Goal: Task Accomplishment & Management: Use online tool/utility

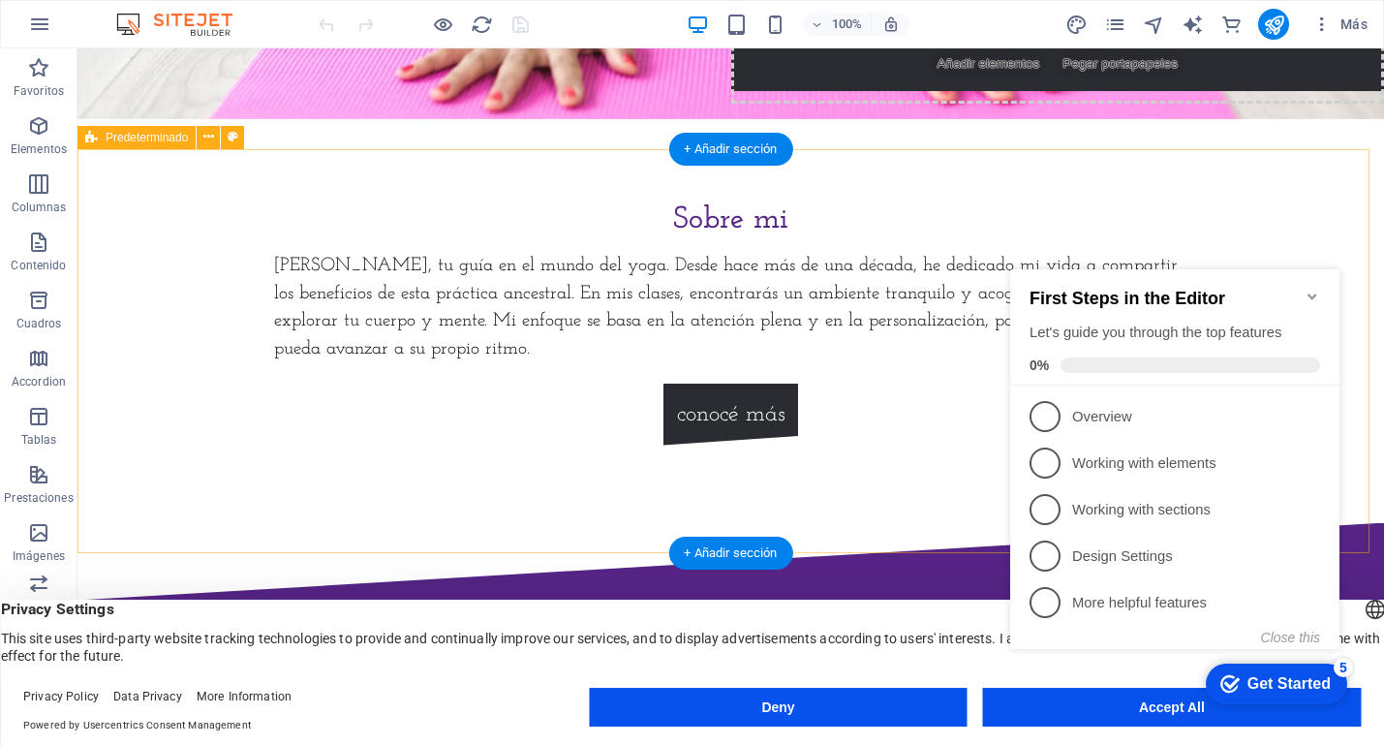
scroll to position [636, 0]
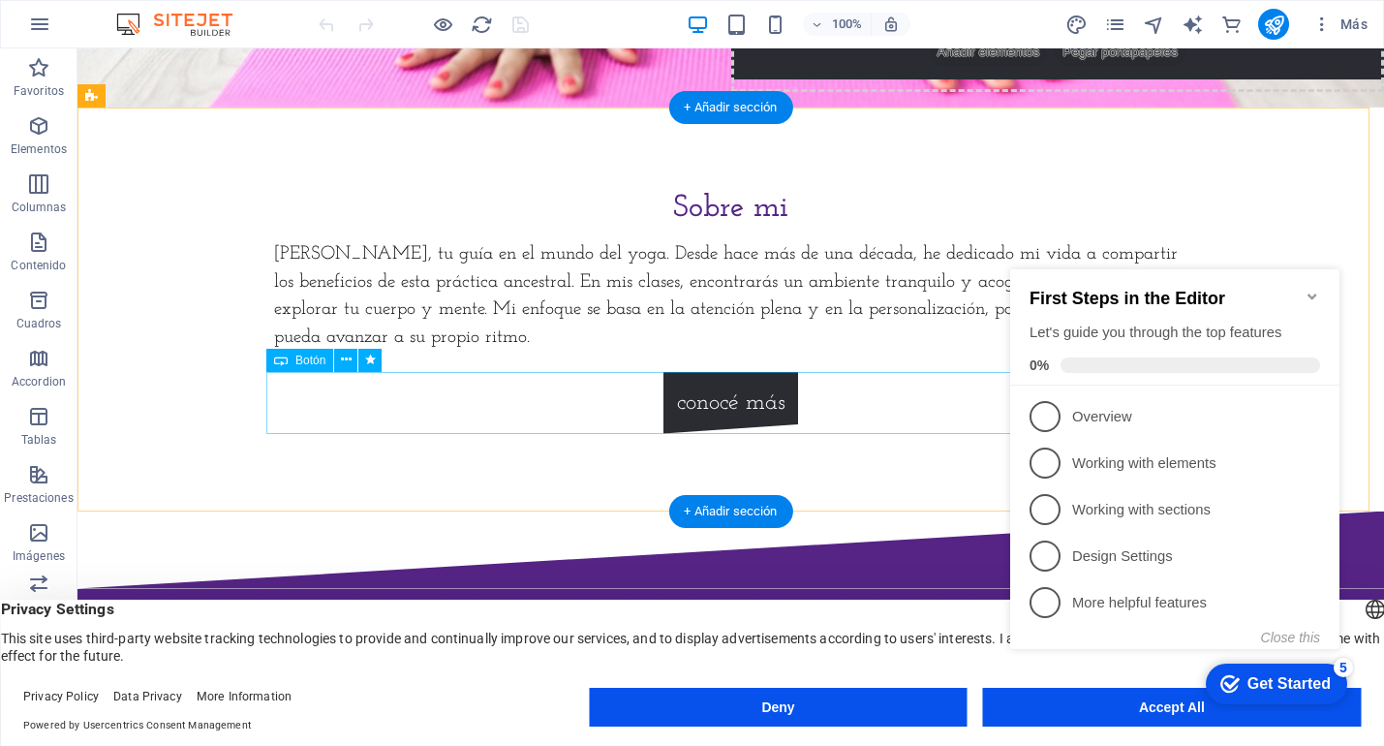
click at [719, 410] on div "conocé más" at bounding box center [731, 403] width 915 height 62
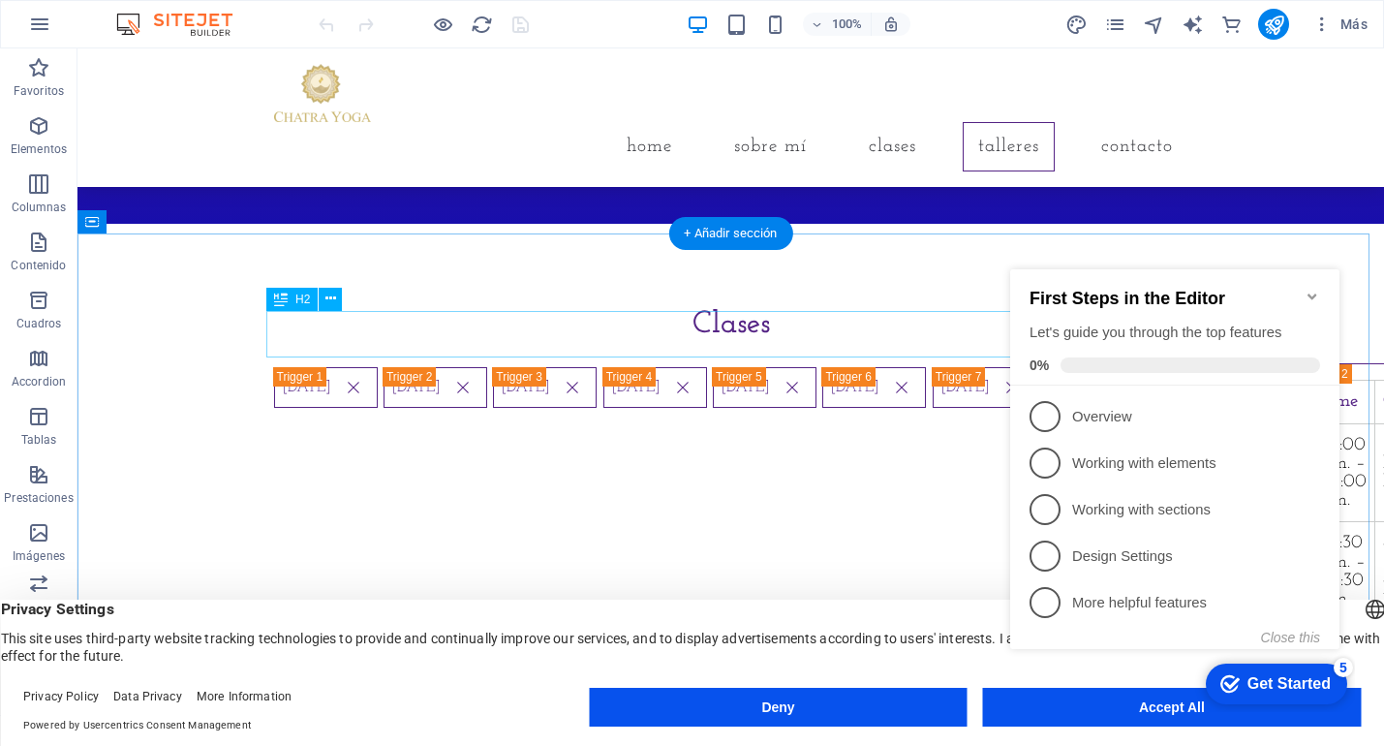
scroll to position [1485, 0]
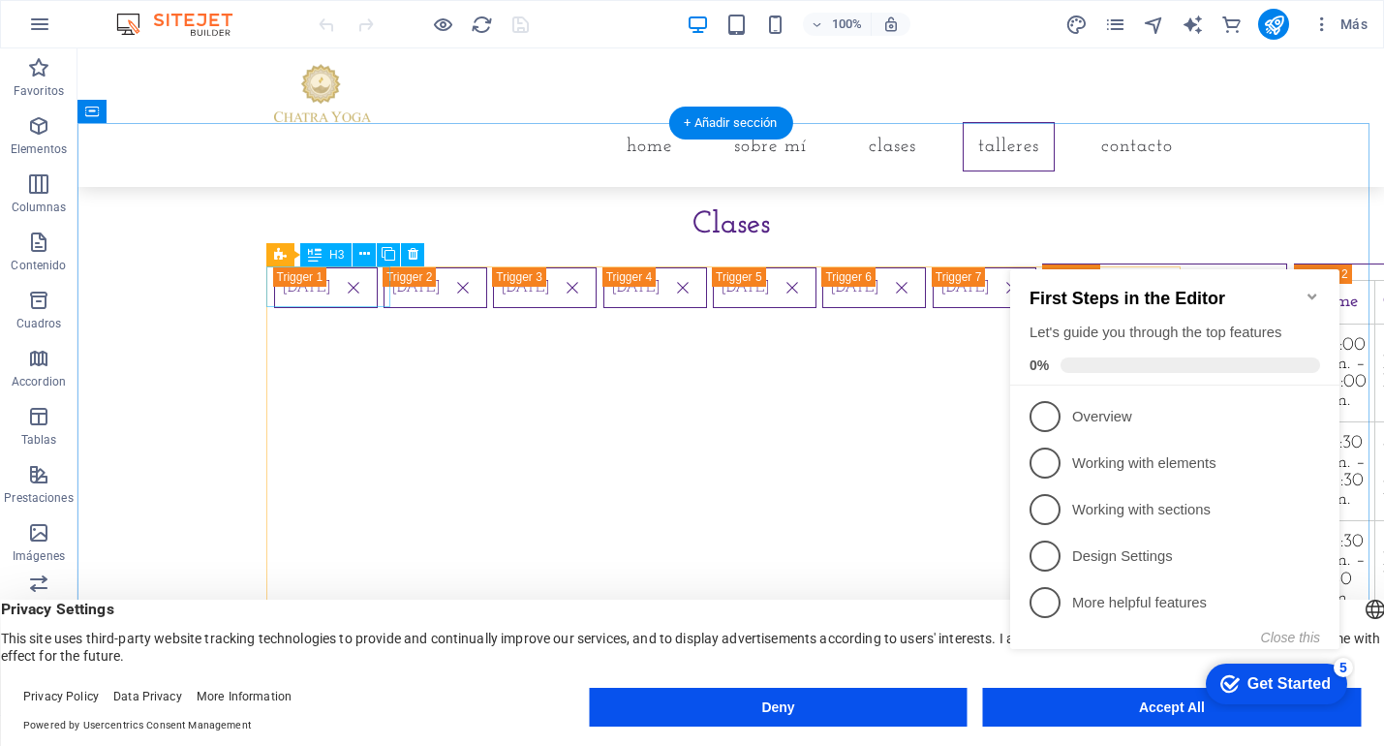
click at [343, 295] on div "Monday" at bounding box center [326, 550] width 104 height 567
click at [365, 290] on div "Monday" at bounding box center [326, 550] width 104 height 567
click at [368, 291] on div "Monday" at bounding box center [326, 550] width 104 height 567
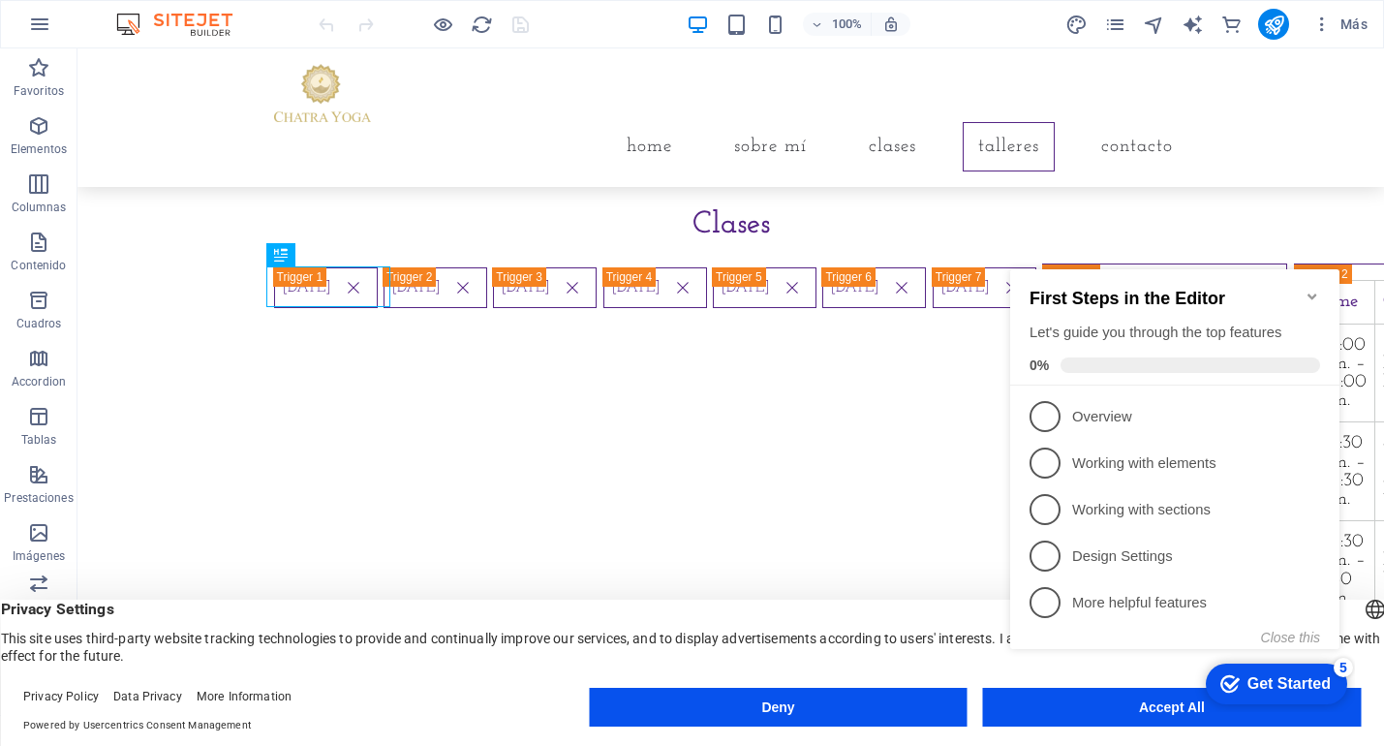
click at [1311, 294] on icon "Minimize checklist" at bounding box center [1312, 297] width 9 height 6
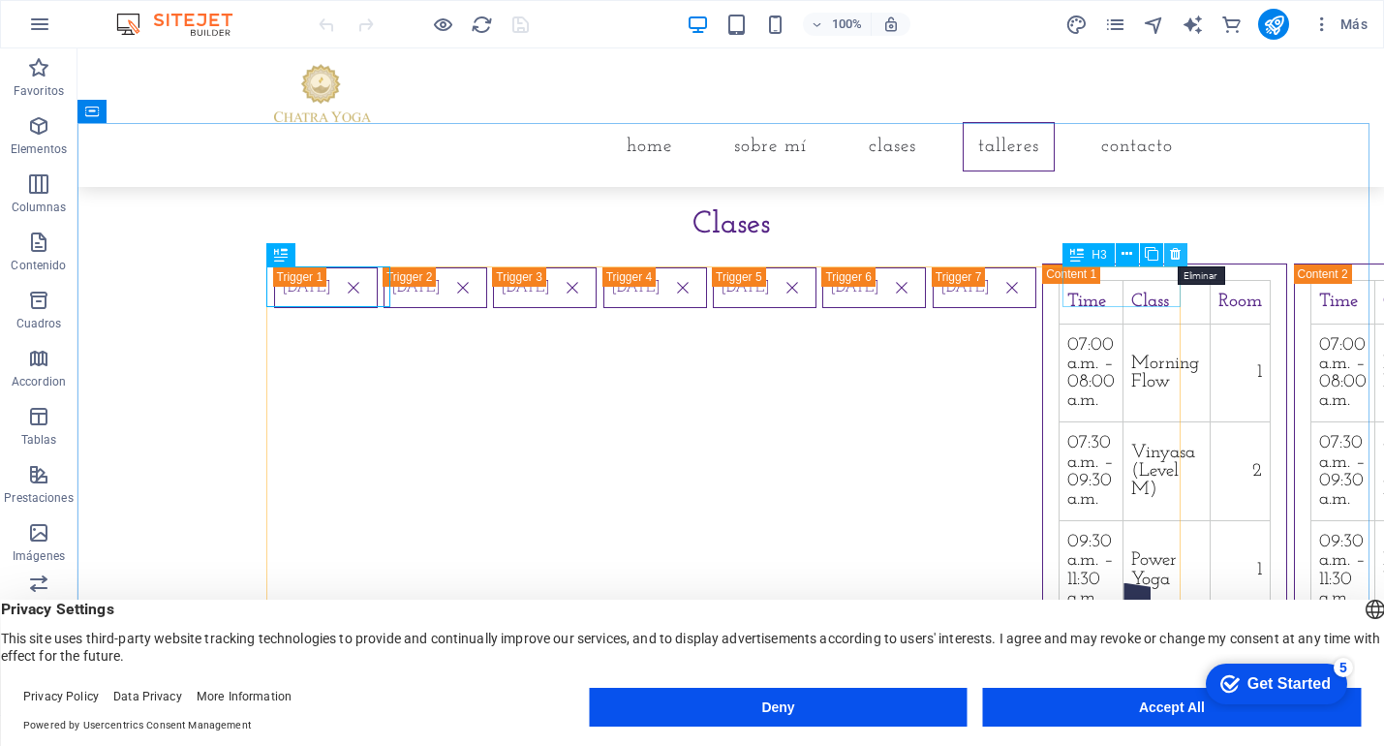
click at [1179, 256] on icon at bounding box center [1175, 254] width 11 height 20
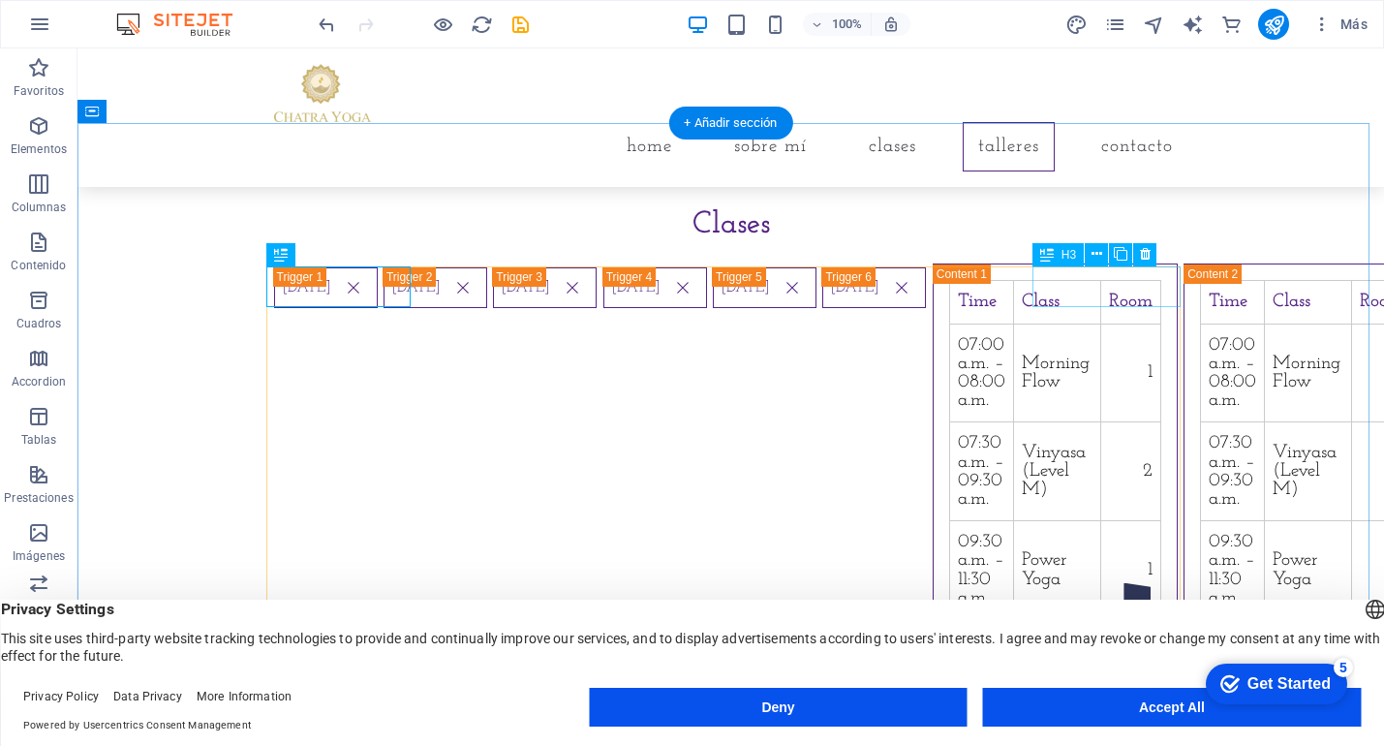
click at [926, 286] on div "Saturday" at bounding box center [874, 550] width 104 height 567
click at [378, 285] on div "Monday" at bounding box center [326, 550] width 104 height 567
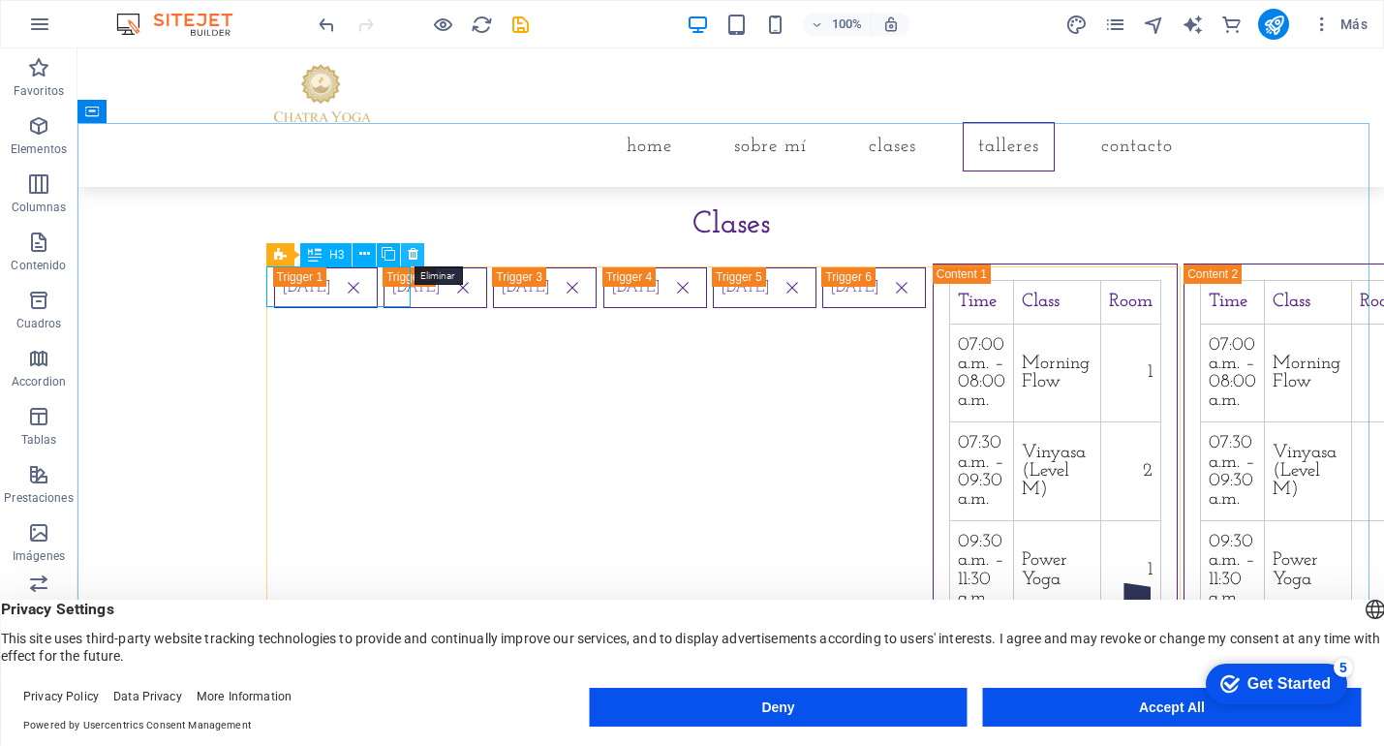
click at [408, 257] on icon at bounding box center [413, 254] width 11 height 20
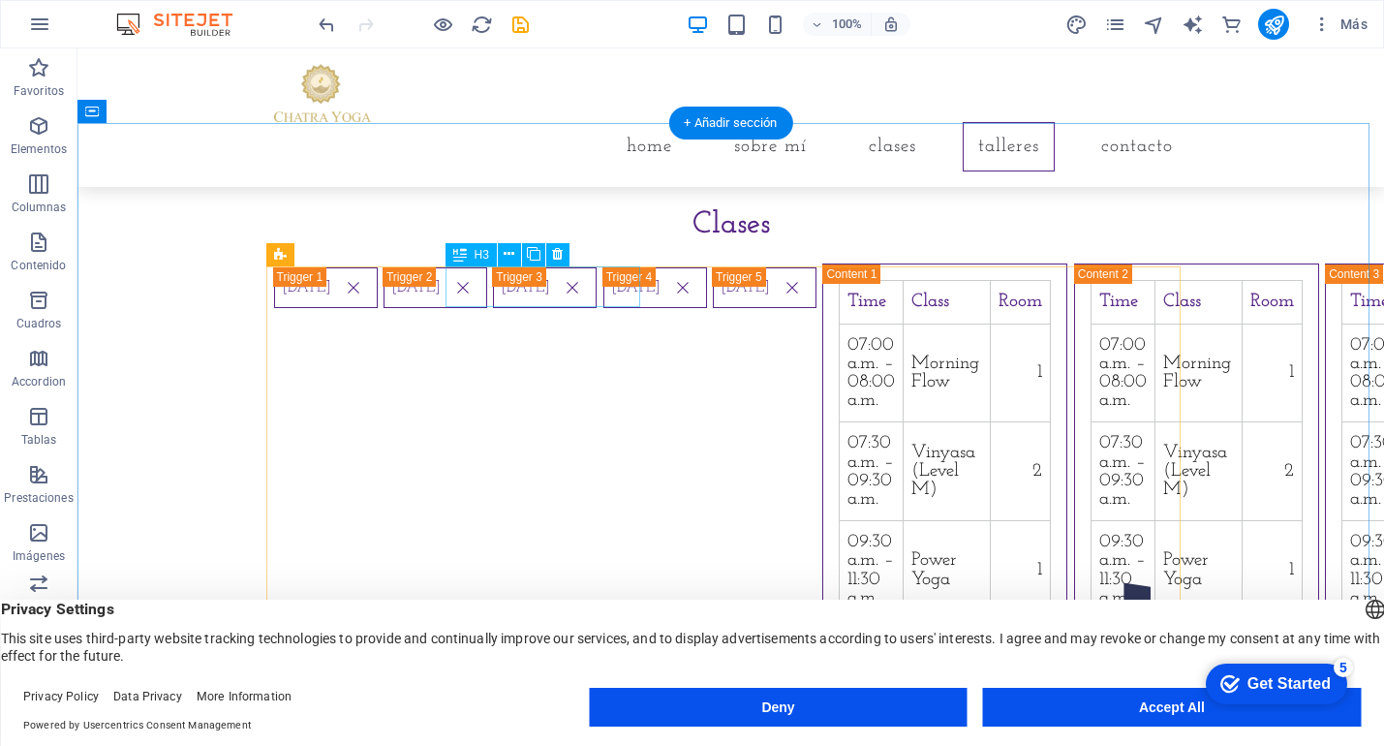
click at [487, 287] on div "Wednesday" at bounding box center [436, 550] width 104 height 567
click at [558, 253] on icon at bounding box center [557, 254] width 11 height 20
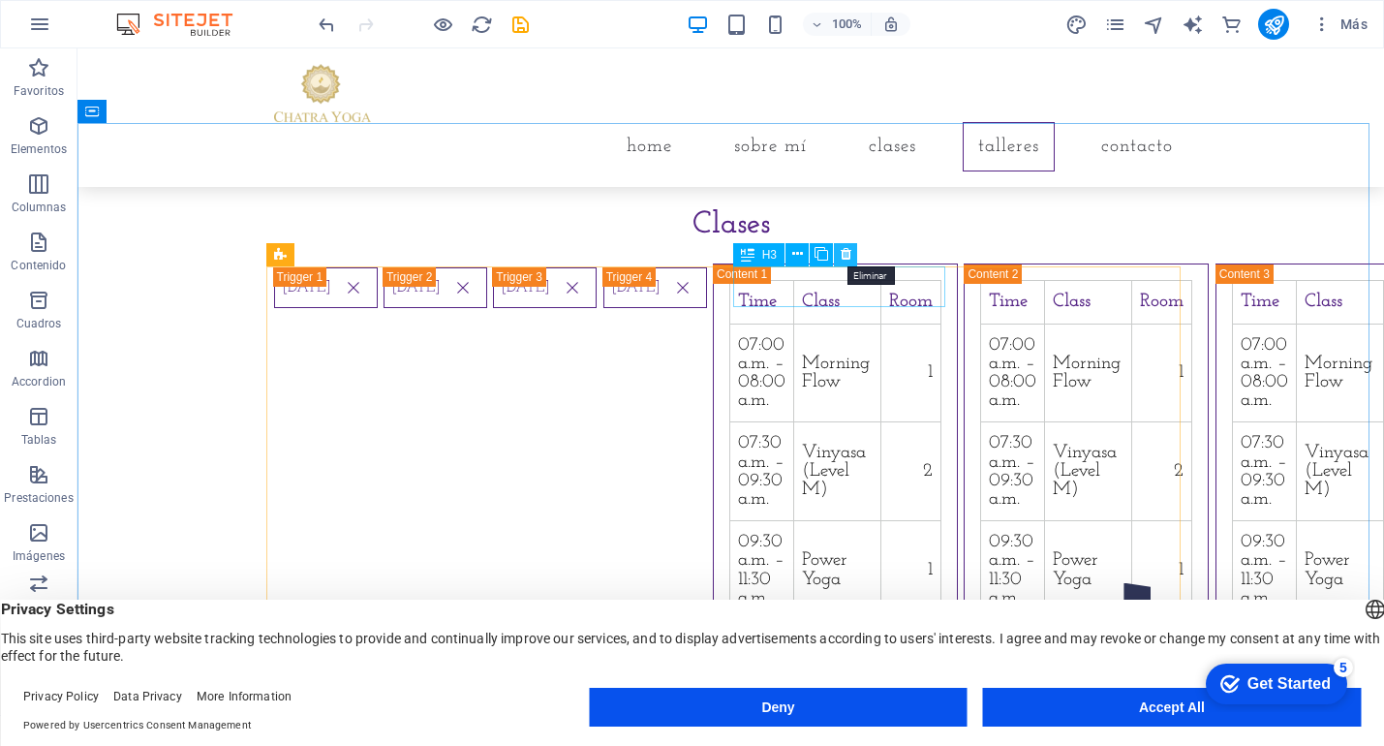
click at [847, 253] on icon at bounding box center [846, 254] width 11 height 20
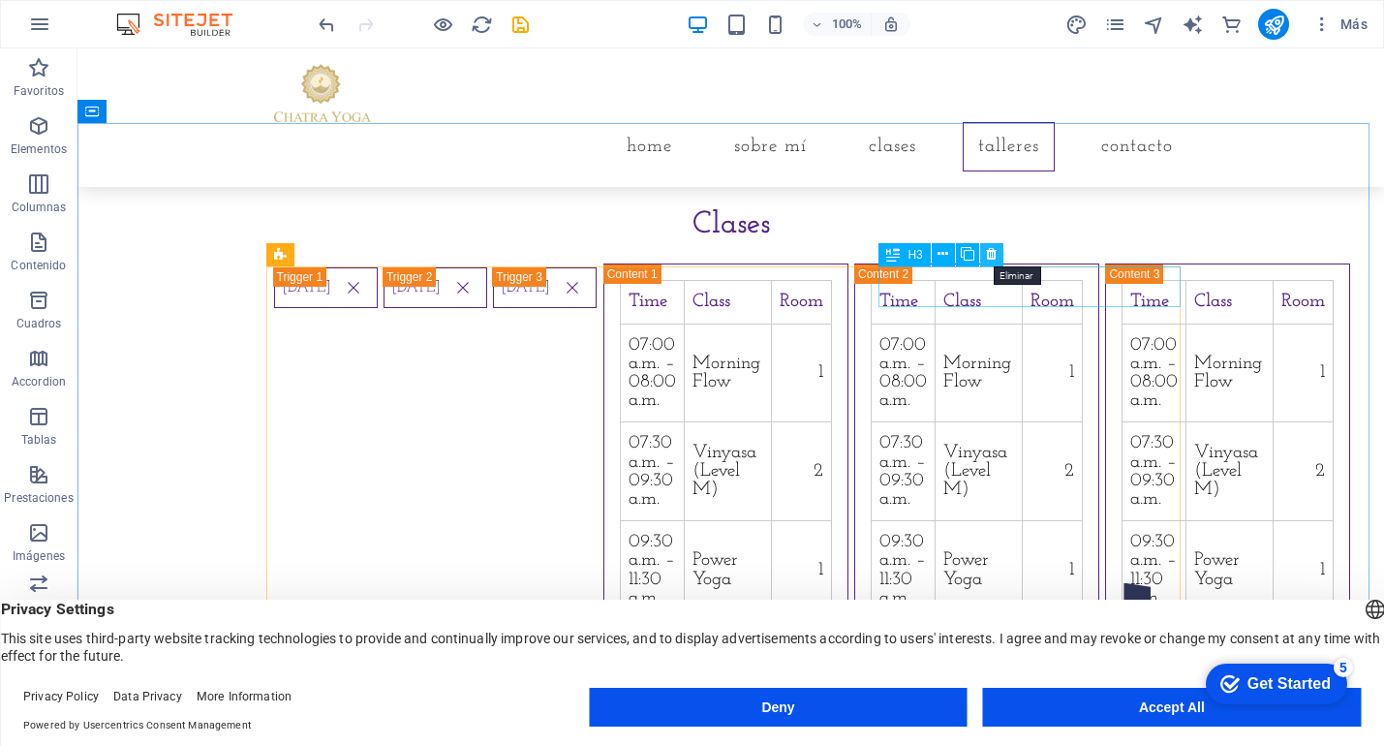
click at [994, 254] on icon at bounding box center [991, 254] width 11 height 20
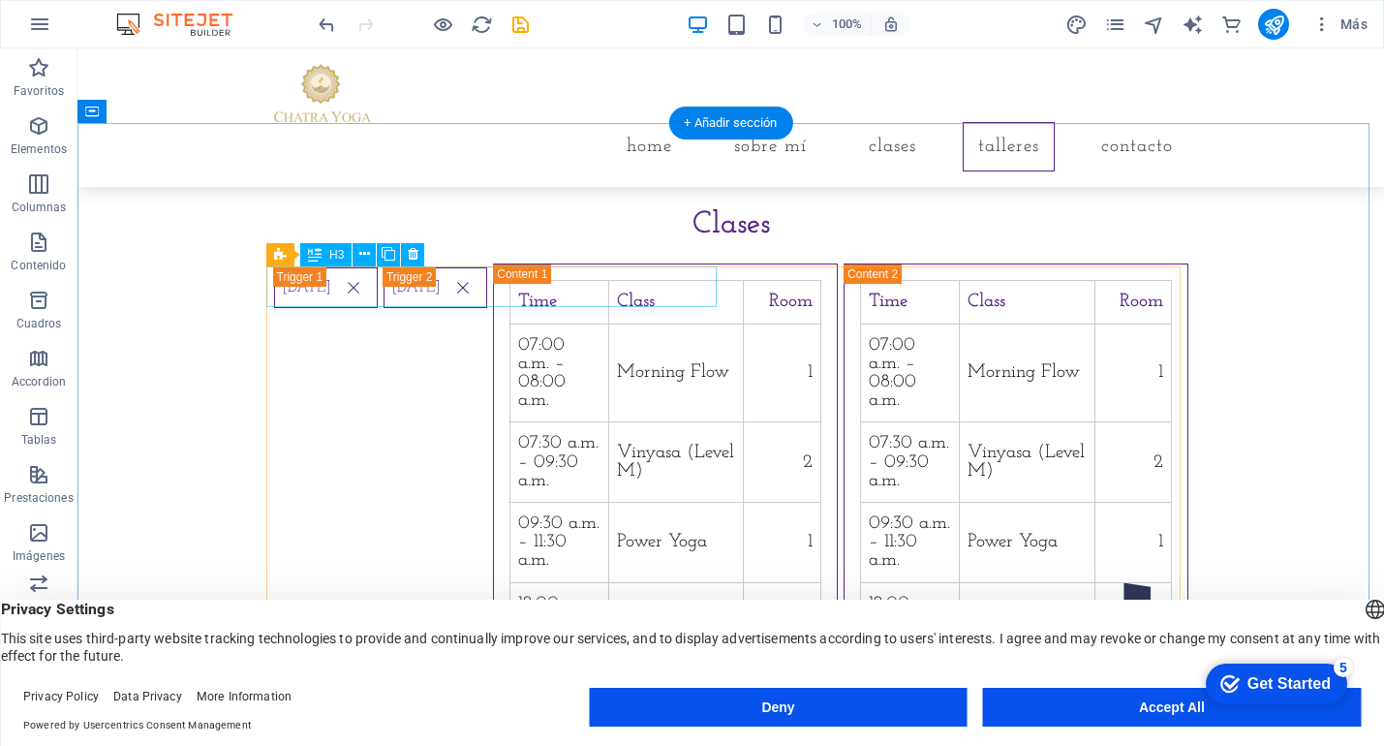
click at [326, 289] on div "Tuesday" at bounding box center [326, 513] width 104 height 492
click at [326, 289] on div "Arrastra aquí para reemplazar el contenido existente. Si quieres crear un eleme…" at bounding box center [731, 381] width 1307 height 667
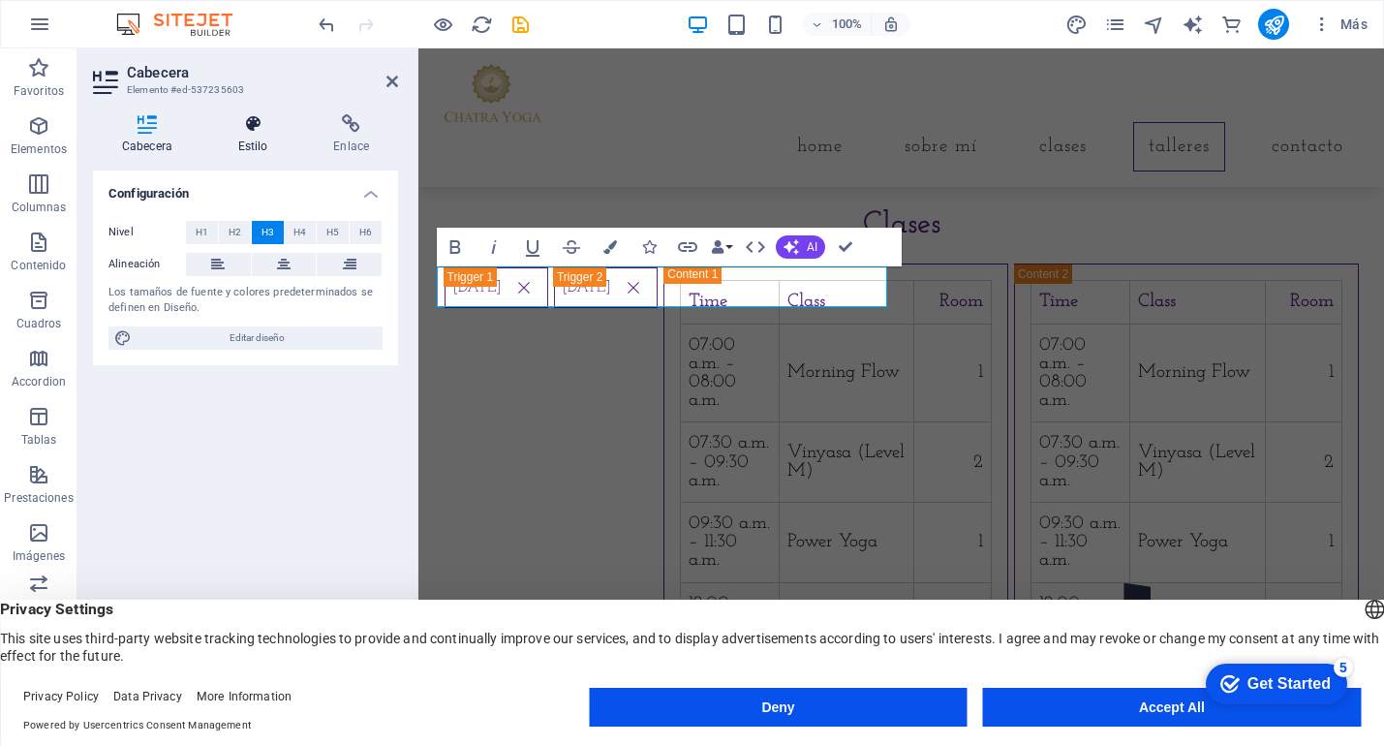
click at [257, 125] on icon at bounding box center [253, 123] width 88 height 19
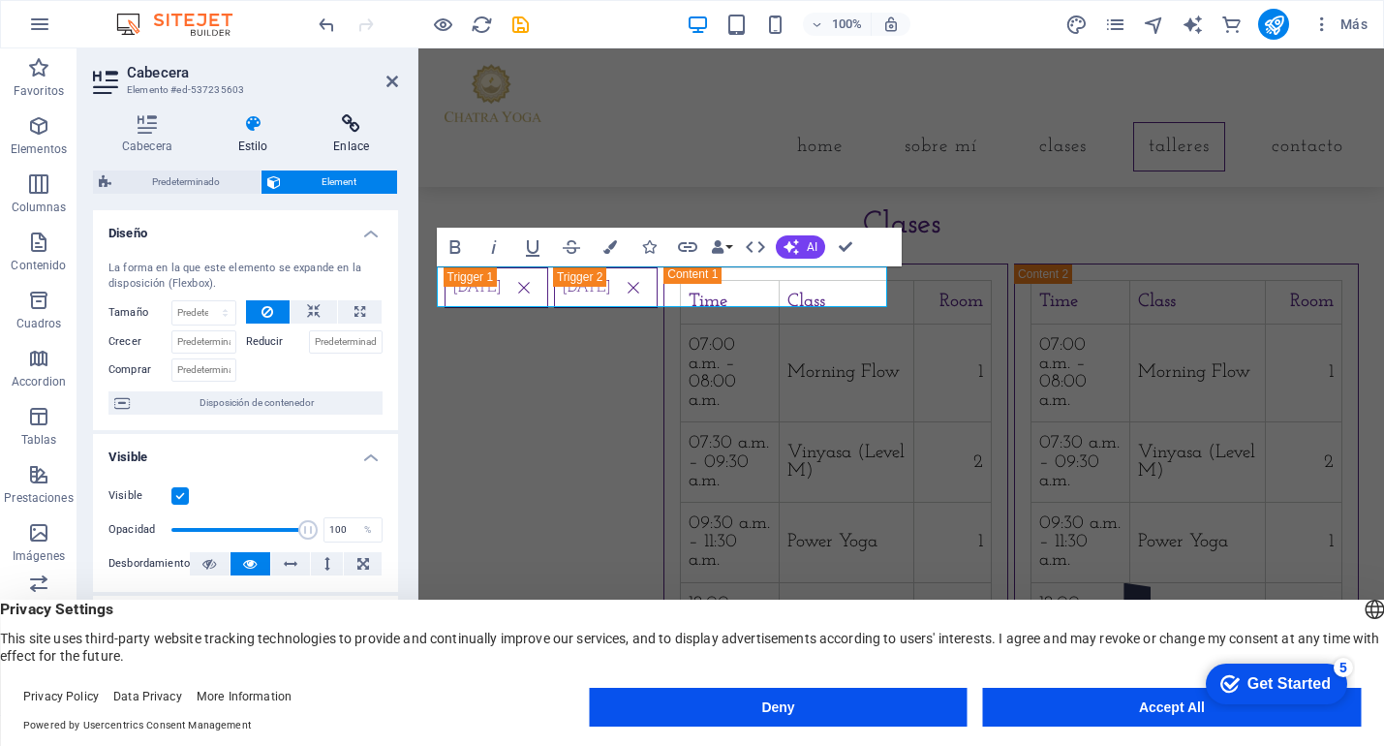
click at [350, 122] on icon at bounding box center [351, 123] width 94 height 19
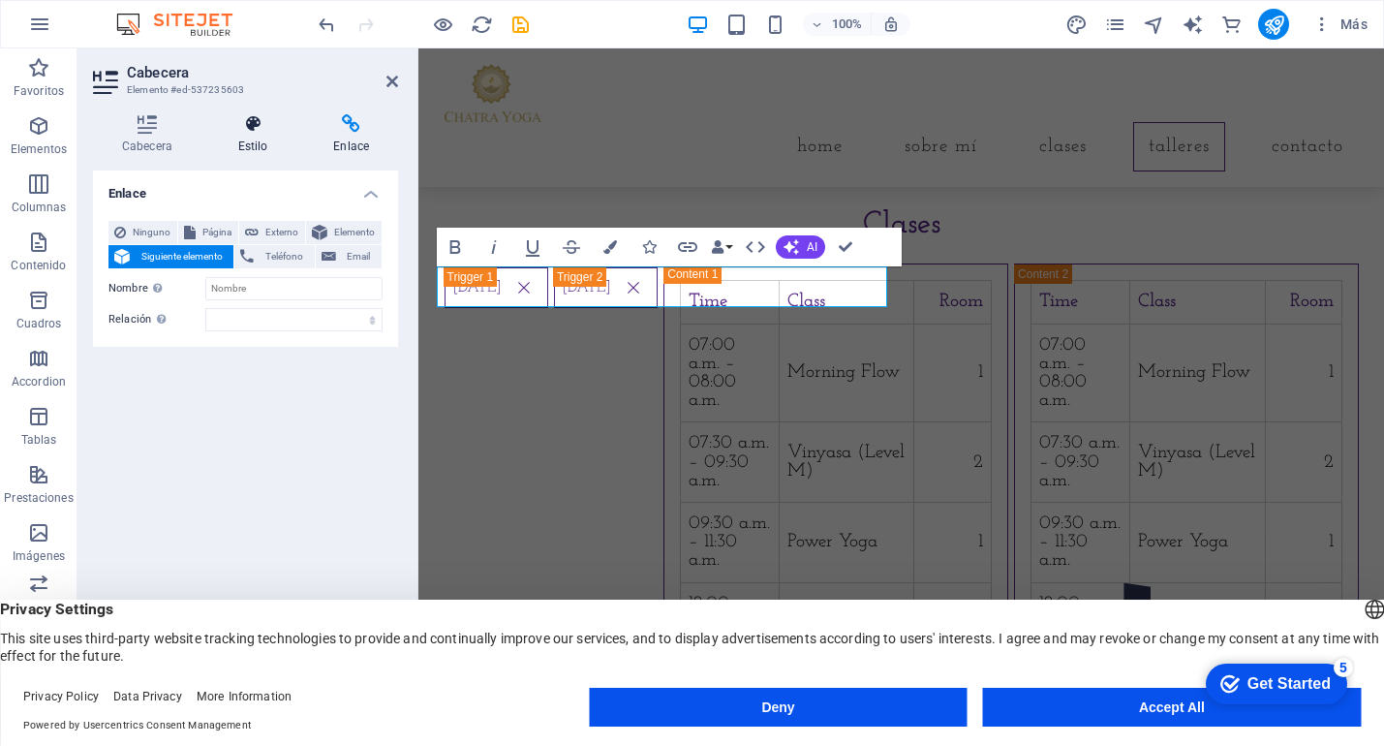
click at [249, 120] on icon at bounding box center [253, 123] width 88 height 19
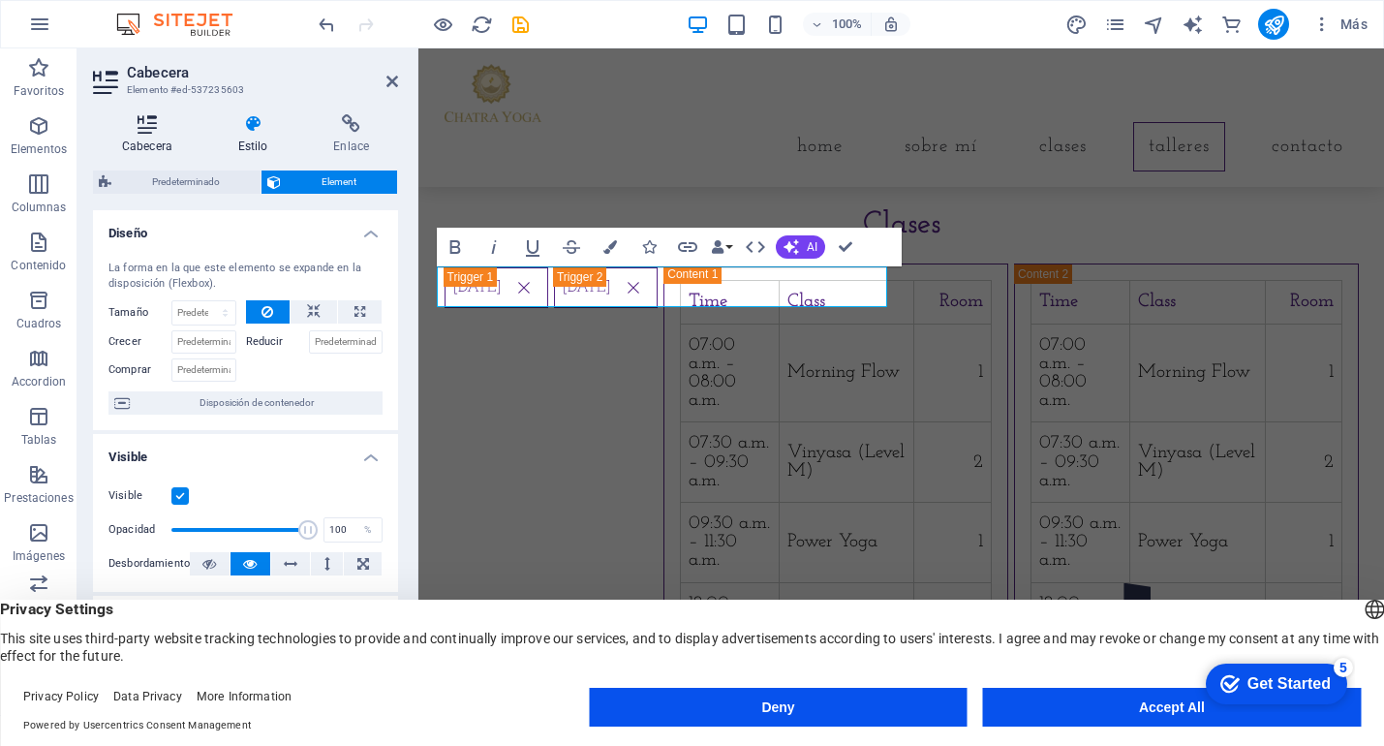
drag, startPoint x: 142, startPoint y: 122, endPoint x: 152, endPoint y: 123, distance: 9.7
click at [142, 123] on icon at bounding box center [147, 123] width 109 height 19
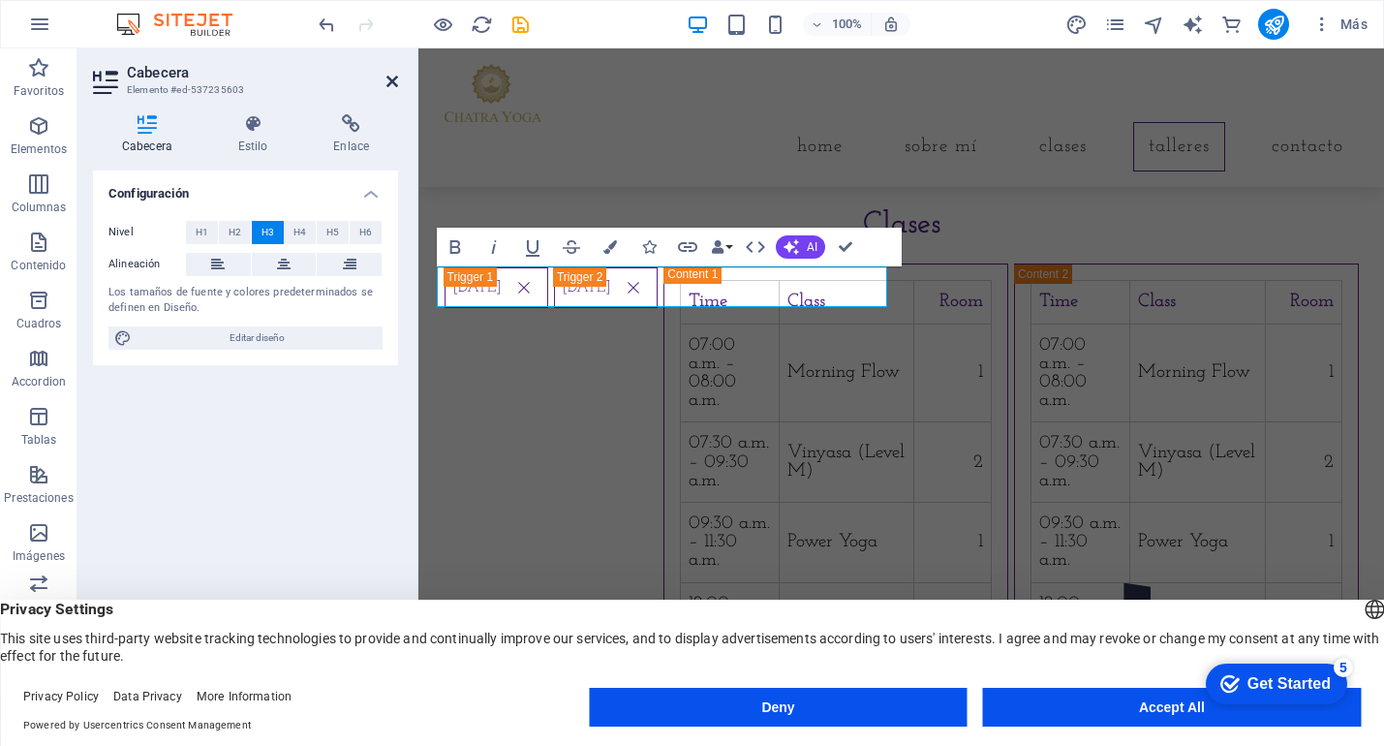
click at [387, 79] on icon at bounding box center [393, 82] width 12 height 16
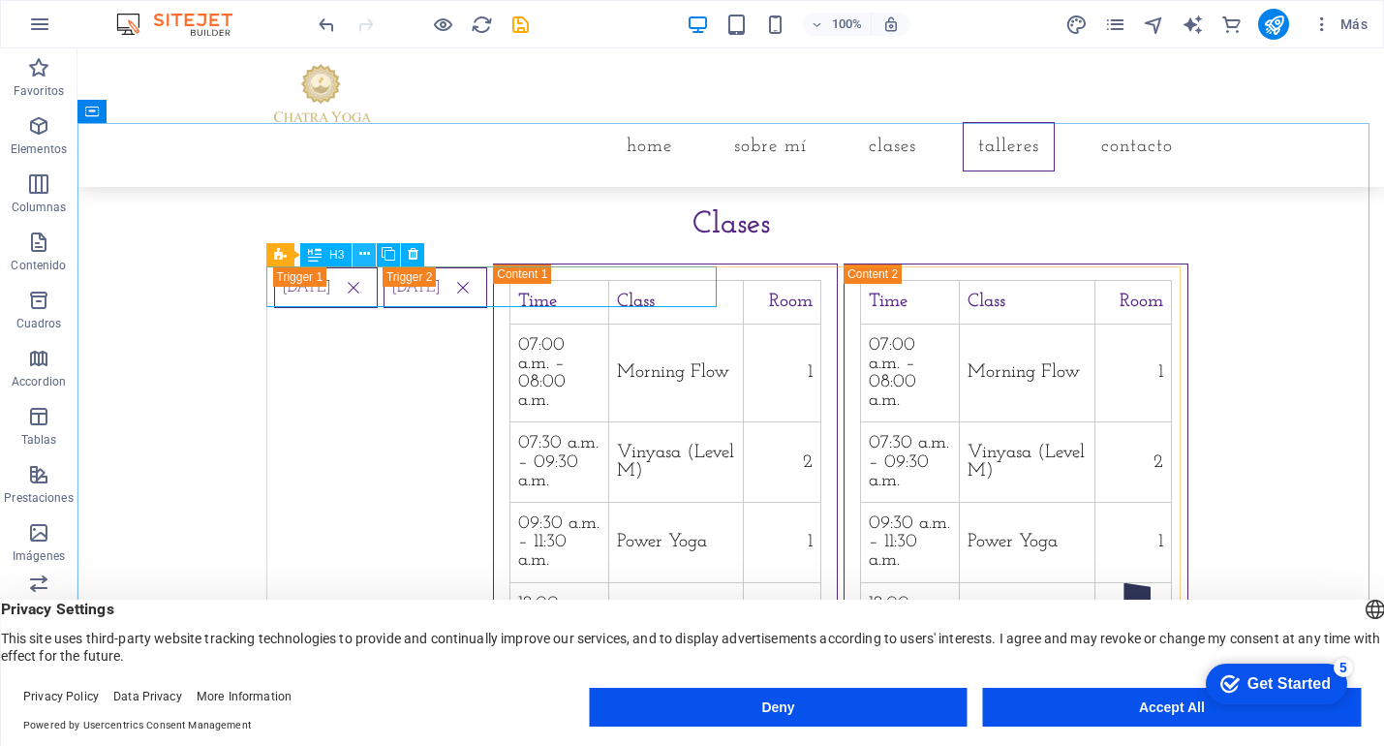
click at [363, 247] on icon at bounding box center [364, 254] width 11 height 20
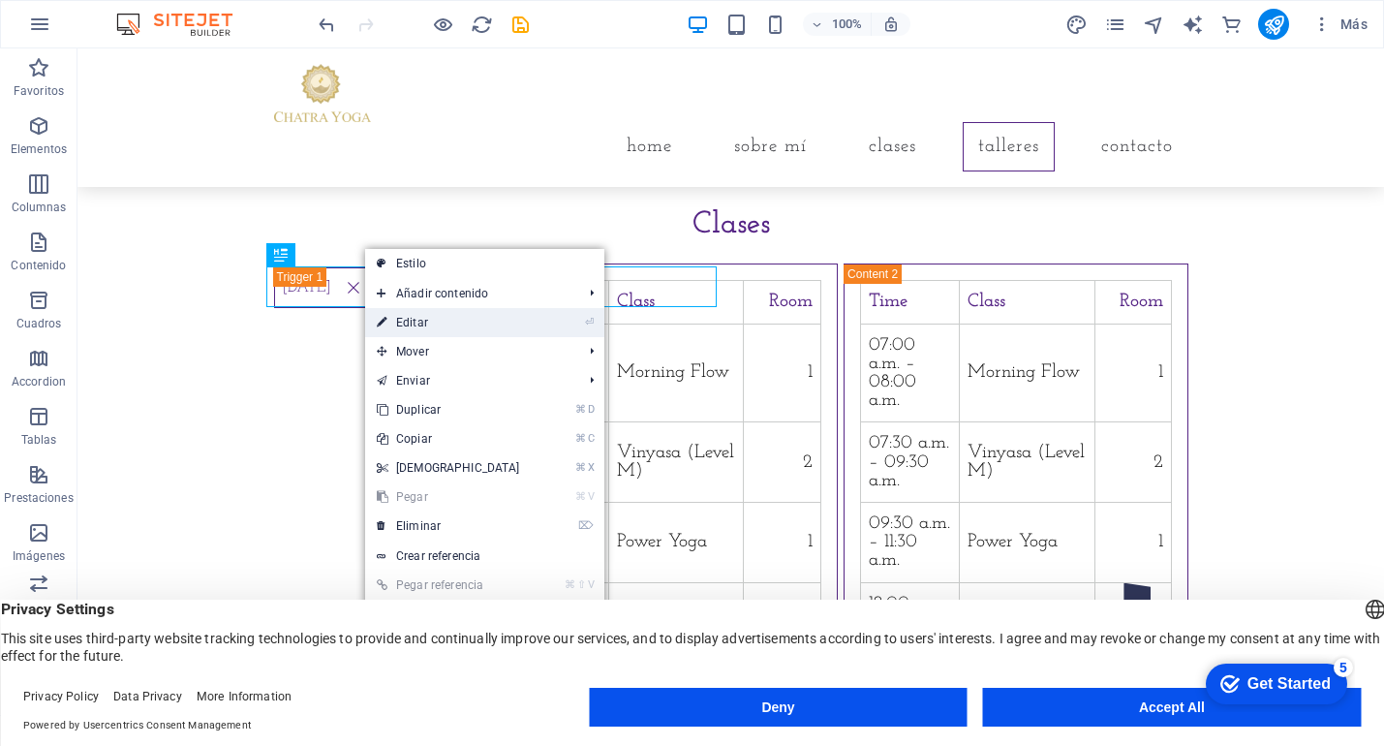
click at [429, 316] on link "⏎ Editar" at bounding box center [448, 322] width 167 height 29
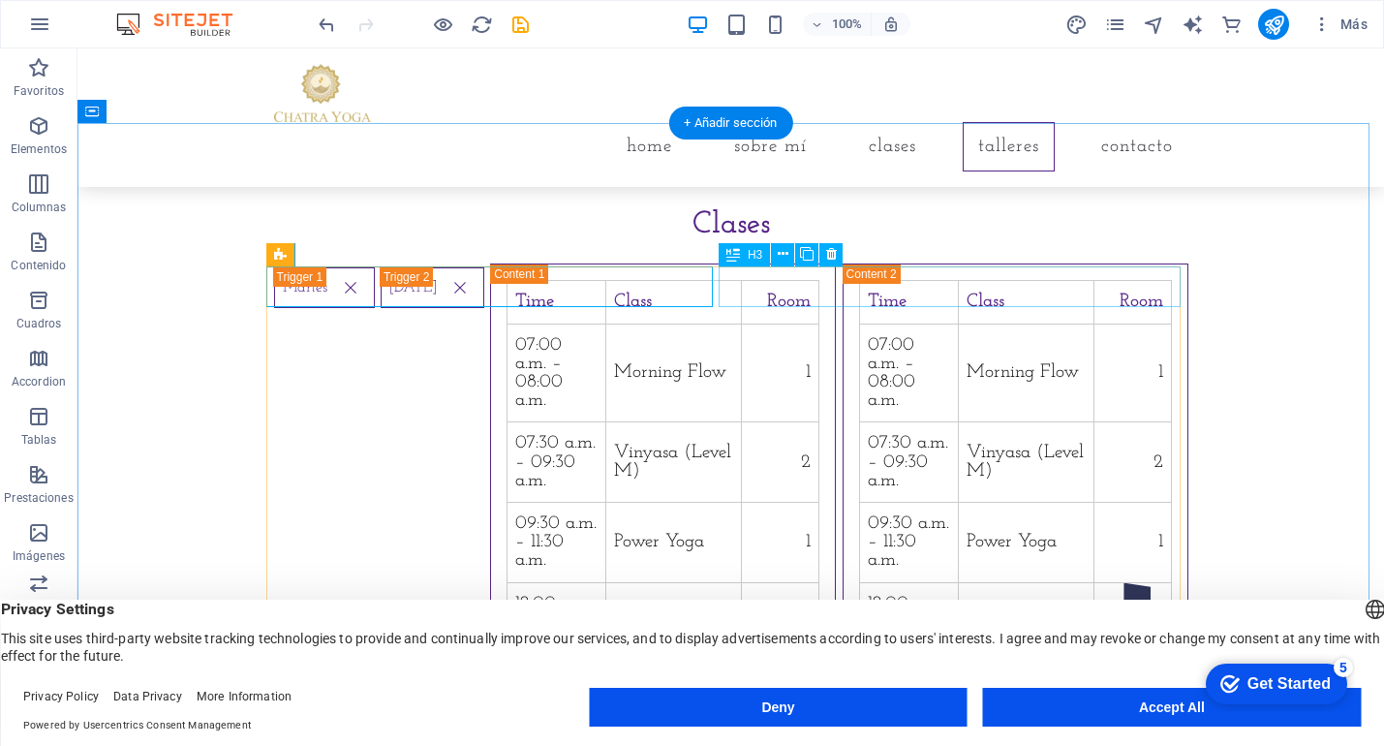
click at [484, 292] on div "Thursday" at bounding box center [433, 513] width 104 height 492
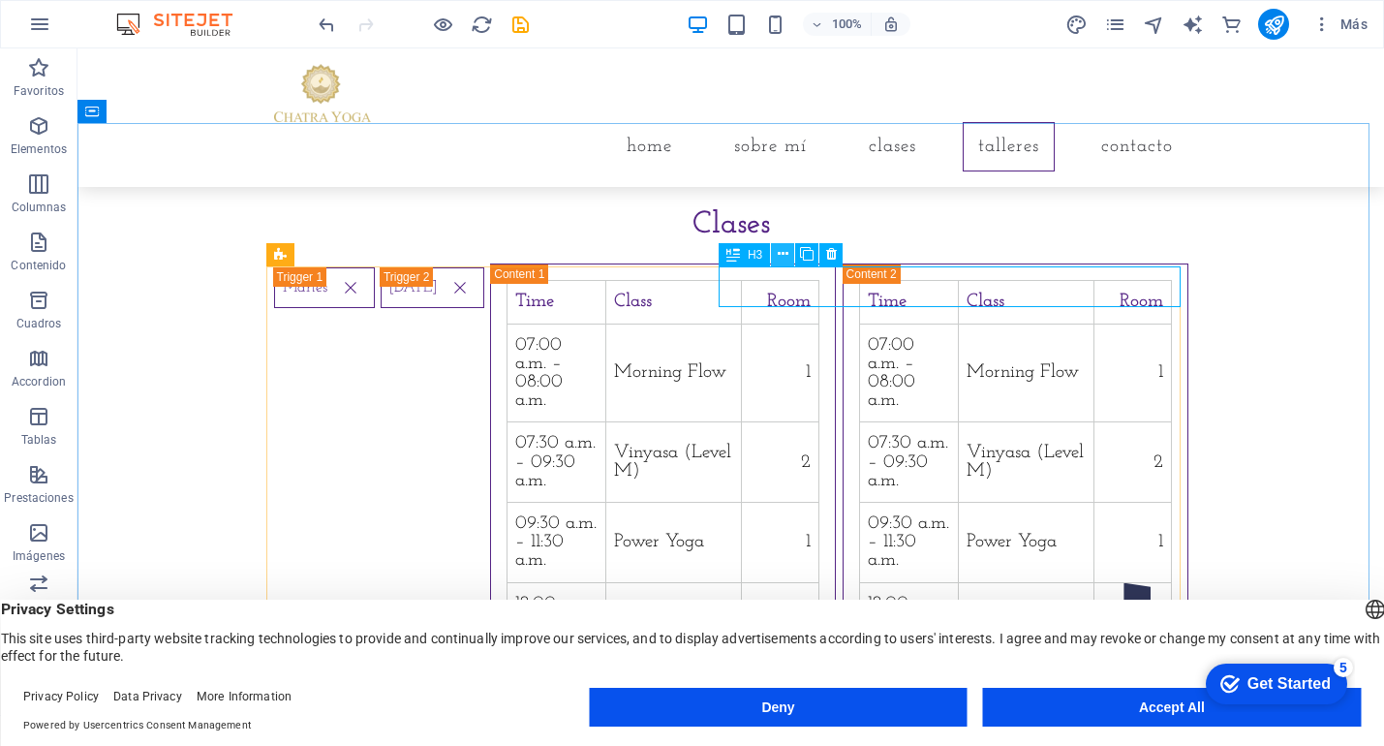
click at [781, 257] on icon at bounding box center [783, 254] width 11 height 20
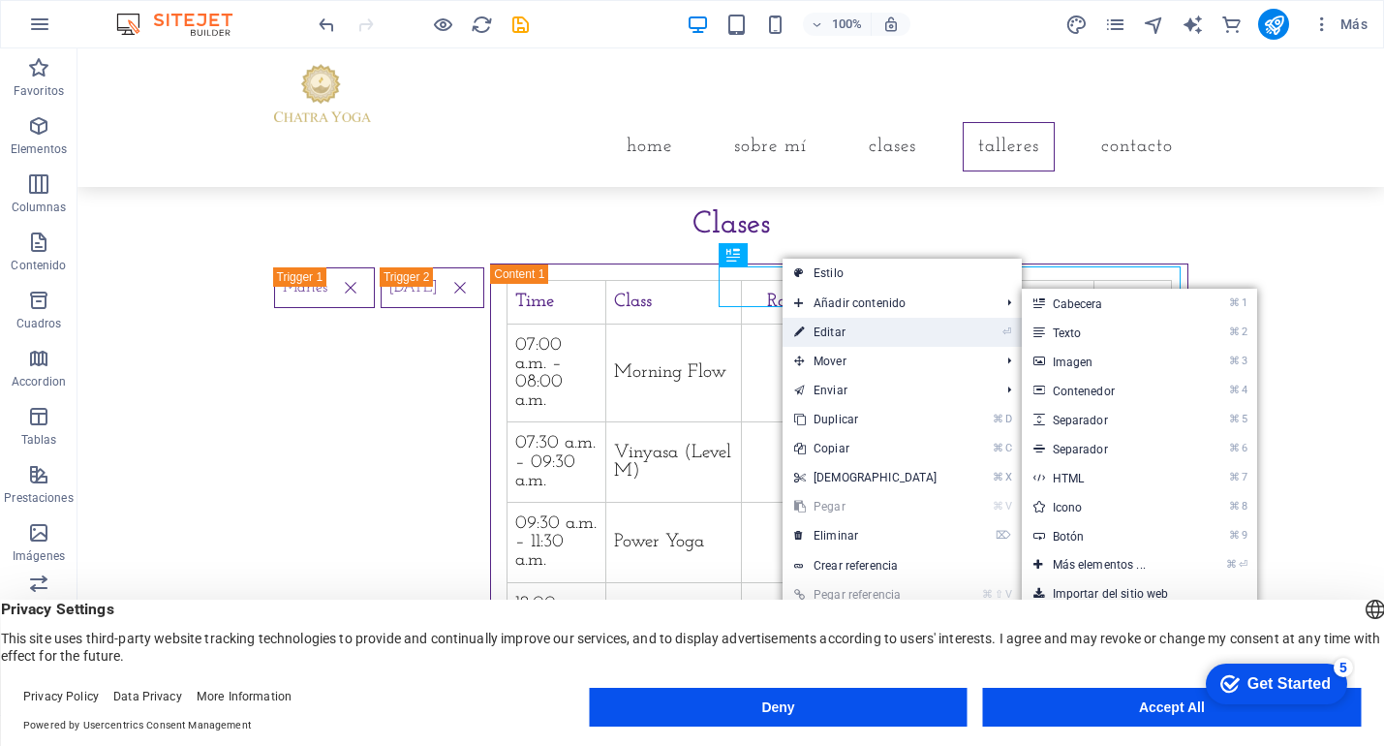
click at [824, 338] on link "⏎ Editar" at bounding box center [866, 332] width 167 height 29
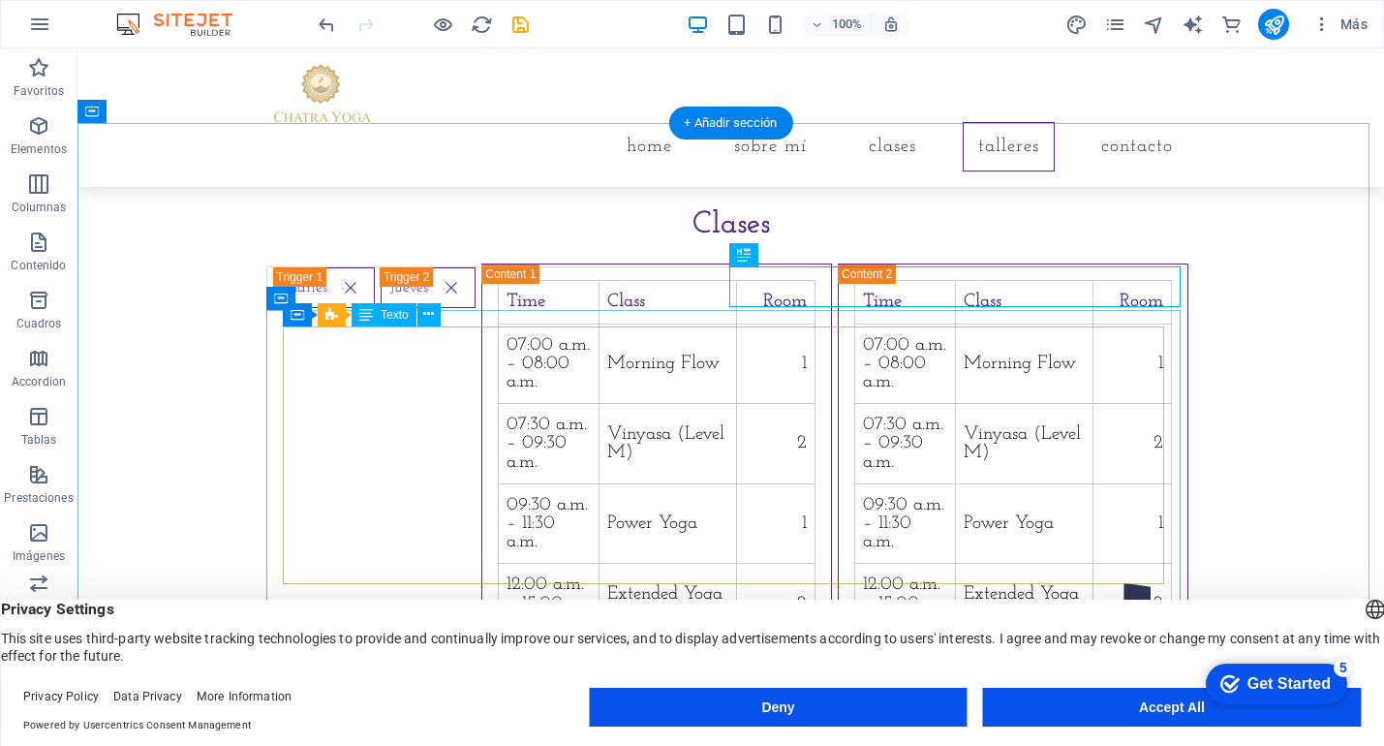
click at [498, 355] on div "Time Class Room 07:00 a.m. – 08:00 a.m. Morning Flow 1 07:30 a.m. – 09:30 a.m. …" at bounding box center [656, 502] width 317 height 444
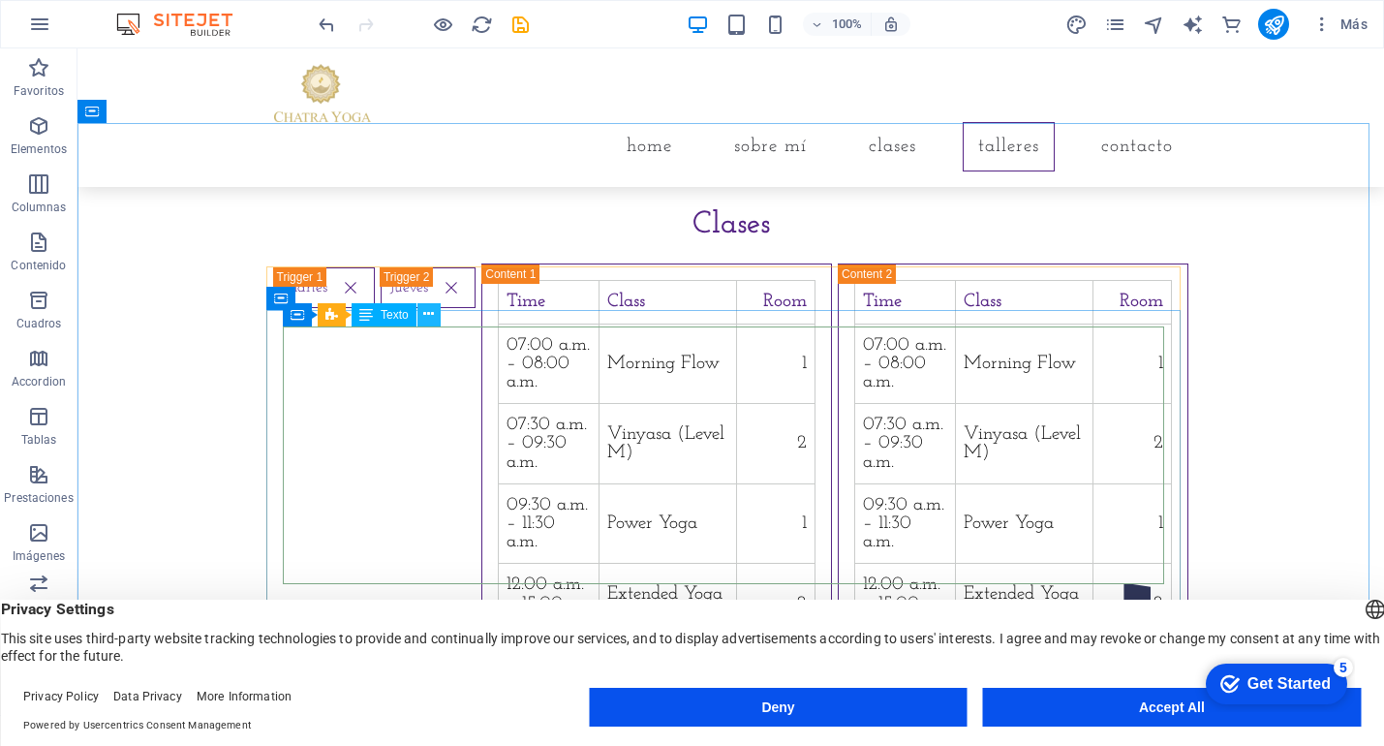
click at [430, 313] on icon at bounding box center [428, 314] width 11 height 20
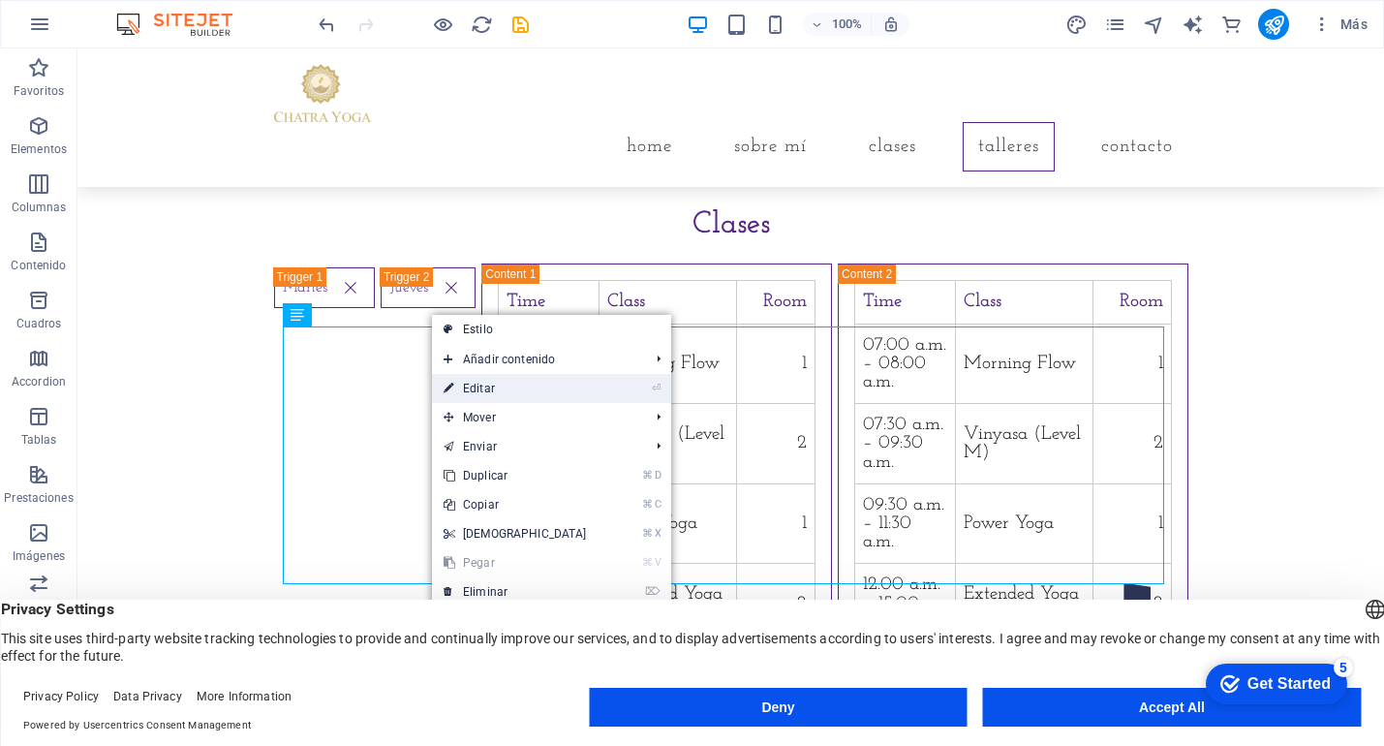
click at [477, 385] on link "⏎ Editar" at bounding box center [515, 388] width 167 height 29
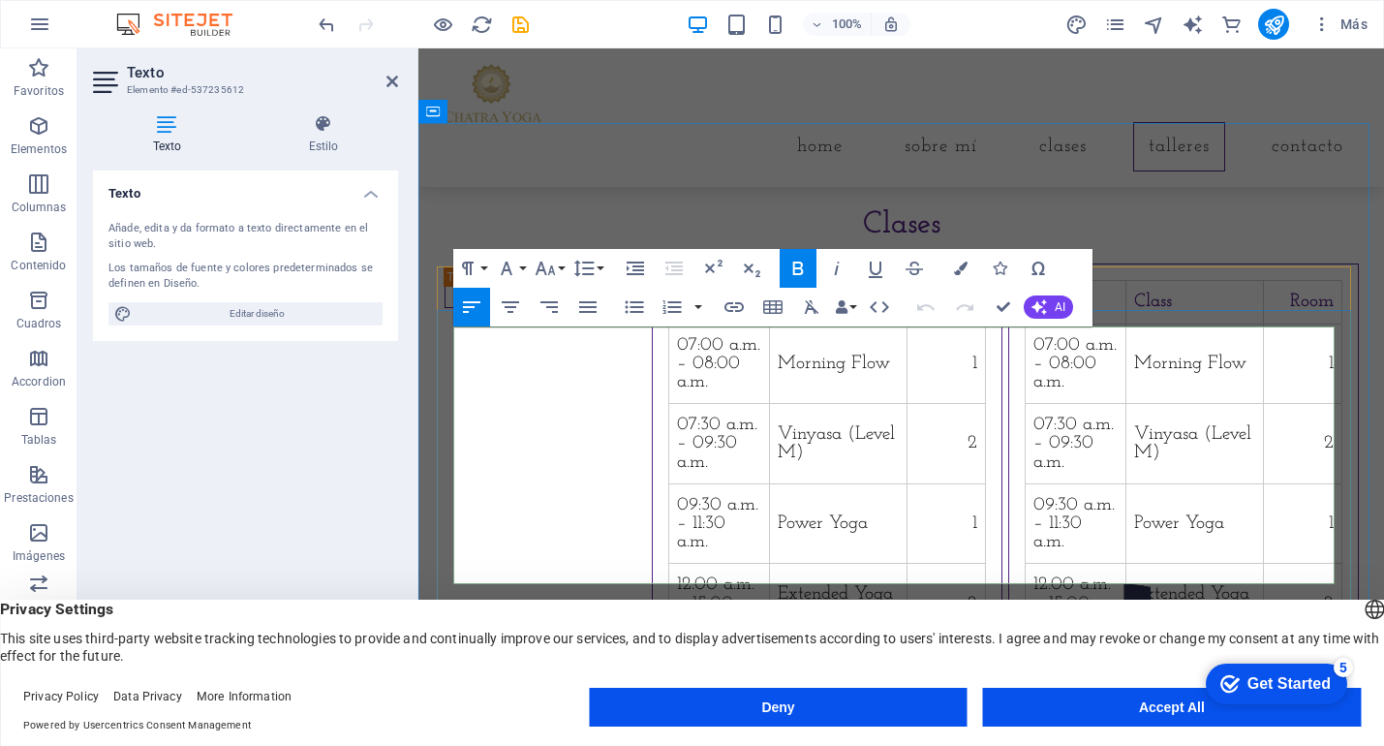
click at [677, 311] on strong "Time" at bounding box center [697, 302] width 40 height 18
click at [669, 386] on td "07:00 a.m. – 08:00 a.m." at bounding box center [719, 364] width 101 height 80
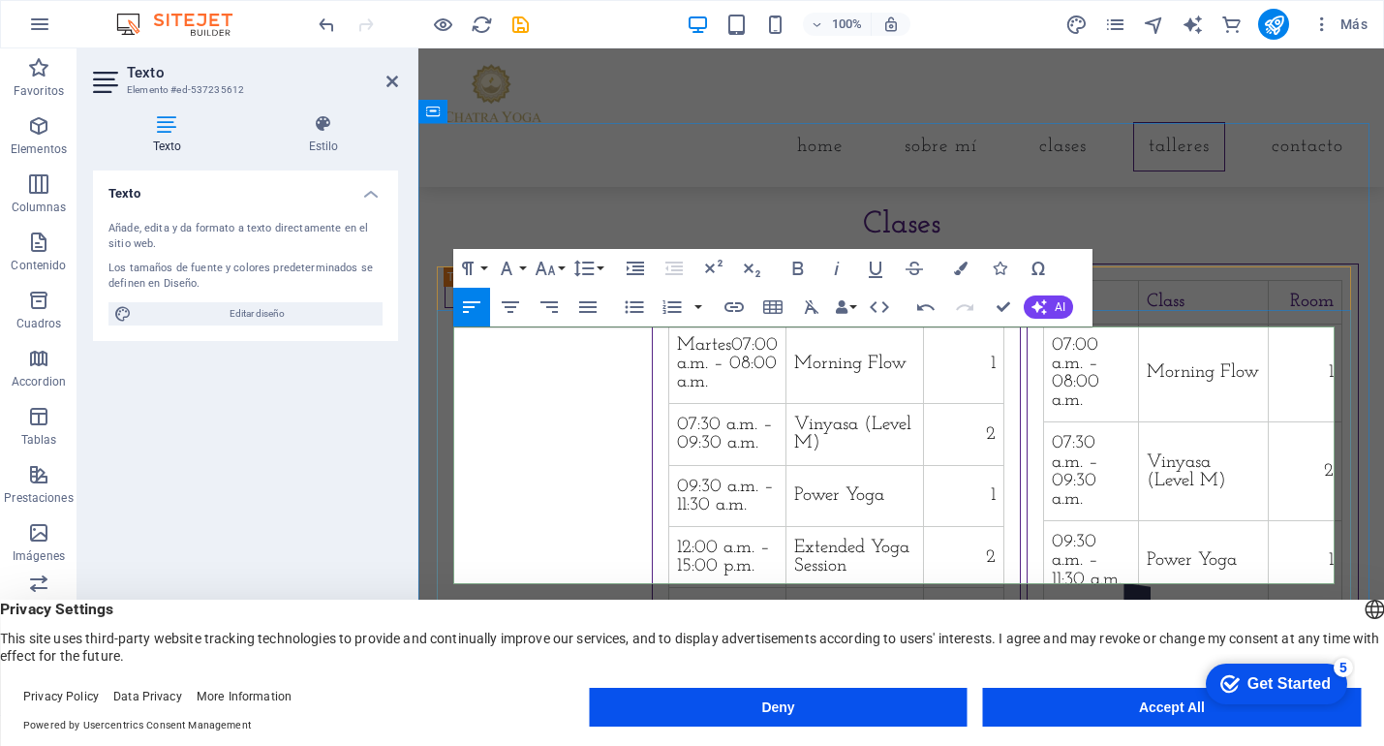
click at [794, 311] on strong "Class" at bounding box center [813, 302] width 38 height 18
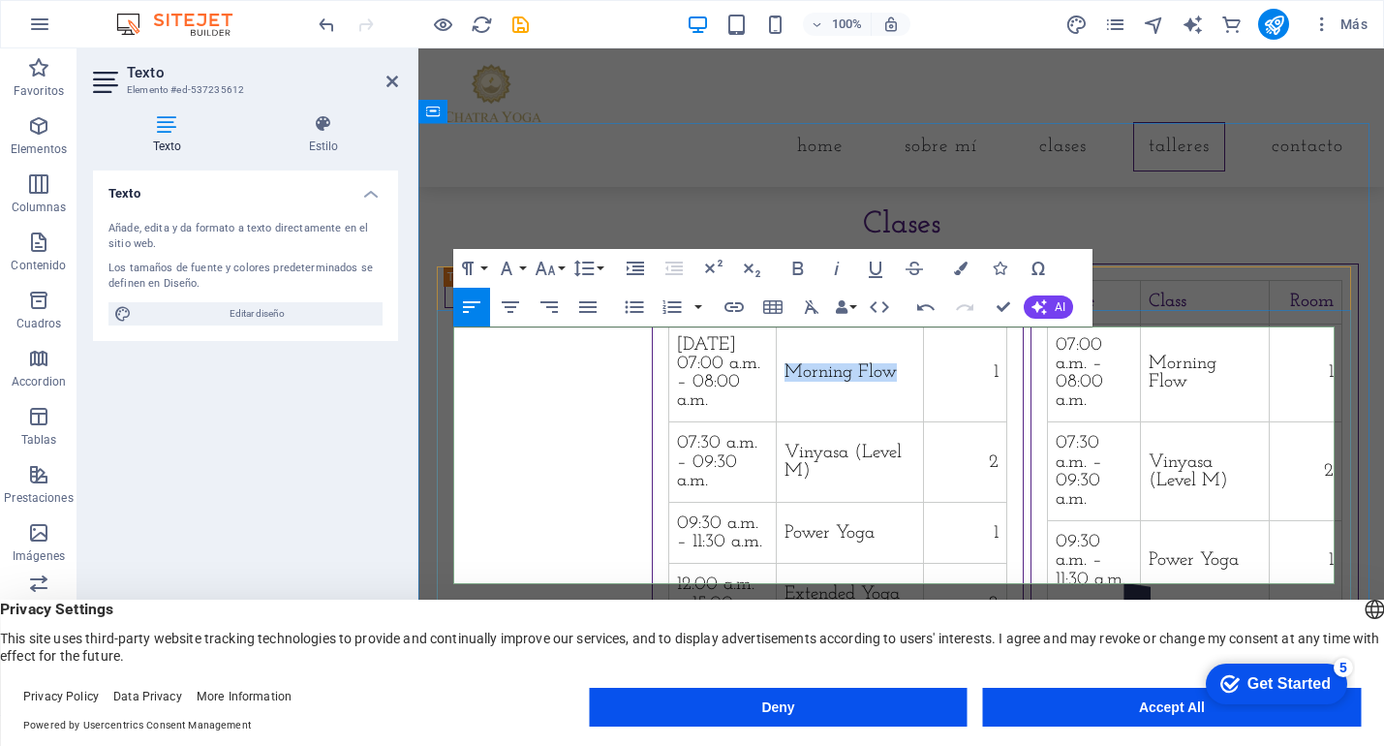
drag, startPoint x: 868, startPoint y: 388, endPoint x: 758, endPoint y: 377, distance: 111.0
click at [776, 377] on td "Morning Flow" at bounding box center [849, 373] width 147 height 99
drag, startPoint x: 708, startPoint y: 390, endPoint x: 521, endPoint y: 390, distance: 187.0
click at [669, 390] on td "Martes 07:00 a.m. – 08:00 a.m." at bounding box center [723, 373] width 108 height 99
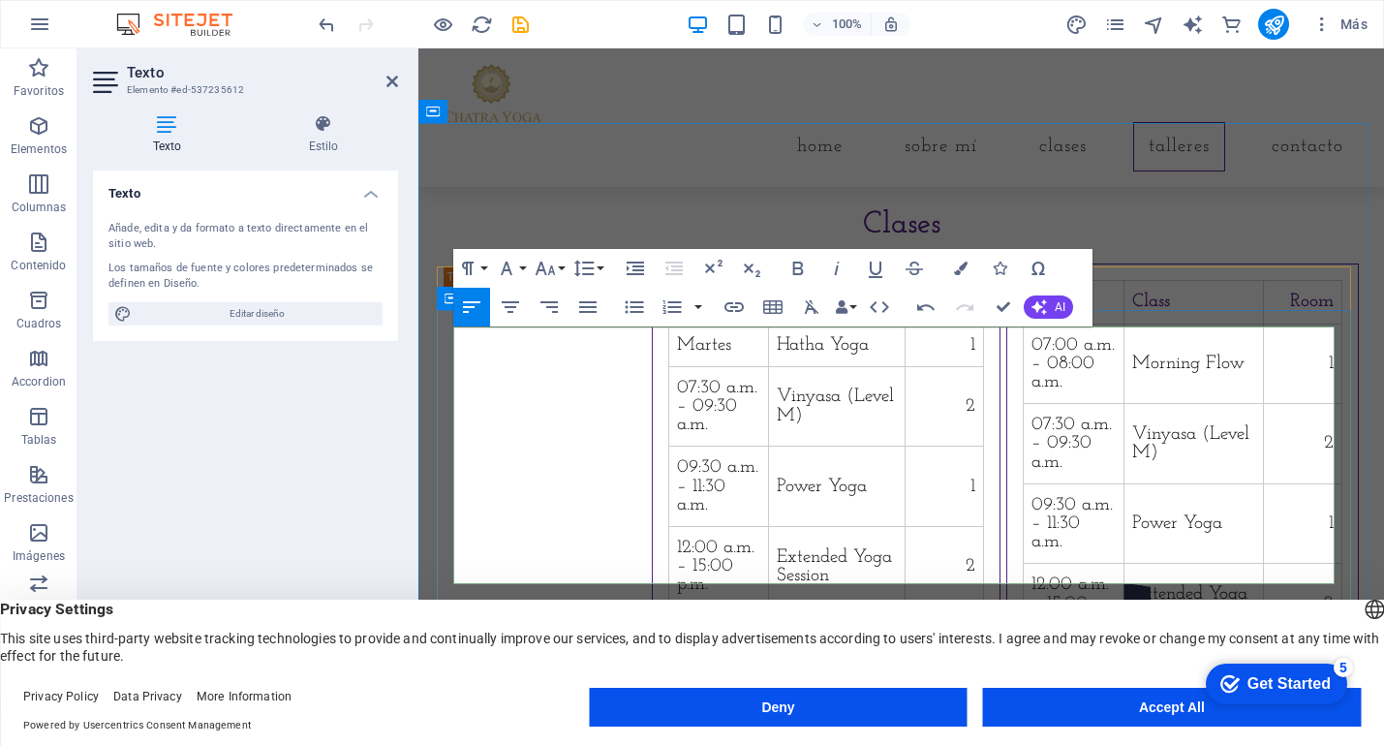
click at [984, 366] on td "1" at bounding box center [945, 345] width 78 height 43
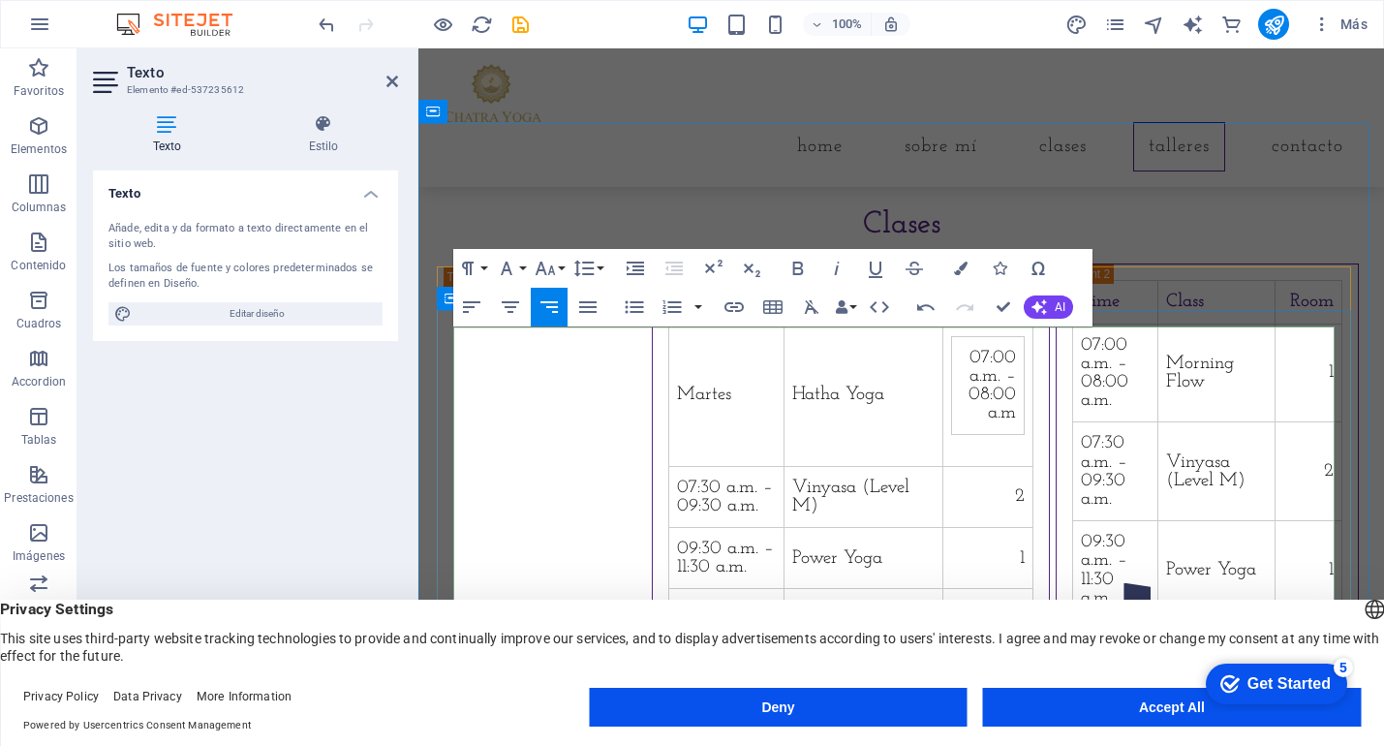
click at [1025, 311] on strong "Room" at bounding box center [1003, 302] width 44 height 18
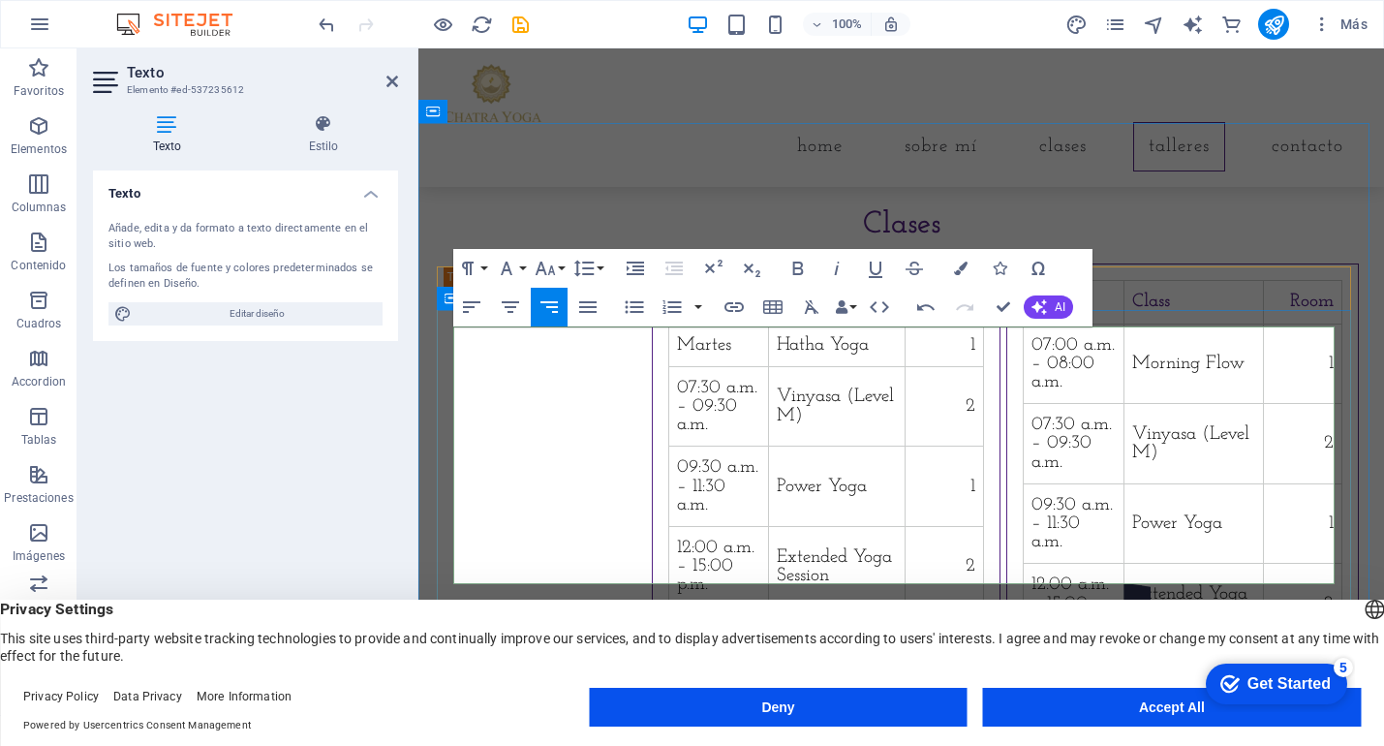
scroll to position [0, 14]
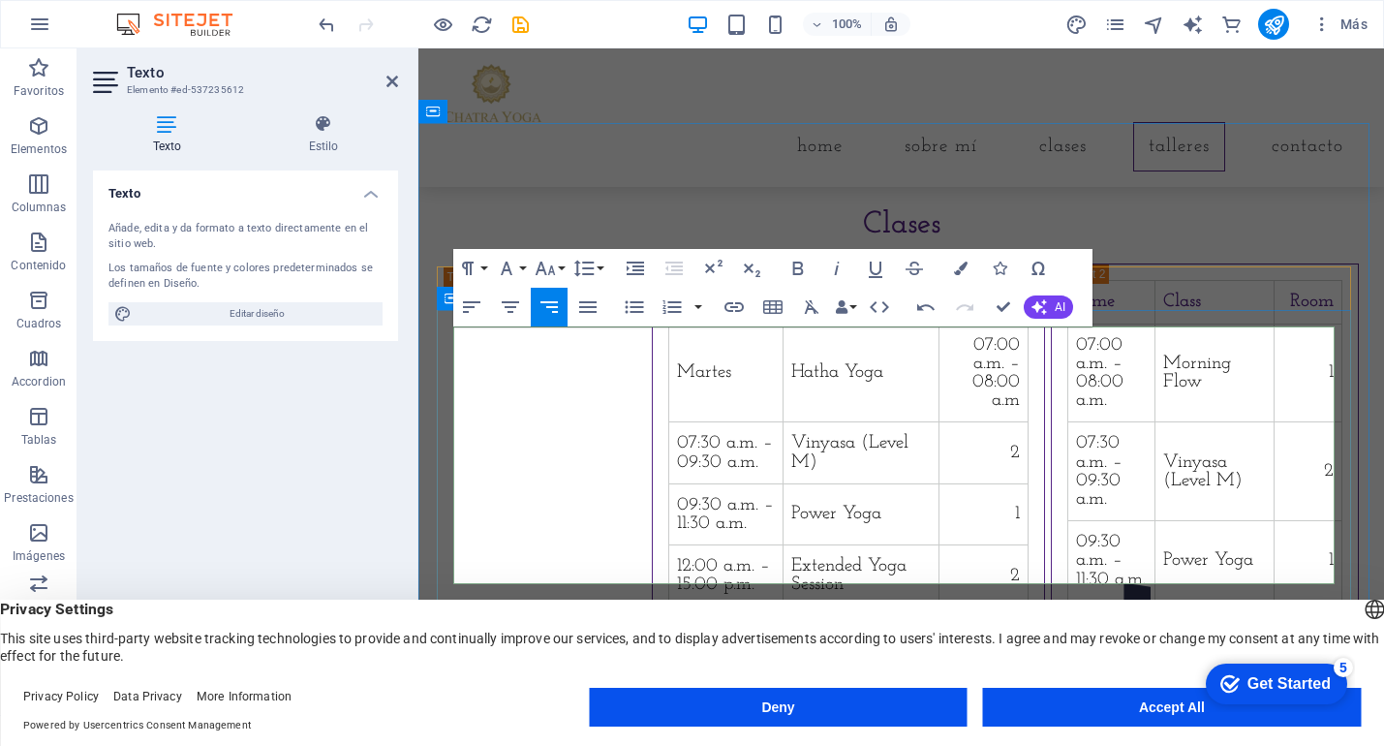
click at [1028, 388] on td "07:00 a.m. – 08:00 a.m" at bounding box center [983, 373] width 89 height 99
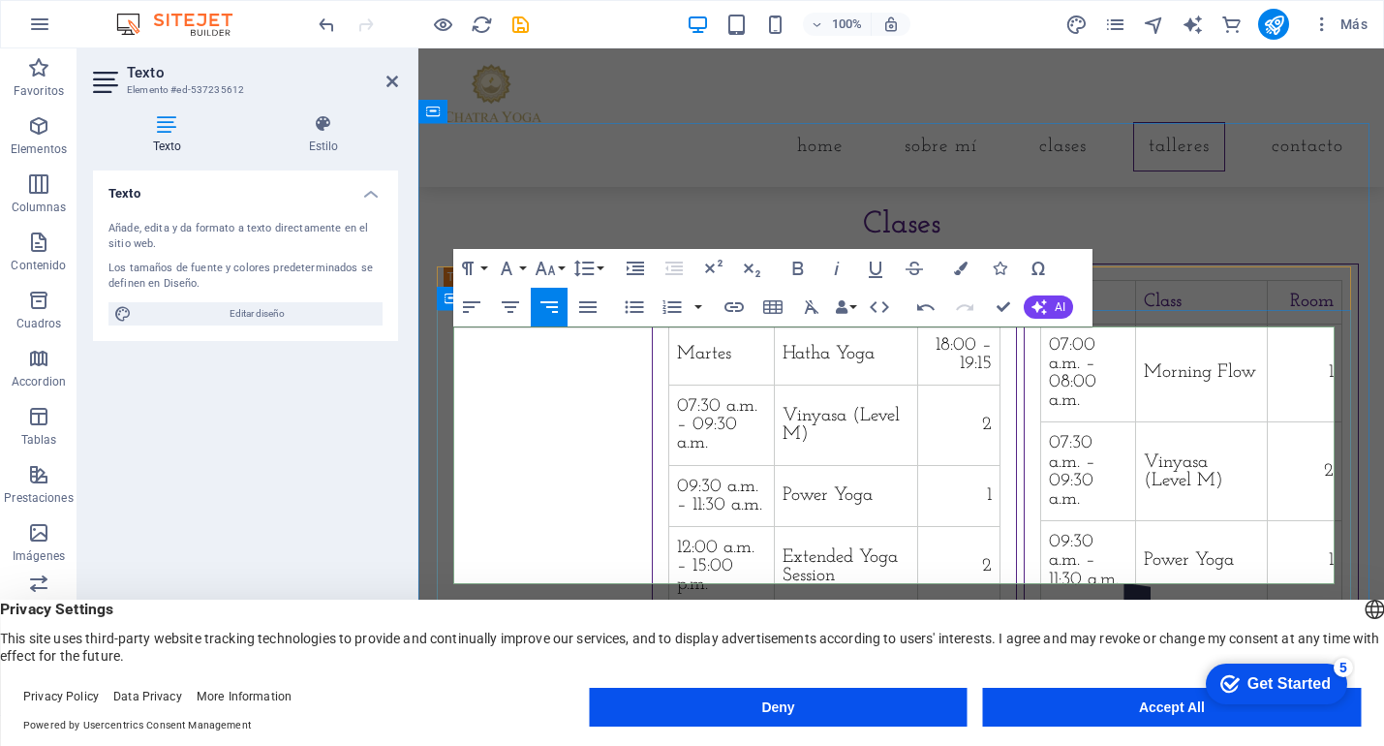
click at [992, 311] on strong "Room" at bounding box center [970, 302] width 44 height 18
click at [669, 436] on td "07:30 a.m. – 09:30 a.m." at bounding box center [722, 425] width 106 height 80
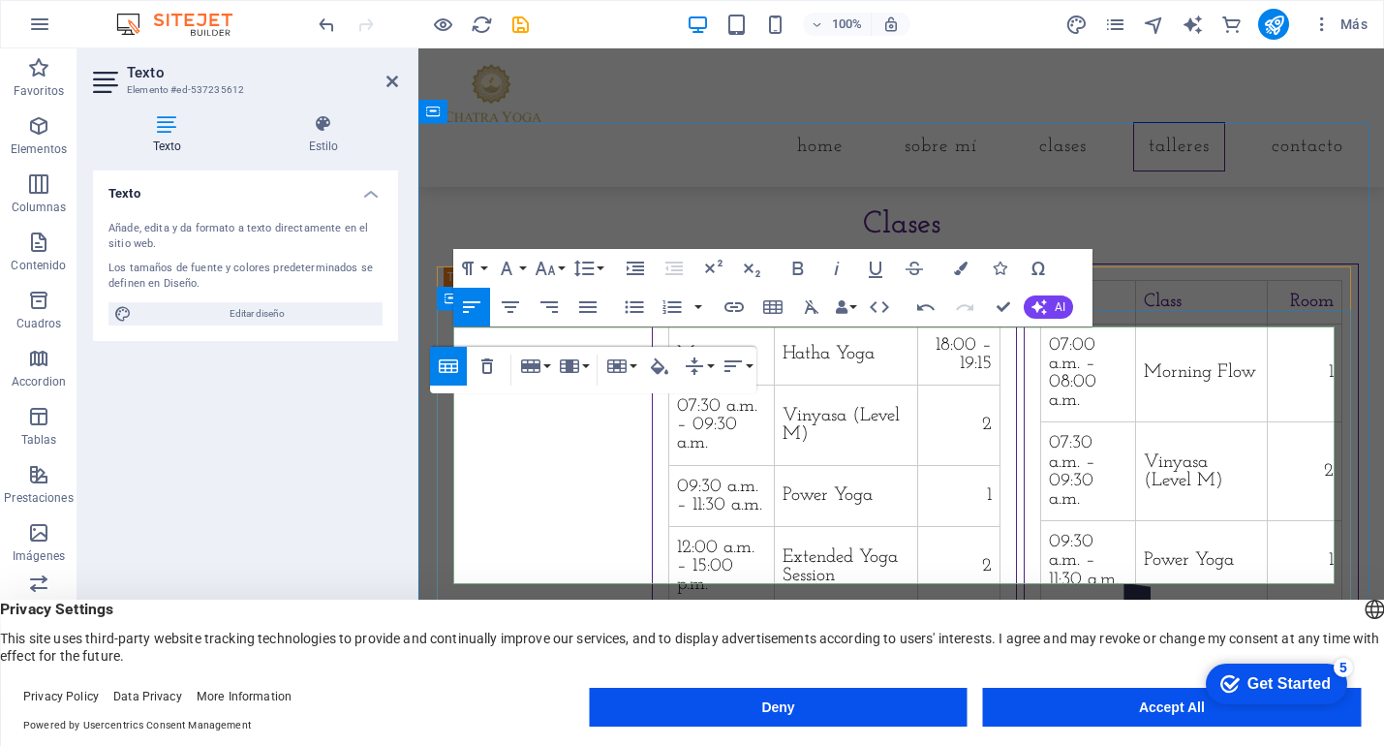
click at [669, 432] on td "07:30 a.m. – 09:30 a.m." at bounding box center [722, 425] width 106 height 80
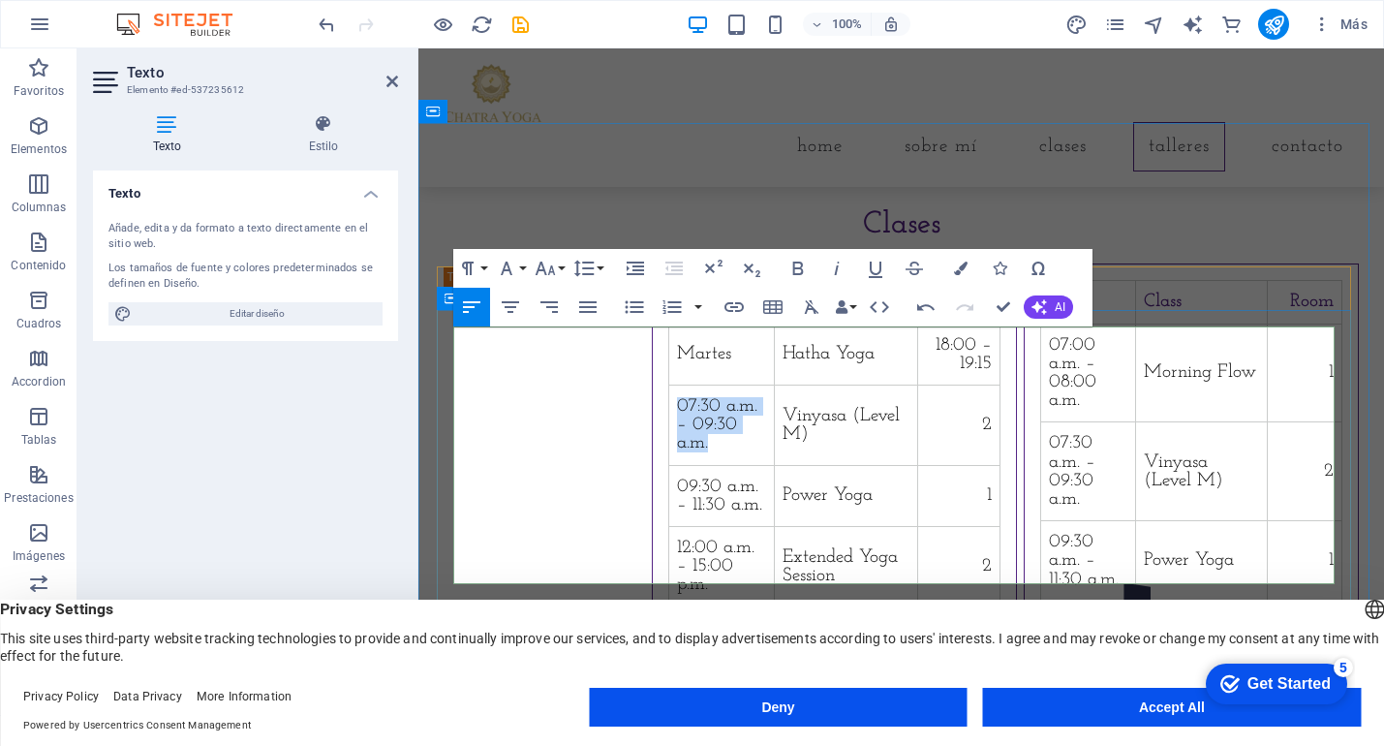
click at [675, 435] on td "07:30 a.m. – 09:30 a.m." at bounding box center [722, 425] width 106 height 80
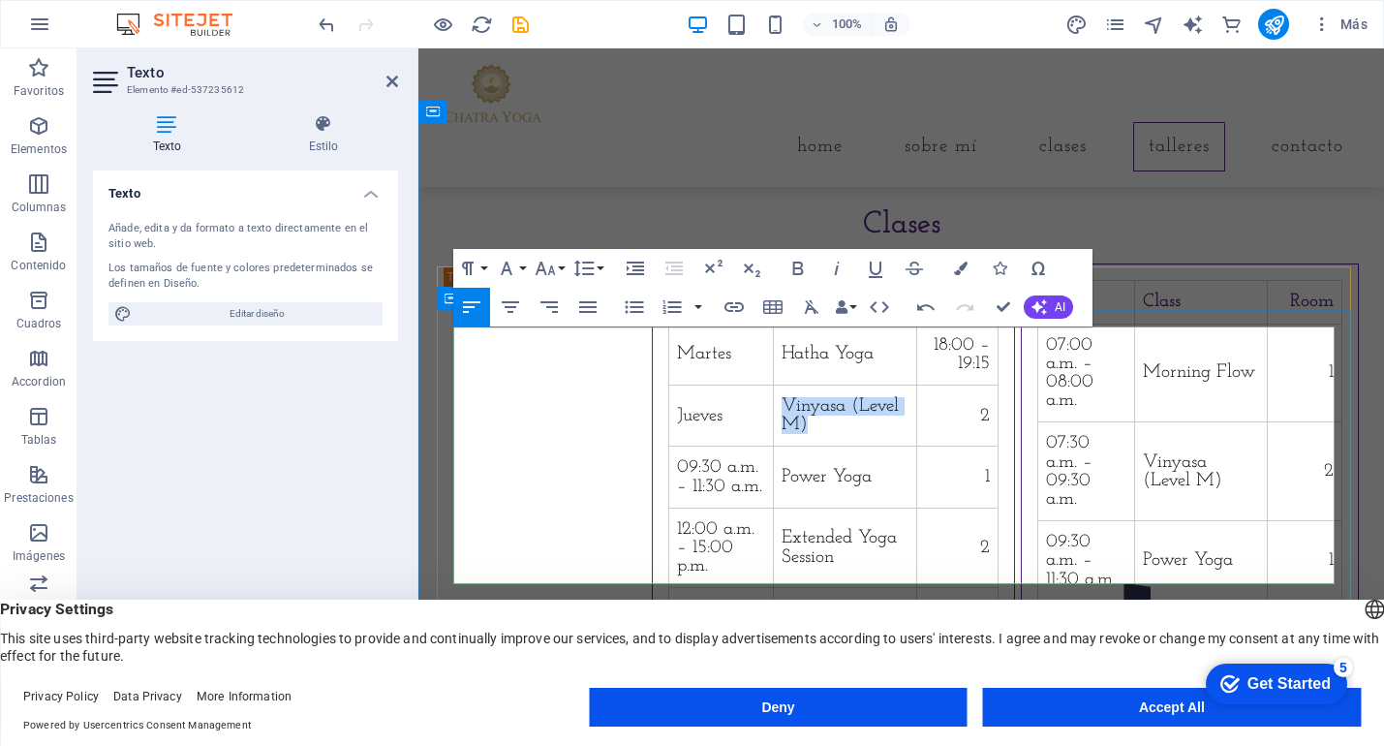
drag, startPoint x: 743, startPoint y: 433, endPoint x: 971, endPoint y: 433, distance: 227.7
click at [917, 433] on td "Vinyasa (Level M)" at bounding box center [845, 415] width 143 height 61
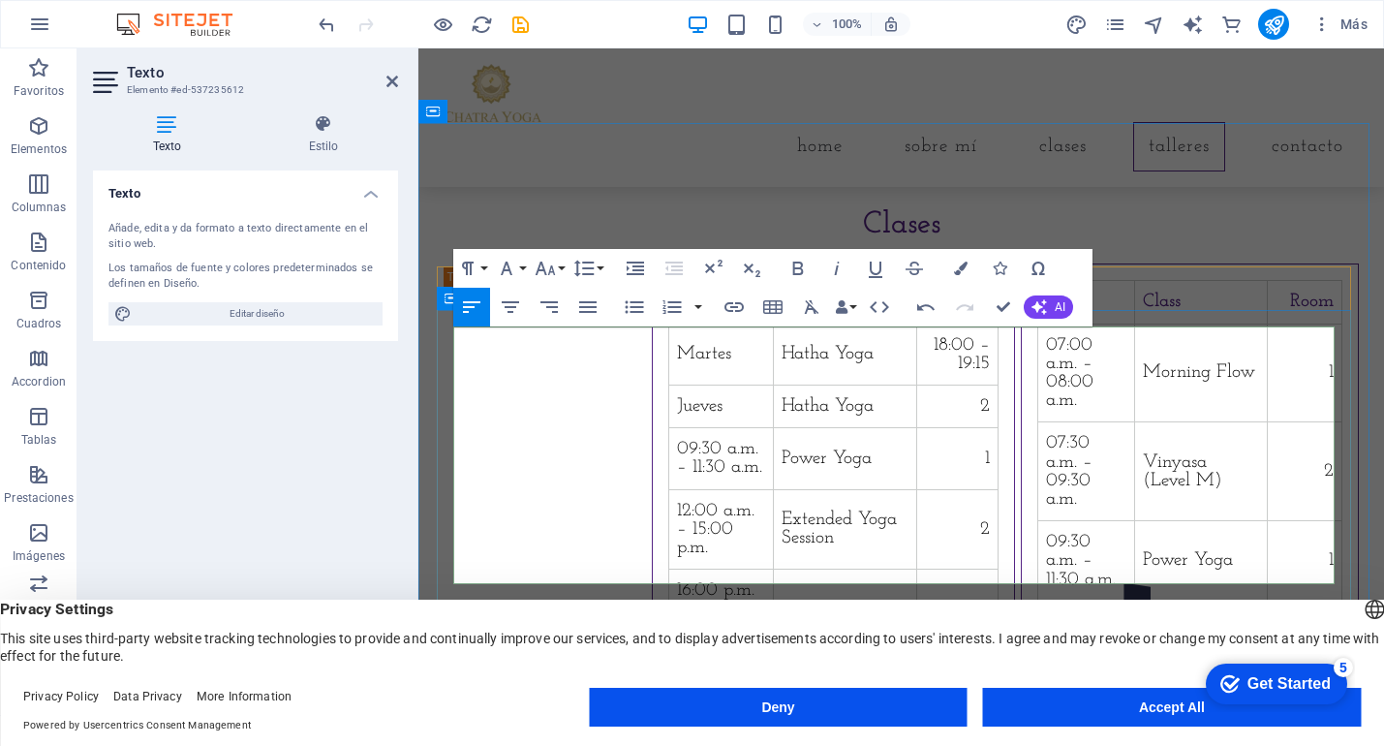
click at [998, 427] on td "2" at bounding box center [956, 406] width 81 height 43
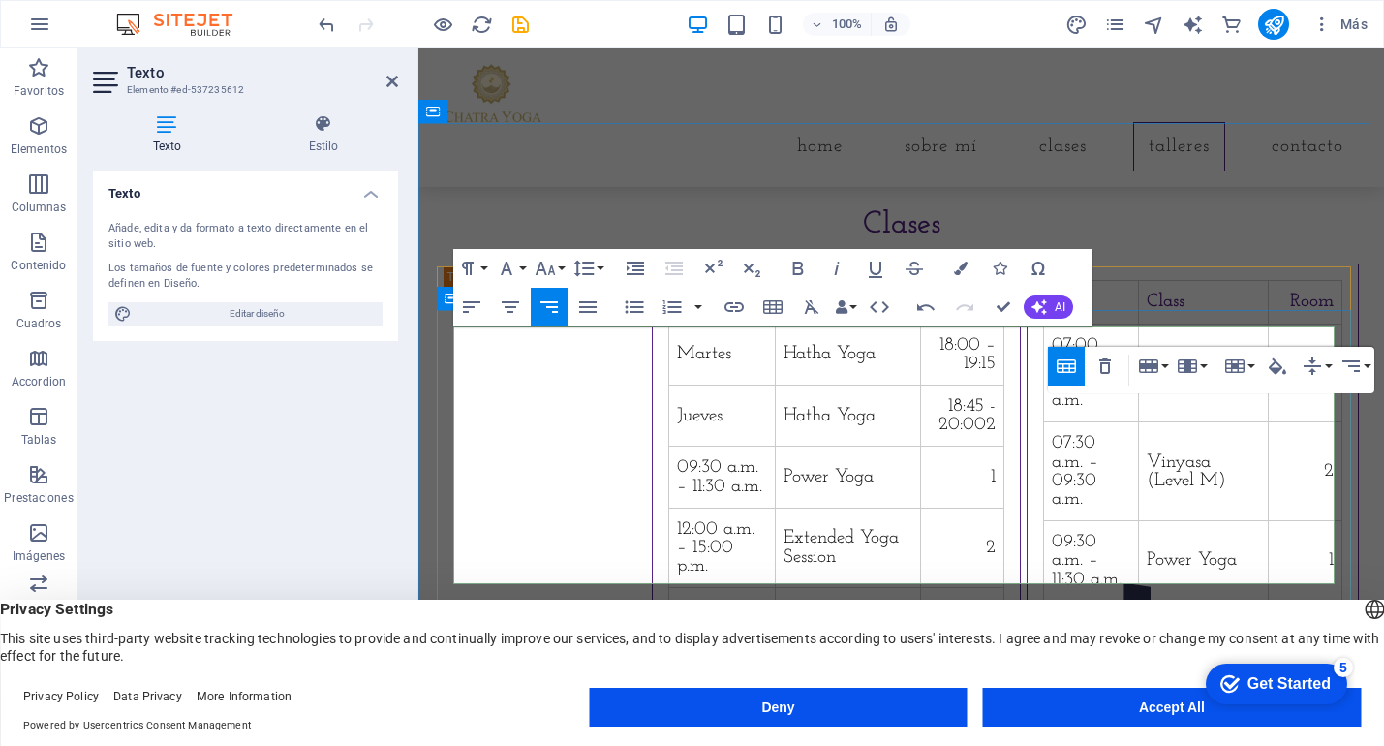
click at [1004, 429] on td "18:45 - 20:002" at bounding box center [961, 415] width 83 height 61
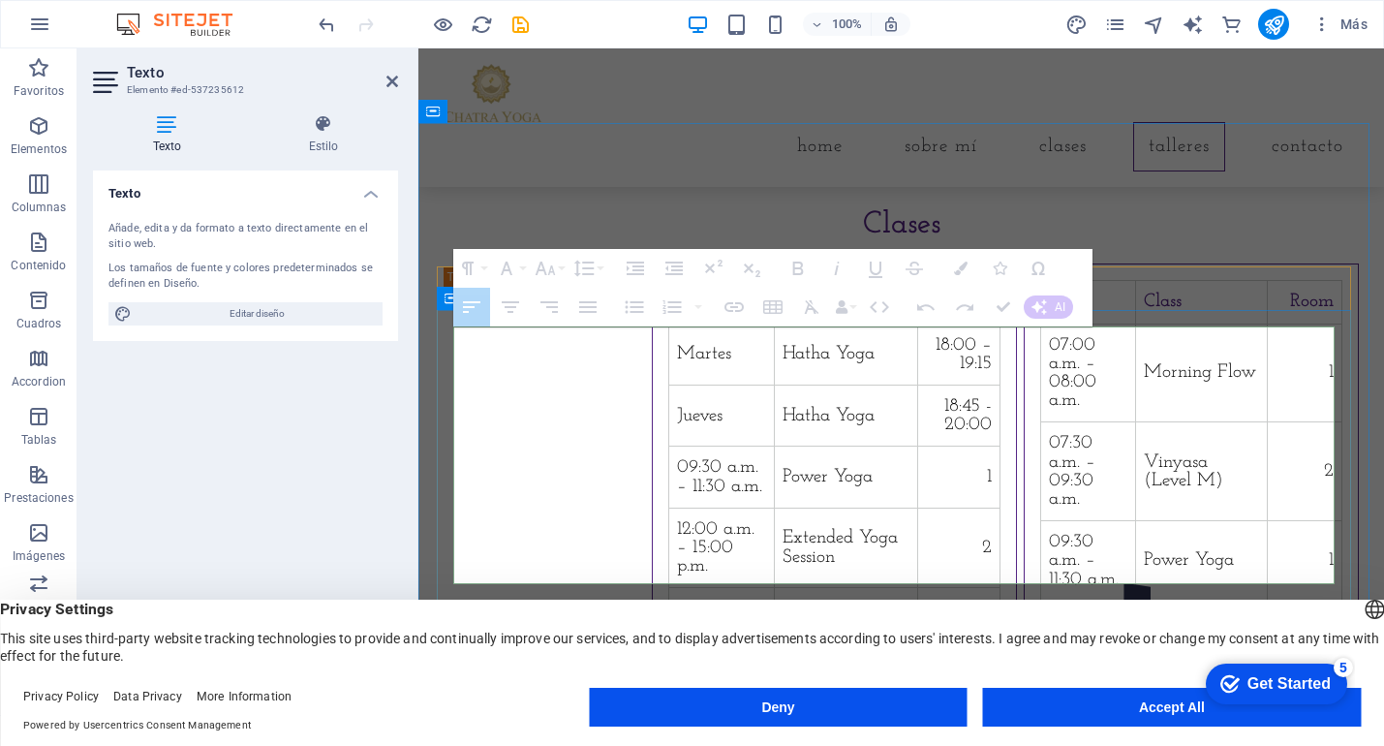
drag, startPoint x: 583, startPoint y: 474, endPoint x: 1209, endPoint y: 474, distance: 625.8
click at [1001, 474] on tr "09:30 a.m. – 11:30 a.m. Power Yoga 1" at bounding box center [834, 477] width 331 height 61
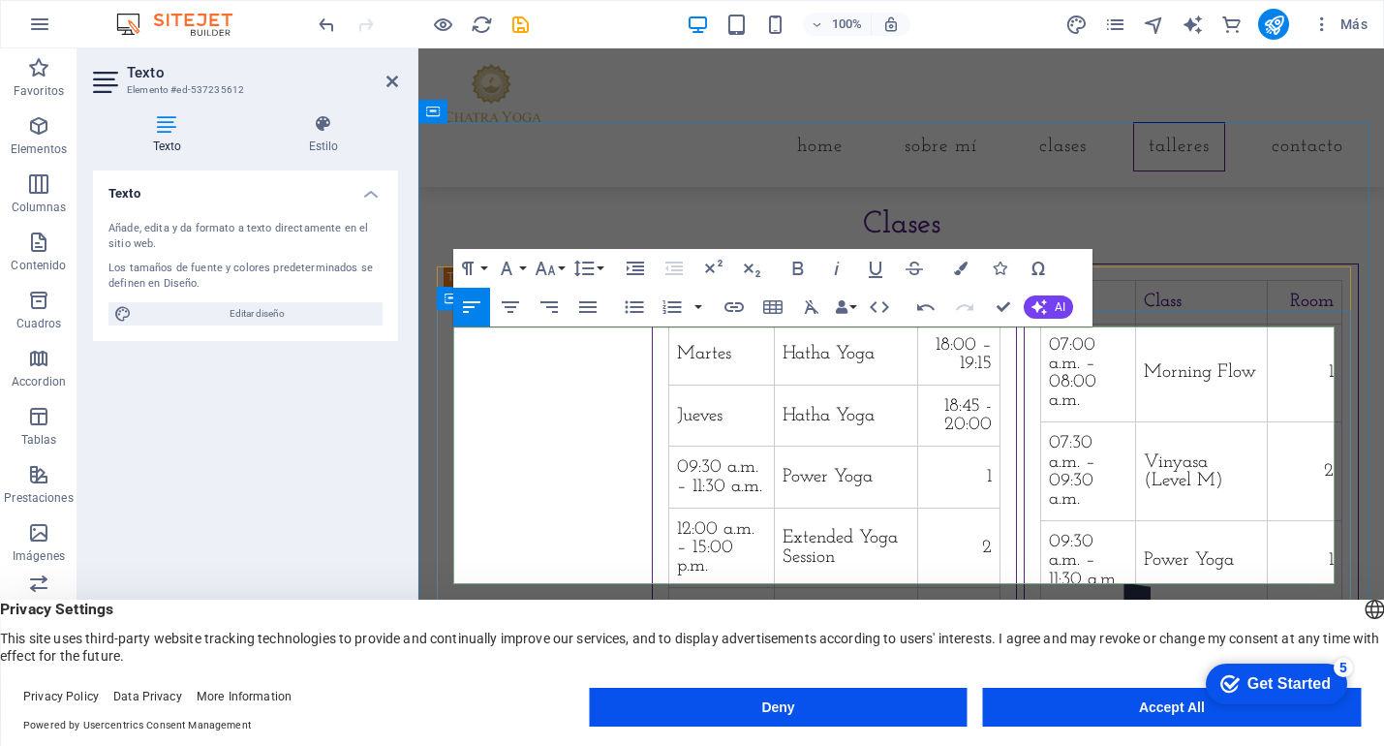
click at [669, 471] on td "09:30 a.m. – 11:30 a.m." at bounding box center [722, 477] width 106 height 61
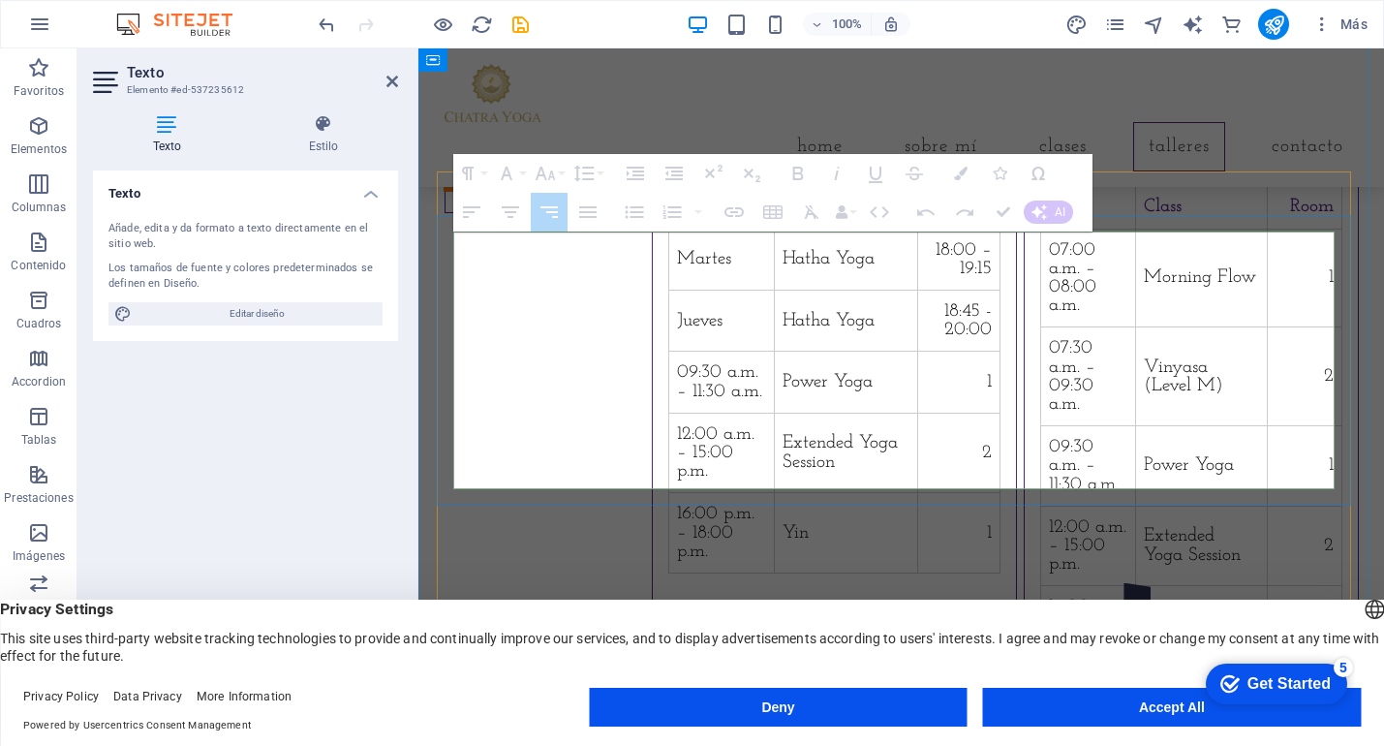
drag, startPoint x: 1088, startPoint y: 461, endPoint x: 543, endPoint y: 462, distance: 545.4
click at [669, 493] on tr "16:00 p.m. – 18:00 p.m. Yin 1" at bounding box center [834, 533] width 331 height 80
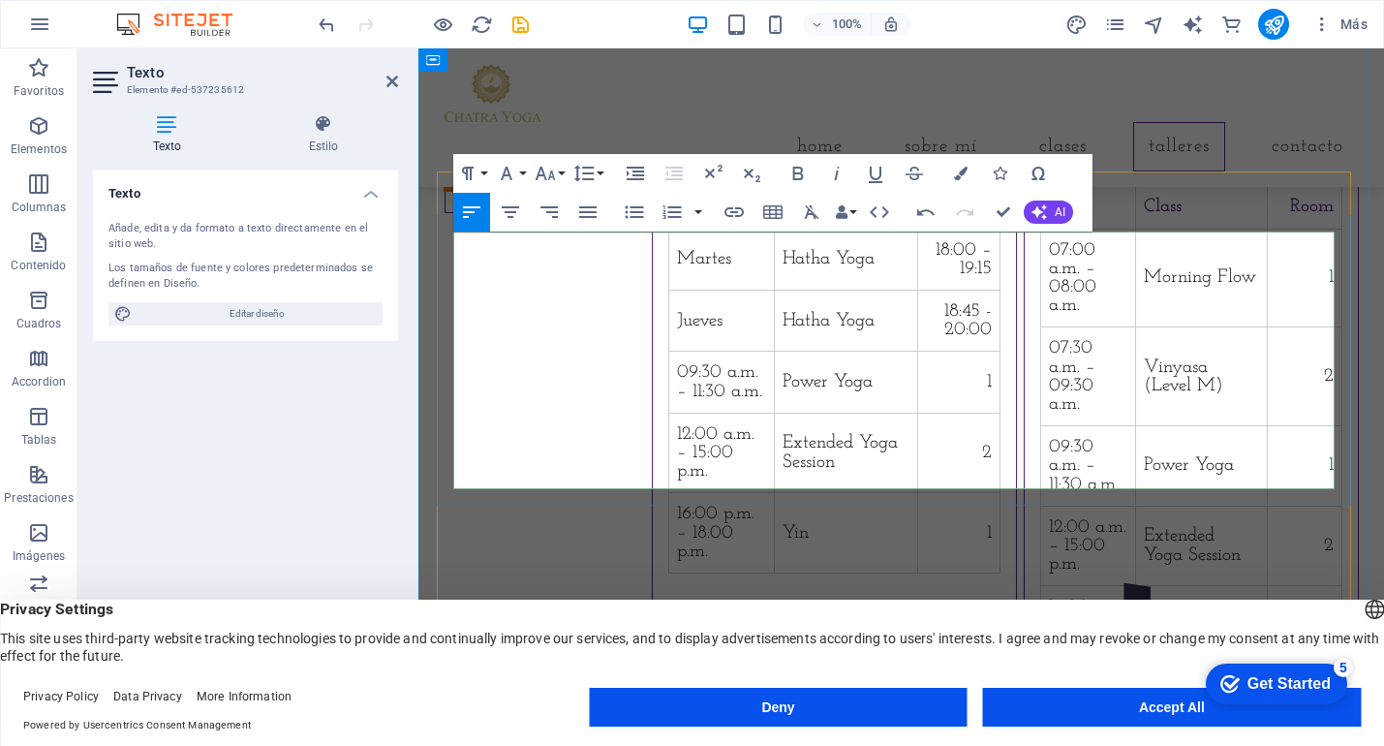
click at [669, 493] on td "16:00 p.m. – 18:00 p.m." at bounding box center [722, 533] width 106 height 80
click at [484, 401] on icon "button" at bounding box center [487, 399] width 23 height 23
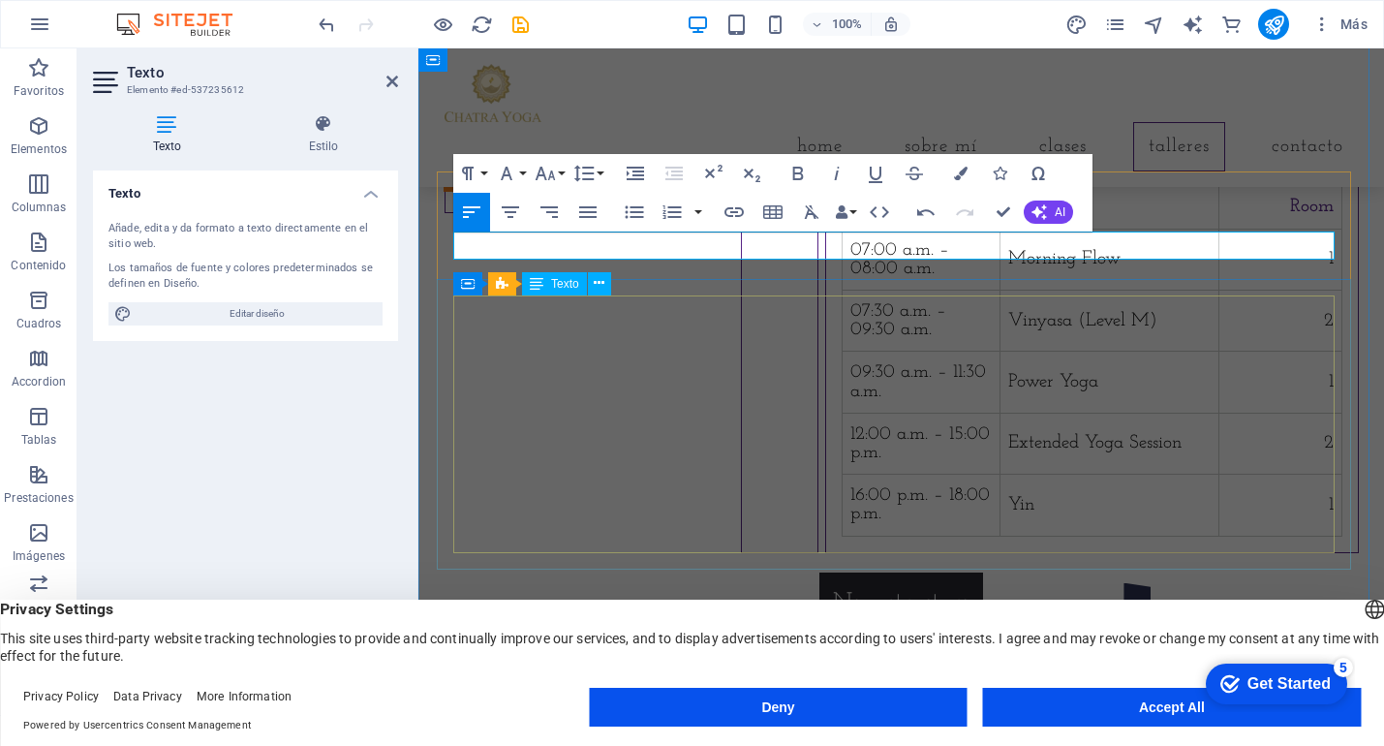
scroll to position [1553, 0]
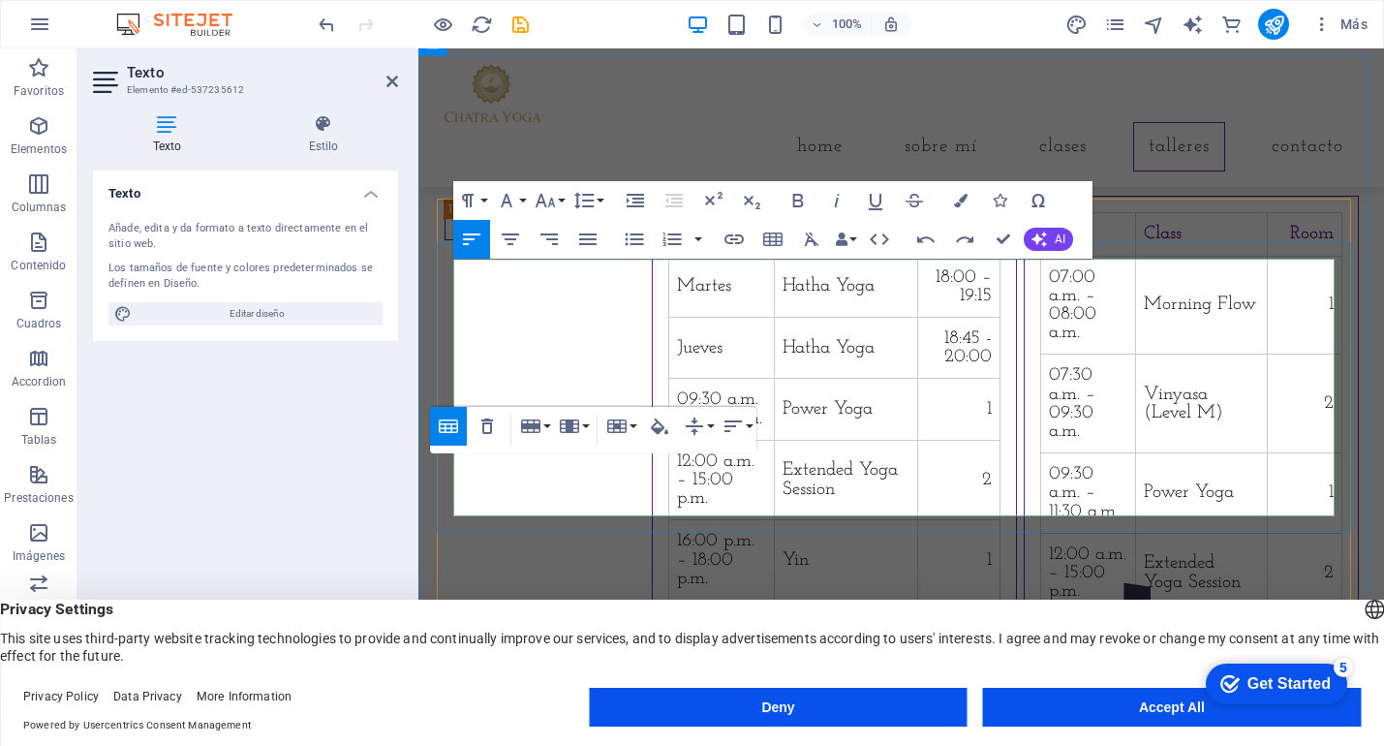
click at [867, 520] on td "Yin" at bounding box center [846, 560] width 144 height 80
drag, startPoint x: 647, startPoint y: 414, endPoint x: 454, endPoint y: 403, distance: 193.1
click at [669, 403] on td "09:30 a.m. – 11:30 a.m." at bounding box center [722, 409] width 106 height 61
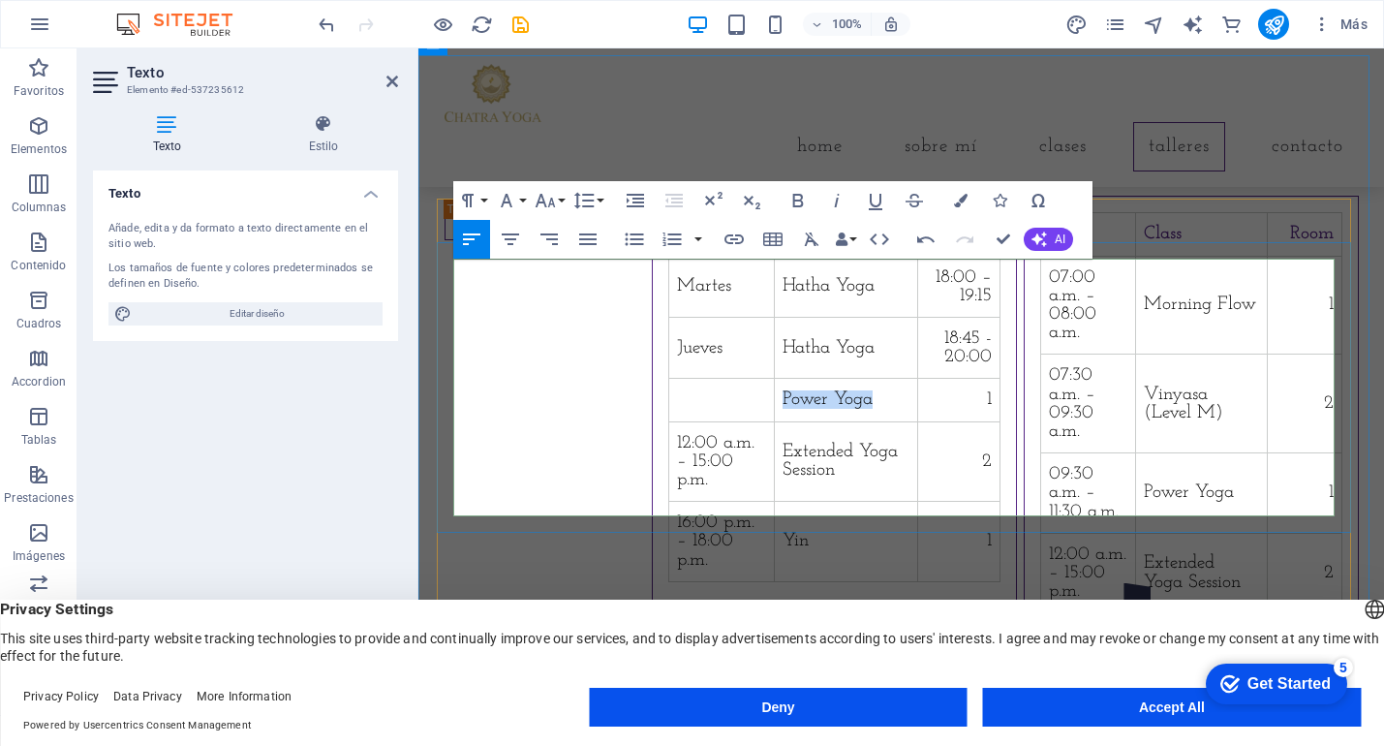
drag, startPoint x: 828, startPoint y: 408, endPoint x: 745, endPoint y: 405, distance: 83.4
click at [774, 405] on td "Power Yoga" at bounding box center [846, 400] width 144 height 43
click at [1006, 409] on td "1" at bounding box center [963, 409] width 83 height 61
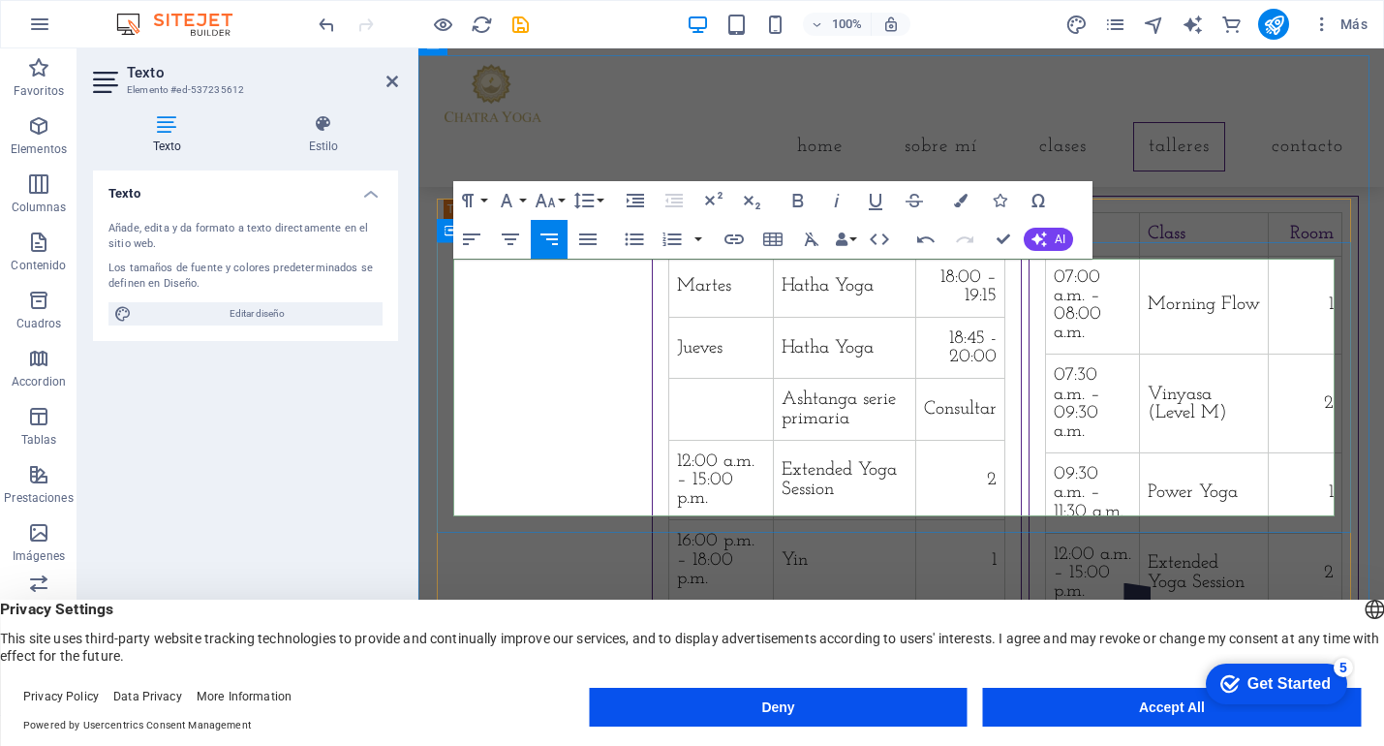
click at [1006, 458] on td "2" at bounding box center [960, 480] width 89 height 80
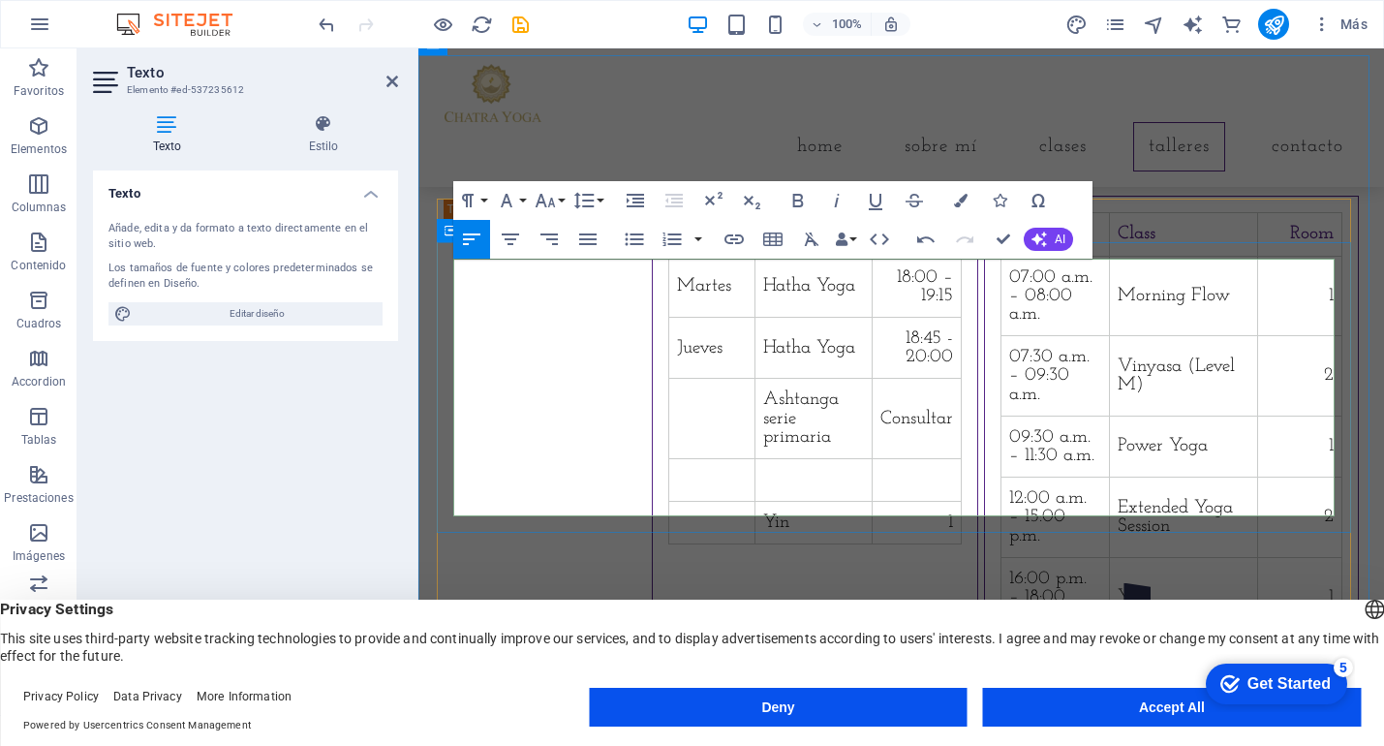
click at [961, 502] on td "1" at bounding box center [916, 523] width 89 height 43
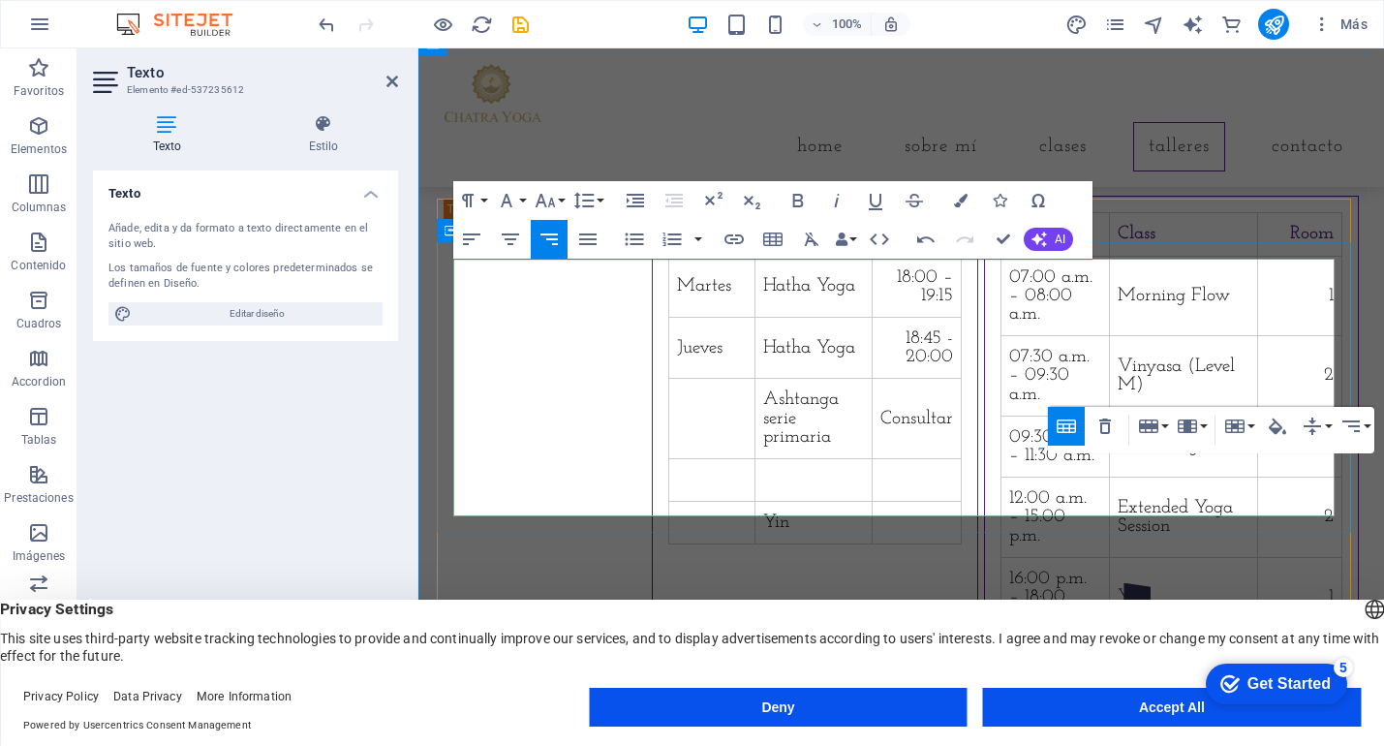
click at [763, 502] on td "Yin" at bounding box center [814, 523] width 117 height 43
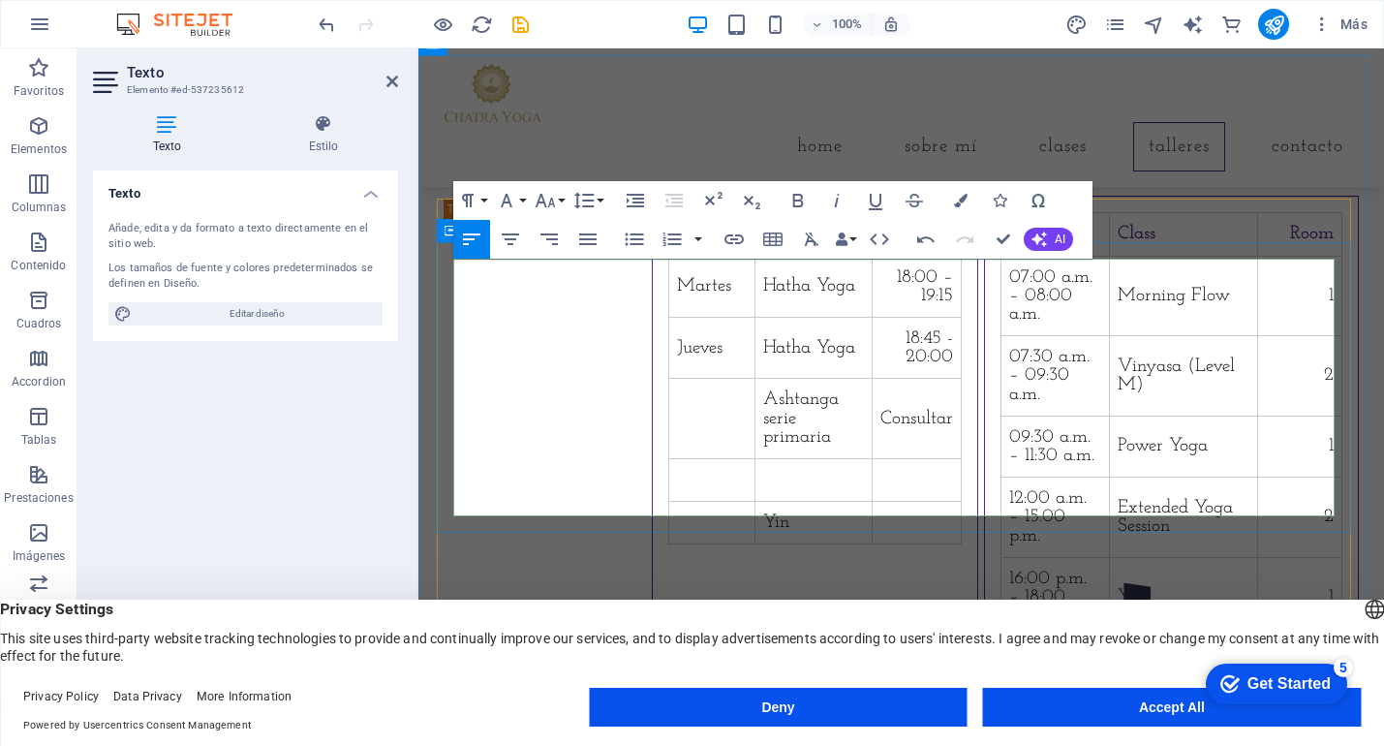
click at [762, 502] on td "Yin" at bounding box center [814, 523] width 117 height 43
click at [1169, 549] on div "Time Class Room 07:00 a.m. – 08:00 a.m. Morning Flow 1 07:30 a.m. – 09:30 a.m. …" at bounding box center [1171, 425] width 374 height 458
click at [961, 459] on td at bounding box center [916, 480] width 89 height 43
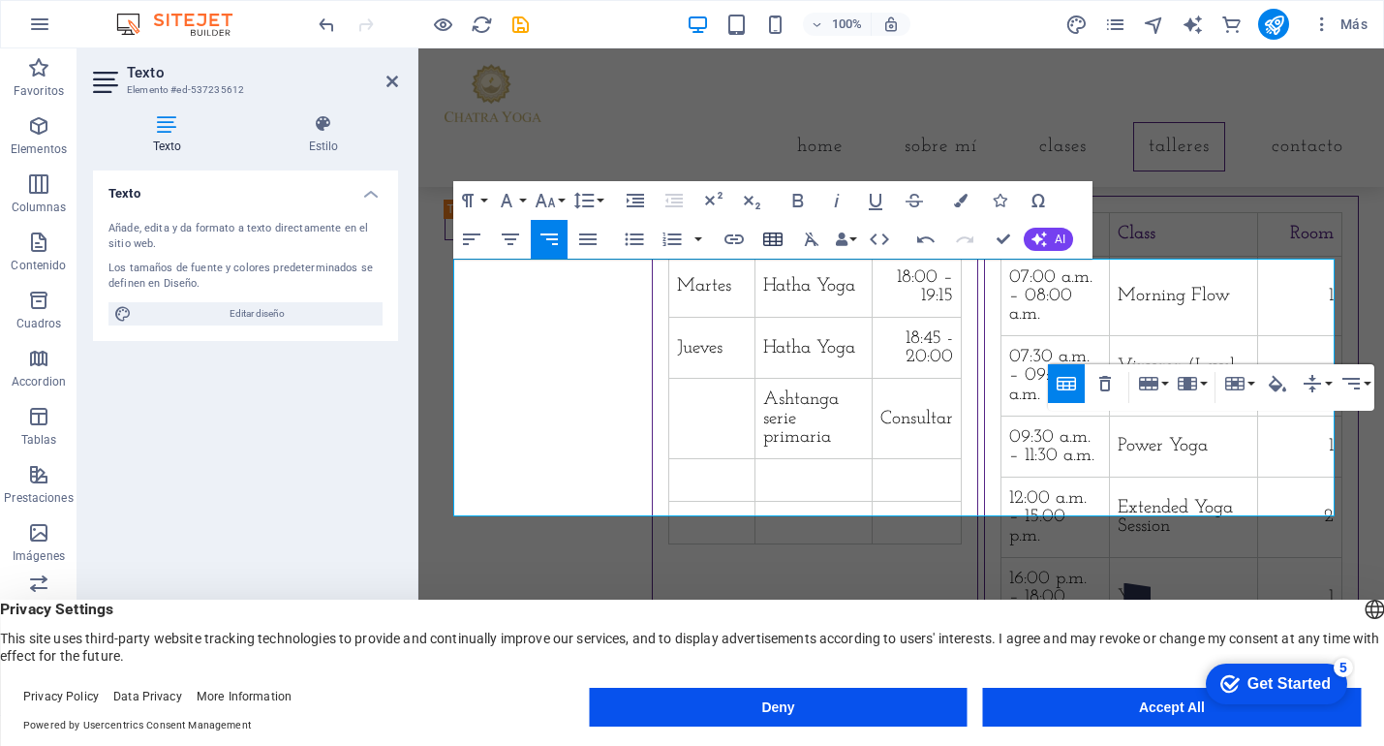
click at [779, 239] on icon "button" at bounding box center [772, 239] width 23 height 23
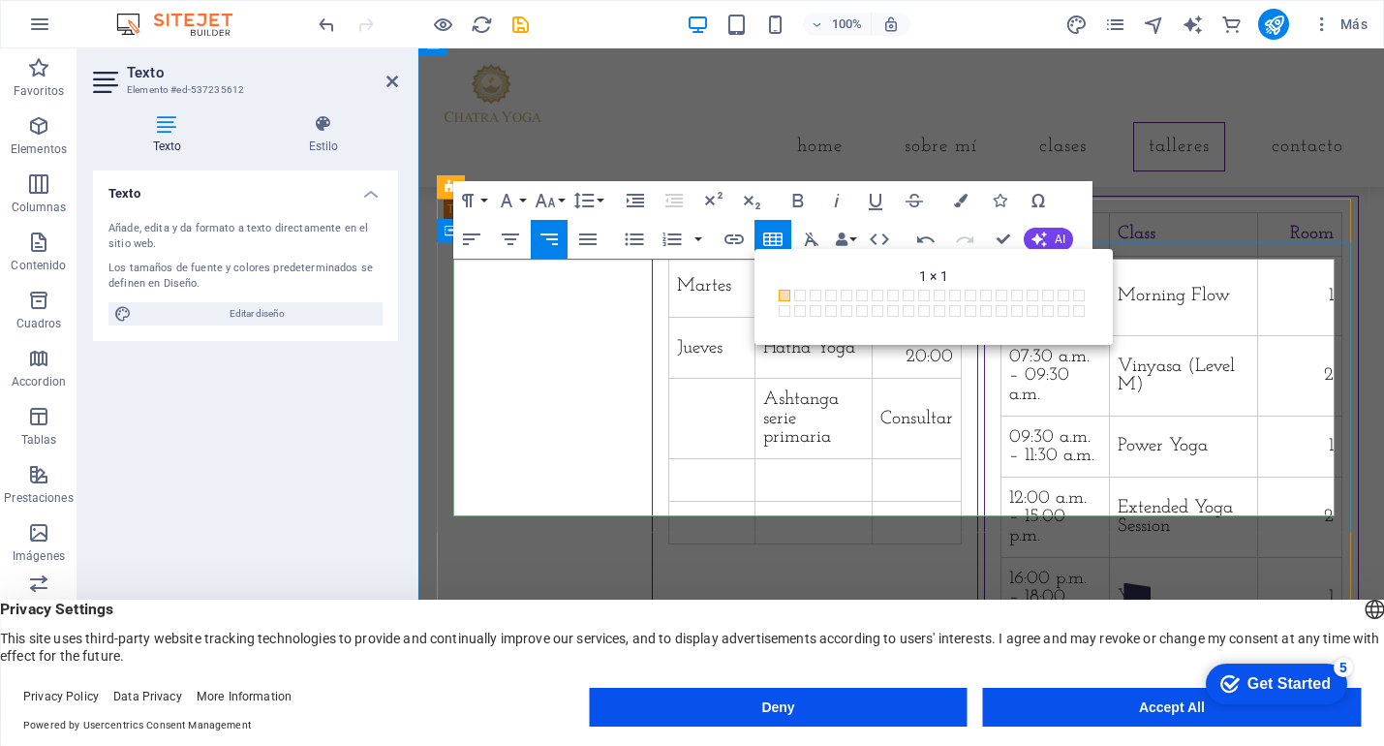
click at [872, 465] on td at bounding box center [814, 480] width 117 height 43
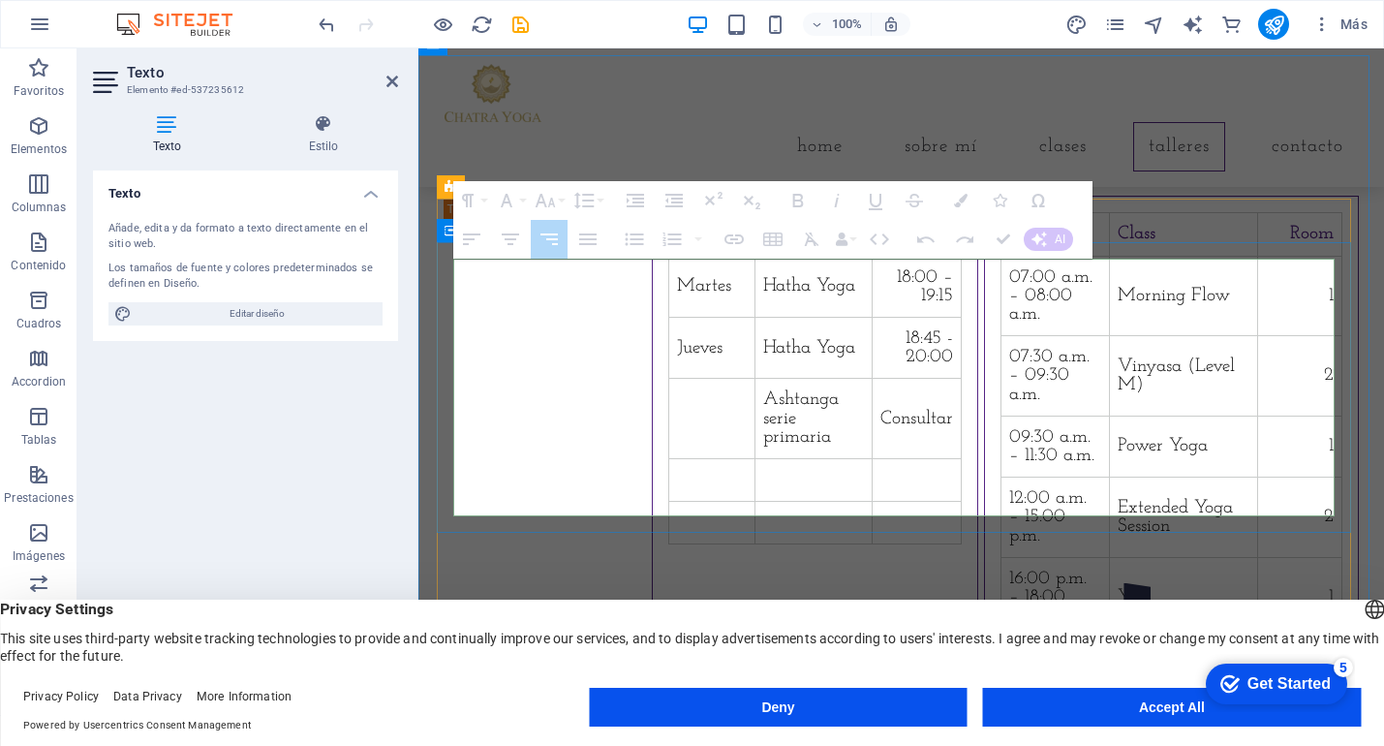
drag, startPoint x: 1215, startPoint y: 491, endPoint x: 645, endPoint y: 480, distance: 569.8
click at [669, 502] on tr at bounding box center [815, 523] width 293 height 43
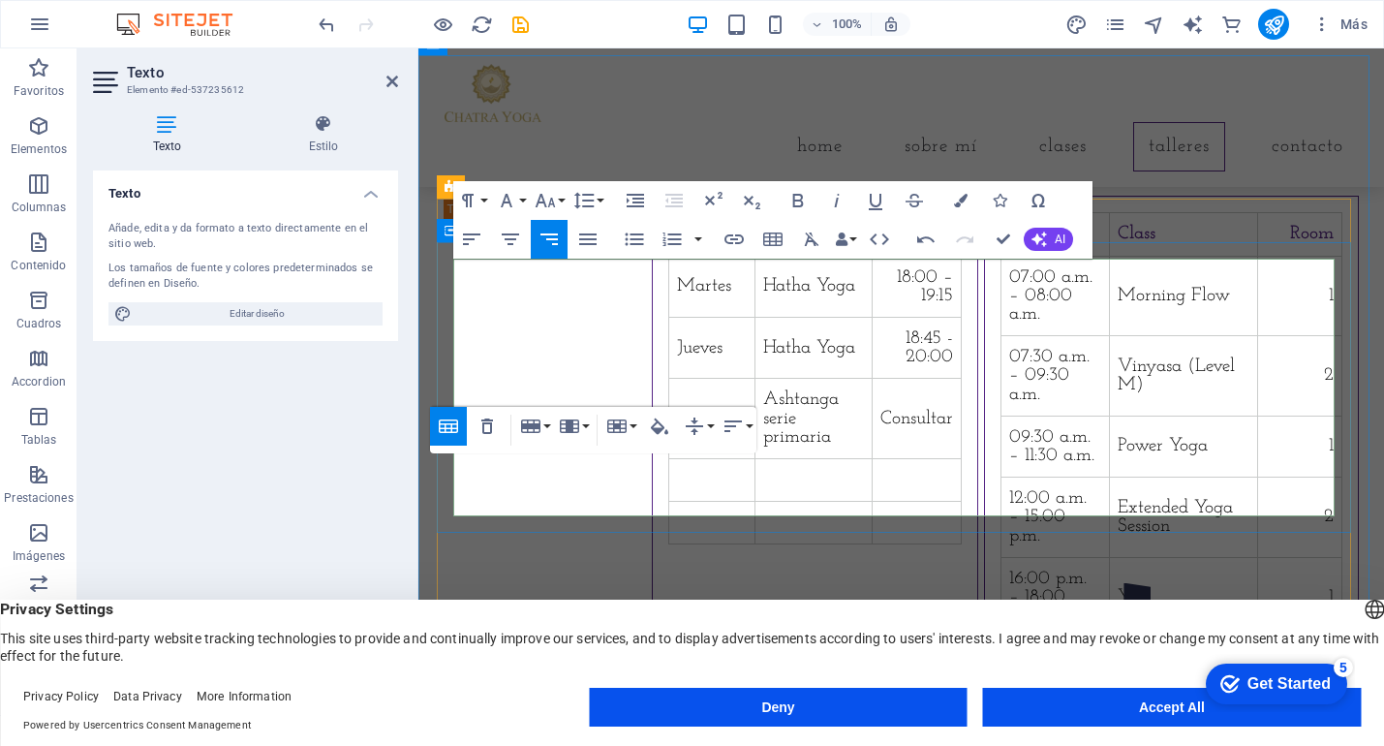
click at [678, 502] on td at bounding box center [712, 523] width 86 height 43
click at [488, 424] on icon "button" at bounding box center [487, 427] width 12 height 16
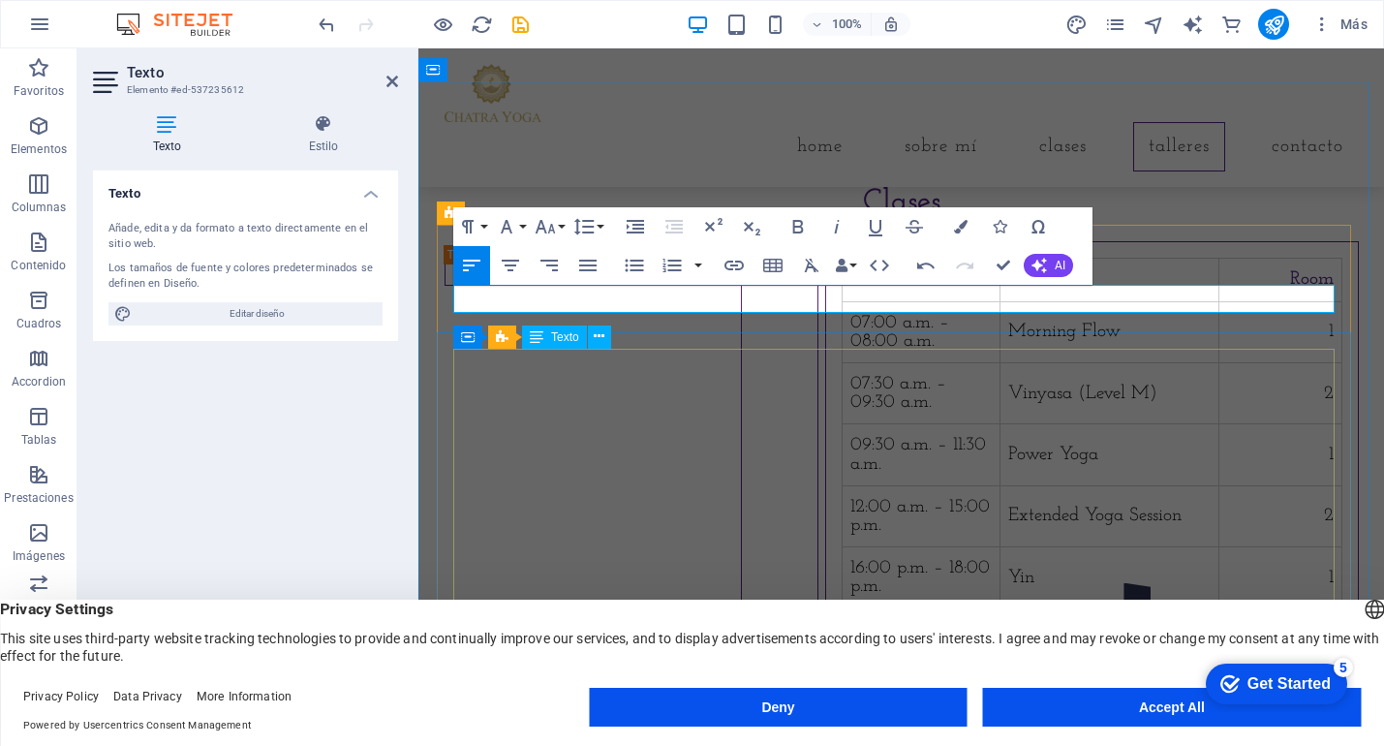
scroll to position [1485, 0]
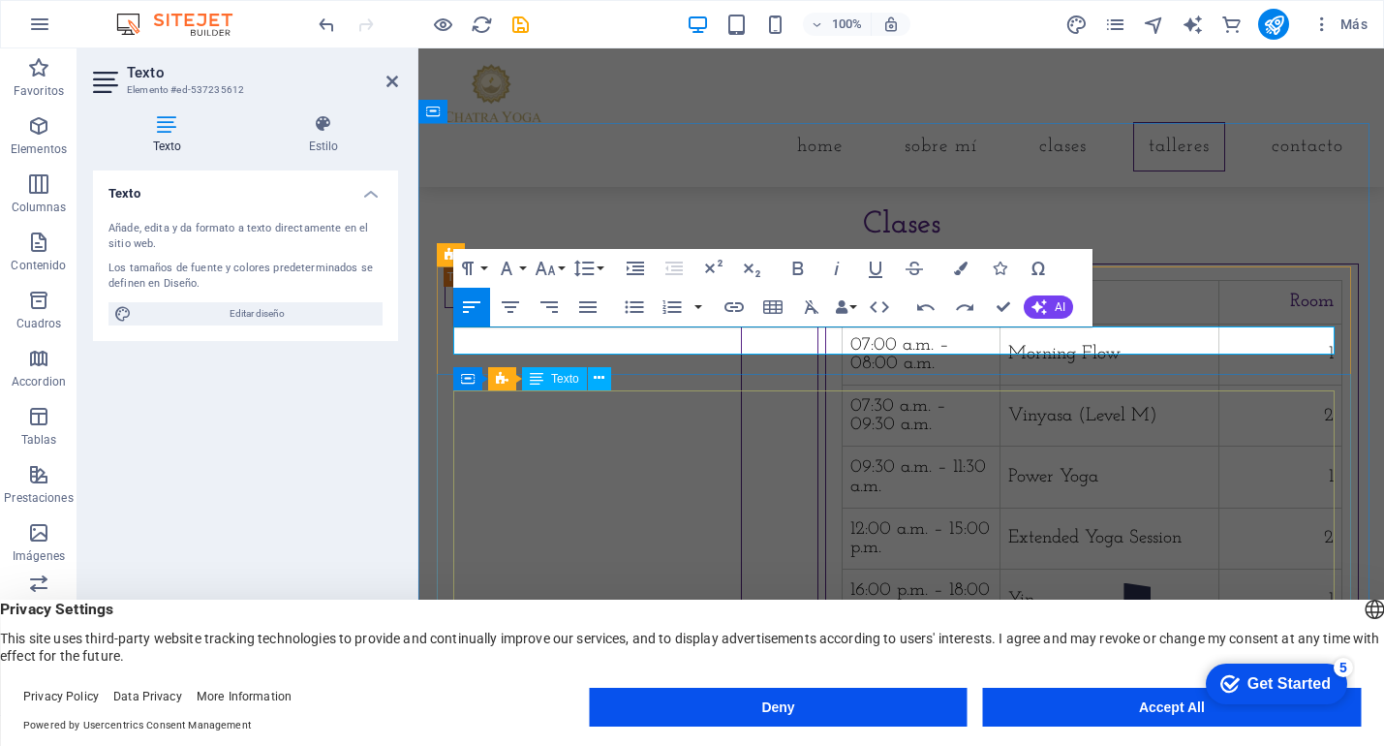
click at [1195, 428] on div "Time Class Room 07:00 a.m. – 08:00 a.m. Morning Flow 1 07:30 a.m. – 09:30 a.m. …" at bounding box center [1092, 455] width 501 height 351
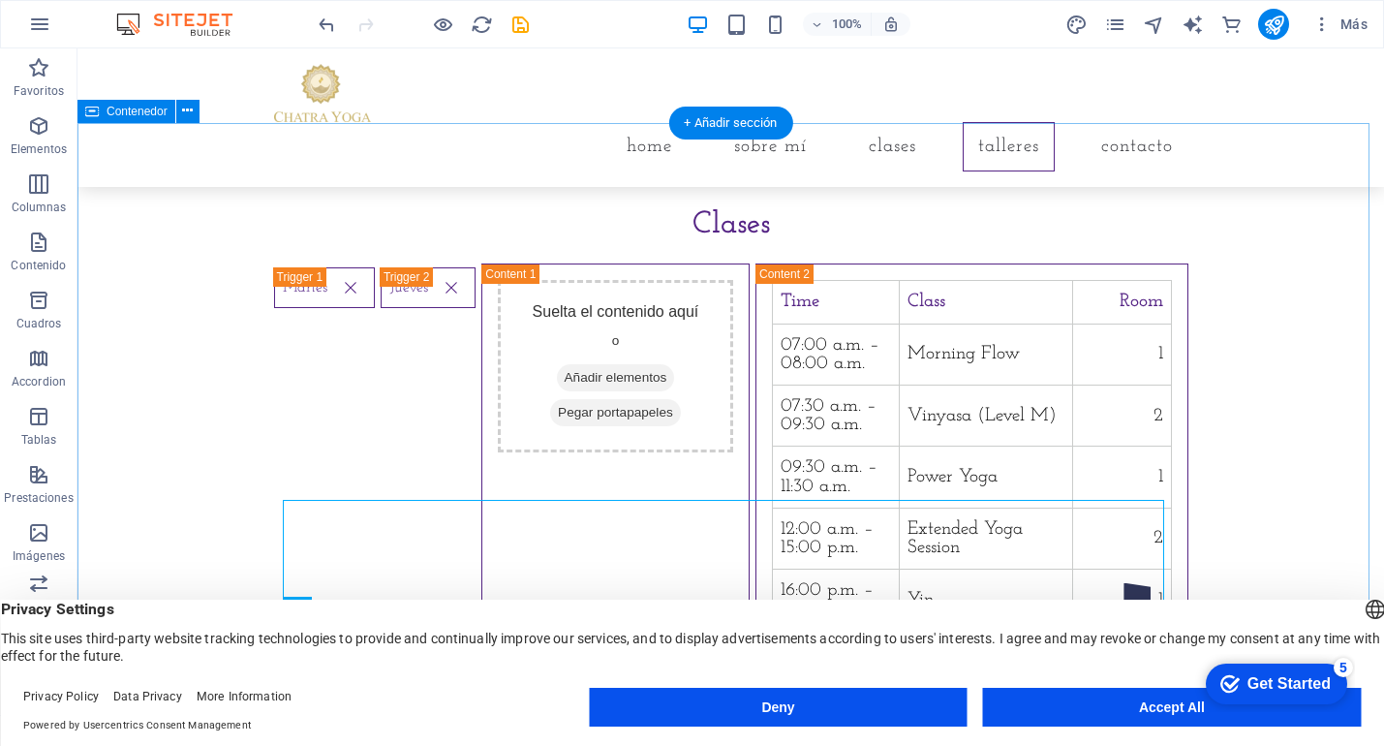
click at [1200, 285] on div "Clases Martes Suelta el contenido aquí o Añadir elementos Pegar portapapeles Ju…" at bounding box center [731, 465] width 1307 height 683
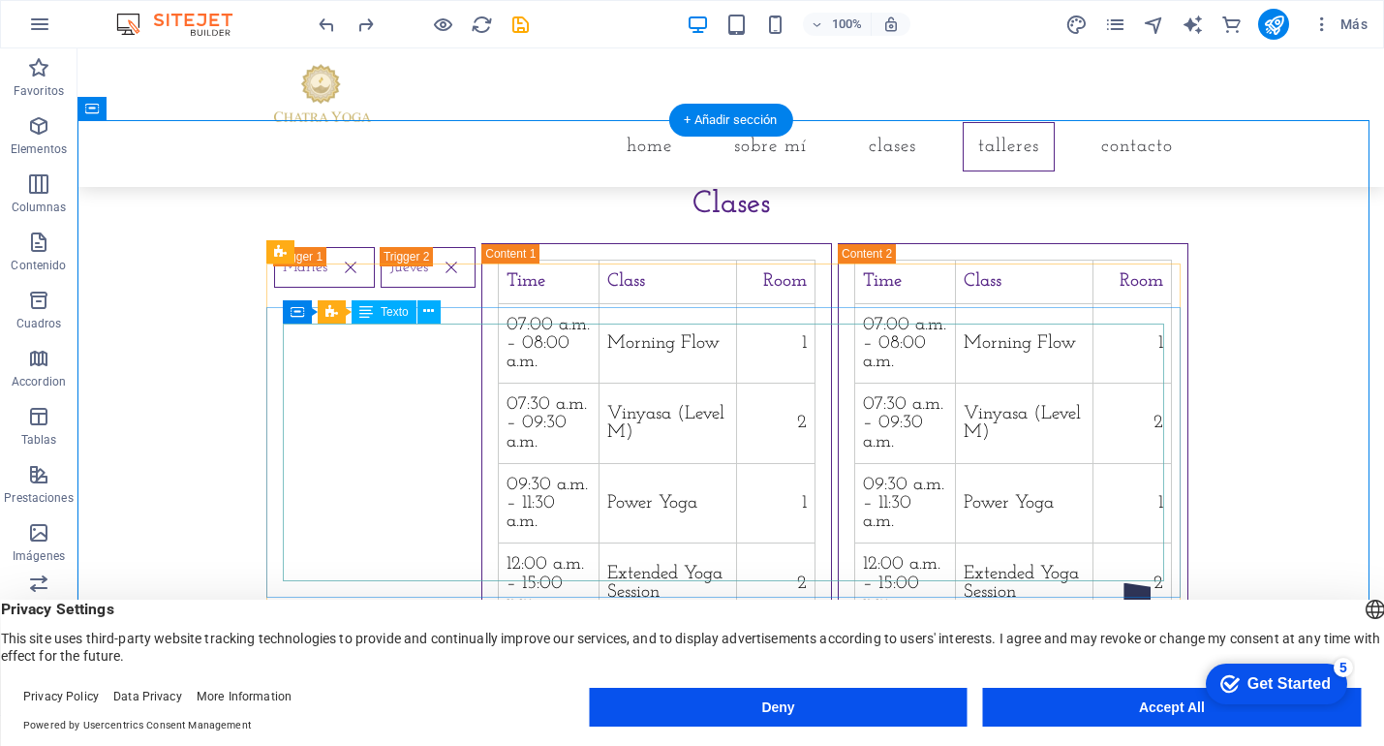
scroll to position [1513, 0]
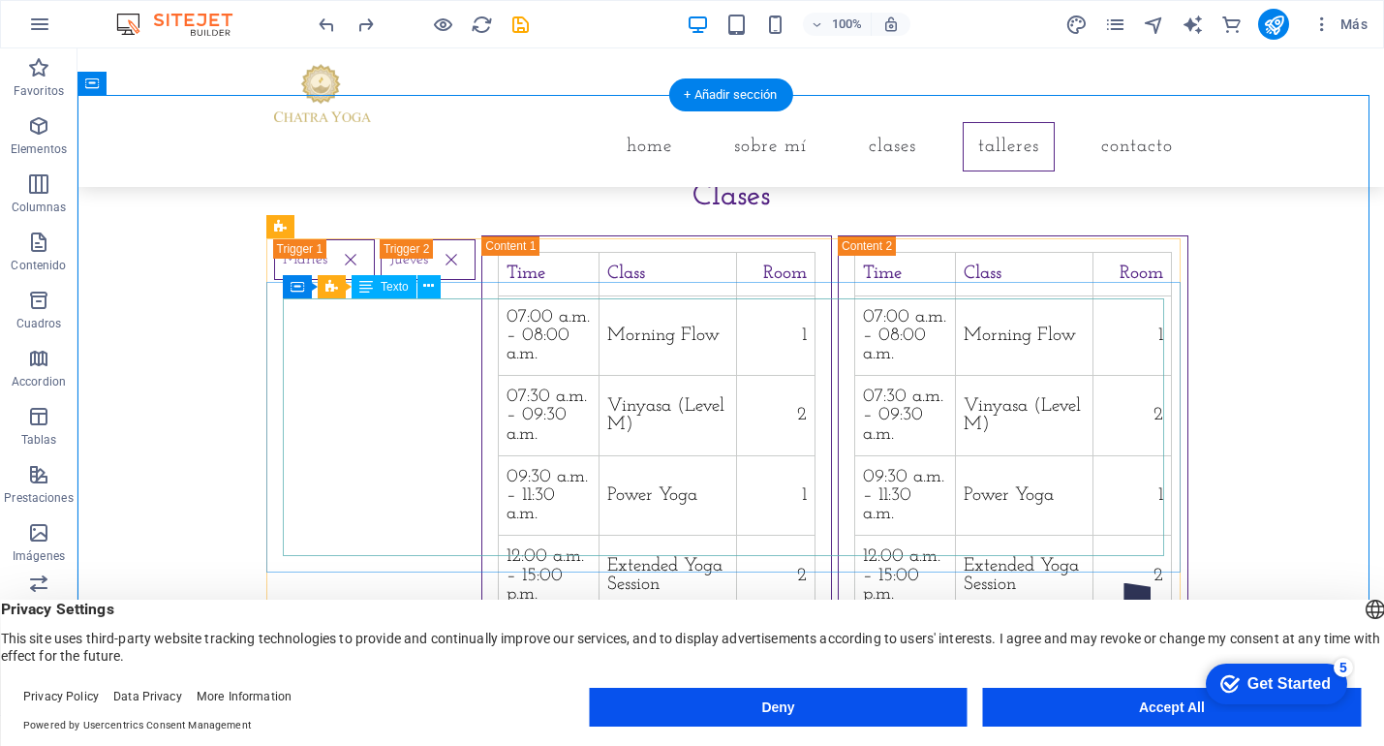
click at [498, 456] on div "Time Class Room 07:00 a.m. – 08:00 a.m. Morning Flow 1 07:30 a.m. – 09:30 a.m. …" at bounding box center [656, 474] width 317 height 444
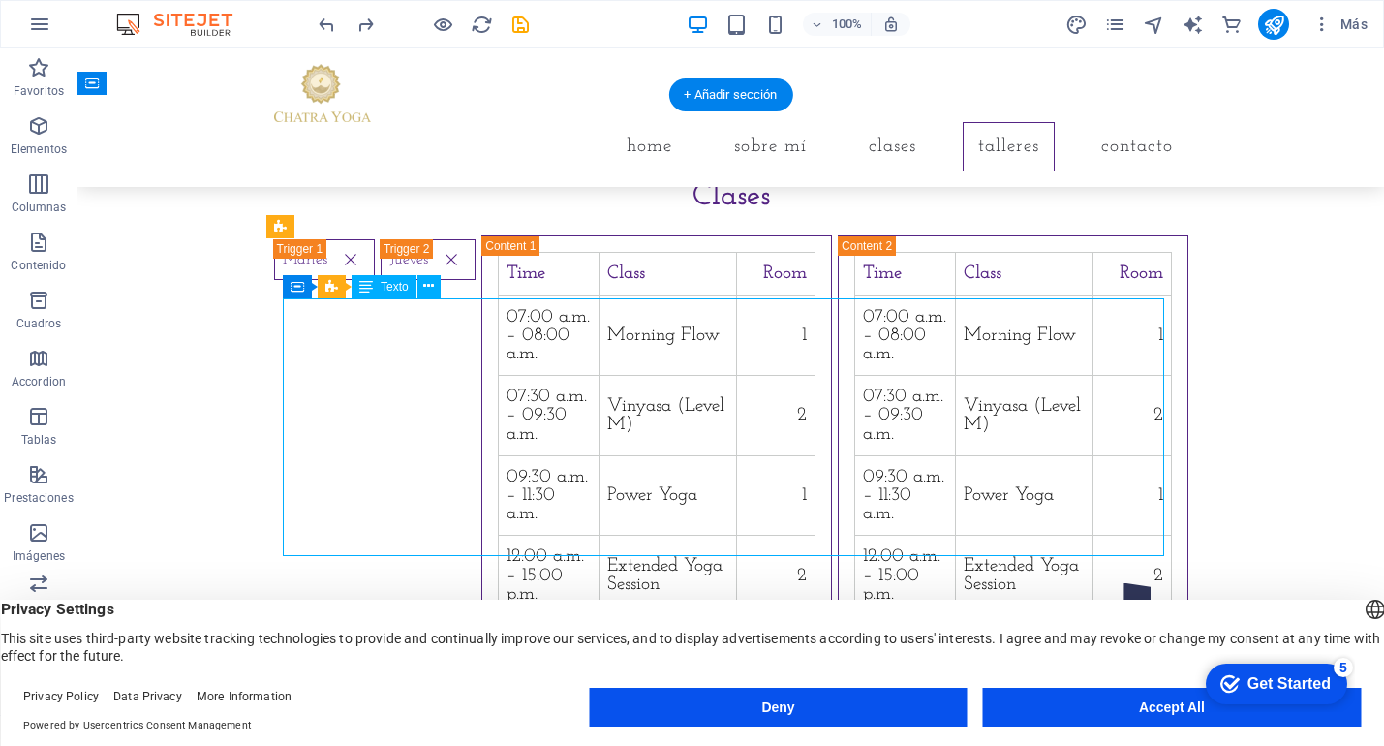
click at [498, 532] on div "Time Class Room 07:00 a.m. – 08:00 a.m. Morning Flow 1 07:30 a.m. – 09:30 a.m. …" at bounding box center [656, 474] width 317 height 444
click at [773, 527] on div "Time Class Room 07:00 a.m. – 08:00 a.m. Morning Flow 1 07:30 a.m. – 09:30 a.m. …" at bounding box center [656, 474] width 317 height 444
click at [431, 292] on icon at bounding box center [428, 286] width 11 height 20
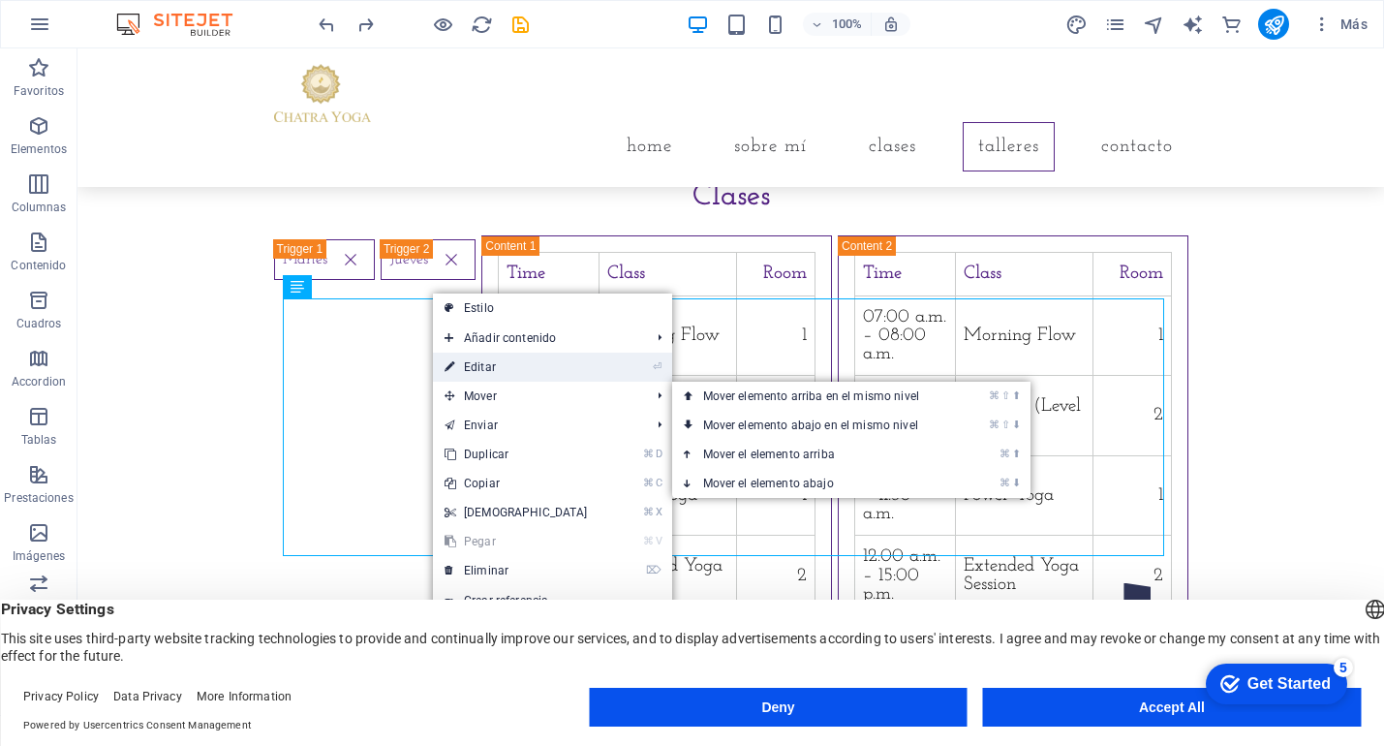
click at [503, 369] on link "⏎ Editar" at bounding box center [516, 367] width 167 height 29
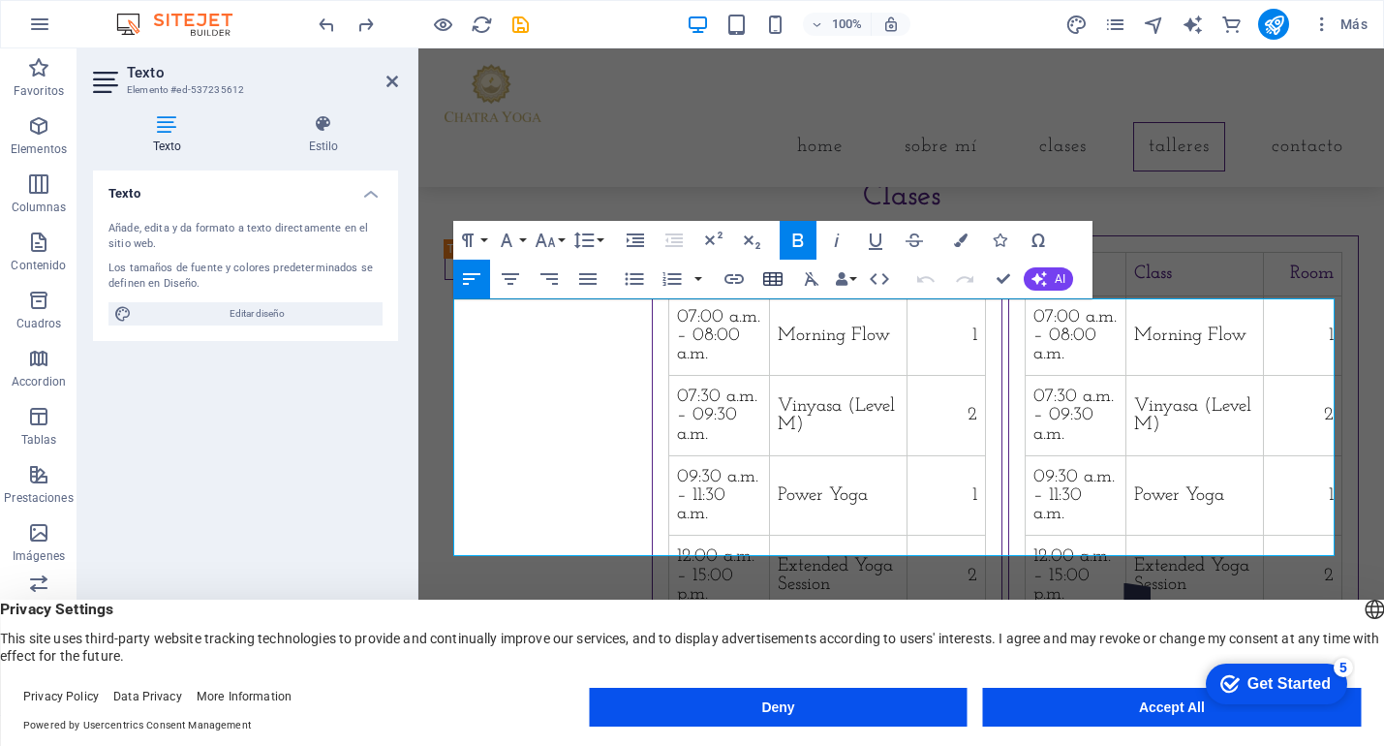
click at [777, 287] on icon "button" at bounding box center [772, 278] width 23 height 23
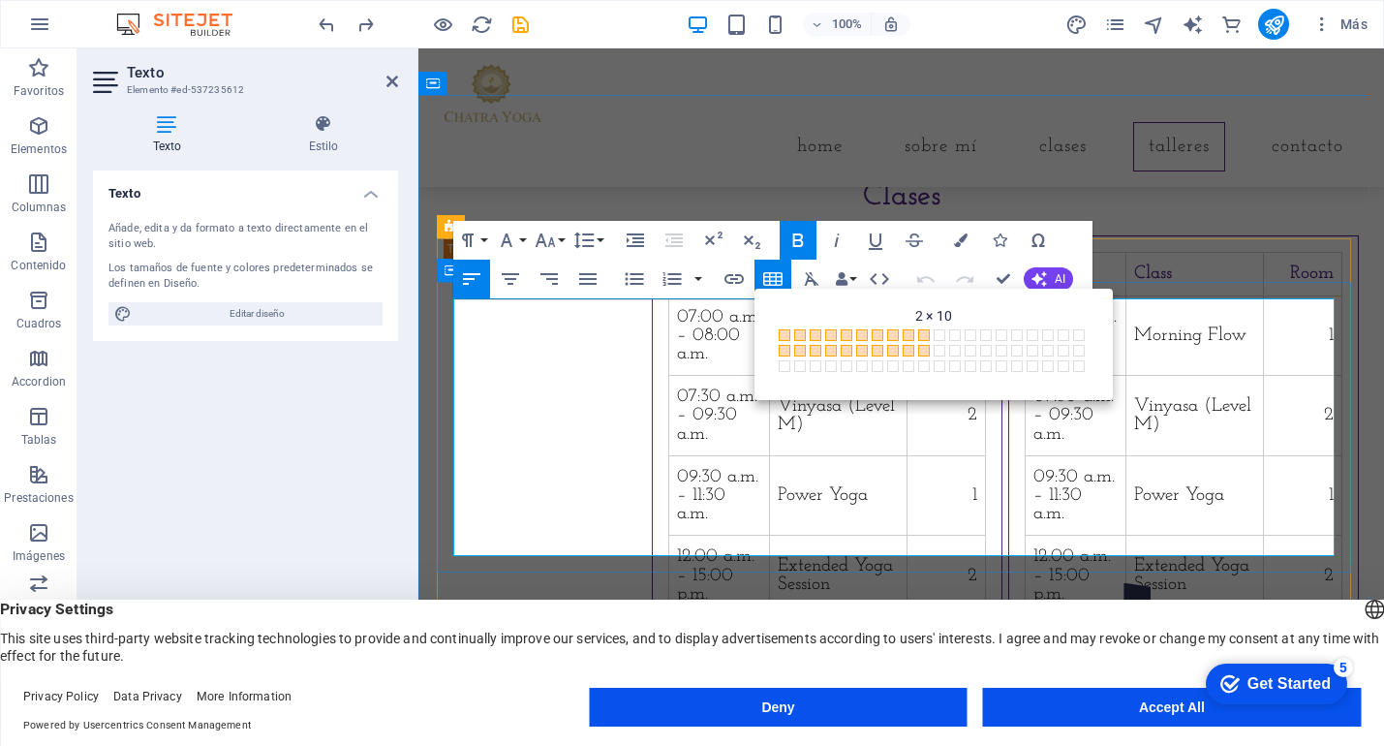
drag, startPoint x: 644, startPoint y: 541, endPoint x: 767, endPoint y: 542, distance: 123.0
click at [669, 616] on td "16:00 p.m. – 18:00 p.m." at bounding box center [719, 656] width 101 height 80
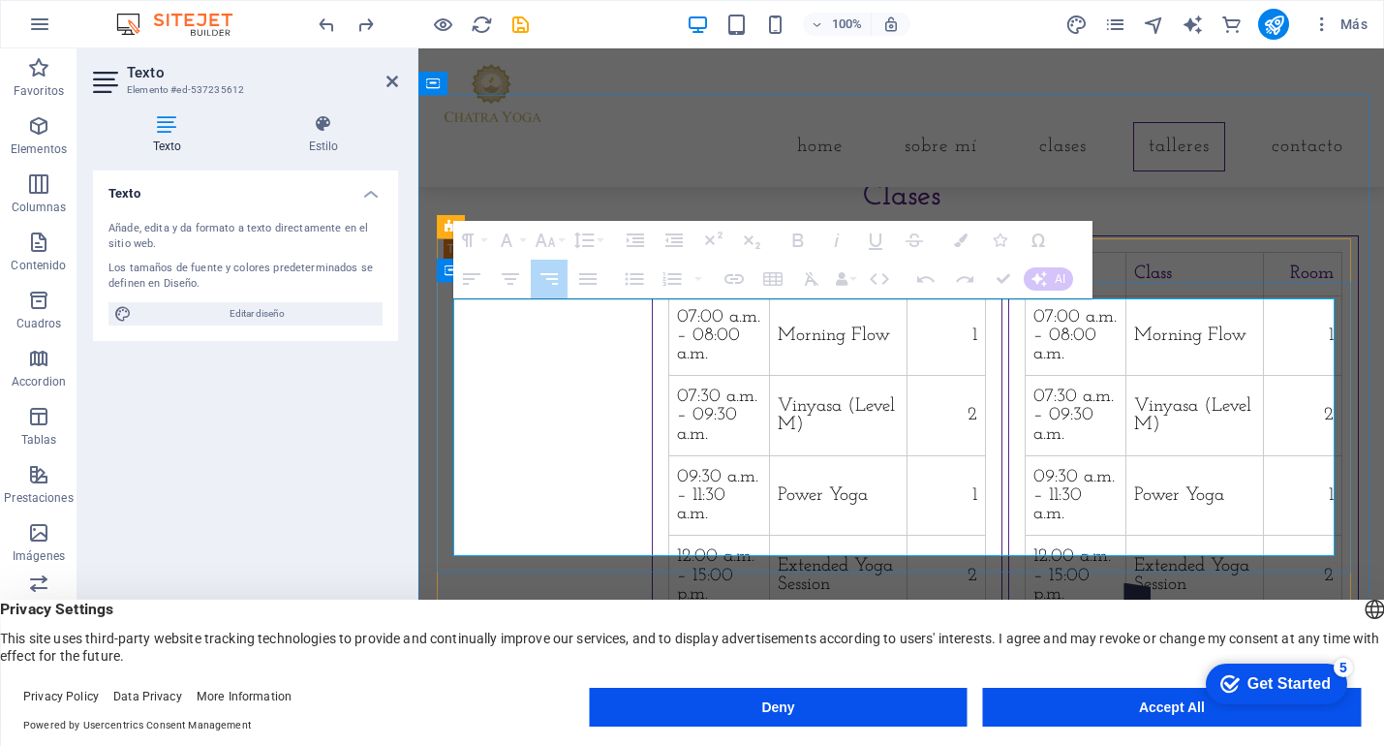
drag, startPoint x: 1226, startPoint y: 534, endPoint x: 659, endPoint y: 514, distance: 568.0
click at [669, 616] on tr "16:00 p.m. – 18:00 p.m. Yin 1" at bounding box center [827, 656] width 316 height 80
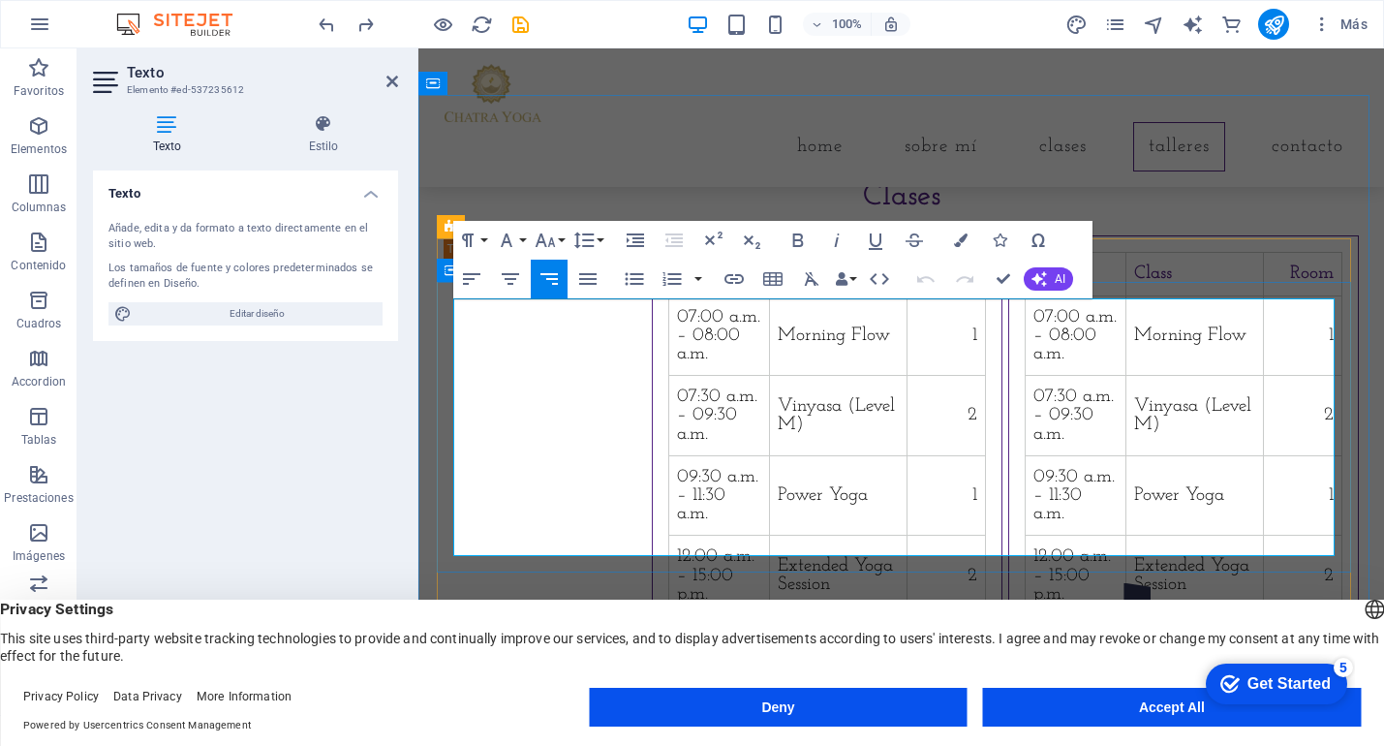
click at [985, 616] on td "1" at bounding box center [946, 656] width 78 height 80
click at [1065, 466] on icon "button" at bounding box center [1066, 465] width 23 height 23
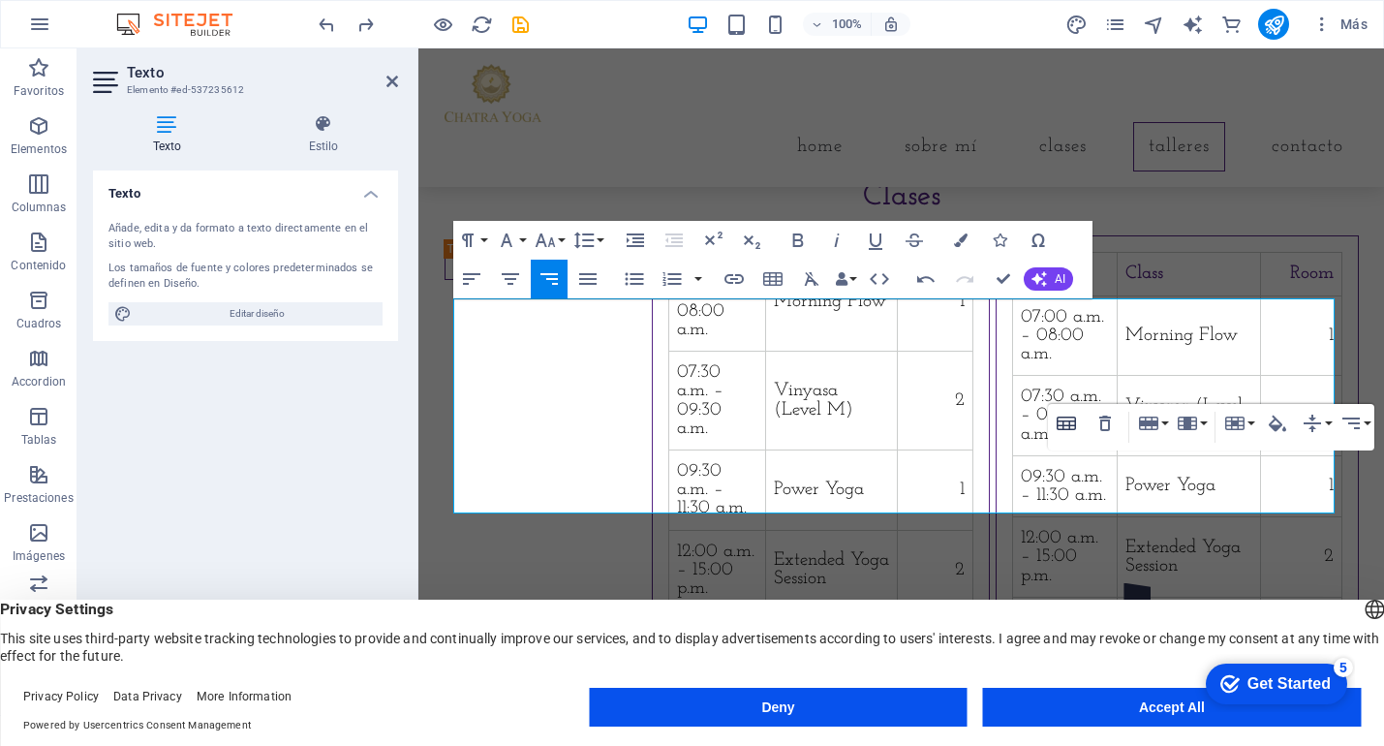
click at [1063, 426] on icon "button" at bounding box center [1066, 424] width 19 height 14
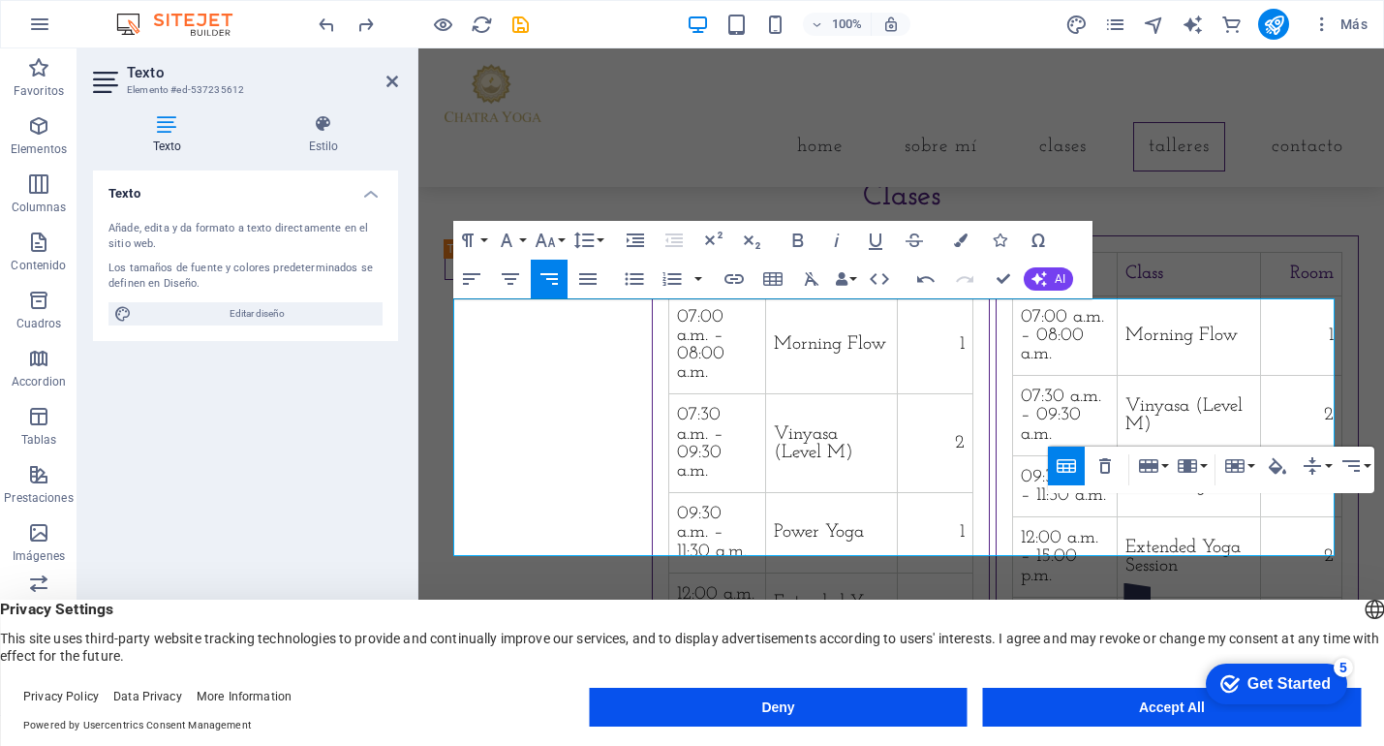
click at [1068, 461] on icon "button" at bounding box center [1066, 465] width 23 height 23
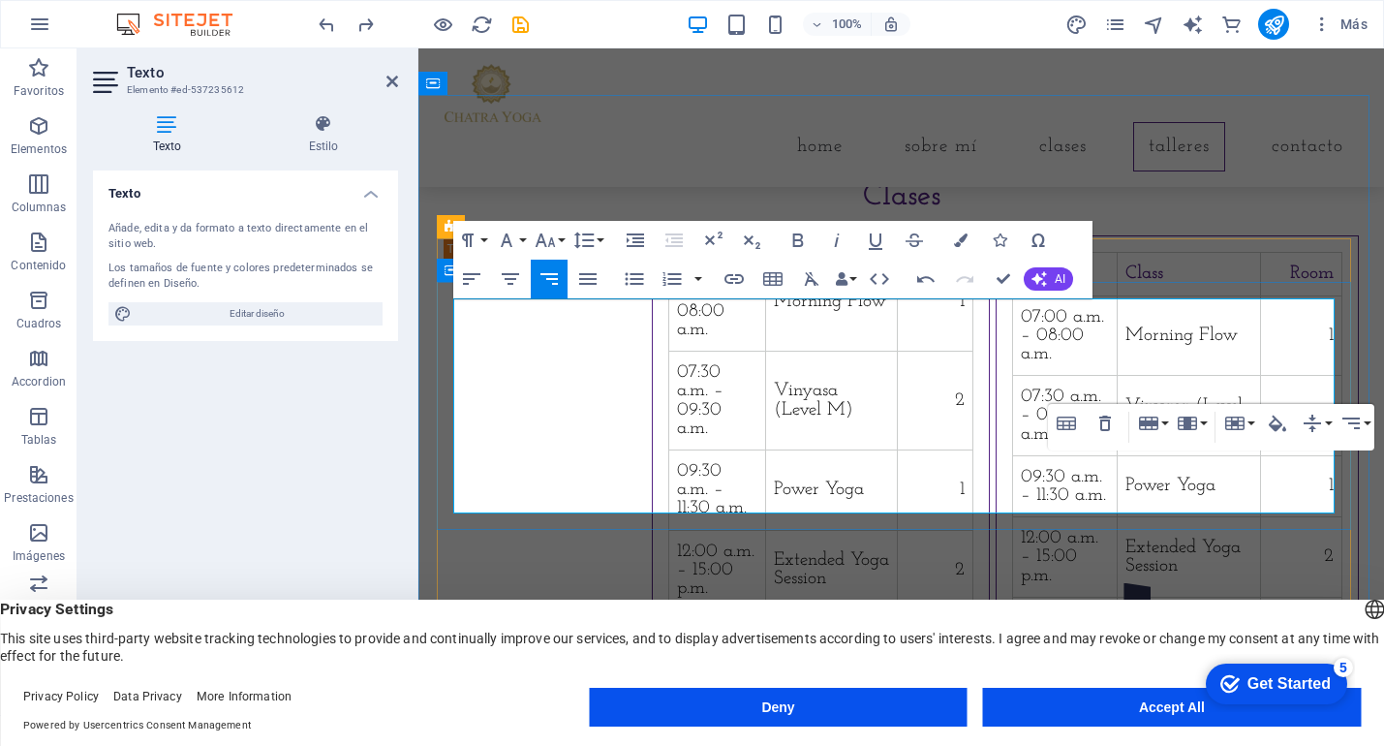
click at [897, 530] on td "Extended Yoga Session" at bounding box center [831, 570] width 132 height 80
click at [973, 530] on td "2" at bounding box center [935, 570] width 76 height 80
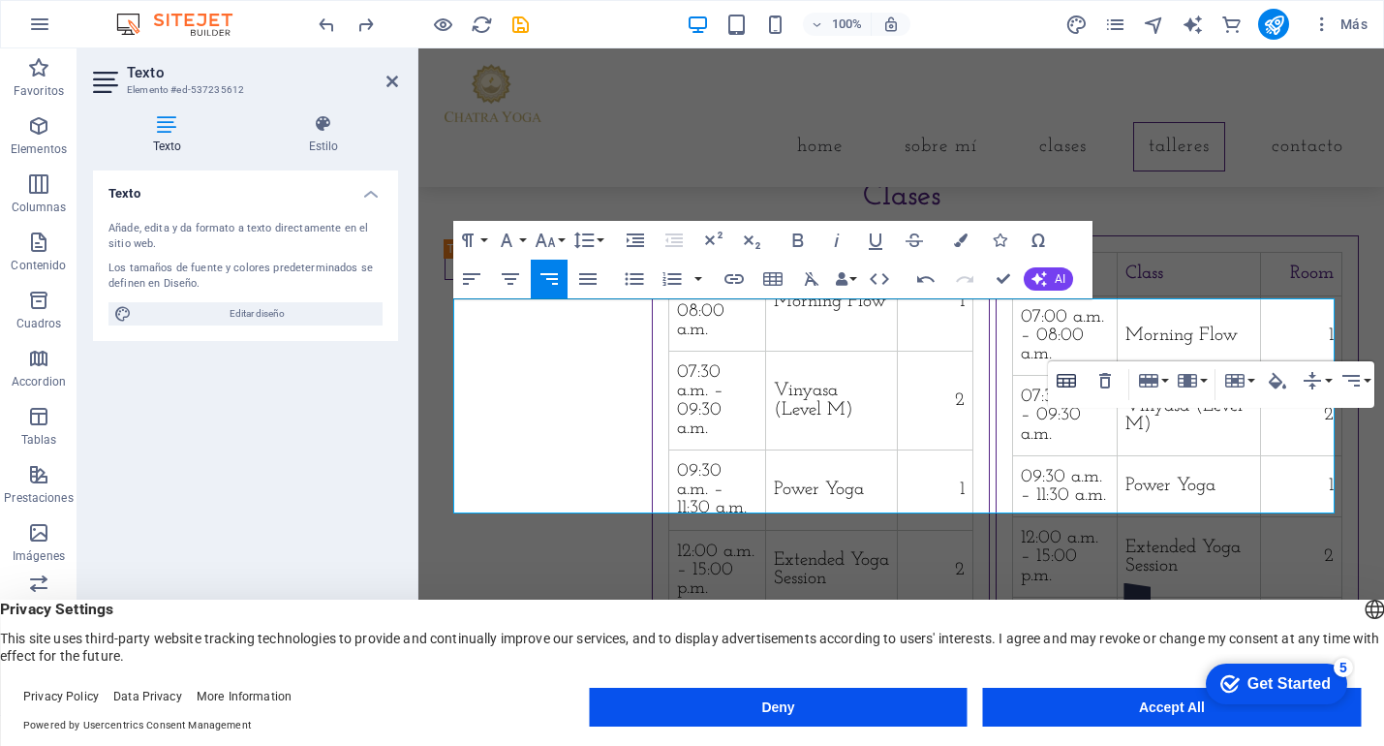
click at [1067, 381] on icon "button" at bounding box center [1066, 380] width 23 height 23
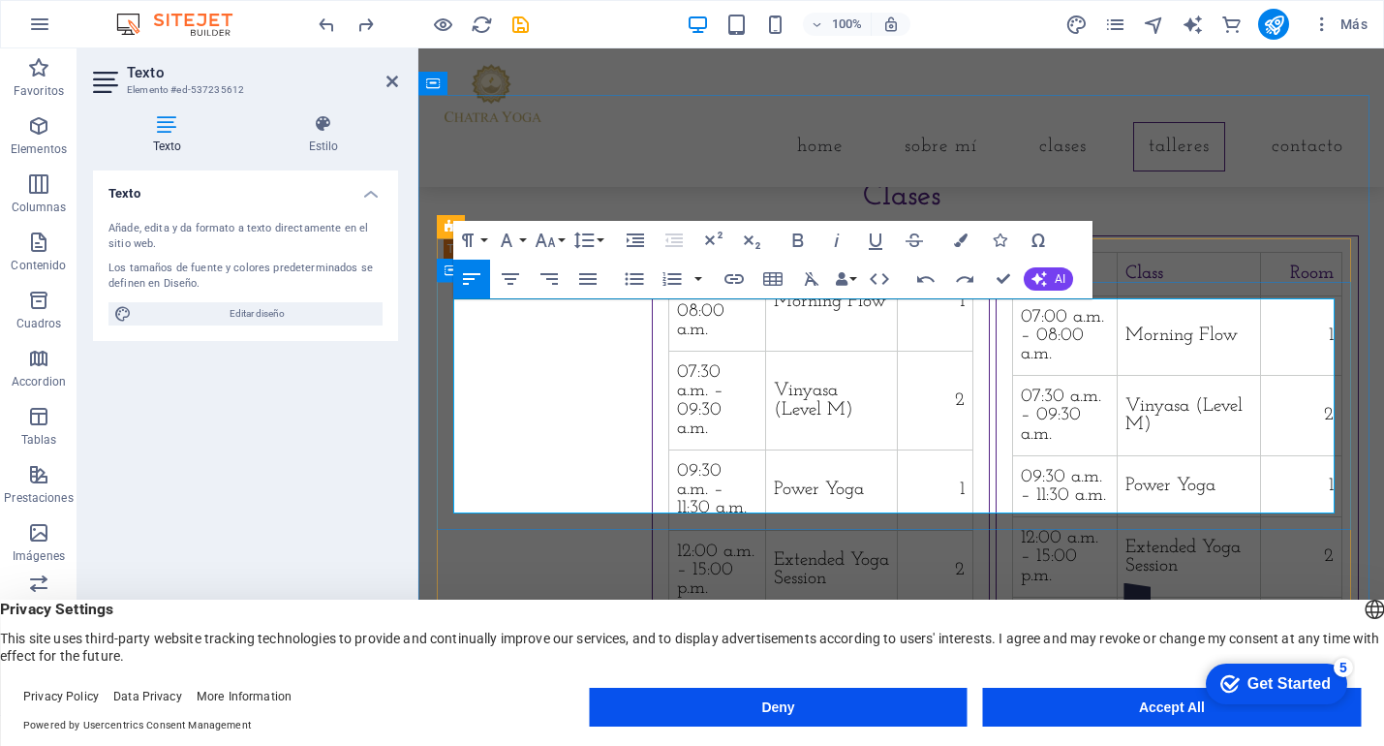
click at [897, 610] on td "Yin" at bounding box center [831, 650] width 132 height 80
click at [973, 610] on td "1" at bounding box center [935, 650] width 76 height 80
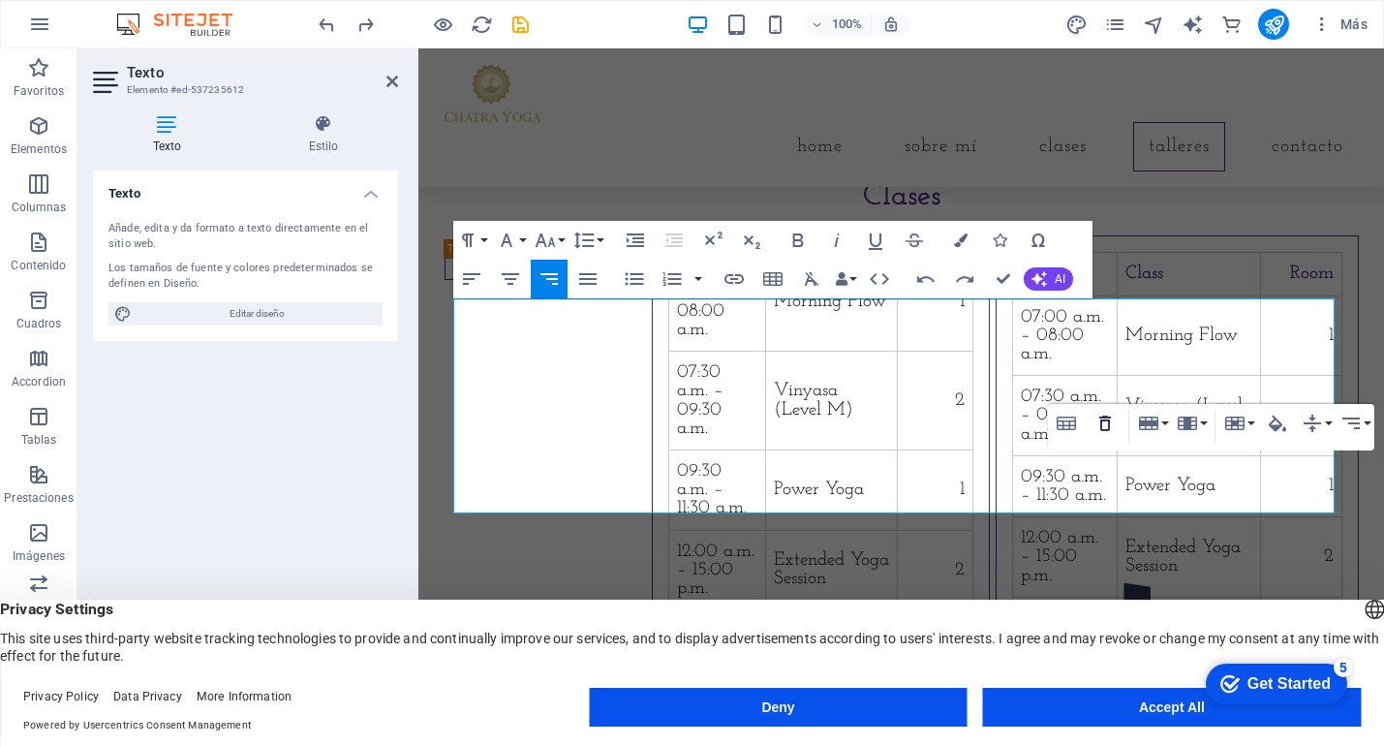
click at [1102, 428] on icon "button" at bounding box center [1105, 423] width 23 height 23
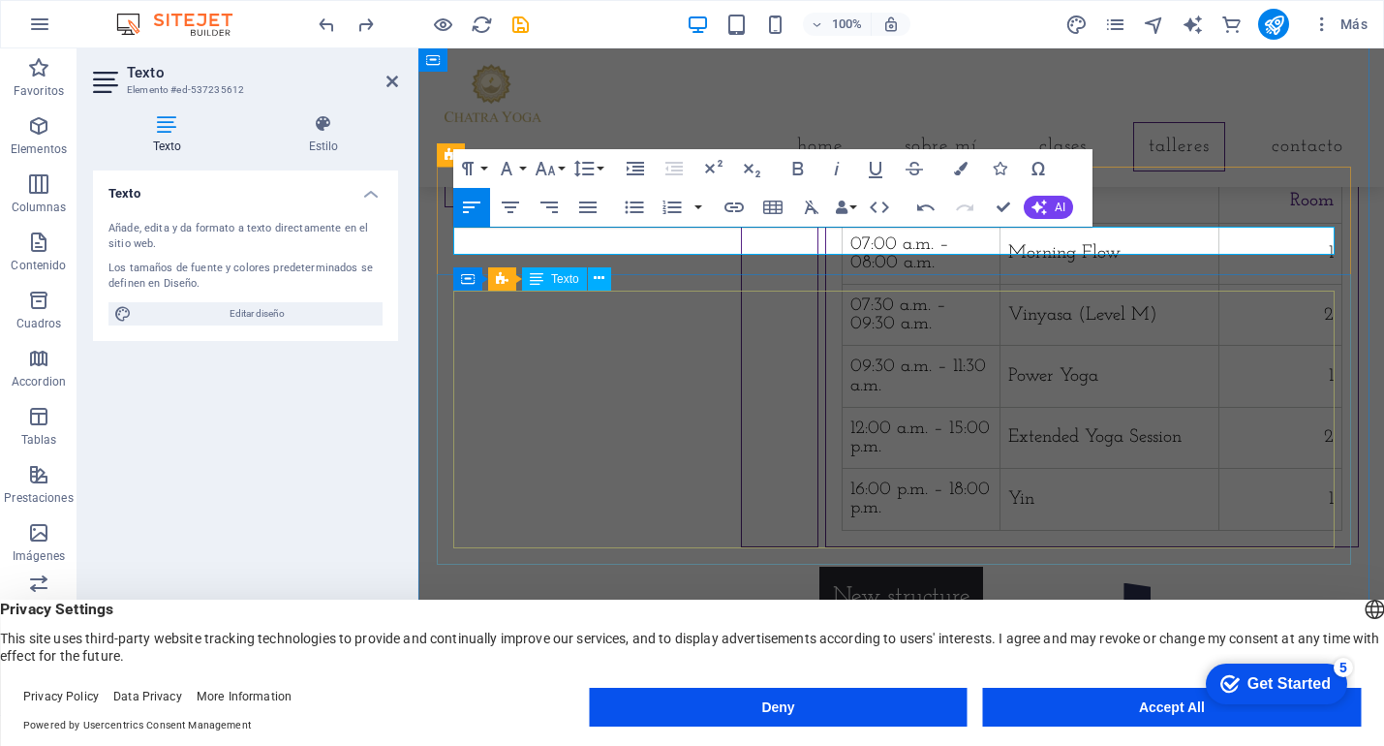
scroll to position [1589, 0]
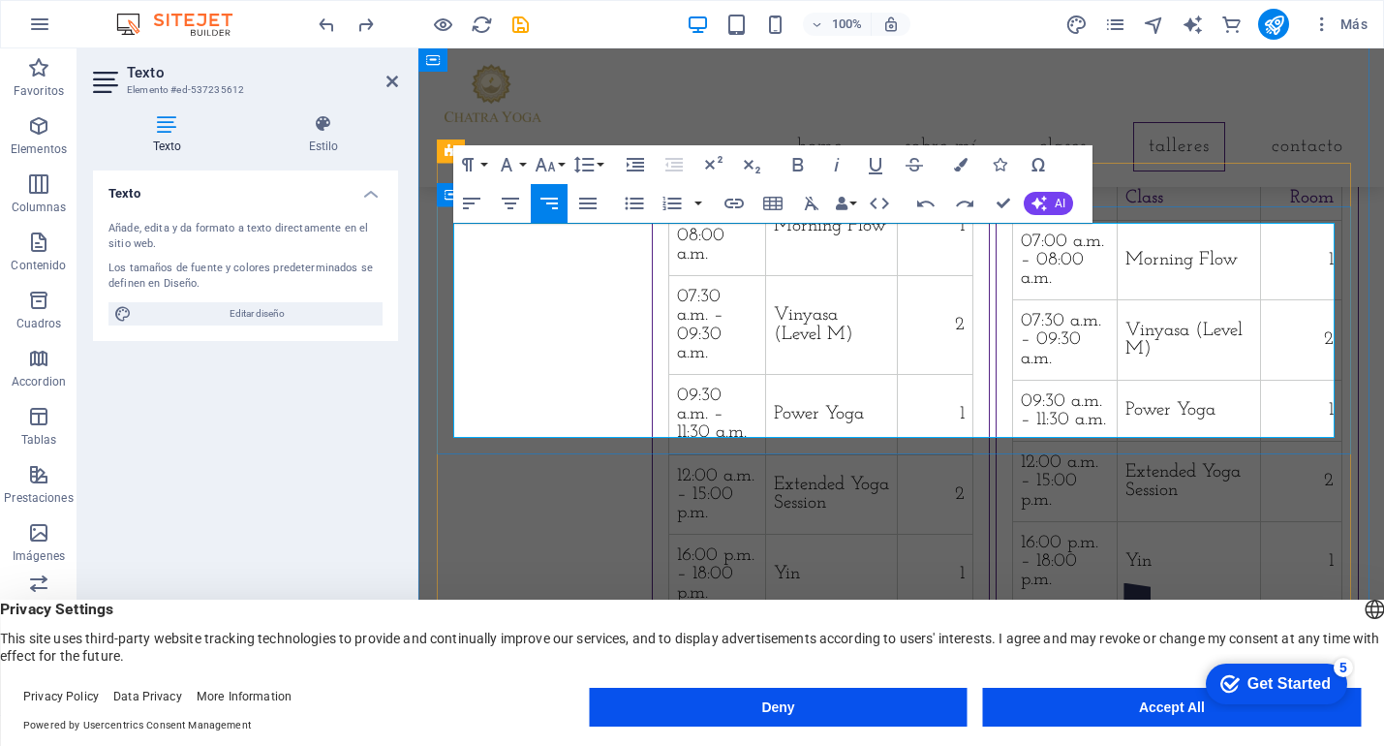
click at [973, 535] on td "1" at bounding box center [935, 575] width 76 height 80
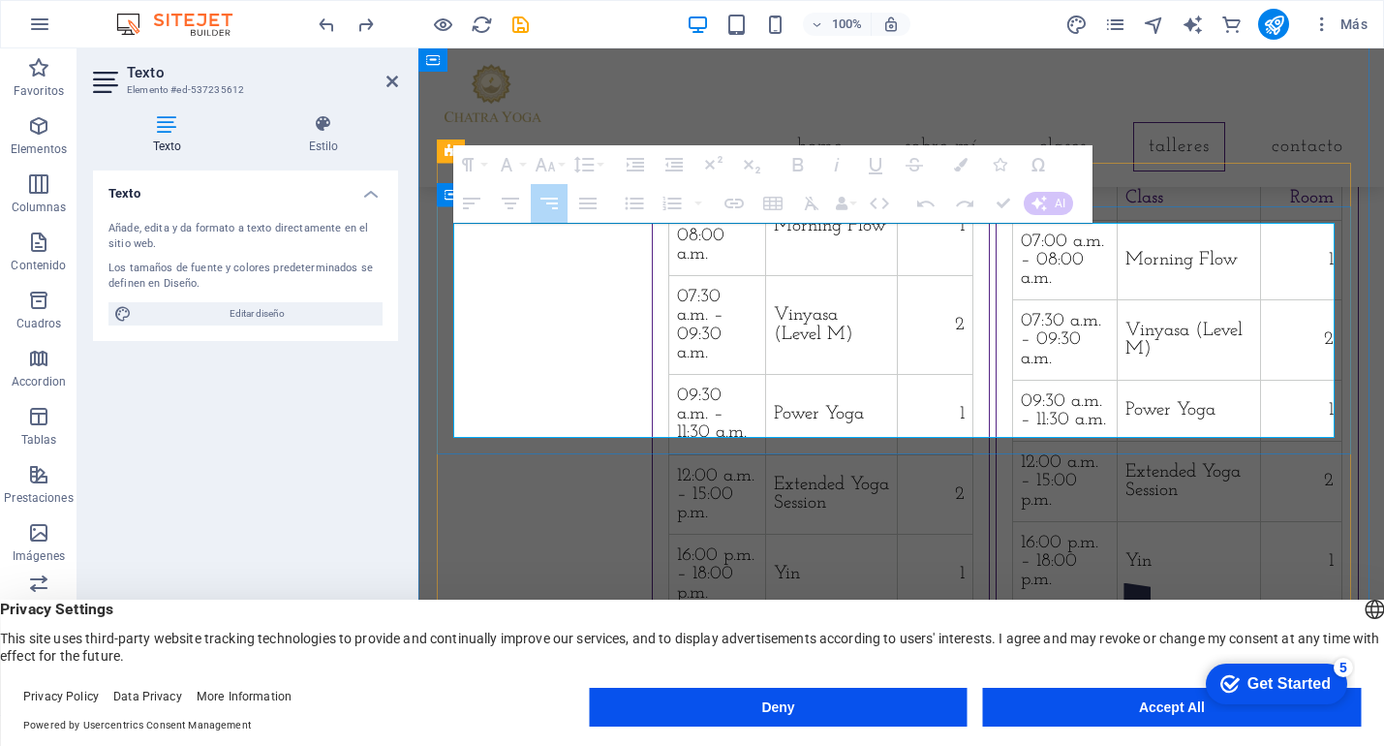
drag, startPoint x: 1312, startPoint y: 416, endPoint x: 588, endPoint y: 413, distance: 723.7
click at [669, 535] on tr "16:00 p.m. – 18:00 p.m. Yin 1" at bounding box center [820, 575] width 303 height 80
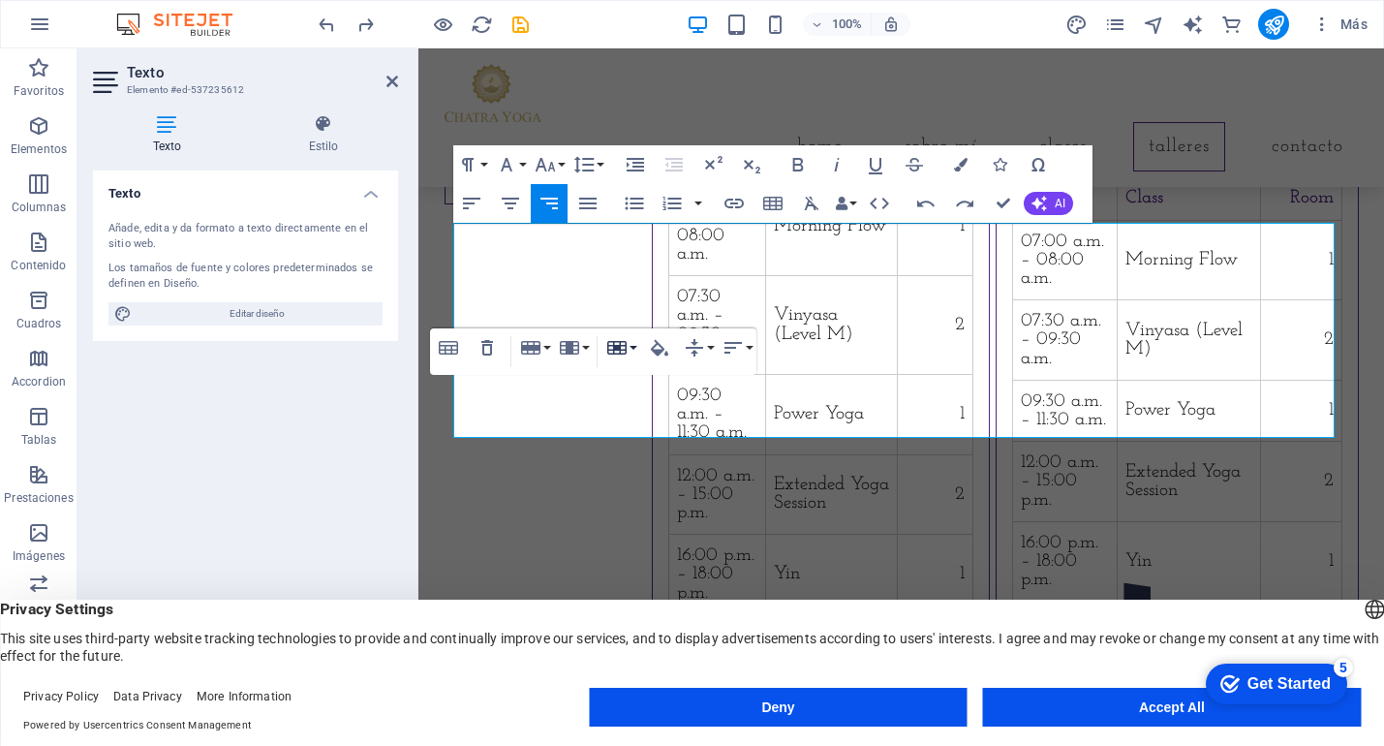
click at [622, 347] on icon "button" at bounding box center [616, 347] width 23 height 23
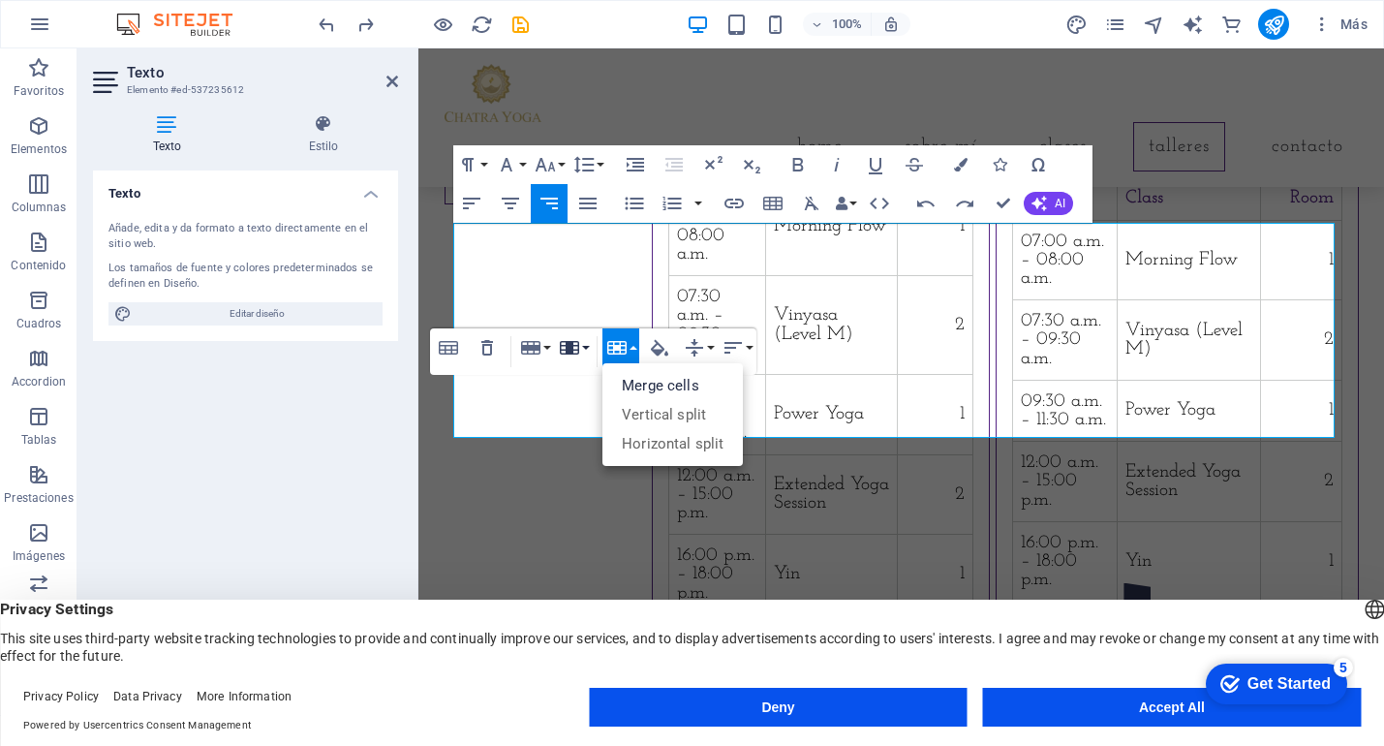
click at [574, 349] on icon "button" at bounding box center [569, 347] width 23 height 23
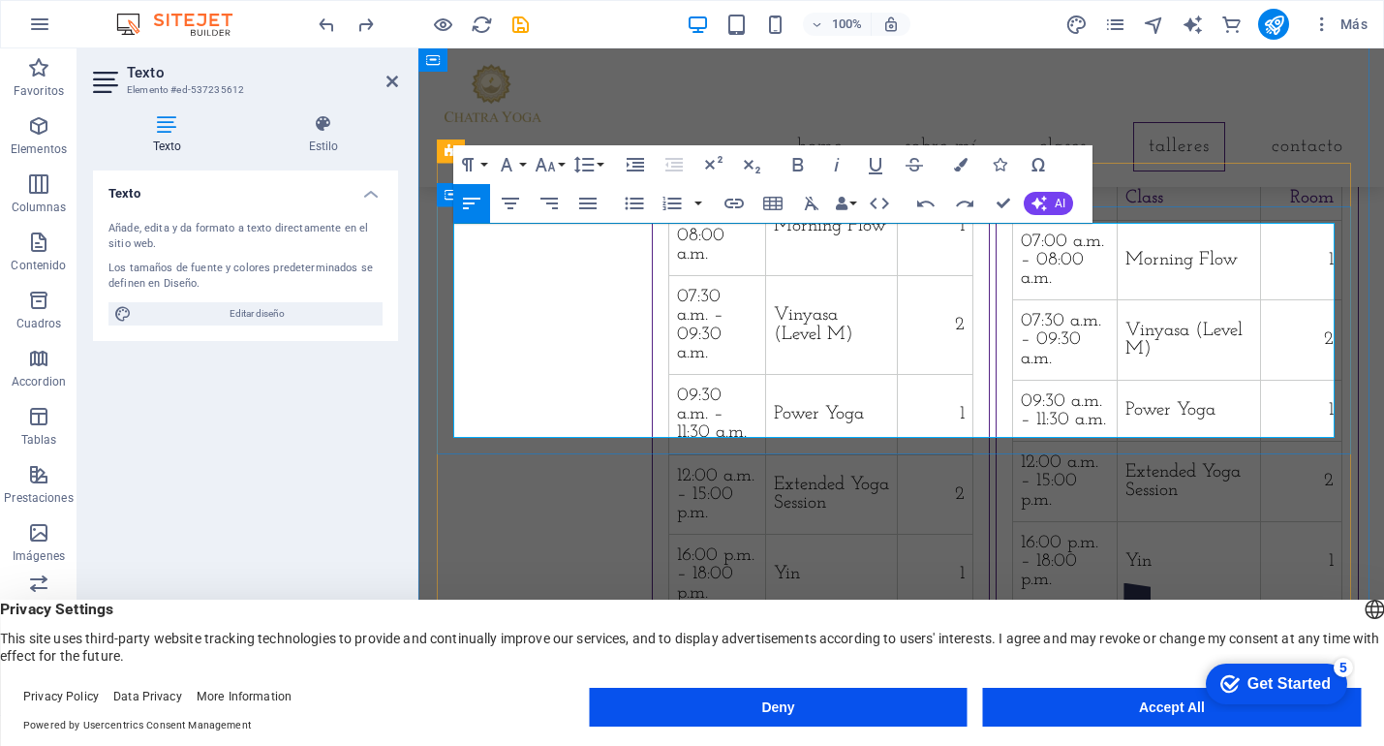
click at [669, 535] on td "16:00 p.m. – 18:00 p.m." at bounding box center [717, 575] width 96 height 80
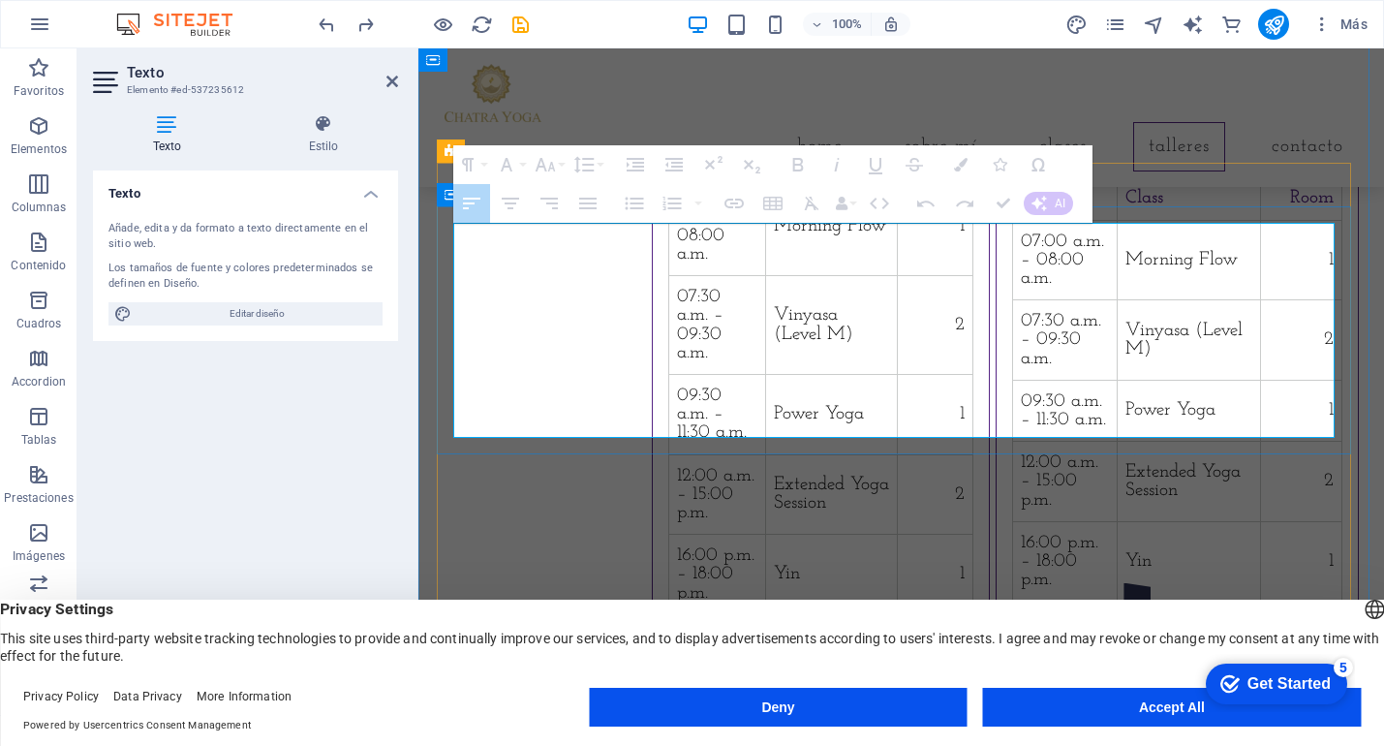
drag, startPoint x: 538, startPoint y: 417, endPoint x: 1140, endPoint y: 408, distance: 602.6
click at [973, 535] on tr "16:00 p.m. – 18:00 p.m. Yin 1" at bounding box center [820, 575] width 303 height 80
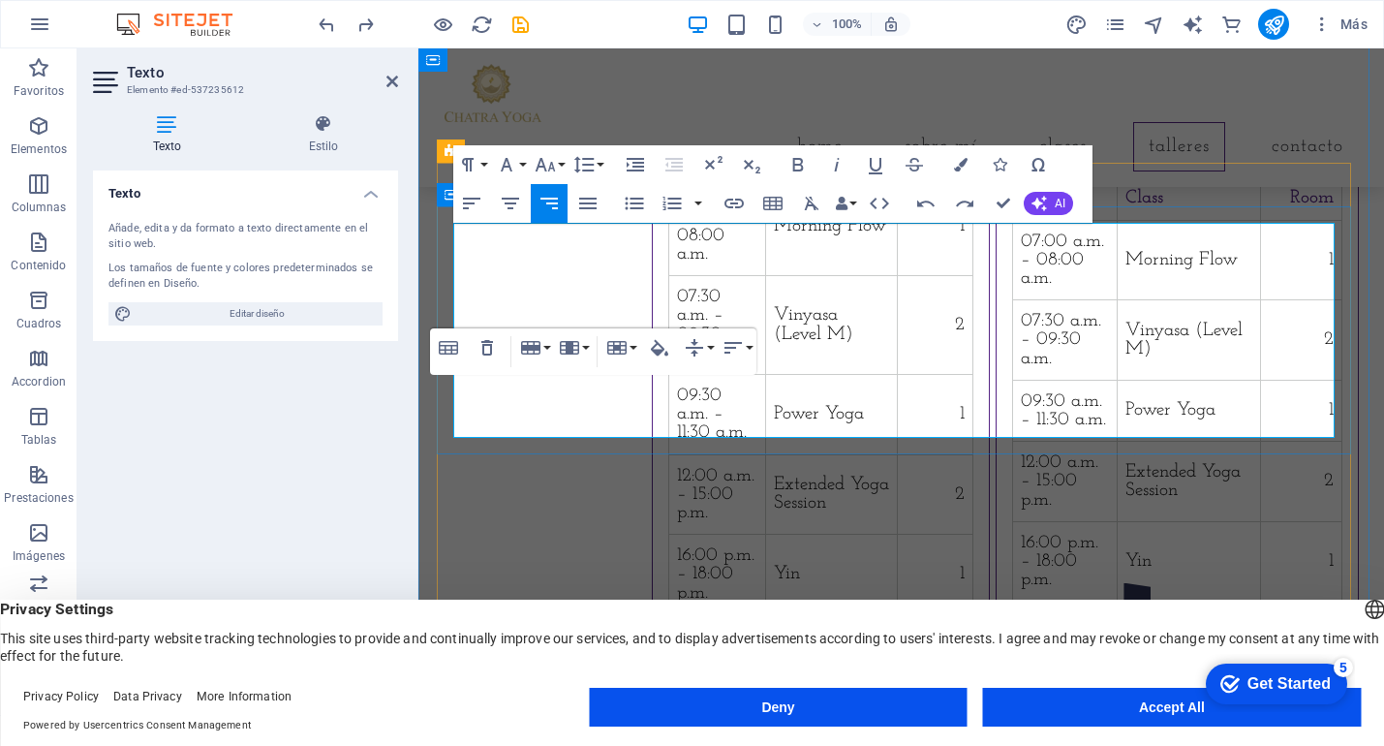
click at [669, 535] on td "16:00 p.m. – 18:00 p.m." at bounding box center [717, 575] width 96 height 80
click at [535, 351] on icon "button" at bounding box center [530, 347] width 23 height 23
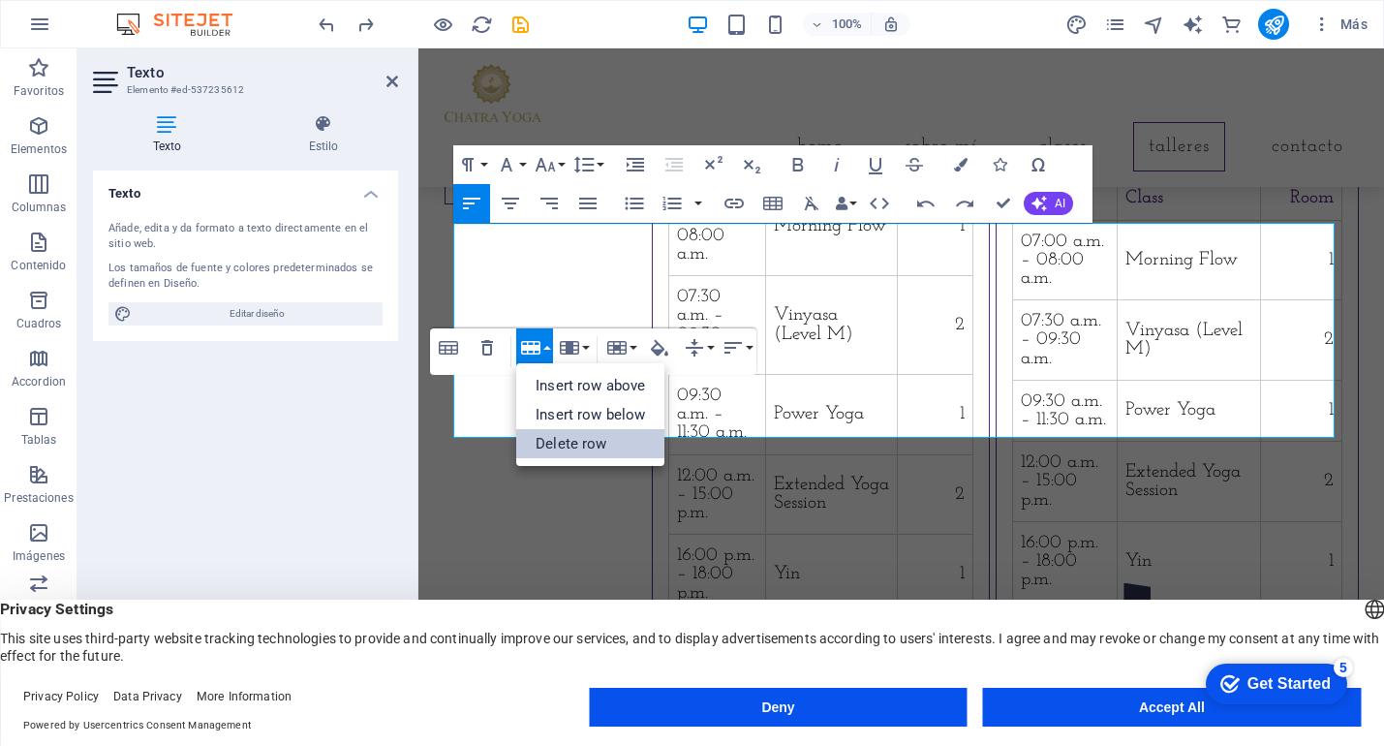
click at [563, 439] on link "Delete row" at bounding box center [590, 443] width 148 height 29
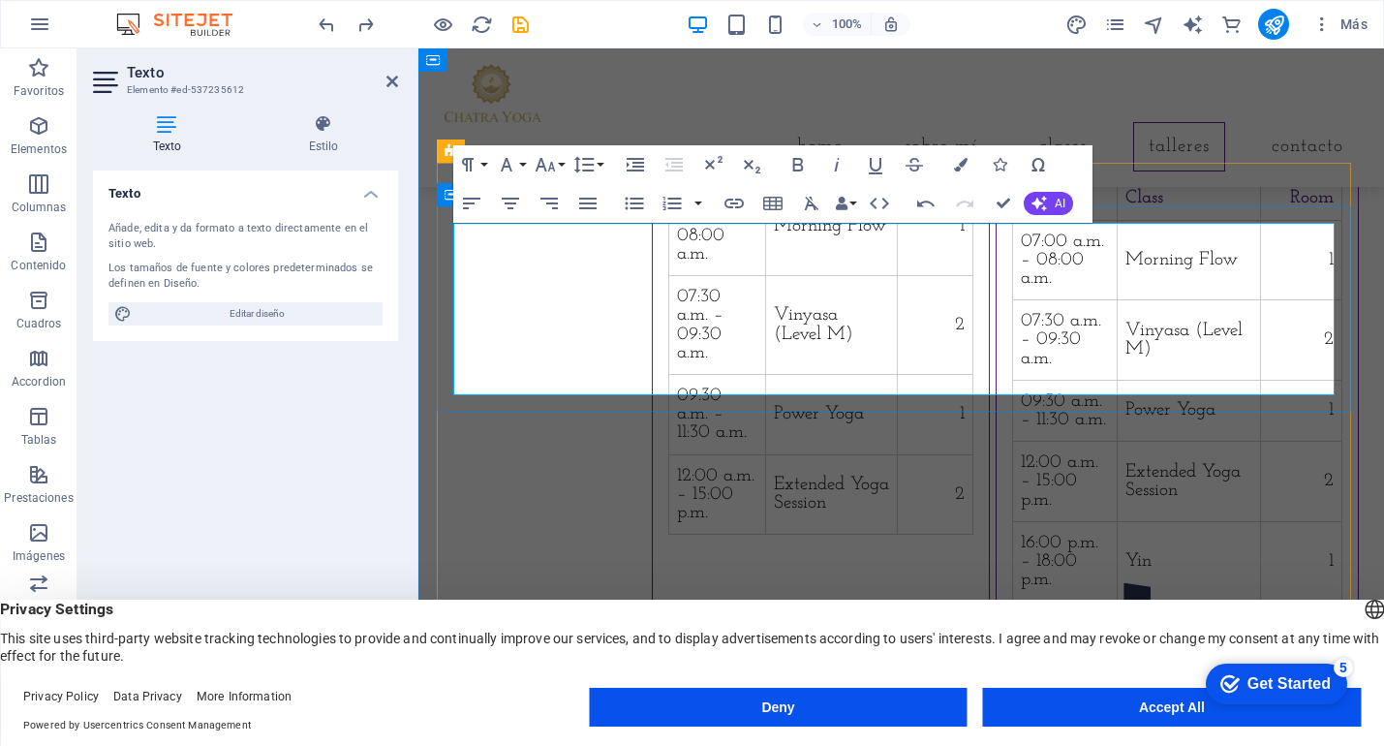
click at [669, 454] on td "12:00 a.m. – 15:00 p.m." at bounding box center [717, 494] width 96 height 80
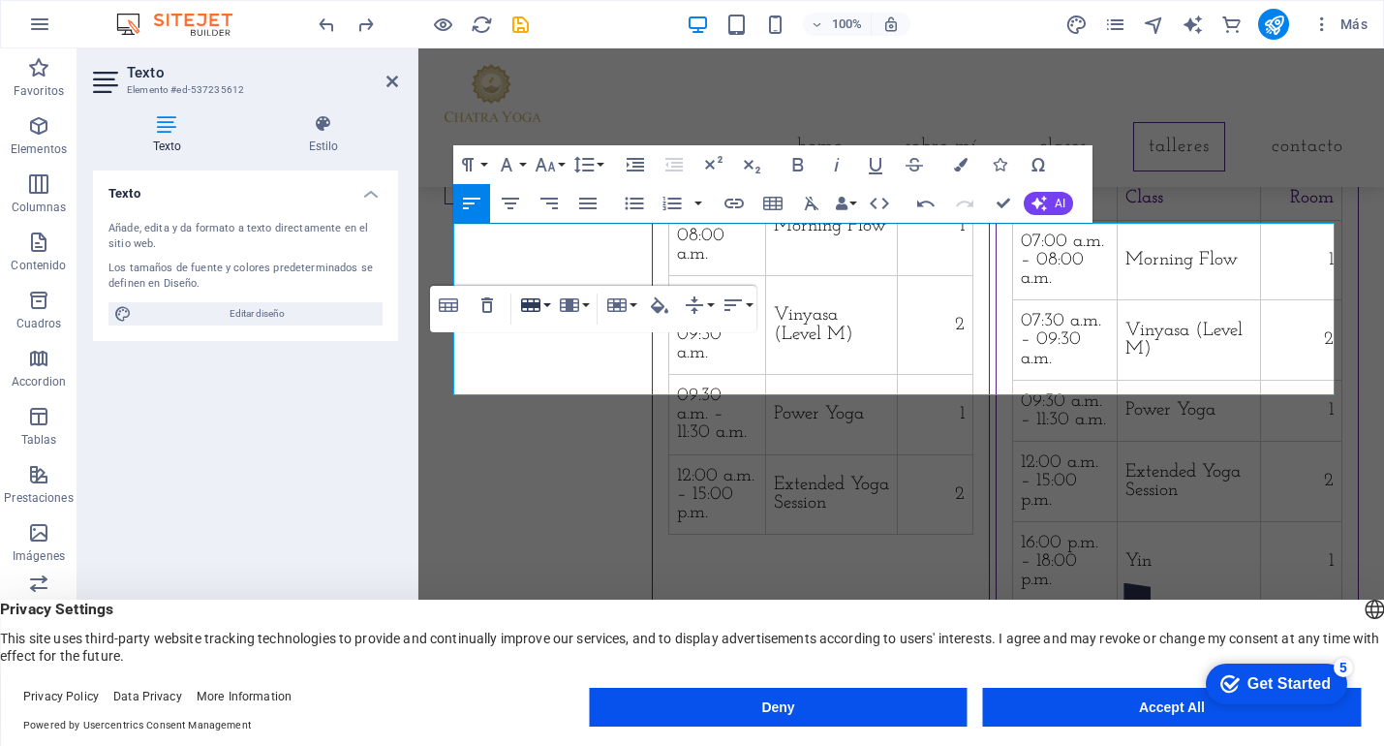
click at [536, 305] on icon "button" at bounding box center [530, 305] width 19 height 14
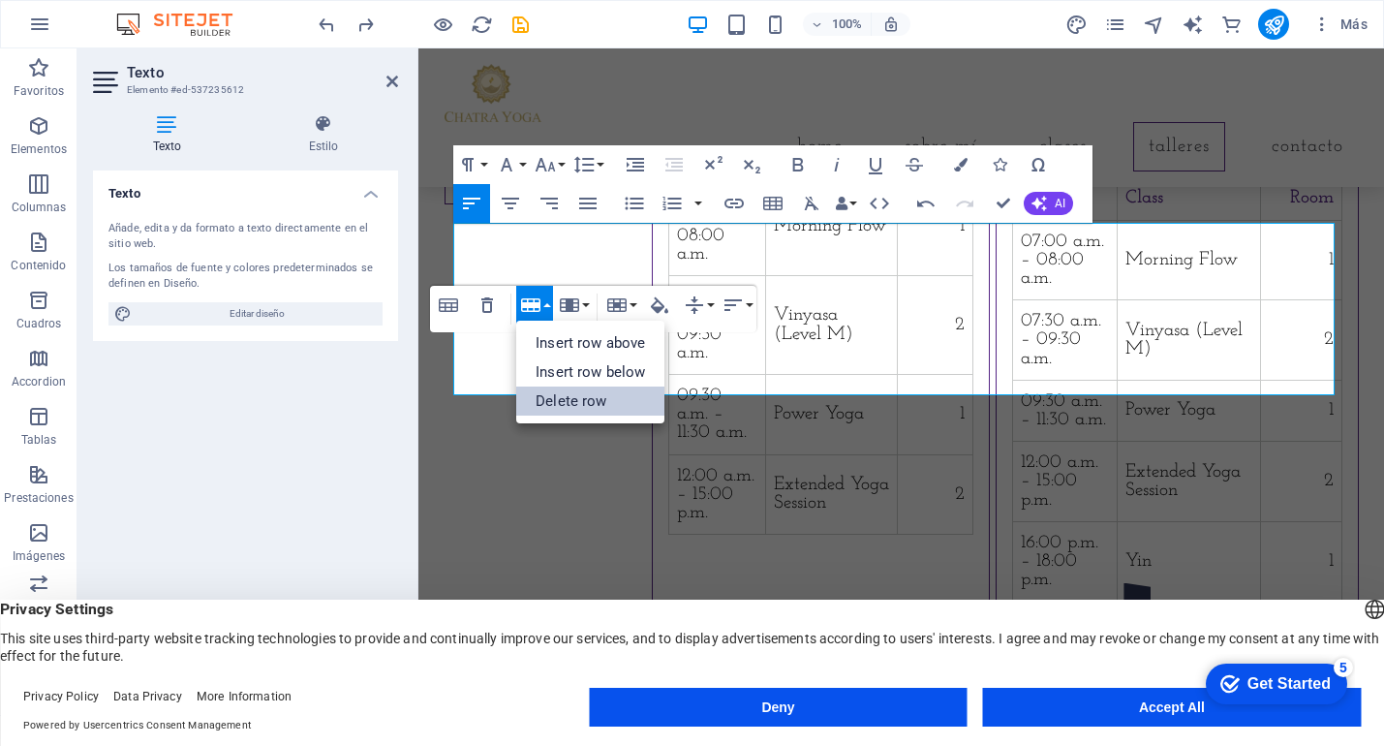
click at [557, 395] on link "Delete row" at bounding box center [590, 401] width 148 height 29
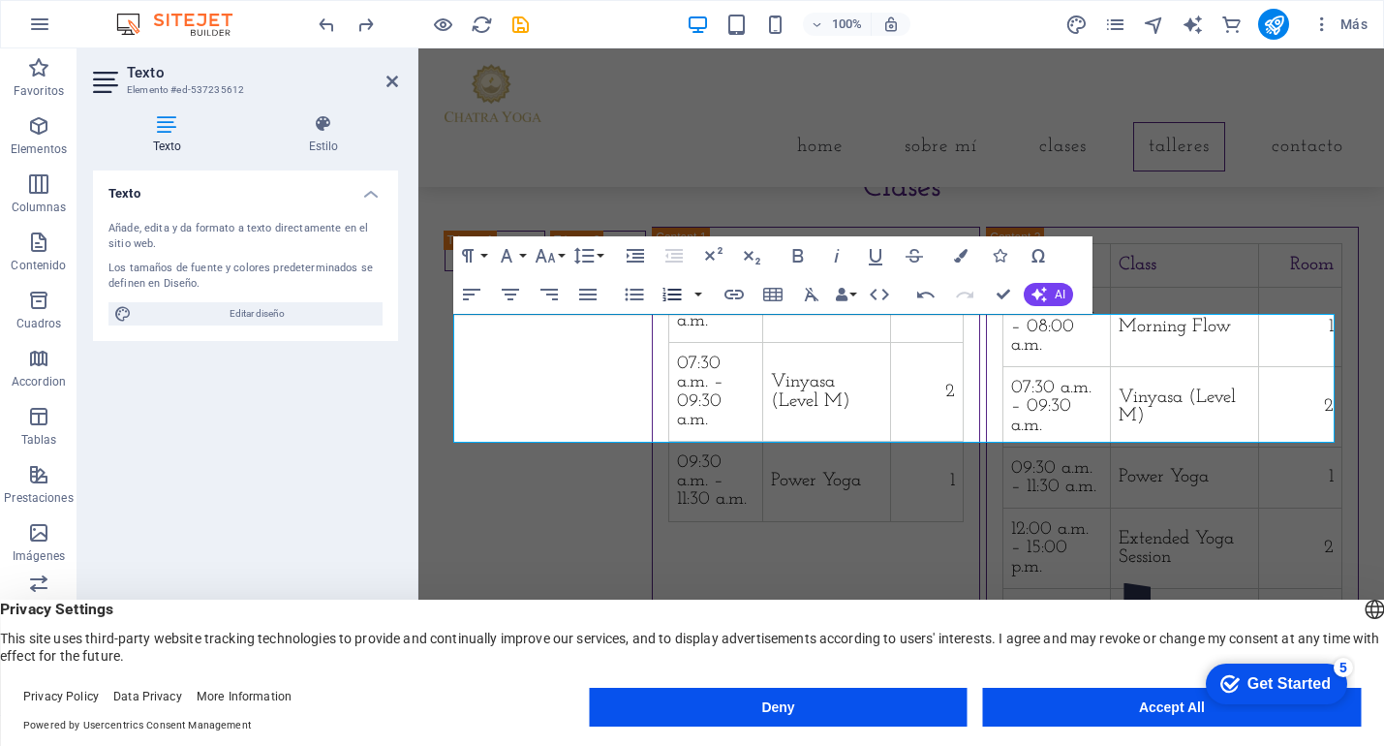
scroll to position [1498, 0]
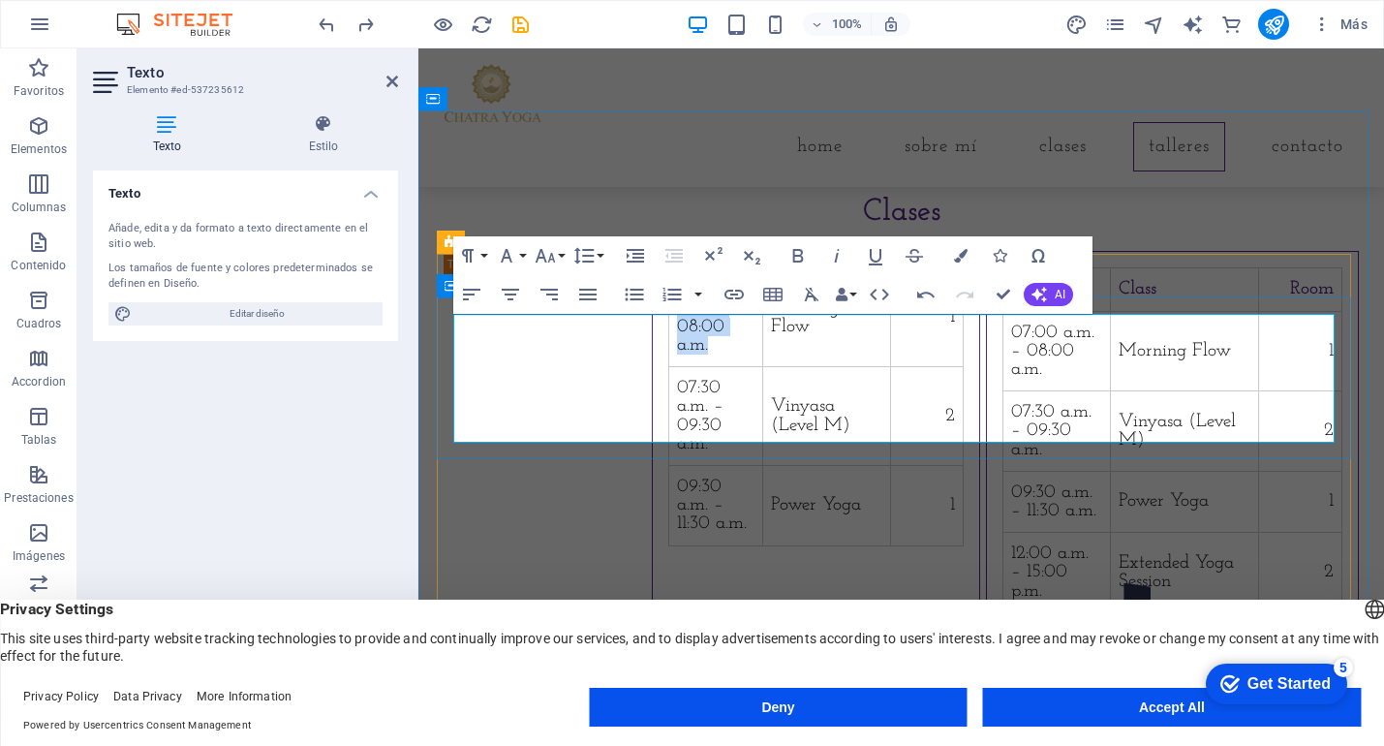
drag, startPoint x: 665, startPoint y: 329, endPoint x: 521, endPoint y: 335, distance: 143.5
click at [669, 330] on td "07:00 a.m. – 08:00 a.m." at bounding box center [715, 317] width 93 height 99
click at [669, 335] on td "07:00 a.m. – 08:00 a.m." at bounding box center [715, 317] width 93 height 99
click at [669, 328] on td "07:00 – 08:00 a.m." at bounding box center [715, 308] width 93 height 80
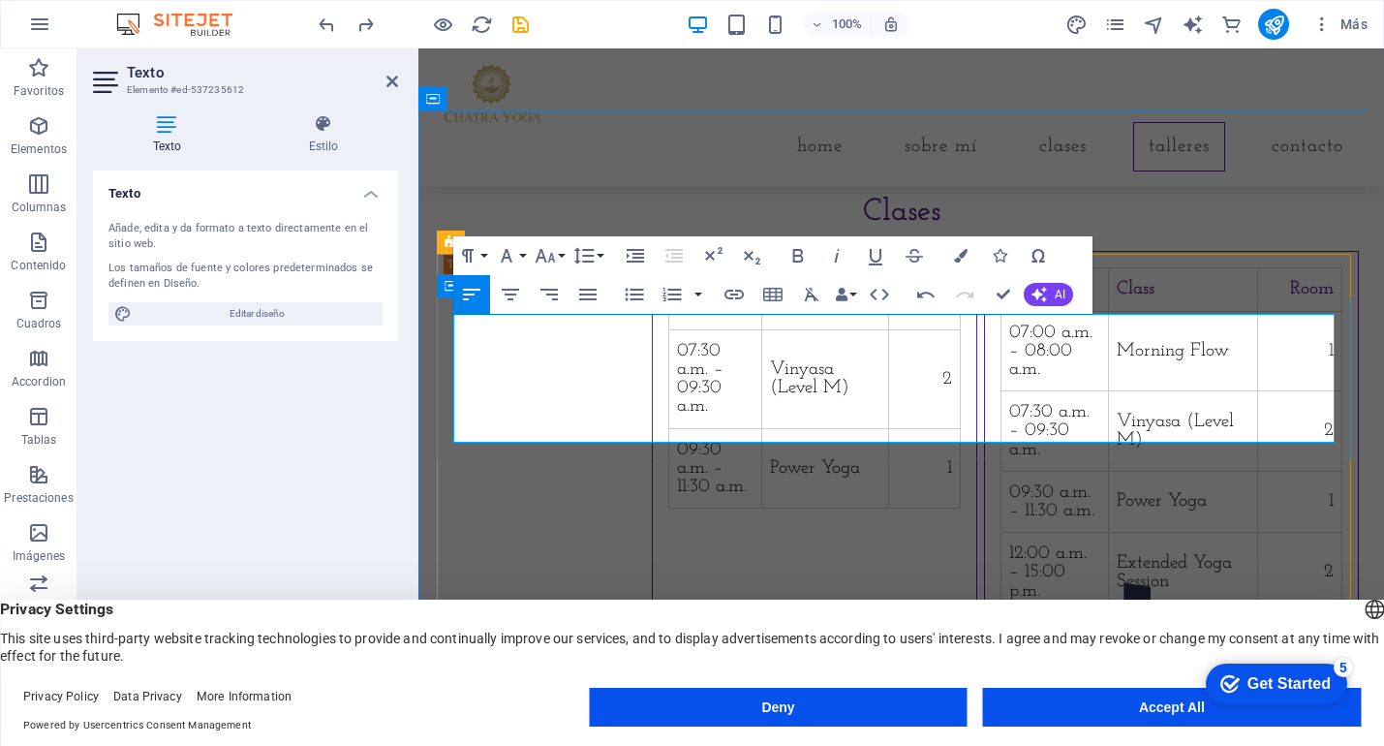
click at [669, 329] on td "07:00 – 19:15" at bounding box center [715, 298] width 93 height 61
drag, startPoint x: 502, startPoint y: 376, endPoint x: 456, endPoint y: 376, distance: 45.5
click at [669, 376] on td "07:30 a.m. – 09:30 a.m." at bounding box center [715, 378] width 93 height 99
click at [669, 379] on td "18:45 a.m. – 09:30 a.m." at bounding box center [714, 369] width 91 height 80
drag, startPoint x: 603, startPoint y: 384, endPoint x: 516, endPoint y: 374, distance: 86.8
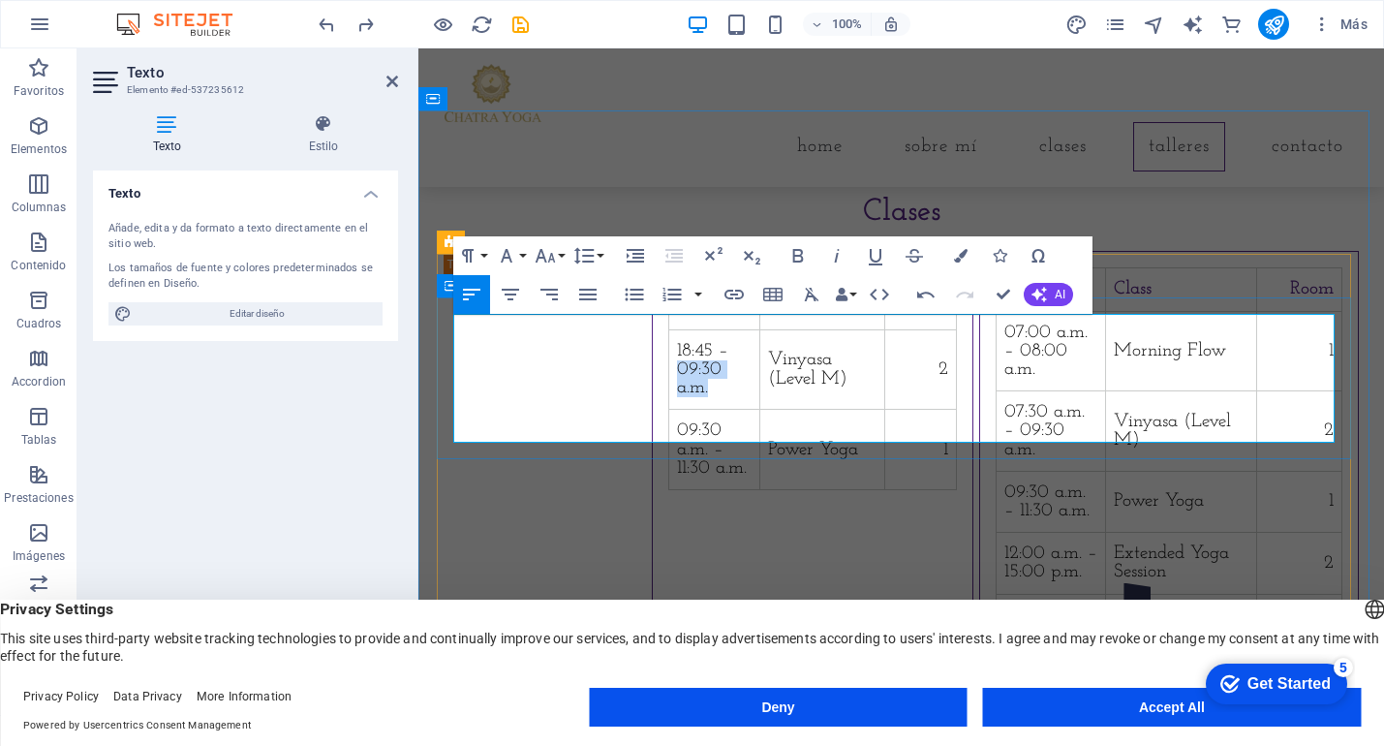
click at [669, 375] on td "18:45 – 09:30 a.m." at bounding box center [714, 369] width 91 height 80
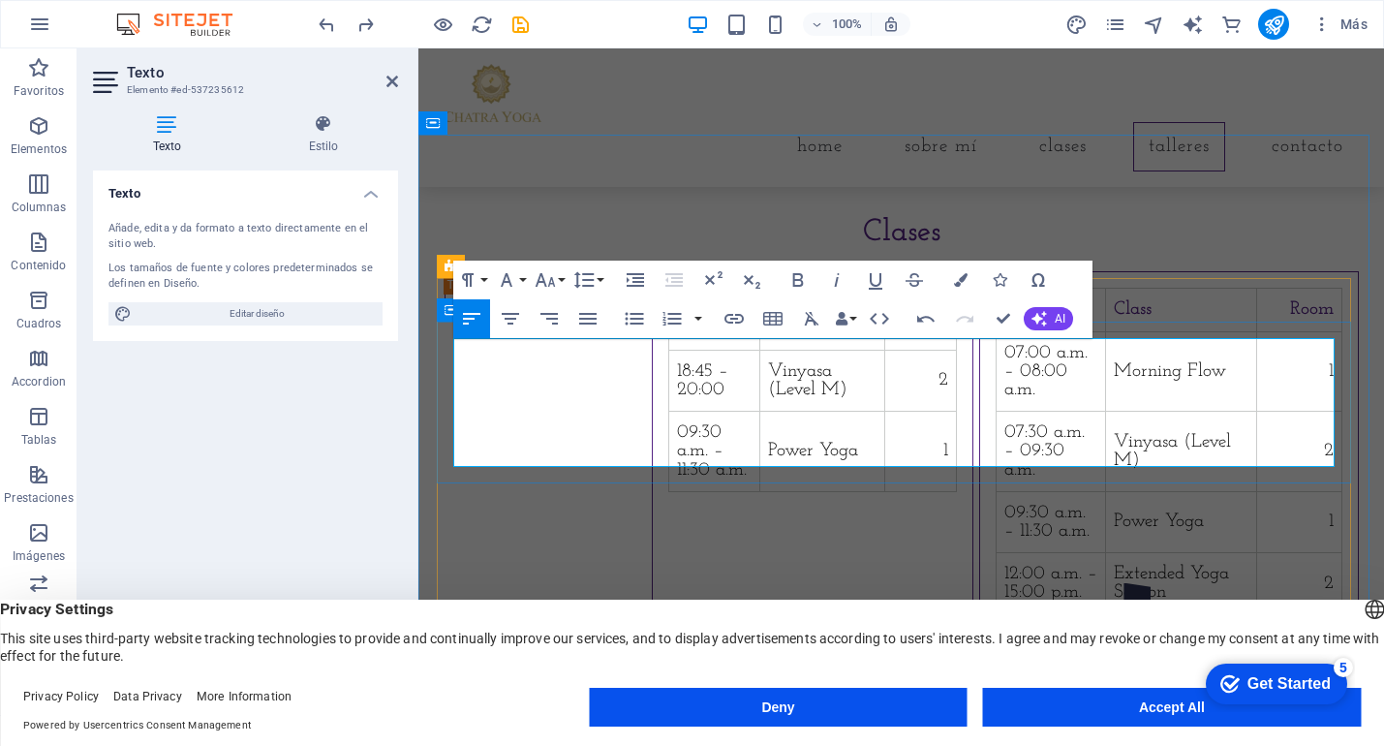
scroll to position [1474, 0]
click at [957, 401] on td "2" at bounding box center [921, 384] width 72 height 61
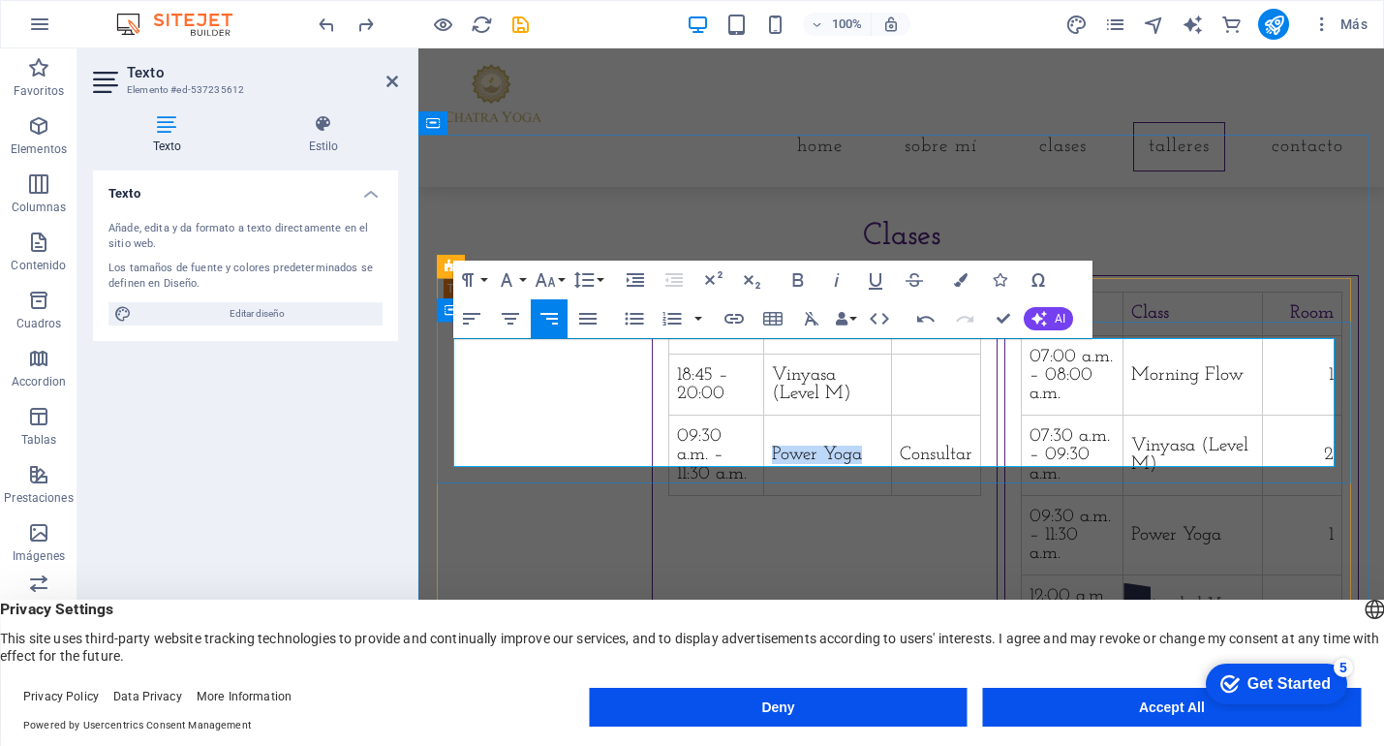
drag, startPoint x: 835, startPoint y: 444, endPoint x: 741, endPoint y: 445, distance: 94.0
click at [763, 444] on td "Power Yoga" at bounding box center [827, 456] width 129 height 80
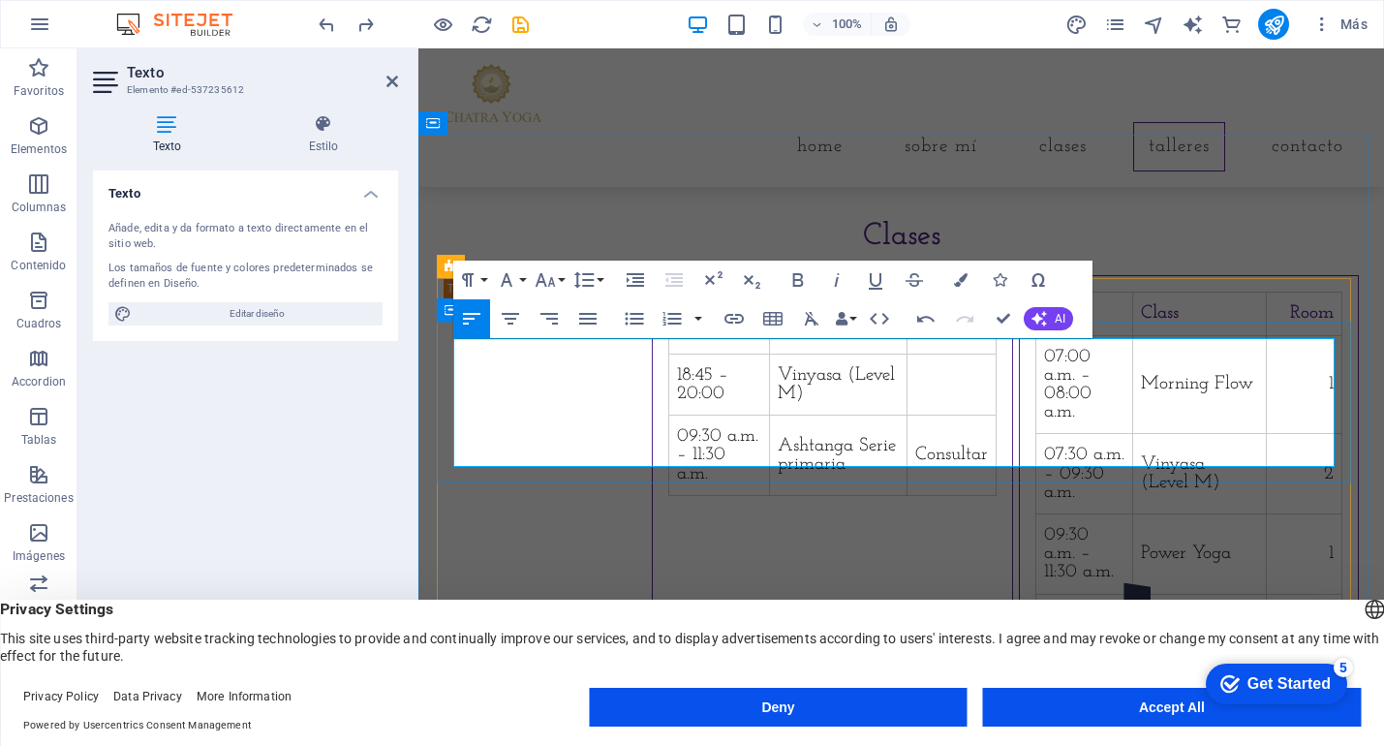
click at [907, 401] on td "Vinyasa (Level M)" at bounding box center [838, 384] width 138 height 61
drag, startPoint x: 892, startPoint y: 404, endPoint x: 747, endPoint y: 402, distance: 145.3
click at [769, 402] on td "Vinyasa (Level M)" at bounding box center [838, 384] width 138 height 61
drag, startPoint x: 850, startPoint y: 364, endPoint x: 751, endPoint y: 357, distance: 99.1
click at [769, 354] on td "Morning Flow" at bounding box center [838, 323] width 138 height 61
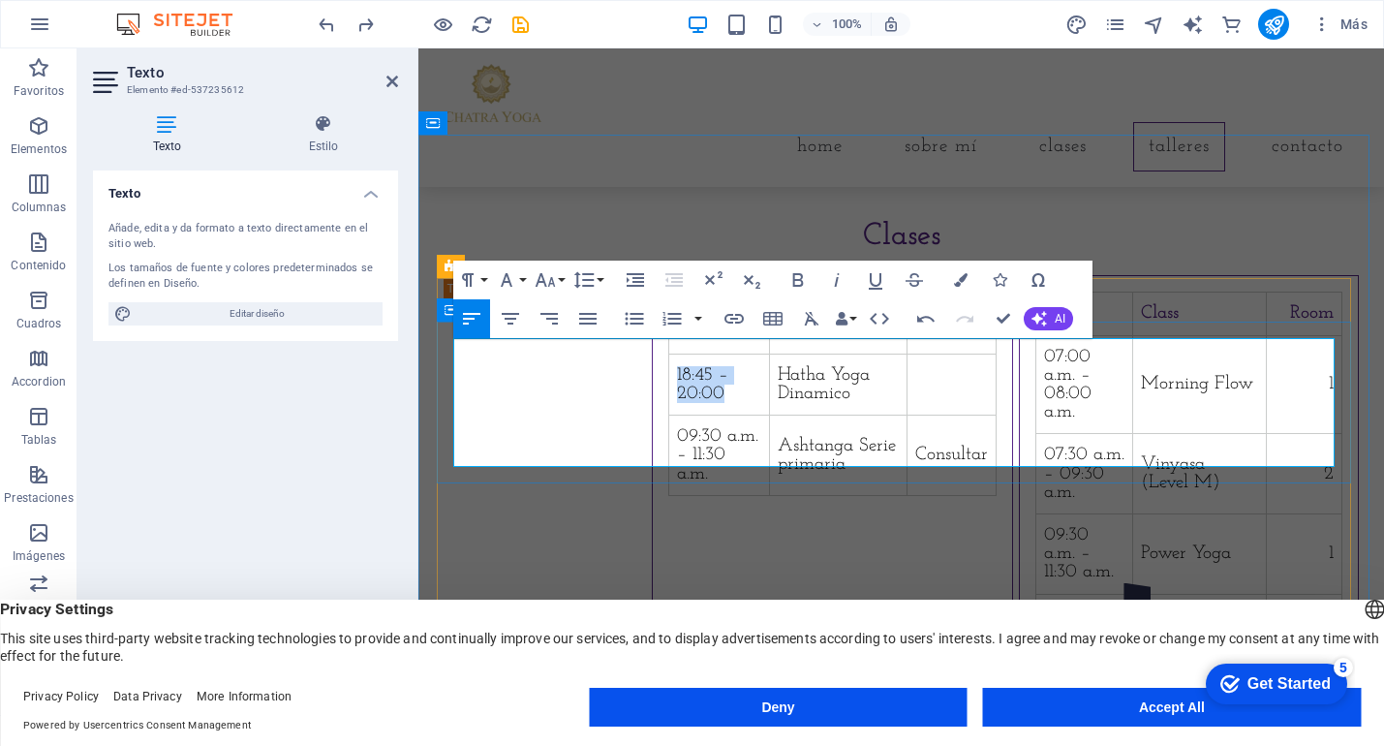
drag, startPoint x: 570, startPoint y: 402, endPoint x: 456, endPoint y: 401, distance: 113.4
click at [669, 401] on td "18:45 –20:00" at bounding box center [719, 384] width 100 height 61
copy td "18:45 –20:00"
click at [996, 400] on td at bounding box center [951, 384] width 89 height 61
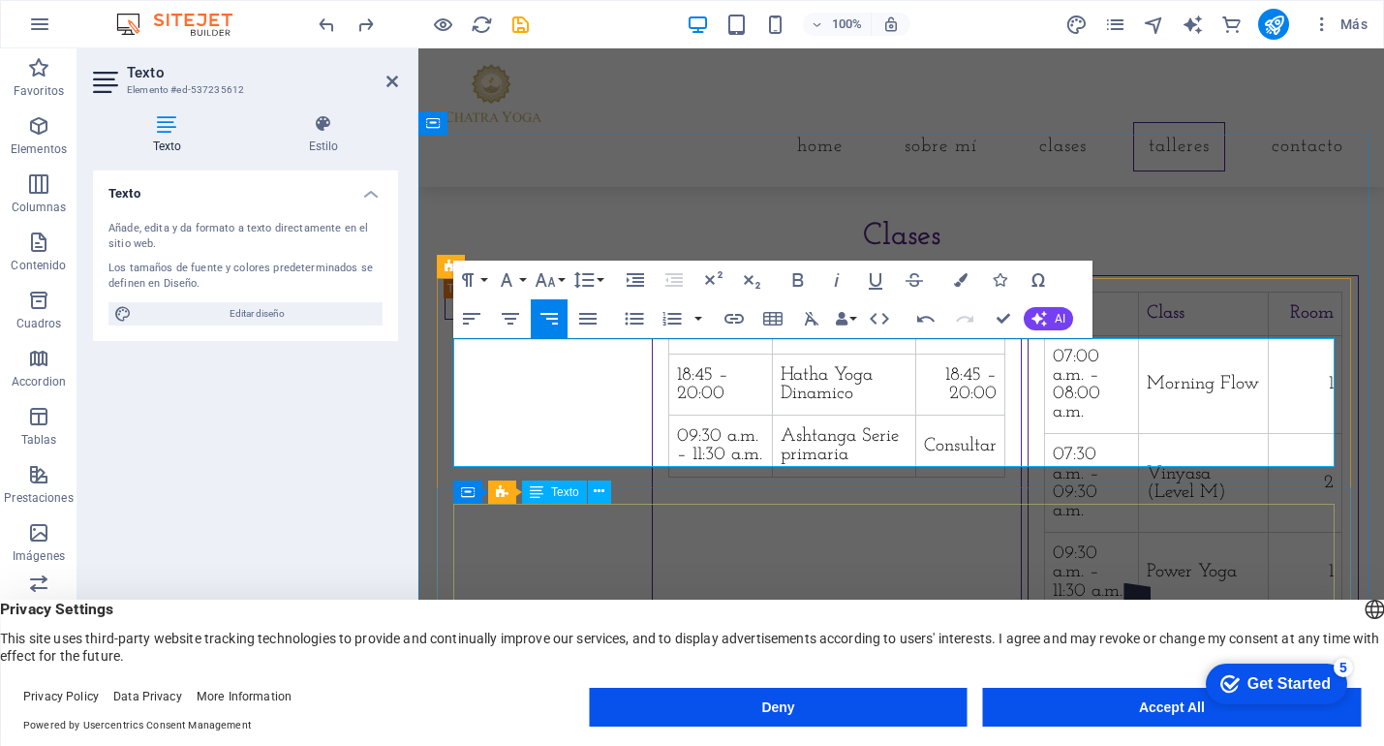
scroll to position [0, 10]
drag, startPoint x: 571, startPoint y: 402, endPoint x: 468, endPoint y: 396, distance: 102.9
click at [669, 396] on td "18:45 –20:00" at bounding box center [721, 384] width 104 height 61
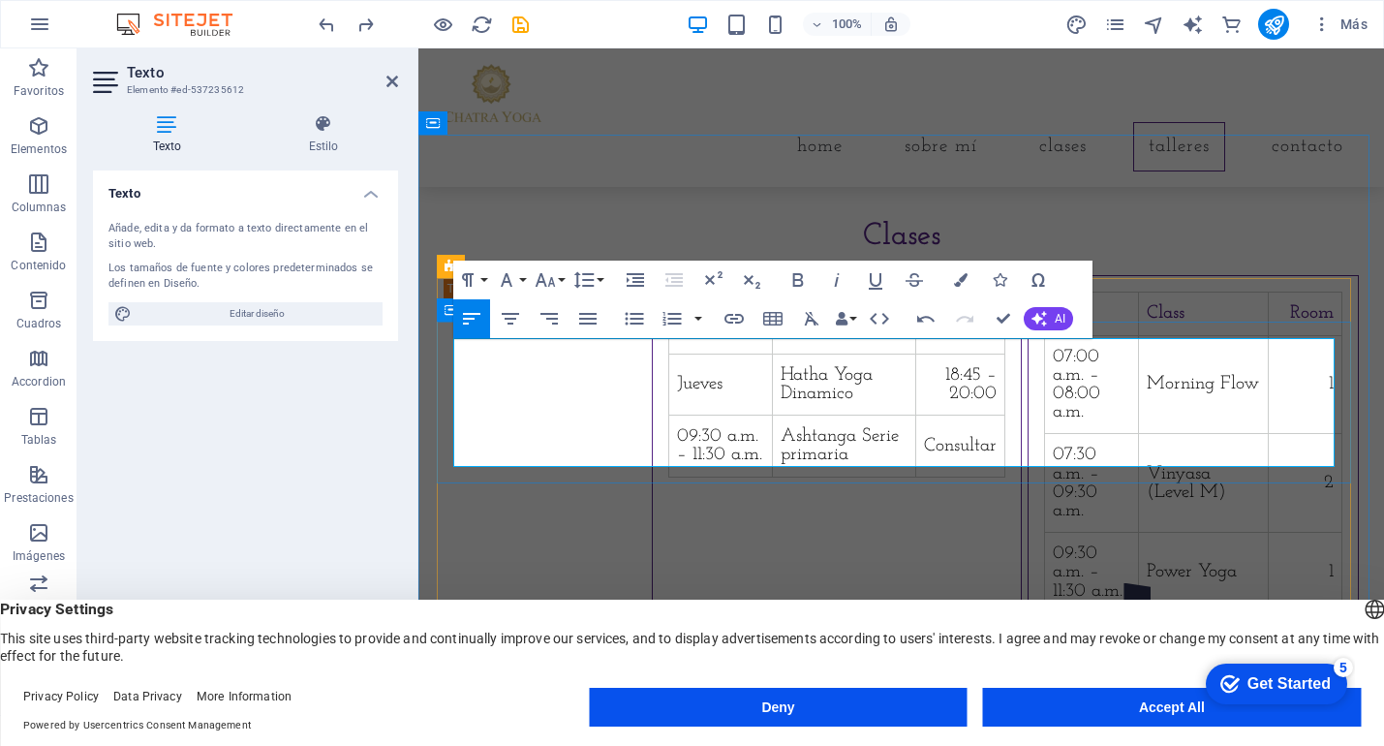
click at [669, 354] on td "18:00 – 19:15" at bounding box center [721, 323] width 104 height 61
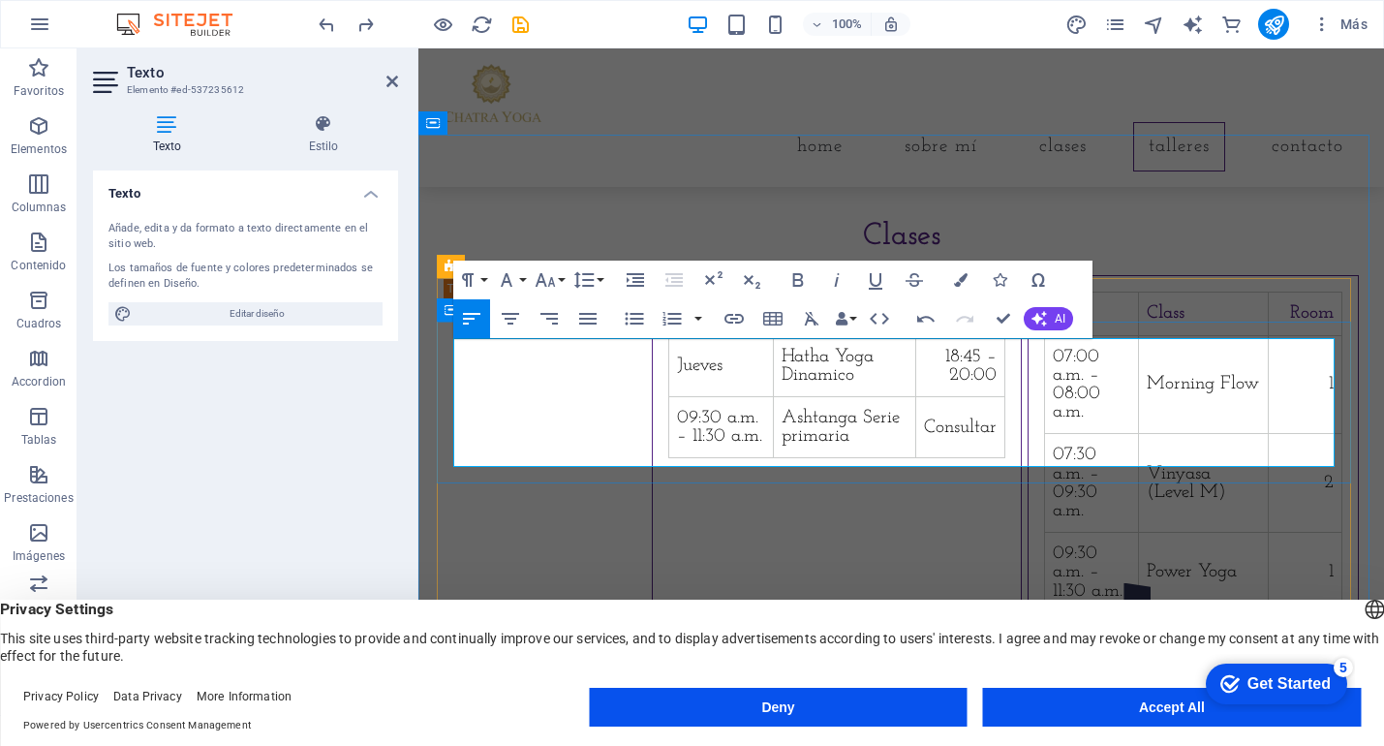
click at [1005, 335] on td at bounding box center [959, 314] width 89 height 43
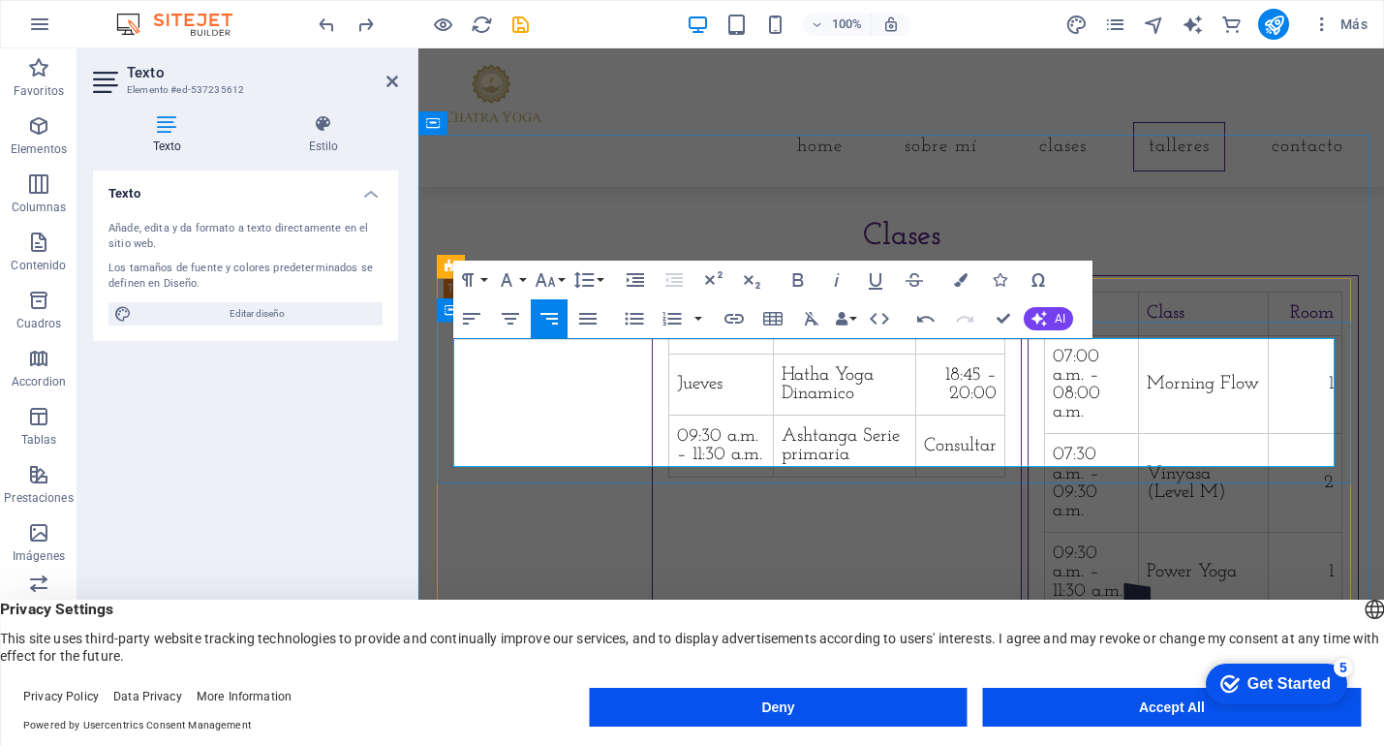
click at [878, 408] on td "Hatha Yoga Dinamico" at bounding box center [844, 384] width 142 height 61
click at [669, 443] on td "09:30 a.m. – 11:30 a.m." at bounding box center [721, 446] width 104 height 61
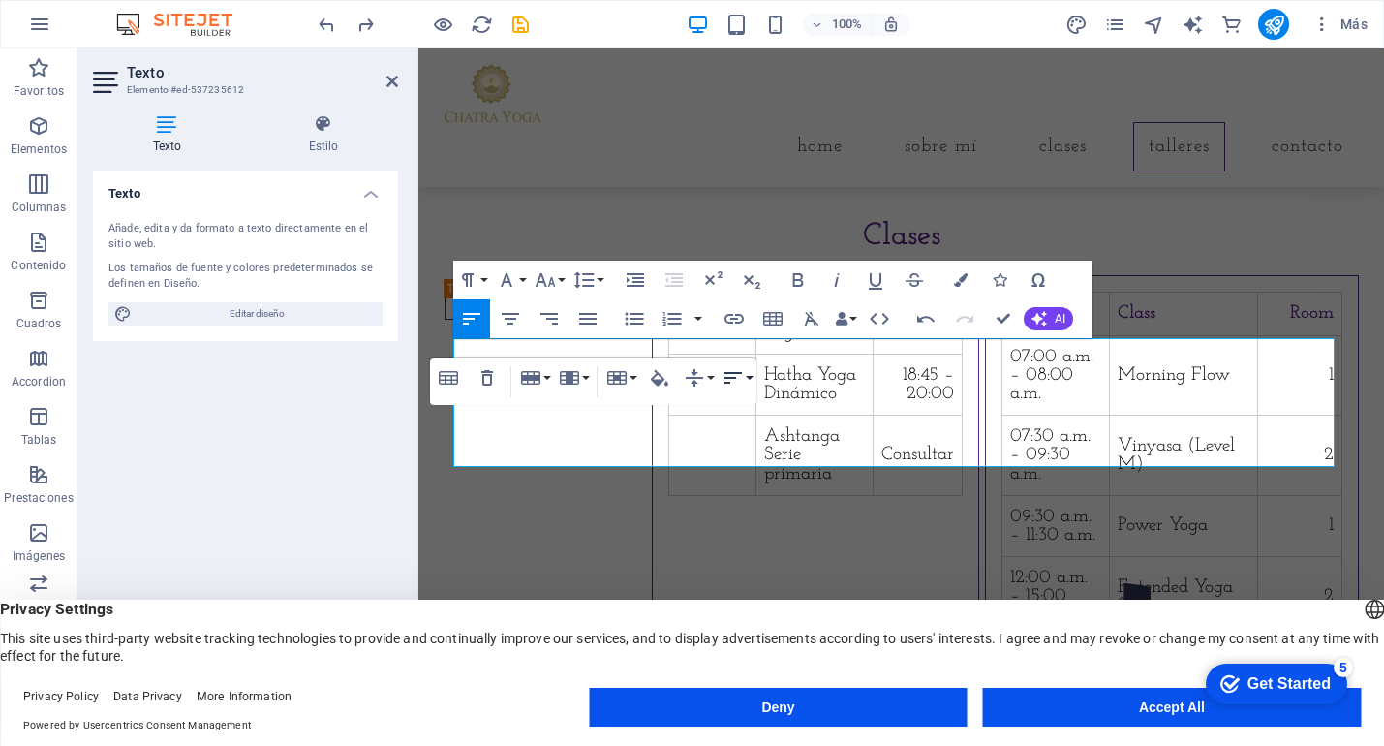
click at [755, 363] on button "Horizontal Align" at bounding box center [737, 377] width 37 height 39
click at [795, 354] on td "MHatha Yoga" at bounding box center [814, 323] width 117 height 61
click at [758, 354] on td "MHatha Yoga" at bounding box center [814, 323] width 117 height 61
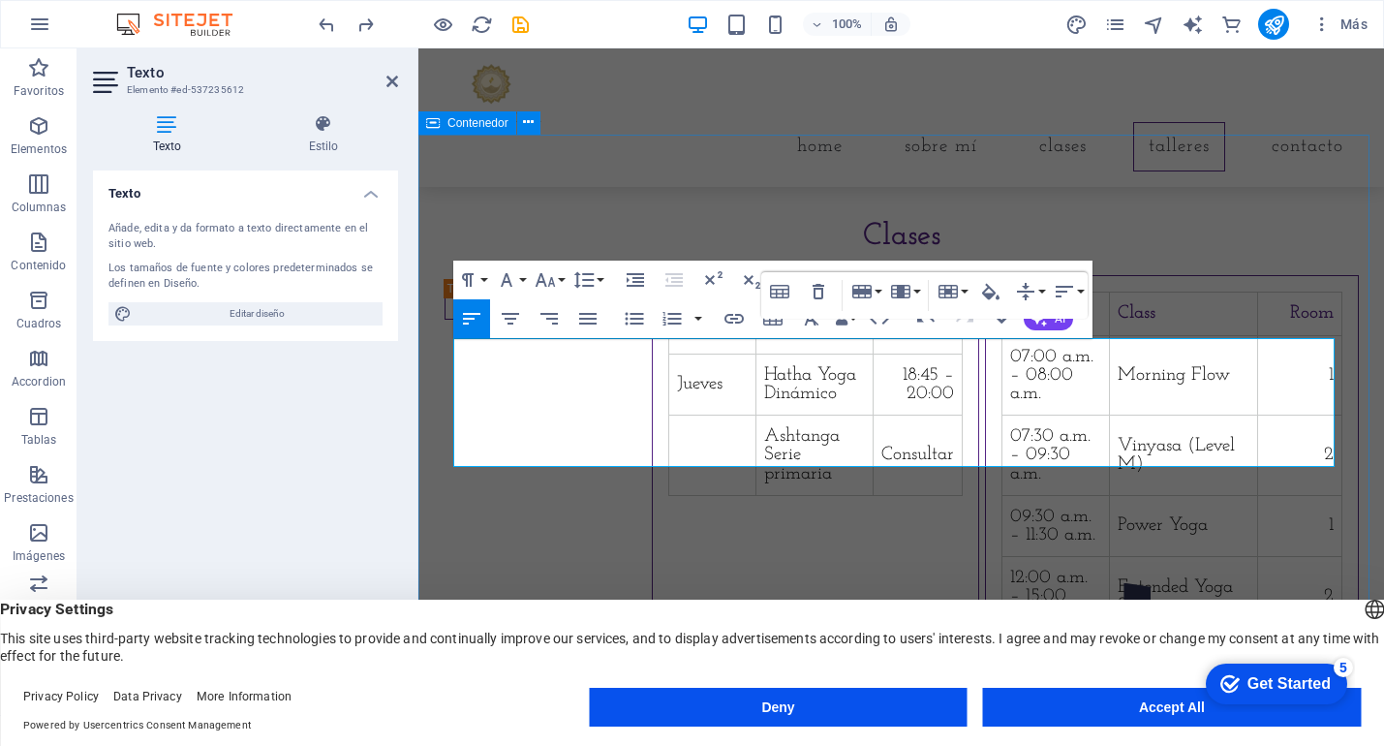
click at [1127, 202] on div "Clases Martes Martes Hatha Yoga 18:00 – 19:15 Jueves Hatha Yoga Dinámico 18:45 …" at bounding box center [902, 514] width 966 height 757
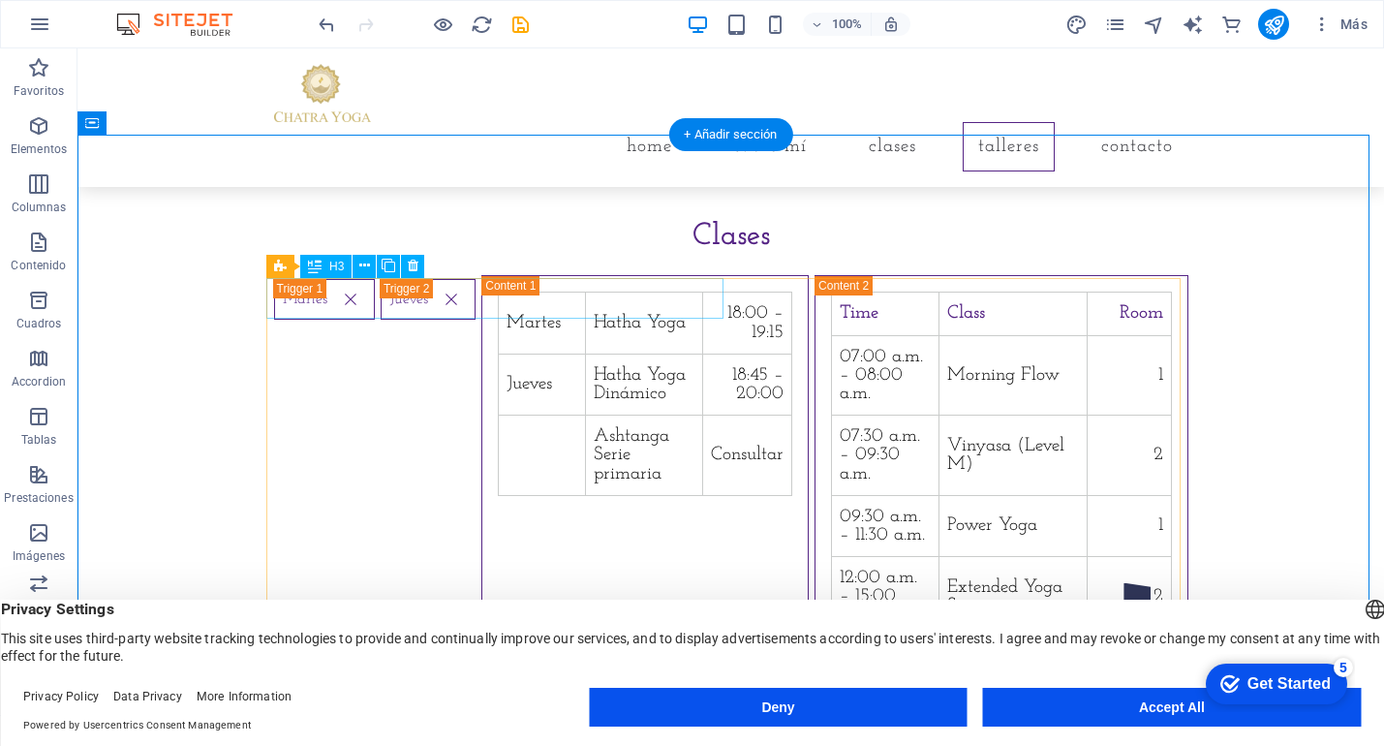
click at [375, 296] on div "Martes" at bounding box center [324, 506] width 101 height 455
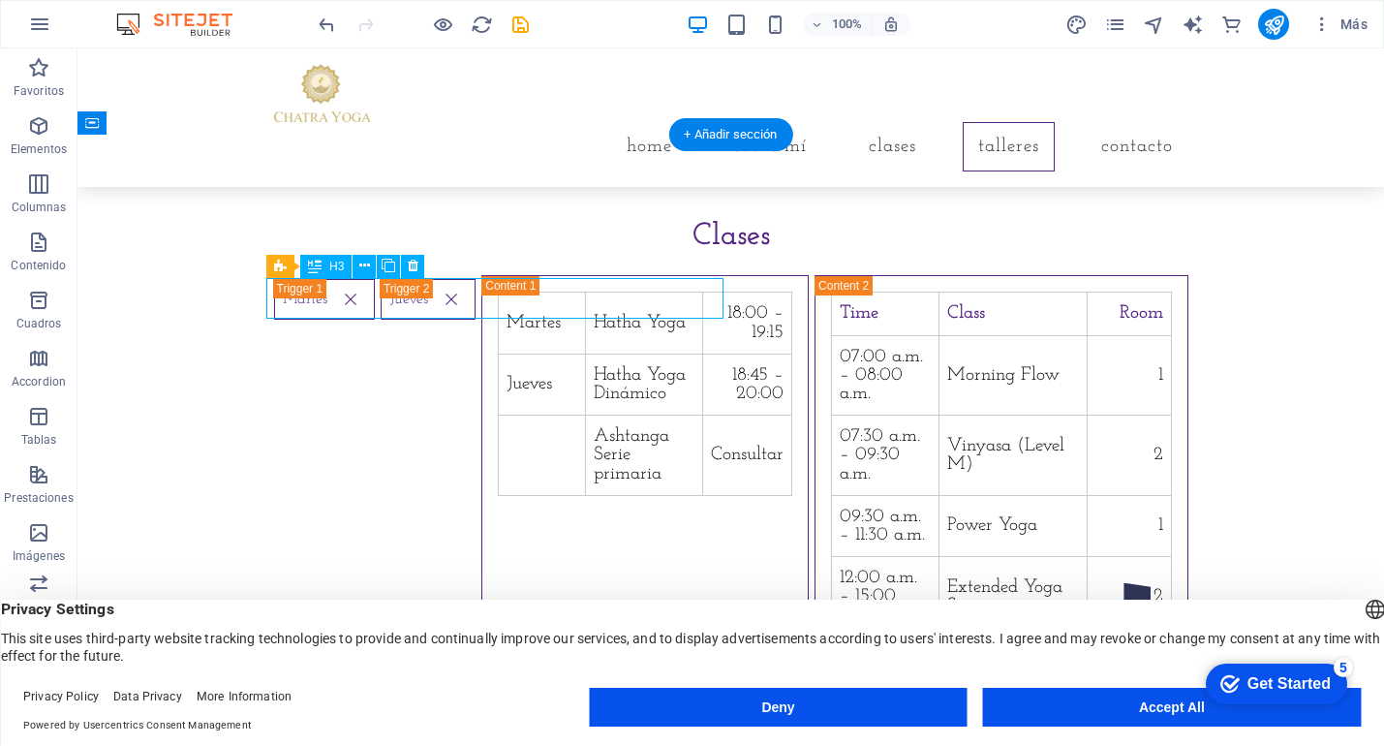
click at [375, 298] on div "Martes" at bounding box center [324, 506] width 101 height 455
click at [408, 268] on icon at bounding box center [413, 266] width 11 height 20
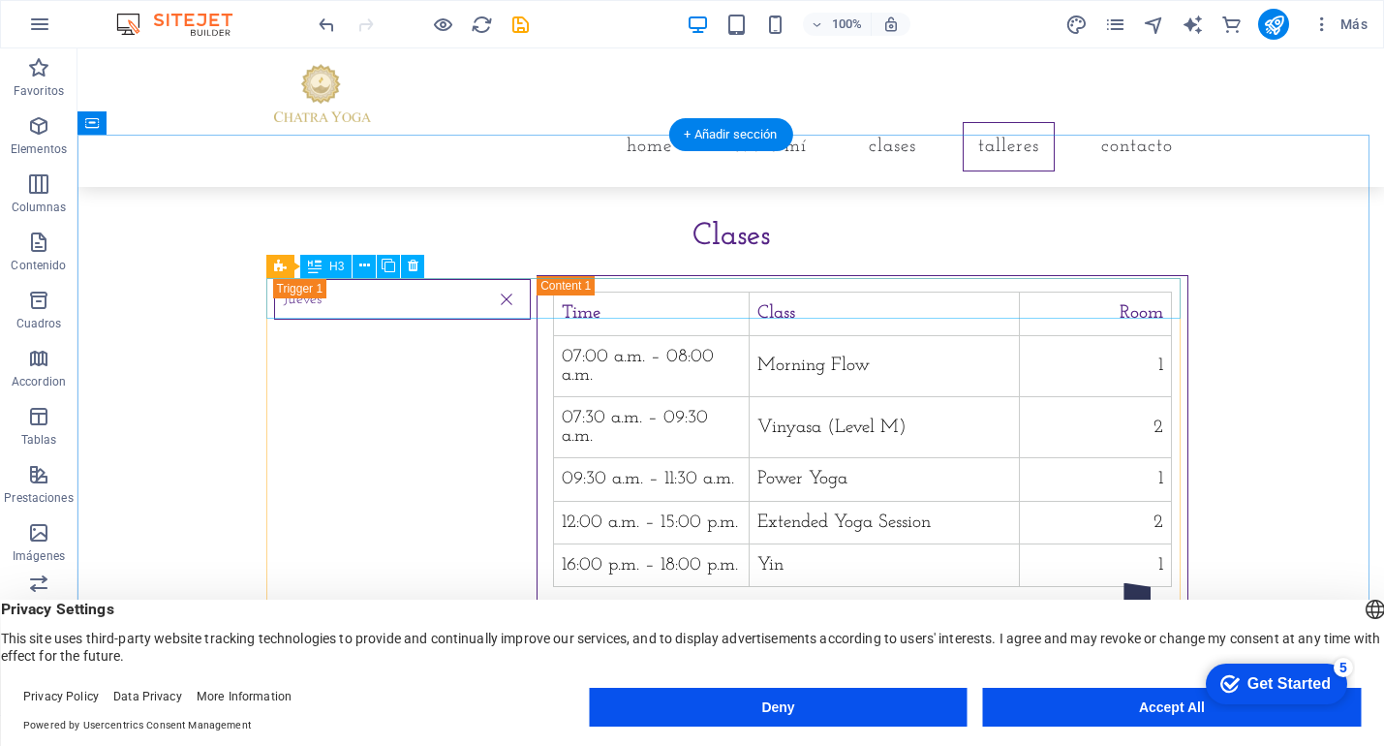
click at [341, 299] on div "Jueves" at bounding box center [402, 441] width 257 height 325
click at [362, 265] on icon at bounding box center [364, 266] width 11 height 20
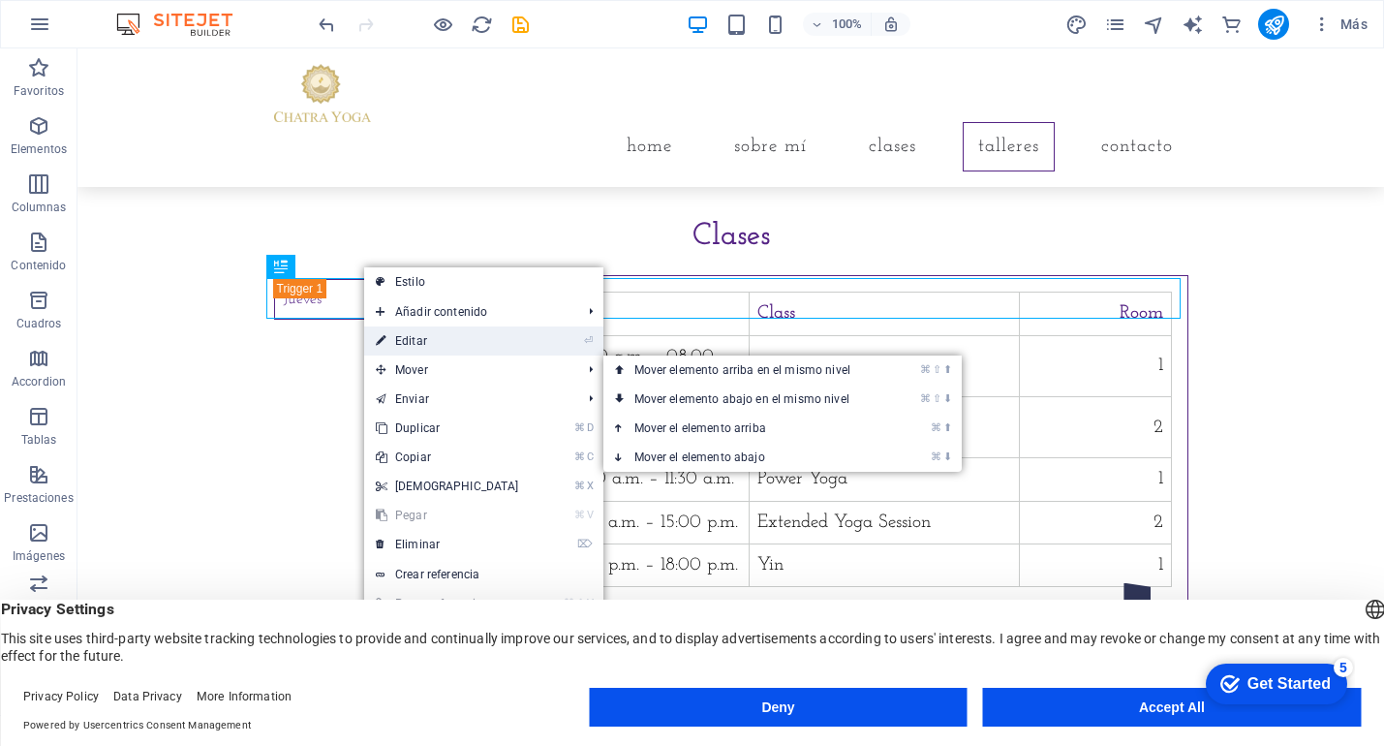
click at [419, 344] on link "⏎ Editar" at bounding box center [447, 340] width 167 height 29
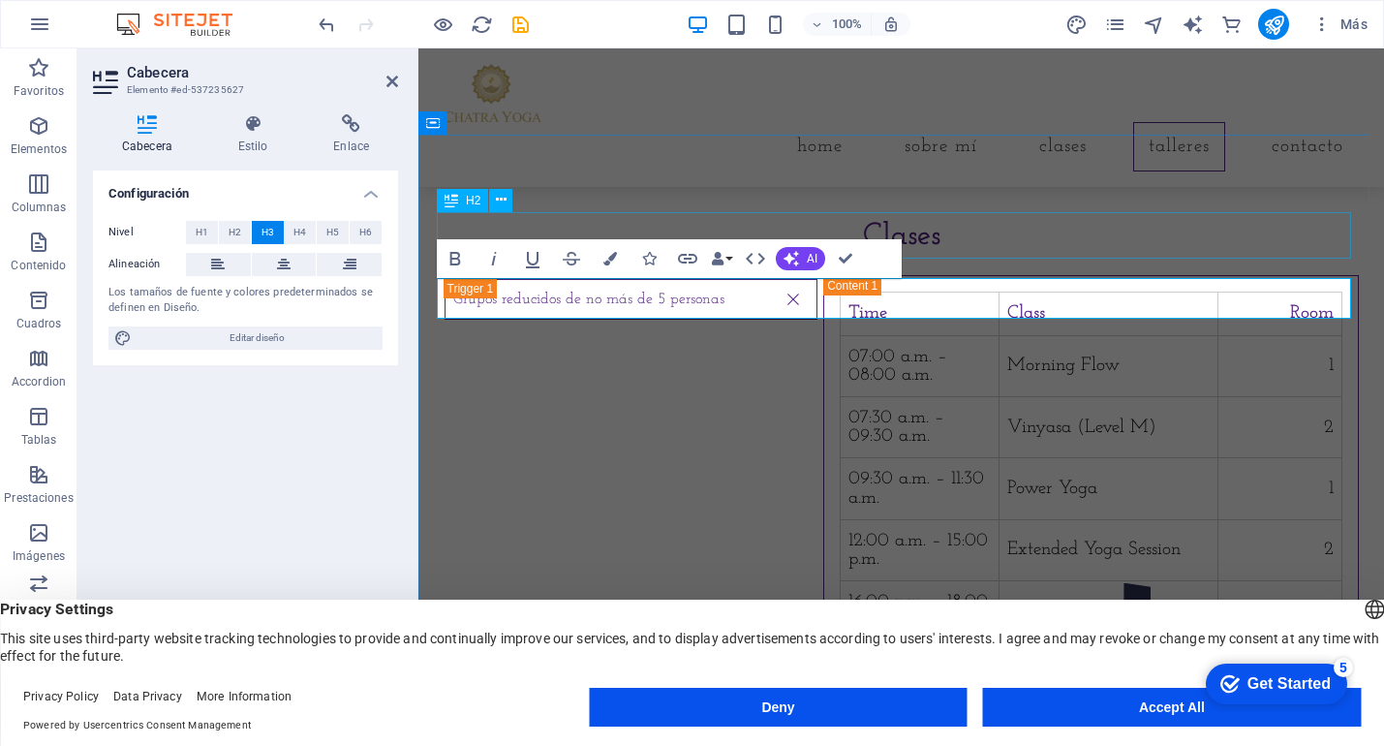
click at [1126, 214] on div "Clases" at bounding box center [902, 236] width 915 height 47
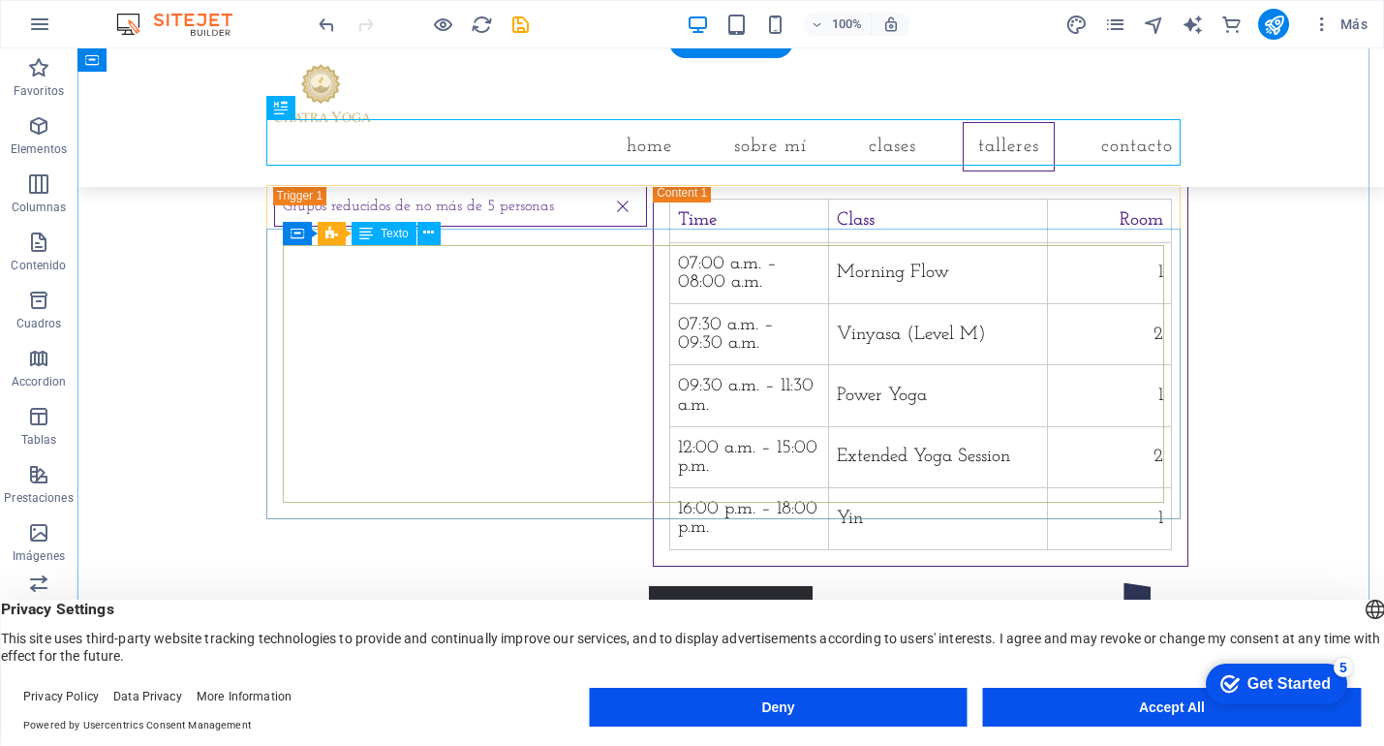
scroll to position [1453, 0]
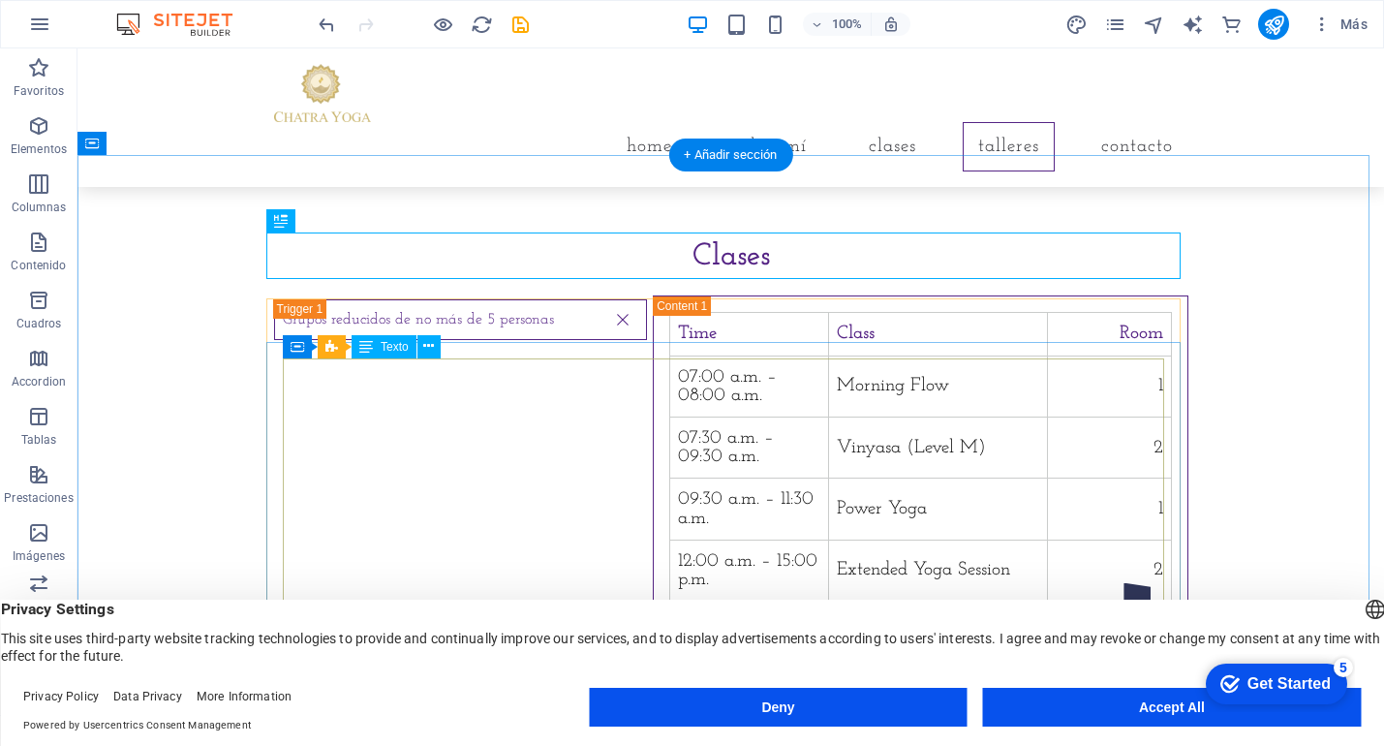
click at [669, 428] on div "Time Class Room 07:00 a.m. – 08:00 a.m. Morning Flow 1 07:30 a.m. – 09:30 a.m. …" at bounding box center [920, 487] width 502 height 351
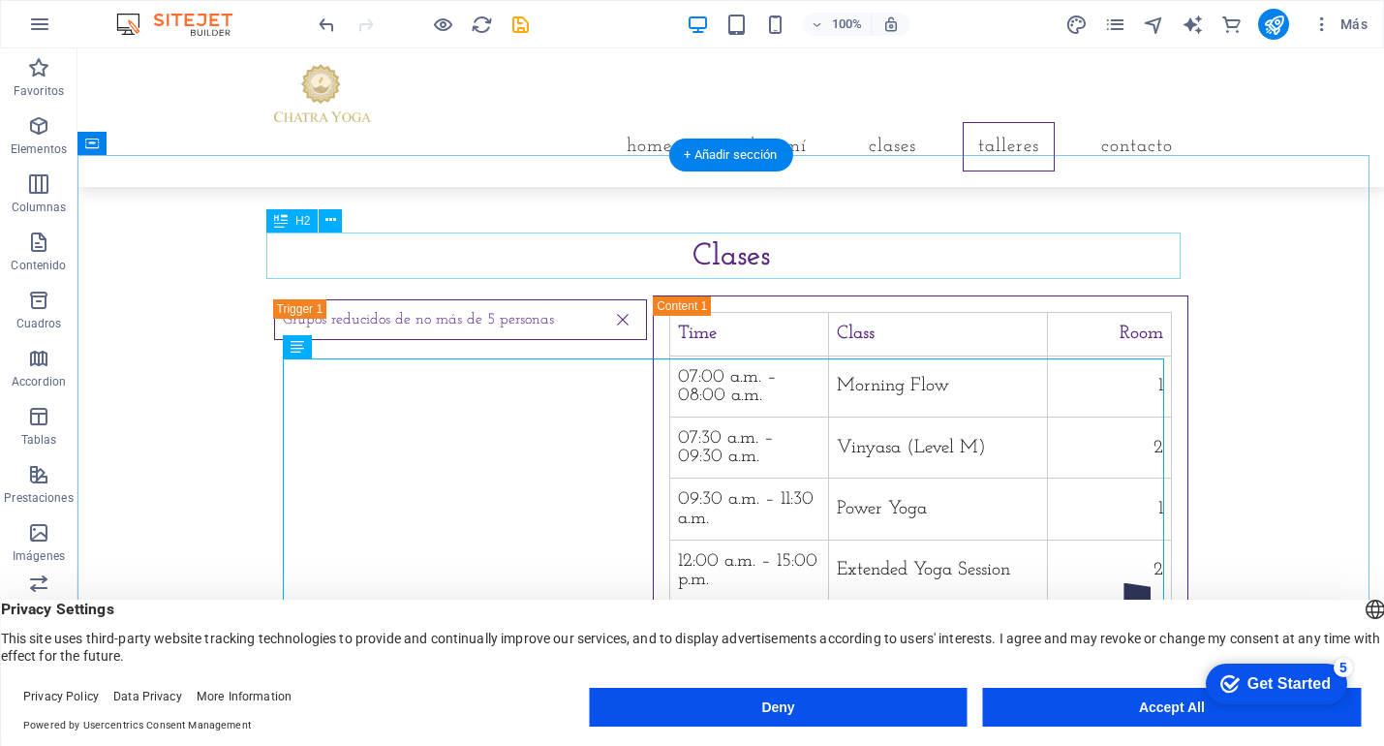
click at [719, 262] on div "Clases" at bounding box center [731, 256] width 915 height 47
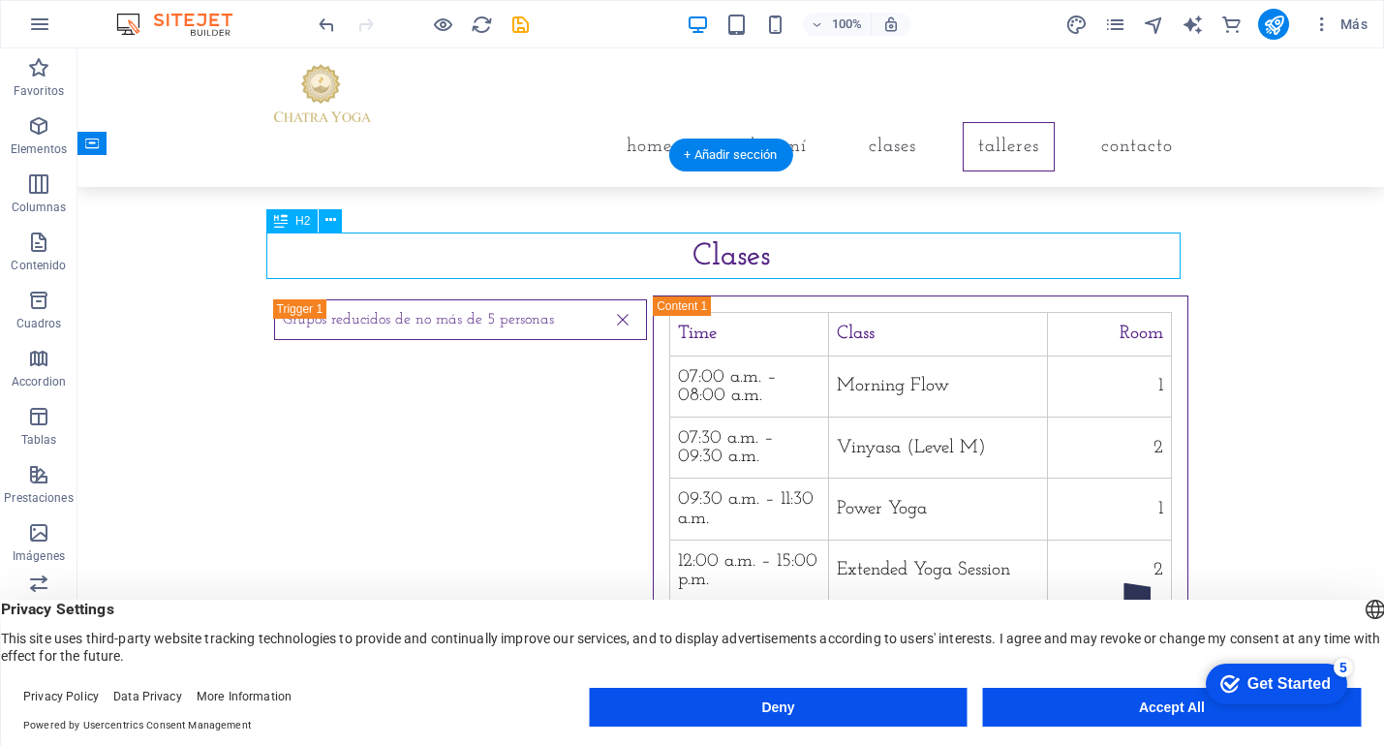
click at [756, 257] on div "Clases" at bounding box center [731, 256] width 915 height 47
click at [0, 0] on button at bounding box center [0, 0] width 0 height 0
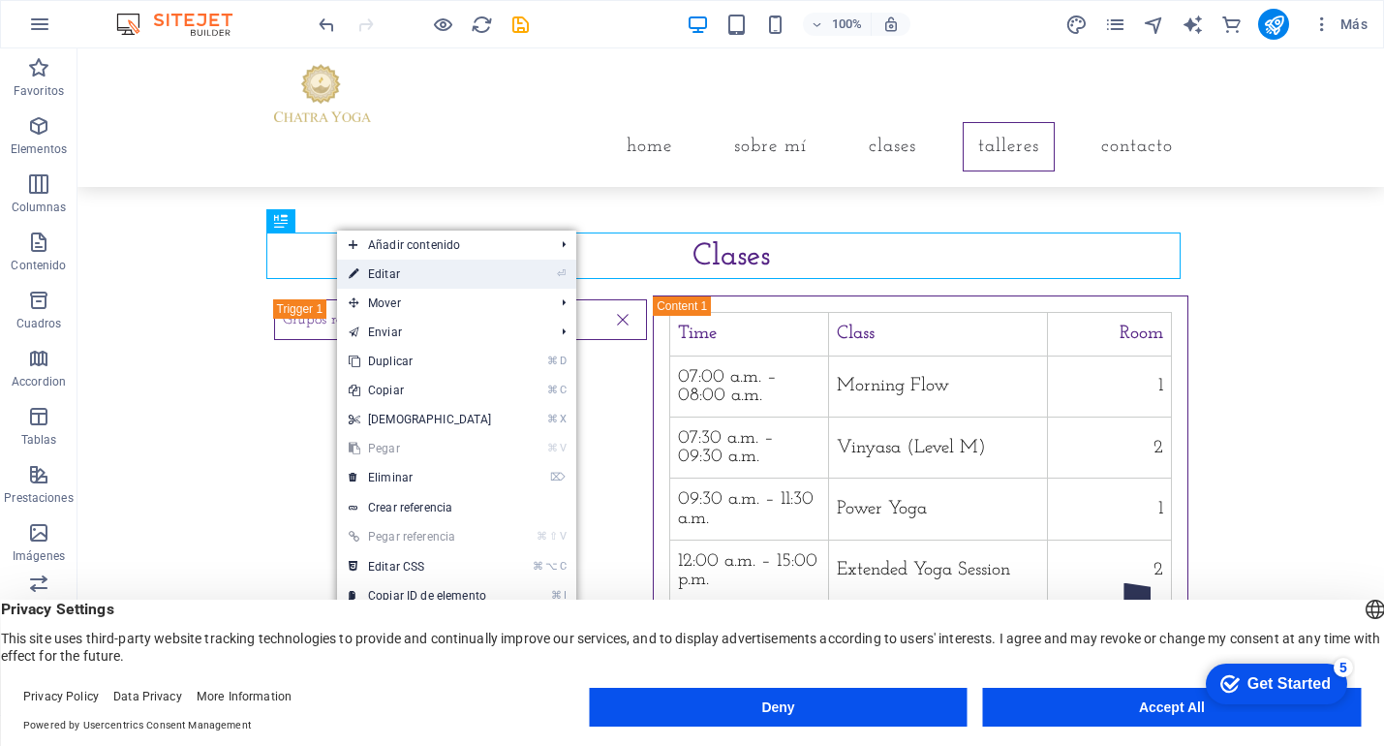
click at [379, 277] on link "⏎ Editar" at bounding box center [420, 274] width 167 height 29
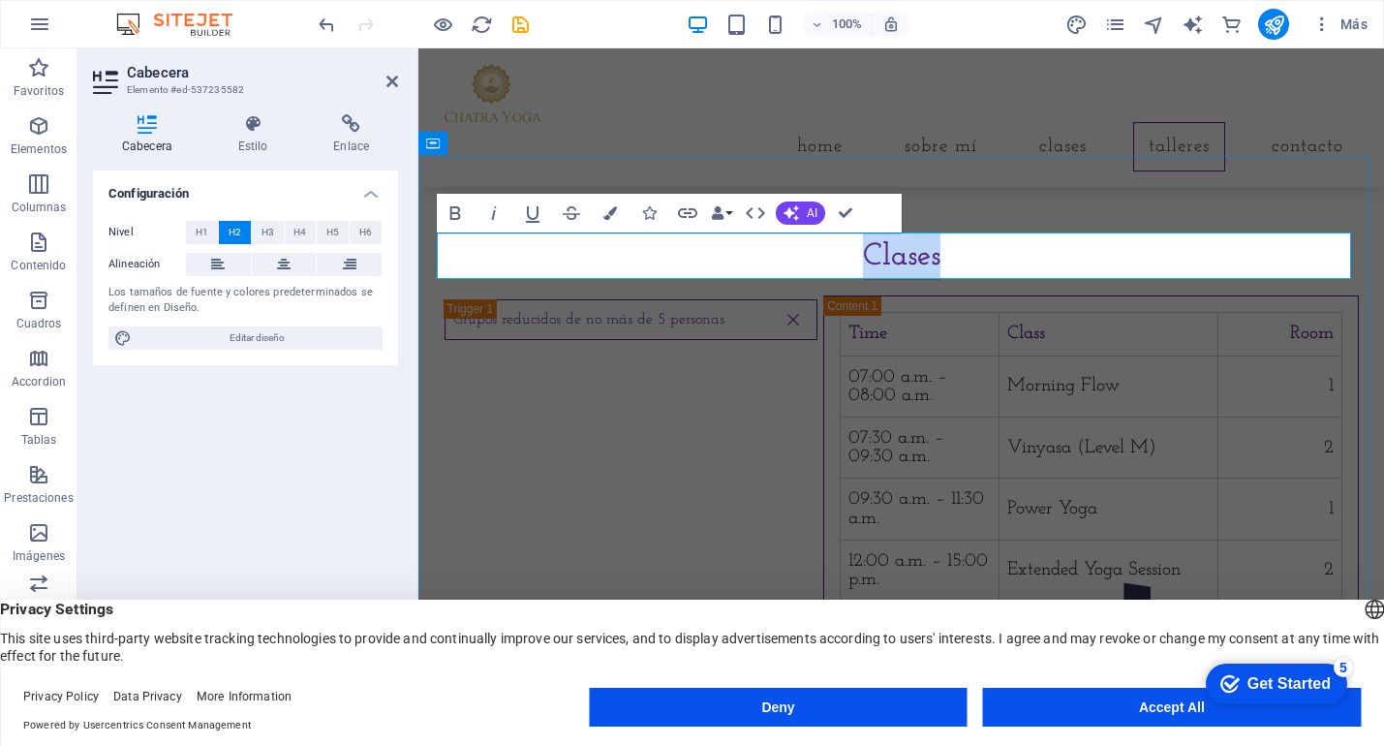
click at [969, 253] on h2 "Clases" at bounding box center [902, 256] width 915 height 47
click at [967, 264] on h2 "Clases Grupales e Insidivuales" at bounding box center [902, 256] width 915 height 47
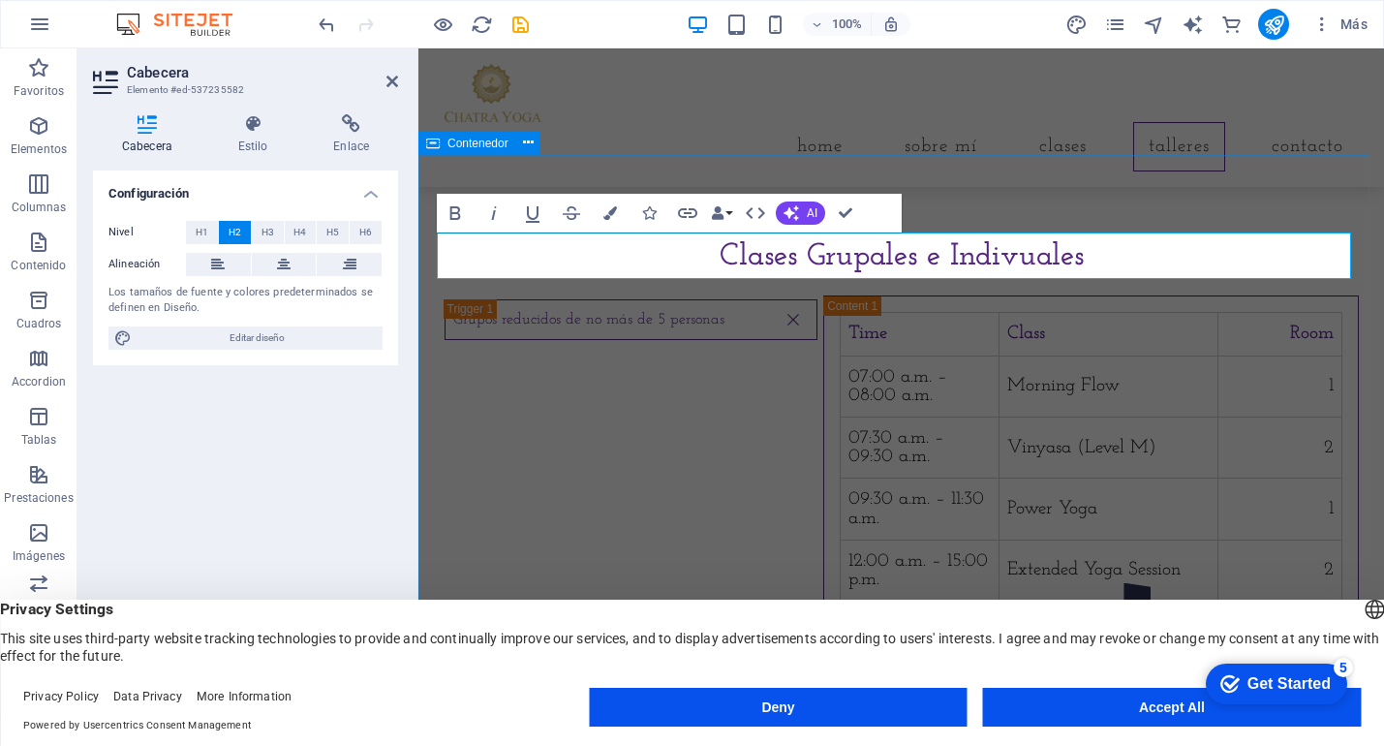
click at [985, 210] on div "Clases Grupales e Indivuales Grupos reducidos de no más de 5 personas Time Clas…" at bounding box center [902, 497] width 966 height 683
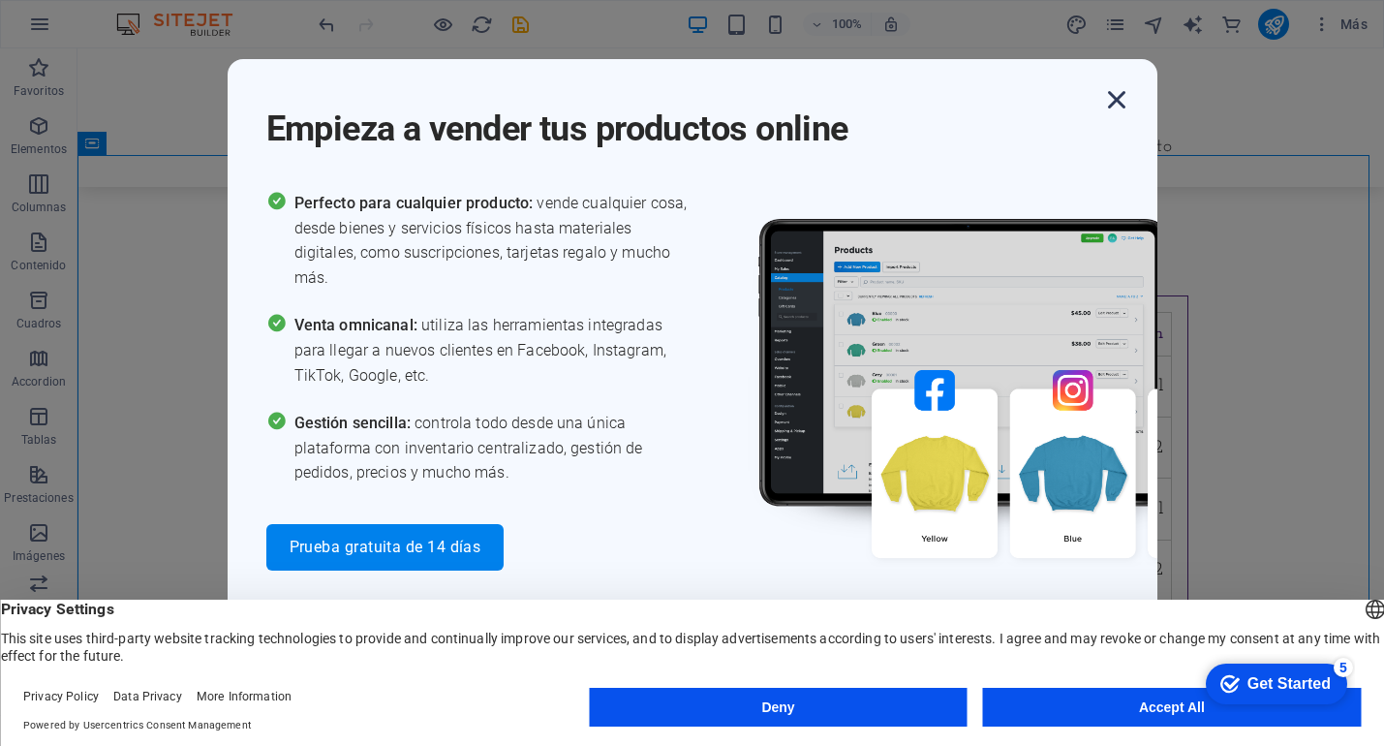
click at [1116, 102] on icon "button" at bounding box center [1117, 99] width 35 height 35
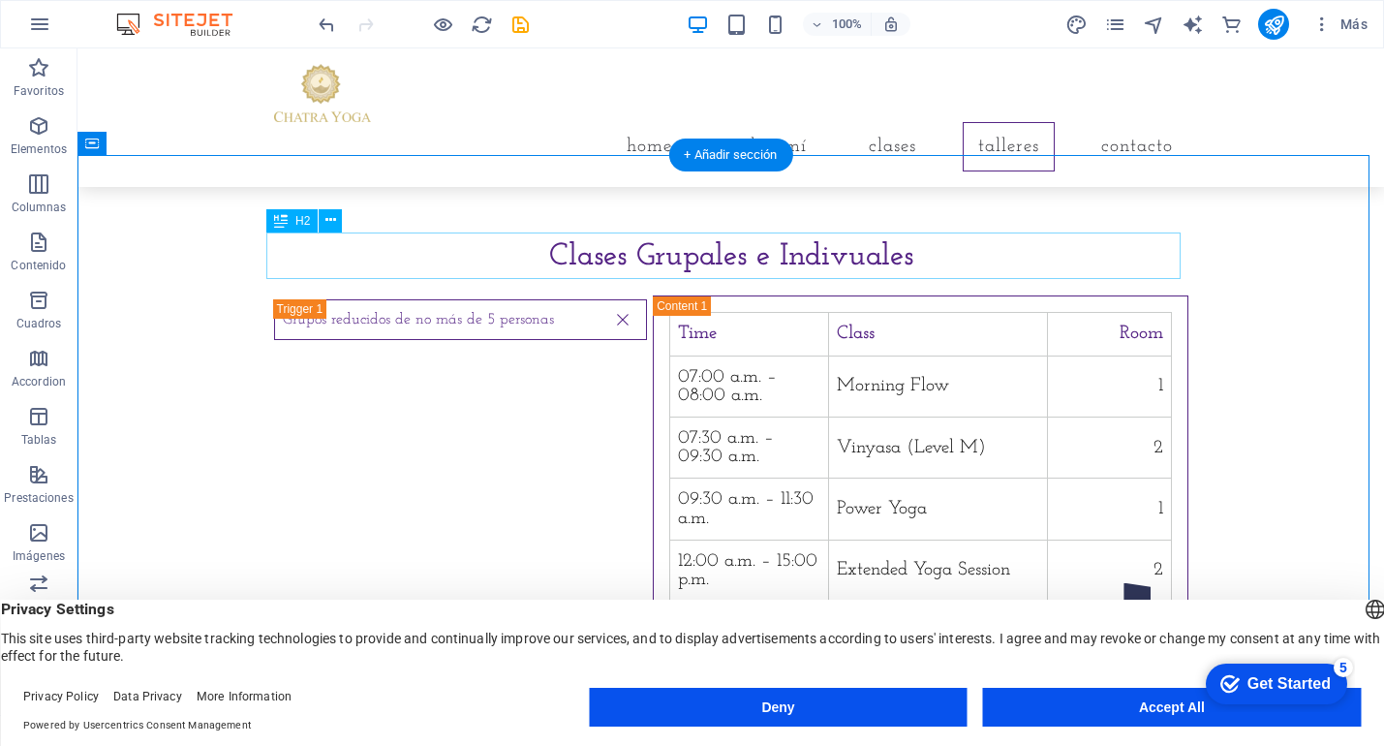
click at [828, 262] on div "Clases Grupales e Indivuales" at bounding box center [731, 256] width 915 height 47
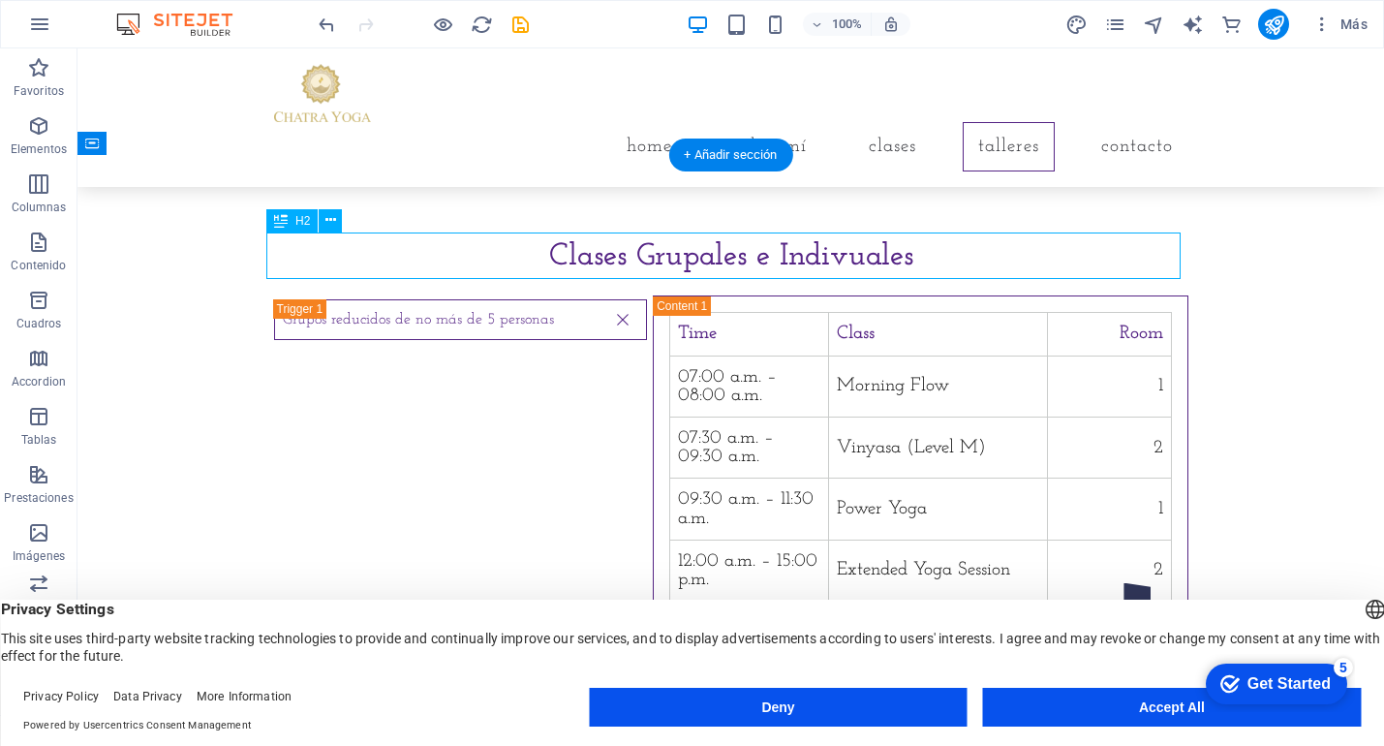
click at [828, 258] on div "Clases Grupales e Indivuales" at bounding box center [731, 256] width 915 height 47
click at [332, 219] on icon at bounding box center [331, 220] width 11 height 20
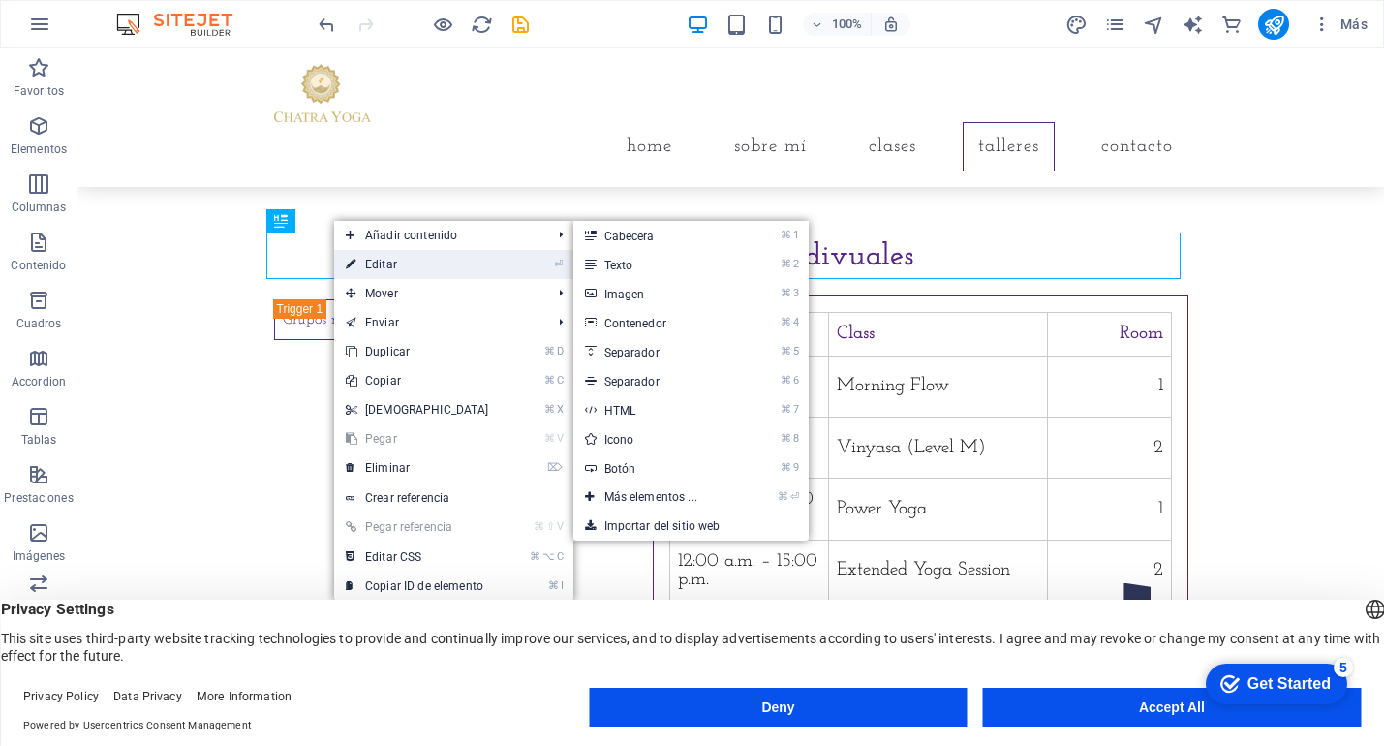
click at [370, 260] on link "⏎ Editar" at bounding box center [417, 264] width 167 height 29
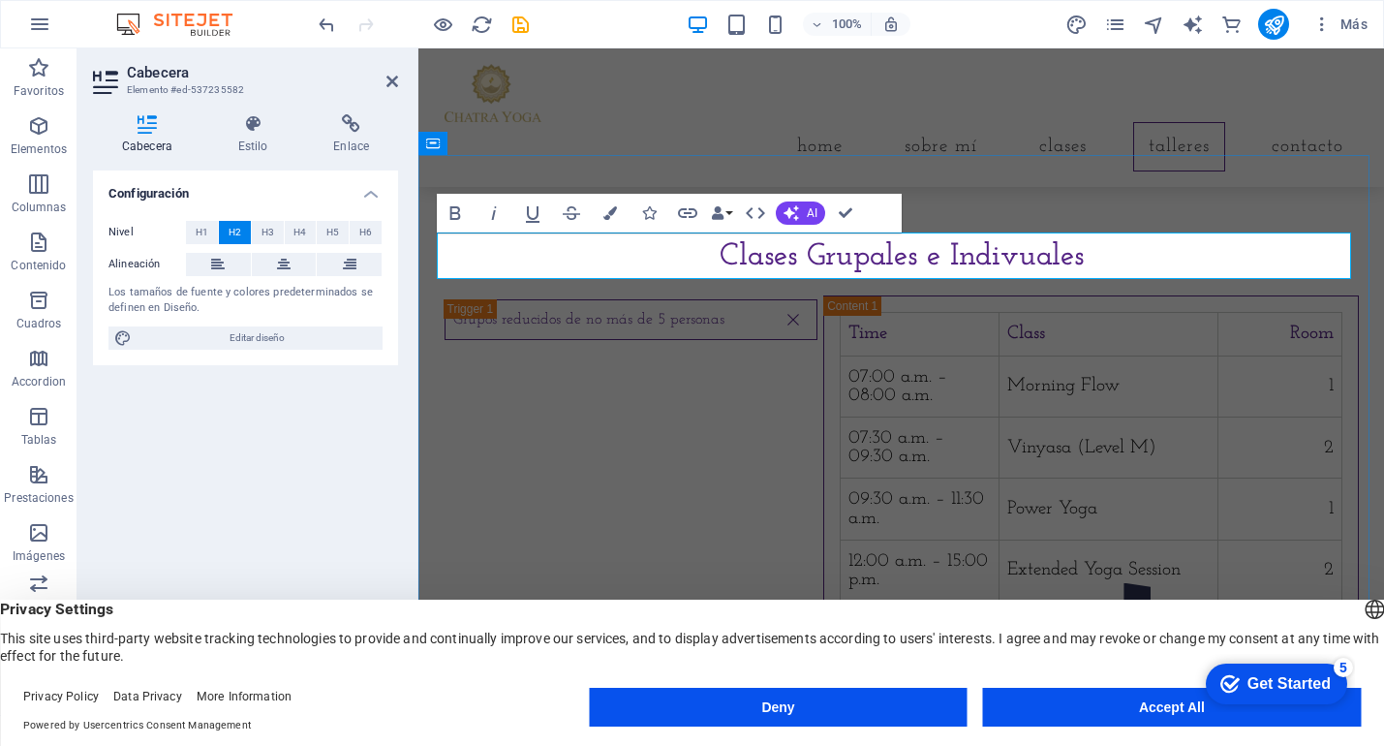
click at [999, 264] on h2 "Clases Grupales e Indivuales" at bounding box center [902, 256] width 915 height 47
click at [998, 215] on div "Clases Grupales e Individuales Grupos reducidos de no más de 5 personas Time Cl…" at bounding box center [902, 497] width 966 height 683
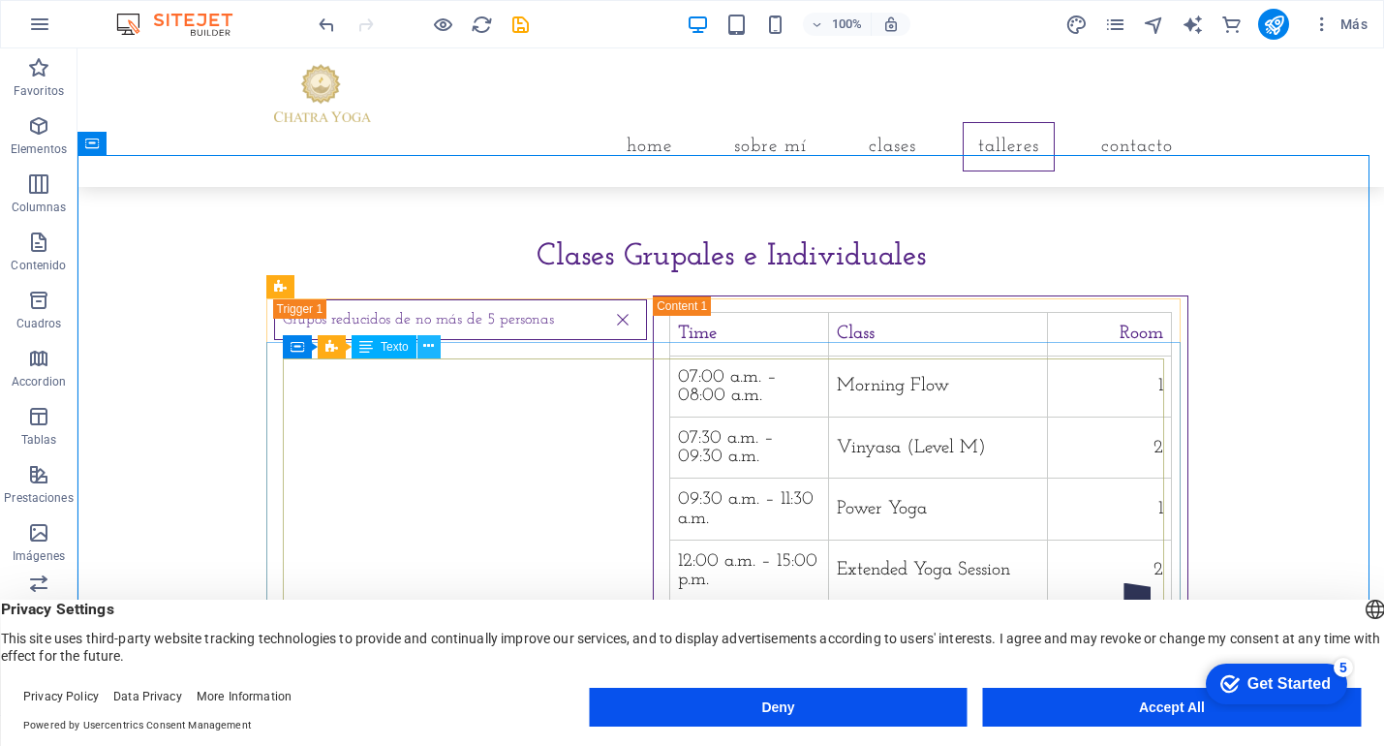
click at [432, 352] on icon at bounding box center [428, 346] width 11 height 20
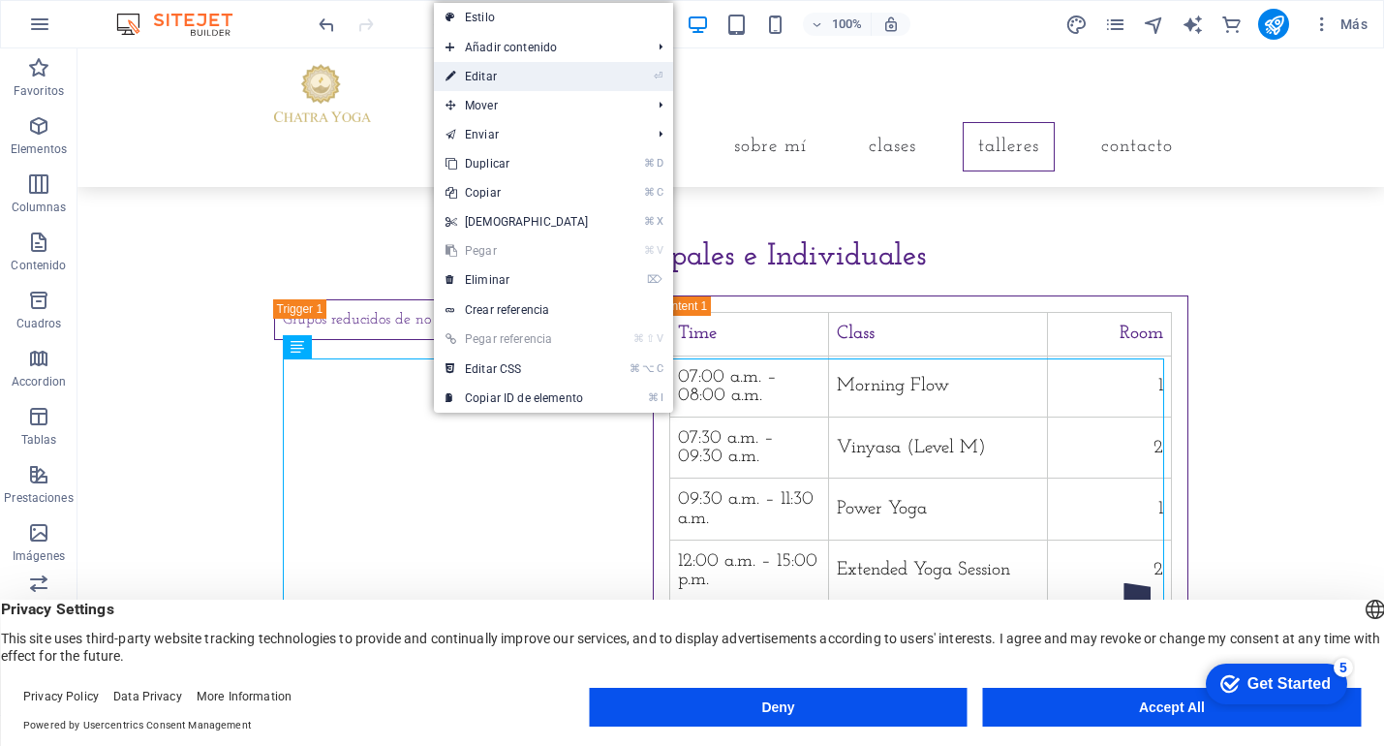
click at [512, 66] on link "⏎ Editar" at bounding box center [517, 76] width 167 height 29
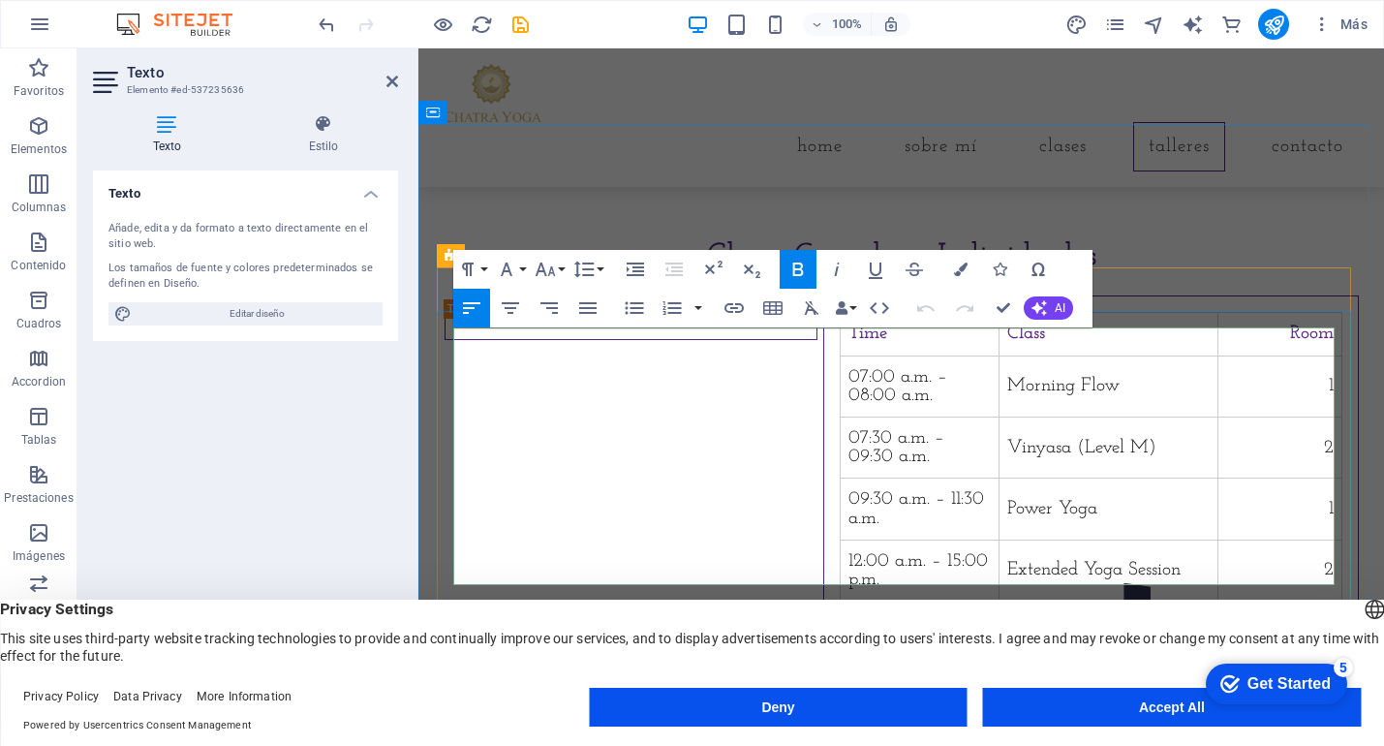
scroll to position [1512, 0]
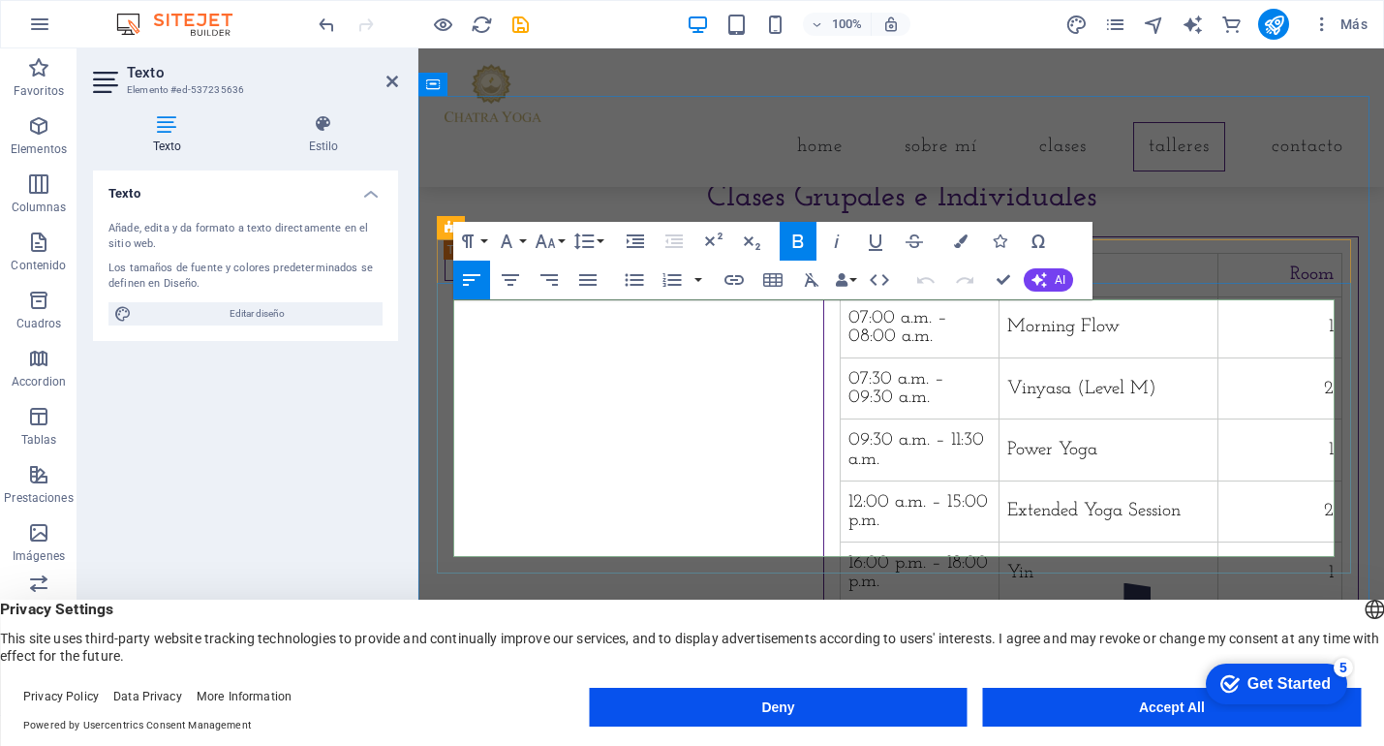
click at [841, 543] on td "16:00 p.m. – 18:00 p.m." at bounding box center [920, 573] width 159 height 61
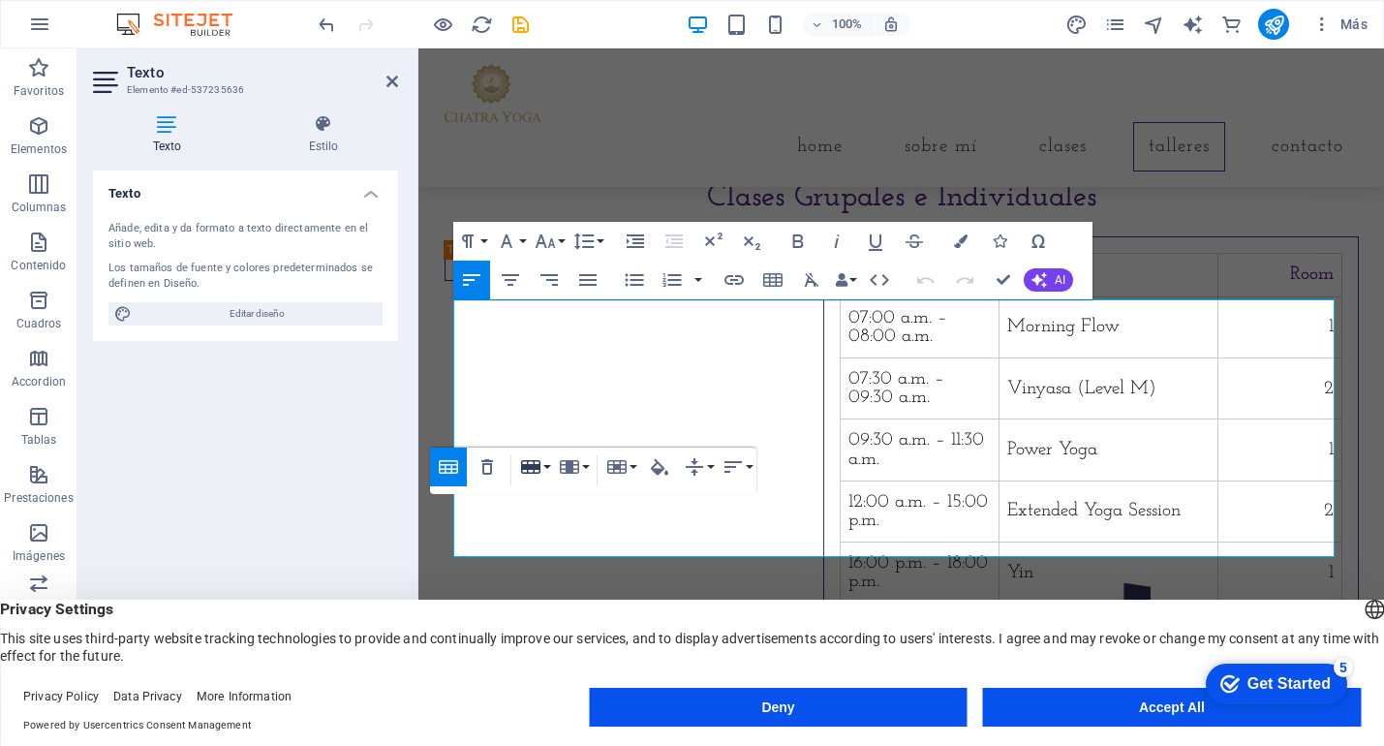
click at [532, 466] on icon "button" at bounding box center [530, 467] width 19 height 14
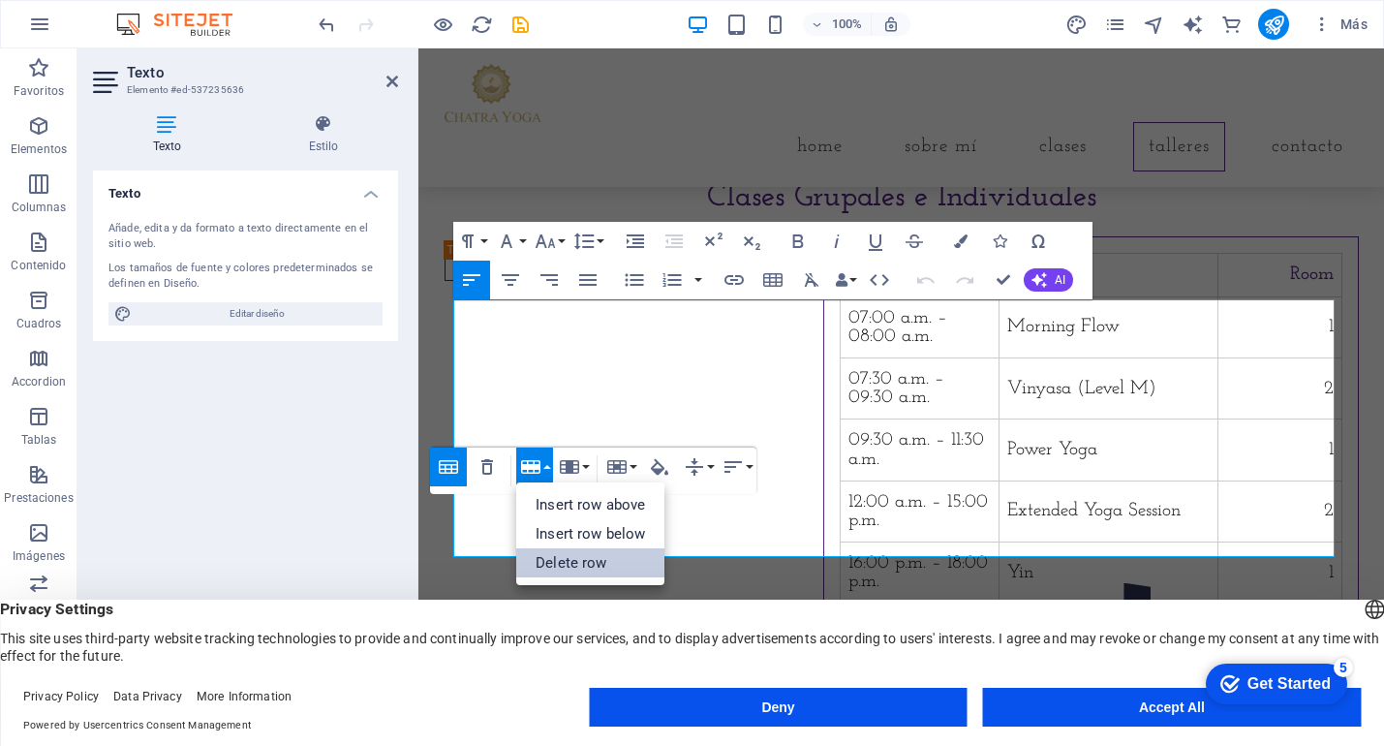
click at [607, 559] on link "Delete row" at bounding box center [590, 562] width 148 height 29
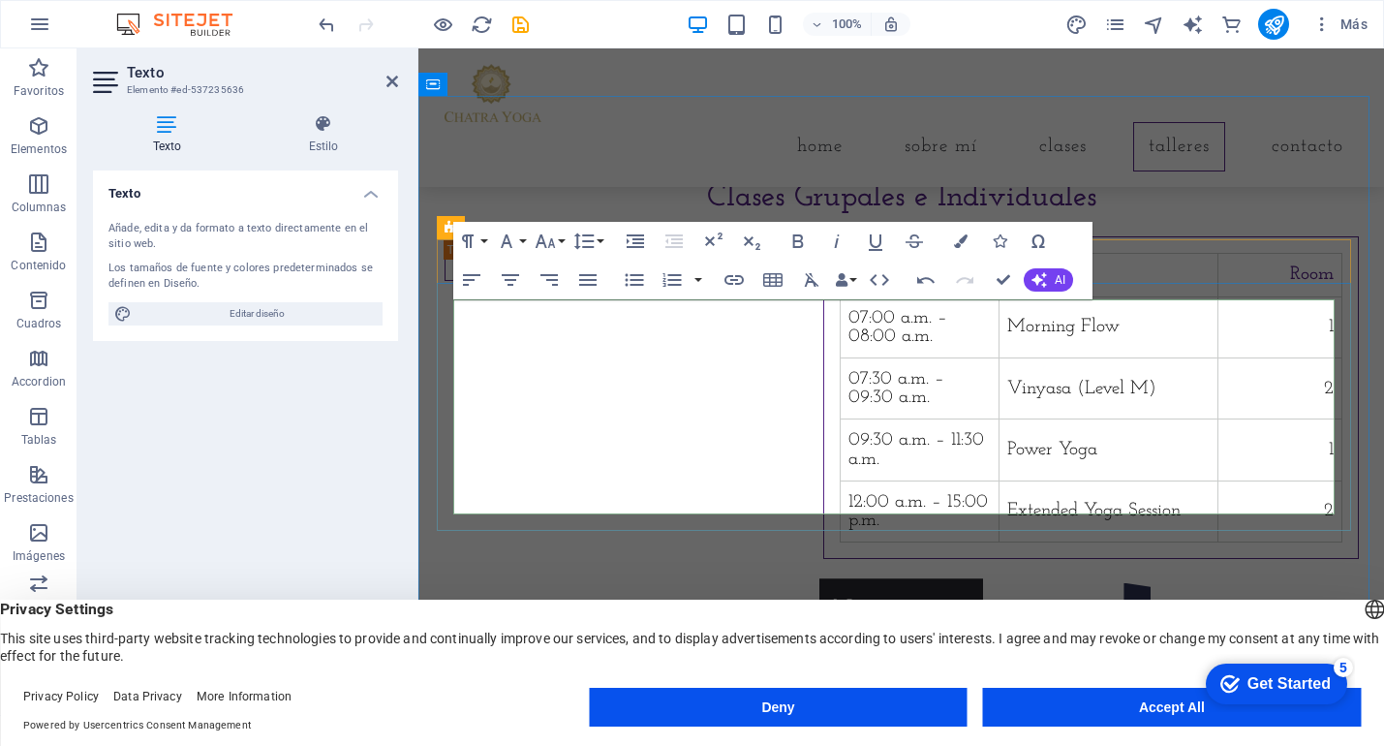
click at [1000, 484] on td "Extended Yoga Session" at bounding box center [1109, 511] width 219 height 61
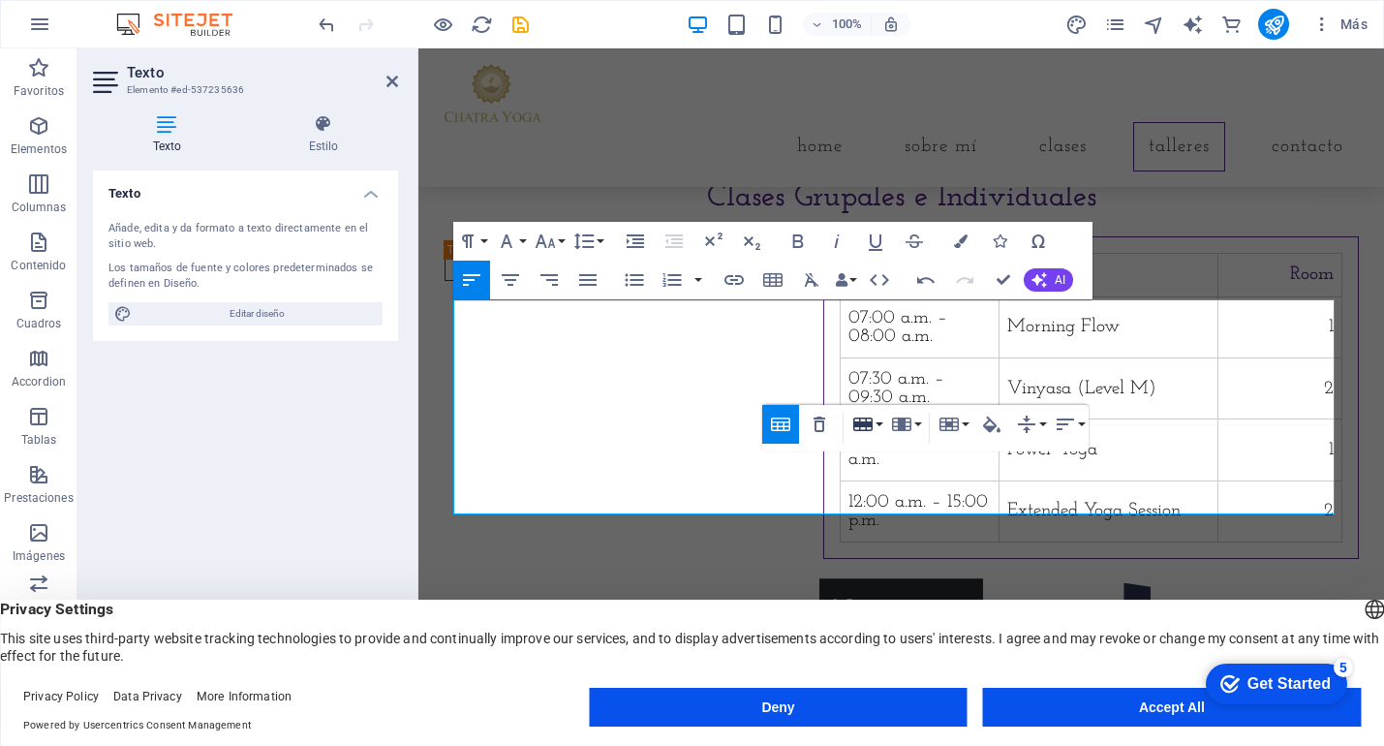
click at [866, 425] on icon "button" at bounding box center [862, 425] width 19 height 14
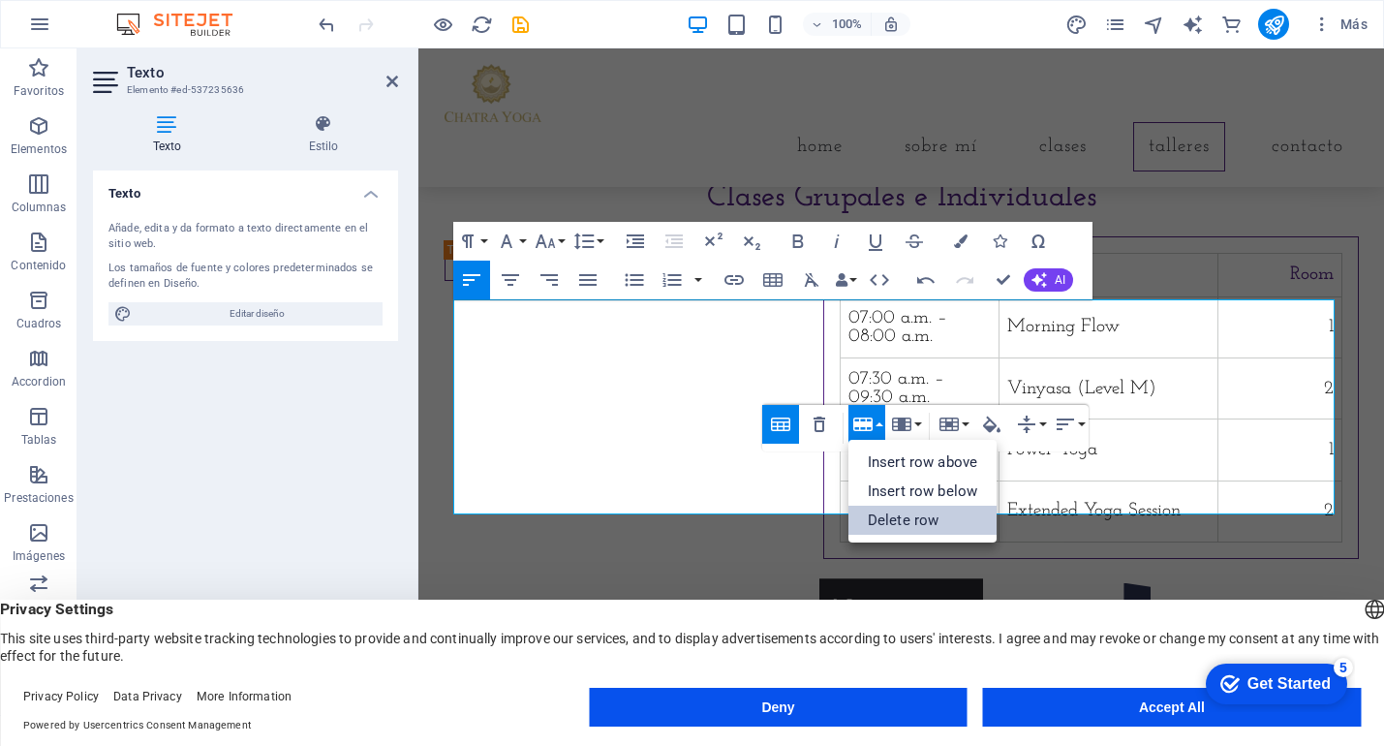
click at [884, 509] on link "Delete row" at bounding box center [923, 520] width 148 height 29
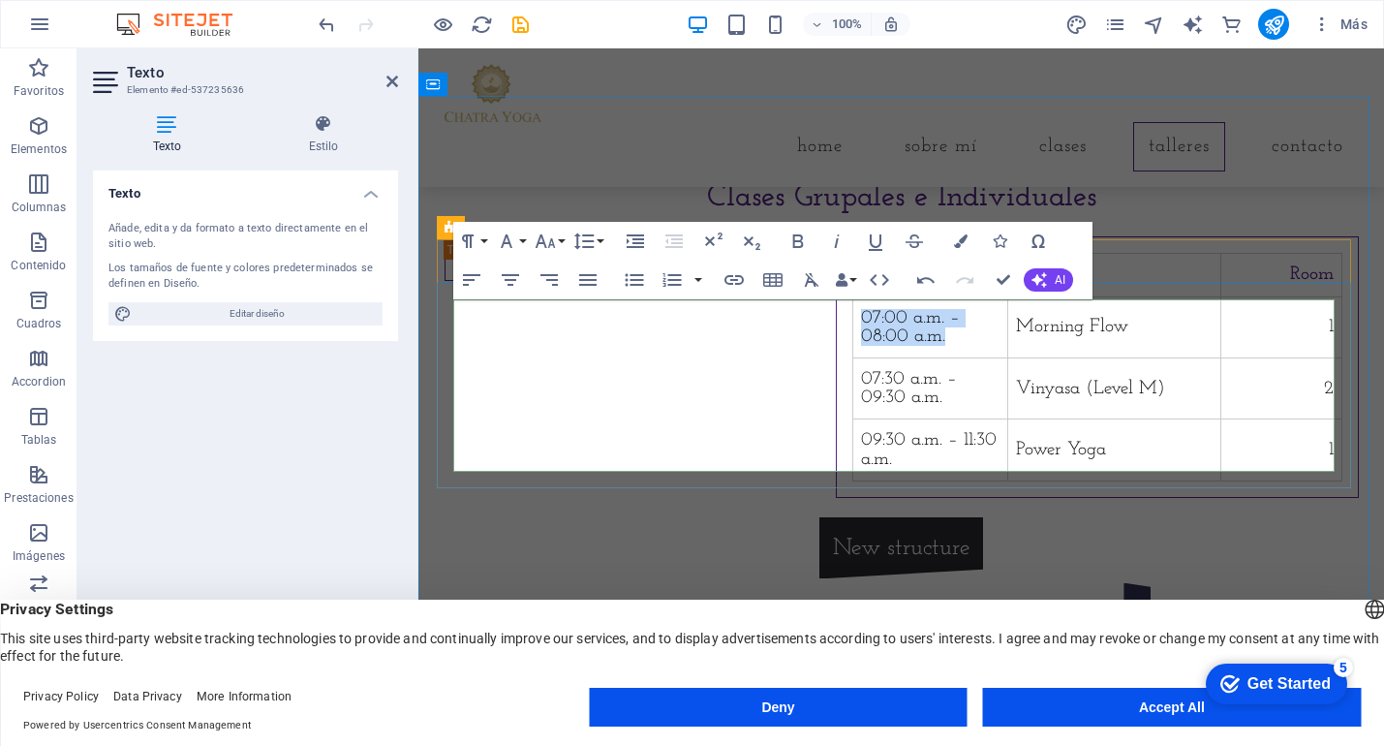
drag, startPoint x: 663, startPoint y: 368, endPoint x: 462, endPoint y: 356, distance: 200.9
click at [853, 356] on td "07:00 a.m. – 08:00 a.m." at bounding box center [930, 326] width 155 height 61
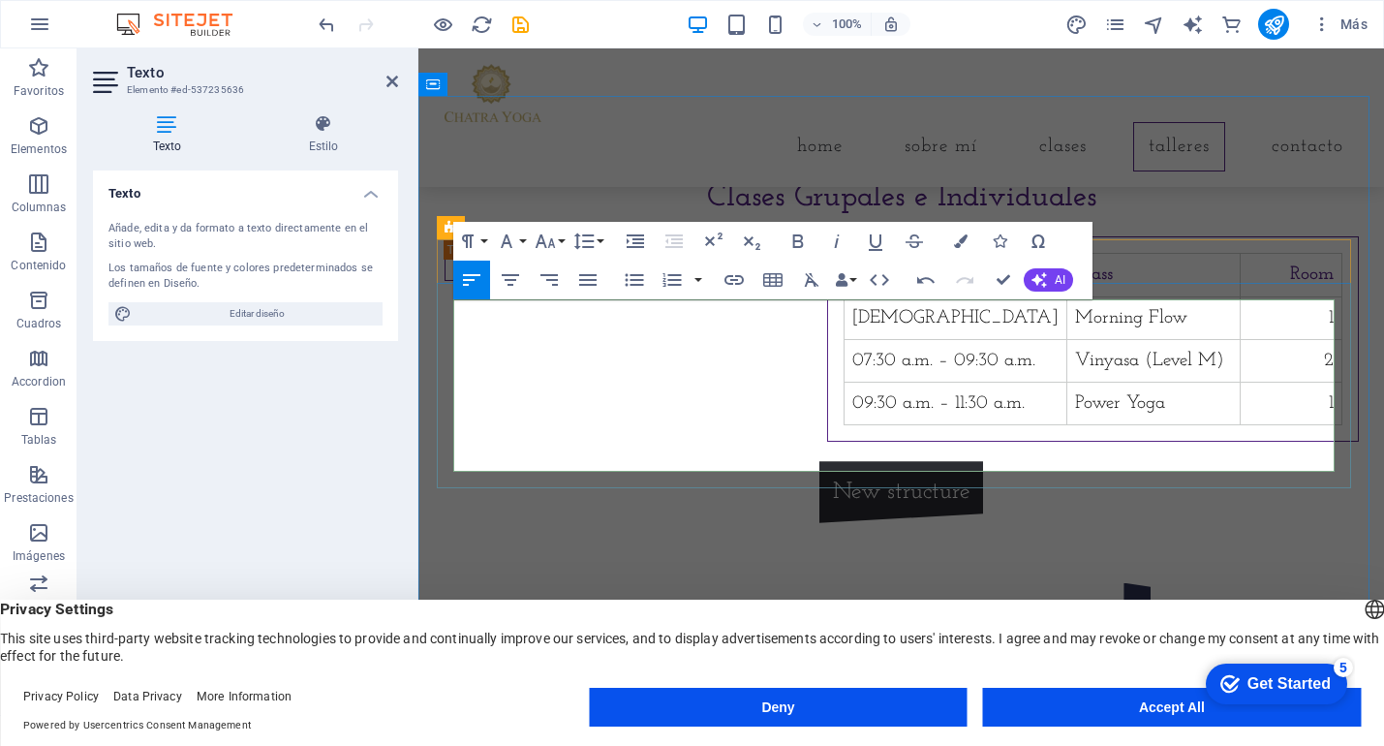
click at [853, 284] on strong "Time" at bounding box center [873, 274] width 40 height 18
click at [1075, 284] on strong "Class" at bounding box center [1094, 274] width 38 height 18
click at [1305, 284] on strong "Room" at bounding box center [1312, 274] width 44 height 18
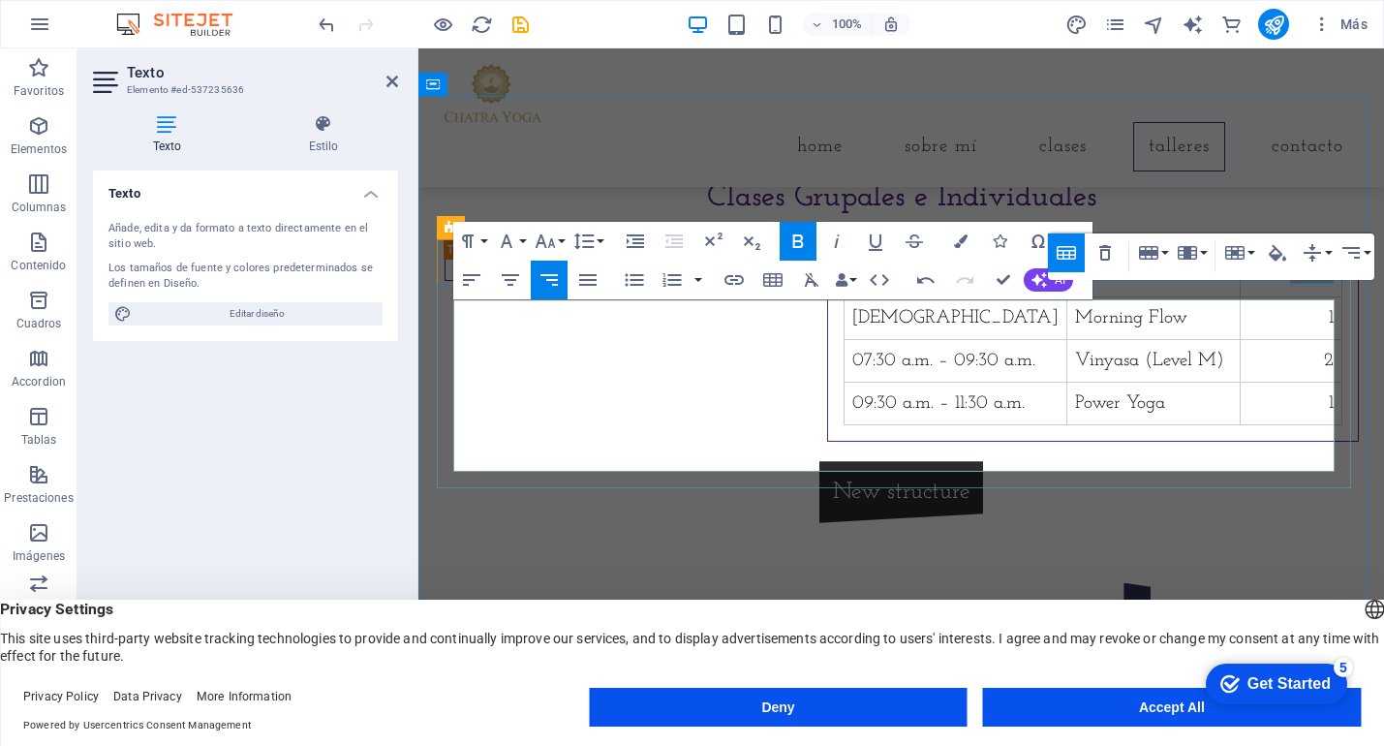
click at [1305, 284] on strong "Room" at bounding box center [1312, 274] width 44 height 18
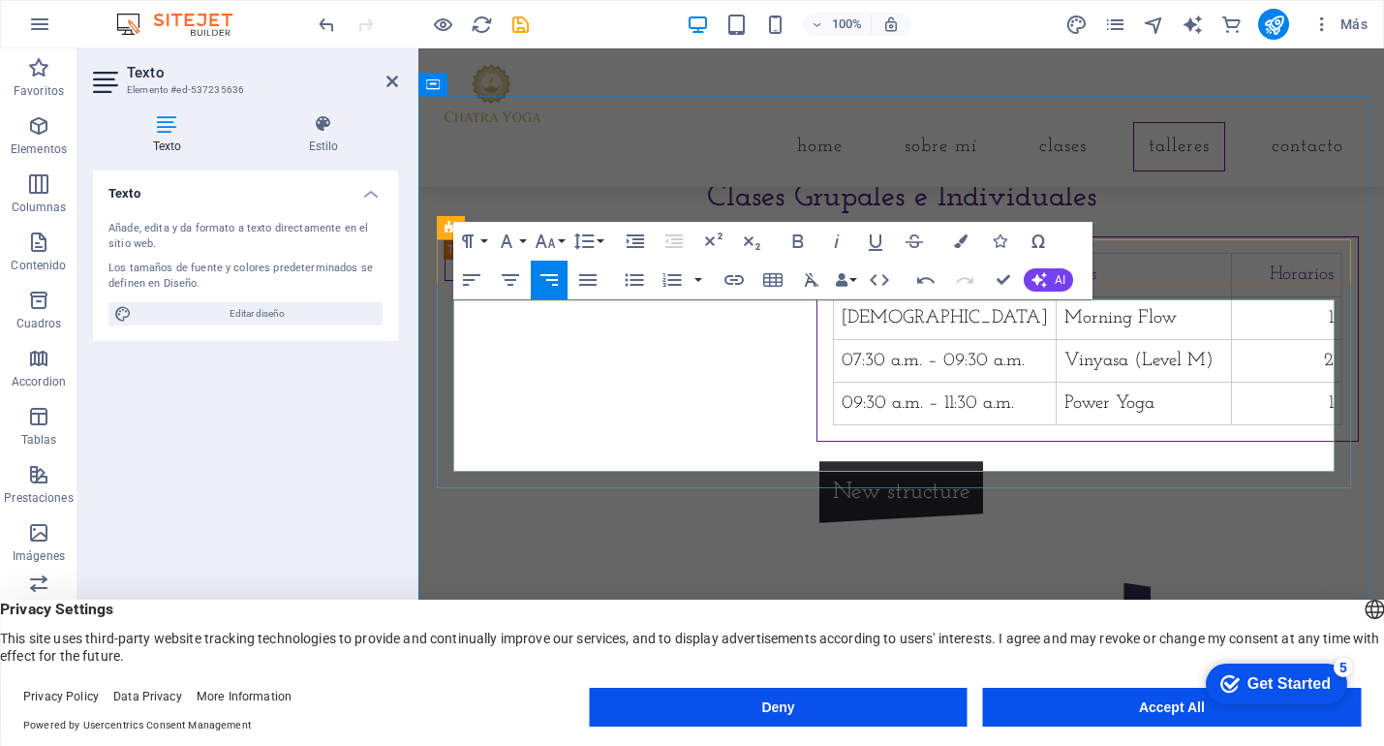
click at [834, 339] on td "[DEMOGRAPHIC_DATA]" at bounding box center [945, 317] width 223 height 43
drag, startPoint x: 592, startPoint y: 366, endPoint x: 466, endPoint y: 361, distance: 126.0
click at [834, 339] on td "[DEMOGRAPHIC_DATA]" at bounding box center [945, 317] width 223 height 43
copy td "[DEMOGRAPHIC_DATA]"
click at [834, 382] on td "07:30 a.m. – 09:30 a.m." at bounding box center [945, 360] width 223 height 43
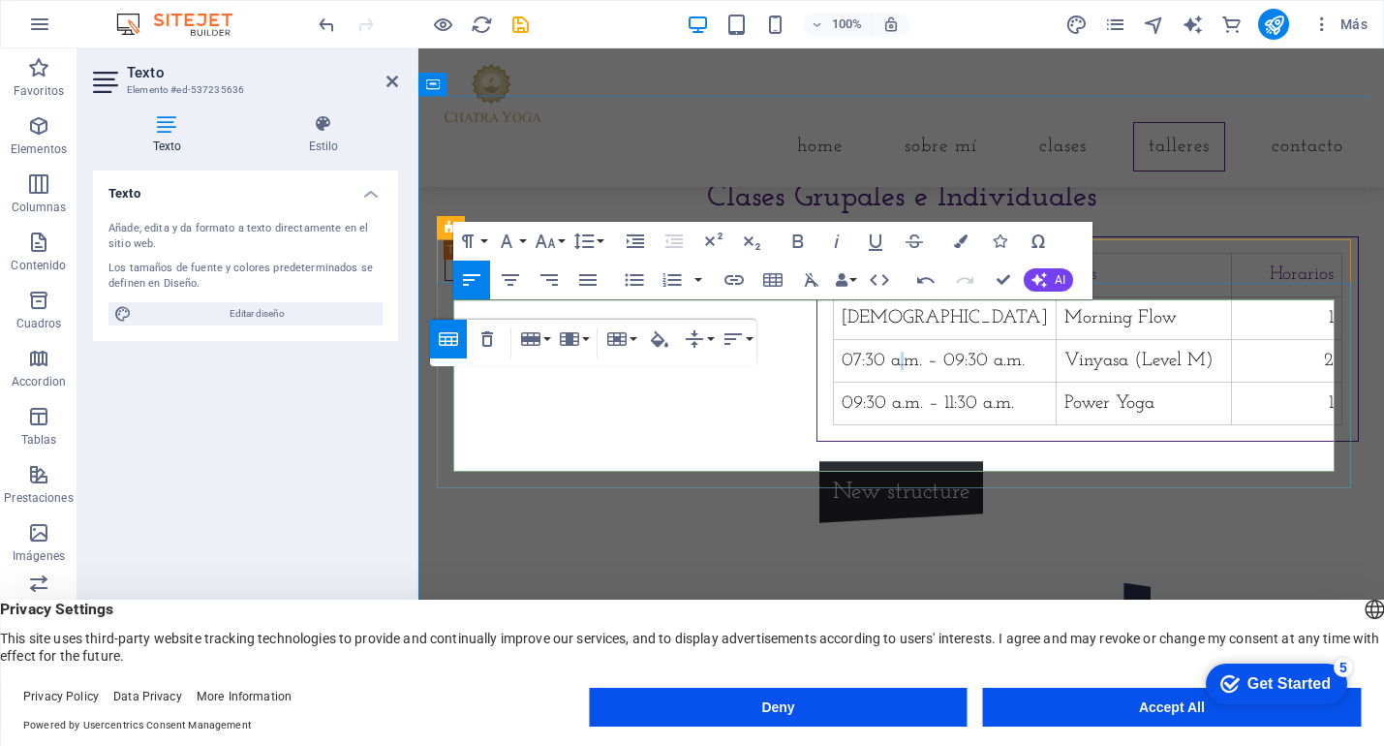
click at [834, 382] on td "07:30 a.m. – 09:30 a.m." at bounding box center [945, 360] width 223 height 43
click at [1315, 382] on td "2" at bounding box center [1286, 360] width 109 height 43
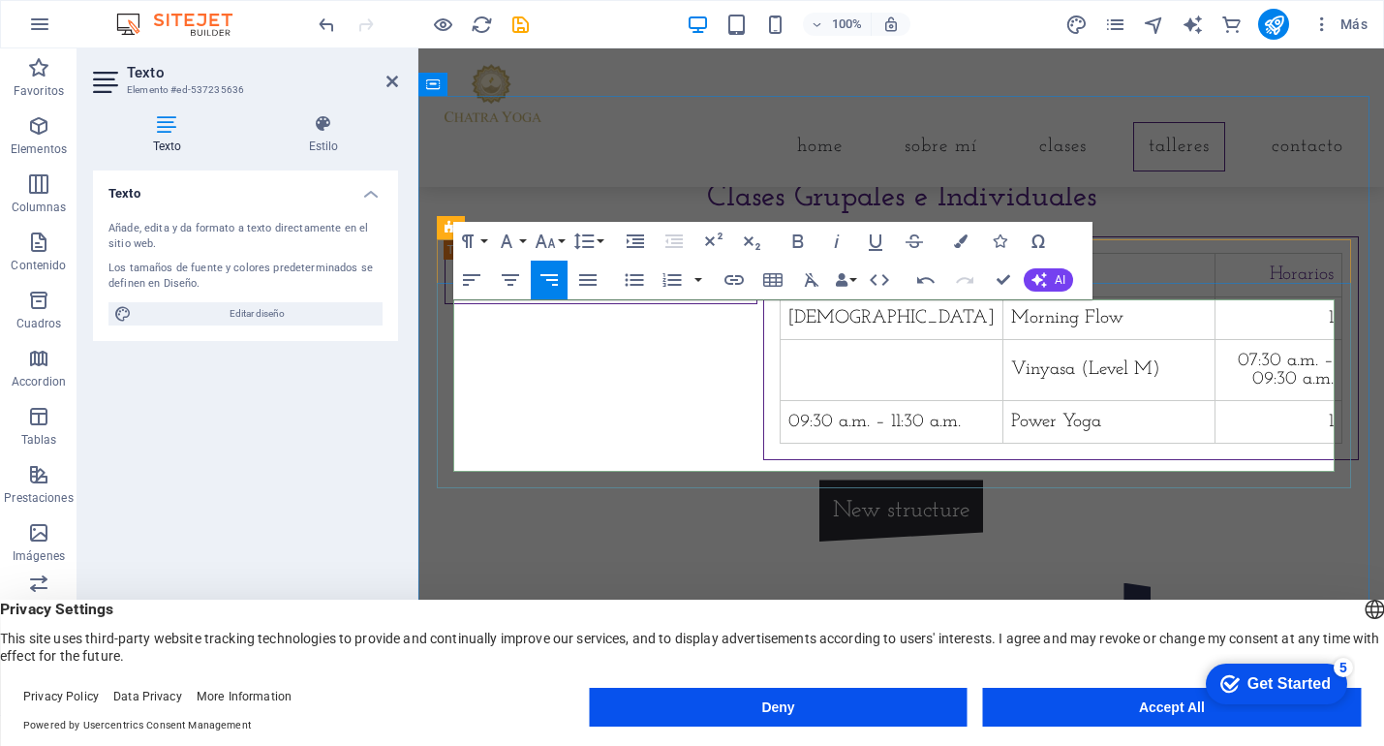
scroll to position [0, 2]
click at [781, 400] on td at bounding box center [892, 369] width 223 height 61
click at [995, 400] on td "Vinyasa (Level M)" at bounding box center [1104, 369] width 218 height 61
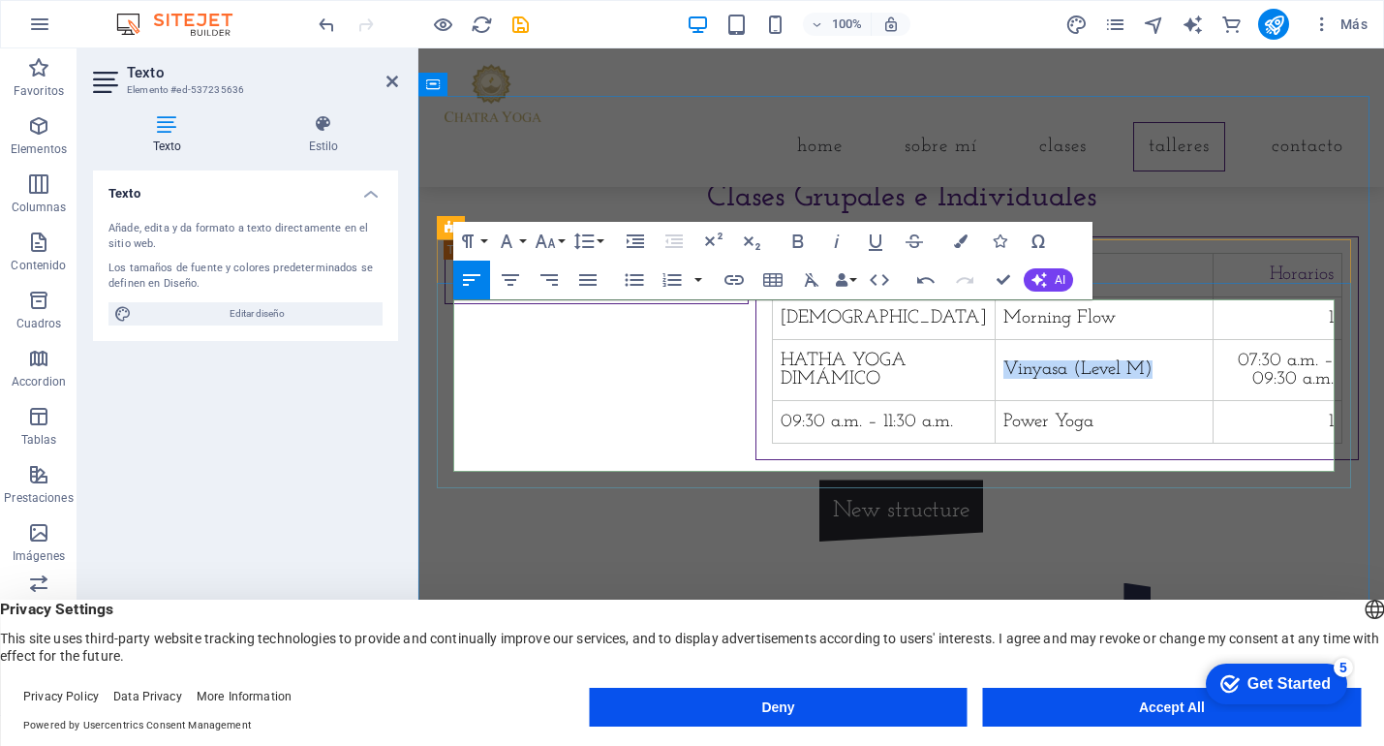
drag, startPoint x: 907, startPoint y: 407, endPoint x: 746, endPoint y: 406, distance: 160.8
click at [995, 400] on td "Vinyasa (Level M)" at bounding box center [1104, 369] width 218 height 61
drag, startPoint x: 874, startPoint y: 370, endPoint x: 760, endPoint y: 371, distance: 114.3
click at [1008, 339] on td "Morning Flow" at bounding box center [1112, 317] width 209 height 43
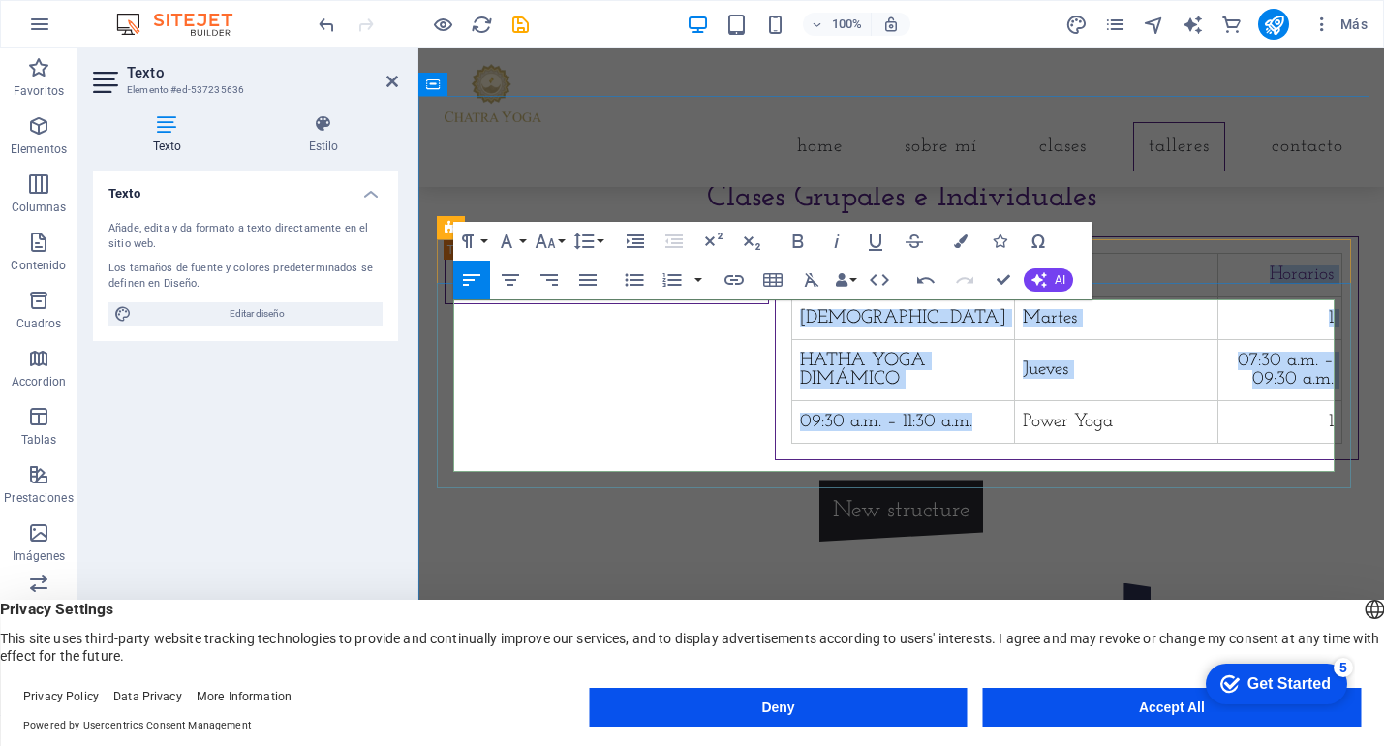
drag, startPoint x: 657, startPoint y: 450, endPoint x: 452, endPoint y: 443, distance: 204.6
click at [792, 443] on td "09:30 a.m. – 11:30 a.m." at bounding box center [903, 422] width 223 height 43
click at [792, 444] on td "09:30 a.m. – 11:30 a.m." at bounding box center [903, 422] width 223 height 43
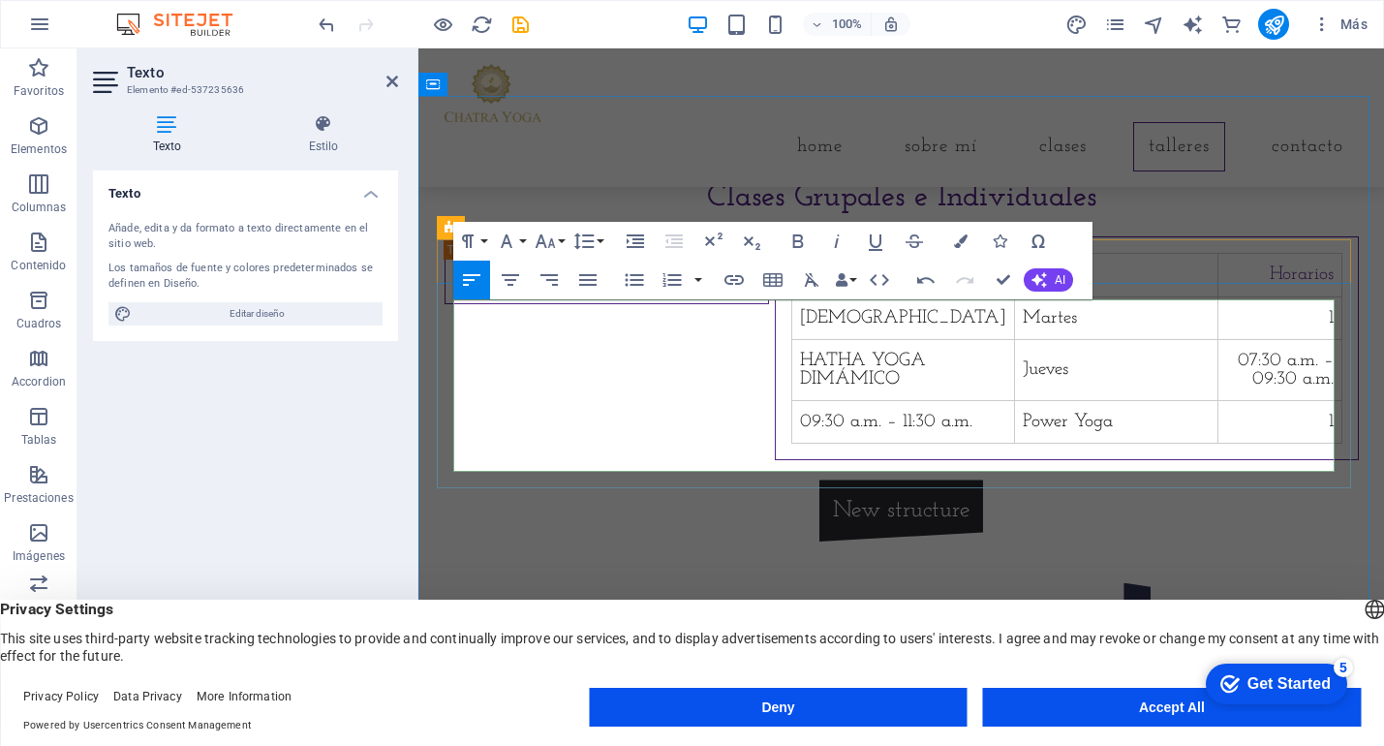
click at [792, 444] on td "09:30 a.m. – 11:30 a.m." at bounding box center [903, 422] width 223 height 43
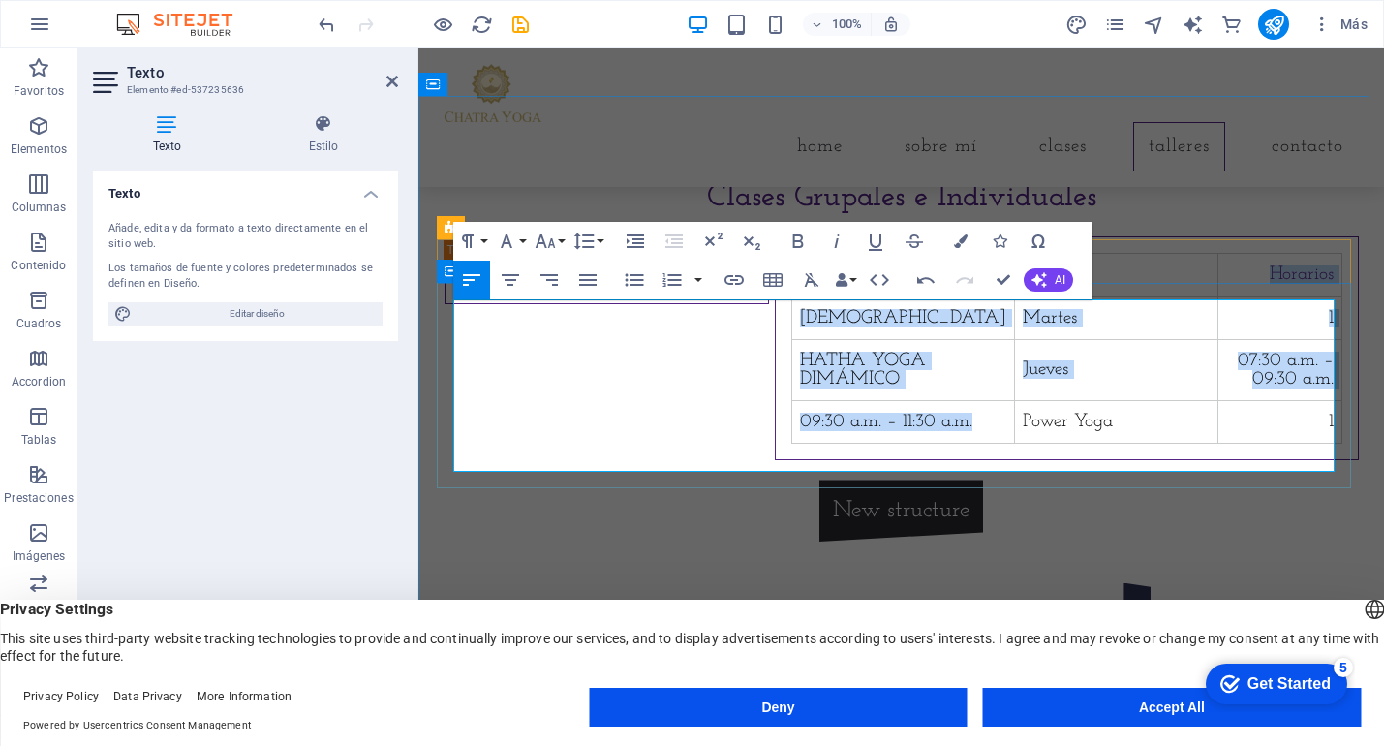
drag, startPoint x: 637, startPoint y: 448, endPoint x: 451, endPoint y: 448, distance: 186.0
click at [775, 447] on div "Clase Días Horarios HATHA YOGA Martes 1 HATHA YOGA DIMÁMICO Jueves 07:30 a.m. –…" at bounding box center [1066, 348] width 583 height 224
click at [792, 444] on td "09:30 a.m. – 11:30 a.m." at bounding box center [903, 422] width 223 height 43
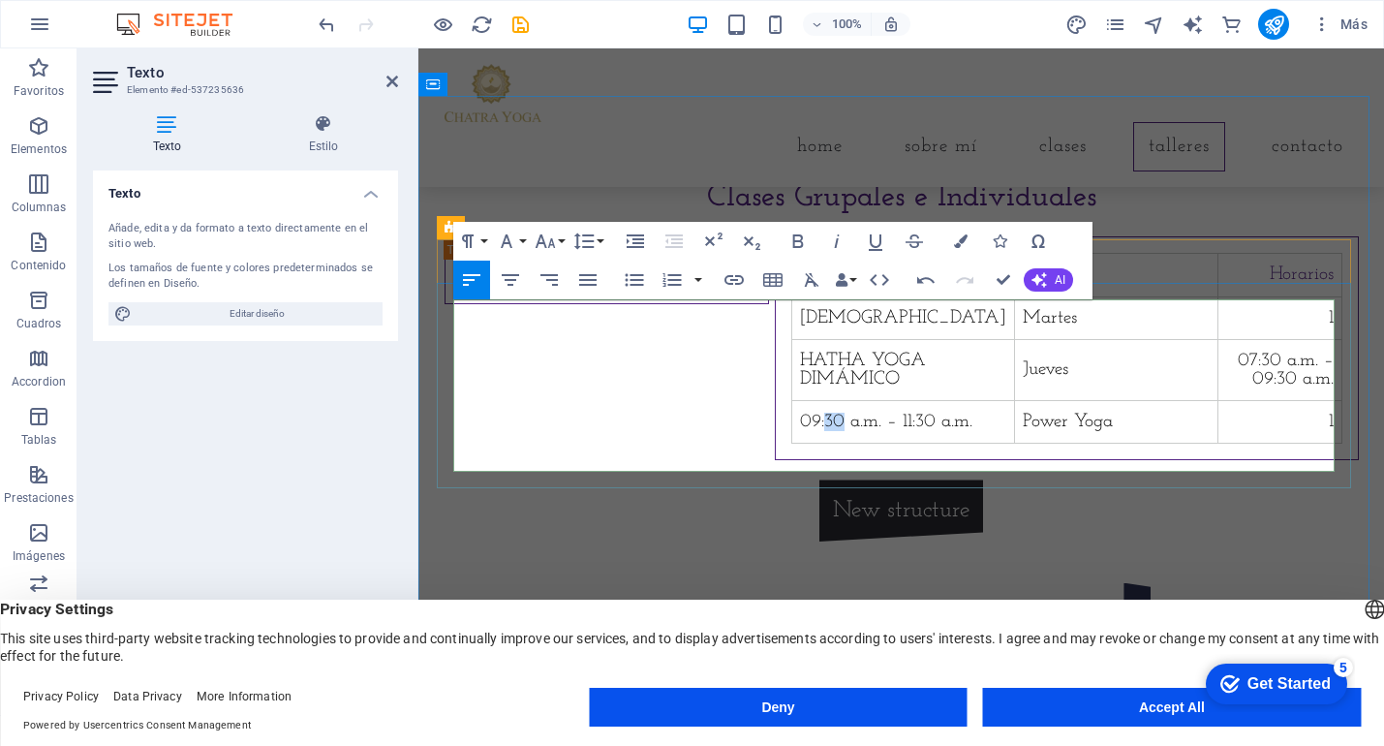
click at [792, 444] on td "09:30 a.m. – 11:30 a.m." at bounding box center [903, 422] width 223 height 43
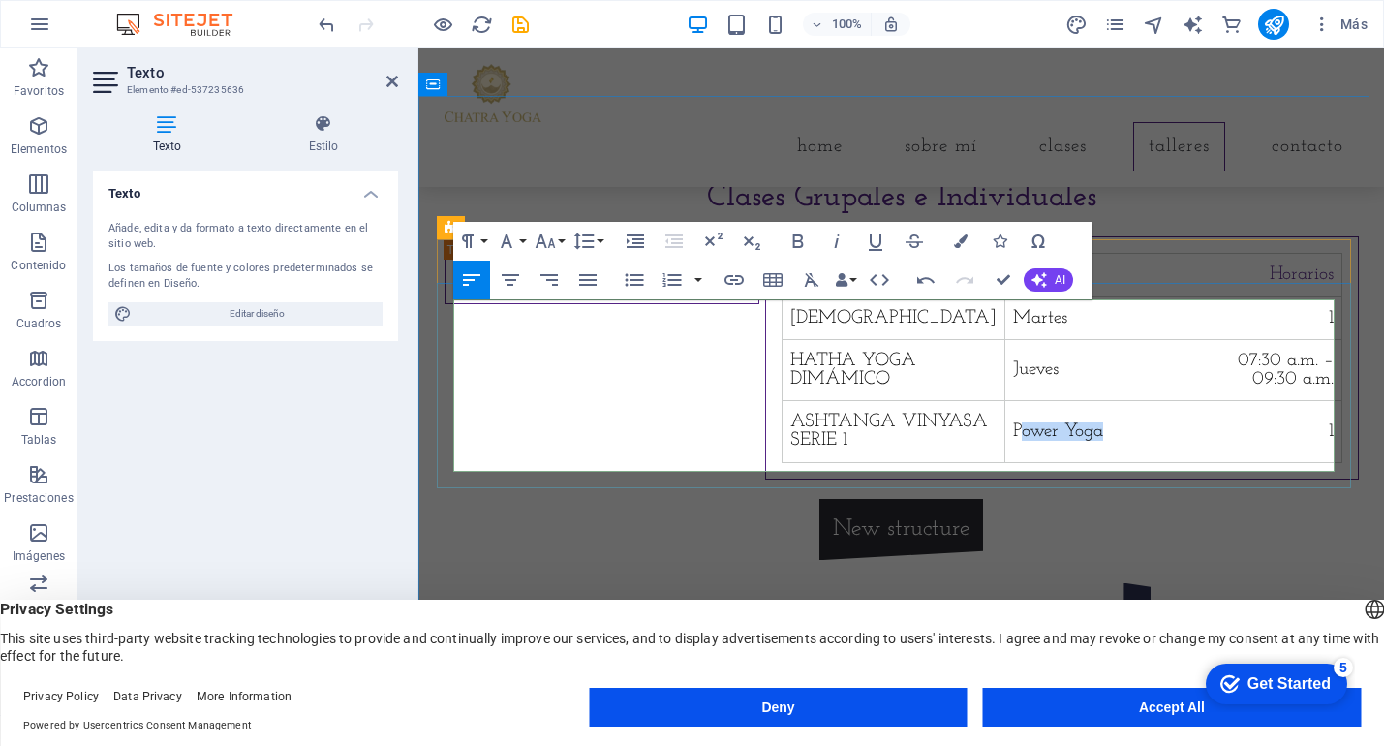
drag, startPoint x: 832, startPoint y: 450, endPoint x: 746, endPoint y: 448, distance: 86.3
click at [1005, 447] on td "Power Yoga" at bounding box center [1110, 431] width 210 height 61
click at [1300, 450] on td "1" at bounding box center [1280, 431] width 124 height 61
click at [1326, 400] on td "07:30 a.m. – 09:30 a.m." at bounding box center [1280, 369] width 124 height 61
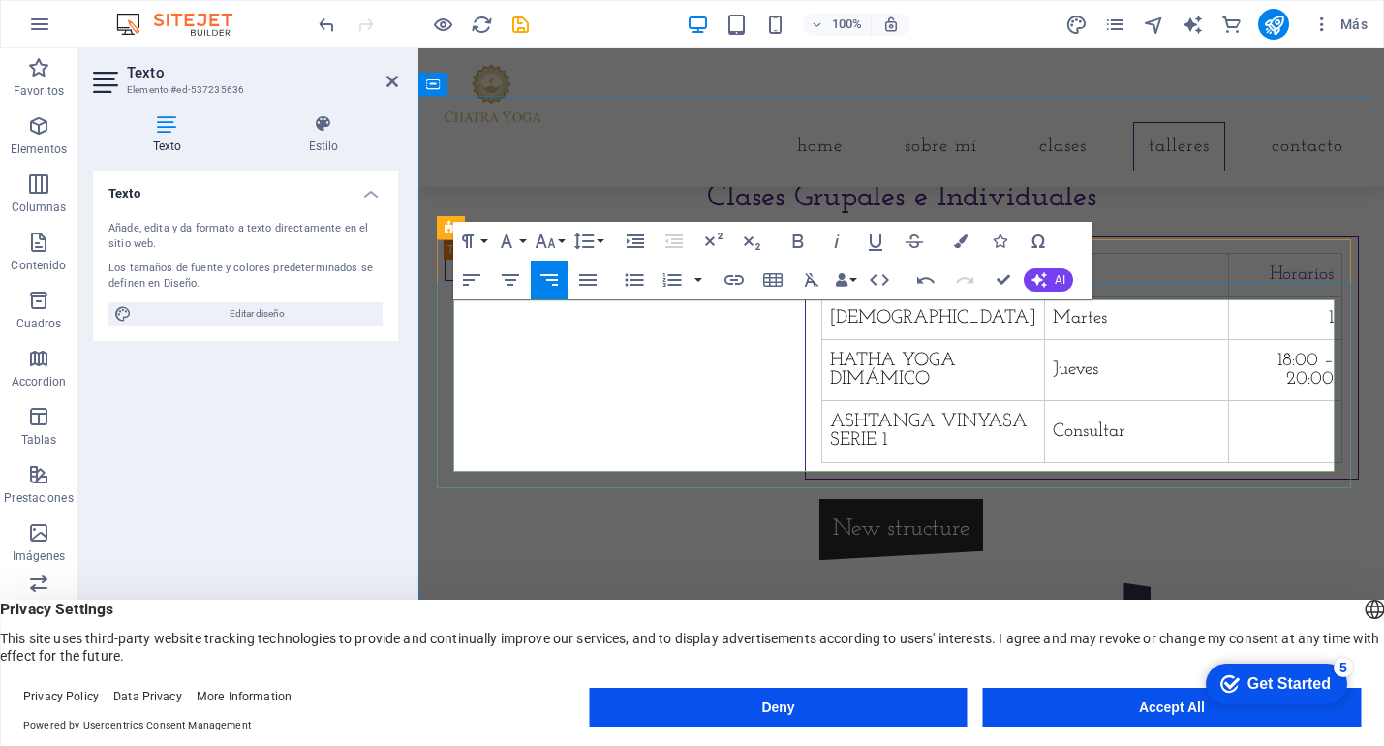
click at [1306, 339] on td "1" at bounding box center [1284, 317] width 113 height 43
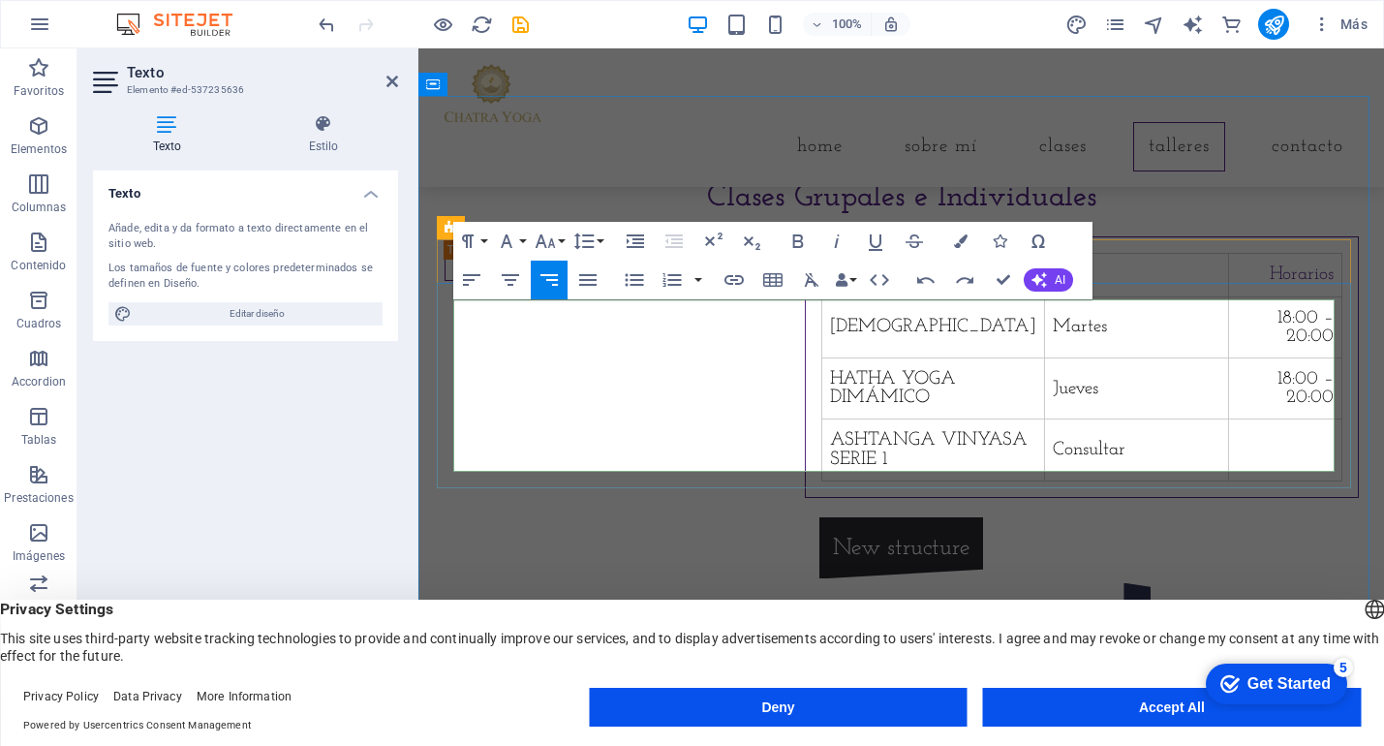
scroll to position [0, 10]
click at [1230, 404] on td "18:00 – 20:00" at bounding box center [1284, 387] width 113 height 61
click at [1286, 406] on td "18:45 – 20:00" at bounding box center [1284, 387] width 113 height 61
click at [1294, 357] on td "18:00 – 20:00" at bounding box center [1284, 326] width 113 height 61
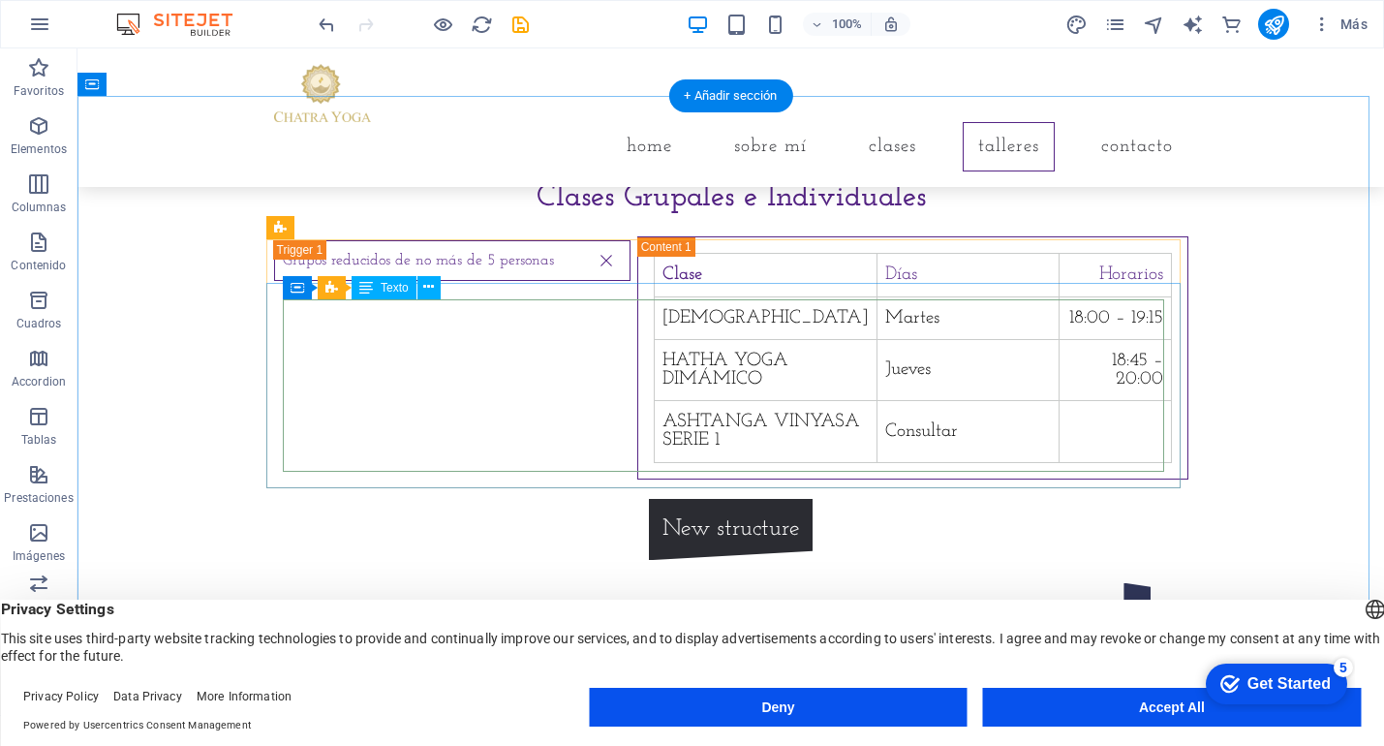
click at [886, 461] on div "Clase Días Horarios HATHA YOGA Martes 18:00 – 19:15 HATHA YOGA DIMÁMICO Jueves …" at bounding box center [913, 357] width 518 height 209
click at [433, 293] on icon at bounding box center [428, 287] width 11 height 20
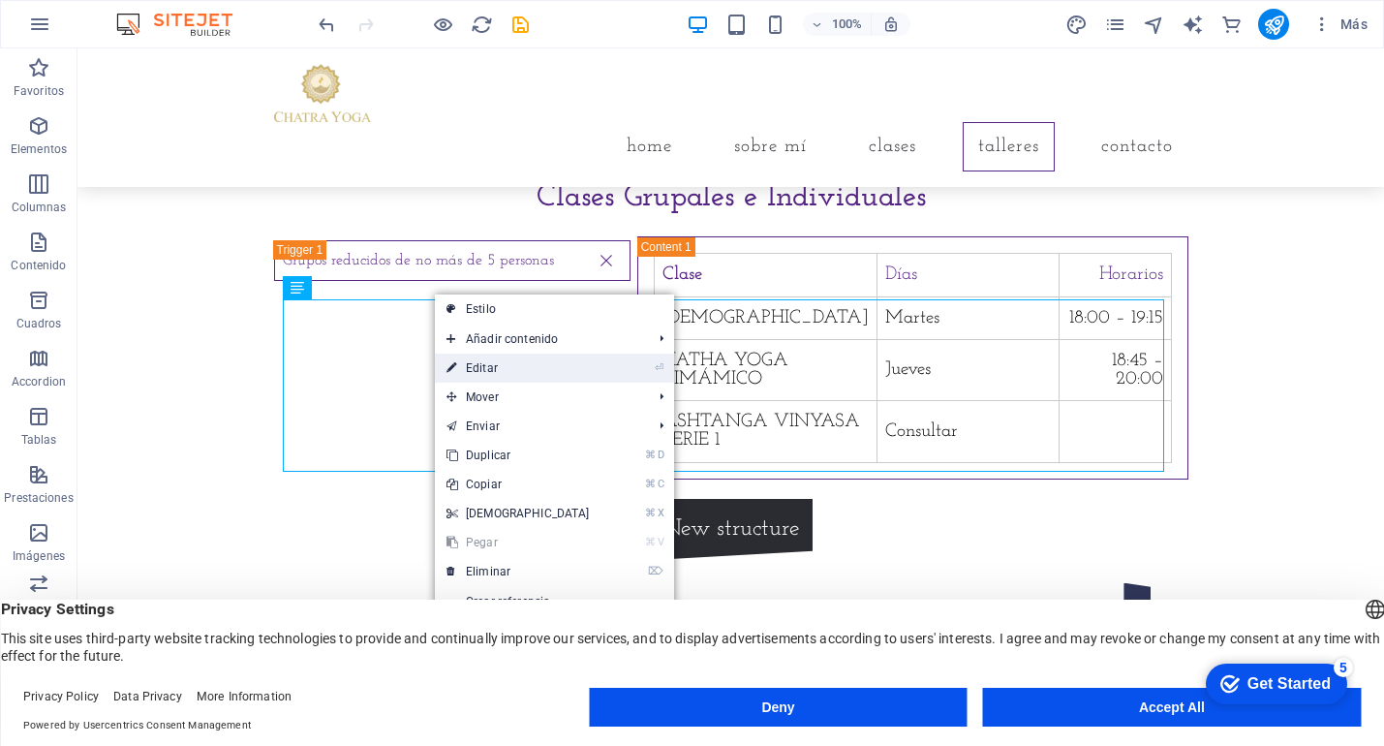
click at [479, 371] on link "⏎ Editar" at bounding box center [518, 368] width 167 height 29
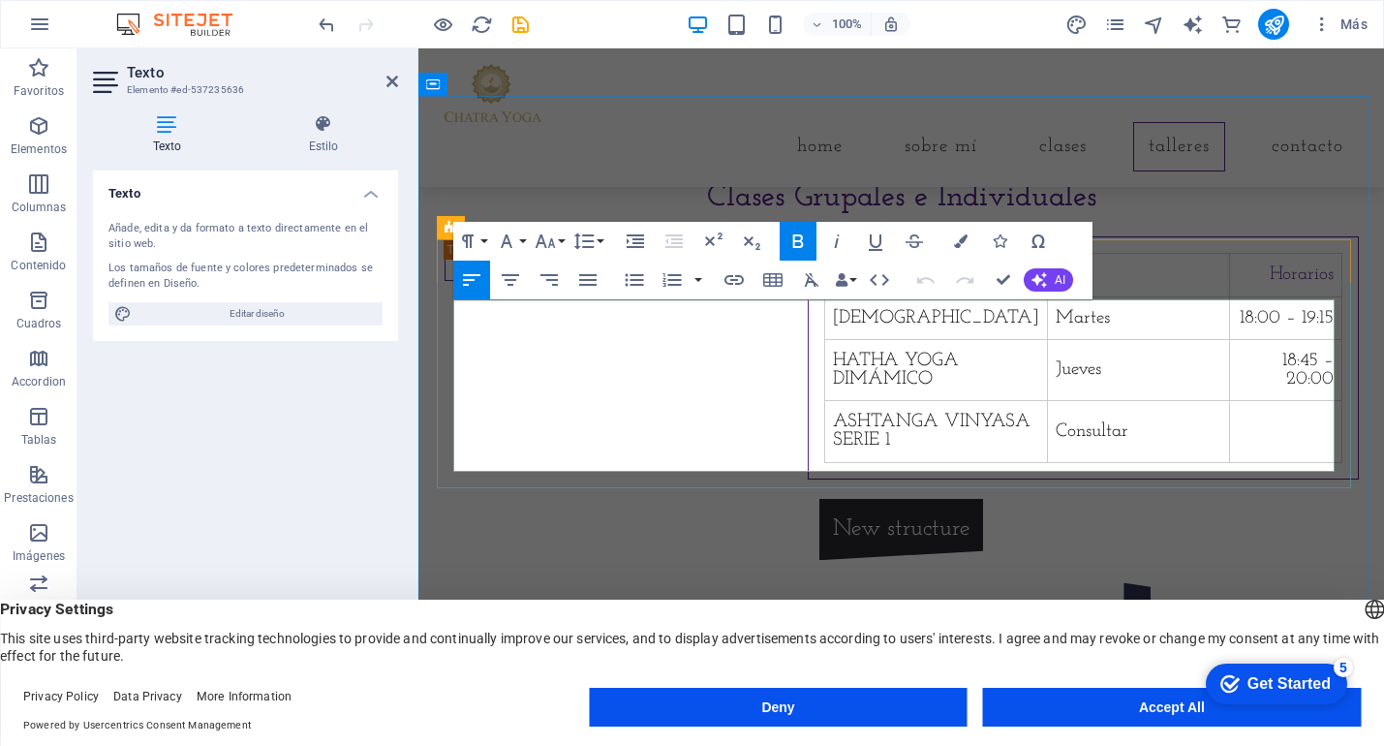
click at [1047, 453] on td "Consultar" at bounding box center [1138, 431] width 182 height 61
click at [824, 452] on td "ASHTANGA VINYASA SERIE 1" at bounding box center [935, 431] width 223 height 61
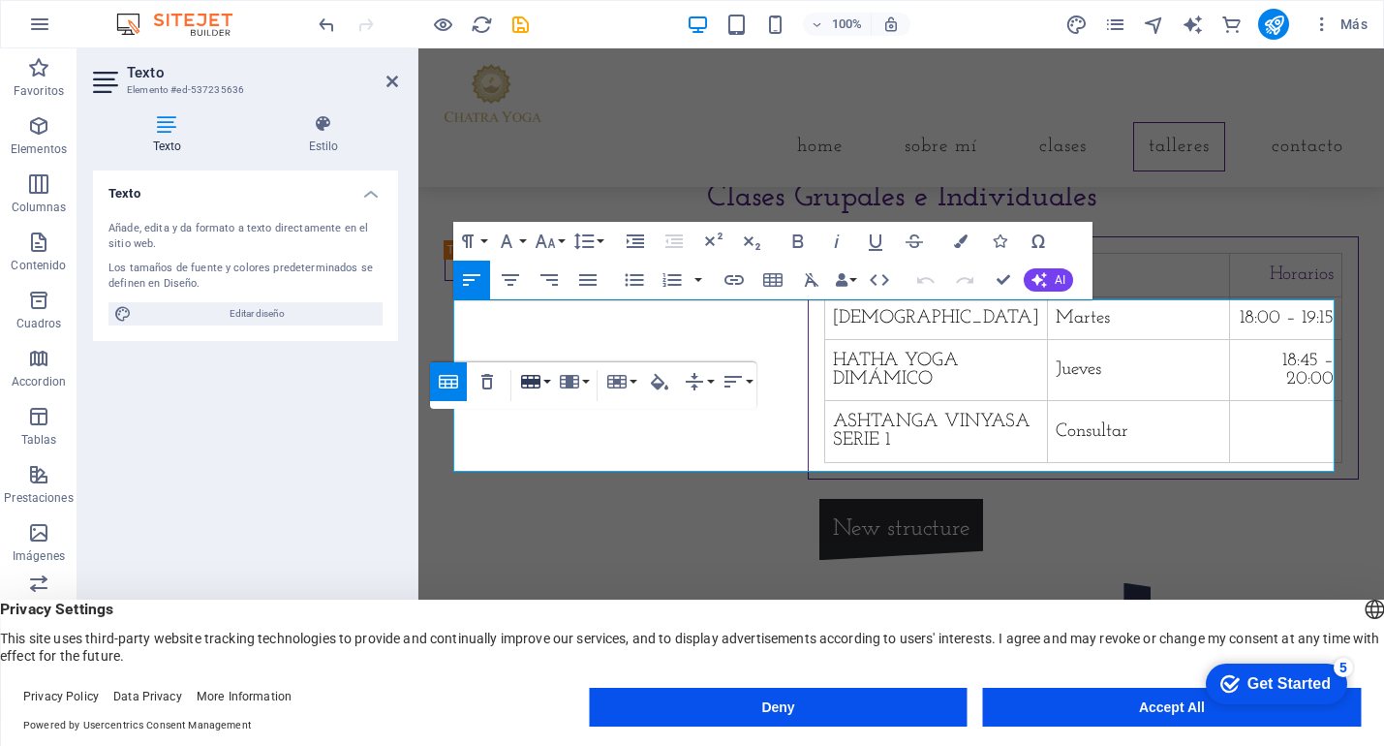
click at [536, 385] on icon "button" at bounding box center [530, 381] width 23 height 23
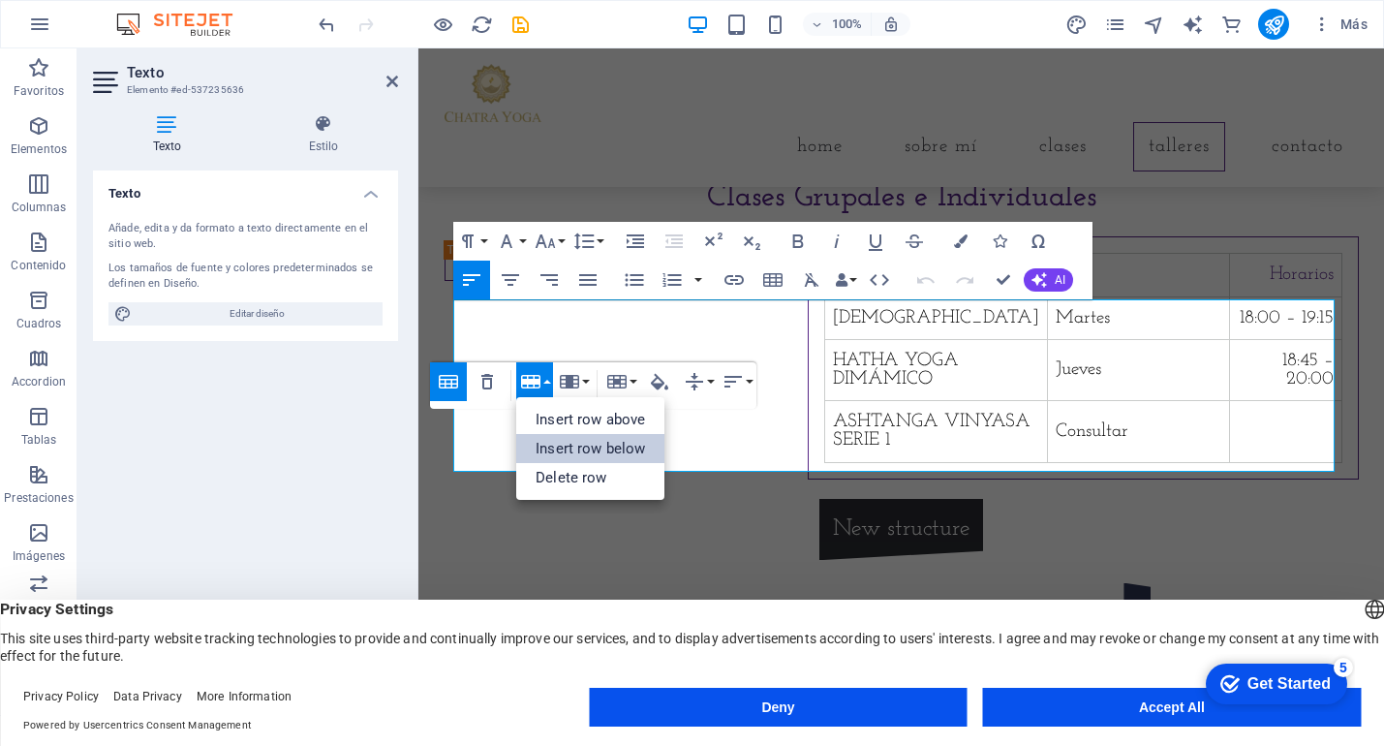
click at [571, 449] on link "Insert row below" at bounding box center [590, 448] width 148 height 29
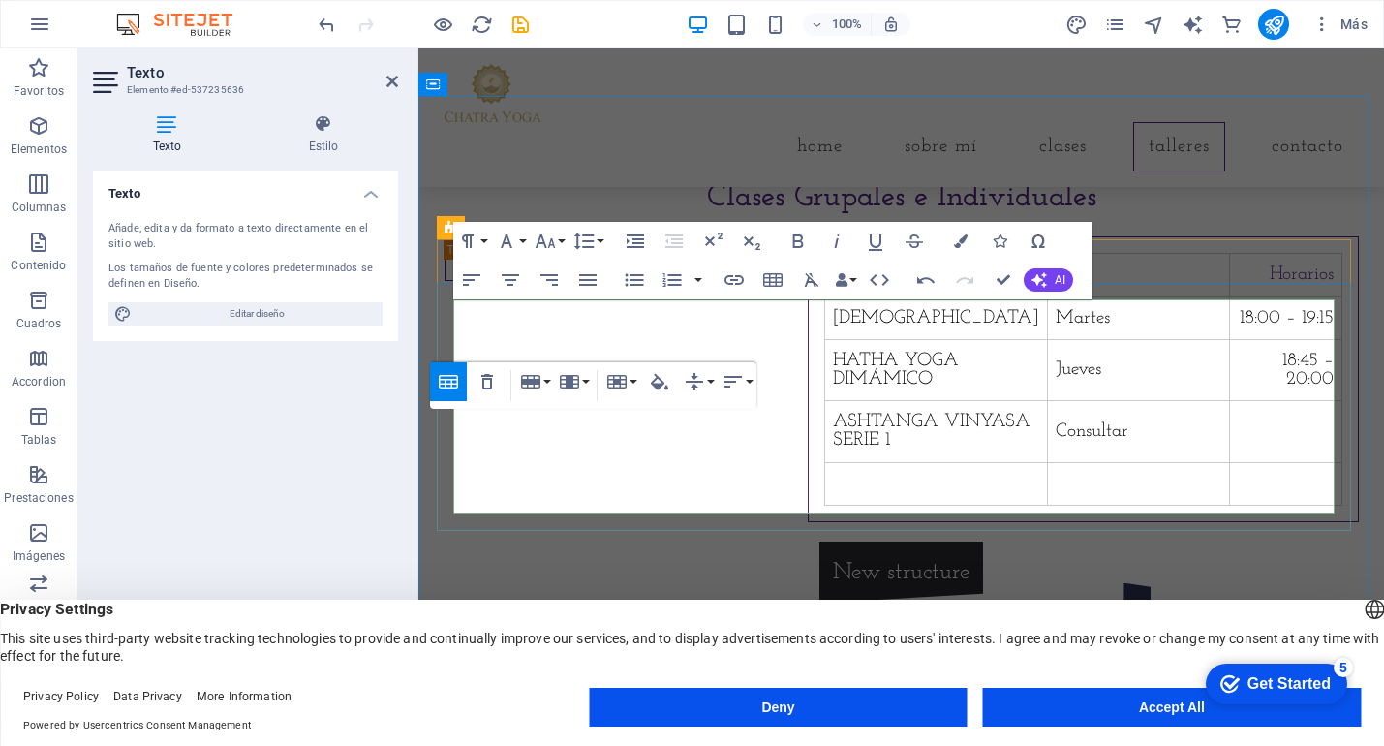
click at [824, 491] on td at bounding box center [935, 483] width 223 height 43
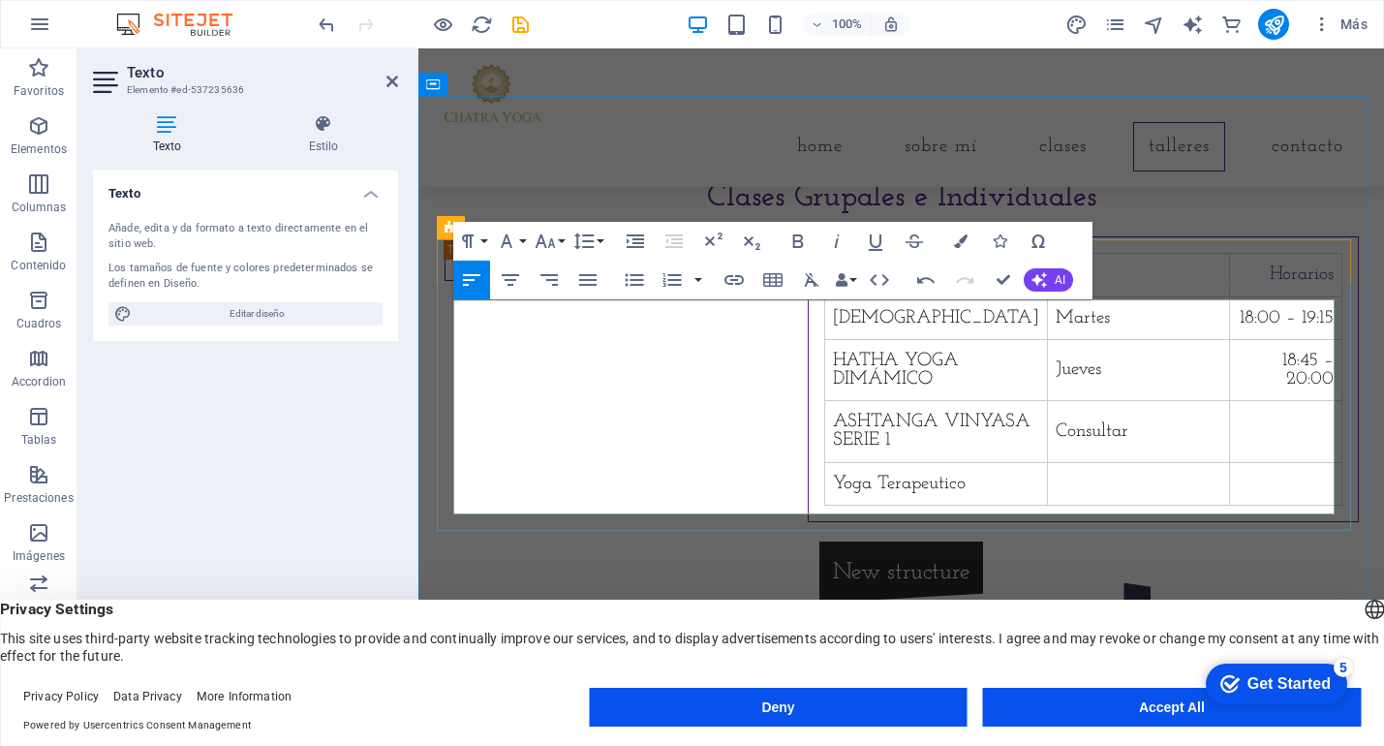
click at [1047, 490] on td at bounding box center [1138, 483] width 182 height 43
drag, startPoint x: 1168, startPoint y: 495, endPoint x: 749, endPoint y: 447, distance: 422.3
click at [1047, 447] on td "Consultar" at bounding box center [1138, 431] width 182 height 61
copy td "Consultar"
click at [1047, 497] on td at bounding box center [1138, 483] width 182 height 43
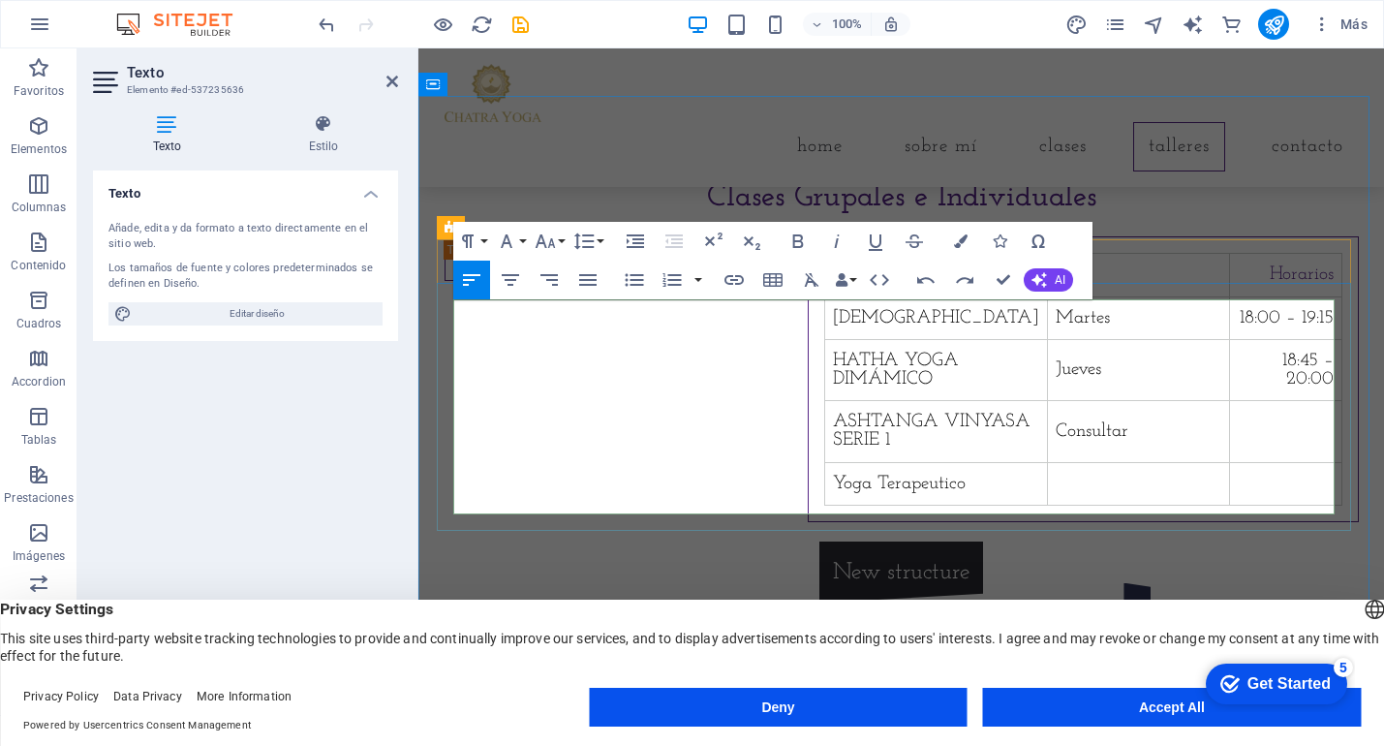
scroll to position [0, 5]
click at [824, 489] on td "Yoga Terapeutico" at bounding box center [935, 483] width 223 height 43
click at [1229, 495] on td at bounding box center [1285, 483] width 112 height 43
click at [1237, 494] on td "individuales" at bounding box center [1282, 483] width 120 height 43
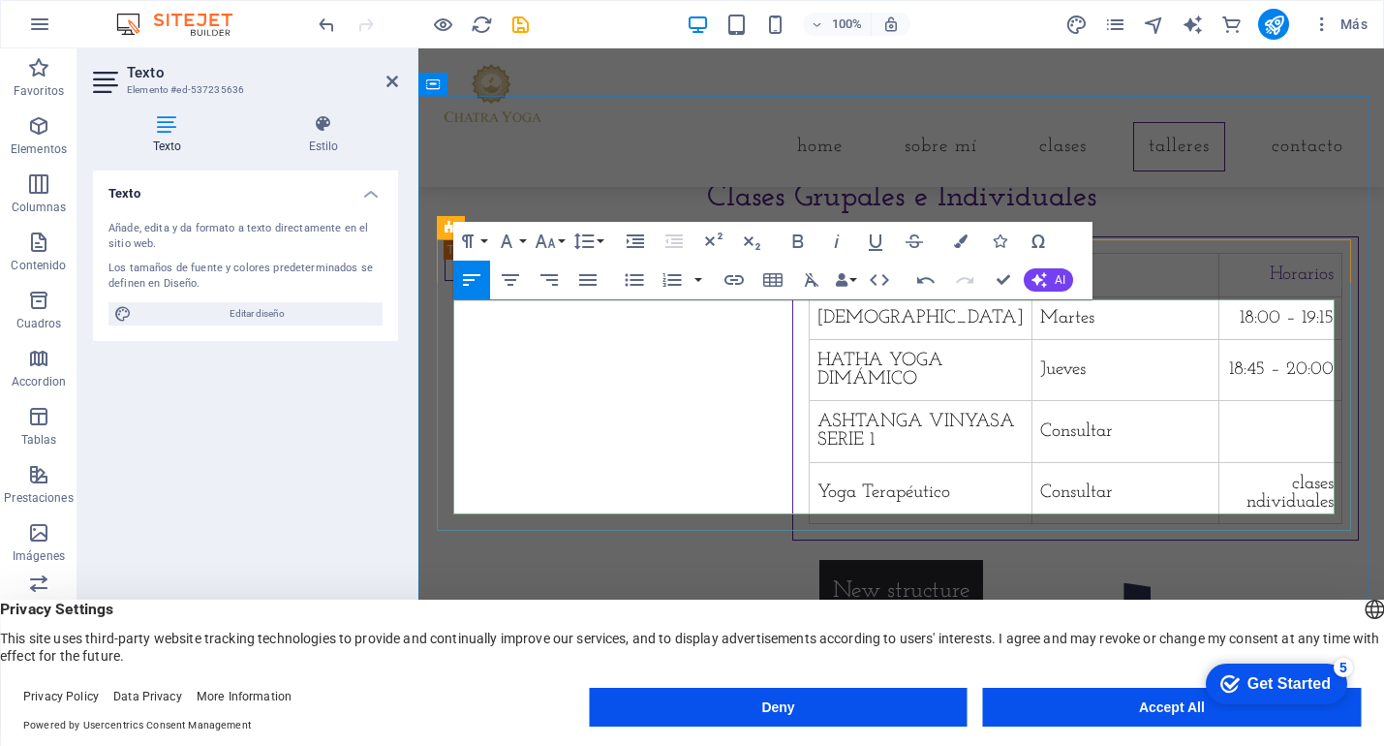
click at [1033, 458] on td "Consultar" at bounding box center [1126, 431] width 187 height 61
click at [1243, 494] on td "clases ndividuales" at bounding box center [1281, 492] width 122 height 61
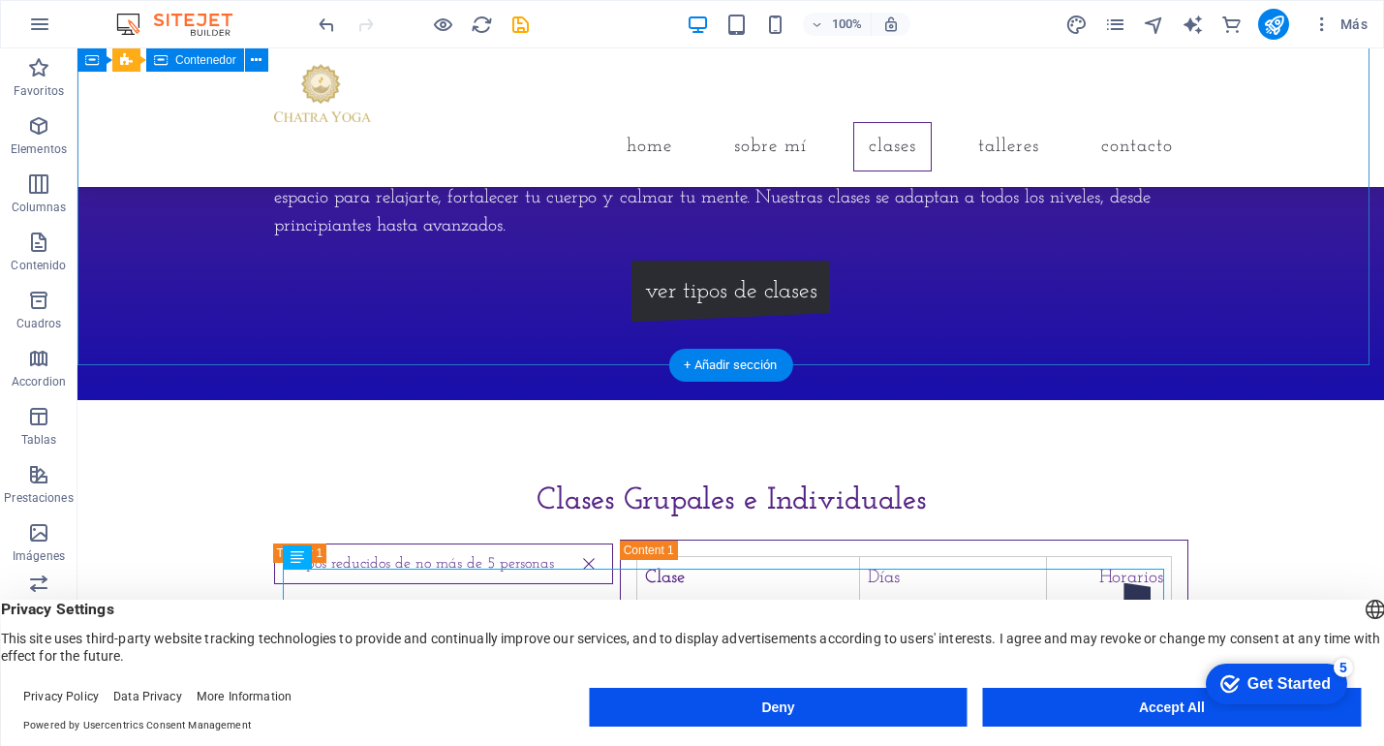
scroll to position [1102, 0]
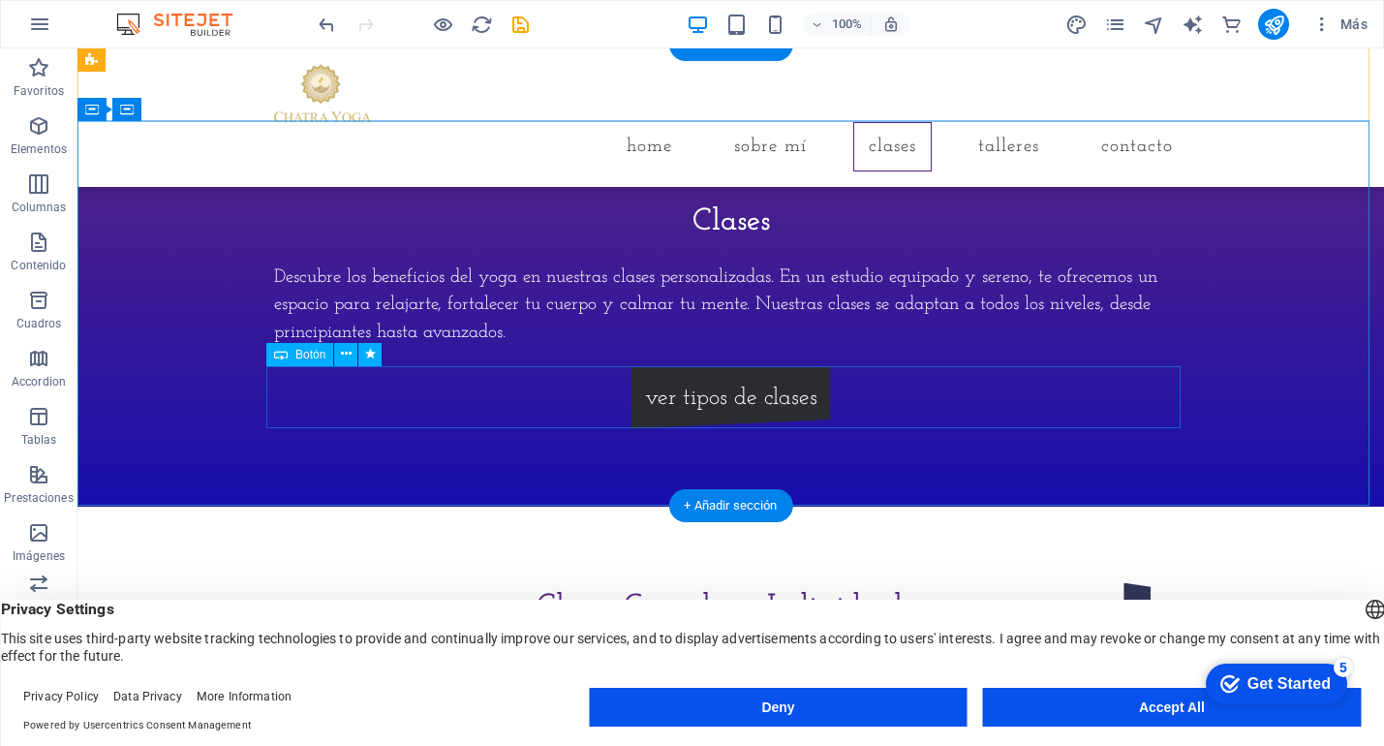
click at [718, 396] on div "ver tipos de clases" at bounding box center [731, 398] width 915 height 62
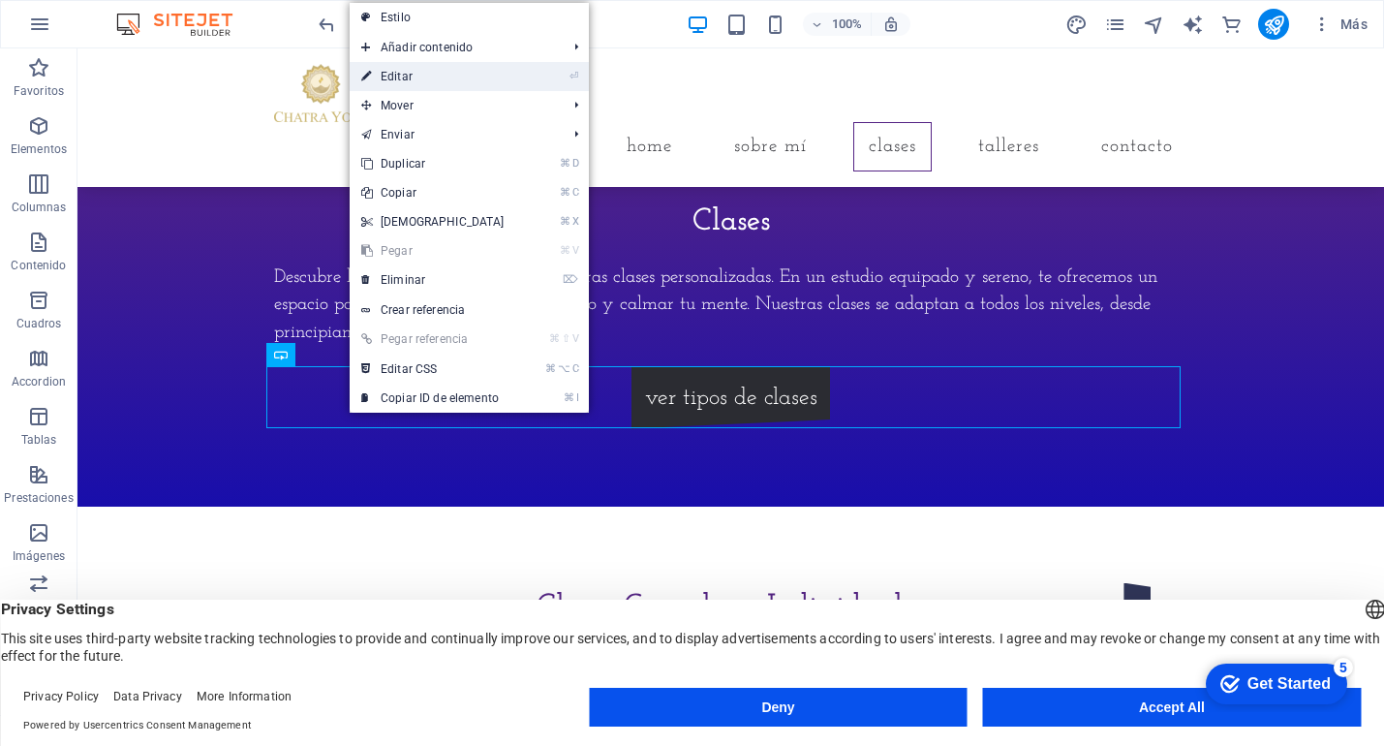
click at [436, 76] on link "⏎ Editar" at bounding box center [433, 76] width 167 height 29
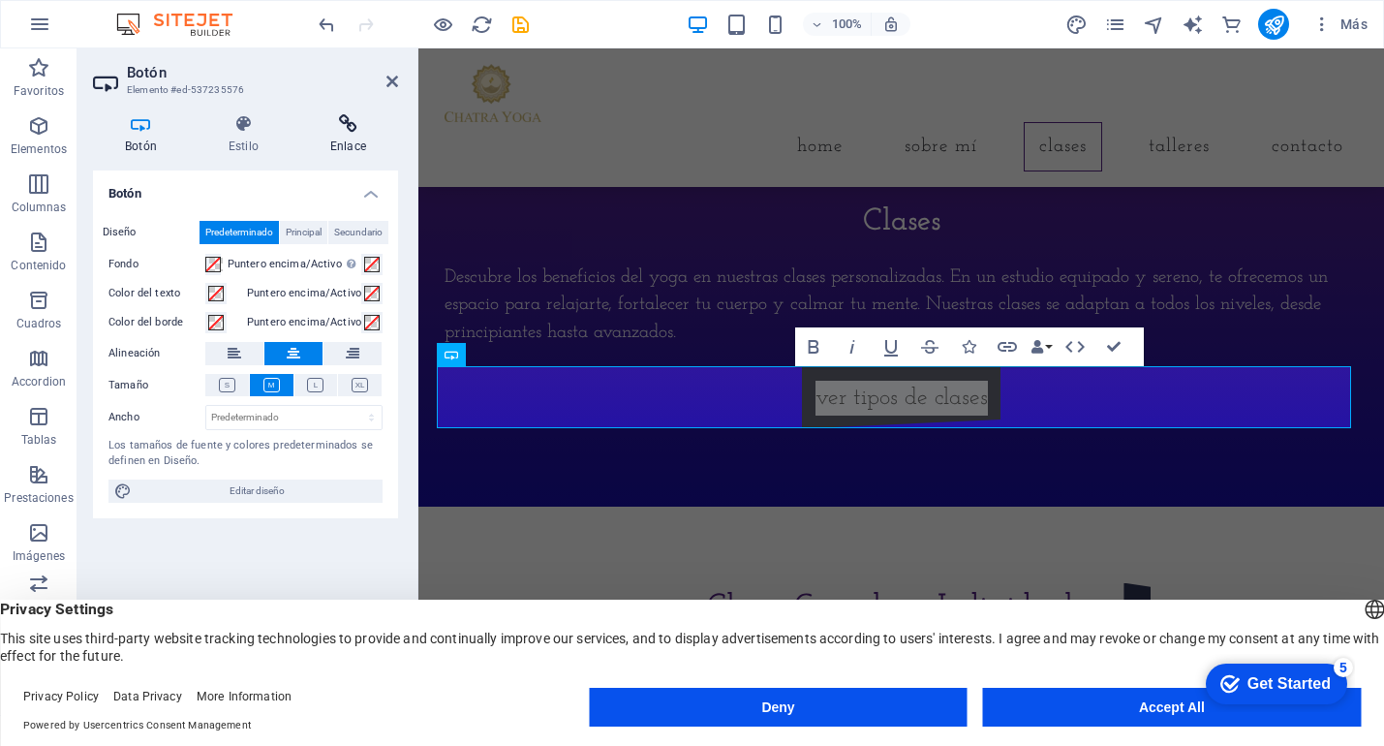
click at [347, 129] on icon at bounding box center [348, 123] width 100 height 19
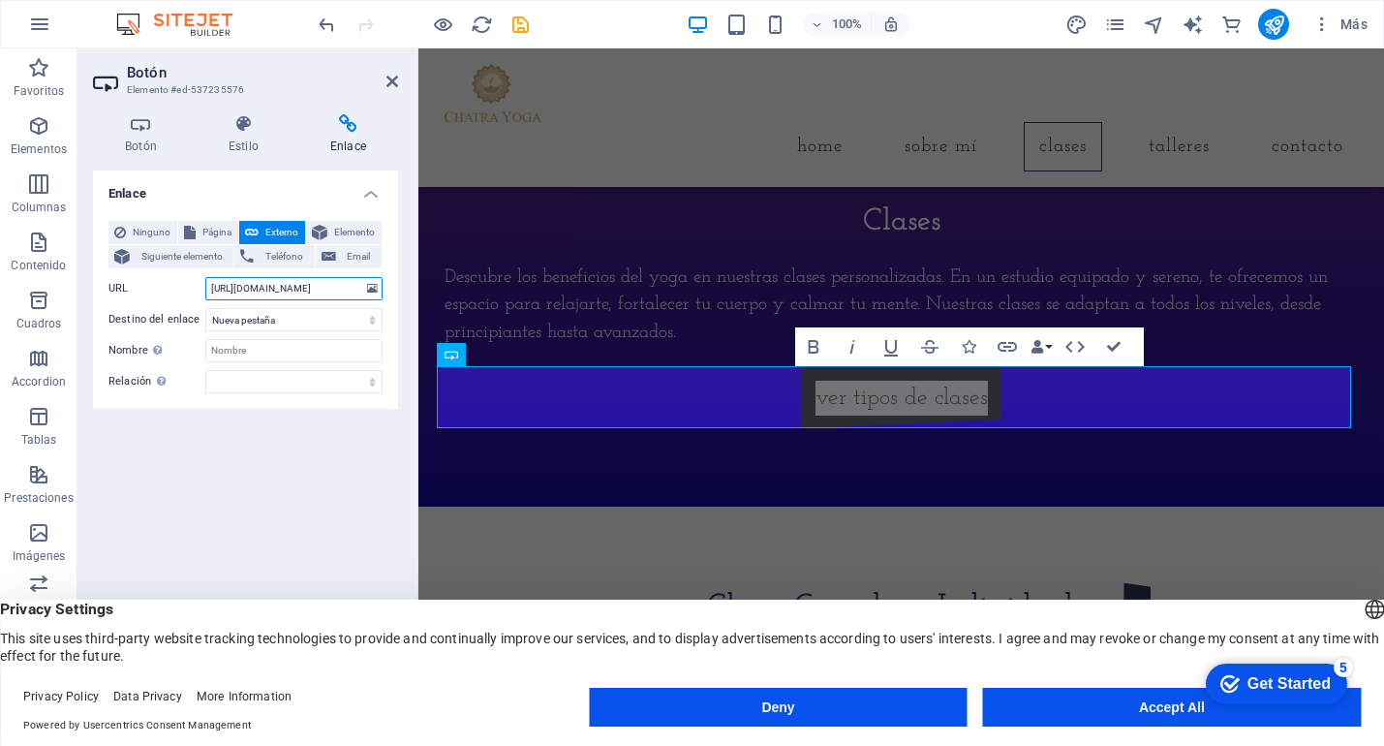
click at [297, 287] on input "https://en.wikipedia.org/wiki/Viny%C4%81sa" at bounding box center [293, 288] width 177 height 23
click at [199, 256] on span "Siguiente elemento" at bounding box center [182, 256] width 92 height 23
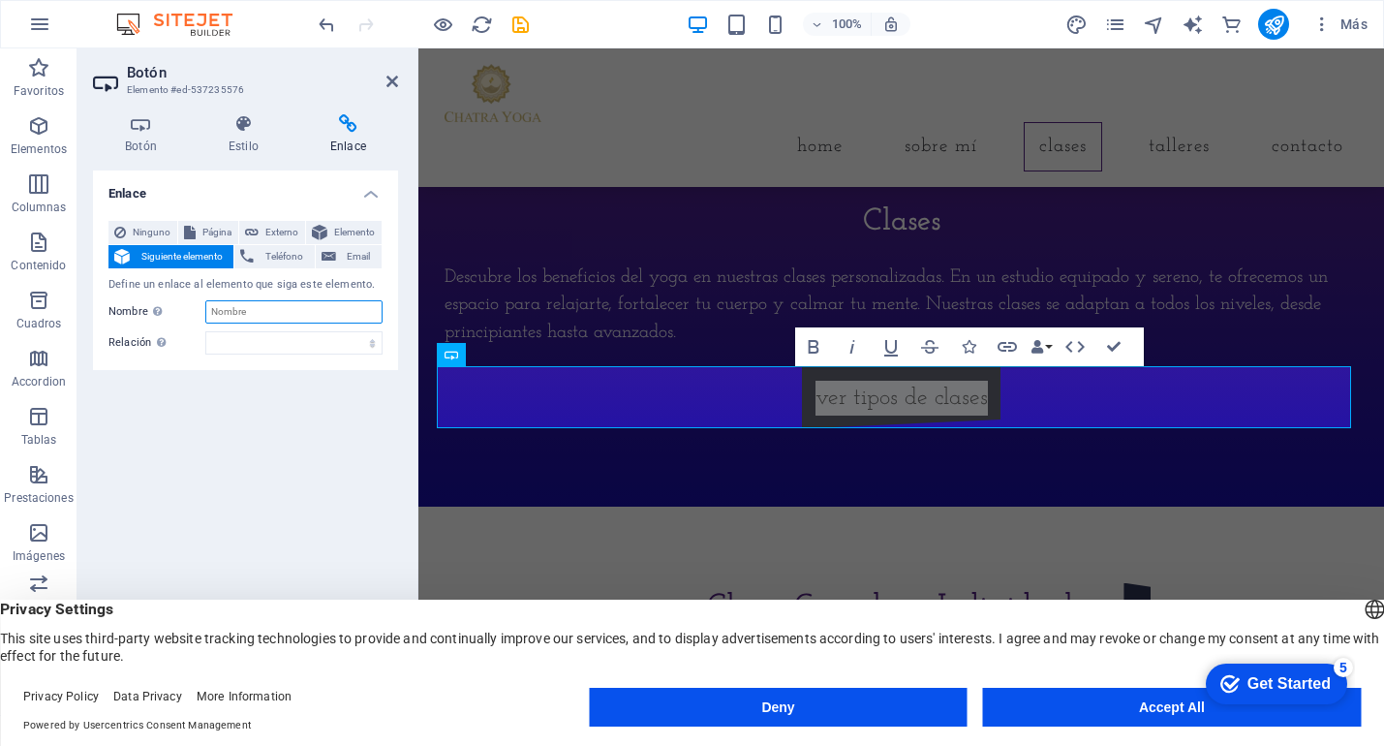
click at [248, 313] on input "Nombre Una descripción adicional del enlace no debería ser igual al texto del e…" at bounding box center [293, 311] width 177 height 23
type input "Clases Grupales"
click at [265, 341] on select "alternativo autor marcador externo ayuda licencia siguiente nofollow noreferrer…" at bounding box center [293, 342] width 177 height 23
click at [343, 233] on span "Elemento" at bounding box center [354, 232] width 43 height 23
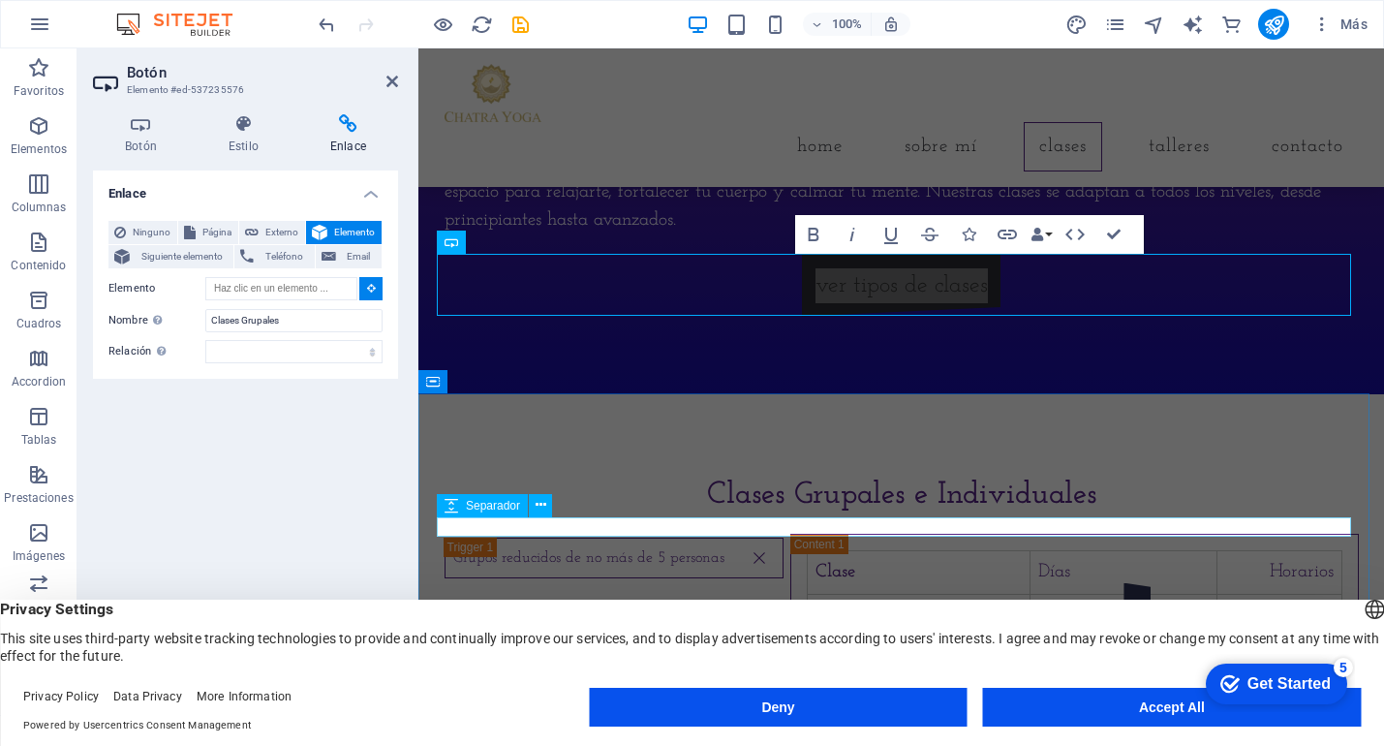
scroll to position [1343, 0]
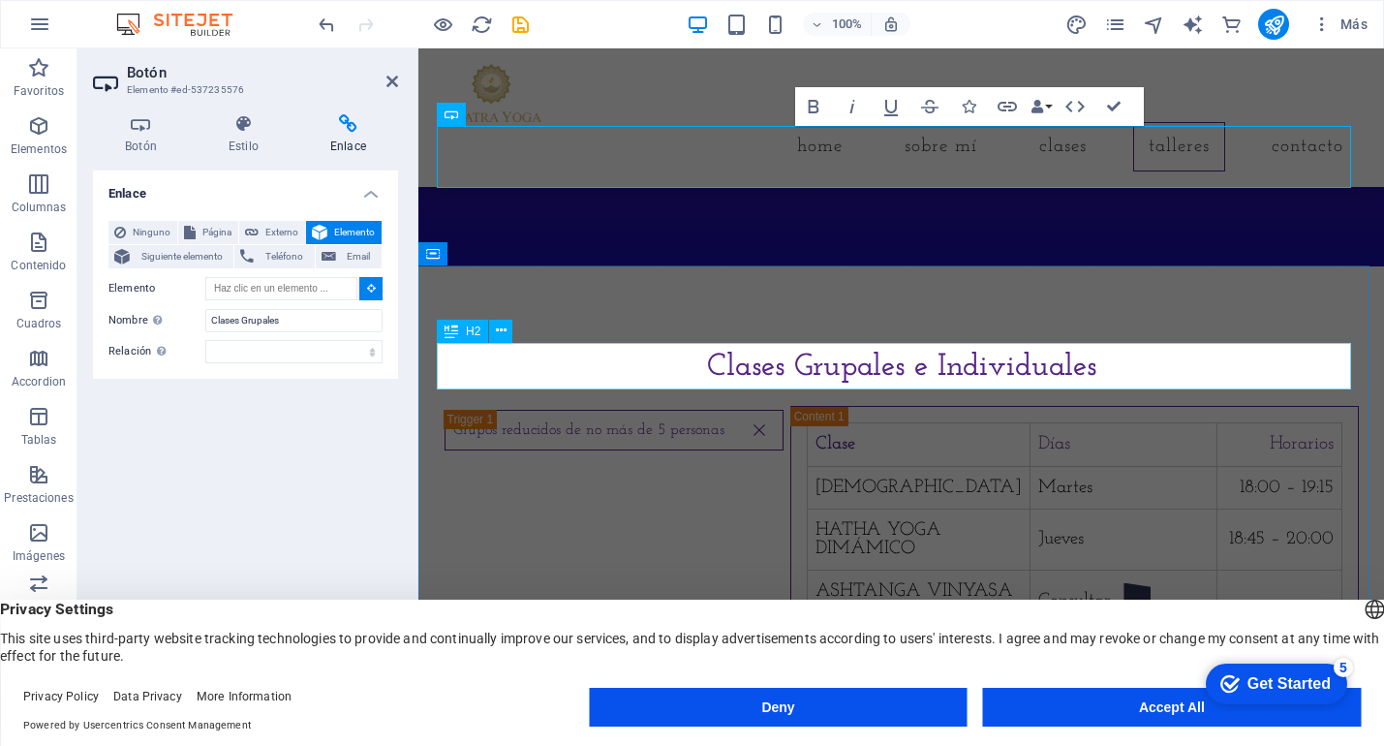
click at [868, 375] on div "Clases Grupales e Individuales" at bounding box center [902, 367] width 915 height 47
type input "#ed-537235582"
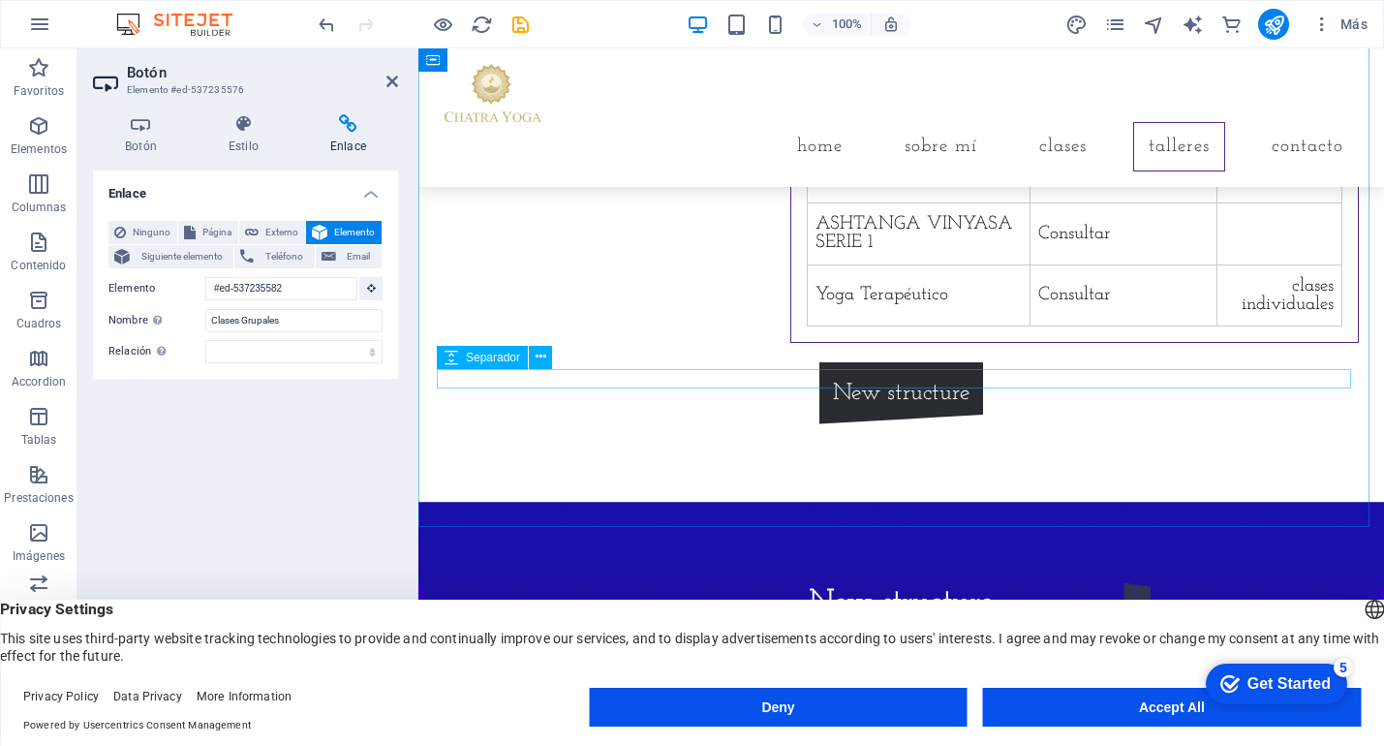
scroll to position [1714, 0]
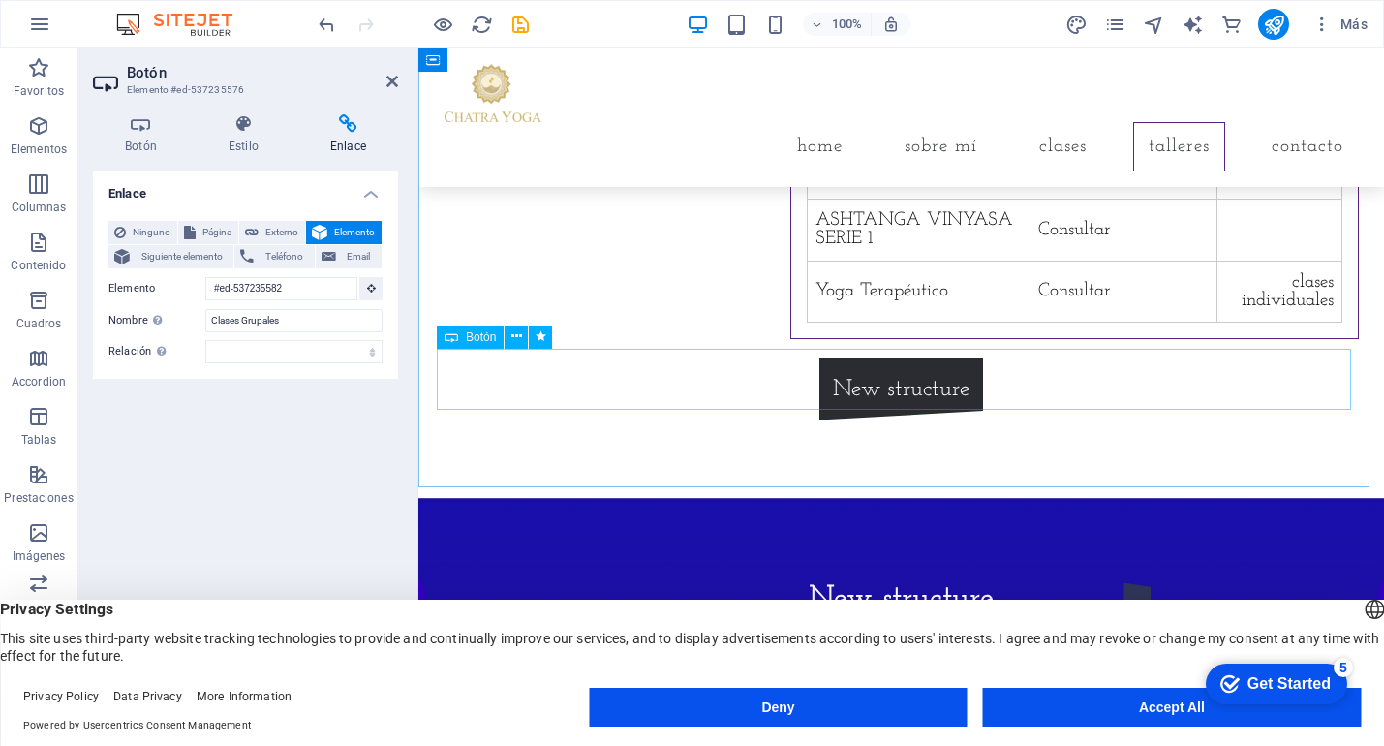
click at [864, 381] on div "New structure" at bounding box center [902, 389] width 915 height 62
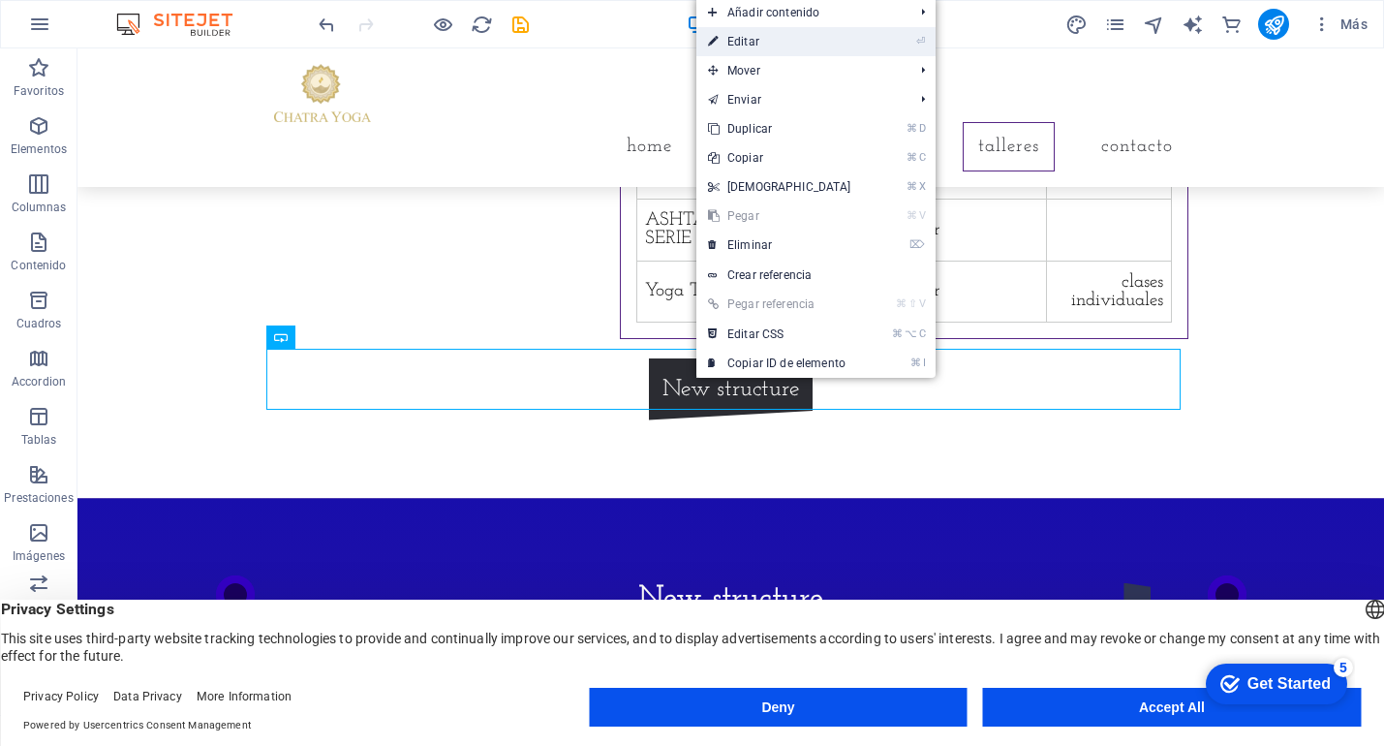
click at [773, 33] on link "⏎ Editar" at bounding box center [780, 41] width 167 height 29
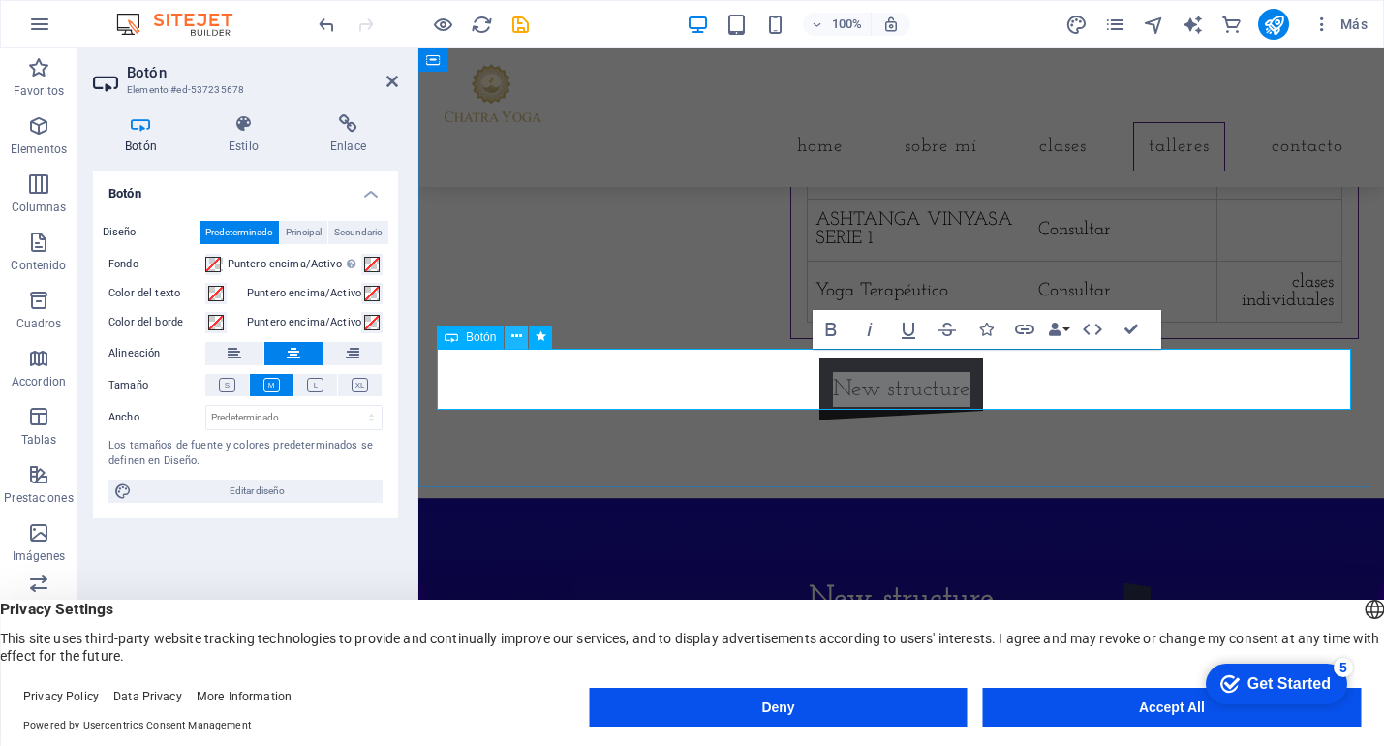
click at [506, 333] on button at bounding box center [516, 337] width 23 height 23
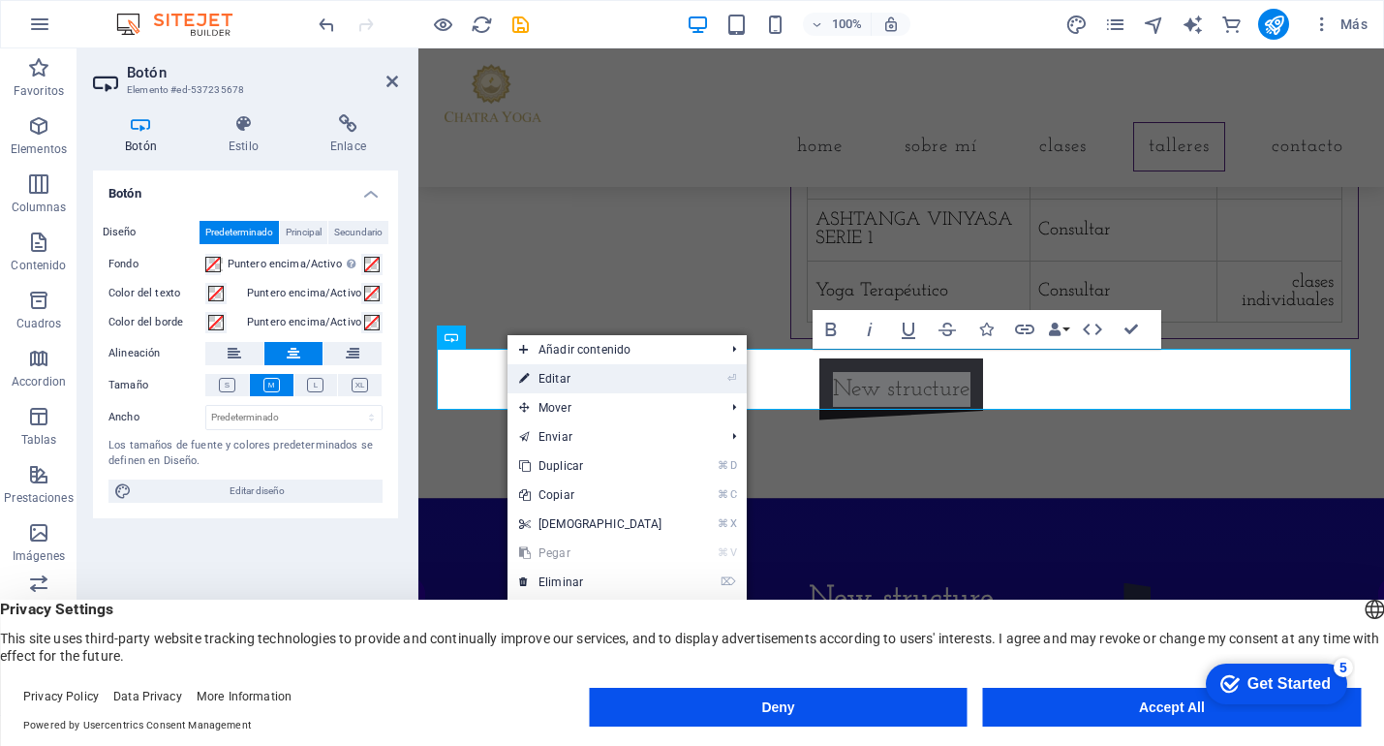
drag, startPoint x: 568, startPoint y: 374, endPoint x: 149, endPoint y: 326, distance: 421.3
click at [568, 374] on link "⏎ Editar" at bounding box center [591, 378] width 167 height 29
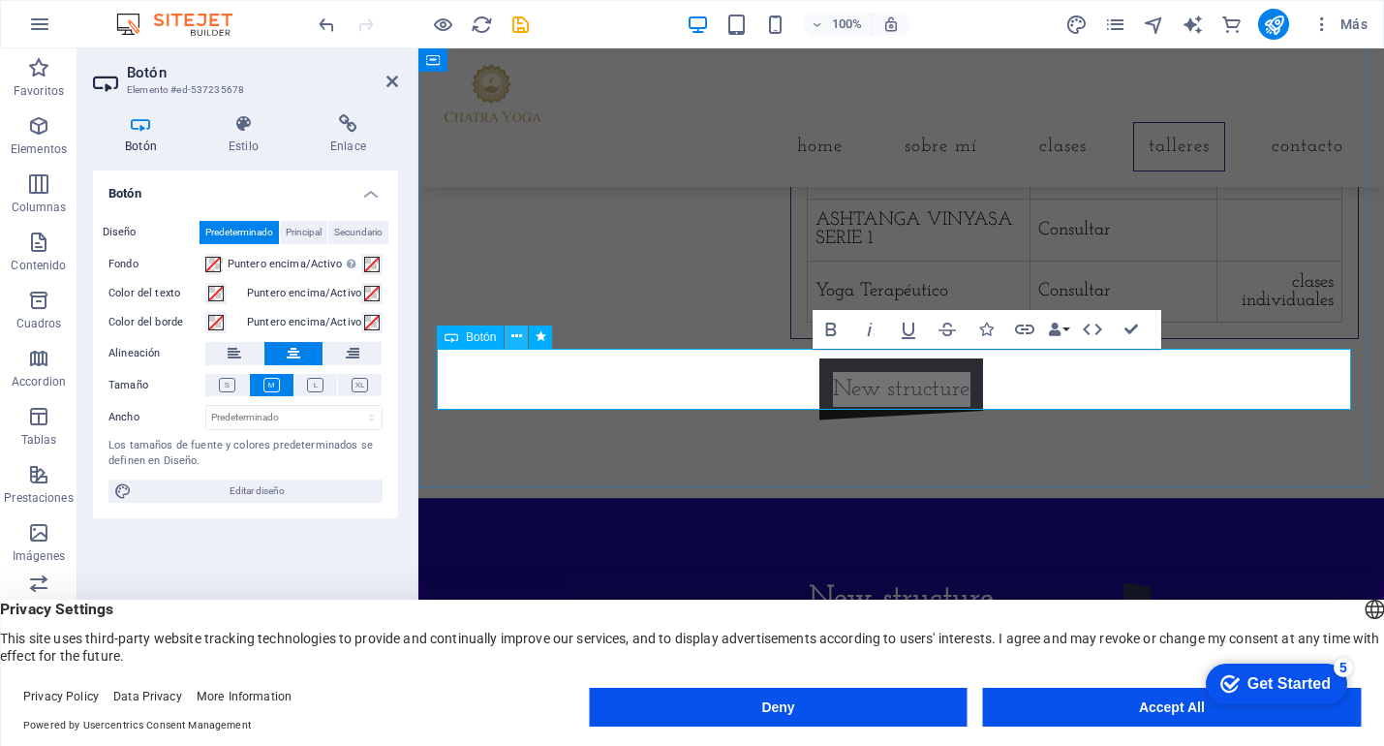
click at [519, 339] on icon at bounding box center [517, 336] width 11 height 20
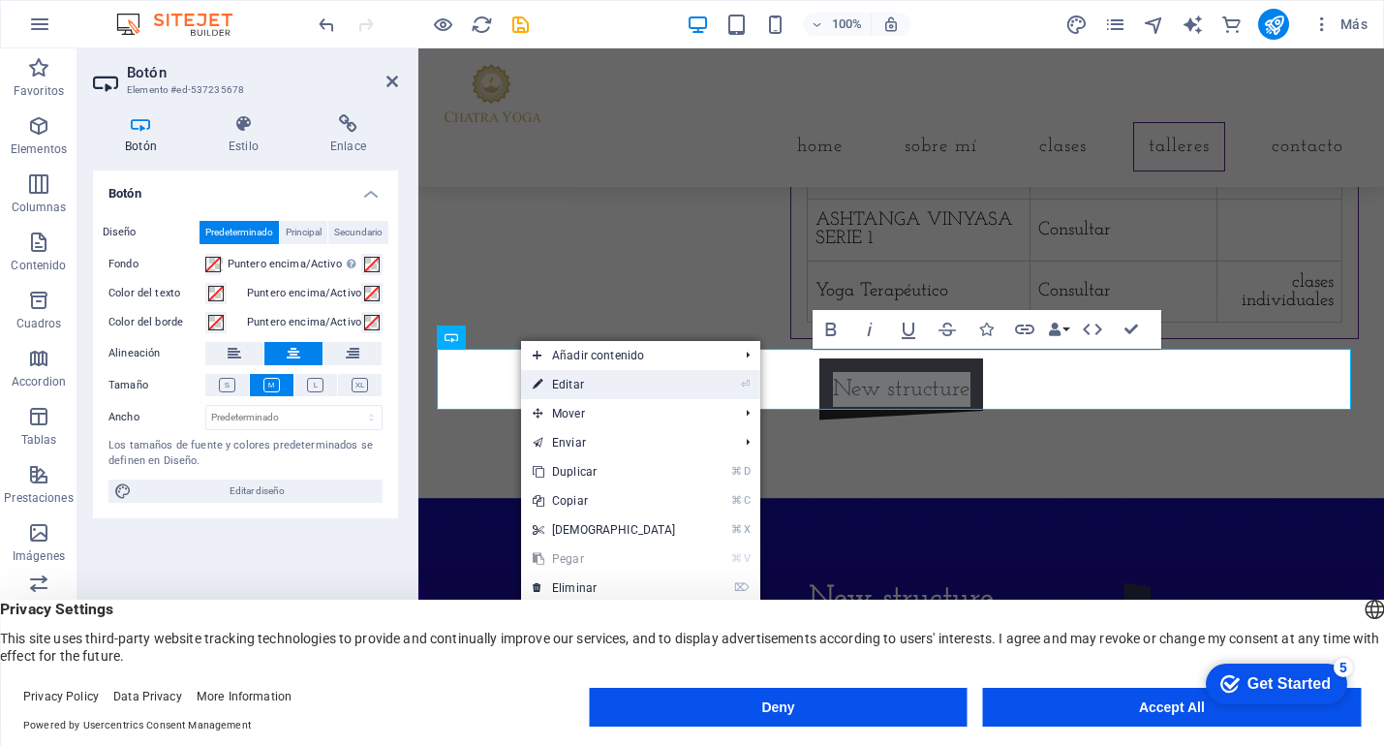
click at [580, 383] on link "⏎ Editar" at bounding box center [604, 384] width 167 height 29
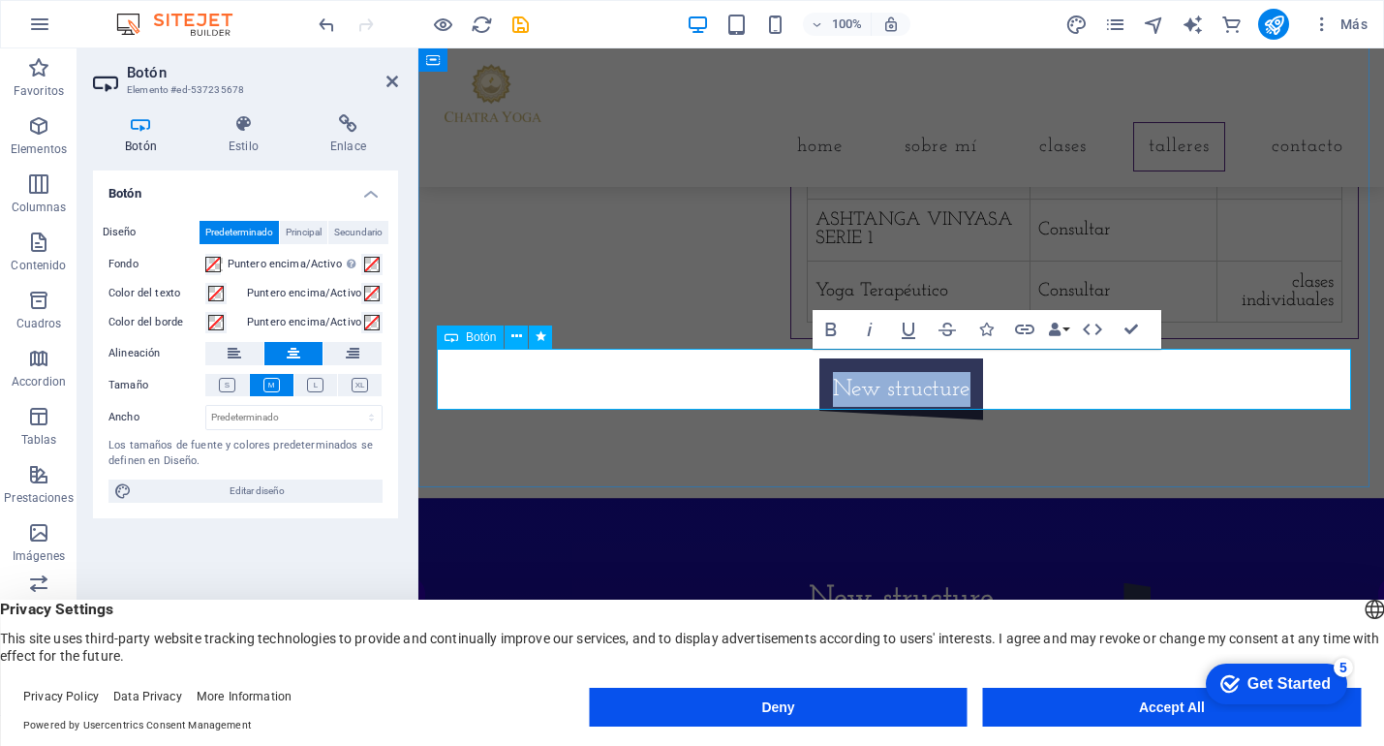
click at [848, 382] on link "New structure" at bounding box center [902, 389] width 165 height 62
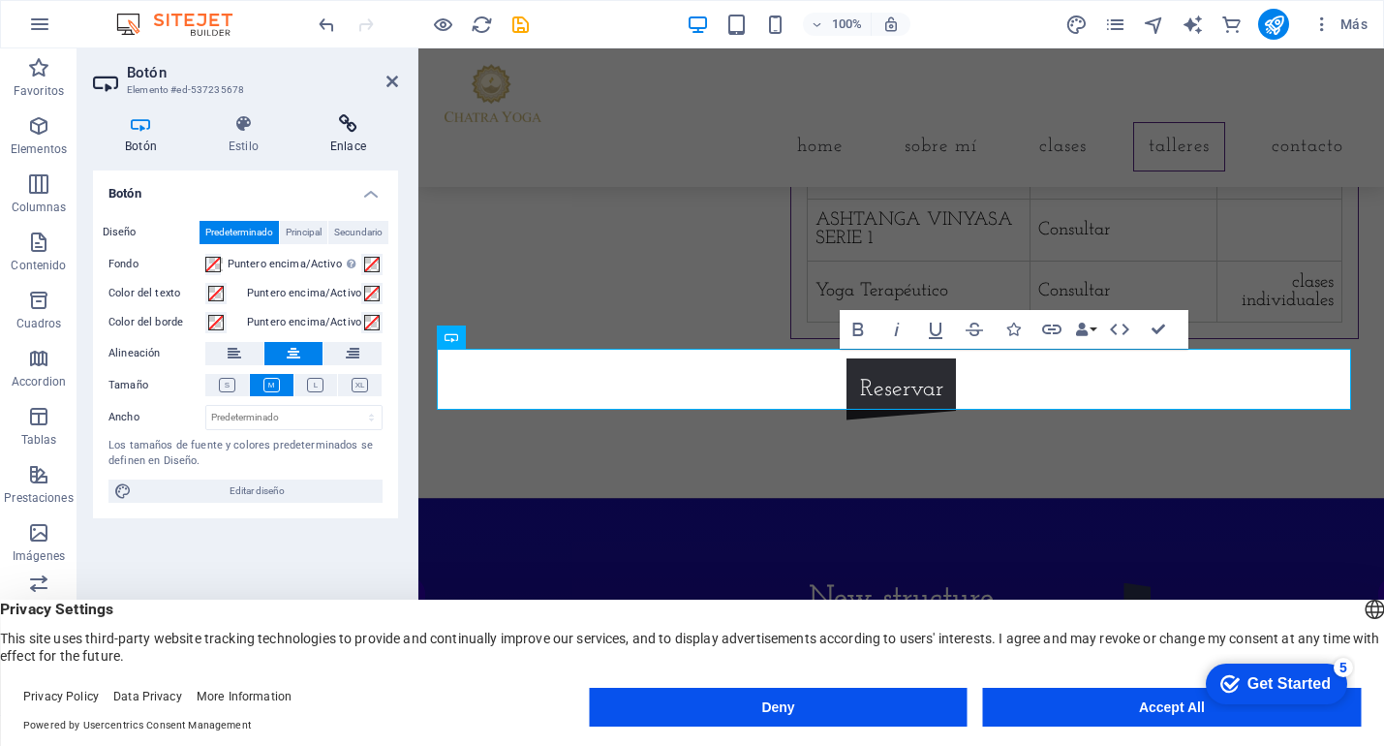
click at [343, 140] on h4 "Enlace" at bounding box center [348, 134] width 100 height 41
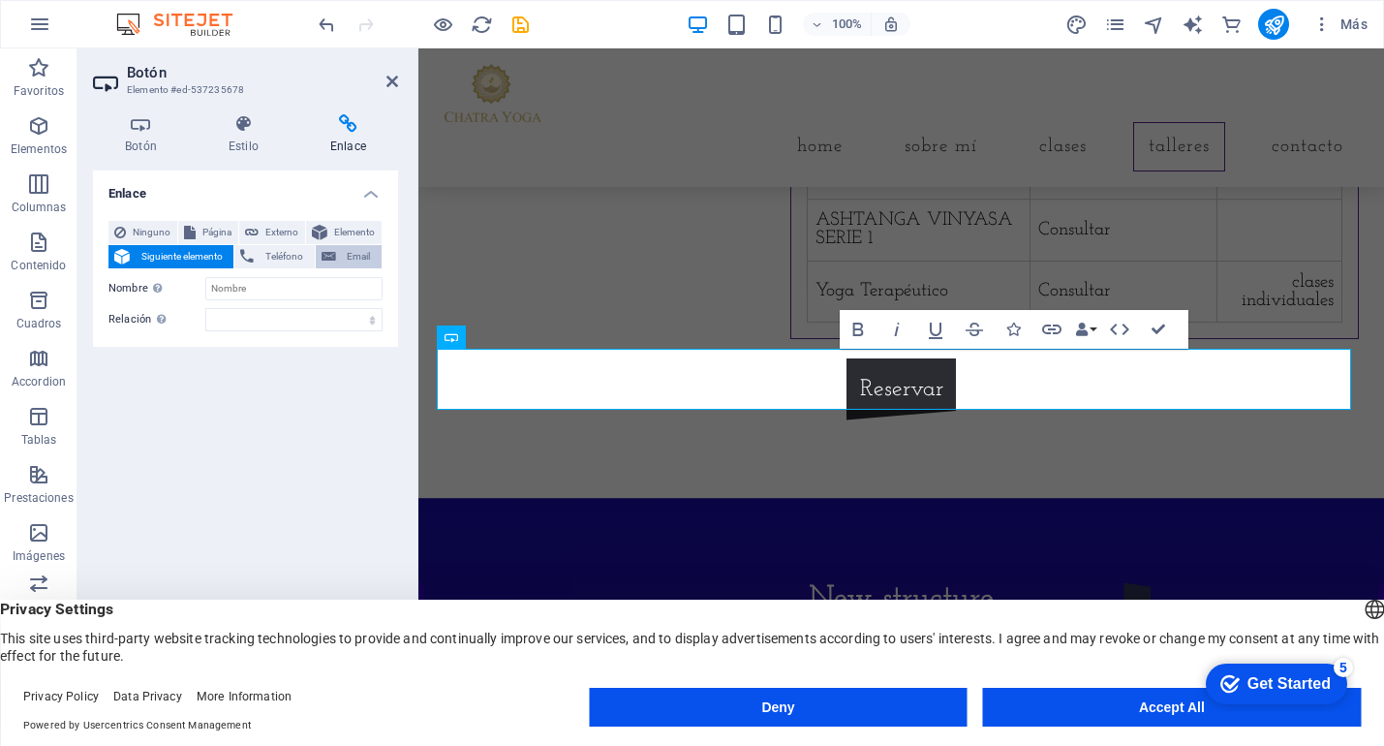
click at [355, 252] on span "Email" at bounding box center [359, 256] width 34 height 23
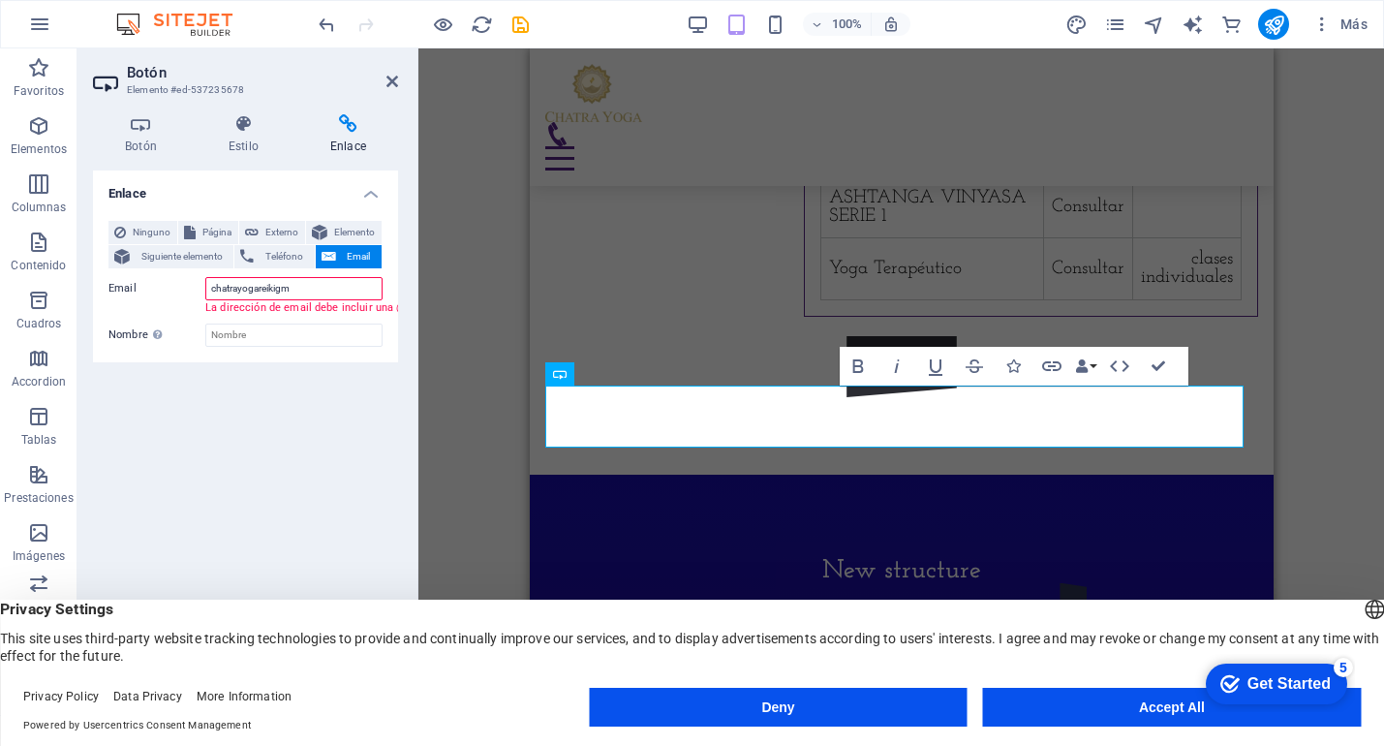
scroll to position [1671, 0]
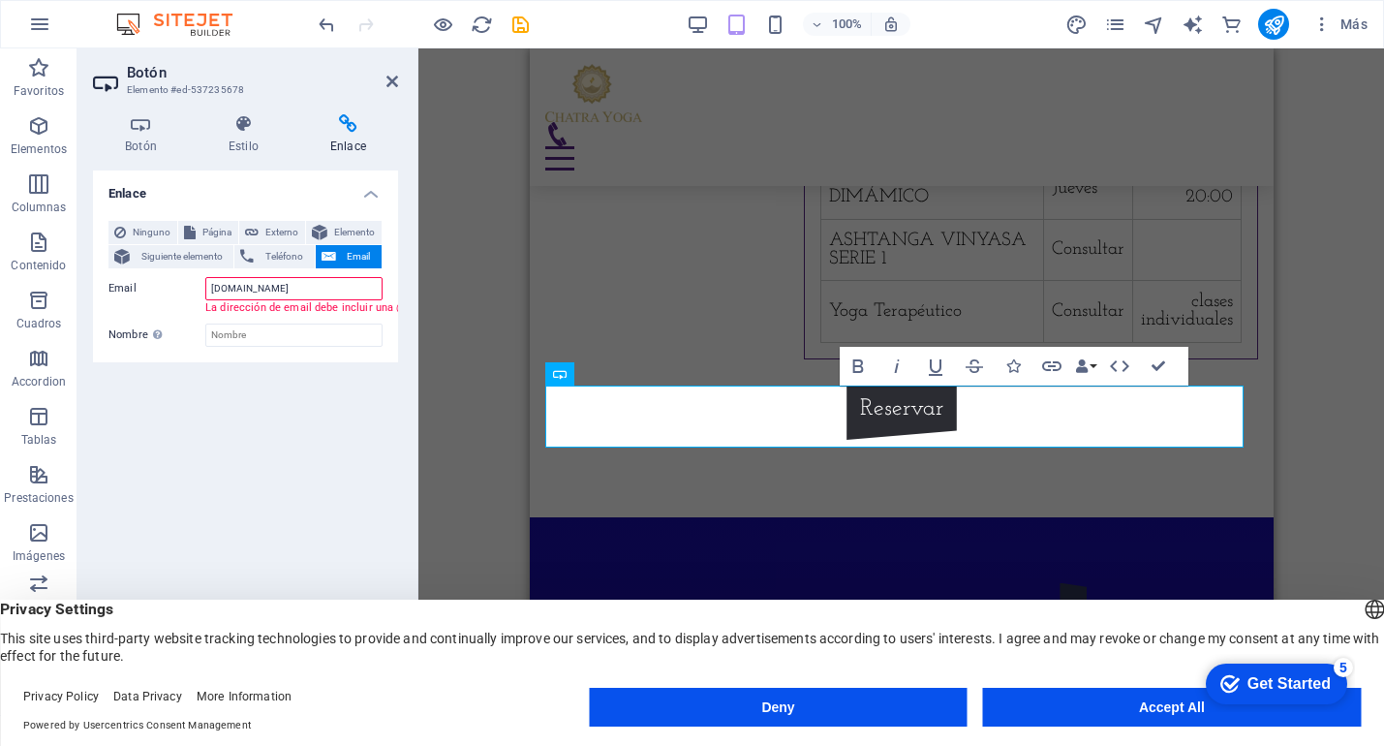
type input "chatrayogareikigmail.com"
click at [279, 289] on input "chatrayogareikigmail.com" at bounding box center [293, 288] width 177 height 23
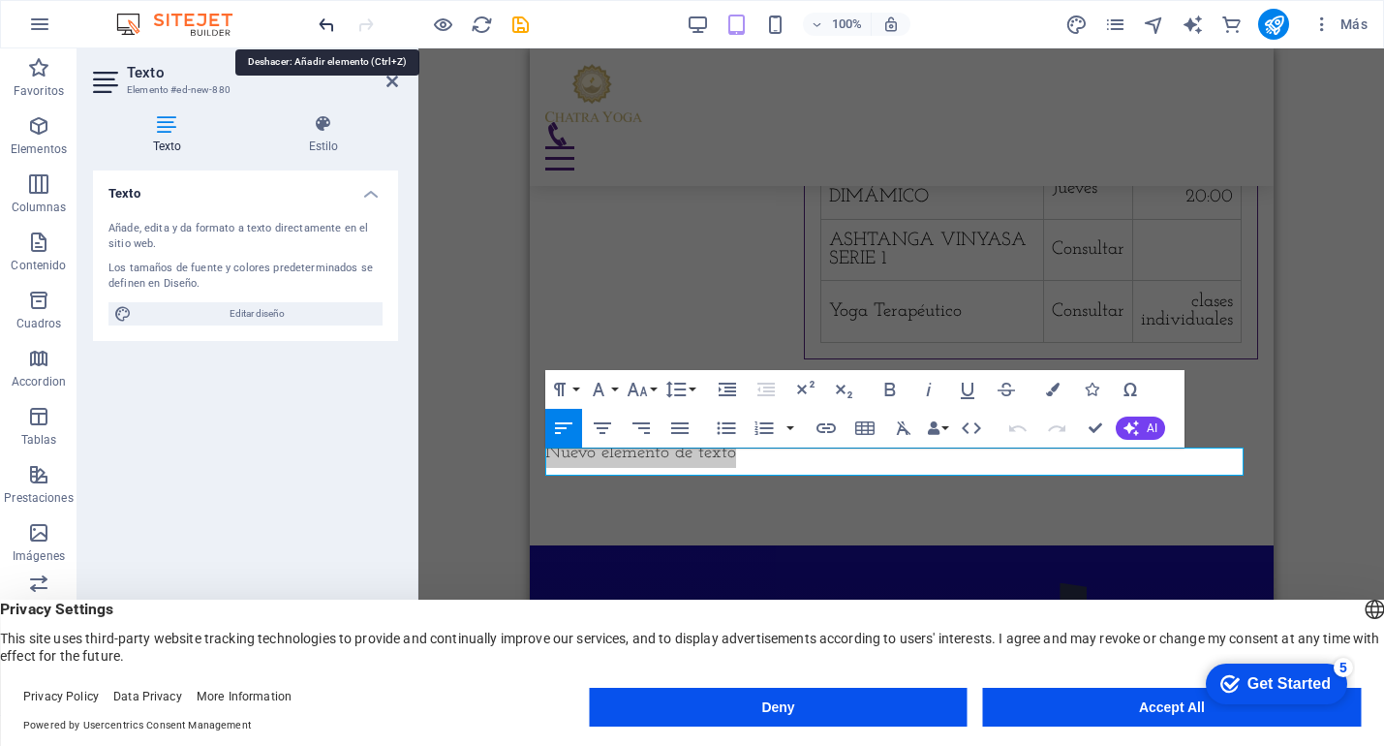
click at [327, 25] on icon "undo" at bounding box center [327, 25] width 22 height 22
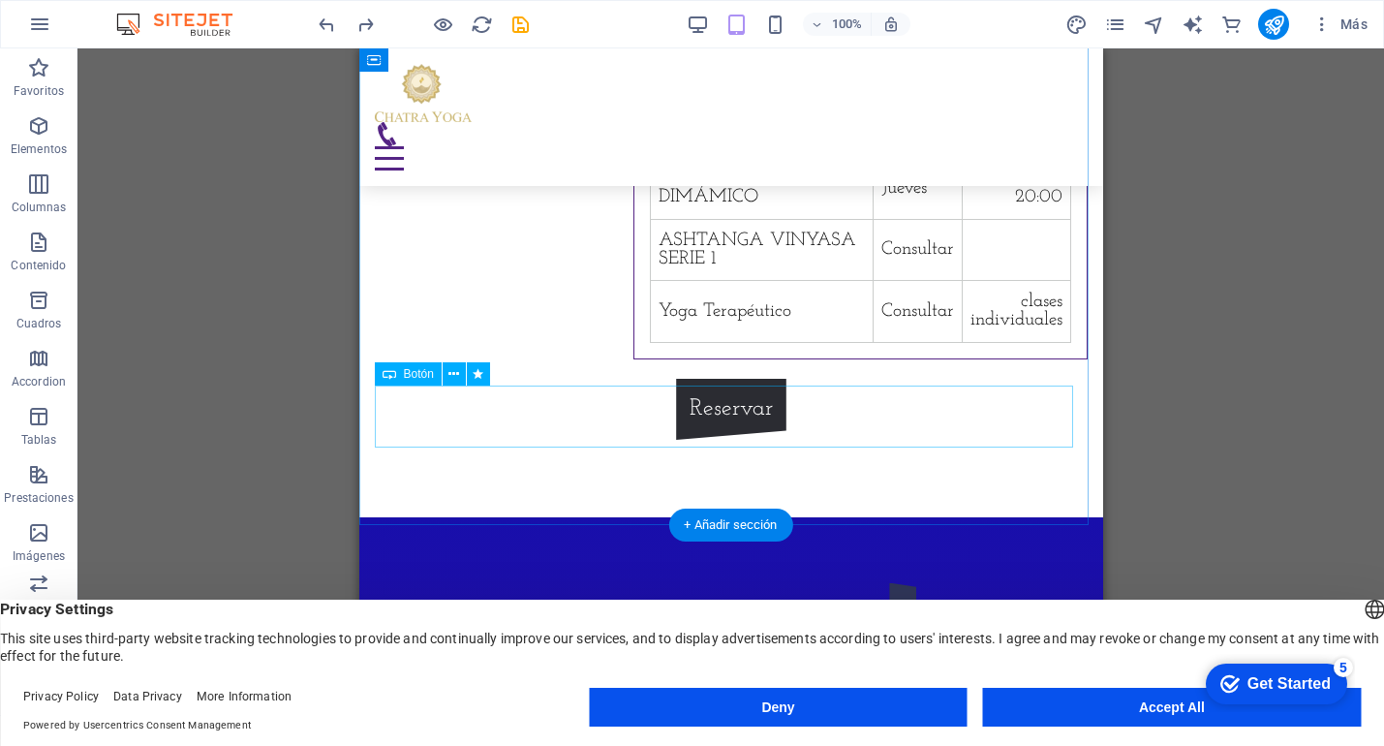
click at [723, 424] on div "Reservar" at bounding box center [730, 410] width 713 height 62
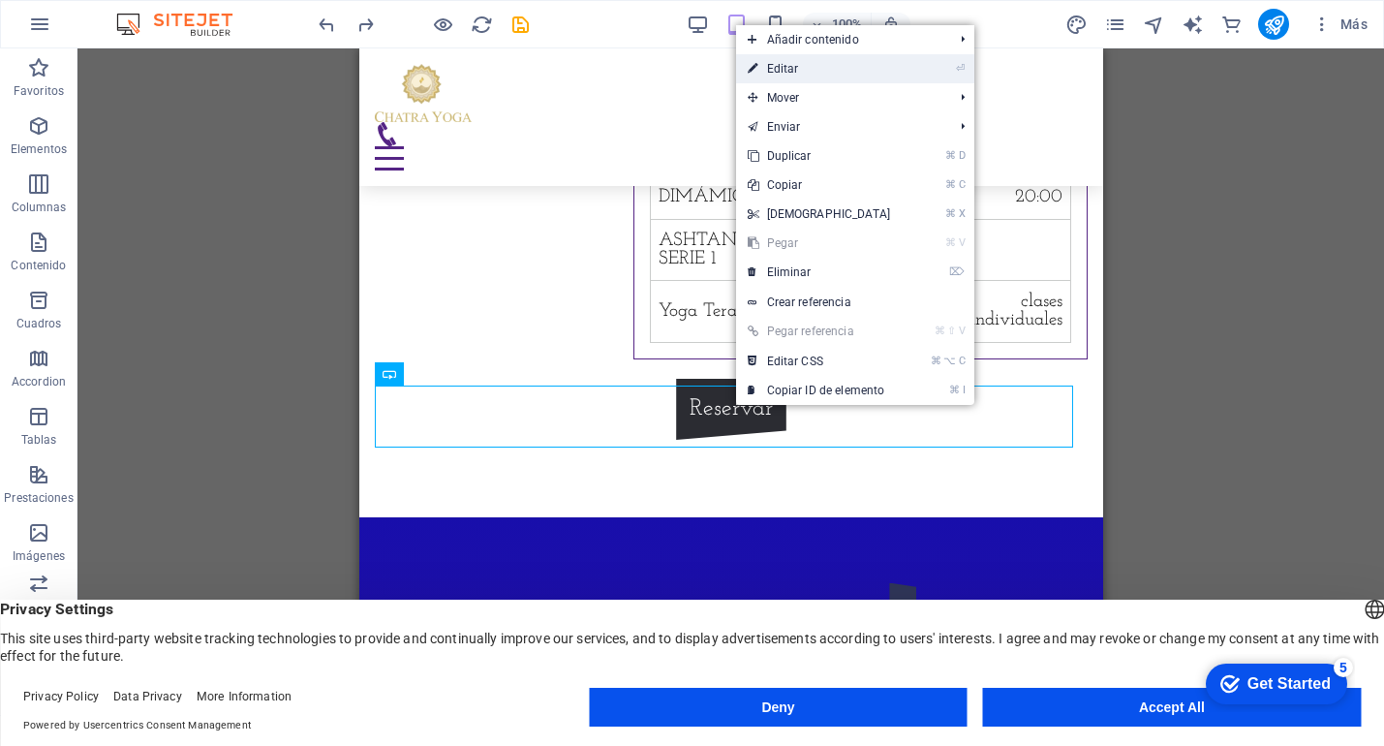
click at [804, 67] on link "⏎ Editar" at bounding box center [819, 68] width 167 height 29
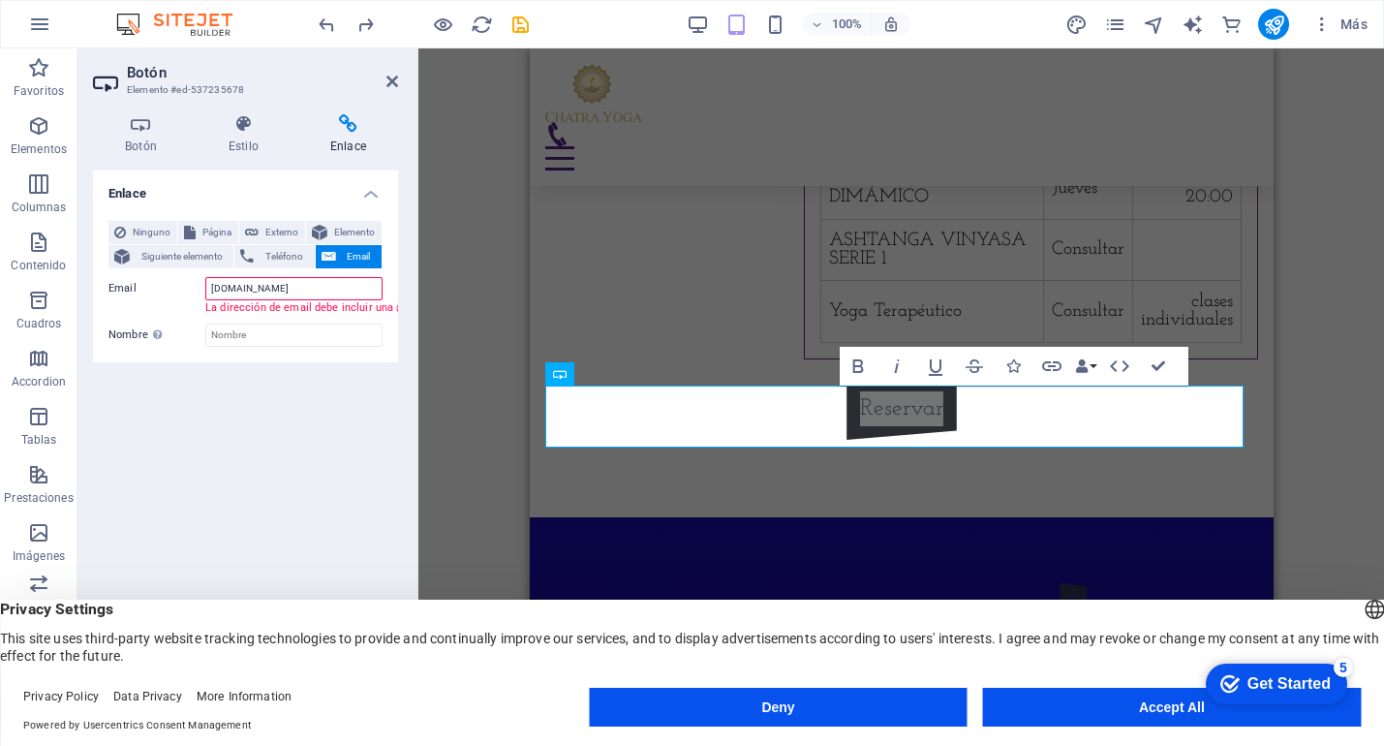
click at [277, 286] on input "chatrayogareikigmail.com" at bounding box center [293, 288] width 177 height 23
paste input "@"
type input "[EMAIL_ADDRESS][DOMAIN_NAME]"
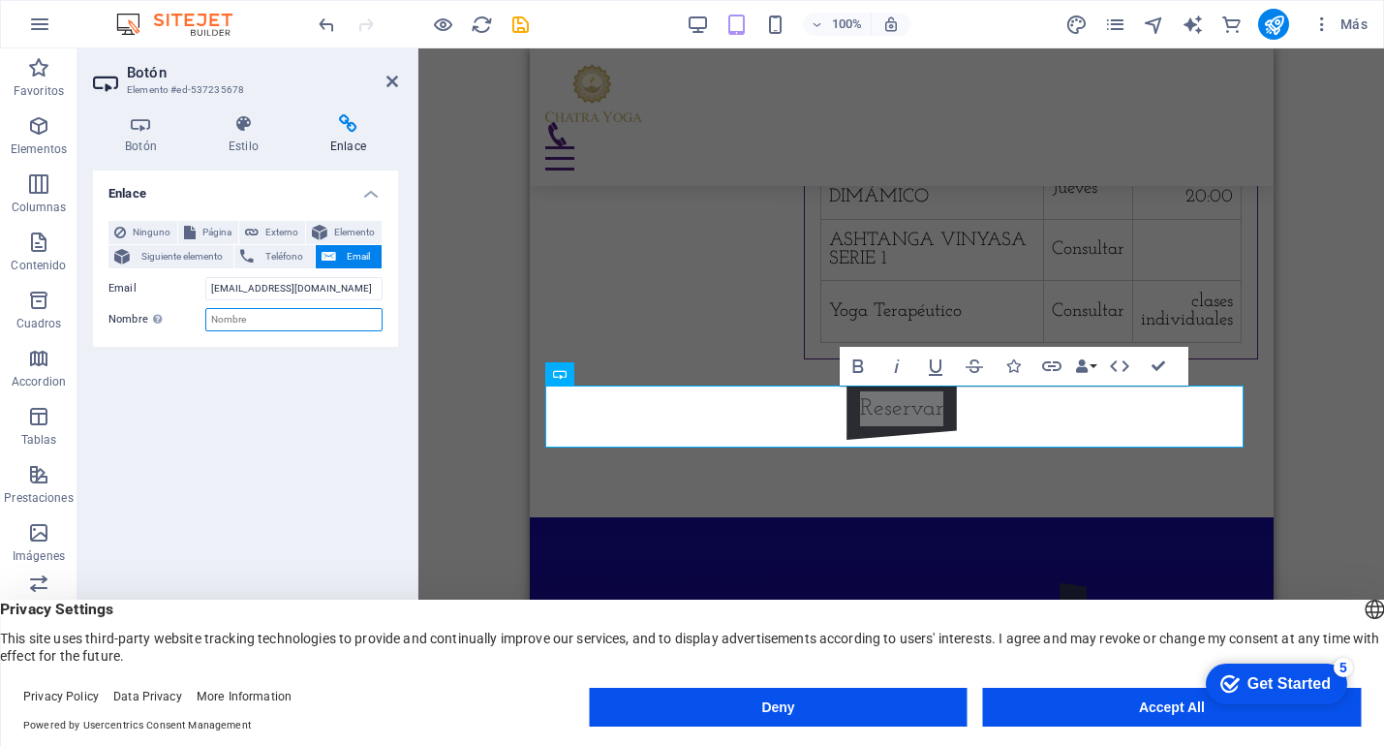
click at [230, 325] on input "Nombre Una descripción adicional del enlace no debería ser igual al texto del e…" at bounding box center [293, 319] width 177 height 23
type input "email"
click at [389, 81] on icon at bounding box center [393, 82] width 12 height 16
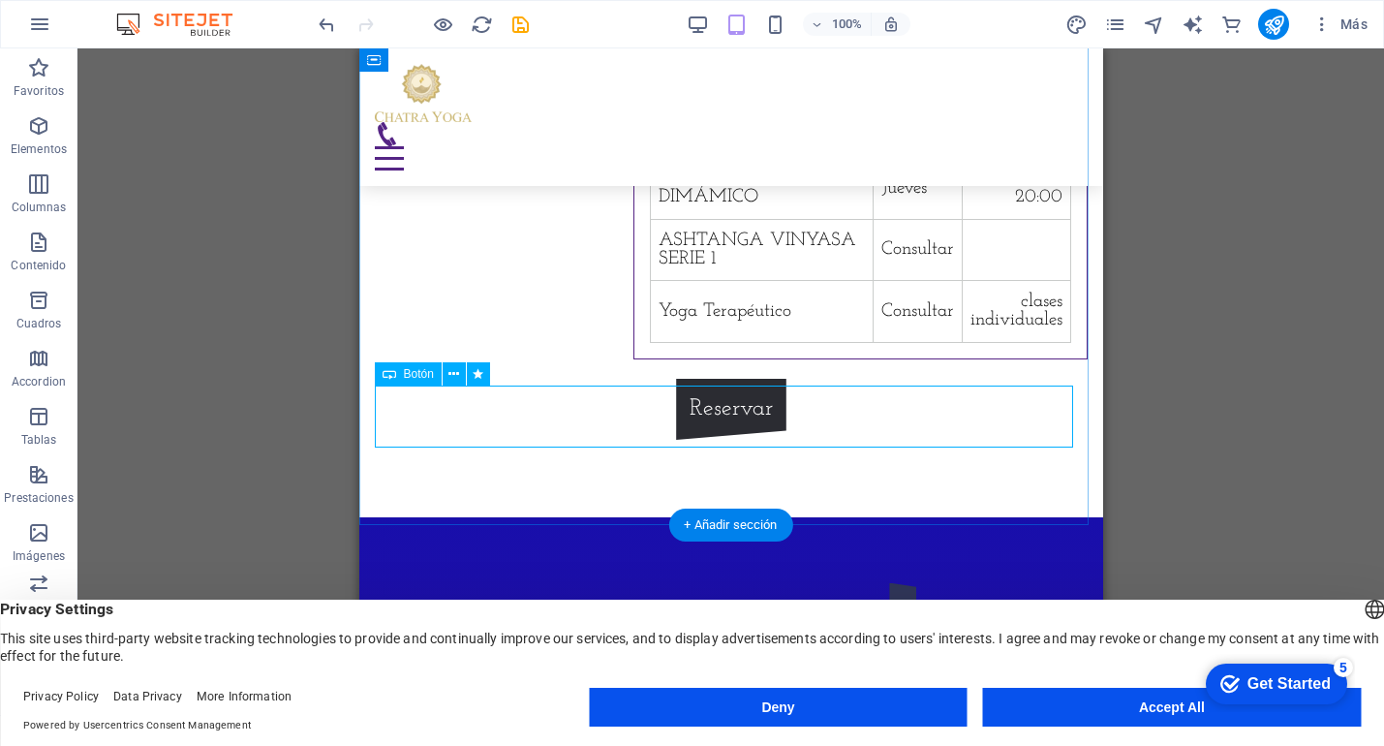
click at [724, 422] on div "Reservar" at bounding box center [730, 410] width 713 height 62
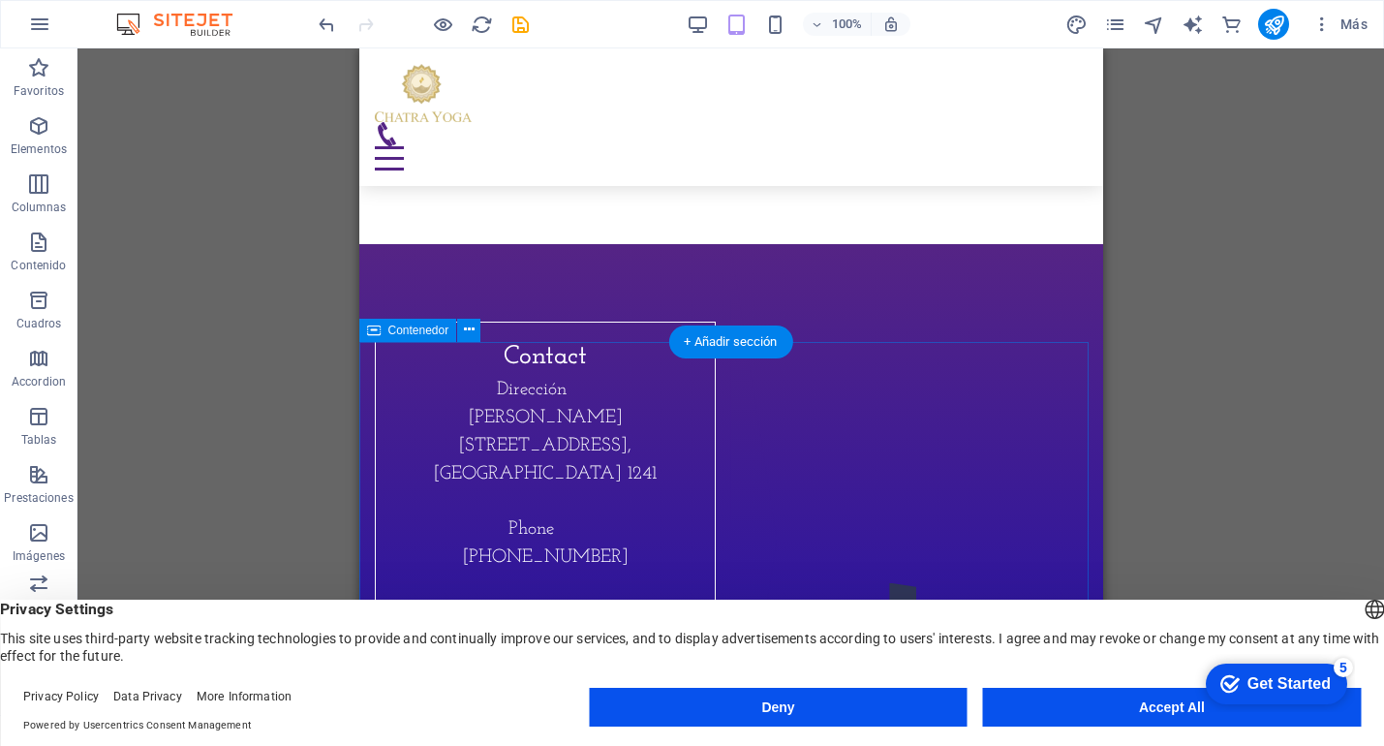
scroll to position [6485, 0]
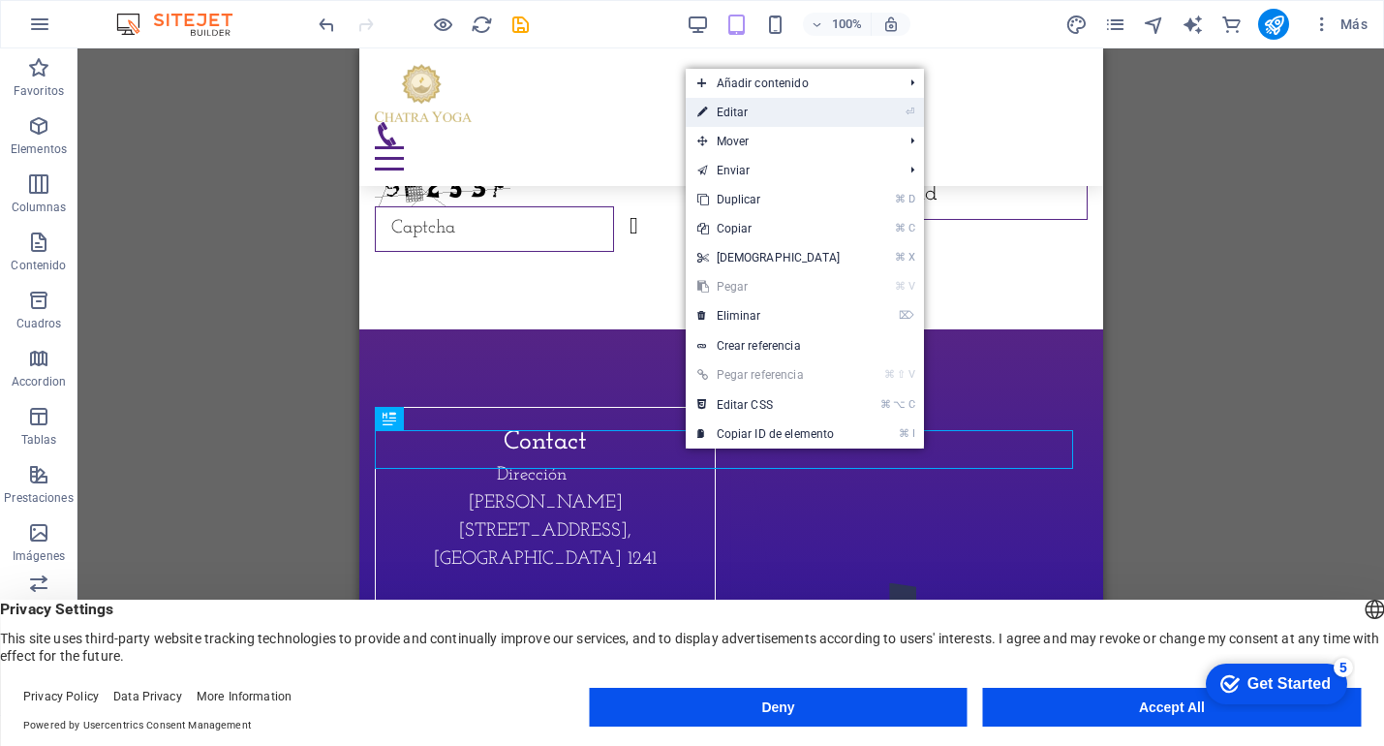
click at [780, 114] on link "⏎ Editar" at bounding box center [769, 112] width 167 height 29
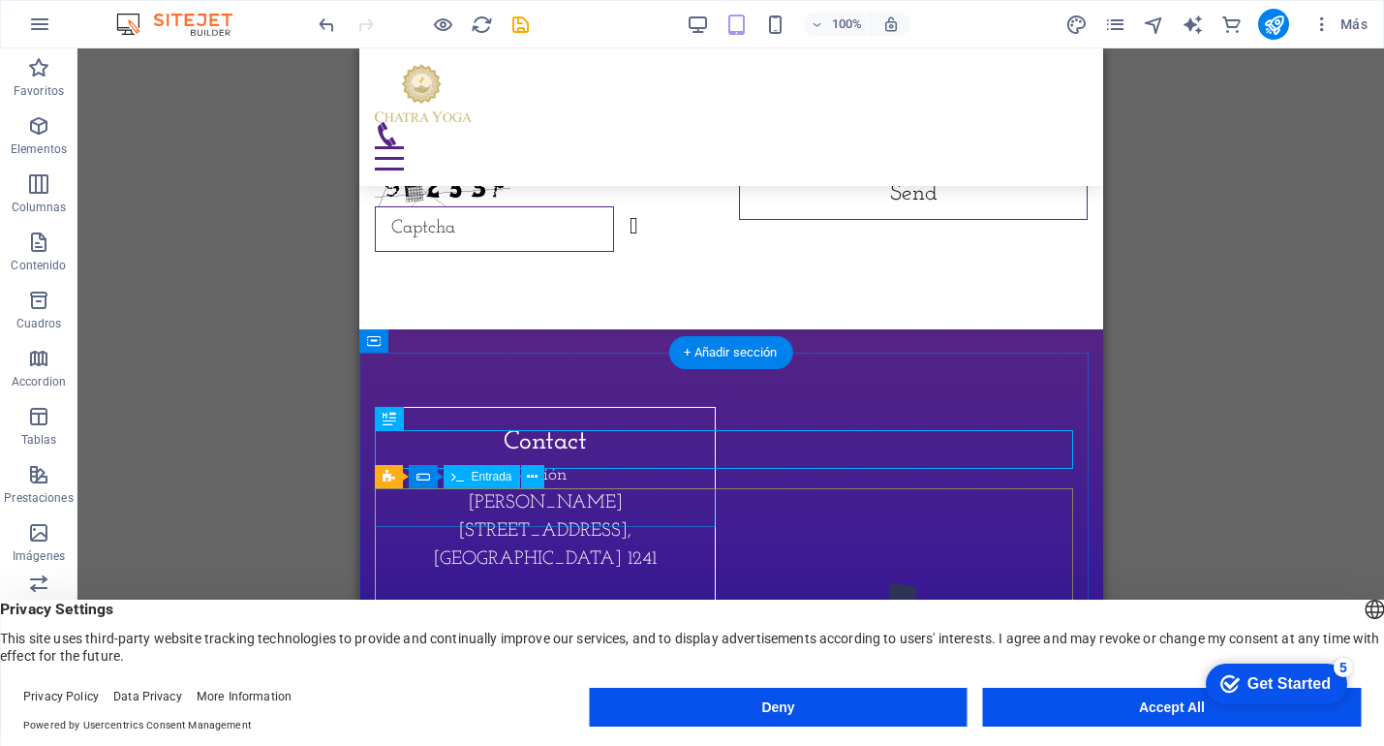
click at [540, 480] on button at bounding box center [532, 476] width 23 height 23
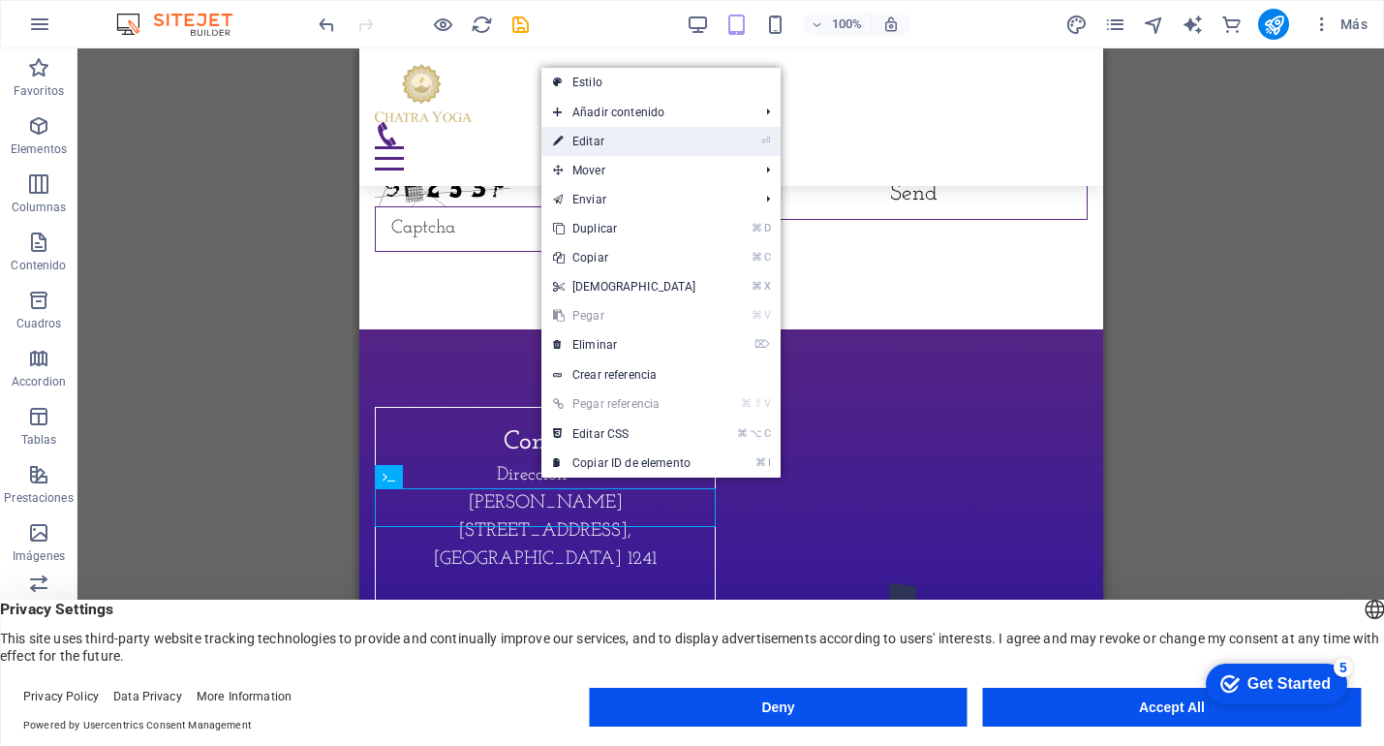
click at [618, 140] on link "⏎ Editar" at bounding box center [625, 141] width 167 height 29
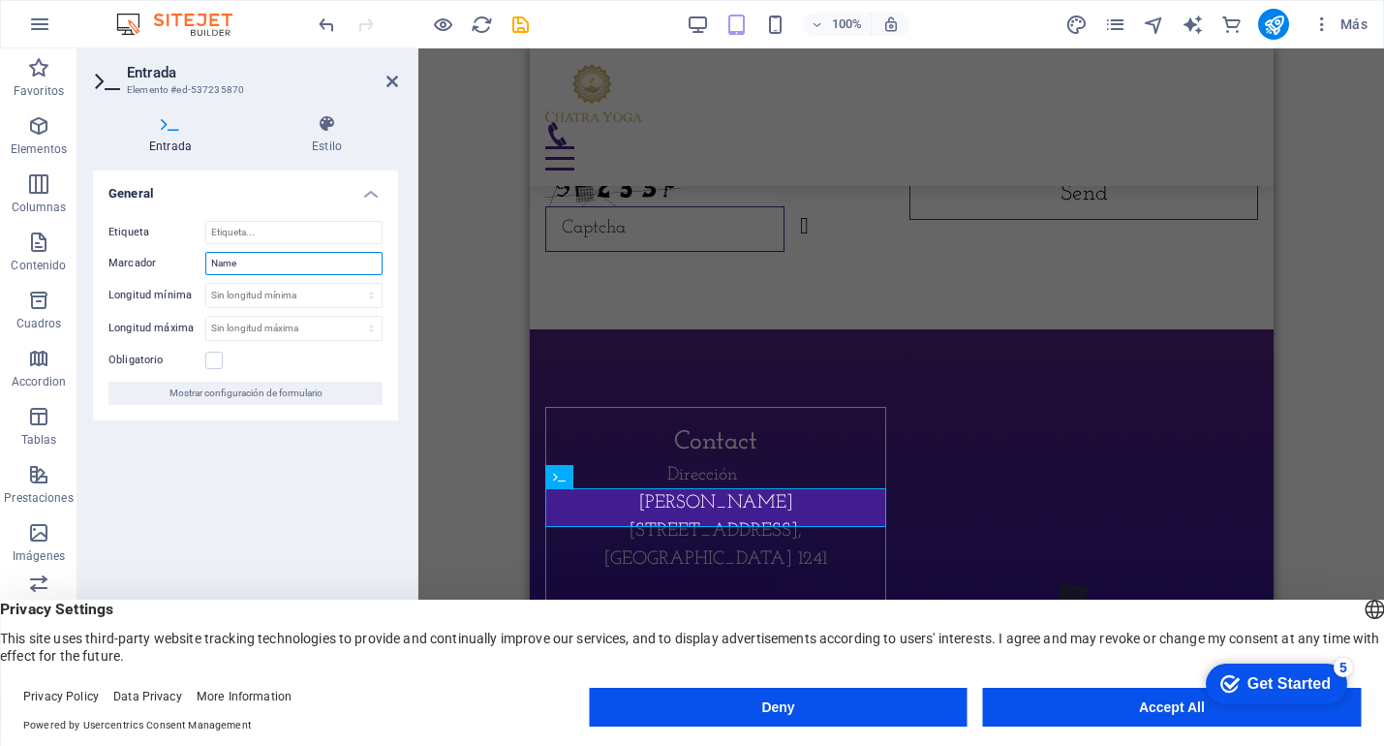
click at [274, 264] on input "Name" at bounding box center [293, 263] width 177 height 23
type input "Nombre"
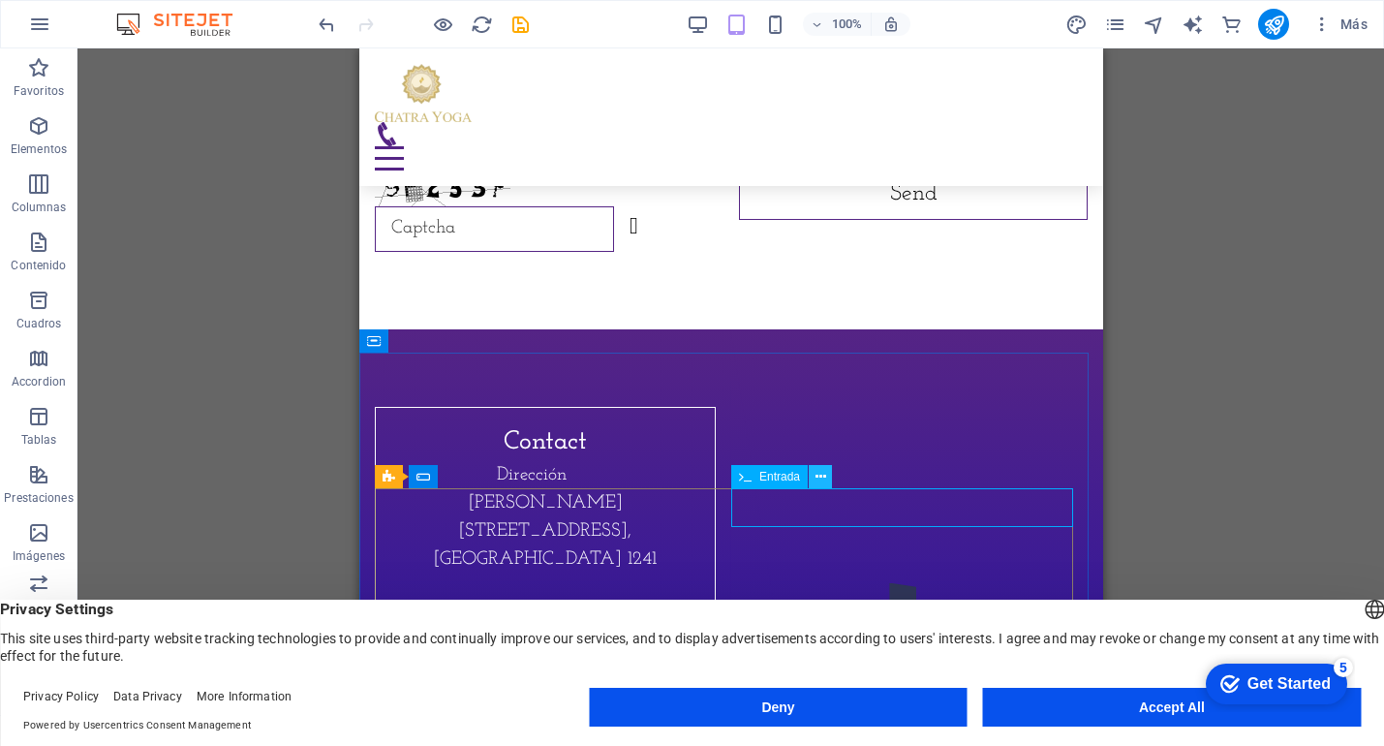
click at [823, 478] on icon at bounding box center [821, 477] width 11 height 20
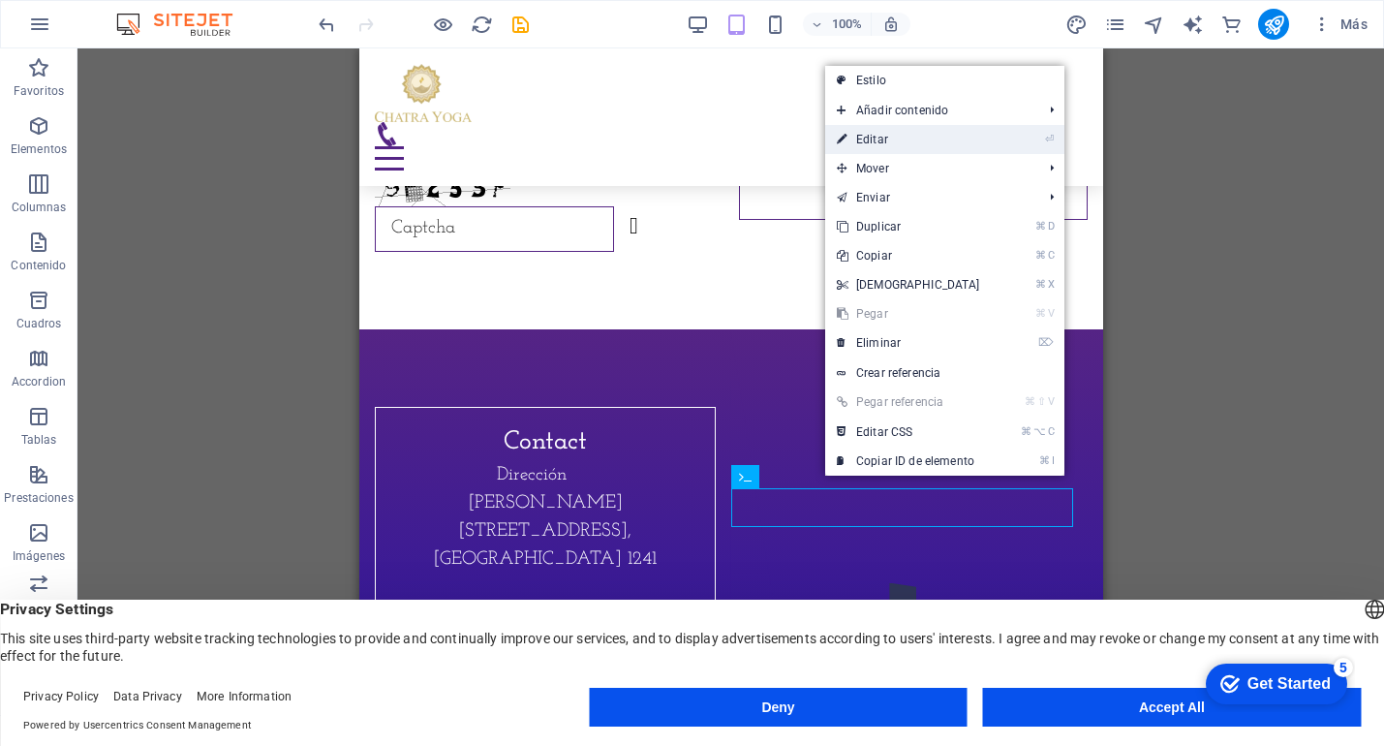
click at [893, 140] on link "⏎ Editar" at bounding box center [908, 139] width 167 height 29
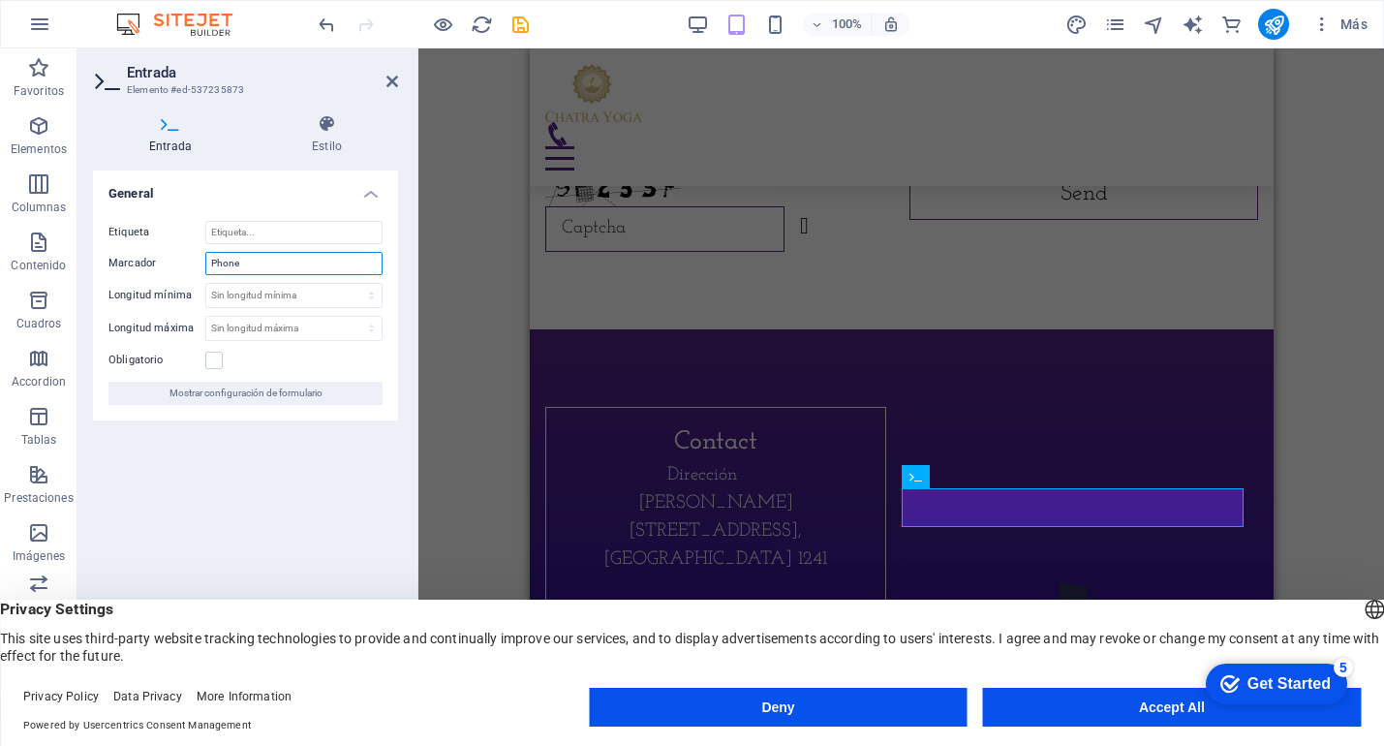
drag, startPoint x: 248, startPoint y: 259, endPoint x: 187, endPoint y: 257, distance: 61.1
click at [187, 256] on div "Marcador Phone" at bounding box center [246, 263] width 274 height 23
type input "Teléfono/ Whatsapp"
click at [390, 81] on icon at bounding box center [393, 82] width 12 height 16
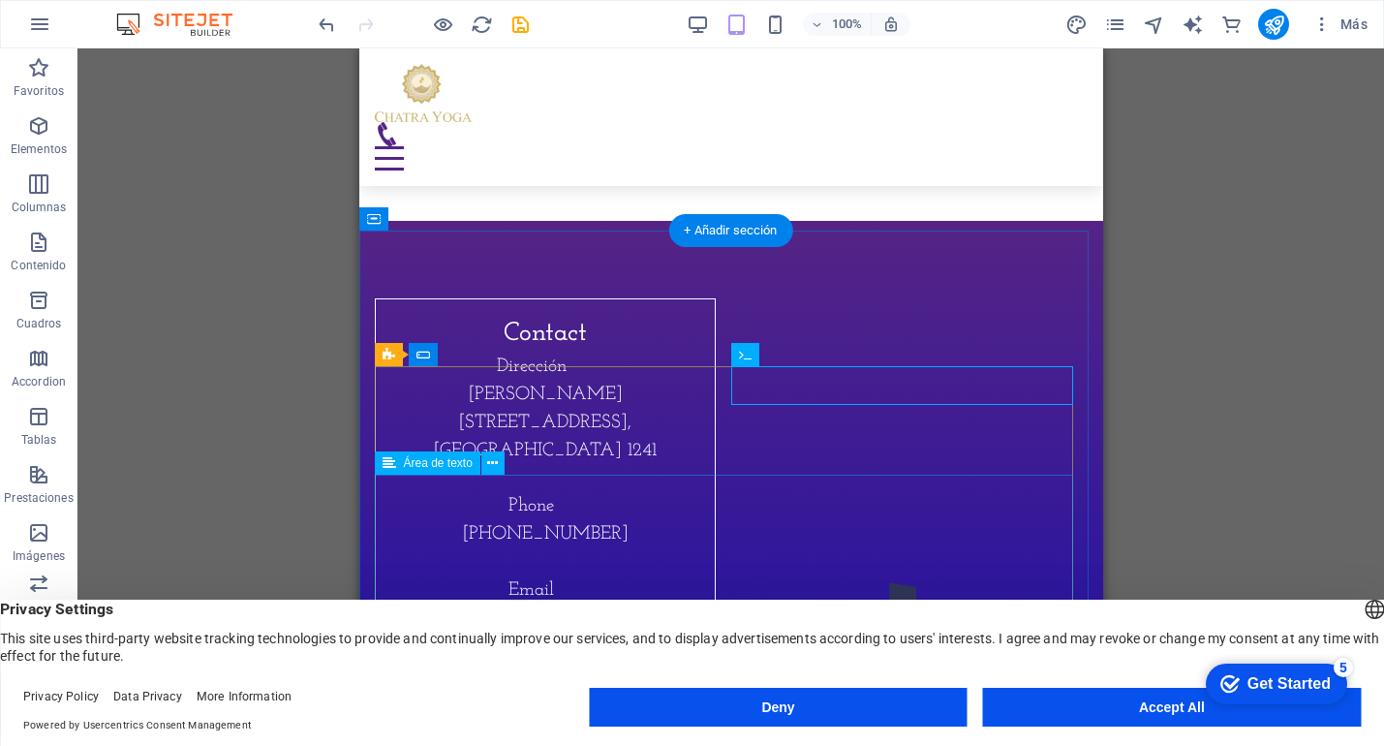
scroll to position [6609, 0]
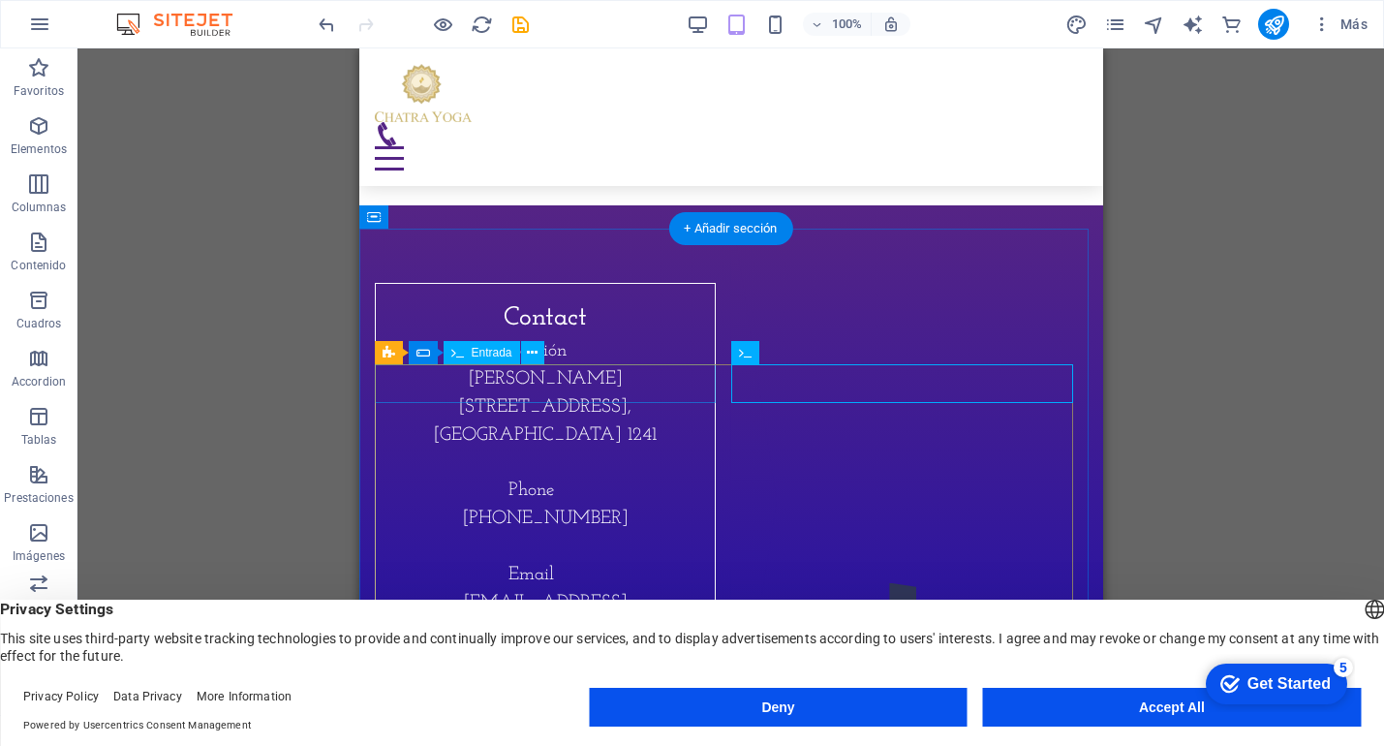
click at [536, 356] on icon at bounding box center [532, 353] width 11 height 20
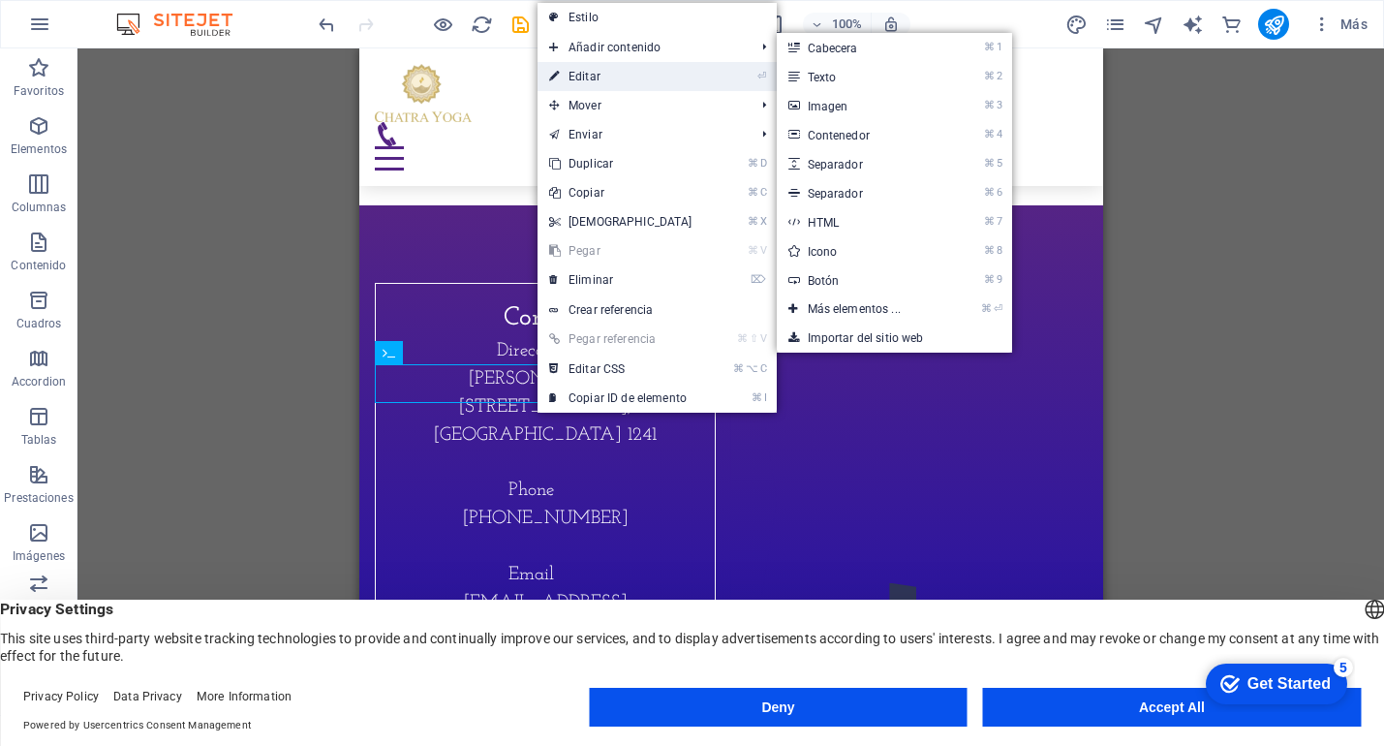
click at [637, 62] on link "⏎ Editar" at bounding box center [621, 76] width 167 height 29
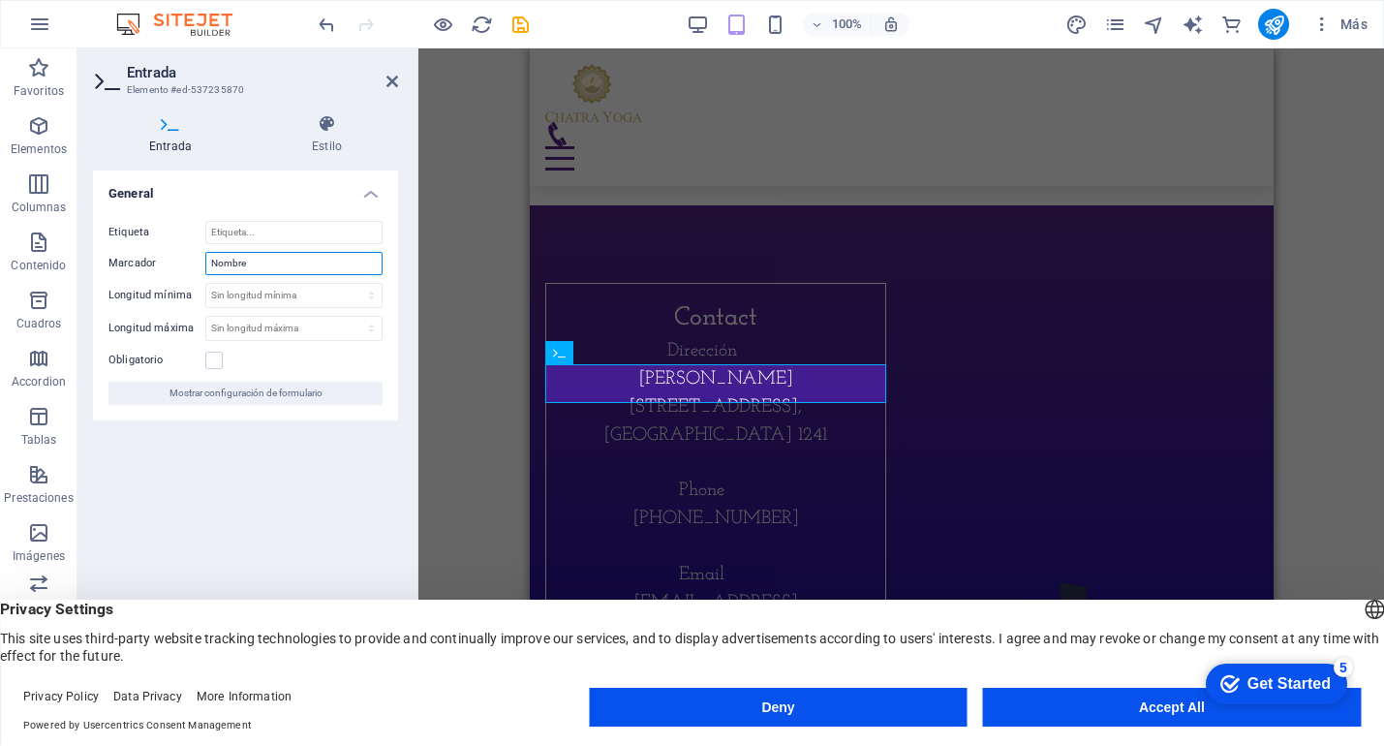
click at [274, 261] on input "Nombre" at bounding box center [293, 263] width 177 height 23
type input "Nombre y Apellido"
click at [388, 86] on icon at bounding box center [393, 82] width 12 height 16
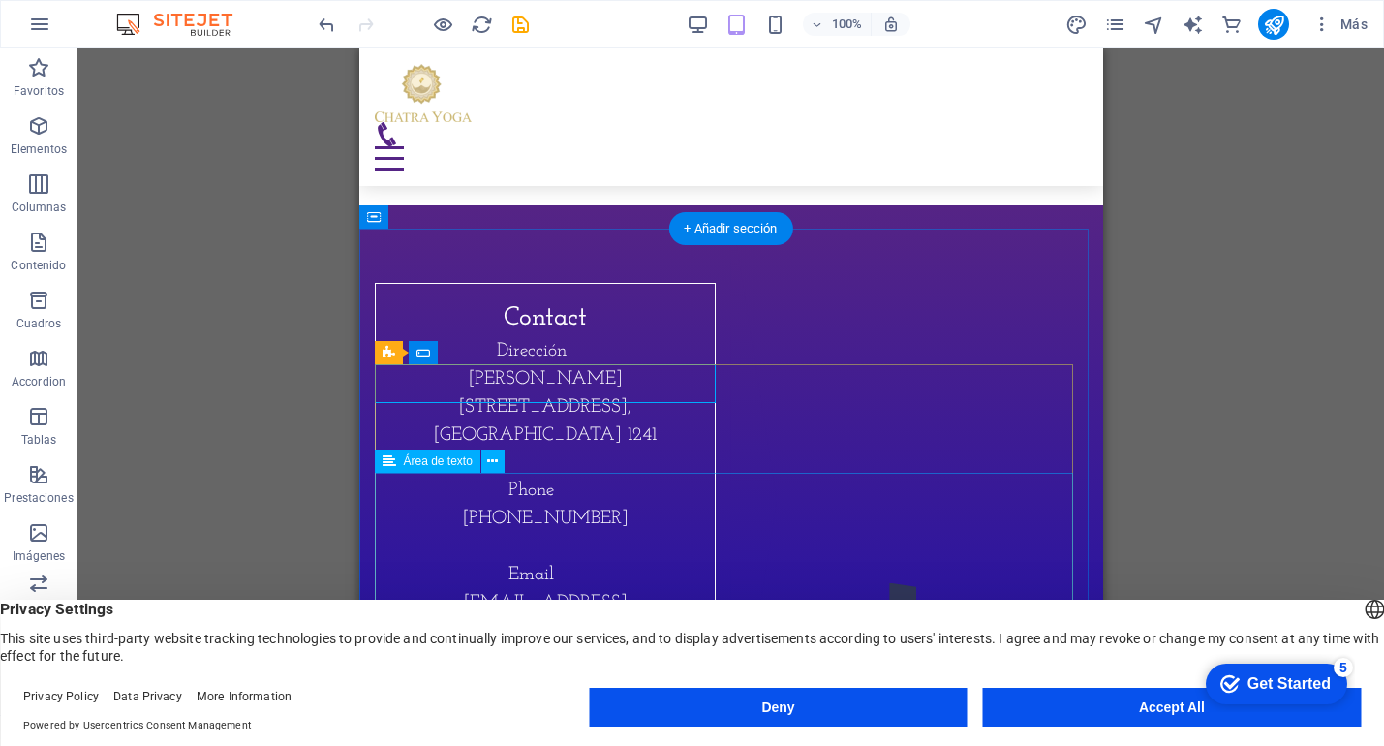
click at [493, 466] on icon at bounding box center [492, 461] width 11 height 20
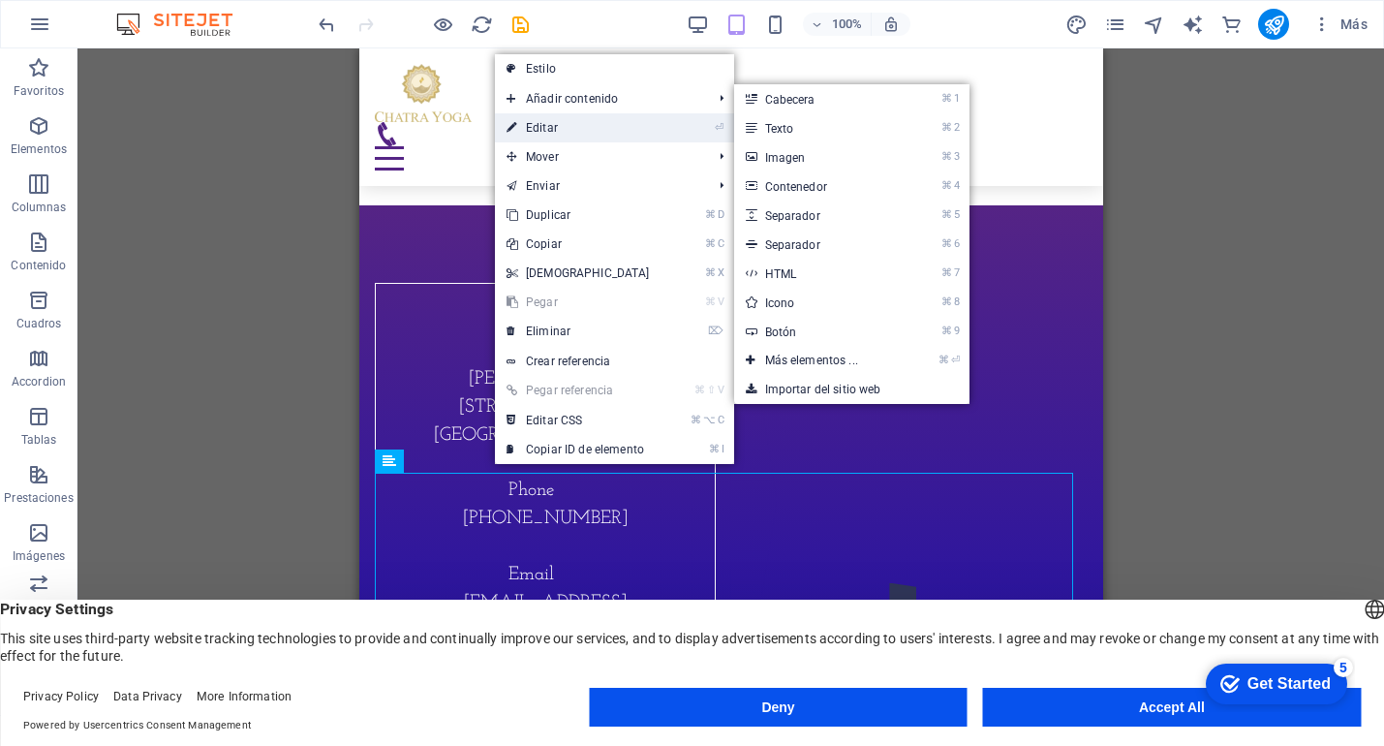
click at [562, 129] on link "⏎ Editar" at bounding box center [578, 127] width 167 height 29
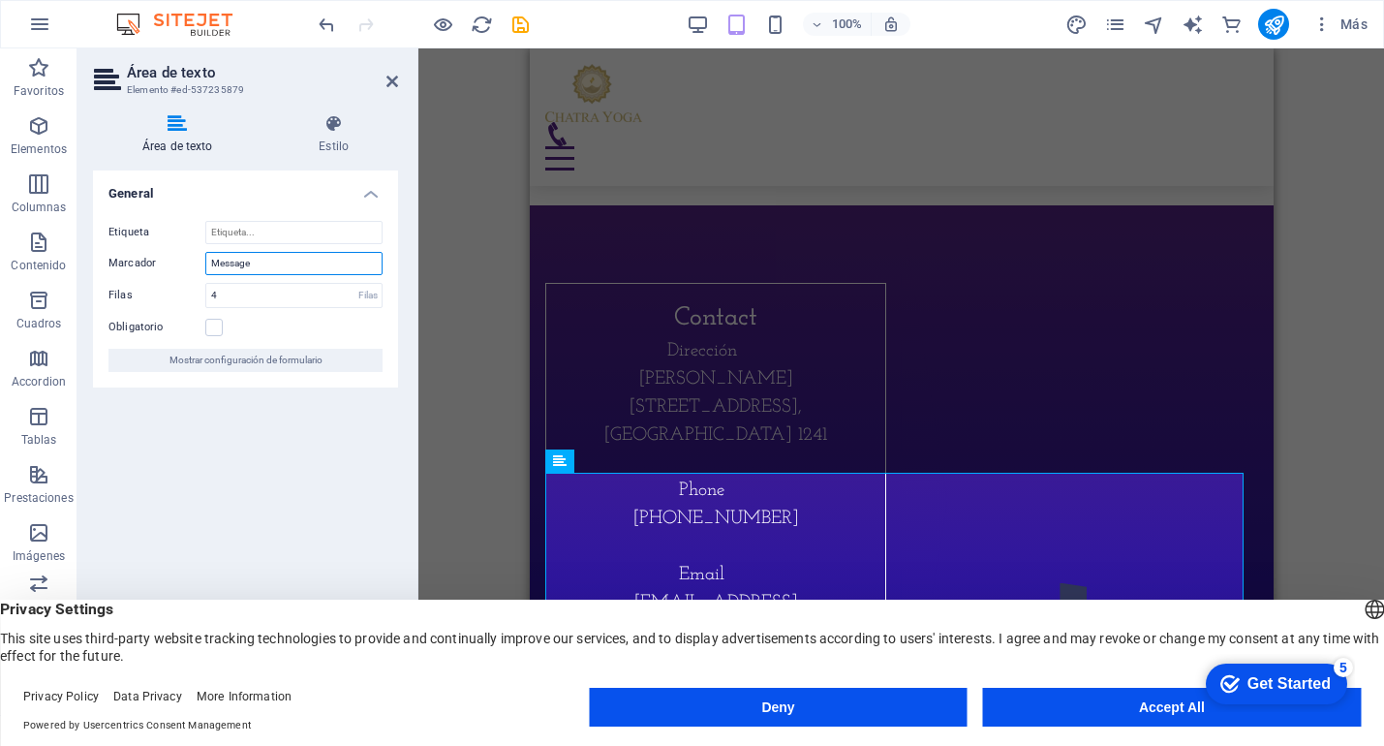
drag, startPoint x: 295, startPoint y: 254, endPoint x: 131, endPoint y: 254, distance: 164.7
click at [131, 254] on div "Marcador Message" at bounding box center [246, 263] width 274 height 23
type input "Escribí tu mensaje aquí"
click at [387, 89] on link at bounding box center [393, 82] width 12 height 16
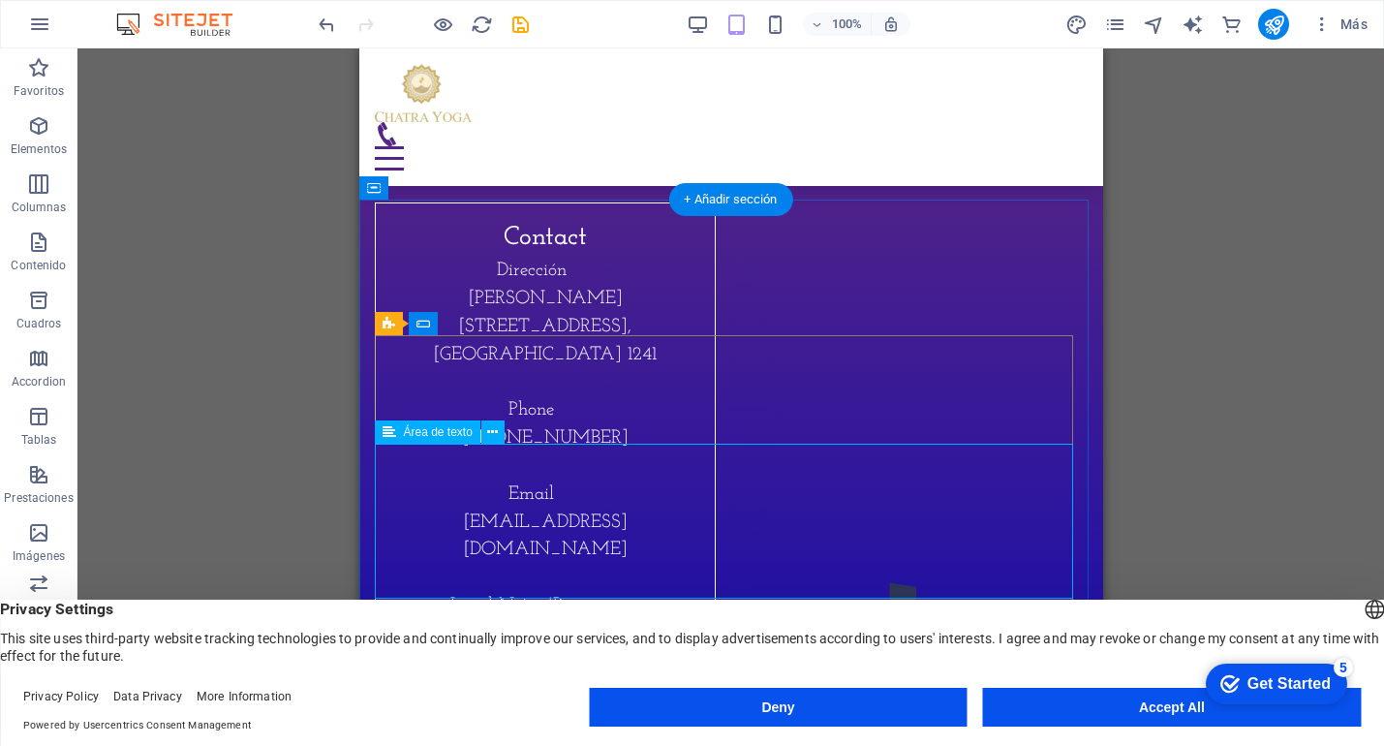
scroll to position [6913, 0]
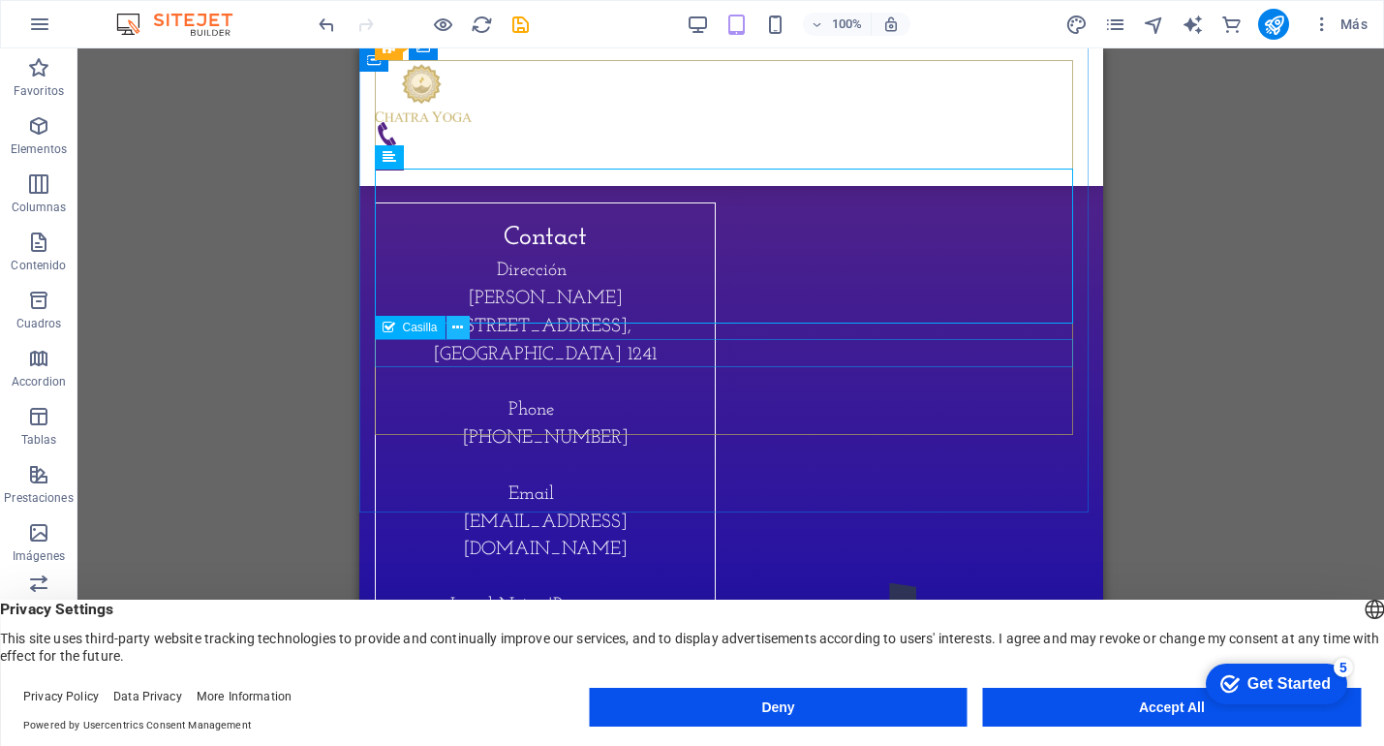
click at [467, 328] on button at bounding box center [458, 327] width 23 height 23
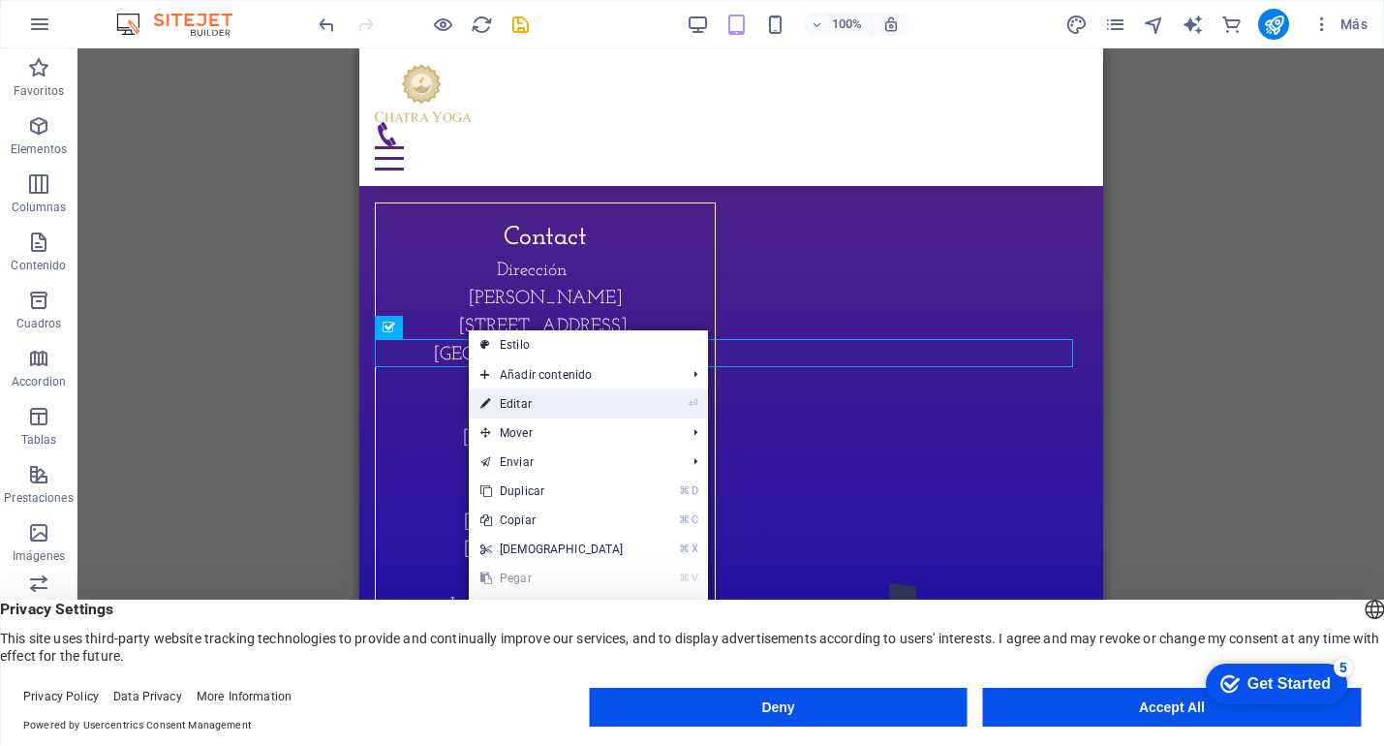
click at [549, 411] on link "⏎ Editar" at bounding box center [552, 403] width 167 height 29
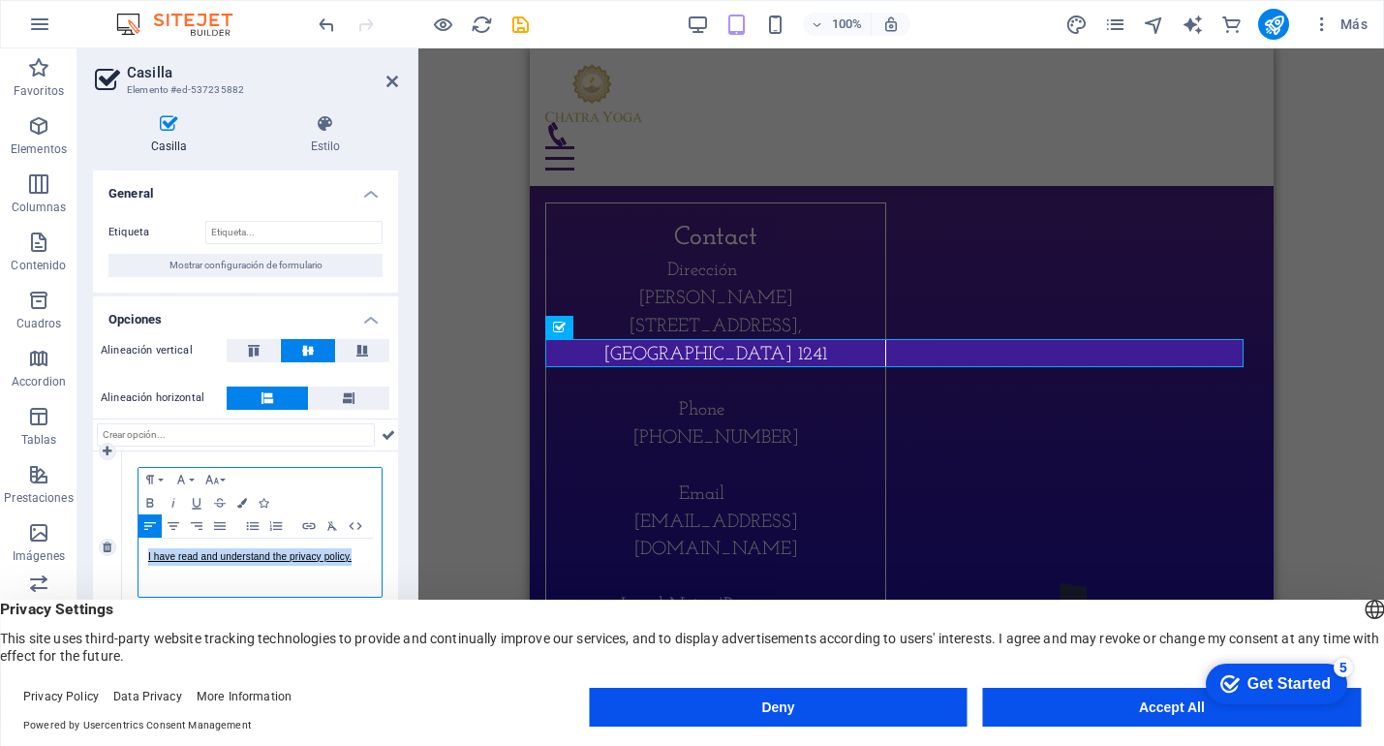
drag, startPoint x: 295, startPoint y: 556, endPoint x: 129, endPoint y: 547, distance: 166.9
click at [129, 547] on div "Paragraph Format Normal Heading 1 Heading 2 Heading 3 Heading 4 Heading 5 Headi…" at bounding box center [260, 547] width 276 height 193
click at [176, 556] on p "He leido y entiendo la política de confidencialidad" at bounding box center [260, 556] width 224 height 17
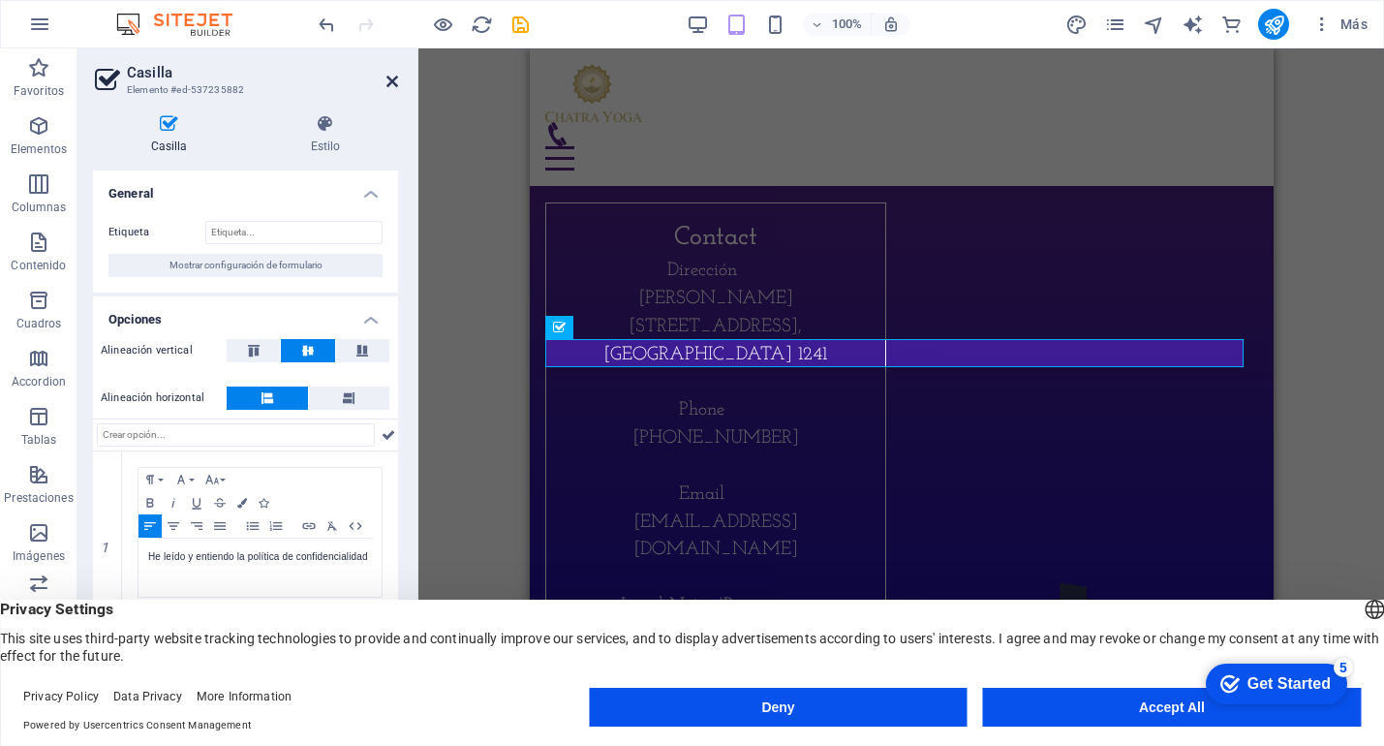
click at [396, 82] on icon at bounding box center [393, 82] width 12 height 16
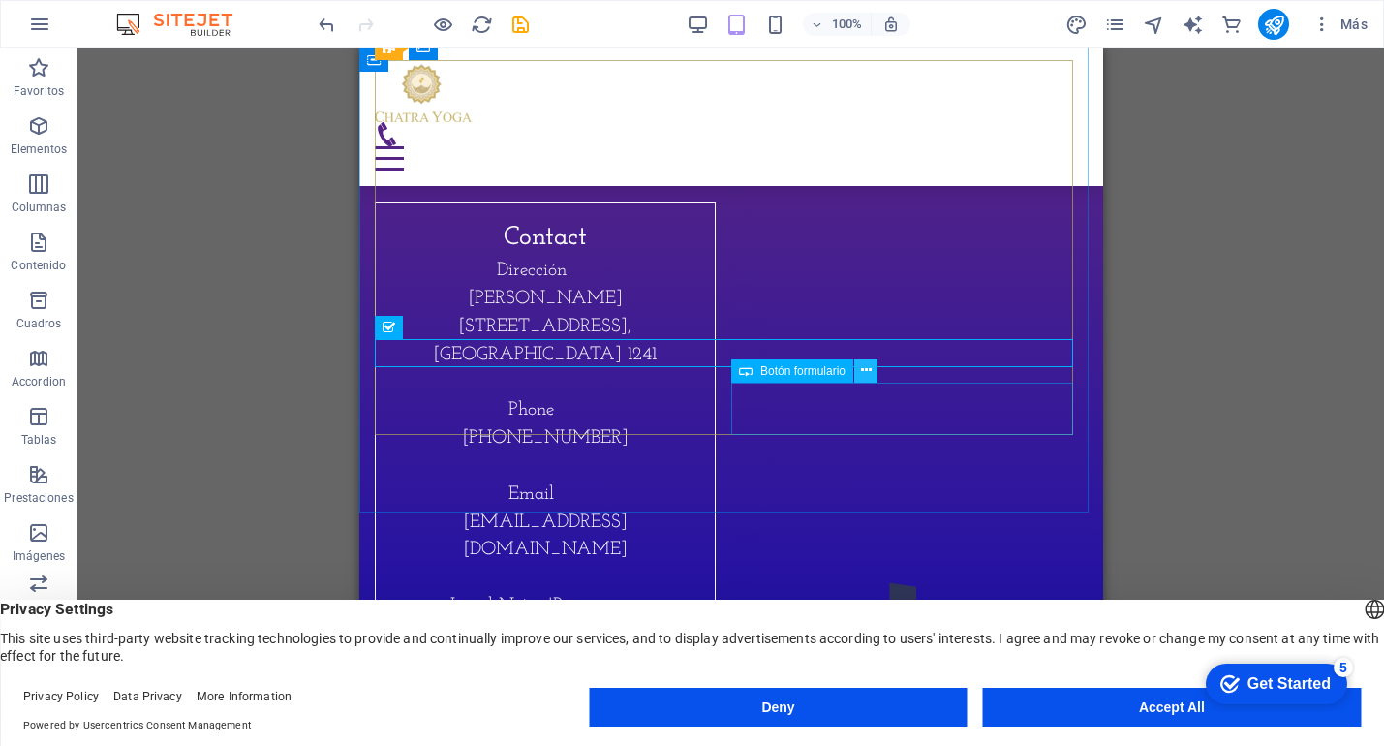
click at [868, 376] on icon at bounding box center [866, 370] width 11 height 20
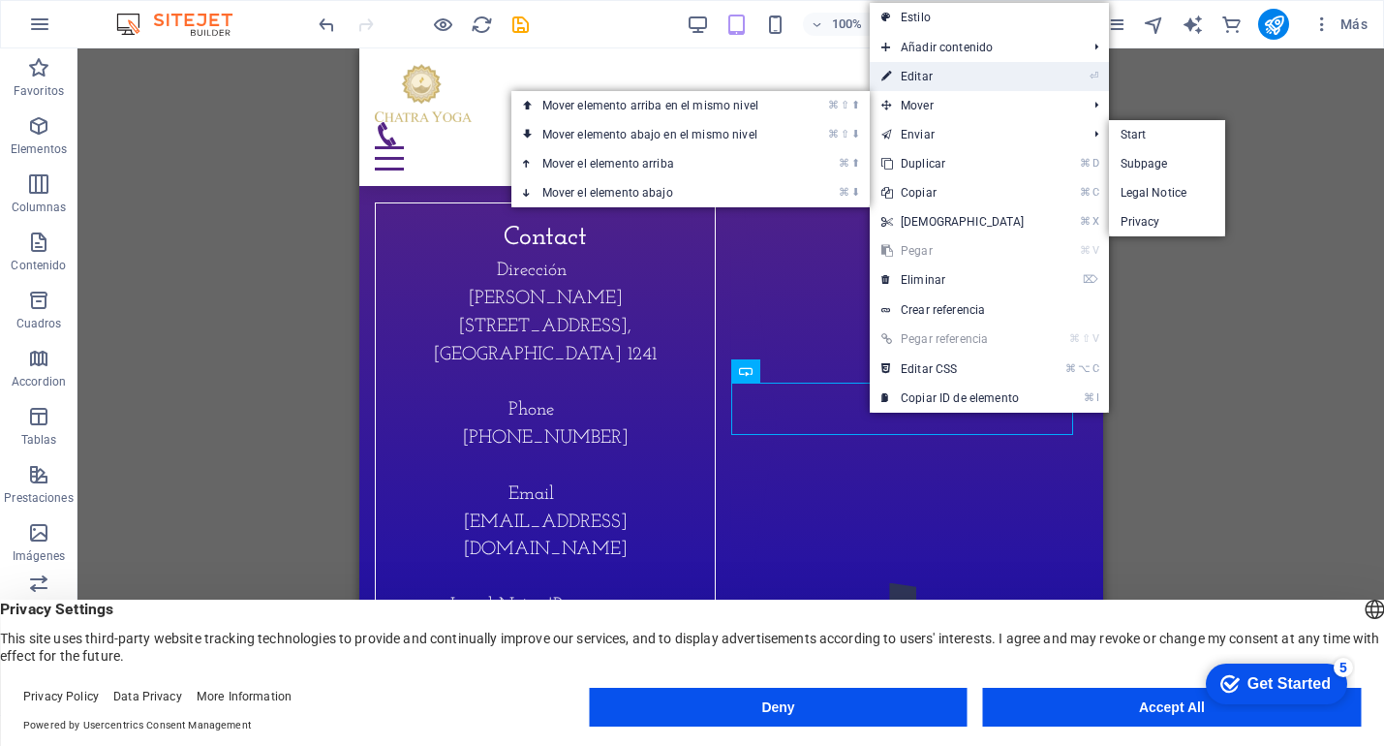
click at [954, 82] on link "⏎ Editar" at bounding box center [953, 76] width 167 height 29
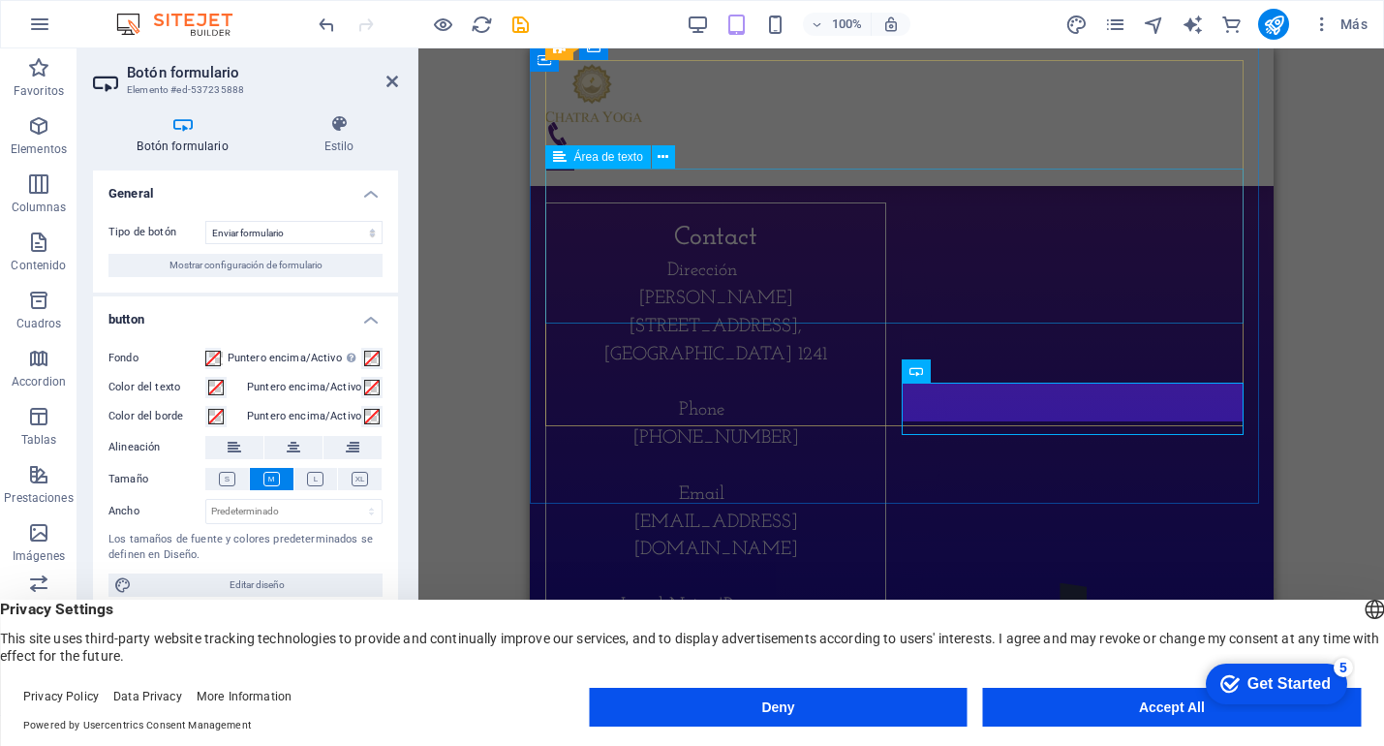
type button "Send"
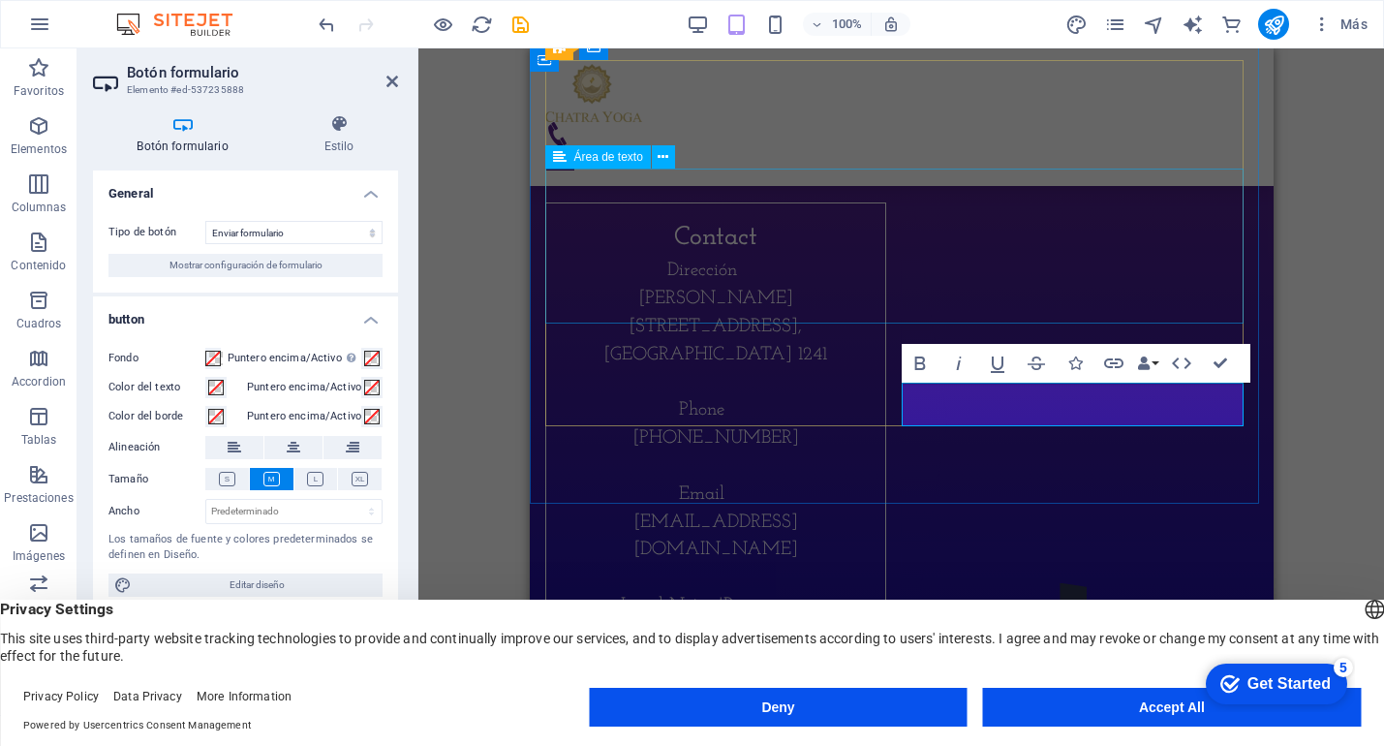
click at [390, 85] on icon at bounding box center [393, 82] width 12 height 16
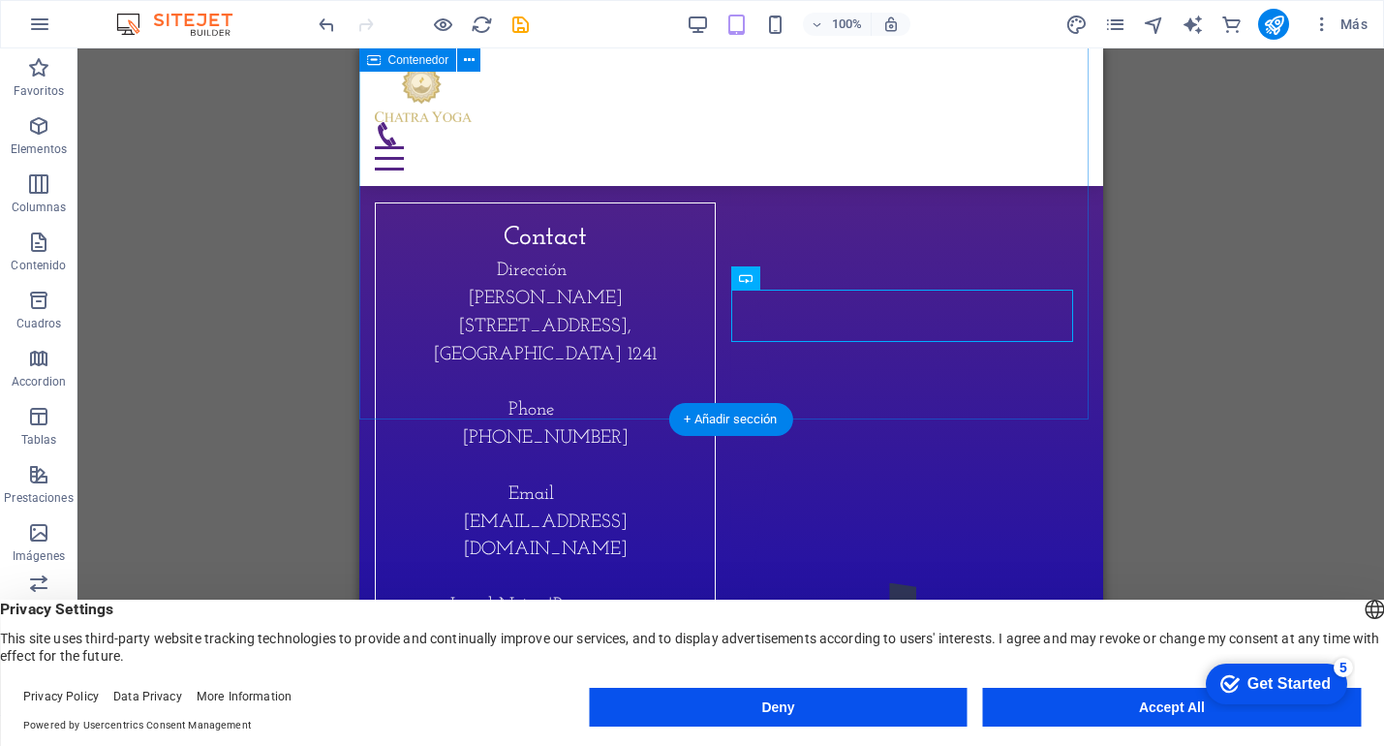
scroll to position [7006, 0]
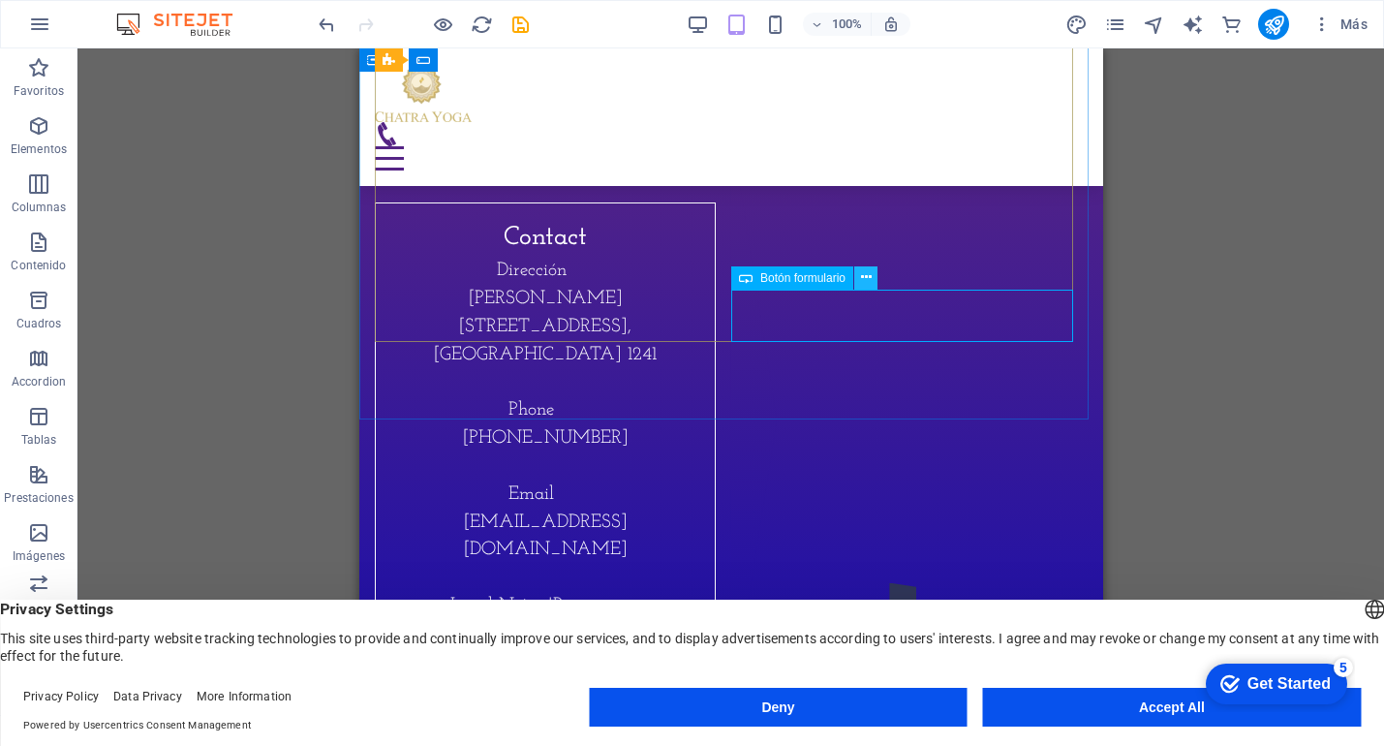
click at [871, 278] on button at bounding box center [865, 277] width 23 height 23
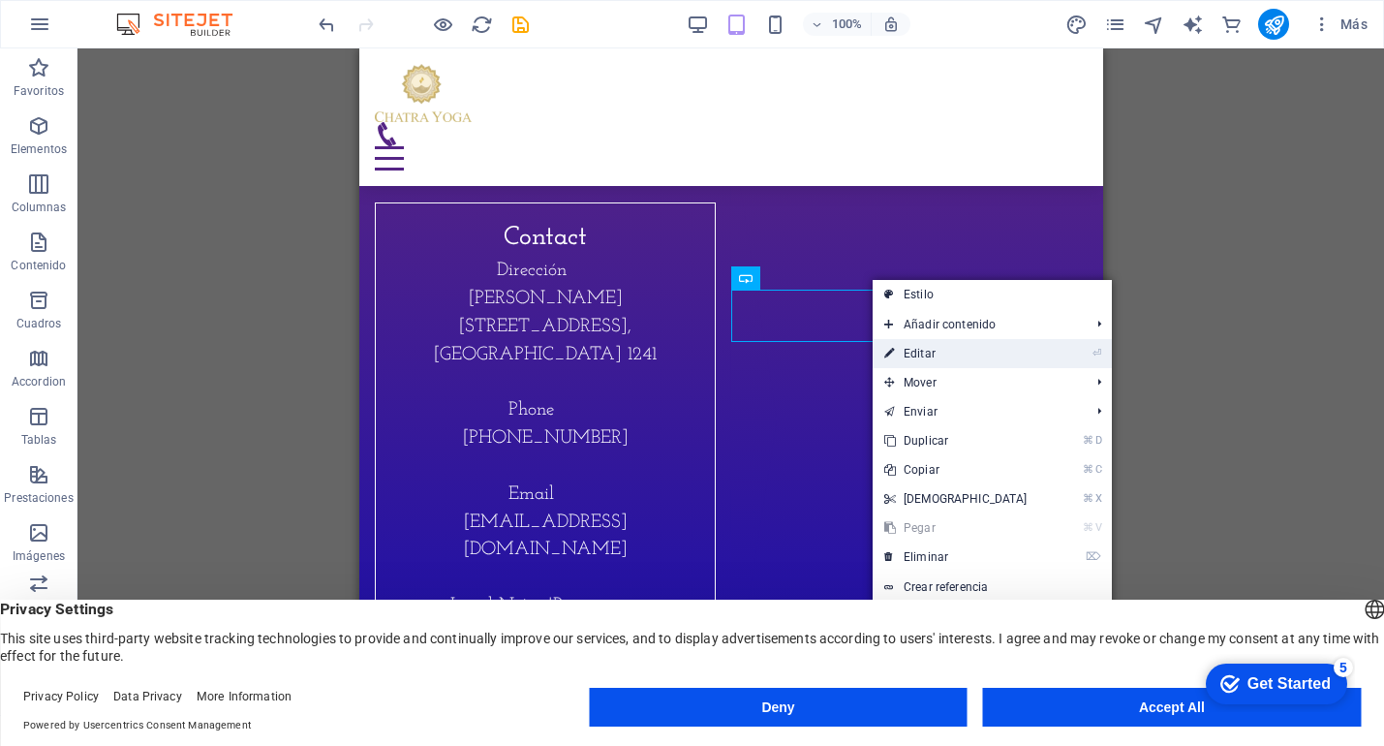
click at [935, 348] on link "⏎ Editar" at bounding box center [956, 353] width 167 height 29
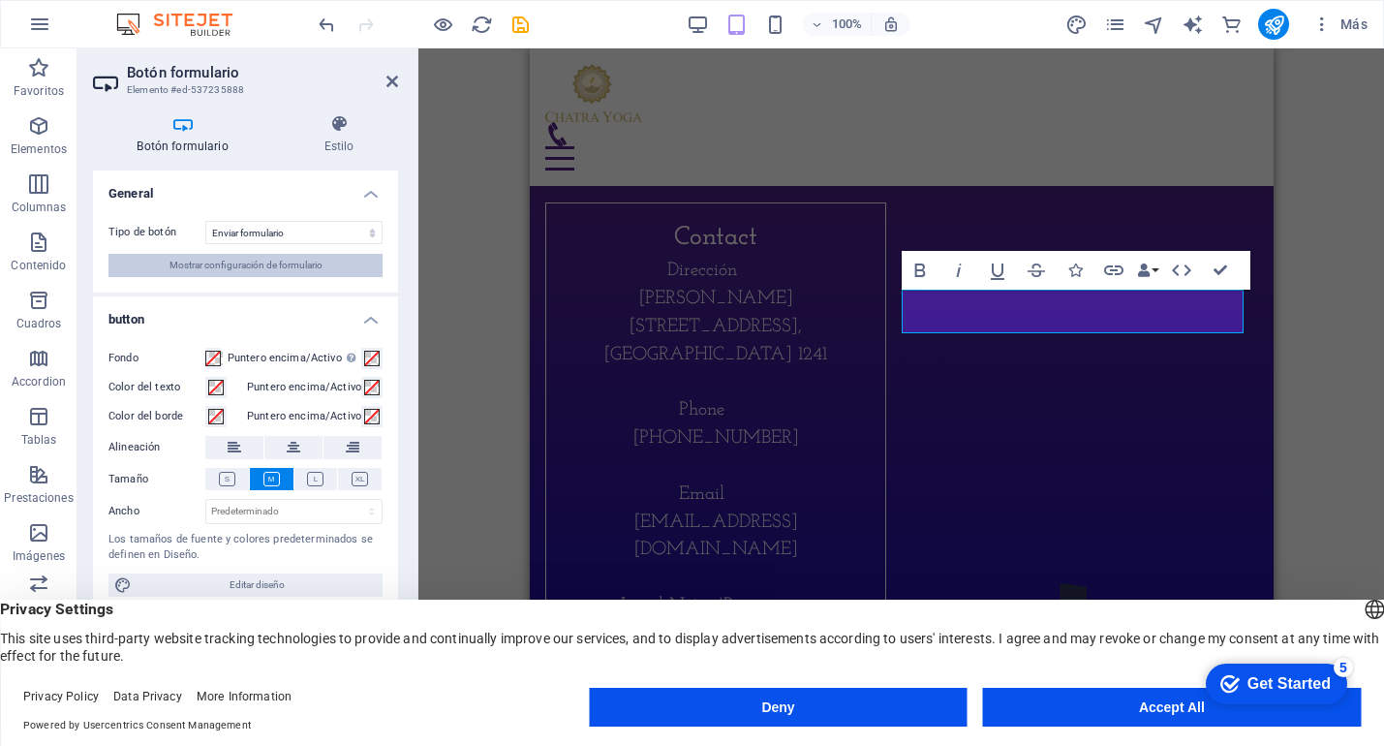
click at [286, 268] on span "Mostrar configuración de formulario" at bounding box center [246, 265] width 153 height 23
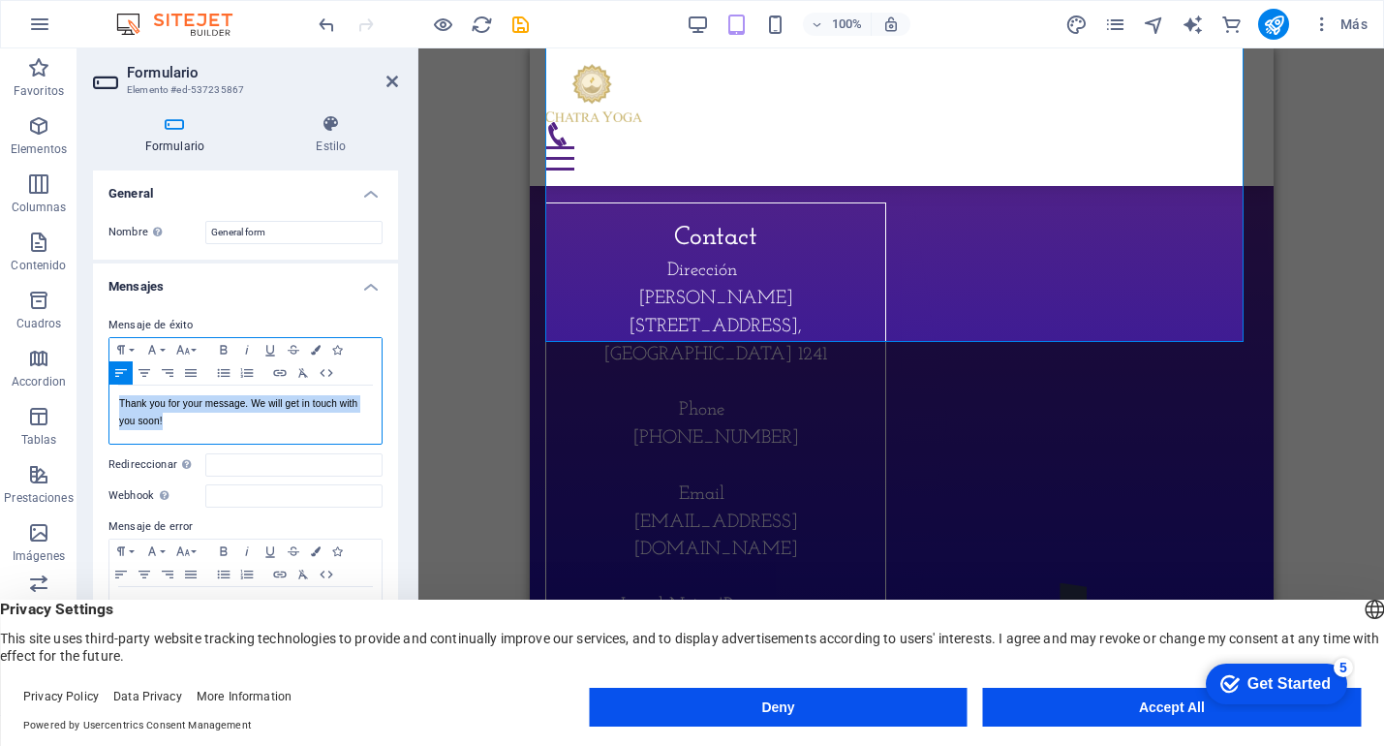
drag, startPoint x: 163, startPoint y: 421, endPoint x: 96, endPoint y: 396, distance: 71.4
click at [96, 396] on div "Mensaje de éxito Paragraph Format Normal Heading 1 Heading 2 Heading 3 Heading …" at bounding box center [245, 480] width 305 height 364
copy p "Thank you for your message. We will get in touch with you soon!"
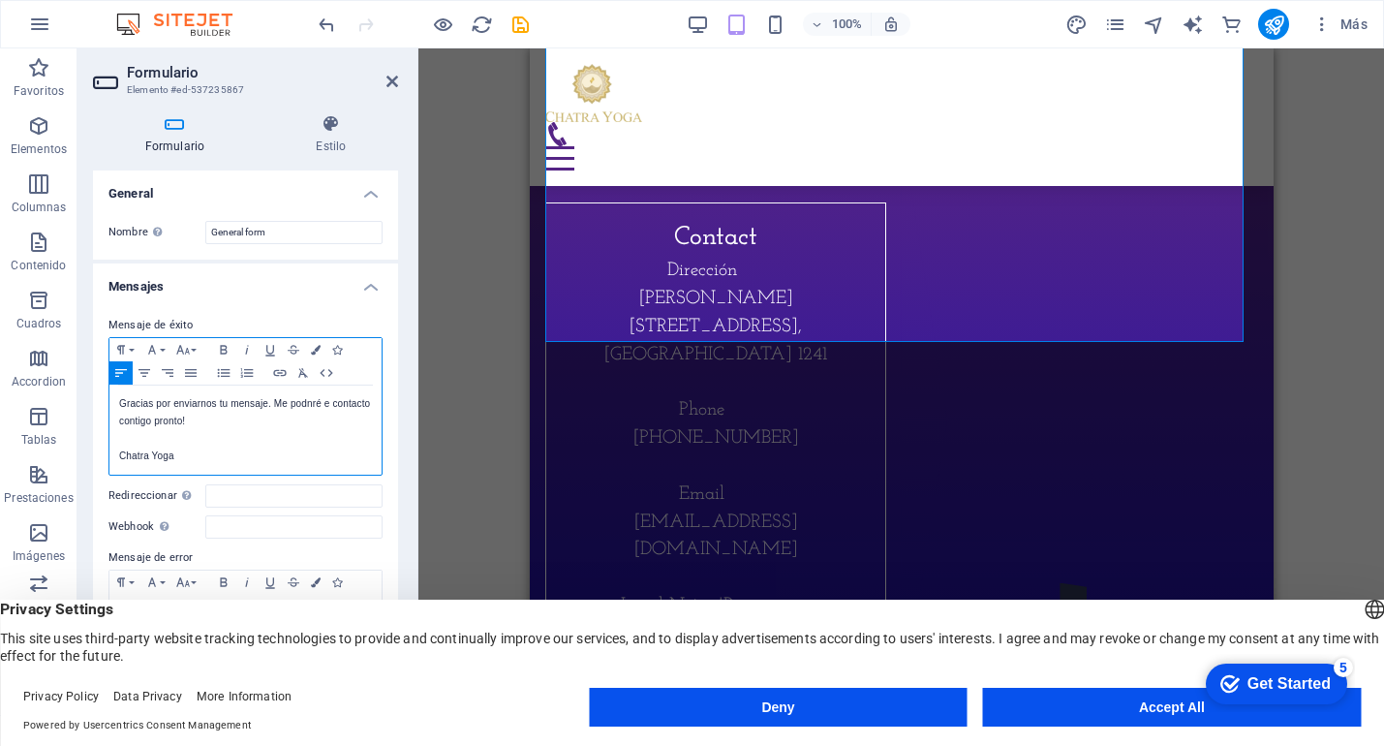
click at [319, 407] on p "Gracias por enviarnos tu mensaje. Me podnré e contacto contigo pronto!" at bounding box center [245, 412] width 253 height 35
click at [263, 421] on p "Gracias por enviarnos tu mensaje. Nos pondremos en contacto contigo pronto!" at bounding box center [245, 412] width 253 height 35
click at [177, 421] on p "Gracias por enviarnos tu mensaje. Nos pondremos en contacto contigo pronto!" at bounding box center [245, 412] width 253 height 35
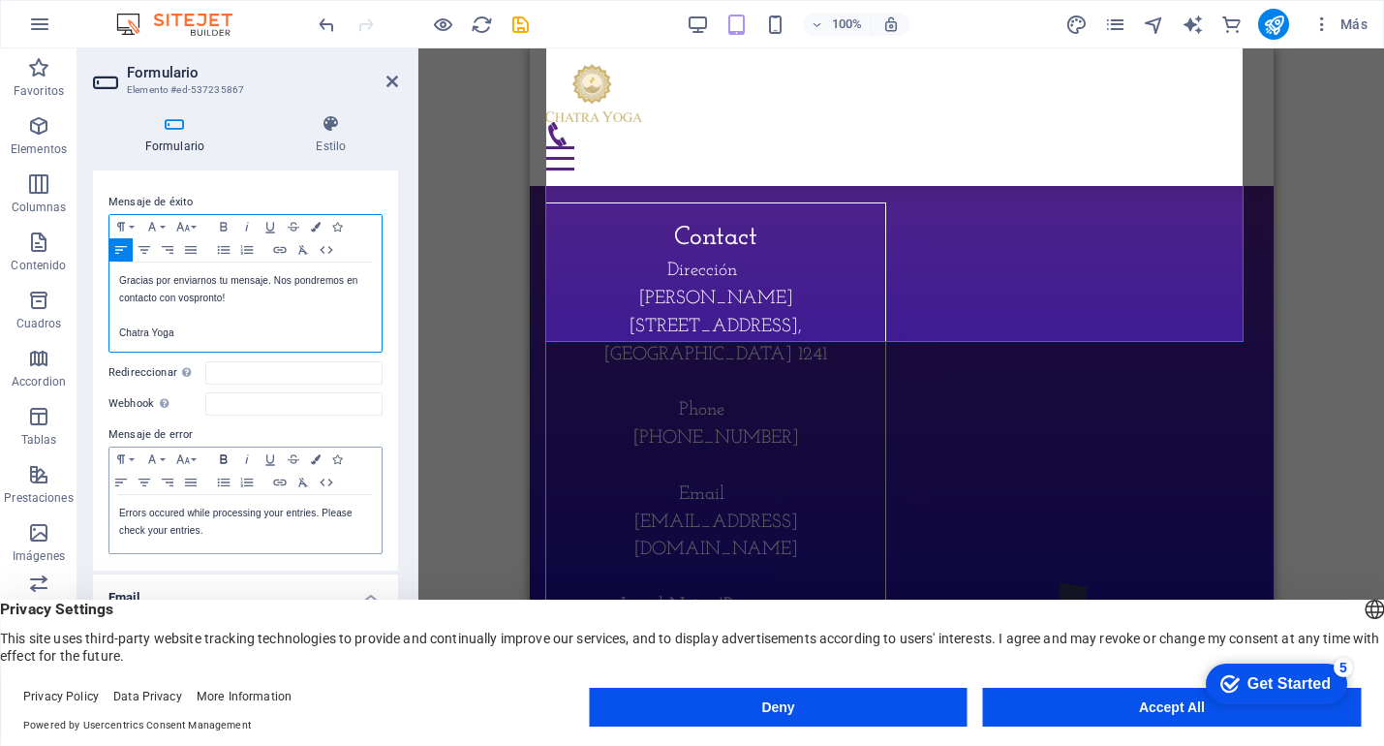
scroll to position [127, 0]
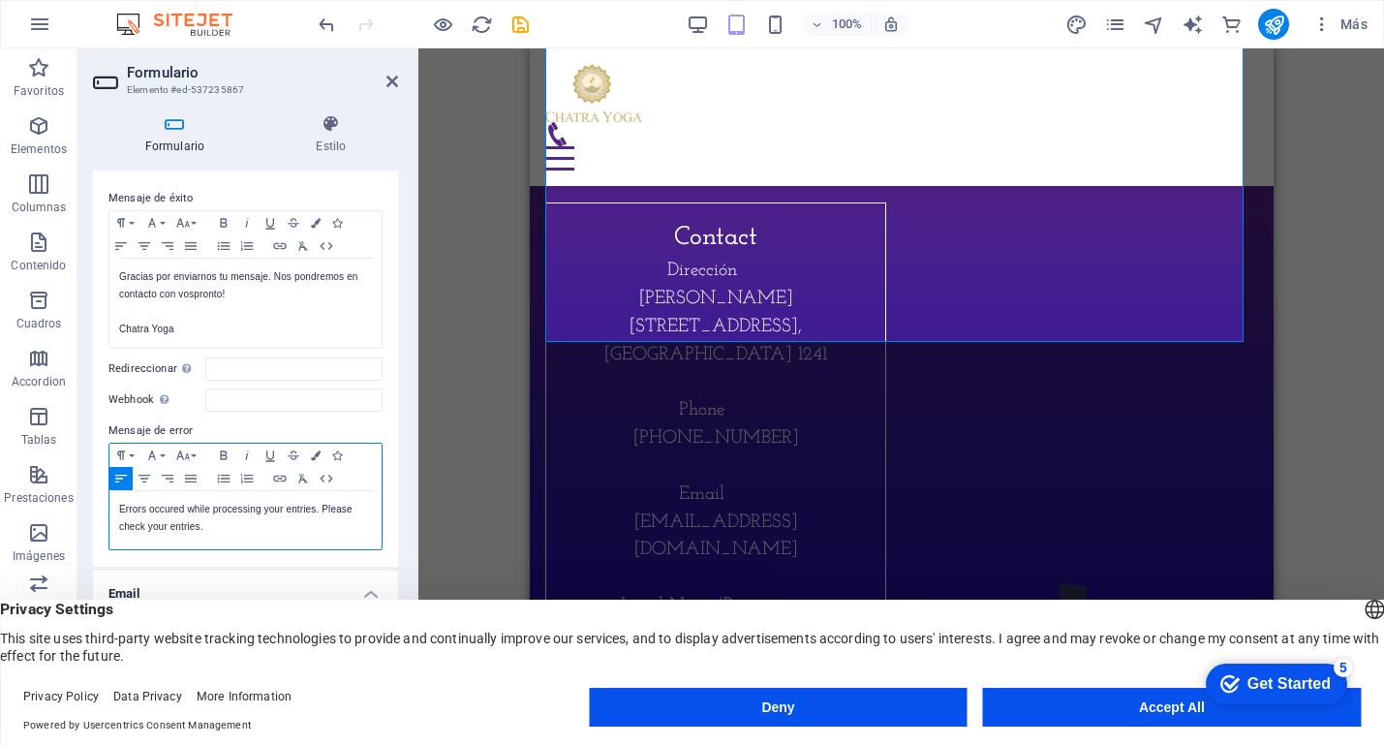
click at [215, 531] on p "Errors occured while processing your entries. Please check your entries." at bounding box center [245, 518] width 253 height 35
click at [120, 506] on p "Errors occured while processing your entries. Please check your entries." at bounding box center [245, 518] width 253 height 35
click at [149, 512] on p "Ocurrio un error mientras procesaba tu mensaje, Por favor revisa tu codigo" at bounding box center [245, 518] width 253 height 35
click at [204, 511] on p "Ocurrió un error mientras procesaba tu mensaje, Por favor revisa tu codigo" at bounding box center [245, 518] width 253 height 35
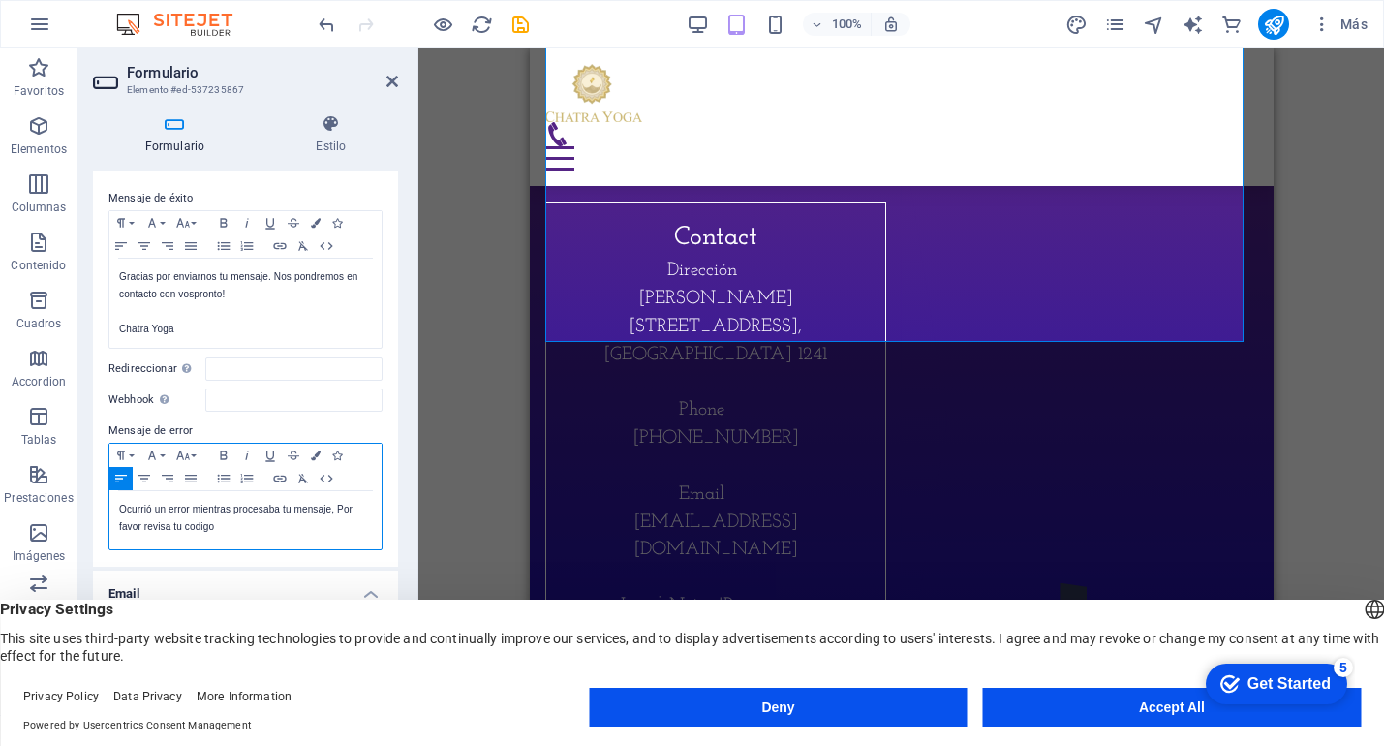
click at [193, 525] on p "Ocurrió un error mientras procesaba tu mensaje, Por favor revisa tu codigo" at bounding box center [245, 518] width 253 height 35
click at [225, 534] on p "Ocurrió un error mientras procesaba tu mensaje, Por favor revisa tu código" at bounding box center [245, 518] width 253 height 35
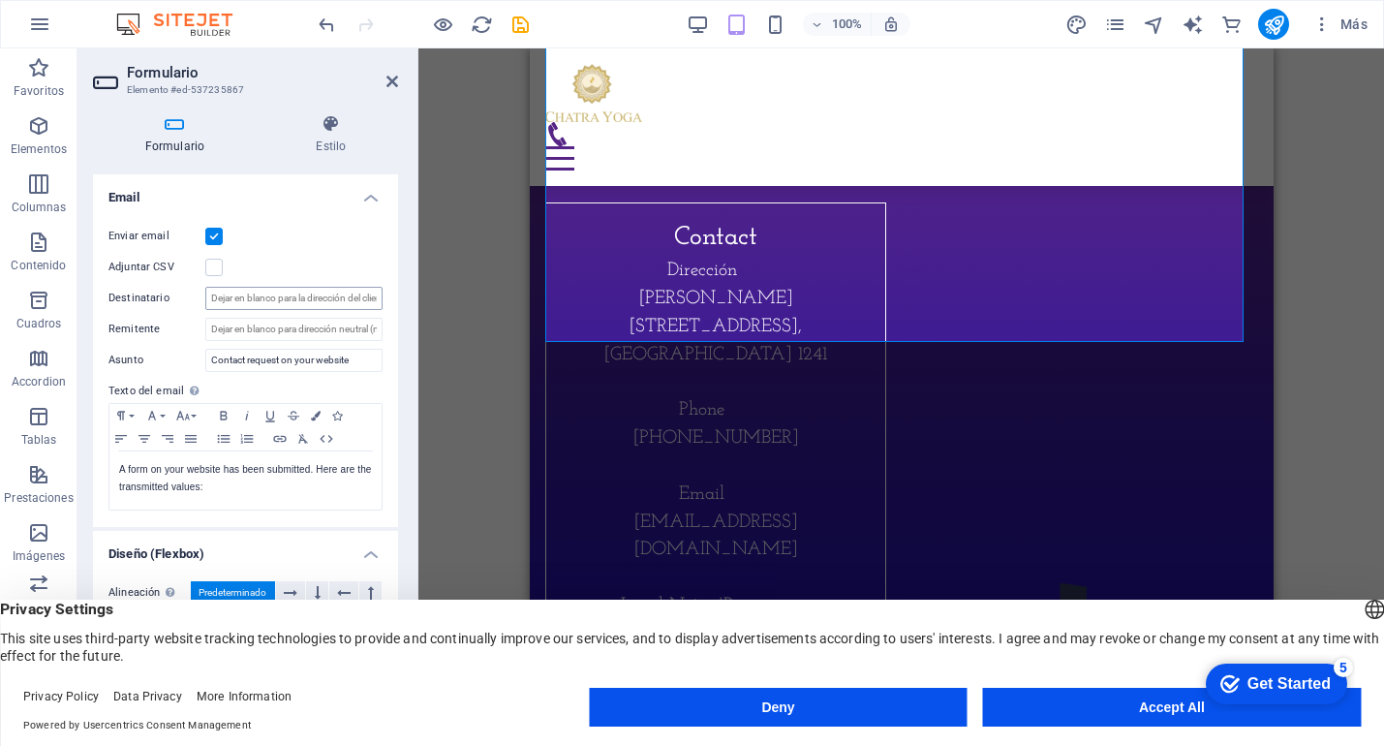
scroll to position [525, 0]
click at [271, 324] on input "Remitente" at bounding box center [293, 327] width 177 height 23
drag, startPoint x: 339, startPoint y: 360, endPoint x: 205, endPoint y: 353, distance: 133.9
click at [205, 353] on input "Contact request on your website" at bounding box center [293, 358] width 177 height 23
type input "Contacto sitio web Chatra Yoga"
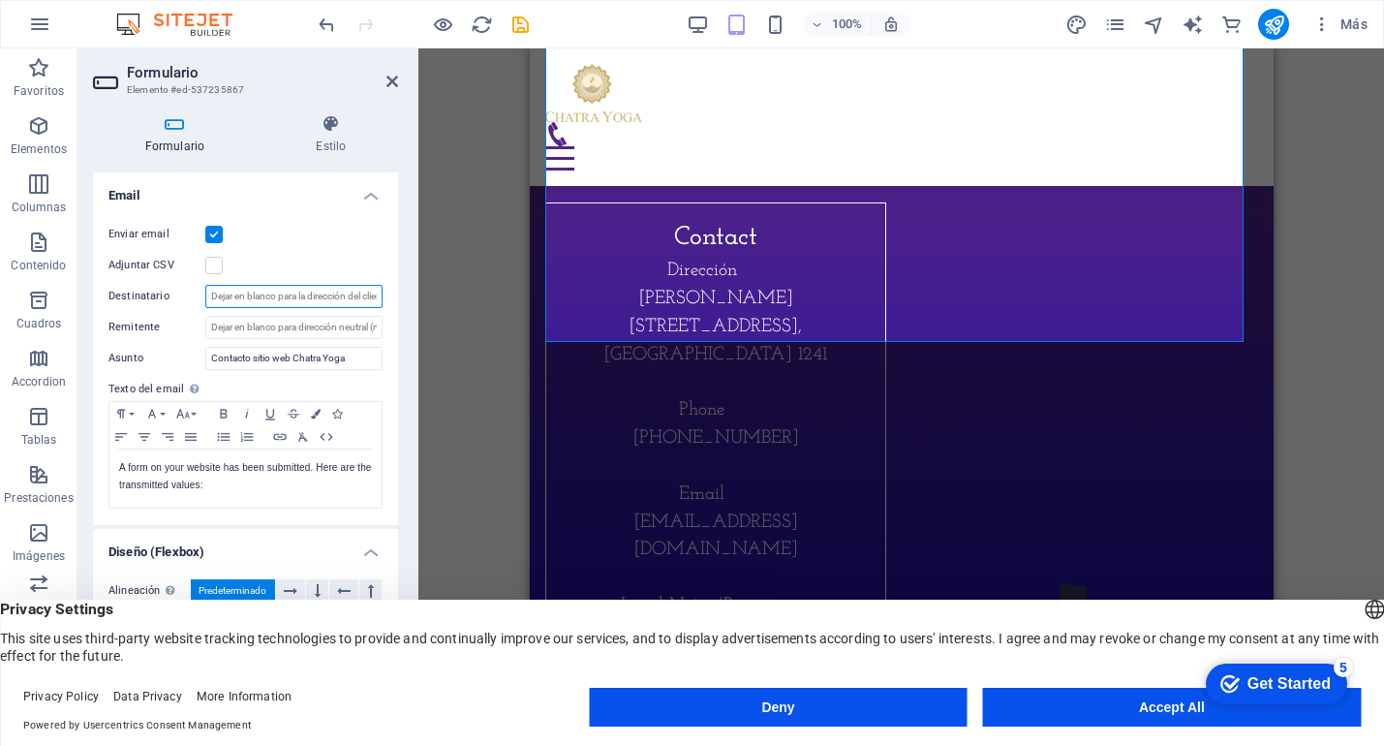
click at [261, 302] on input "Destinatario" at bounding box center [293, 296] width 177 height 23
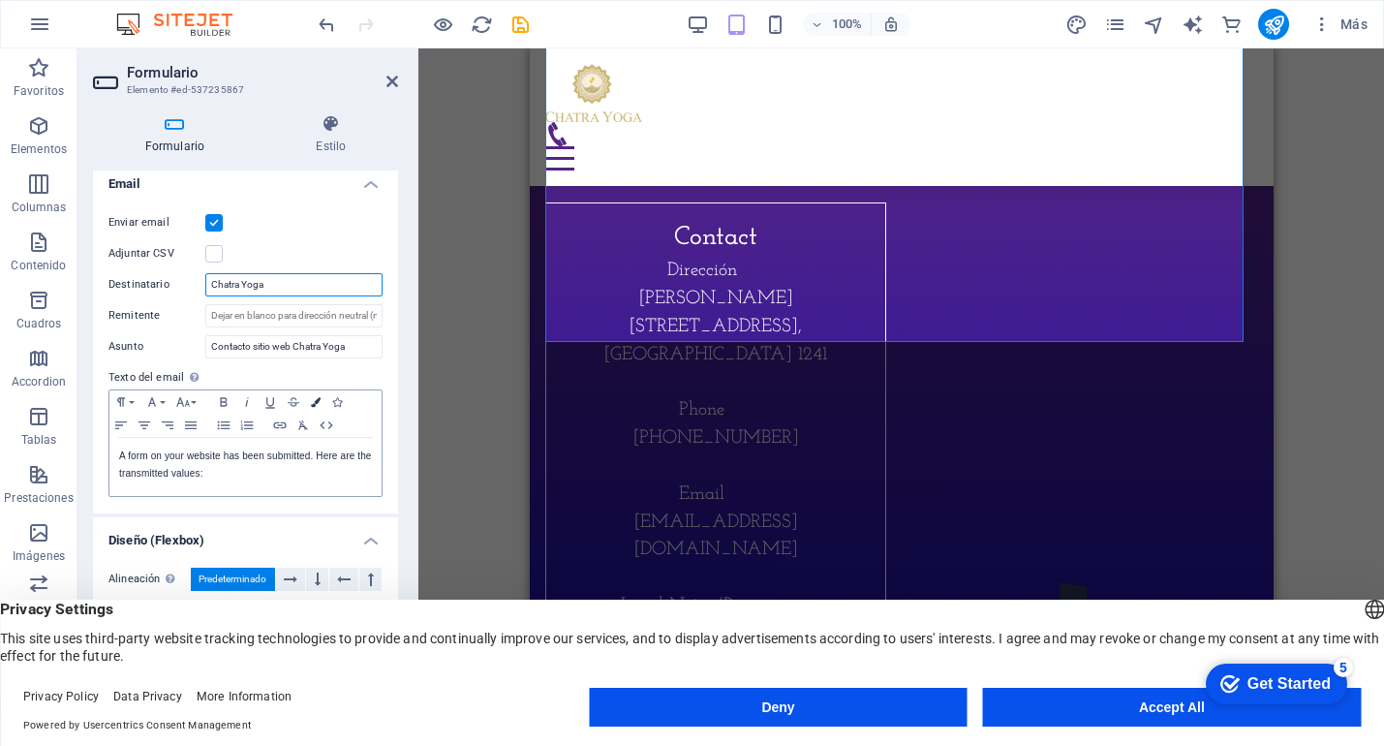
scroll to position [573, 0]
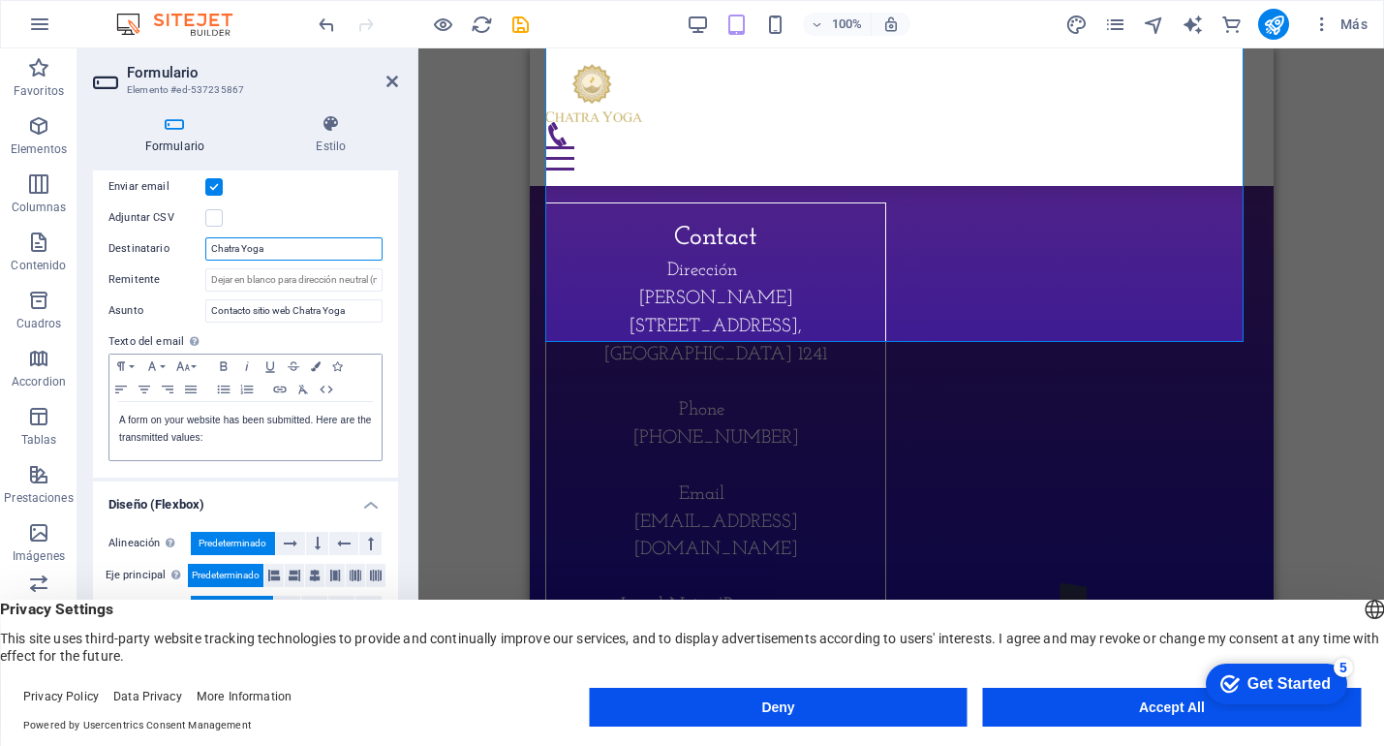
type input "Chatra Yoga"
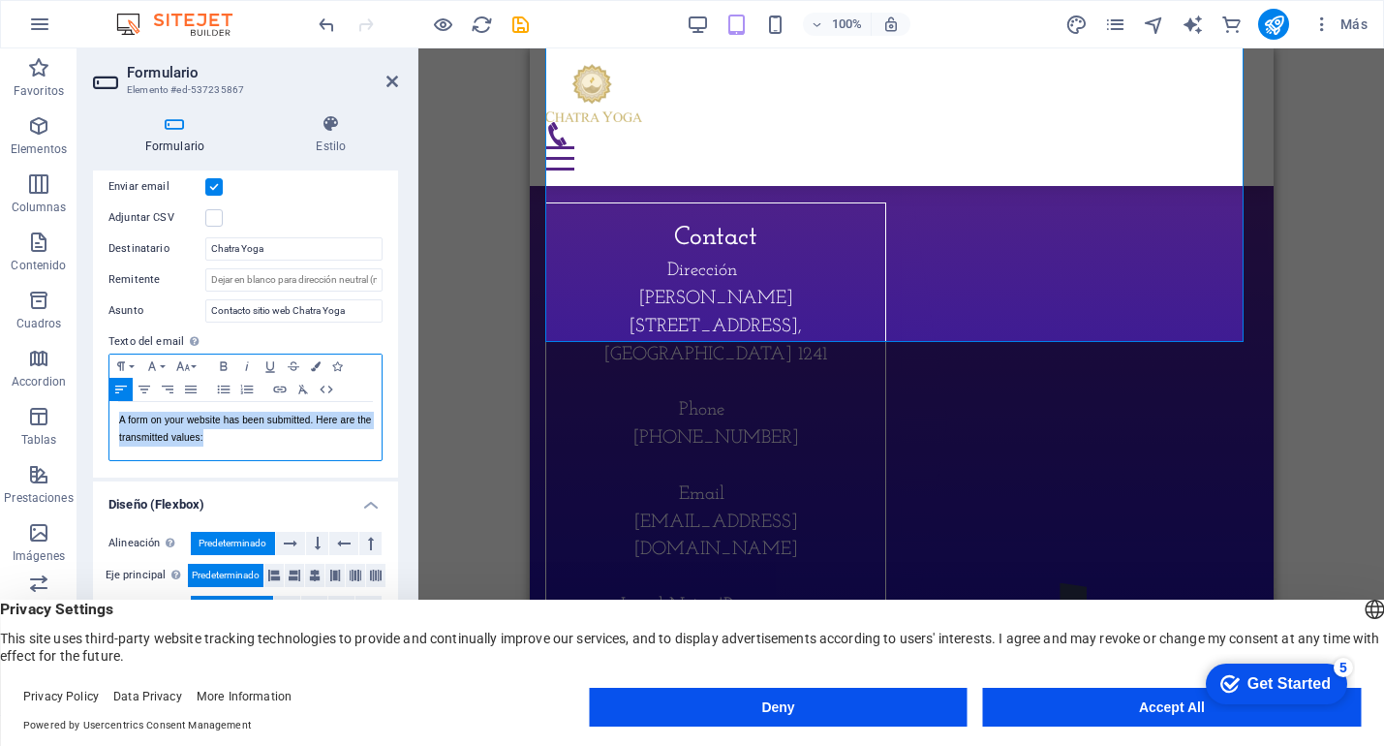
drag, startPoint x: 245, startPoint y: 441, endPoint x: 111, endPoint y: 414, distance: 136.4
click at [111, 414] on div "A form on your website has been submitted. Here are the transmitted values:" at bounding box center [245, 431] width 272 height 58
copy p "A form on your website has been submitted. Here are the transmitted values:"
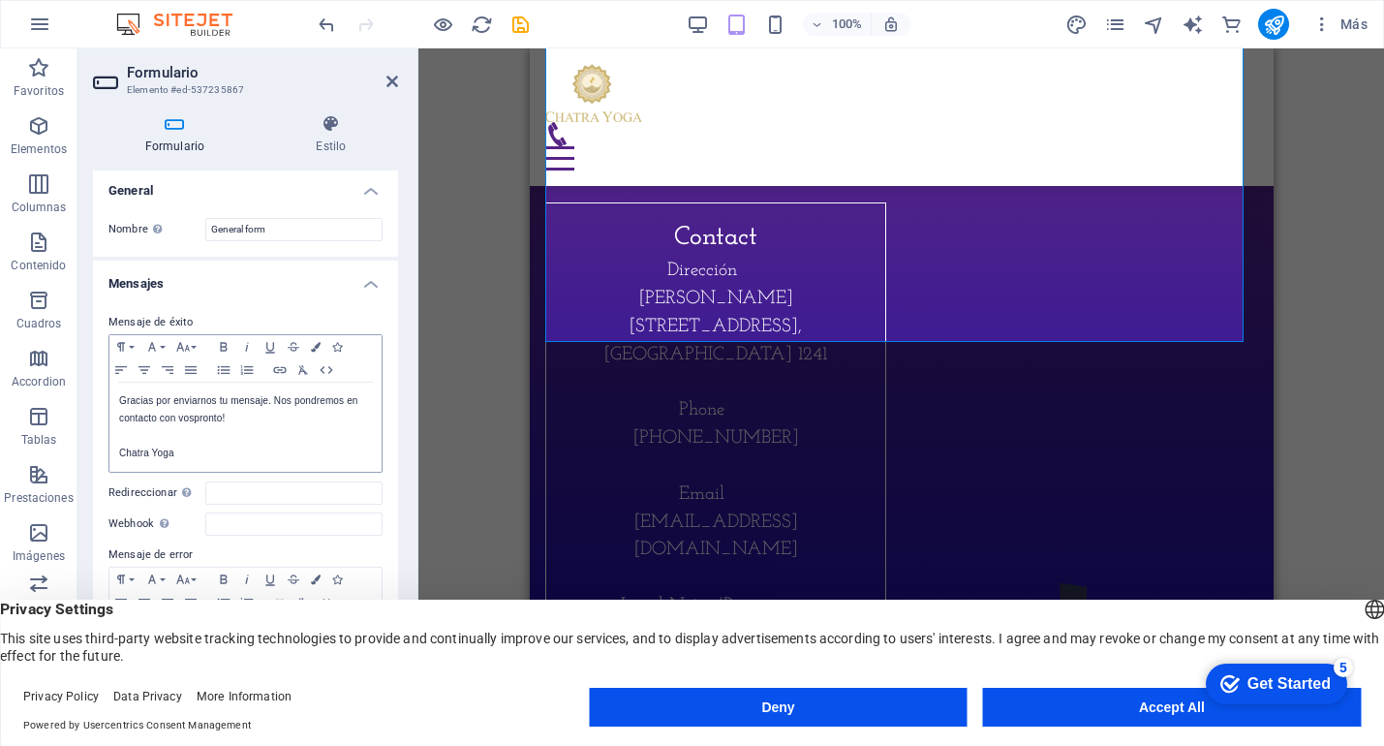
scroll to position [0, 0]
drag, startPoint x: 295, startPoint y: 229, endPoint x: 201, endPoint y: 209, distance: 95.9
click at [201, 209] on div "Nombre Define un nombre para el formulario. General form" at bounding box center [245, 232] width 305 height 54
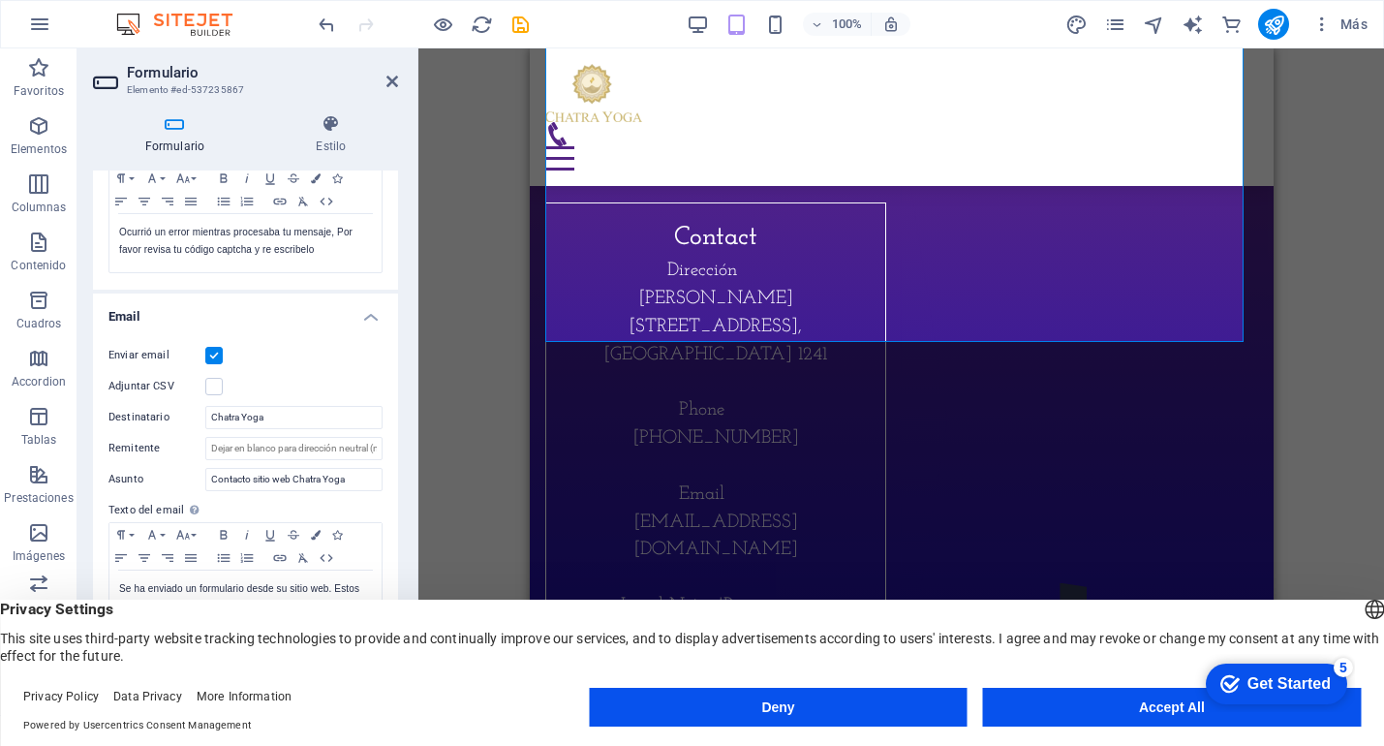
scroll to position [427, 0]
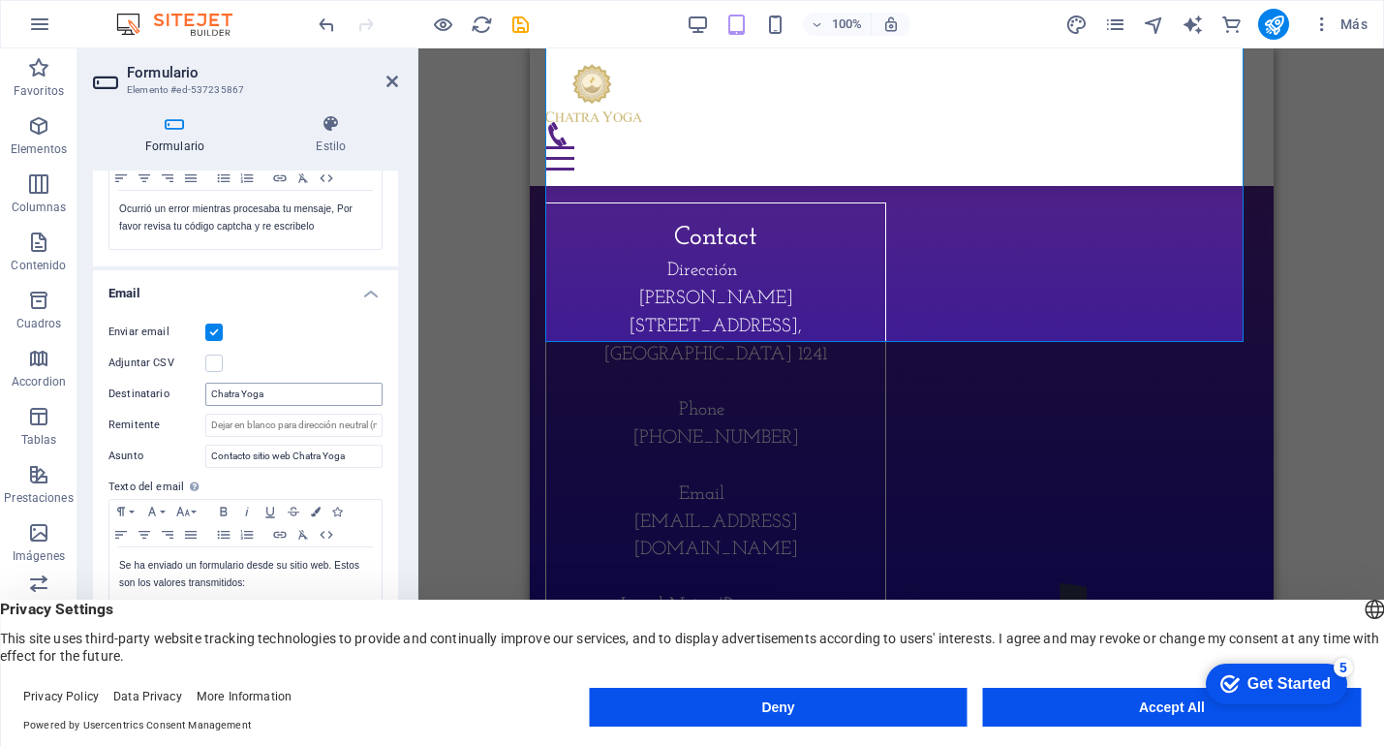
type input "Formulario sitio web Chatra Yoga"
drag, startPoint x: 283, startPoint y: 400, endPoint x: 199, endPoint y: 387, distance: 85.4
click at [199, 387] on div "Destinatario Chatra Yoga" at bounding box center [246, 394] width 274 height 23
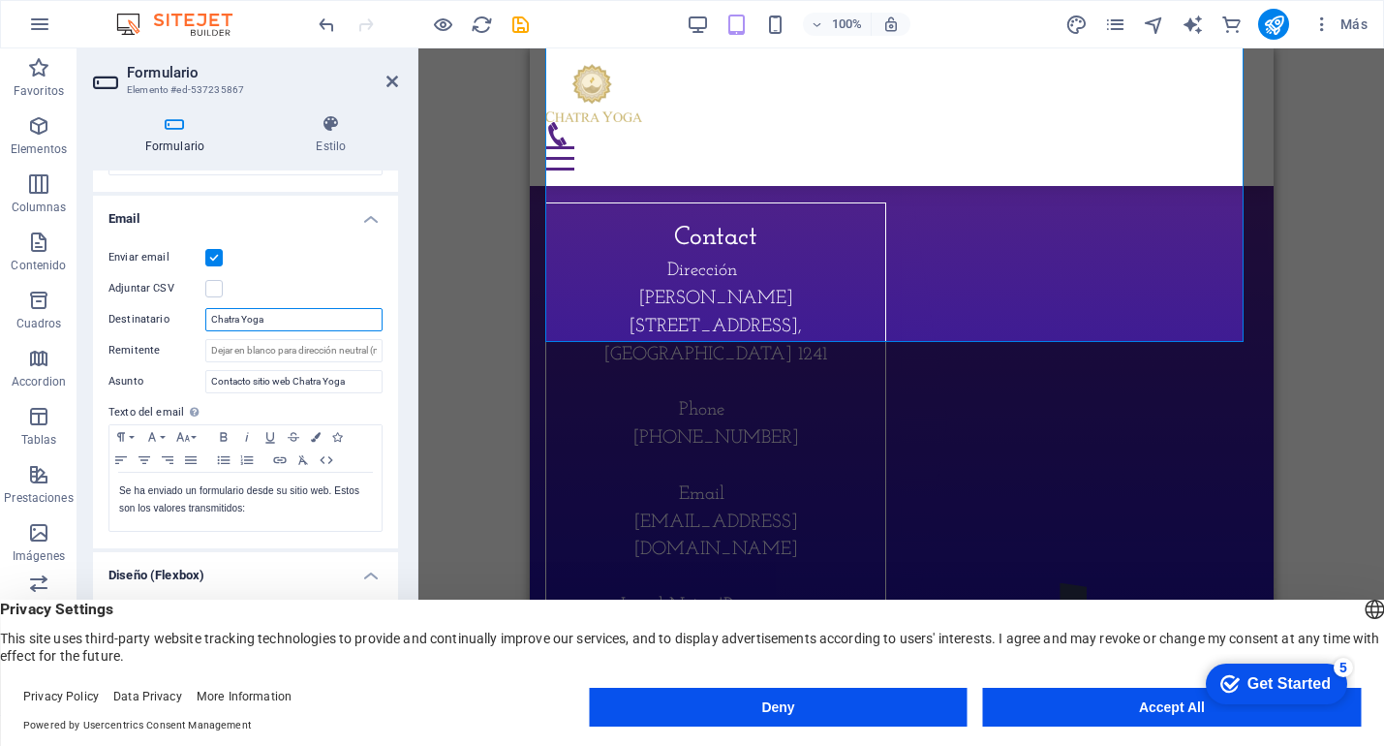
scroll to position [517, 0]
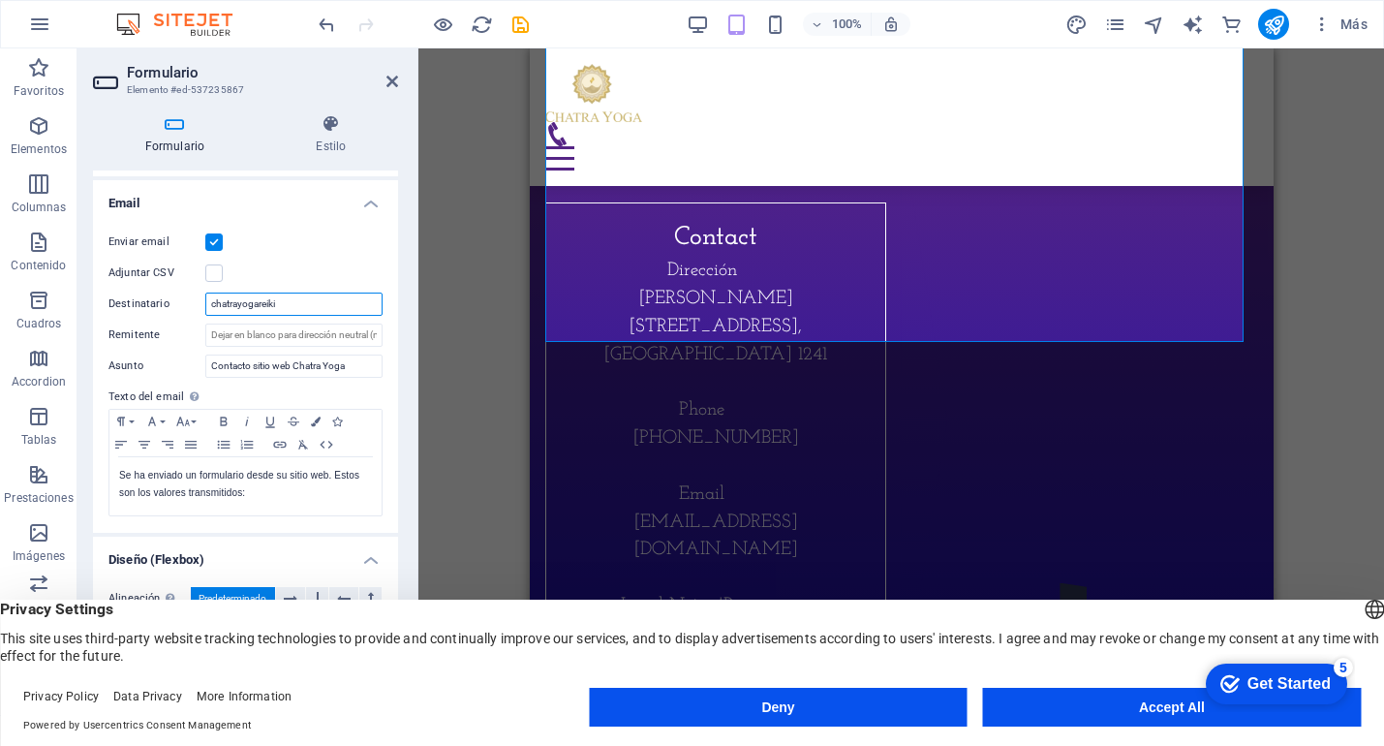
paste input "@"
type input "[EMAIL_ADDRESS][DOMAIN_NAME]"
click at [337, 255] on div "Enviar email Adjuntar CSV Destinatario chatrayogareiki@gmail.com Remitente Asun…" at bounding box center [245, 374] width 305 height 318
drag, startPoint x: 342, startPoint y: 303, endPoint x: 178, endPoint y: 286, distance: 164.6
click at [178, 286] on div "Enviar email Adjuntar CSV Destinatario chatrayogareiki@gmail.com Remitente Asun…" at bounding box center [245, 374] width 305 height 318
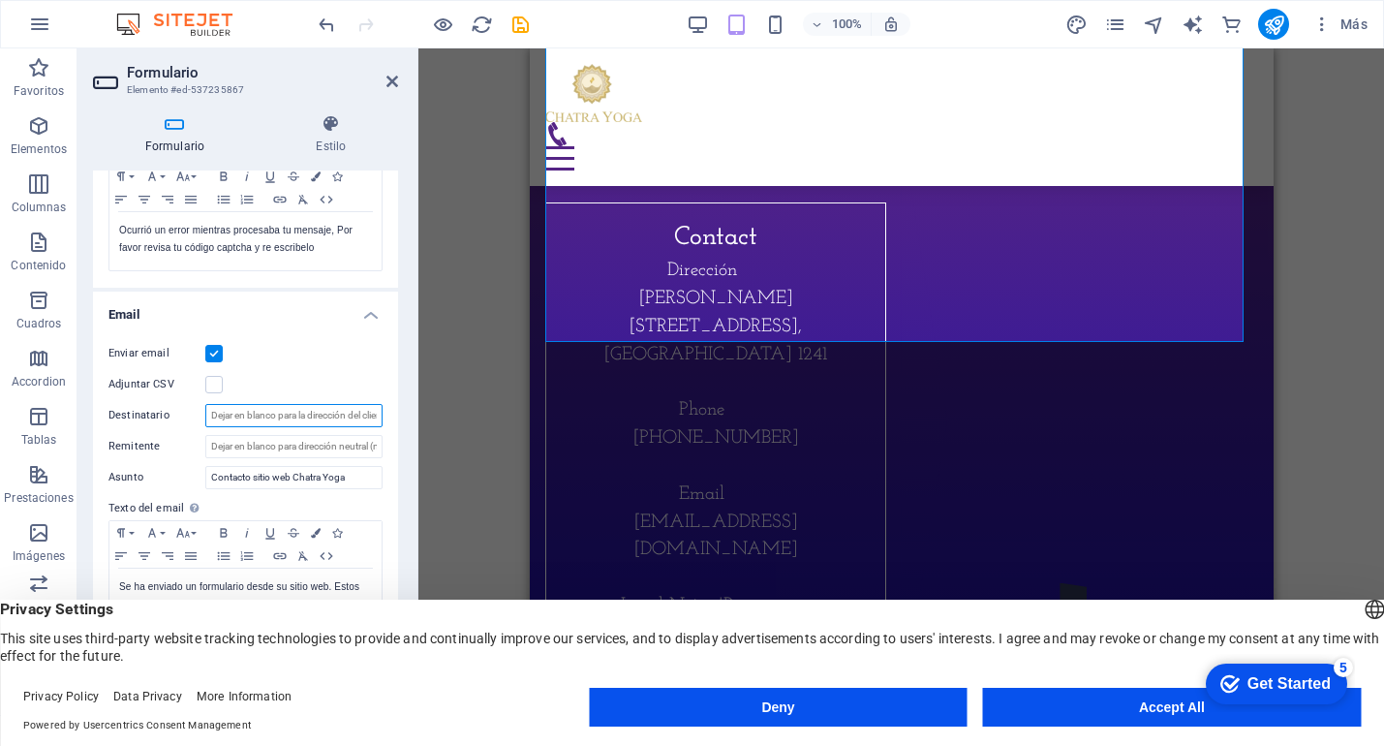
scroll to position [573, 0]
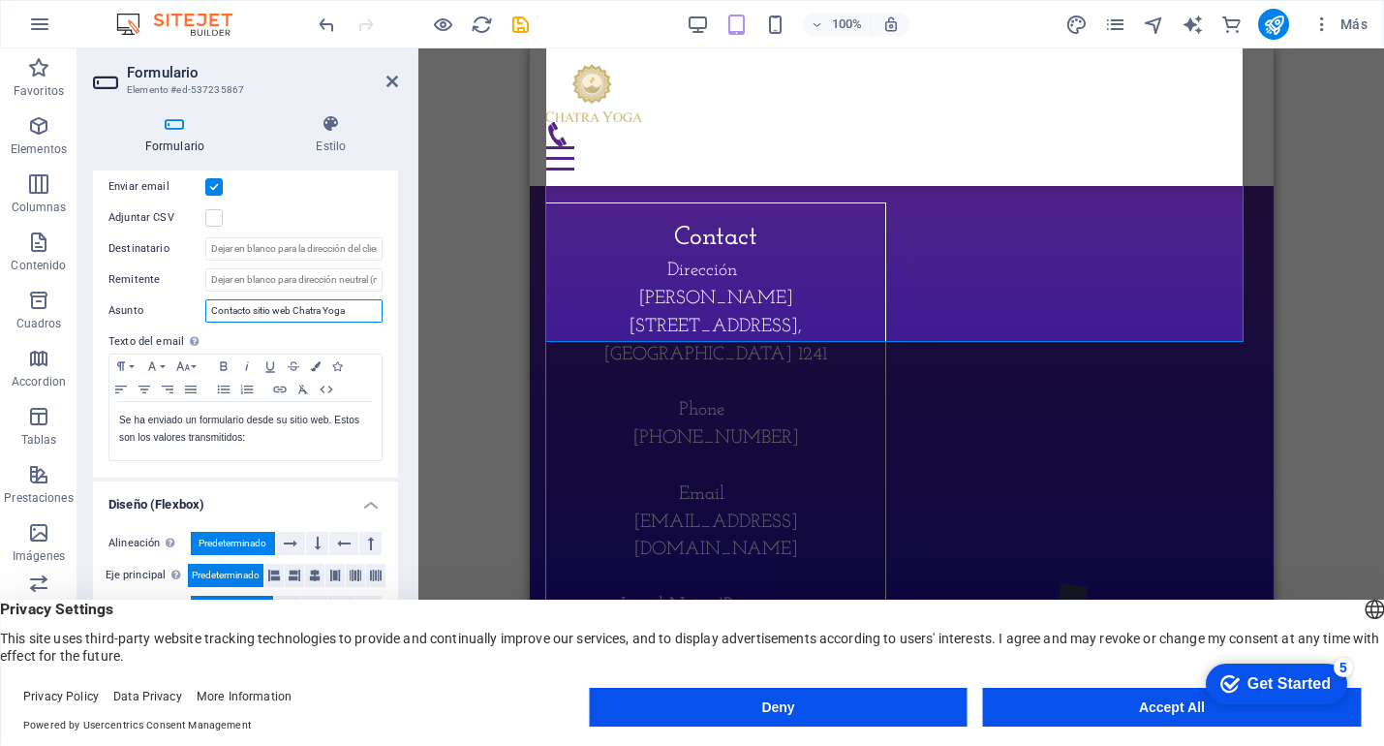
drag, startPoint x: 357, startPoint y: 311, endPoint x: 204, endPoint y: 297, distance: 152.7
click at [204, 299] on div "Asunto Contacto sitio web Chatra Yoga" at bounding box center [246, 310] width 274 height 23
type input "Quiero información sobre las clases de Yoga y Talleres"
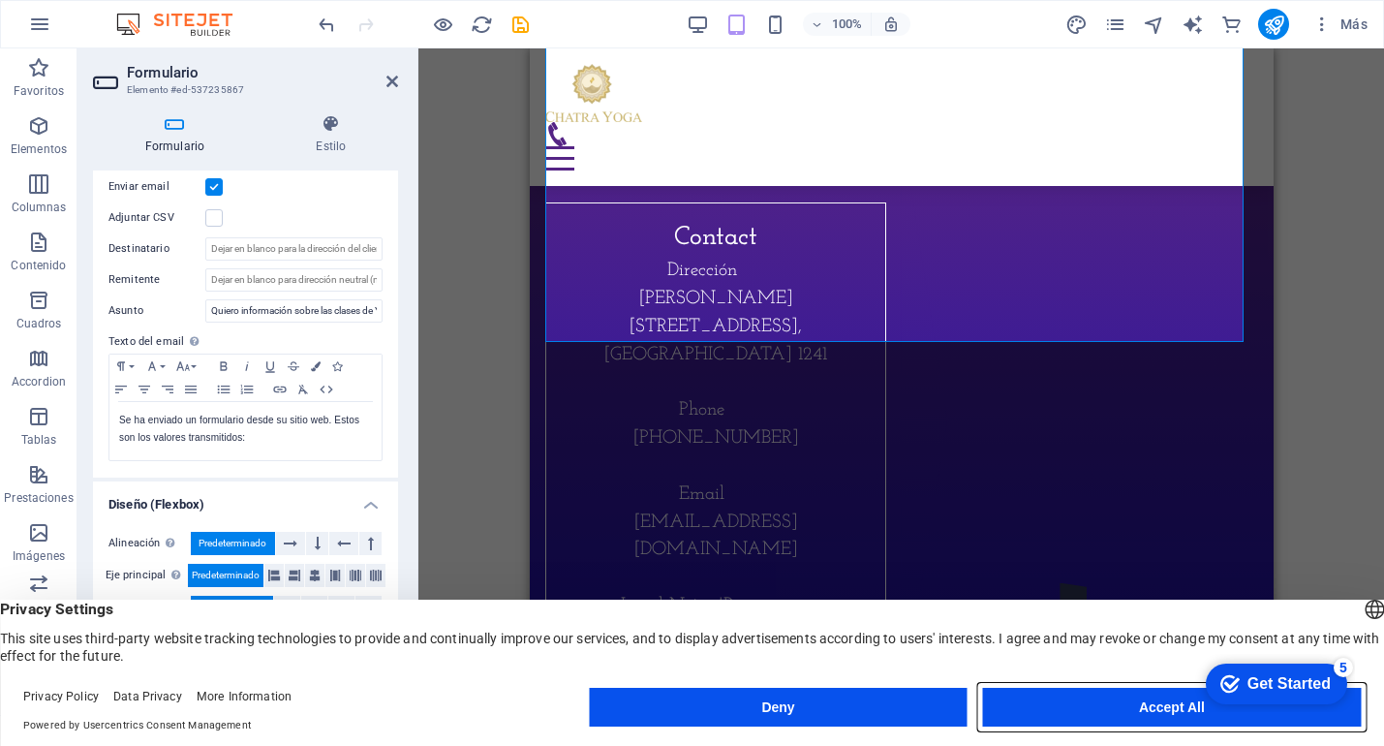
click at [1119, 715] on button "Accept All" at bounding box center [1172, 707] width 378 height 39
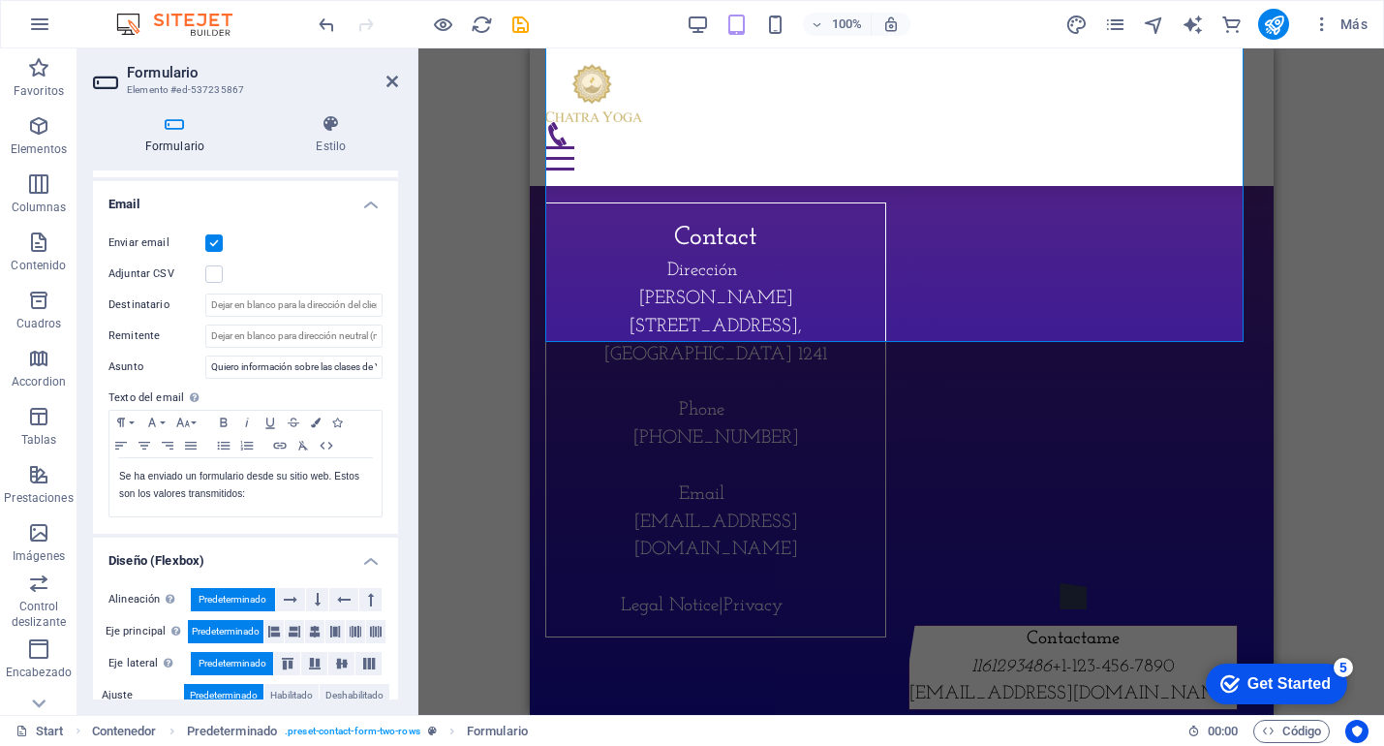
scroll to position [505, 0]
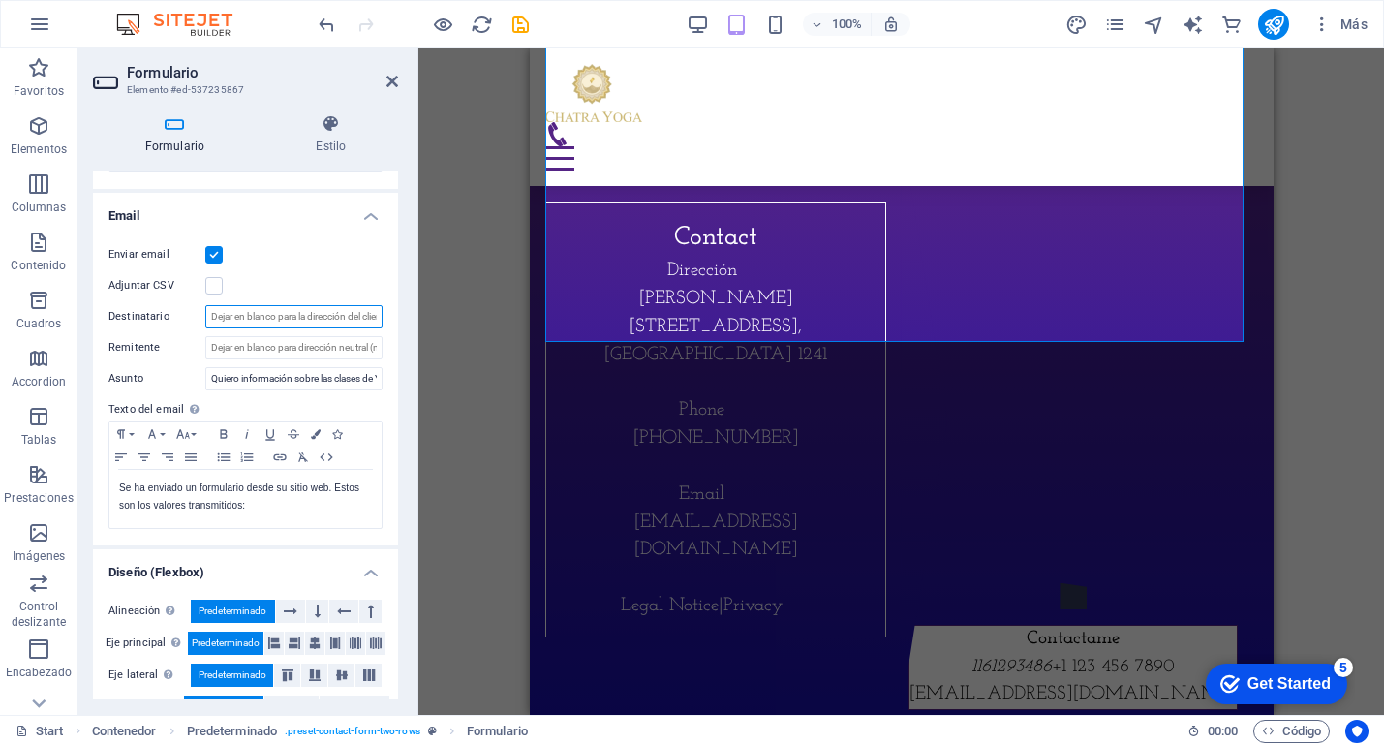
click at [225, 314] on input "Destinatario" at bounding box center [293, 316] width 177 height 23
paste input "[EMAIL_ADDRESS][DOMAIN_NAME]"
type input "[EMAIL_ADDRESS][DOMAIN_NAME]"
click at [393, 83] on icon at bounding box center [393, 82] width 12 height 16
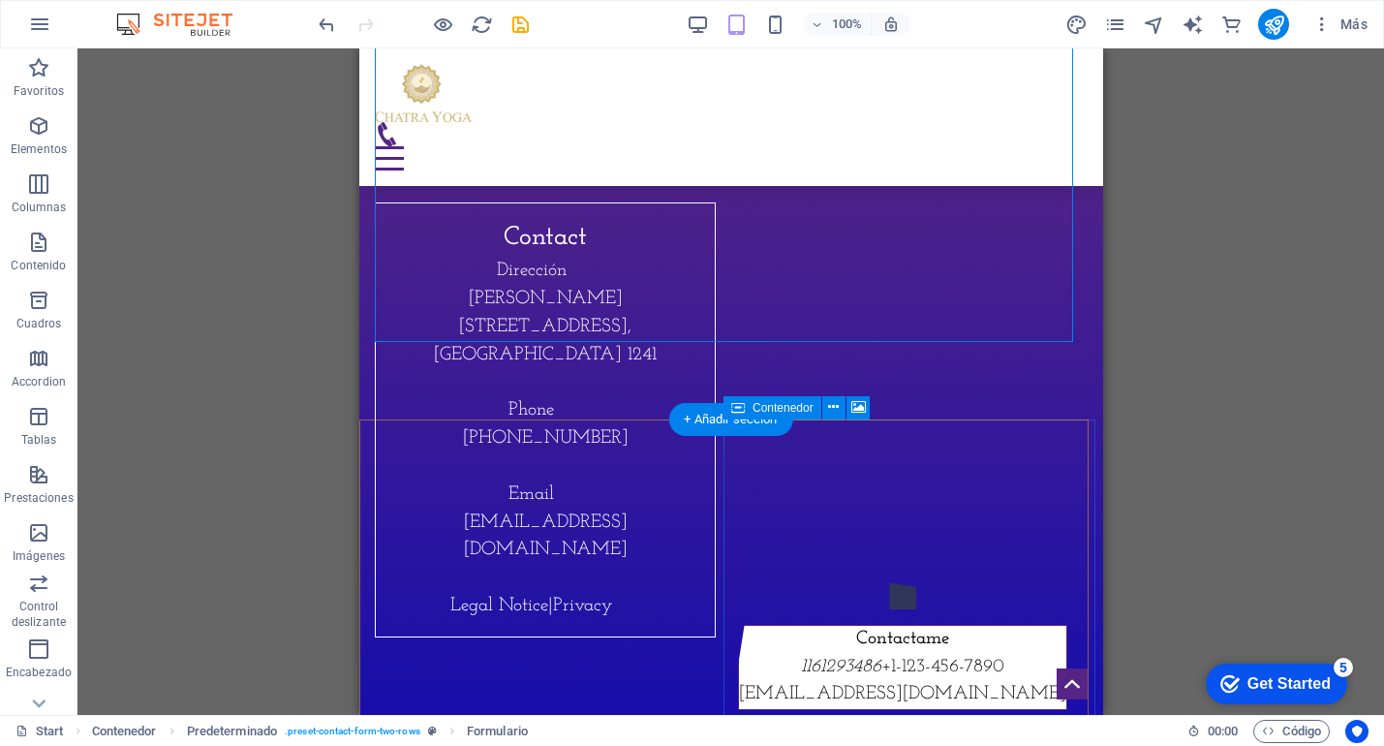
scroll to position [7054, 0]
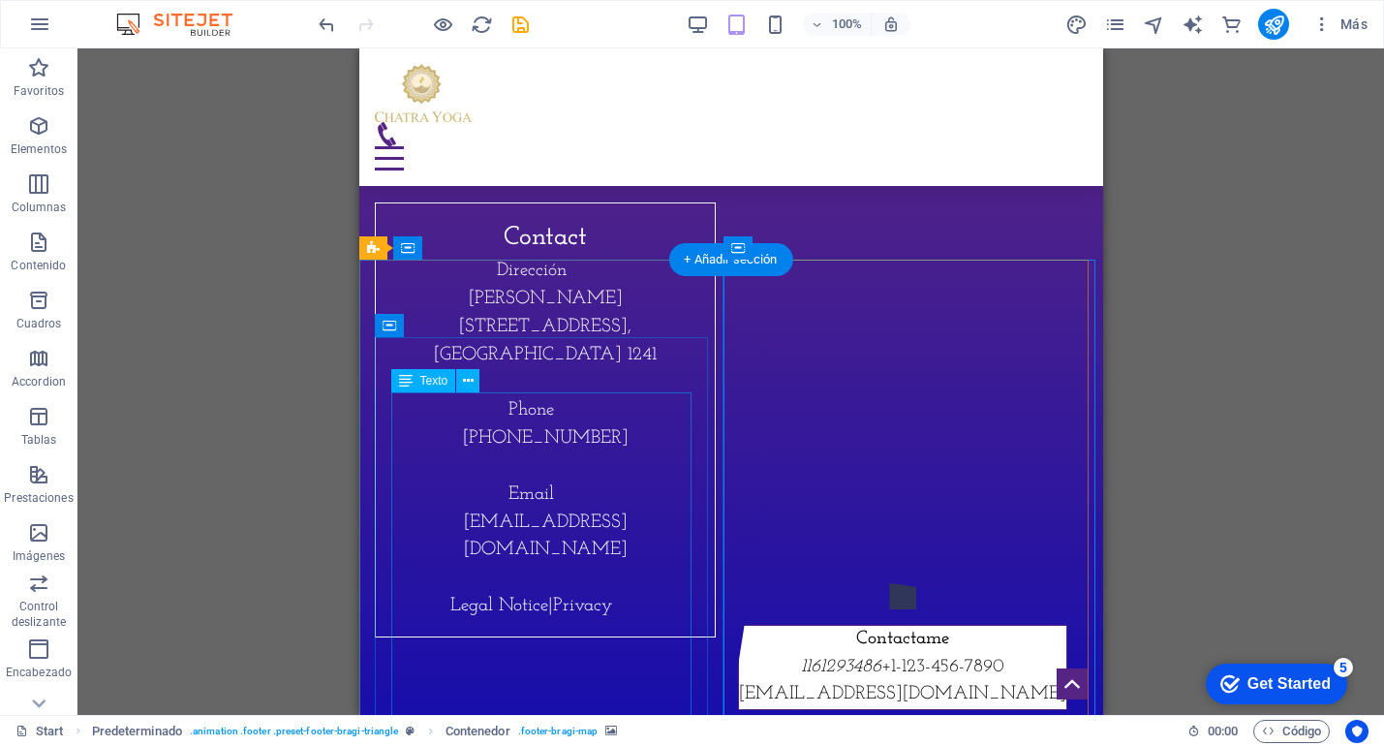
scroll to position [7194, 0]
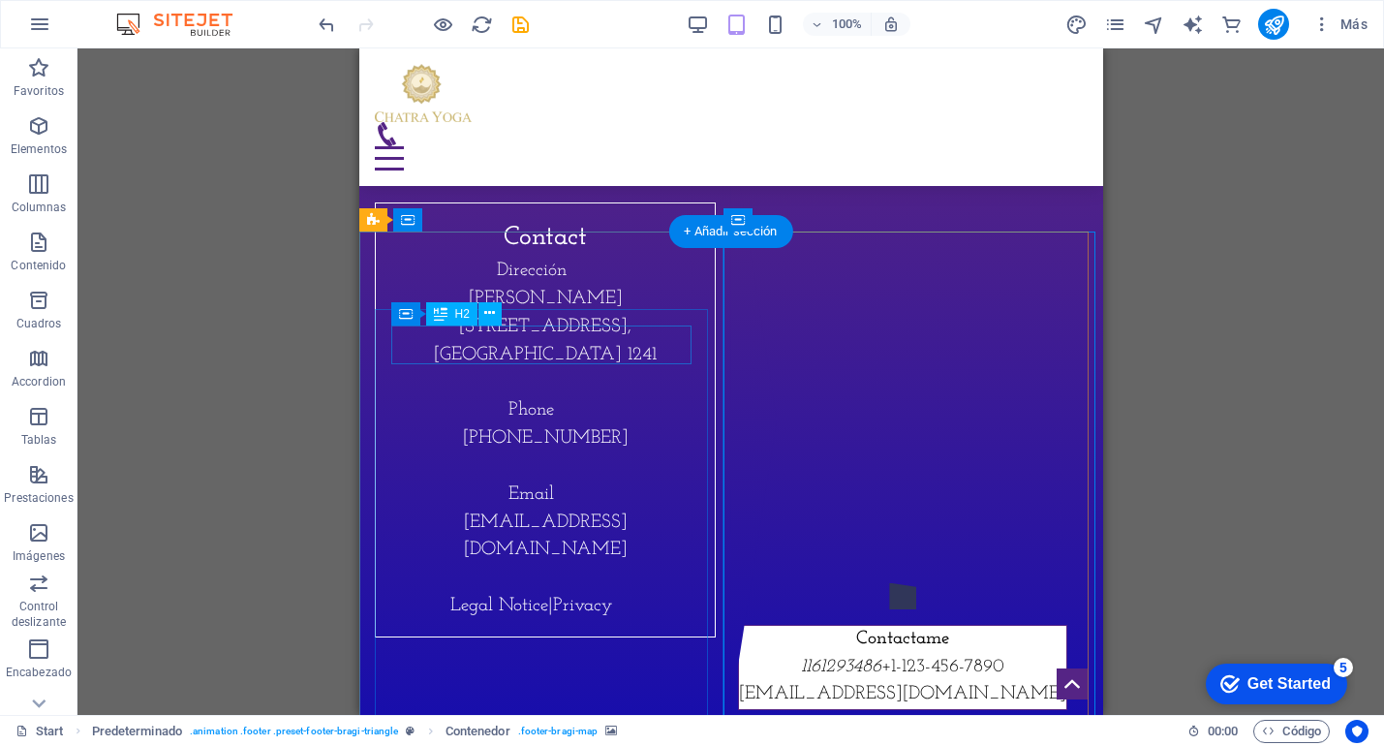
click at [540, 259] on div "Contact" at bounding box center [544, 239] width 308 height 40
click at [487, 310] on div "Contact Dirección Sanchez de Loria 2343/2345 piso , Ciudad Autonoma de Buenos A…" at bounding box center [544, 419] width 341 height 435
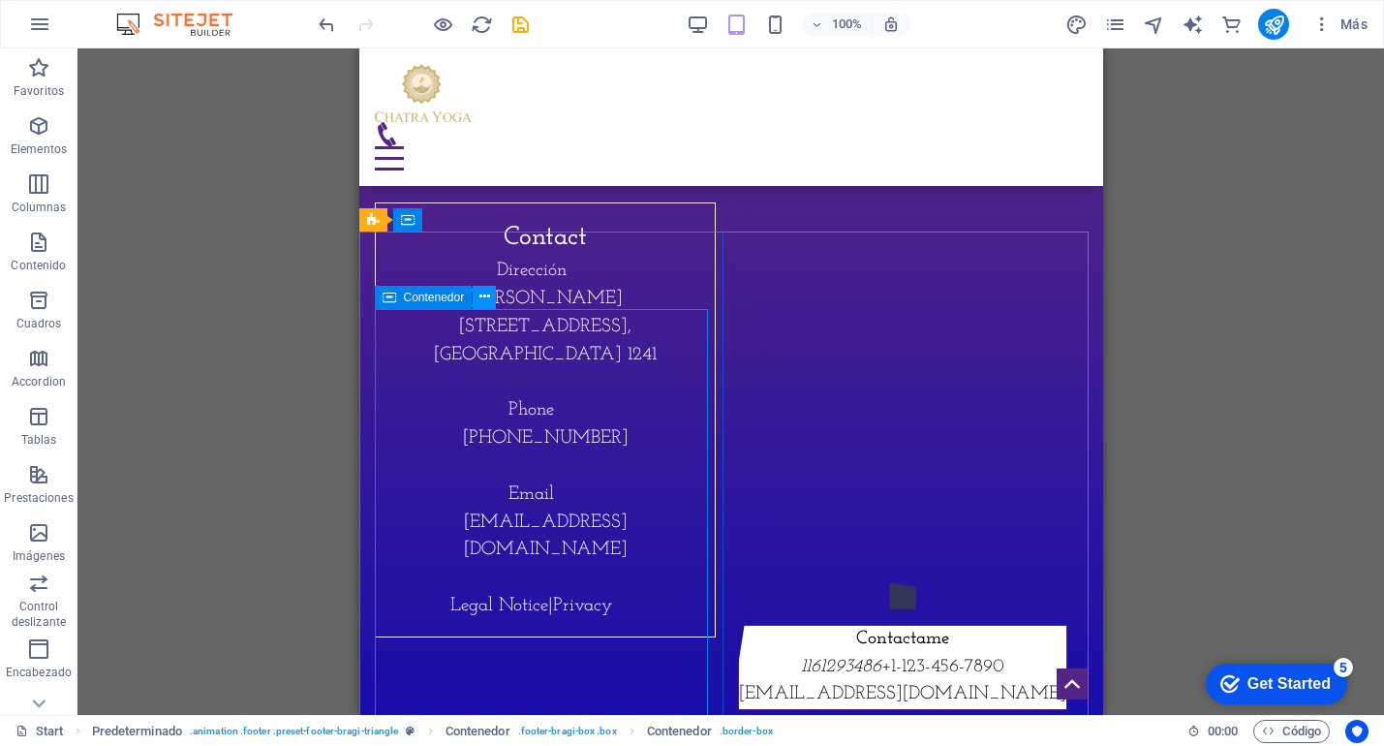
click at [486, 298] on icon at bounding box center [485, 297] width 11 height 20
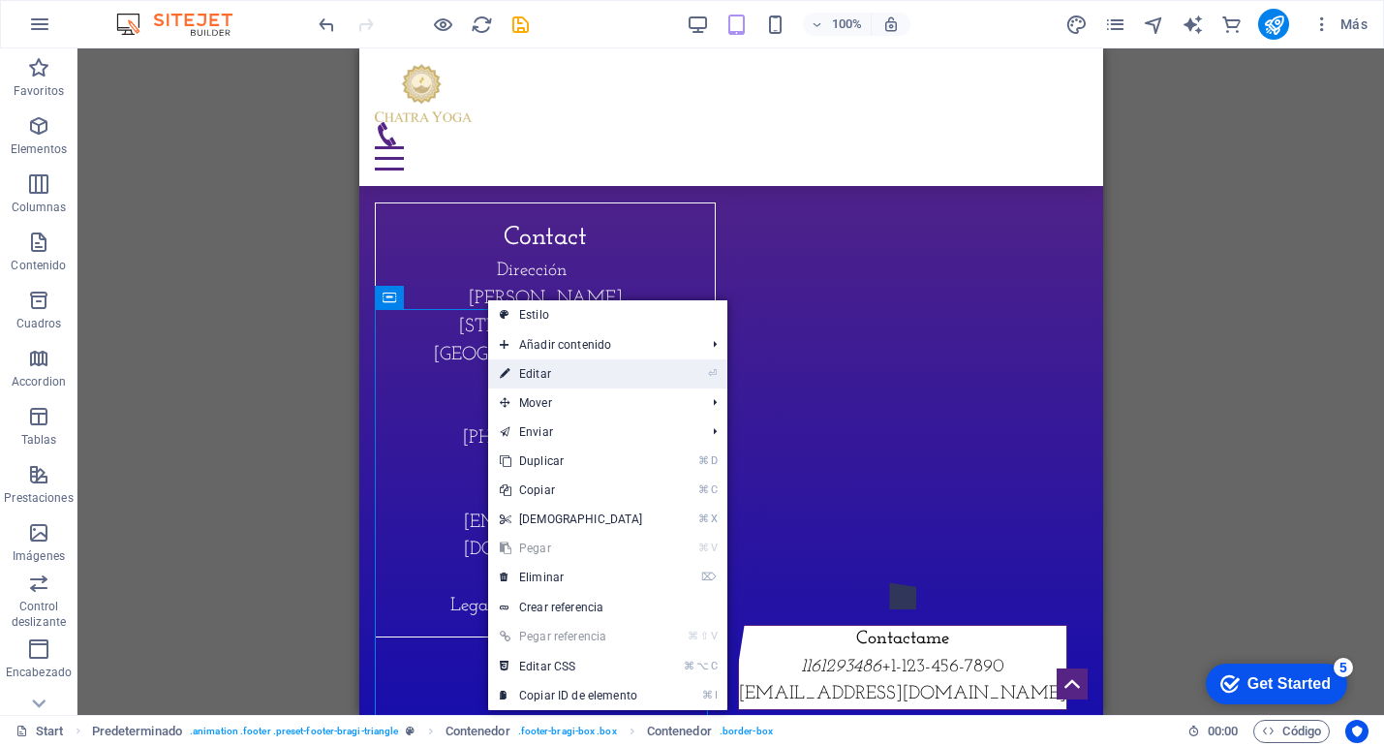
drag, startPoint x: 566, startPoint y: 368, endPoint x: 37, endPoint y: 320, distance: 531.2
click at [566, 368] on link "⏎ Editar" at bounding box center [571, 373] width 167 height 29
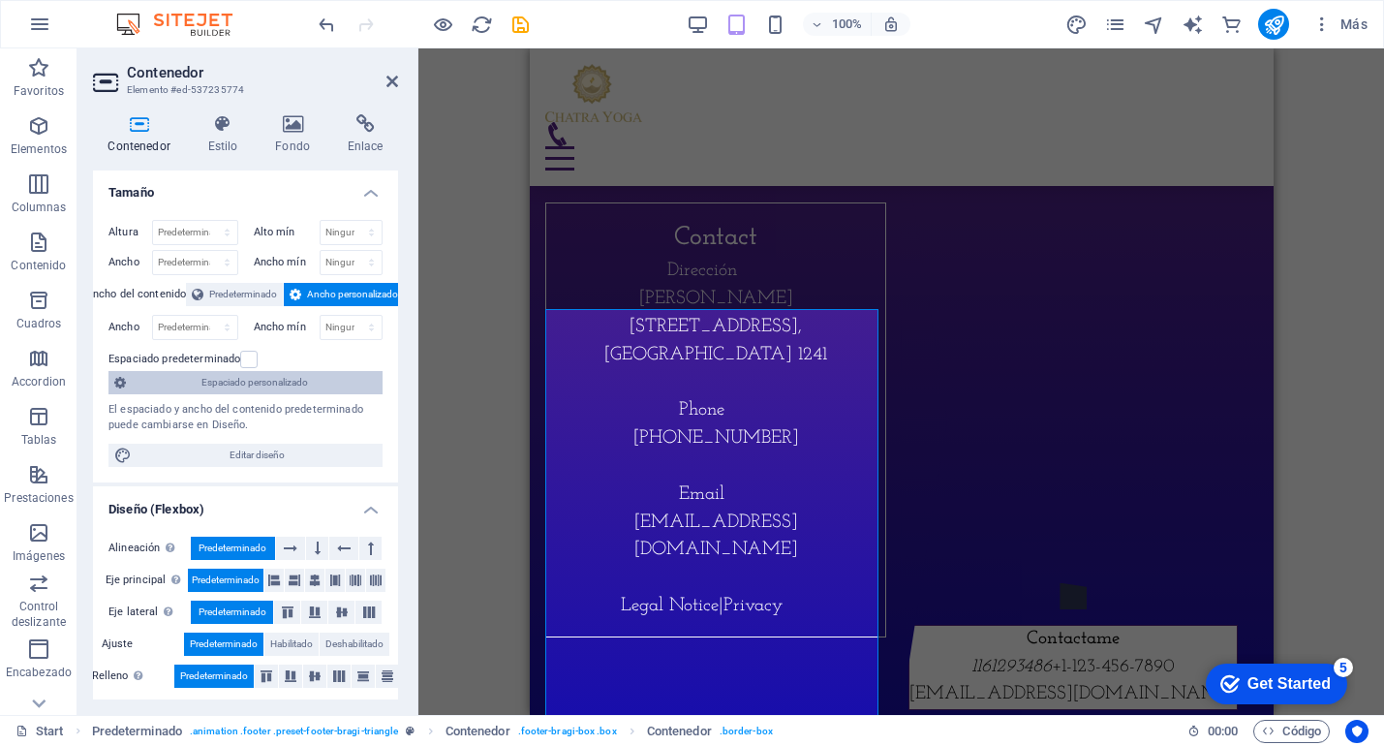
scroll to position [0, 0]
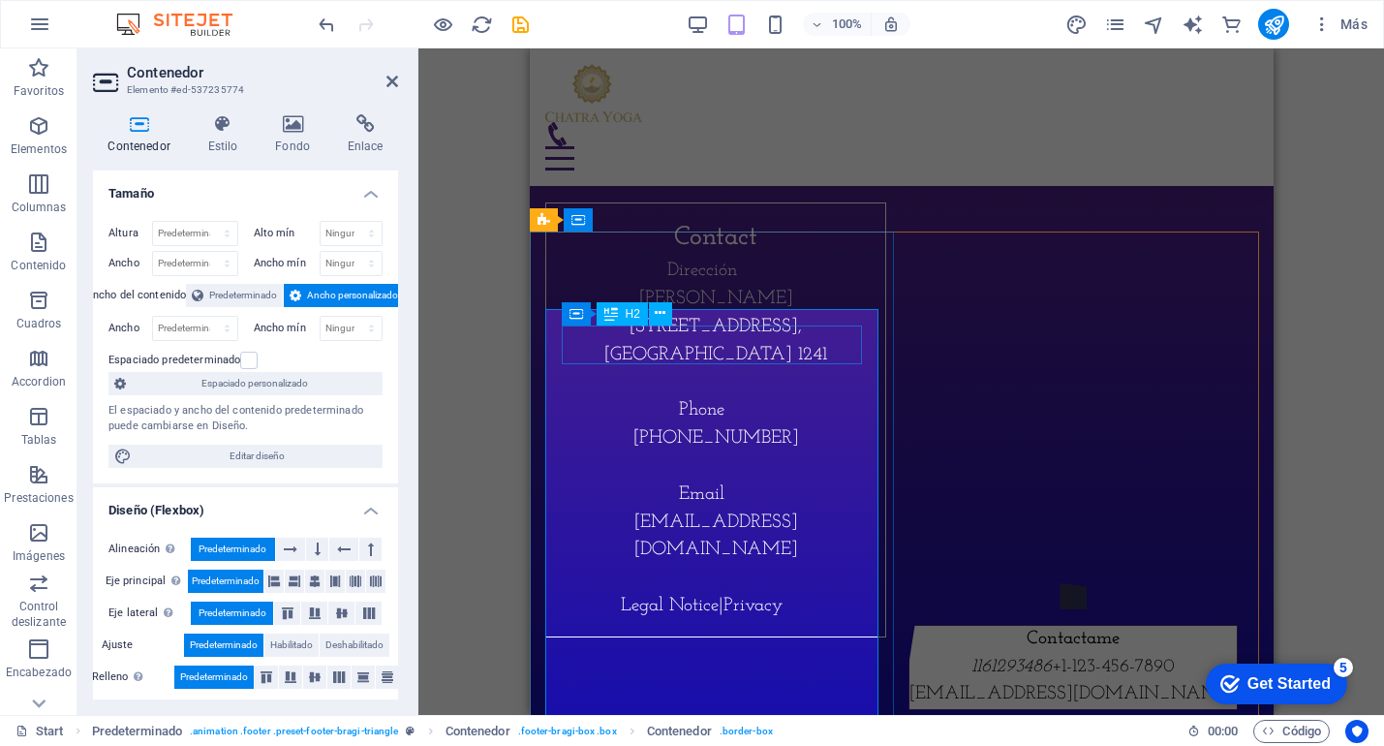
click at [729, 259] on div "Contact" at bounding box center [715, 239] width 308 height 40
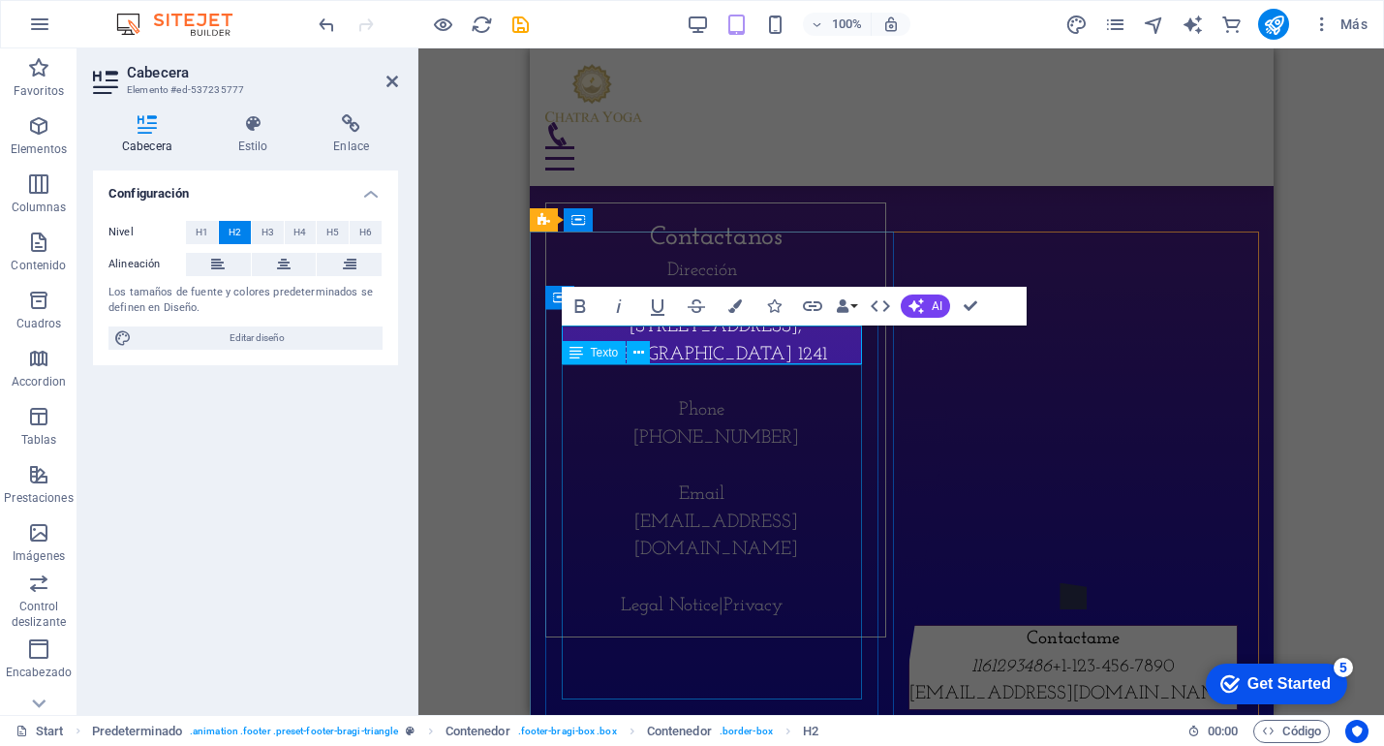
click at [707, 394] on div "Dirección Sanchez de Loria 2343/2345 piso , Ciudad Autonoma de Buenos Aires 124…" at bounding box center [715, 439] width 308 height 362
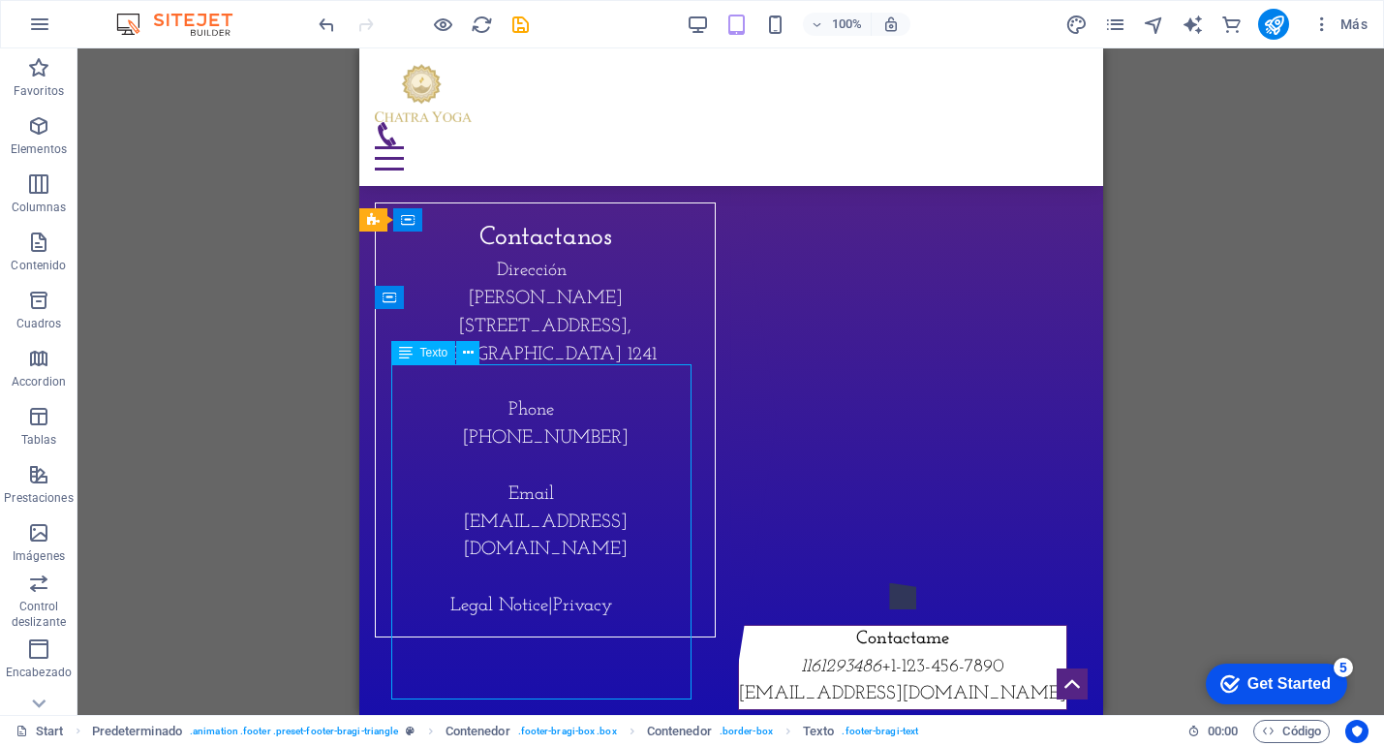
click at [680, 405] on div "Dirección Sanchez de Loria 2343/2345 piso , Ciudad Autonoma de Buenos Aires 124…" at bounding box center [544, 439] width 308 height 362
drag, startPoint x: 488, startPoint y: 404, endPoint x: 848, endPoint y: 452, distance: 362.7
click at [488, 404] on div "Dirección Sanchez de Loria 2343/2345 piso , Ciudad Autonoma de Buenos Aires 124…" at bounding box center [544, 439] width 308 height 362
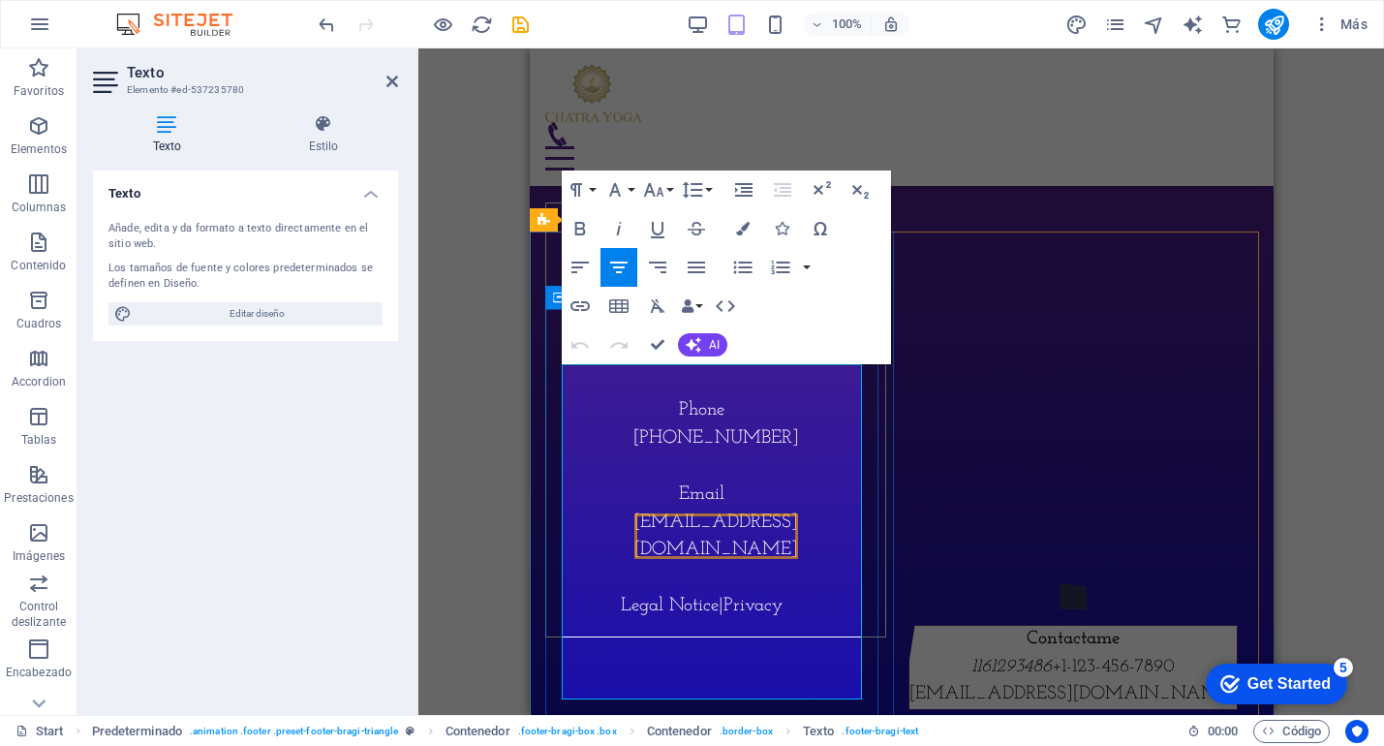
click at [797, 336] on span "Sanchez de Loria 2343/2345 piso" at bounding box center [713, 313] width 169 height 47
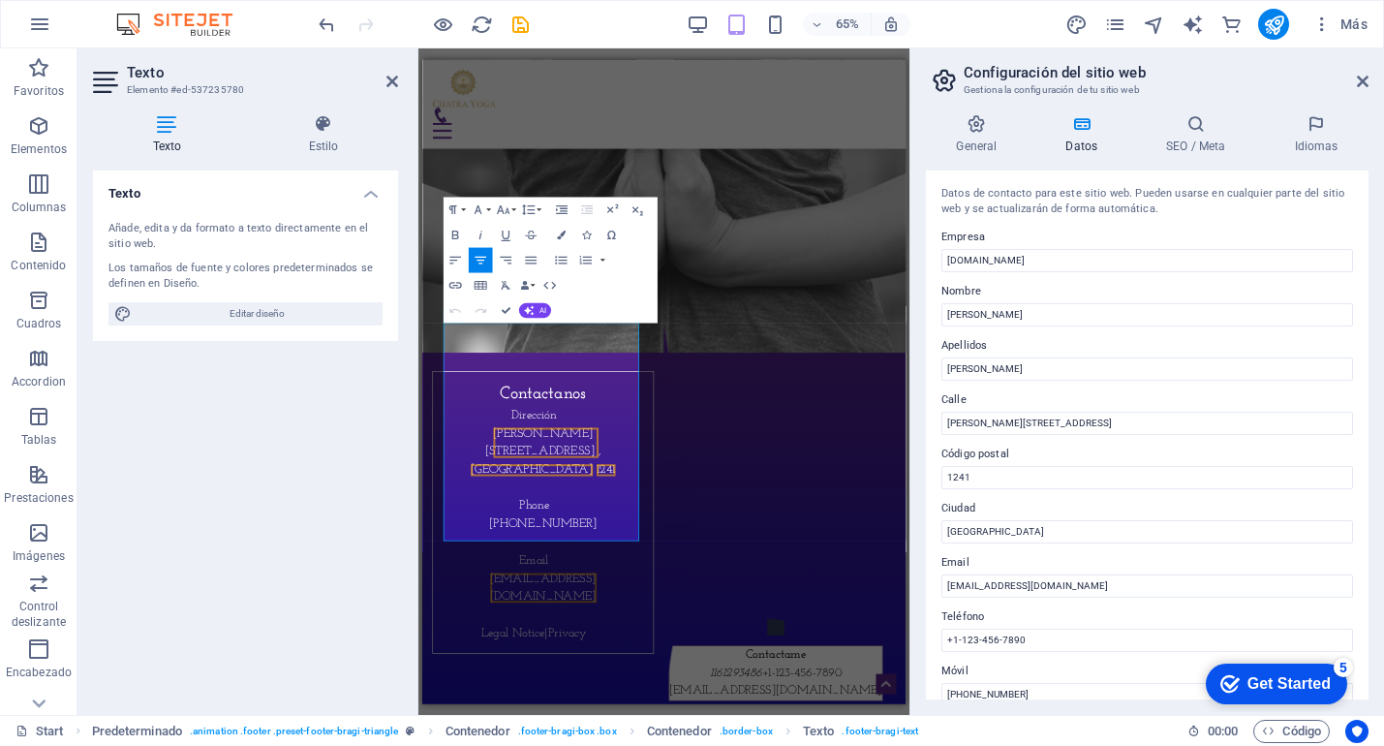
scroll to position [7430, 0]
click at [636, 678] on p "Ciudad Autonoma de Buenos Aires 1241" at bounding box center [607, 692] width 308 height 28
click at [606, 733] on p "Phone" at bounding box center [607, 747] width 308 height 28
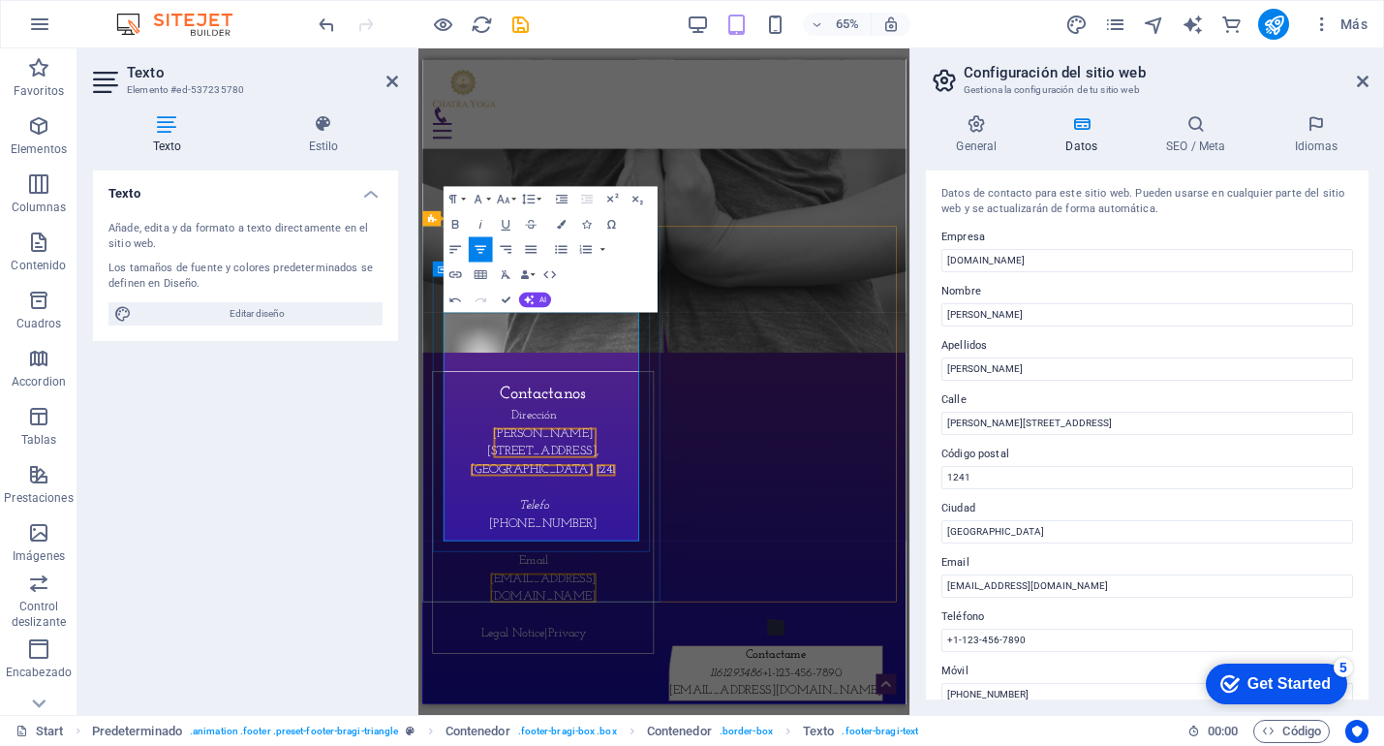
scroll to position [7464, 0]
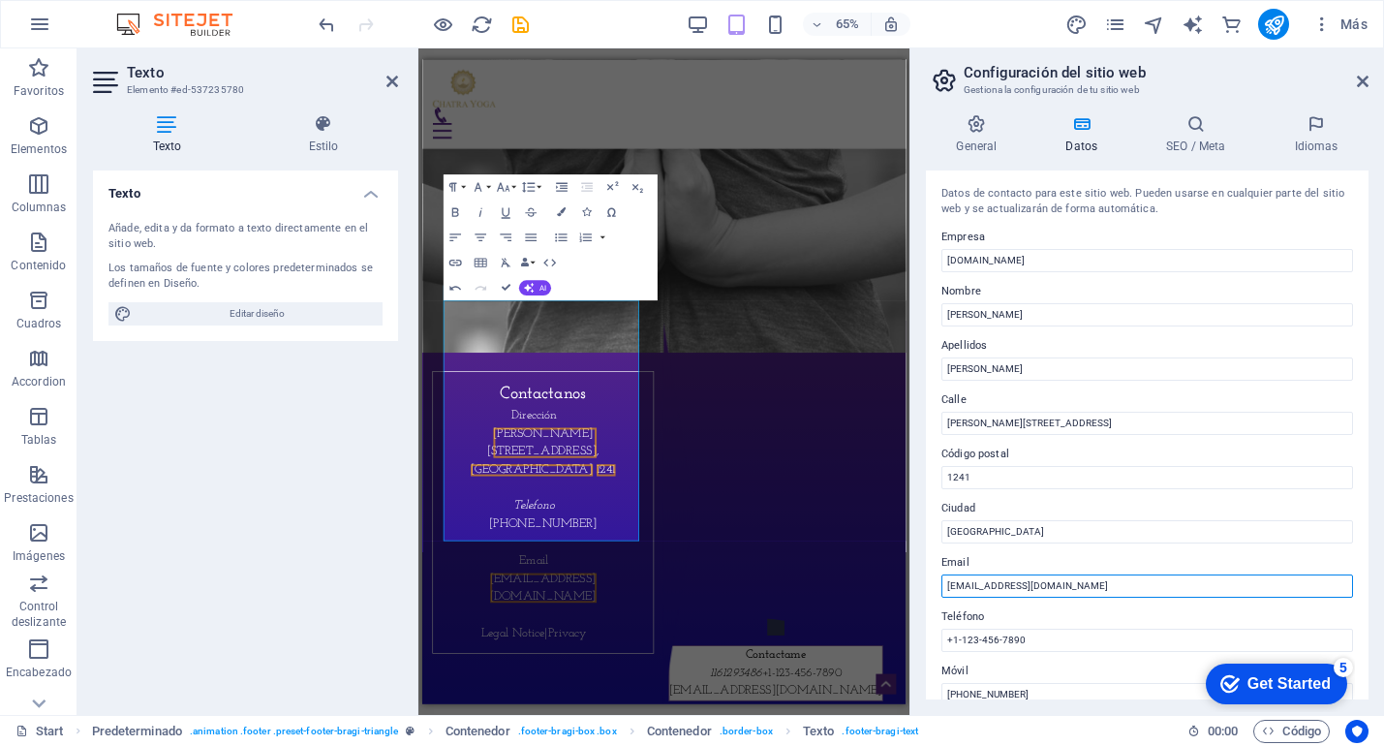
drag, startPoint x: 1489, startPoint y: 644, endPoint x: 1160, endPoint y: 855, distance: 391.3
click at [1014, 581] on input "info@chatrayoga.com.ar" at bounding box center [1148, 585] width 412 height 23
click at [1013, 581] on input "info@chatrayoga.com.ar" at bounding box center [1148, 585] width 412 height 23
click at [1014, 581] on input "info@chatrayoga.com.ar" at bounding box center [1148, 585] width 412 height 23
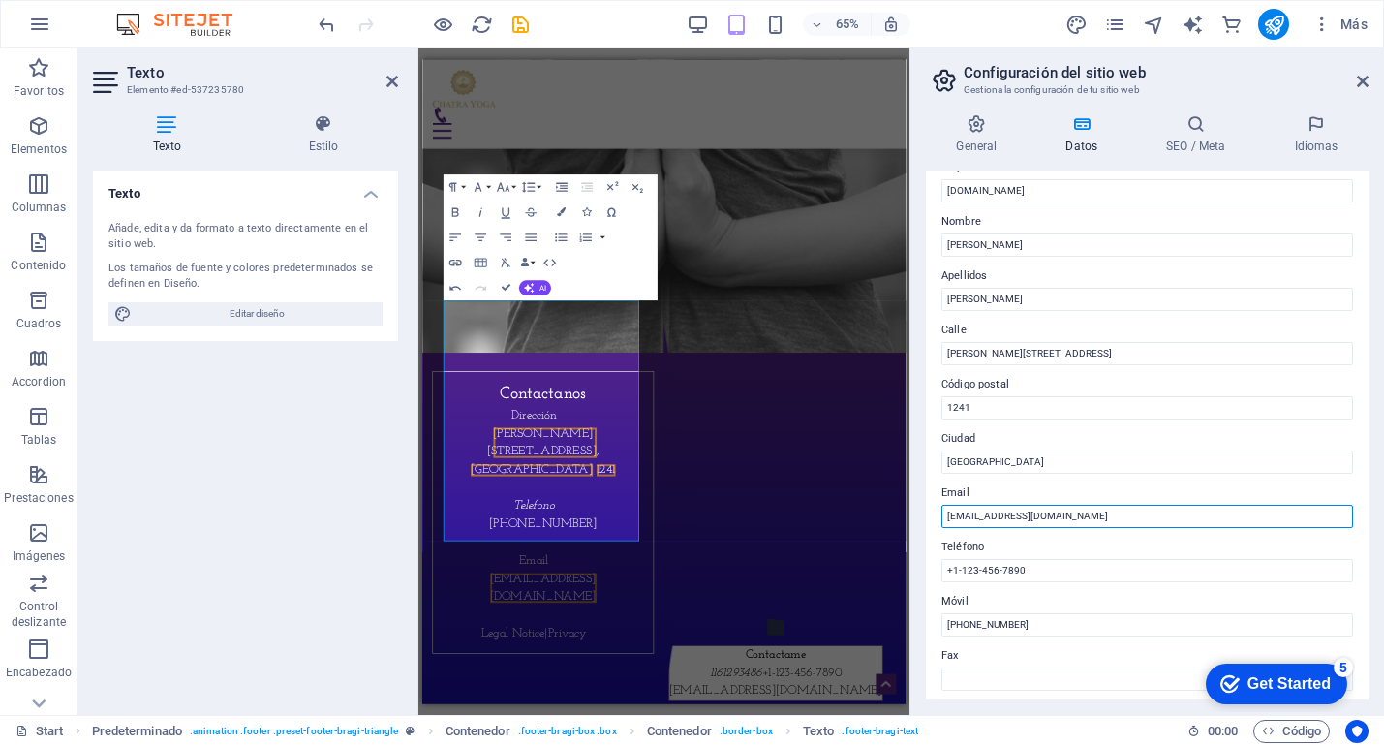
scroll to position [73, 0]
type input "[EMAIL_ADDRESS][DOMAIN_NAME]"
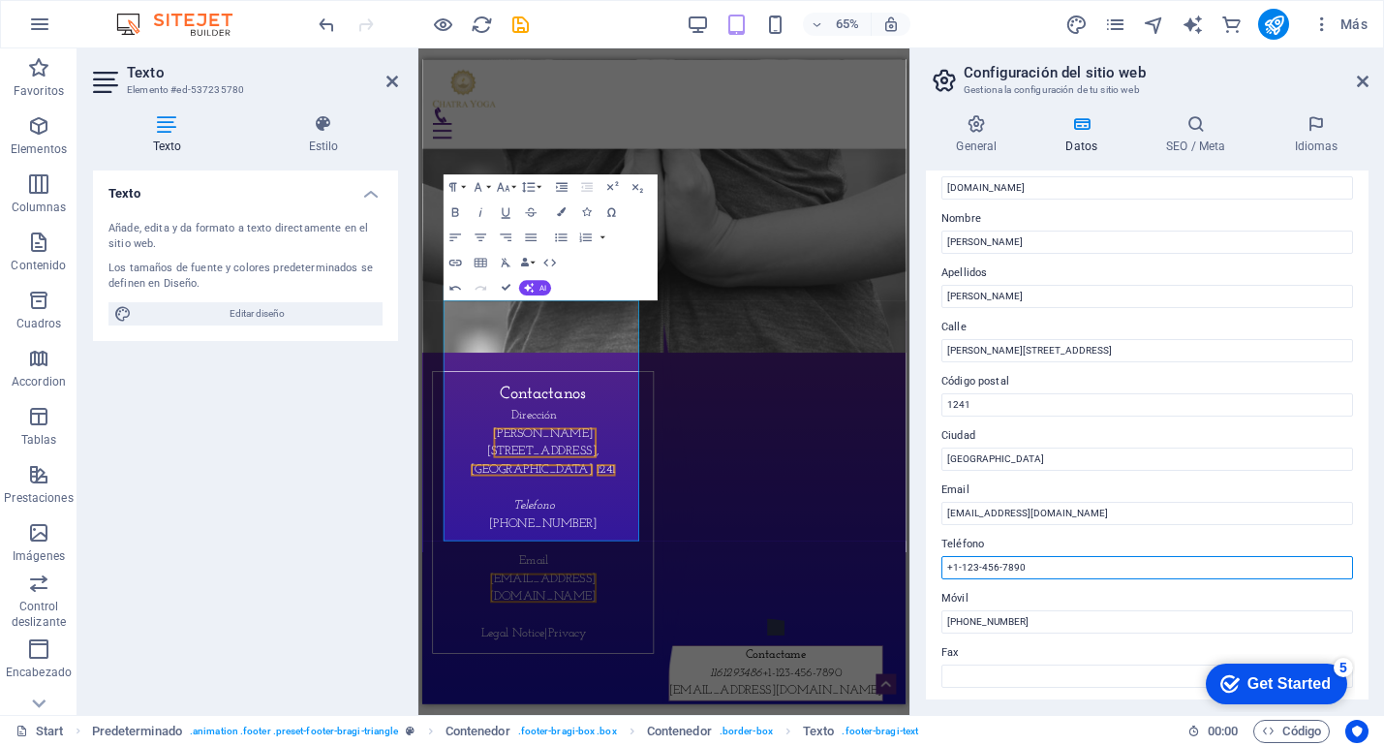
drag, startPoint x: 1462, startPoint y: 629, endPoint x: 1087, endPoint y: 824, distance: 422.9
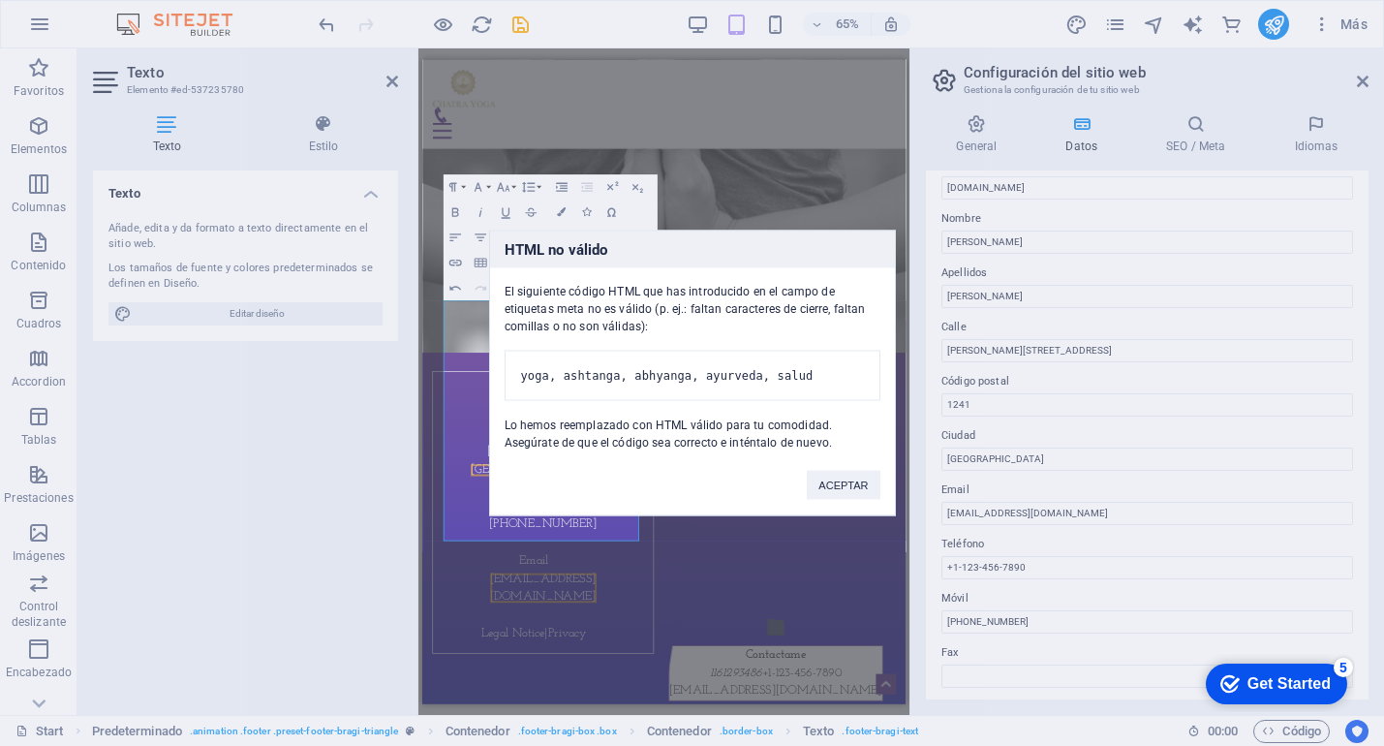
click at [754, 357] on pre "yoga, ashtanga, abhyanga, ayurveda, salud" at bounding box center [693, 376] width 376 height 50
click at [843, 500] on button "ACEPTAR" at bounding box center [843, 485] width 73 height 29
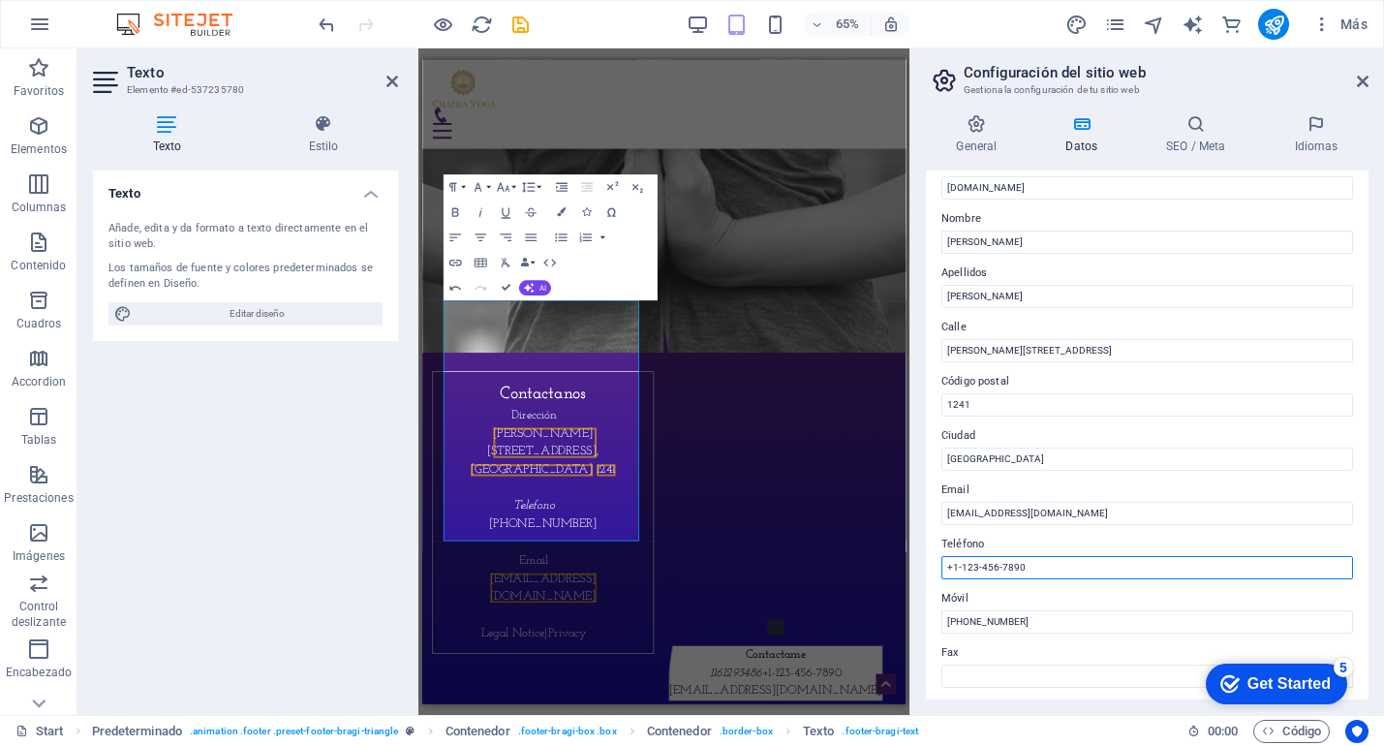
click at [1048, 567] on input "+1-123-456-7890" at bounding box center [1148, 567] width 412 height 23
drag, startPoint x: 1039, startPoint y: 564, endPoint x: 926, endPoint y: 561, distance: 112.4
click at [926, 561] on div "Datos de contacto para este sitio web. Pueden usarse en cualquier parte del sit…" at bounding box center [1147, 435] width 443 height 529
type input "1"
type input "011 6 1294586"
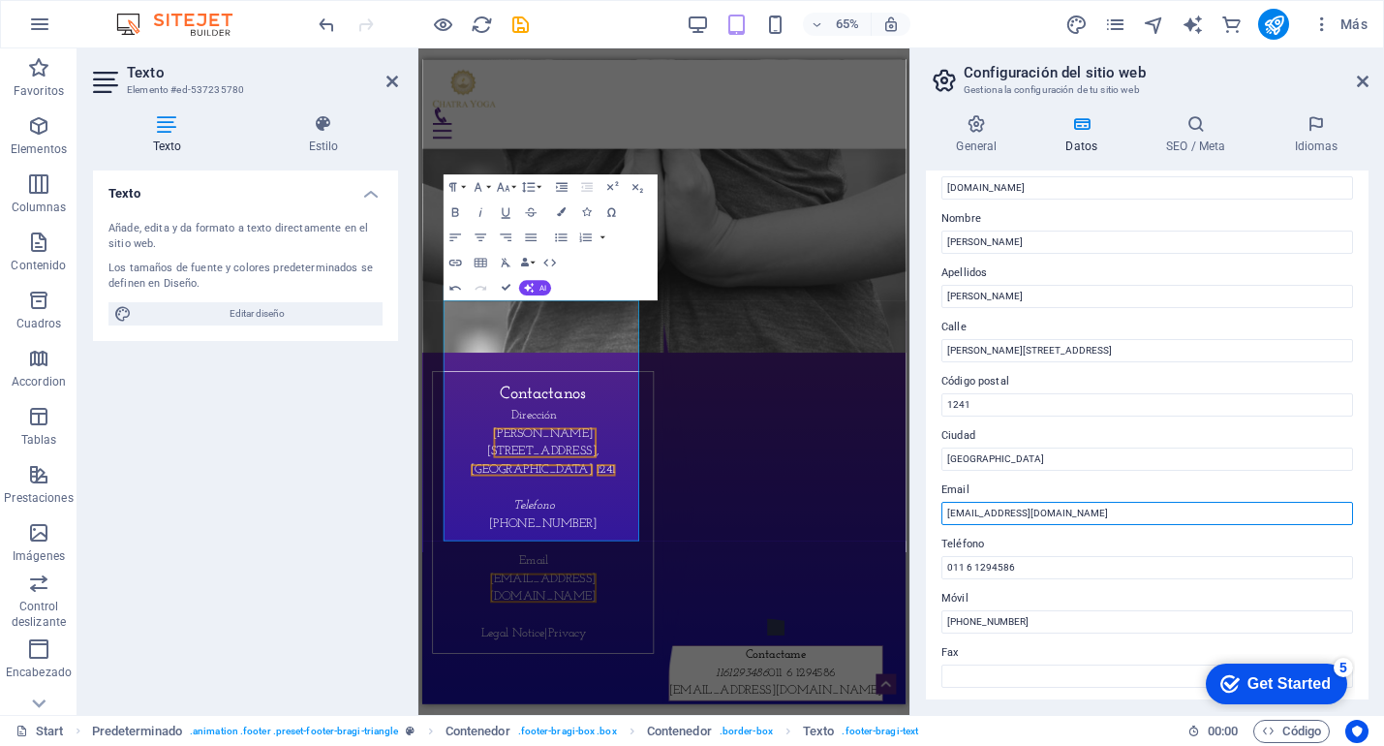
drag, startPoint x: 1517, startPoint y: 573, endPoint x: 1138, endPoint y: 739, distance: 413.8
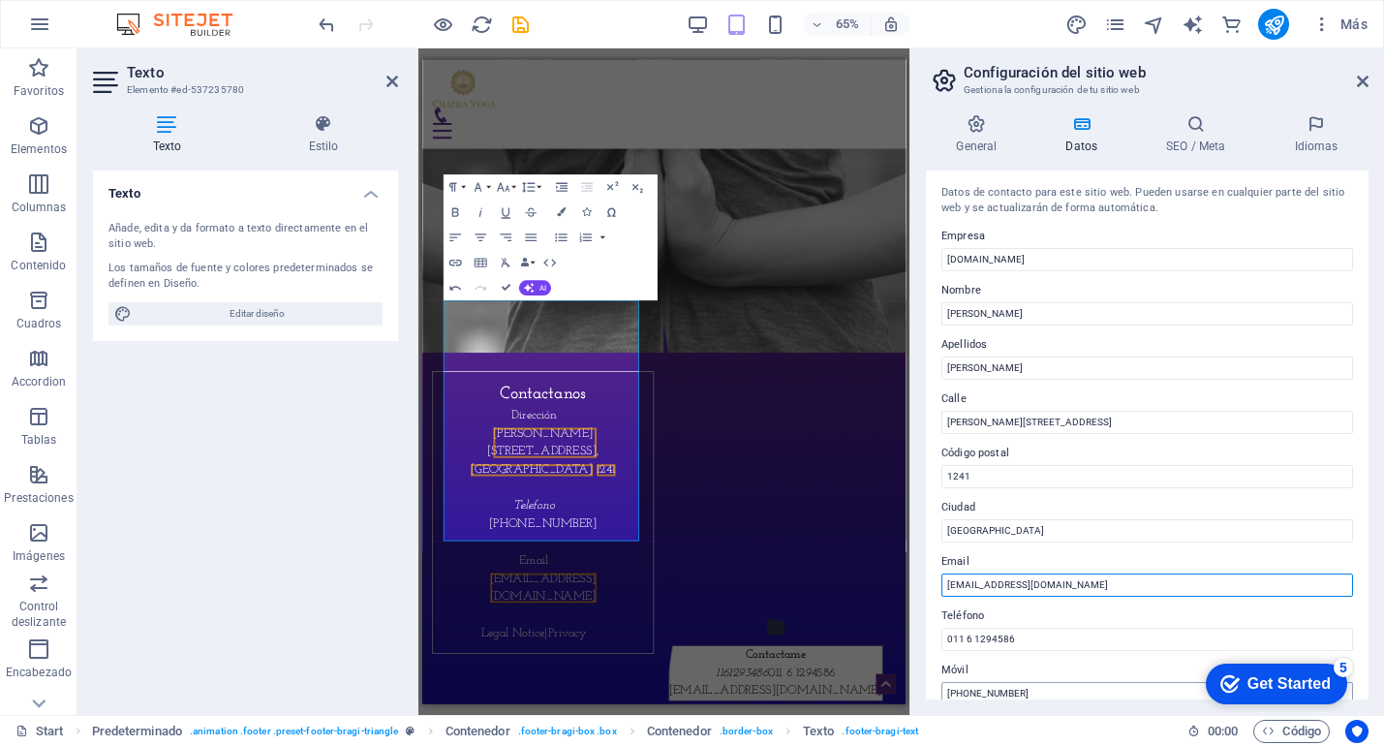
scroll to position [0, 0]
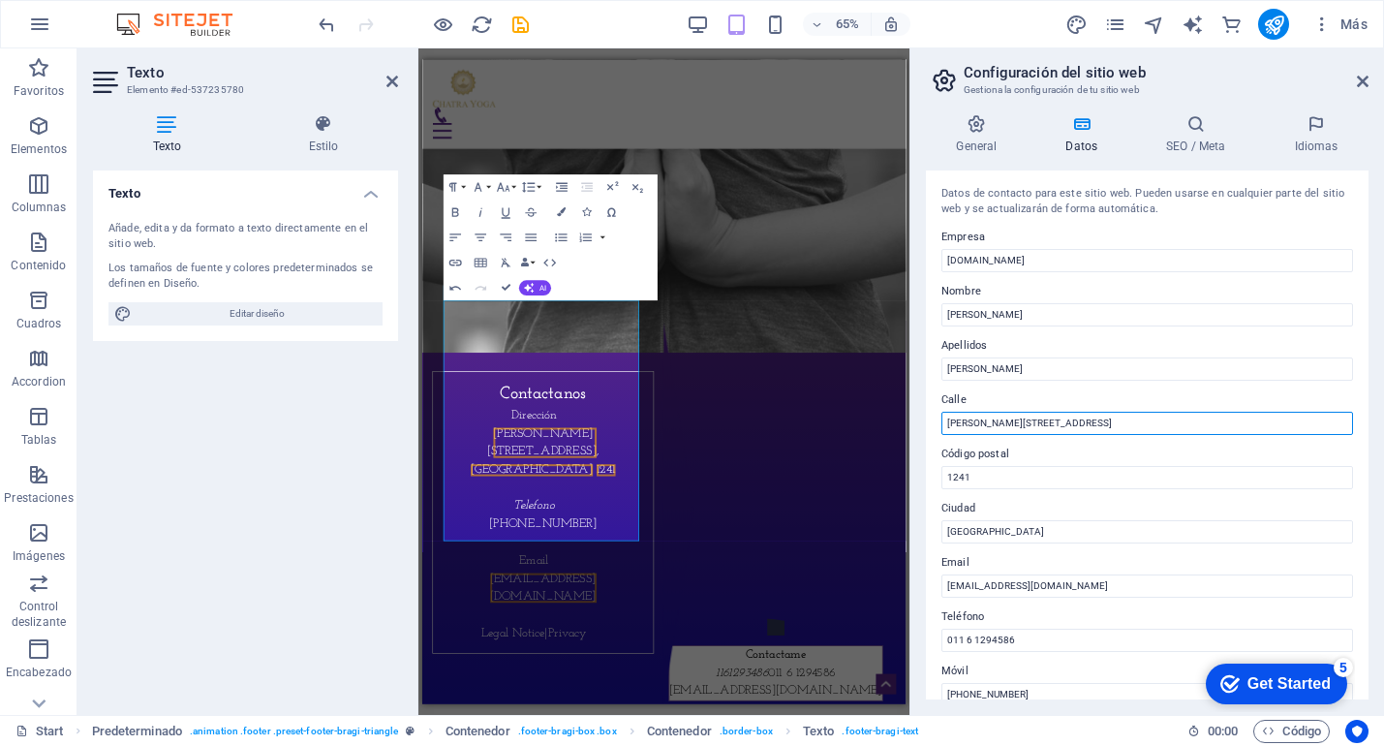
click at [1115, 430] on input "Sanchez de Loria 2343/2345 piso" at bounding box center [1148, 423] width 412 height 23
click at [1152, 400] on label "Calle" at bounding box center [1148, 399] width 412 height 23
click at [1152, 412] on input "Sanchez de Loria 2343/2345 piso 6" at bounding box center [1148, 423] width 412 height 23
drag, startPoint x: 1074, startPoint y: 424, endPoint x: 1097, endPoint y: 442, distance: 28.3
click at [1074, 424] on input "Sanchez de Loria 2343/2345 piso 6" at bounding box center [1148, 423] width 412 height 23
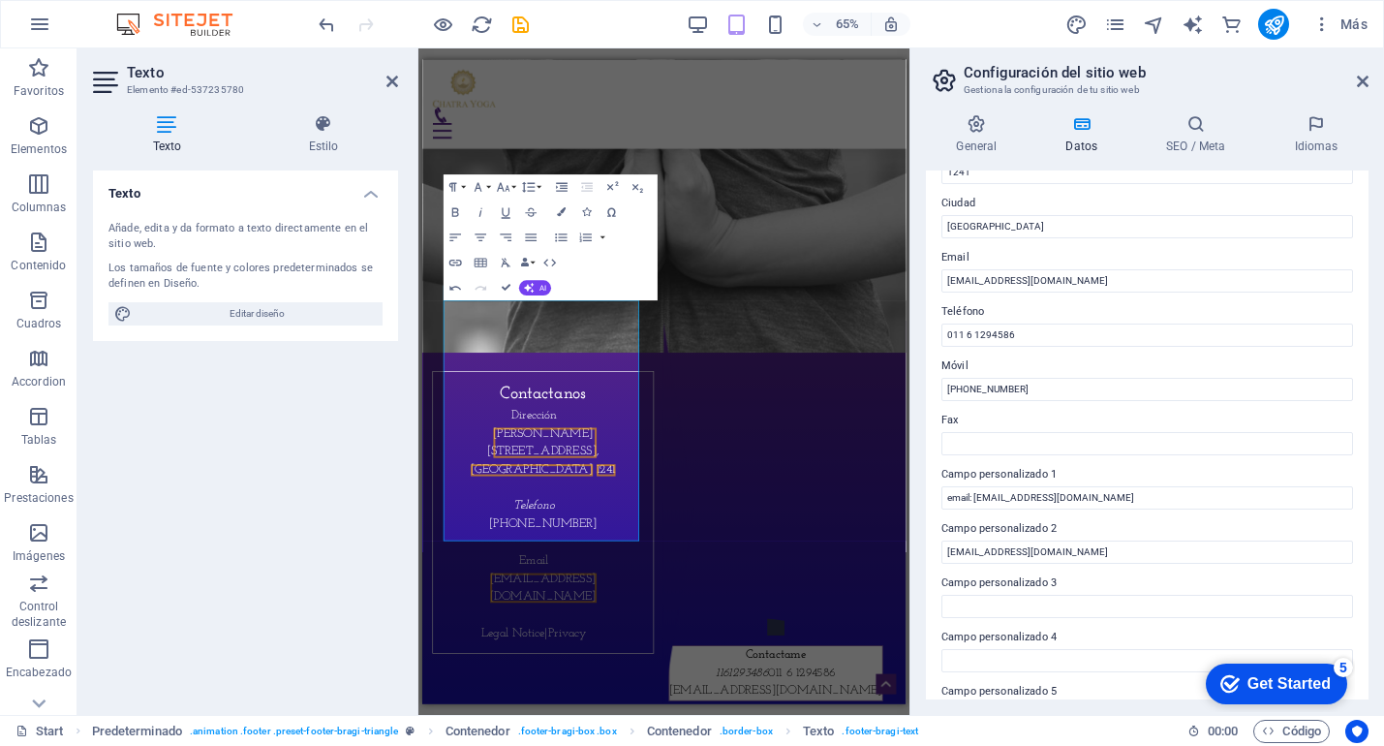
scroll to position [307, 0]
type input "[PERSON_NAME][STREET_ADDRESS]"
click at [607, 733] on p "Telefono" at bounding box center [607, 747] width 308 height 28
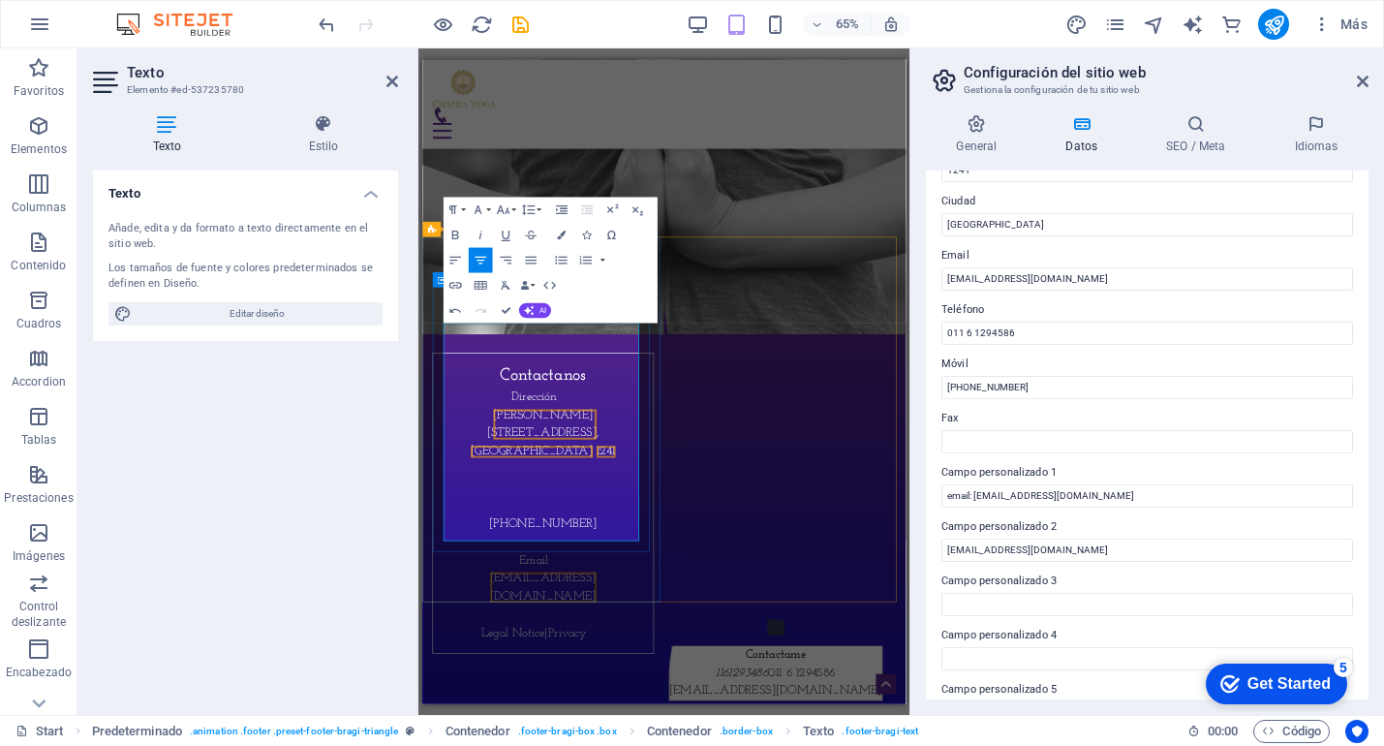
scroll to position [7457, 0]
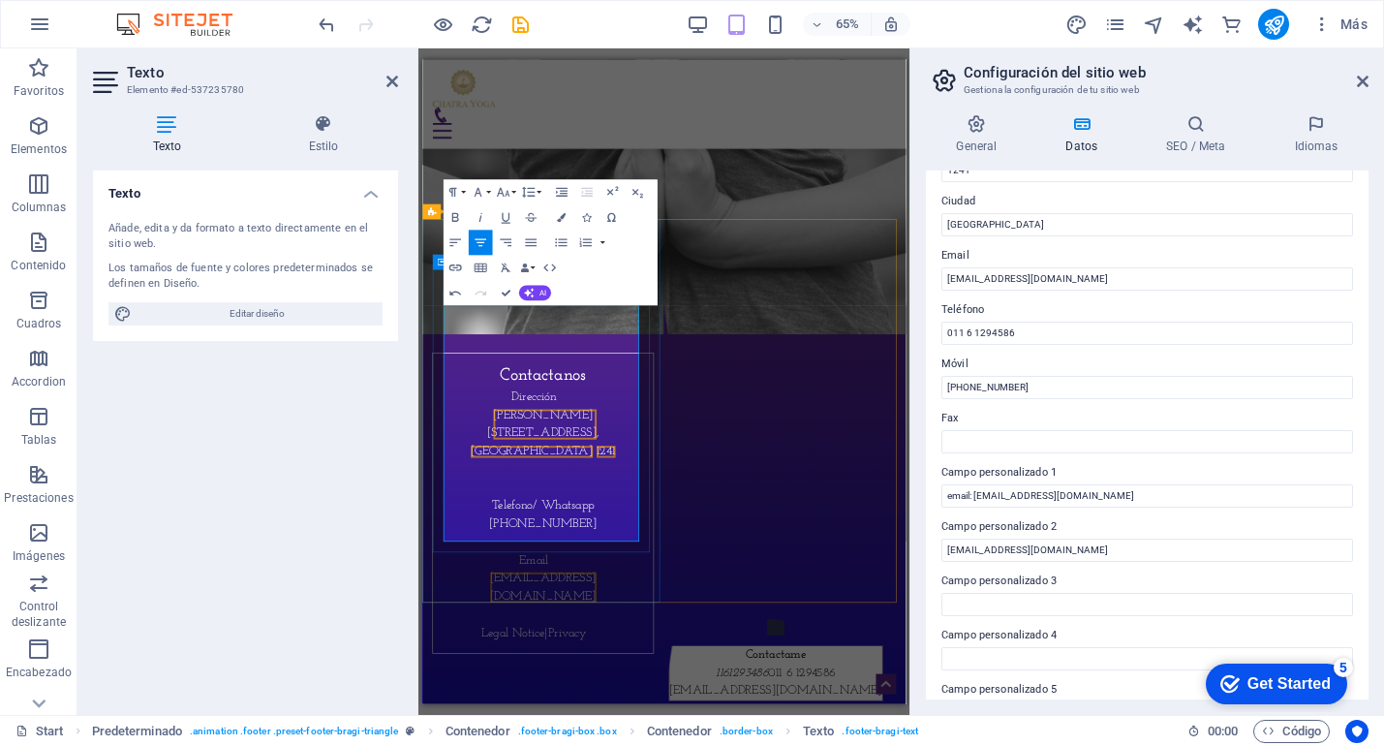
click at [591, 709] on icon at bounding box center [594, 718] width 6 height 18
click at [595, 709] on icon at bounding box center [594, 718] width 6 height 18
click at [597, 709] on icon at bounding box center [594, 718] width 6 height 18
click at [591, 709] on icon at bounding box center [594, 718] width 6 height 18
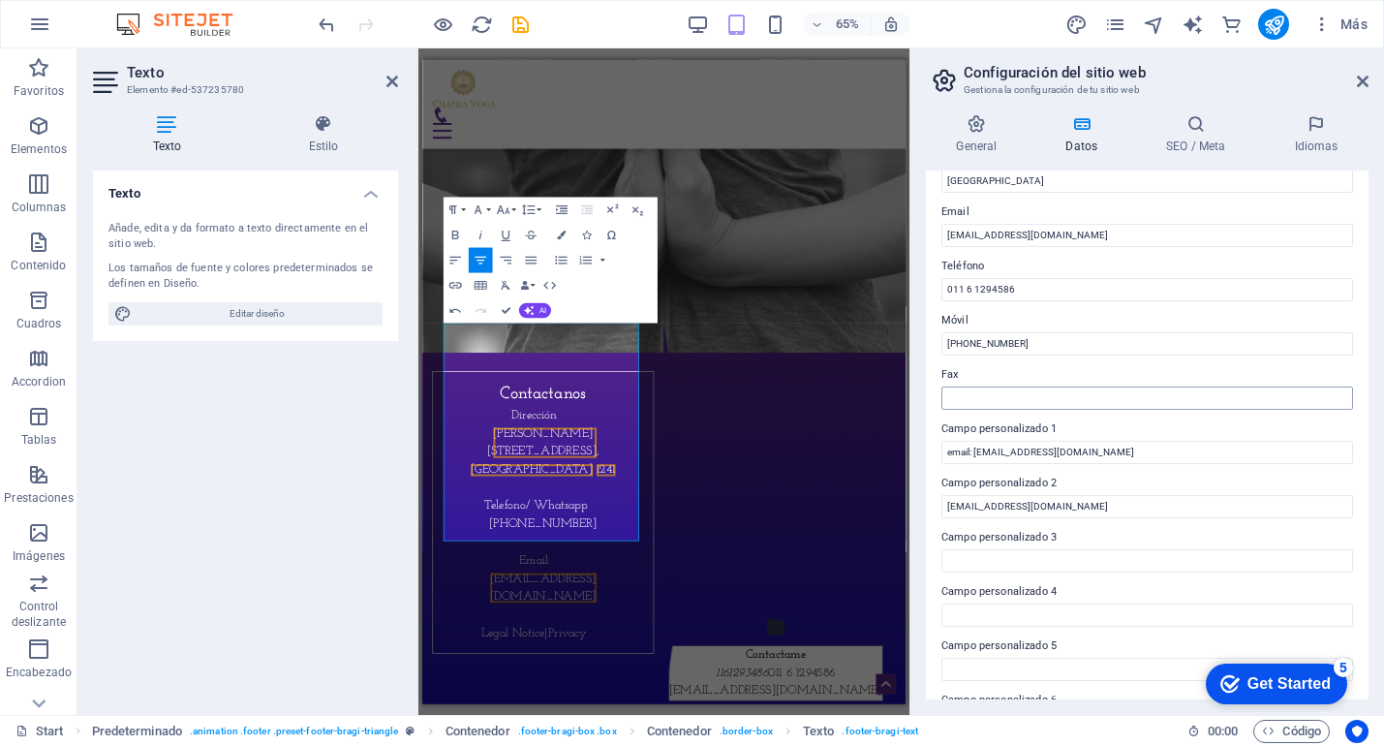
scroll to position [402, 0]
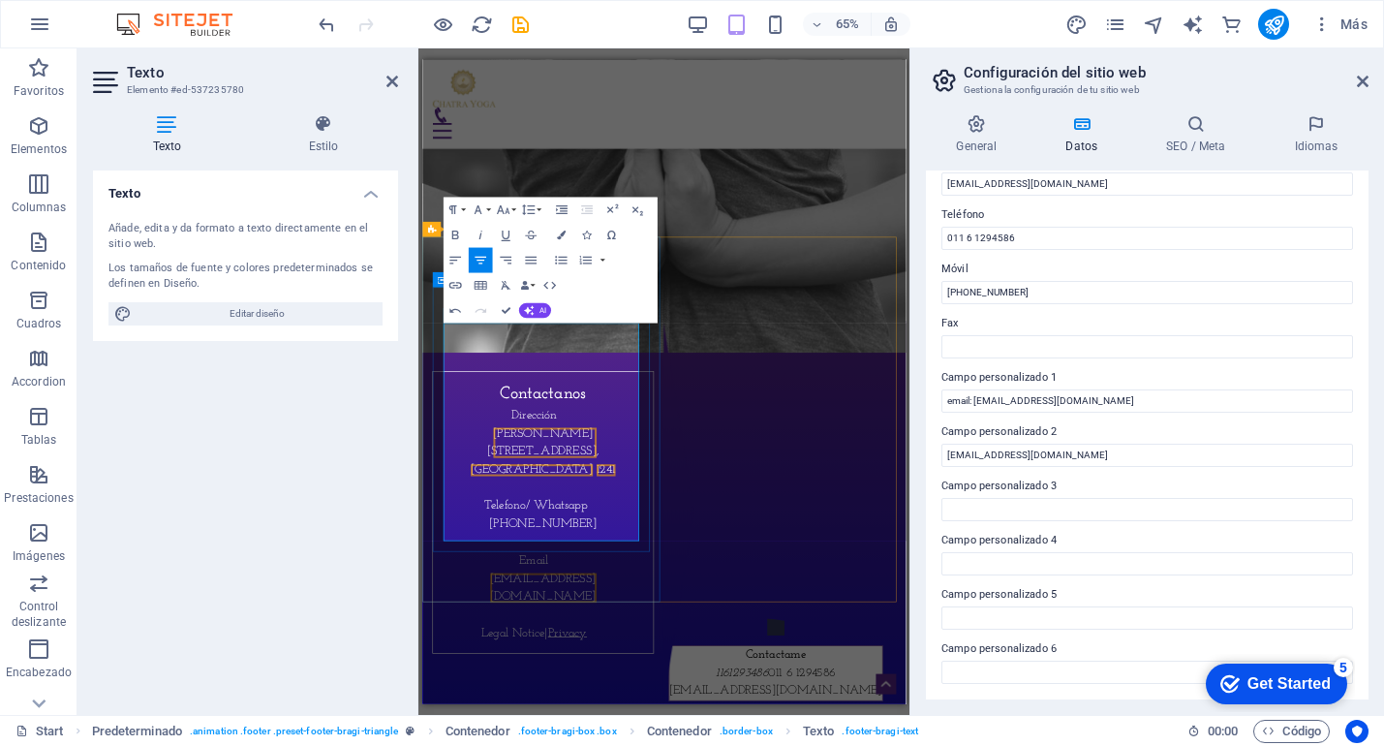
click at [596, 506] on icon "button" at bounding box center [591, 510] width 16 height 16
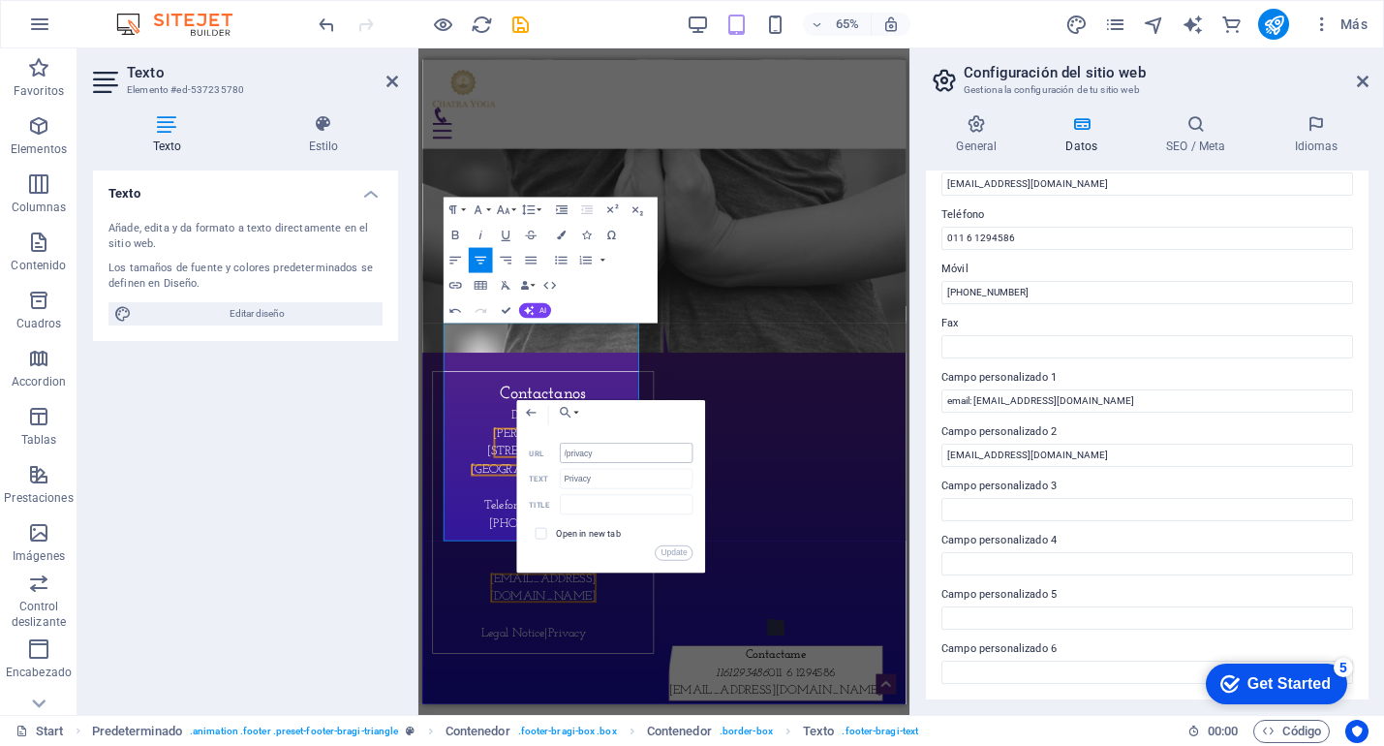
drag, startPoint x: 612, startPoint y: 453, endPoint x: 600, endPoint y: 456, distance: 12.9
click at [600, 456] on input "/privacy" at bounding box center [626, 453] width 134 height 20
click at [680, 551] on button "Update" at bounding box center [674, 553] width 38 height 16
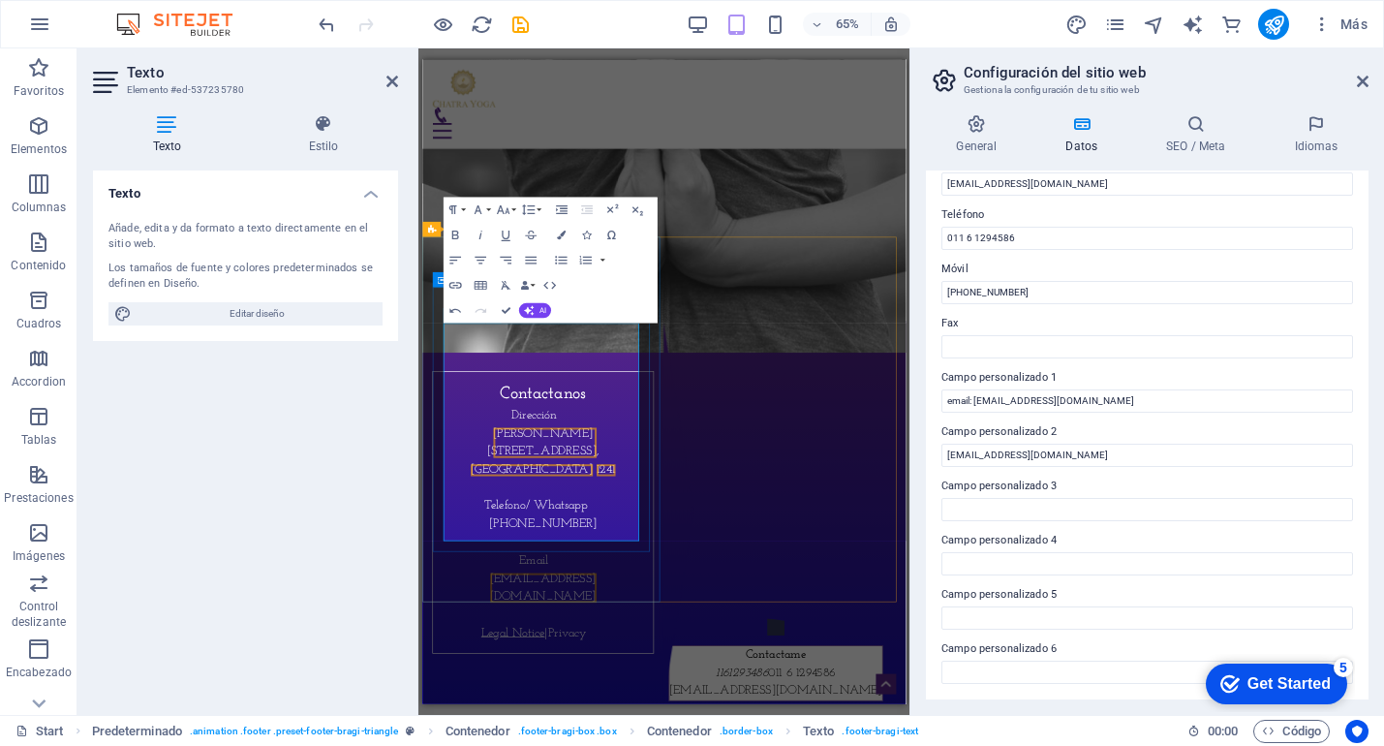
drag, startPoint x: 576, startPoint y: 777, endPoint x: 944, endPoint y: 585, distance: 414.3
type input "/legal-notice"
type input "Legal Notice"
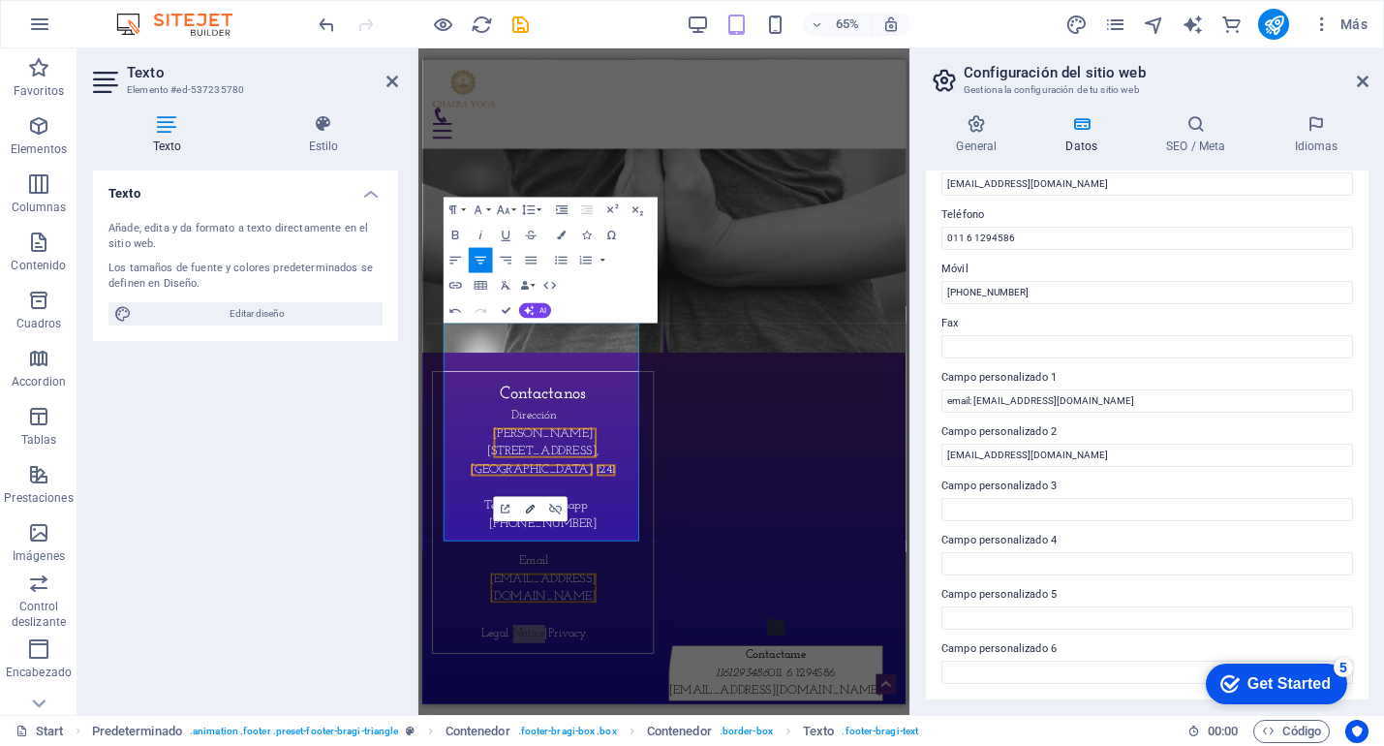
click at [527, 509] on icon "button" at bounding box center [530, 510] width 16 height 16
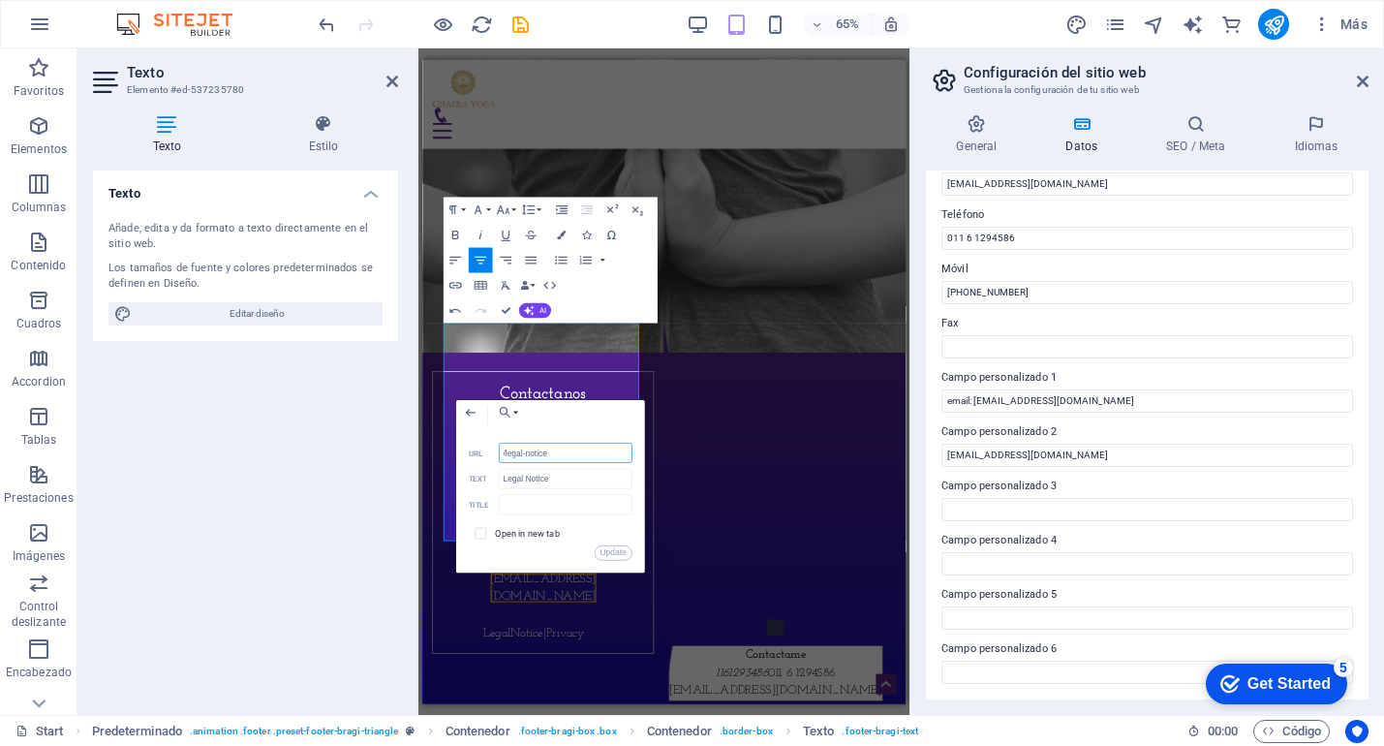
drag, startPoint x: 564, startPoint y: 457, endPoint x: 485, endPoint y: 449, distance: 79.0
click at [485, 449] on div "/legal-notice URL" at bounding box center [550, 453] width 164 height 20
type input "Legales"
drag, startPoint x: 612, startPoint y: 552, endPoint x: 293, endPoint y: 760, distance: 381.0
click at [612, 552] on button "Update" at bounding box center [613, 553] width 38 height 16
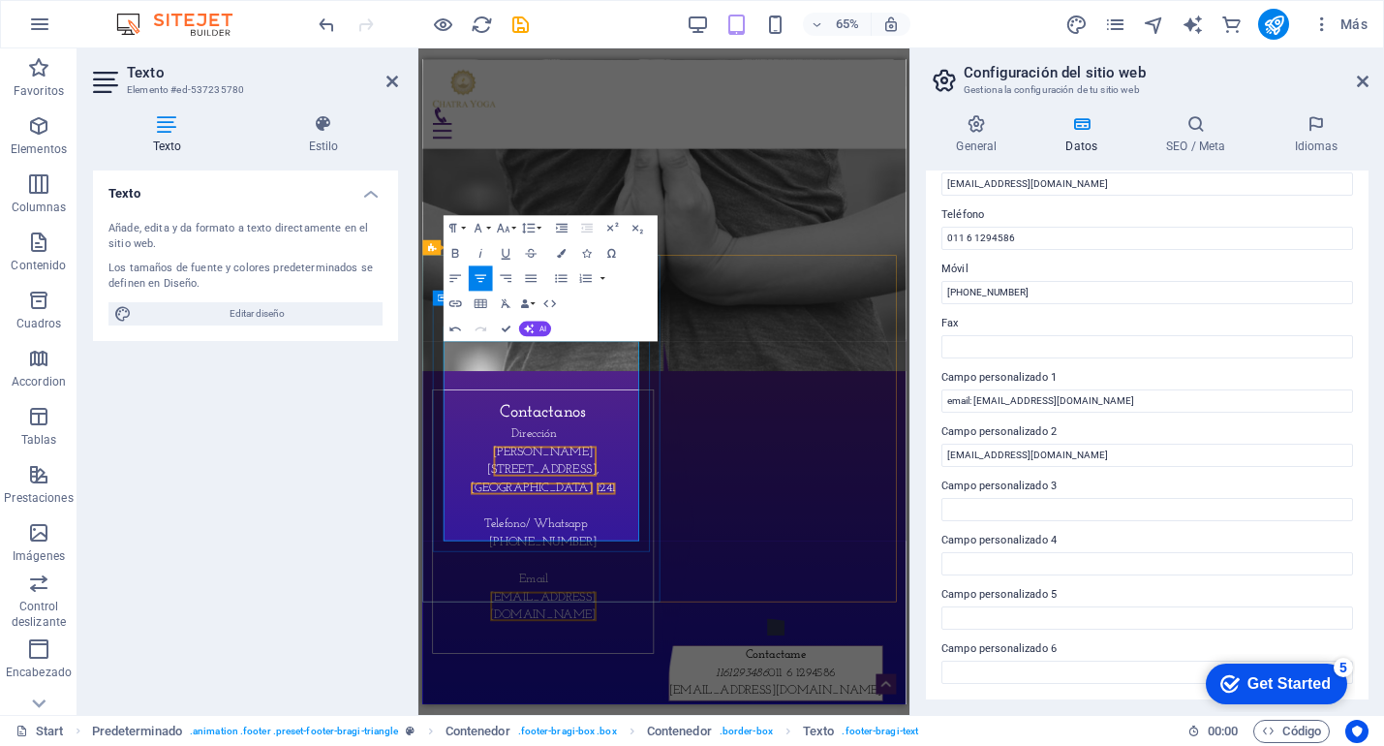
scroll to position [7373, 0]
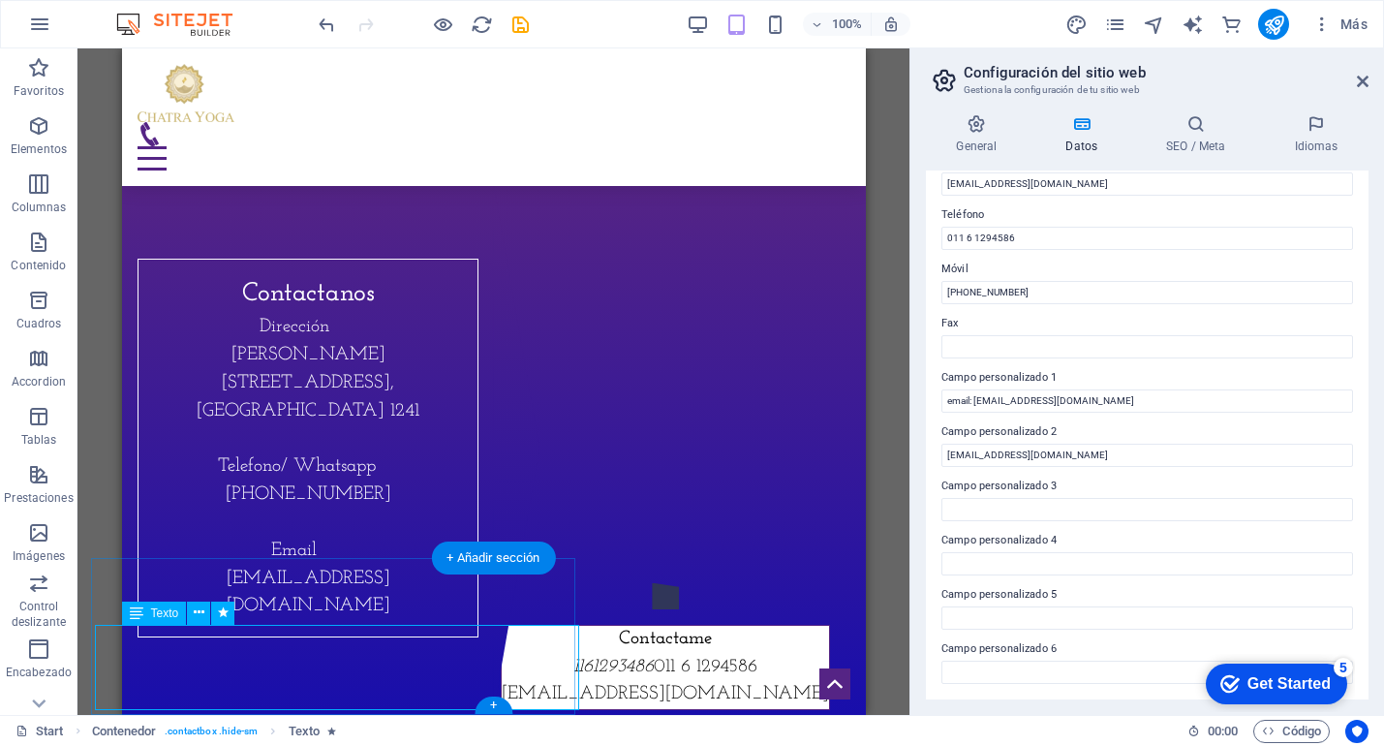
click at [500, 637] on div "Contactame 1161293486 011 6 1294586 chatrayogareiki@gmail.com" at bounding box center [664, 667] width 329 height 85
click at [653, 665] on span "011 6 1294586" at bounding box center [705, 667] width 104 height 18
drag, startPoint x: 369, startPoint y: 667, endPoint x: 449, endPoint y: 668, distance: 79.5
click at [500, 668] on div "Contactame 1161293486 011 6 1294586 chatrayogareiki@gmail.com" at bounding box center [664, 667] width 329 height 85
click at [653, 658] on span "011 6 1294586" at bounding box center [705, 667] width 104 height 18
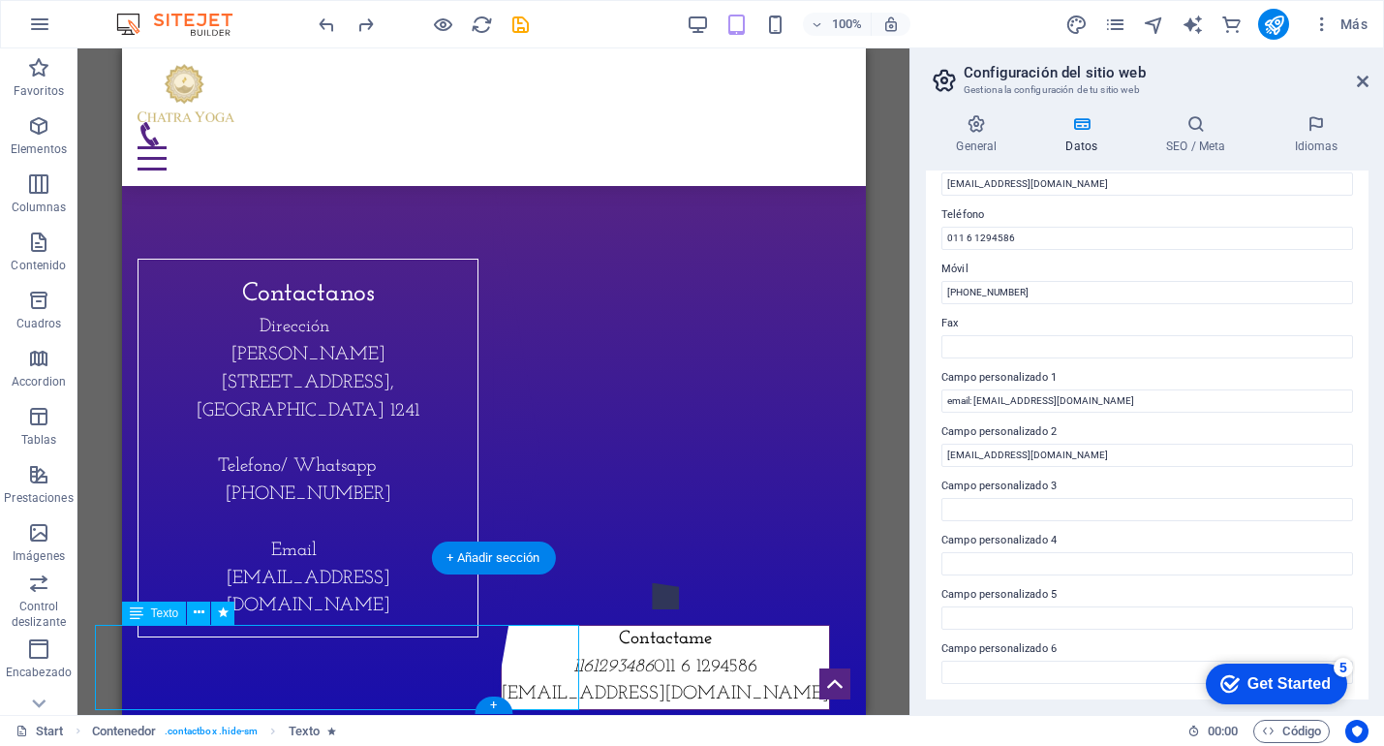
click at [653, 663] on span "011 6 1294586" at bounding box center [705, 667] width 104 height 18
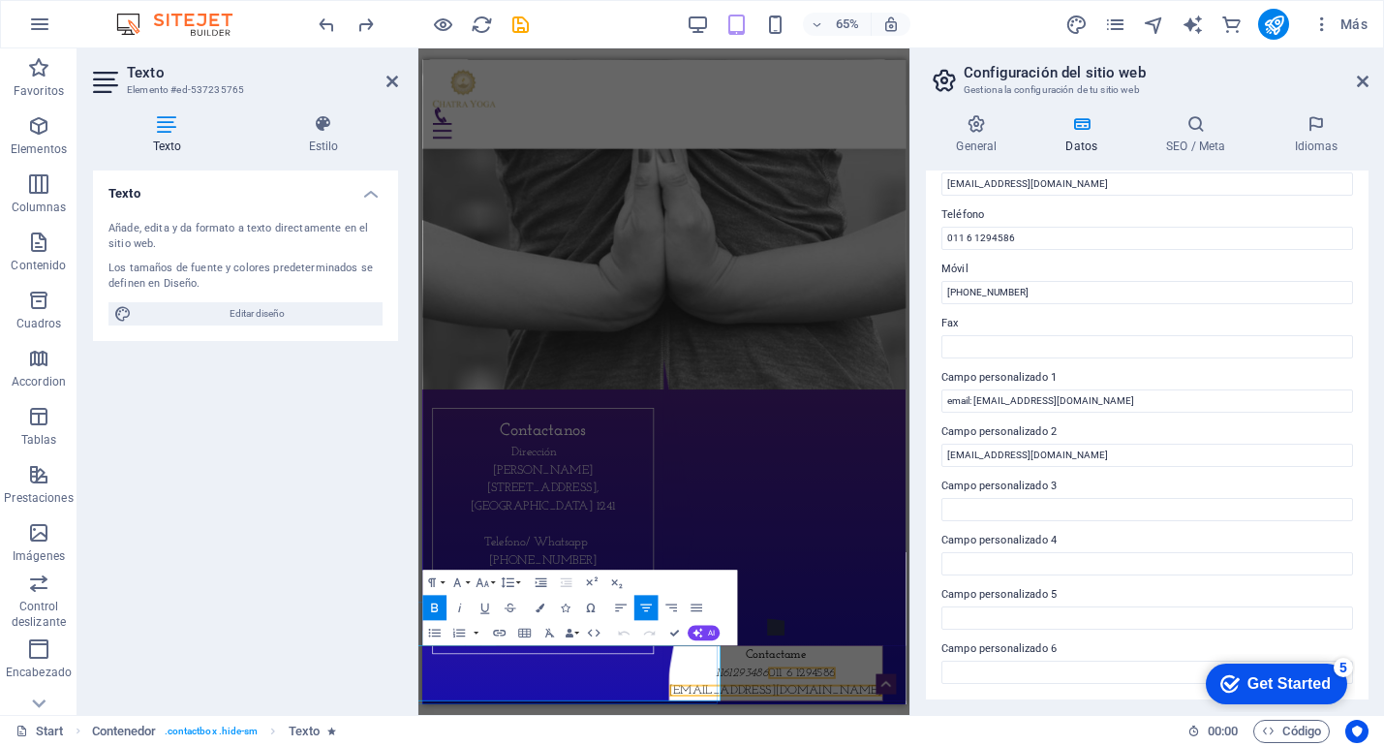
click at [388, 82] on icon at bounding box center [393, 82] width 12 height 16
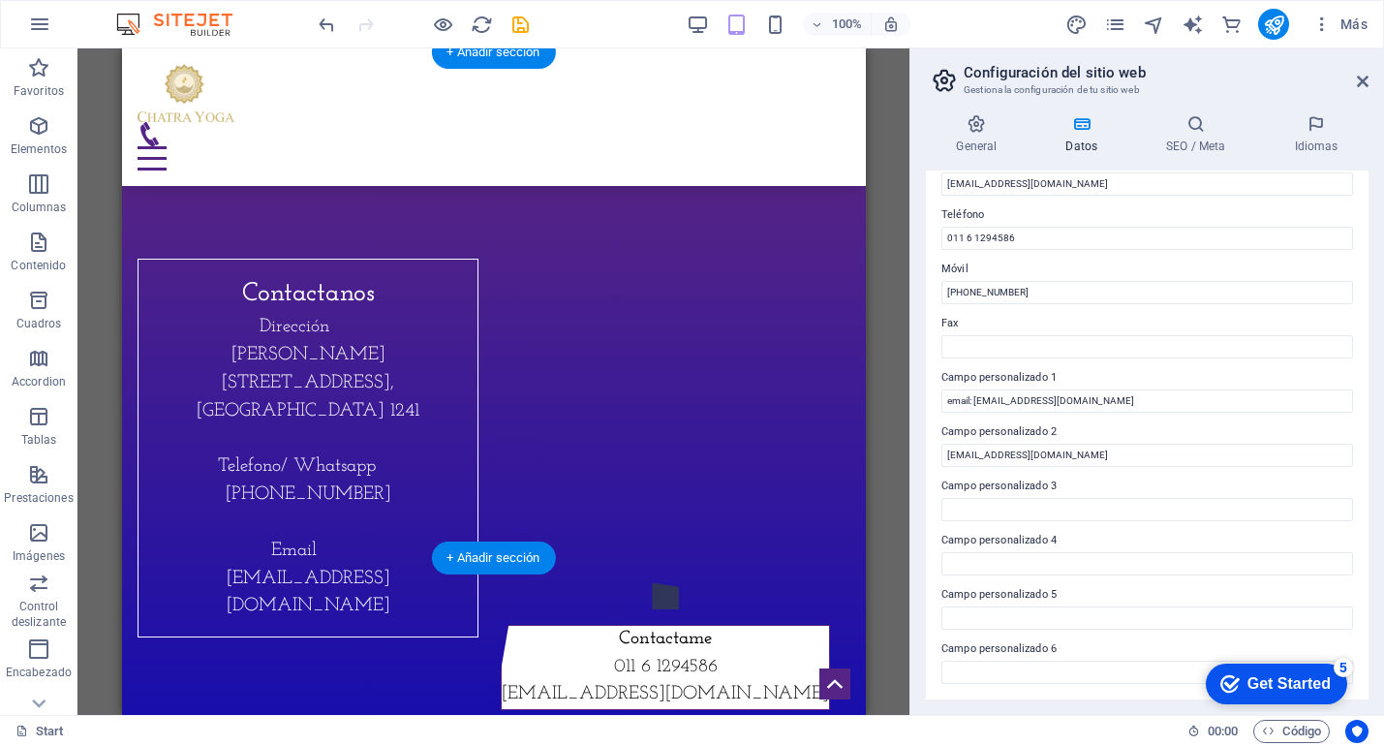
click at [44, 536] on icon "button" at bounding box center [38, 532] width 23 height 23
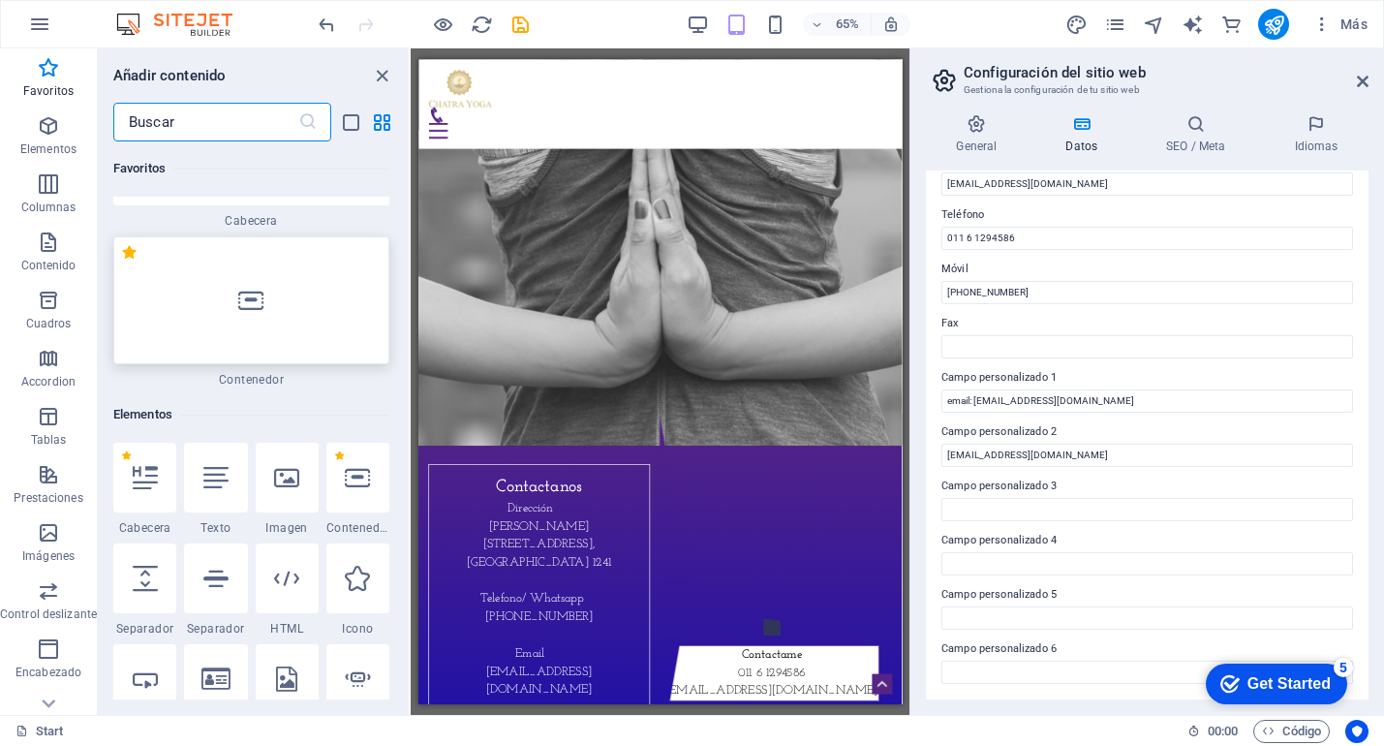
scroll to position [124, 0]
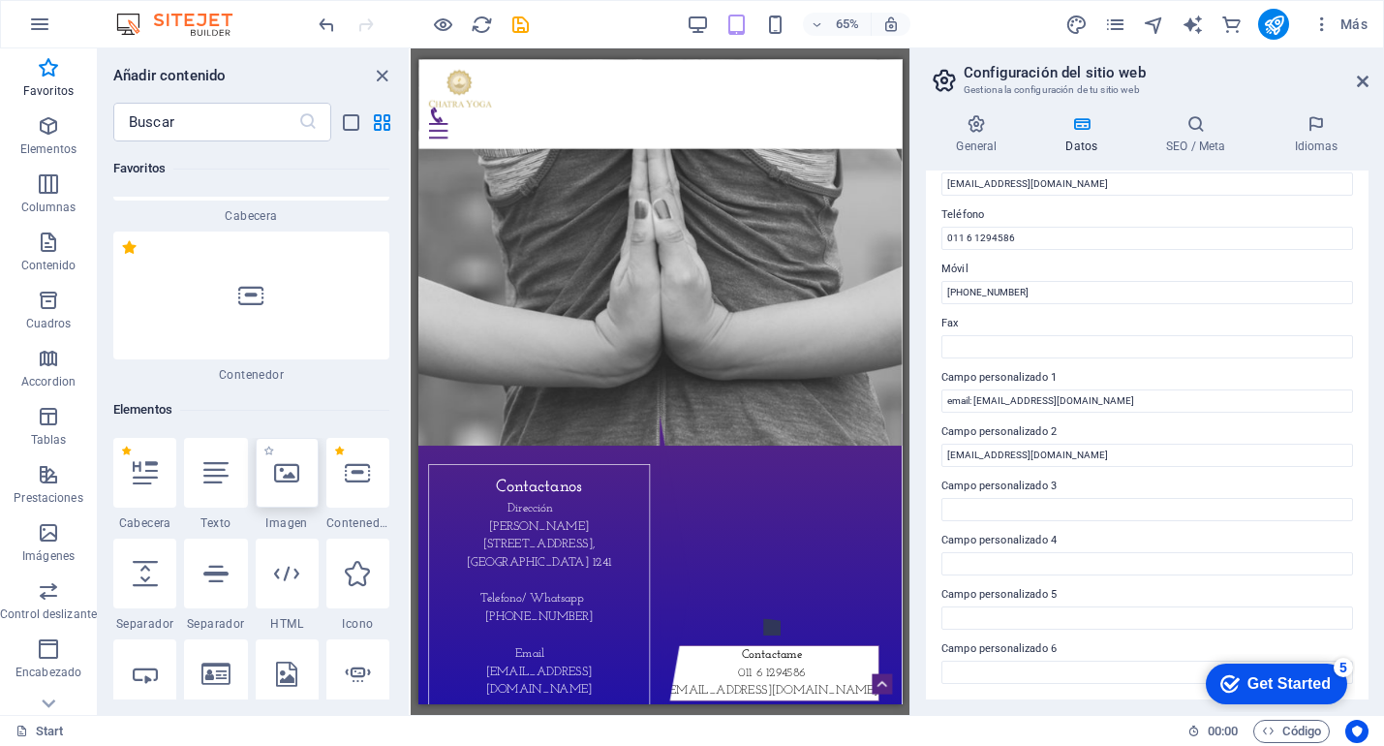
click at [280, 490] on div at bounding box center [287, 473] width 63 height 70
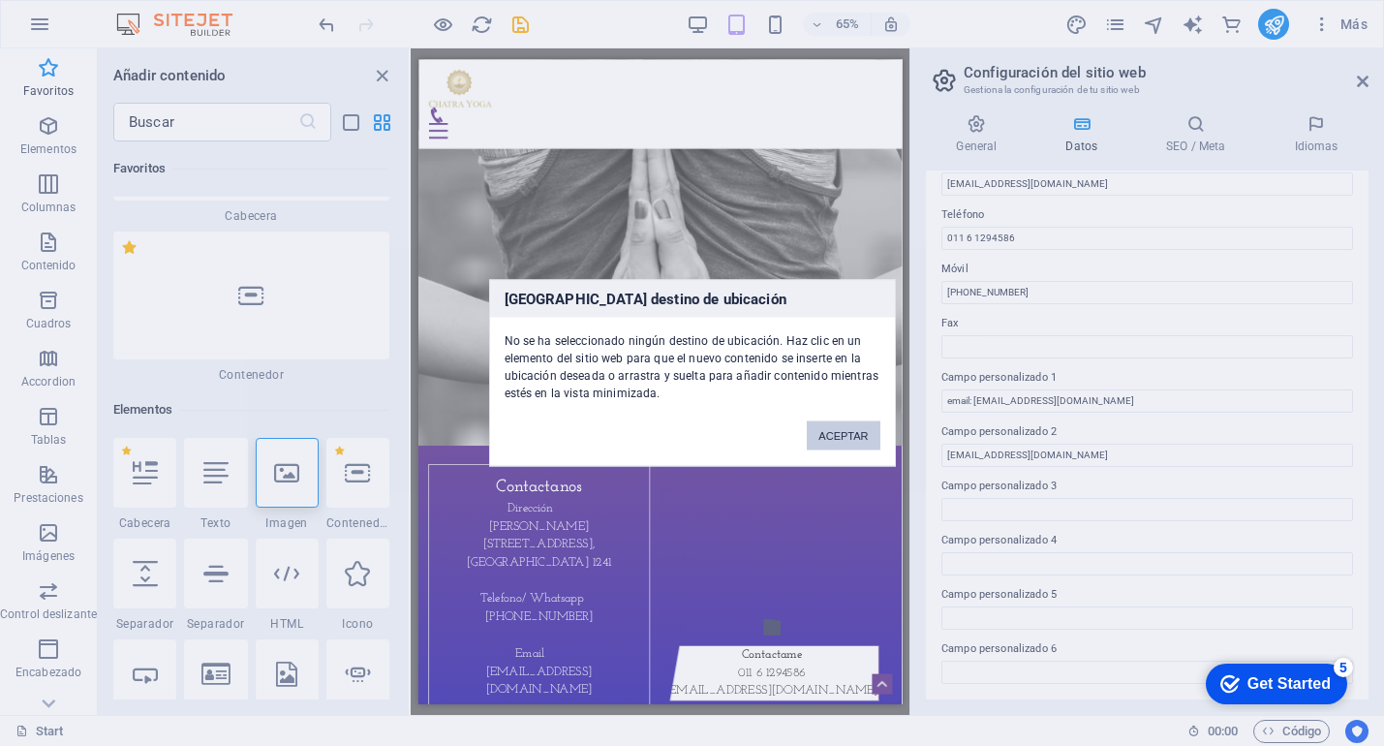
click at [842, 435] on button "ACEPTAR" at bounding box center [843, 435] width 73 height 29
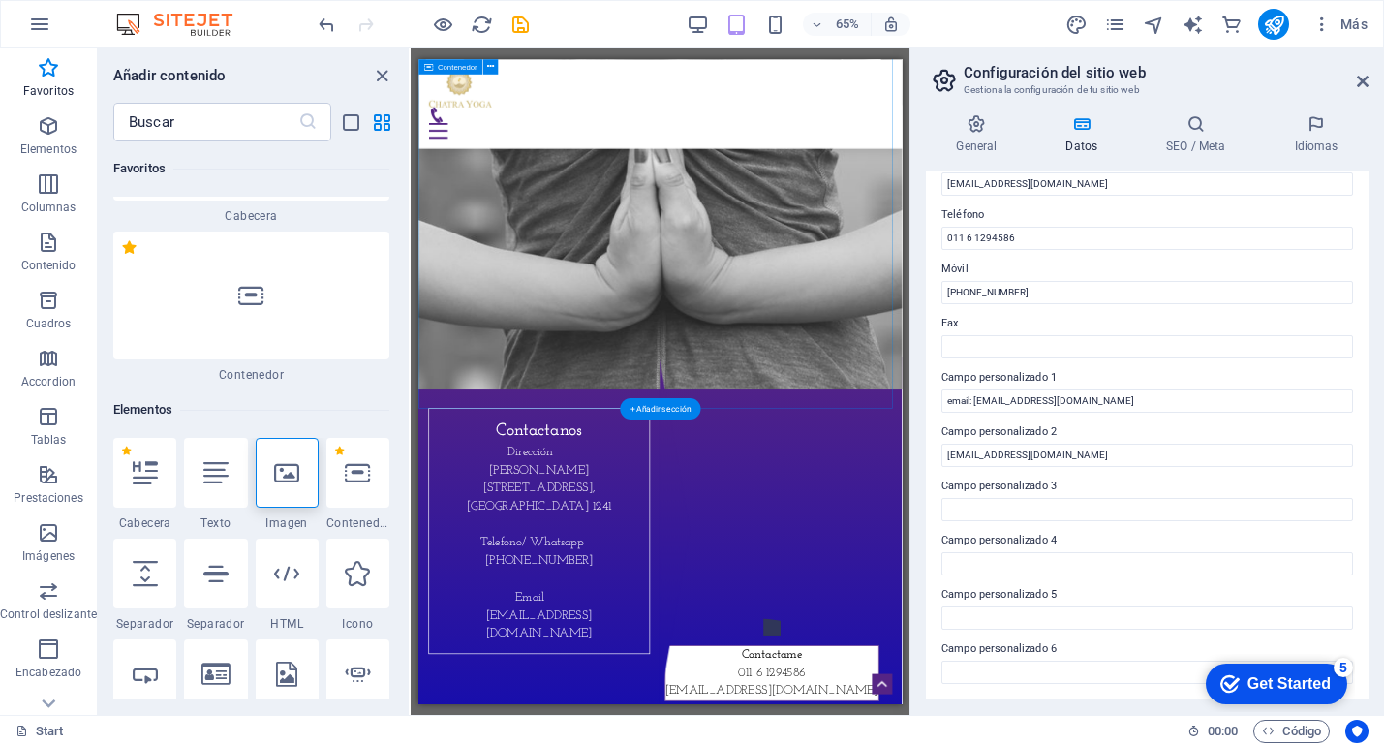
scroll to position [7373, 0]
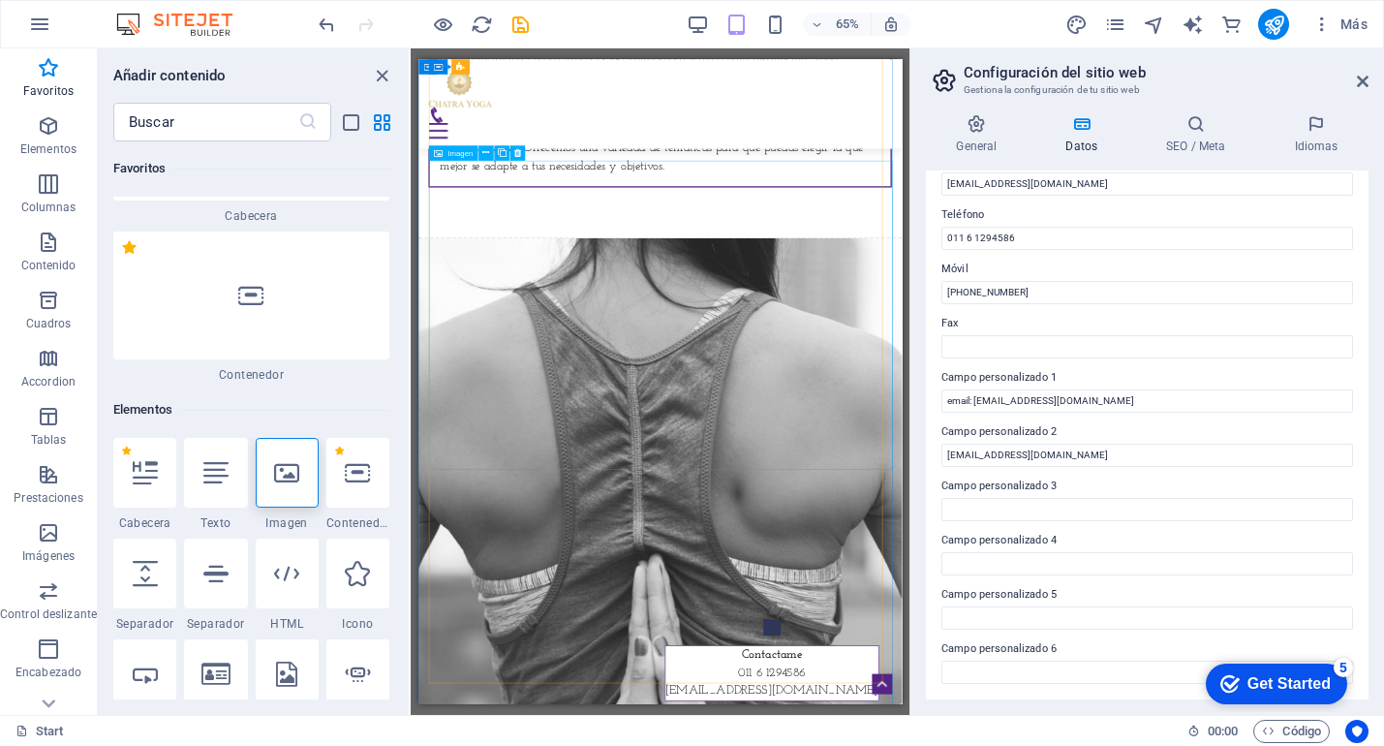
scroll to position [5786, 0]
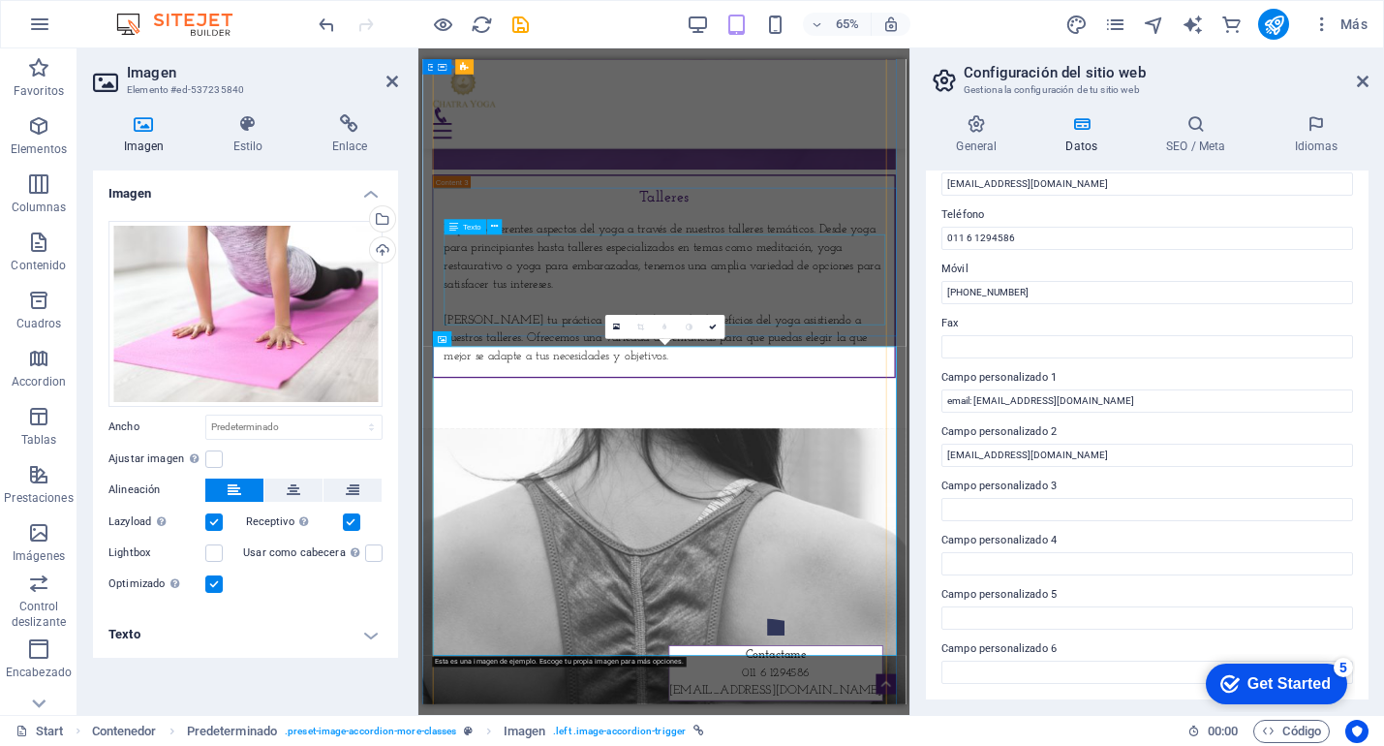
scroll to position [5479, 0]
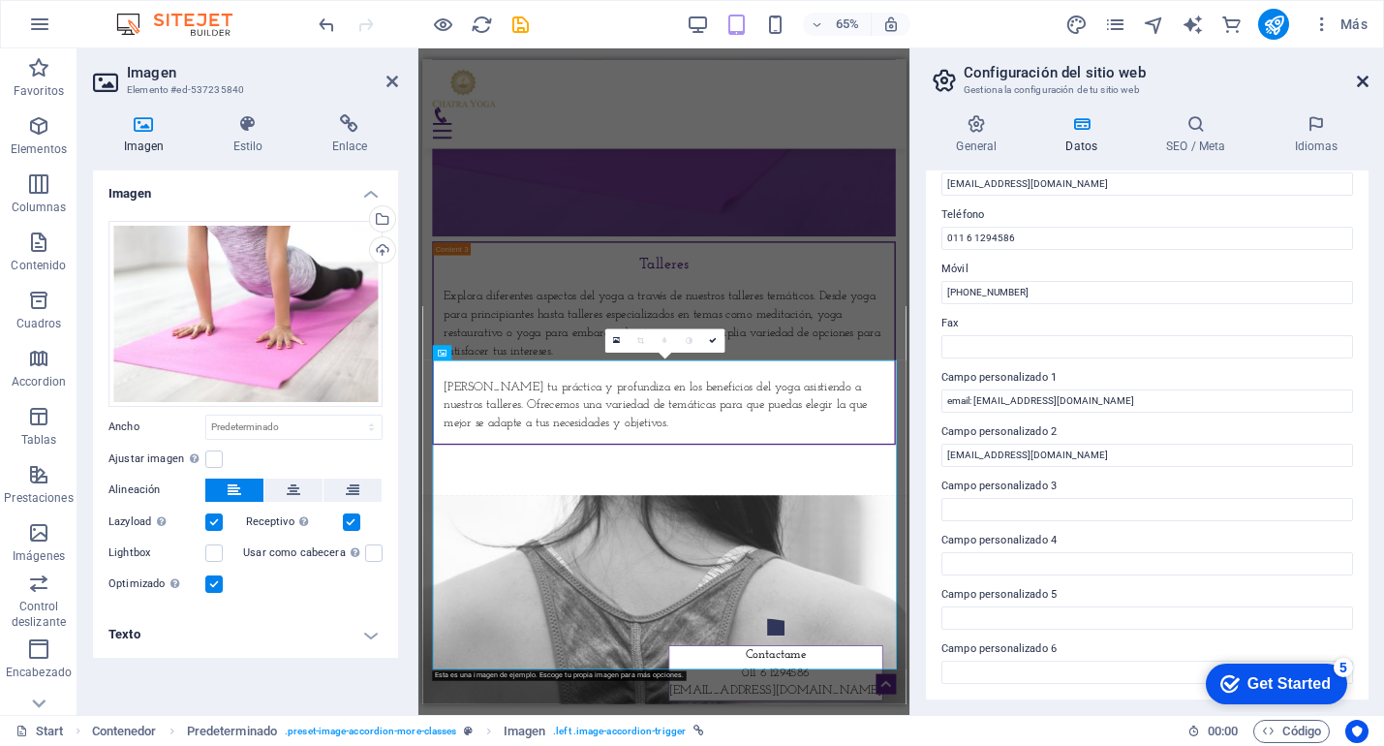
click at [1359, 77] on icon at bounding box center [1363, 82] width 12 height 16
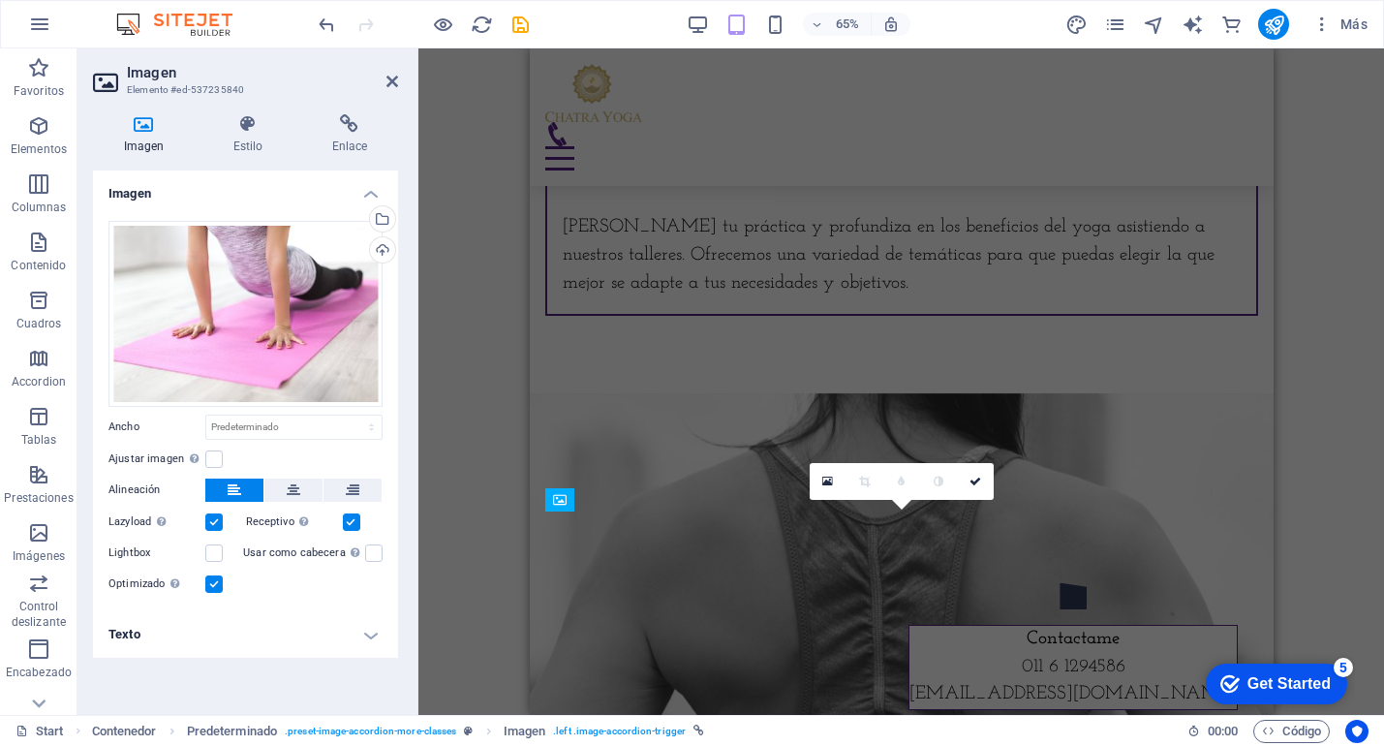
scroll to position [5154, 0]
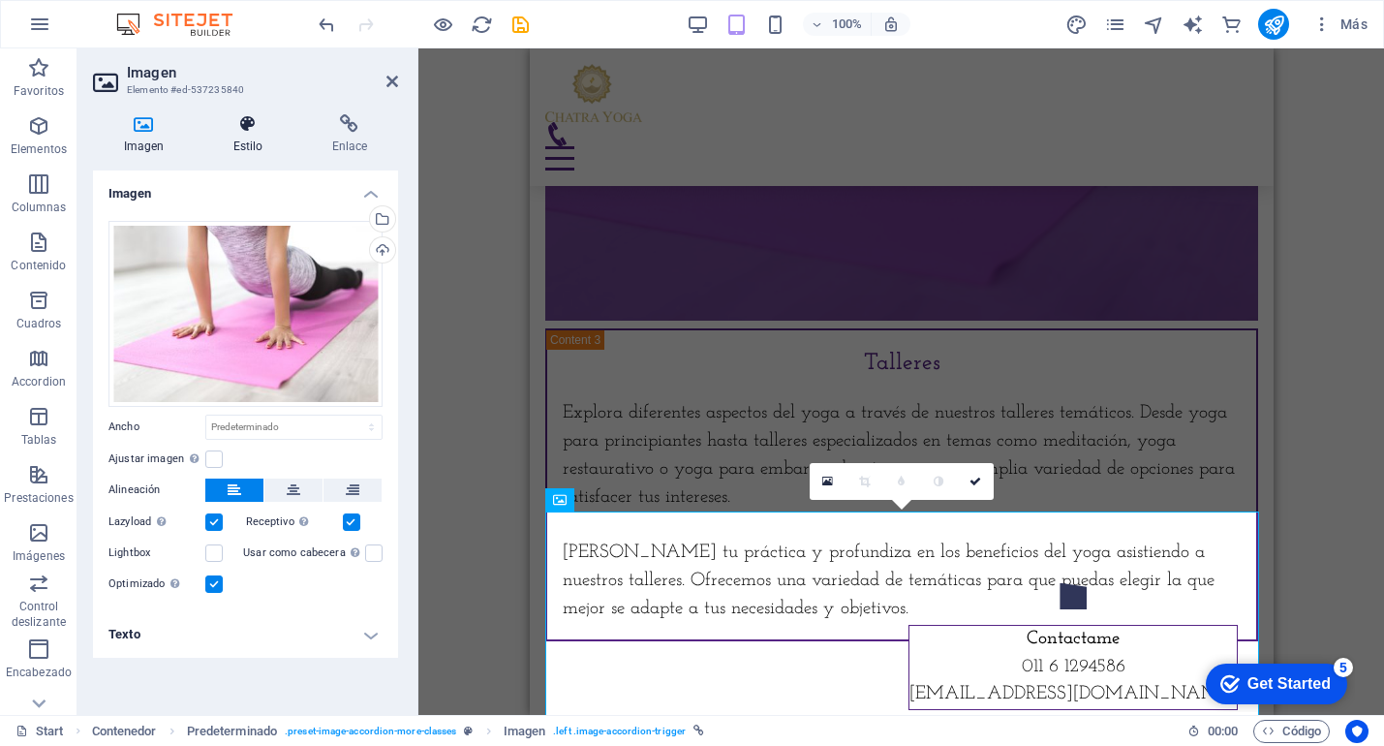
click at [279, 138] on h4 "Estilo" at bounding box center [251, 134] width 99 height 41
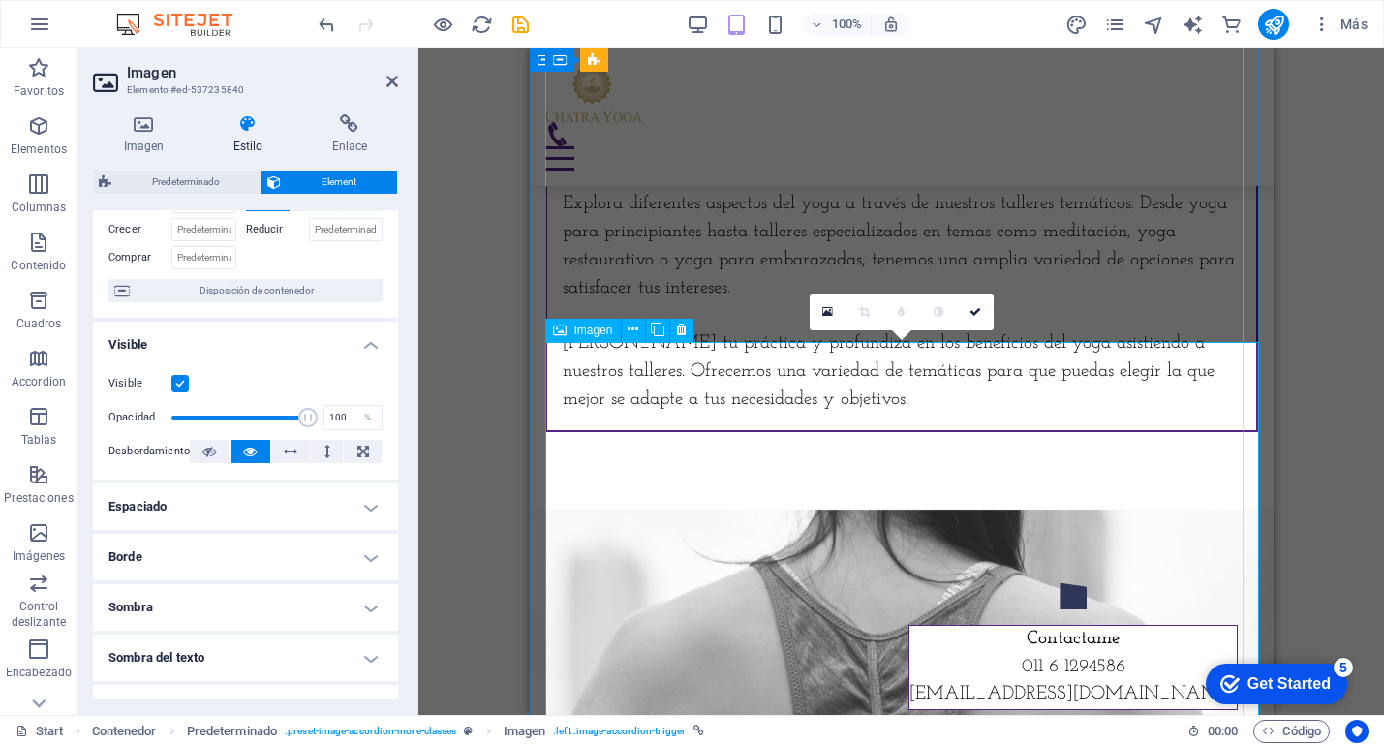
scroll to position [5506, 0]
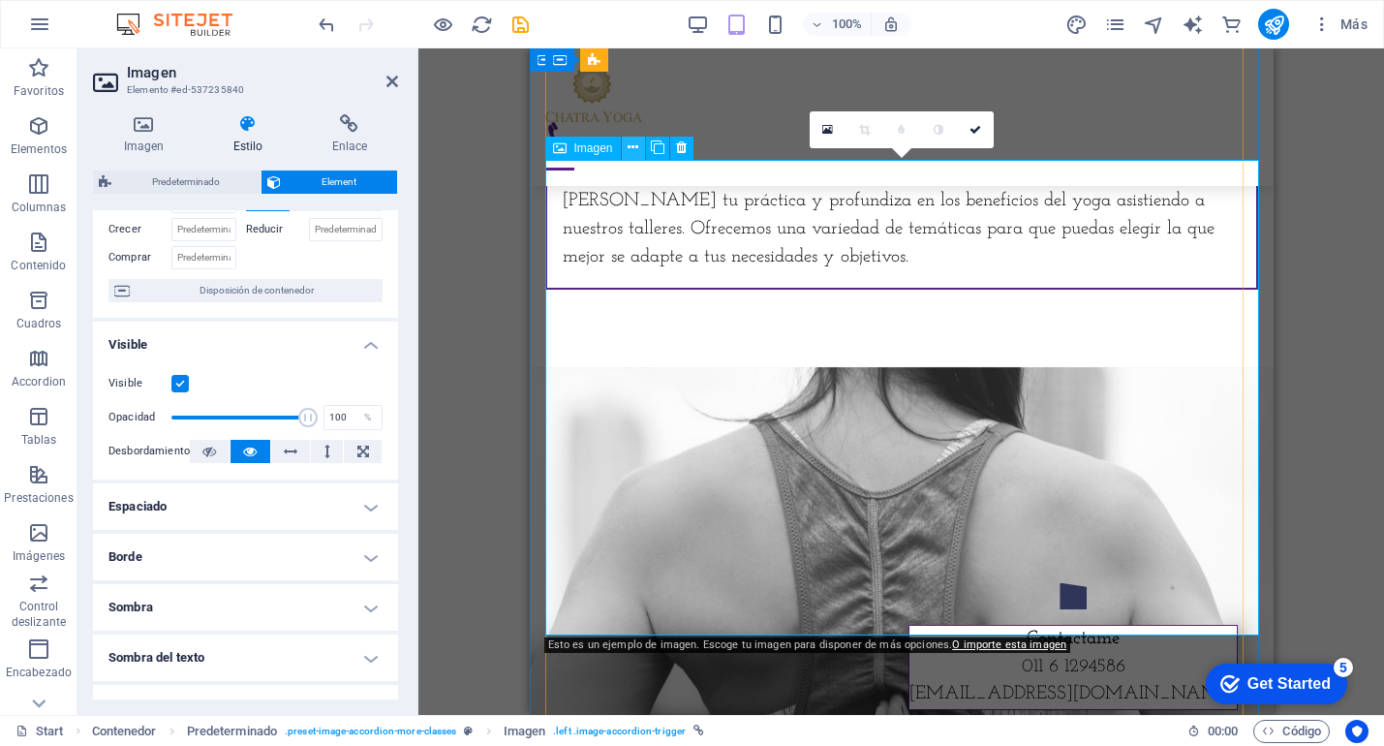
click at [630, 145] on icon at bounding box center [633, 148] width 11 height 20
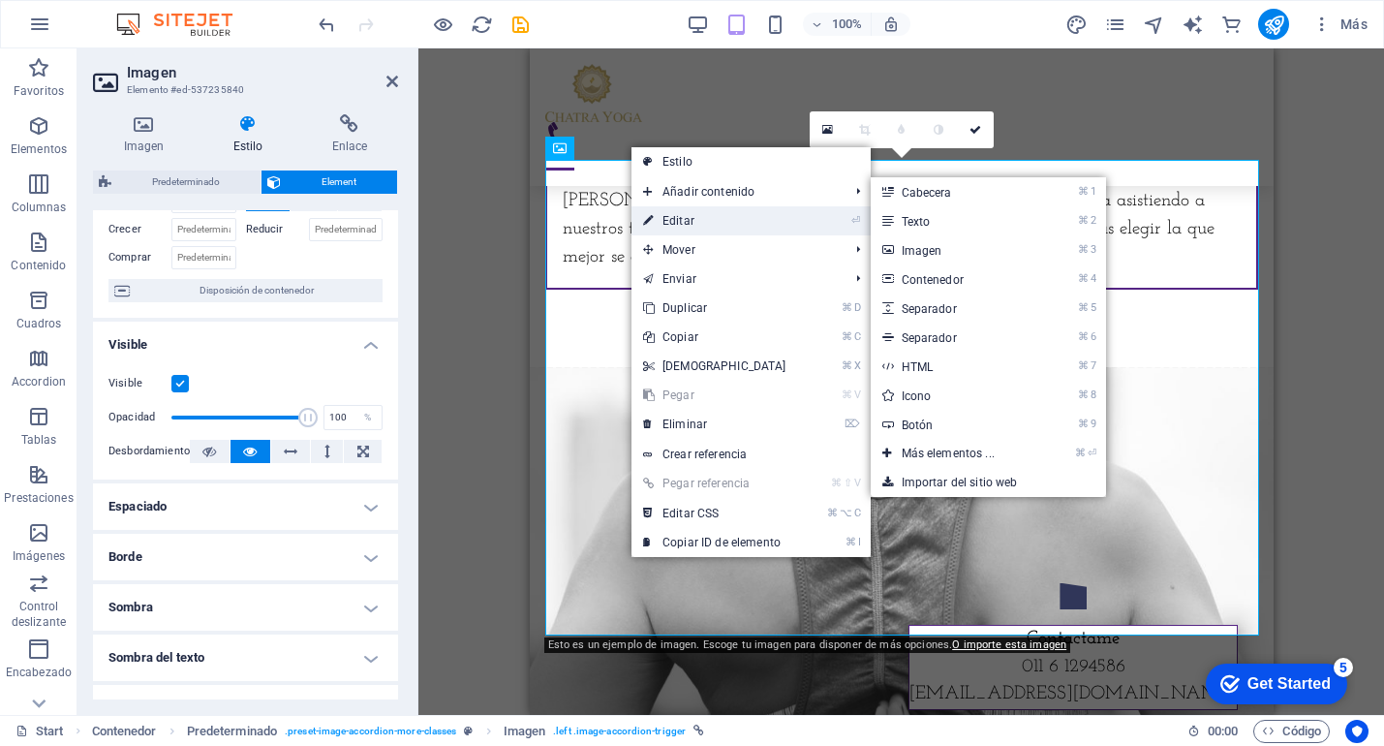
click at [691, 224] on link "⏎ Editar" at bounding box center [715, 220] width 167 height 29
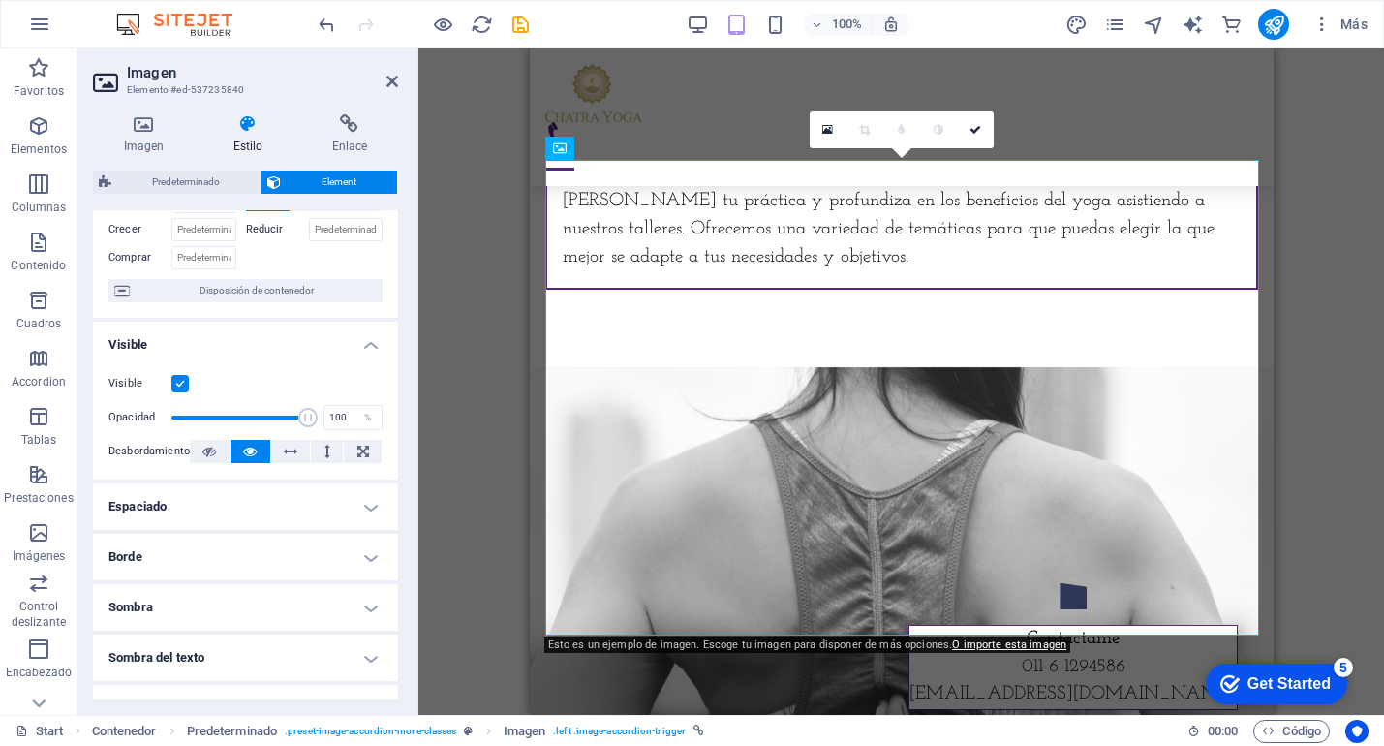
scroll to position [116, 0]
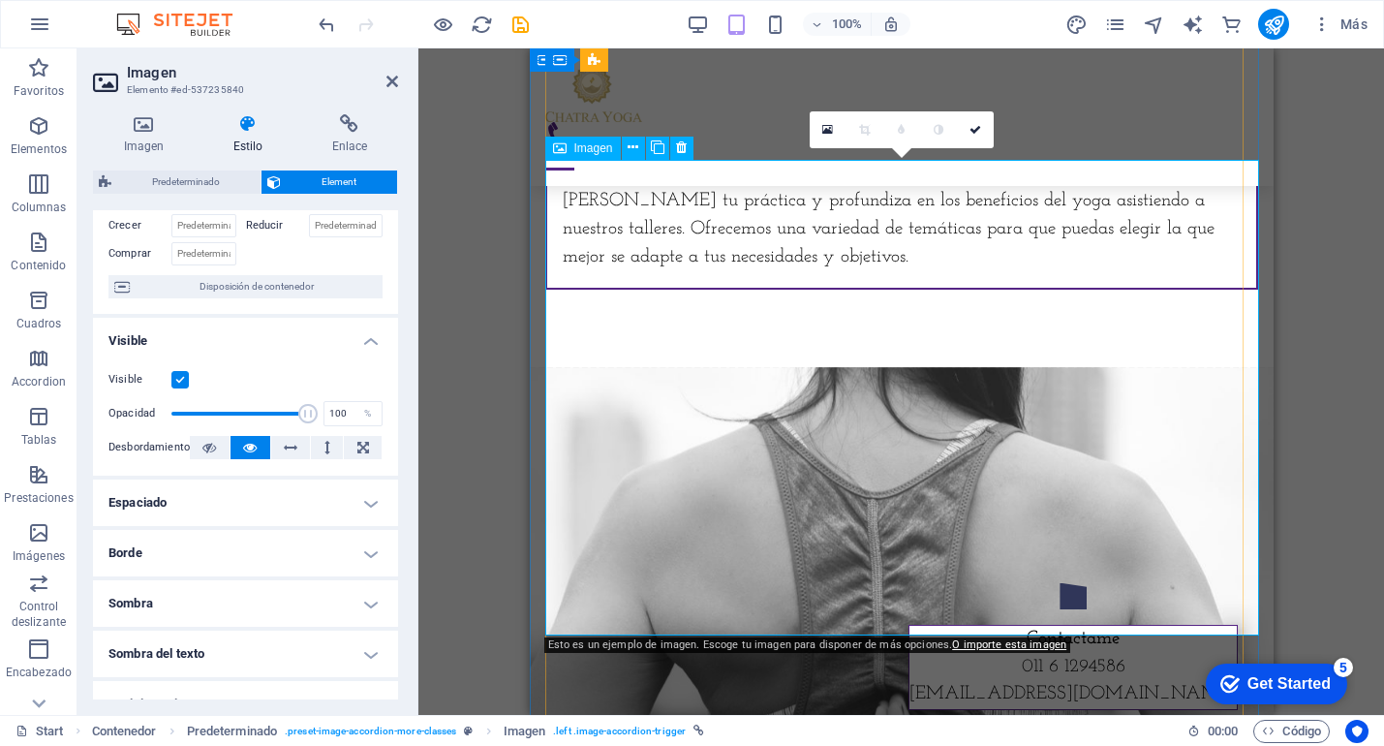
click at [629, 149] on icon at bounding box center [633, 148] width 11 height 20
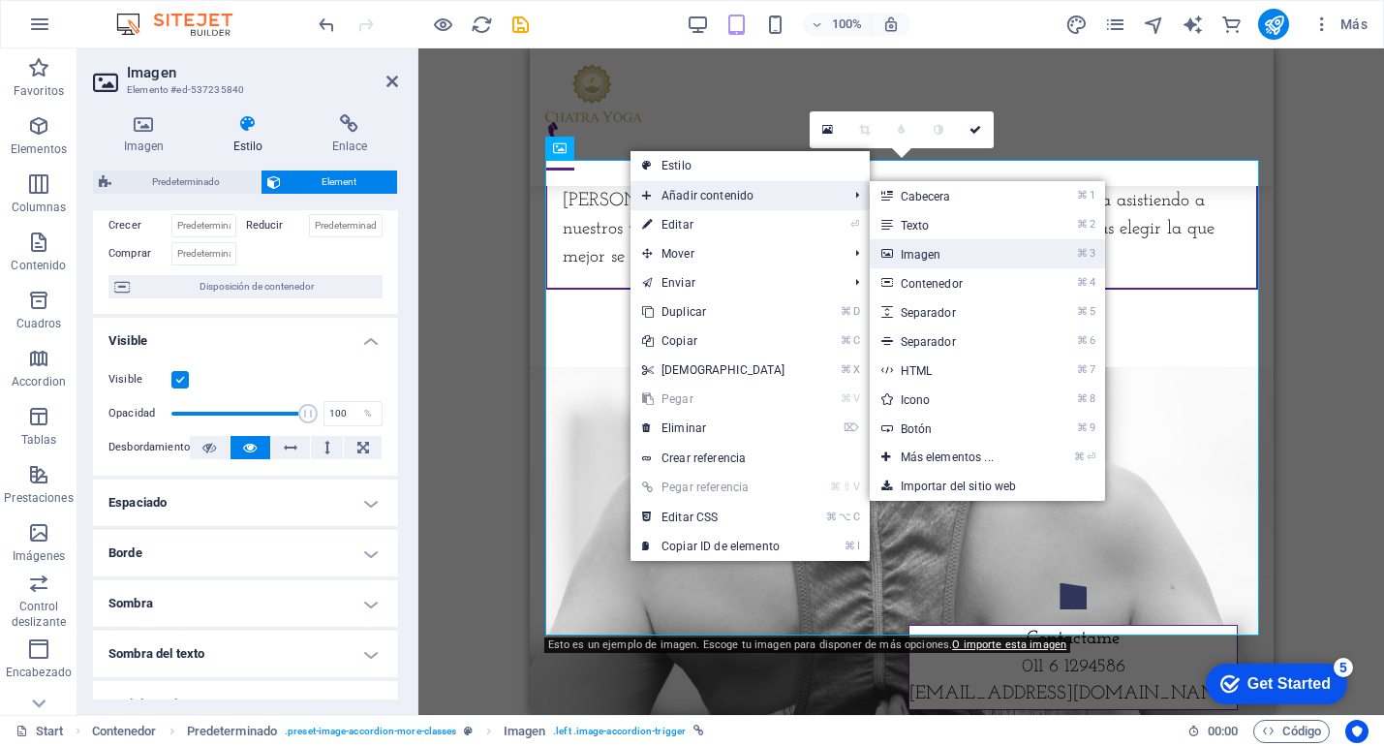
click at [932, 250] on link "⌘ 3 Imagen" at bounding box center [951, 253] width 163 height 29
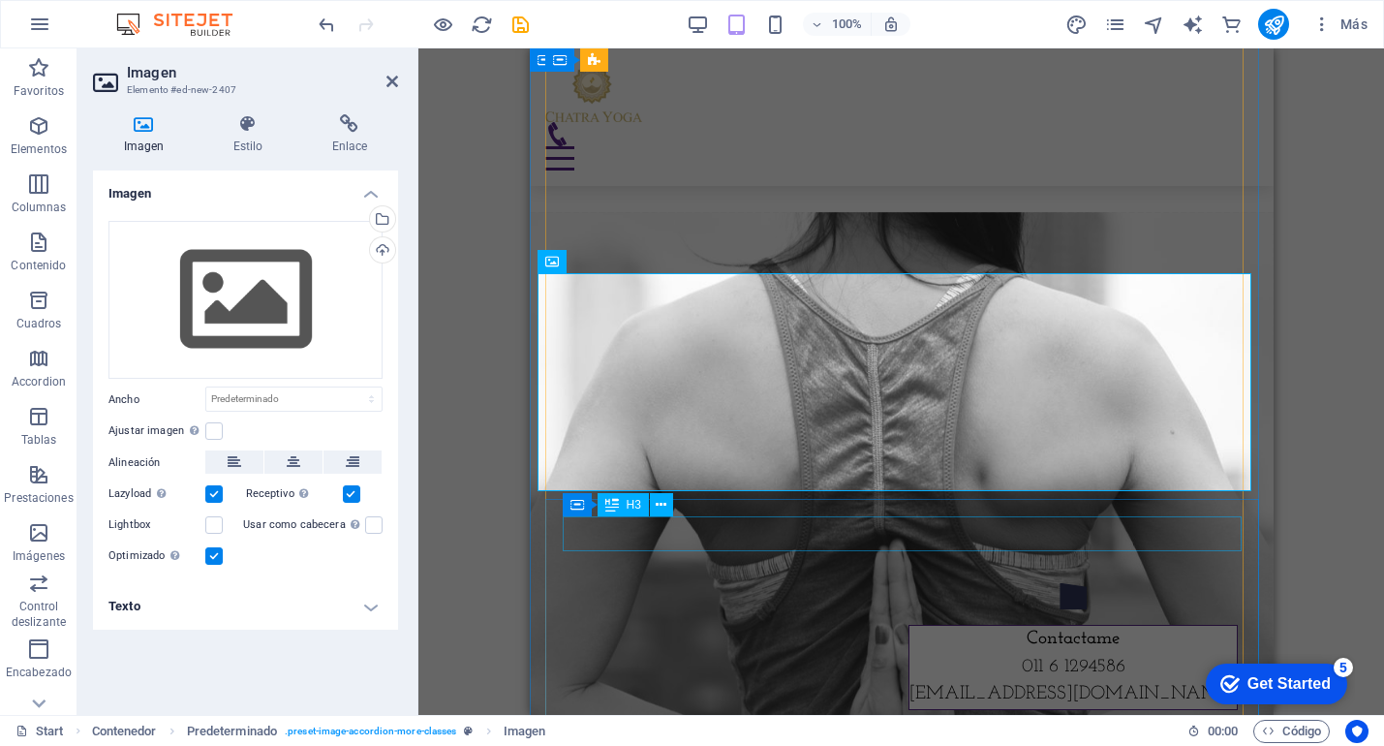
scroll to position [5899, 0]
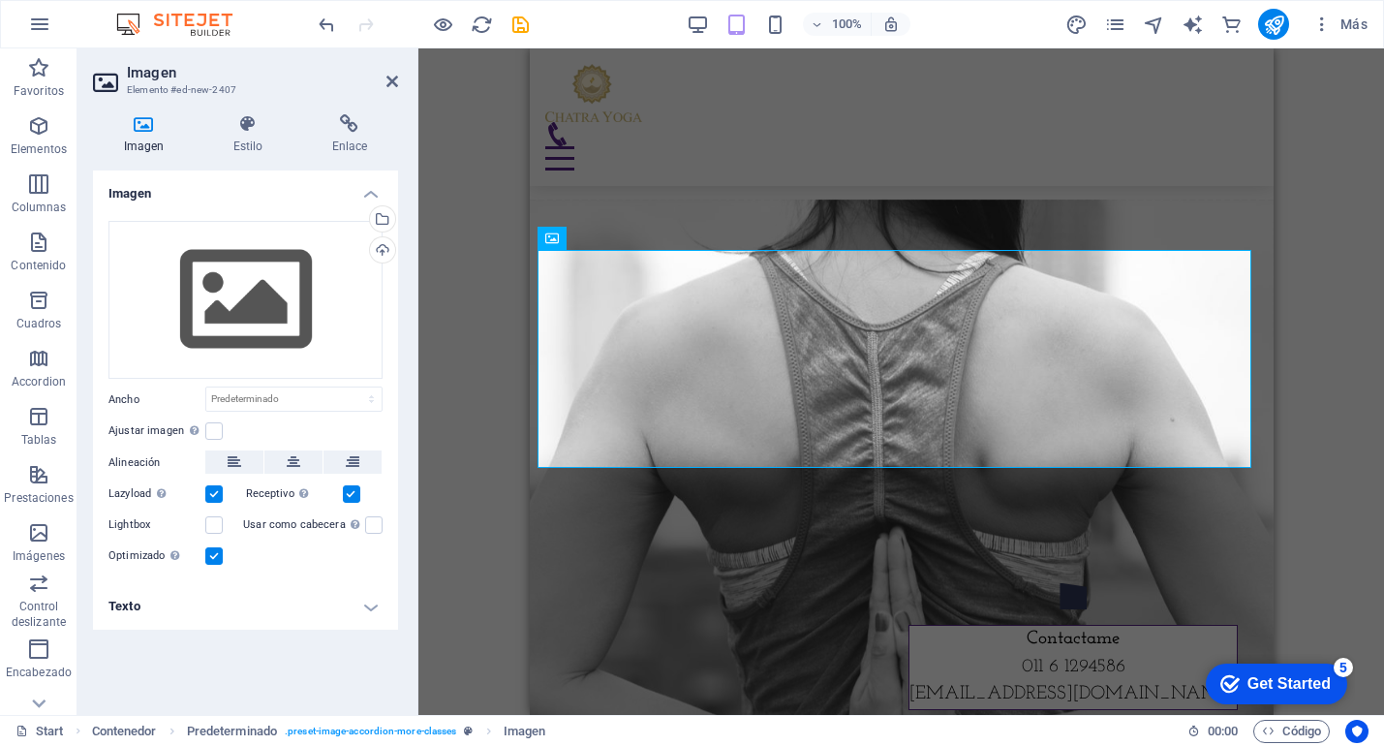
drag, startPoint x: 333, startPoint y: 24, endPoint x: 348, endPoint y: 46, distance: 25.8
click at [333, 24] on icon "undo" at bounding box center [327, 25] width 22 height 22
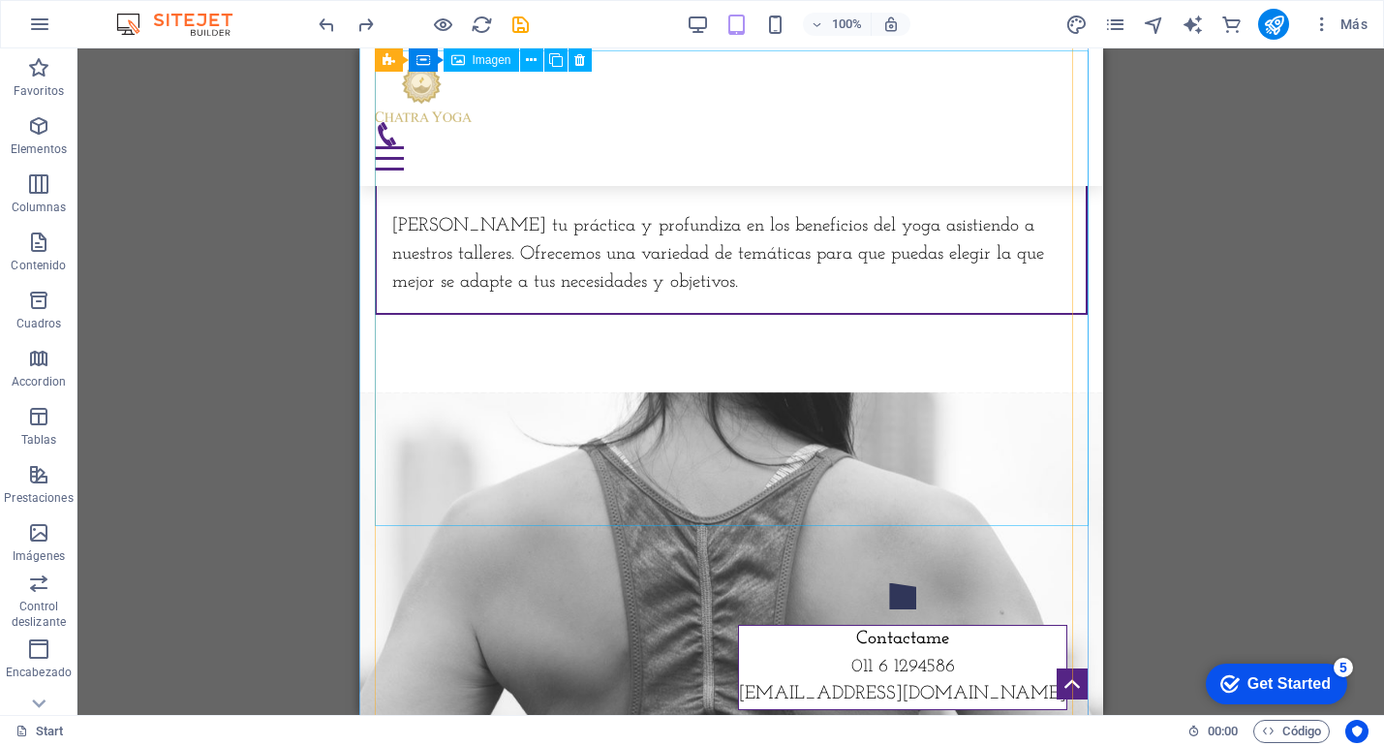
scroll to position [5450, 0]
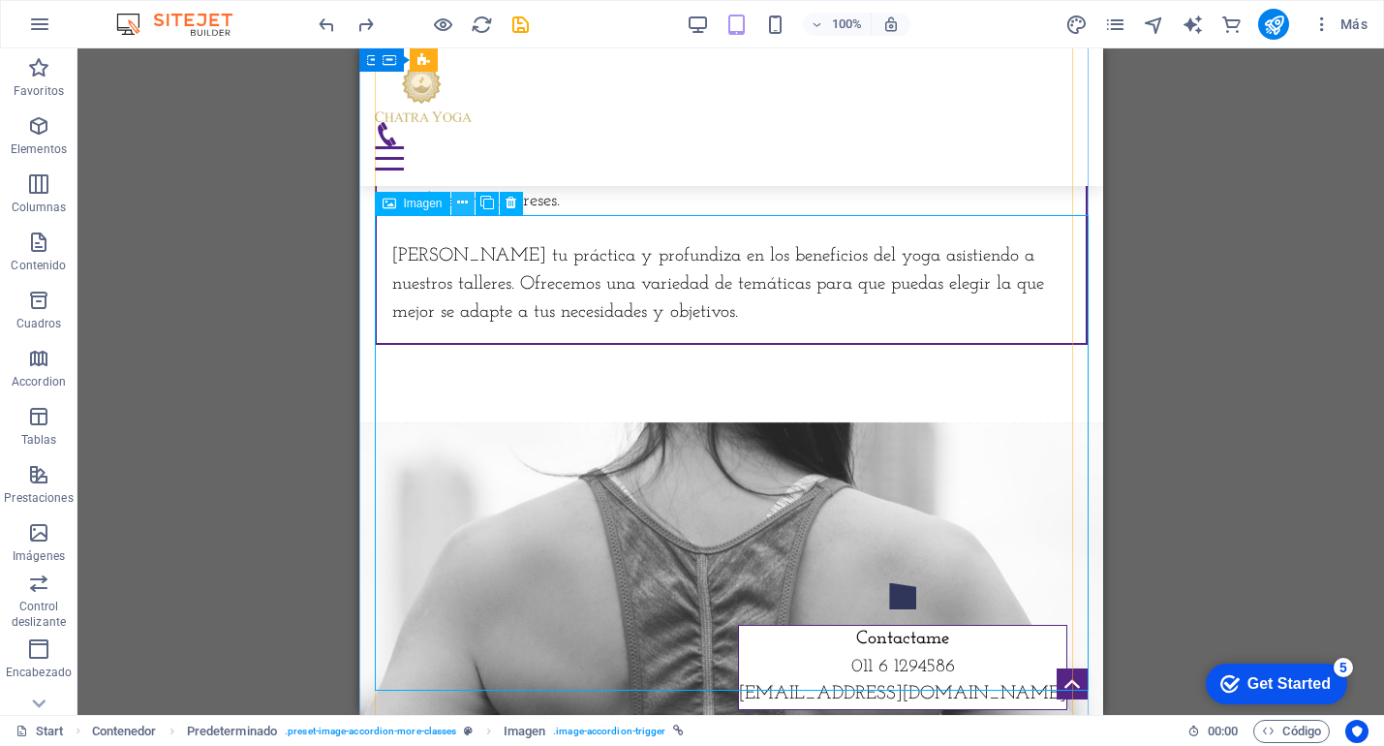
click at [464, 204] on icon at bounding box center [462, 203] width 11 height 20
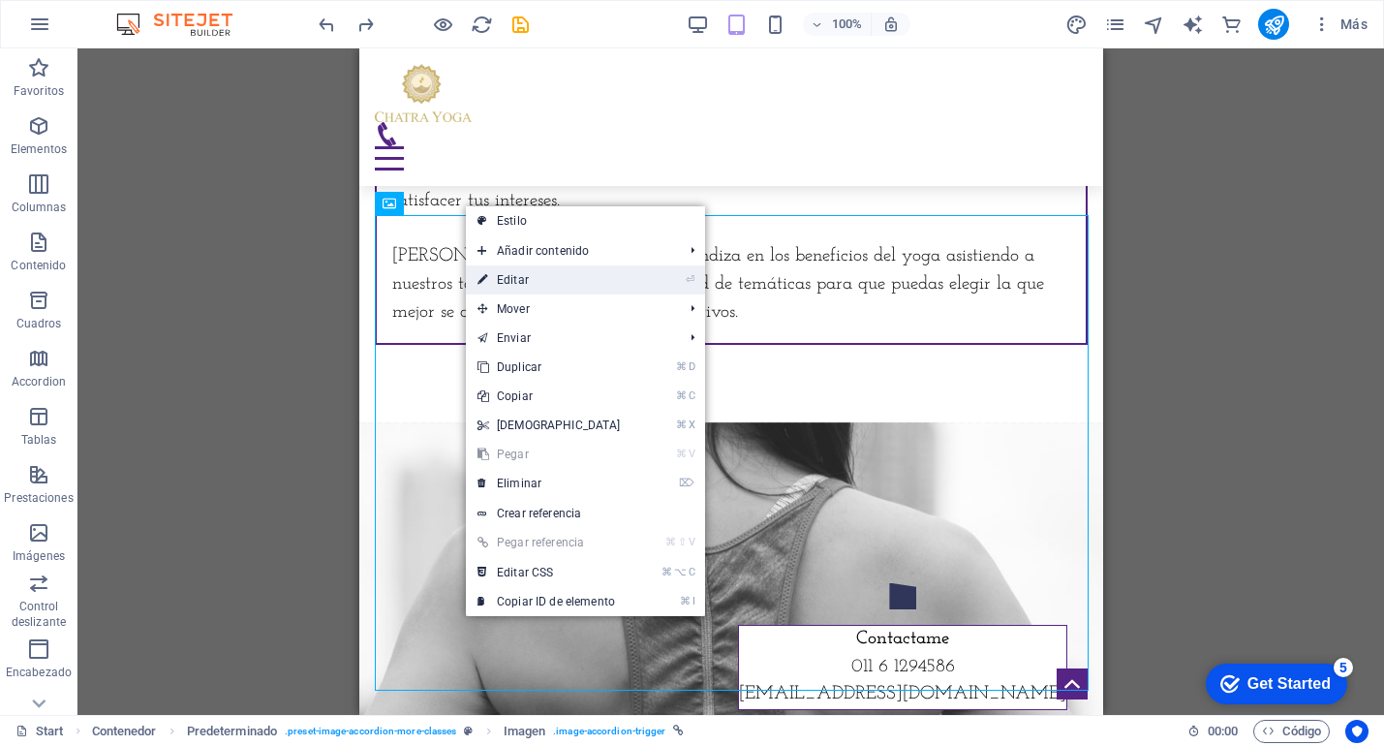
click at [532, 284] on link "⏎ Editar" at bounding box center [549, 279] width 167 height 29
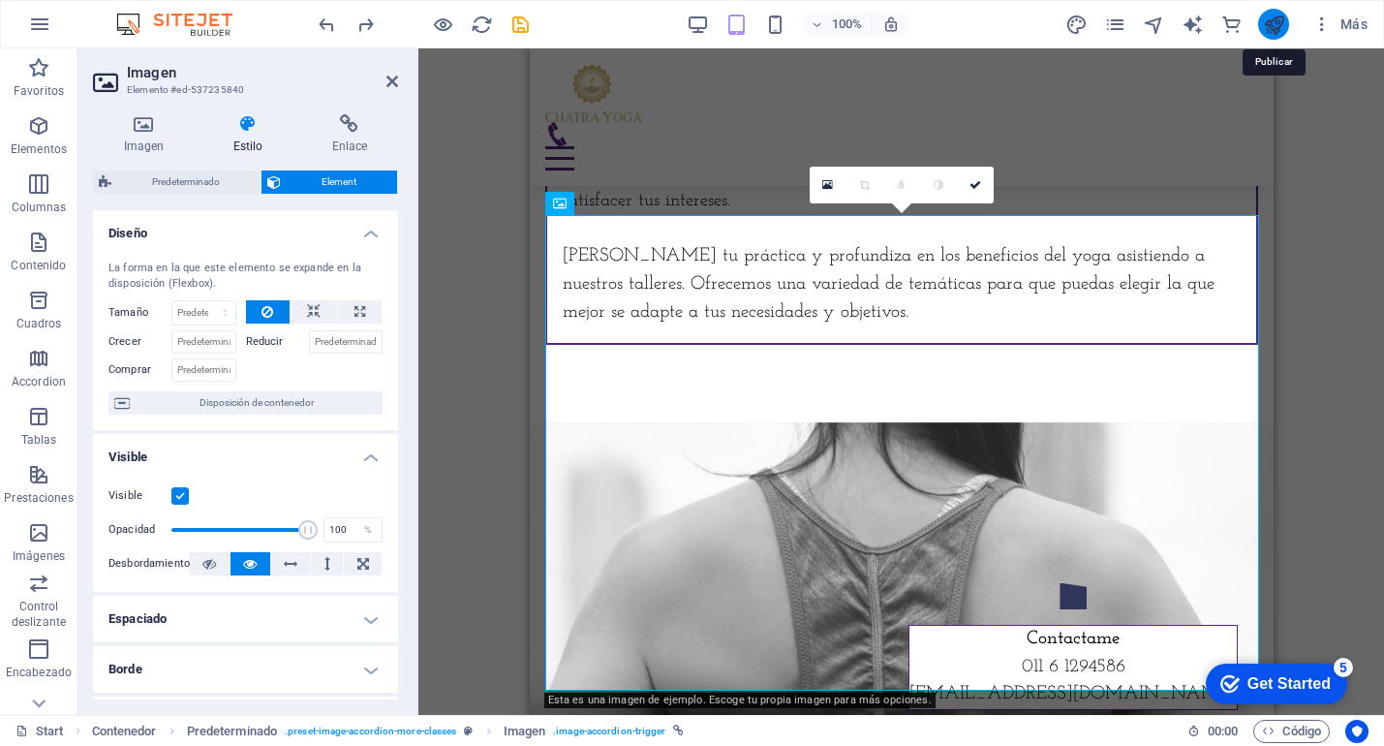
click at [1281, 27] on icon "publish" at bounding box center [1274, 25] width 22 height 22
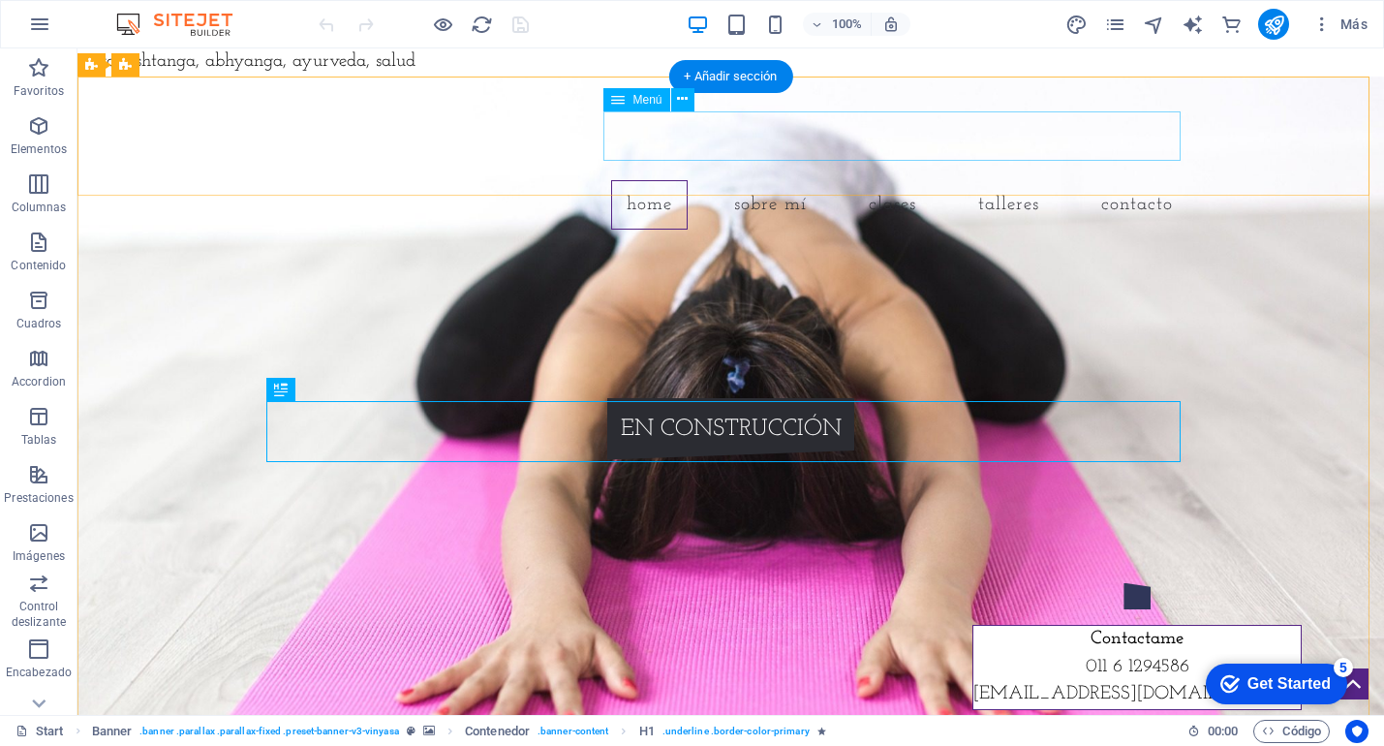
click at [893, 180] on nav "Home Sobre mí Clases talleres Contacto" at bounding box center [731, 204] width 915 height 49
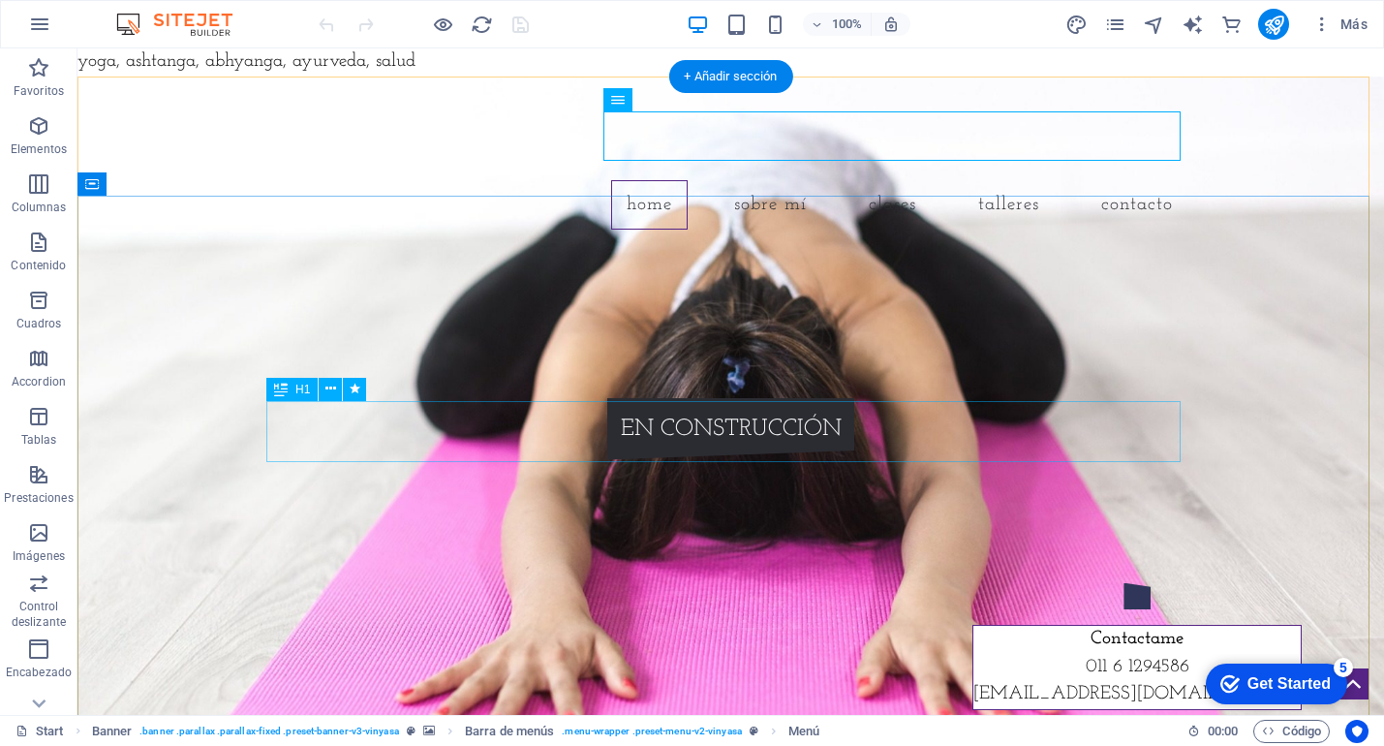
click at [718, 384] on div "[DOMAIN_NAME]" at bounding box center [731, 353] width 915 height 61
click at [377, 438] on div "chatrayoga.com.ar EN CONSTRUCCIÓN" at bounding box center [732, 391] width 946 height 293
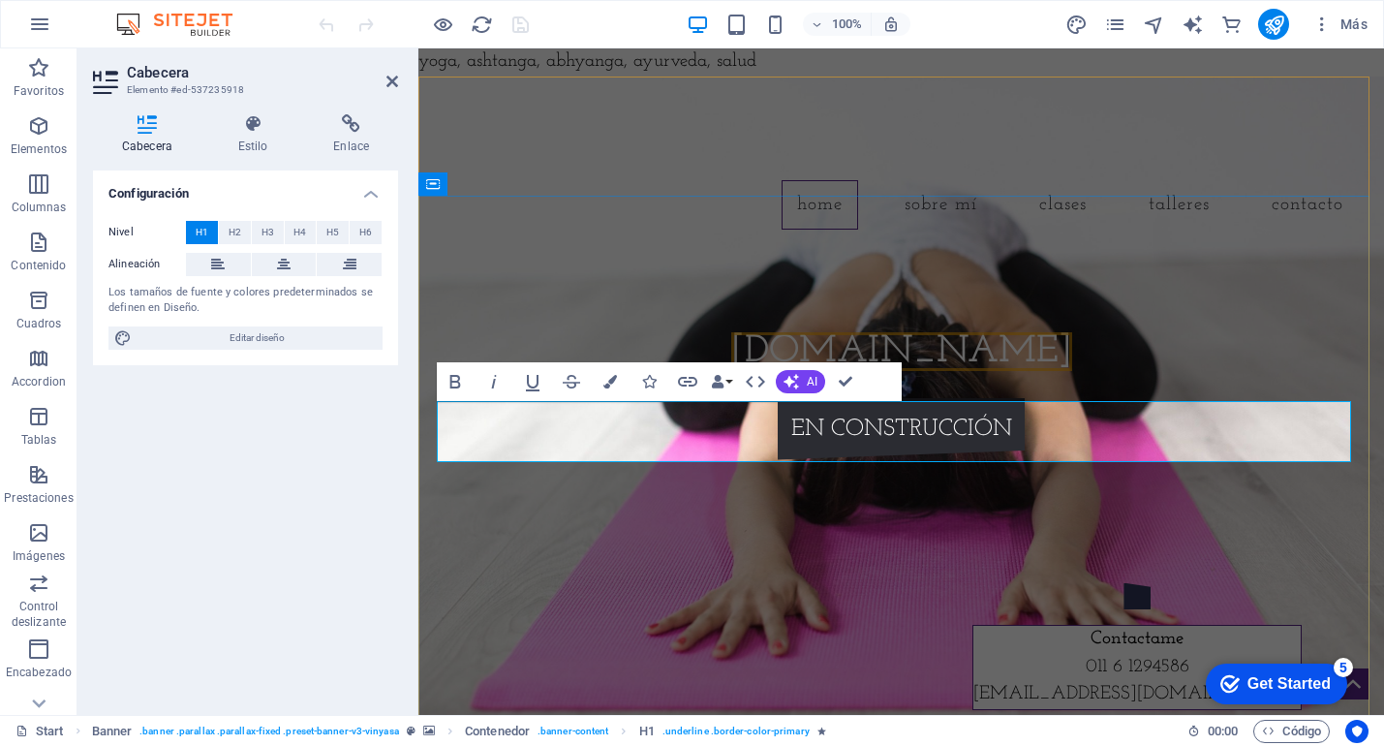
click at [805, 371] on span "[DOMAIN_NAME]" at bounding box center [901, 351] width 341 height 39
click at [1192, 398] on div at bounding box center [902, 391] width 915 height 15
select select "px"
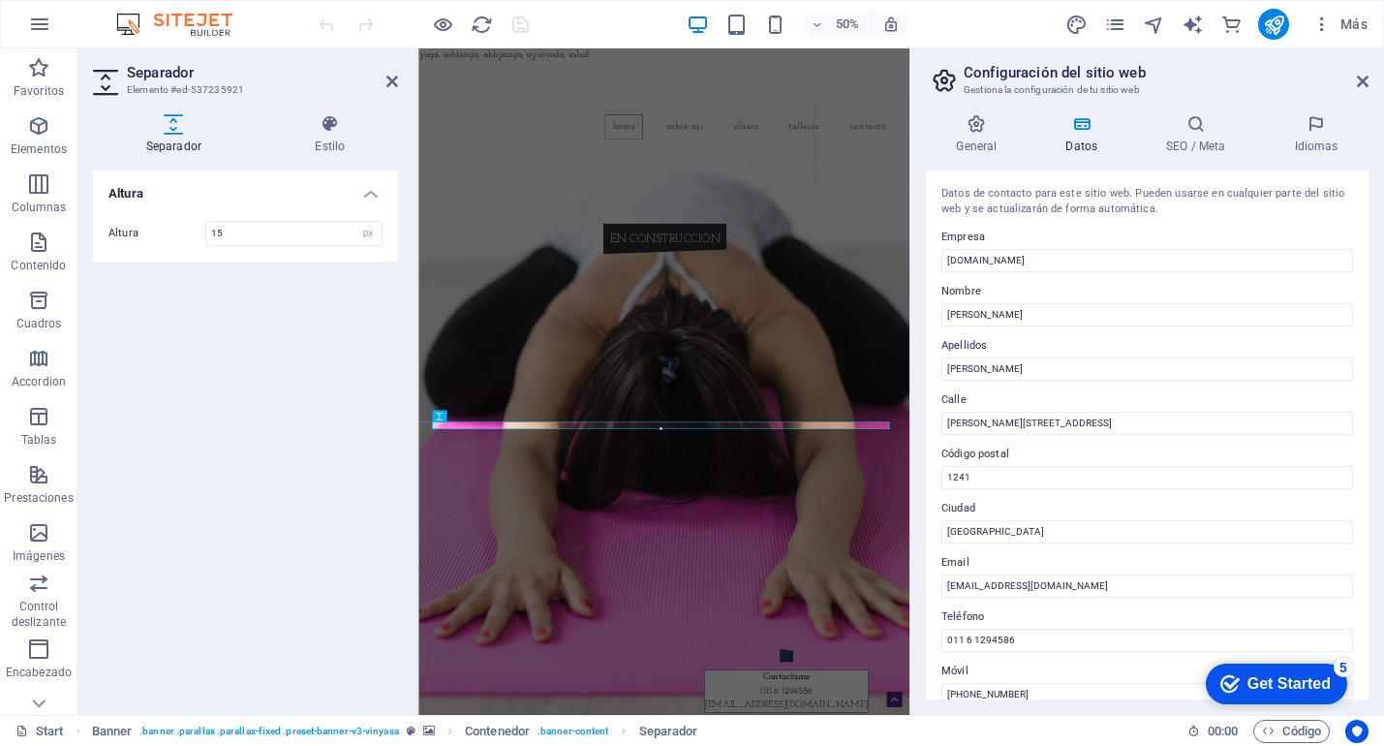
click at [270, 520] on div "Altura Altura 15 px rem vh vw" at bounding box center [245, 435] width 305 height 529
click at [1368, 81] on icon at bounding box center [1363, 82] width 12 height 16
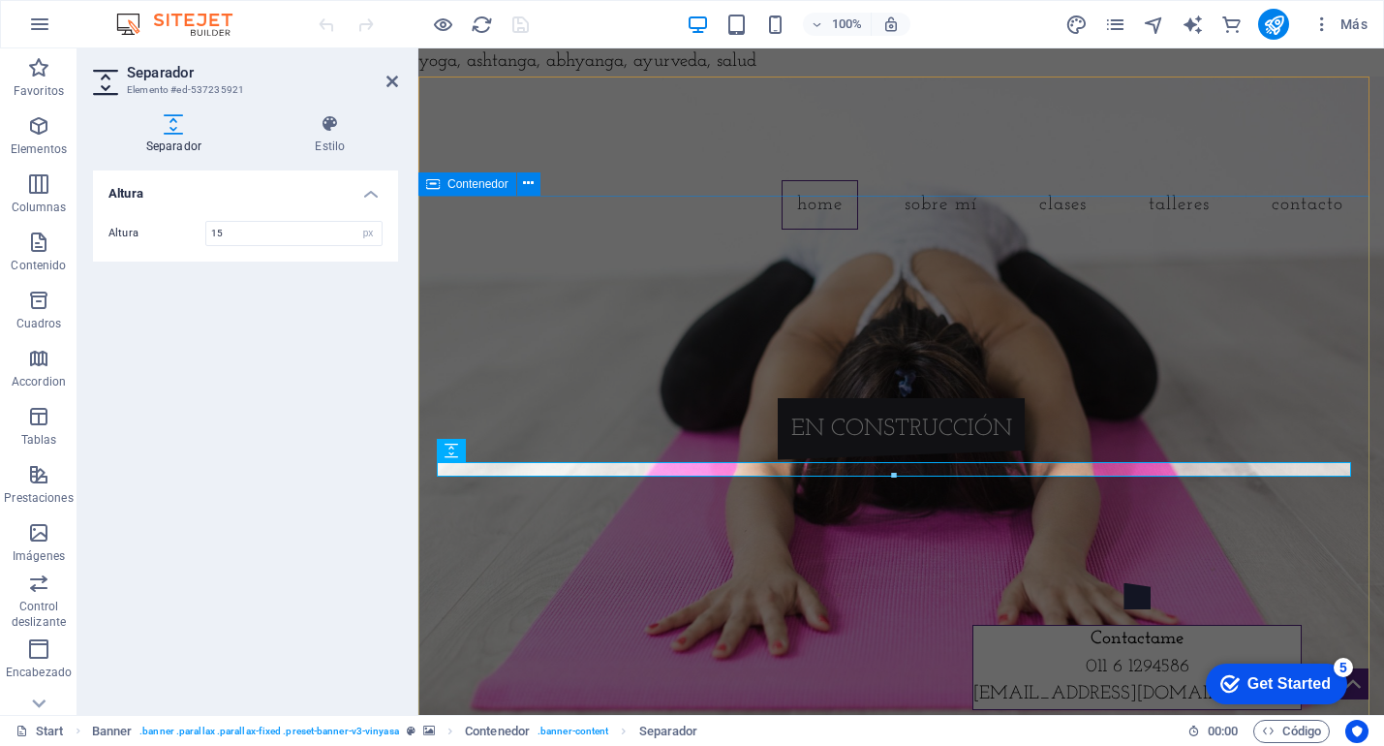
click at [734, 355] on div "chatrayoga.com.ar EN CONSTRUCCIÓN" at bounding box center [902, 391] width 966 height 293
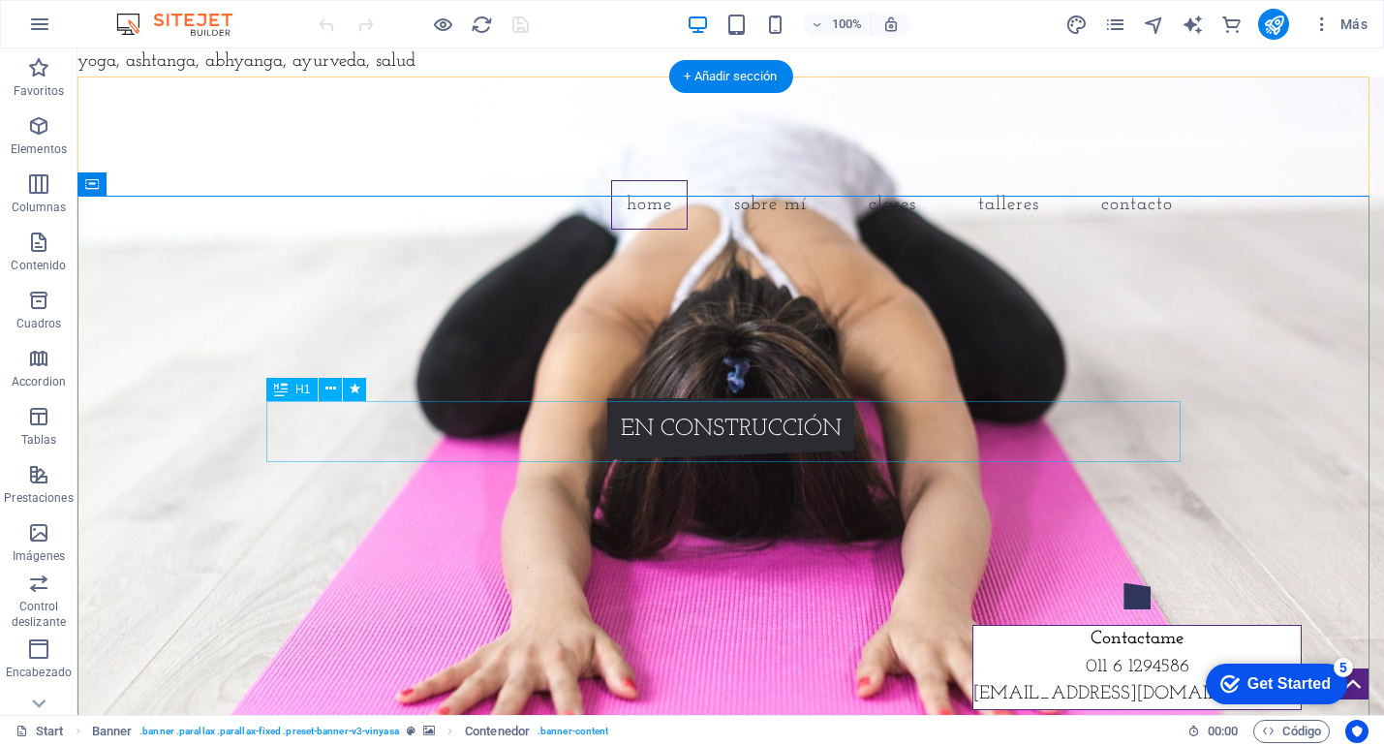
click at [761, 384] on div "[DOMAIN_NAME]" at bounding box center [731, 353] width 915 height 61
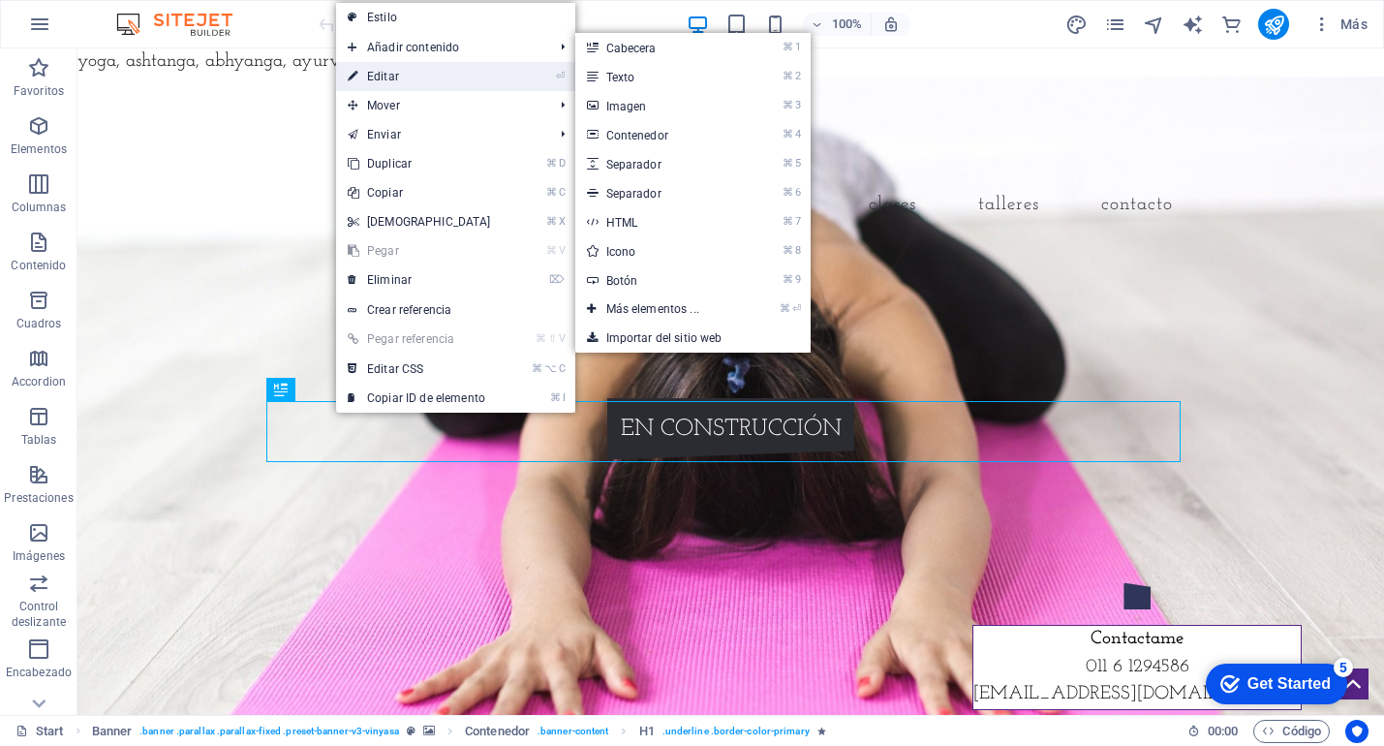
click at [415, 70] on link "⏎ Editar" at bounding box center [419, 76] width 167 height 29
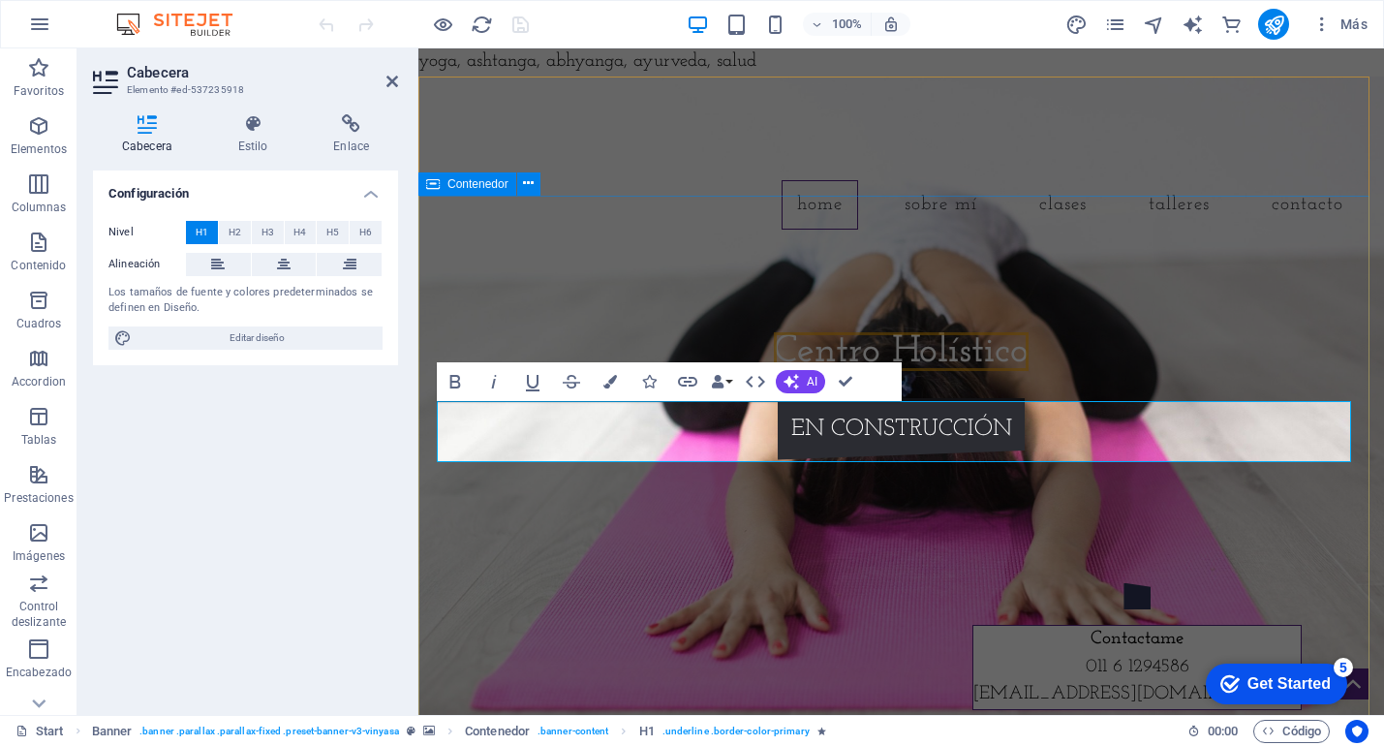
click at [1053, 327] on div "Centro Holístico EN CONSTRUCCIÓN" at bounding box center [902, 391] width 966 height 293
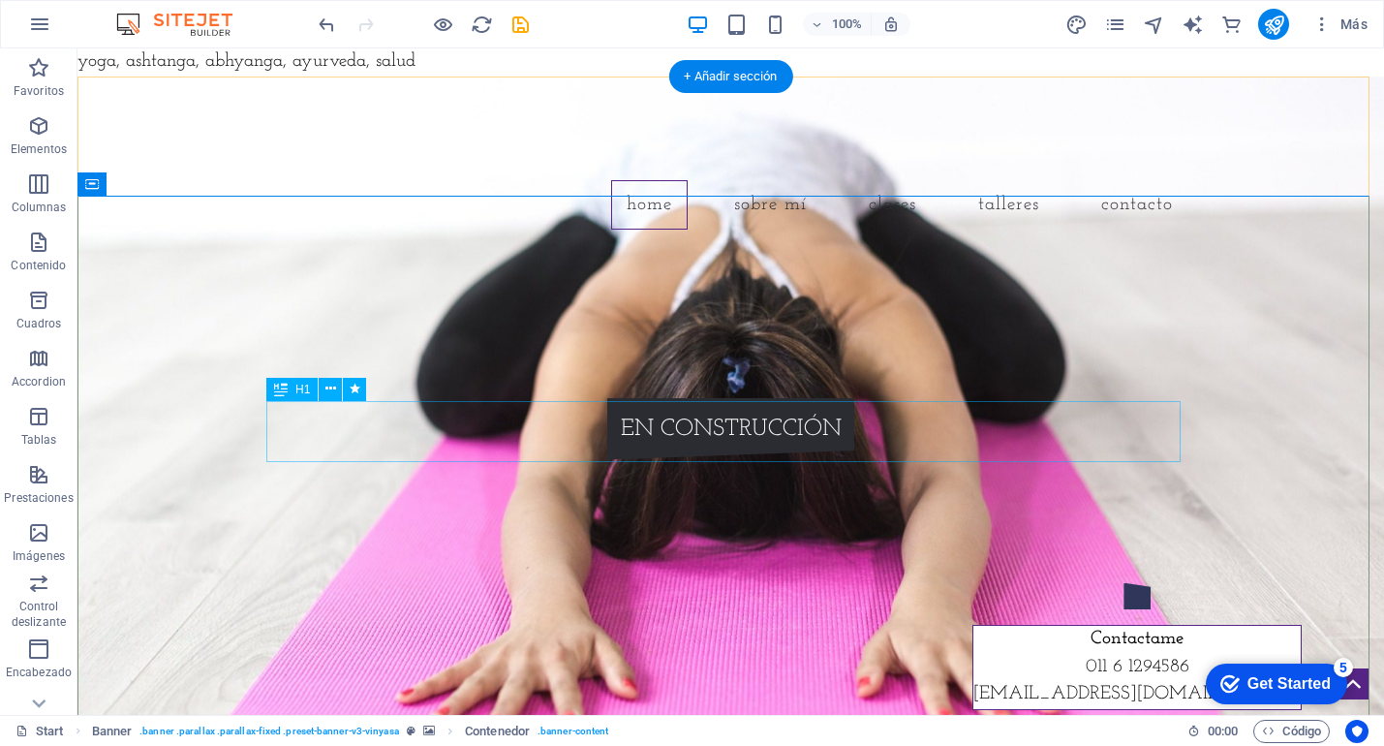
click at [745, 384] on div "Centro Holístico" at bounding box center [731, 353] width 915 height 61
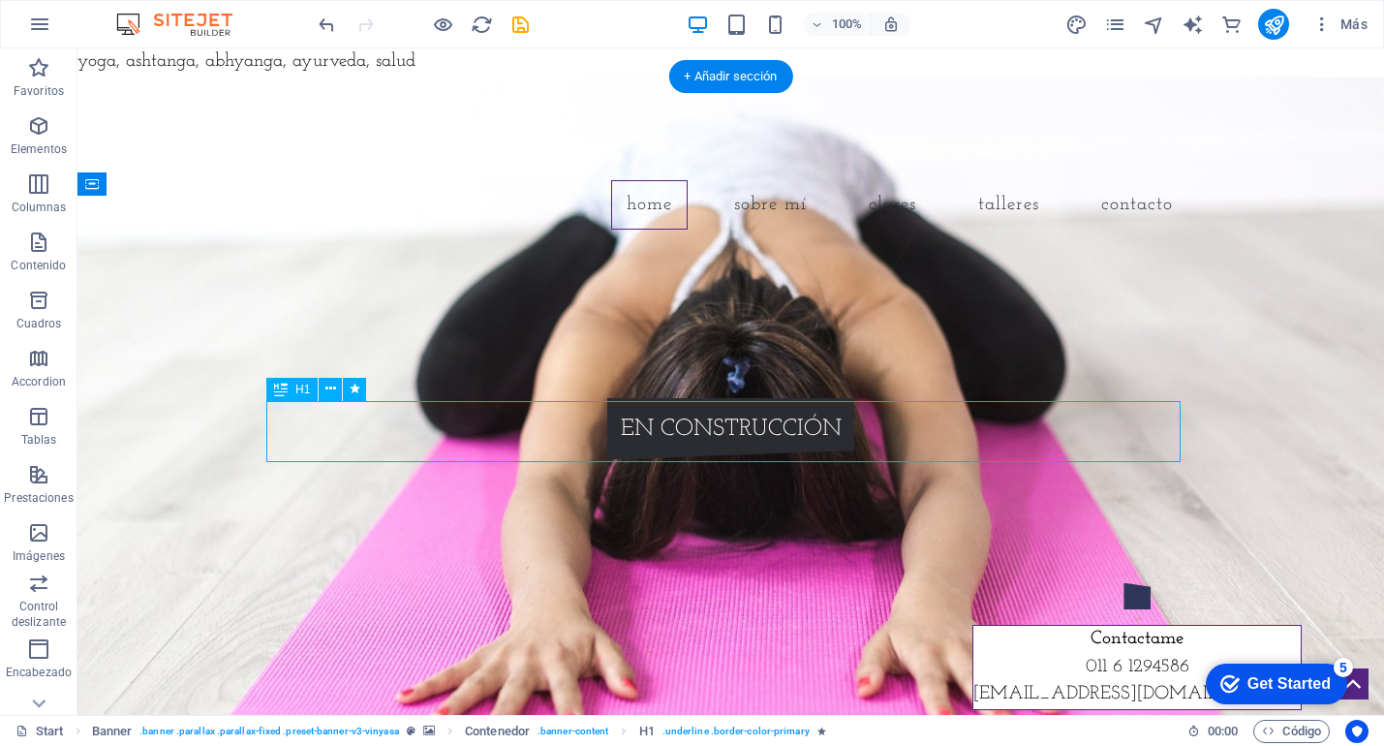
click at [745, 384] on div "Centro Holístico" at bounding box center [731, 353] width 915 height 61
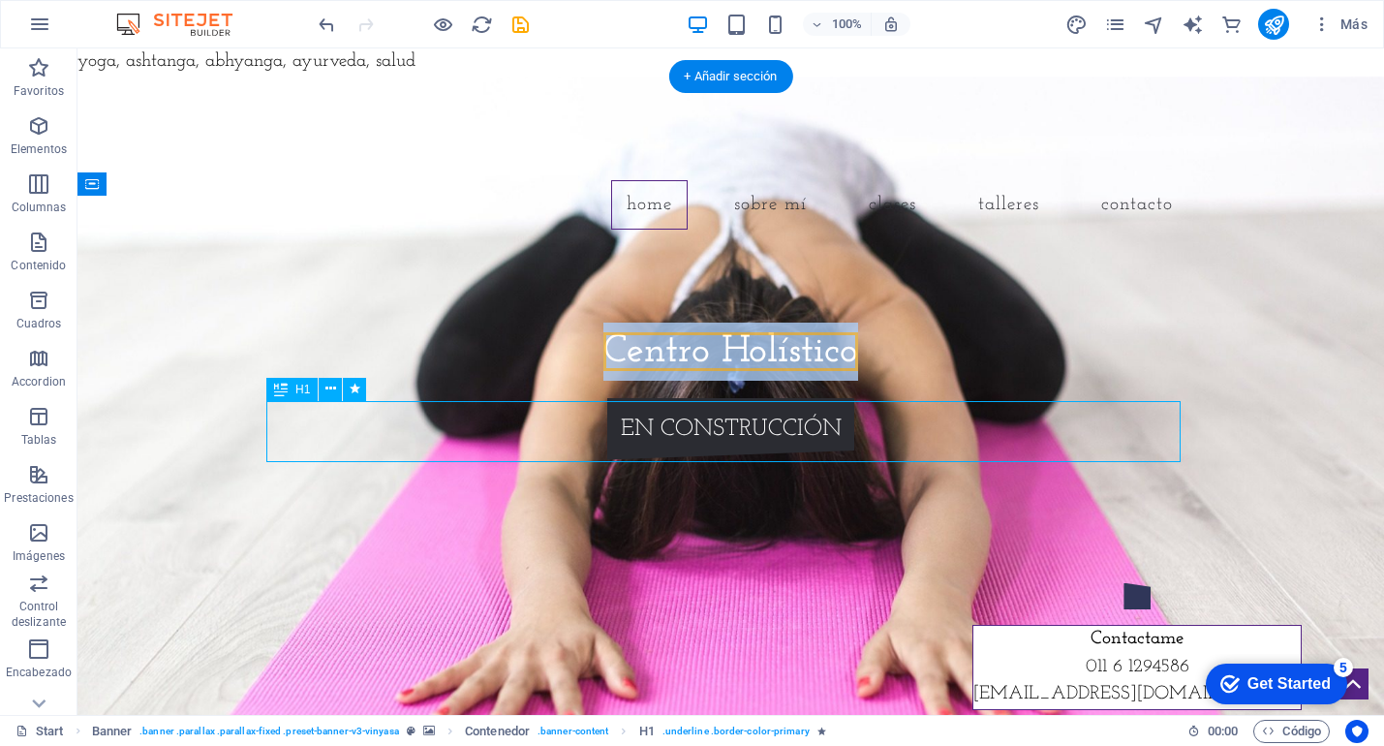
click at [404, 384] on div "Centro Holístico" at bounding box center [731, 353] width 915 height 61
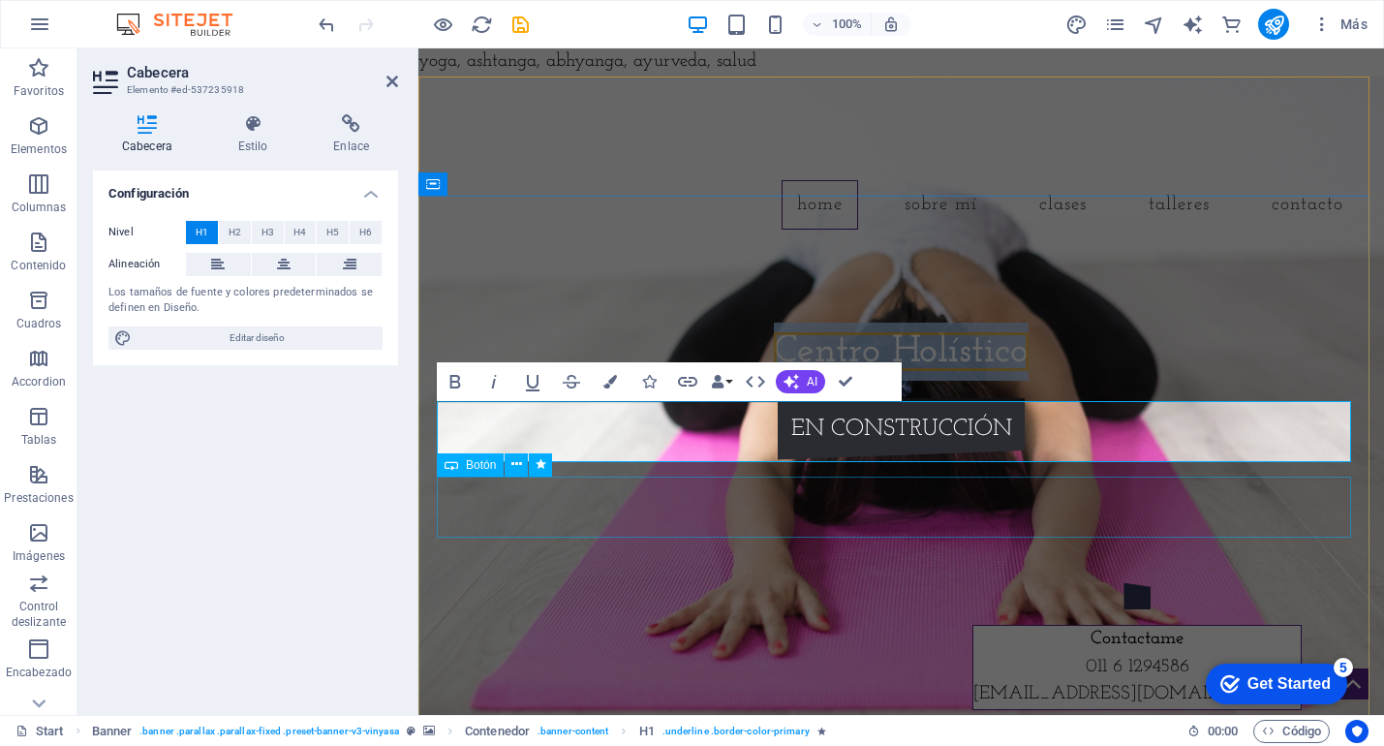
click at [834, 460] on div "EN CONSTRUCCIÓN" at bounding box center [902, 429] width 915 height 62
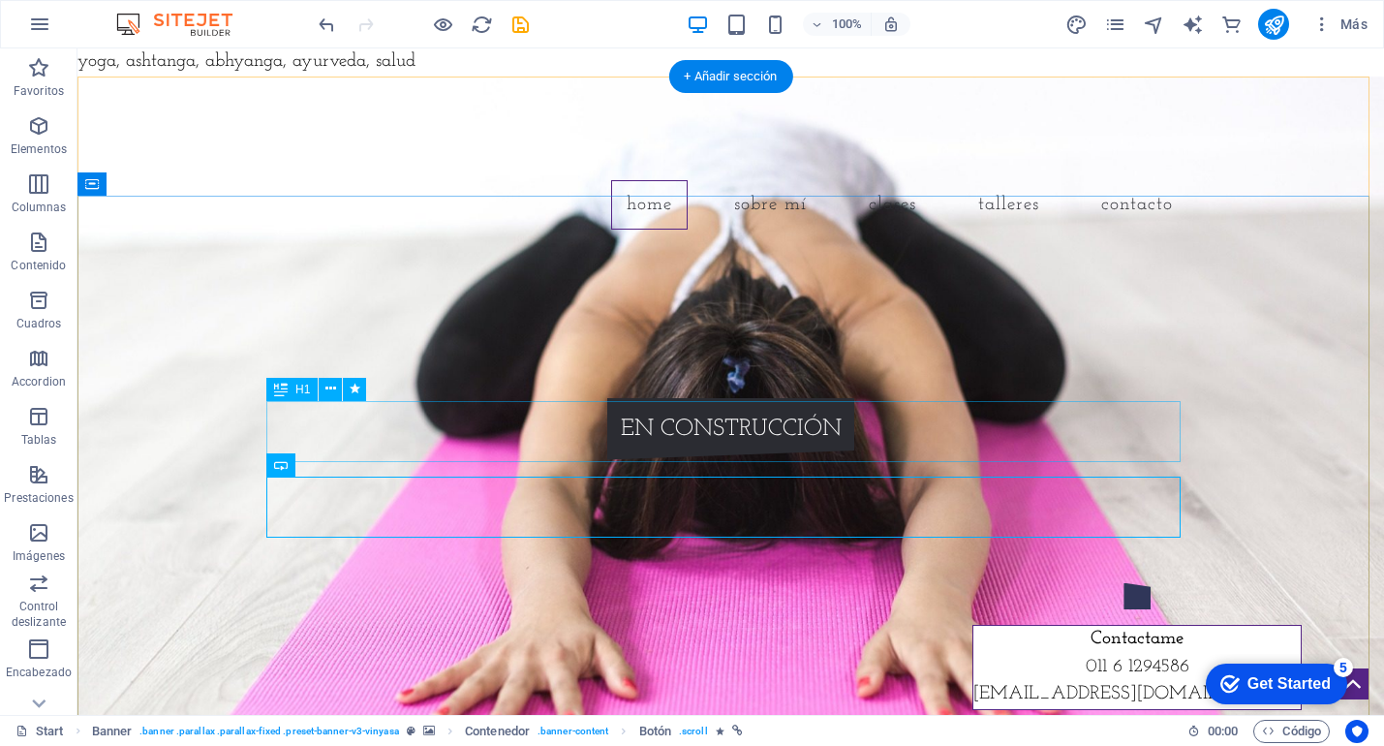
click at [758, 384] on div "Centro Holístico" at bounding box center [731, 353] width 915 height 61
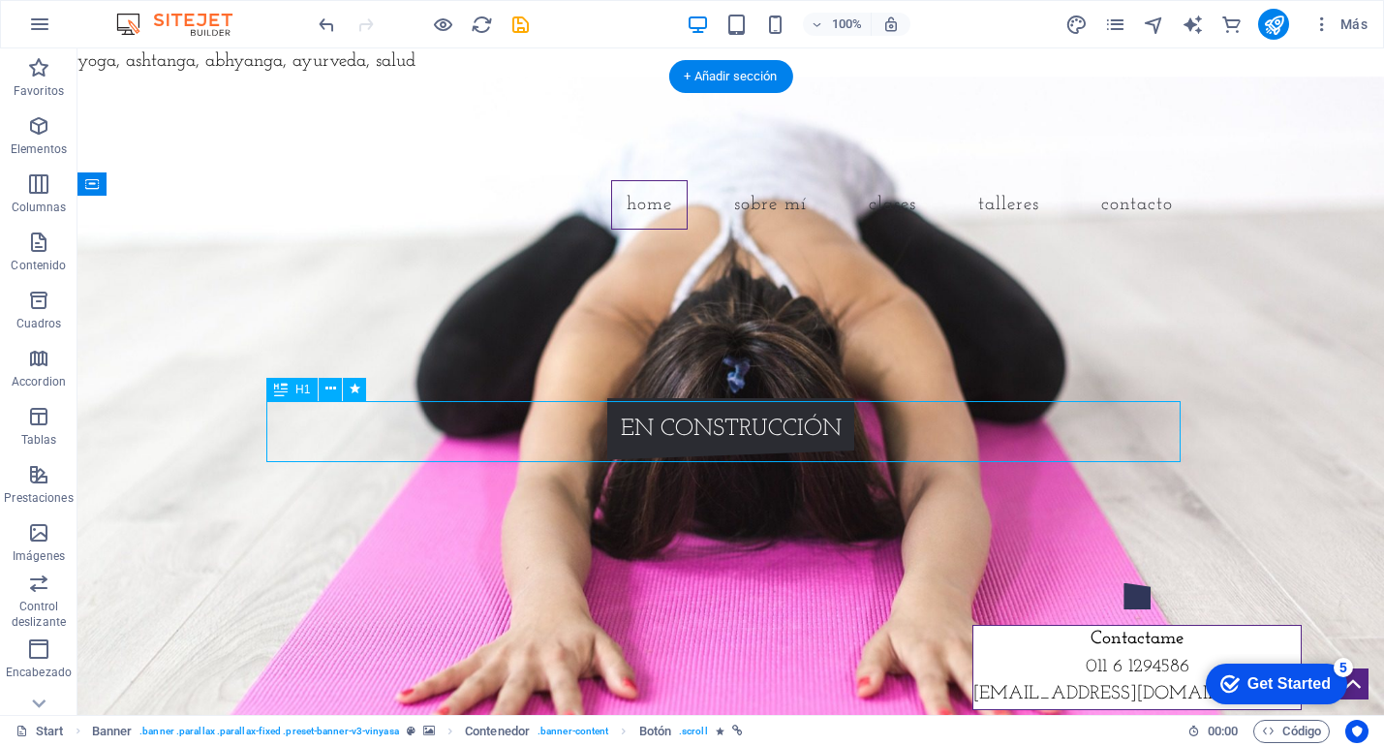
click at [758, 384] on div "Centro Holístico" at bounding box center [731, 353] width 915 height 61
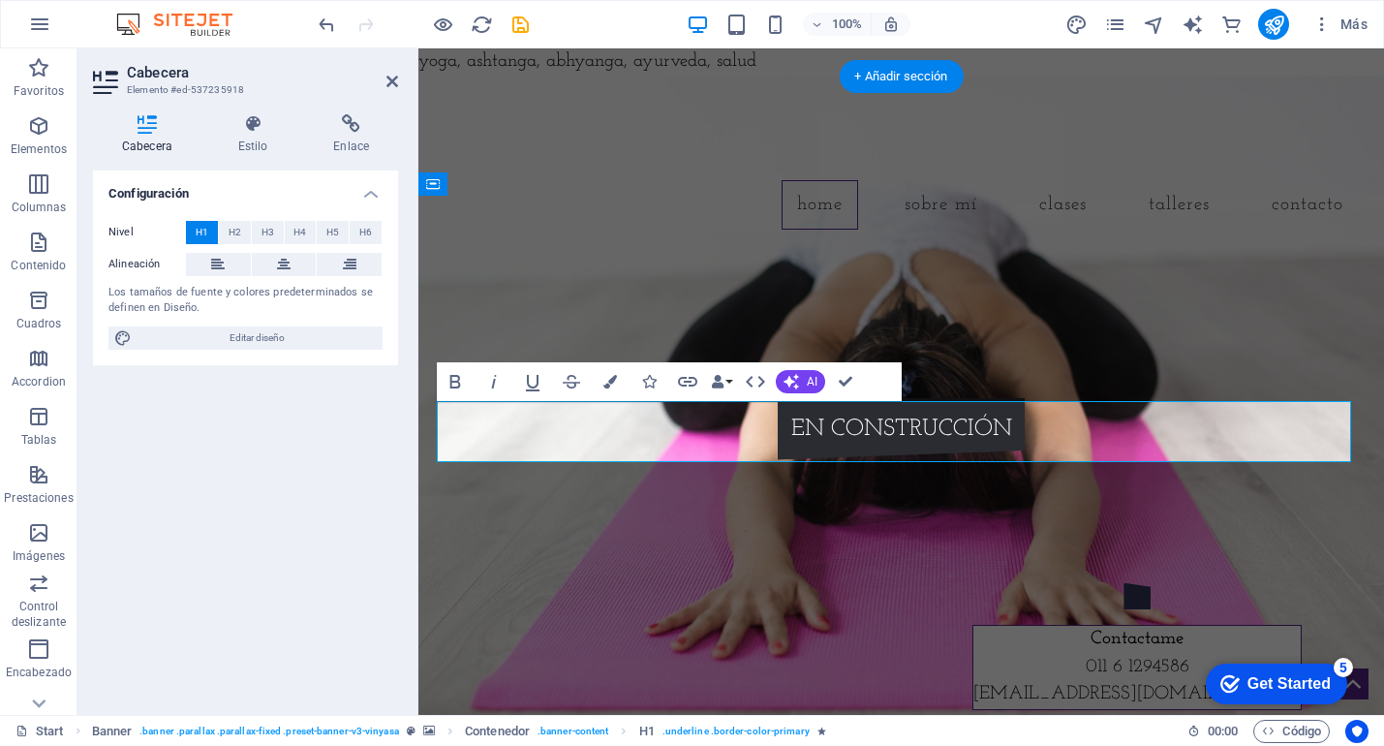
click at [758, 384] on div "Centro Holístico" at bounding box center [902, 353] width 915 height 61
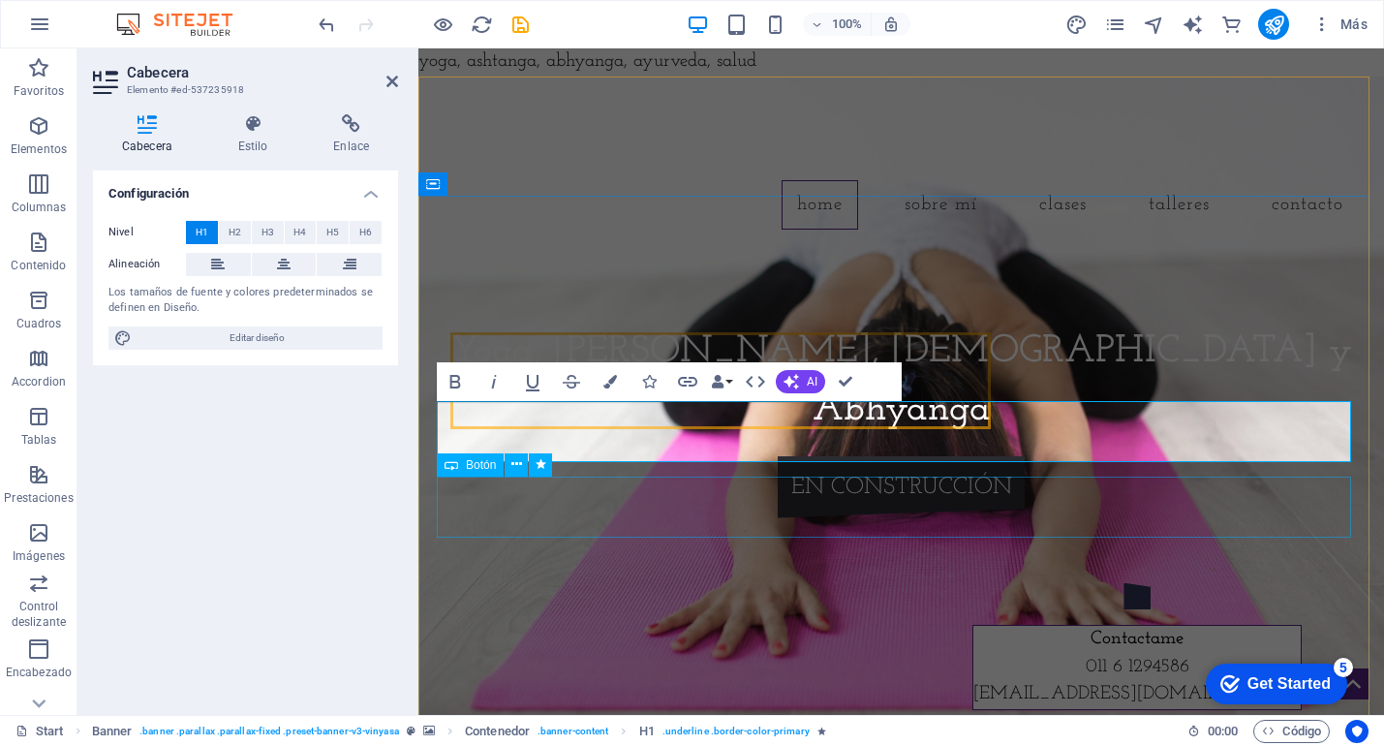
click at [883, 512] on div "EN CONSTRUCCIÓN" at bounding box center [902, 487] width 915 height 62
click at [883, 512] on div "Yoga, Reiki, Ayurveda y Abhyanga EN CONSTRUCCIÓN" at bounding box center [902, 420] width 966 height 351
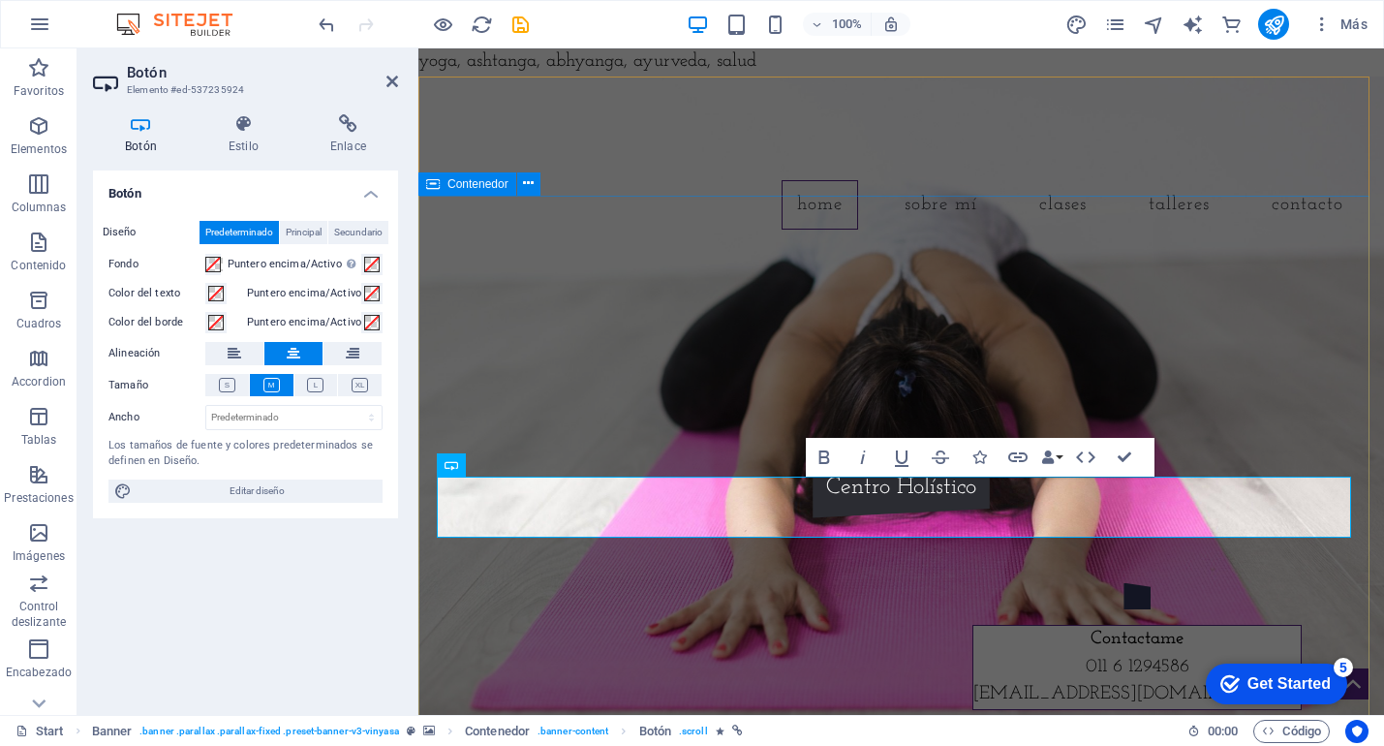
click at [915, 596] on div "Yoga, Reiki, Ayurveda y Abhyanga Centro Holístico" at bounding box center [902, 420] width 966 height 351
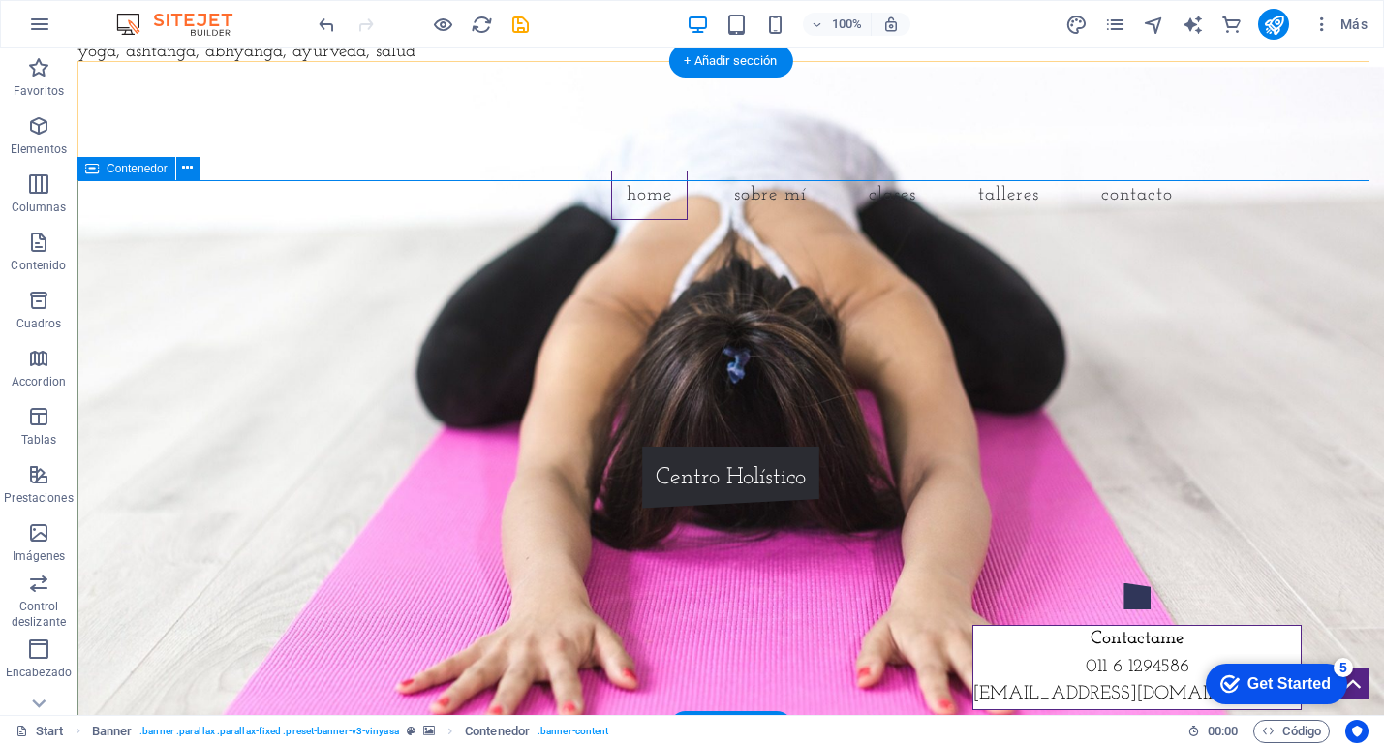
scroll to position [20, 0]
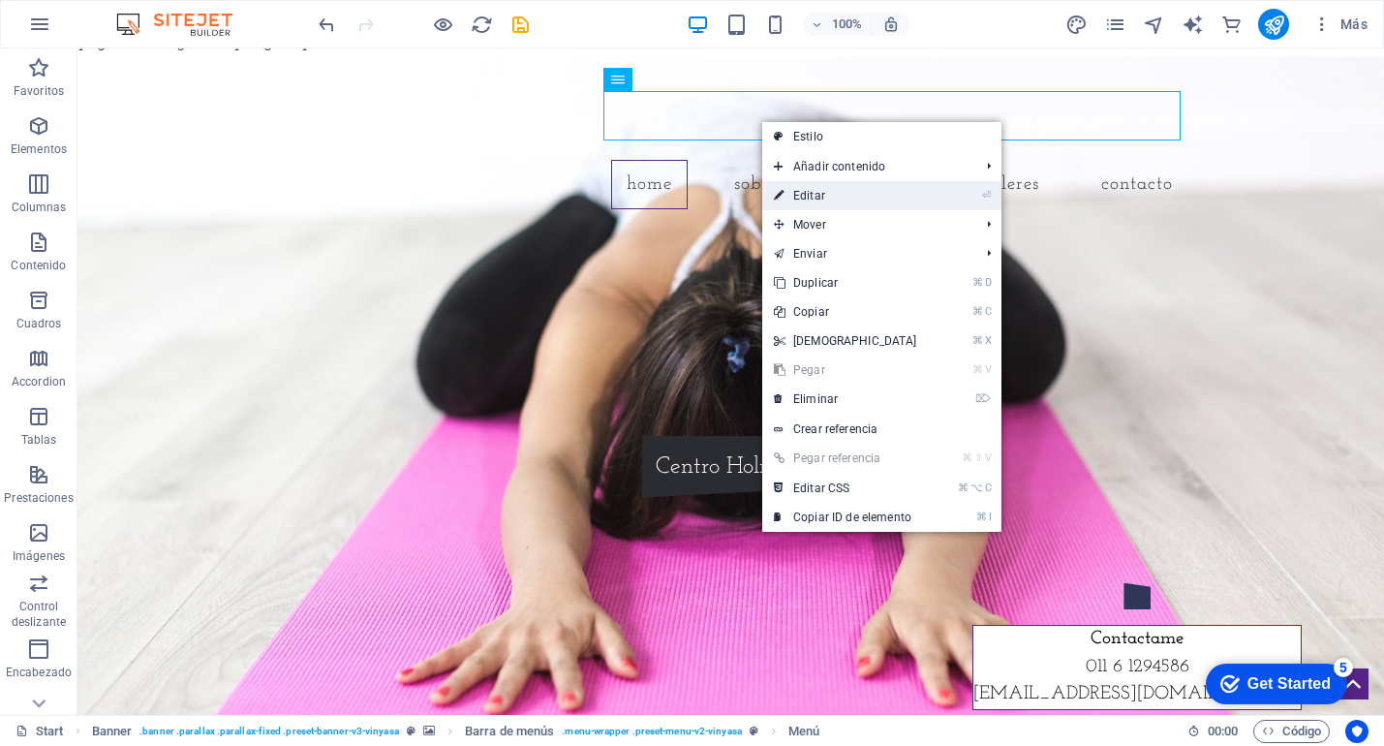
click at [814, 200] on link "⏎ Editar" at bounding box center [845, 195] width 167 height 29
select select
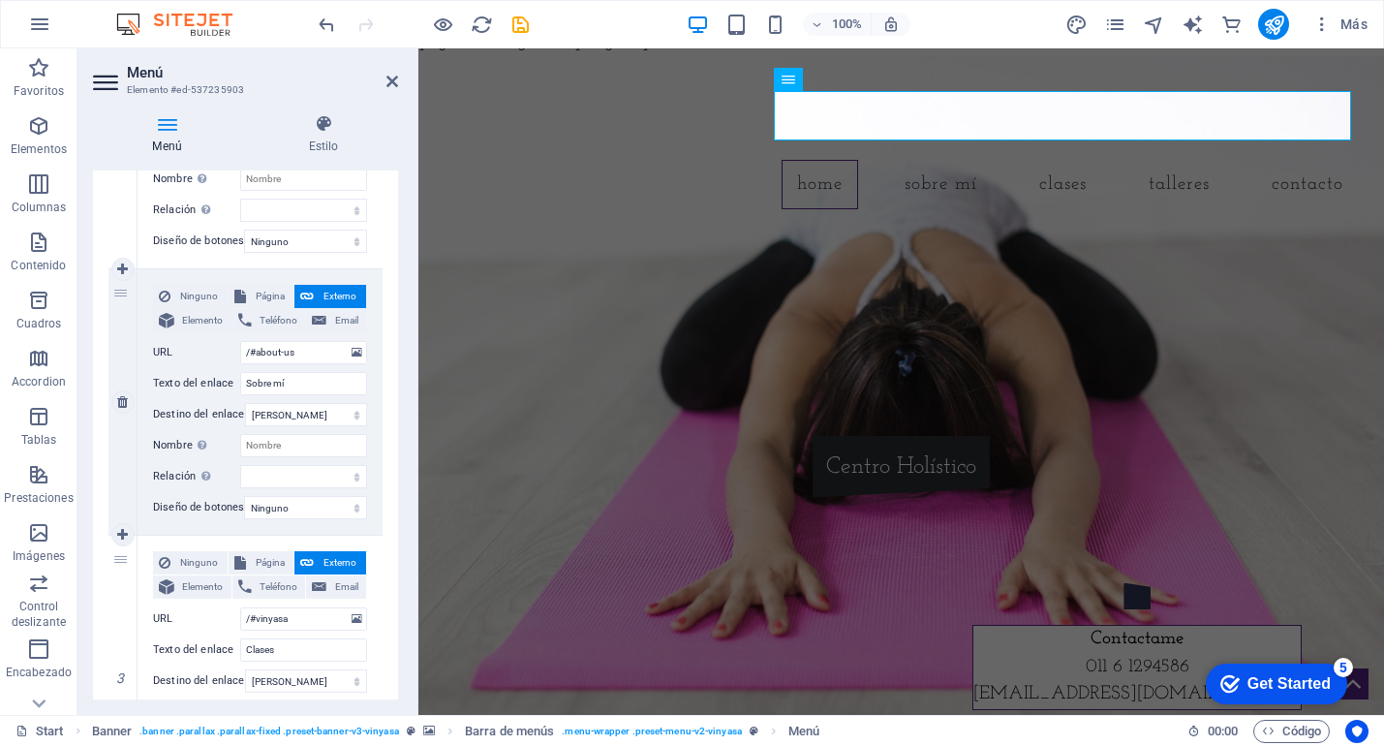
scroll to position [375, 0]
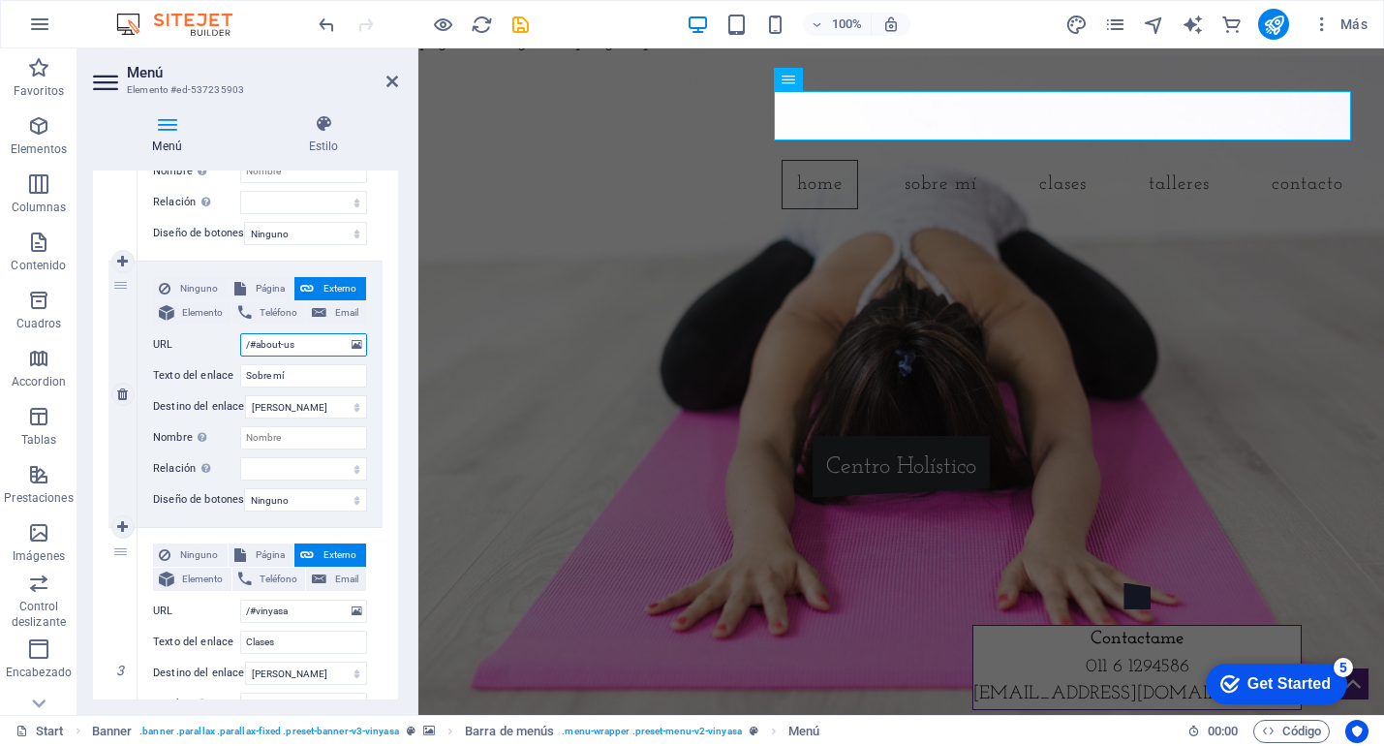
drag, startPoint x: 318, startPoint y: 348, endPoint x: 256, endPoint y: 341, distance: 62.4
click at [256, 341] on input "/#about-us" at bounding box center [303, 344] width 127 height 23
type input "/#sobremi"
select select
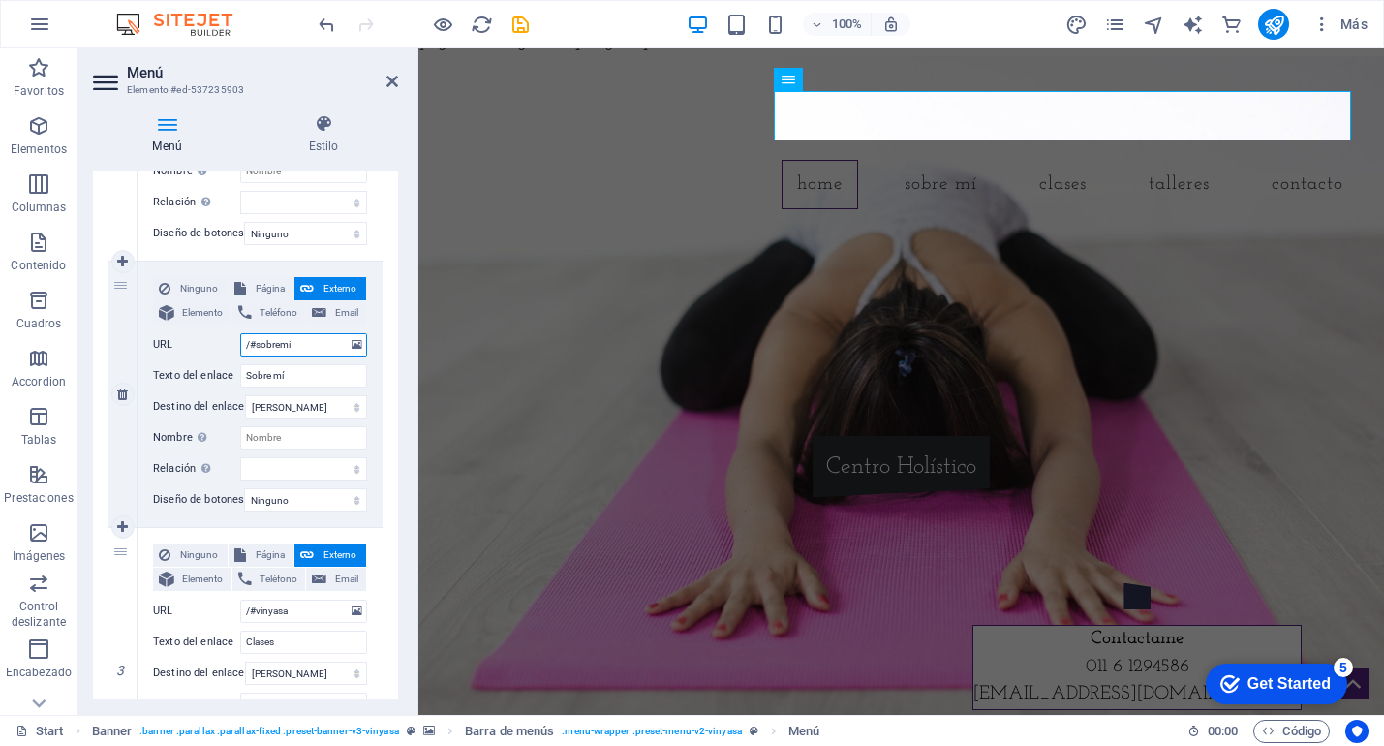
select select
type input "/#sobremi"
click at [311, 406] on select "Nueva pestaña Misma pestaña Superposición" at bounding box center [306, 406] width 122 height 23
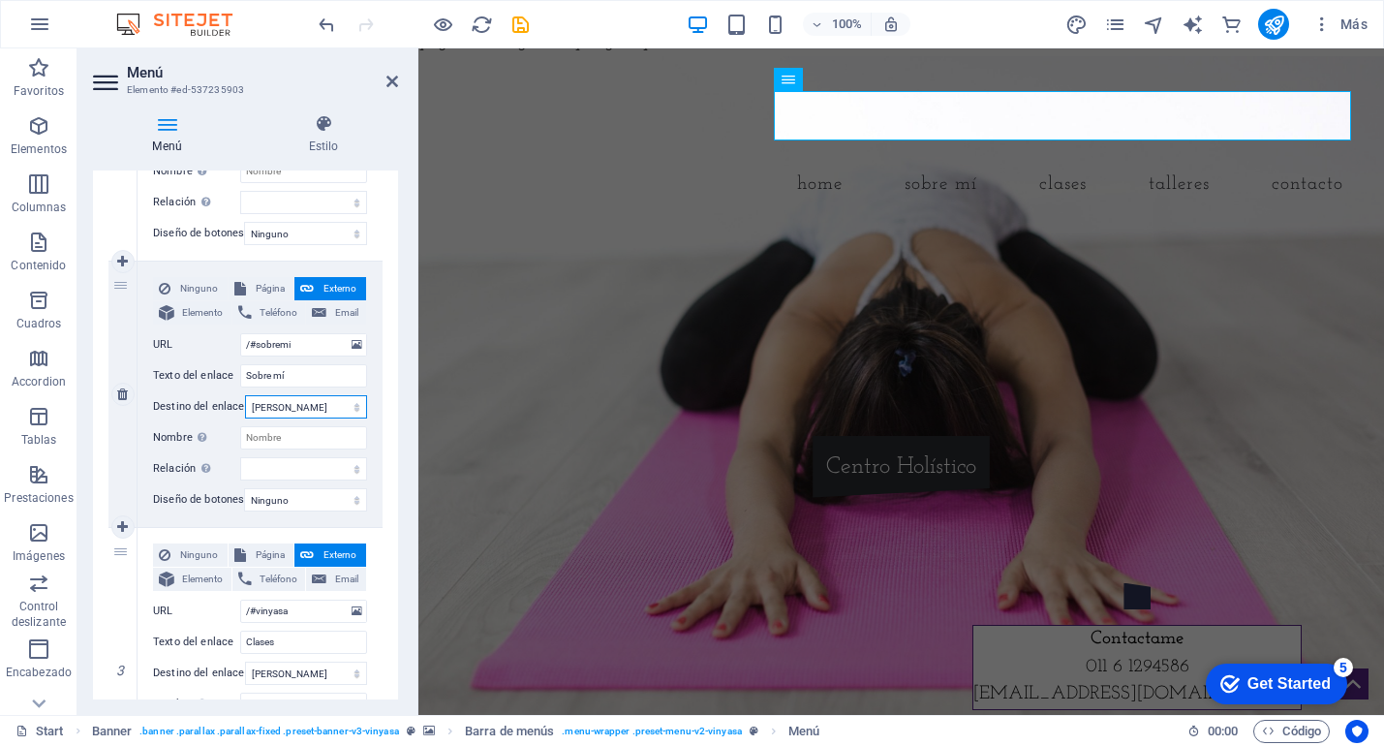
click at [245, 395] on select "Nueva pestaña Misma pestaña Superposición" at bounding box center [306, 406] width 122 height 23
click at [265, 292] on span "Página" at bounding box center [270, 288] width 37 height 23
select select
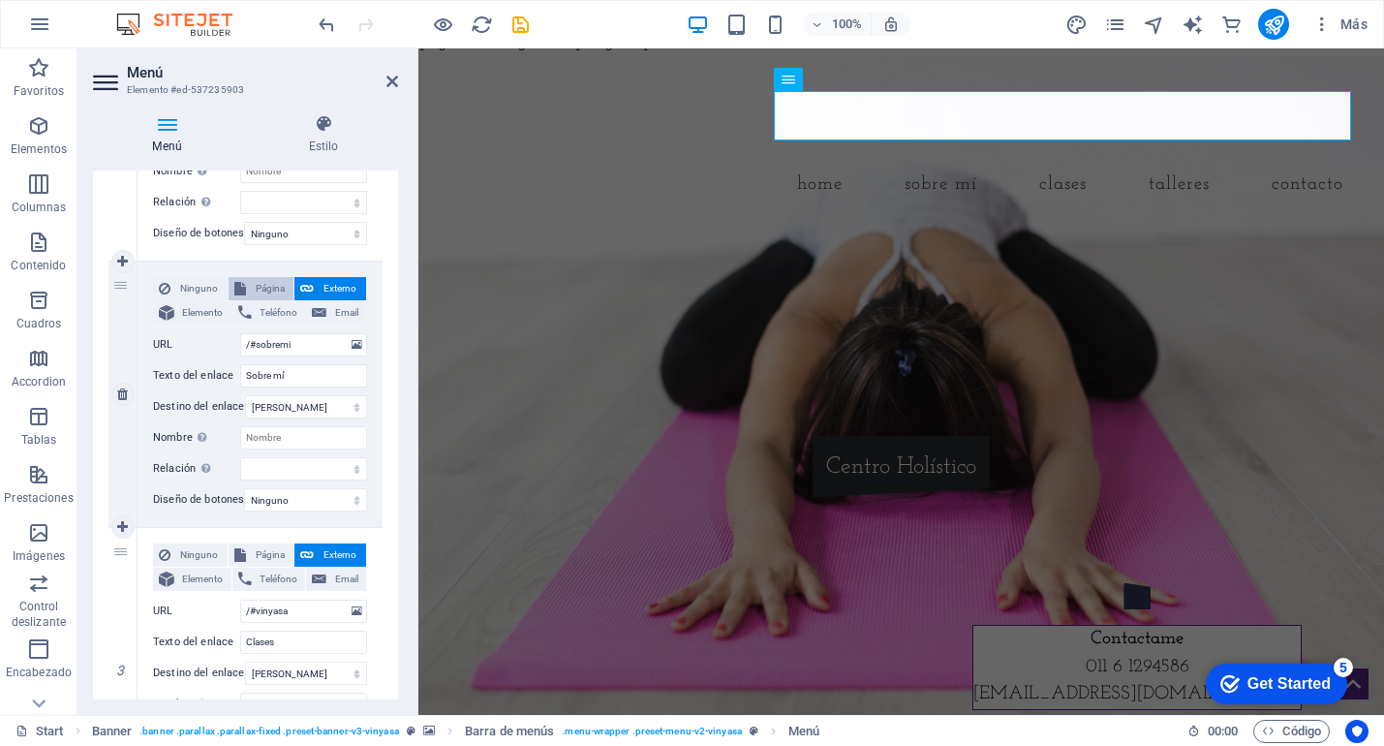
select select
click at [344, 345] on select "Start Subpage Legal Notice Privacy" at bounding box center [303, 344] width 127 height 23
click at [188, 311] on span "Elemento" at bounding box center [203, 312] width 46 height 23
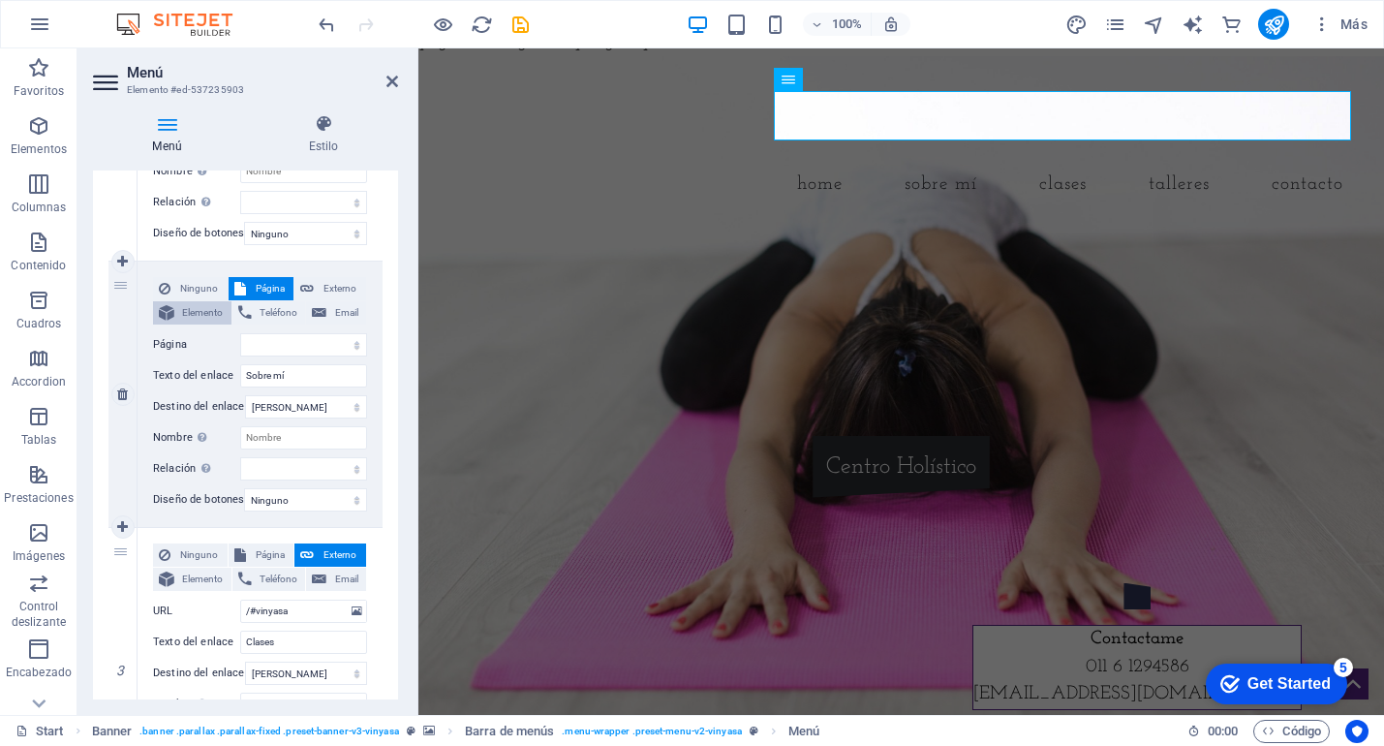
select select
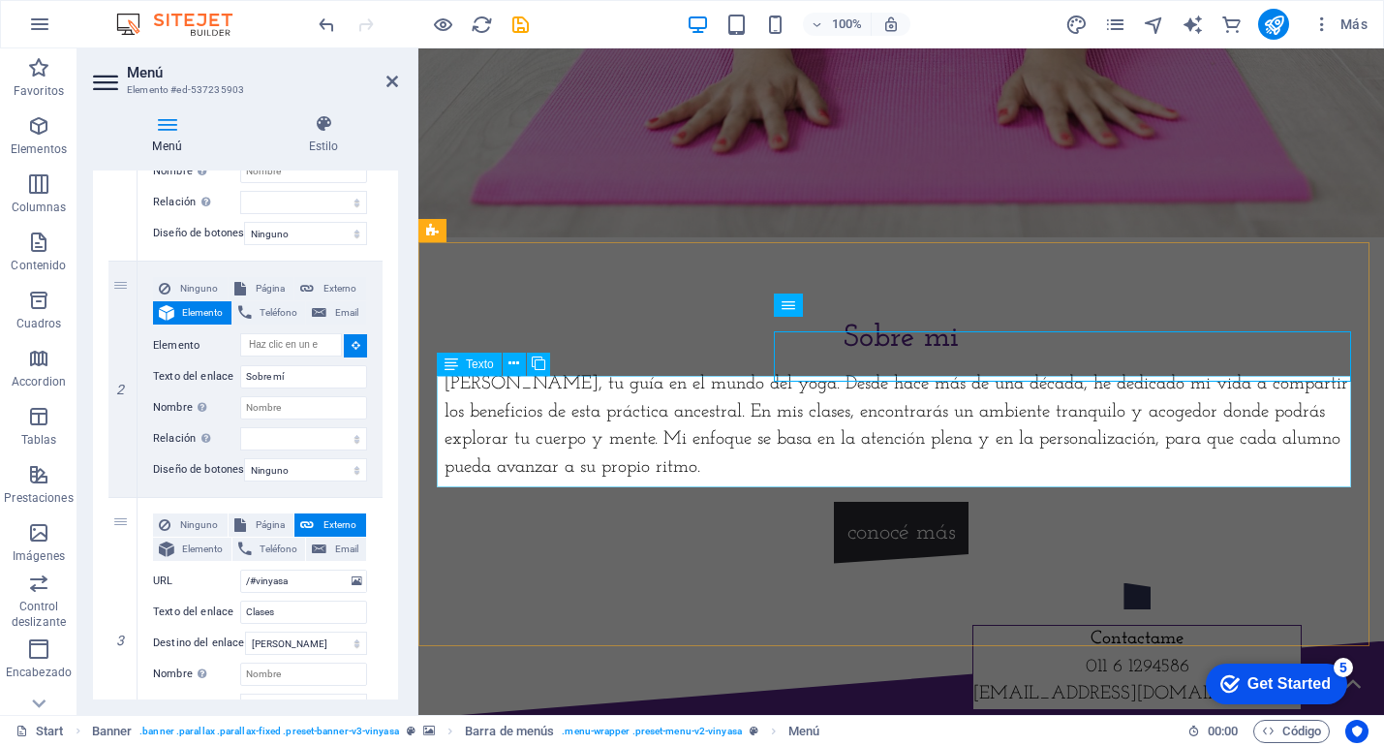
scroll to position [501, 0]
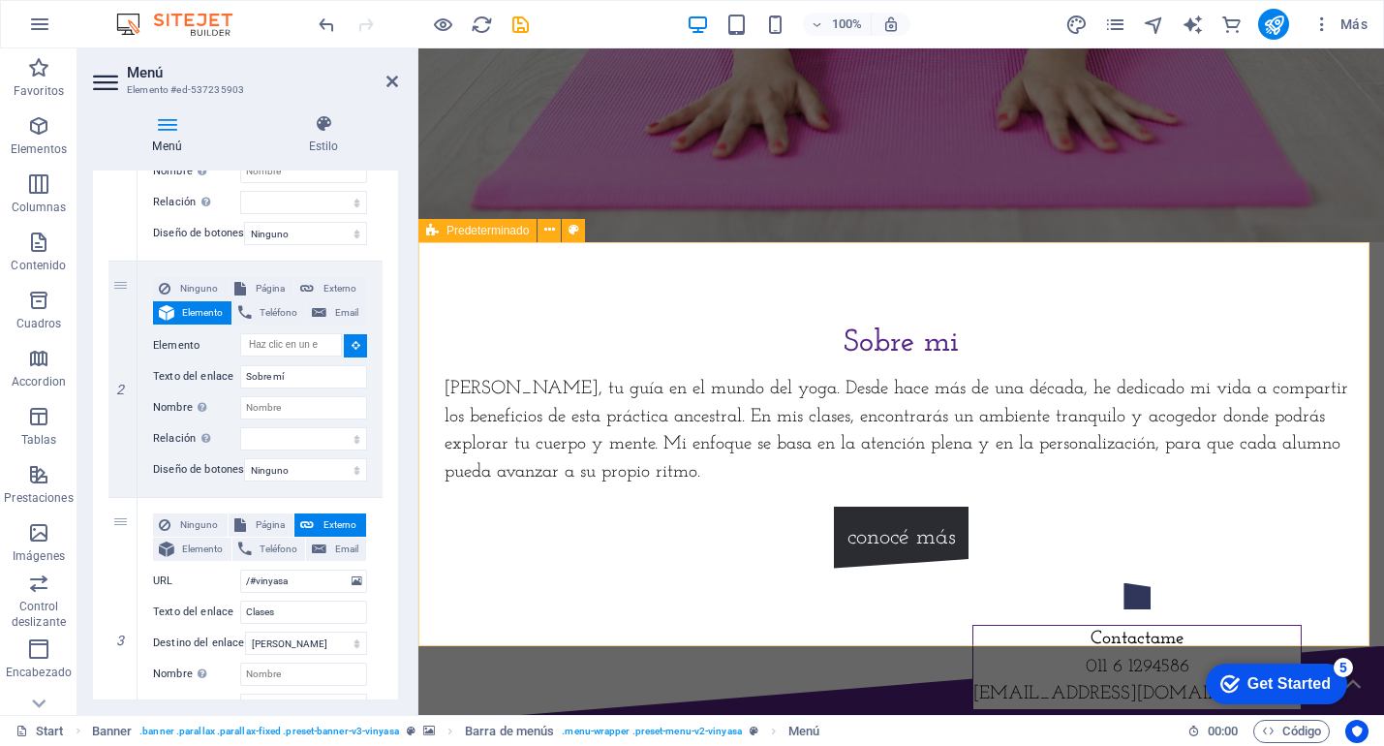
click at [595, 283] on div "Sobre mi Soy Cecilia, tu guía en el mundo del yoga. Desde hace más de una décad…" at bounding box center [902, 444] width 966 height 404
select select
type input "#ed-537235531"
select select
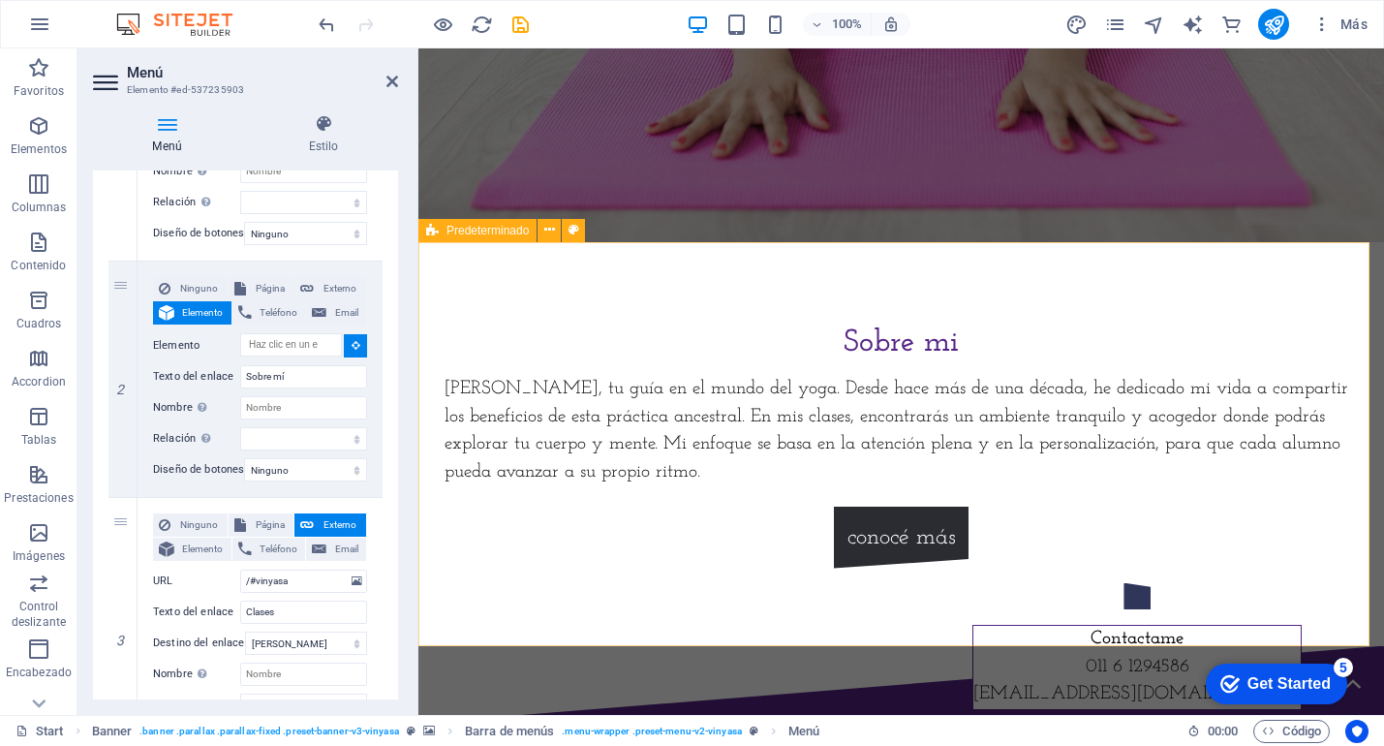
select select
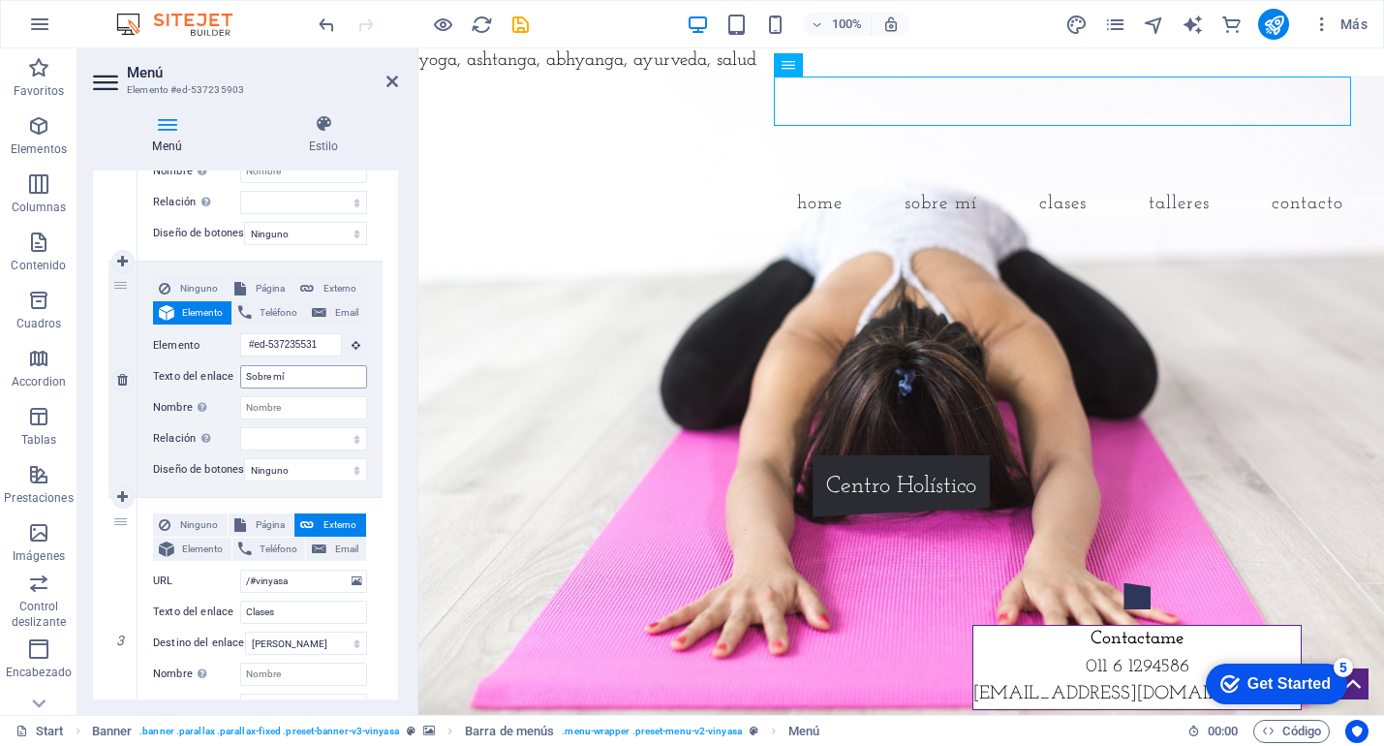
scroll to position [0, 0]
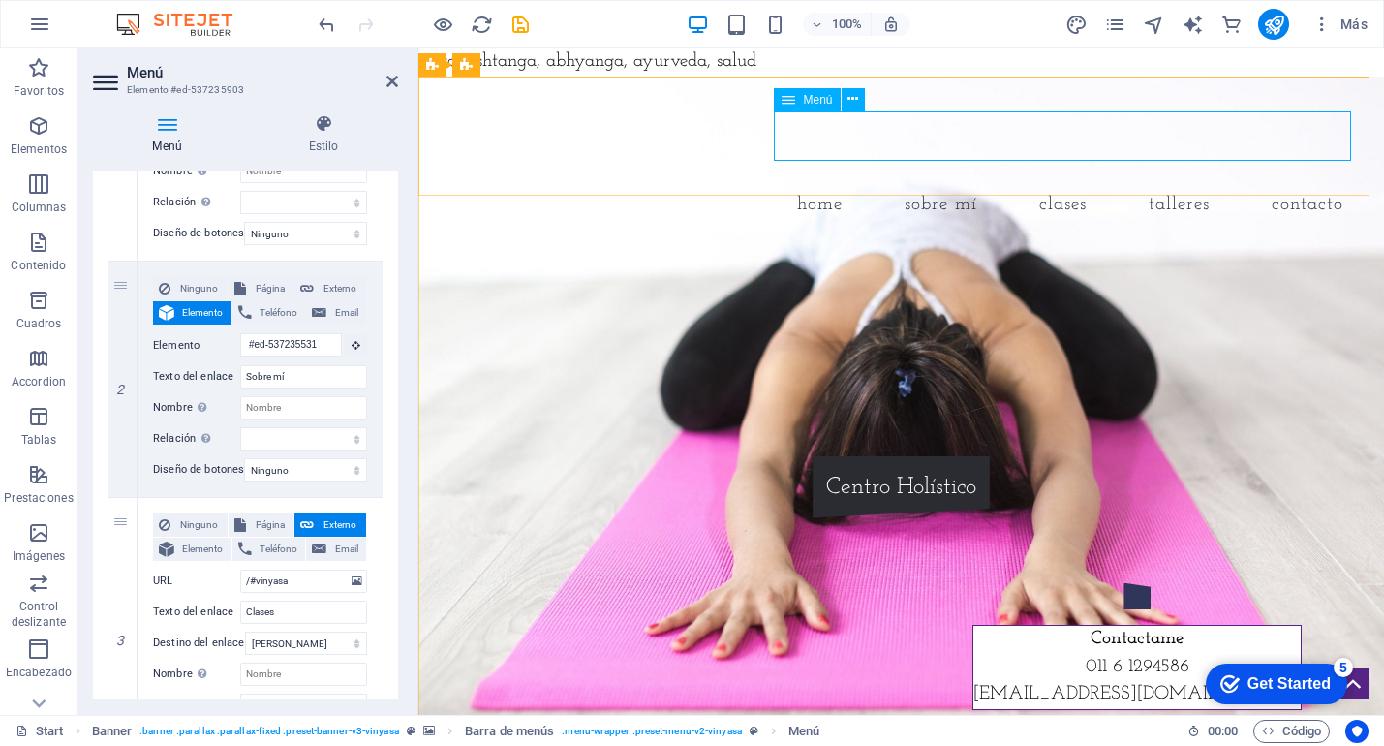
click at [1064, 180] on nav "Home Sobre mí Clases talleres Contacto" at bounding box center [902, 204] width 915 height 49
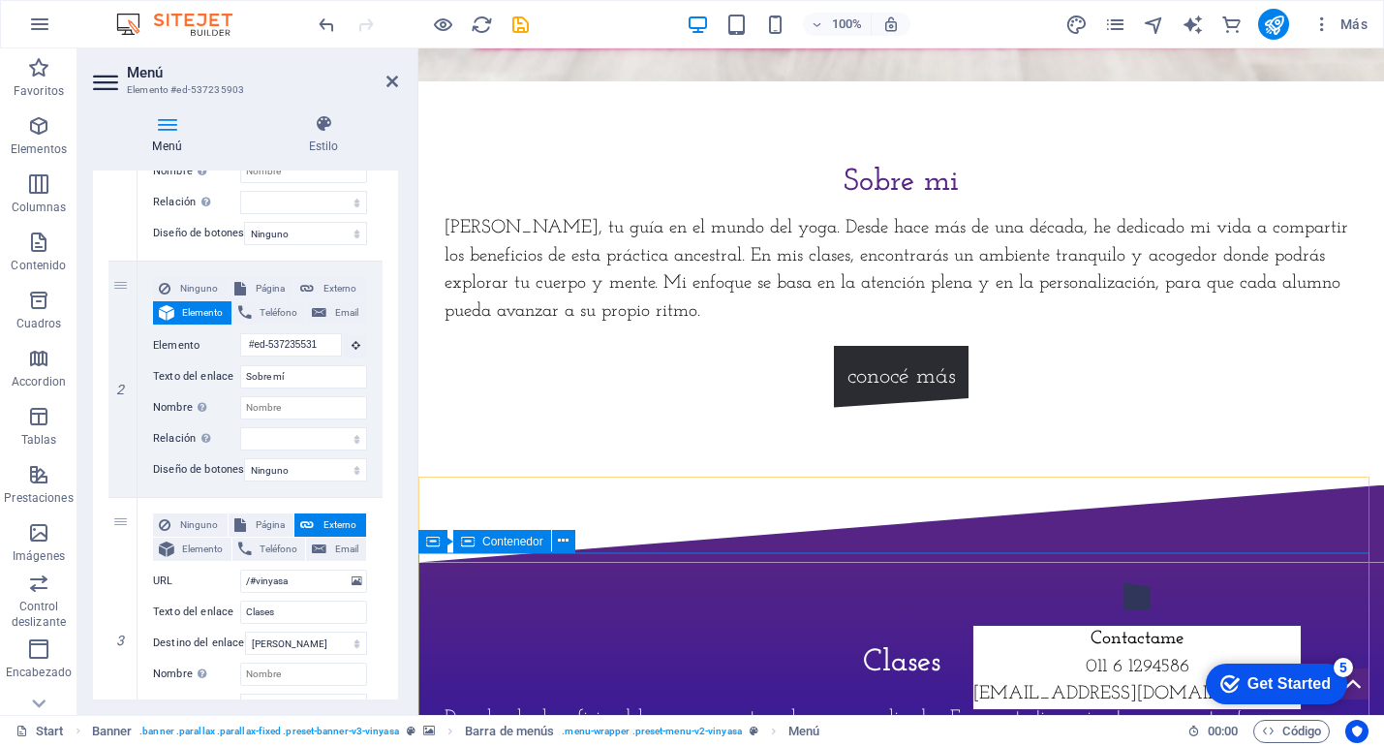
scroll to position [670, 0]
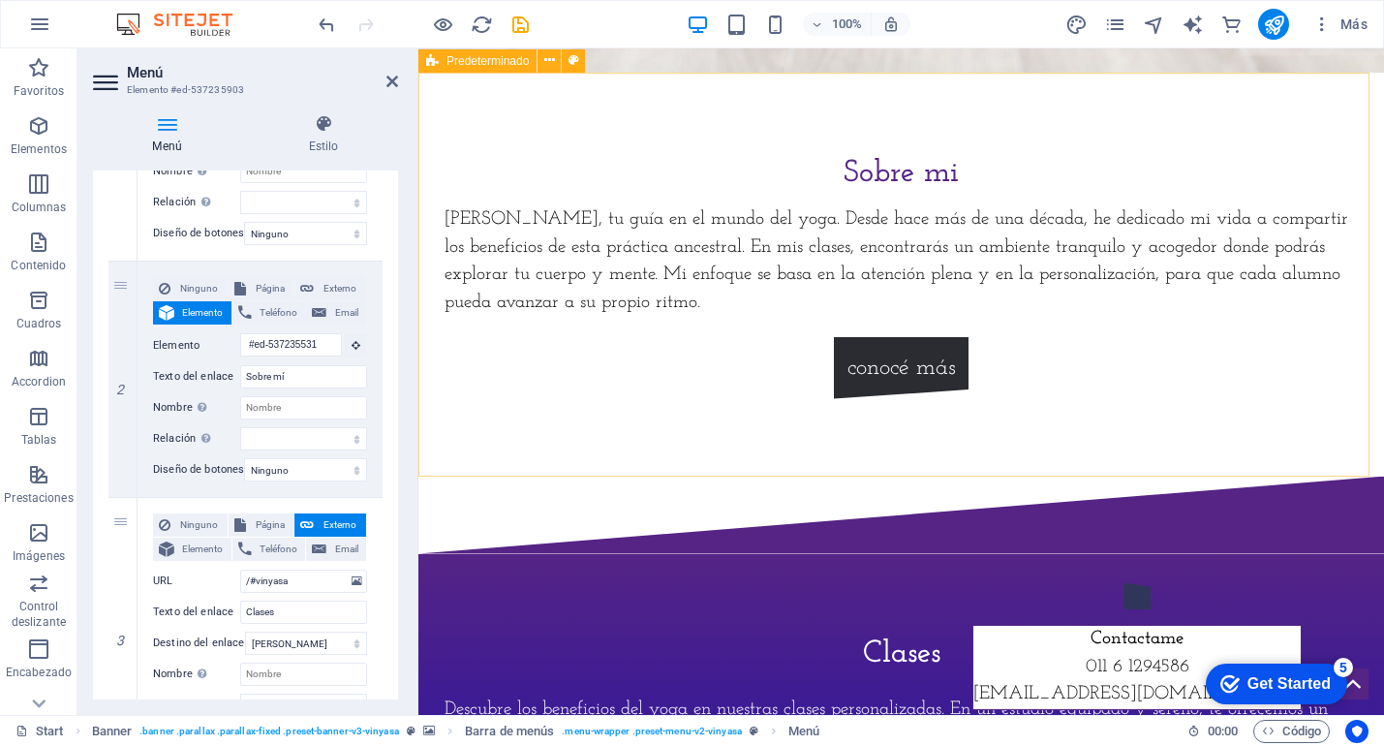
click at [661, 94] on div "Sobre mi Soy Cecilia, tu guía en el mundo del yoga. Desde hace más de una décad…" at bounding box center [902, 275] width 966 height 404
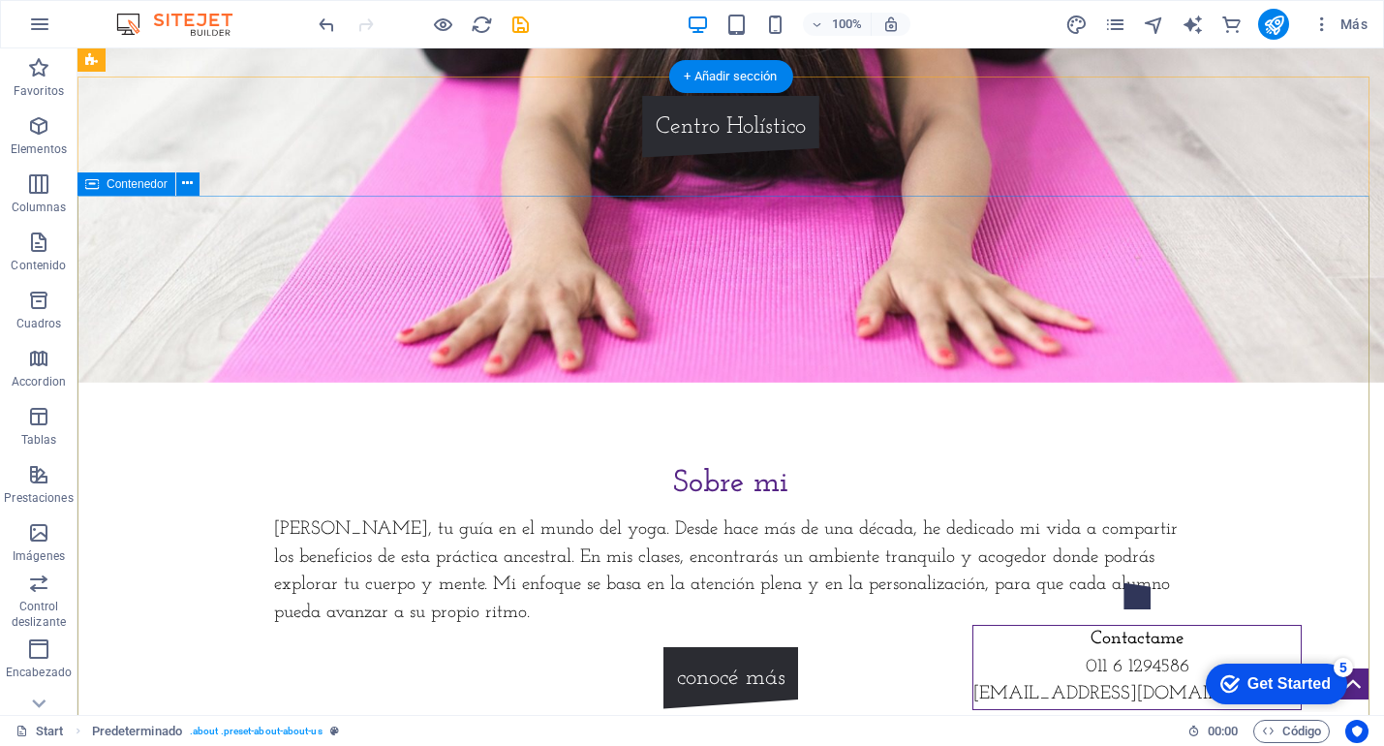
scroll to position [0, 0]
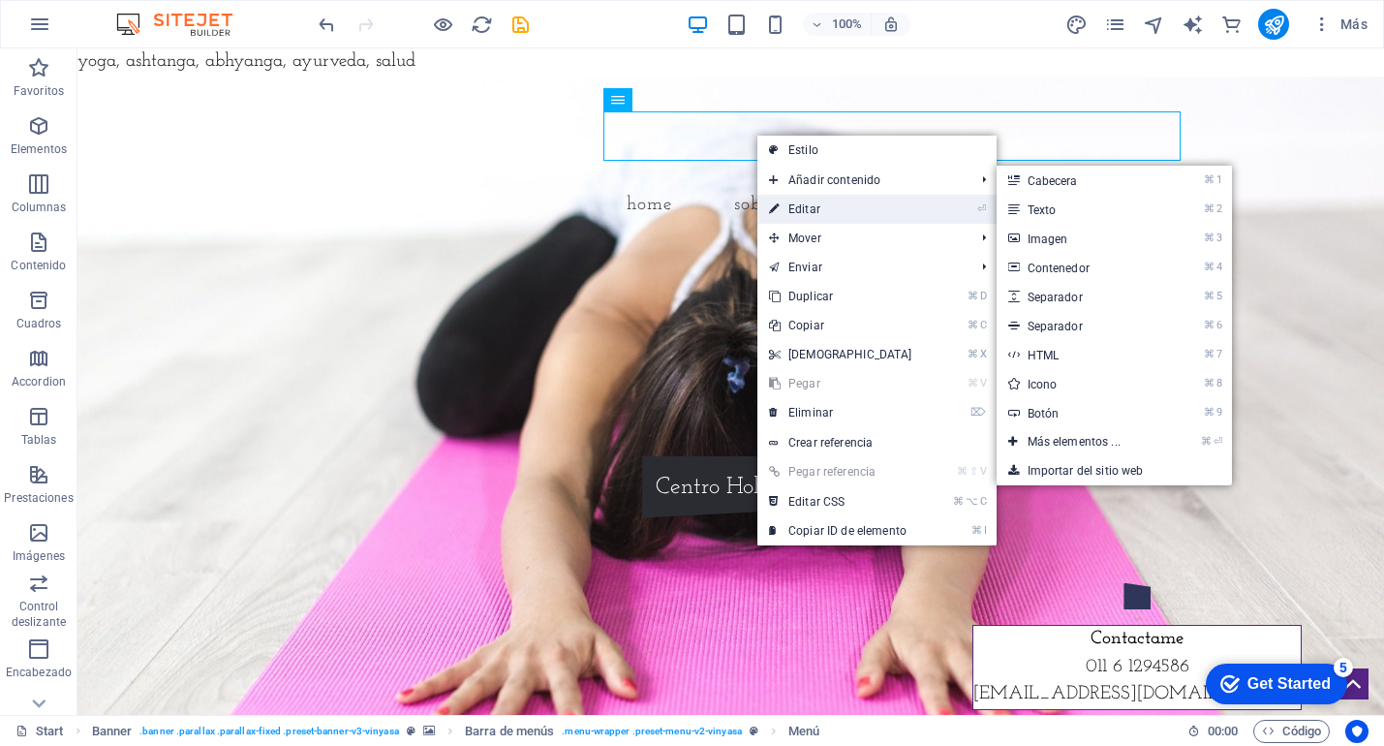
click at [809, 216] on link "⏎ Editar" at bounding box center [841, 209] width 167 height 29
select select
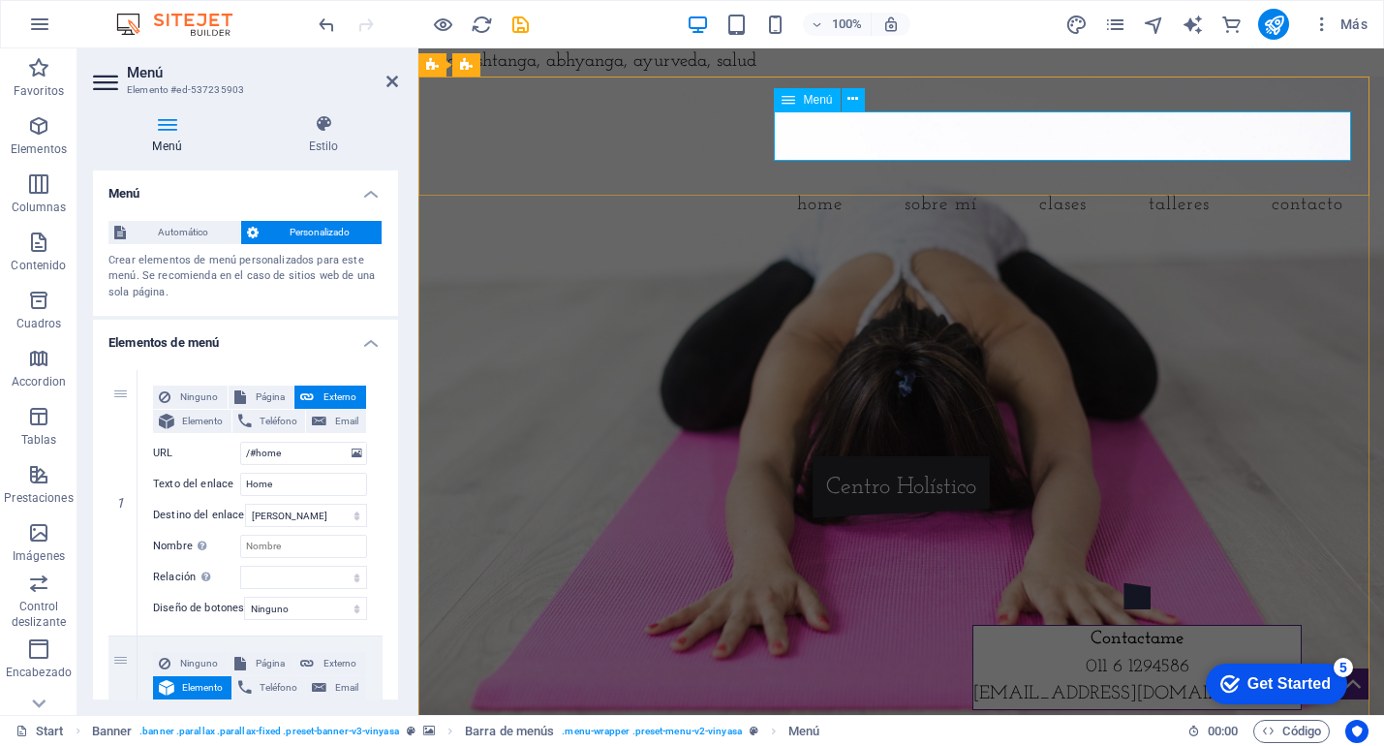
click at [798, 102] on div "Menú" at bounding box center [807, 99] width 66 height 23
click at [853, 97] on icon at bounding box center [853, 99] width 11 height 20
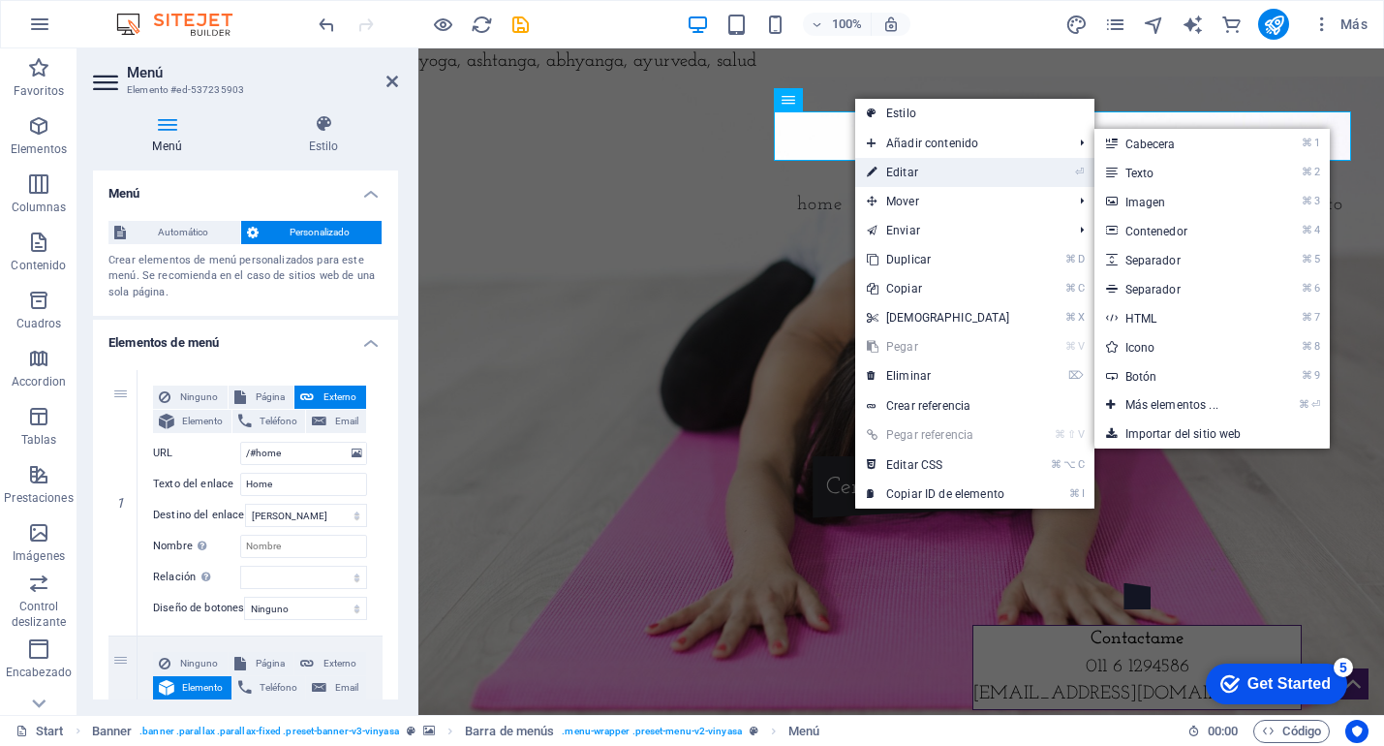
click at [891, 171] on link "⏎ Editar" at bounding box center [938, 172] width 167 height 29
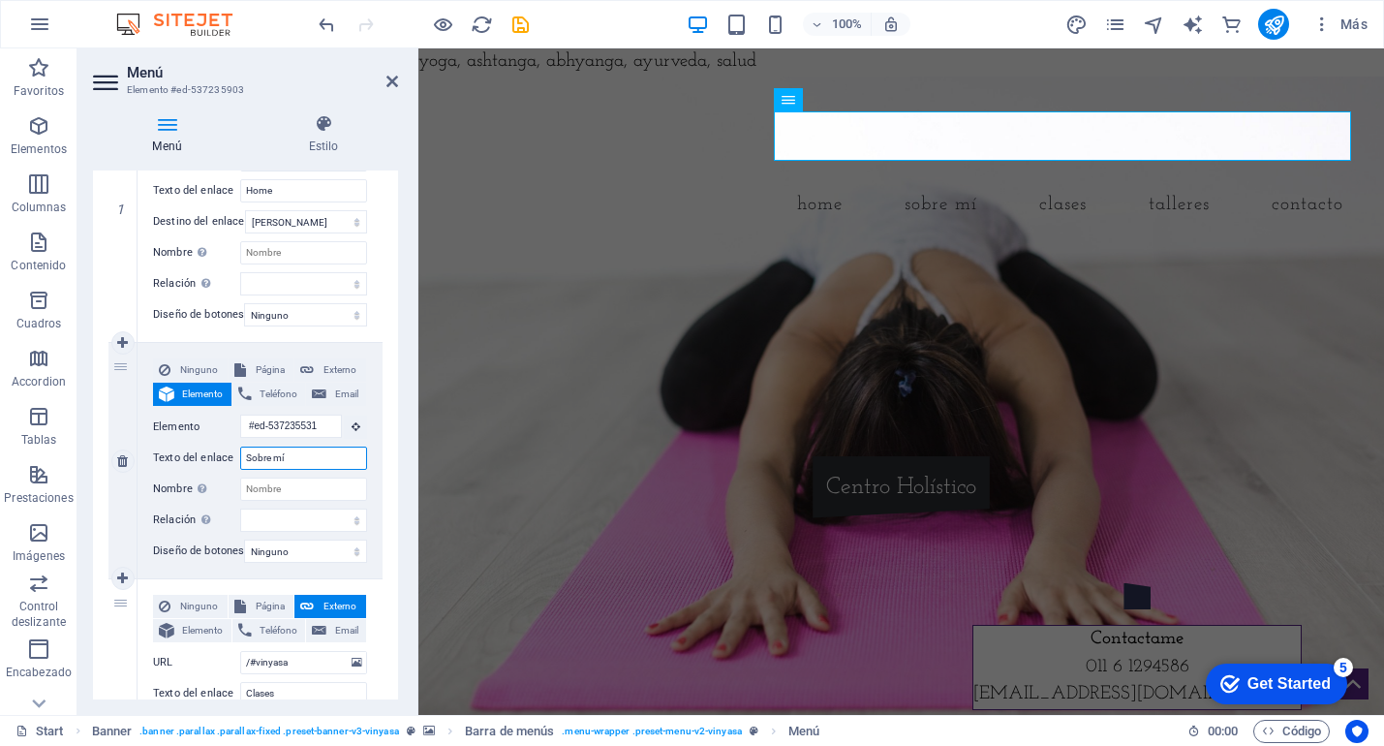
click at [295, 455] on input "Sobre mí" at bounding box center [303, 458] width 127 height 23
click at [164, 391] on icon at bounding box center [167, 394] width 16 height 23
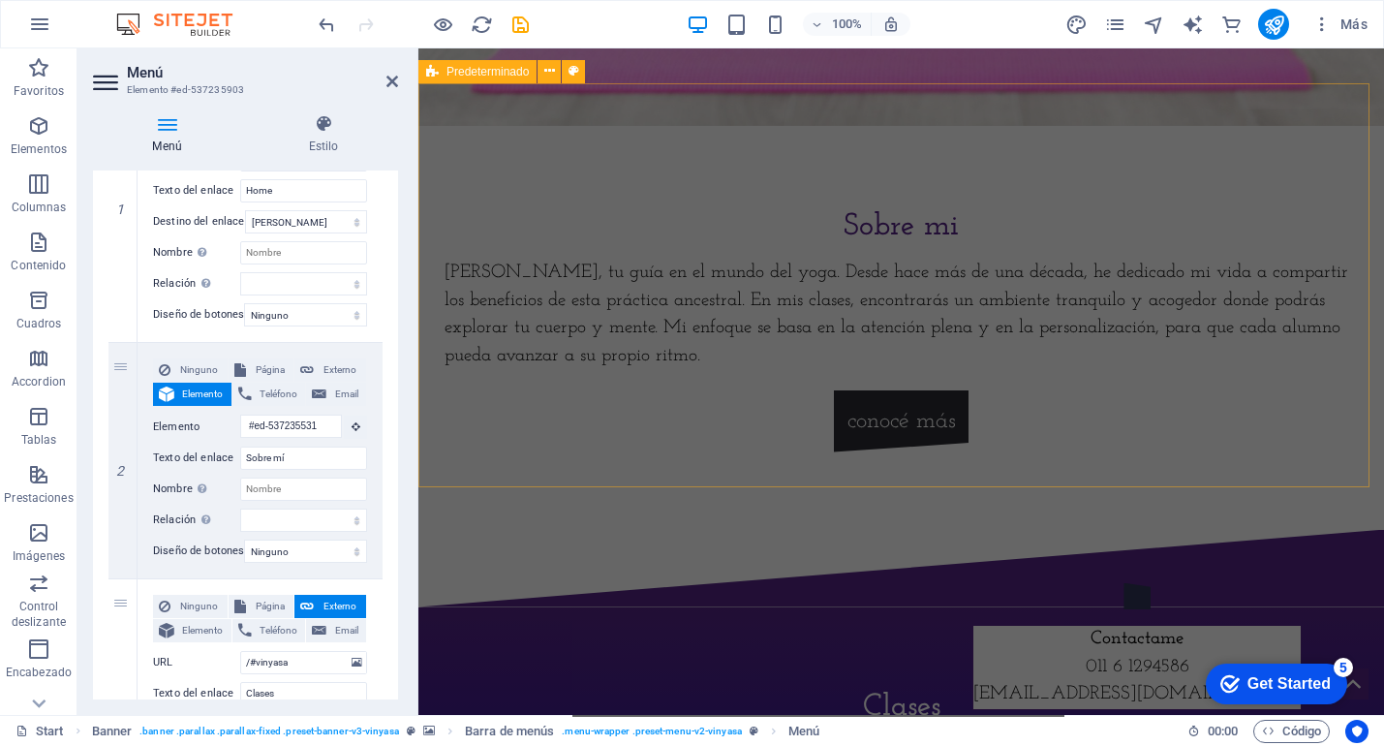
scroll to position [579, 0]
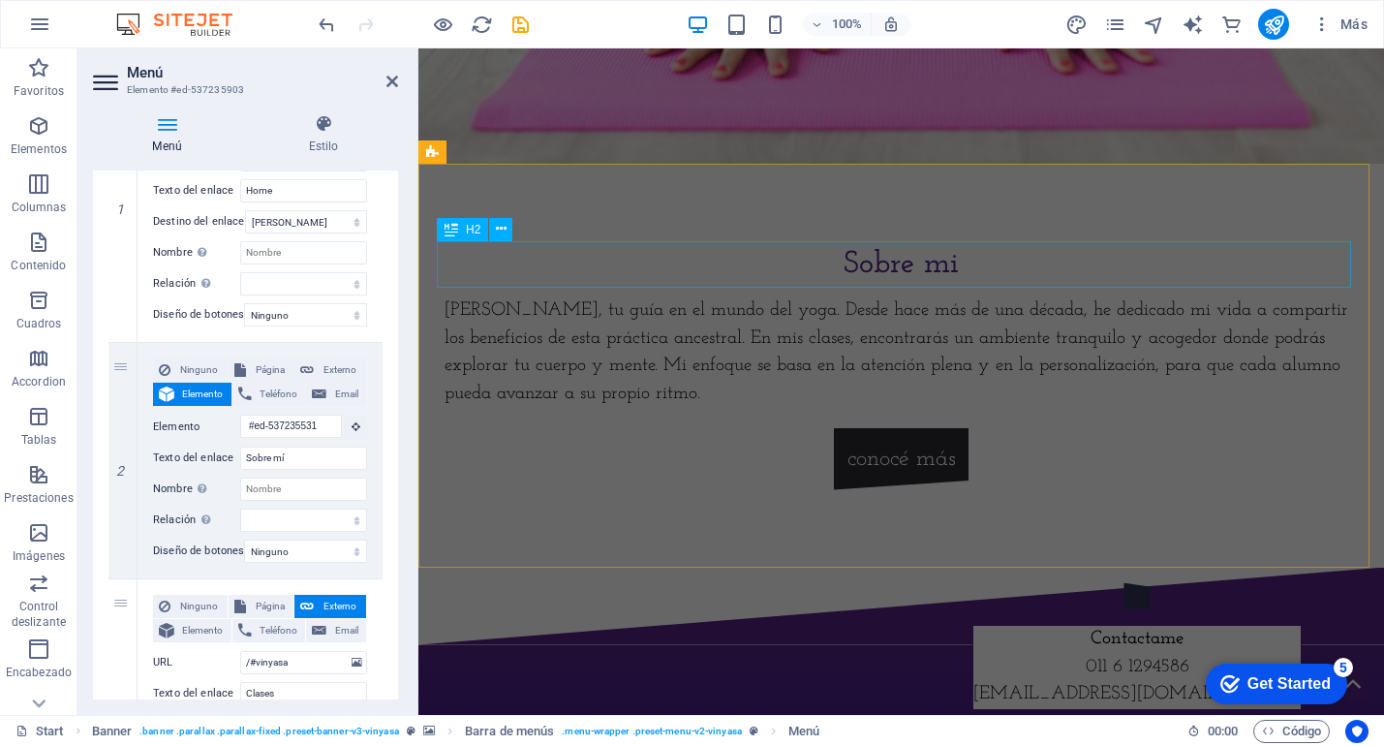
click at [688, 256] on div "Sobre mi" at bounding box center [902, 264] width 915 height 47
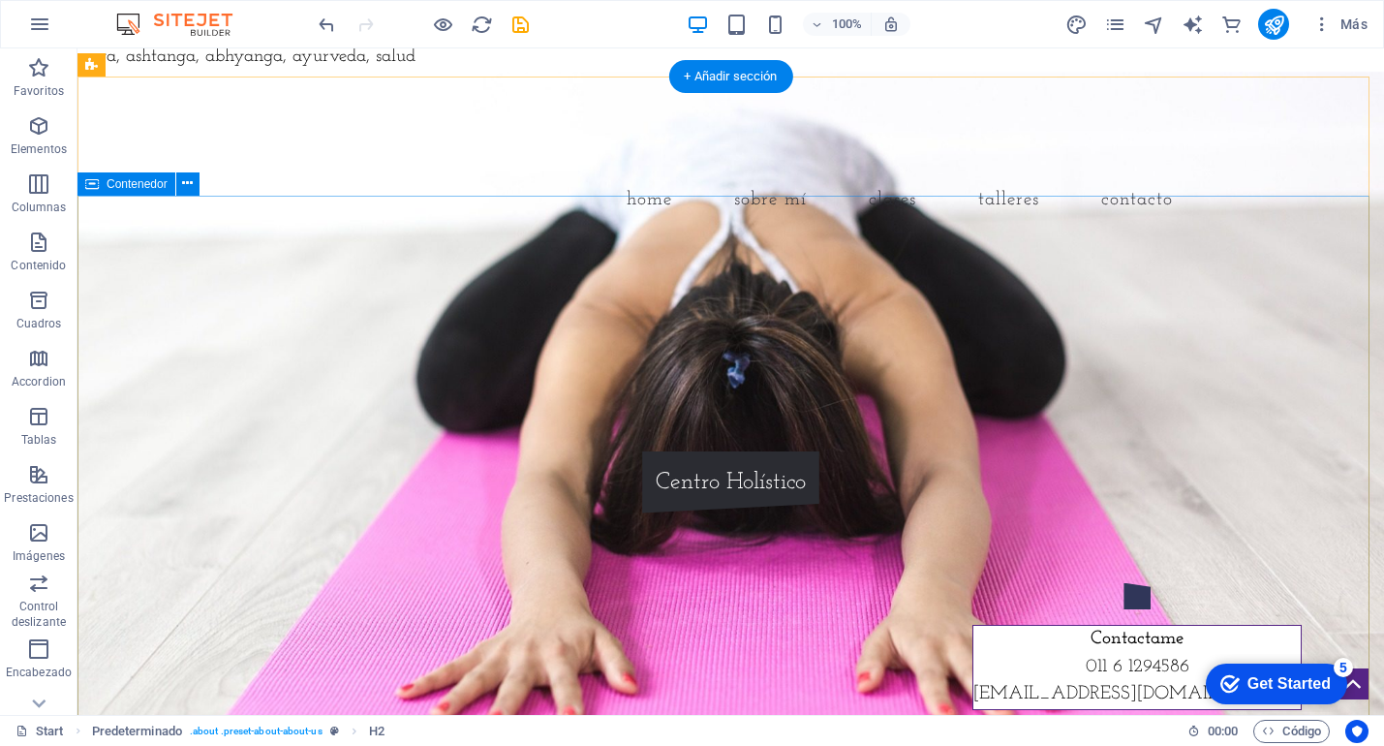
scroll to position [0, 0]
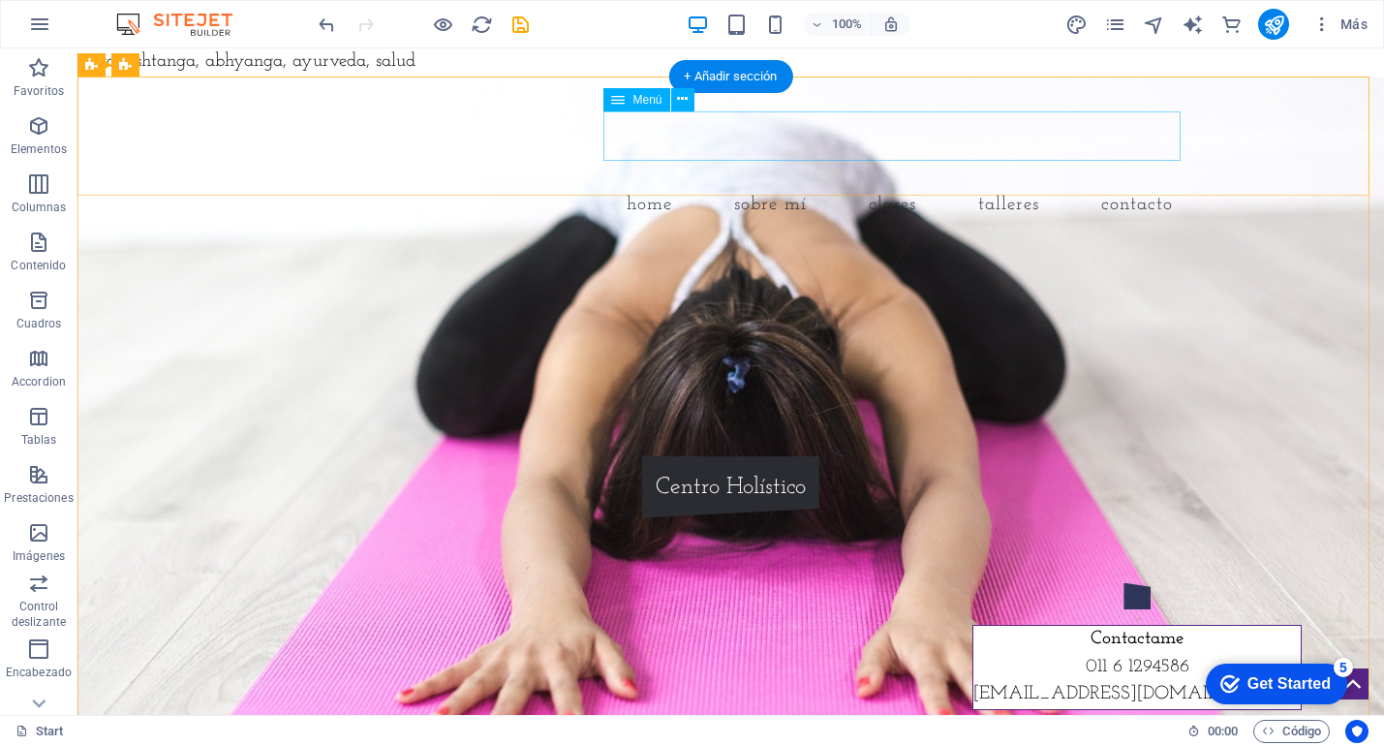
click at [767, 180] on nav "Home Sobre mí Clases talleres Contacto" at bounding box center [731, 204] width 915 height 49
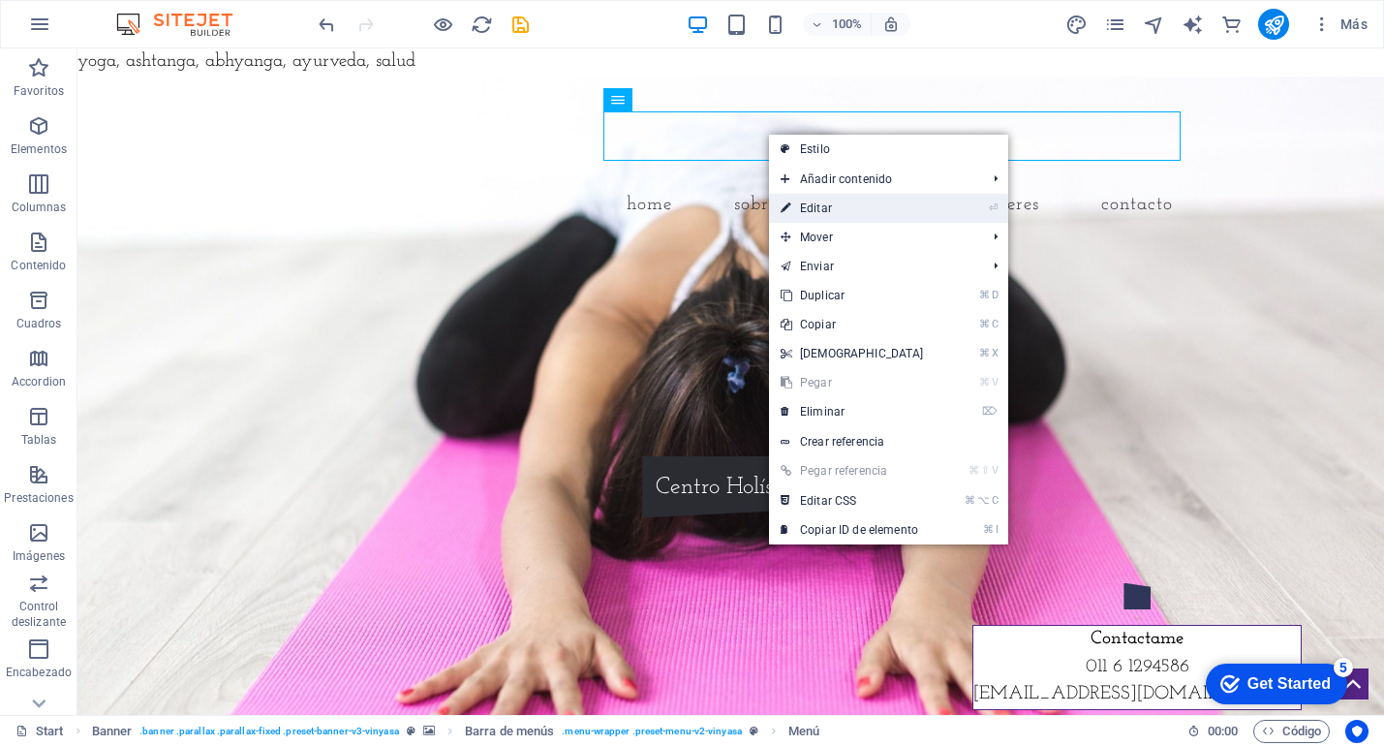
click at [827, 196] on link "⏎ Editar" at bounding box center [852, 208] width 167 height 29
select select
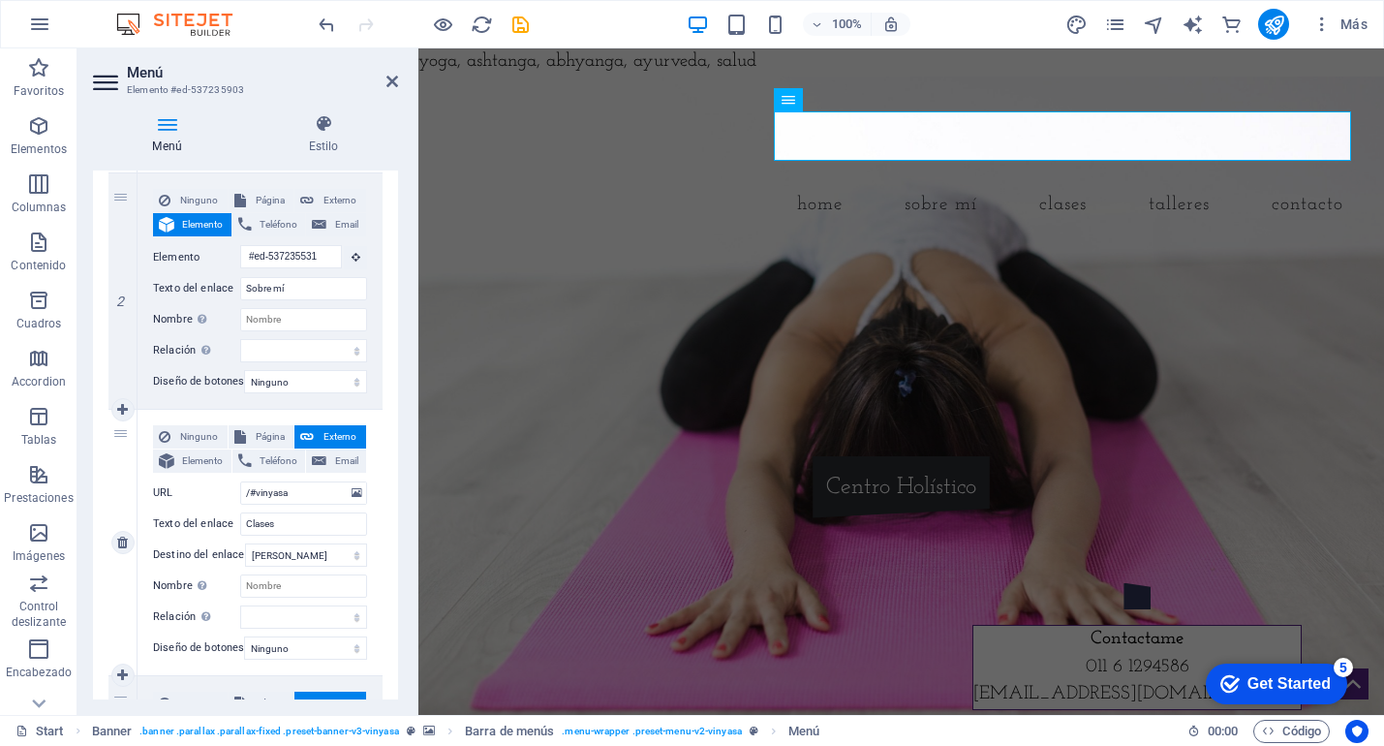
scroll to position [467, 0]
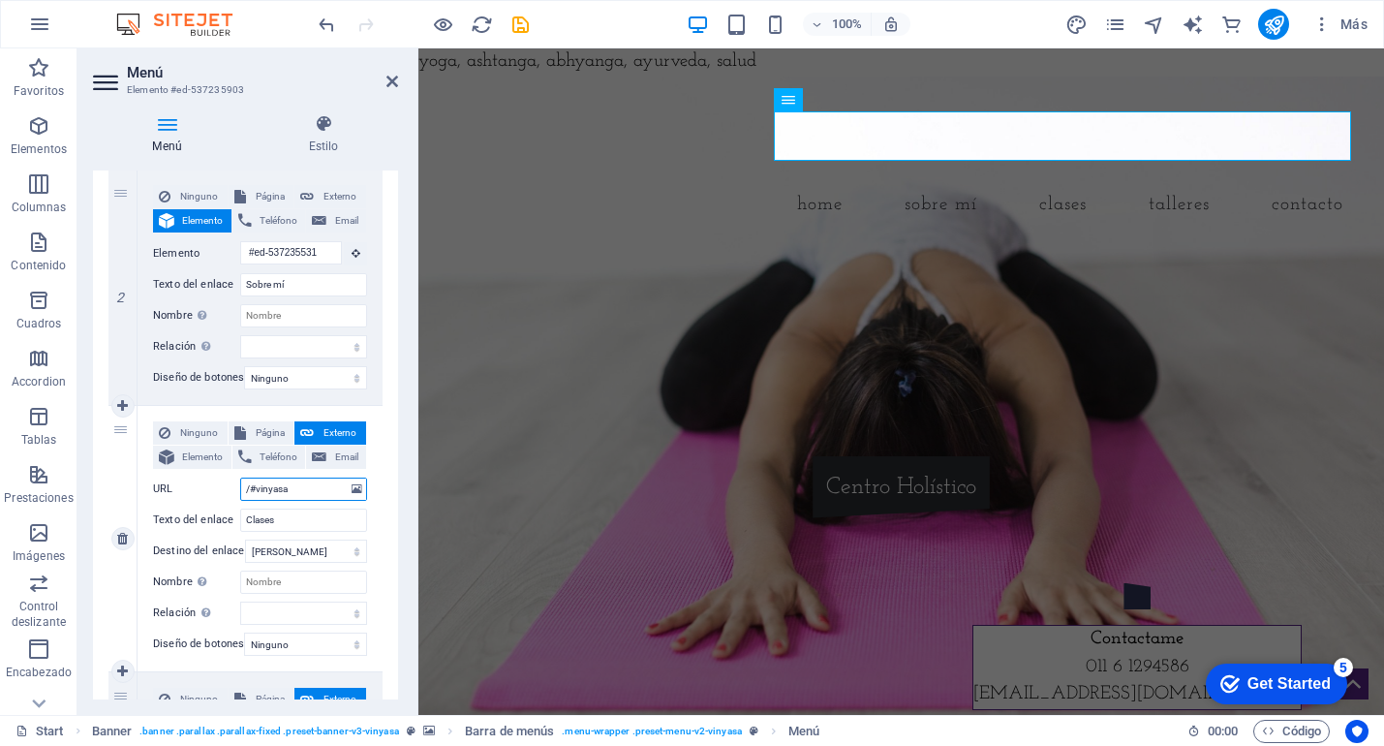
click at [291, 490] on input "/#vinyasa" at bounding box center [303, 489] width 127 height 23
type input "/#v"
select select
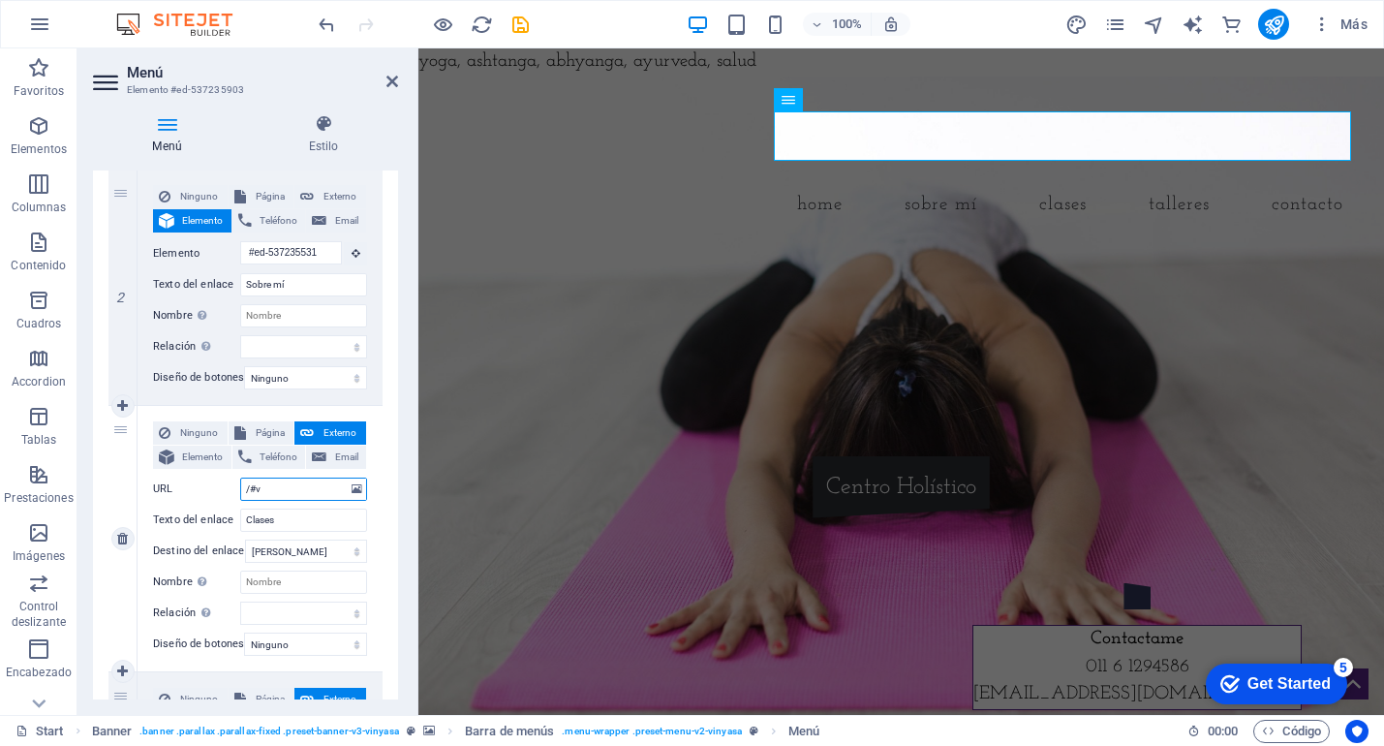
select select
type input "/#c"
select select
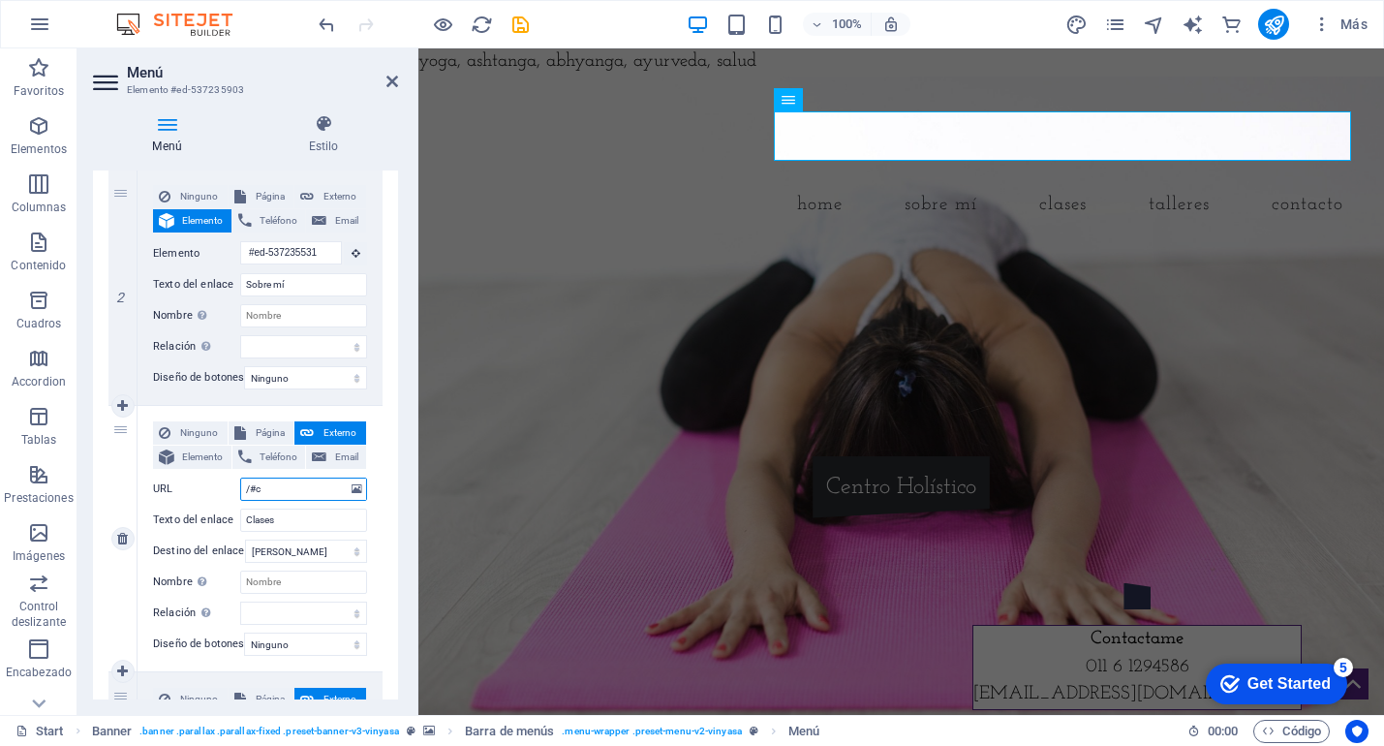
select select
type input "/#clases"
select select
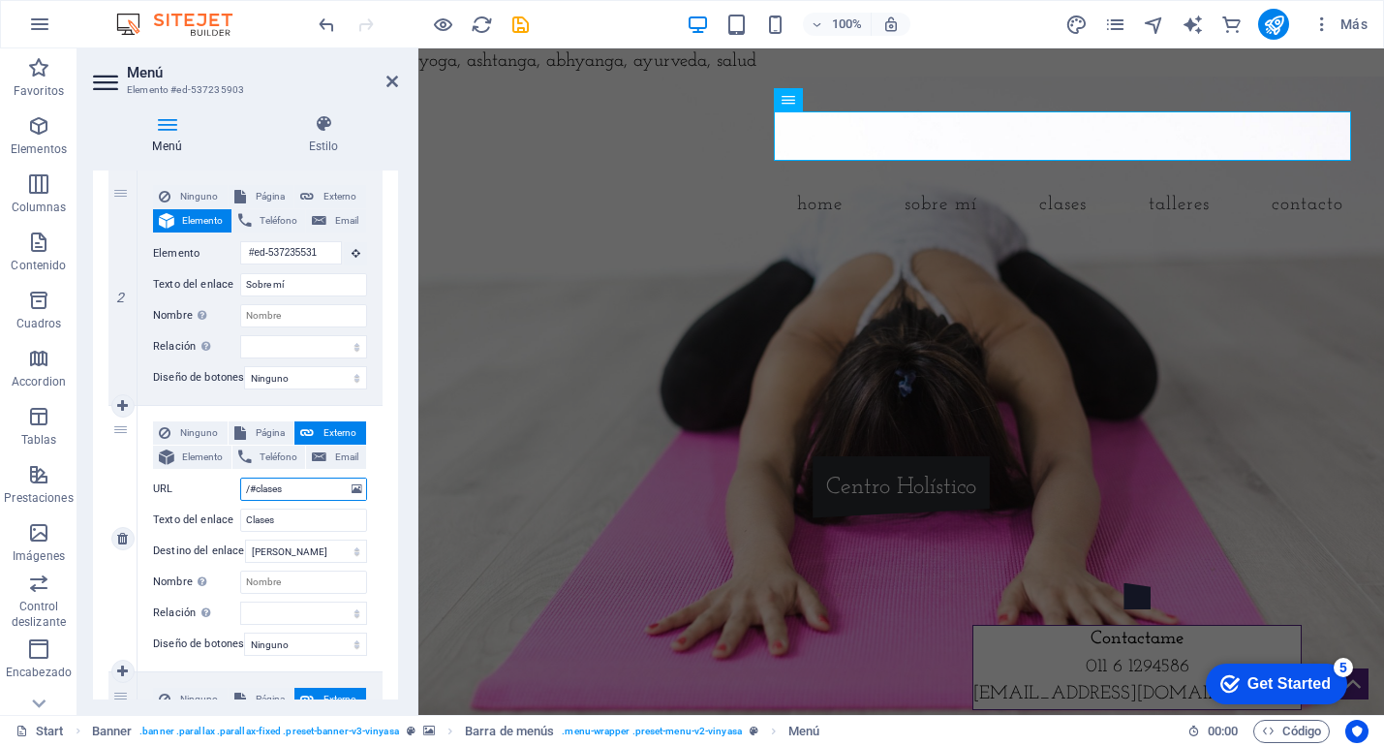
select select
type input "/#clases"
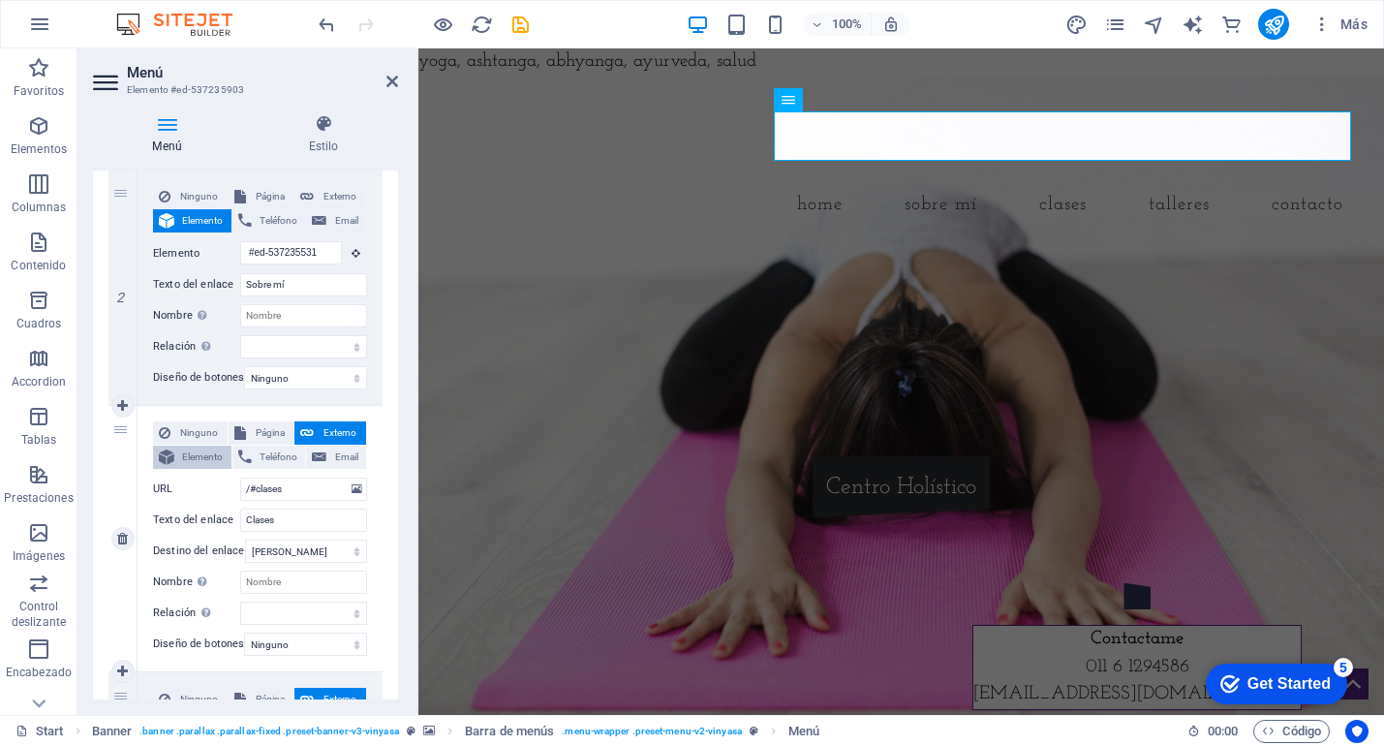
click at [196, 456] on span "Elemento" at bounding box center [203, 457] width 46 height 23
select select
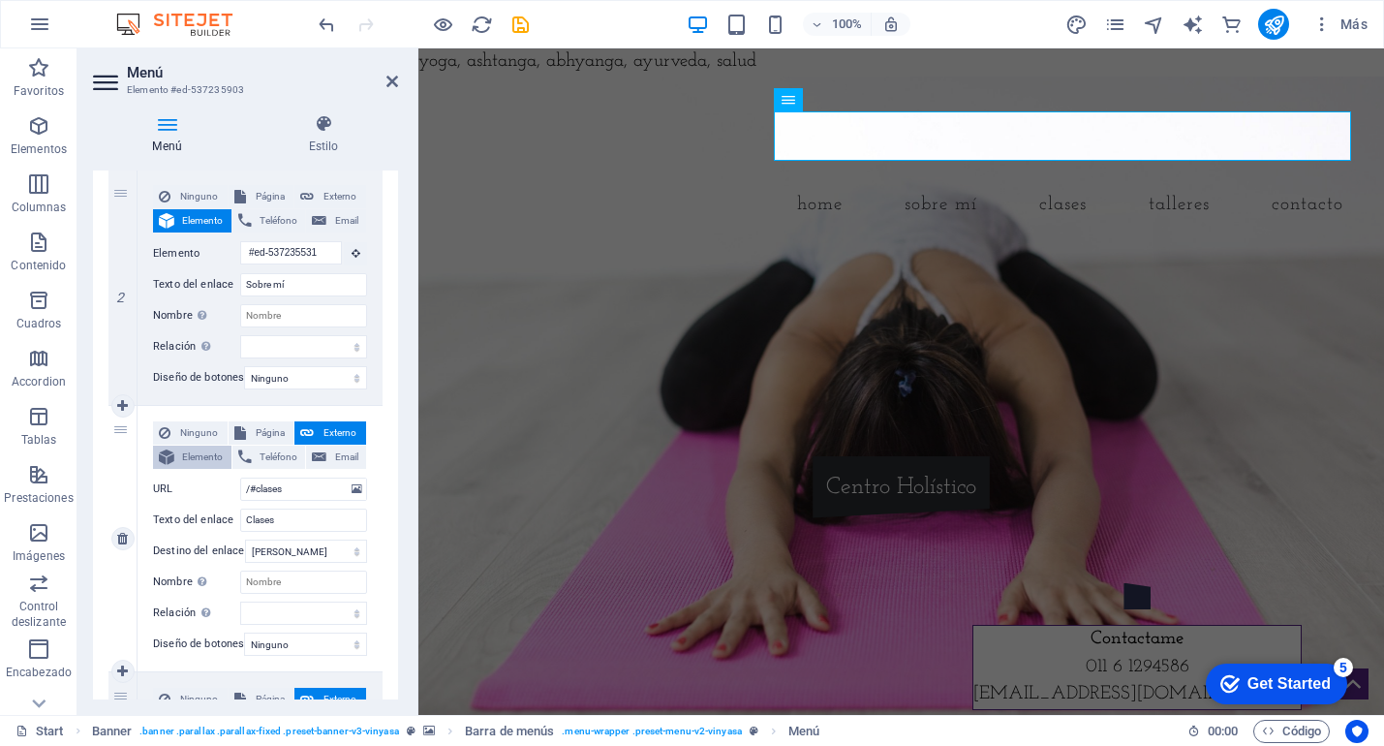
select select
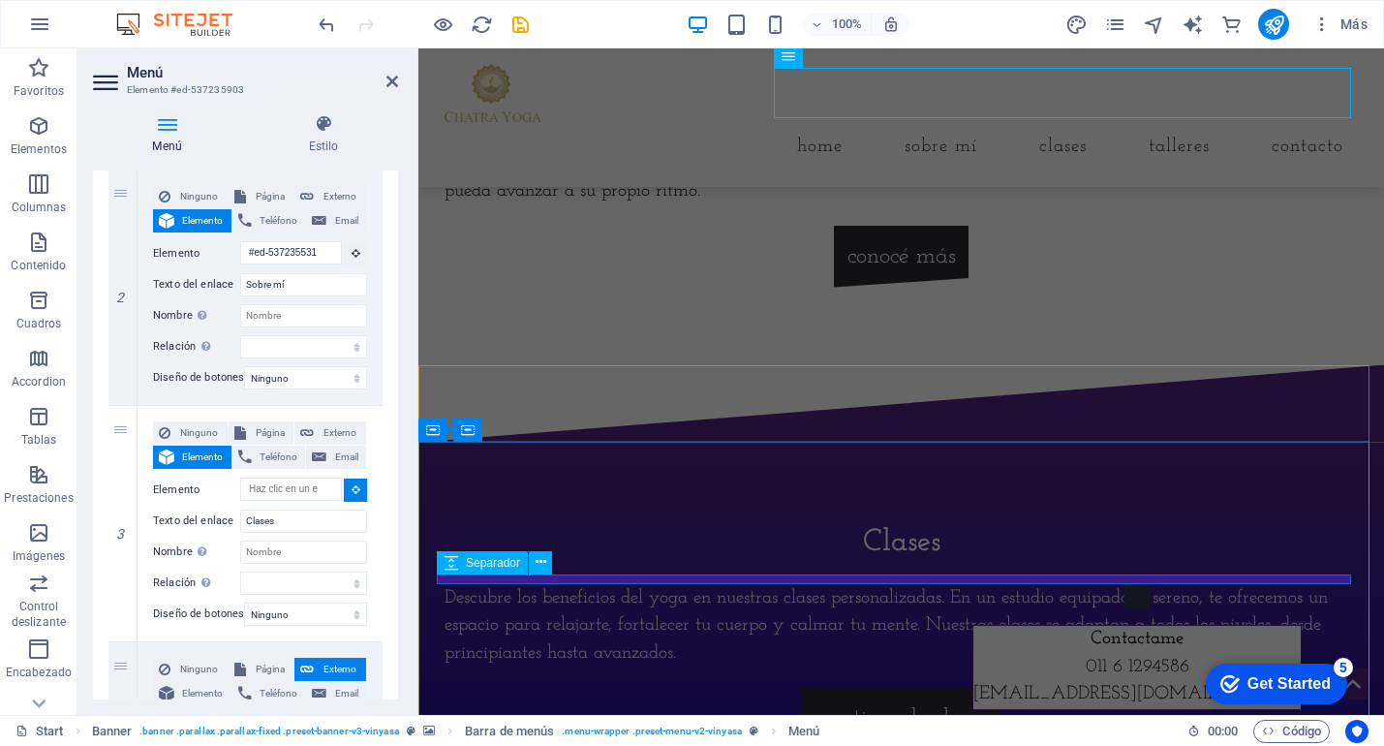
scroll to position [786, 0]
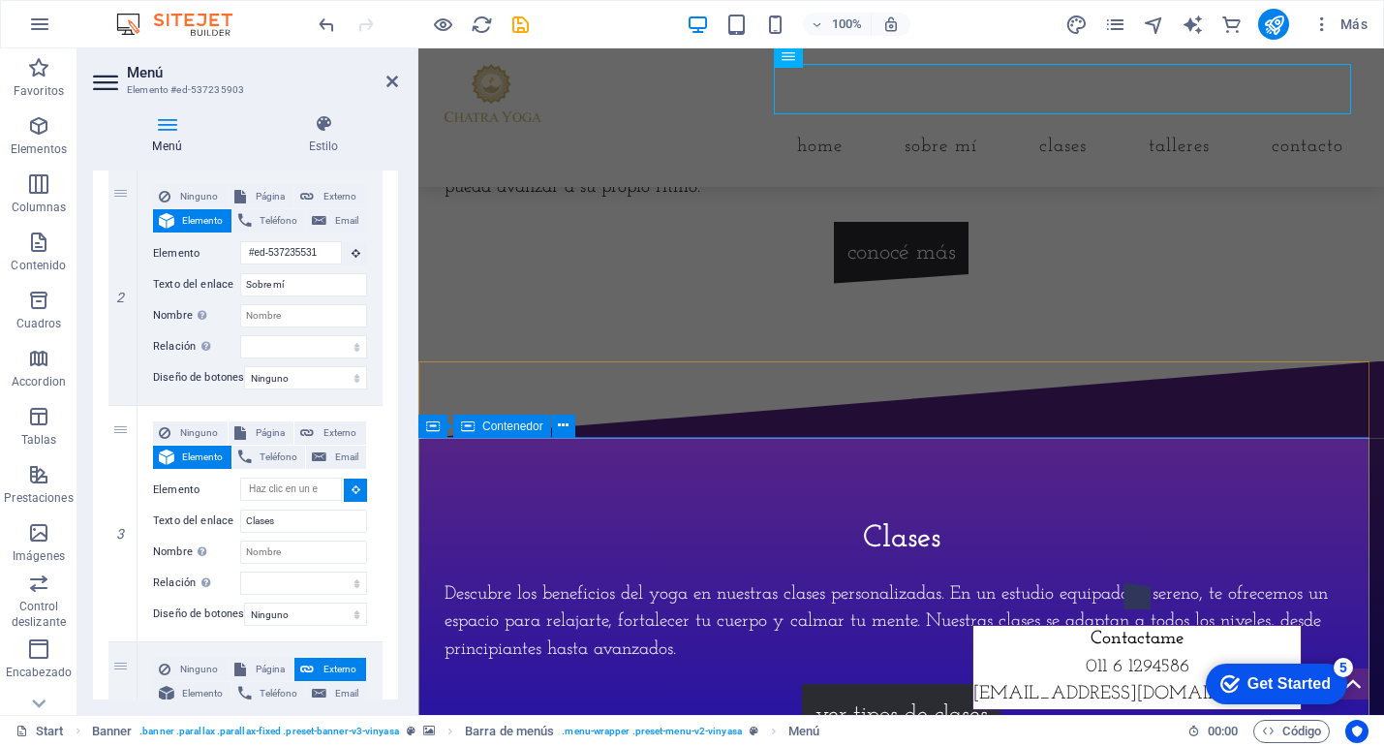
click at [706, 498] on div "Clases Descubre los beneficios del yoga en nuestras clases personalizadas. En u…" at bounding box center [902, 631] width 966 height 386
select select
type input "#ed-537235558"
select select
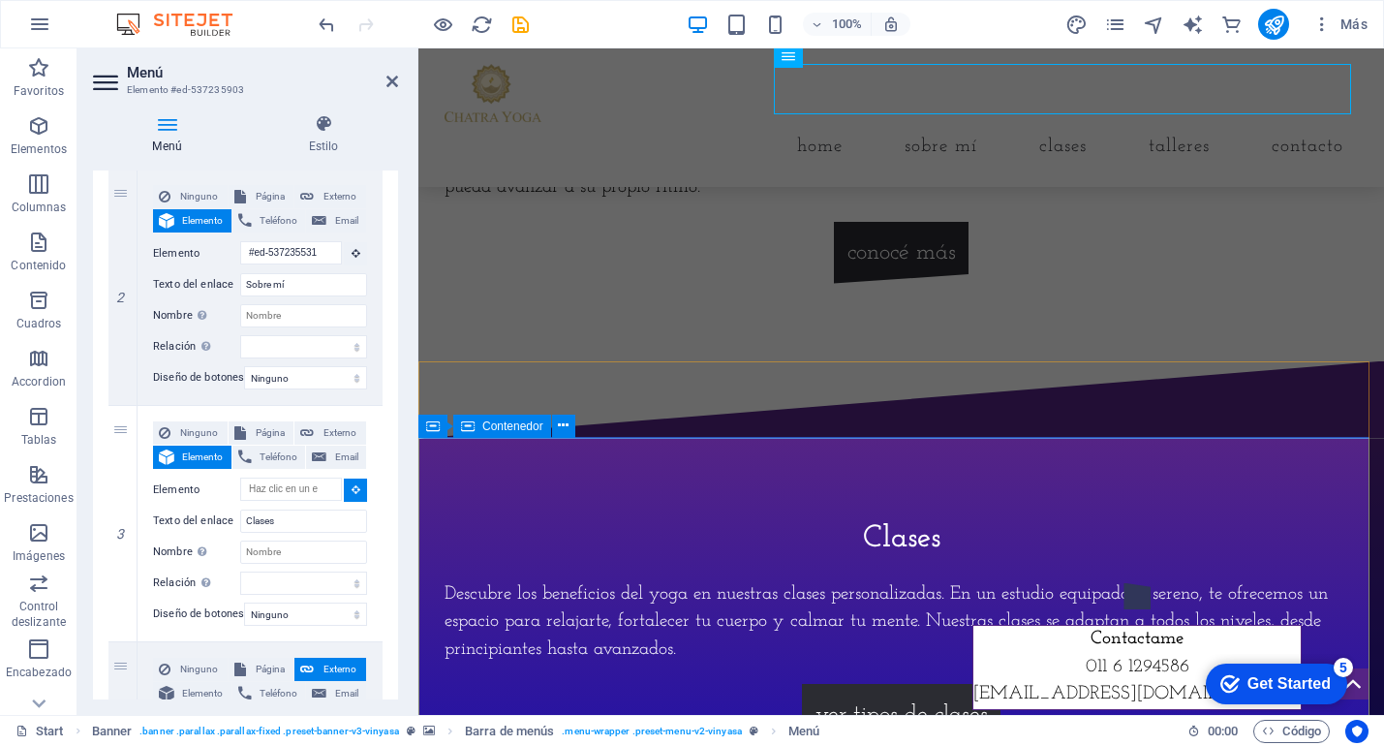
select select
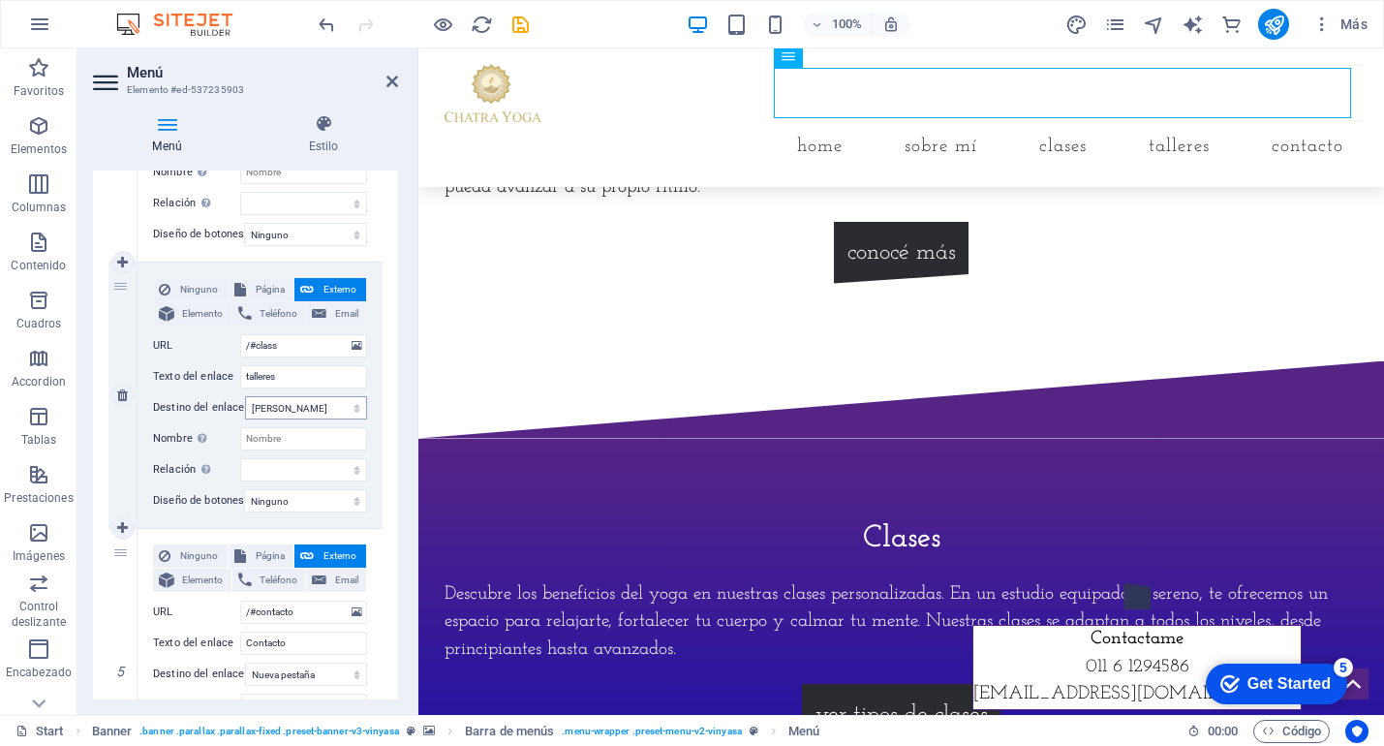
scroll to position [849, 0]
click at [298, 346] on input "/#class" at bounding box center [303, 343] width 127 height 23
type input "/#talleres"
select select
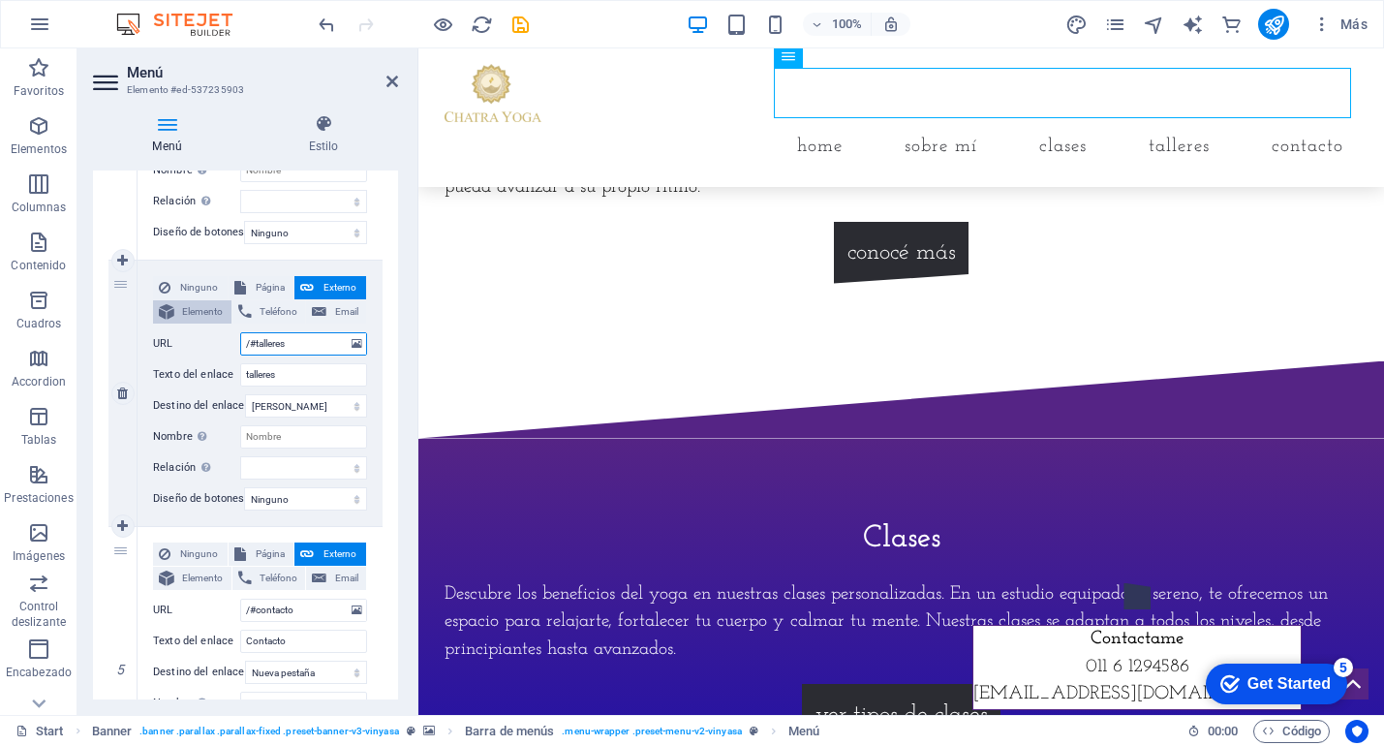
select select
type input "/#talleres"
drag, startPoint x: 201, startPoint y: 313, endPoint x: 400, endPoint y: 360, distance: 205.1
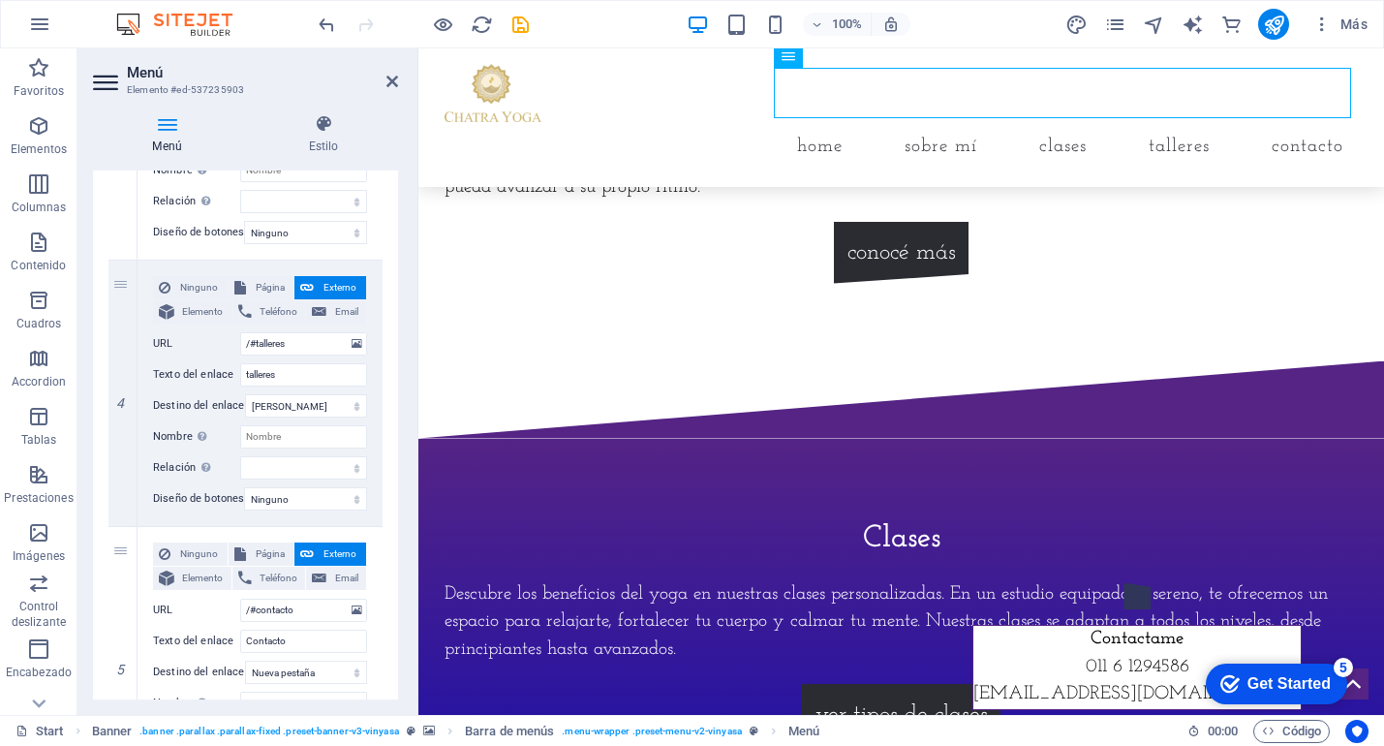
click at [201, 313] on span "Elemento" at bounding box center [203, 311] width 46 height 23
select select
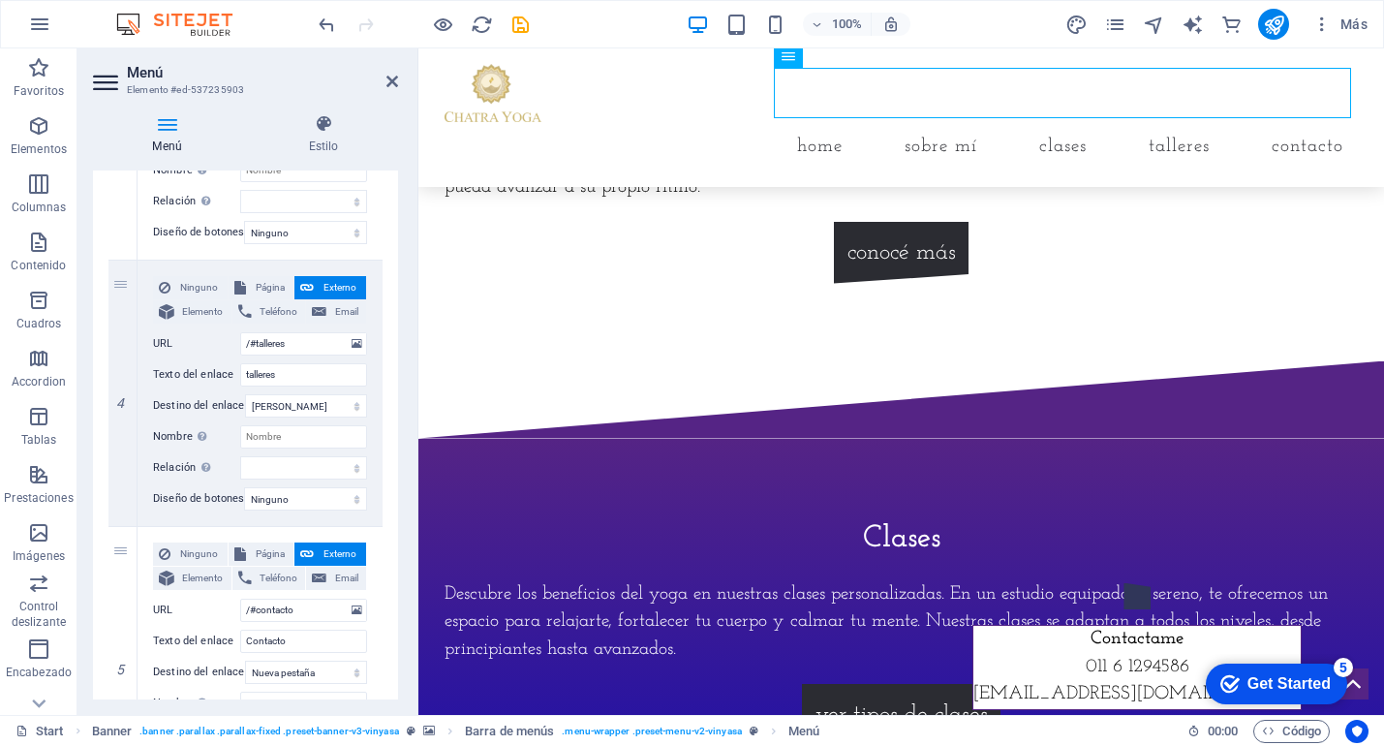
select select
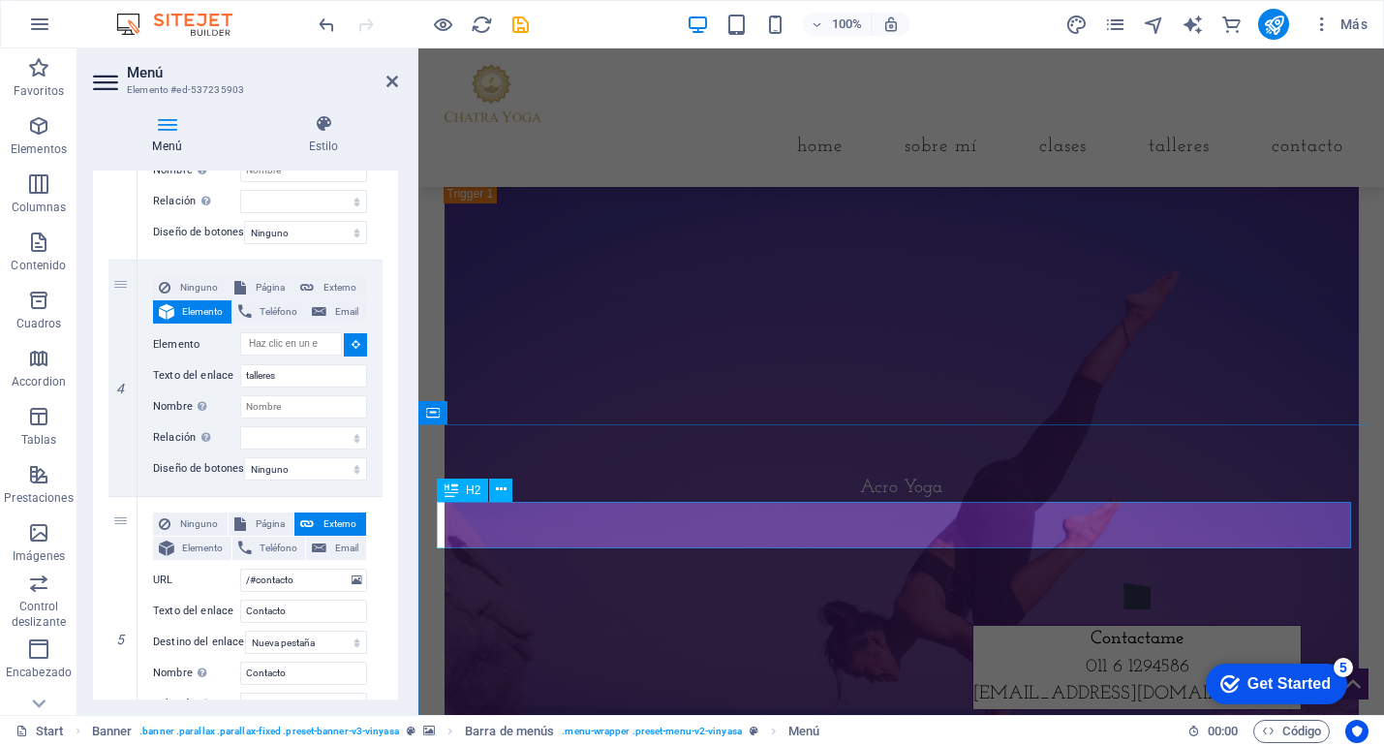
scroll to position [3389, 0]
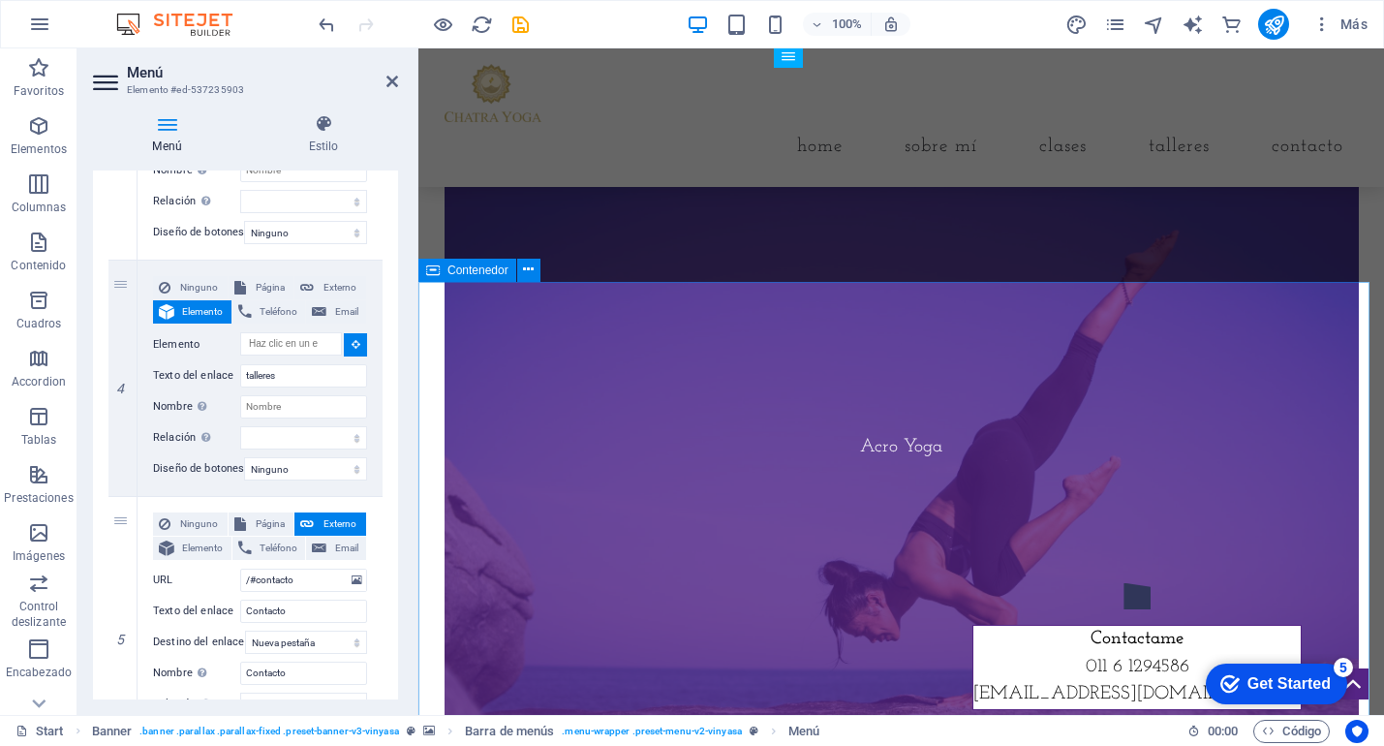
select select
type input "#ed-537235798"
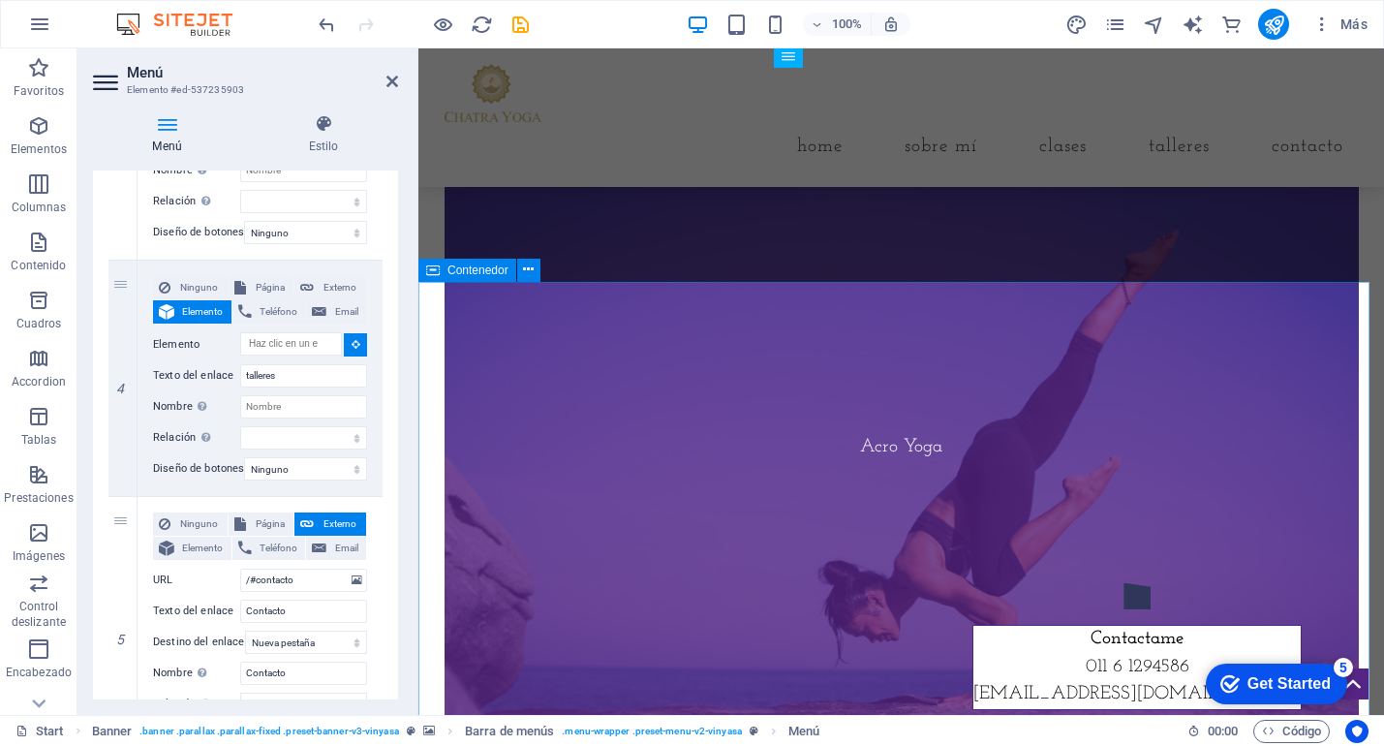
select select
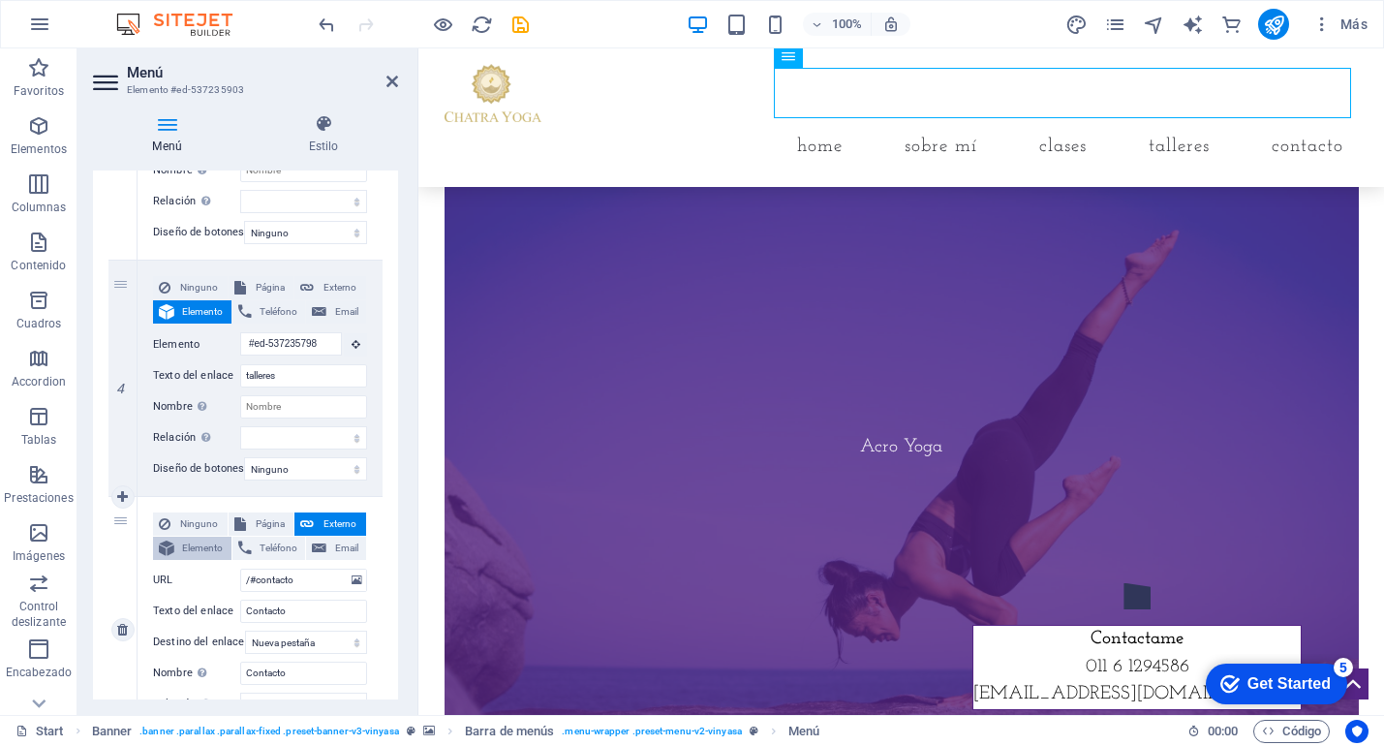
click at [175, 550] on button "Elemento" at bounding box center [192, 548] width 78 height 23
select select
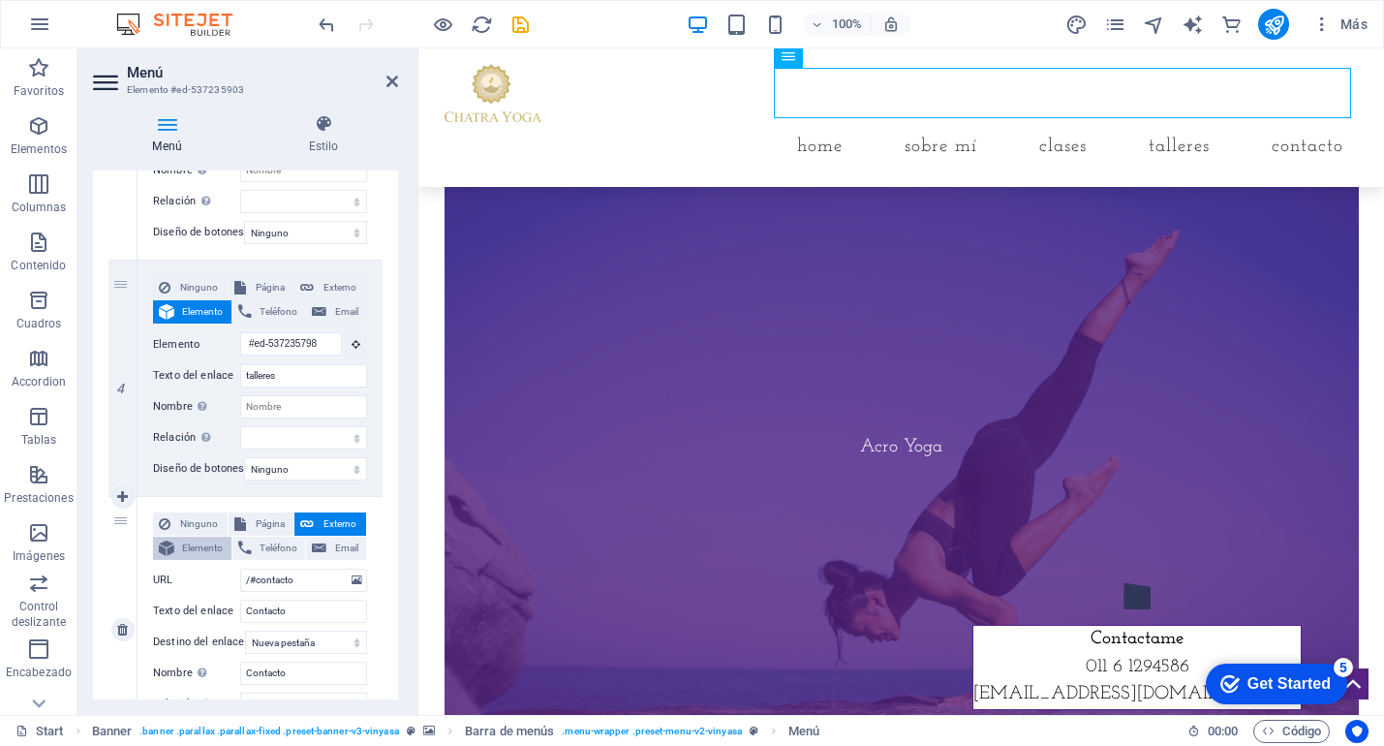
select select
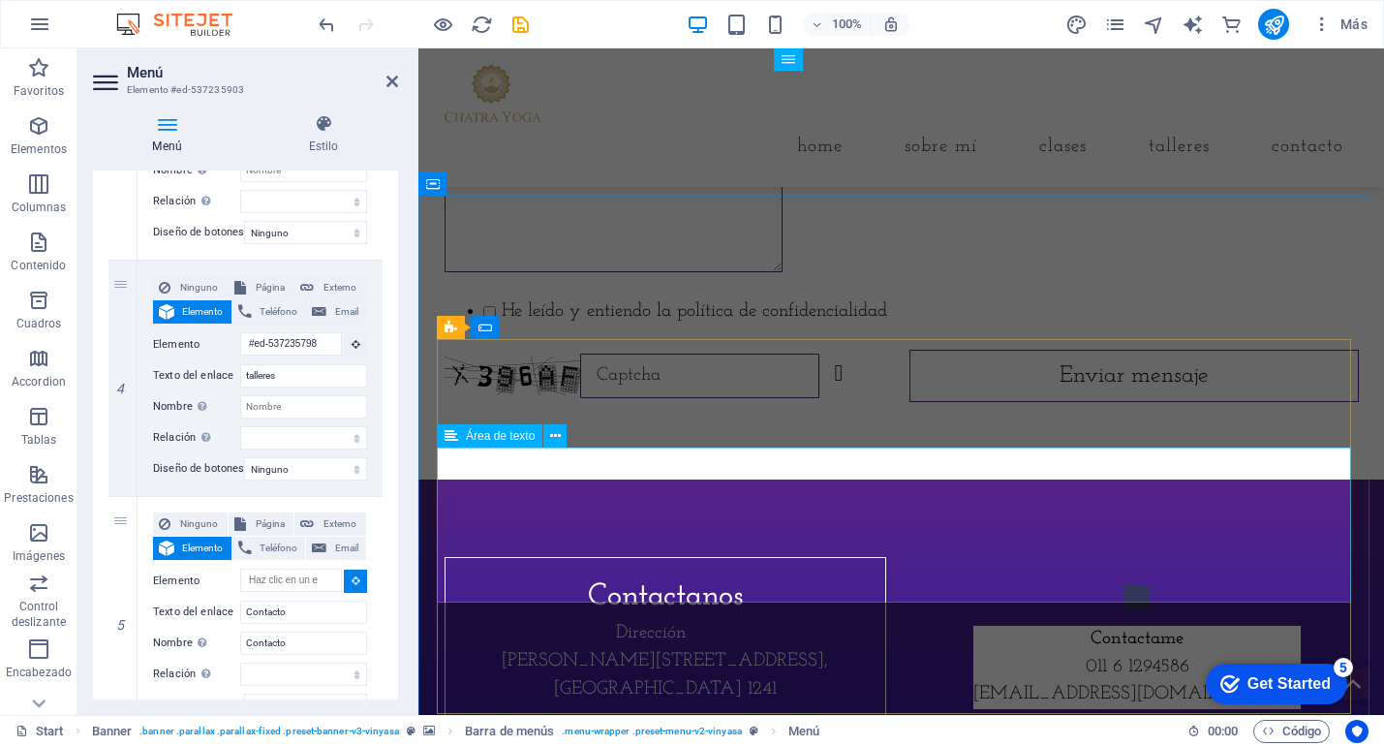
scroll to position [6778, 0]
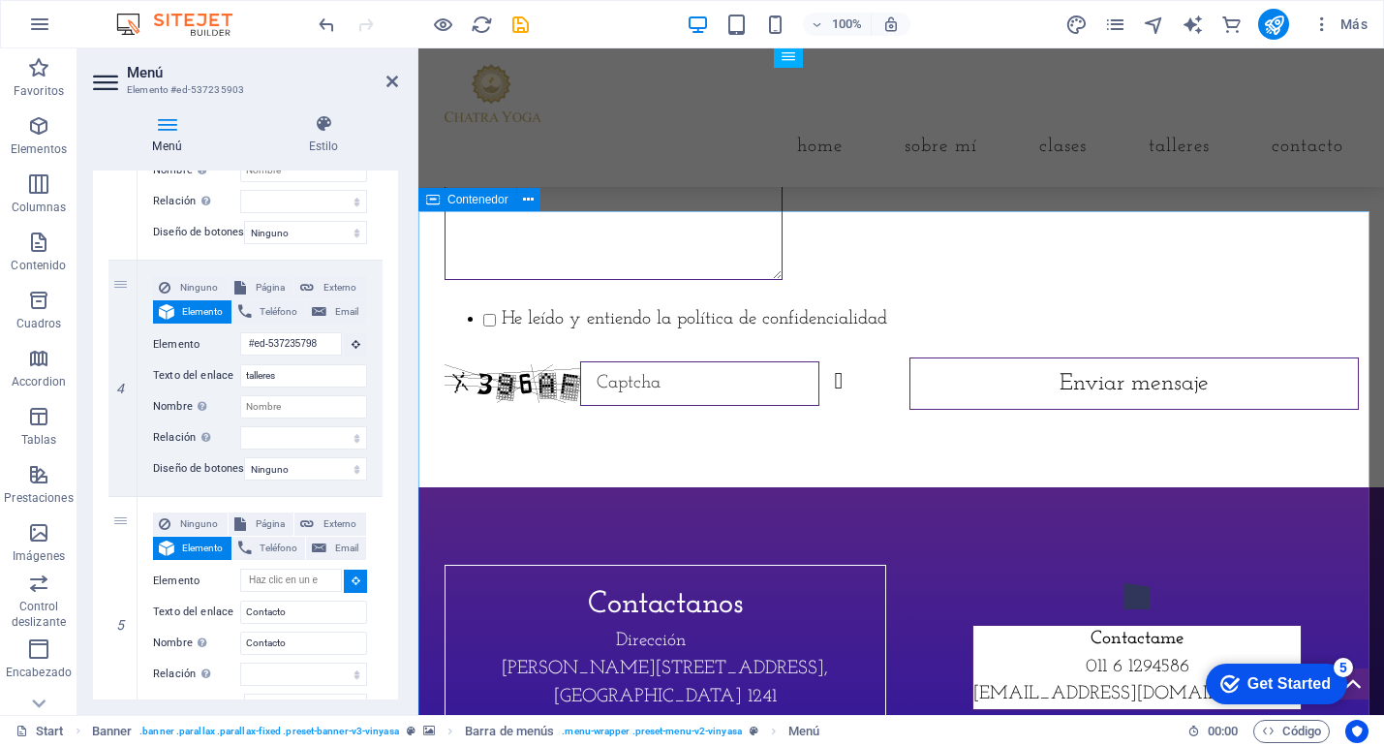
click at [705, 273] on div "¿Preguntas? ¿Dudas? Envianos un mensaje He leído y entiendo la política de conf…" at bounding box center [902, 173] width 966 height 627
select select
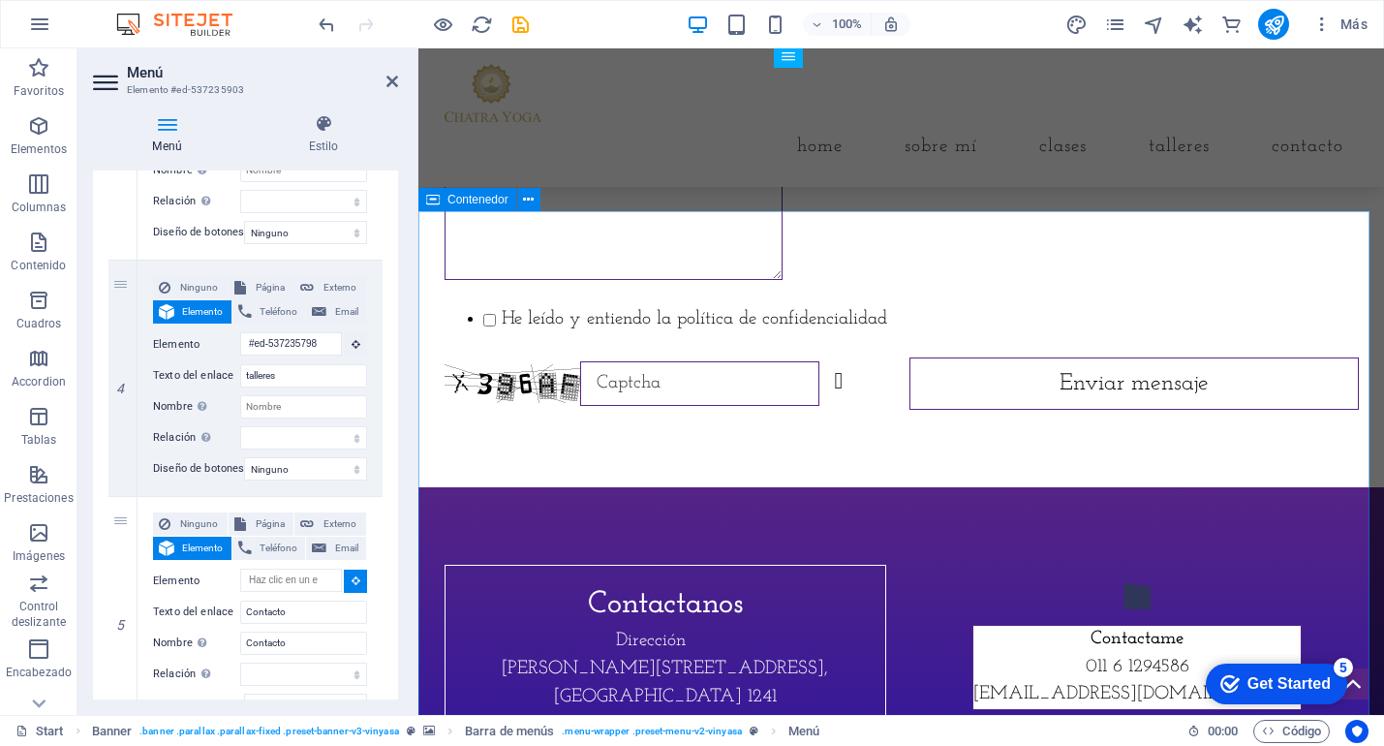
type input "#ed-537235855"
select select
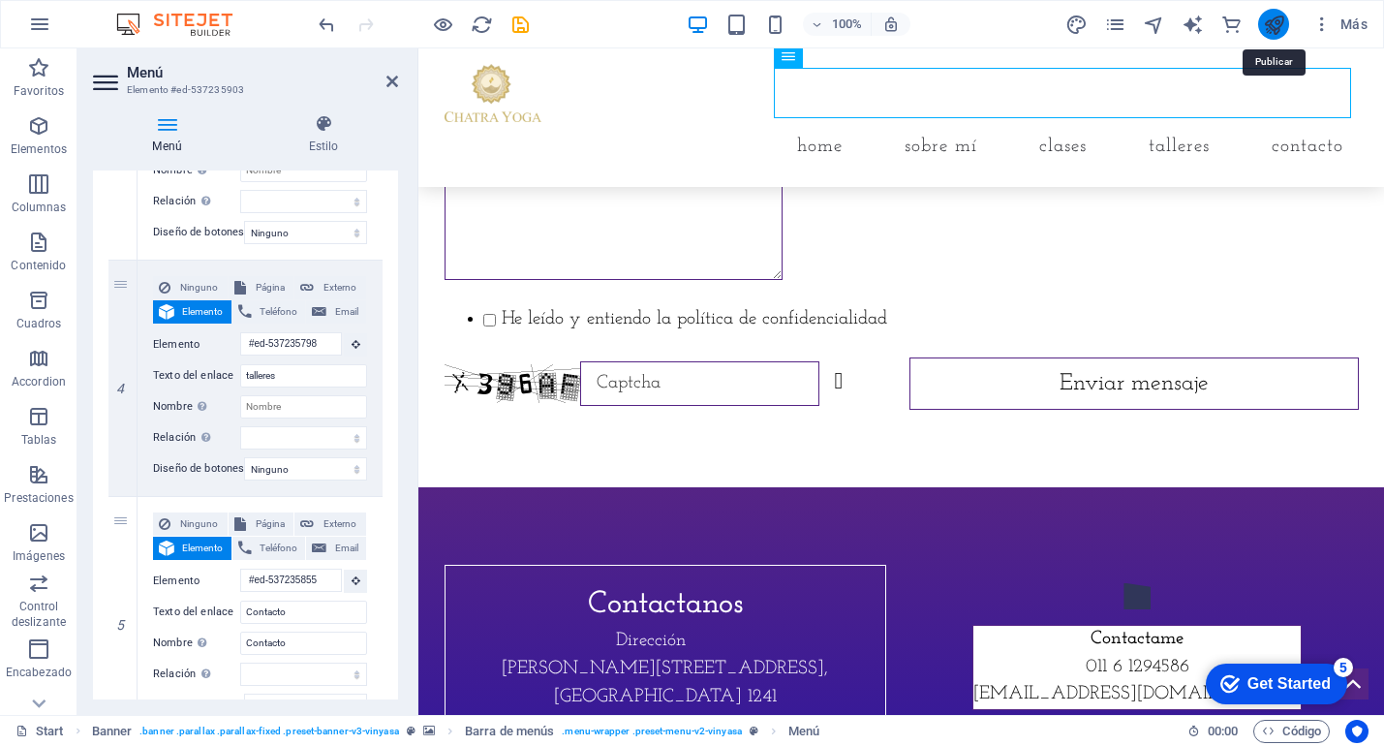
click at [1277, 24] on icon "publish" at bounding box center [1274, 25] width 22 height 22
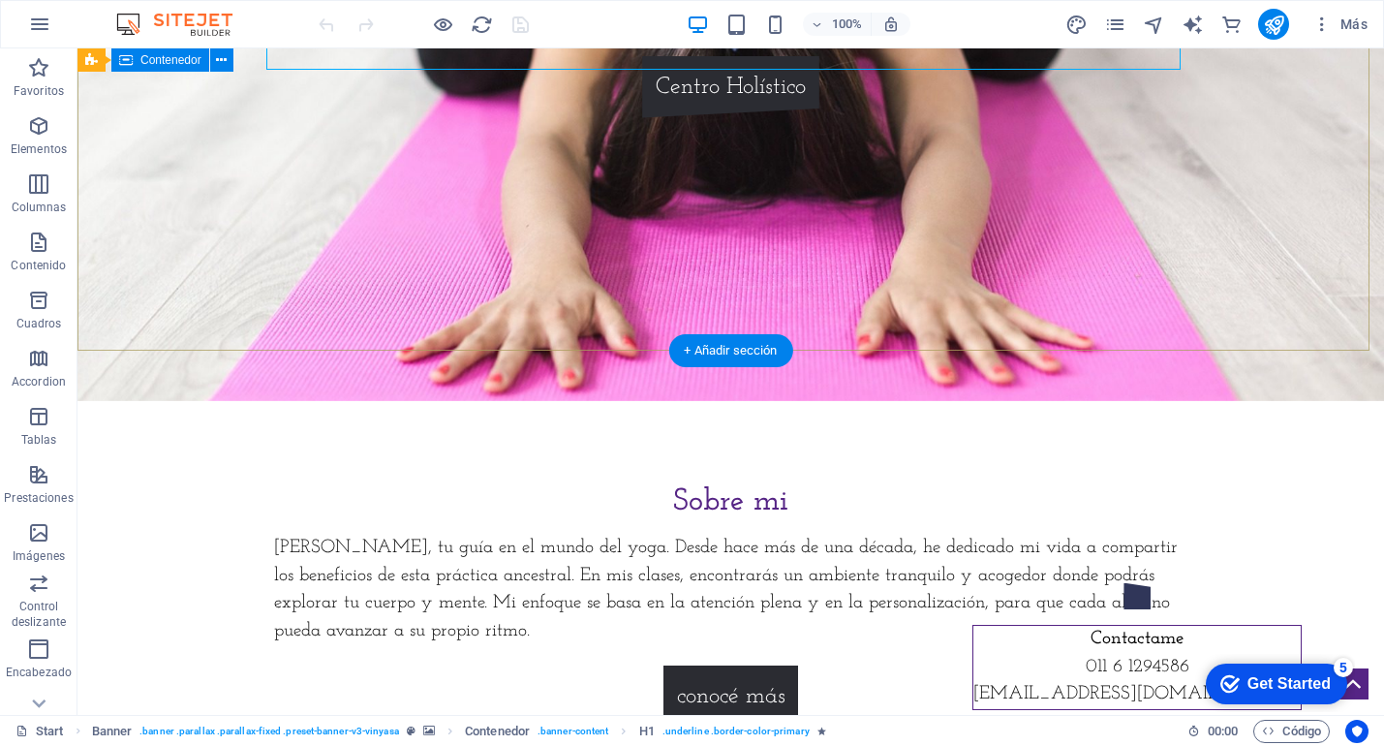
scroll to position [537, 0]
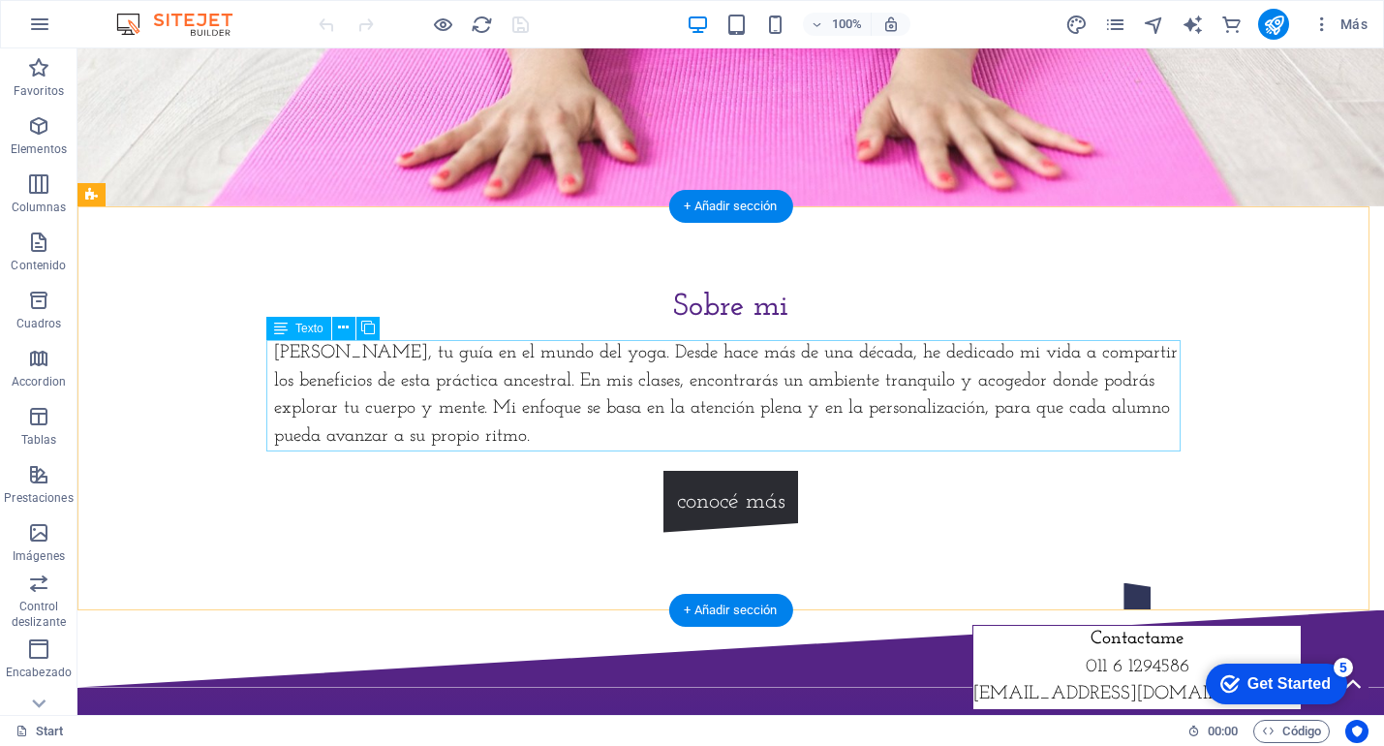
click at [606, 386] on div "[PERSON_NAME], tu guía en el mundo del yoga. Desde hace más de una década, he d…" at bounding box center [731, 395] width 915 height 111
click at [265, 386] on div "Sobre mi Soy Cecilia, tu guía en el mundo del yoga. Desde hace más de una décad…" at bounding box center [732, 408] width 946 height 404
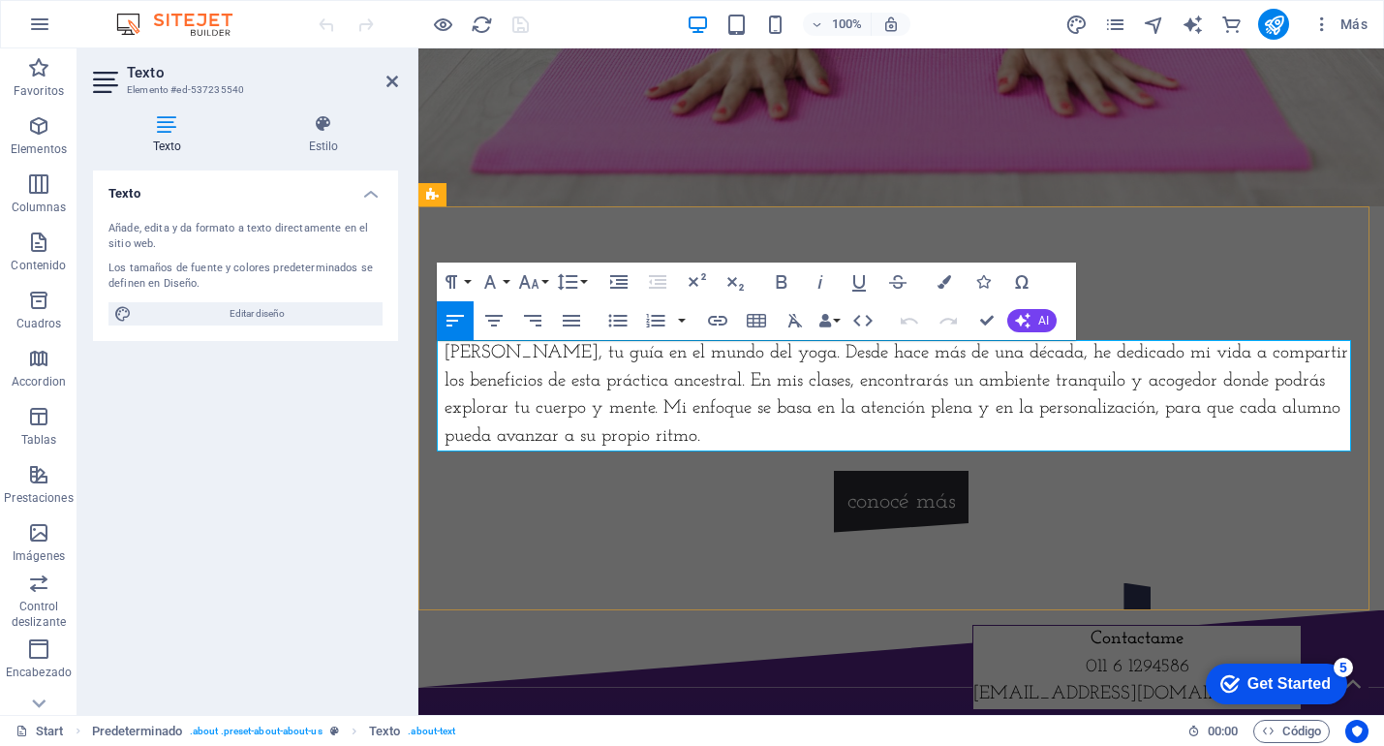
click at [710, 433] on p "[PERSON_NAME], tu guía en el mundo del yoga. Desde hace más de una década, he d…" at bounding box center [902, 395] width 915 height 111
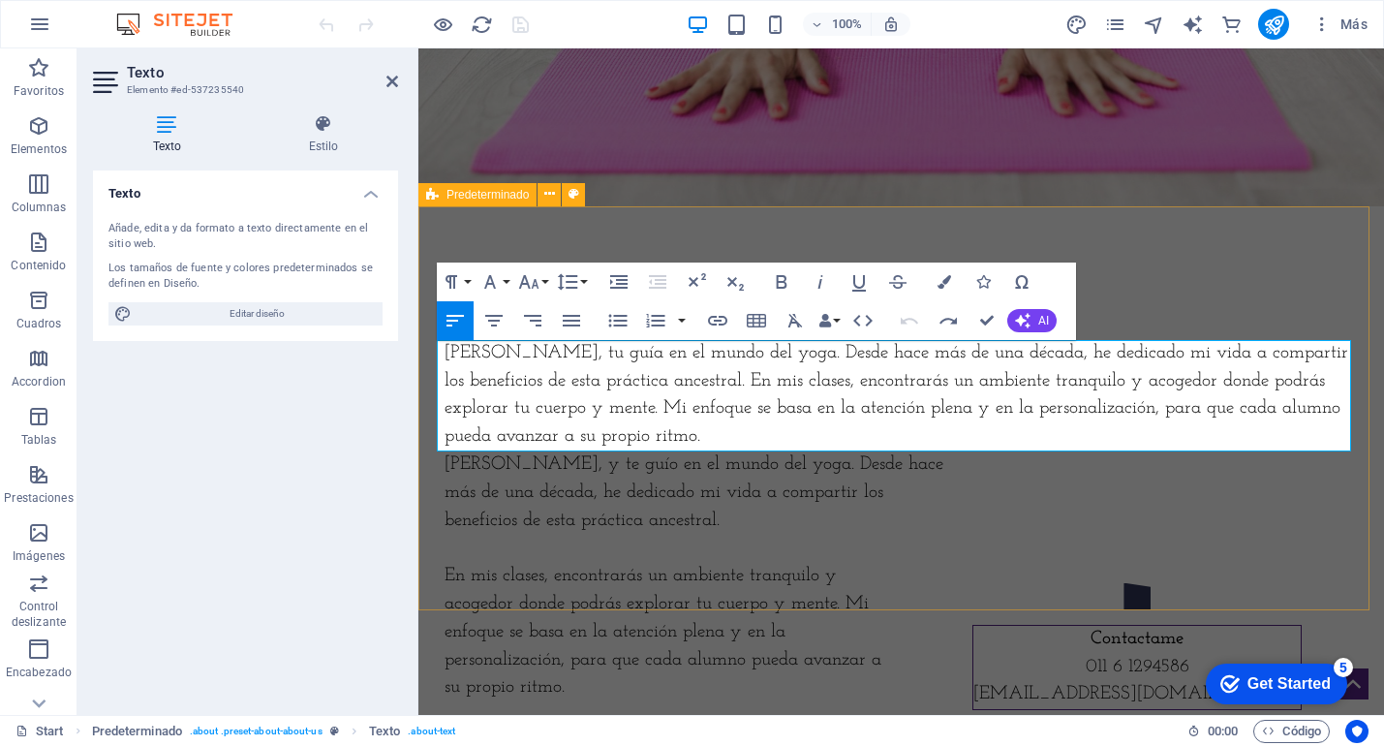
scroll to position [7322, 0]
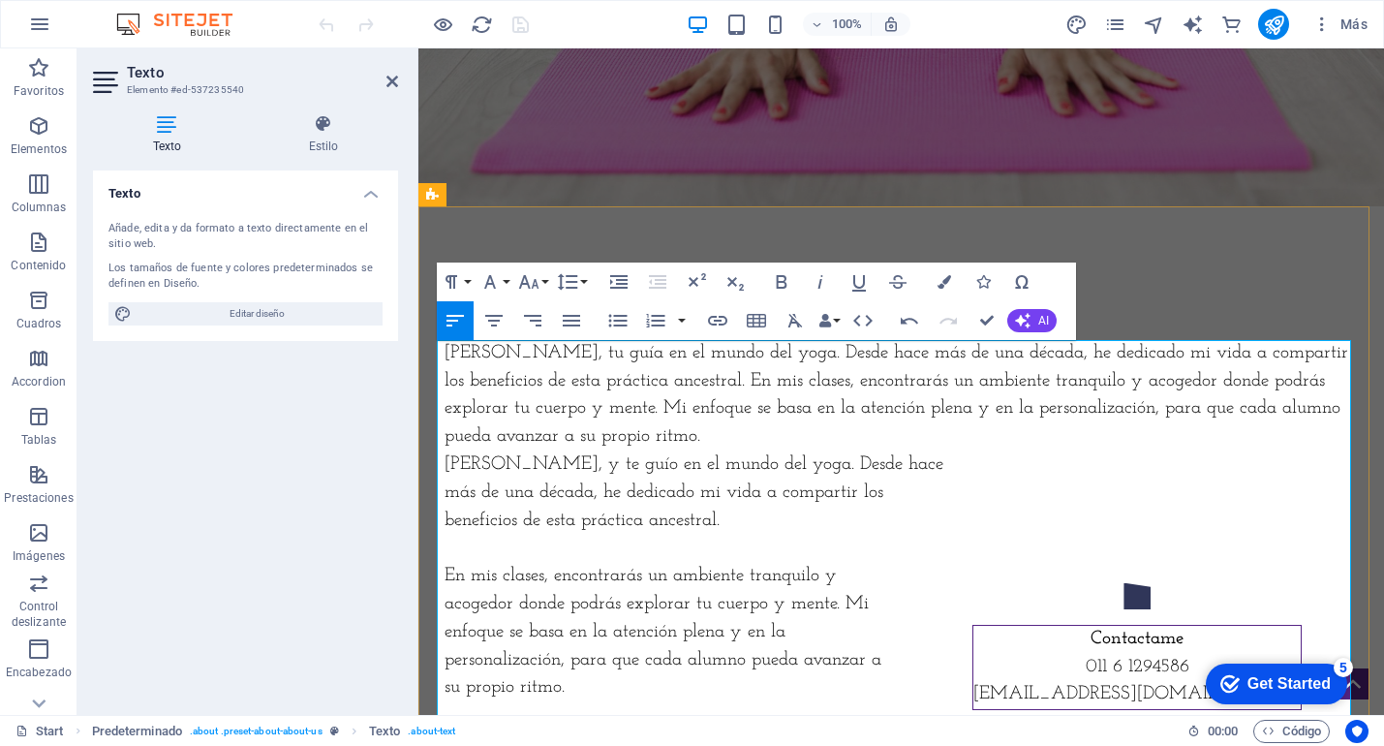
click at [728, 440] on p "[PERSON_NAME], tu guía en el mundo del yoga. Desde hace más de una década, he d…" at bounding box center [902, 395] width 915 height 111
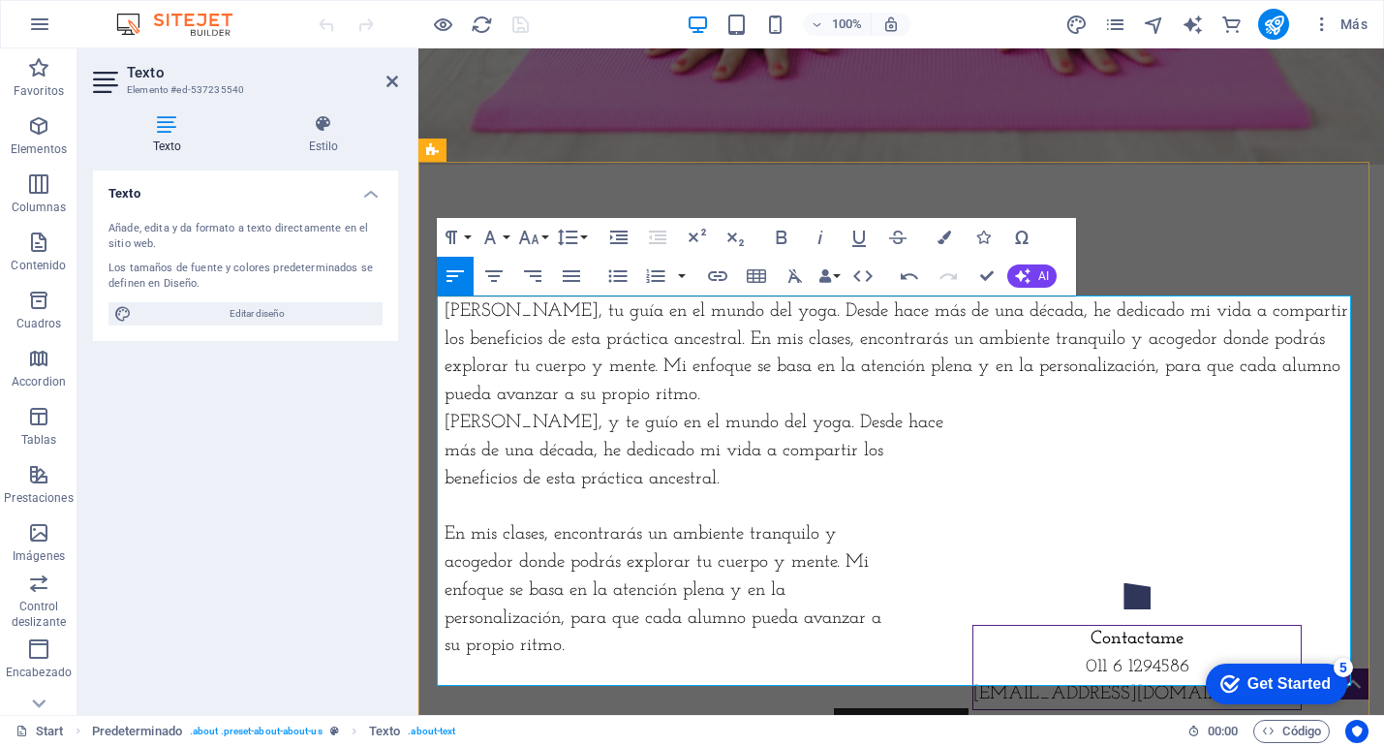
scroll to position [582, 0]
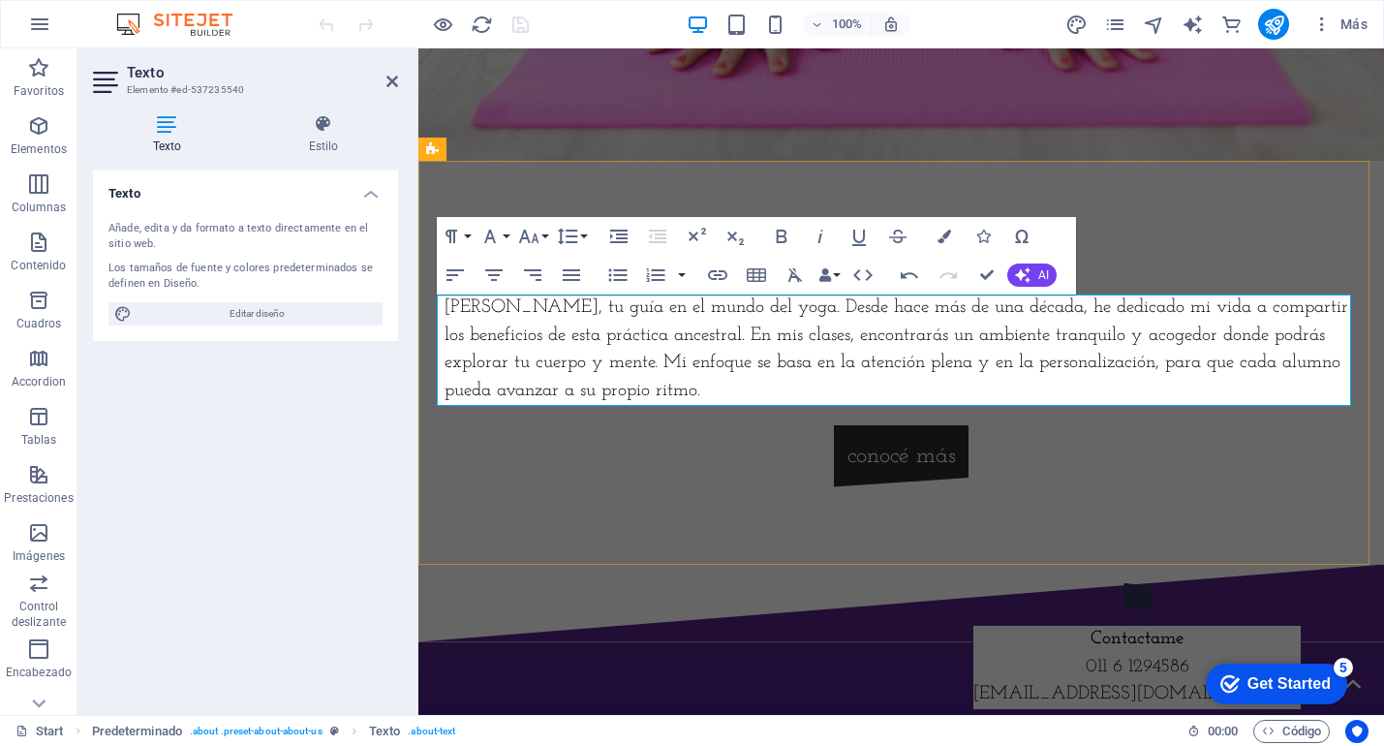
click at [720, 388] on p "[PERSON_NAME], tu guía en el mundo del yoga. Desde hace más de una década, he d…" at bounding box center [902, 350] width 915 height 111
click at [726, 378] on p "[PERSON_NAME], tu guía en el mundo del yoga. Desde hace más de una década, he d…" at bounding box center [902, 350] width 915 height 111
click at [1060, 492] on div "Sobre mi Soy Cecilia, tu guía en el mundo del yoga. Desde hace más de una décad…" at bounding box center [902, 363] width 966 height 404
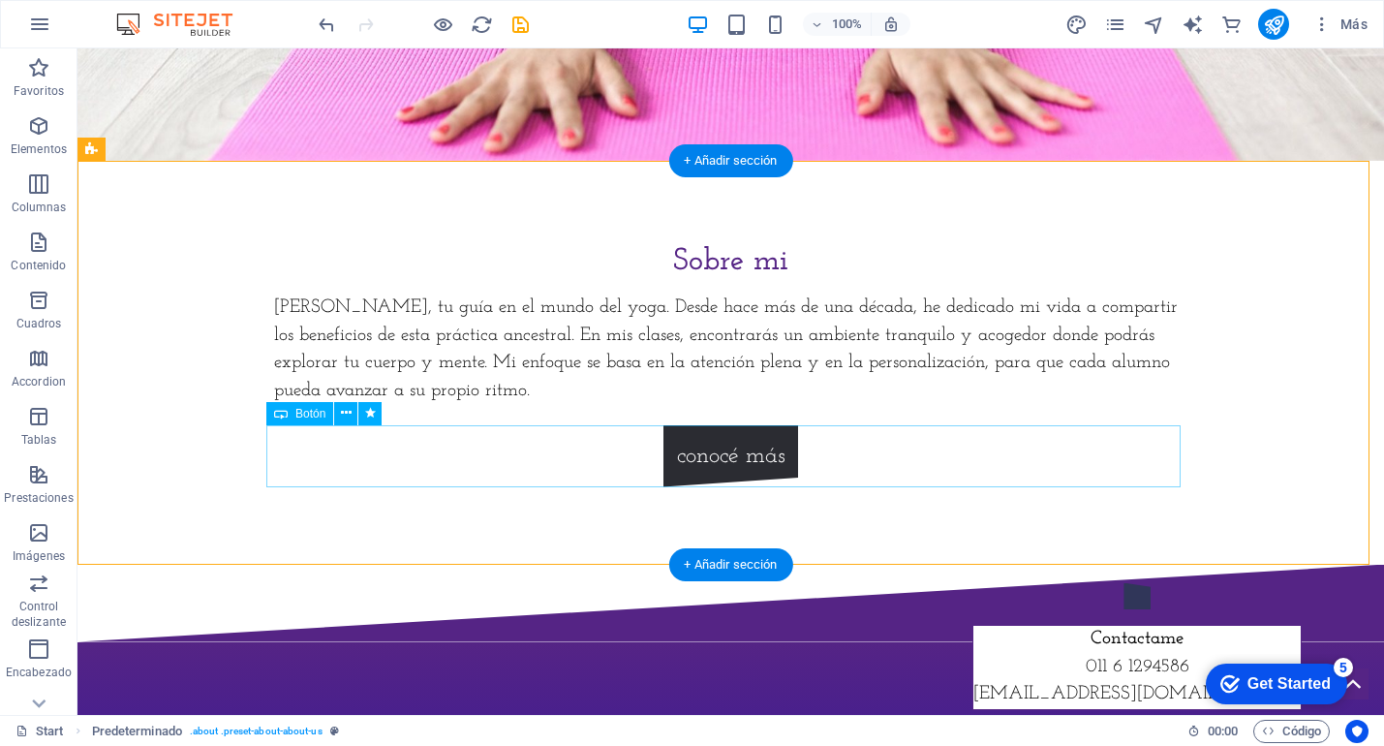
click at [717, 452] on div "conocé más" at bounding box center [731, 456] width 915 height 62
click at [902, 345] on div "[PERSON_NAME], tu guía en el mundo del yoga. Desde hace más de una década, he d…" at bounding box center [731, 350] width 915 height 111
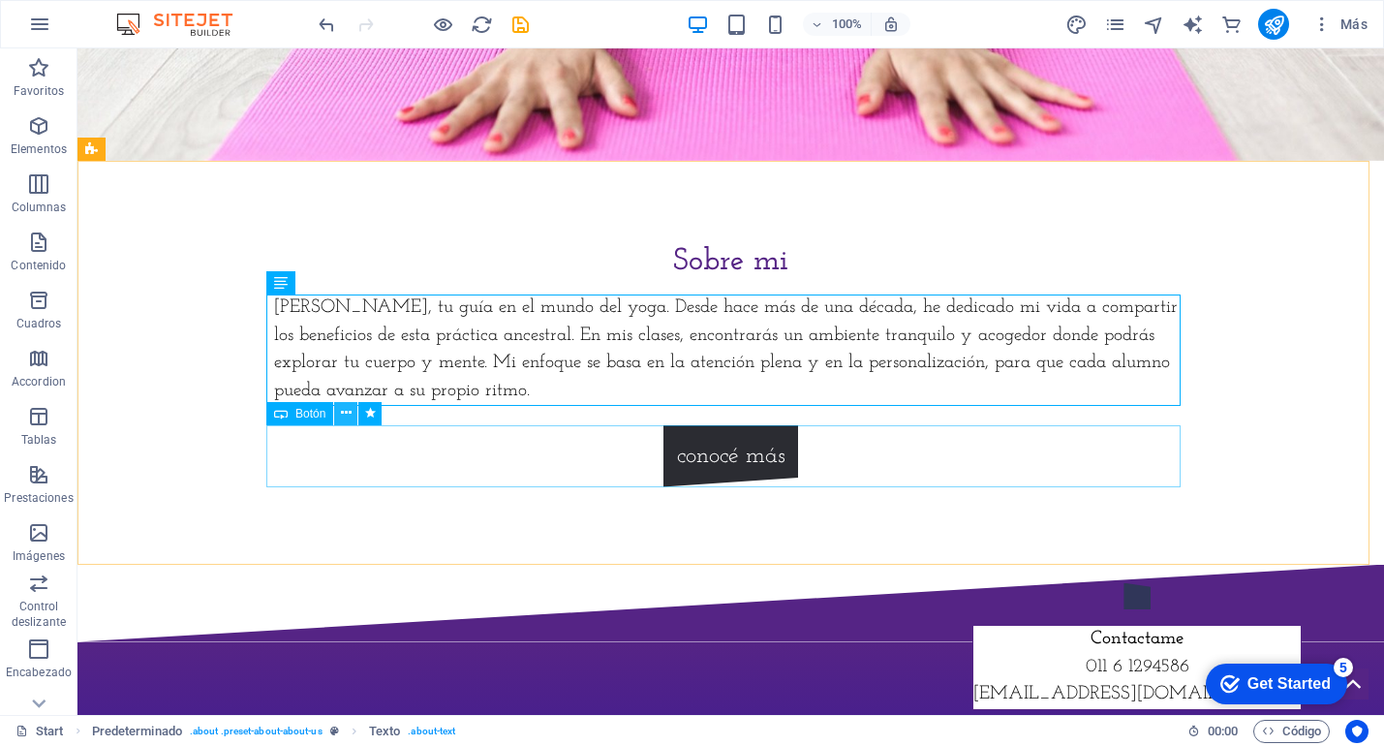
click at [343, 415] on icon at bounding box center [346, 413] width 11 height 20
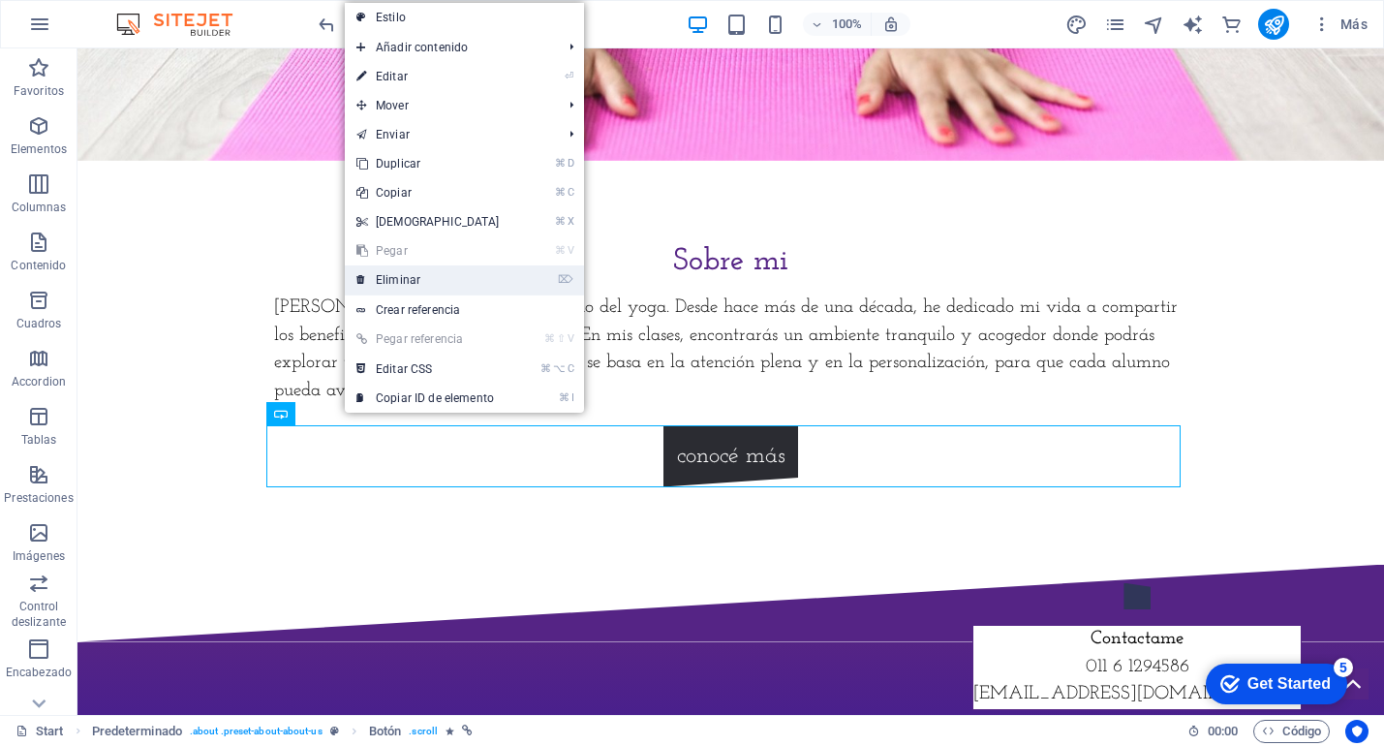
click at [419, 285] on link "⌦ Eliminar" at bounding box center [428, 279] width 167 height 29
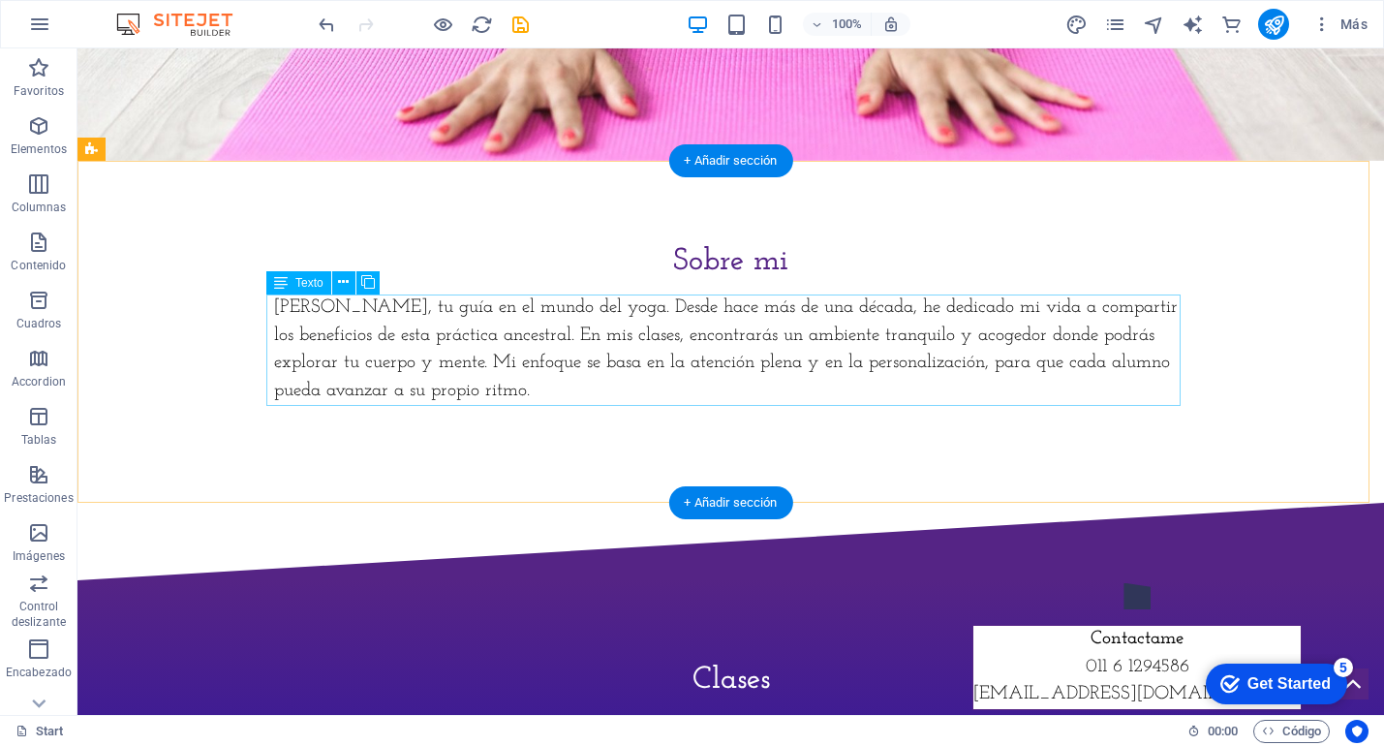
click at [551, 394] on div "[PERSON_NAME], tu guía en el mundo del yoga. Desde hace más de una década, he d…" at bounding box center [731, 350] width 915 height 111
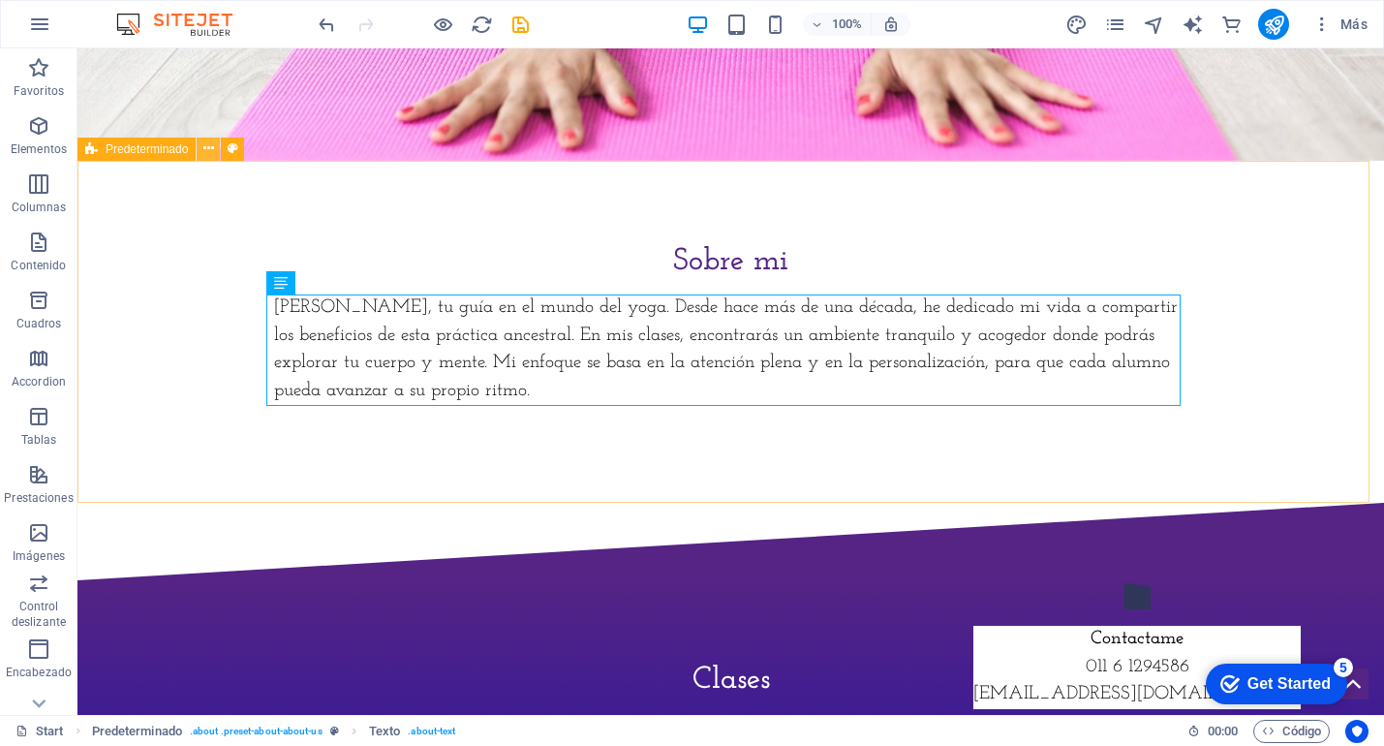
click at [208, 151] on icon at bounding box center [208, 149] width 11 height 20
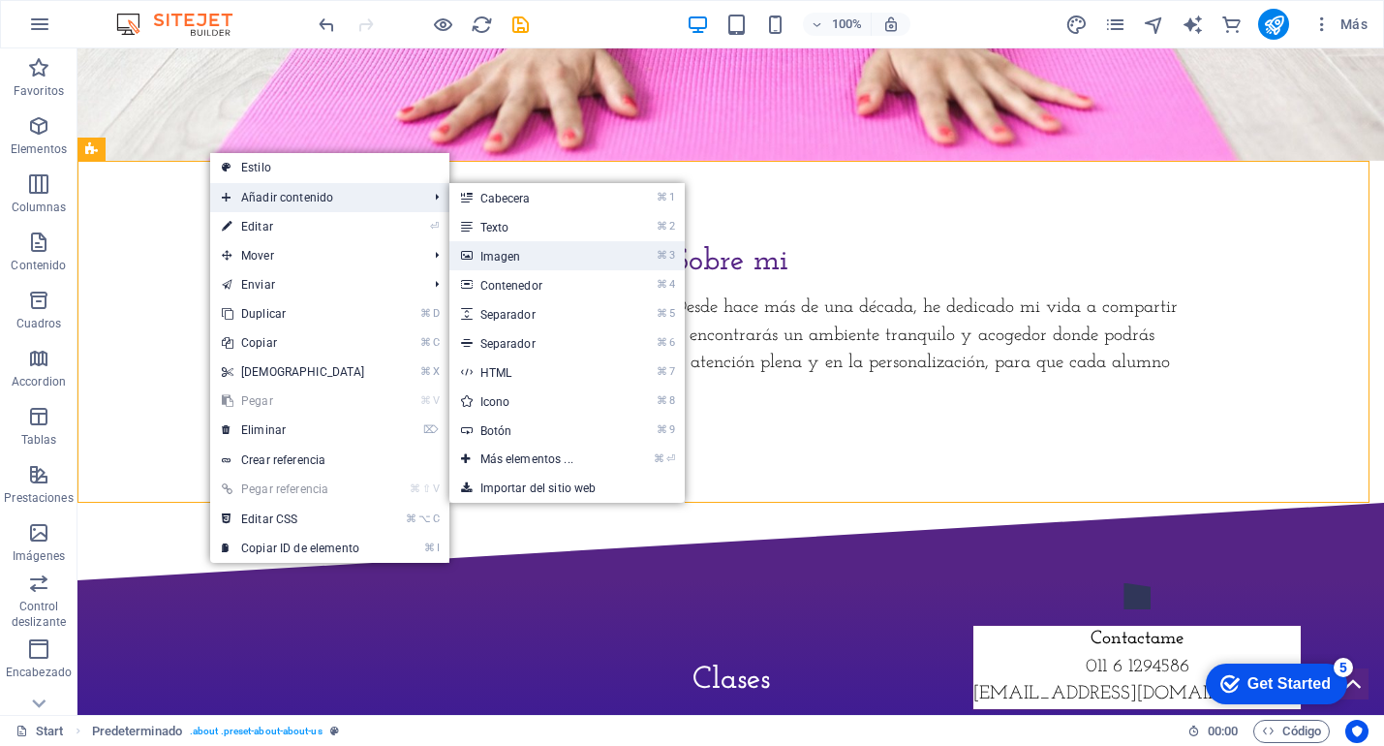
click at [496, 260] on link "⌘ 3 Imagen" at bounding box center [531, 255] width 163 height 29
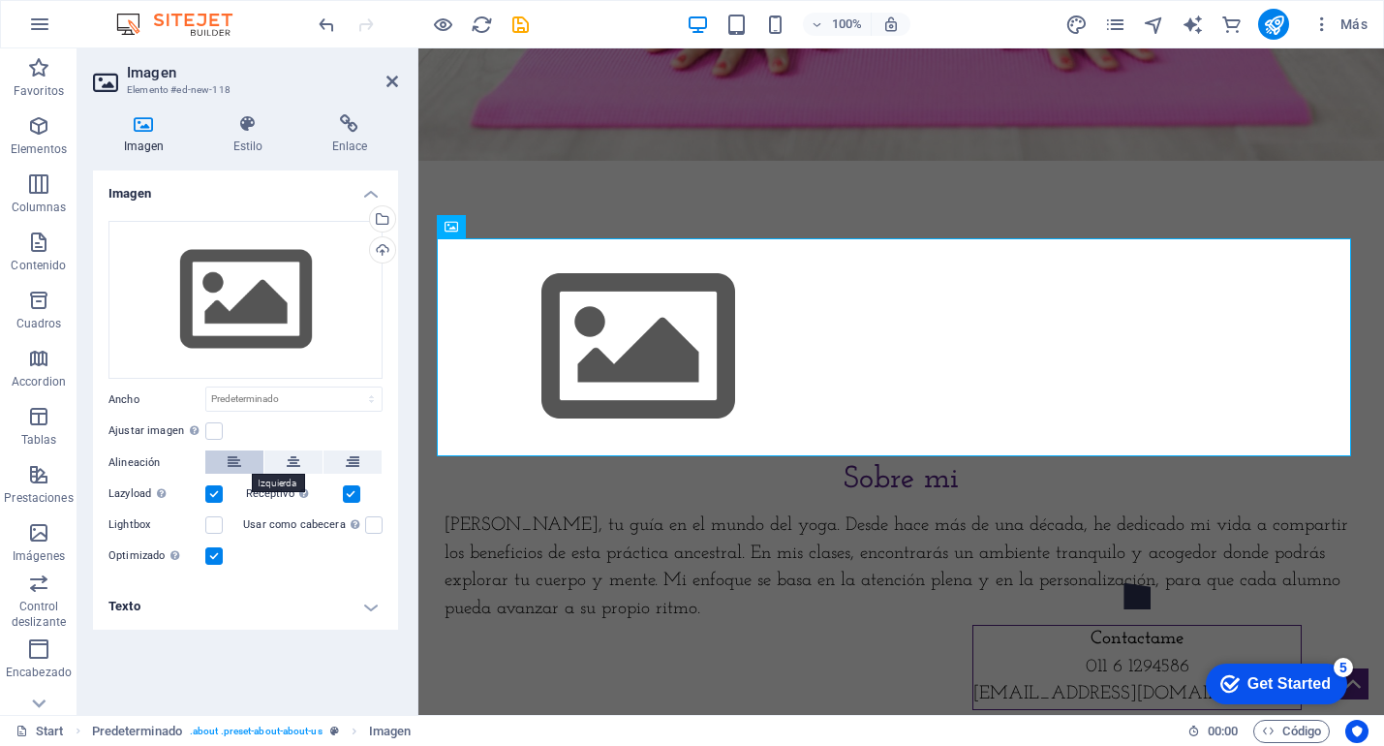
click at [233, 457] on icon at bounding box center [235, 461] width 14 height 23
click at [381, 249] on div "Cargar" at bounding box center [380, 251] width 29 height 29
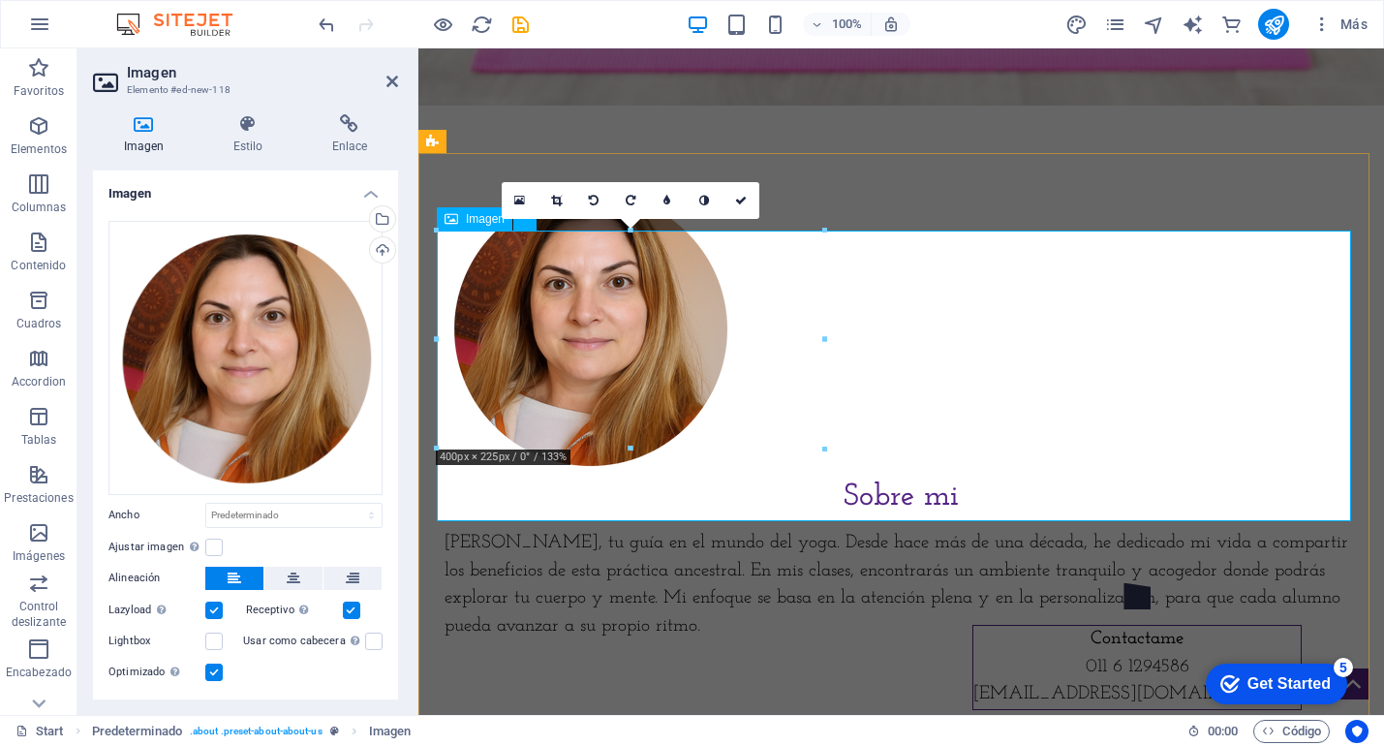
scroll to position [649, 0]
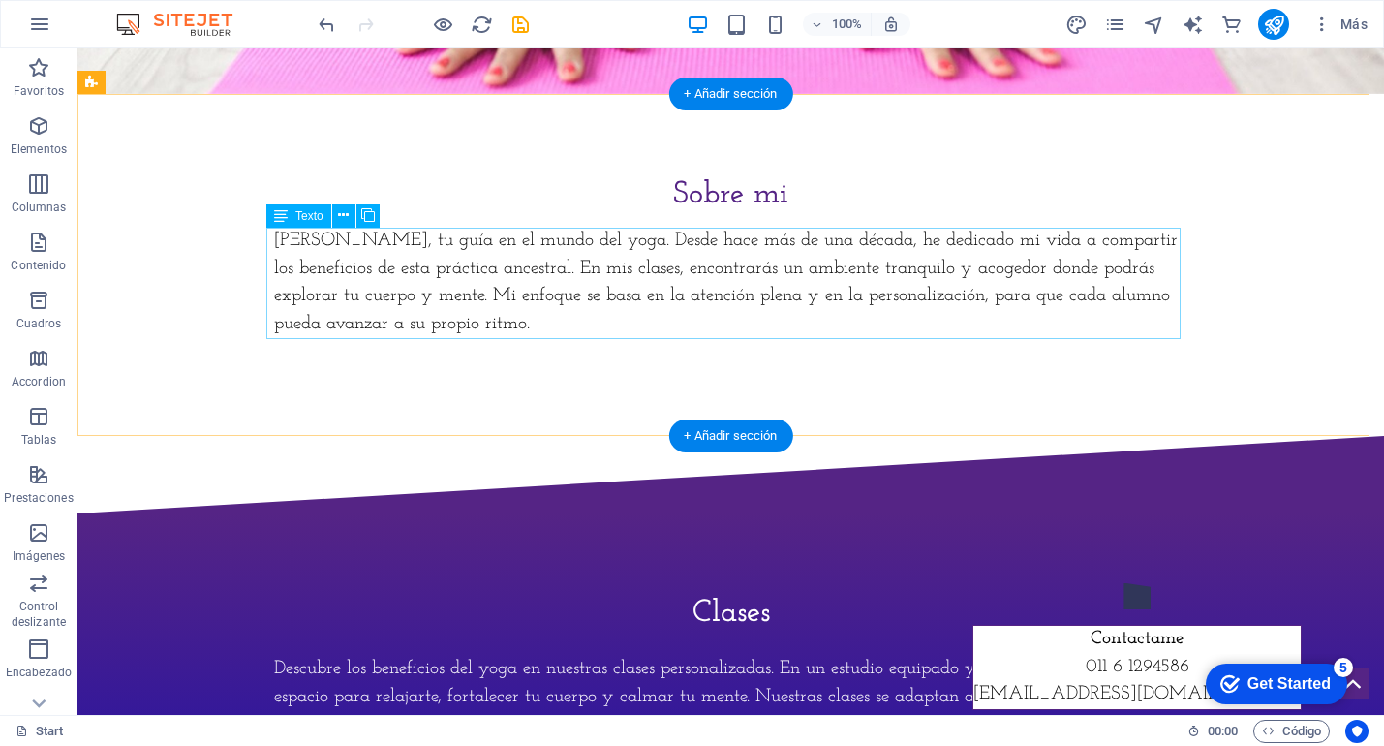
click at [482, 262] on div "[PERSON_NAME], tu guía en el mundo del yoga. Desde hace más de una década, he d…" at bounding box center [731, 283] width 915 height 111
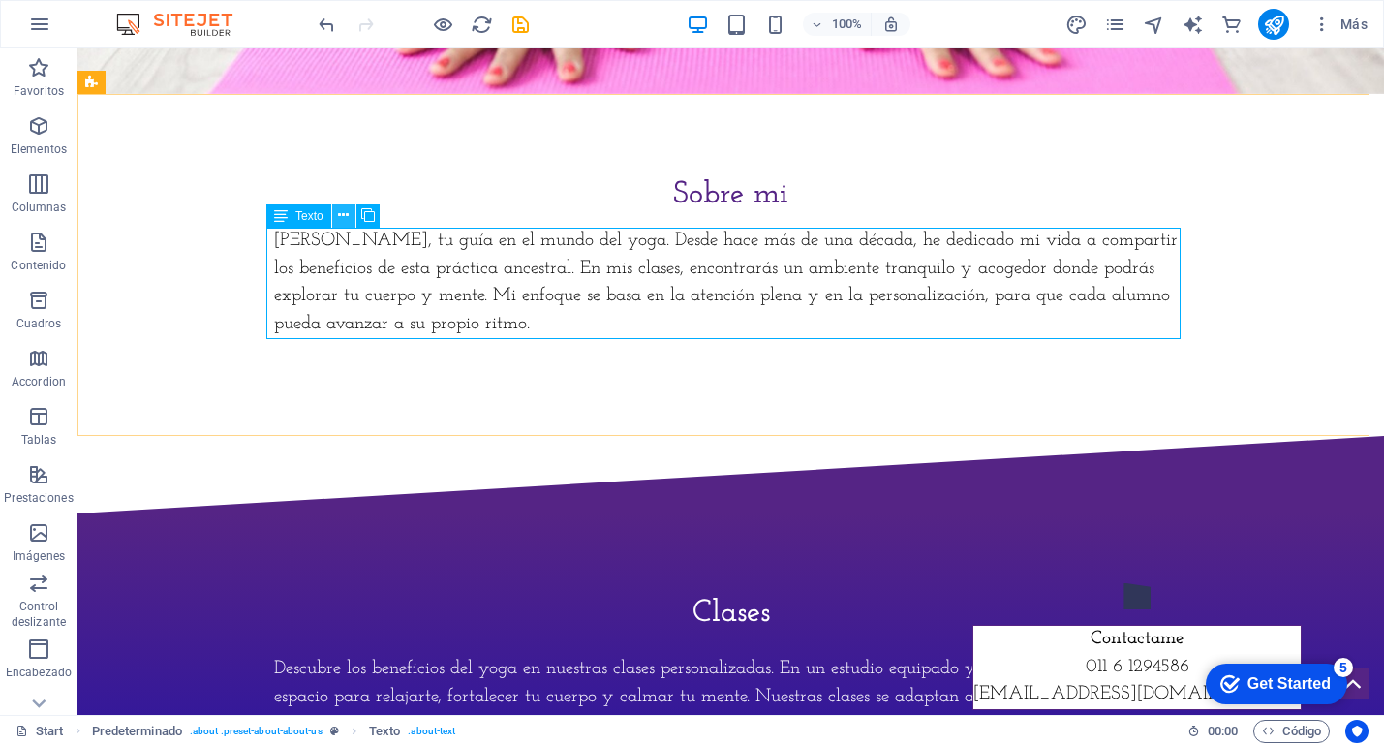
click at [344, 218] on icon at bounding box center [343, 215] width 11 height 20
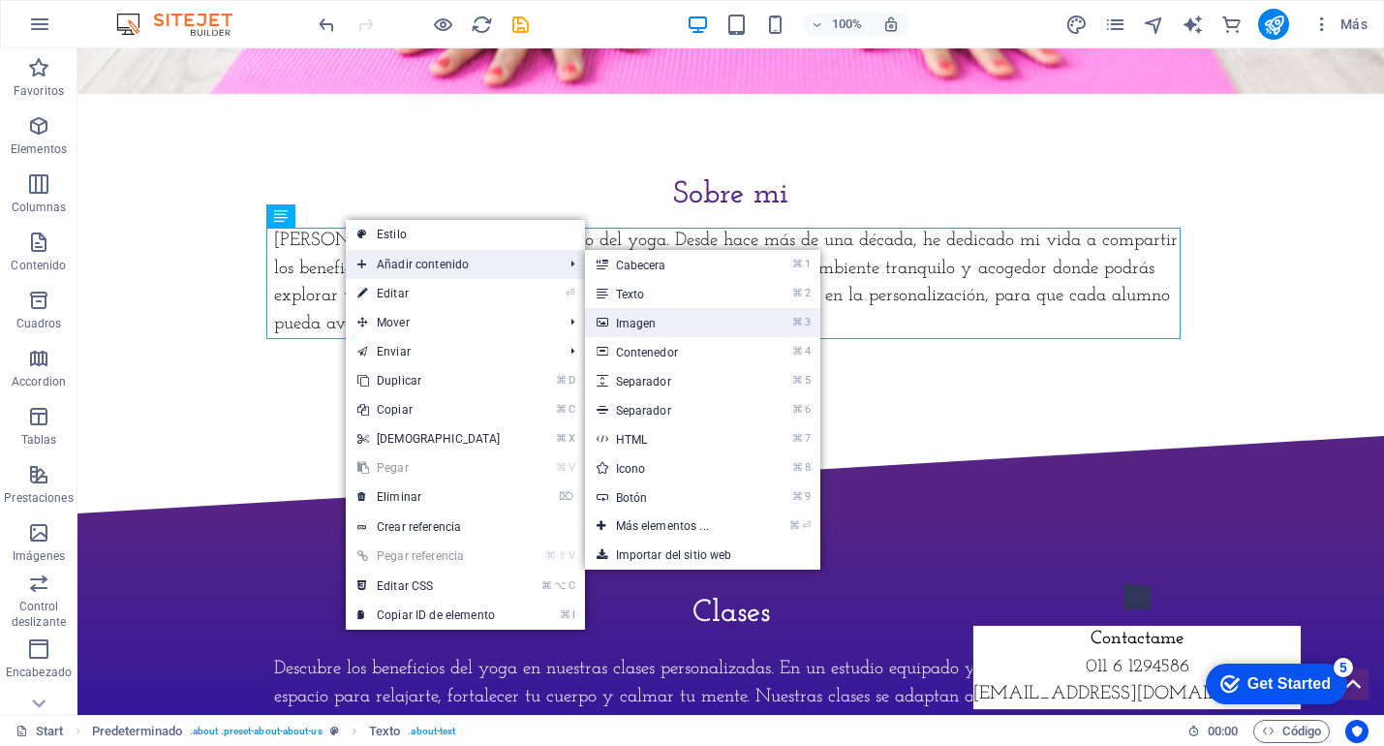
click at [671, 320] on link "⌘ 3 Imagen" at bounding box center [666, 322] width 163 height 29
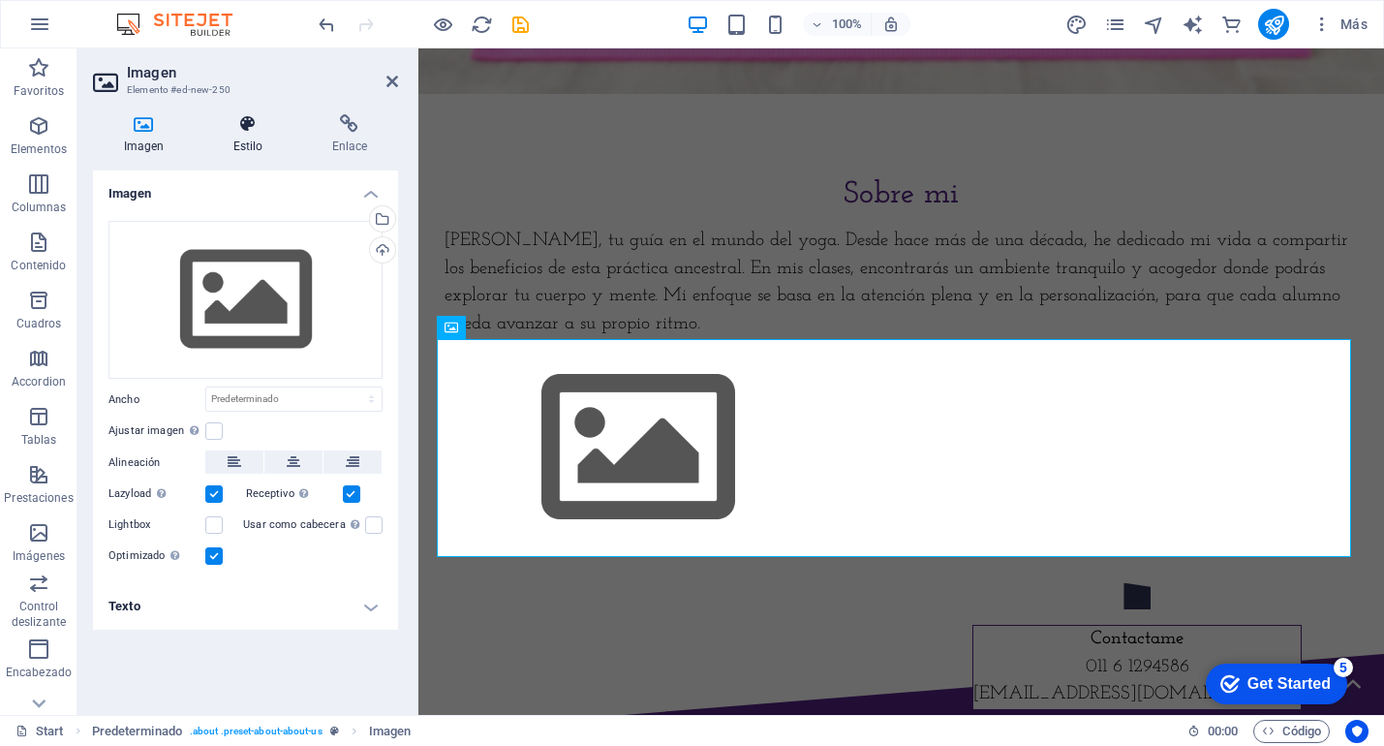
click at [231, 141] on h4 "Estilo" at bounding box center [251, 134] width 99 height 41
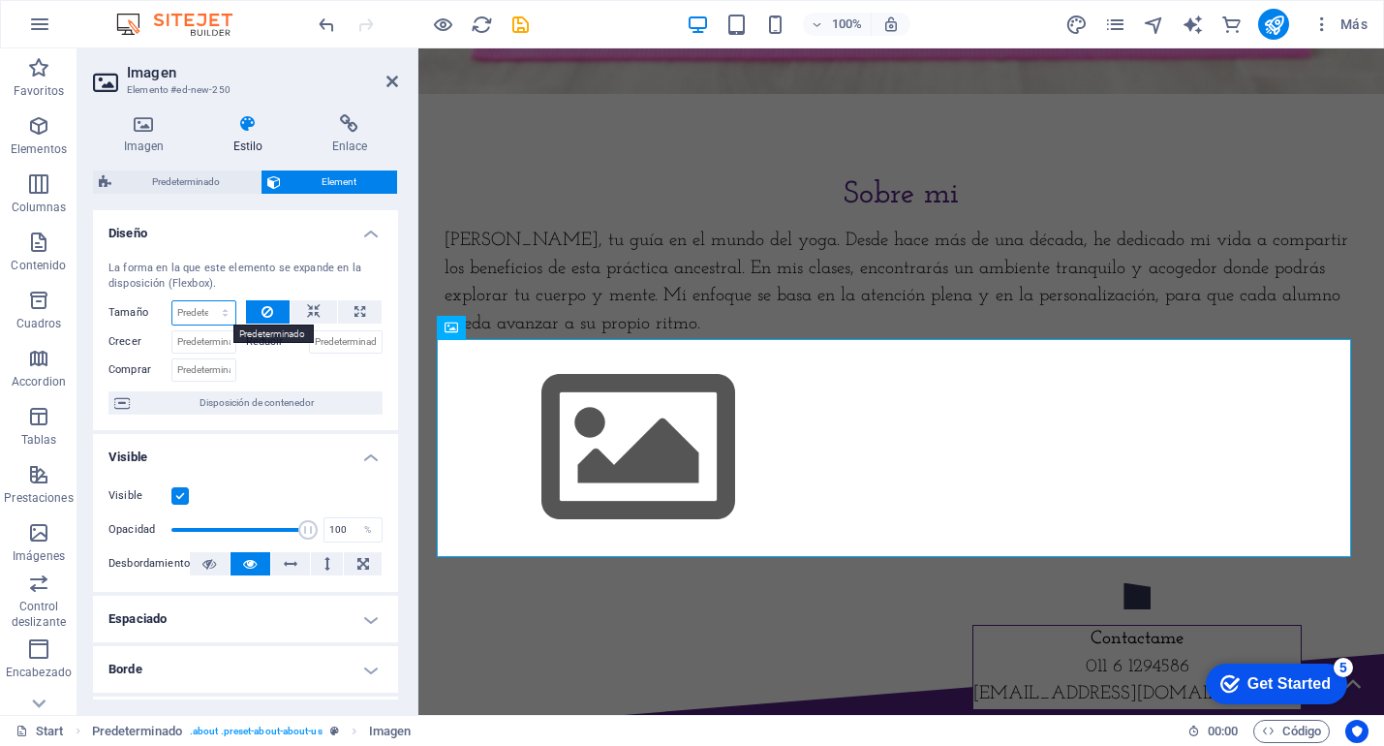
click at [220, 310] on select "Predeterminado automático px % 1/1 1/2 1/3 1/4 1/5 1/6 1/7 1/8 1/9 1/10" at bounding box center [203, 312] width 63 height 23
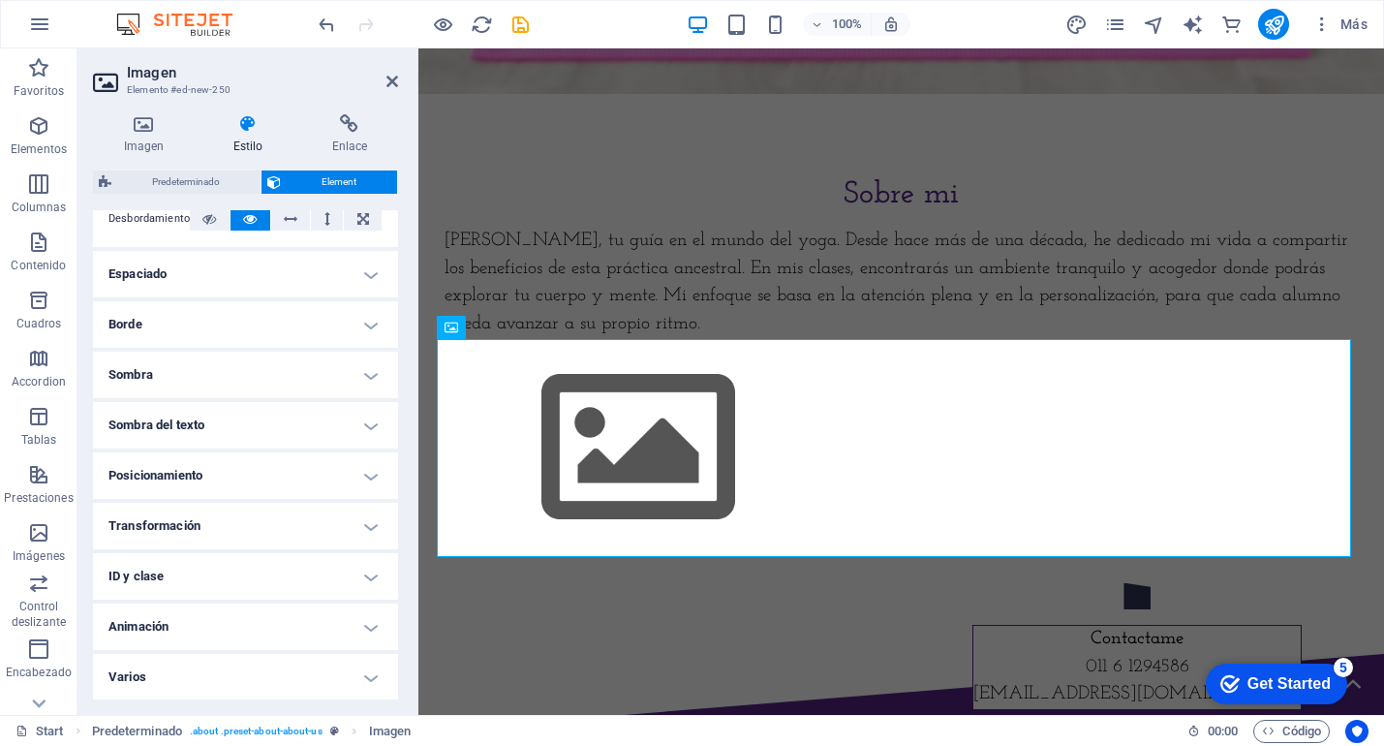
scroll to position [346, 0]
click at [371, 474] on h4 "Posicionamiento" at bounding box center [245, 474] width 305 height 47
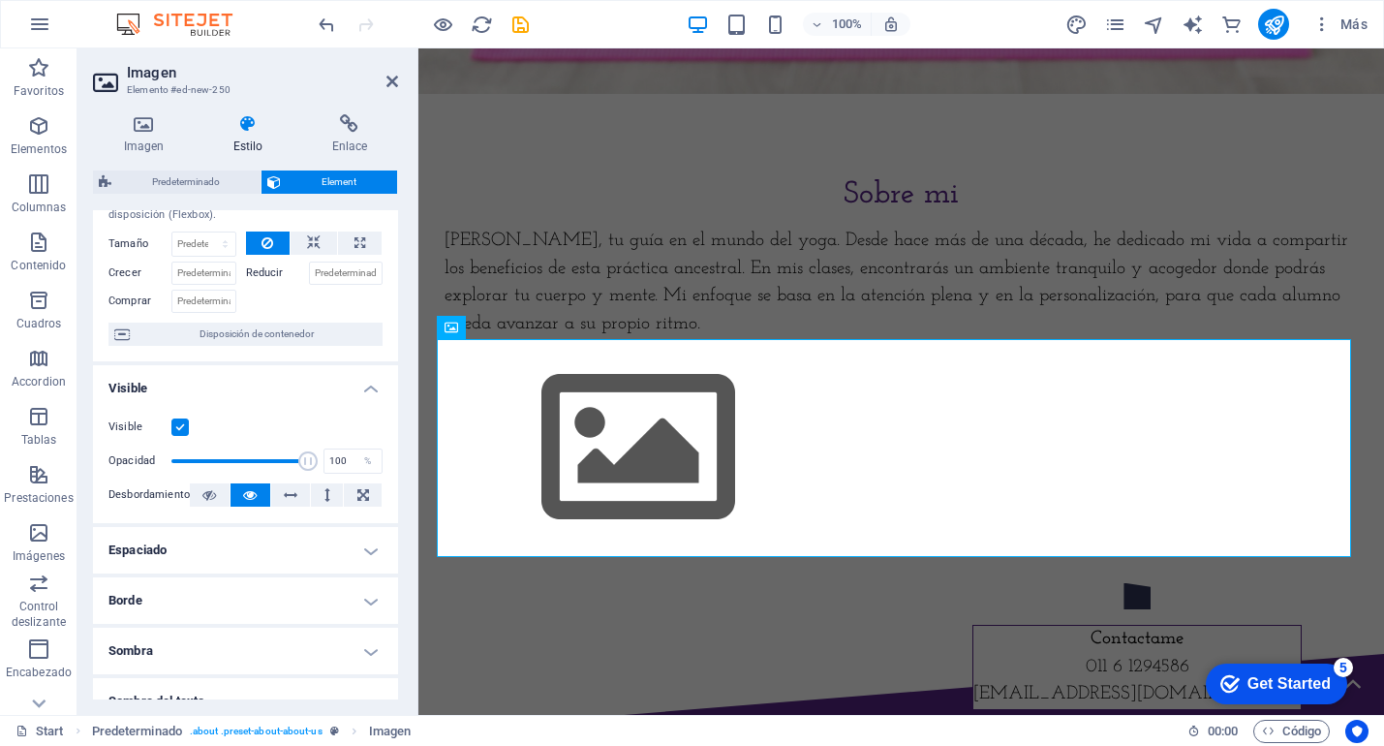
scroll to position [0, 0]
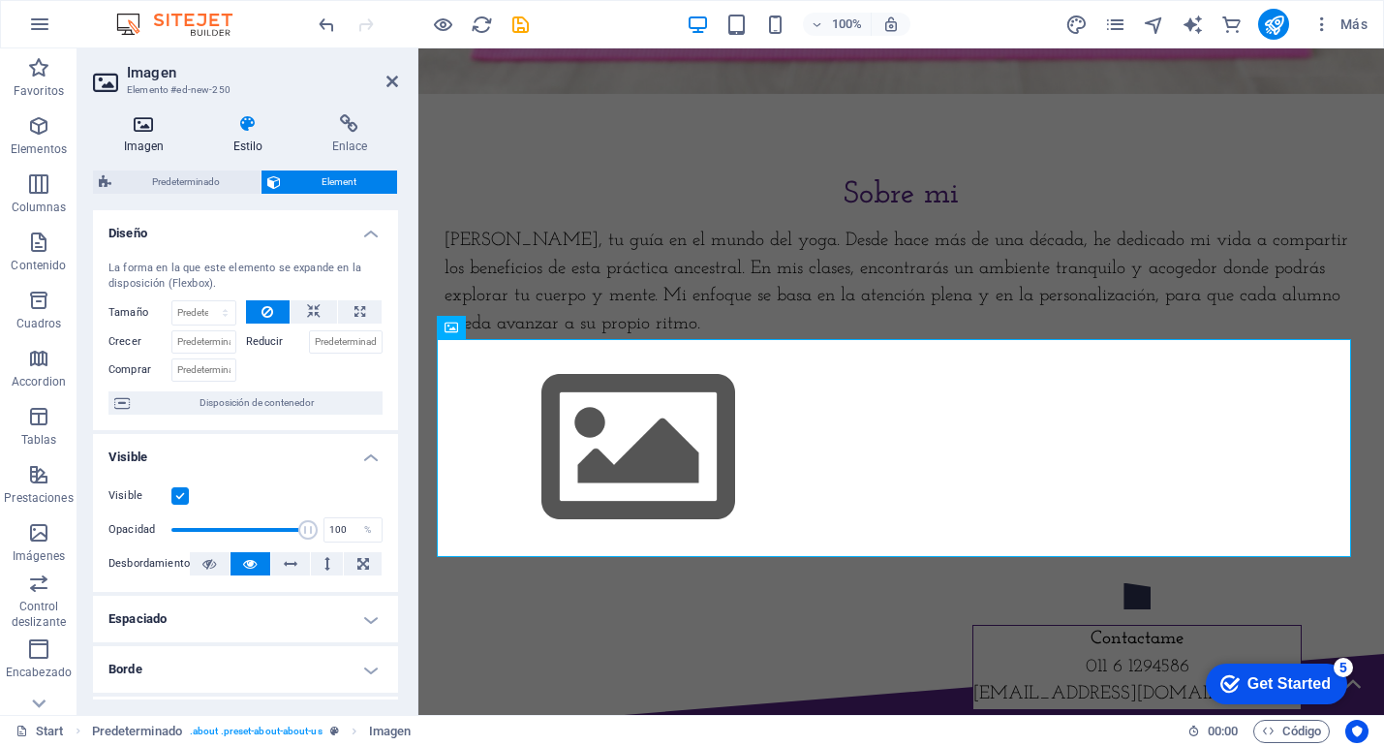
click at [147, 135] on h4 "Imagen" at bounding box center [147, 134] width 109 height 41
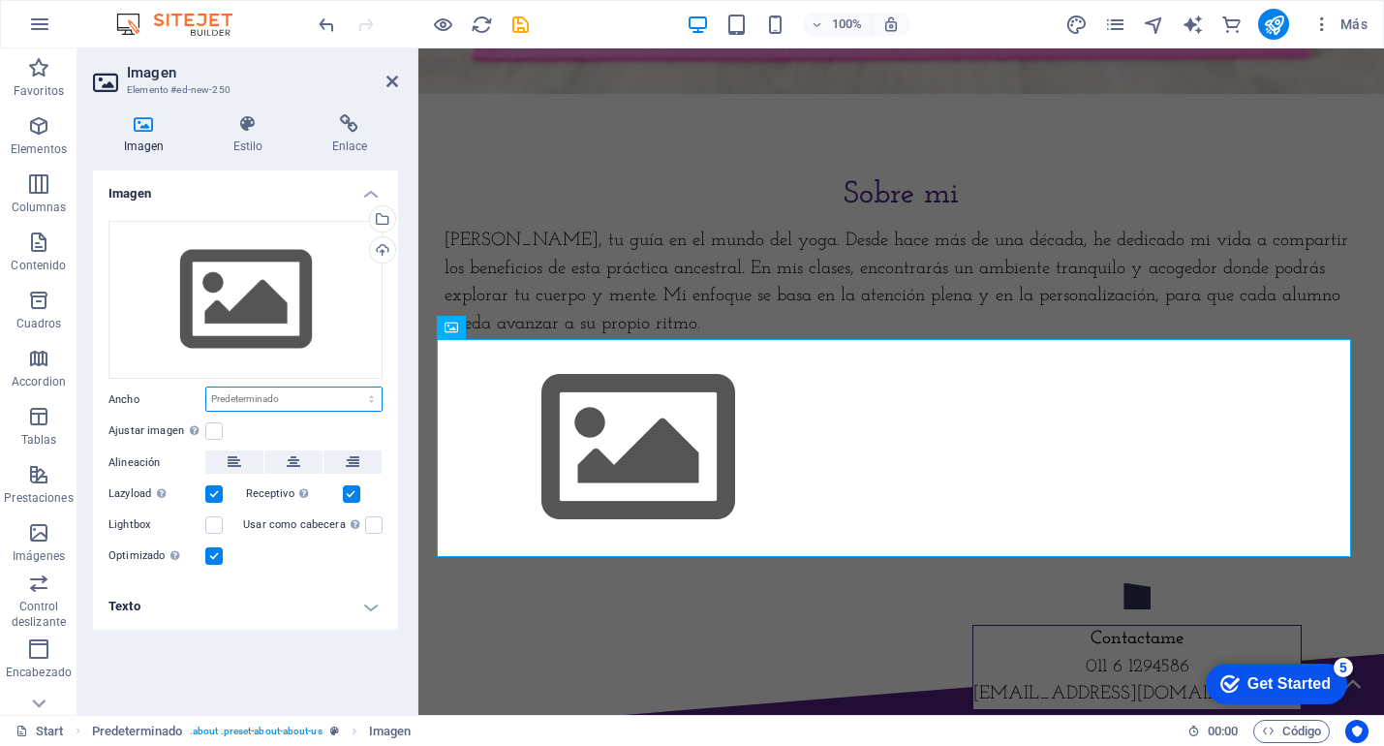
click at [342, 394] on select "Predeterminado automático px rem % em vh vw" at bounding box center [293, 399] width 175 height 23
click at [370, 605] on h4 "Texto" at bounding box center [245, 606] width 305 height 47
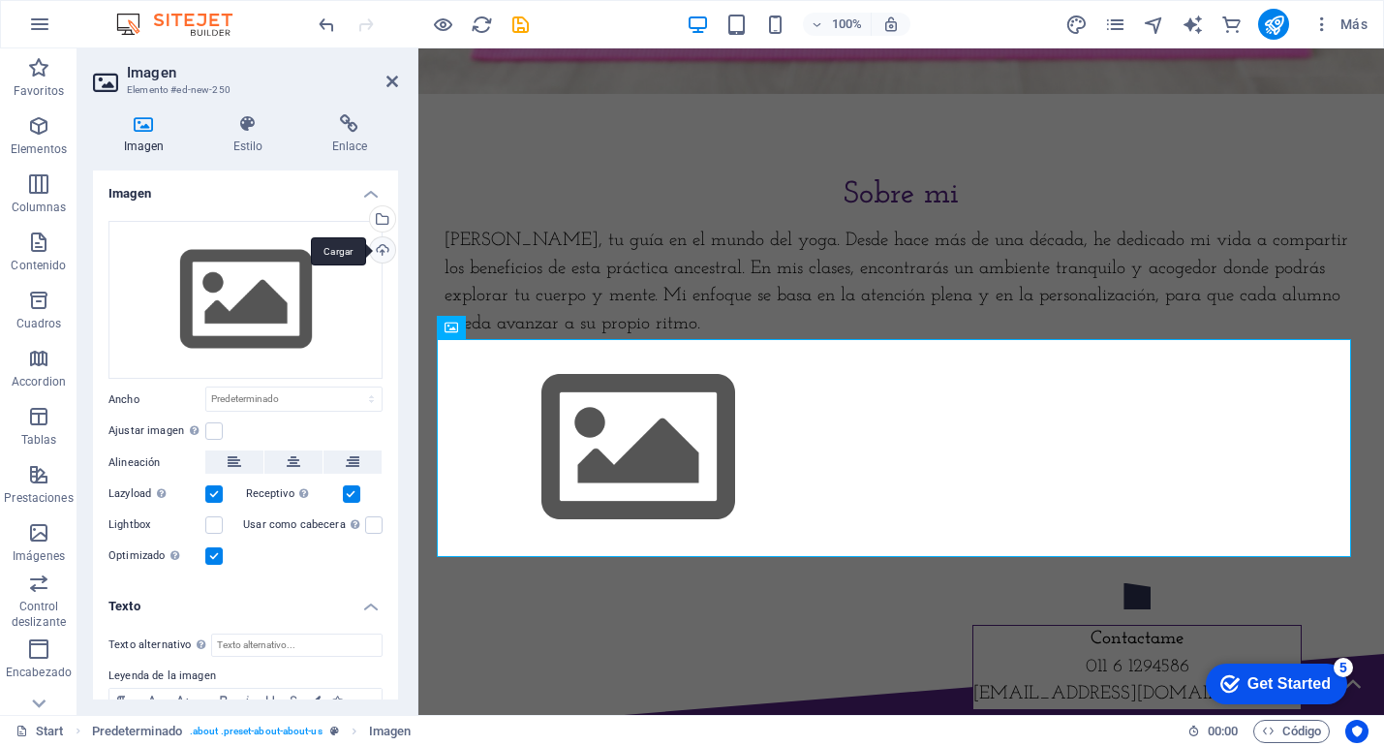
click at [373, 256] on div "Cargar" at bounding box center [380, 251] width 29 height 29
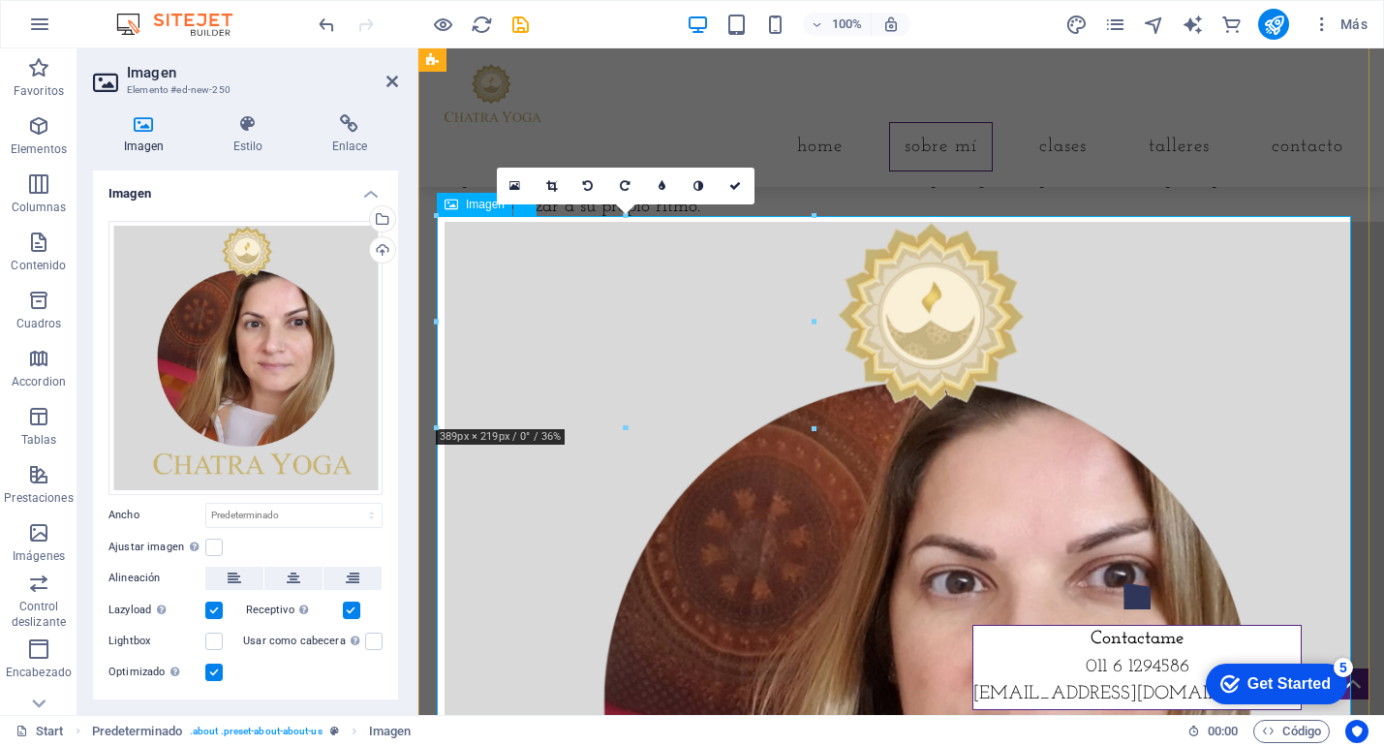
scroll to position [760, 0]
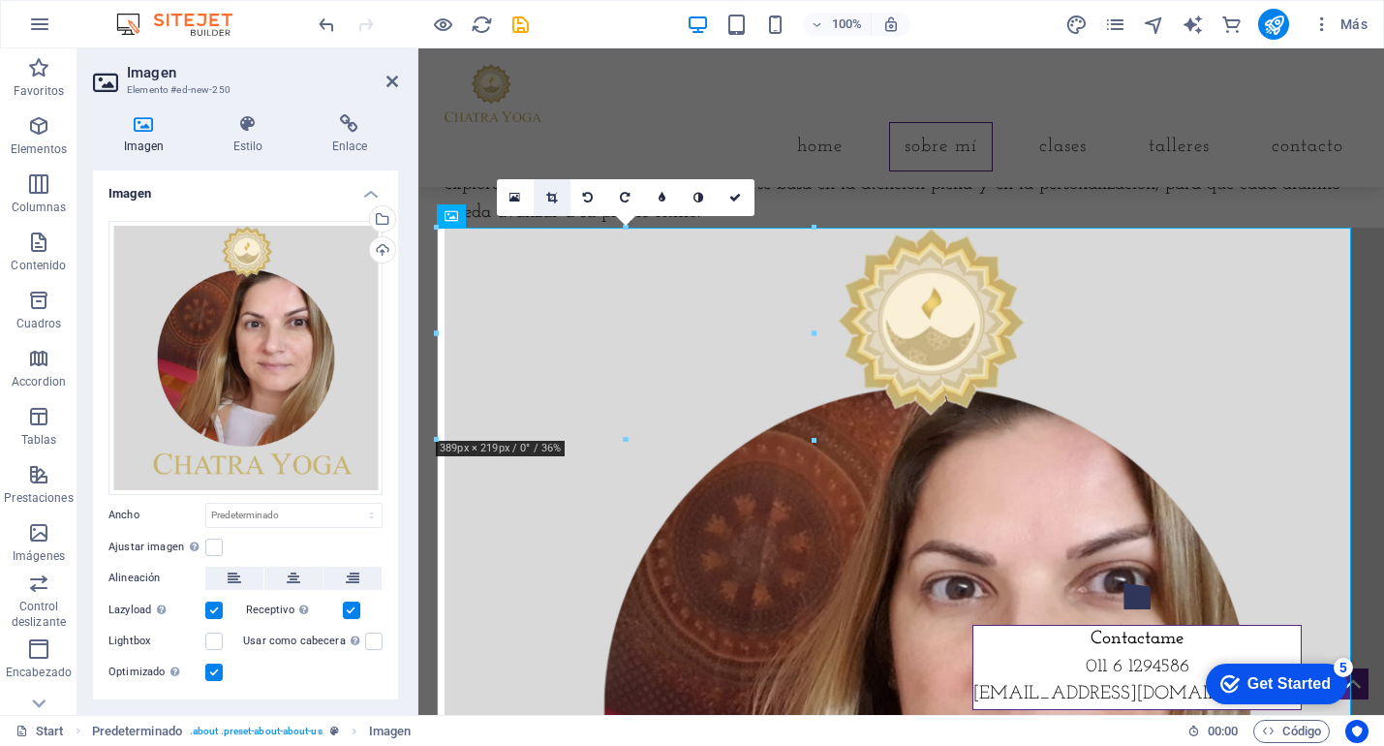
click at [546, 194] on icon at bounding box center [551, 198] width 11 height 12
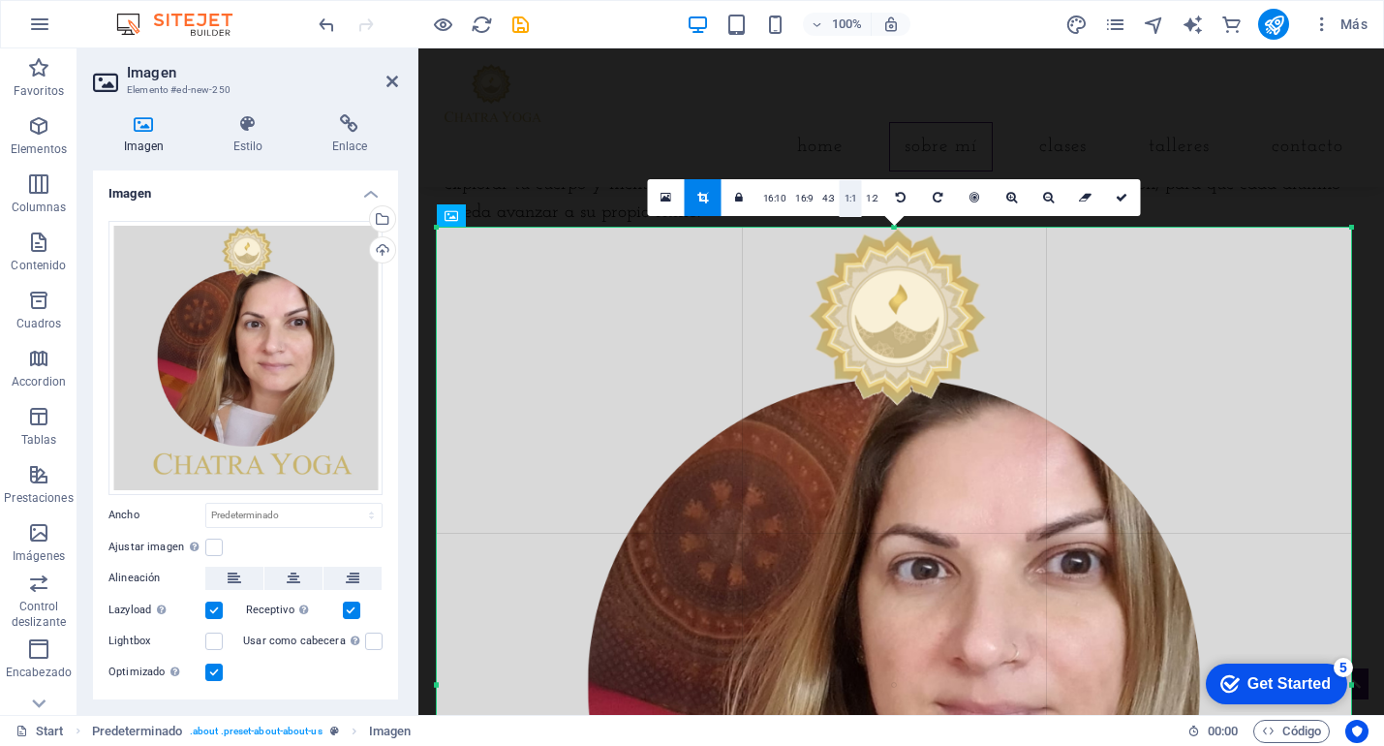
click at [852, 198] on link "1:1" at bounding box center [851, 198] width 22 height 37
click at [826, 201] on link "4:3" at bounding box center [829, 198] width 22 height 37
click at [872, 200] on link "1:2" at bounding box center [872, 198] width 22 height 37
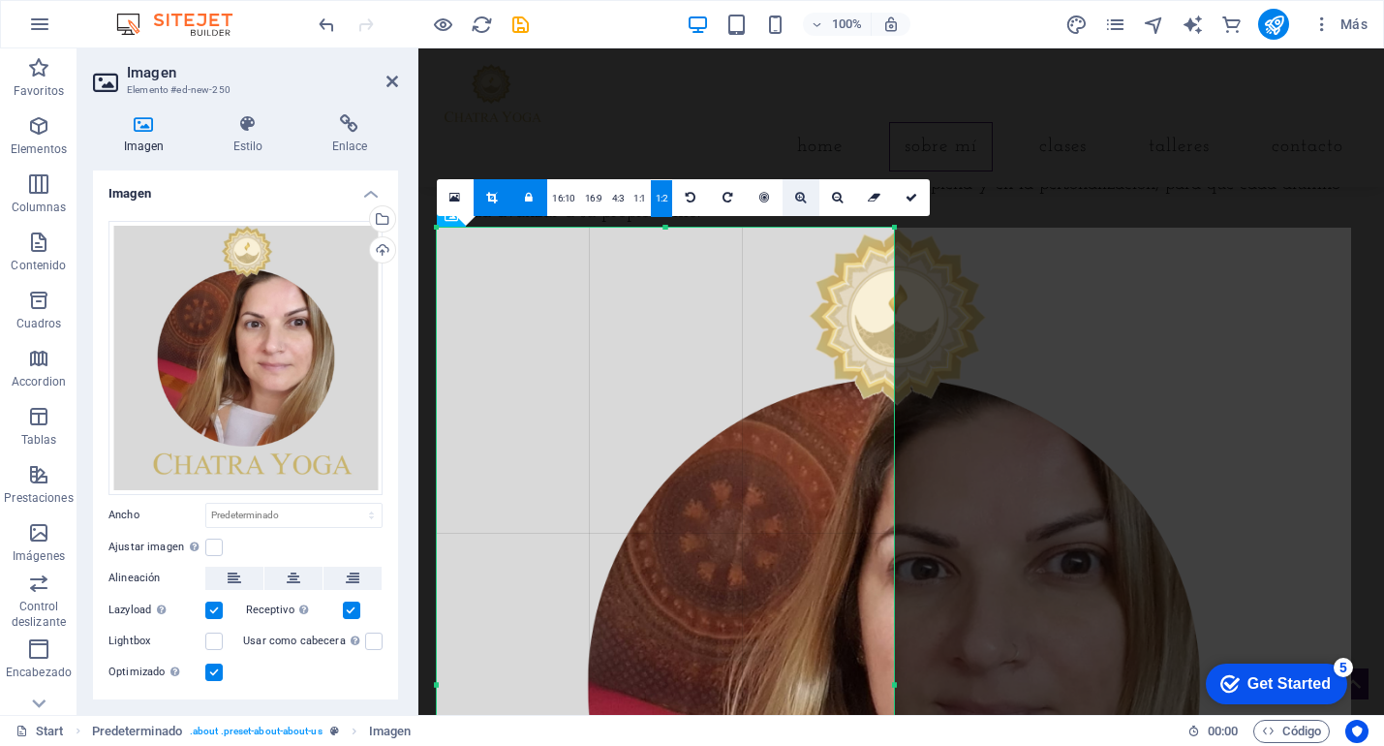
click at [801, 202] on icon at bounding box center [800, 198] width 11 height 12
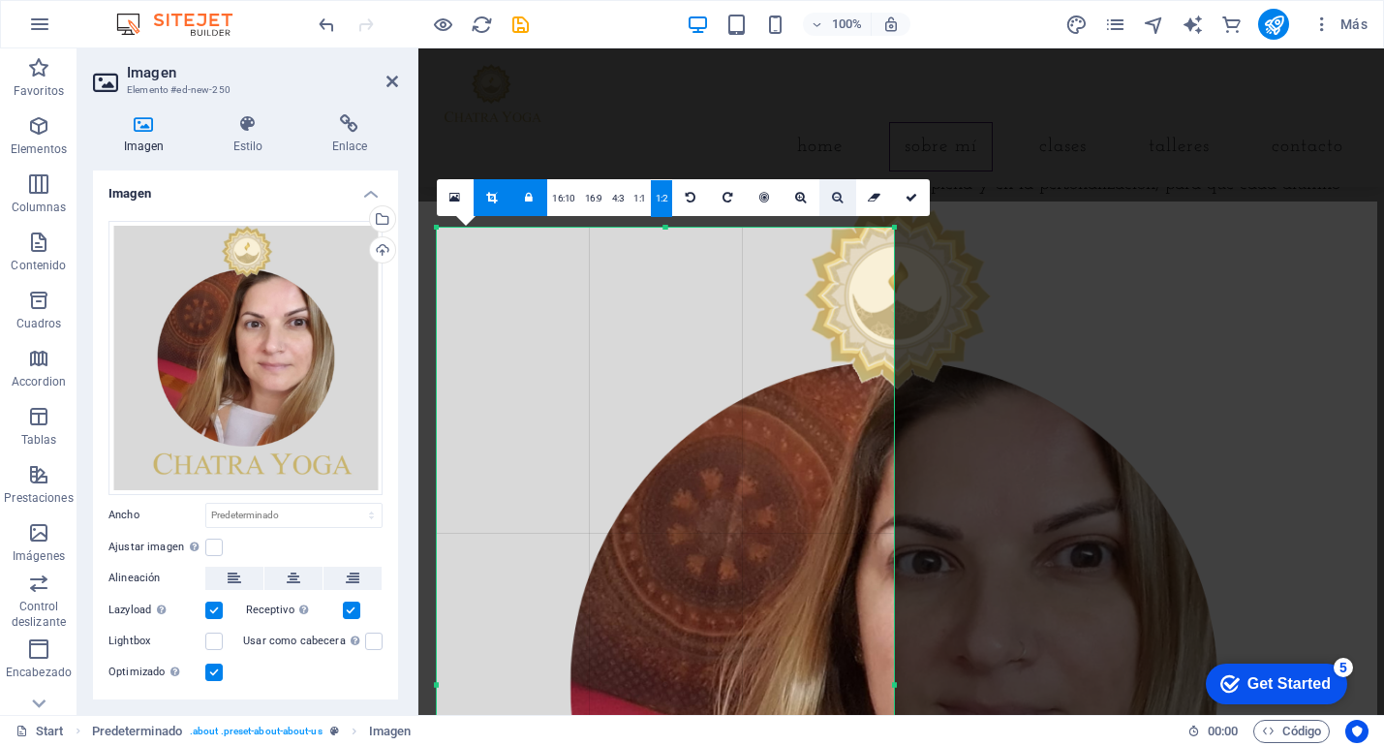
click at [837, 202] on icon at bounding box center [837, 198] width 11 height 12
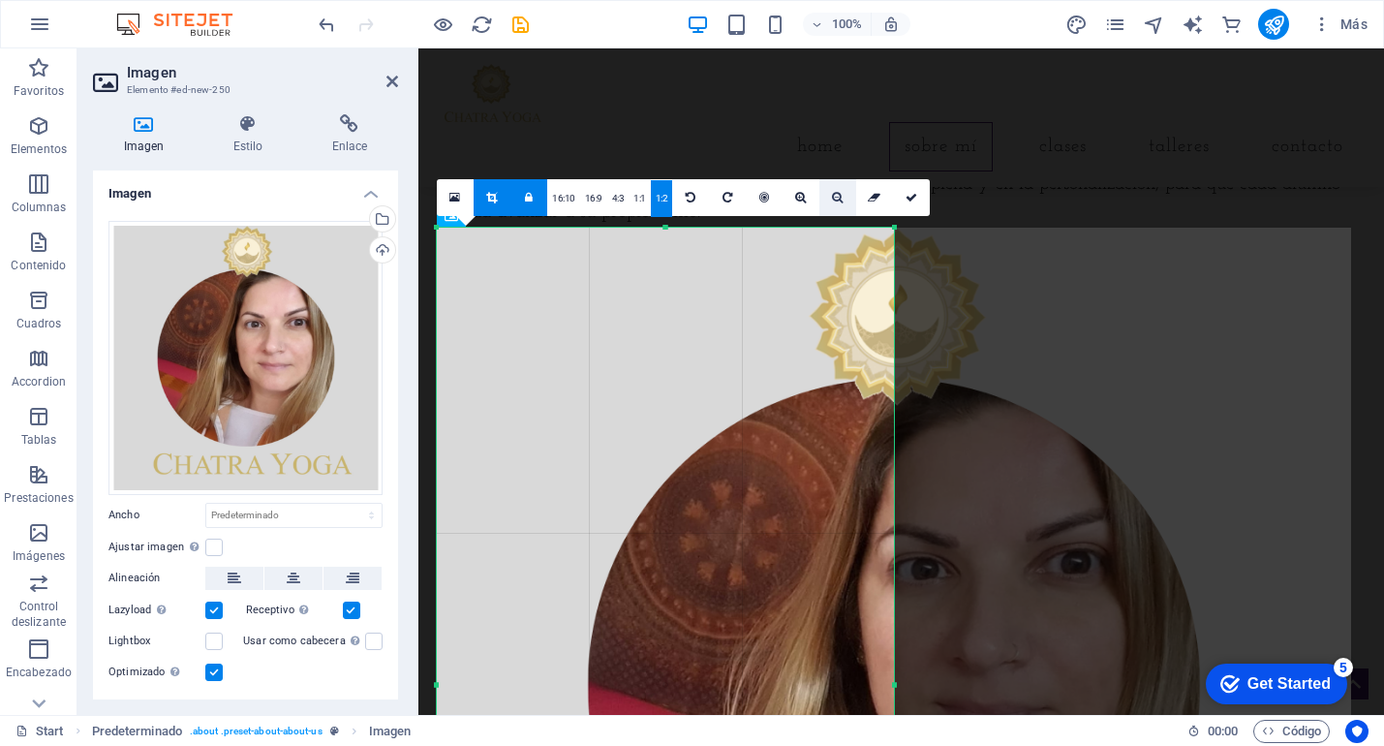
click at [837, 202] on icon at bounding box center [837, 198] width 11 height 12
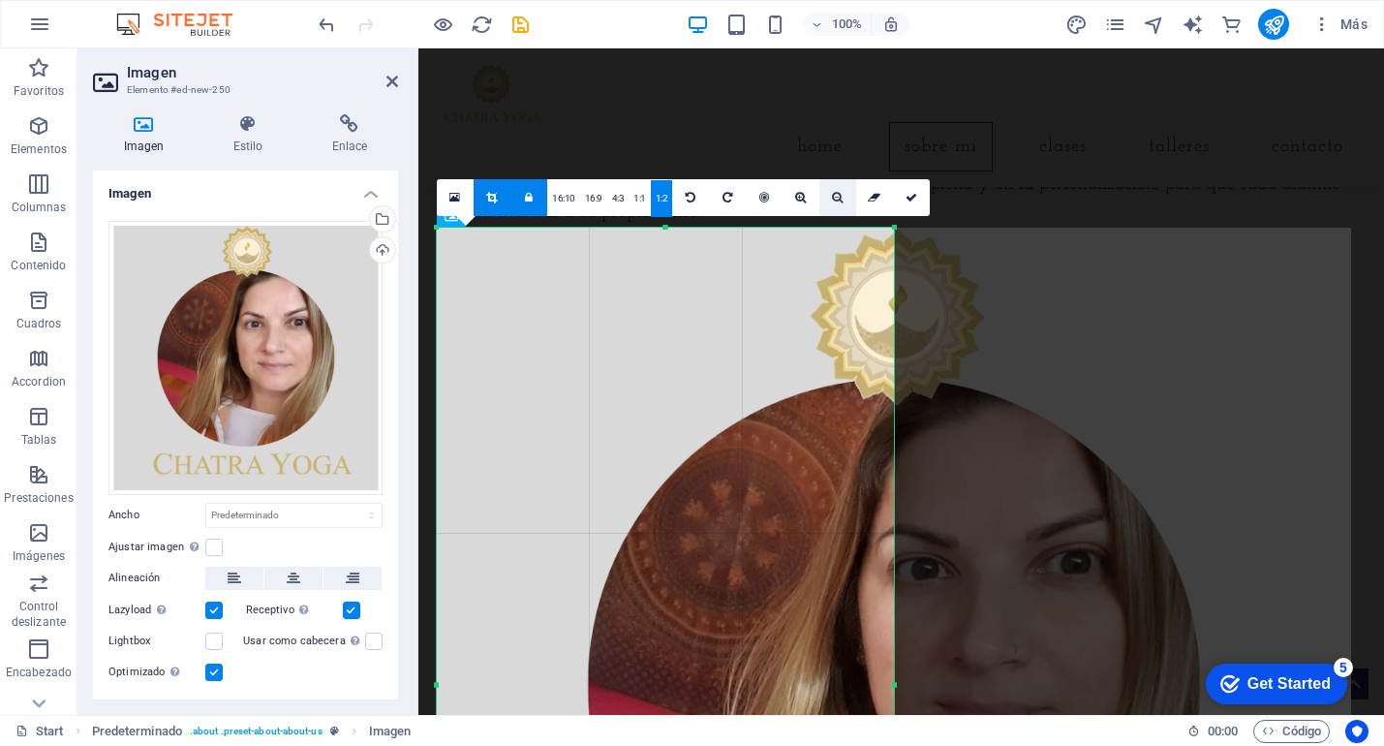
click at [837, 202] on icon at bounding box center [837, 198] width 11 height 12
click at [690, 202] on icon at bounding box center [691, 198] width 10 height 12
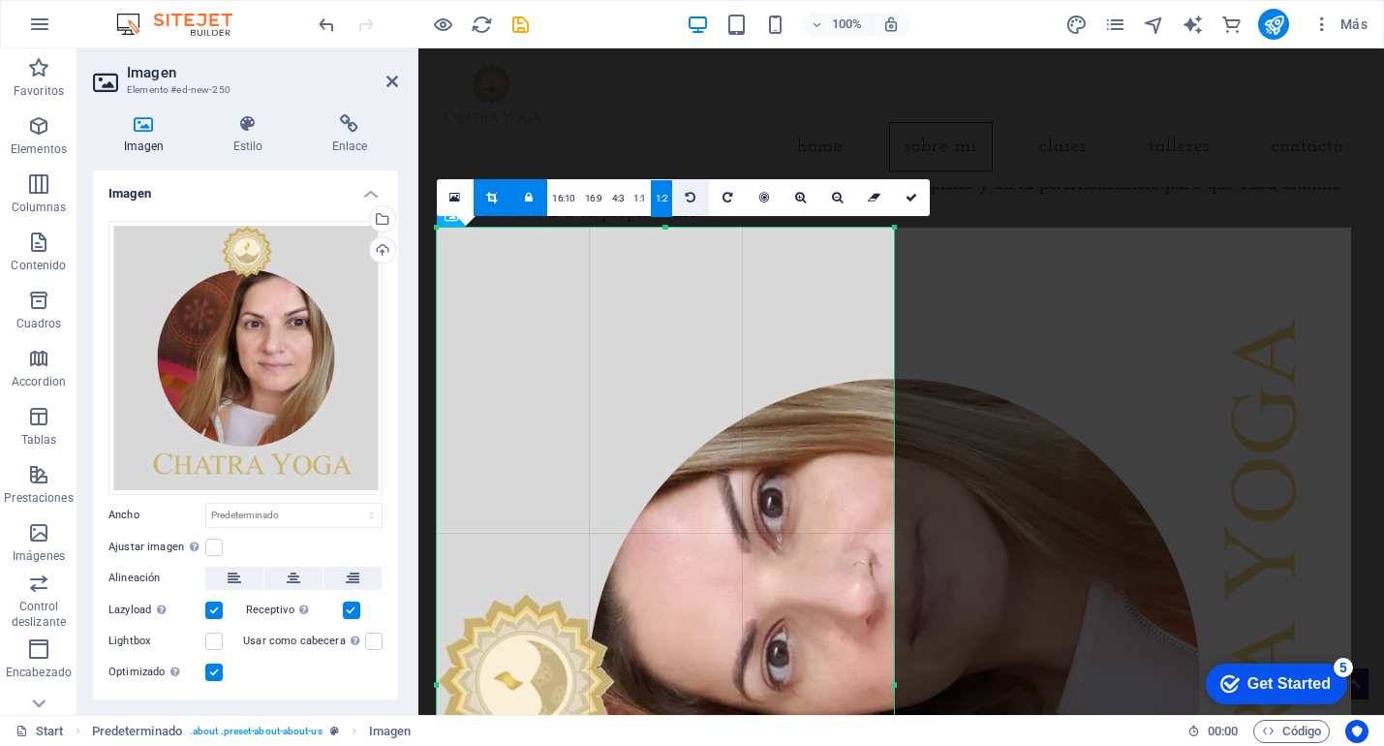
click at [690, 202] on icon at bounding box center [691, 198] width 10 height 12
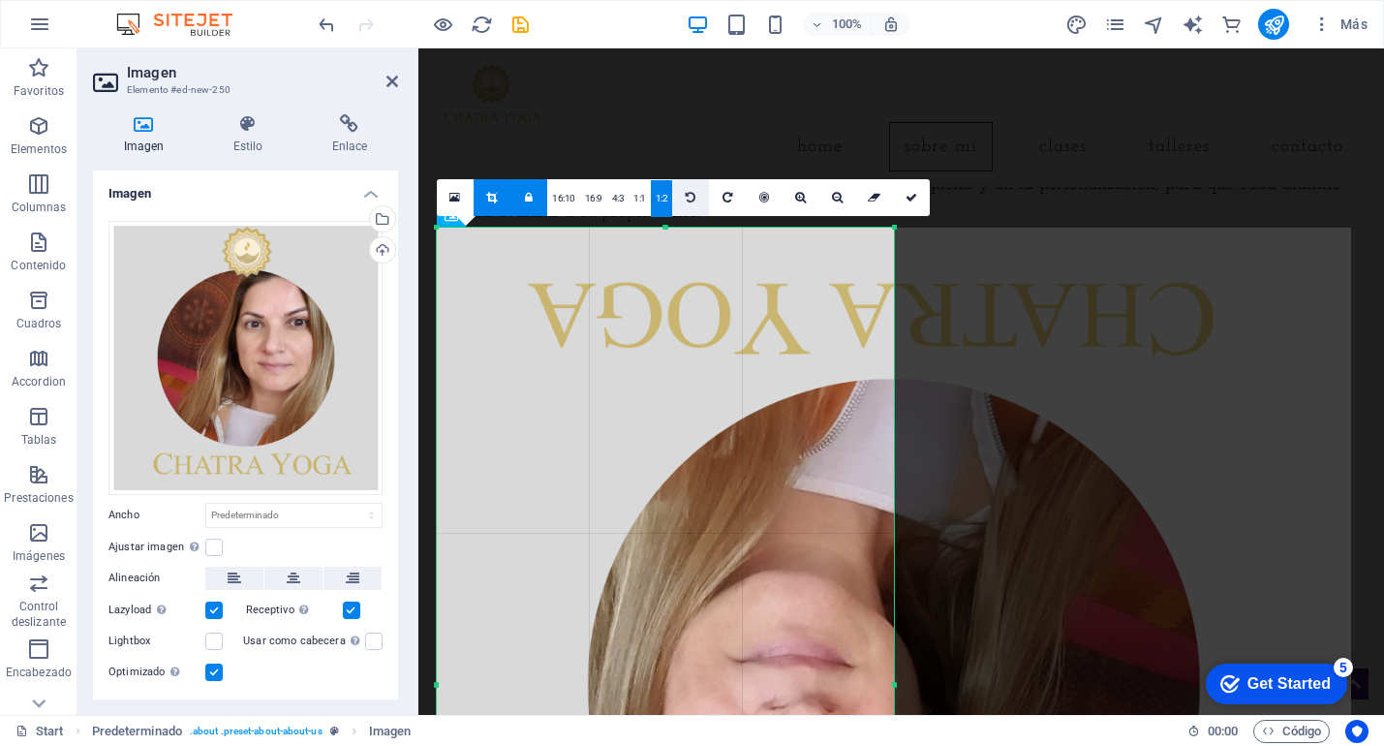
click at [690, 202] on icon at bounding box center [691, 198] width 10 height 12
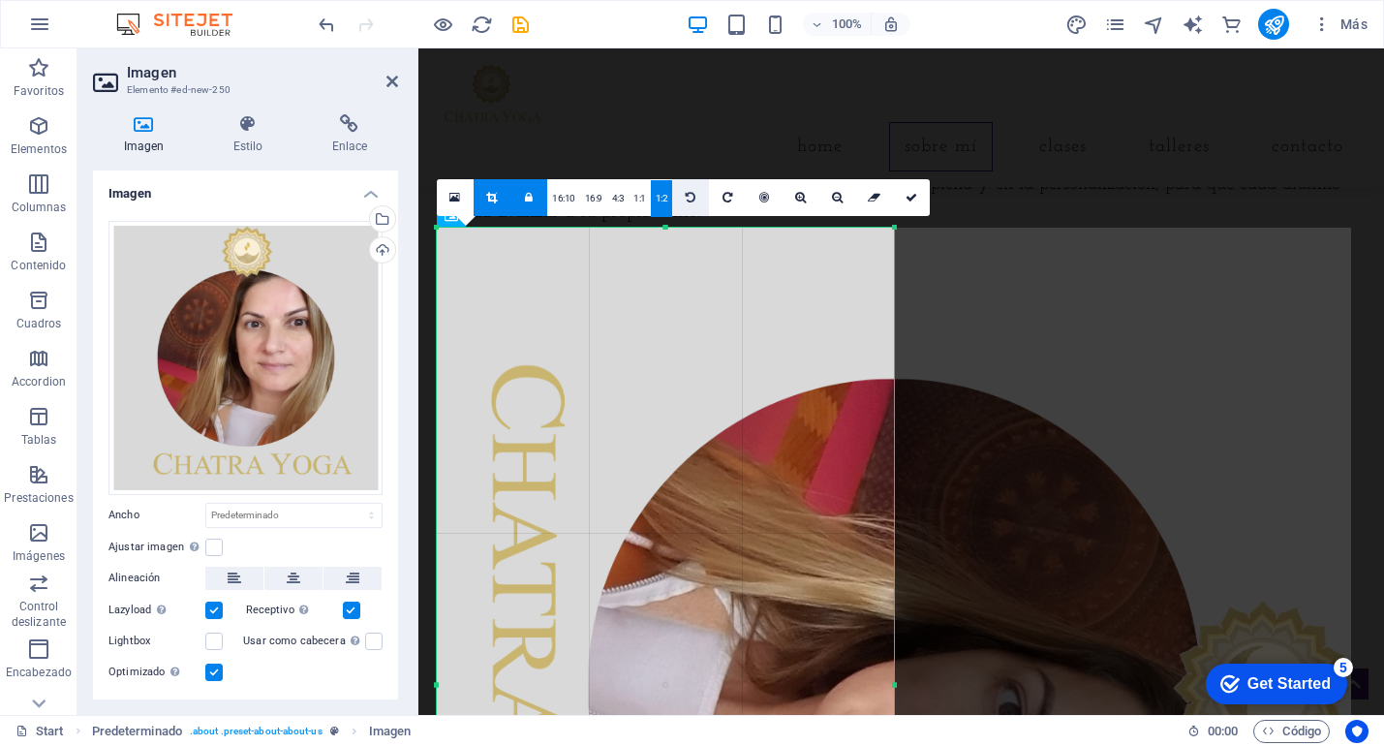
click at [690, 202] on icon at bounding box center [691, 198] width 10 height 12
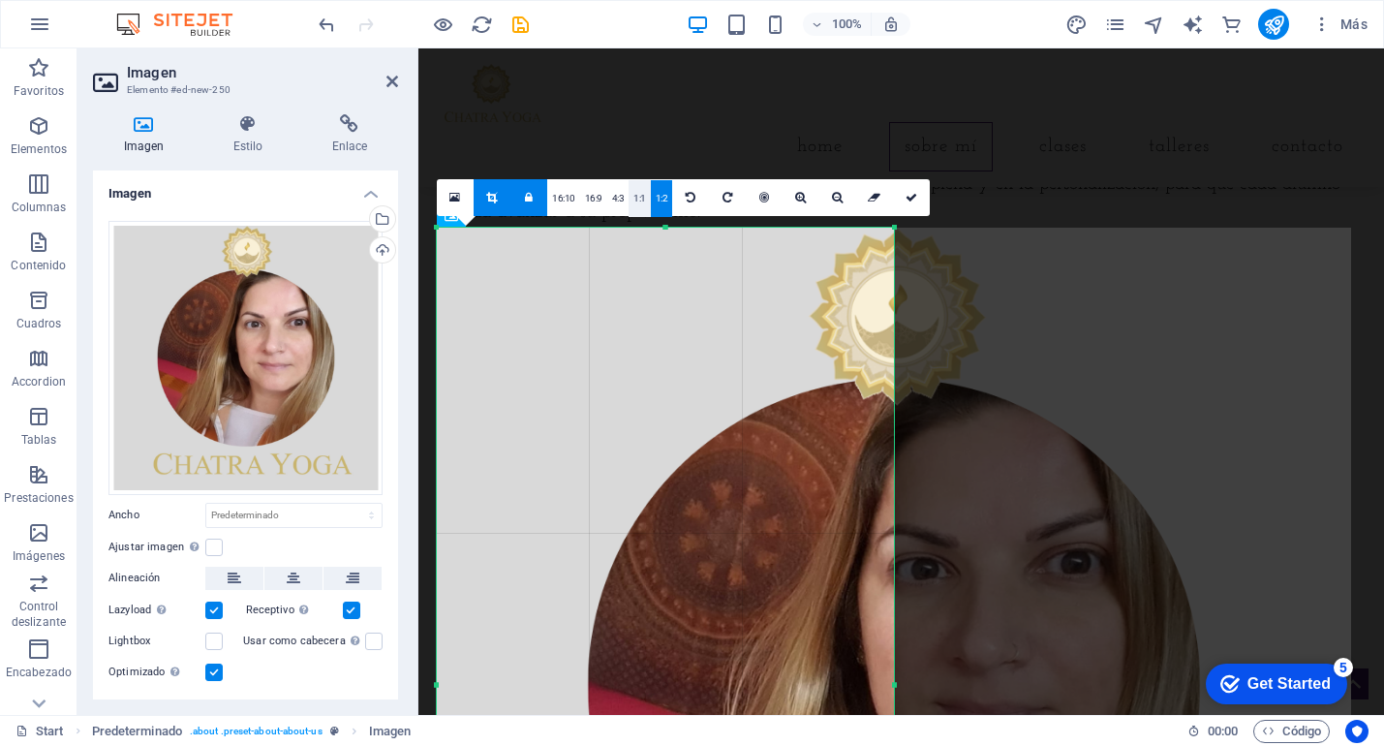
click at [629, 202] on link "1:1" at bounding box center [640, 198] width 22 height 37
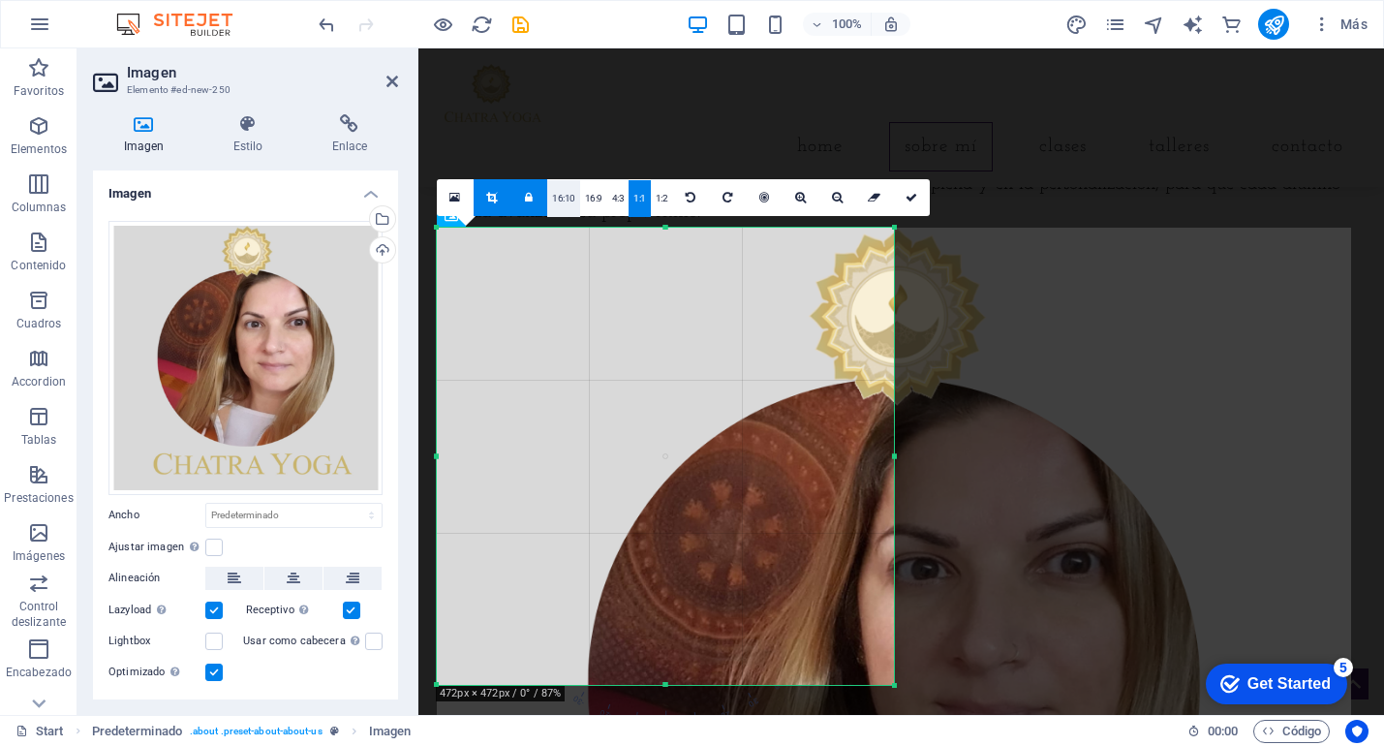
click at [558, 200] on link "16:10" at bounding box center [563, 198] width 33 height 37
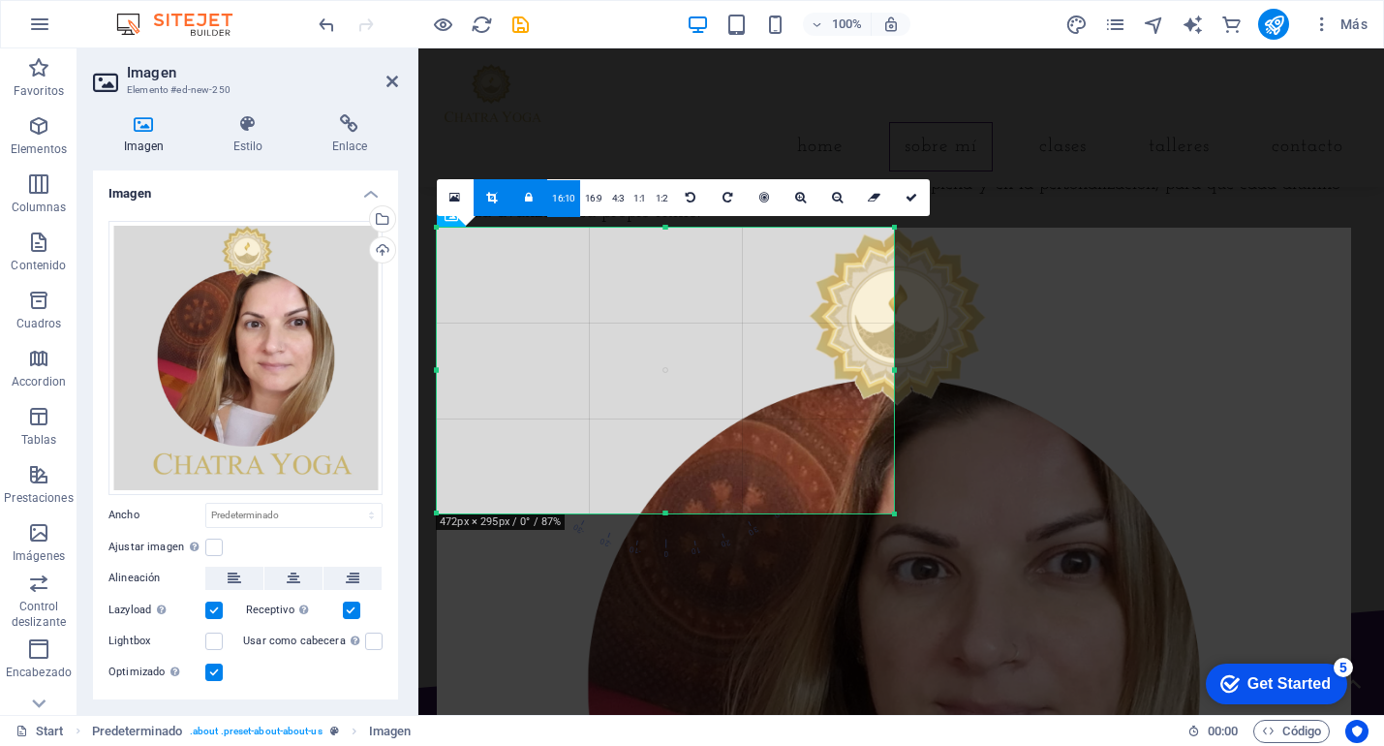
click at [992, 334] on div at bounding box center [894, 685] width 915 height 915
click at [1112, 144] on div "[PERSON_NAME], tu guía en el mundo del yoga. Desde hace más de una década, he d…" at bounding box center [902, 171] width 915 height 111
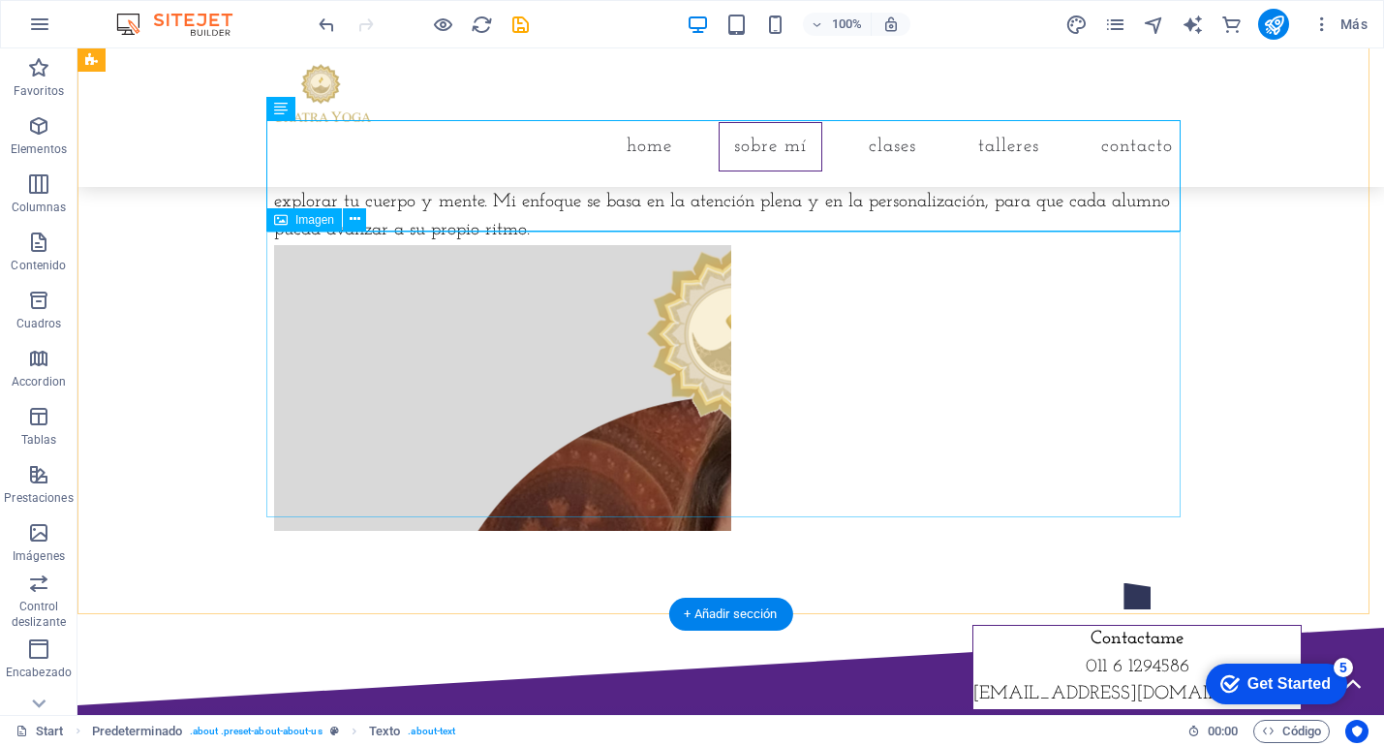
scroll to position [740, 0]
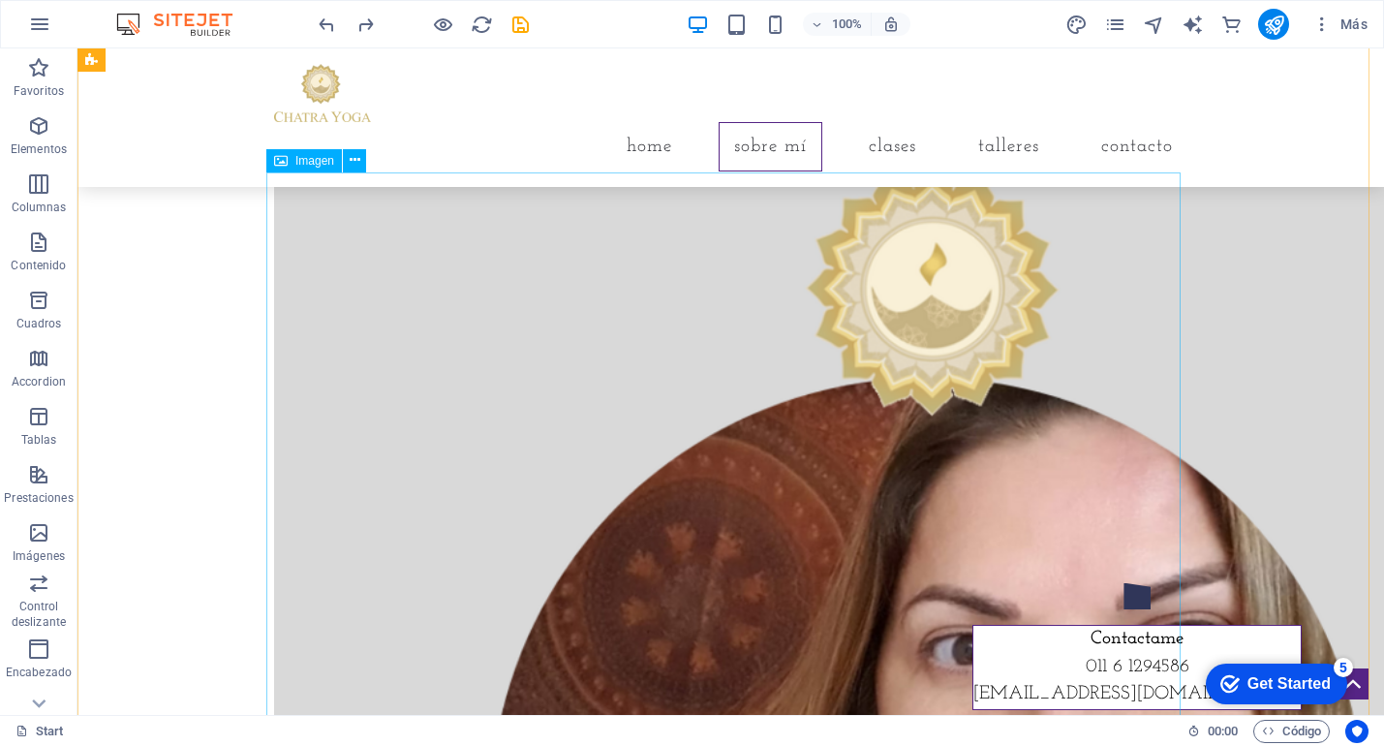
scroll to position [816, 0]
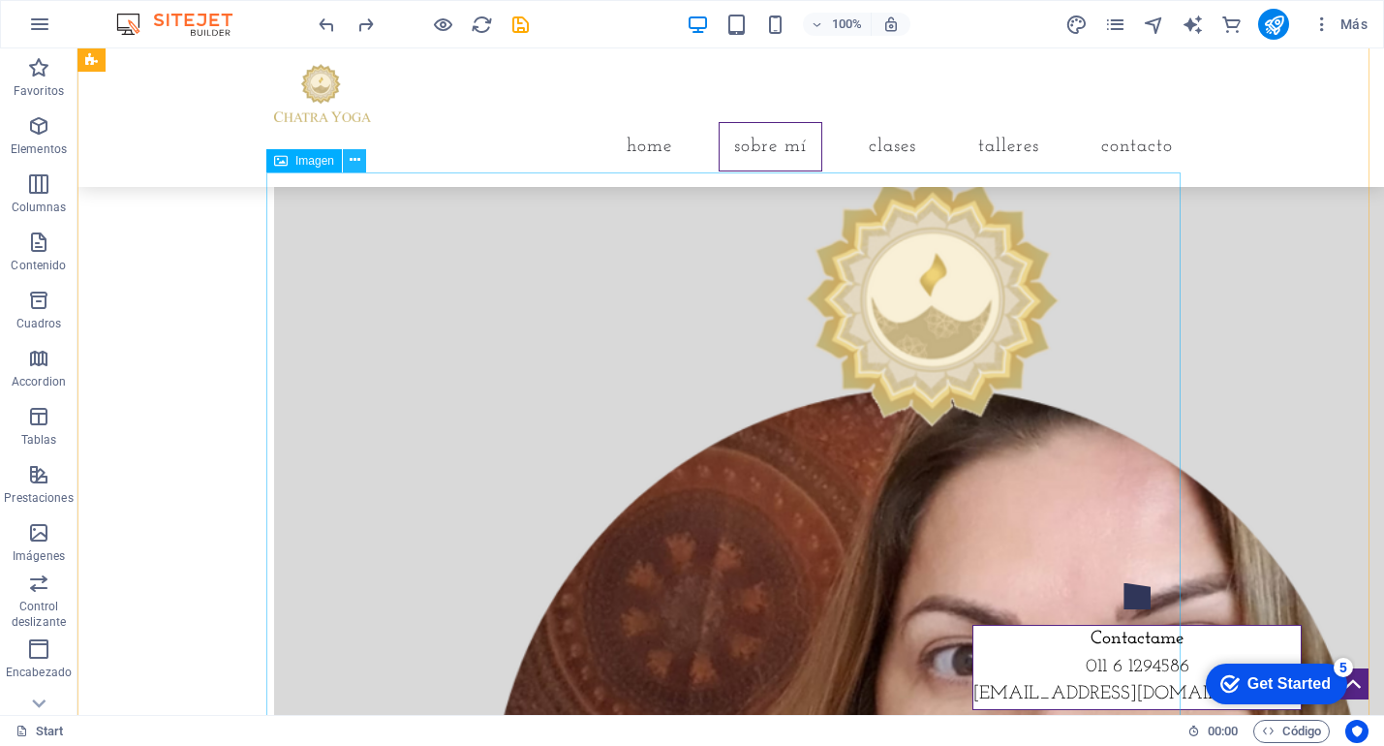
click at [358, 161] on icon at bounding box center [355, 160] width 11 height 20
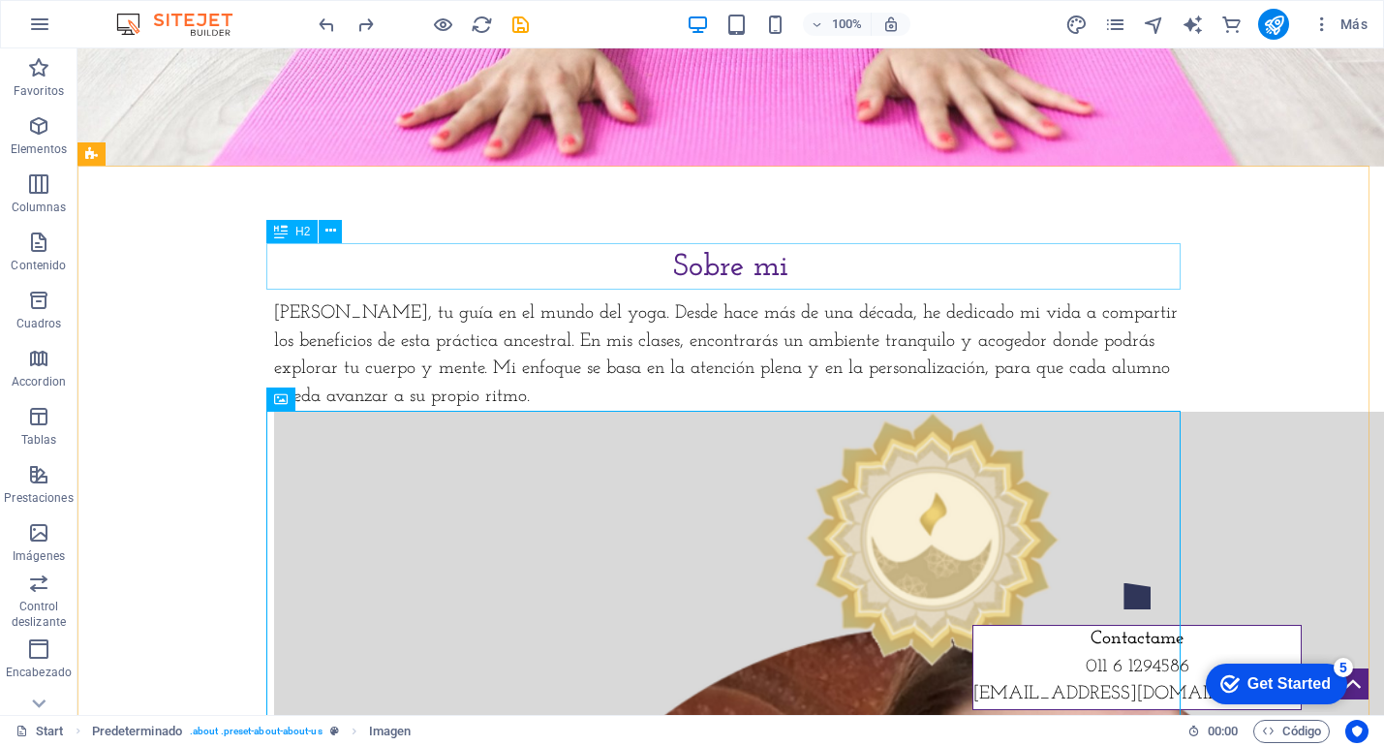
scroll to position [574, 0]
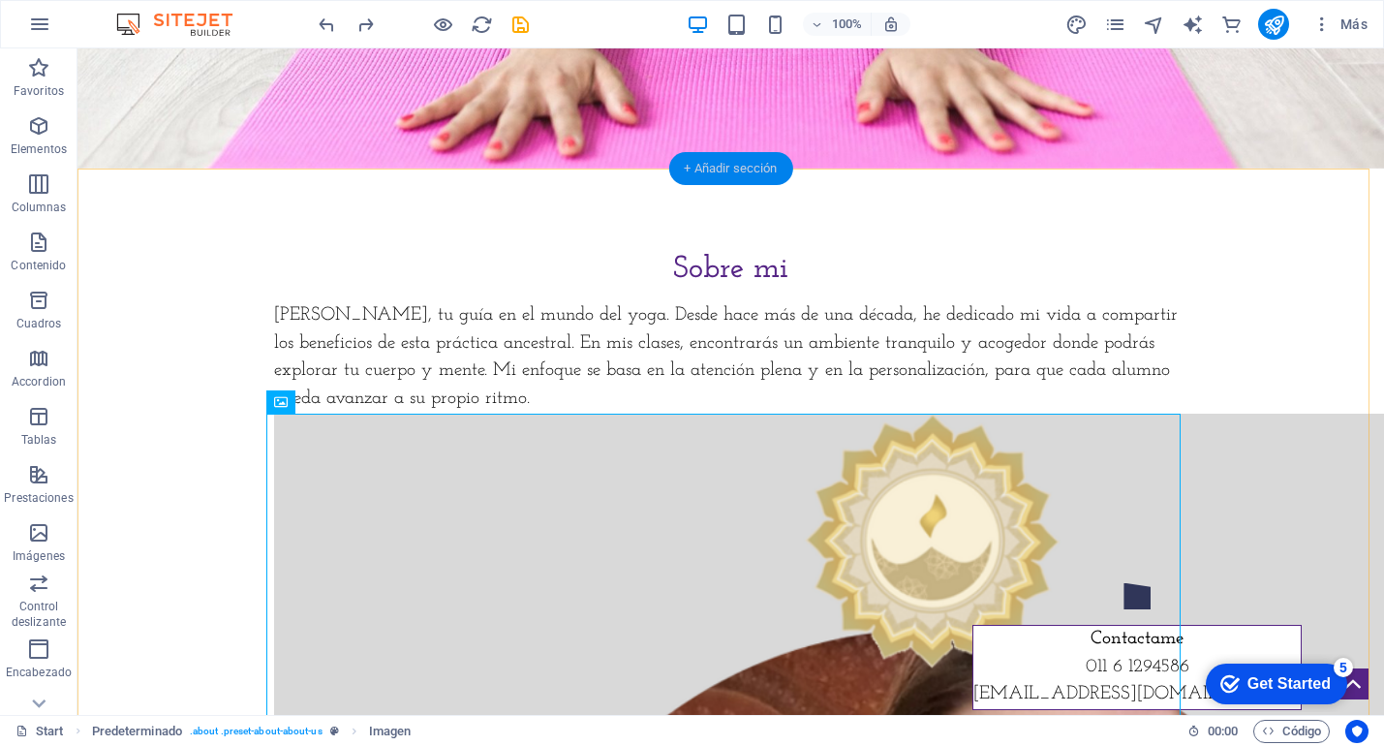
click at [676, 167] on div "+ Añadir sección" at bounding box center [730, 168] width 124 height 33
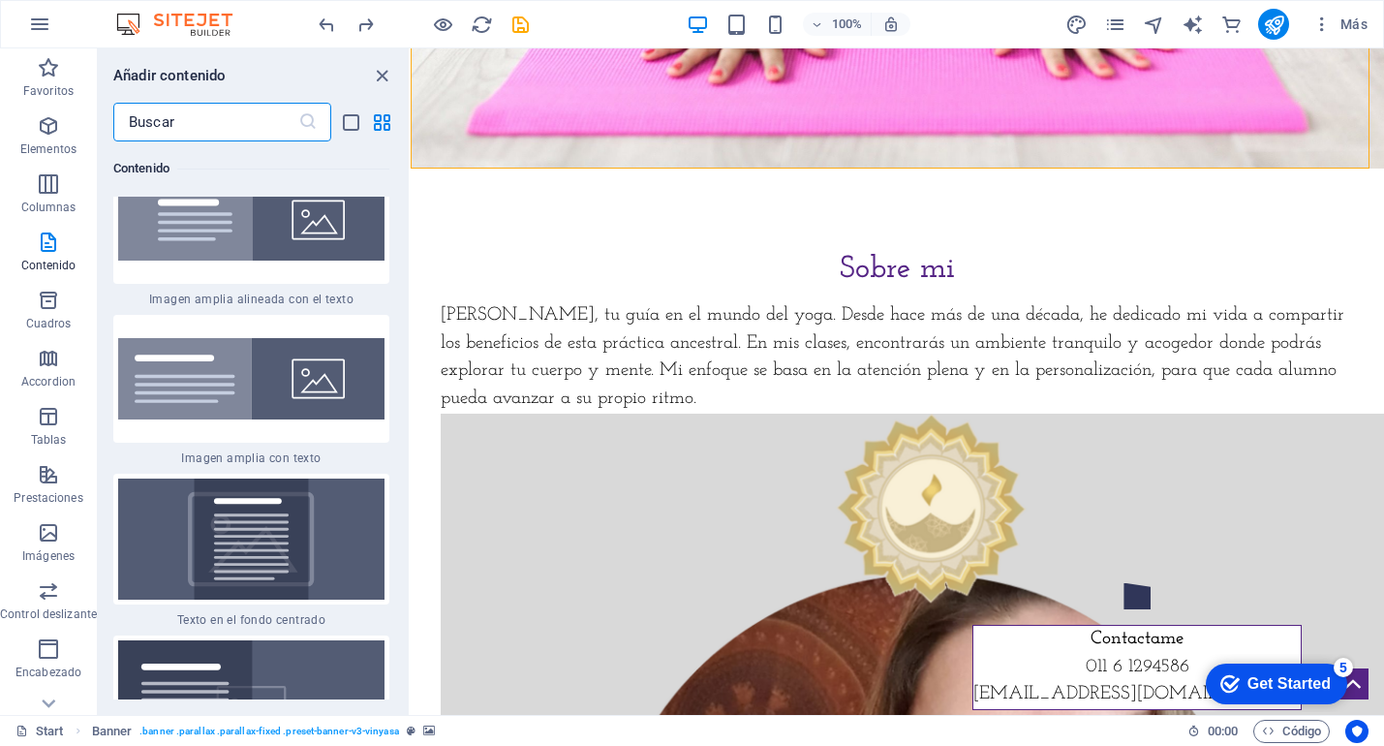
scroll to position [6927, 0]
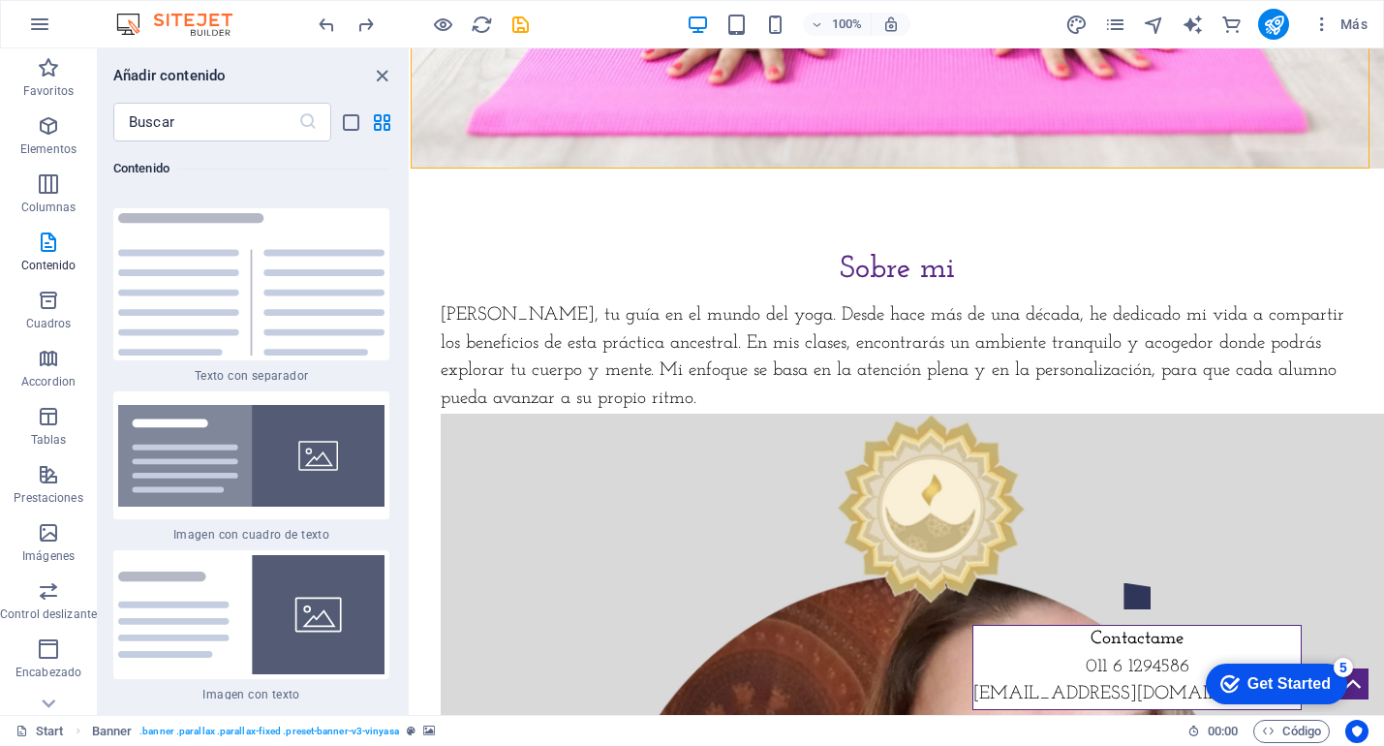
drag, startPoint x: 195, startPoint y: 443, endPoint x: 225, endPoint y: 452, distance: 31.6
click at [195, 443] on img at bounding box center [251, 456] width 266 height 102
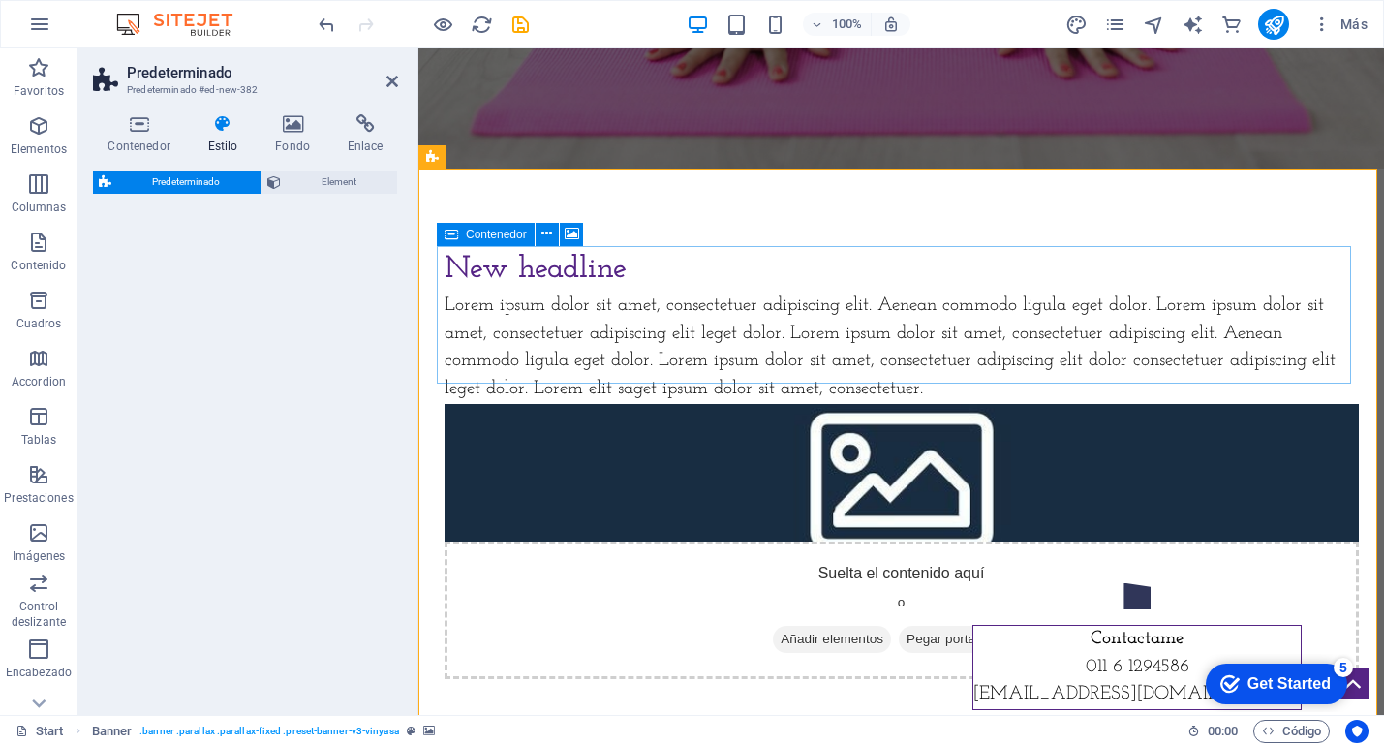
select select "rem"
select select "px"
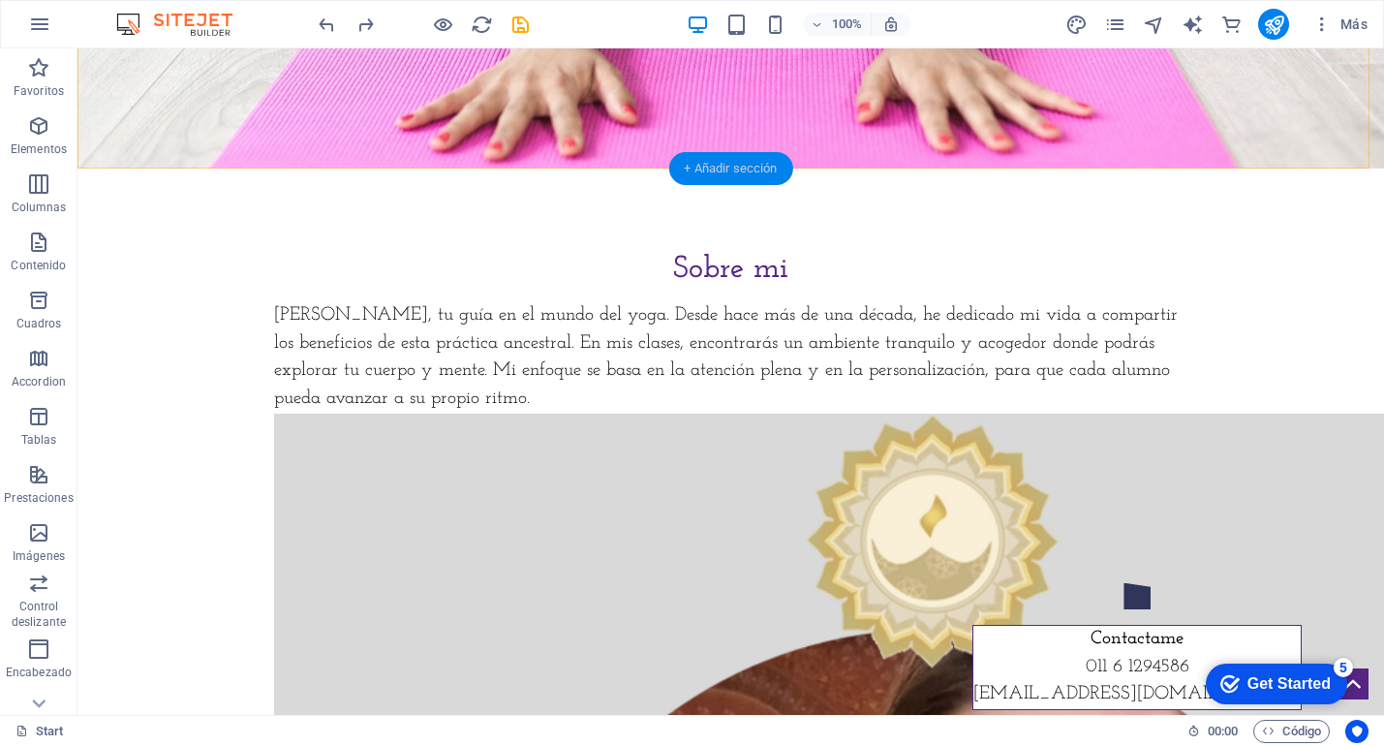
click at [731, 170] on div "+ Añadir sección" at bounding box center [730, 168] width 124 height 33
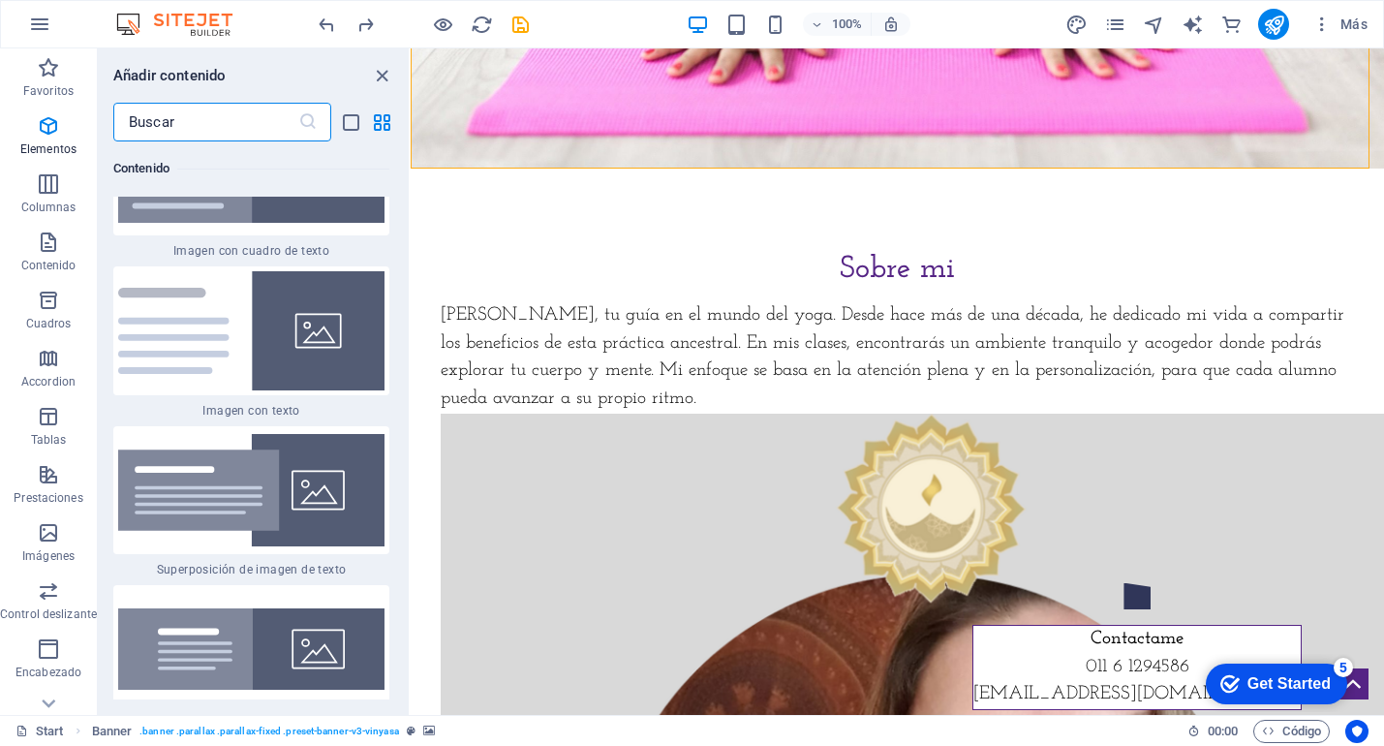
scroll to position [7218, 0]
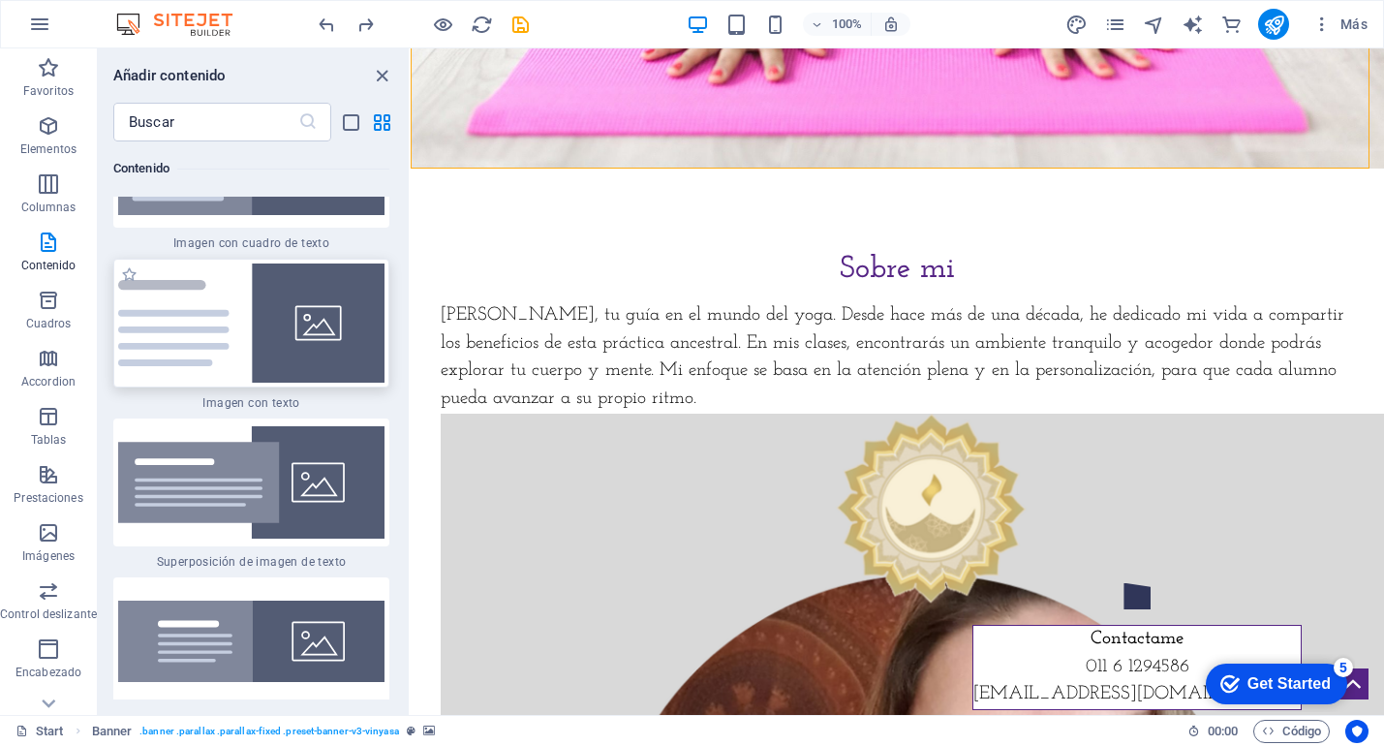
click at [307, 325] on img at bounding box center [251, 323] width 266 height 119
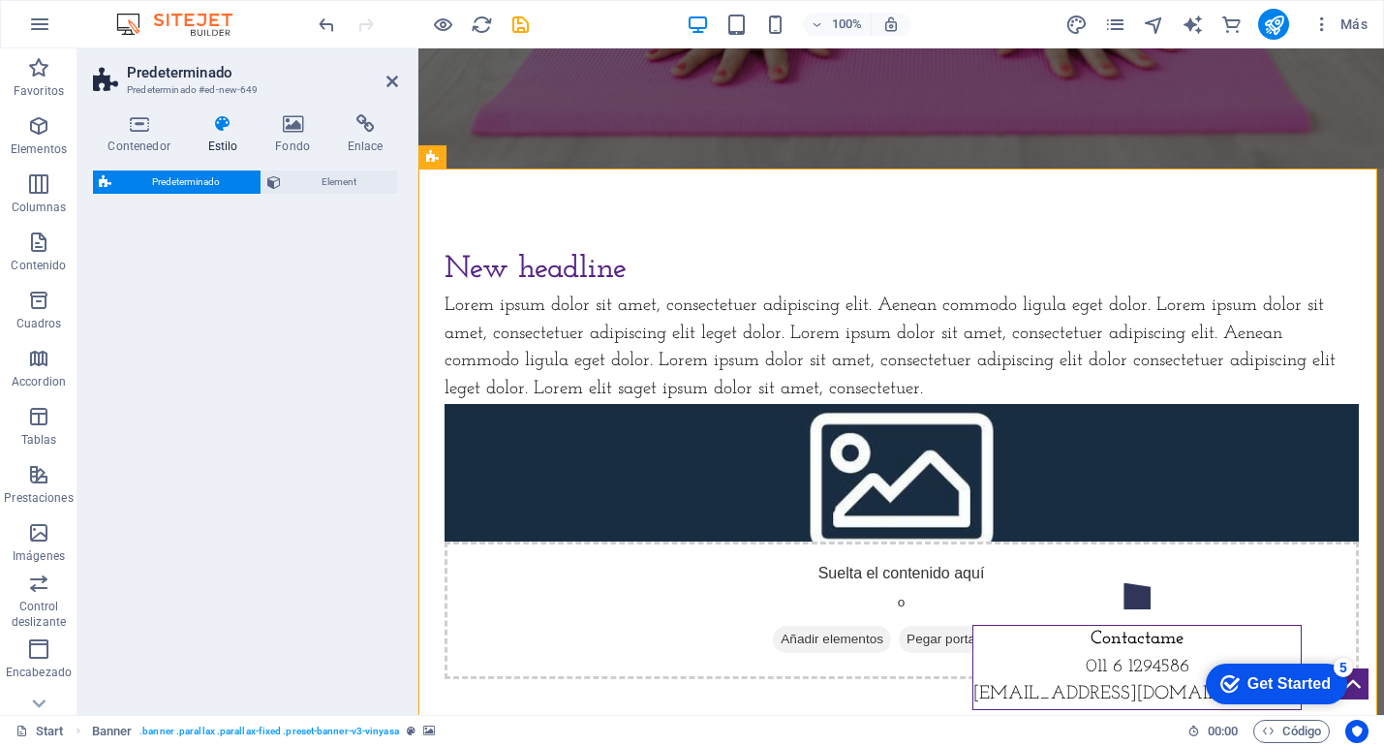
select select "rem"
select select "px"
select select "preset-text-with-image-v4-default"
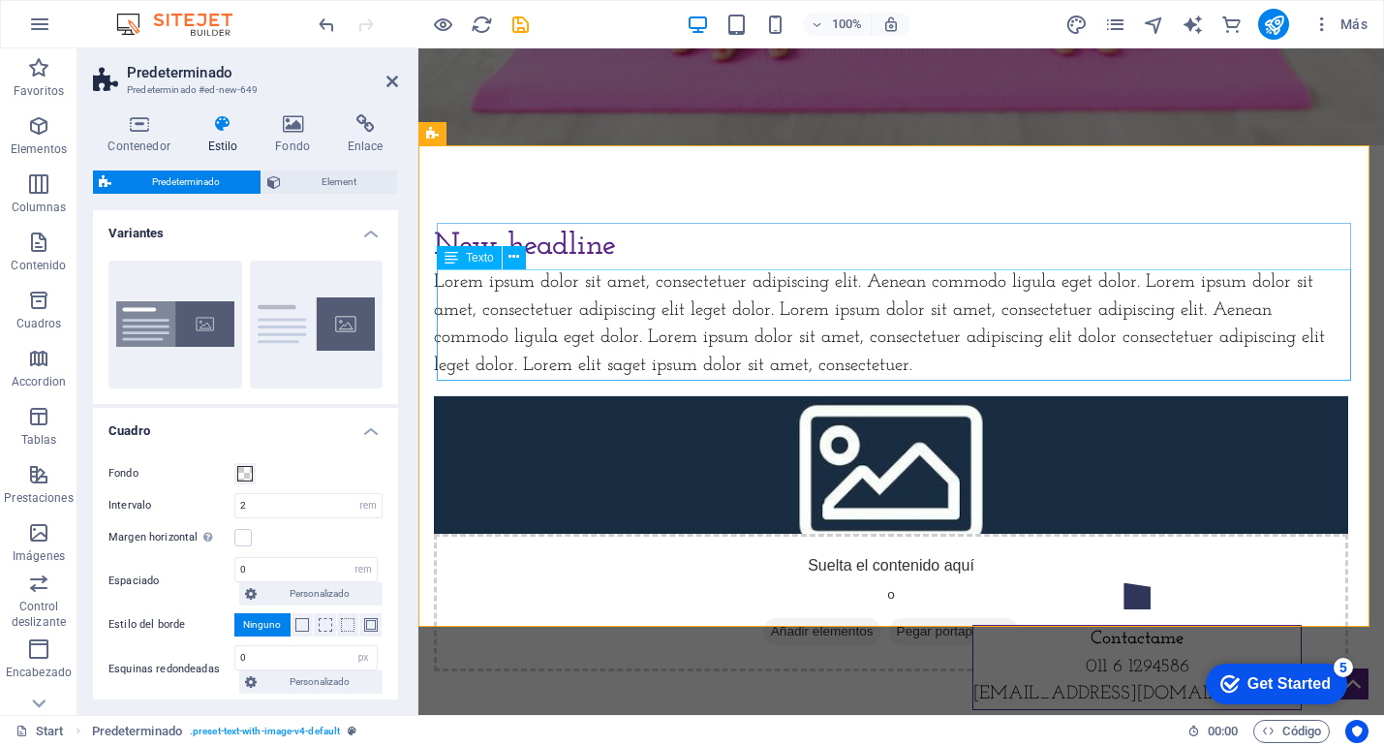
scroll to position [605, 0]
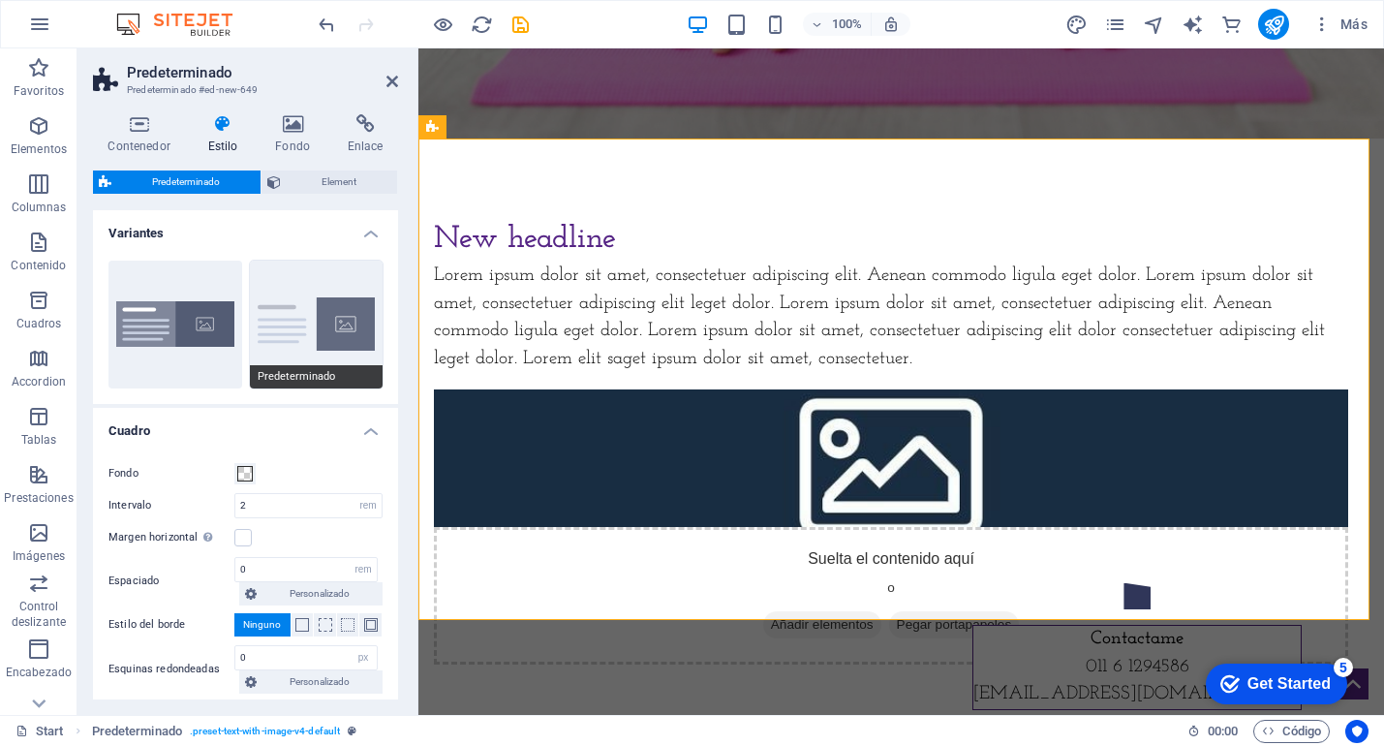
click at [357, 314] on button "Predeterminado" at bounding box center [317, 325] width 134 height 128
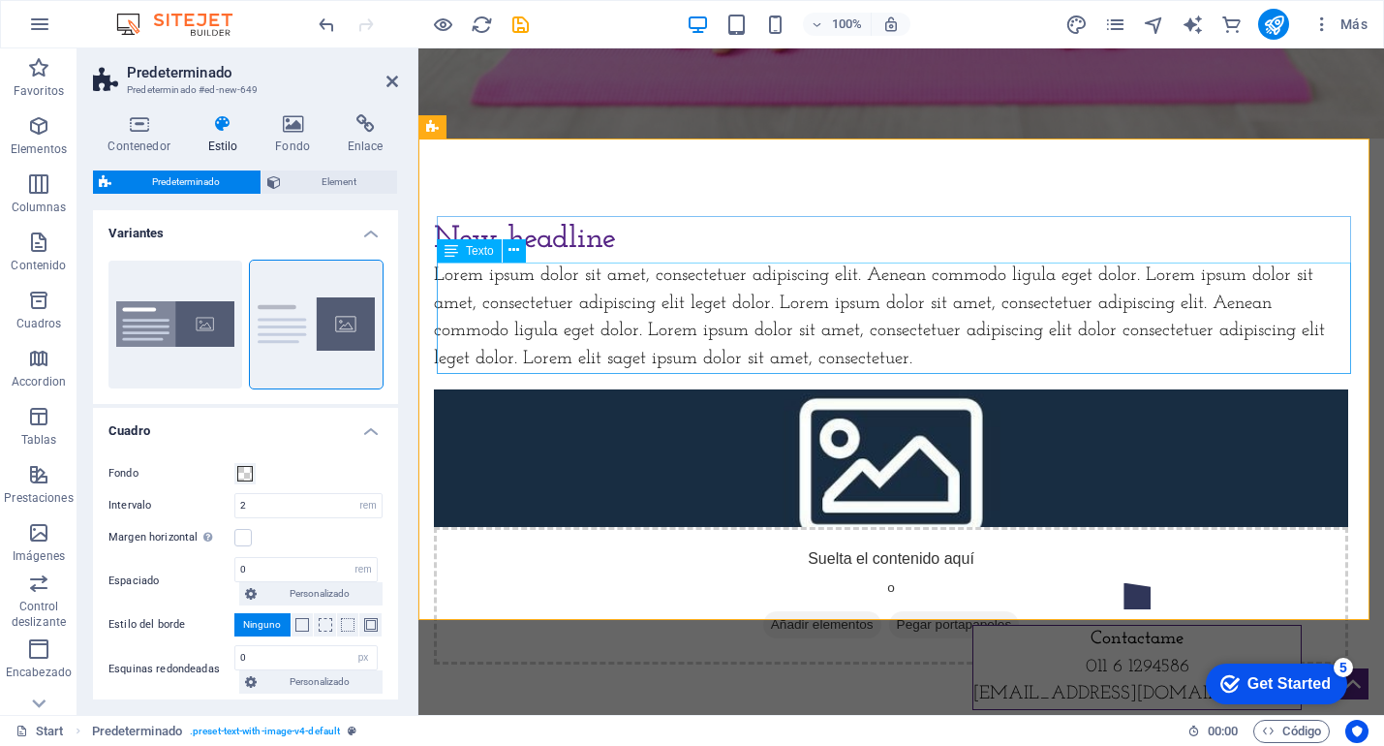
click at [701, 338] on div "Lorem ipsum dolor sit amet, consectetuer adipiscing elit. Aenean commodo ligula…" at bounding box center [891, 318] width 915 height 111
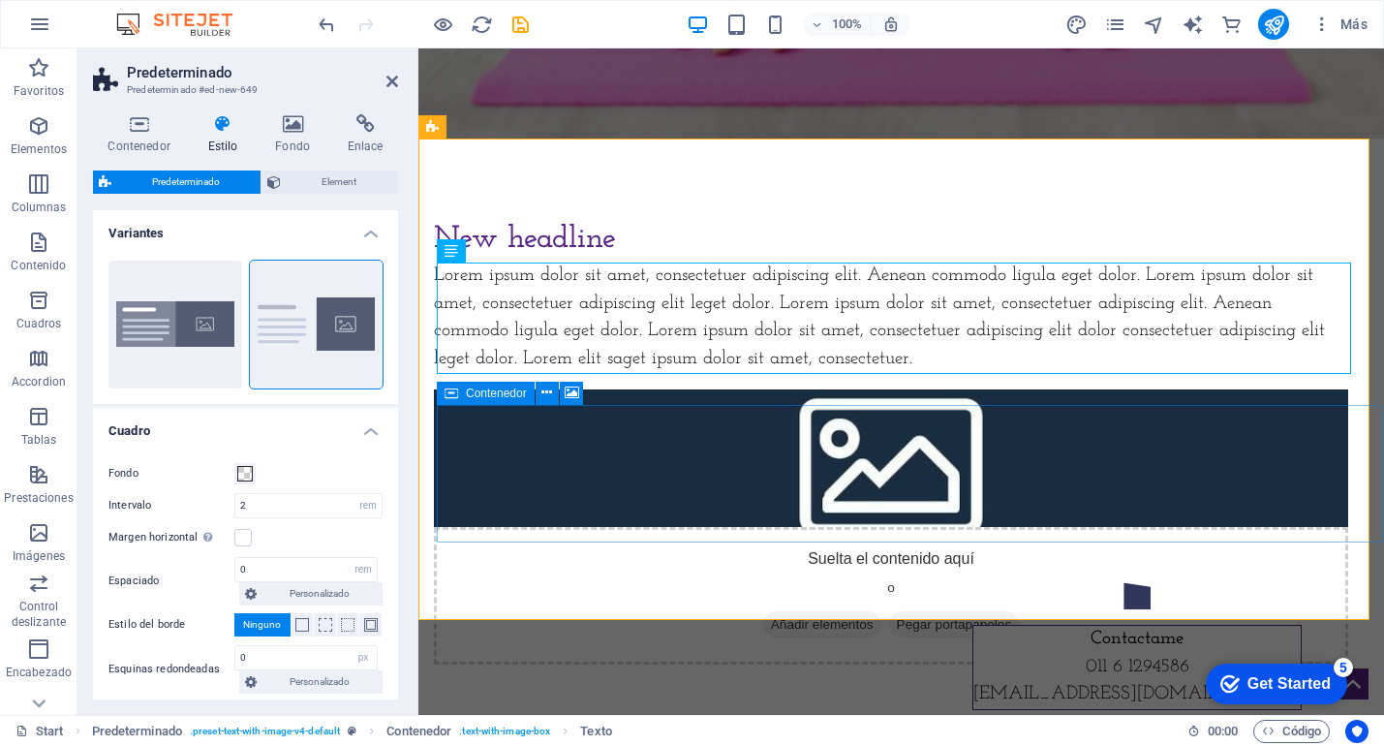
click at [851, 527] on div "Suelta el contenido aquí o Añadir elementos Pegar portapapeles" at bounding box center [891, 596] width 915 height 138
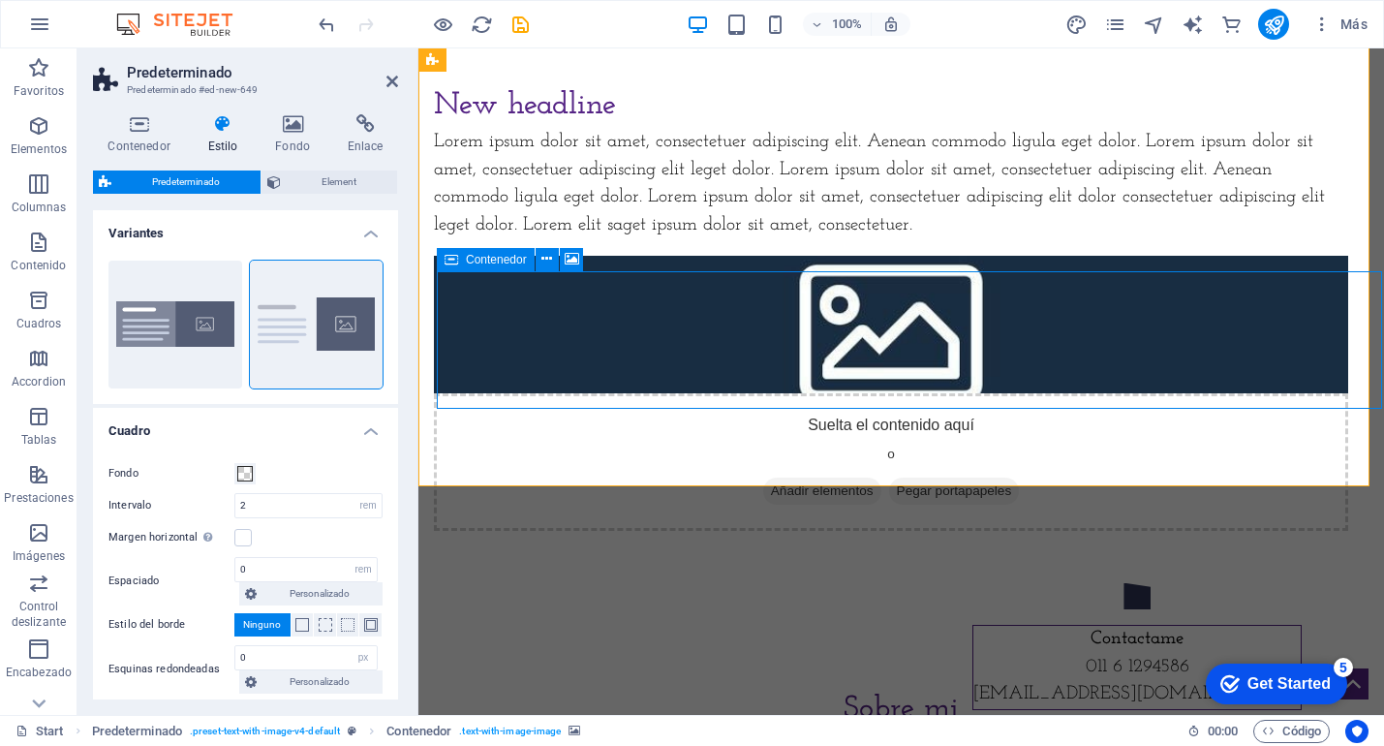
scroll to position [638, 0]
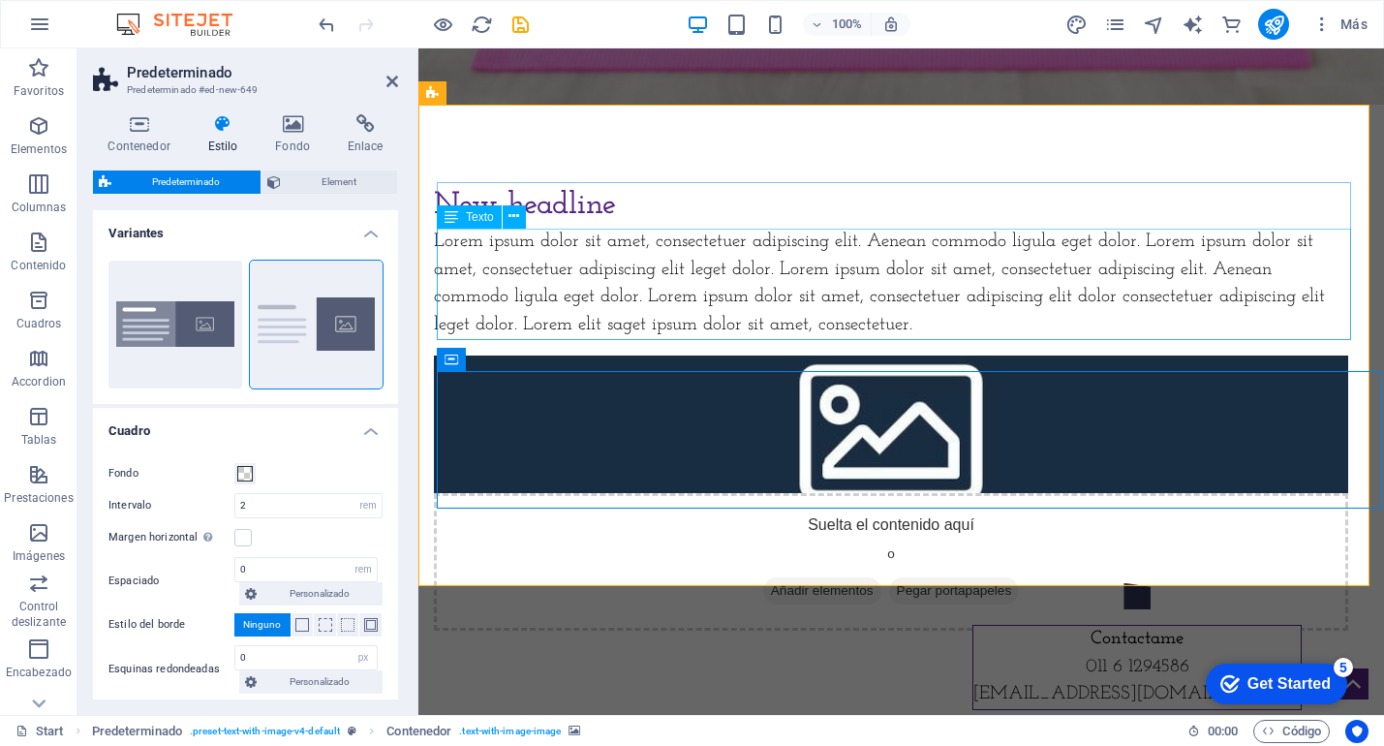
click at [631, 263] on div "Lorem ipsum dolor sit amet, consectetuer adipiscing elit. Aenean commodo ligula…" at bounding box center [891, 284] width 915 height 111
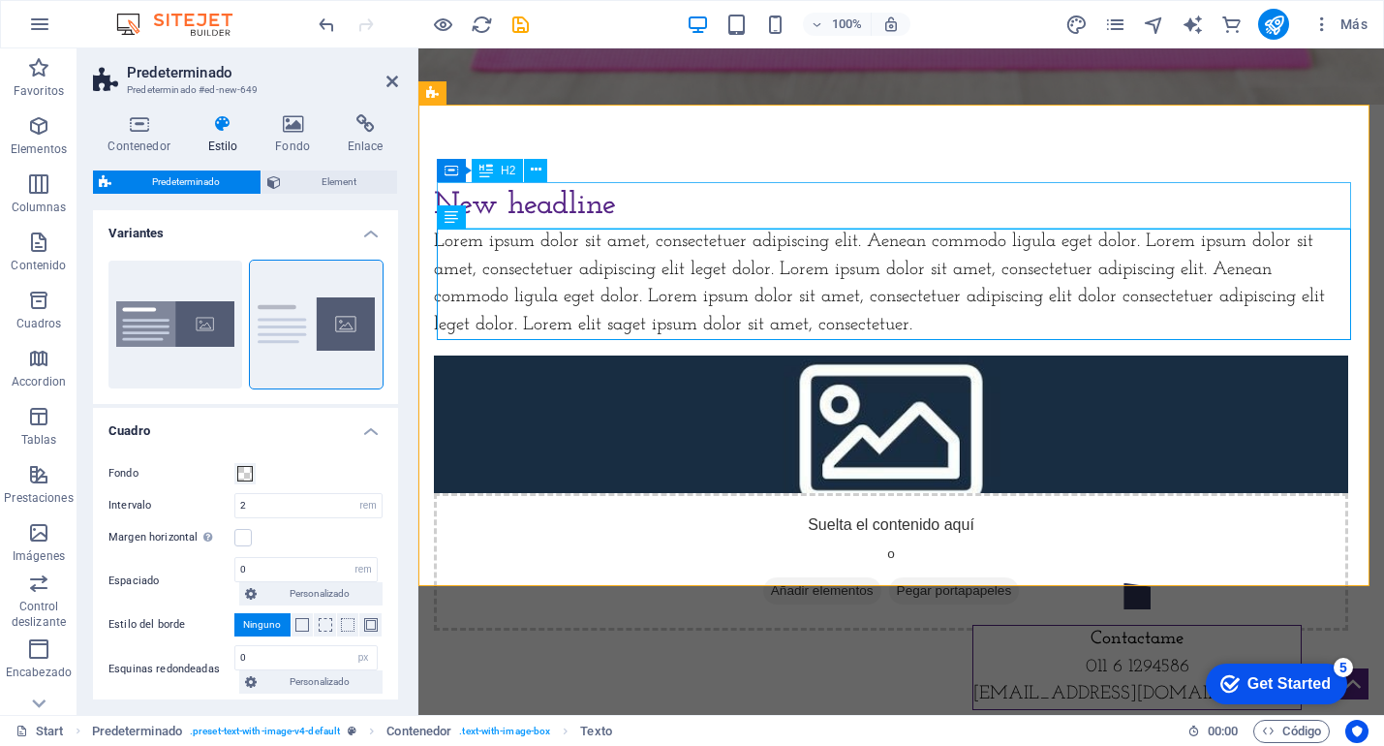
click at [586, 208] on div "New headline" at bounding box center [891, 205] width 915 height 47
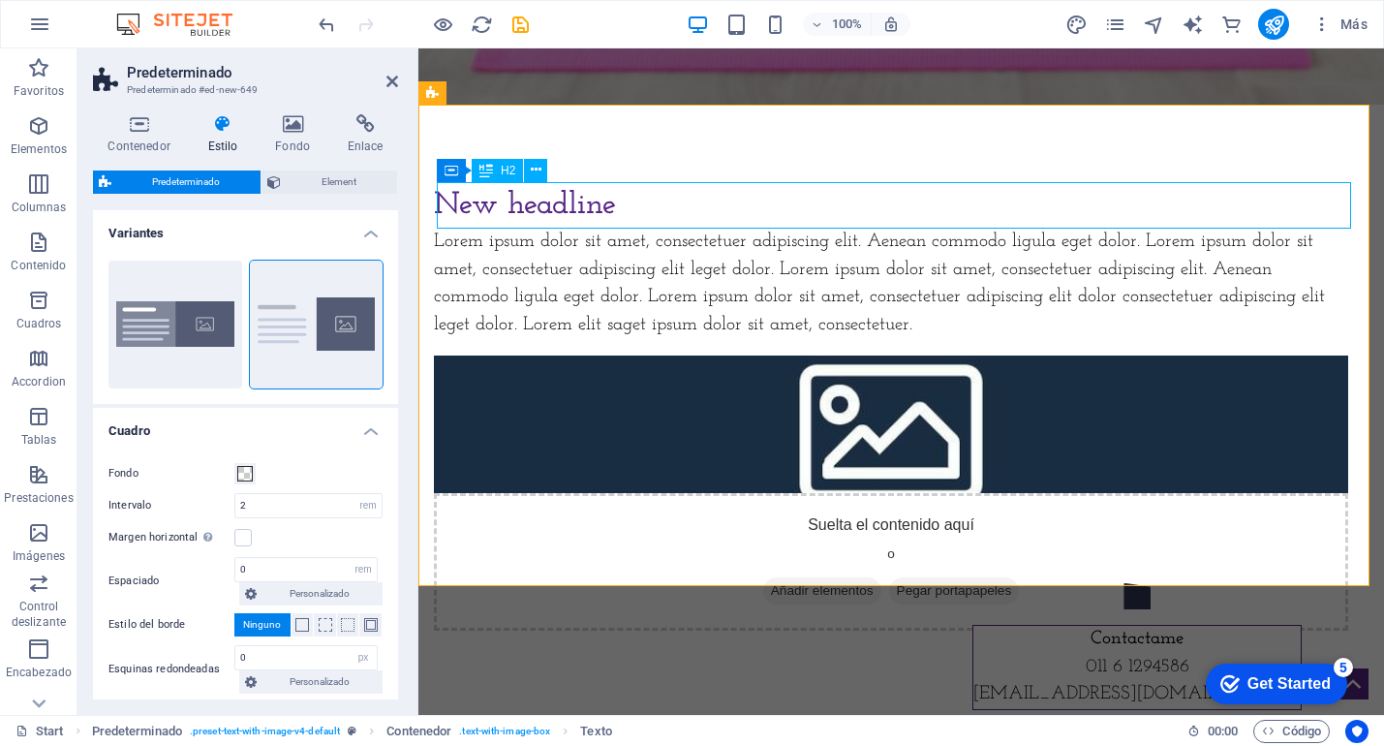
click at [586, 208] on div "New headline" at bounding box center [891, 205] width 915 height 47
click at [586, 208] on div "New headline Lorem ipsum dolor sit amet, consectetuer adipiscing elit. Aenean c…" at bounding box center [891, 261] width 915 height 158
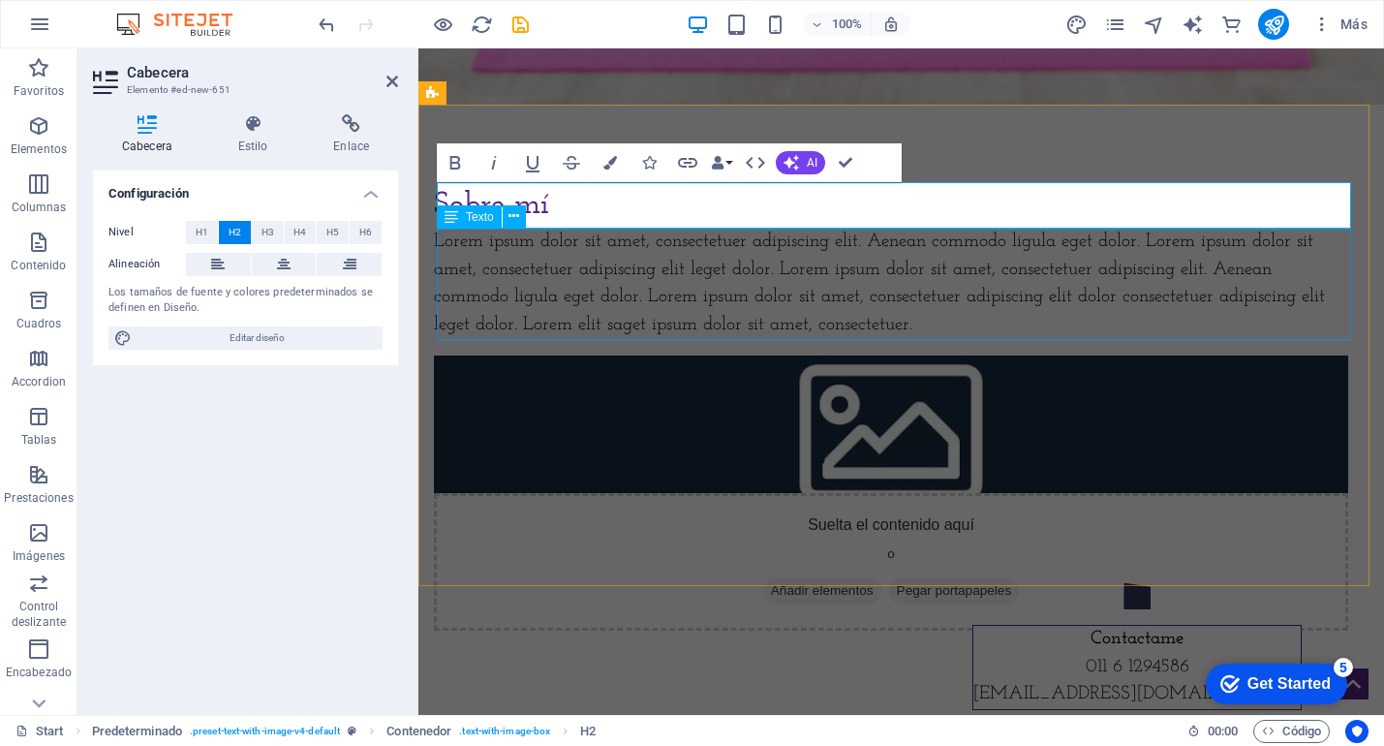
click at [594, 258] on div "Lorem ipsum dolor sit amet, consectetuer adipiscing elit. Aenean commodo ligula…" at bounding box center [891, 284] width 915 height 111
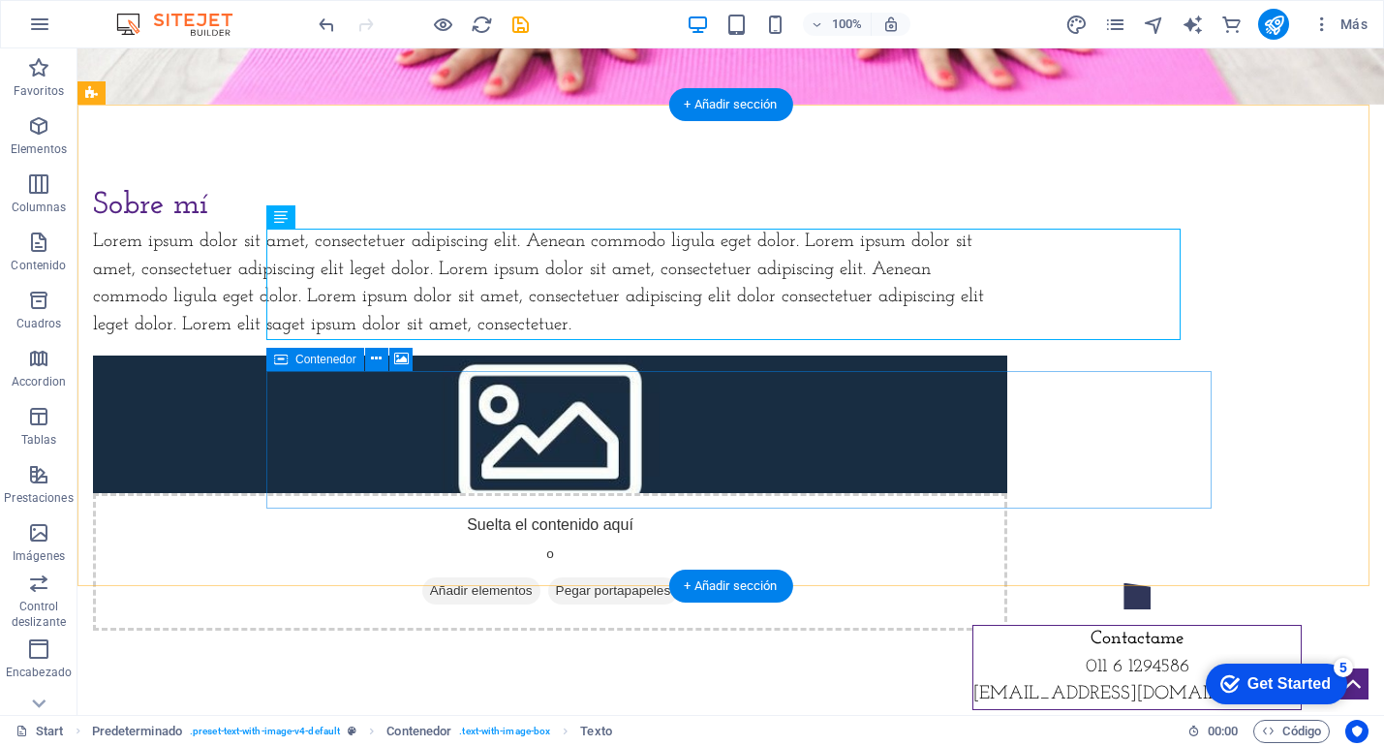
click at [797, 493] on div "Suelta el contenido aquí o Añadir elementos Pegar portapapeles" at bounding box center [550, 562] width 915 height 138
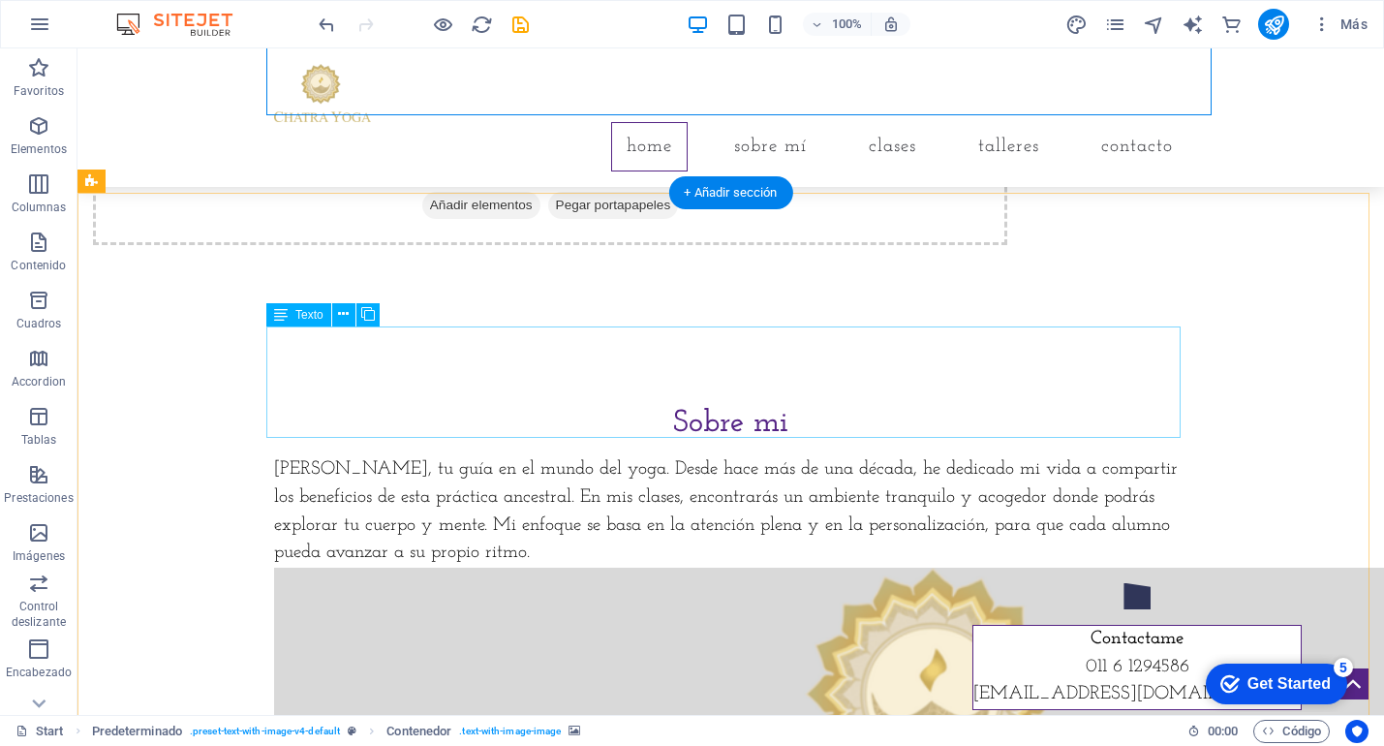
scroll to position [1032, 0]
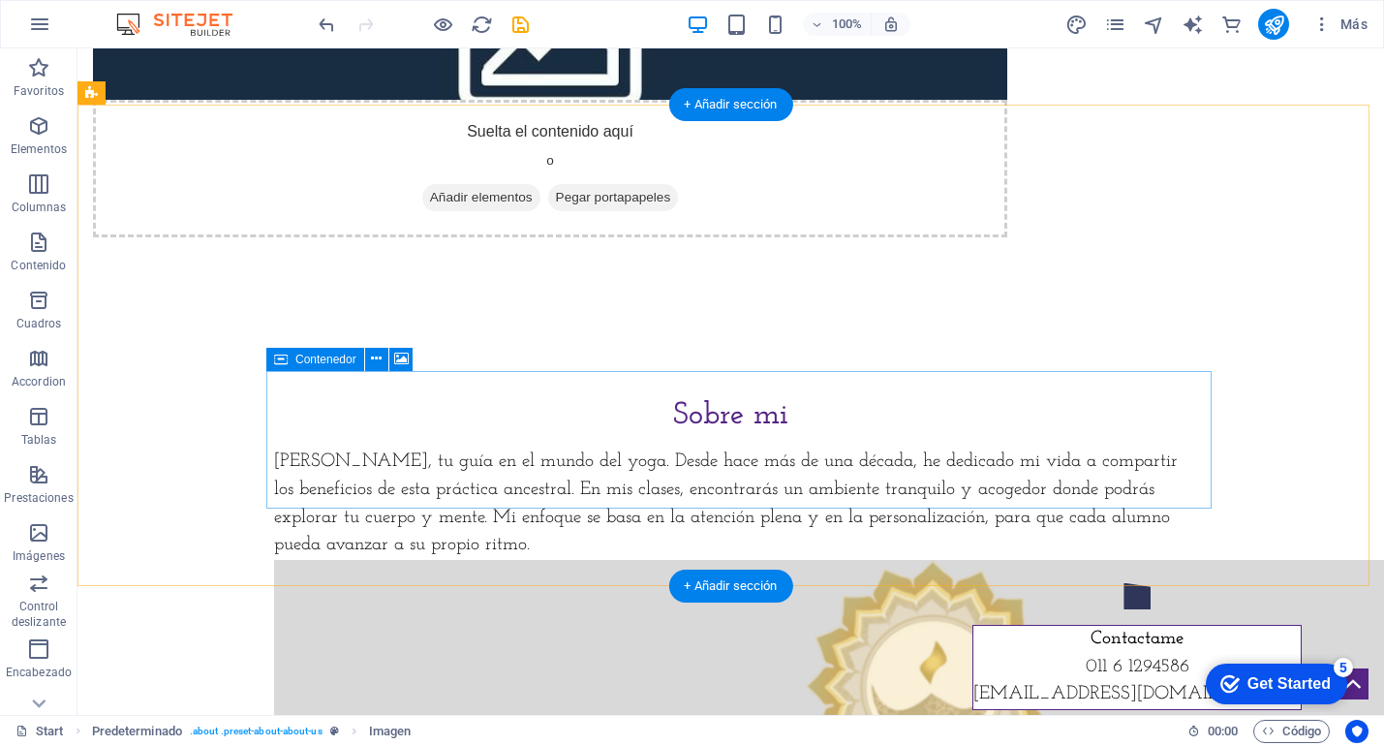
scroll to position [594, 0]
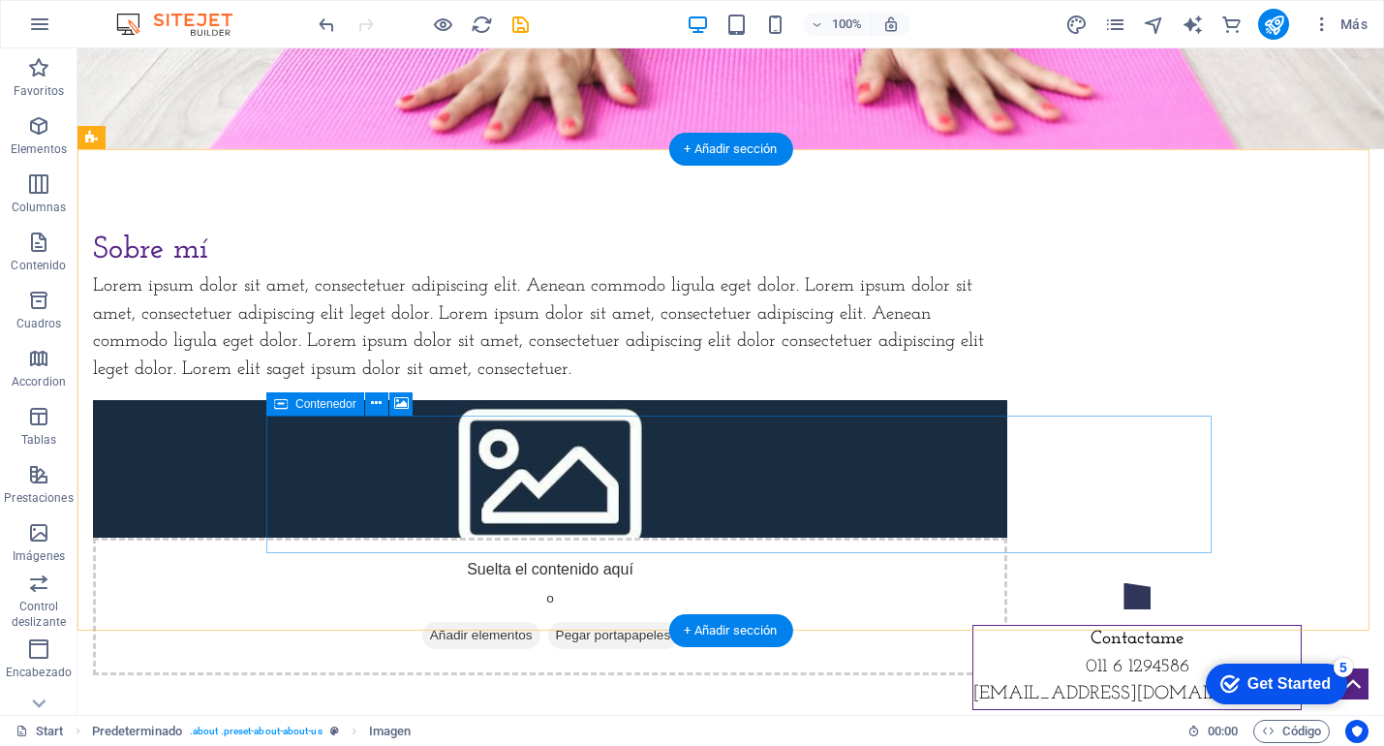
click at [686, 538] on div "Suelta el contenido aquí o Añadir elementos Pegar portapapeles" at bounding box center [550, 607] width 915 height 138
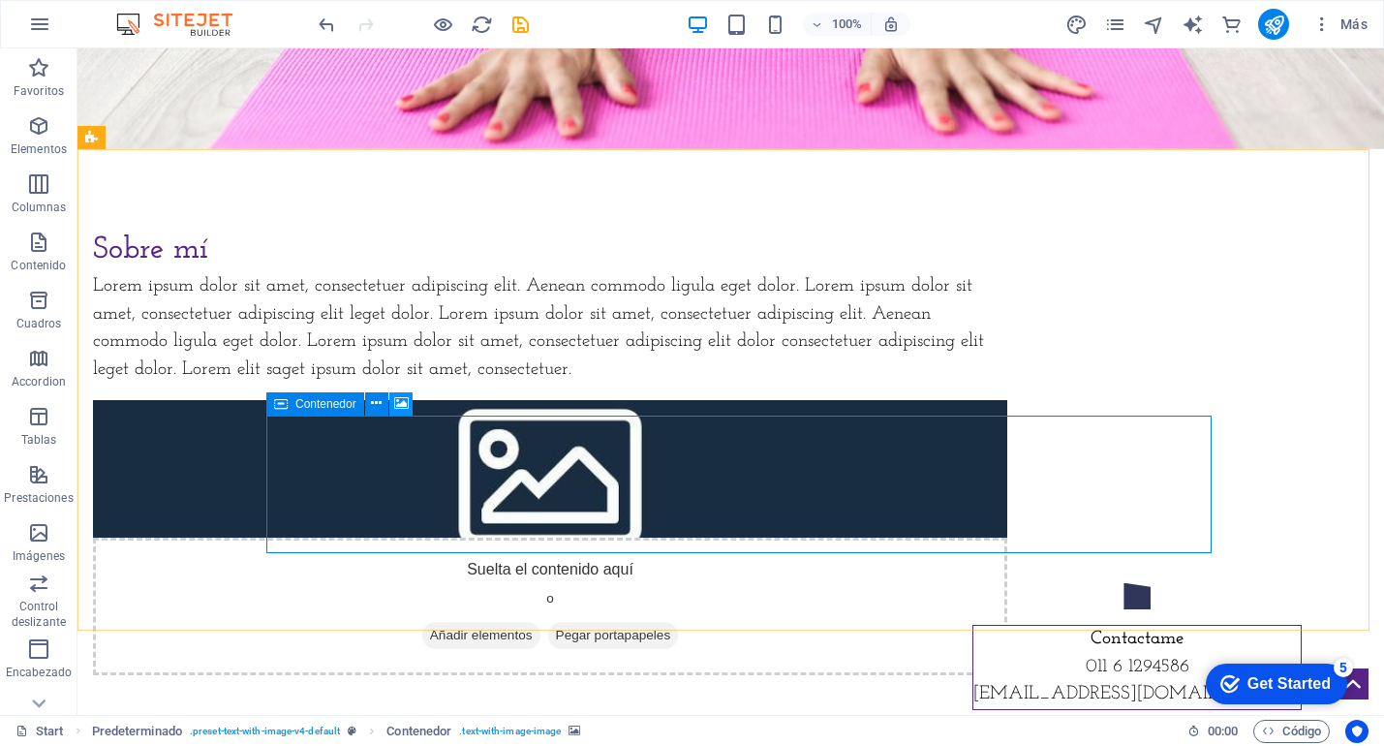
click at [398, 403] on icon at bounding box center [401, 403] width 15 height 20
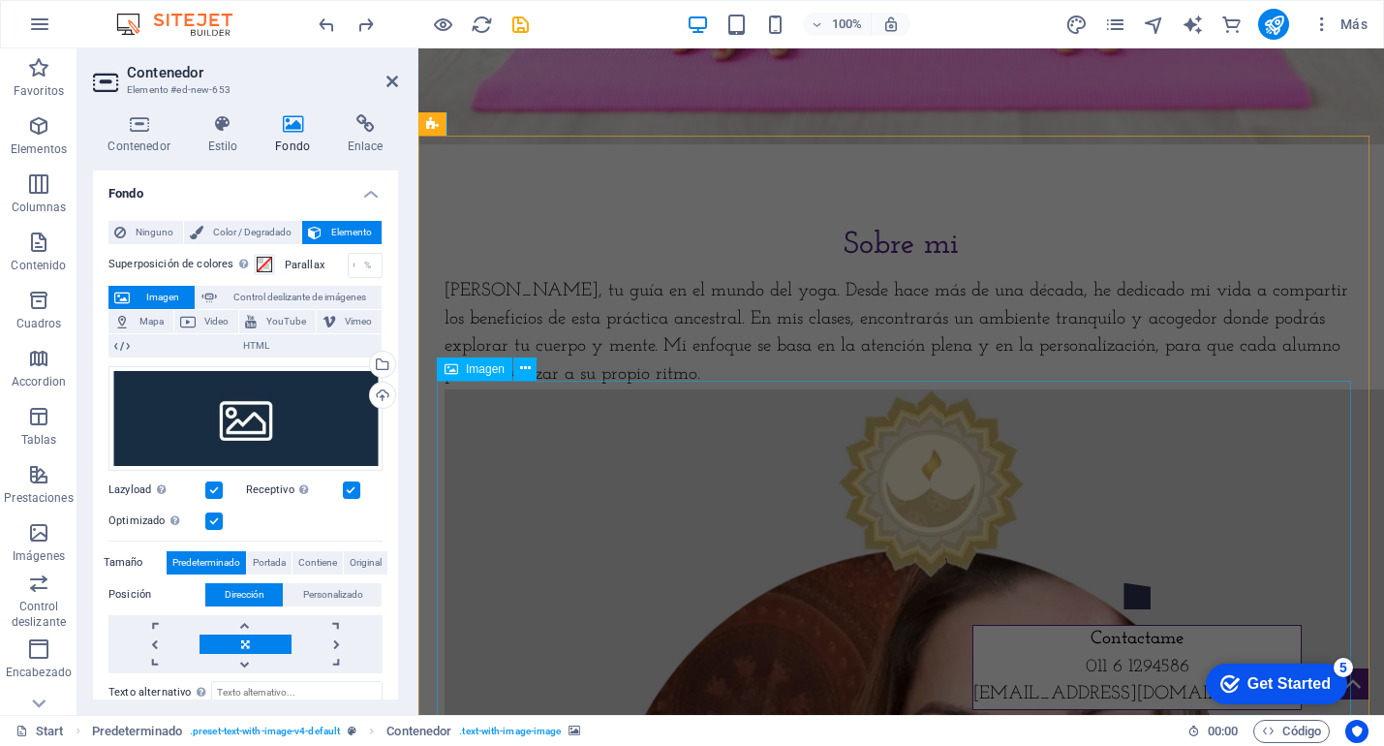
scroll to position [638, 0]
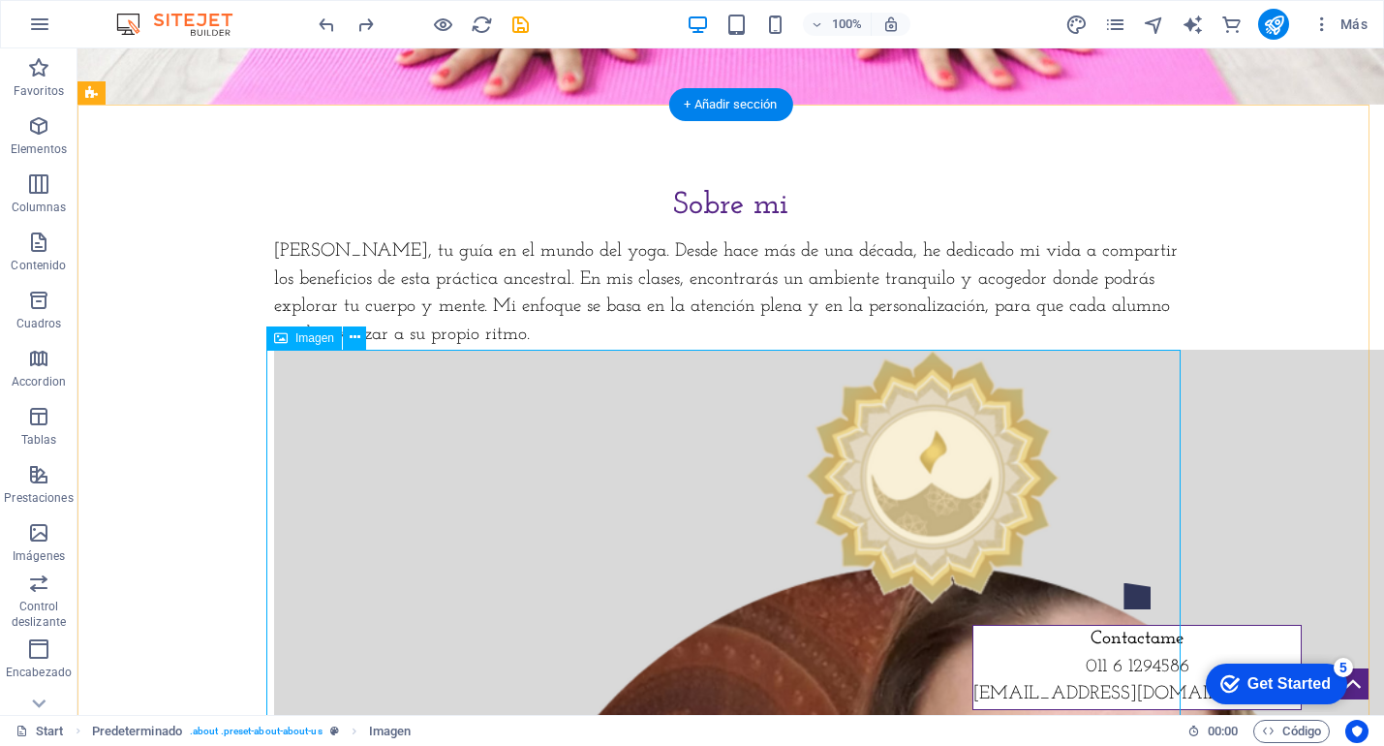
click at [353, 338] on icon at bounding box center [355, 337] width 11 height 20
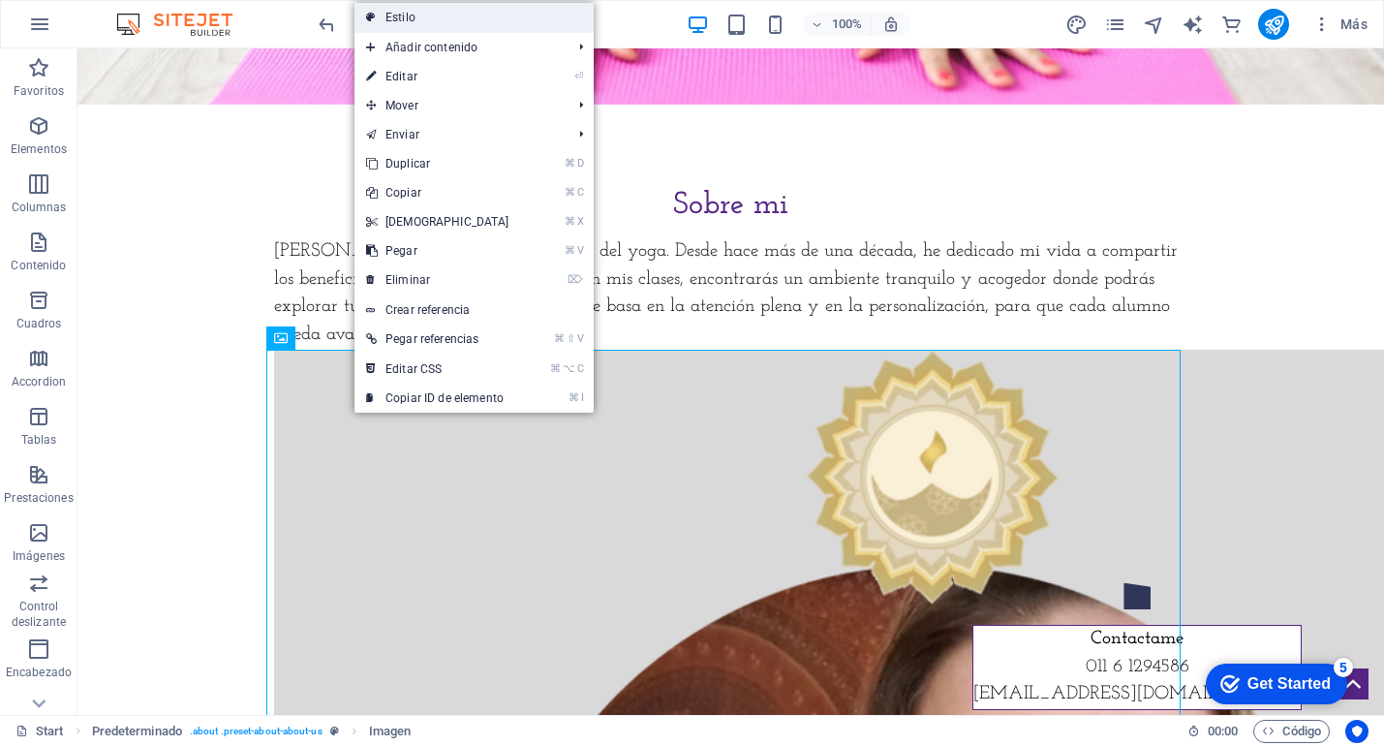
click at [435, 23] on link "Estilo" at bounding box center [474, 17] width 239 height 29
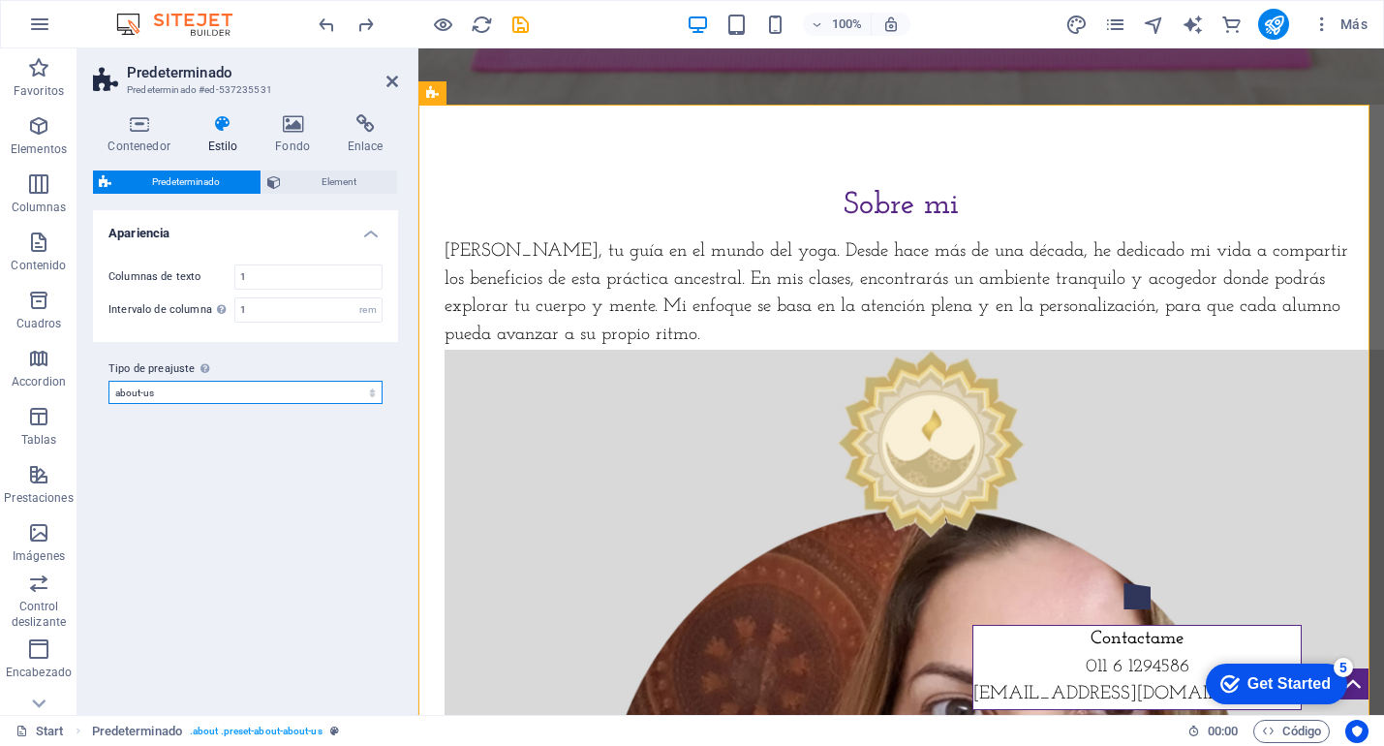
click at [357, 395] on select "about-us Añadir tipo de preajuste" at bounding box center [246, 392] width 274 height 23
click at [109, 381] on select "about-us Añadir tipo de preajuste" at bounding box center [246, 392] width 274 height 23
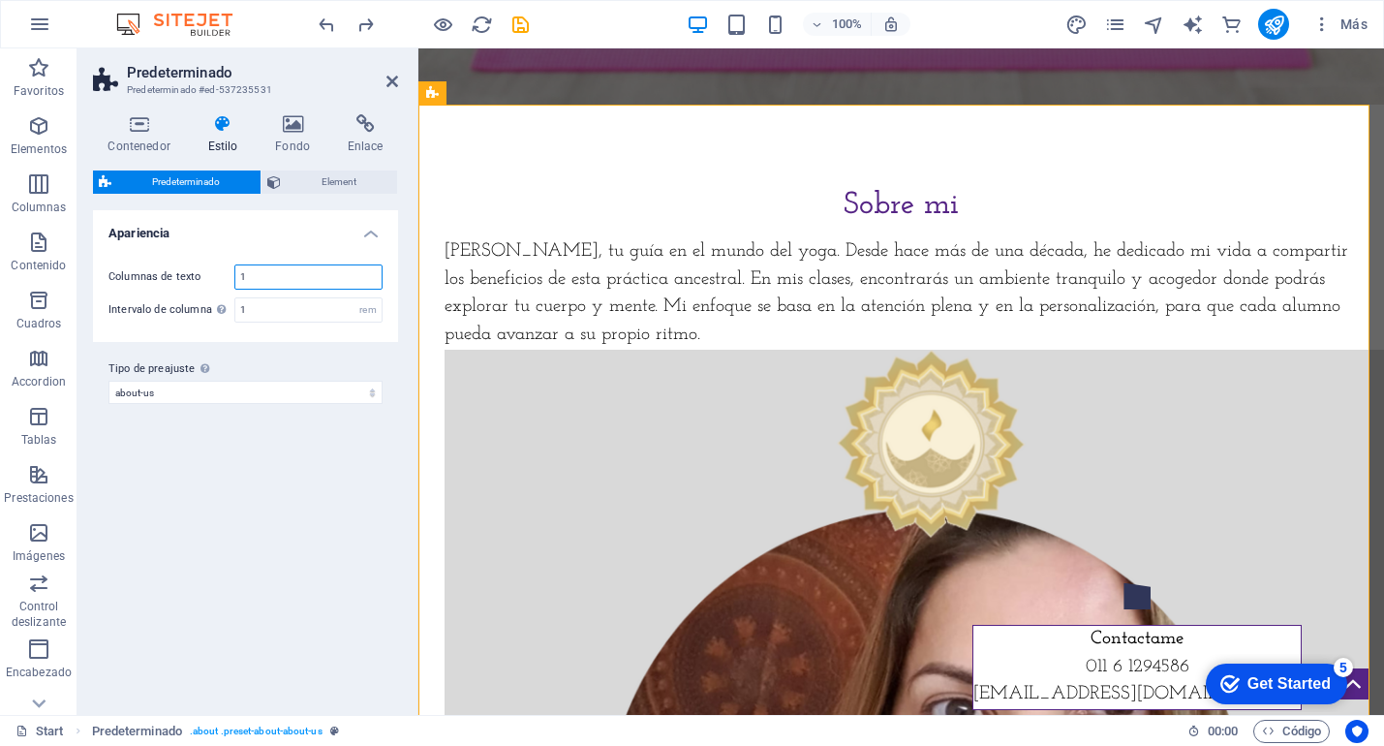
click at [278, 282] on input "1" at bounding box center [308, 276] width 146 height 23
type input "2"
click at [286, 452] on div "Variantes Predeterminado Apariencia Columnas de texto 2 Intervalo de columna El…" at bounding box center [245, 454] width 305 height 489
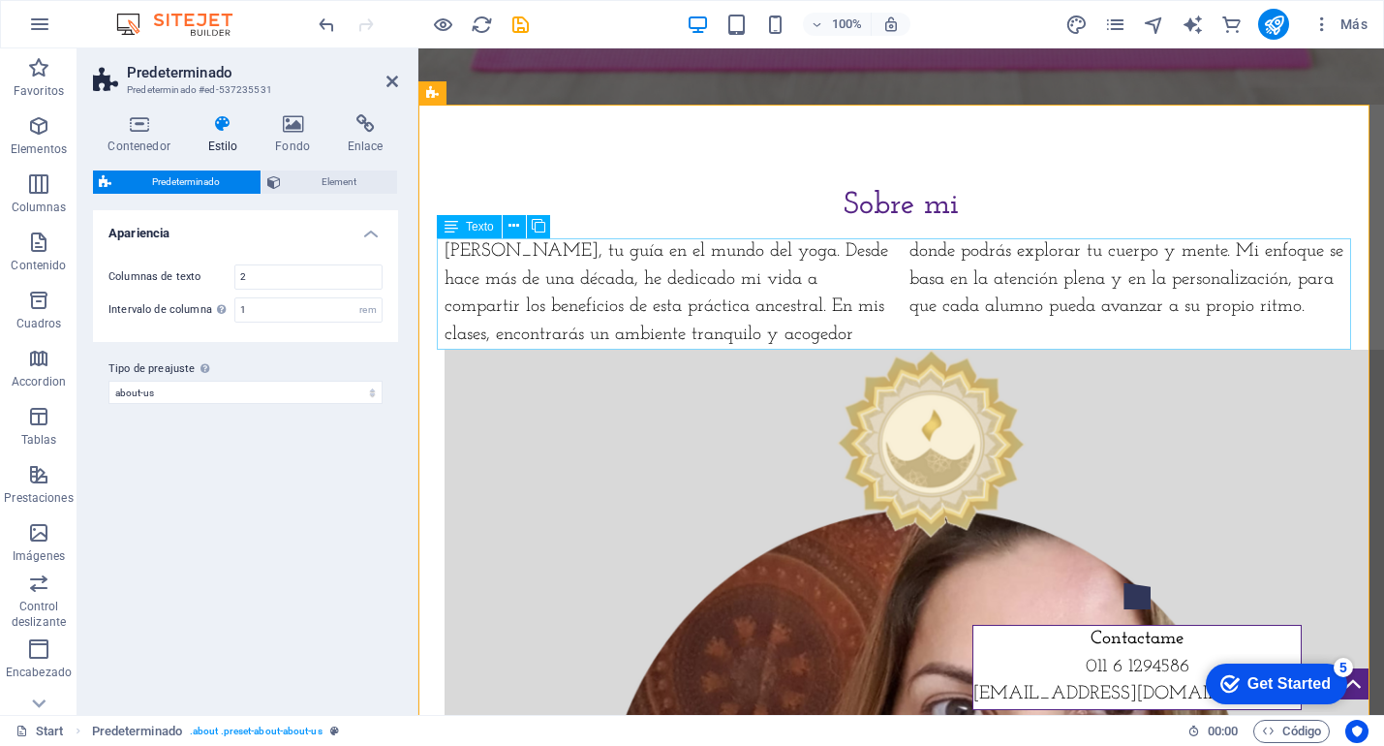
click at [942, 289] on div "[PERSON_NAME], tu guía en el mundo del yoga. Desde hace más de una década, he d…" at bounding box center [902, 293] width 915 height 111
click at [292, 310] on input "1" at bounding box center [308, 309] width 146 height 23
type input "2"
click at [283, 532] on div "Variantes Predeterminado Apariencia Columnas de texto 2 Intervalo de columna El…" at bounding box center [245, 454] width 305 height 489
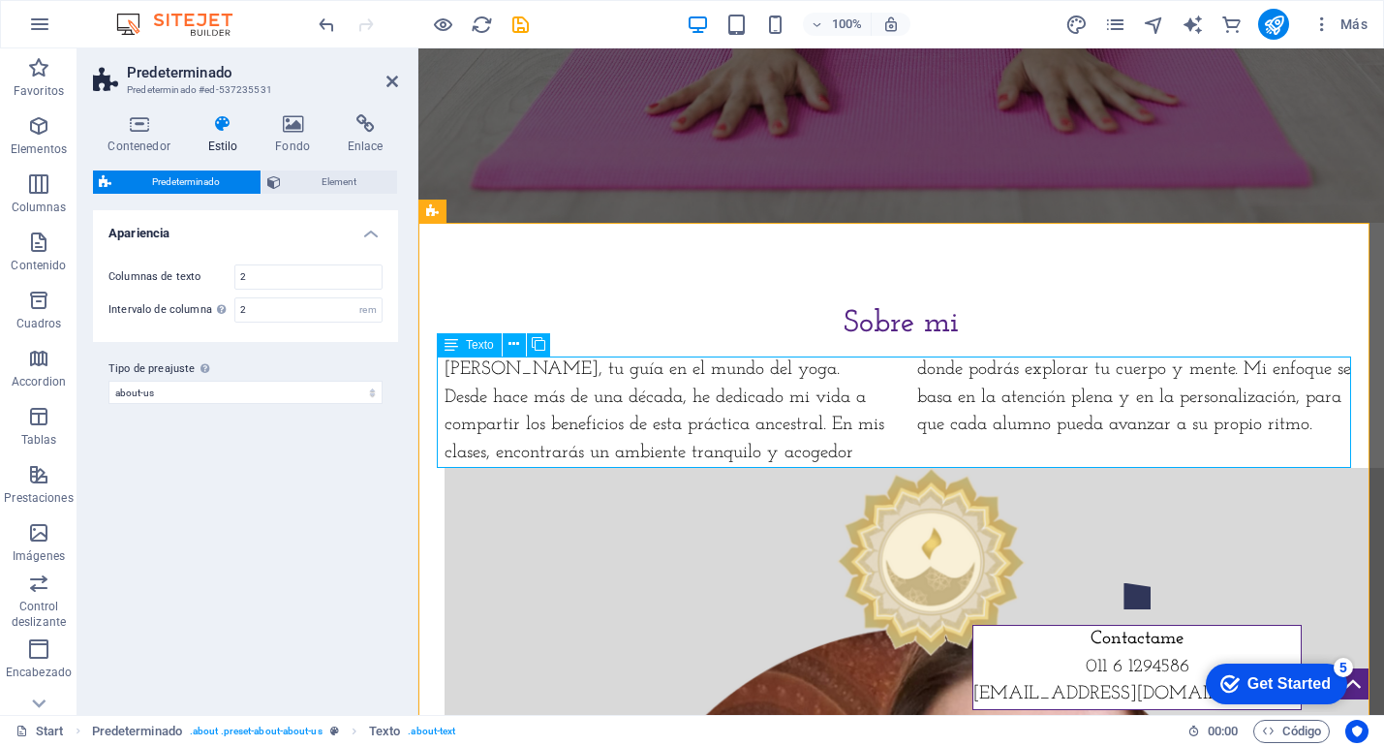
scroll to position [540, 0]
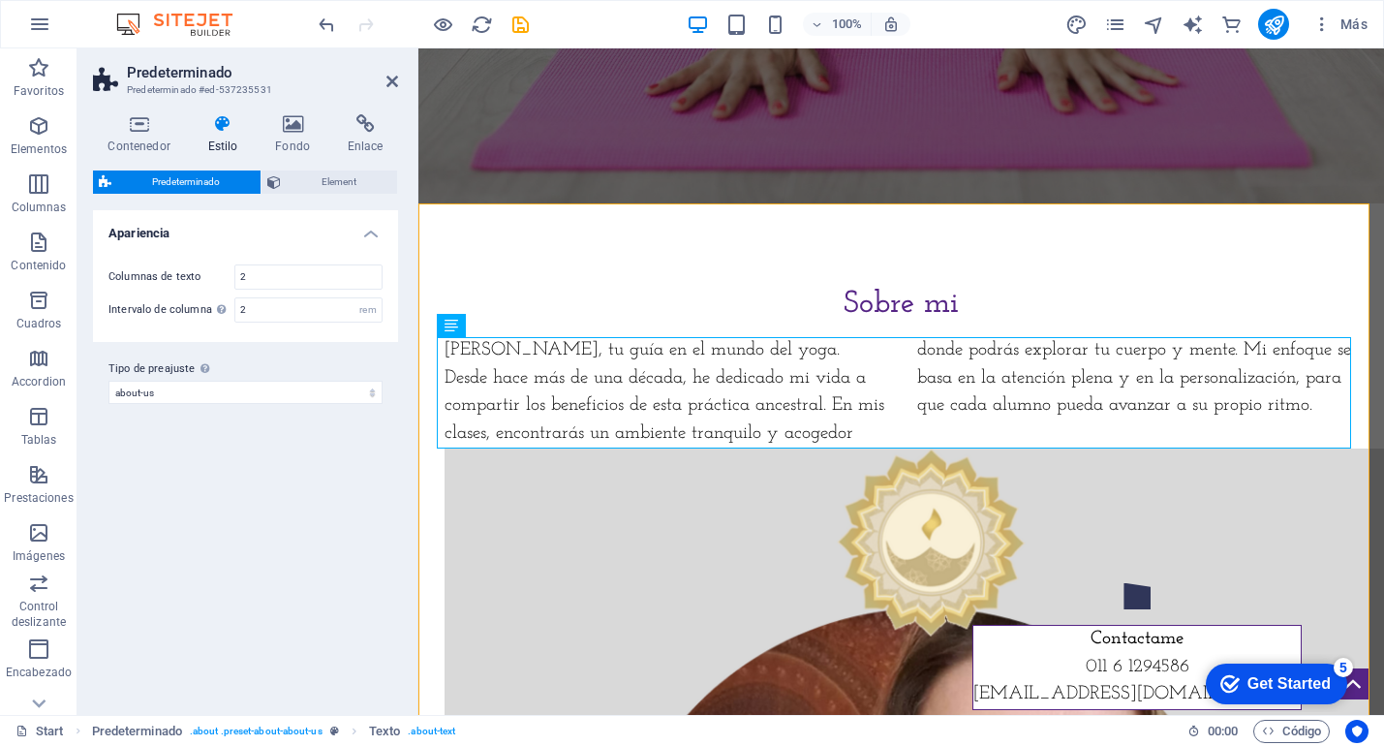
click at [325, 167] on div "Contenedor Estilo Fondo Enlace Tamaño Altura Predeterminado px rem % vh vw Alto…" at bounding box center [245, 406] width 305 height 585
click at [325, 181] on span "Element" at bounding box center [339, 182] width 105 height 23
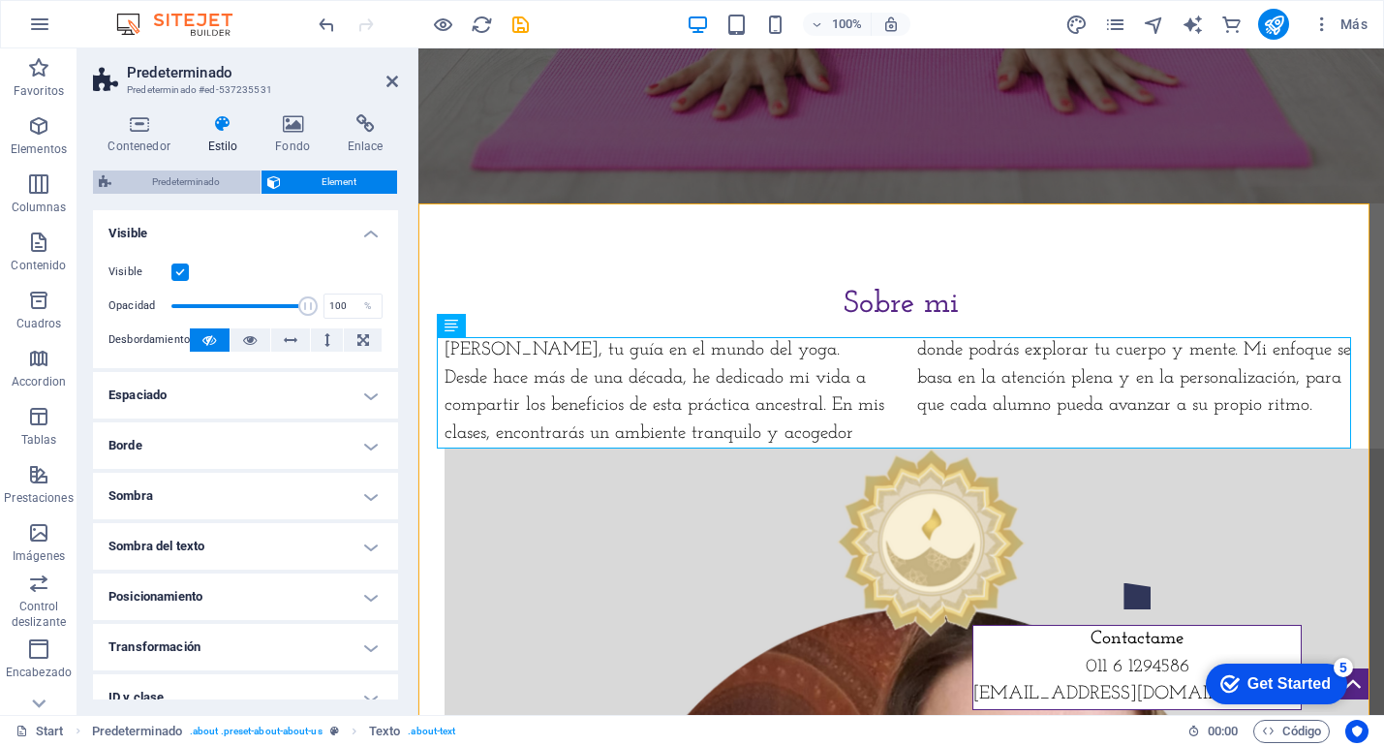
click at [202, 180] on span "Predeterminado" at bounding box center [186, 182] width 138 height 23
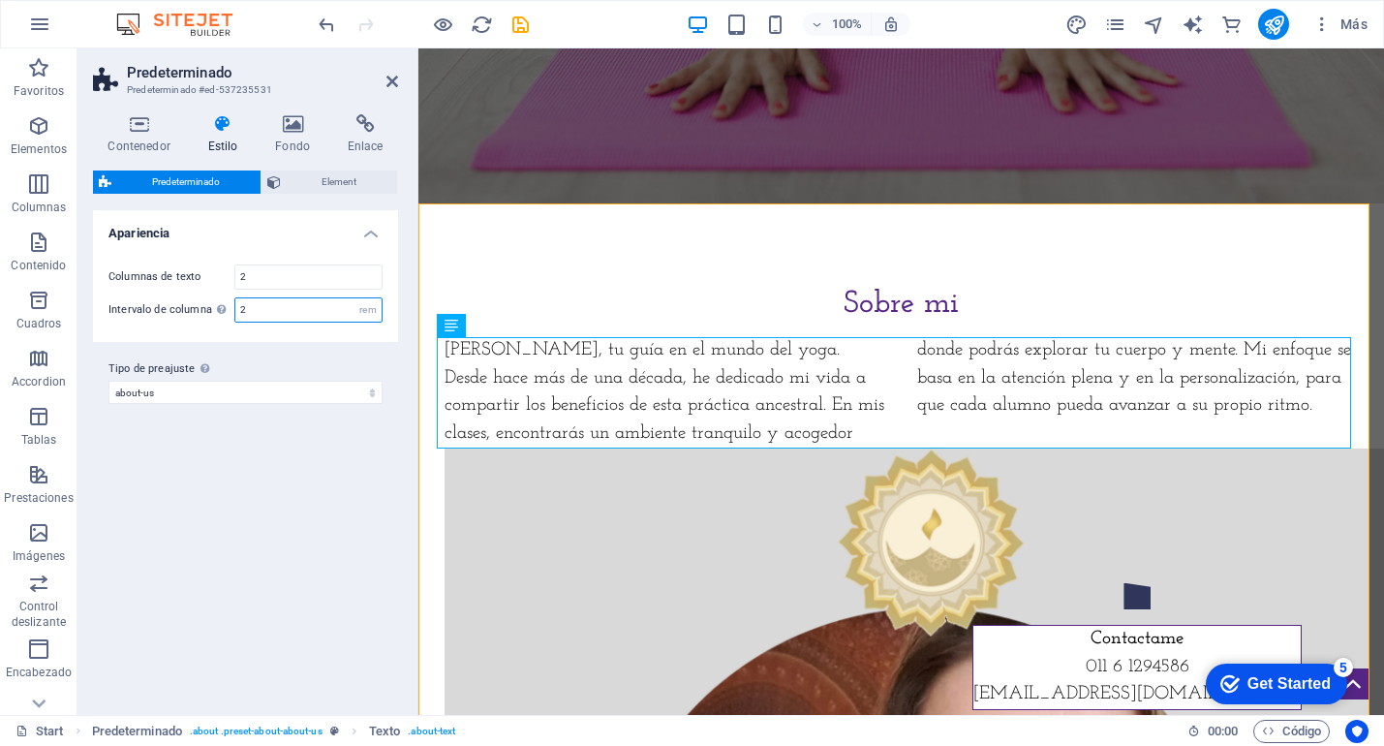
click at [262, 308] on input "2" at bounding box center [308, 309] width 146 height 23
type input "1"
click at [176, 479] on div "Variantes Predeterminado Apariencia Columnas de texto 2 Intervalo de columna El…" at bounding box center [245, 454] width 305 height 489
click at [264, 267] on input "2" at bounding box center [308, 276] width 146 height 23
type input "1"
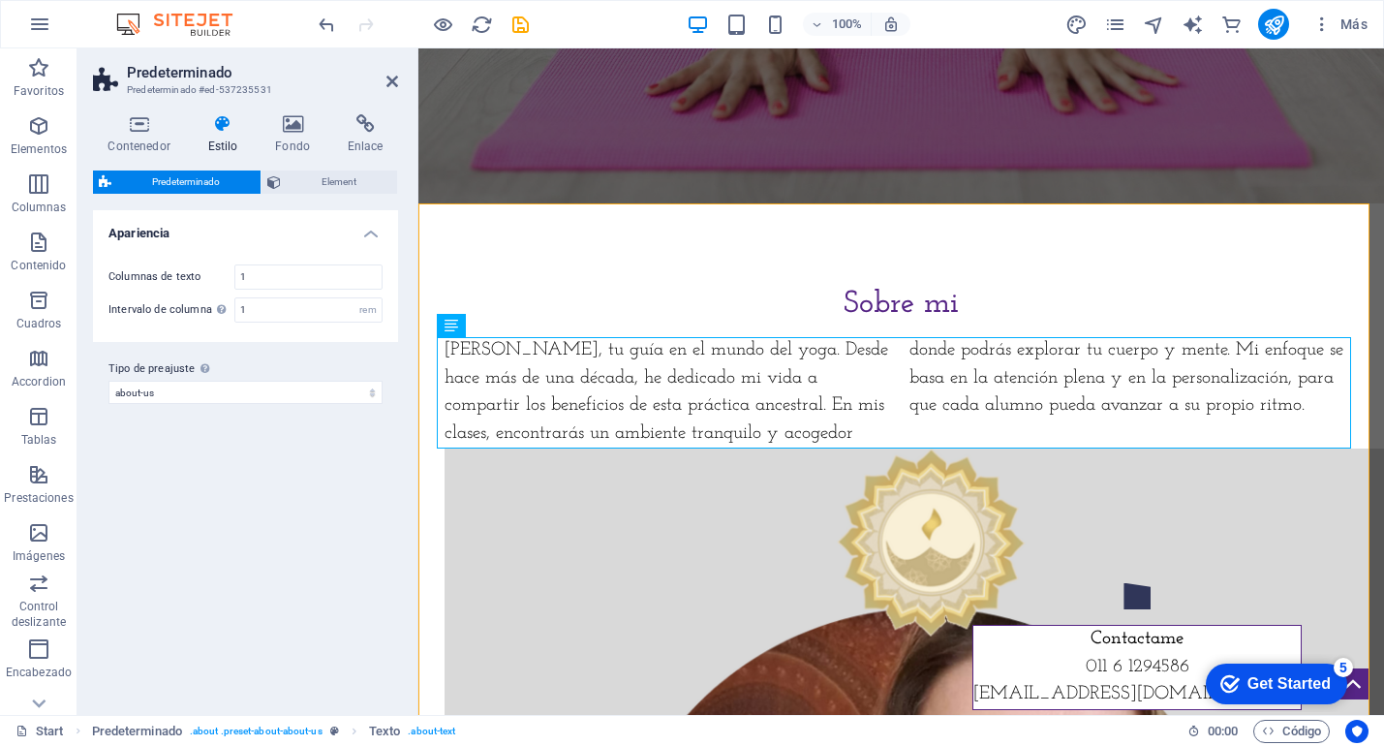
click at [316, 509] on div "Variantes Predeterminado Apariencia Columnas de texto 1 Intervalo de columna El…" at bounding box center [245, 454] width 305 height 489
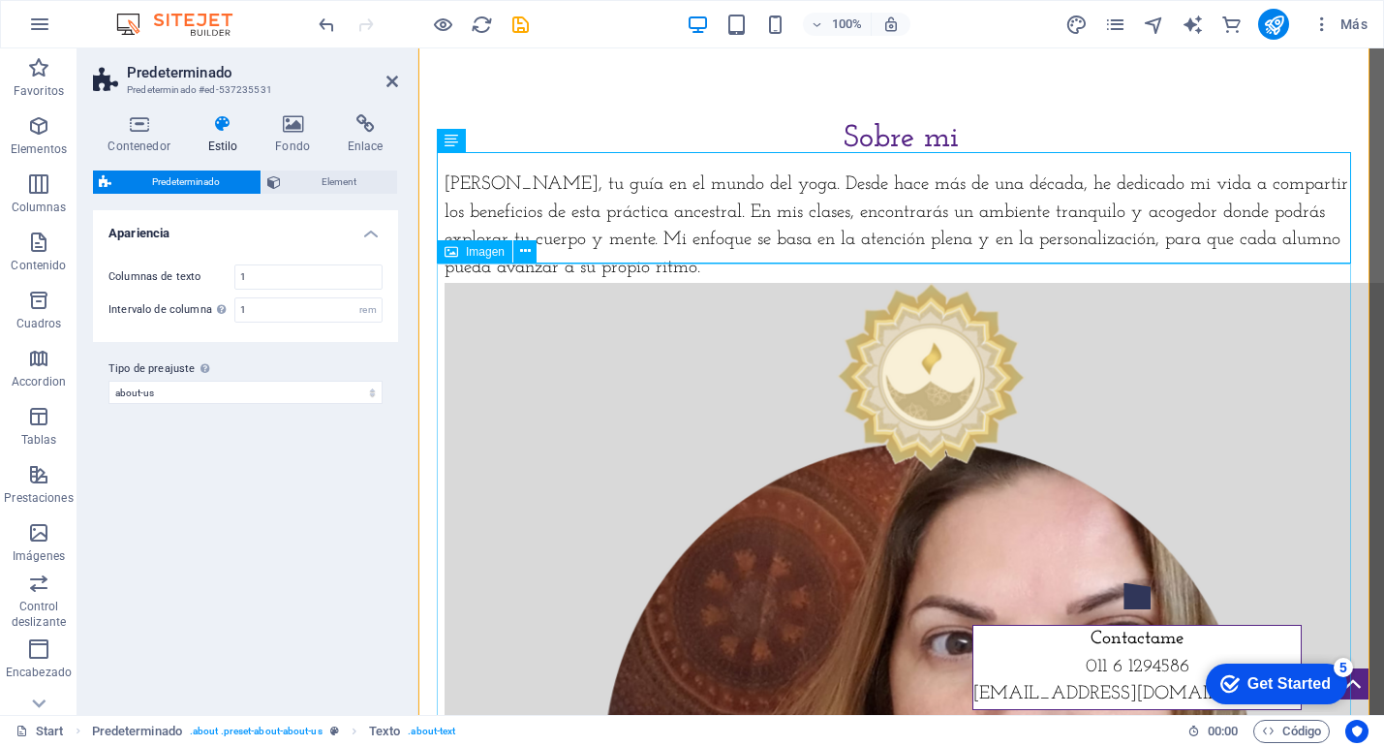
scroll to position [725, 0]
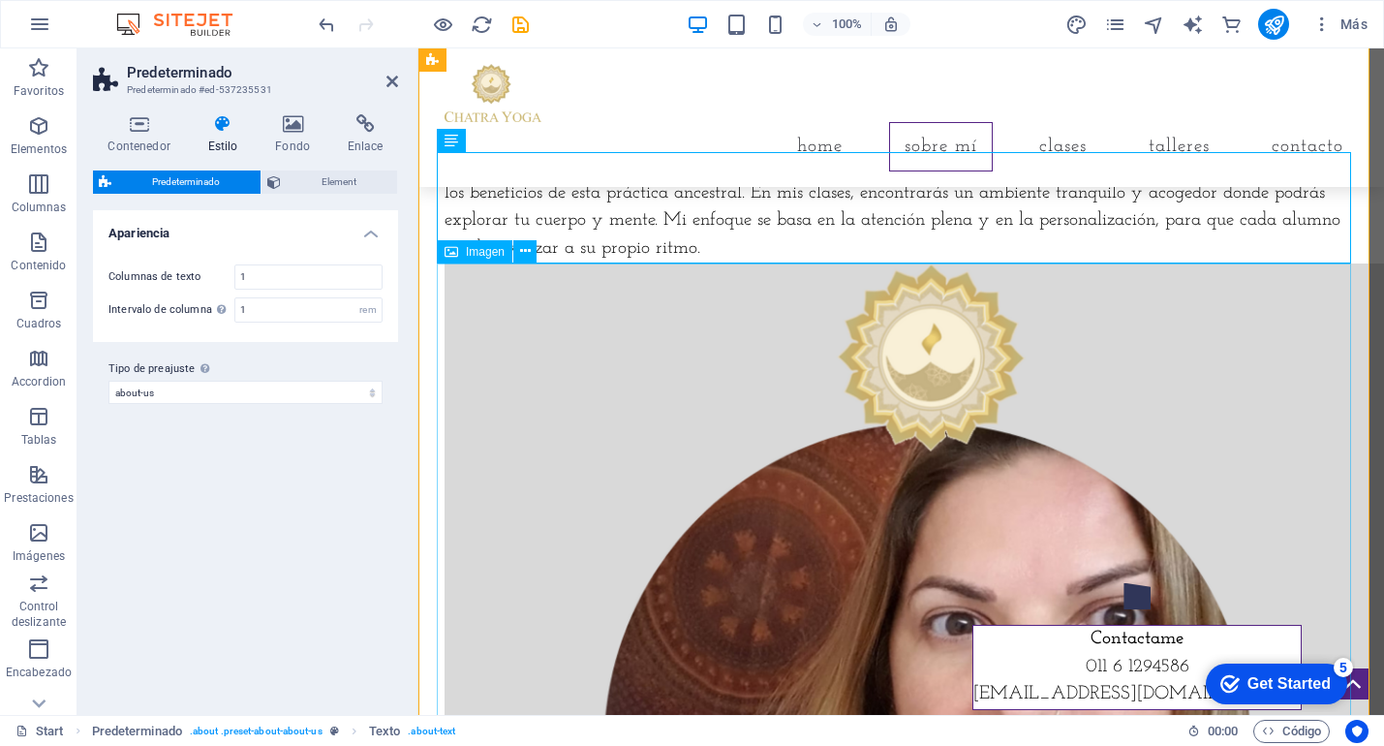
drag, startPoint x: 462, startPoint y: 257, endPoint x: 481, endPoint y: 258, distance: 18.4
click at [462, 257] on div "Imagen" at bounding box center [475, 251] width 76 height 23
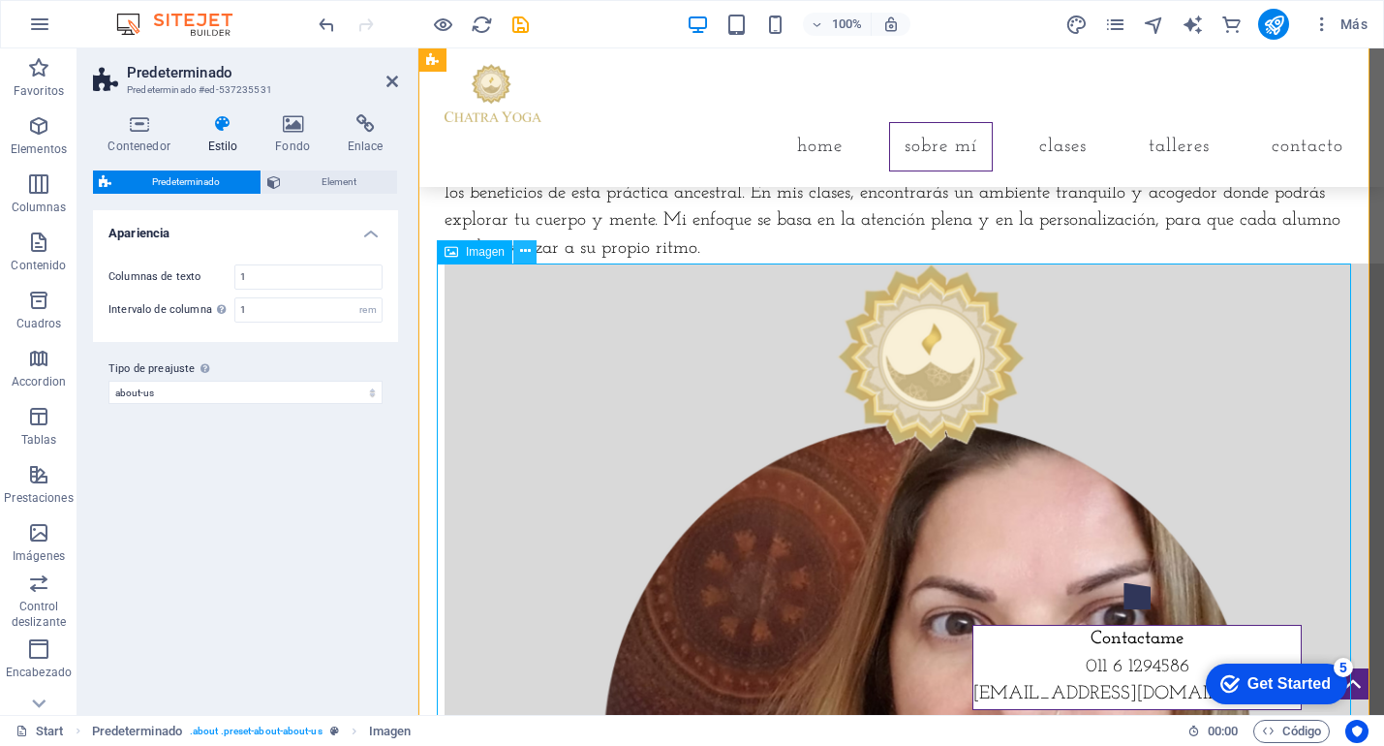
click at [521, 253] on icon at bounding box center [525, 251] width 11 height 20
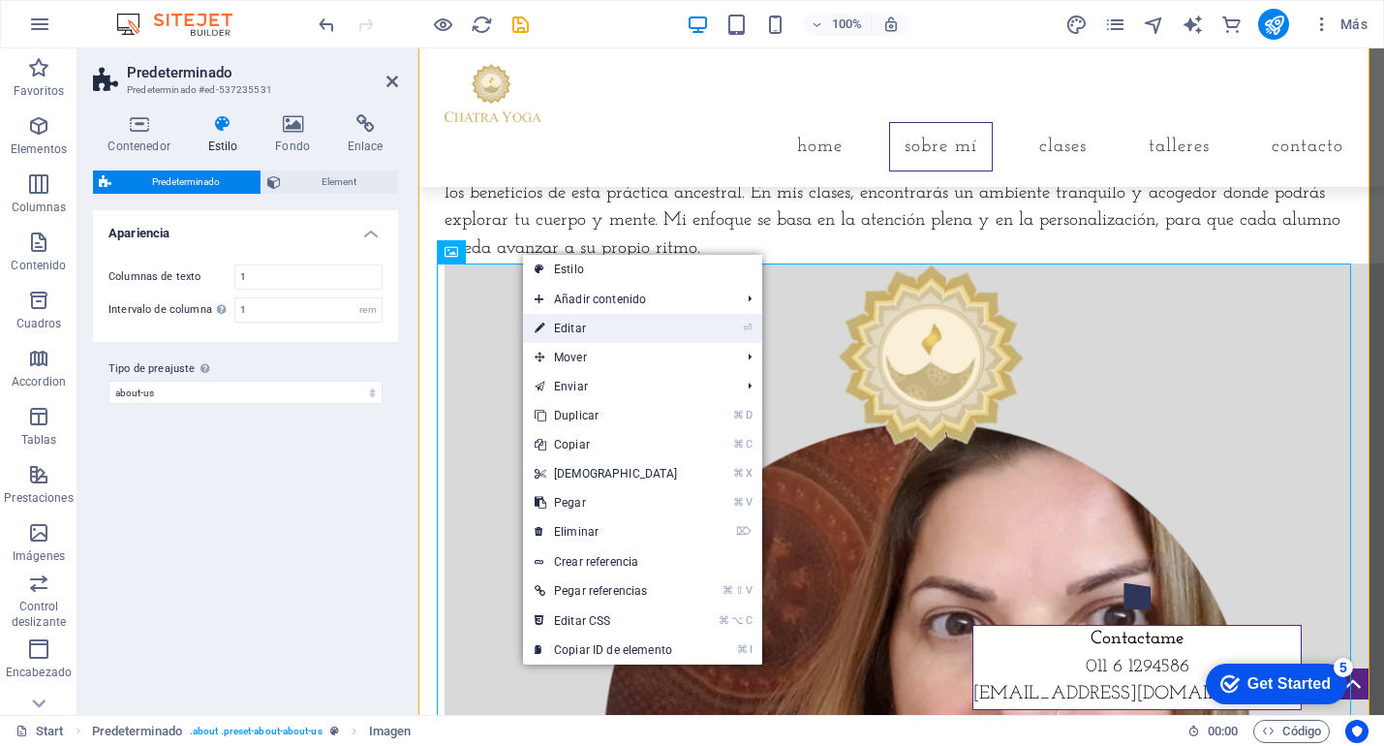
click at [573, 324] on link "⏎ Editar" at bounding box center [606, 328] width 167 height 29
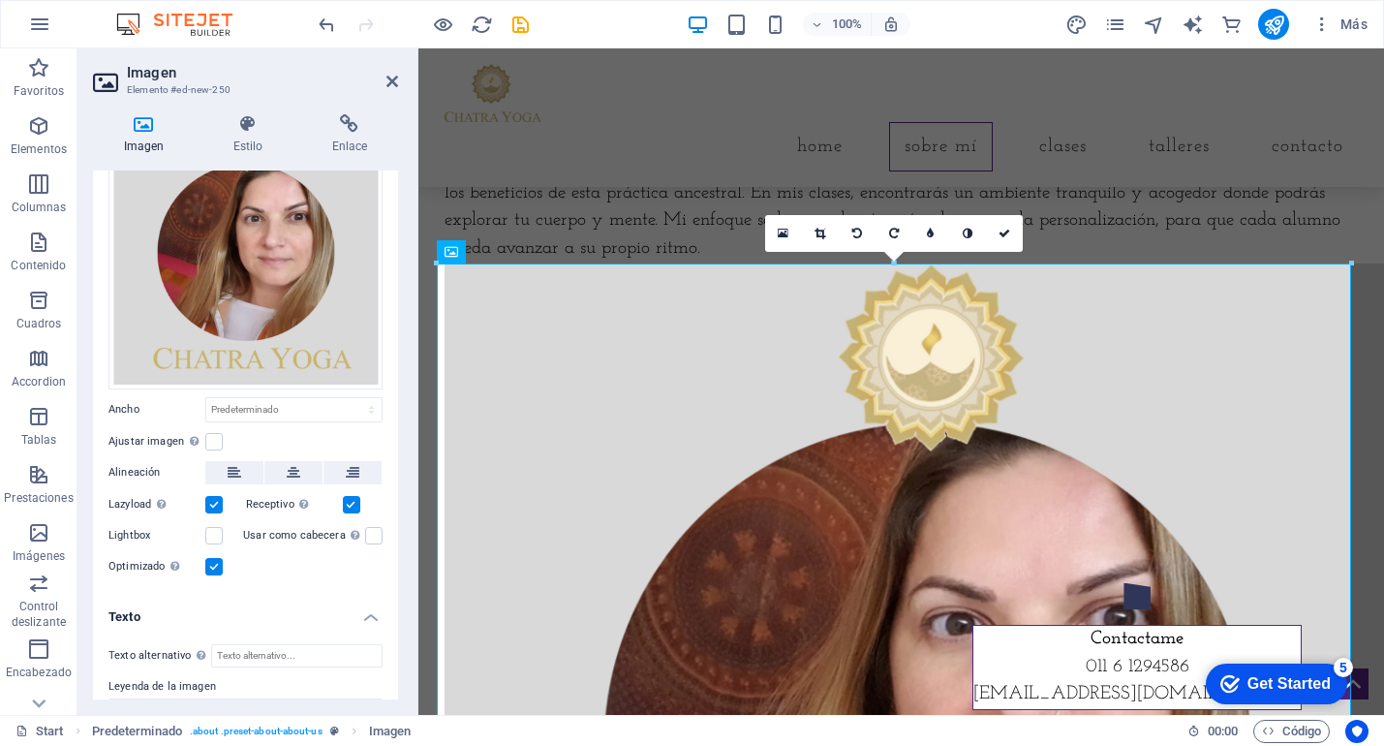
scroll to position [0, 0]
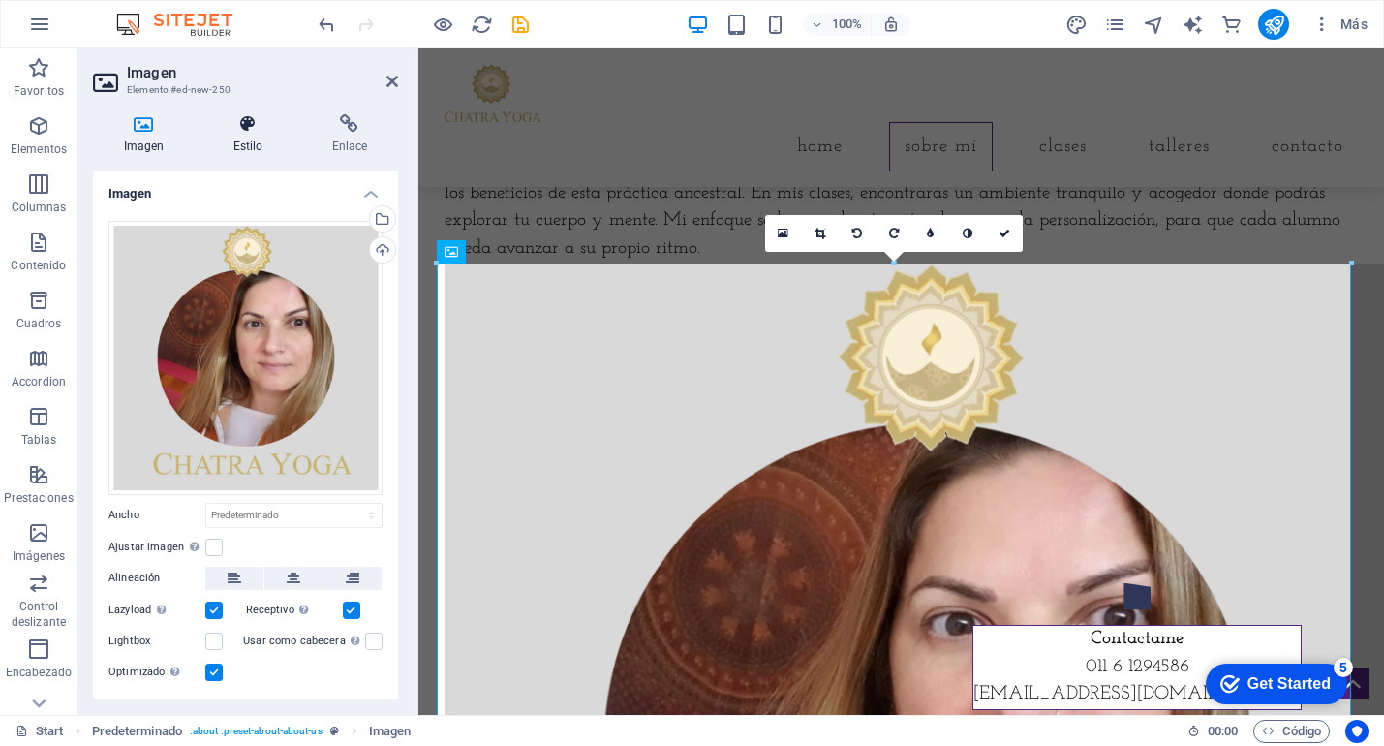
click at [249, 137] on h4 "Estilo" at bounding box center [251, 134] width 99 height 41
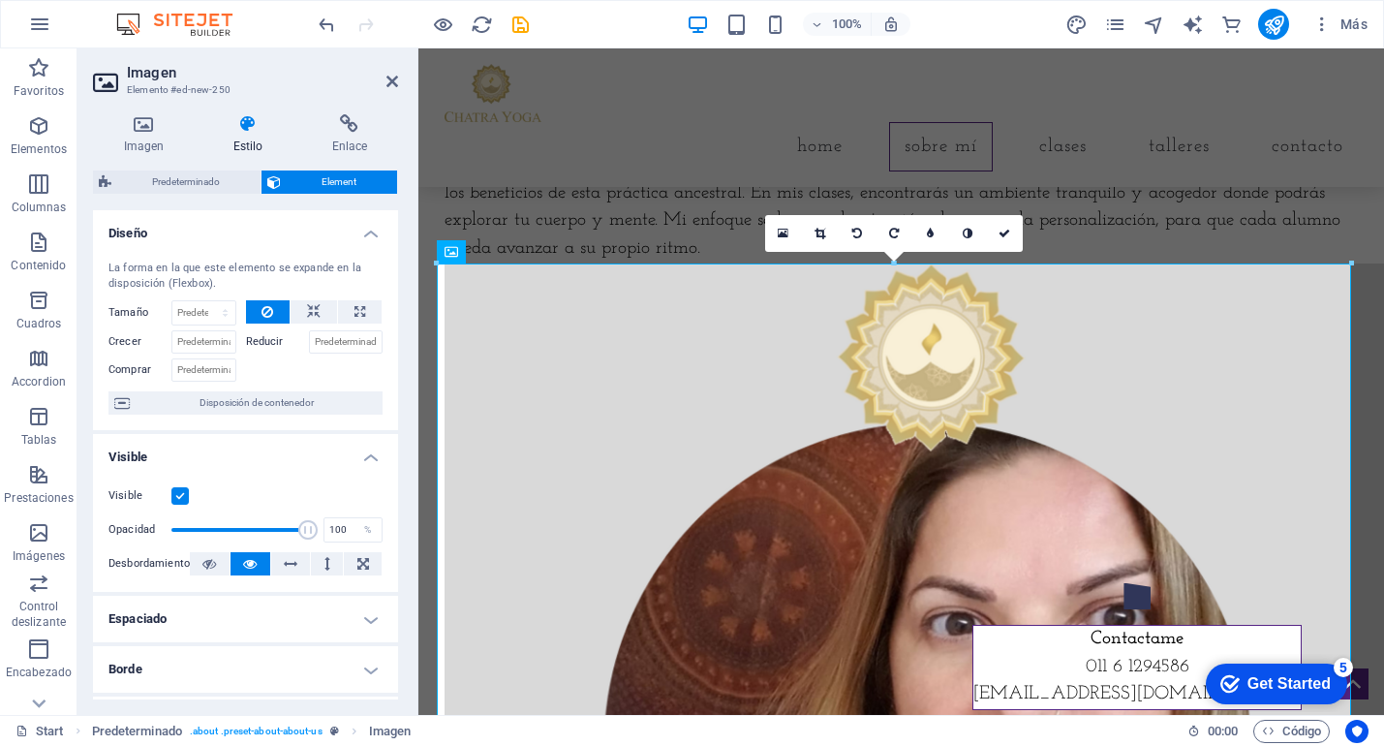
click at [263, 341] on label "Reducir" at bounding box center [277, 341] width 63 height 23
click at [309, 341] on input "Reducir" at bounding box center [346, 341] width 75 height 23
click at [318, 376] on div at bounding box center [315, 368] width 138 height 28
click at [328, 341] on input "50" at bounding box center [346, 341] width 75 height 23
type input "5"
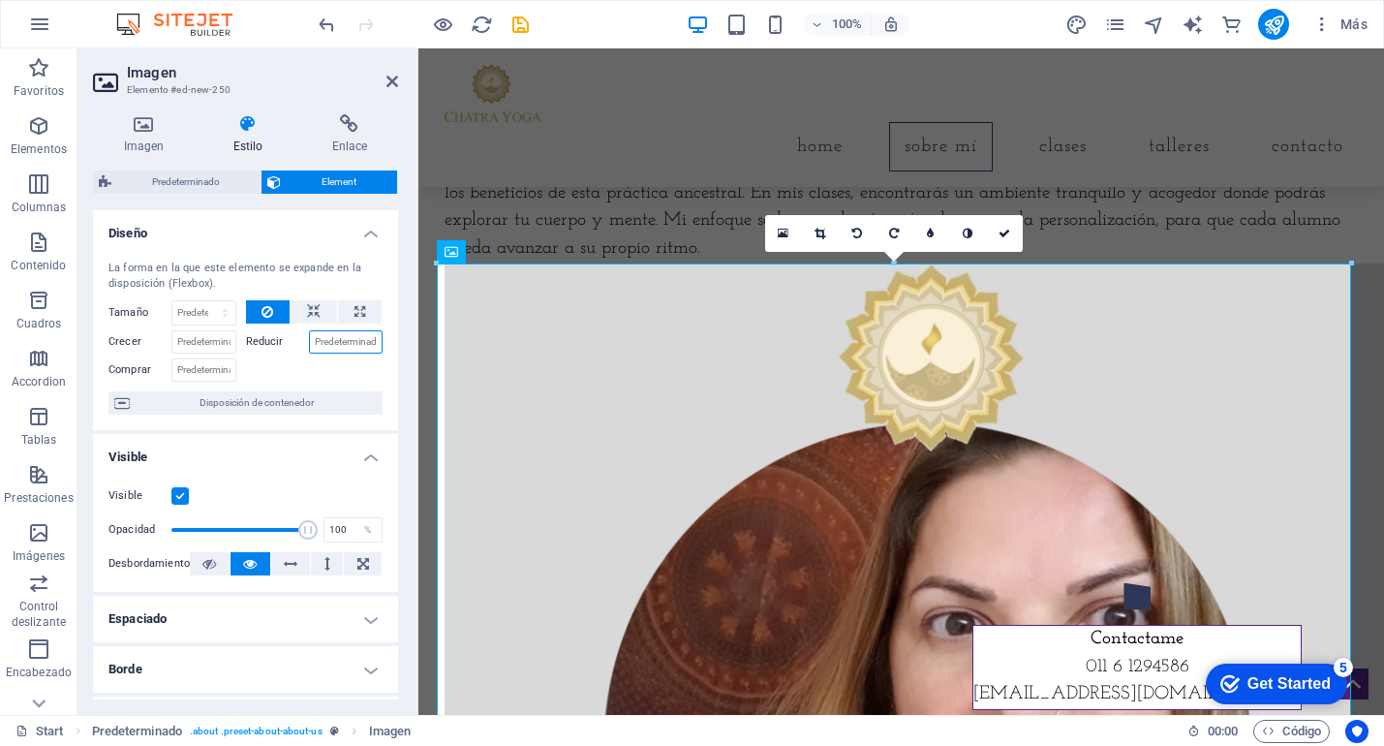
type input "("
type input "50"
click at [279, 368] on div at bounding box center [315, 368] width 138 height 28
click at [307, 315] on icon at bounding box center [314, 311] width 14 height 23
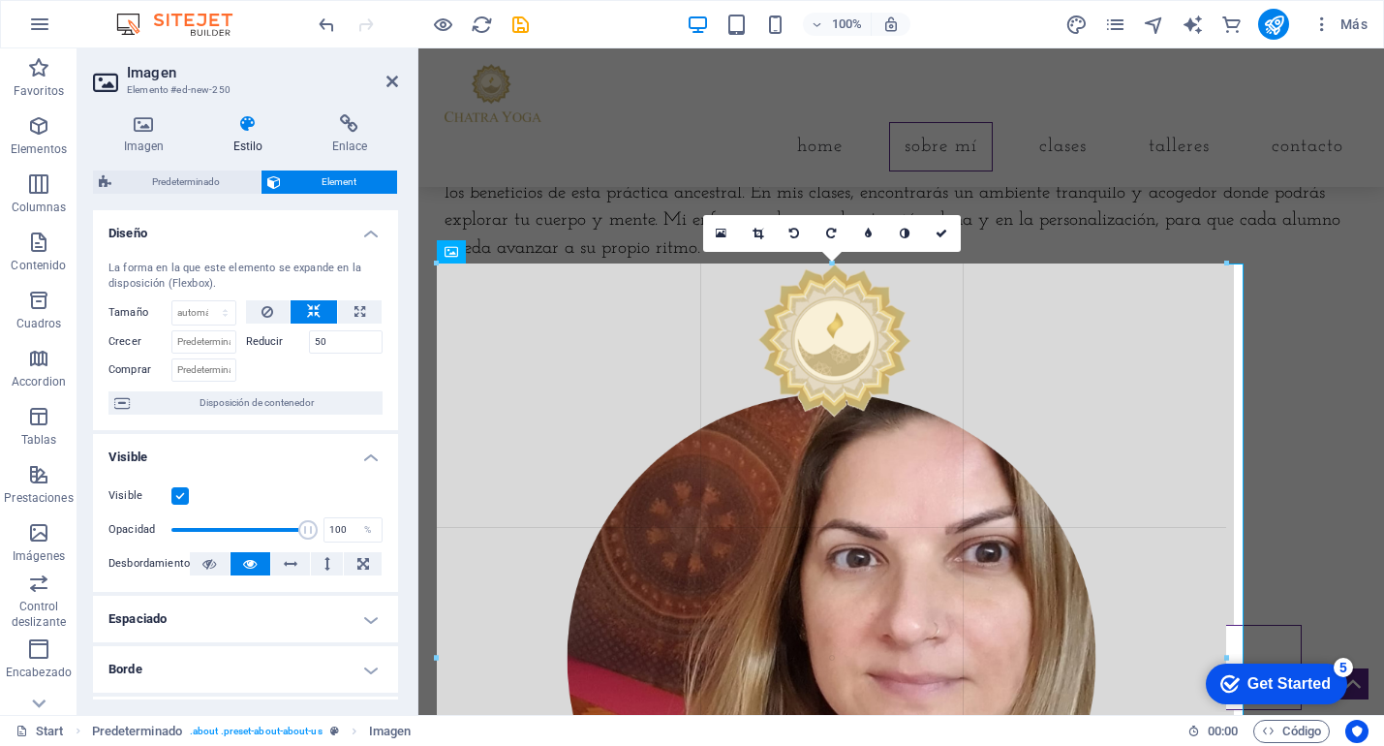
drag, startPoint x: 1351, startPoint y: 265, endPoint x: 834, endPoint y: 389, distance: 532.0
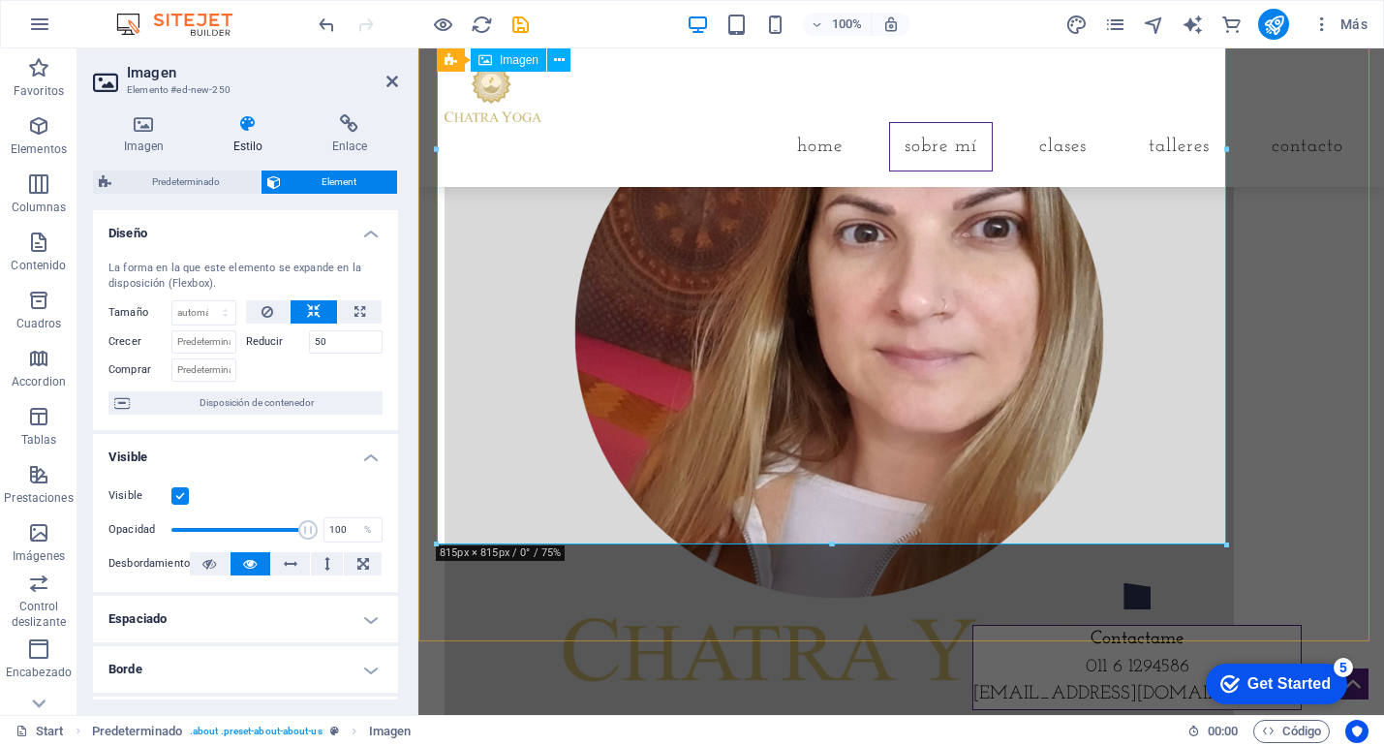
scroll to position [1296, 0]
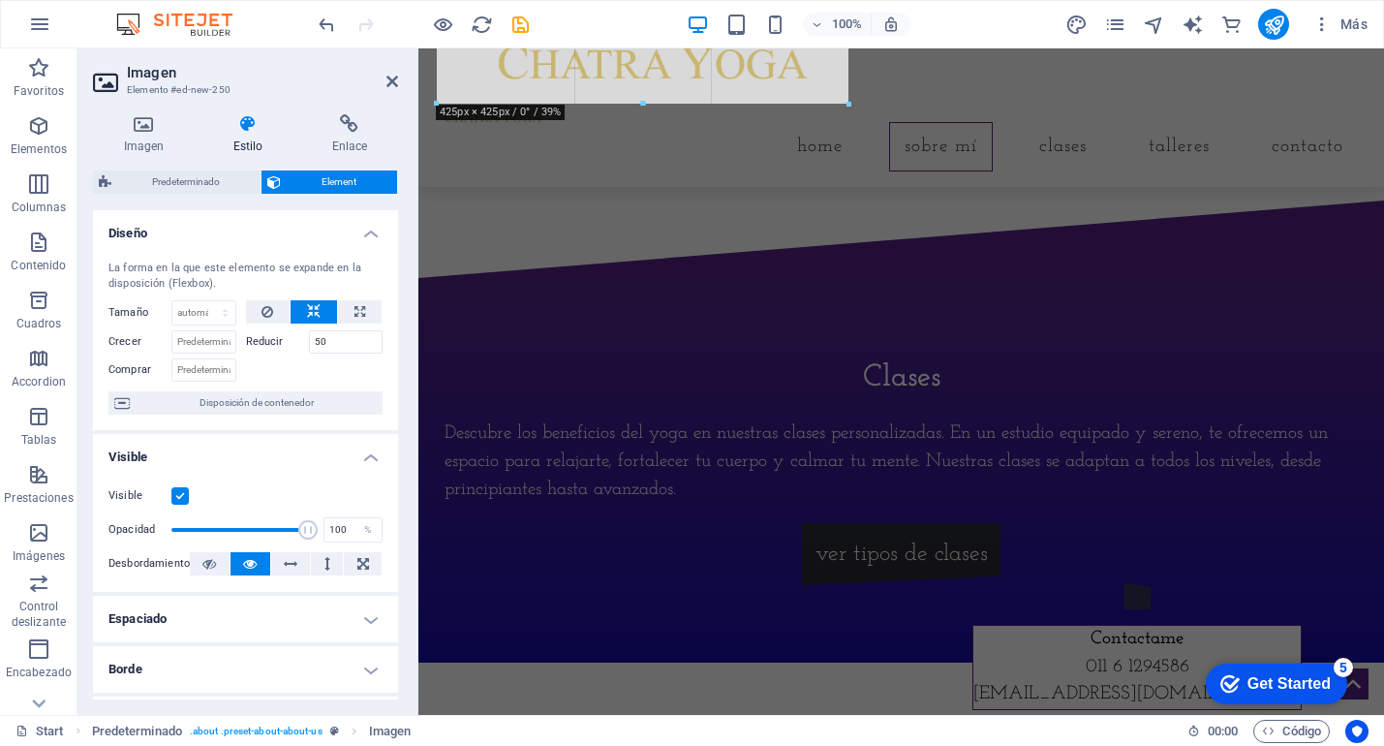
drag, startPoint x: 1226, startPoint y: 482, endPoint x: 728, endPoint y: 107, distance: 624.7
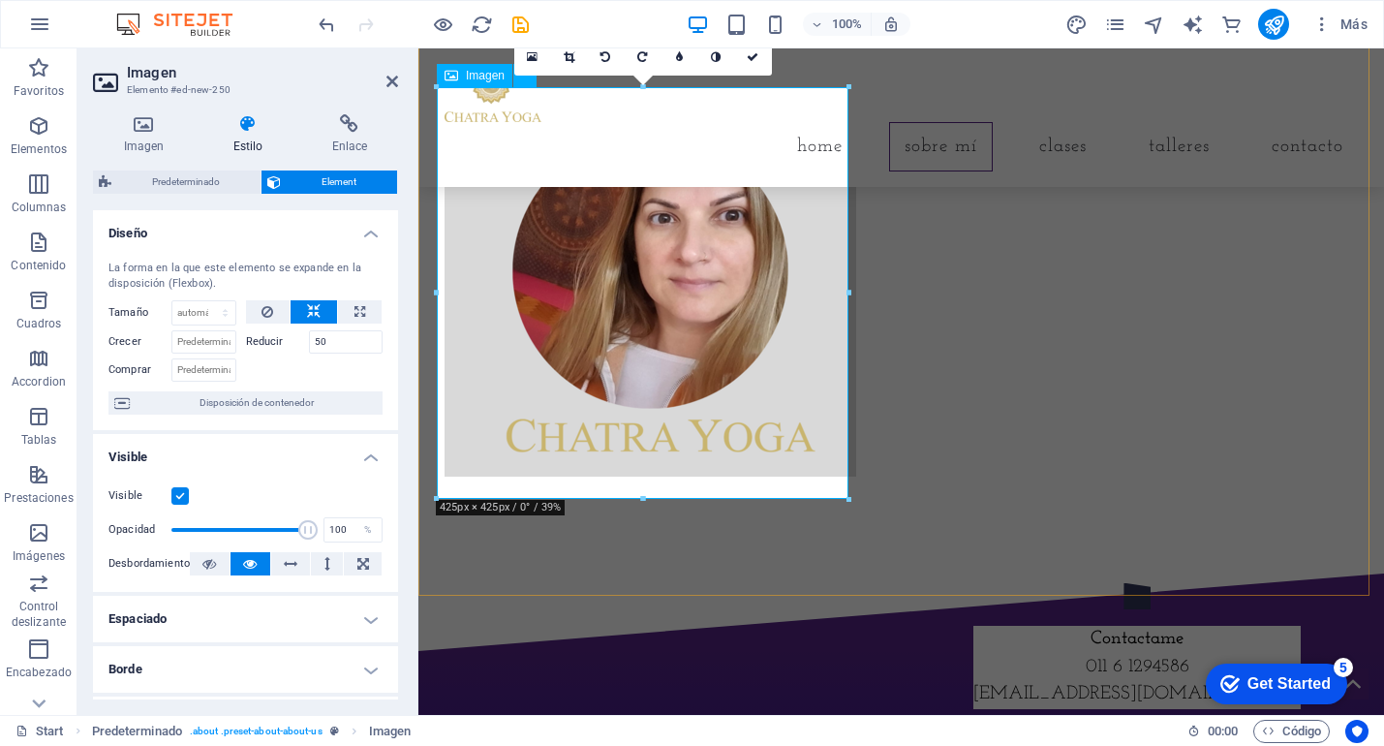
scroll to position [926, 0]
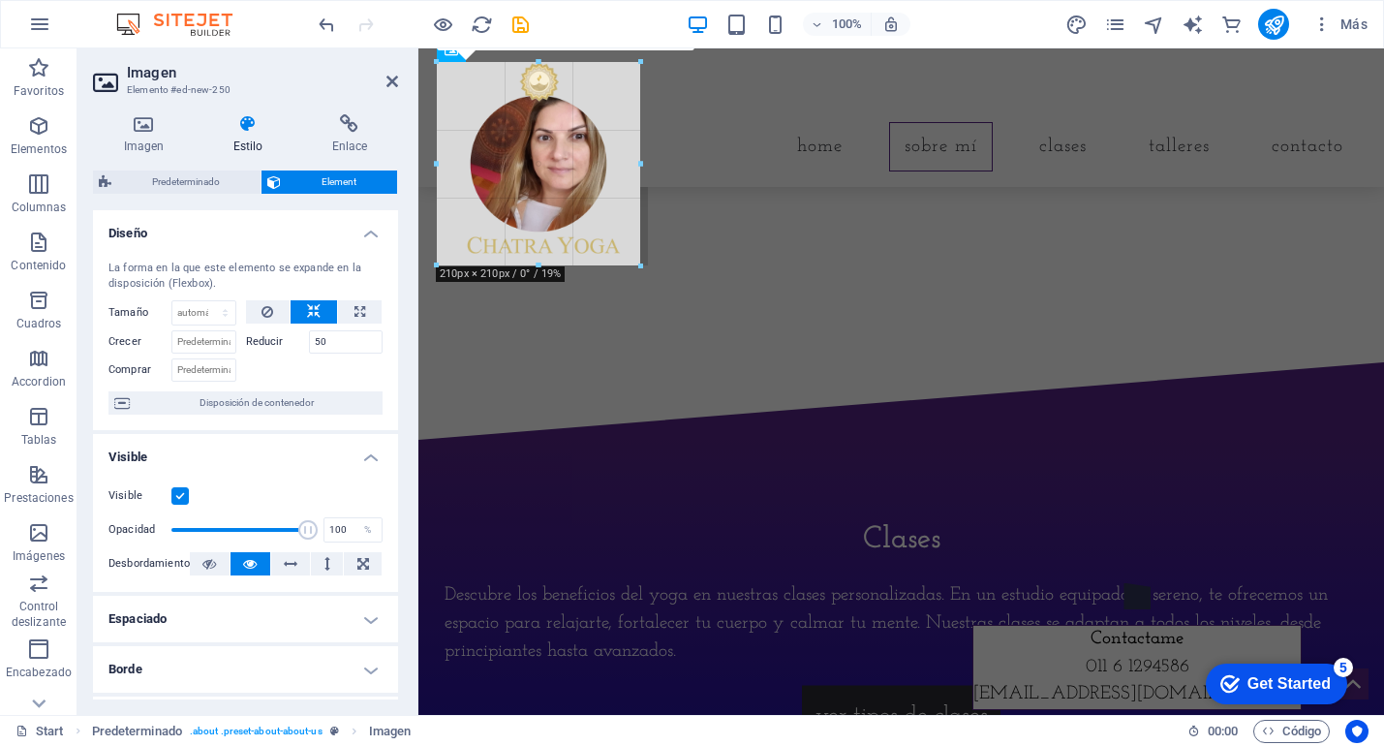
drag, startPoint x: 847, startPoint y: 470, endPoint x: 633, endPoint y: 233, distance: 318.9
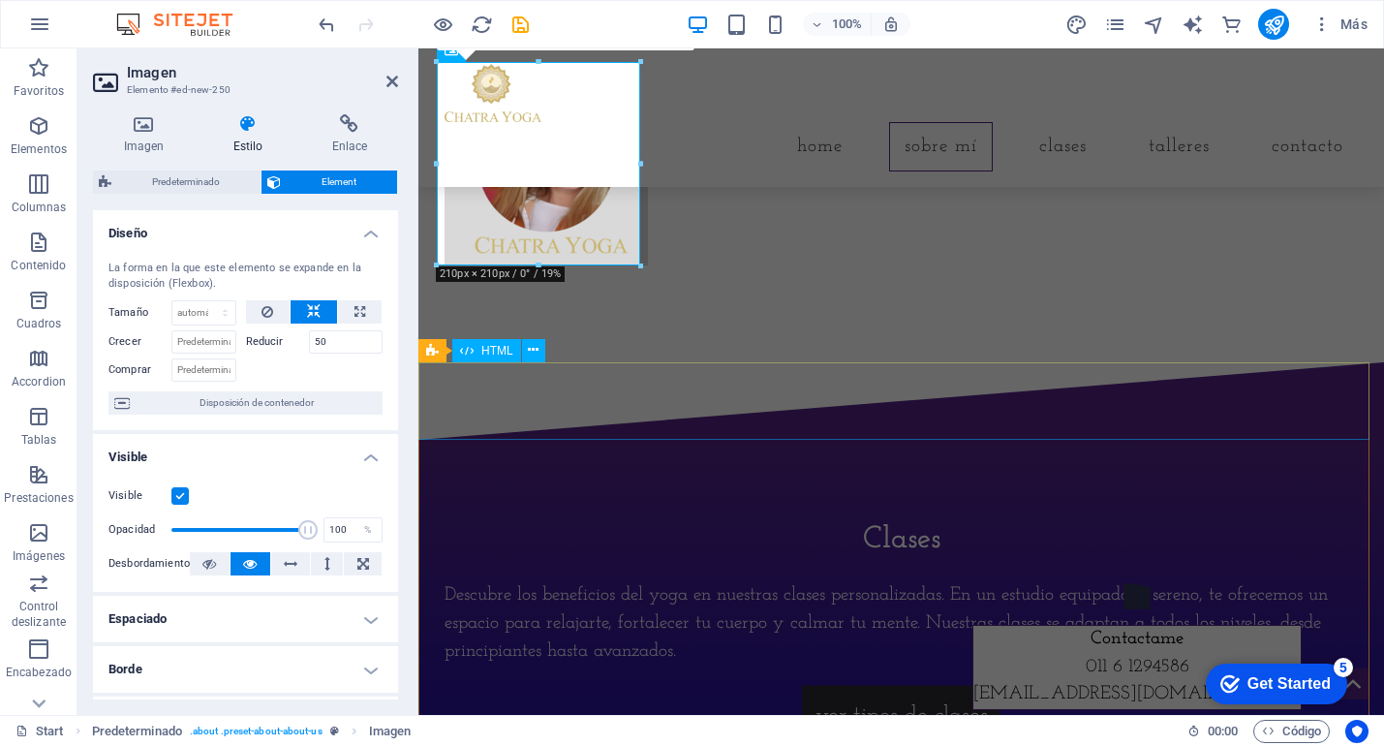
click at [871, 426] on div at bounding box center [902, 401] width 966 height 78
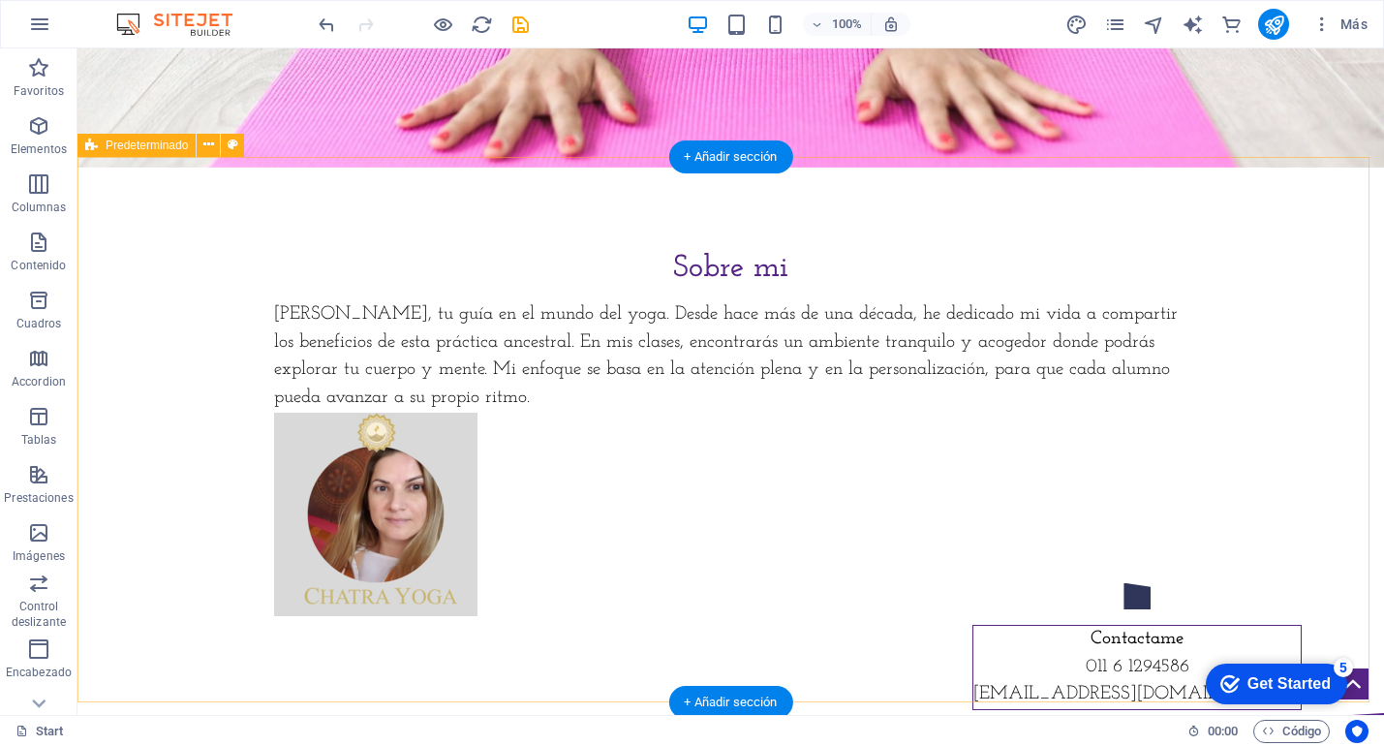
scroll to position [586, 0]
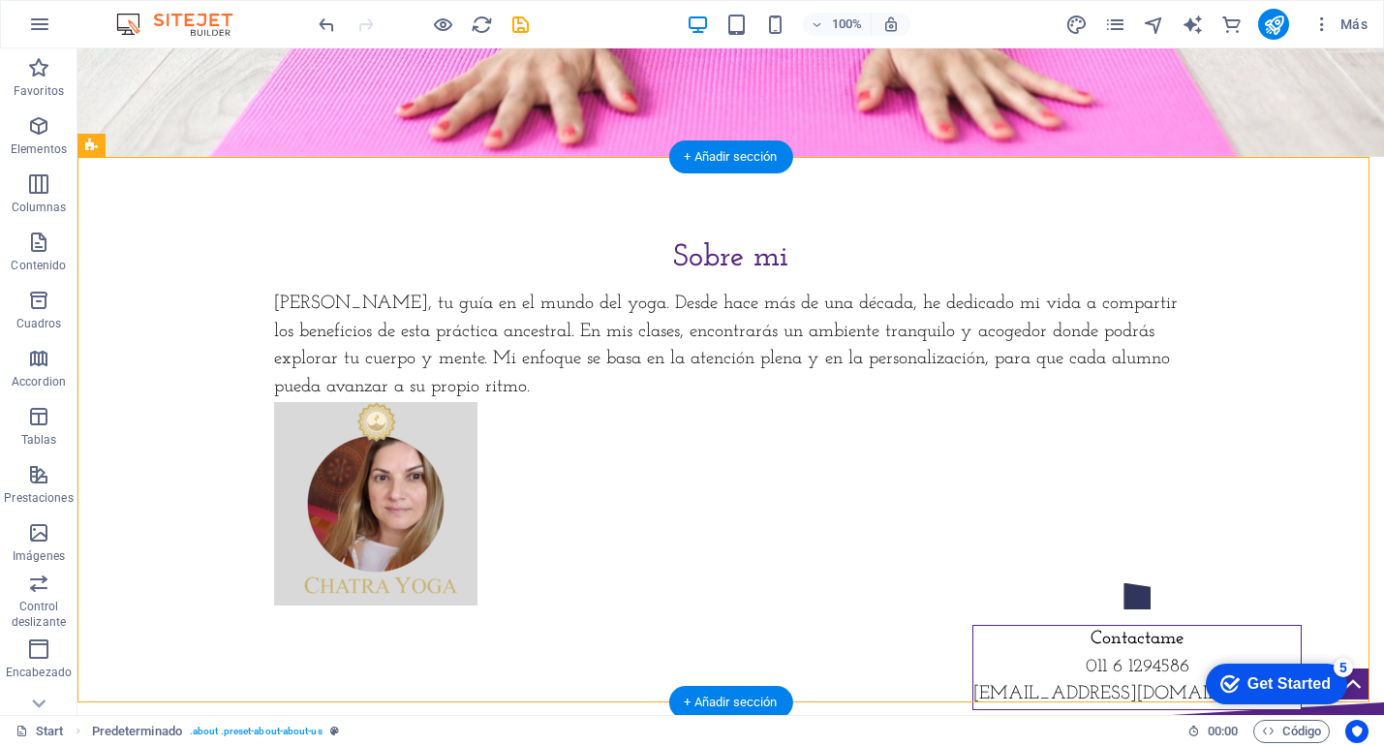
drag, startPoint x: 395, startPoint y: 492, endPoint x: 425, endPoint y: 464, distance: 41.1
click at [390, 359] on div "Sobre mi Soy Cecilia, tu guía en el mundo del yoga. Desde hace más de una décad…" at bounding box center [732, 429] width 946 height 545
click at [575, 486] on div "Sobre mi Soy Cecilia, tu guía en el mundo del yoga. Desde hace más de una décad…" at bounding box center [731, 429] width 1307 height 545
click at [426, 485] on figure at bounding box center [731, 503] width 915 height 203
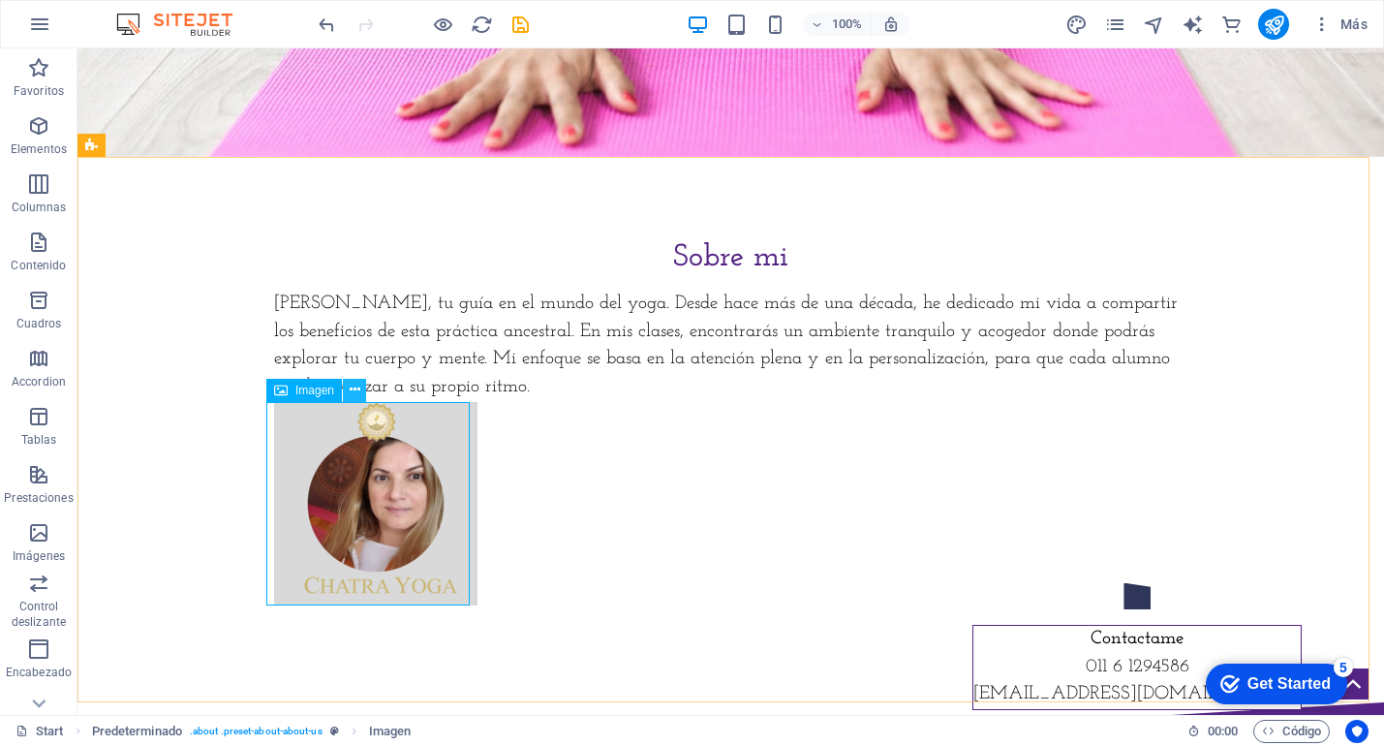
click at [361, 394] on button at bounding box center [354, 390] width 23 height 23
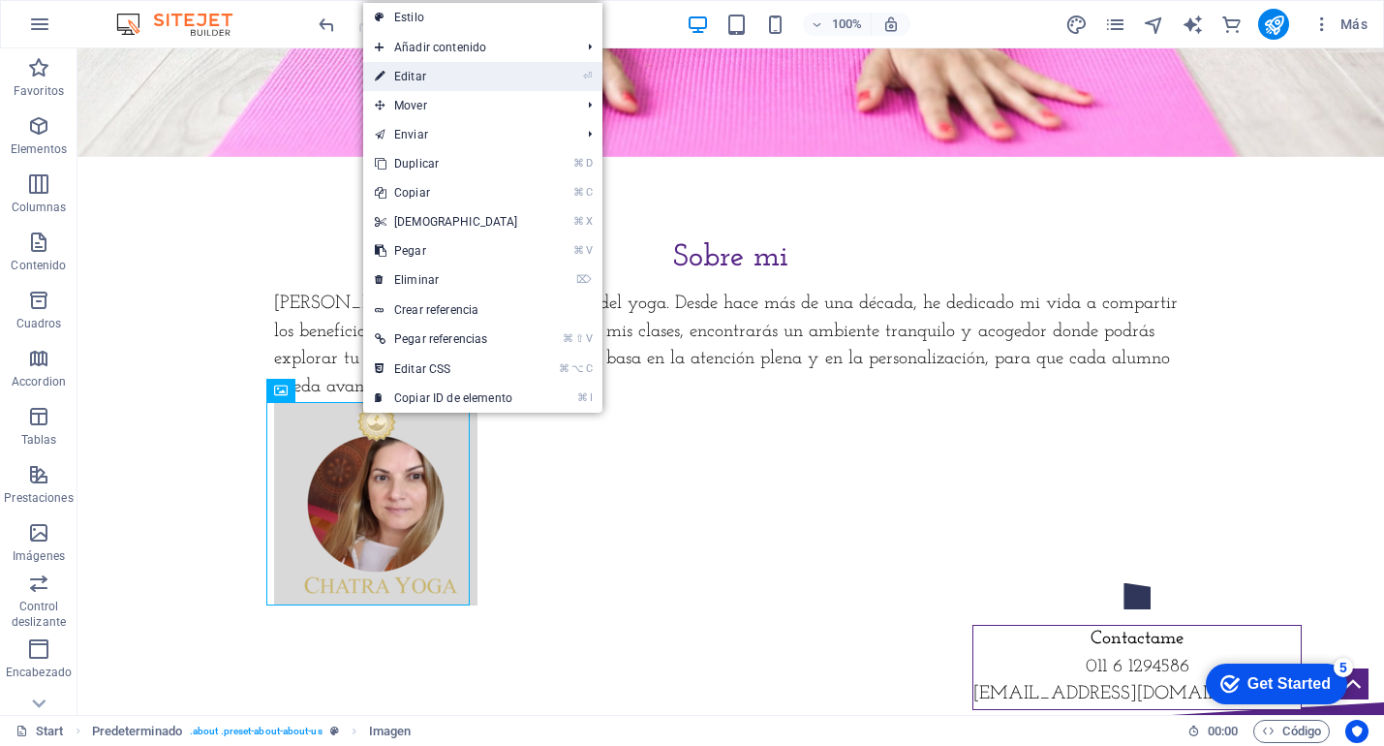
click at [409, 78] on link "⏎ Editar" at bounding box center [446, 76] width 167 height 29
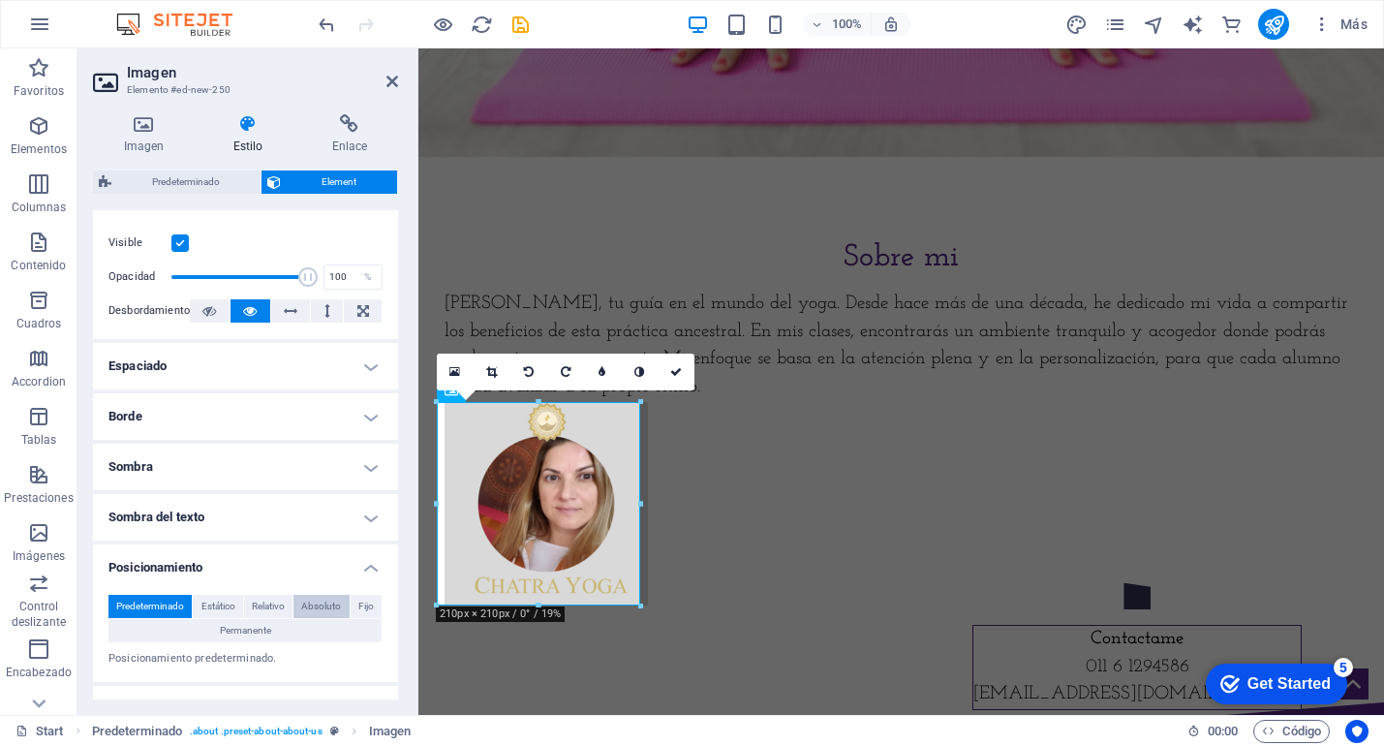
scroll to position [254, 0]
click at [217, 604] on span "Estático" at bounding box center [219, 605] width 34 height 23
click at [263, 607] on span "Relativo" at bounding box center [268, 605] width 33 height 23
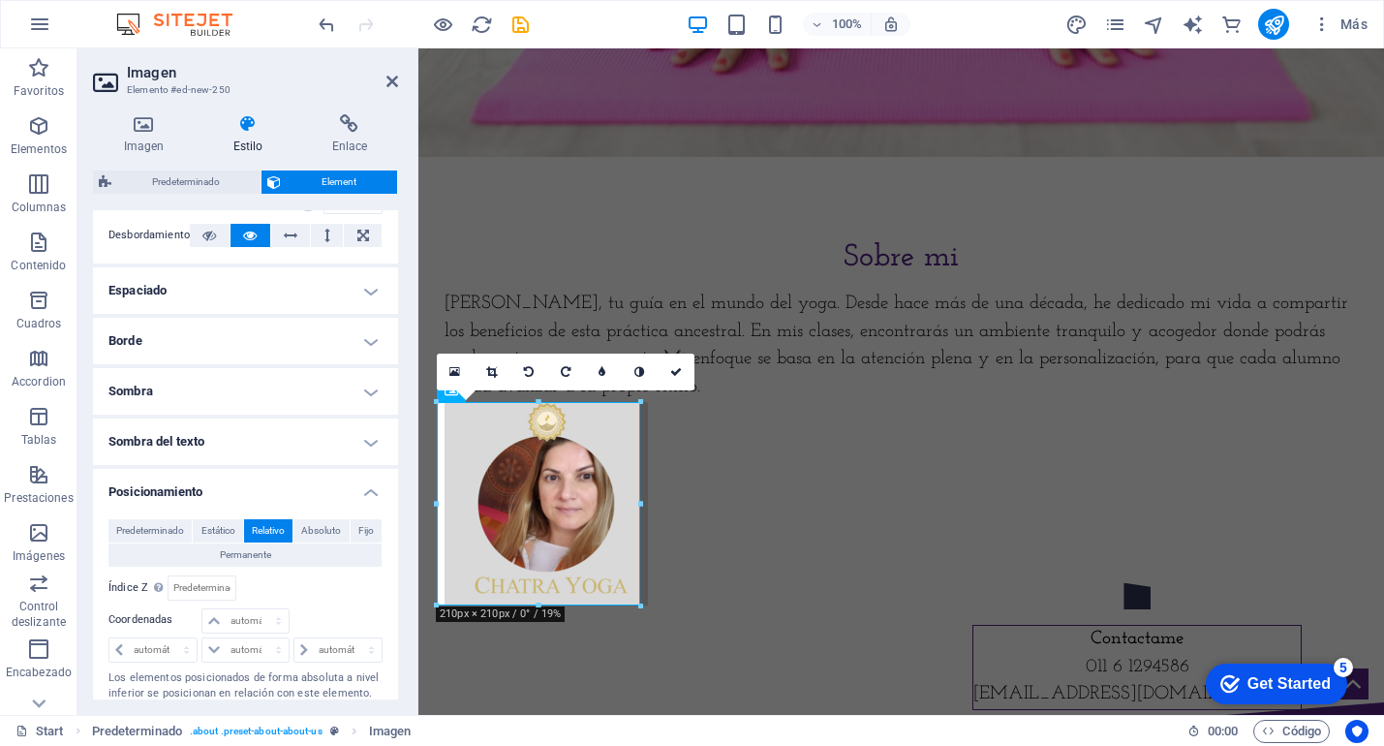
scroll to position [332, 0]
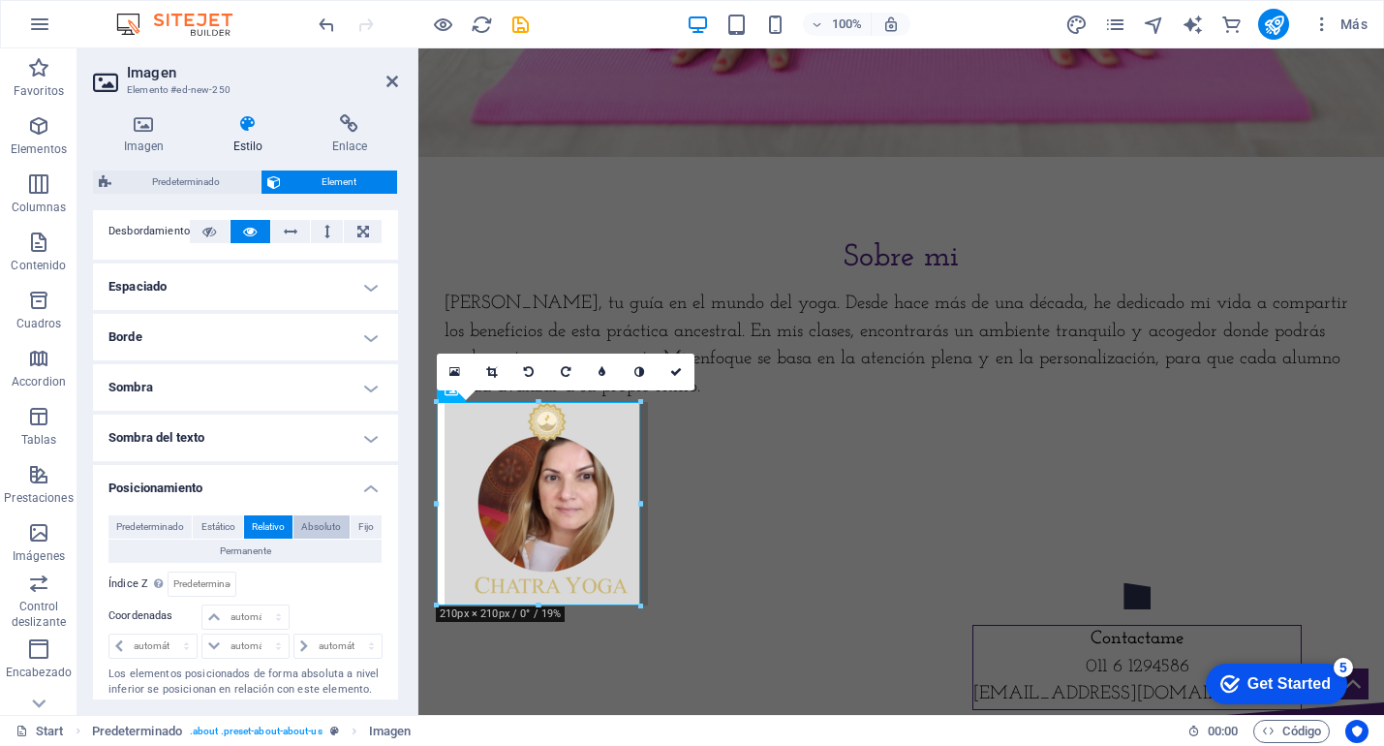
click at [315, 522] on span "Absoluto" at bounding box center [321, 526] width 40 height 23
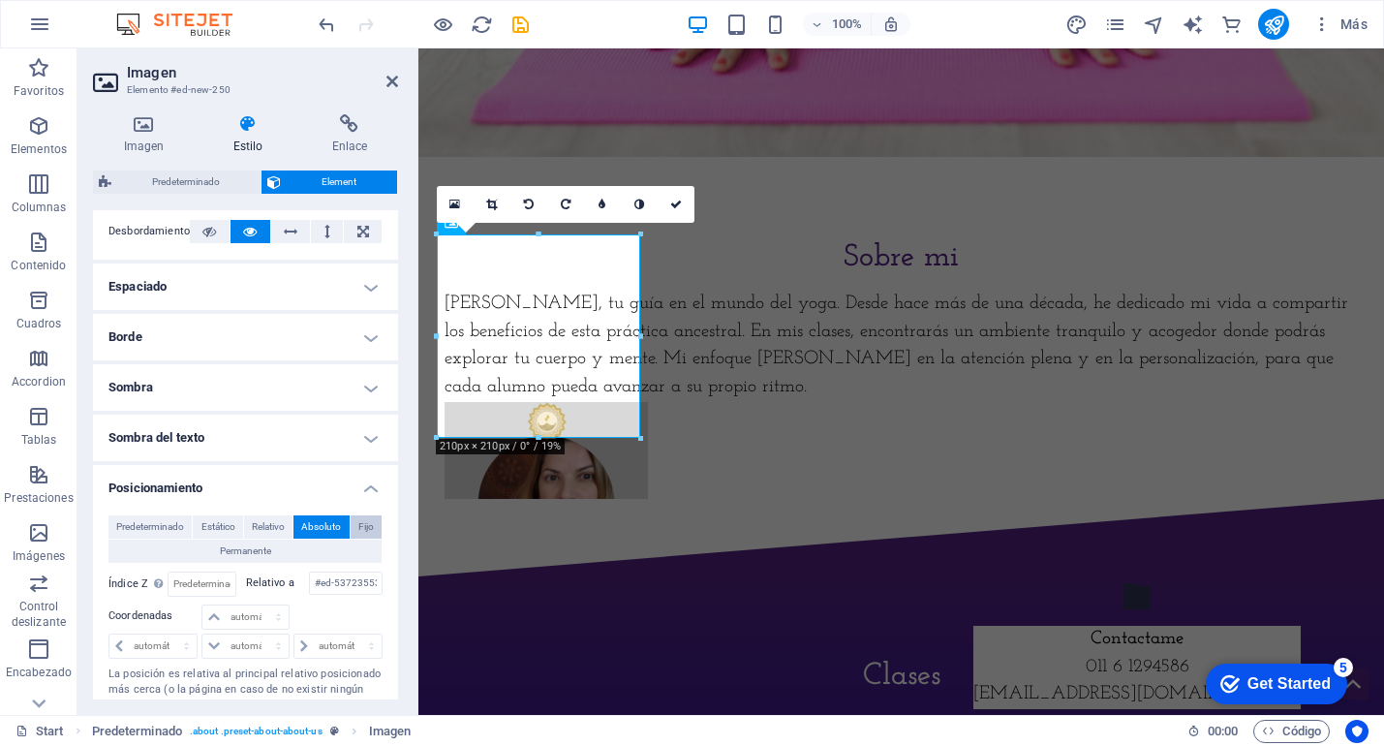
click at [365, 525] on span "Fijo" at bounding box center [366, 526] width 16 height 23
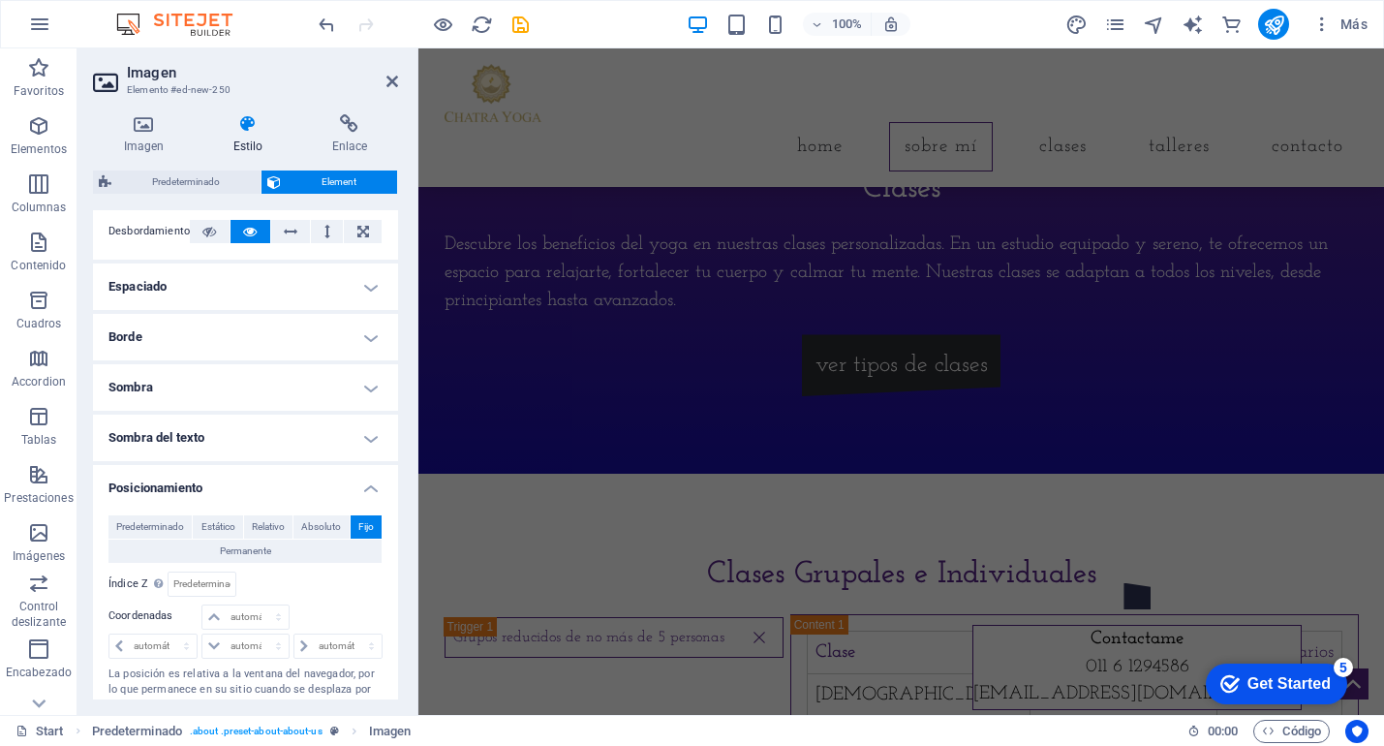
scroll to position [1667, 0]
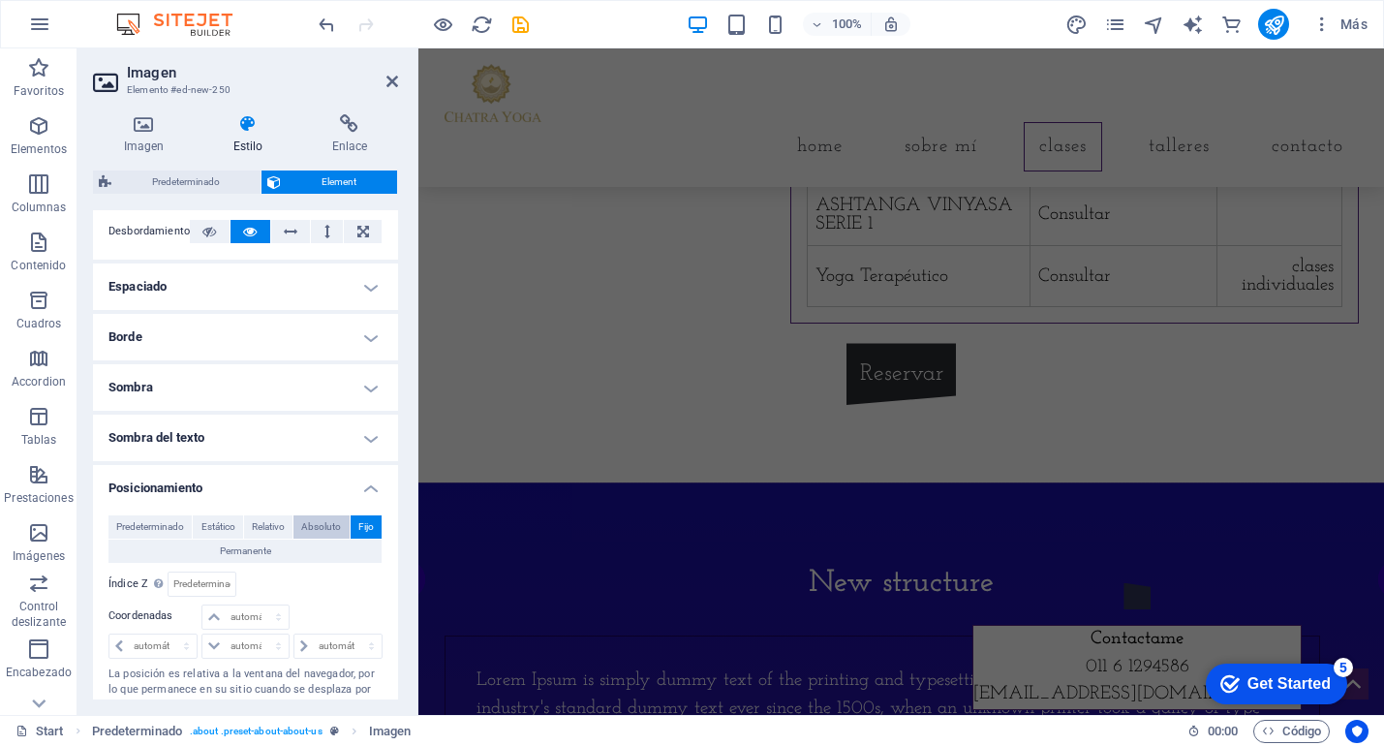
click at [315, 526] on span "Absoluto" at bounding box center [321, 526] width 40 height 23
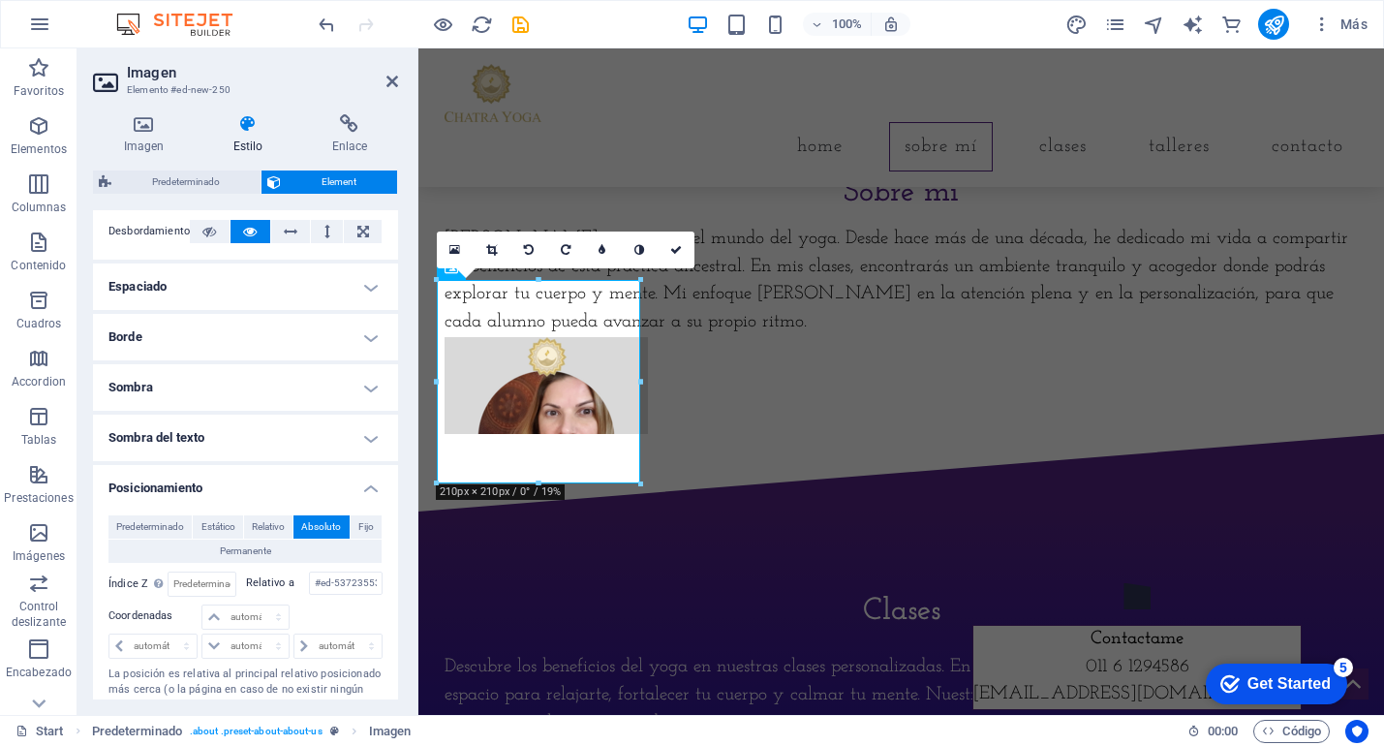
scroll to position [541, 0]
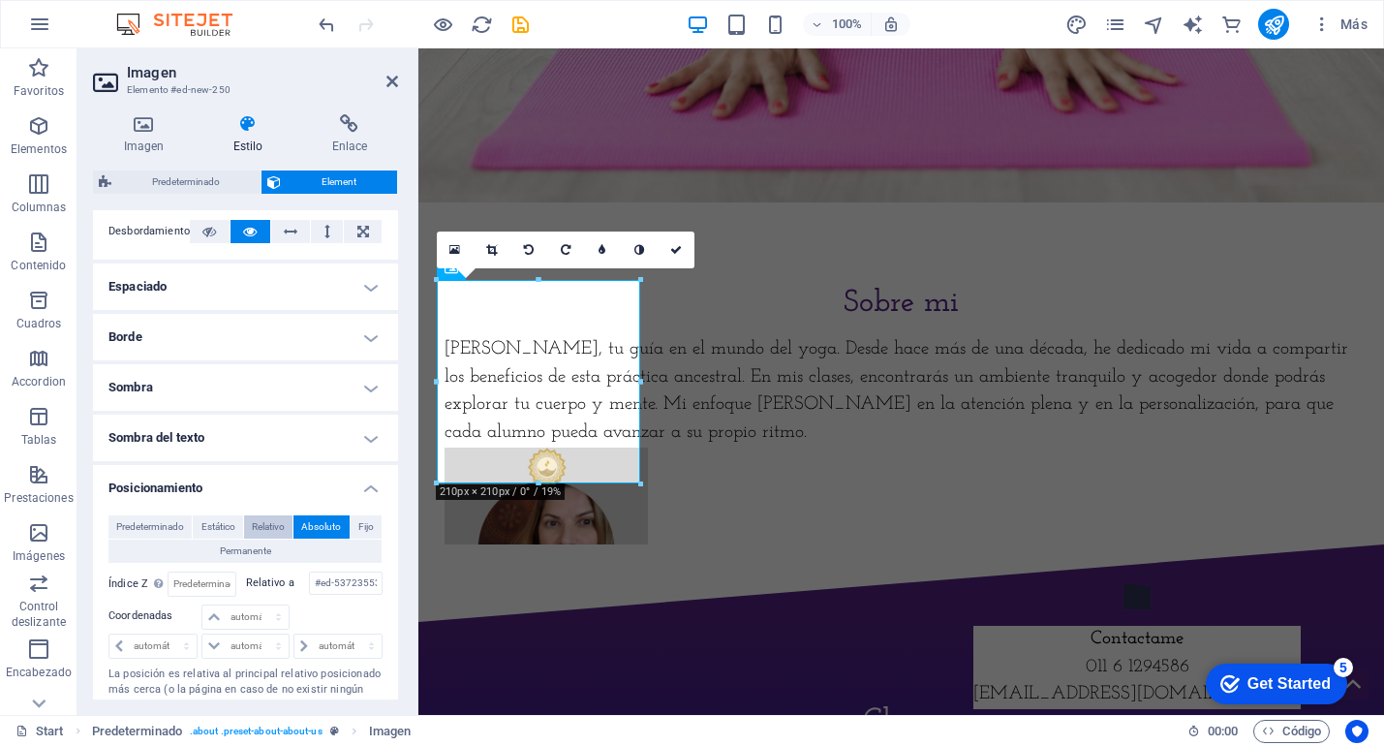
click at [265, 522] on span "Relativo" at bounding box center [268, 526] width 33 height 23
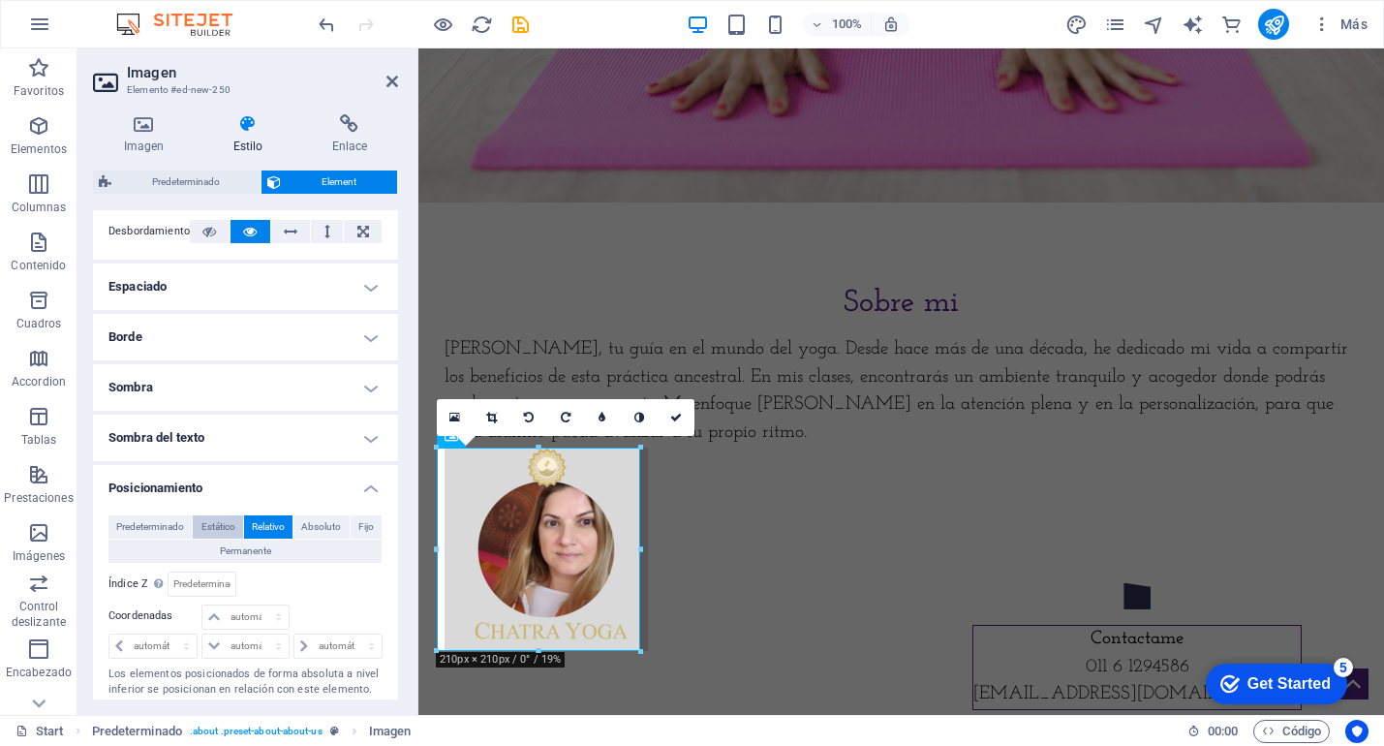
click at [220, 523] on span "Estático" at bounding box center [219, 526] width 34 height 23
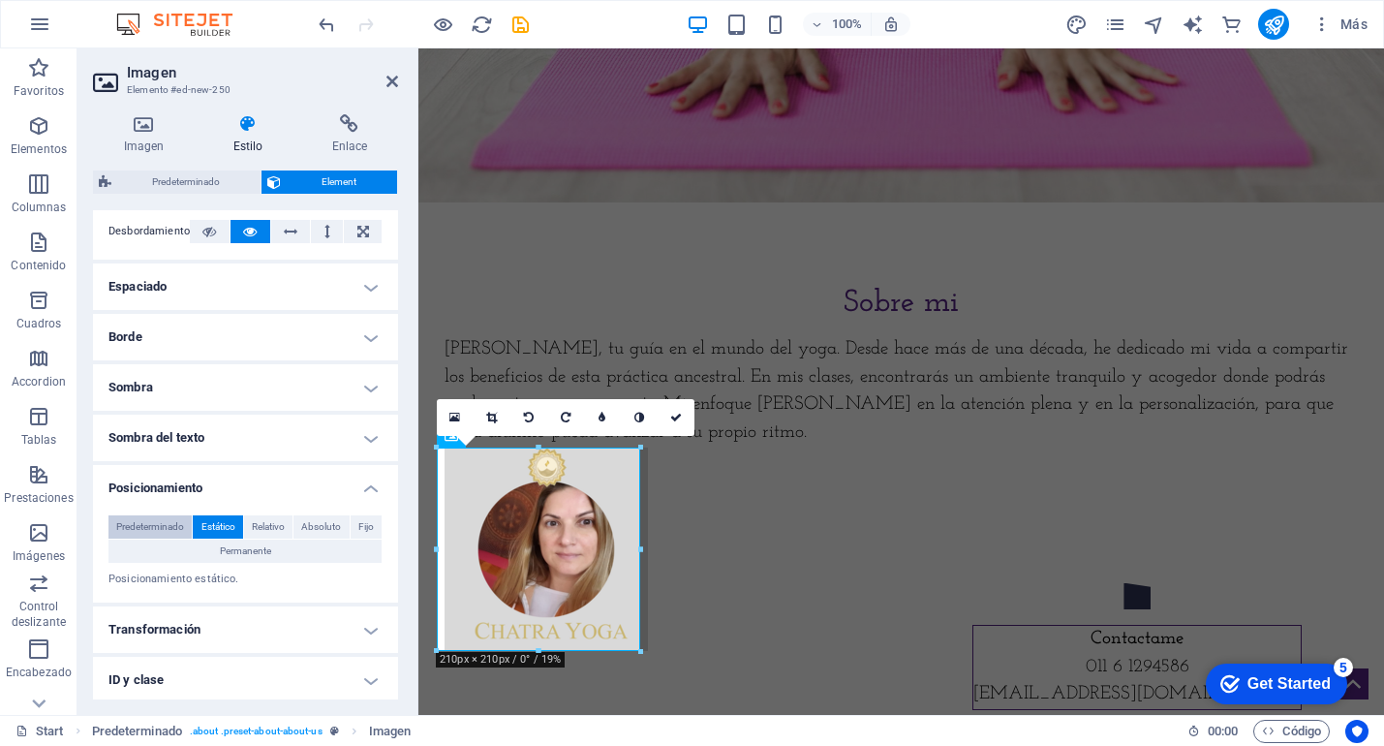
click at [151, 523] on span "Predeterminado" at bounding box center [150, 526] width 68 height 23
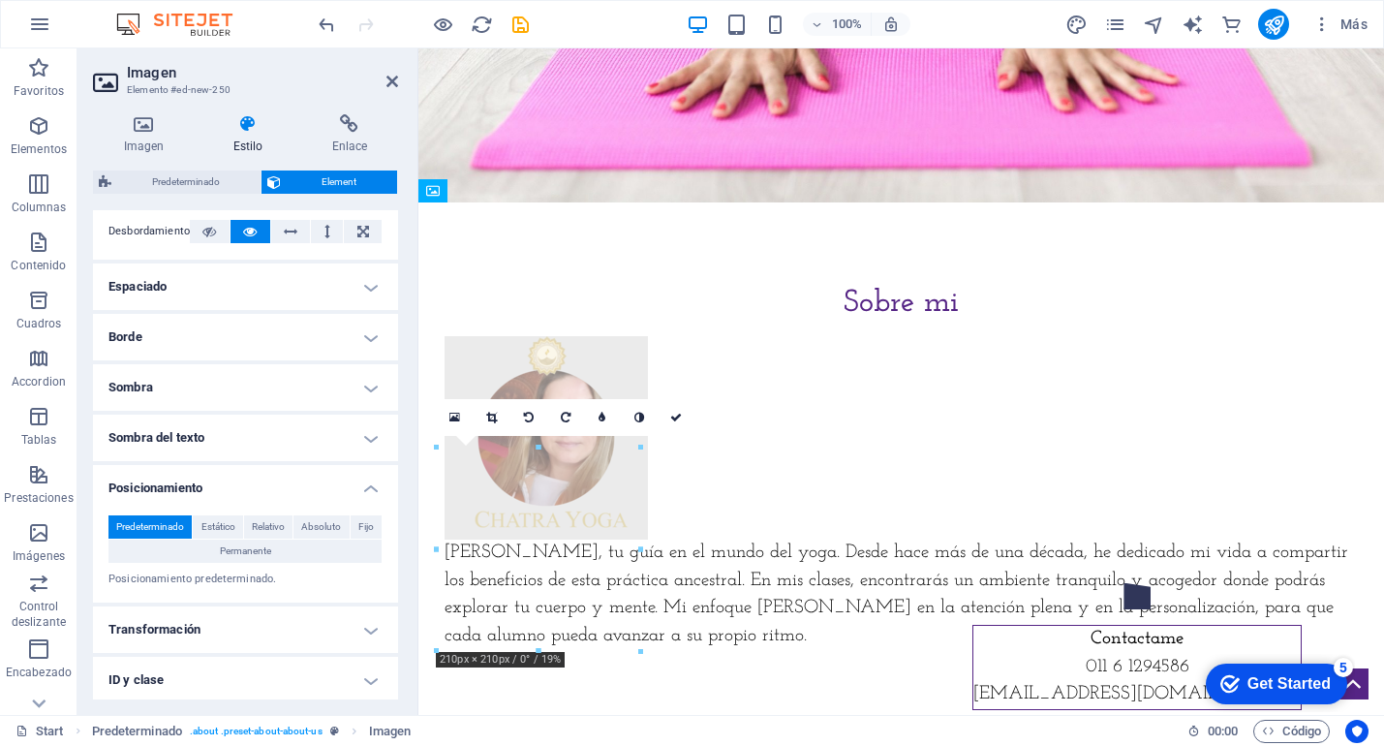
drag, startPoint x: 568, startPoint y: 524, endPoint x: 571, endPoint y: 431, distance: 93.0
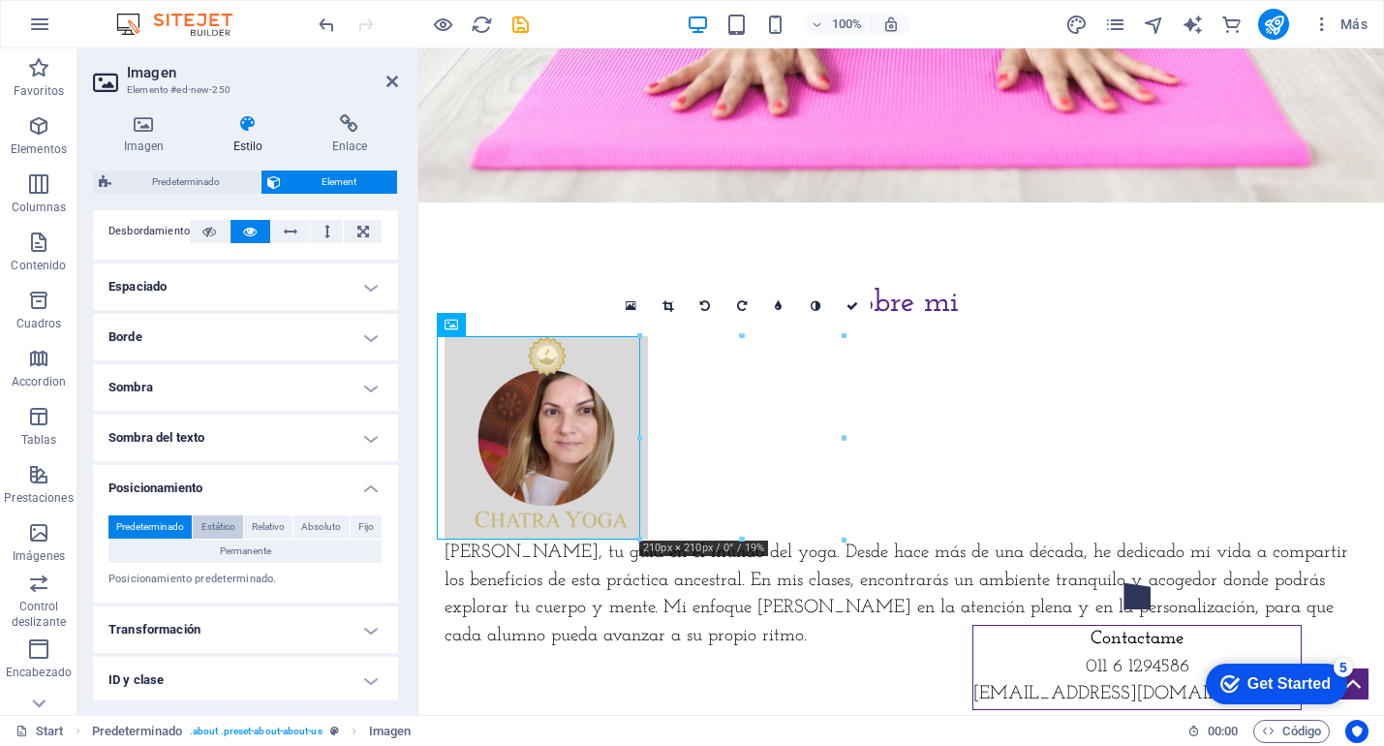
click at [213, 526] on span "Estático" at bounding box center [219, 526] width 34 height 23
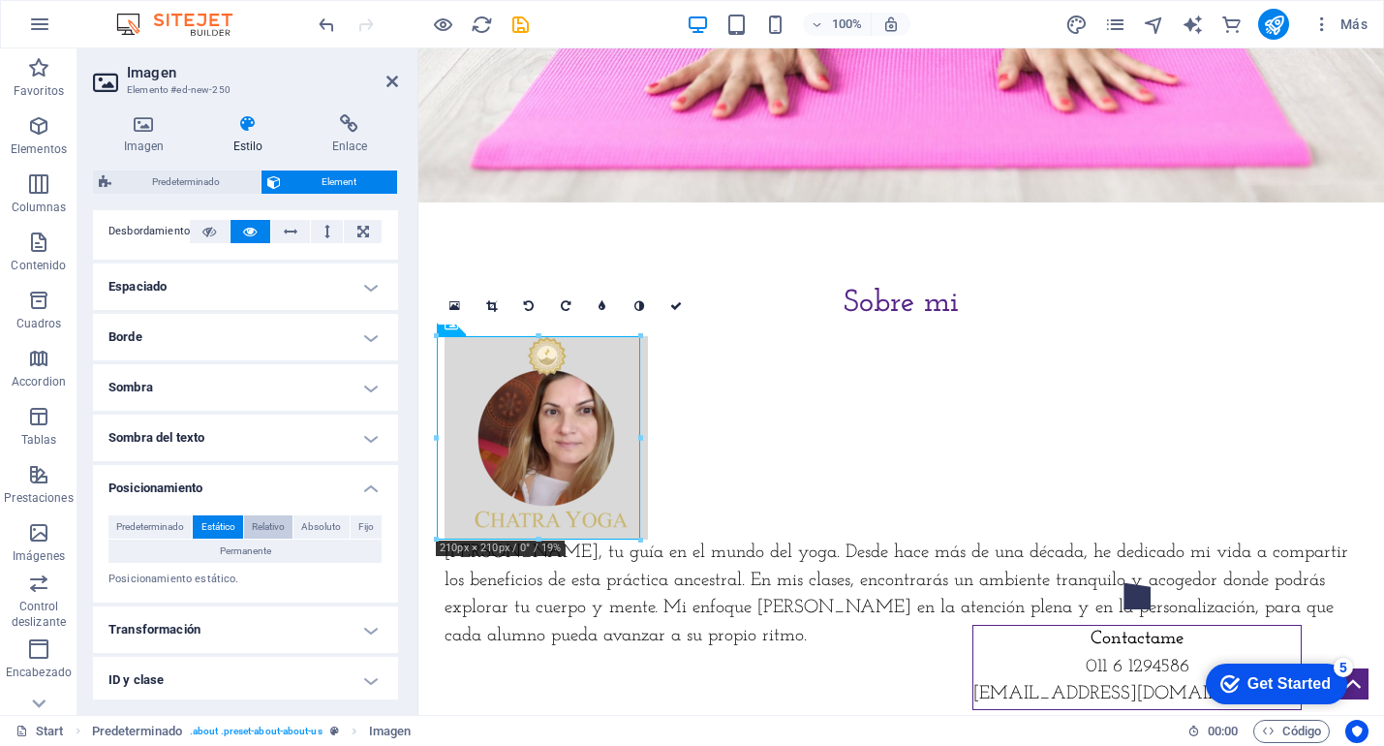
click at [272, 526] on span "Relativo" at bounding box center [268, 526] width 33 height 23
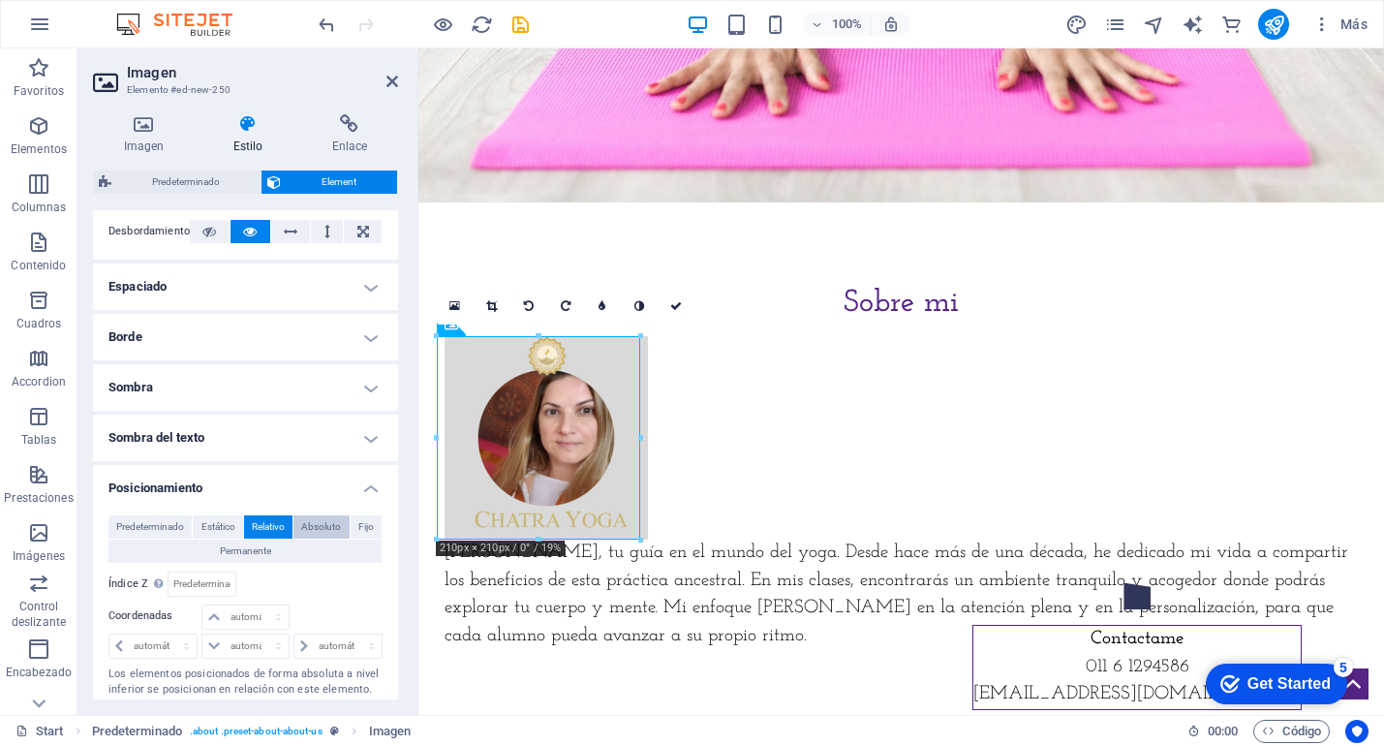
click at [310, 527] on span "Absoluto" at bounding box center [321, 526] width 40 height 23
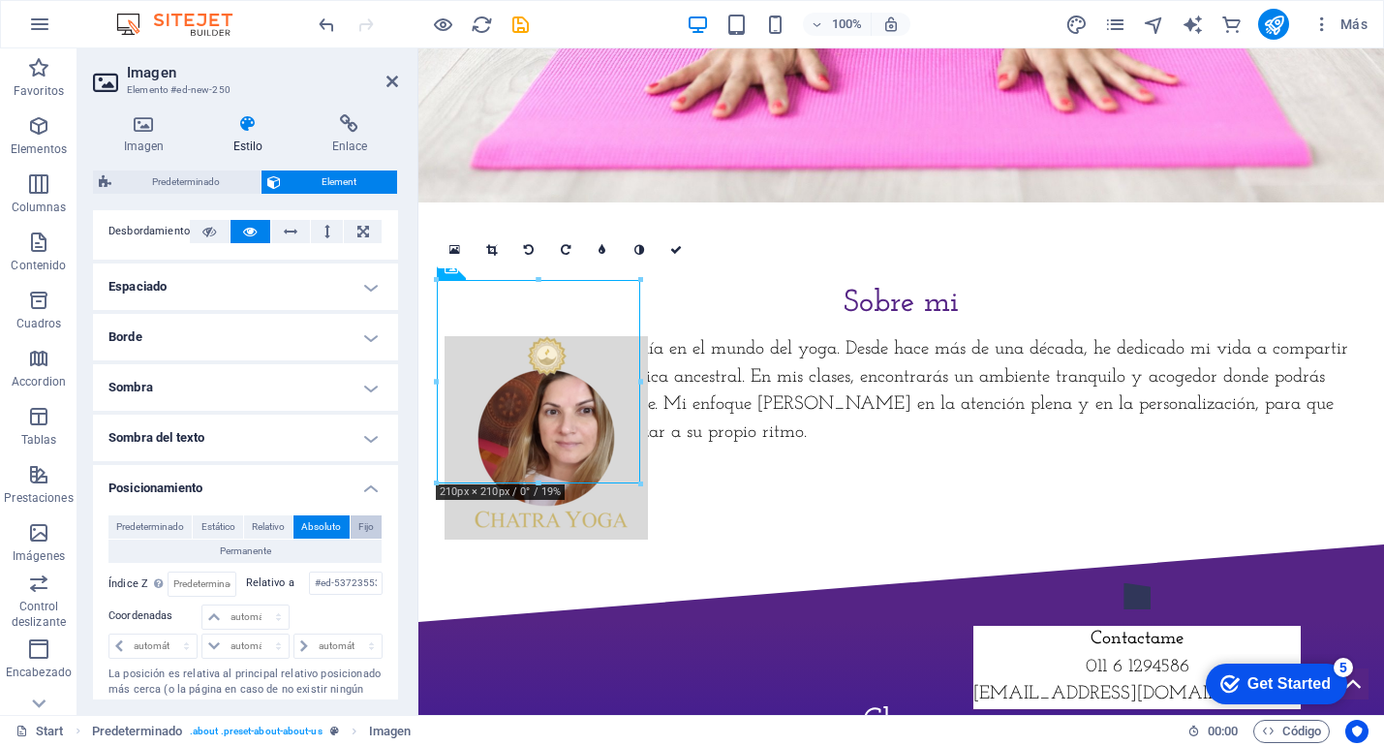
click at [358, 523] on span "Fijo" at bounding box center [366, 526] width 16 height 23
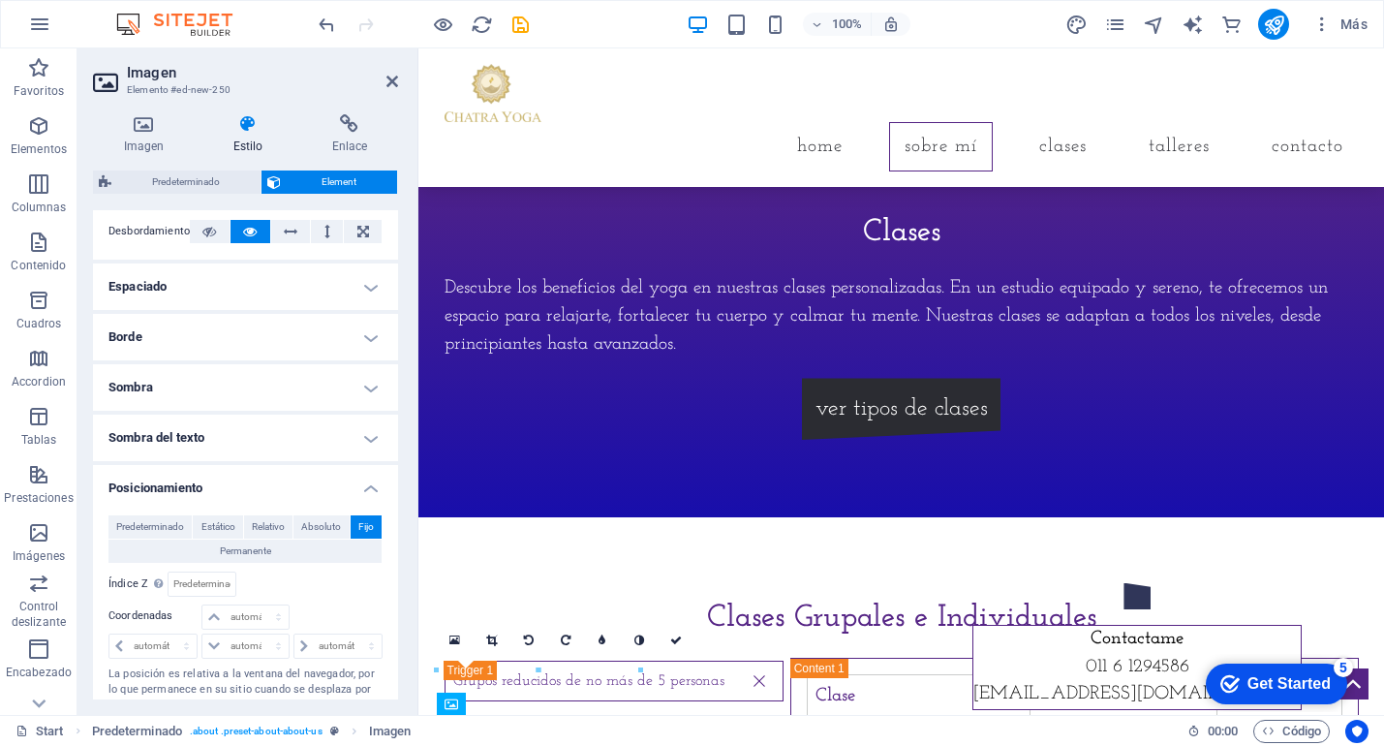
scroll to position [1622, 0]
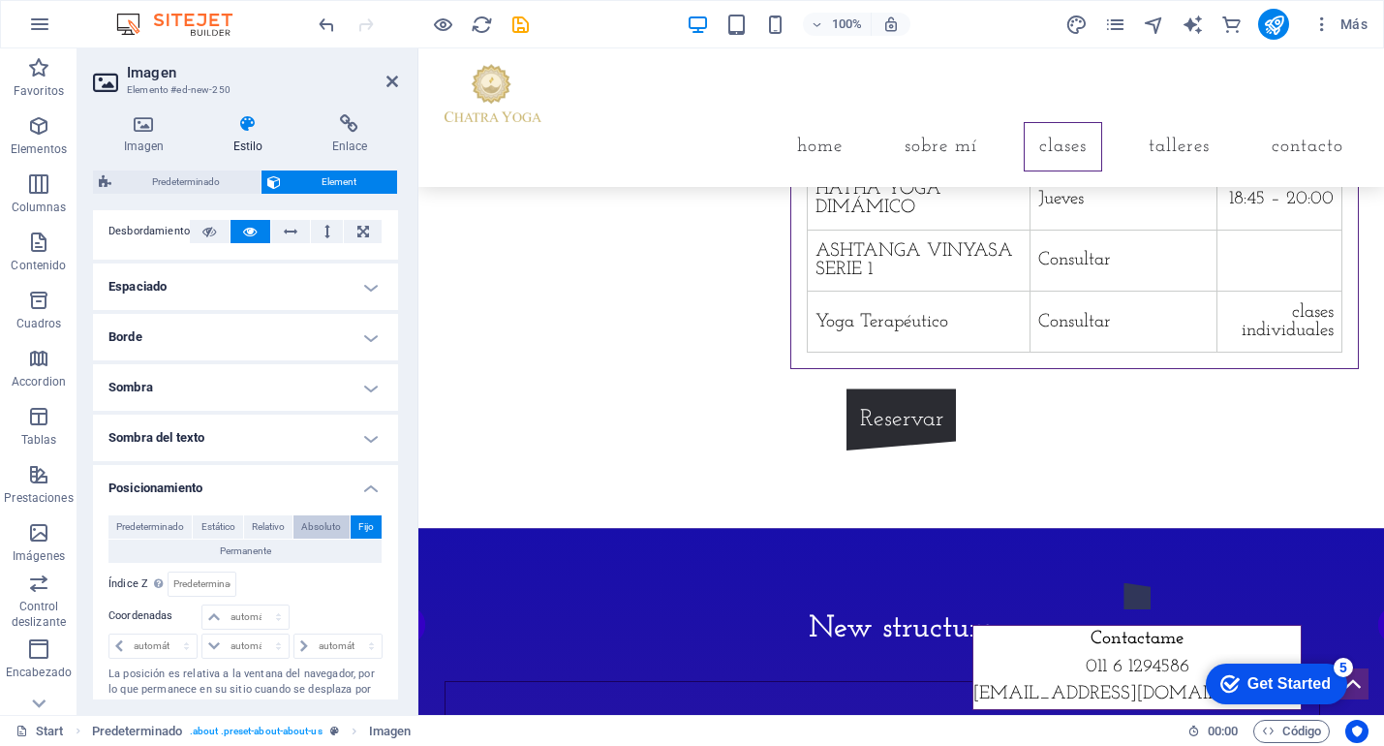
click at [313, 527] on span "Absoluto" at bounding box center [321, 526] width 40 height 23
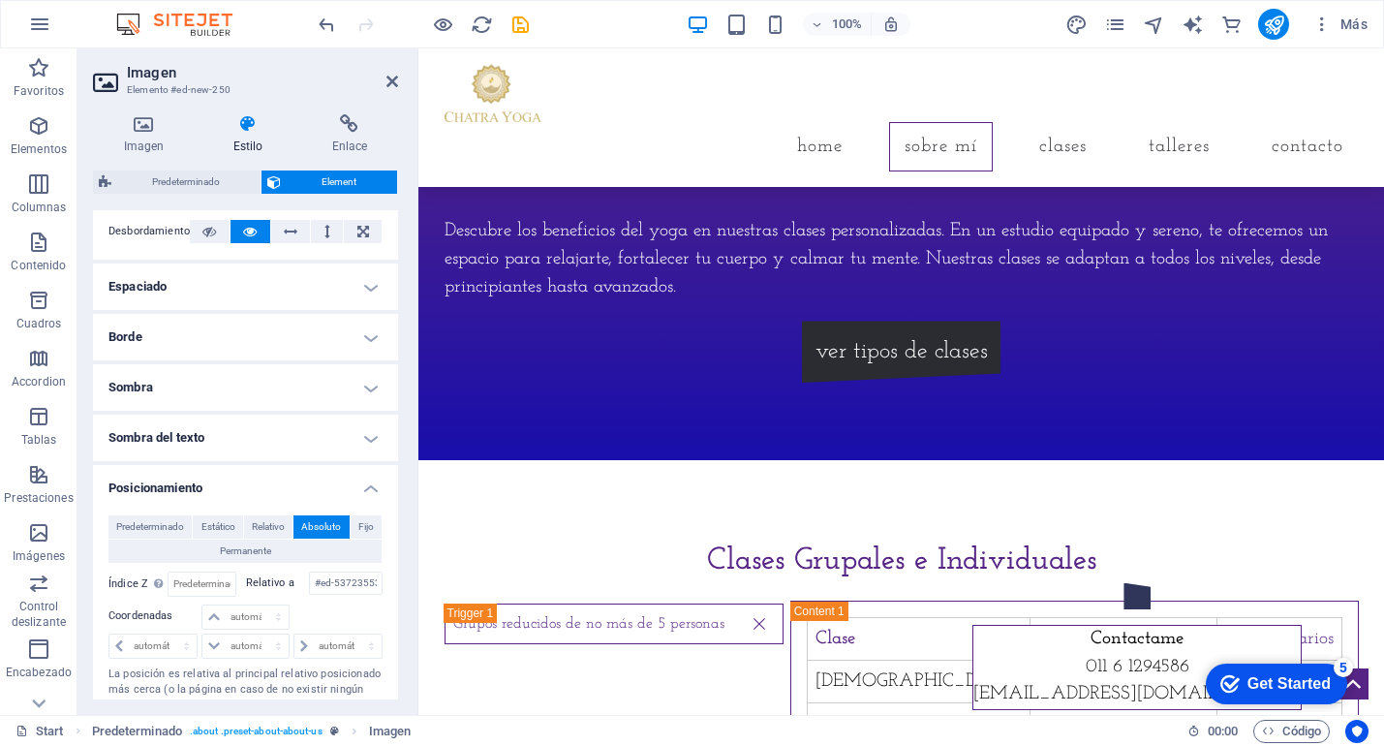
scroll to position [541, 0]
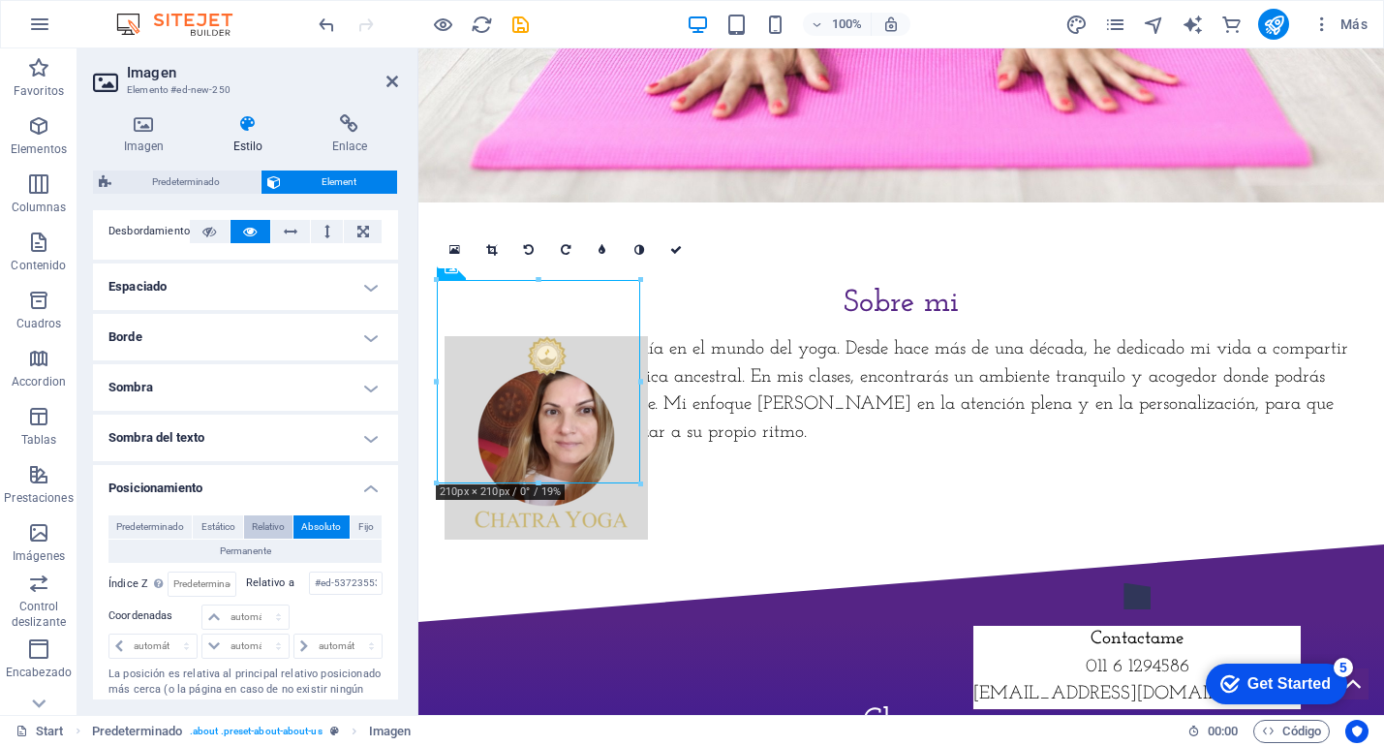
click at [269, 526] on span "Relativo" at bounding box center [268, 526] width 33 height 23
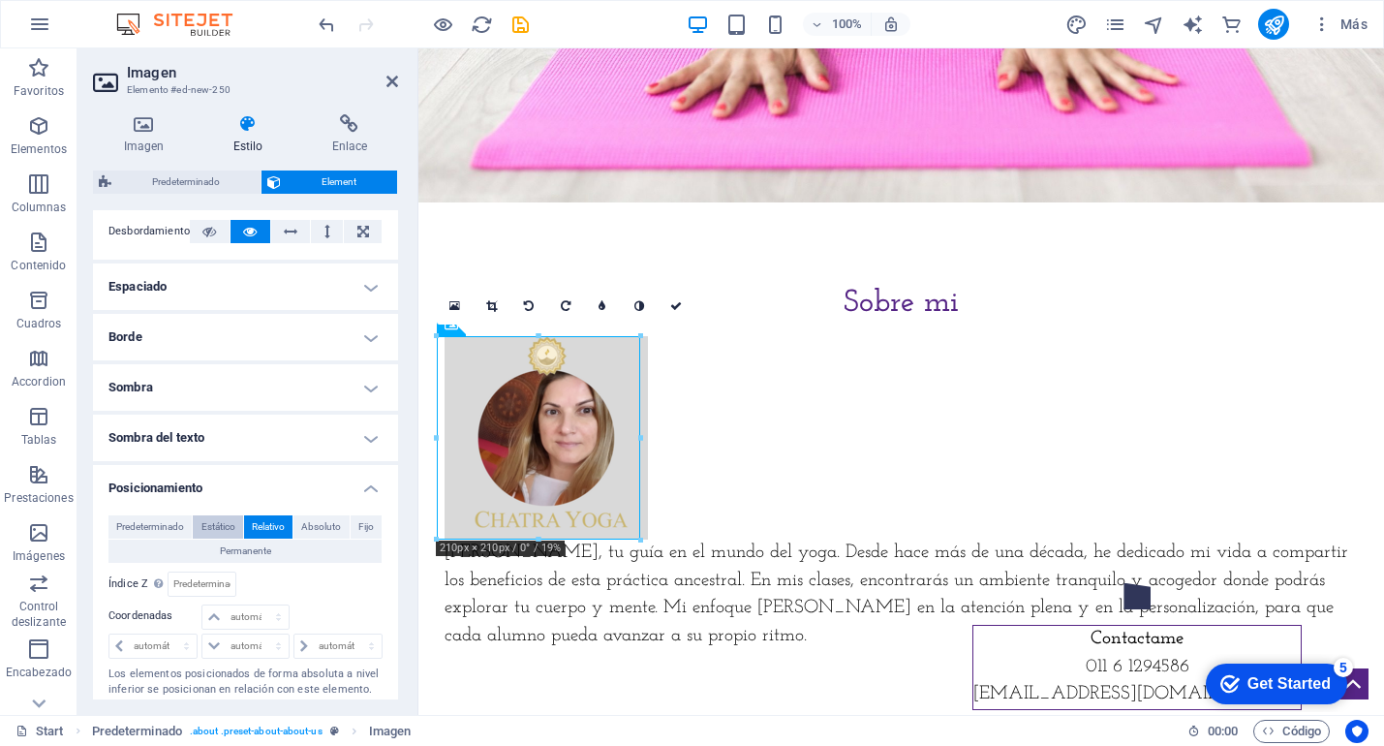
click at [217, 522] on span "Estático" at bounding box center [219, 526] width 34 height 23
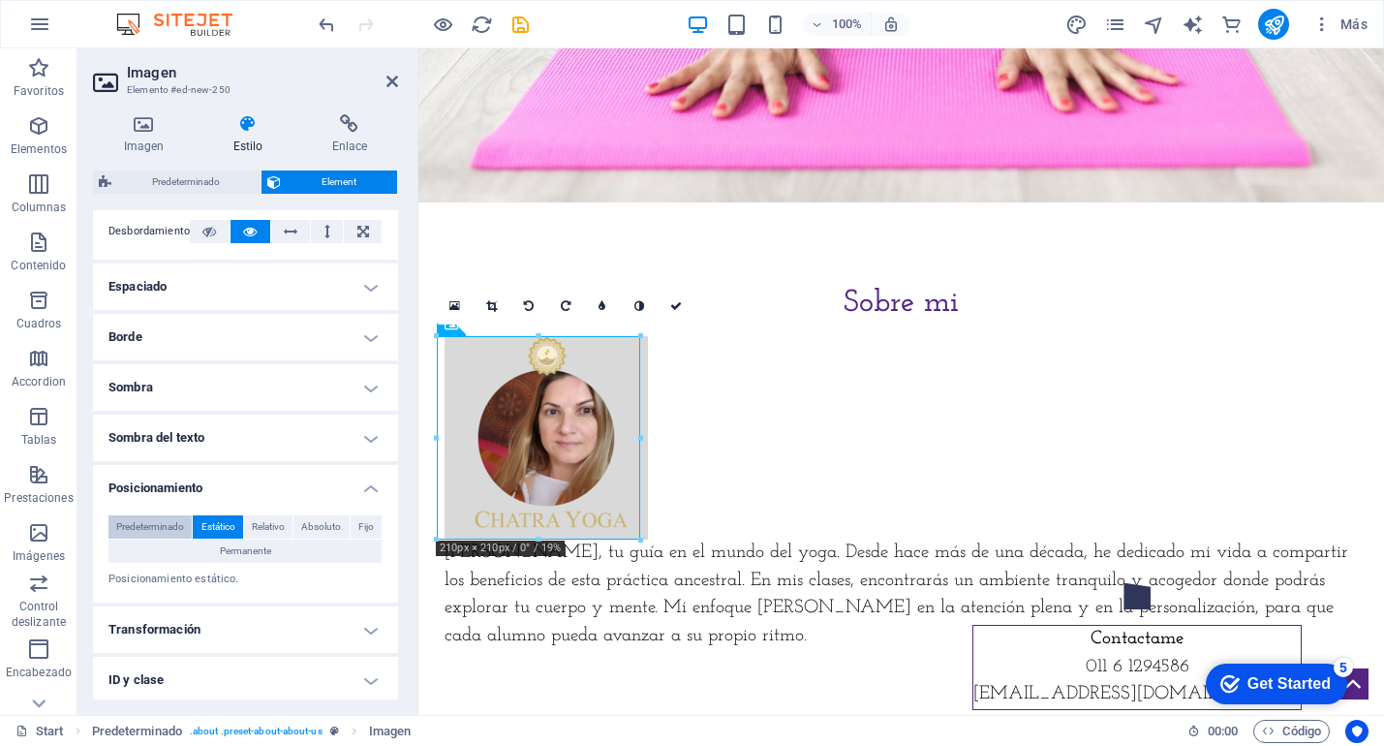
click at [139, 526] on span "Predeterminado" at bounding box center [150, 526] width 68 height 23
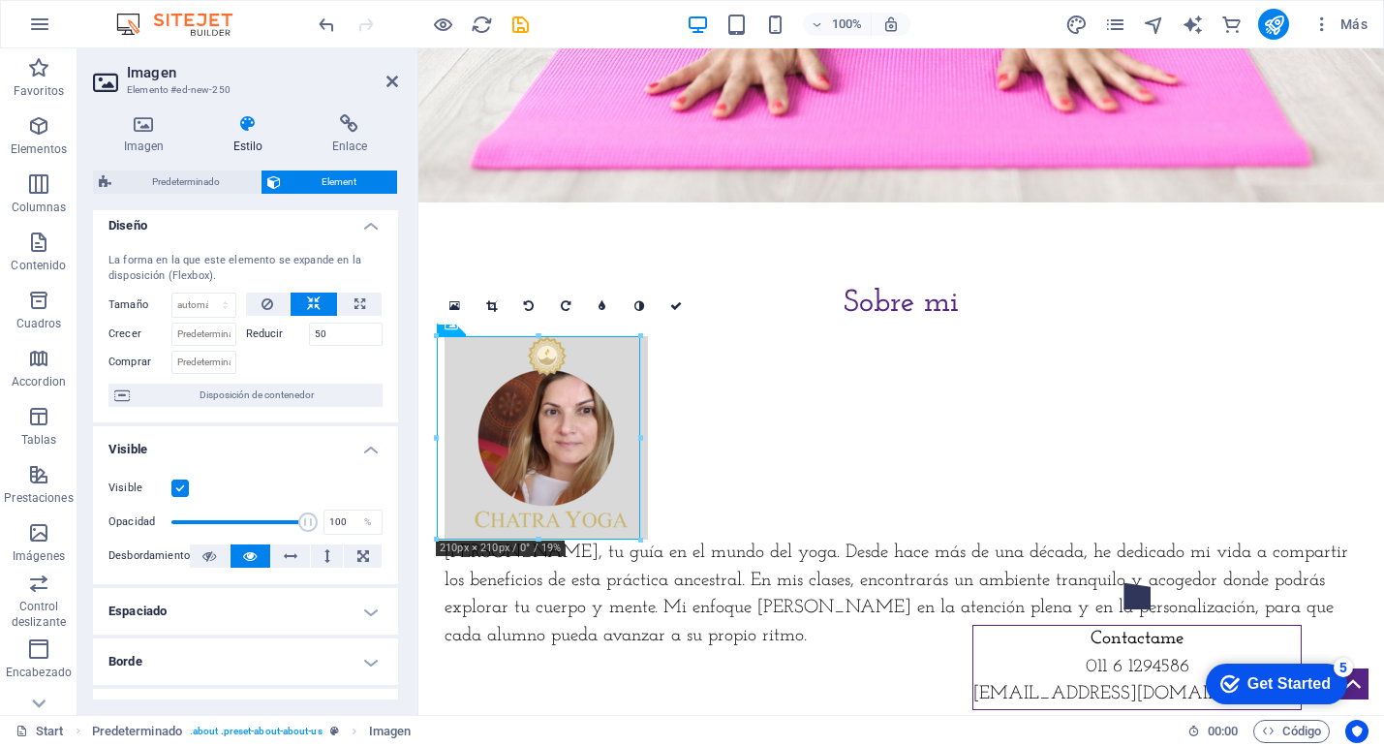
scroll to position [0, 0]
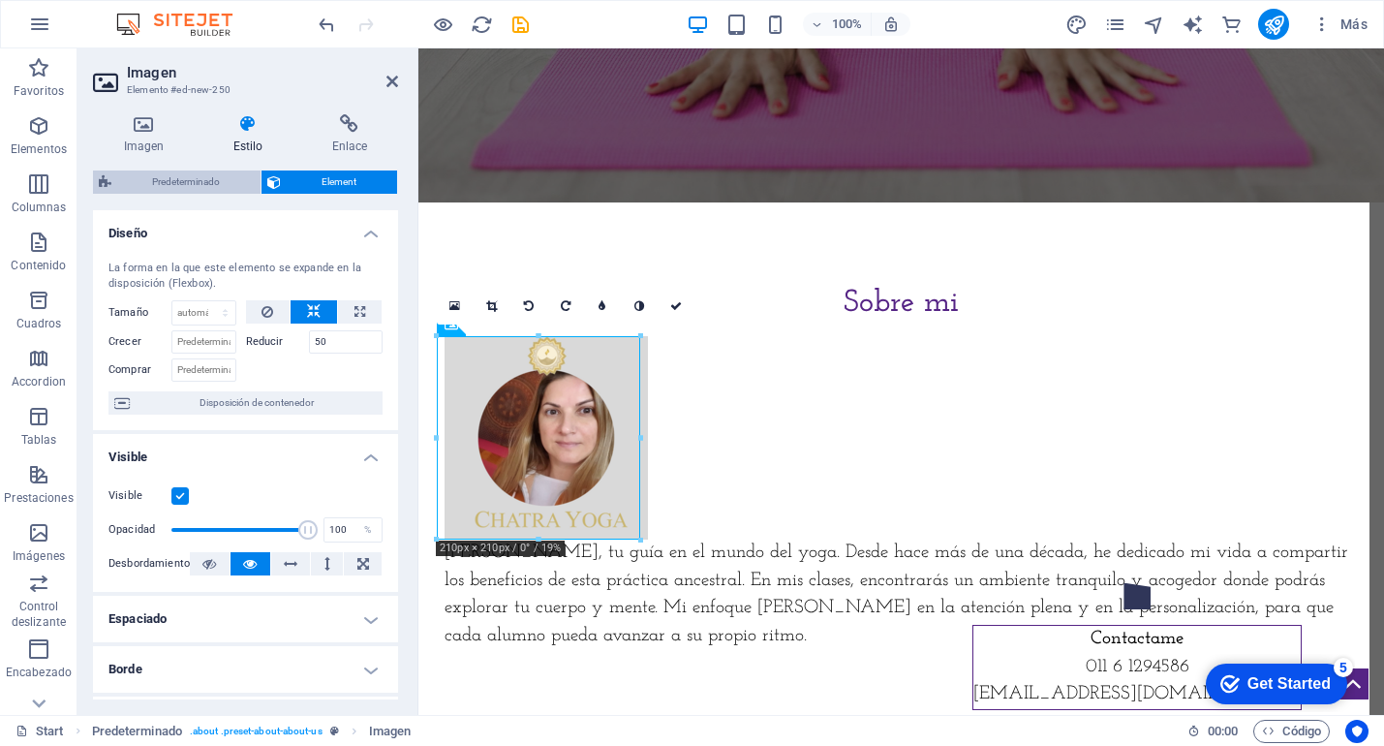
click at [214, 180] on span "Predeterminado" at bounding box center [186, 182] width 138 height 23
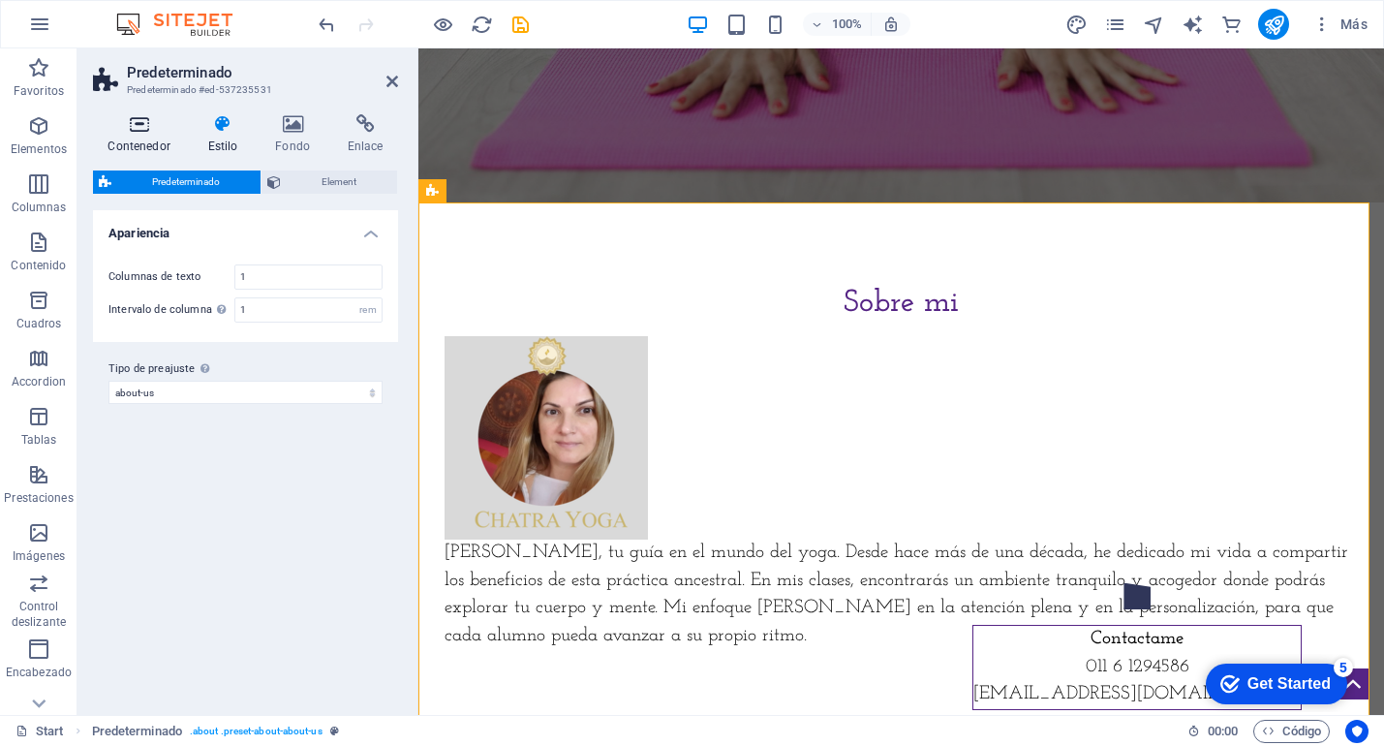
click at [139, 134] on h4 "Contenedor" at bounding box center [143, 134] width 100 height 41
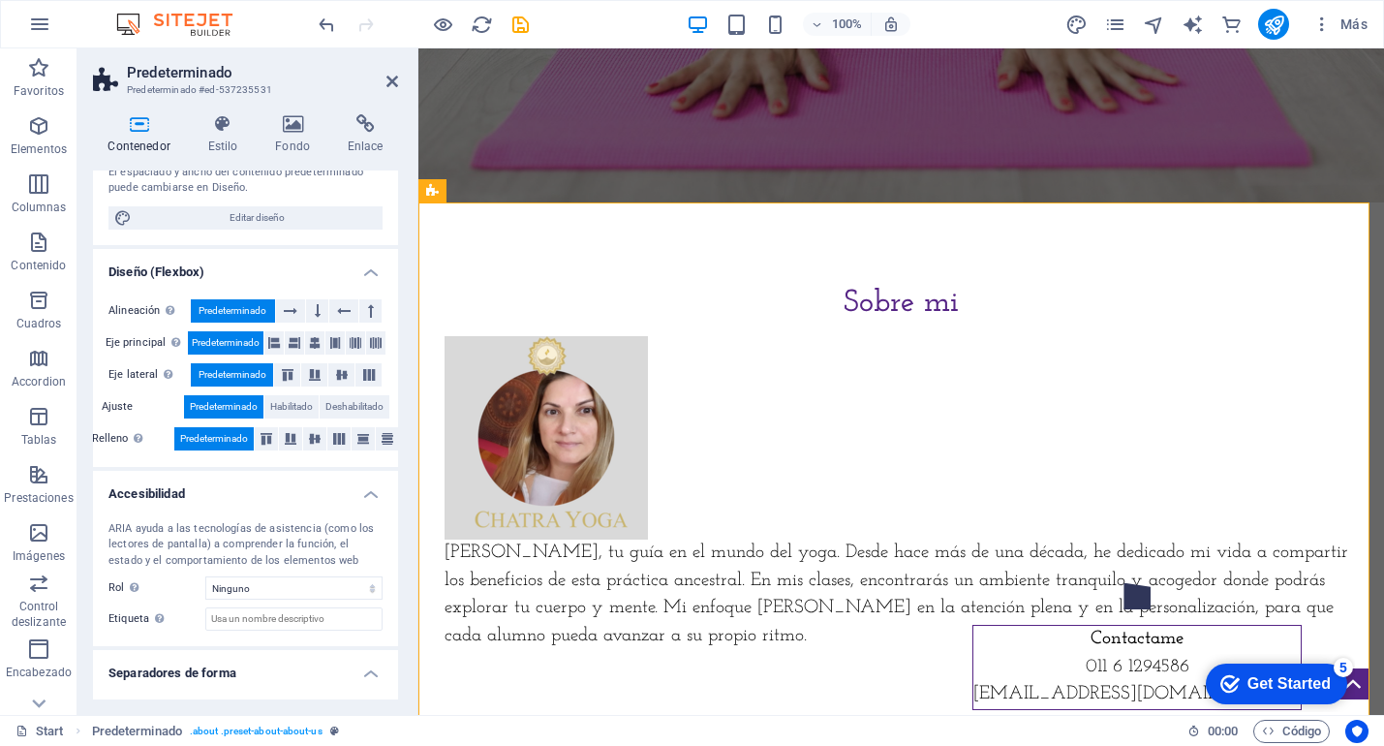
scroll to position [245, 0]
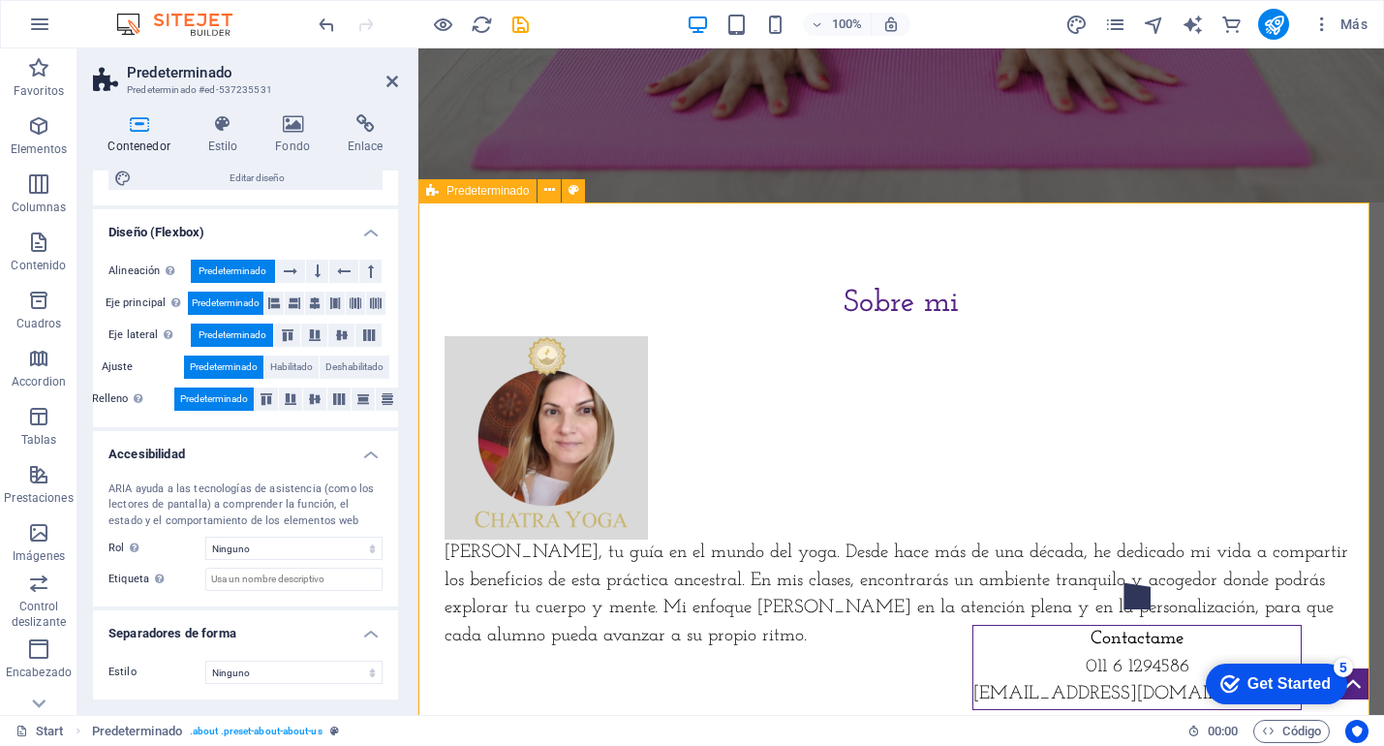
click at [769, 454] on div "Sobre mi Soy Cecilia, tu guía en el mundo del yoga. Desde hace más de una décad…" at bounding box center [902, 474] width 966 height 545
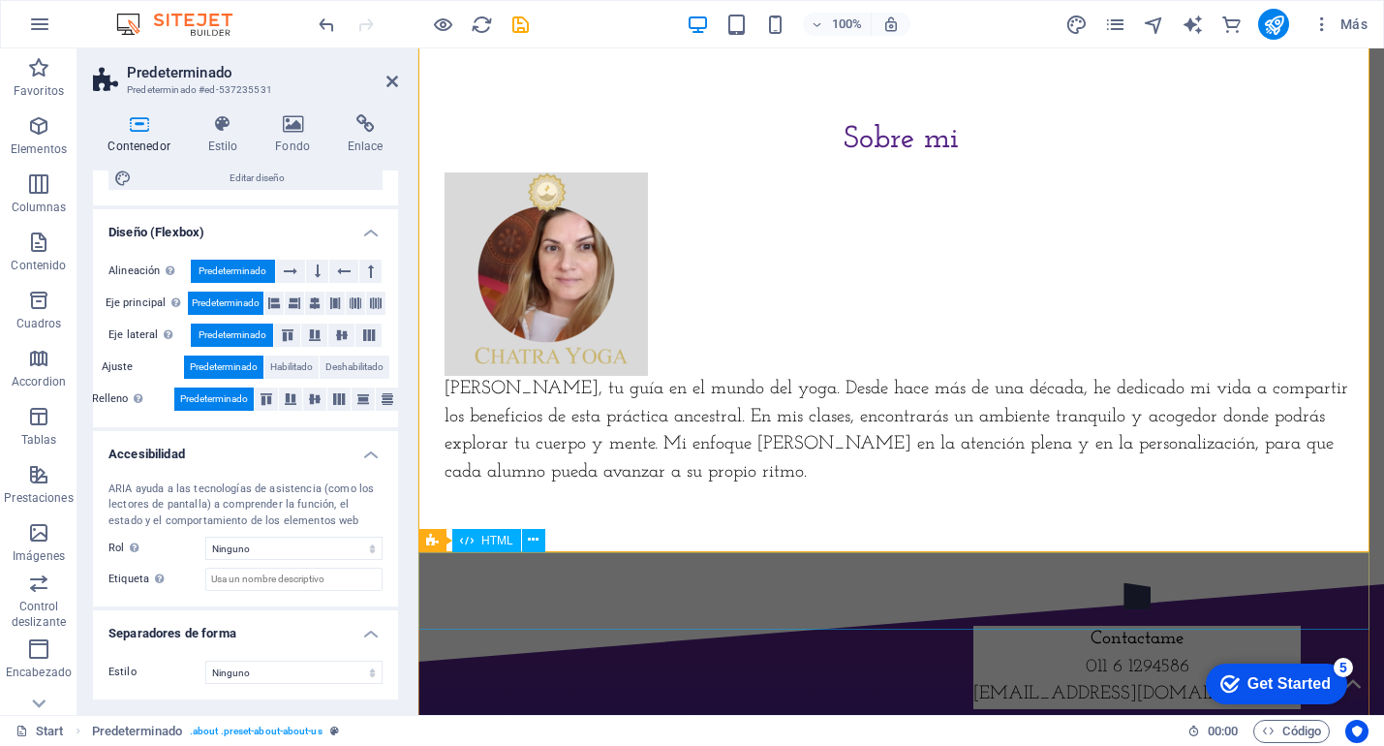
scroll to position [736, 0]
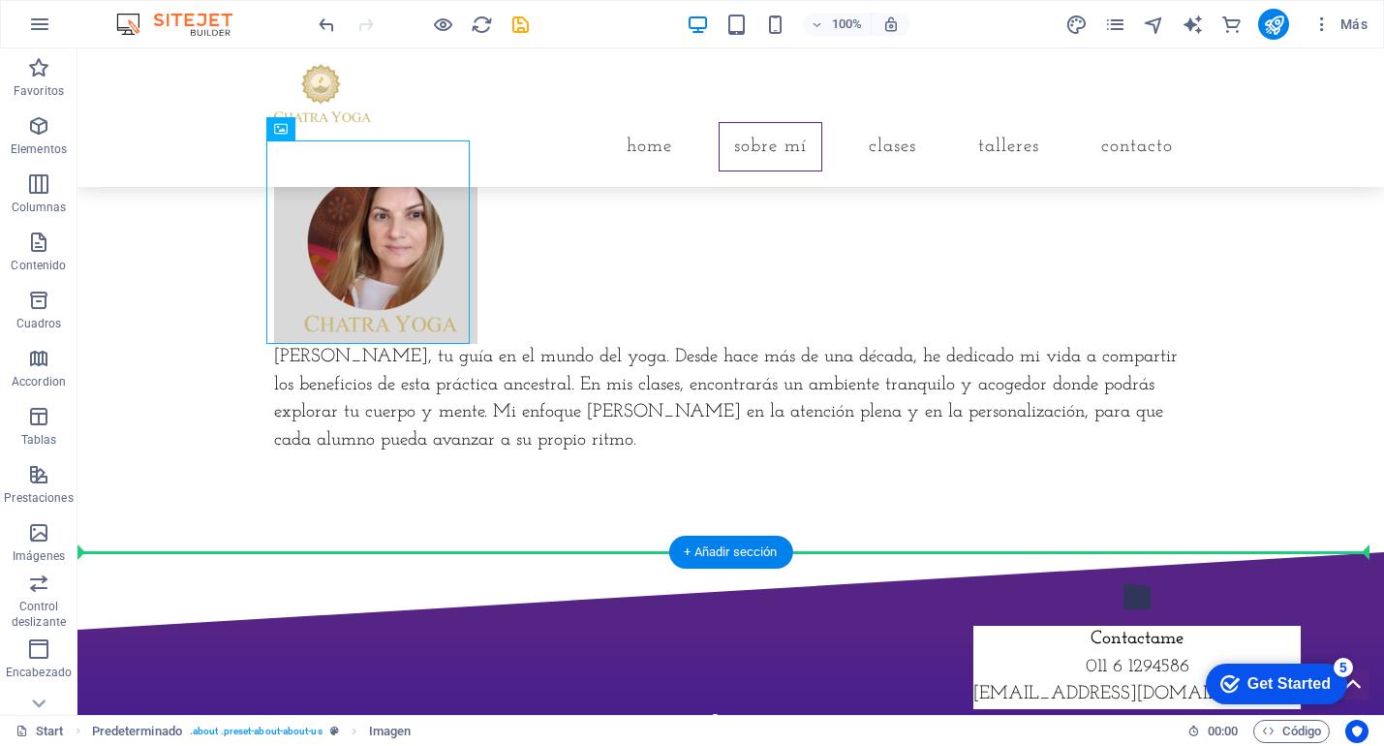
drag, startPoint x: 243, startPoint y: 294, endPoint x: 716, endPoint y: 452, distance: 498.7
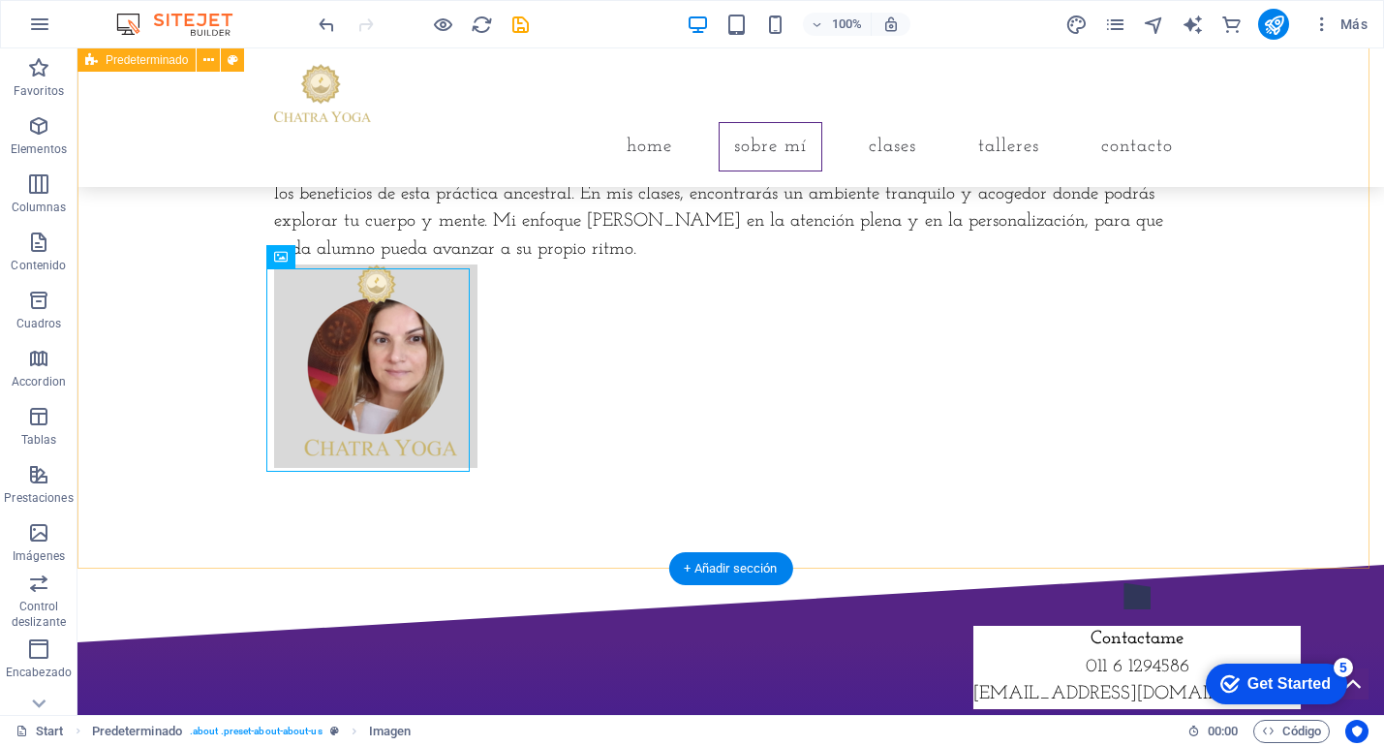
scroll to position [711, 0]
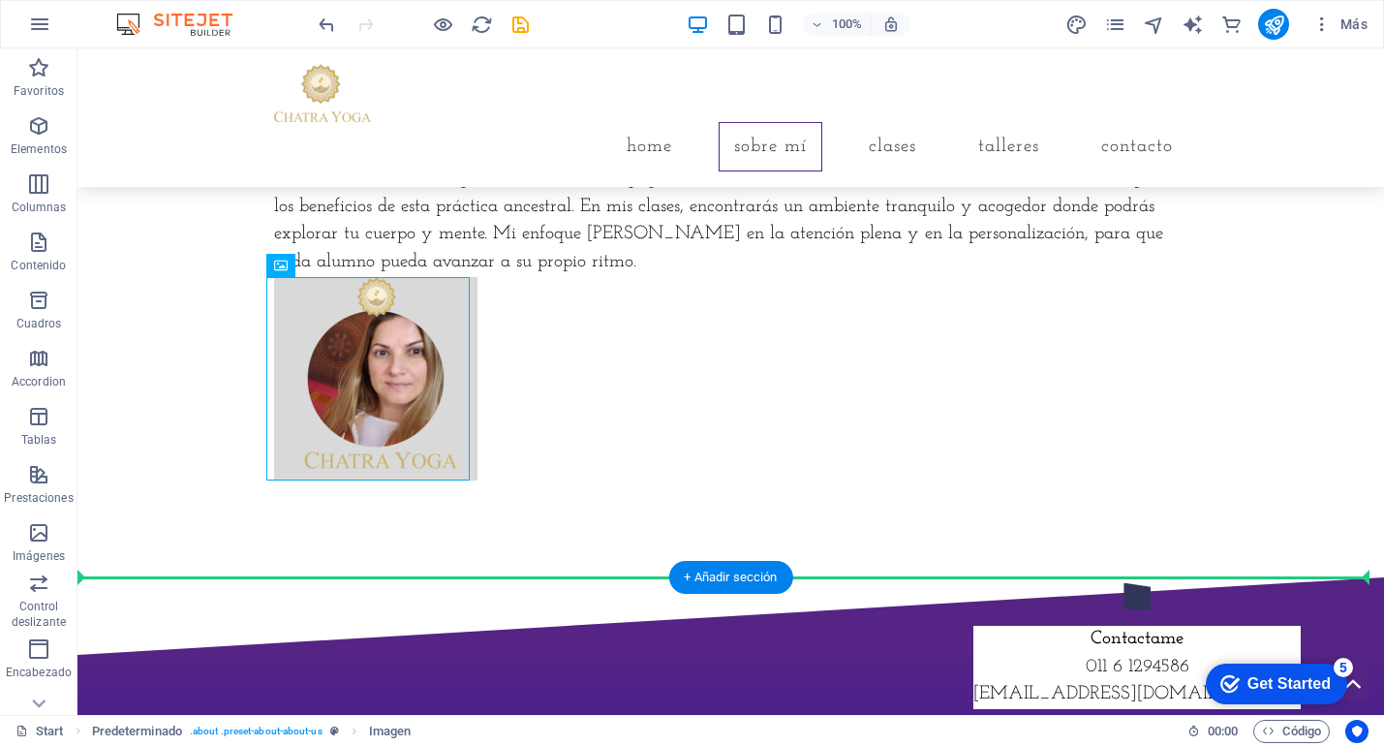
drag, startPoint x: 405, startPoint y: 351, endPoint x: 785, endPoint y: 348, distance: 379.8
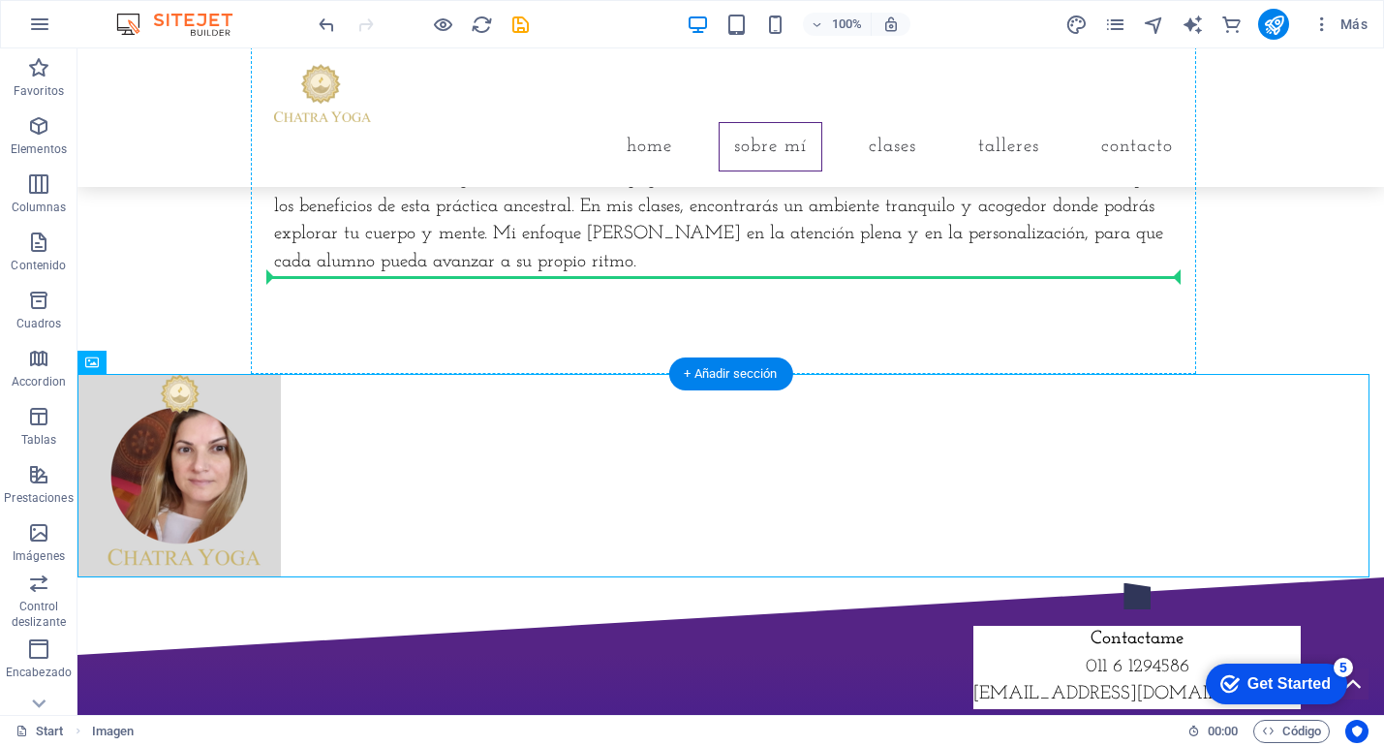
drag, startPoint x: 229, startPoint y: 454, endPoint x: 643, endPoint y: 281, distance: 449.4
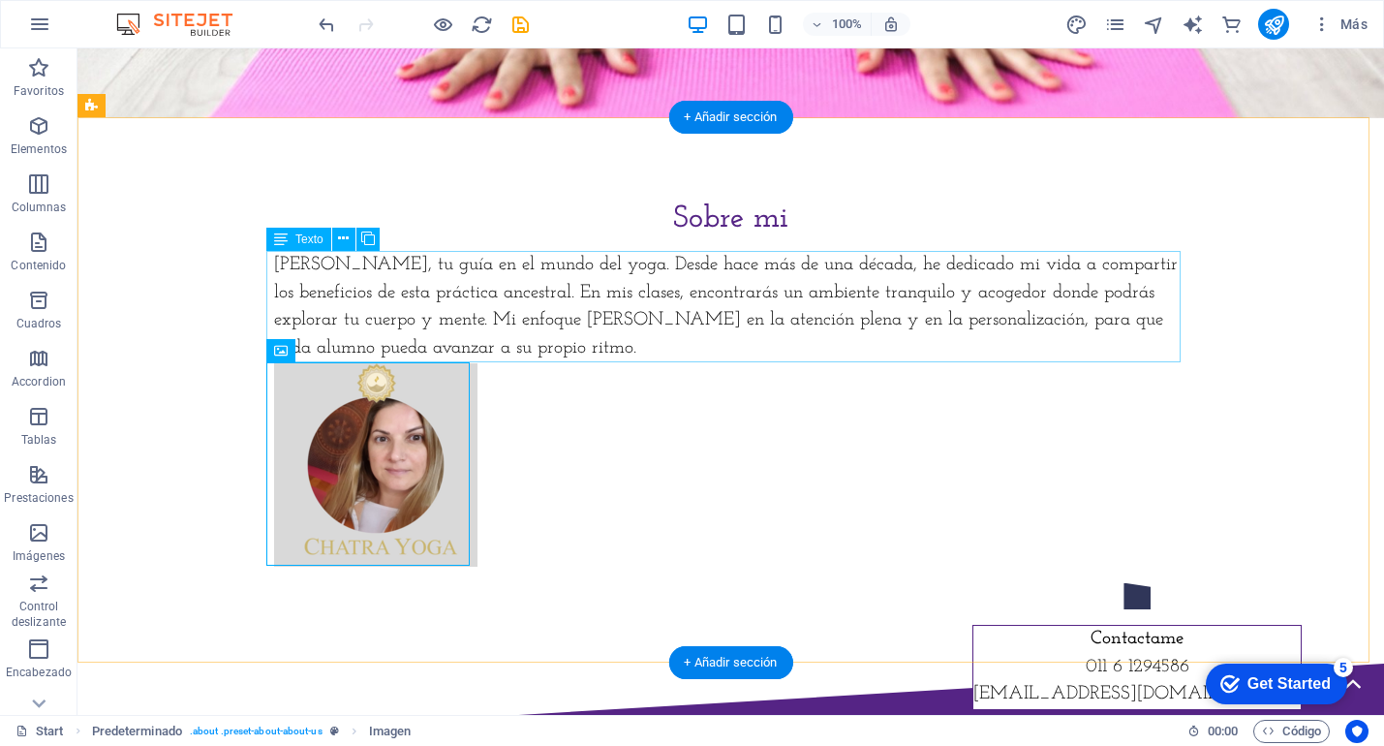
scroll to position [618, 0]
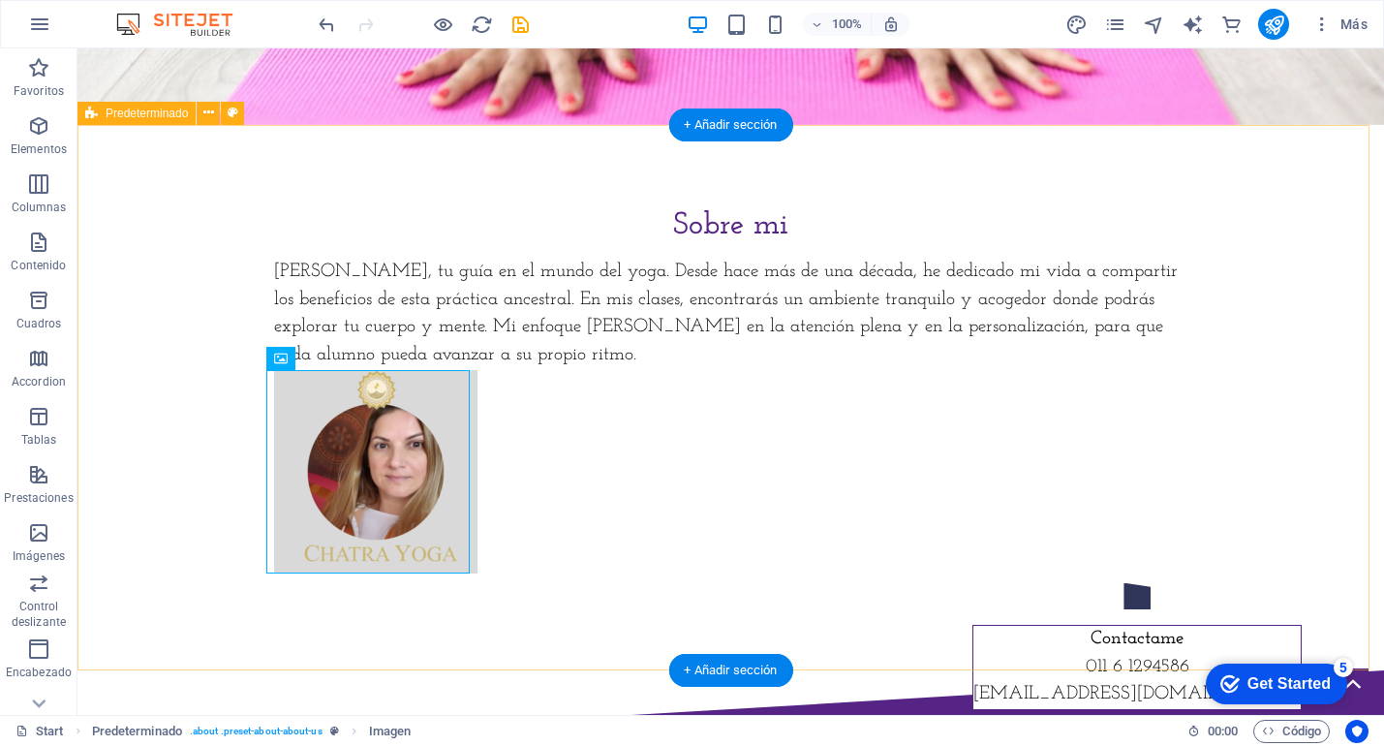
click at [709, 406] on div "Sobre mi Soy Cecilia, tu guía en el mundo del yoga. Desde hace más de una décad…" at bounding box center [731, 397] width 1307 height 545
click at [1268, 262] on div "Sobre mi Soy Cecilia, tu guía en el mundo del yoga. Desde hace más de una décad…" at bounding box center [731, 397] width 1307 height 545
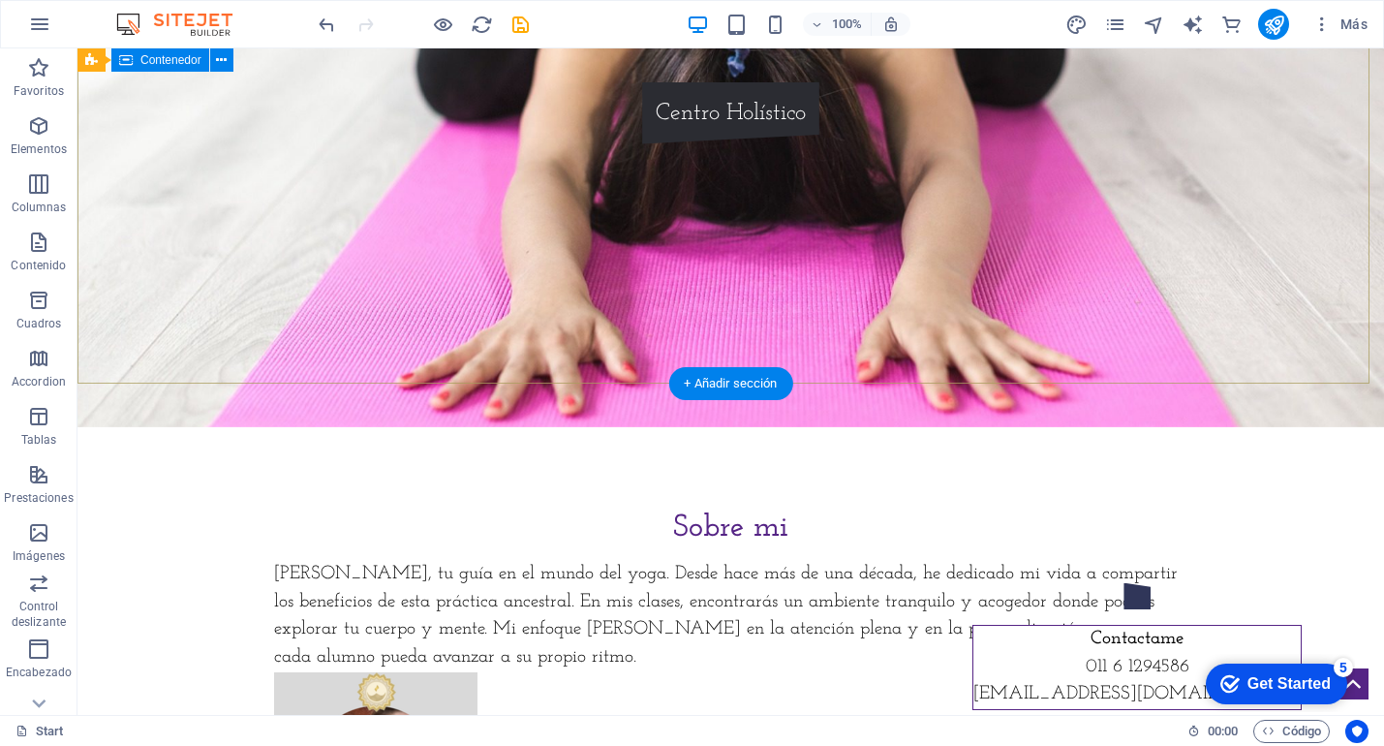
scroll to position [506, 0]
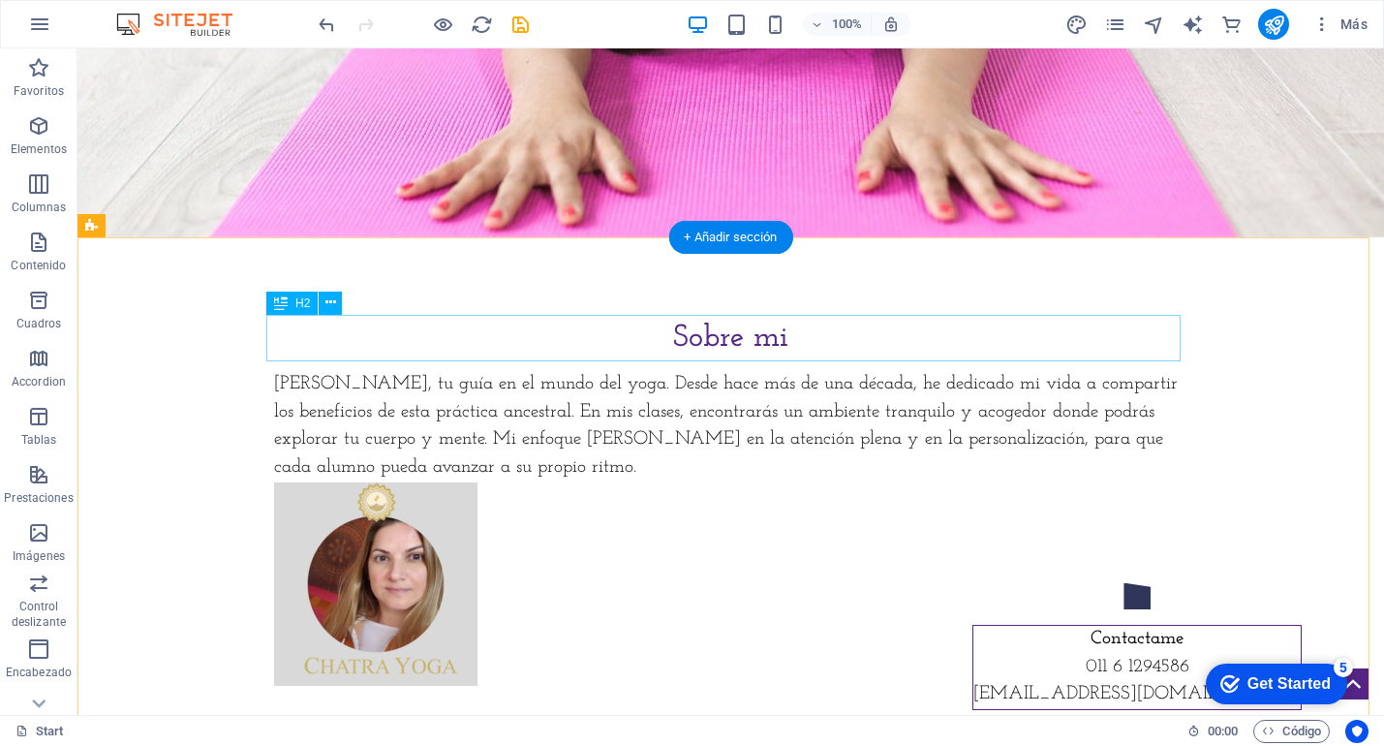
click at [701, 327] on div "Sobre mi" at bounding box center [731, 338] width 915 height 47
click at [718, 331] on div "Sobre mi" at bounding box center [731, 338] width 915 height 47
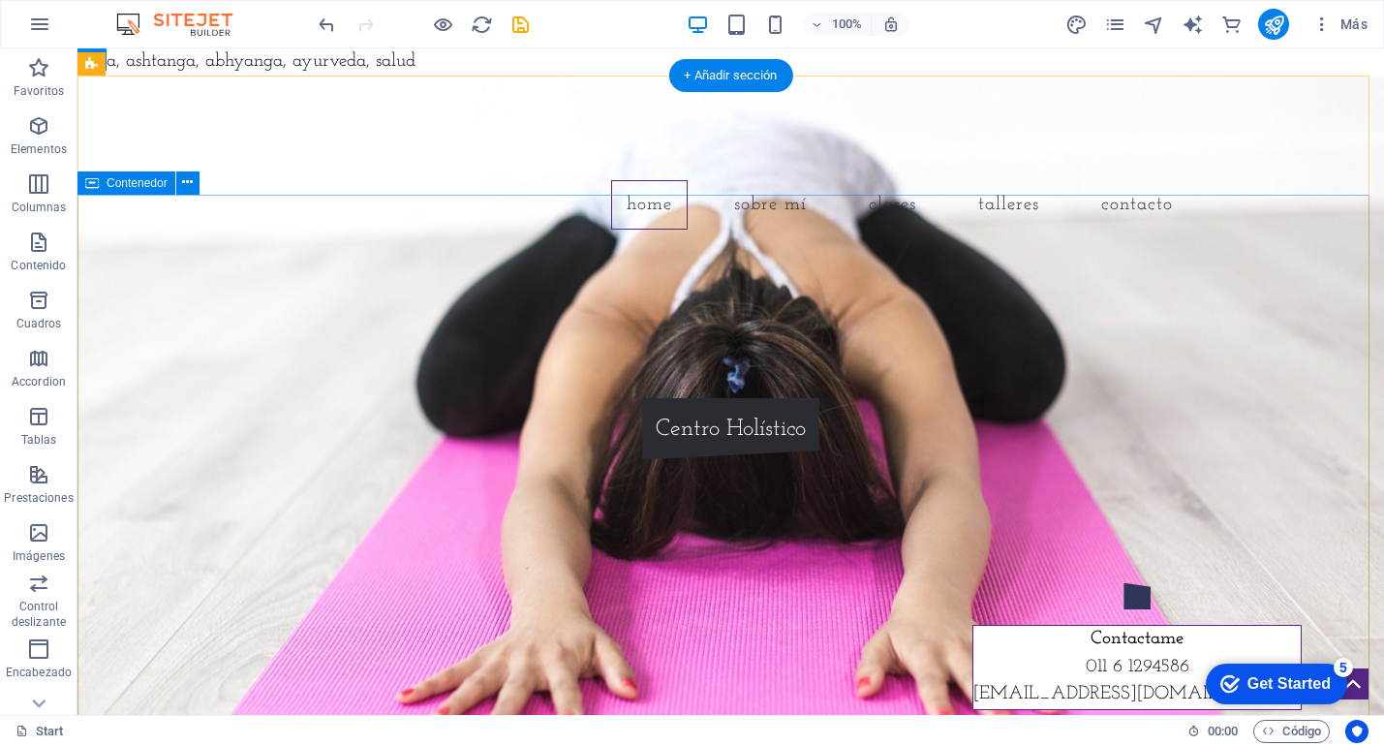
scroll to position [4, 0]
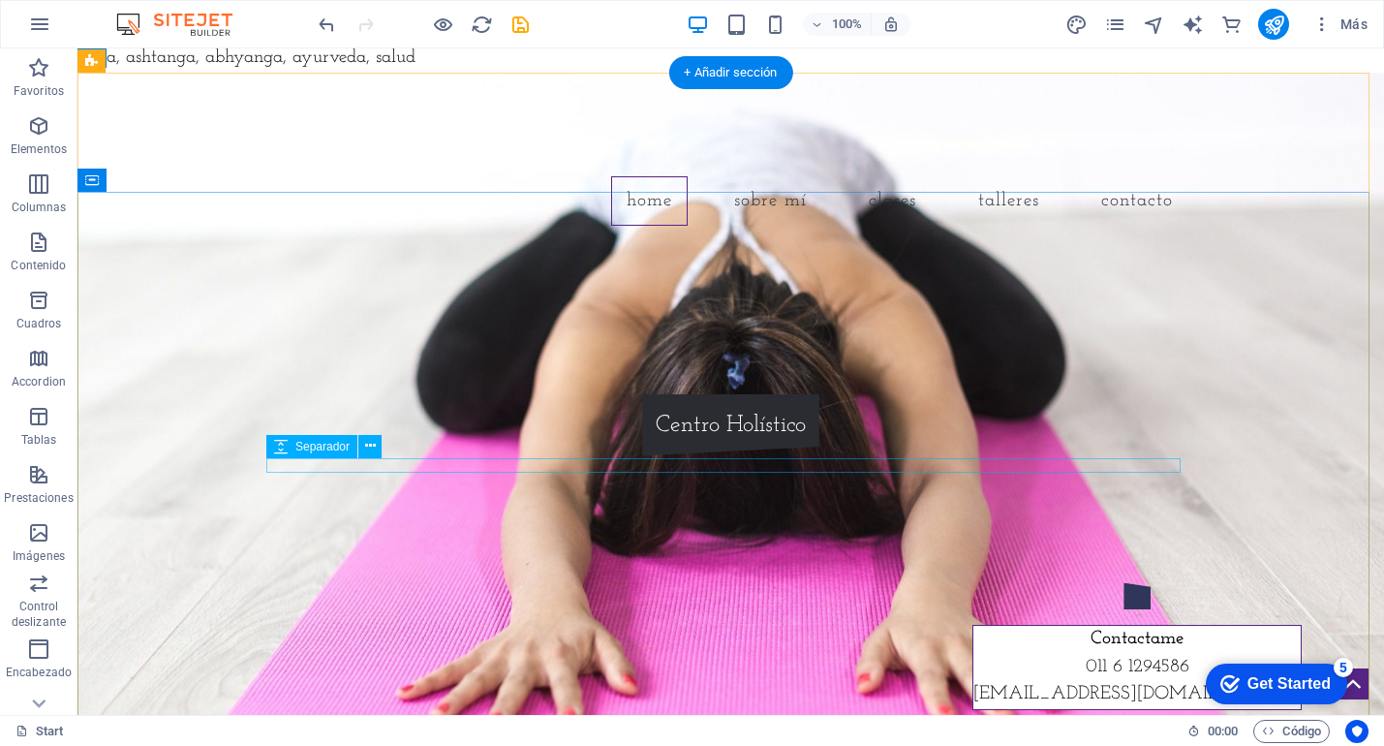
click at [958, 394] on div at bounding box center [731, 387] width 915 height 15
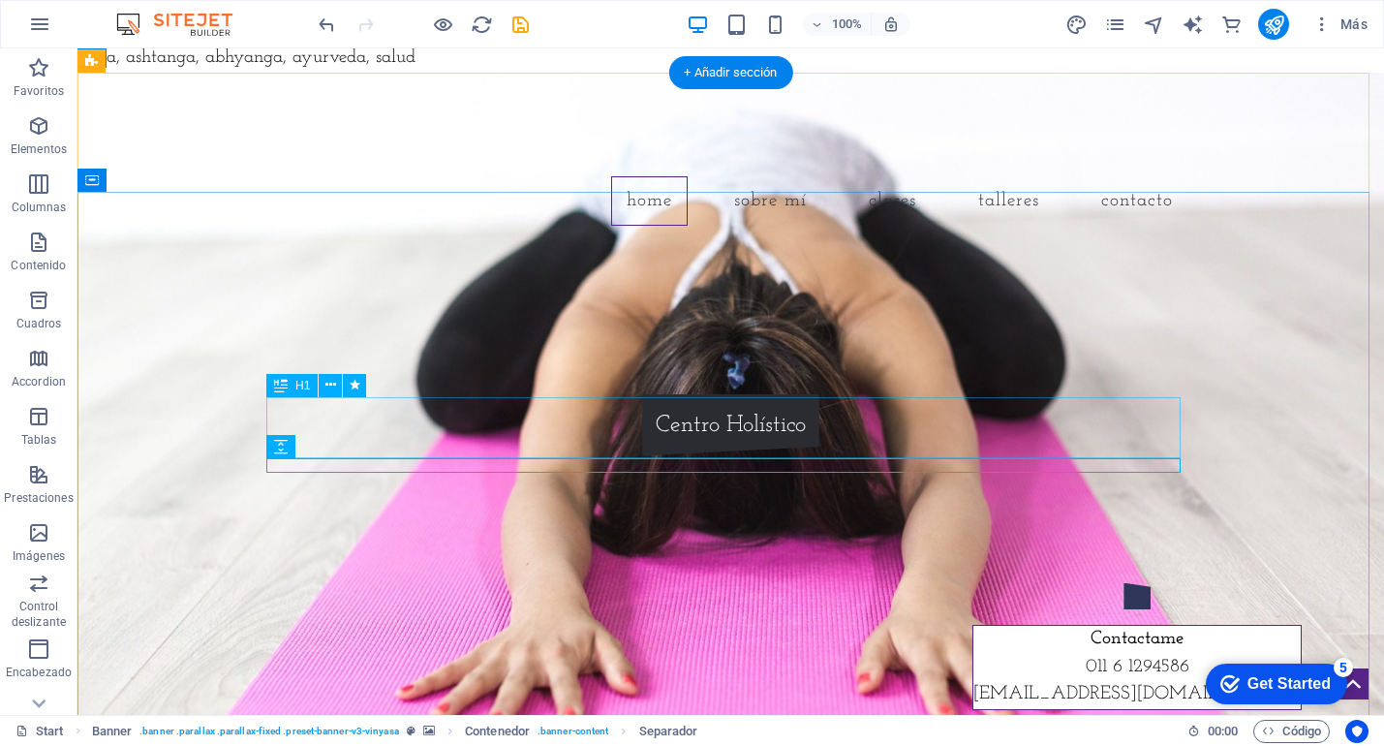
click at [954, 380] on div "[DOMAIN_NAME]" at bounding box center [731, 349] width 915 height 61
click at [955, 394] on div at bounding box center [731, 387] width 915 height 15
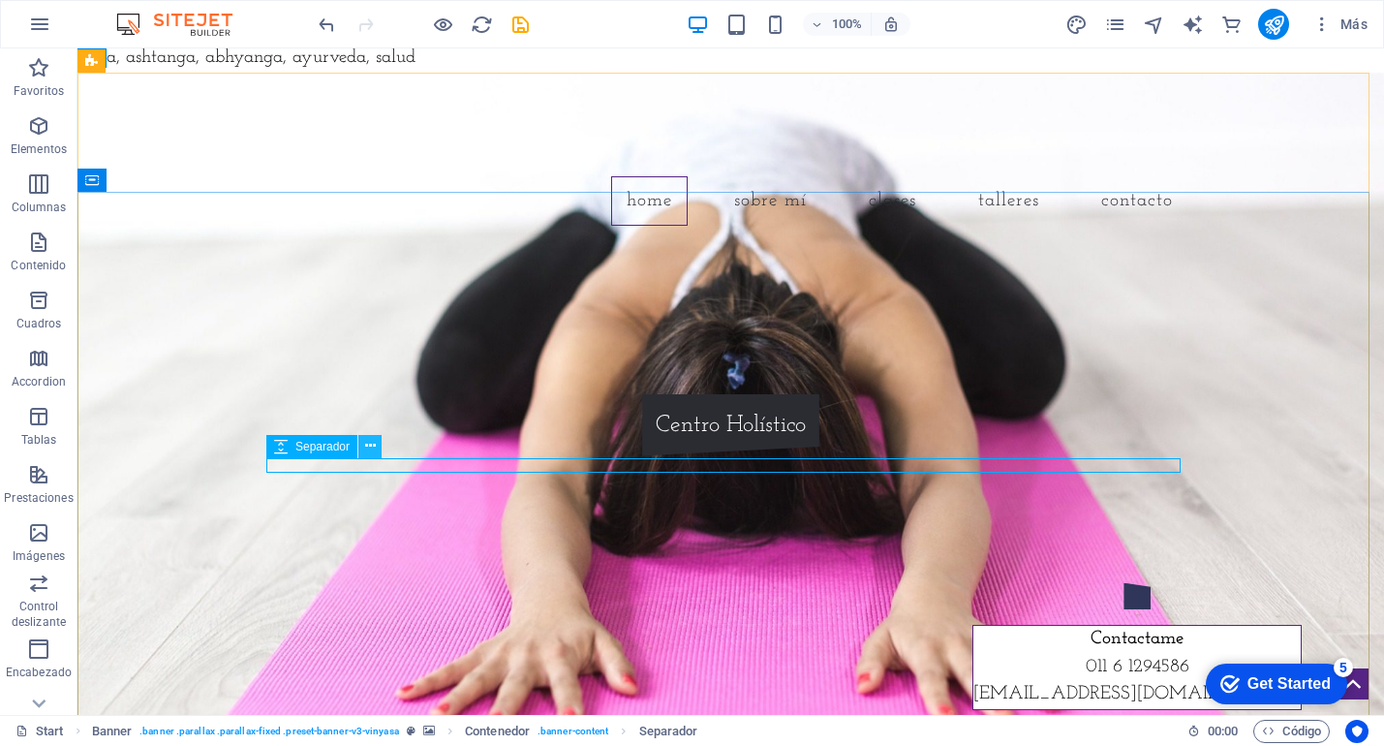
click at [368, 449] on icon at bounding box center [370, 446] width 11 height 20
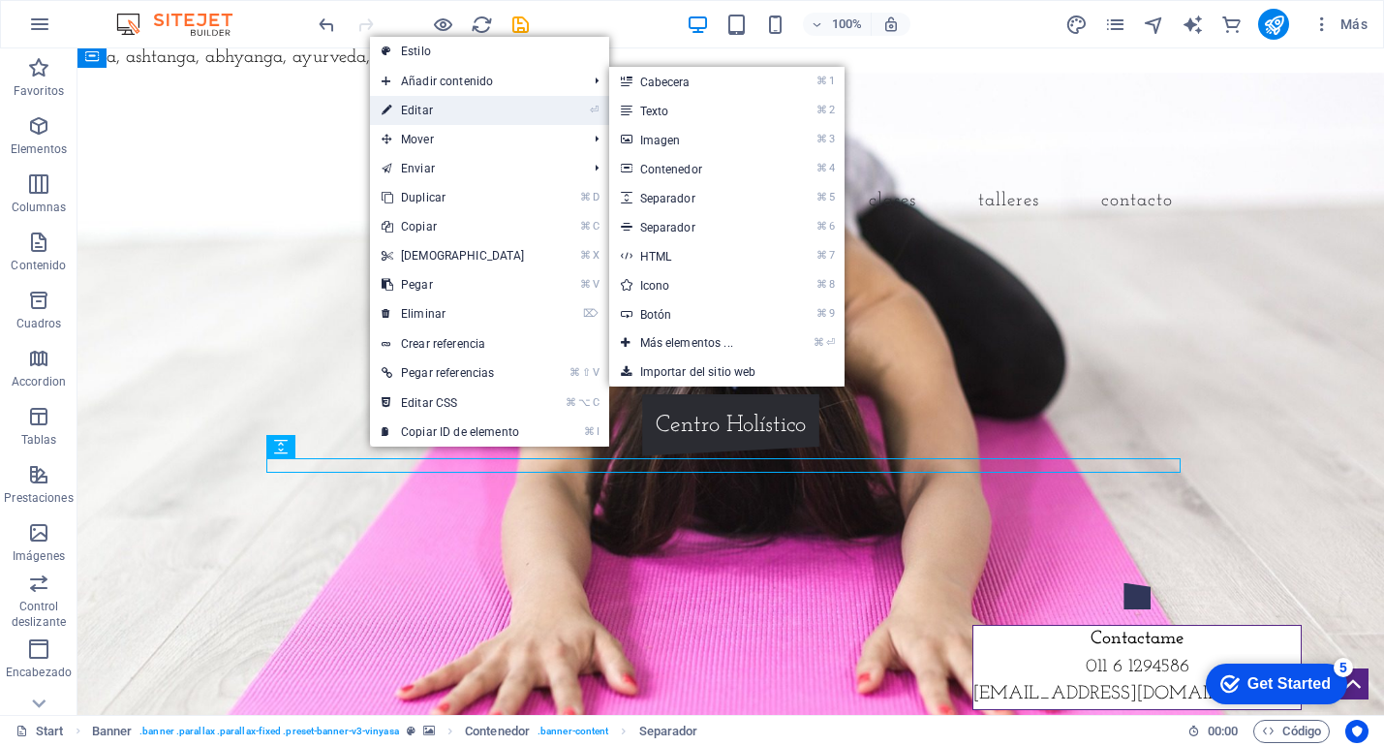
click at [436, 117] on link "⏎ Editar" at bounding box center [453, 110] width 167 height 29
select select "px"
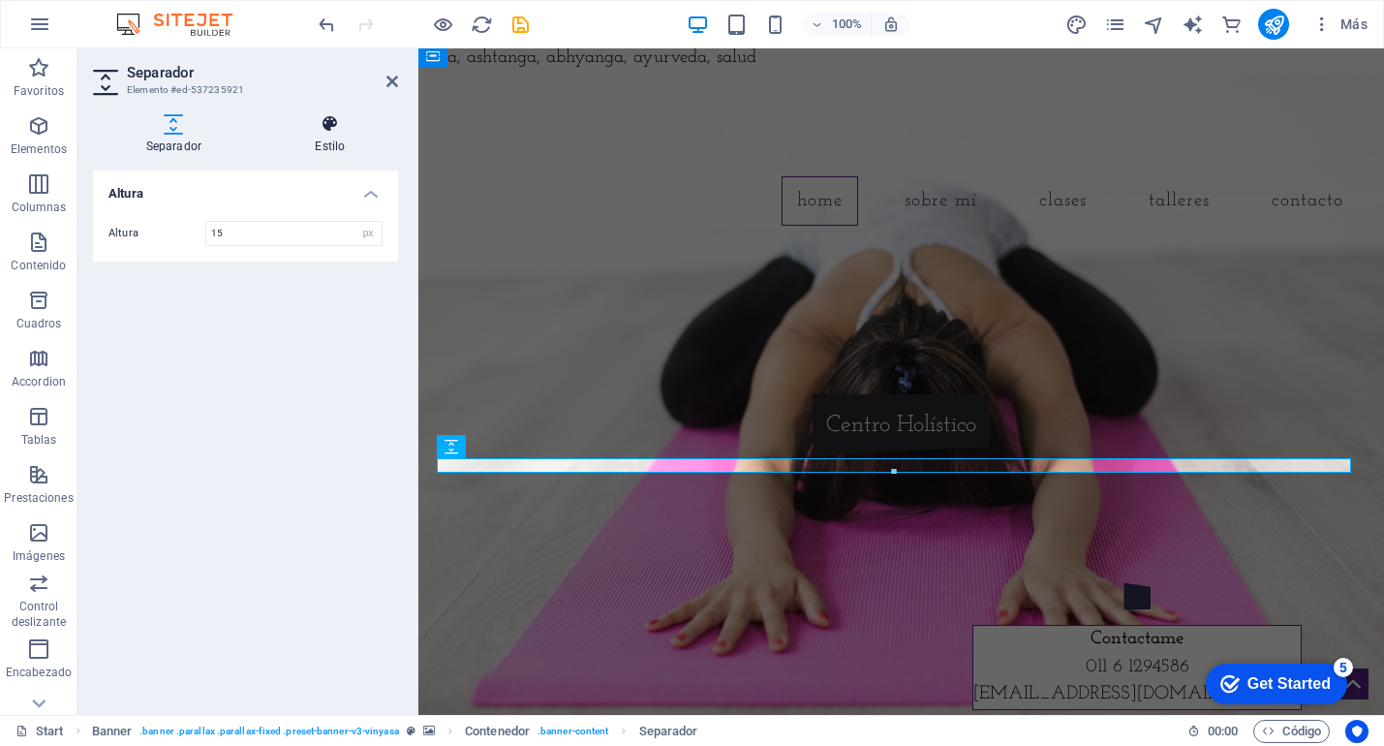
click at [328, 120] on icon at bounding box center [331, 123] width 136 height 19
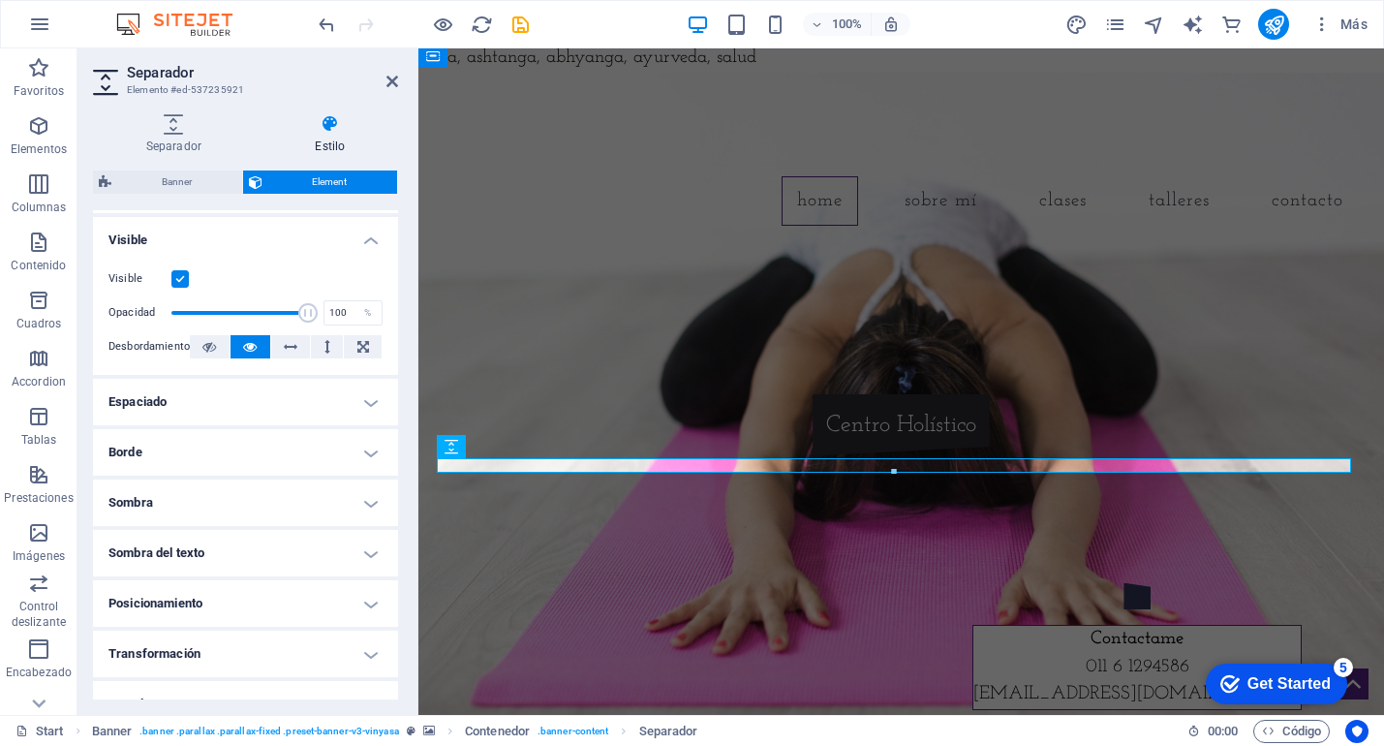
scroll to position [213, 0]
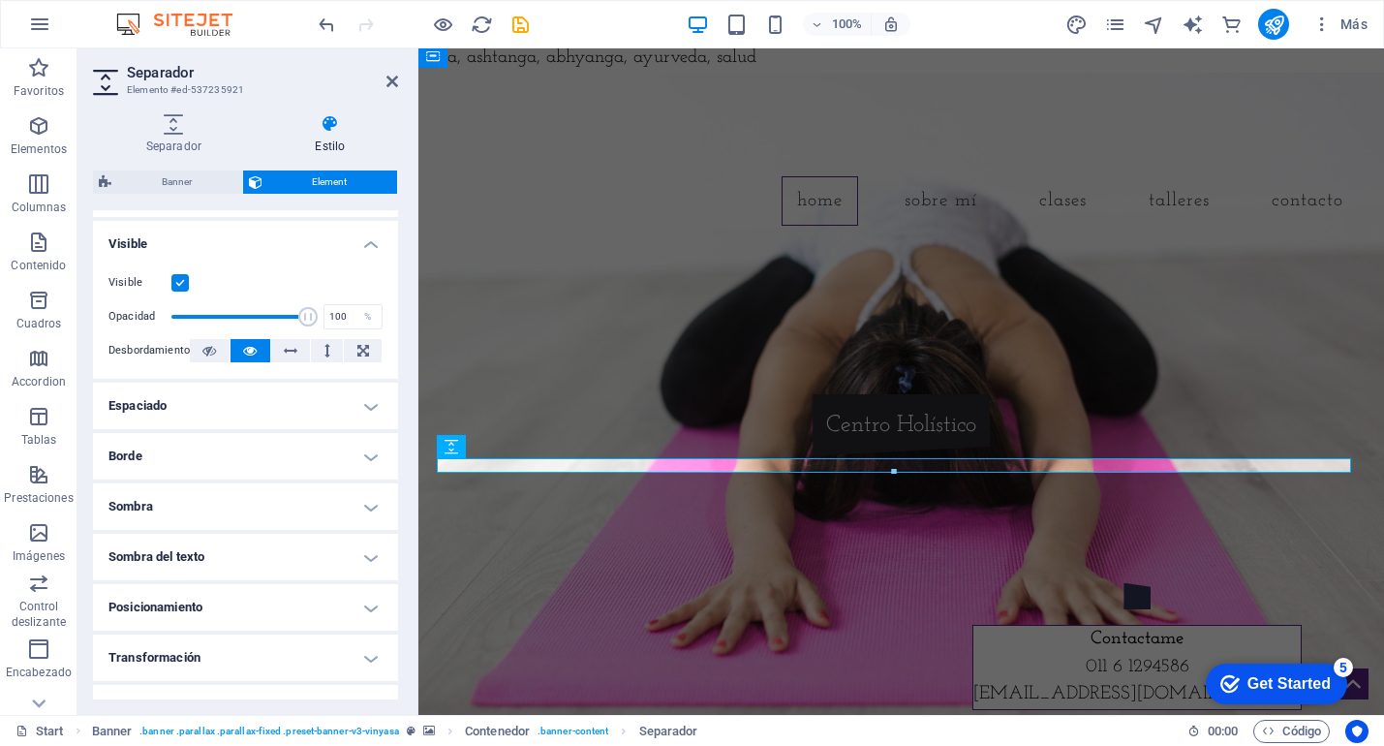
click at [362, 403] on h4 "Espaciado" at bounding box center [245, 406] width 305 height 47
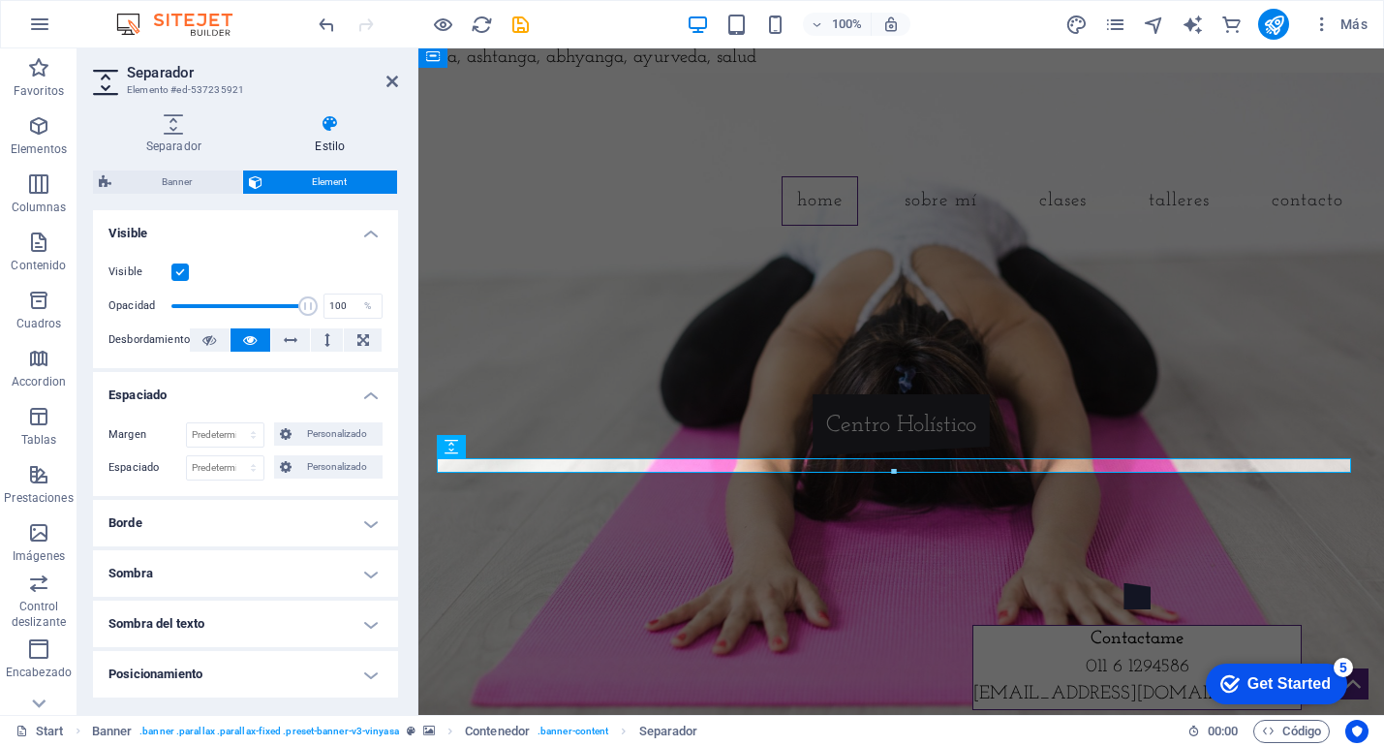
scroll to position [265, 0]
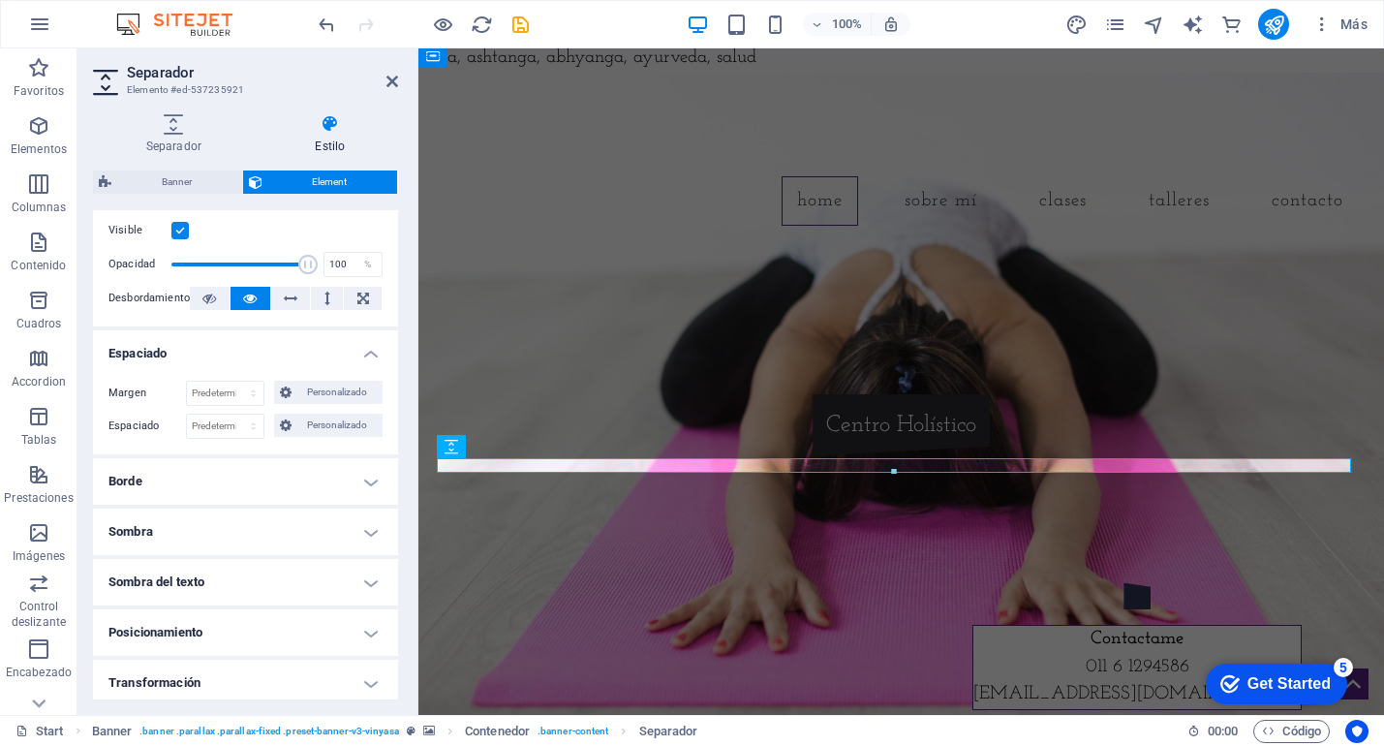
click at [367, 474] on h4 "Borde" at bounding box center [245, 481] width 305 height 47
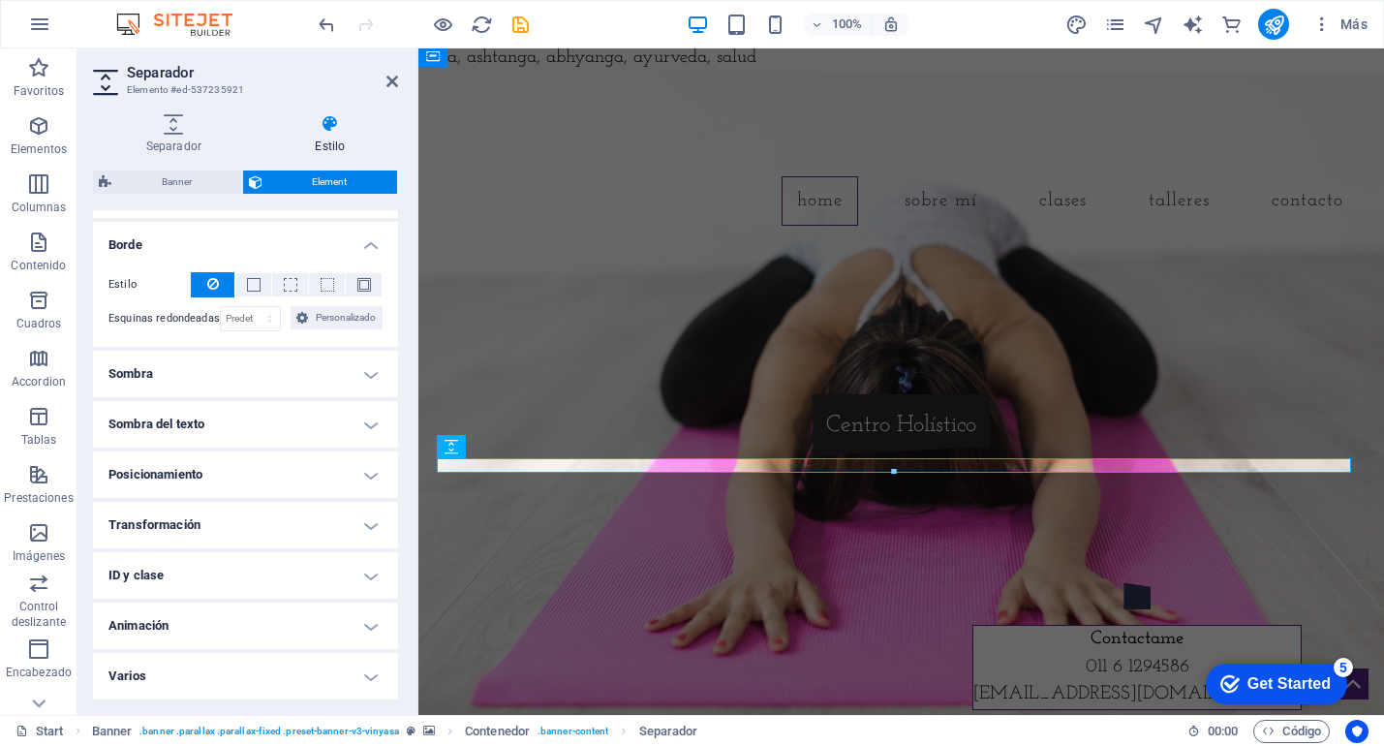
scroll to position [0, 0]
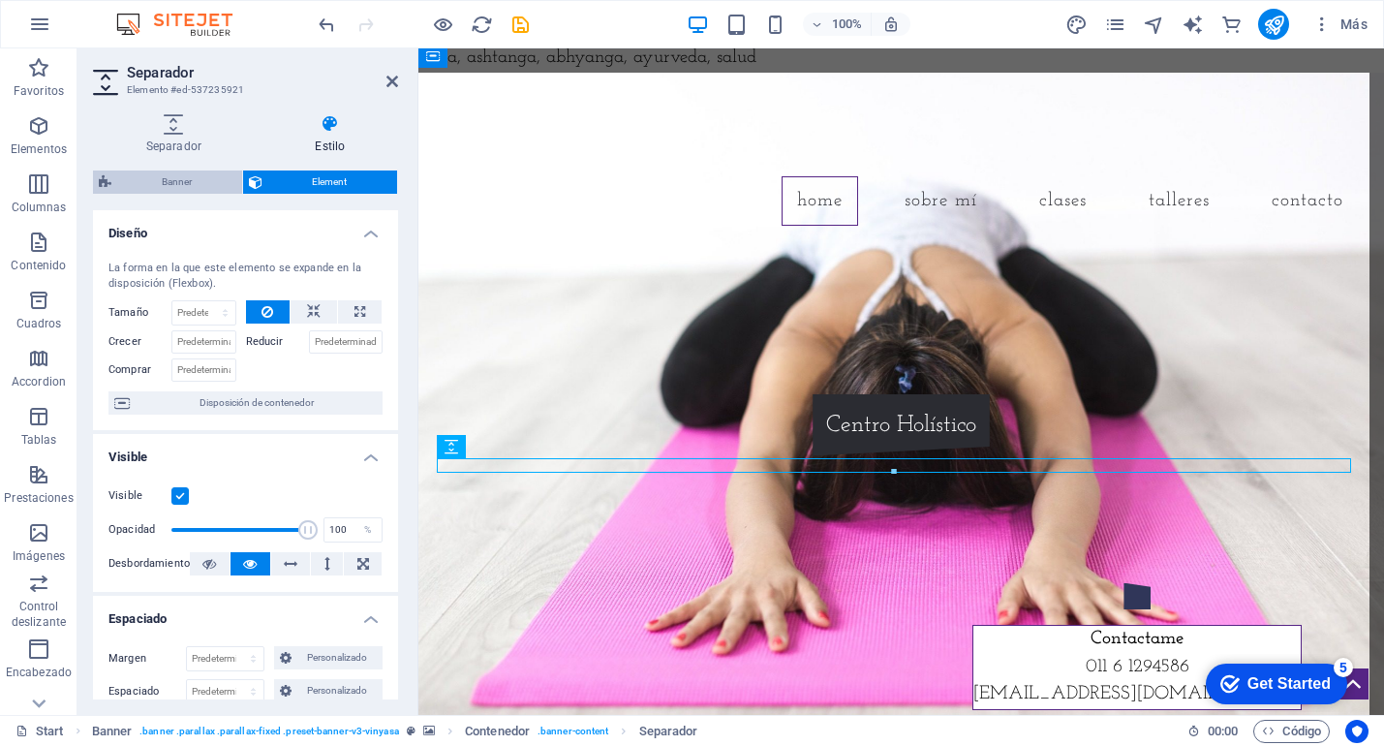
click at [185, 179] on span "Banner" at bounding box center [176, 182] width 119 height 23
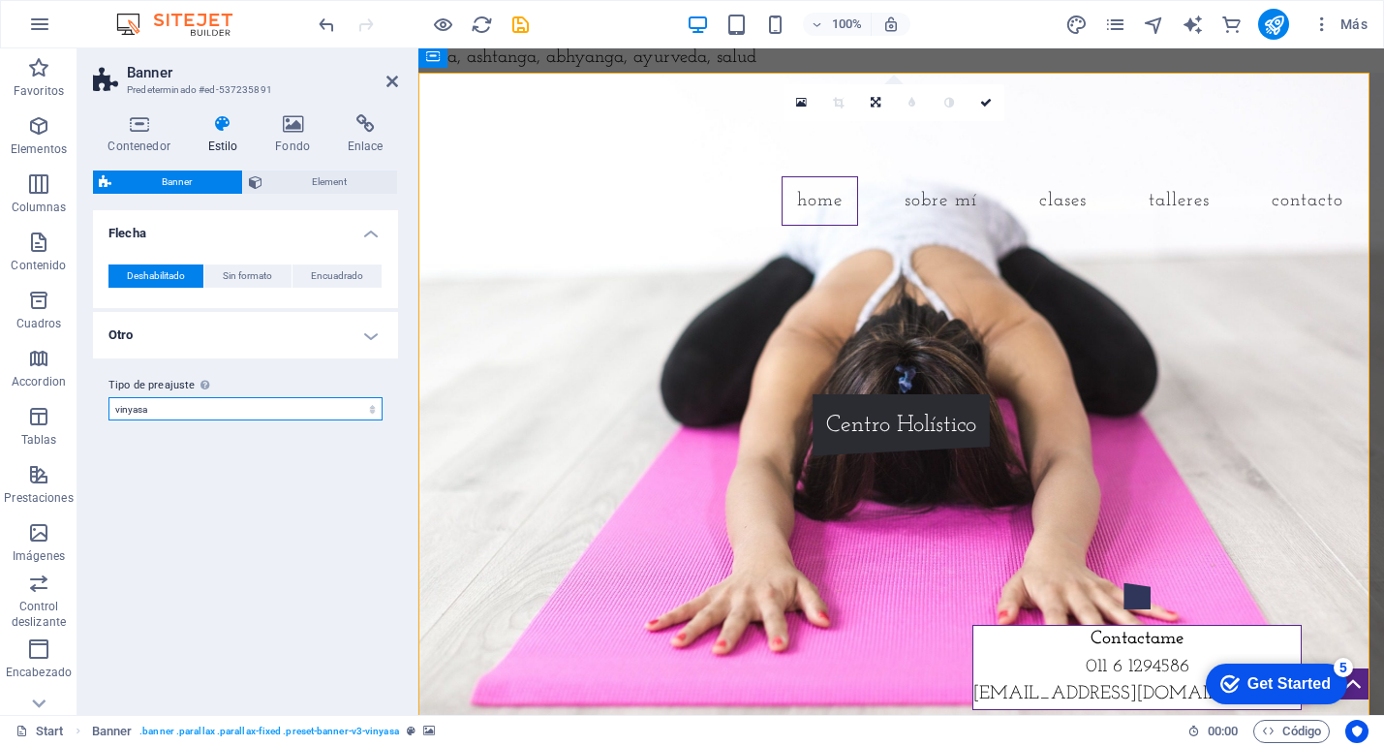
click at [281, 414] on select "vinyasa Añadir tipo de preajuste" at bounding box center [246, 408] width 274 height 23
click at [254, 275] on span "Sin formato" at bounding box center [247, 275] width 49 height 23
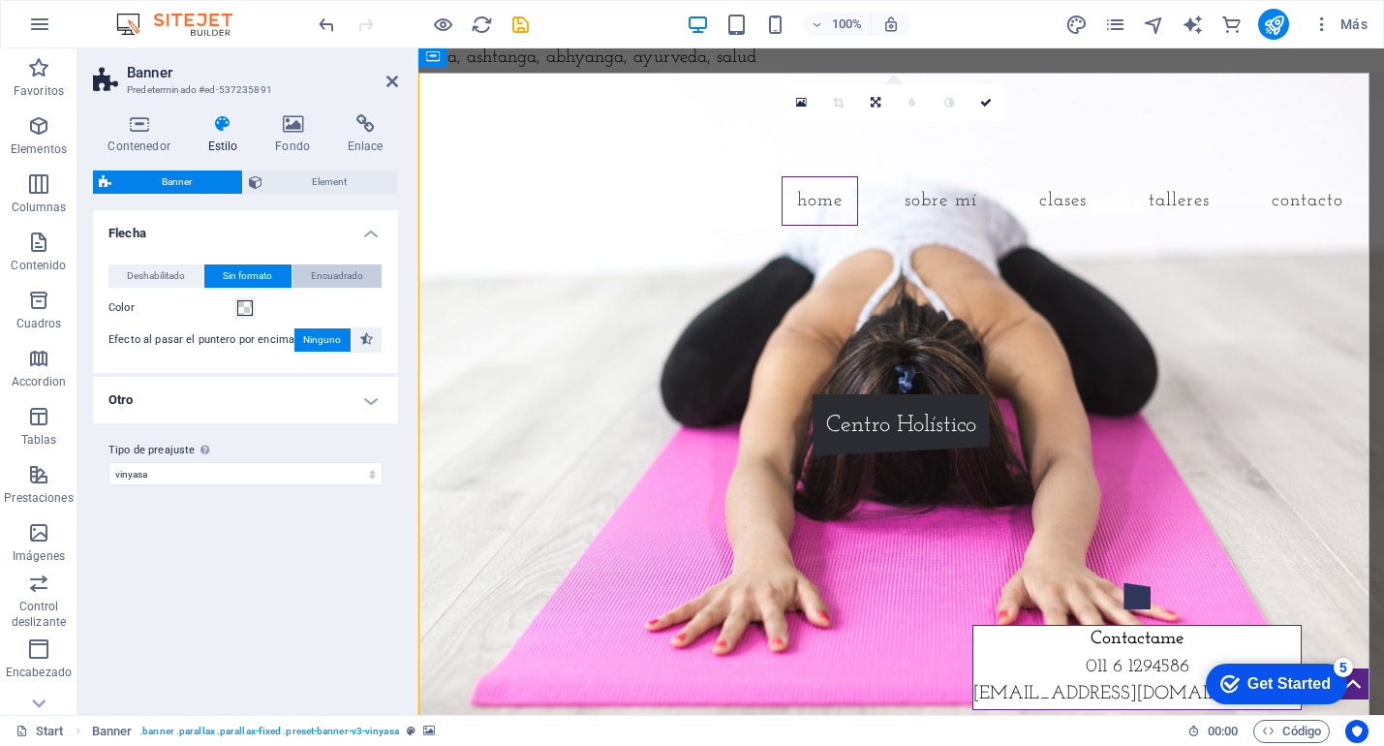
click at [336, 276] on span "Encuadrado" at bounding box center [337, 275] width 52 height 23
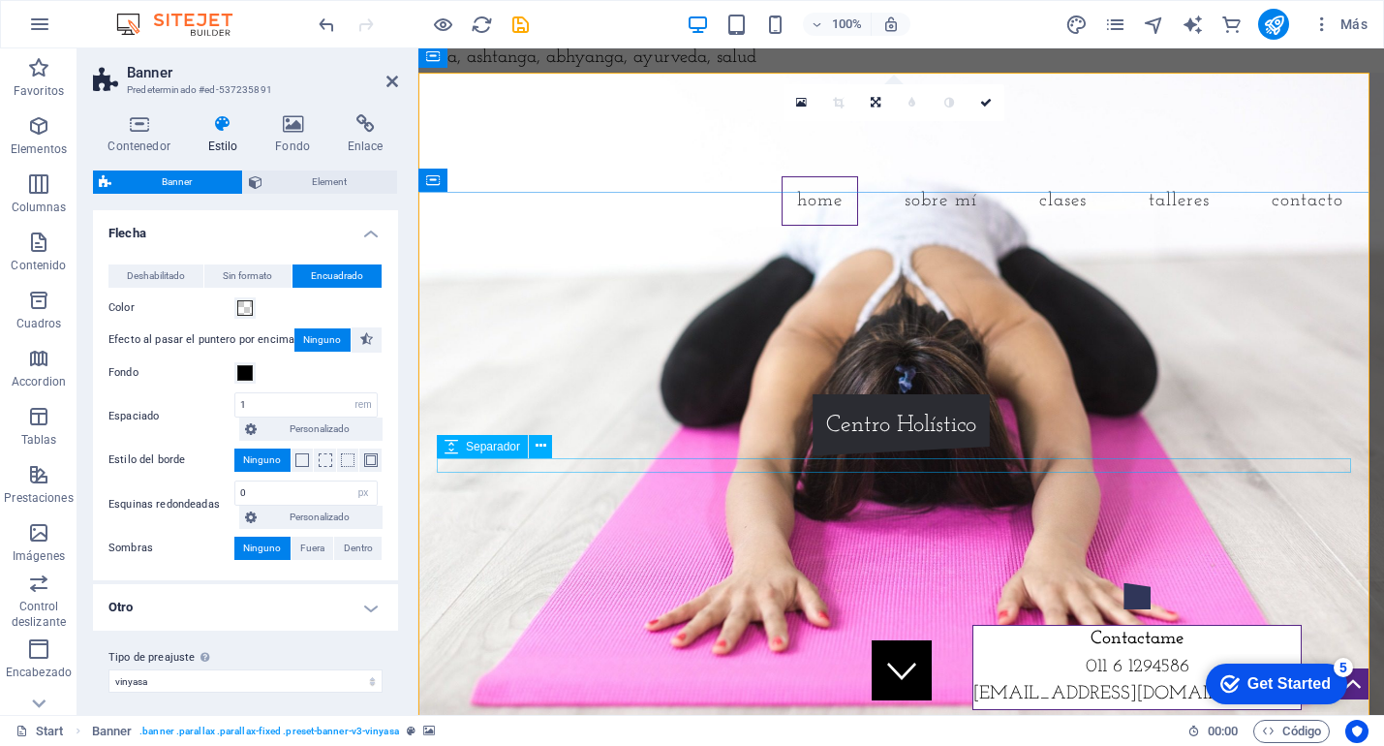
click at [611, 394] on div at bounding box center [902, 387] width 915 height 15
click at [537, 450] on icon at bounding box center [541, 446] width 11 height 20
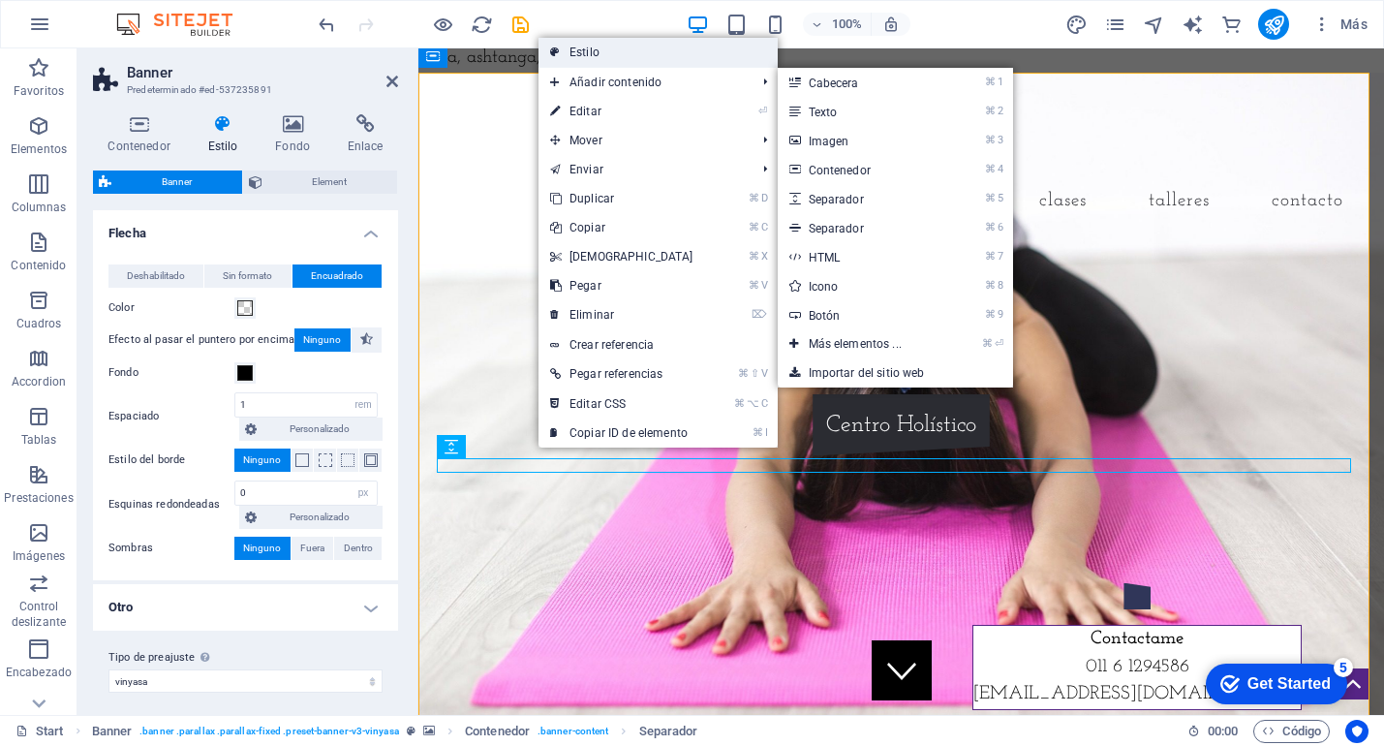
click at [590, 49] on link "Estilo" at bounding box center [658, 52] width 239 height 29
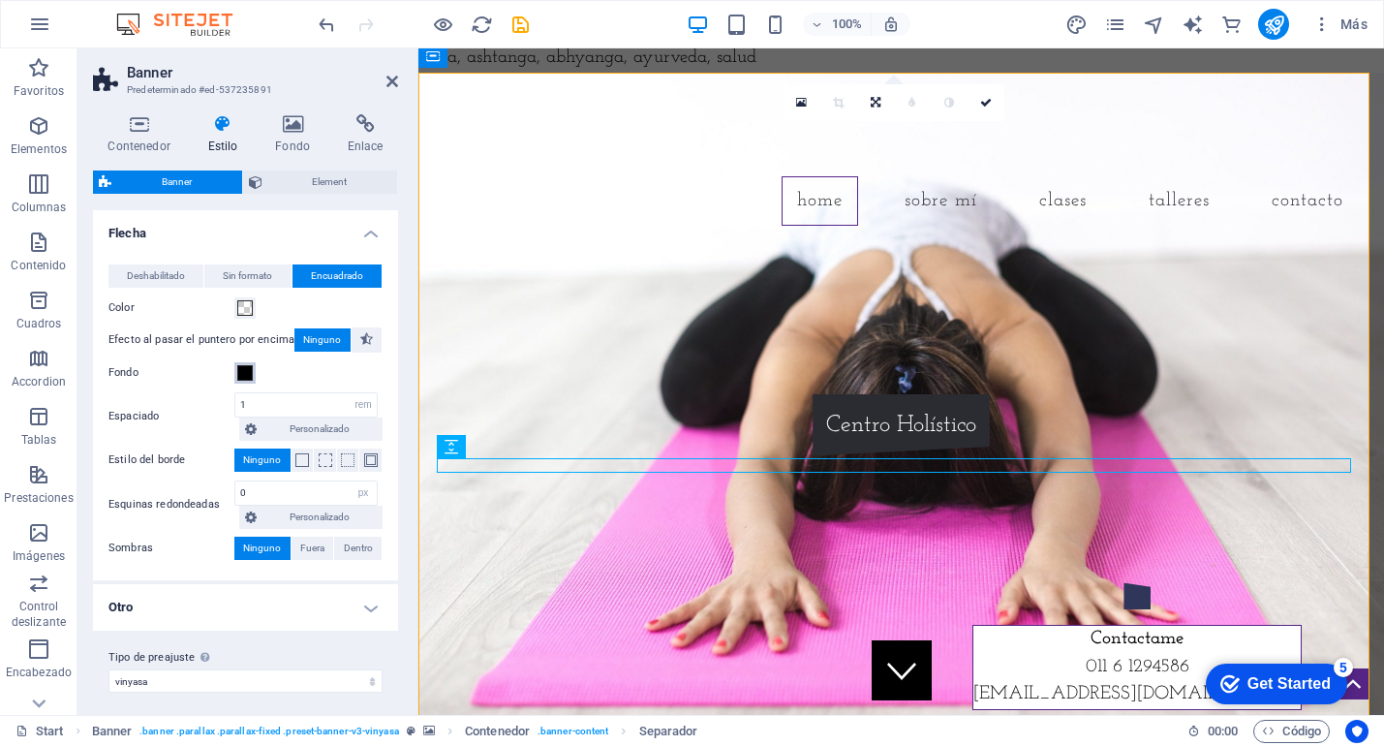
scroll to position [9, 0]
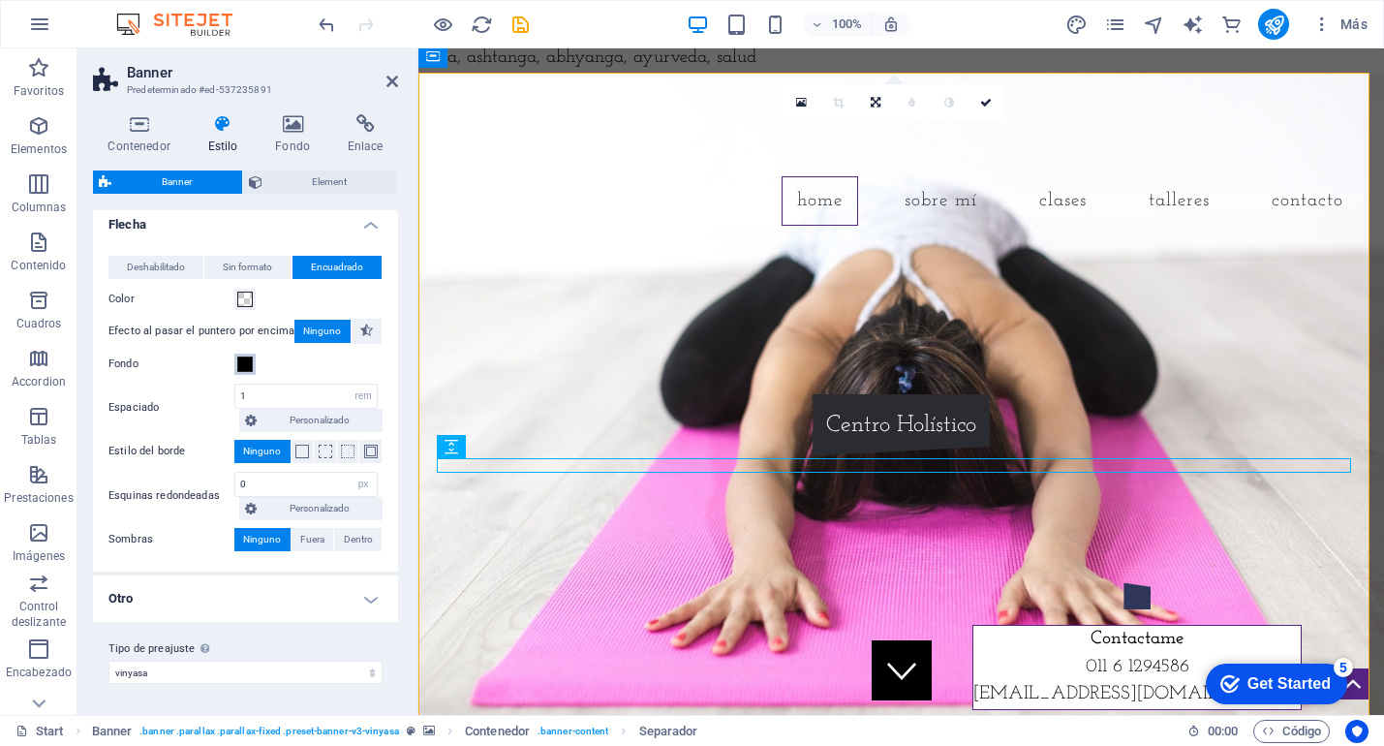
click at [244, 367] on span at bounding box center [245, 365] width 16 height 16
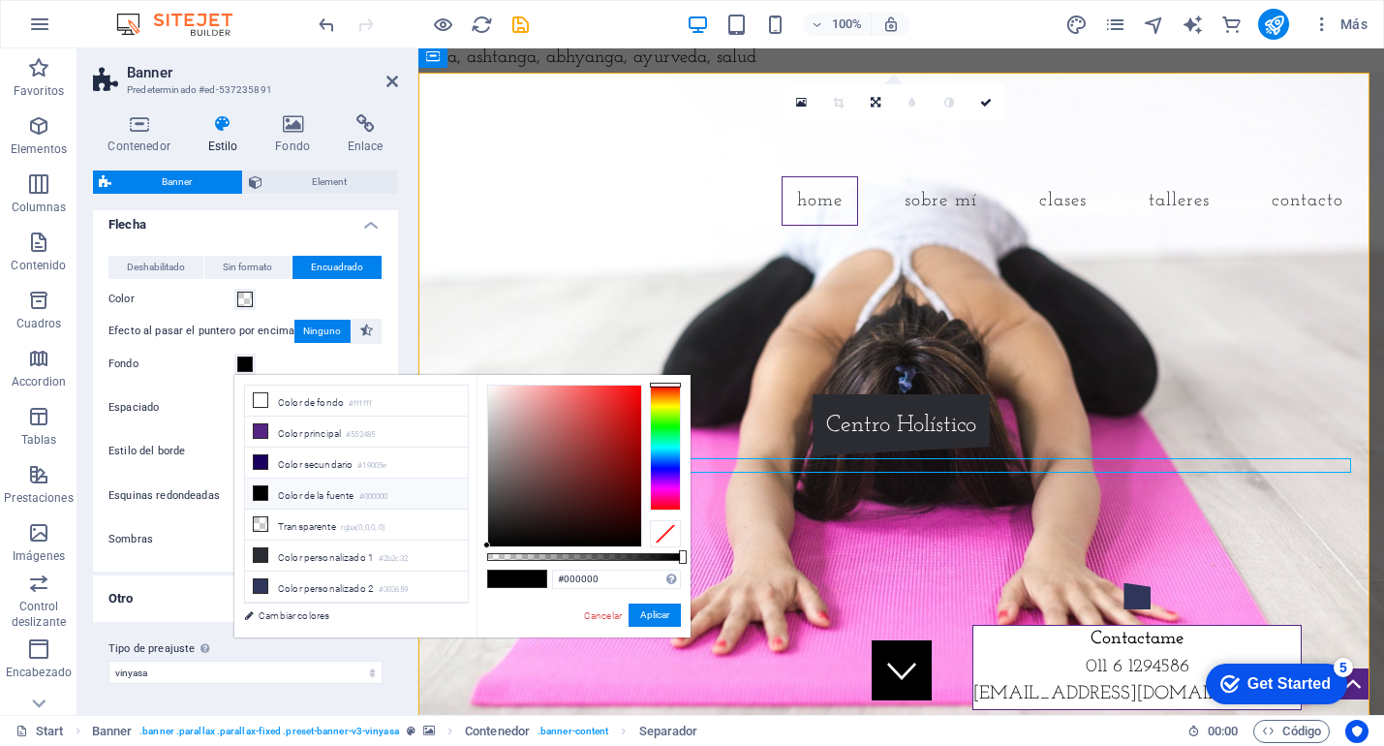
drag, startPoint x: 667, startPoint y: 402, endPoint x: 605, endPoint y: 433, distance: 69.3
click at [667, 403] on div at bounding box center [665, 448] width 31 height 126
drag, startPoint x: 570, startPoint y: 425, endPoint x: 628, endPoint y: 415, distance: 59.1
click at [626, 415] on div at bounding box center [564, 466] width 153 height 161
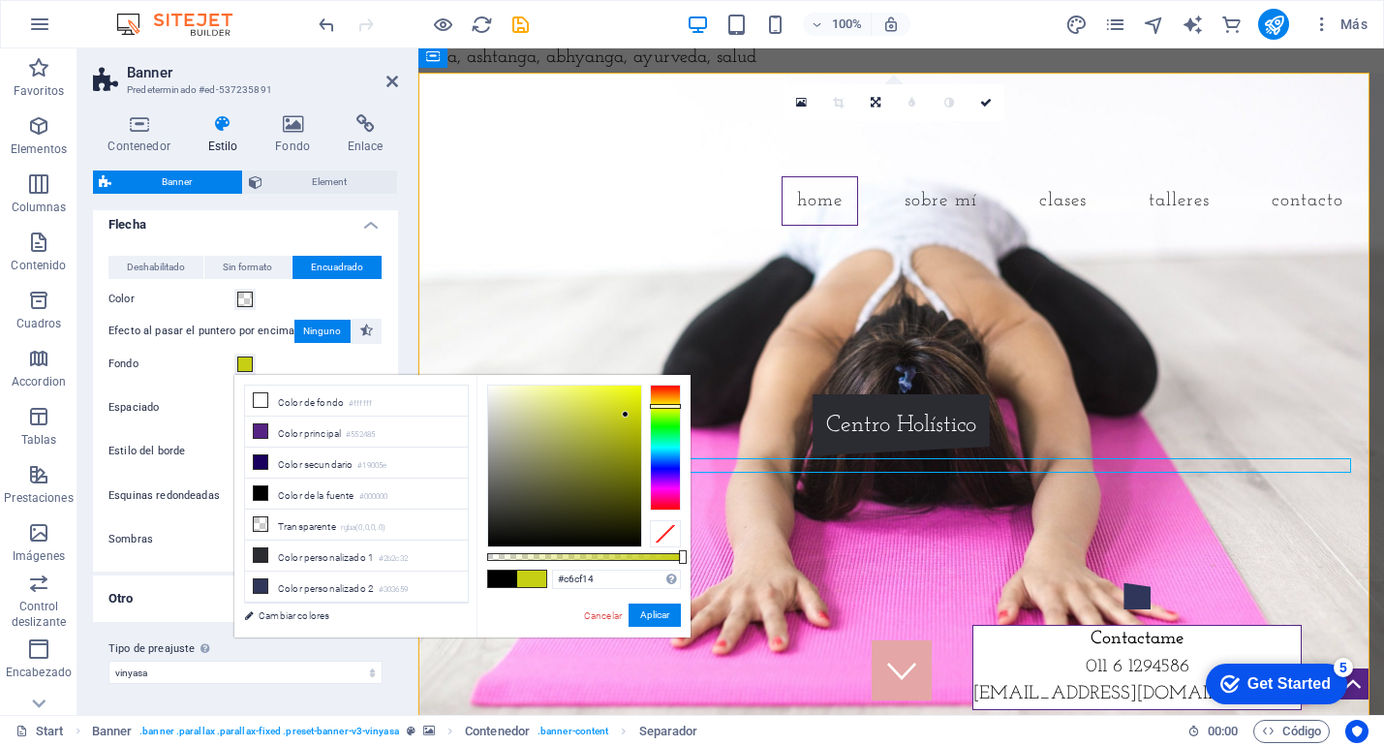
click at [671, 407] on div at bounding box center [665, 448] width 31 height 126
drag, startPoint x: 626, startPoint y: 411, endPoint x: 514, endPoint y: 415, distance: 111.5
click at [514, 415] on div at bounding box center [514, 414] width 7 height 7
click at [612, 411] on div at bounding box center [564, 466] width 153 height 161
click at [627, 393] on div at bounding box center [564, 466] width 153 height 161
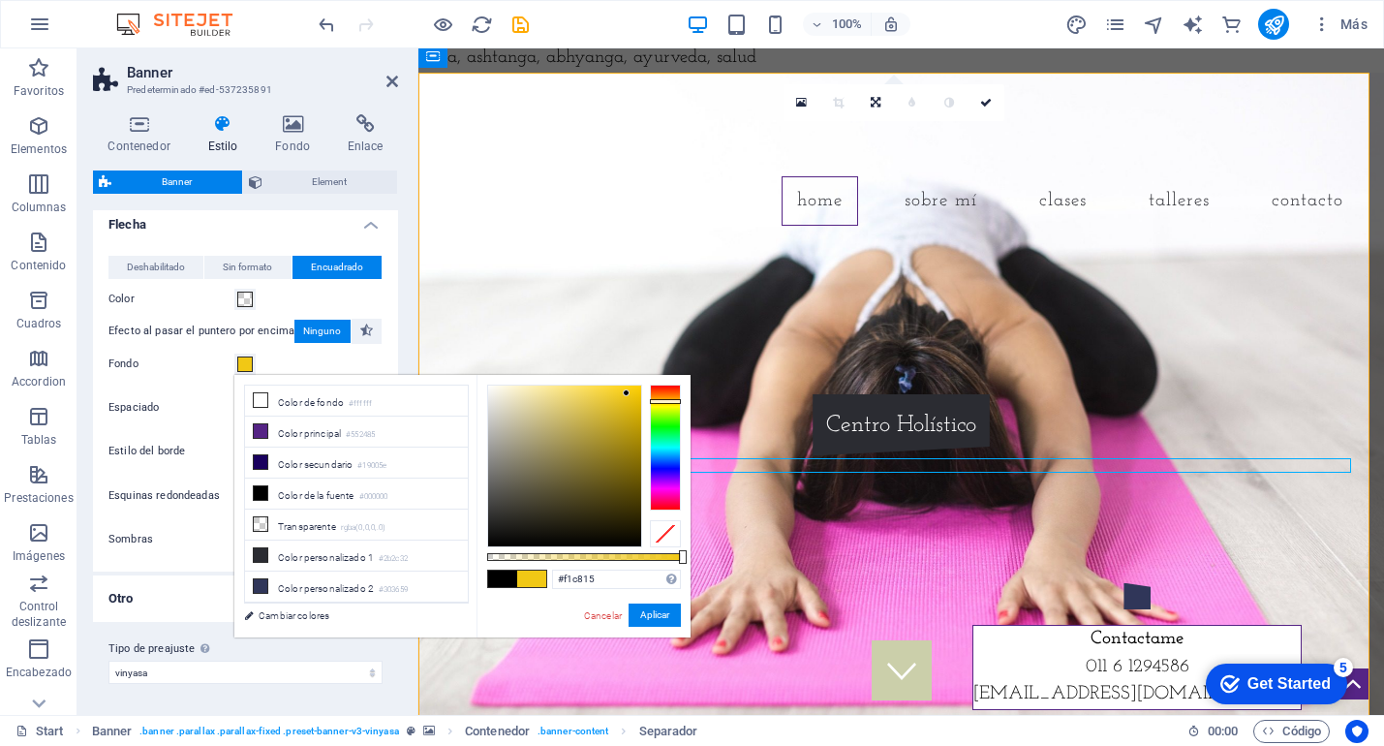
drag, startPoint x: 664, startPoint y: 406, endPoint x: 636, endPoint y: 419, distance: 30.3
click at [664, 401] on div at bounding box center [665, 401] width 31 height 5
click at [622, 396] on div at bounding box center [564, 466] width 153 height 161
drag, startPoint x: 584, startPoint y: 398, endPoint x: 531, endPoint y: 412, distance: 55.0
click at [525, 402] on div at bounding box center [524, 401] width 7 height 7
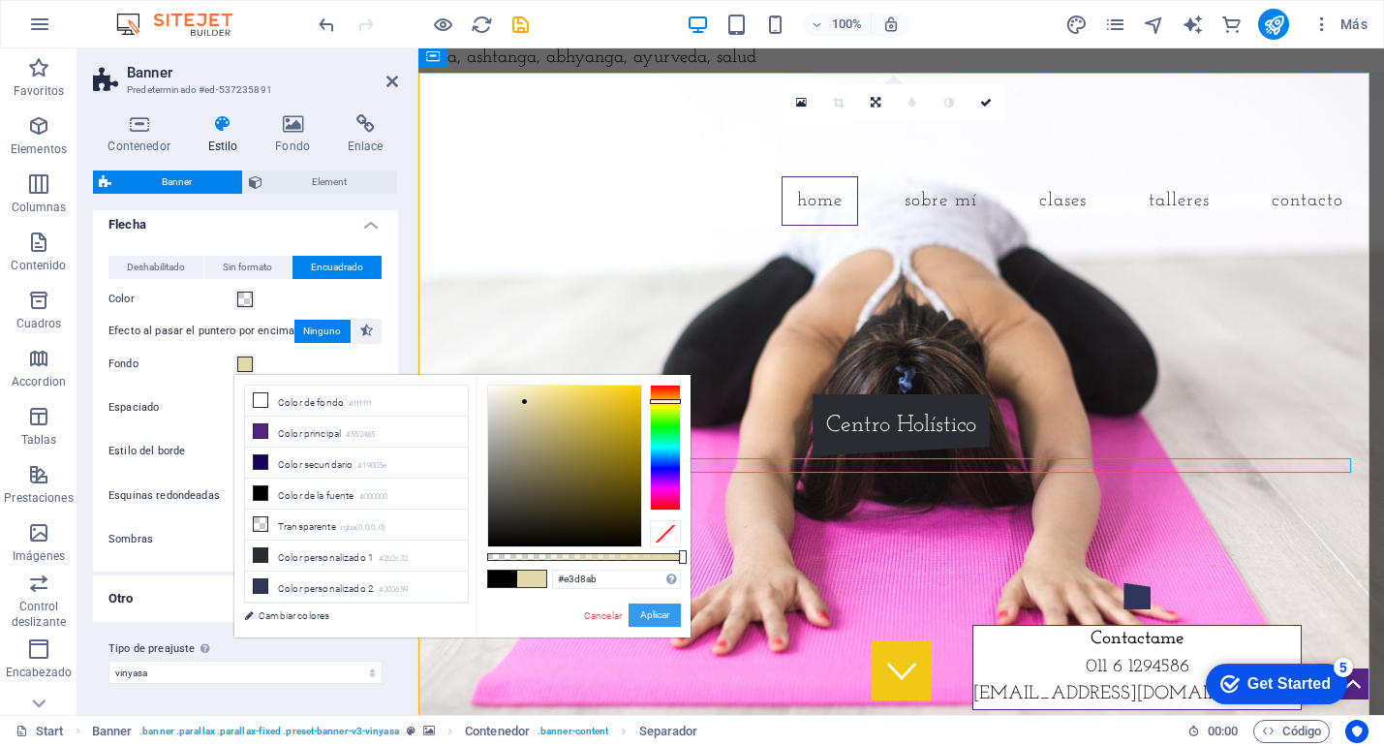
click at [643, 615] on button "Aplicar" at bounding box center [655, 615] width 52 height 23
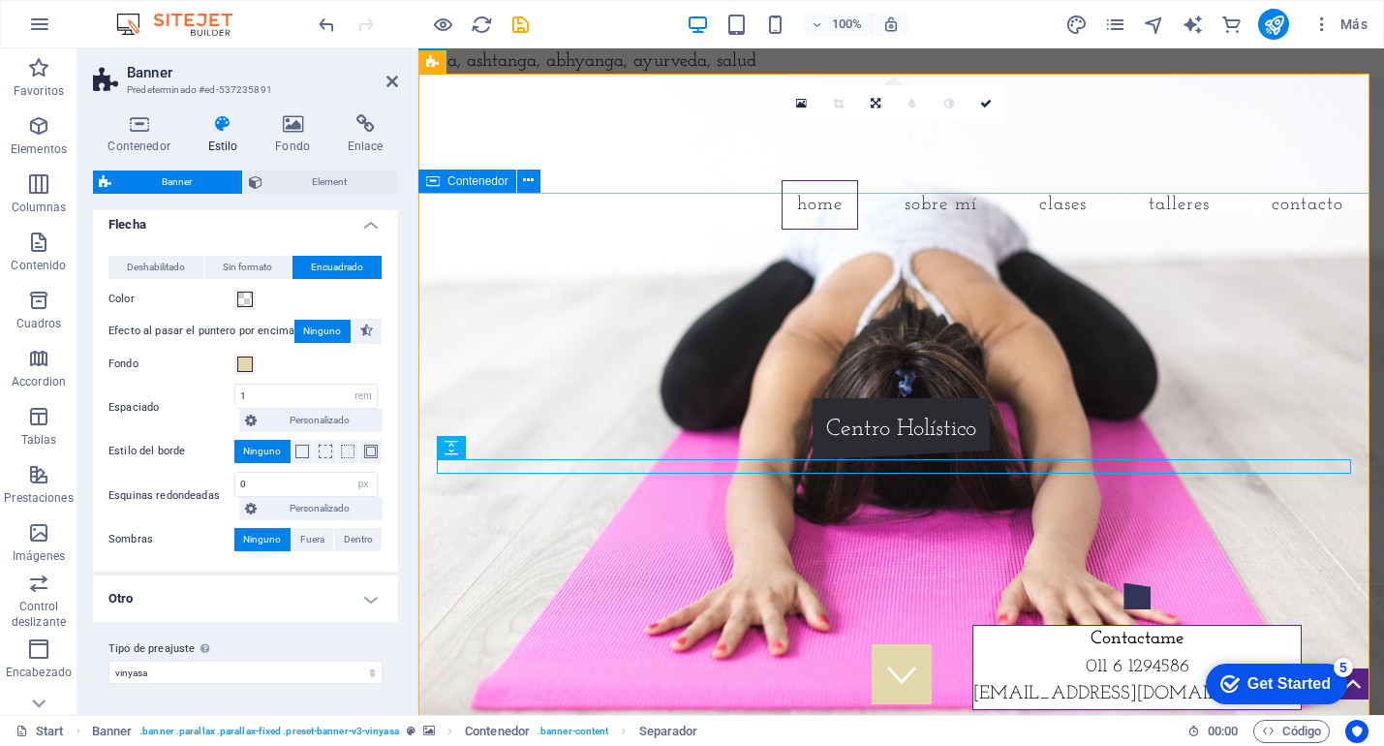
scroll to position [128, 0]
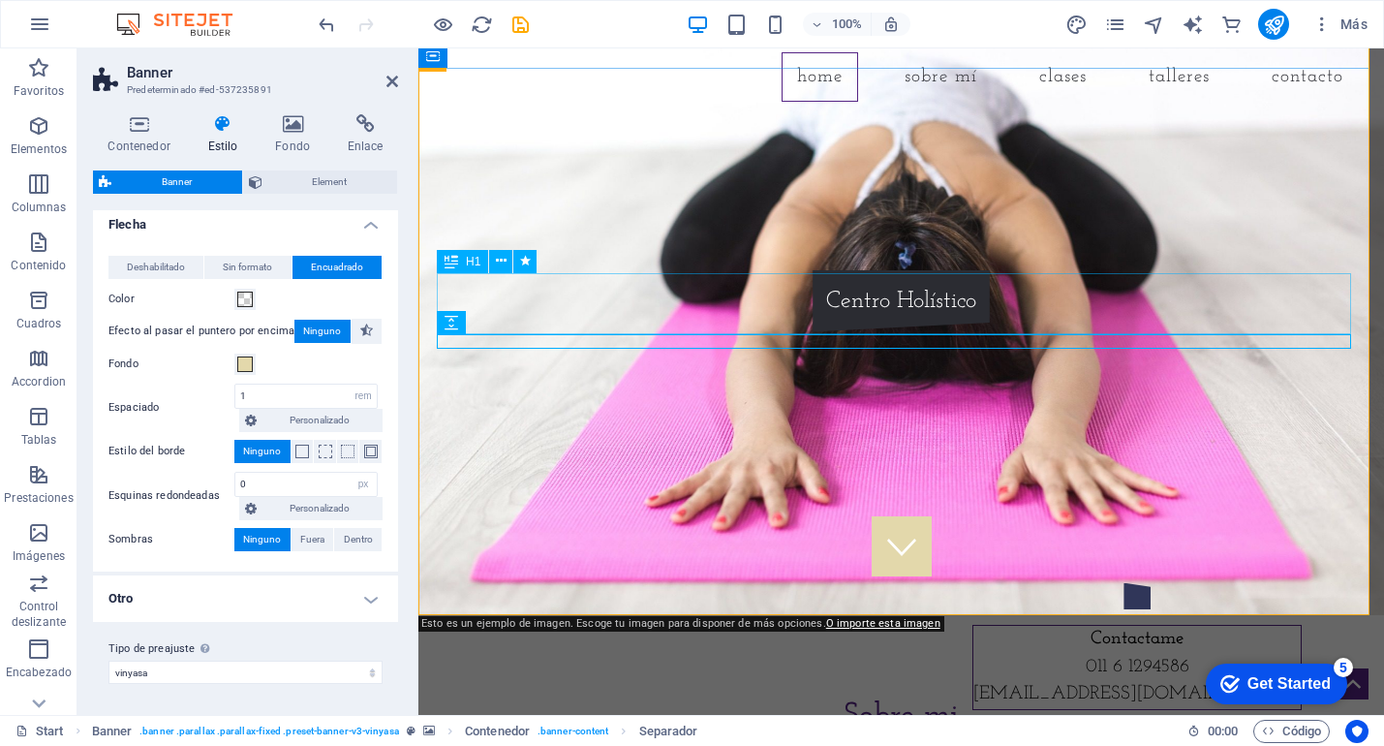
click at [566, 256] on div "[DOMAIN_NAME]" at bounding box center [902, 225] width 915 height 61
click at [564, 332] on div "Separador" at bounding box center [501, 323] width 128 height 24
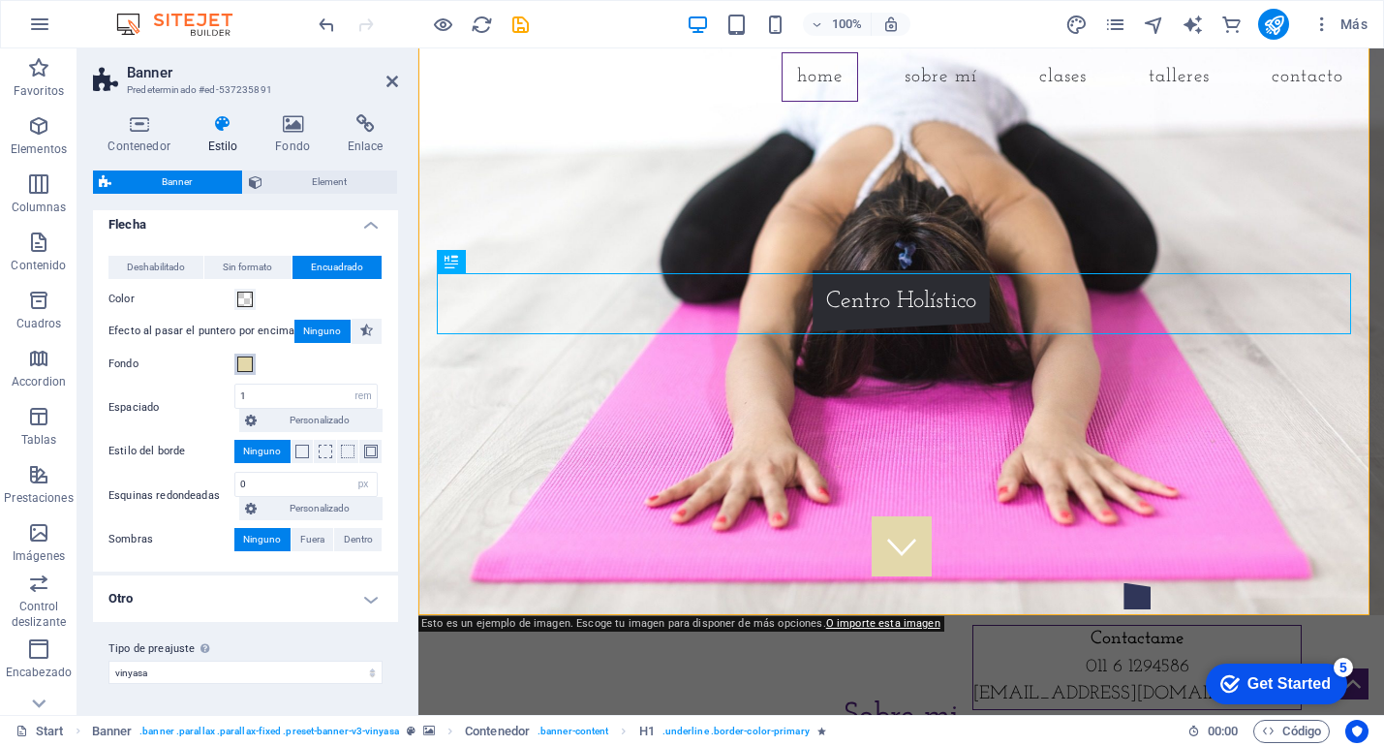
click at [251, 365] on span at bounding box center [245, 365] width 16 height 16
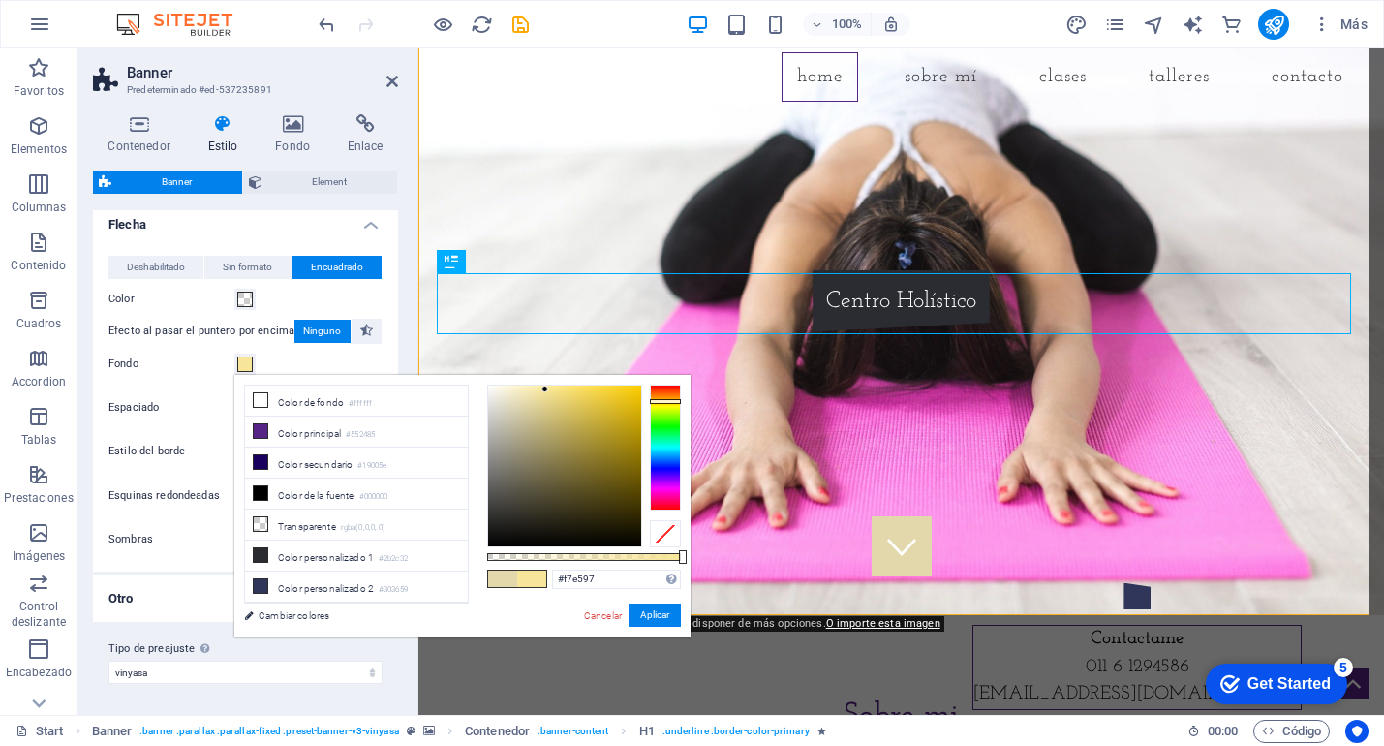
type input "#f7e596"
drag, startPoint x: 526, startPoint y: 399, endPoint x: 547, endPoint y: 389, distance: 23.4
click at [547, 389] on div at bounding box center [546, 389] width 7 height 7
click at [663, 618] on button "Aplicar" at bounding box center [655, 615] width 52 height 23
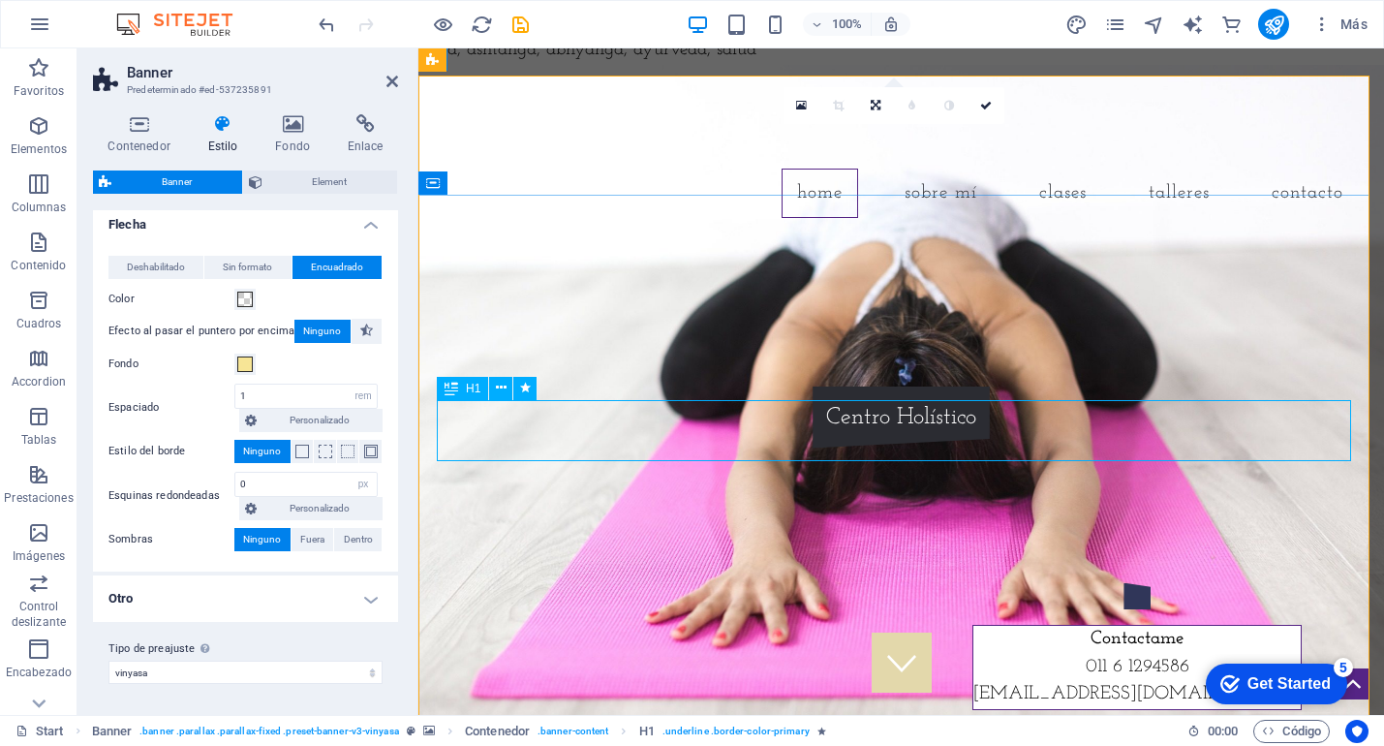
scroll to position [0, 0]
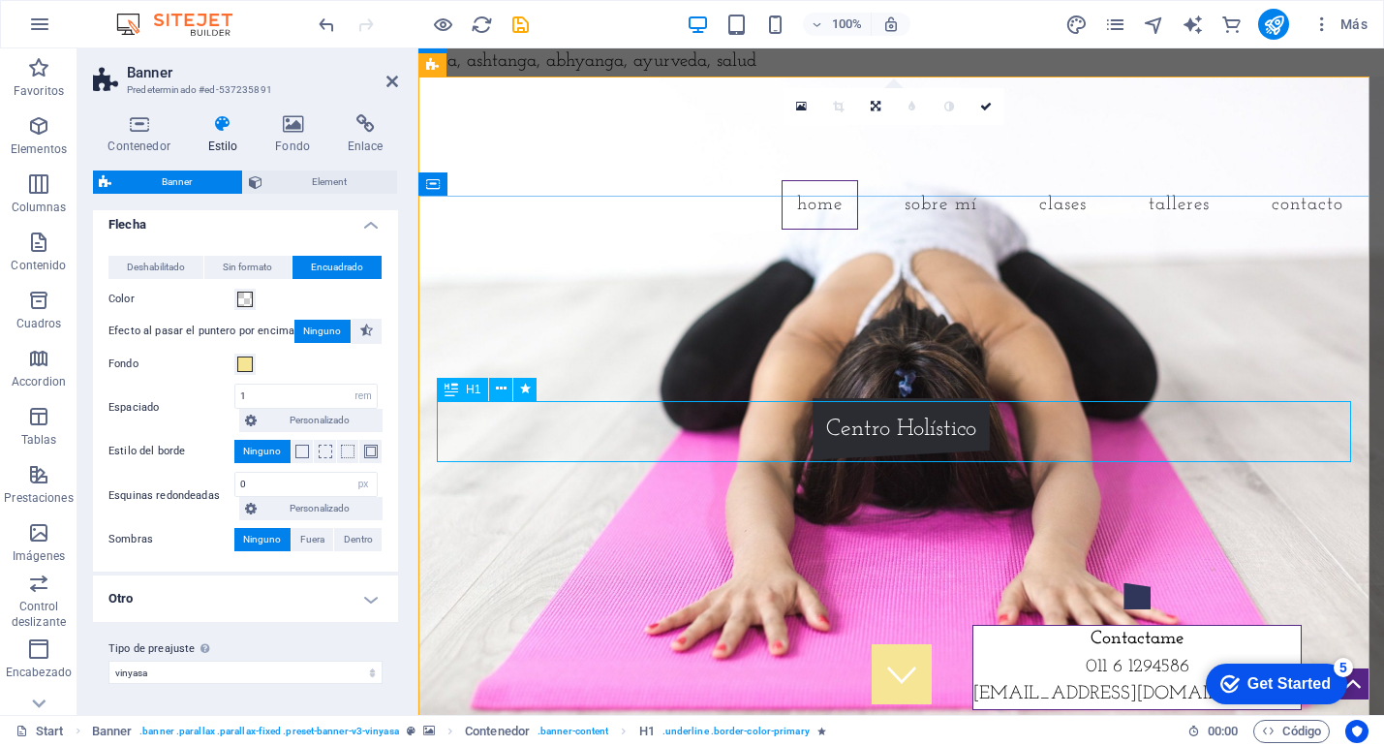
click at [853, 384] on div "[DOMAIN_NAME]" at bounding box center [902, 353] width 915 height 61
click at [853, 435] on div "chatrayoga.com.ar Centro Holístico" at bounding box center [902, 391] width 946 height 293
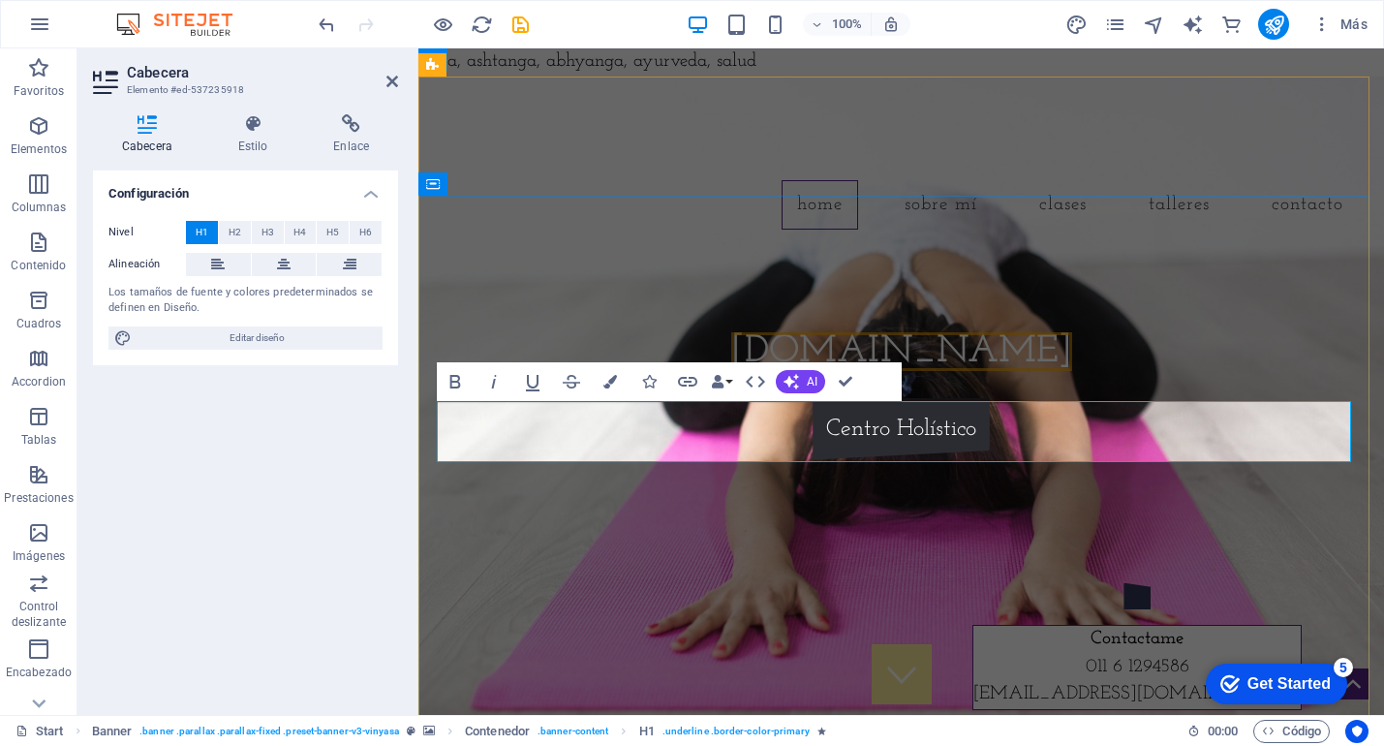
click at [827, 371] on span "[DOMAIN_NAME]" at bounding box center [901, 351] width 341 height 39
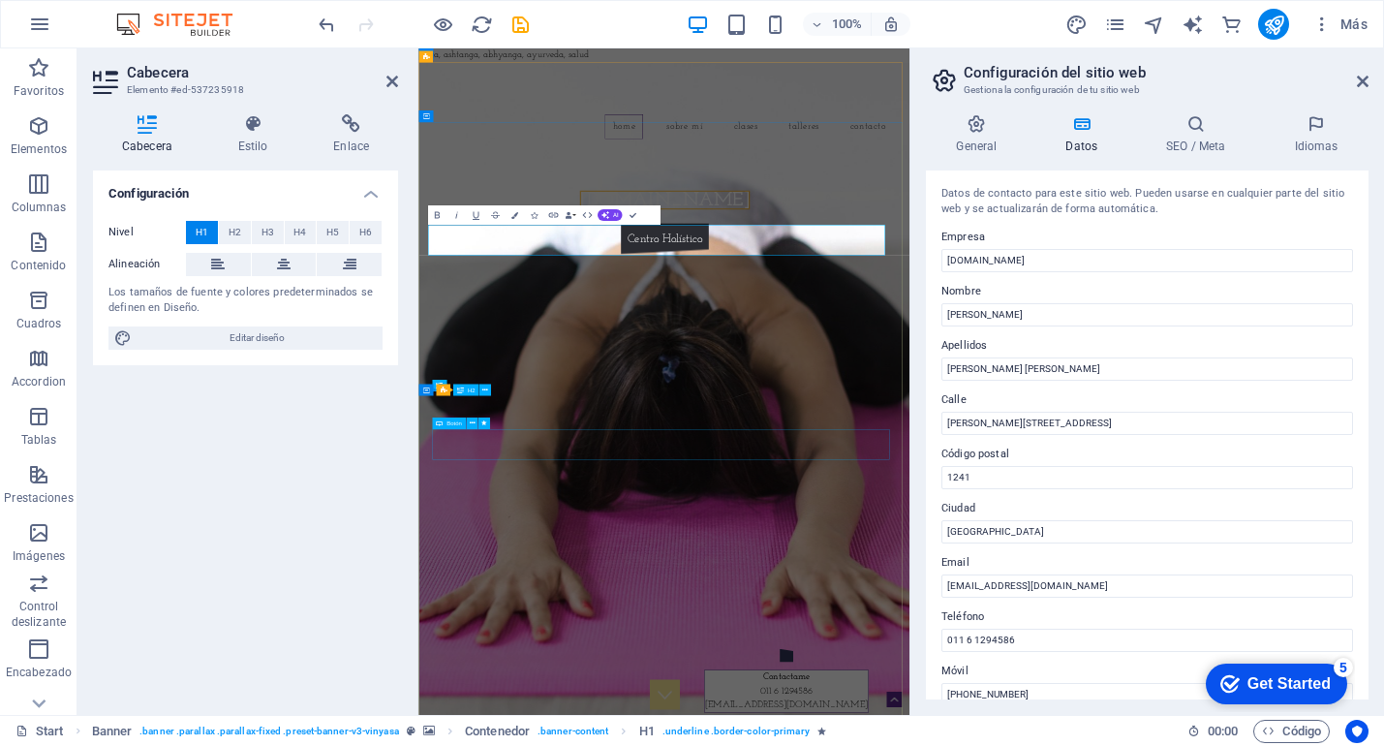
click at [1236, 460] on div "Centro Holístico" at bounding box center [909, 429] width 915 height 62
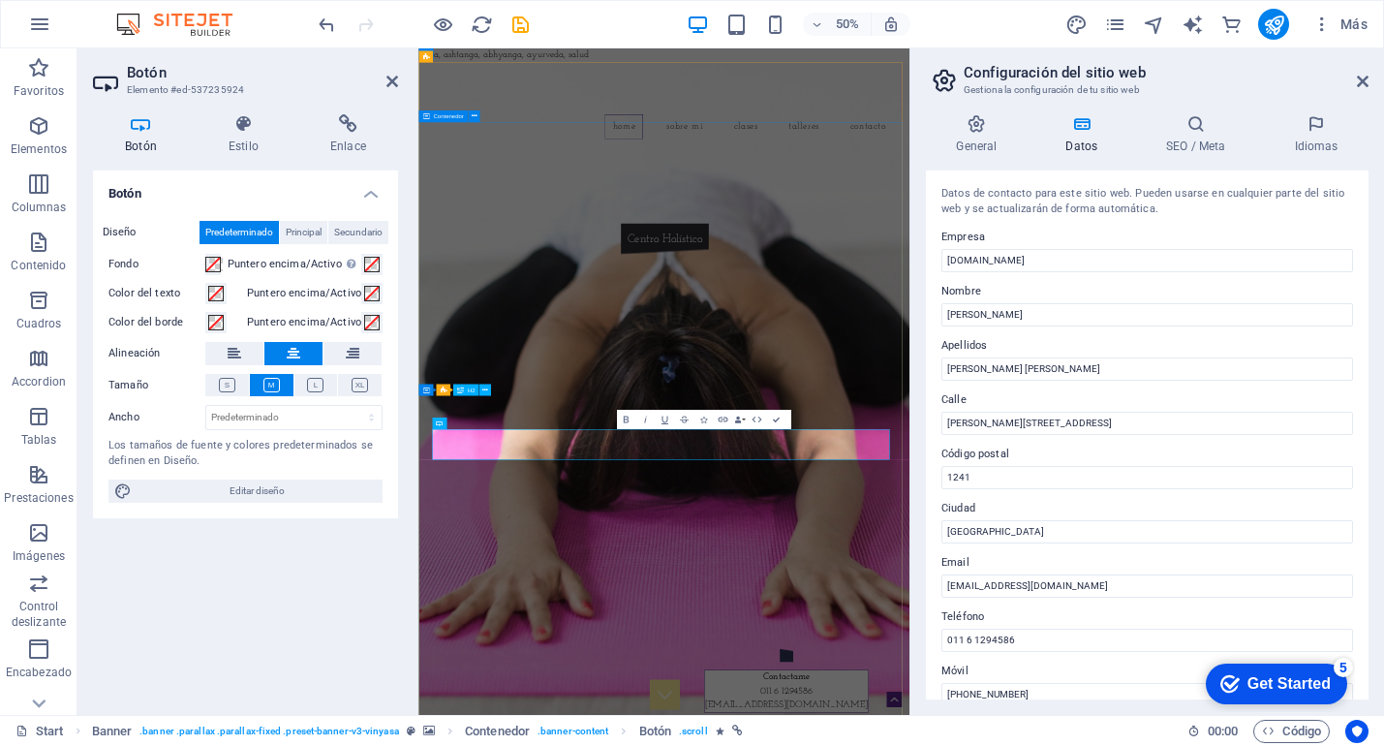
click at [889, 538] on div "chatrayoga.com.ar Centro Holístico" at bounding box center [910, 391] width 982 height 293
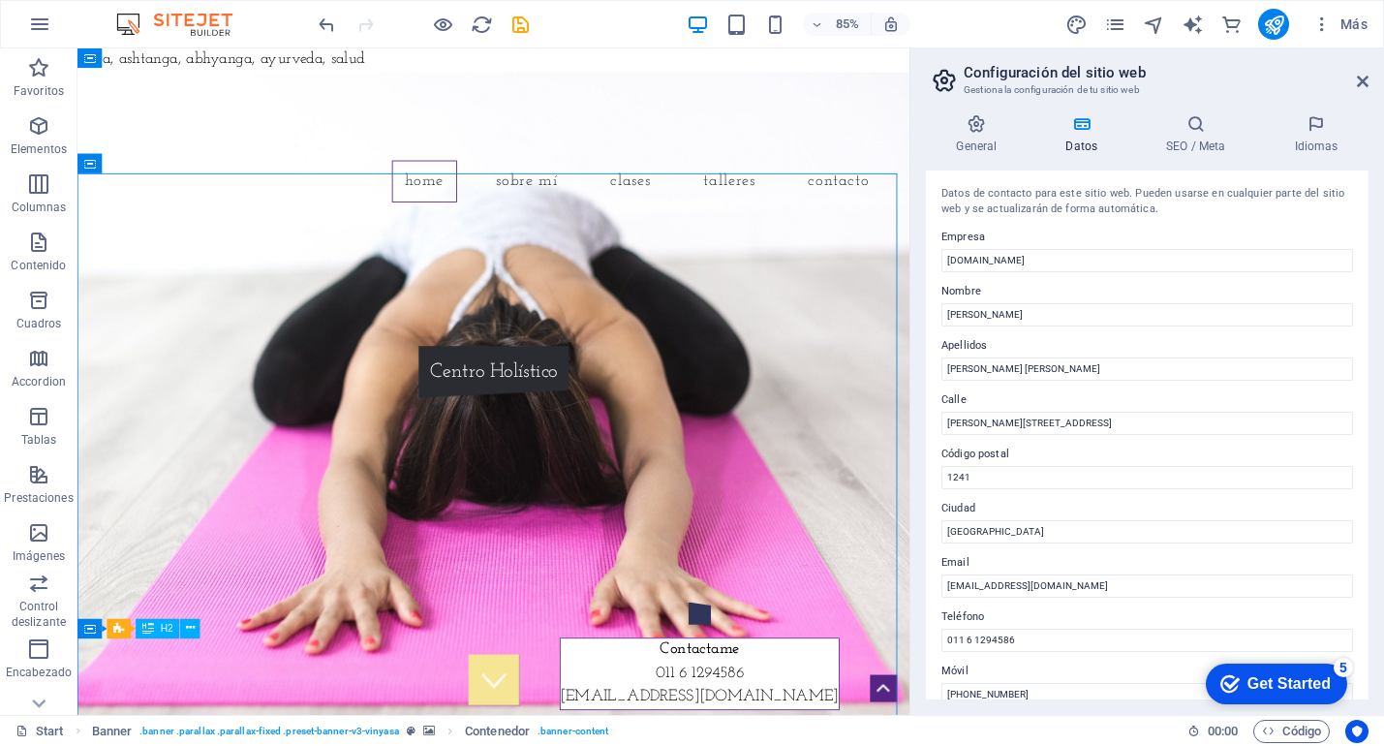
drag, startPoint x: 1373, startPoint y: 83, endPoint x: 874, endPoint y: 335, distance: 558.9
click at [1373, 83] on aside "Configuración del sitio web Gestiona la configuración de tu sitio web General D…" at bounding box center [1147, 381] width 475 height 667
click at [1362, 83] on icon at bounding box center [1363, 82] width 12 height 16
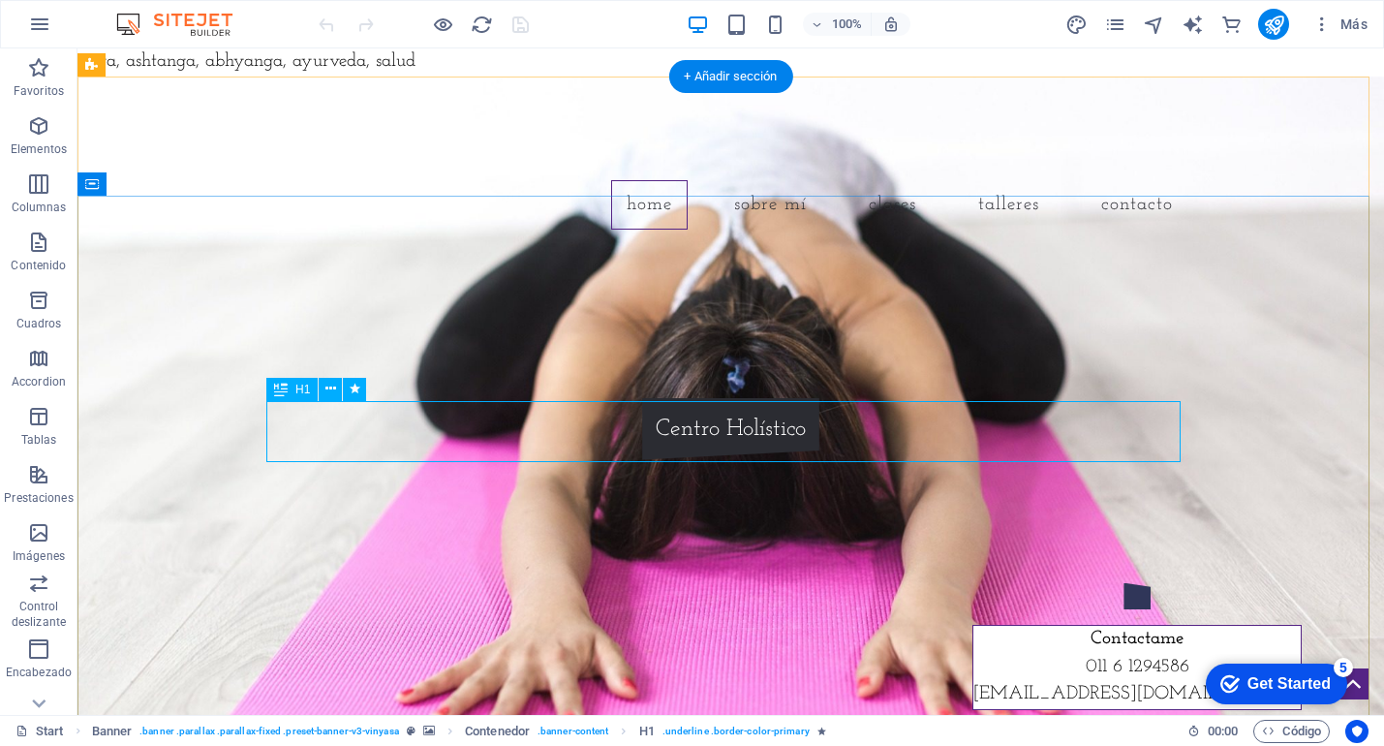
click at [742, 384] on div "[DOMAIN_NAME]" at bounding box center [731, 353] width 915 height 61
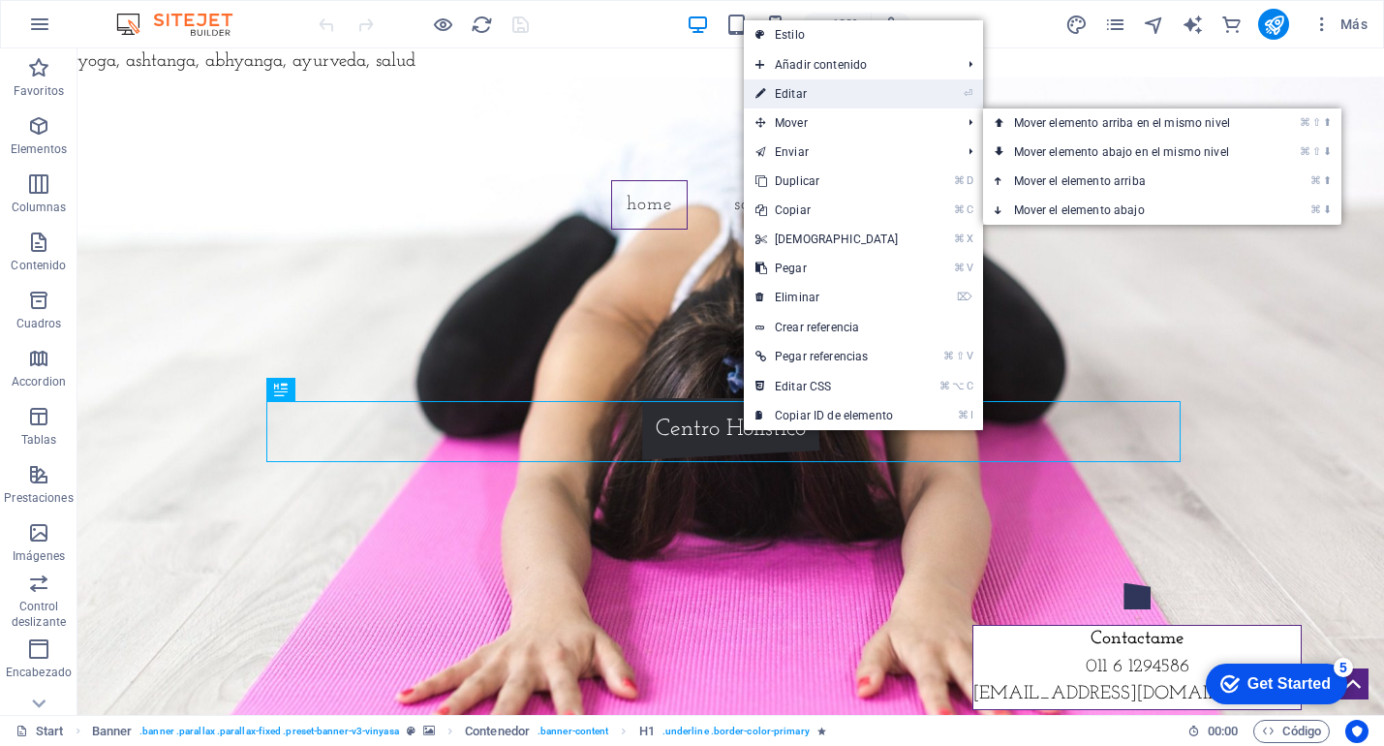
click at [830, 101] on link "⏎ Editar" at bounding box center [827, 93] width 167 height 29
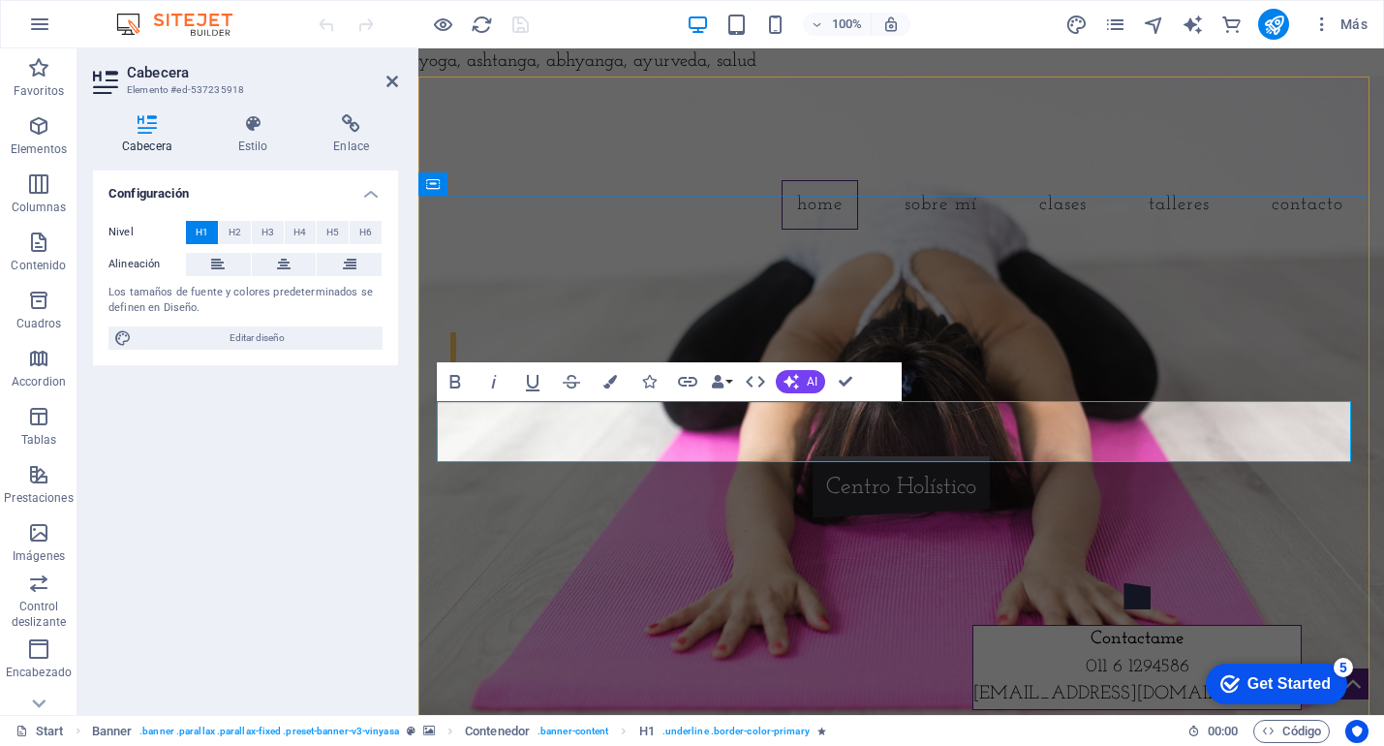
scroll to position [84, 0]
click at [853, 586] on div "​ Yoga, Reiki, [DEMOGRAPHIC_DATA] y [DEMOGRAPHIC_DATA], Reiki, [DEMOGRAPHIC_DAT…" at bounding box center [902, 420] width 966 height 351
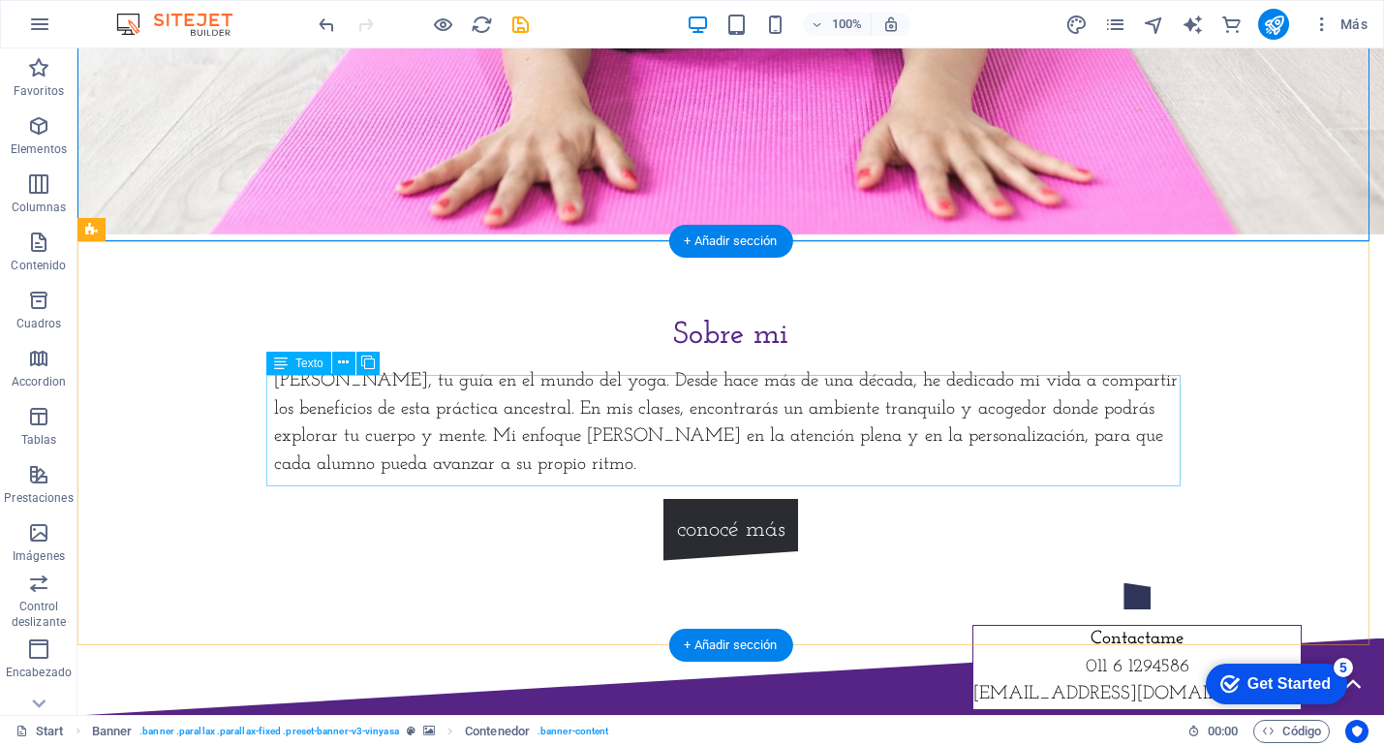
scroll to position [512, 0]
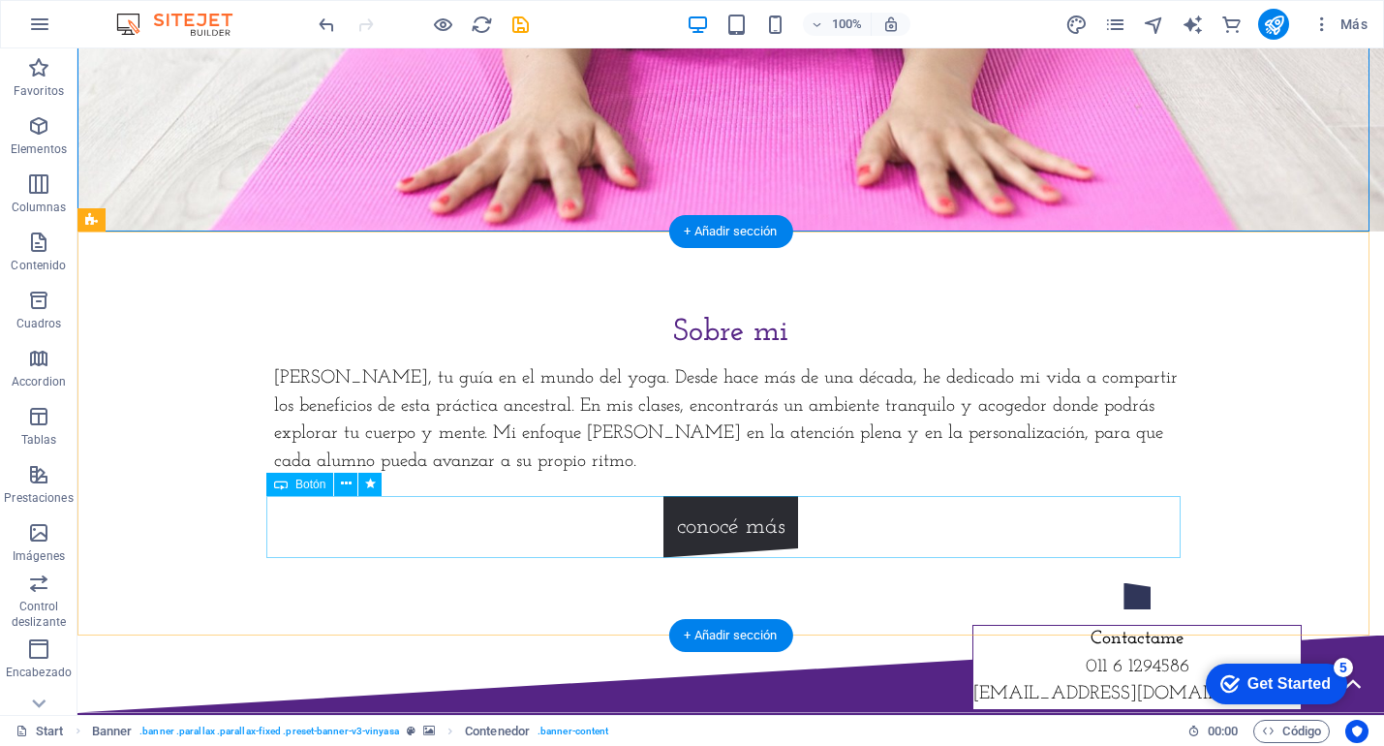
click at [728, 511] on div "conocé más" at bounding box center [731, 527] width 915 height 62
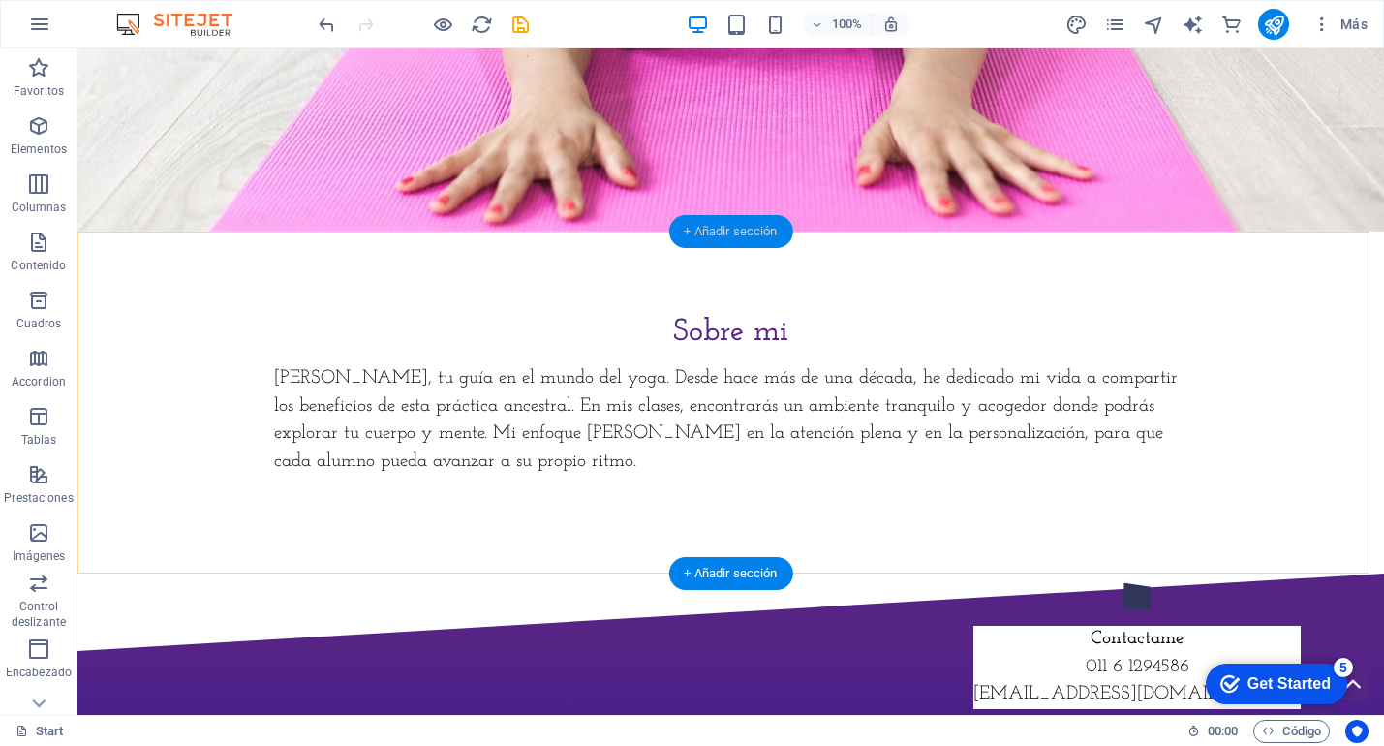
click at [706, 233] on div "+ Añadir sección" at bounding box center [730, 231] width 124 height 33
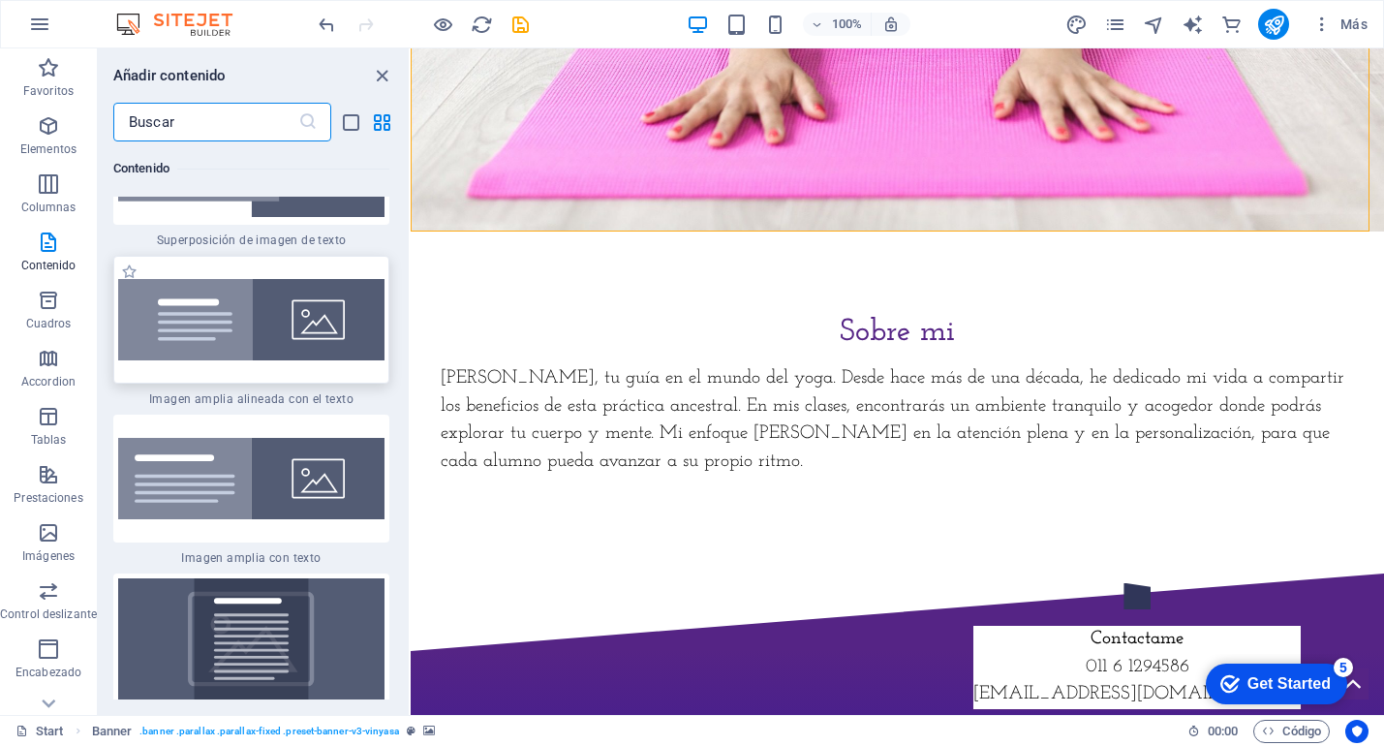
scroll to position [7176, 0]
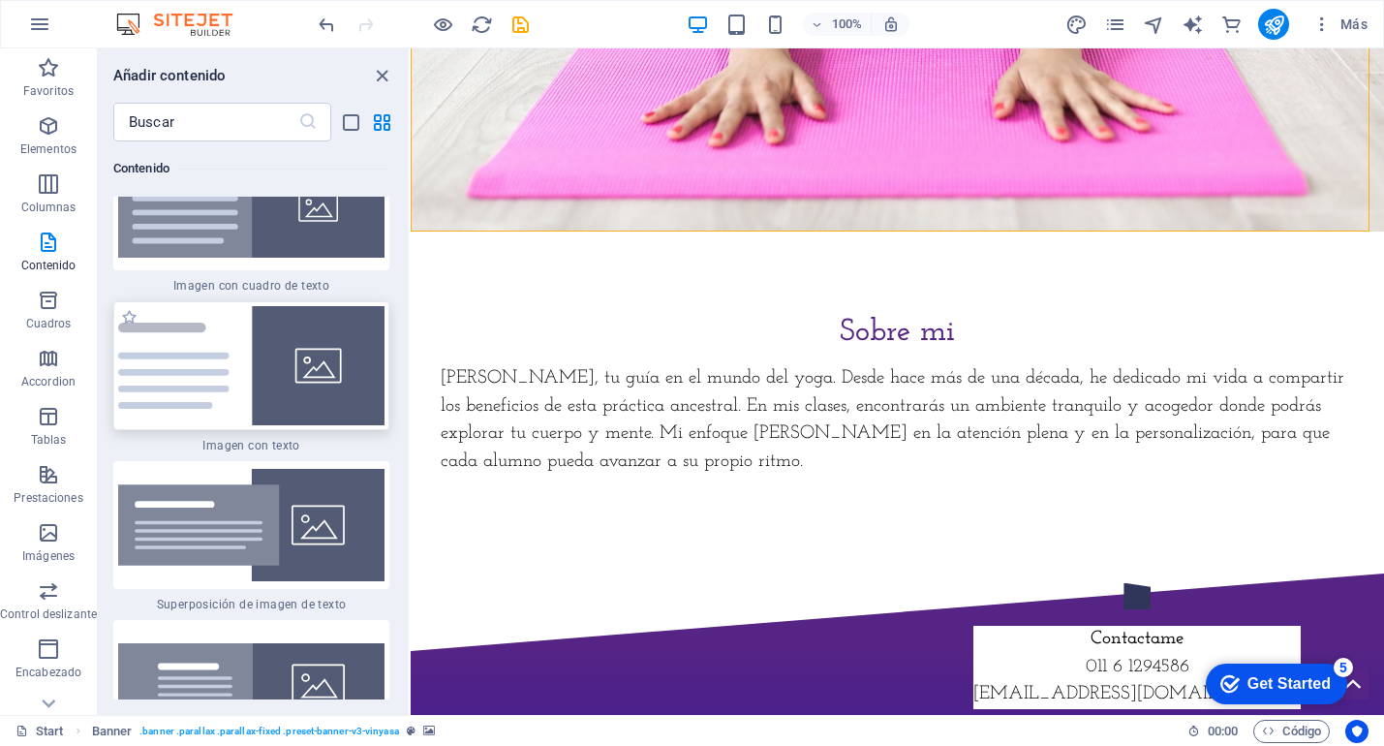
click at [294, 371] on img at bounding box center [251, 365] width 266 height 119
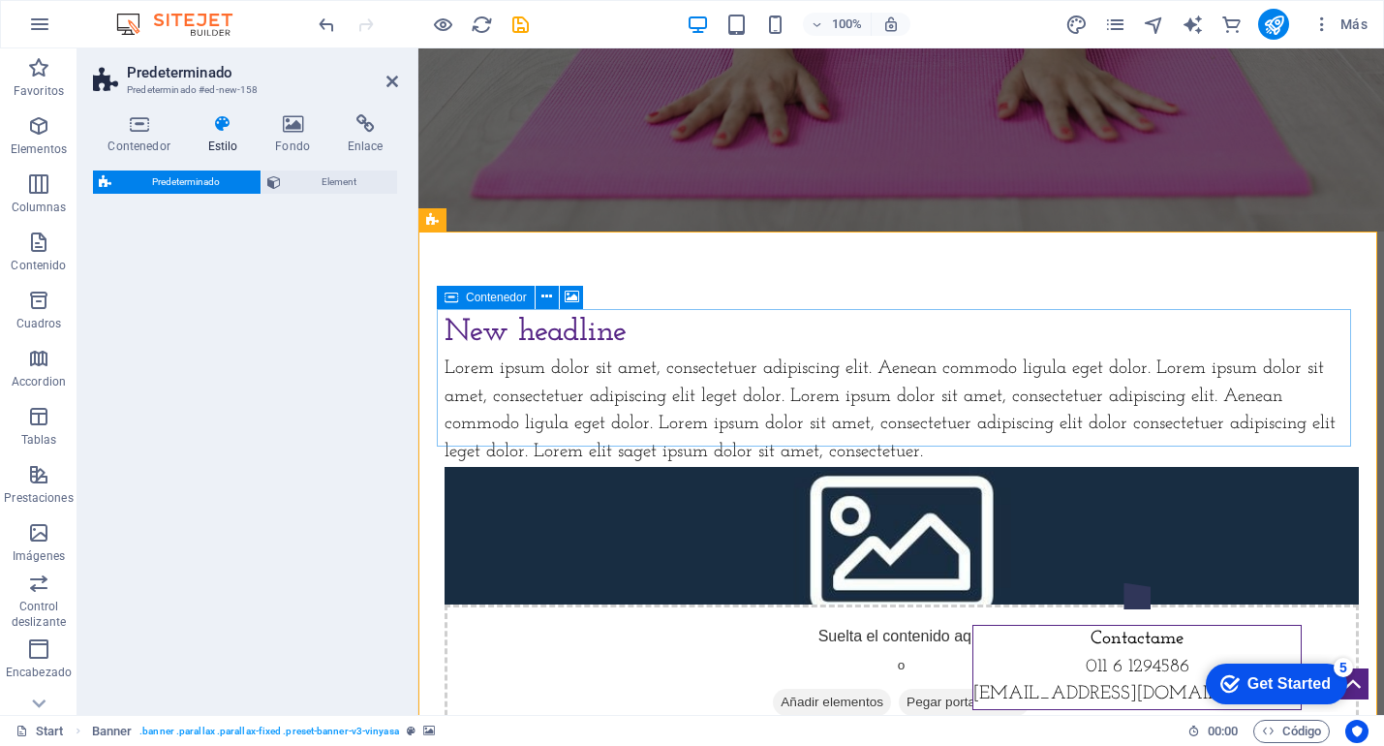
select select "rem"
select select "px"
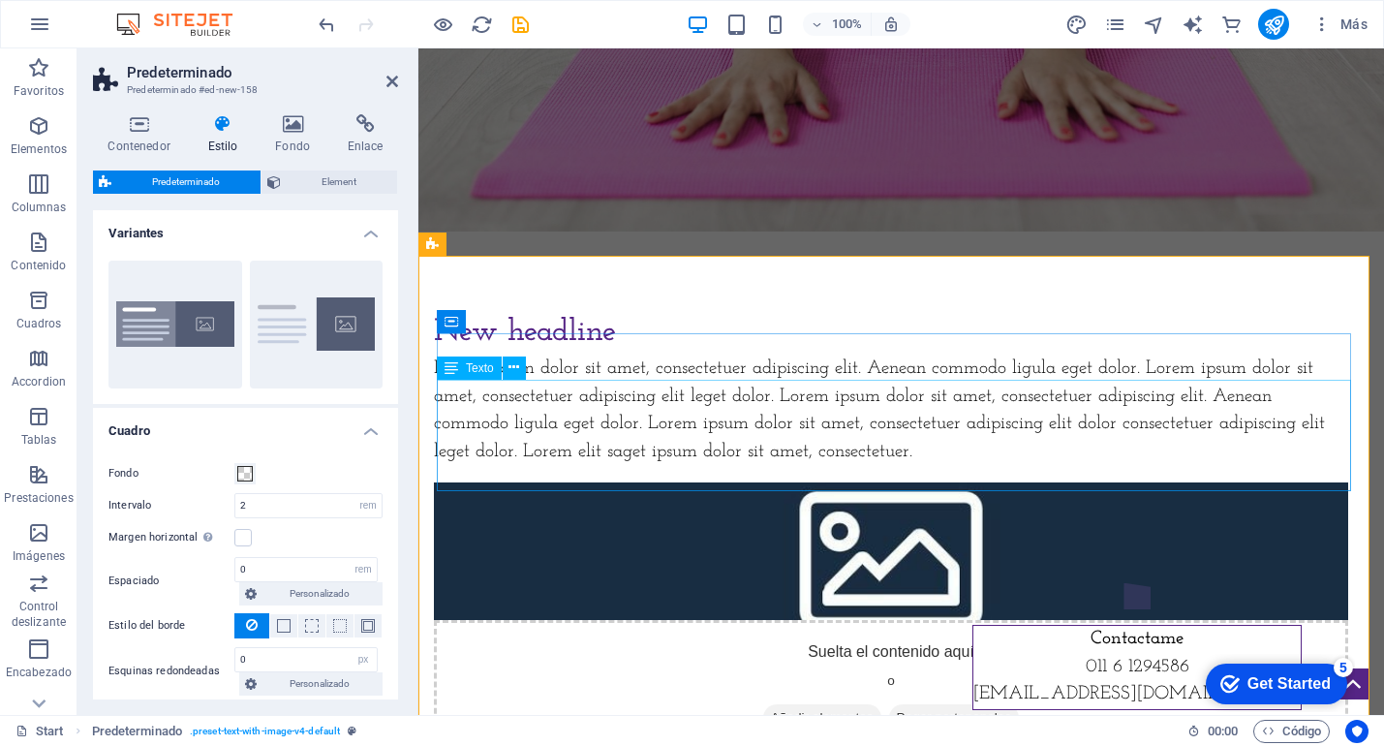
scroll to position [443, 0]
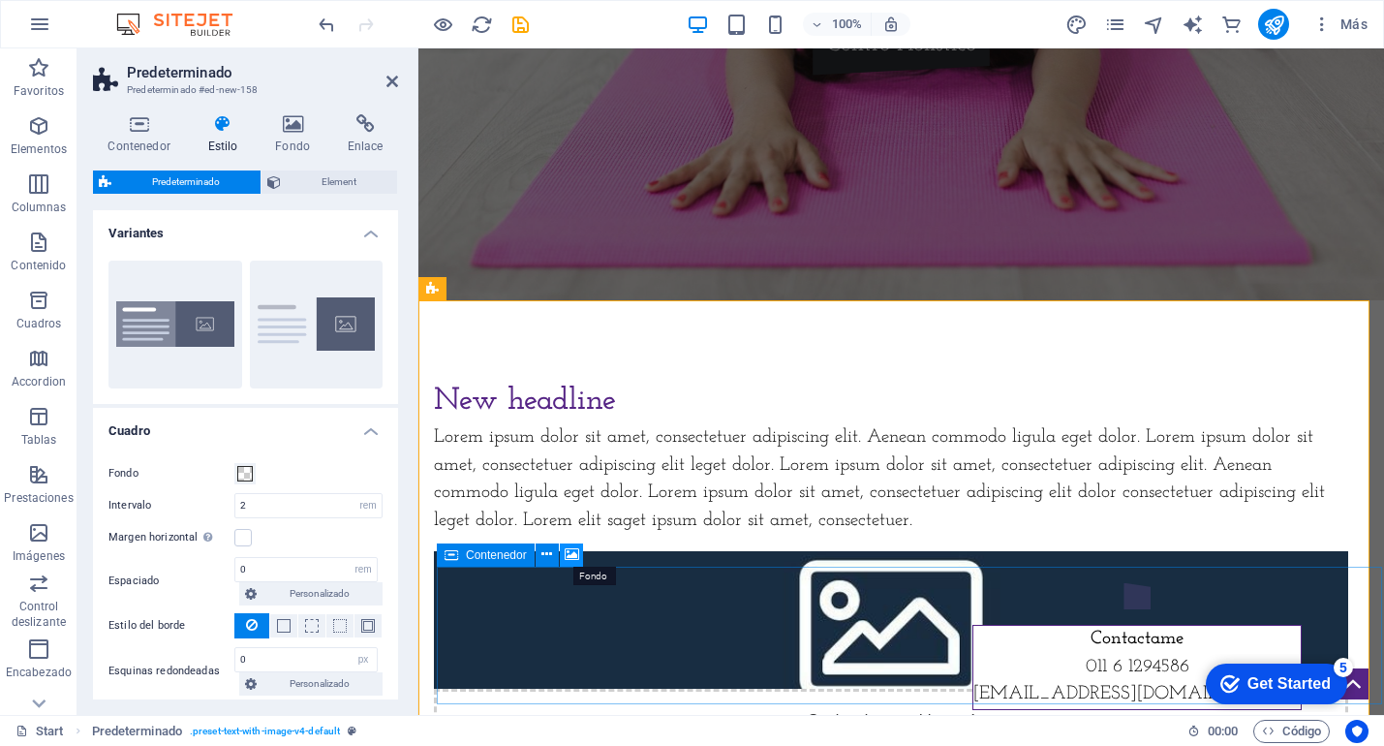
click at [573, 555] on icon at bounding box center [572, 554] width 15 height 20
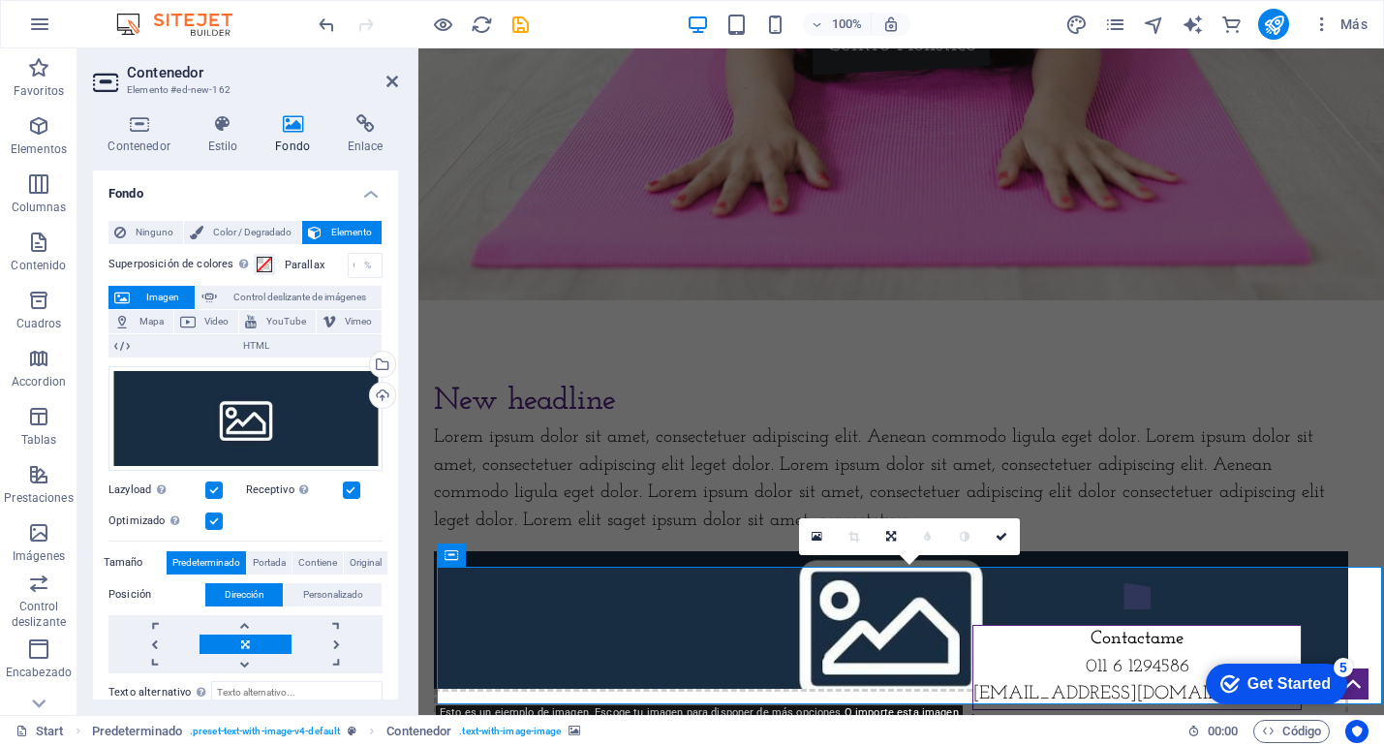
click at [301, 131] on icon at bounding box center [293, 123] width 65 height 19
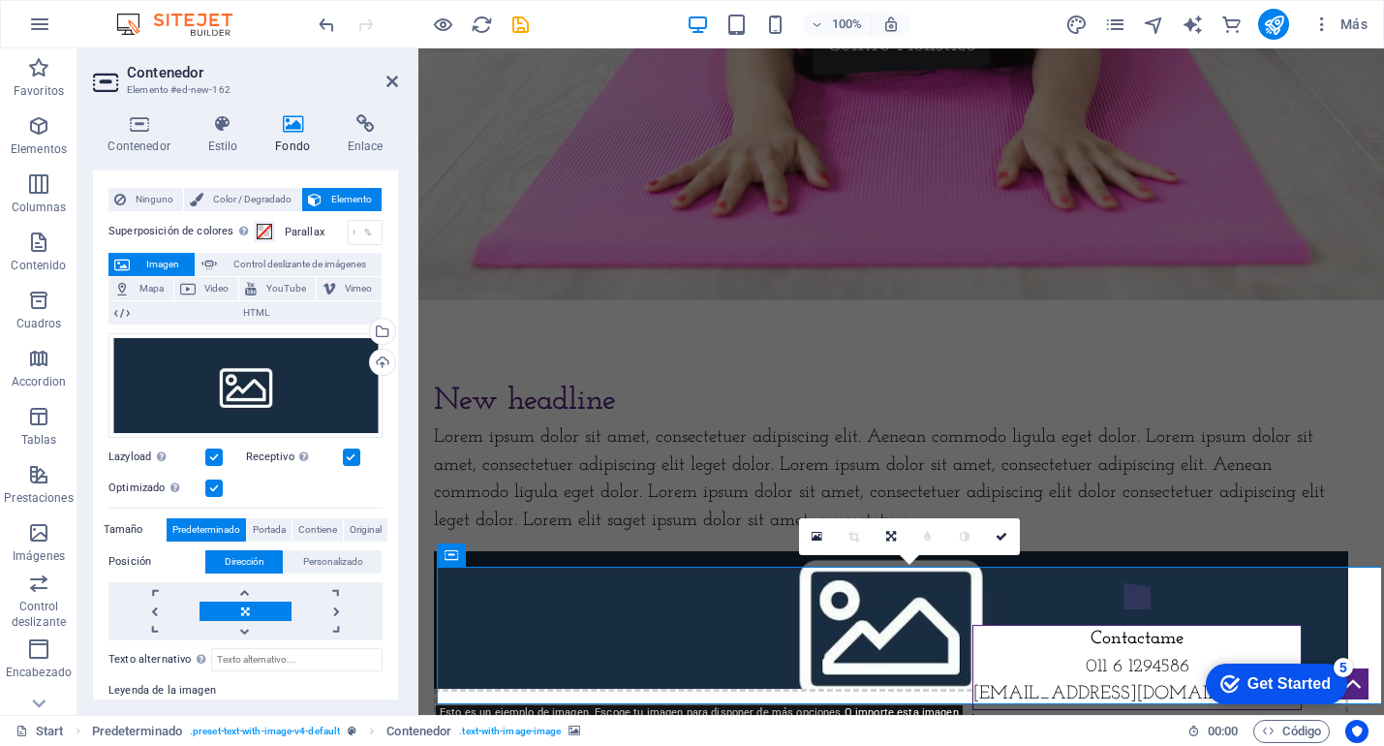
scroll to position [48, 0]
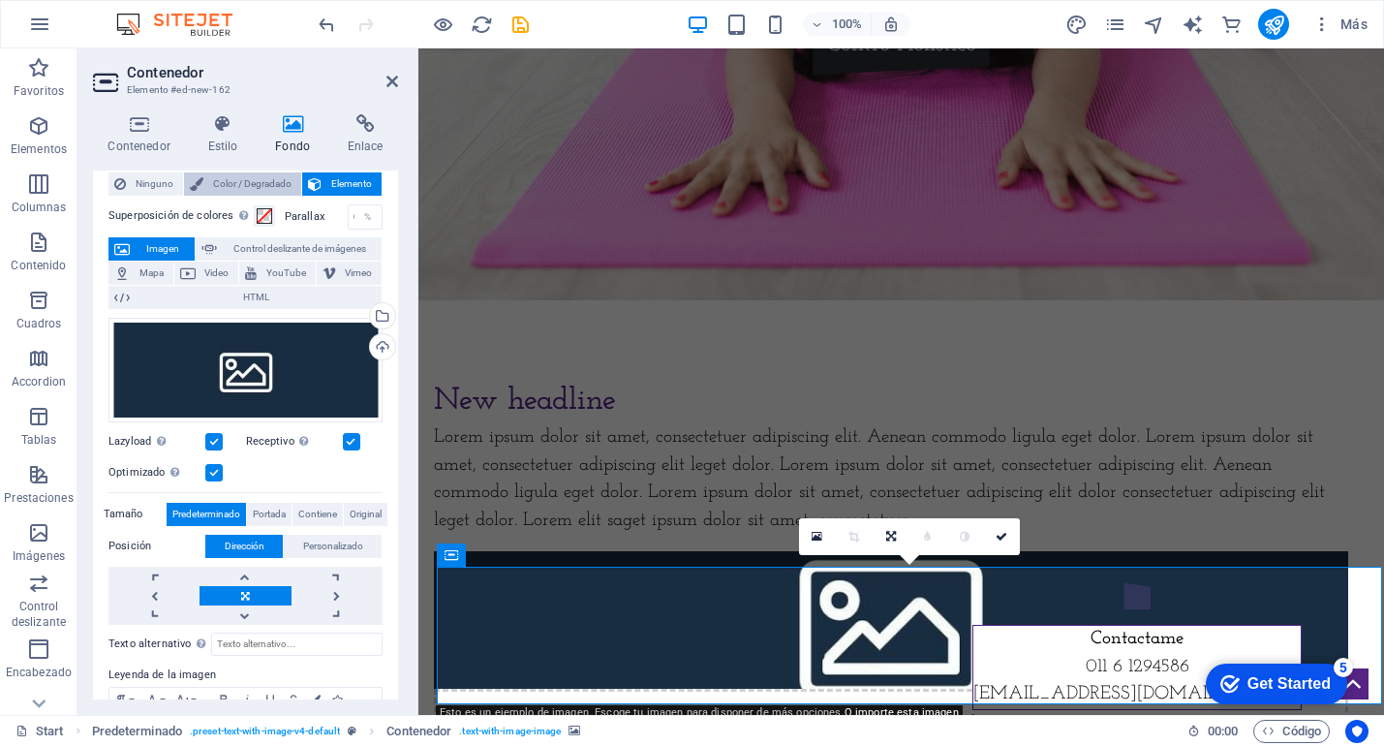
click at [229, 189] on span "Color / Degradado" at bounding box center [252, 183] width 86 height 23
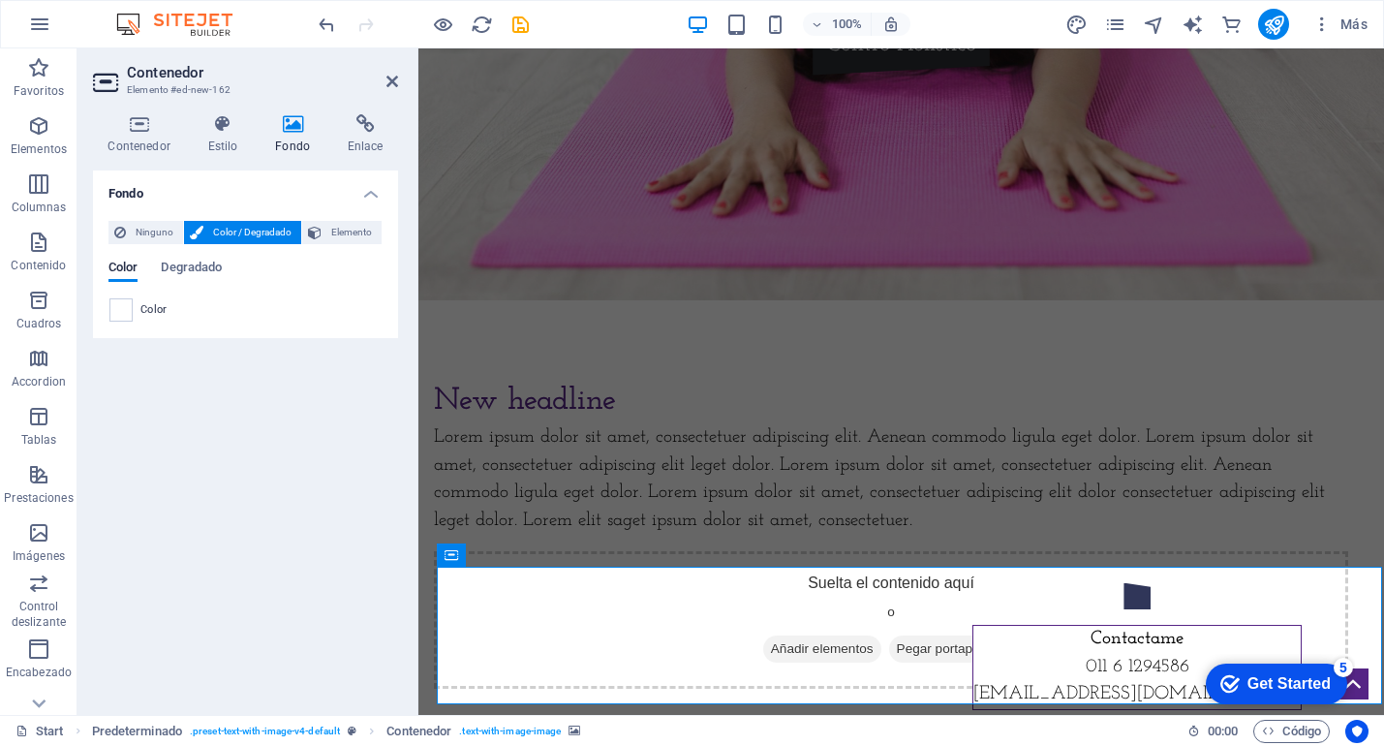
scroll to position [0, 0]
click at [842, 663] on span "Añadir elementos" at bounding box center [822, 649] width 118 height 27
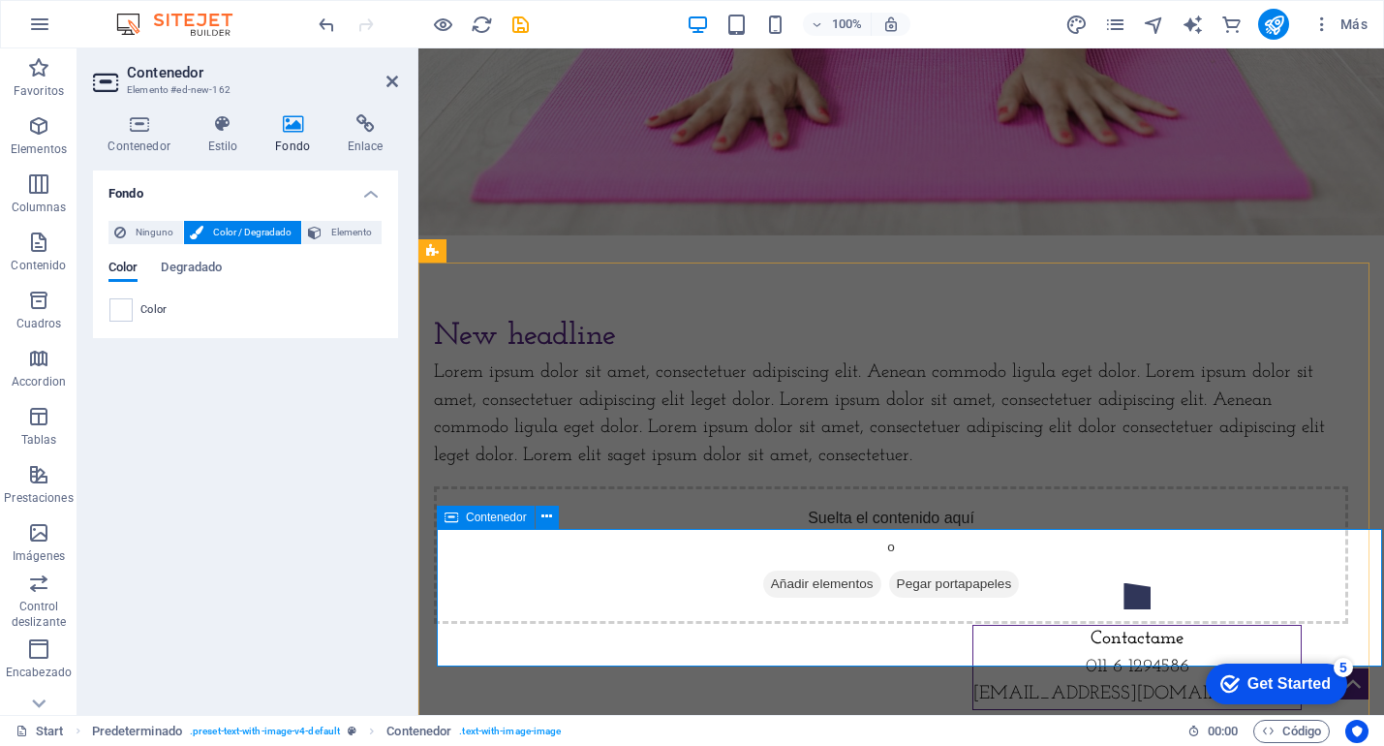
scroll to position [532, 0]
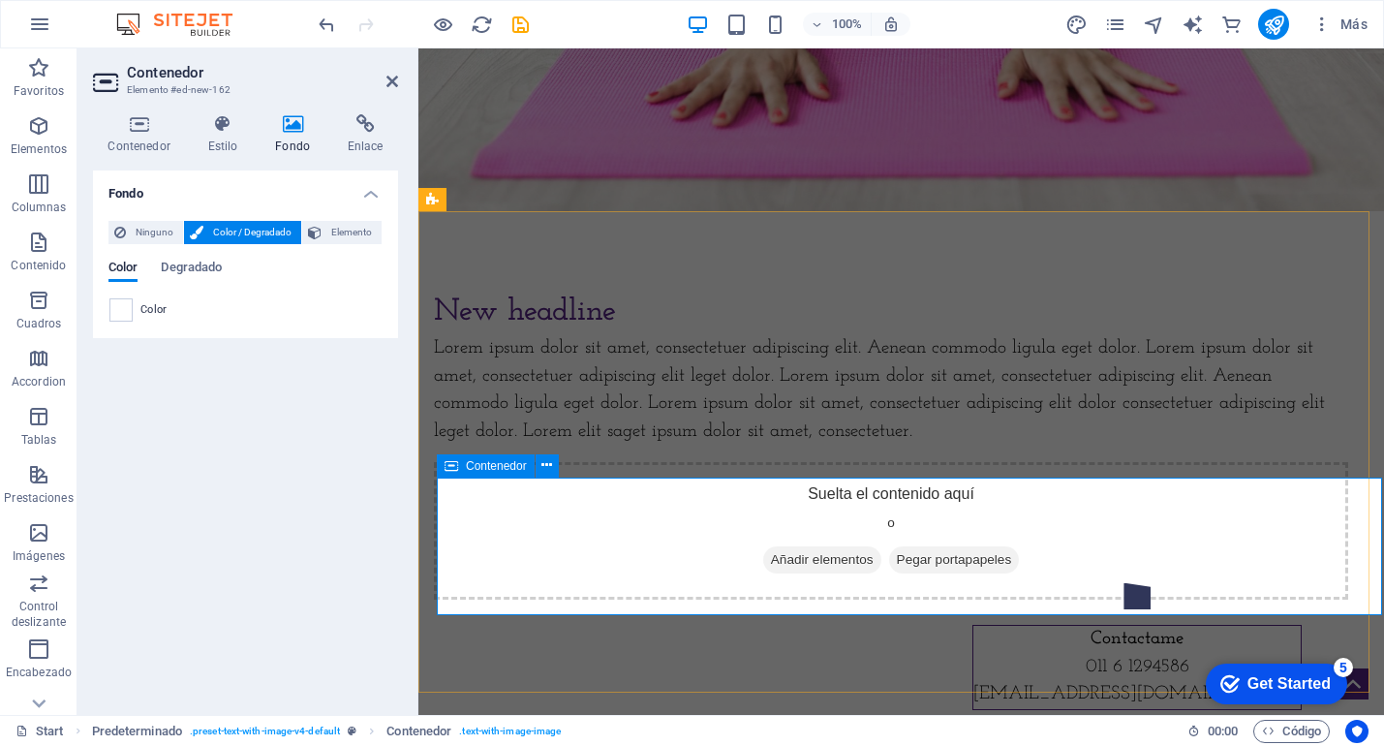
click at [835, 574] on span "Añadir elementos" at bounding box center [822, 559] width 118 height 27
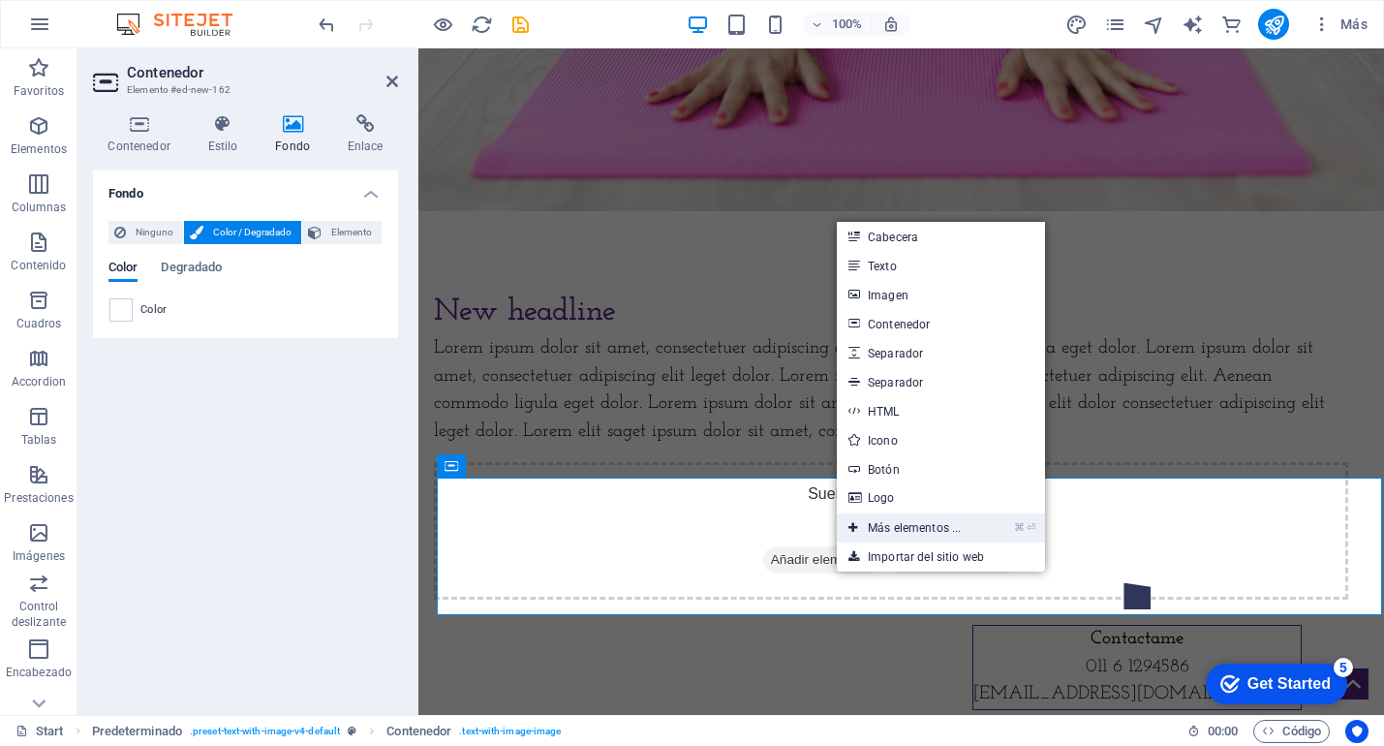
click at [902, 533] on link "⌘ ⏎ Más elementos ..." at bounding box center [905, 527] width 136 height 29
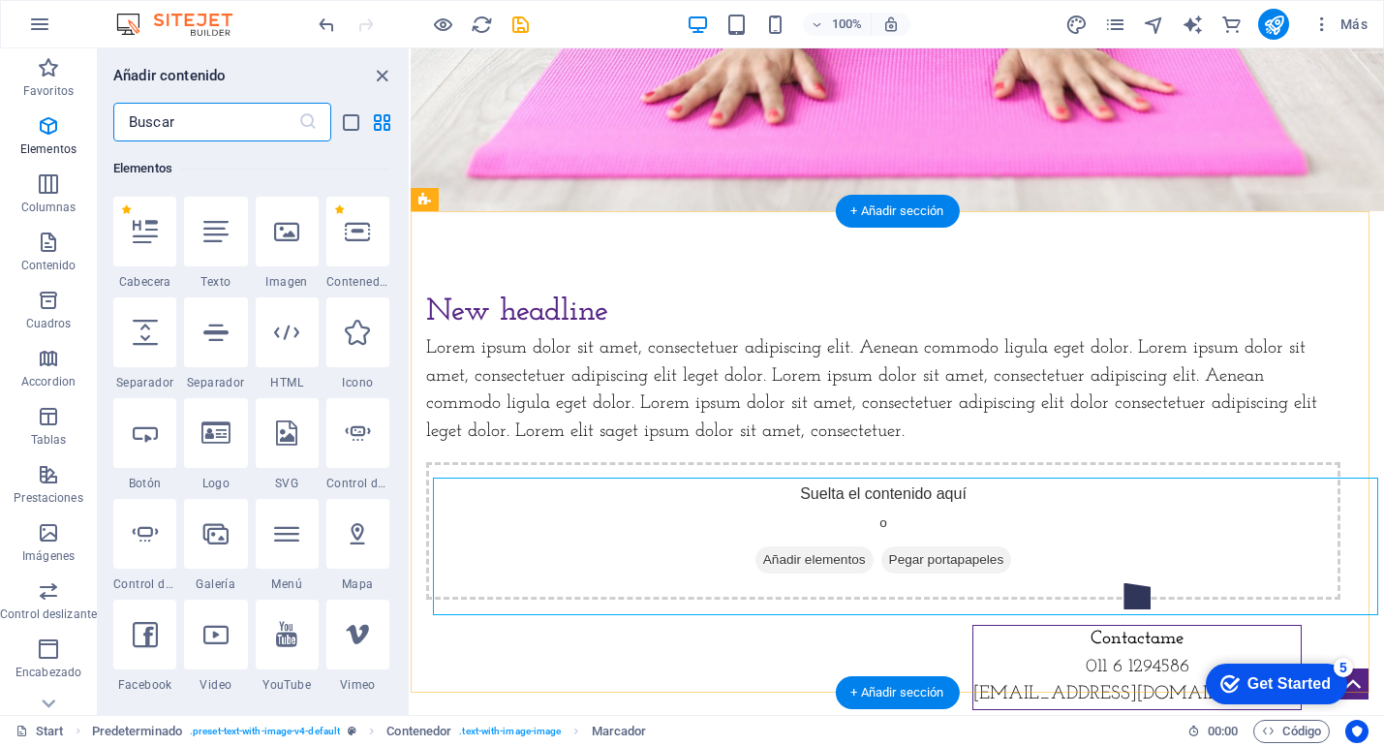
scroll to position [365, 0]
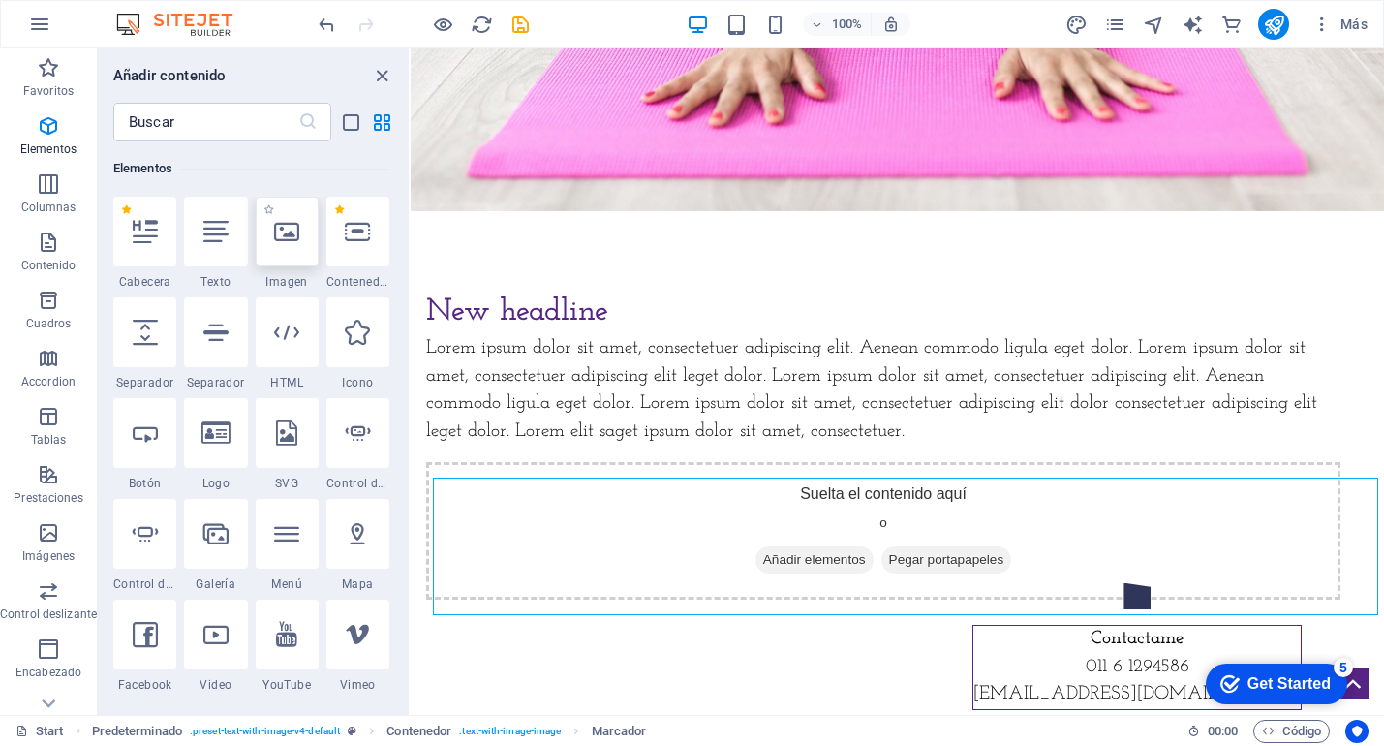
click at [295, 232] on icon at bounding box center [286, 231] width 25 height 25
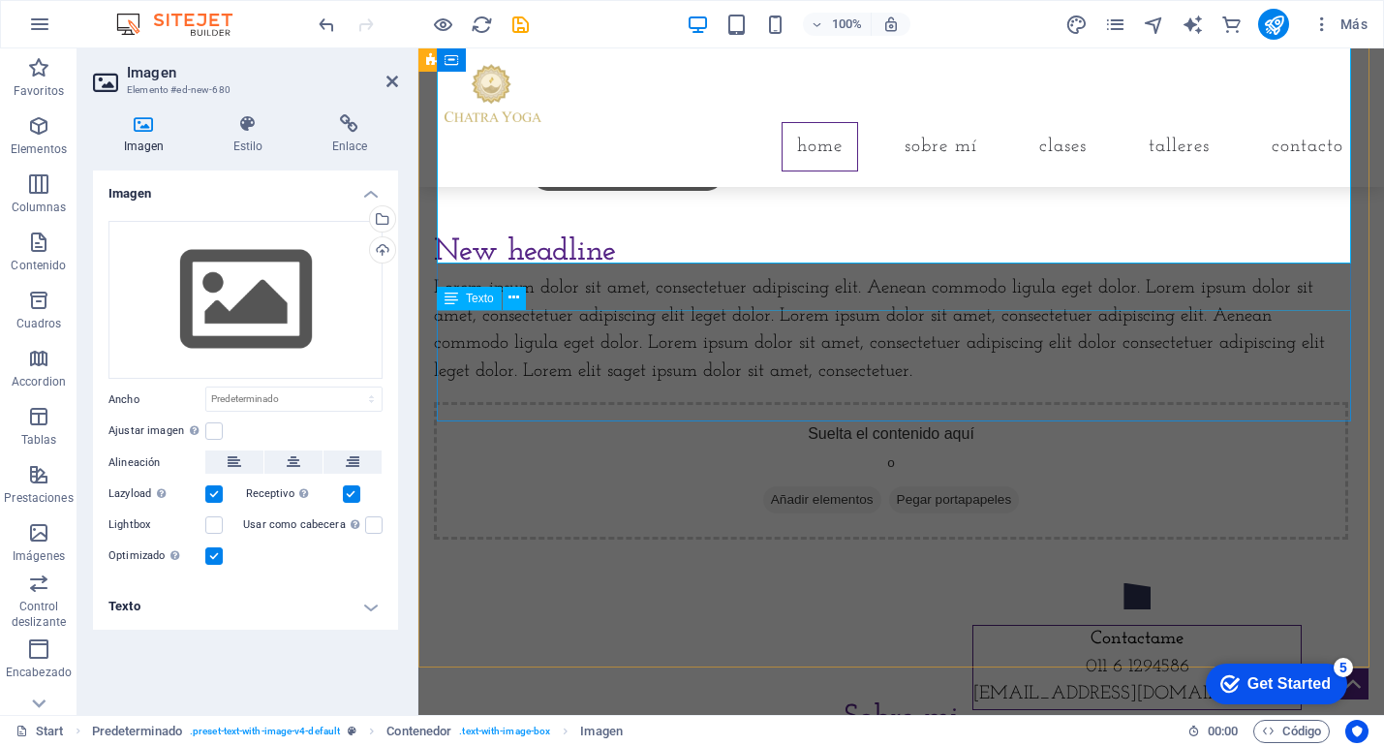
scroll to position [642, 0]
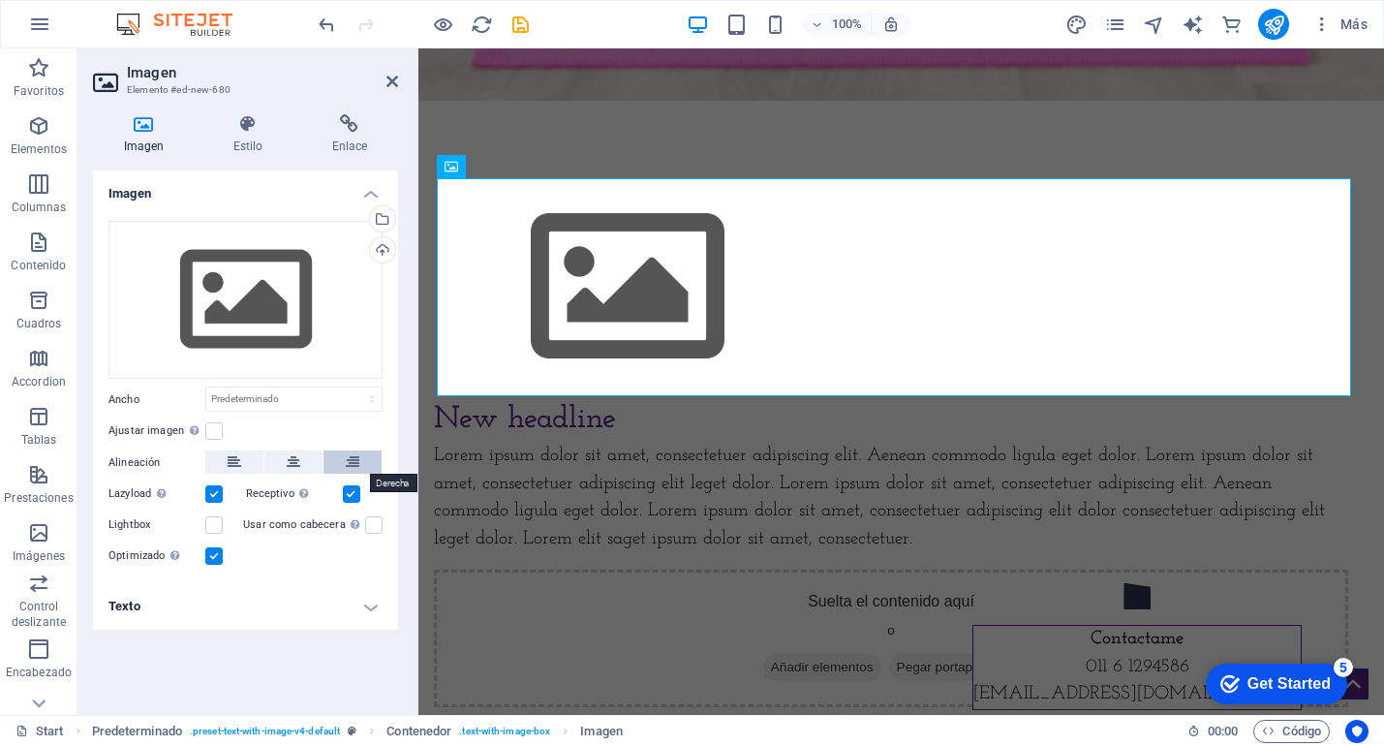
click at [352, 460] on icon at bounding box center [353, 461] width 14 height 23
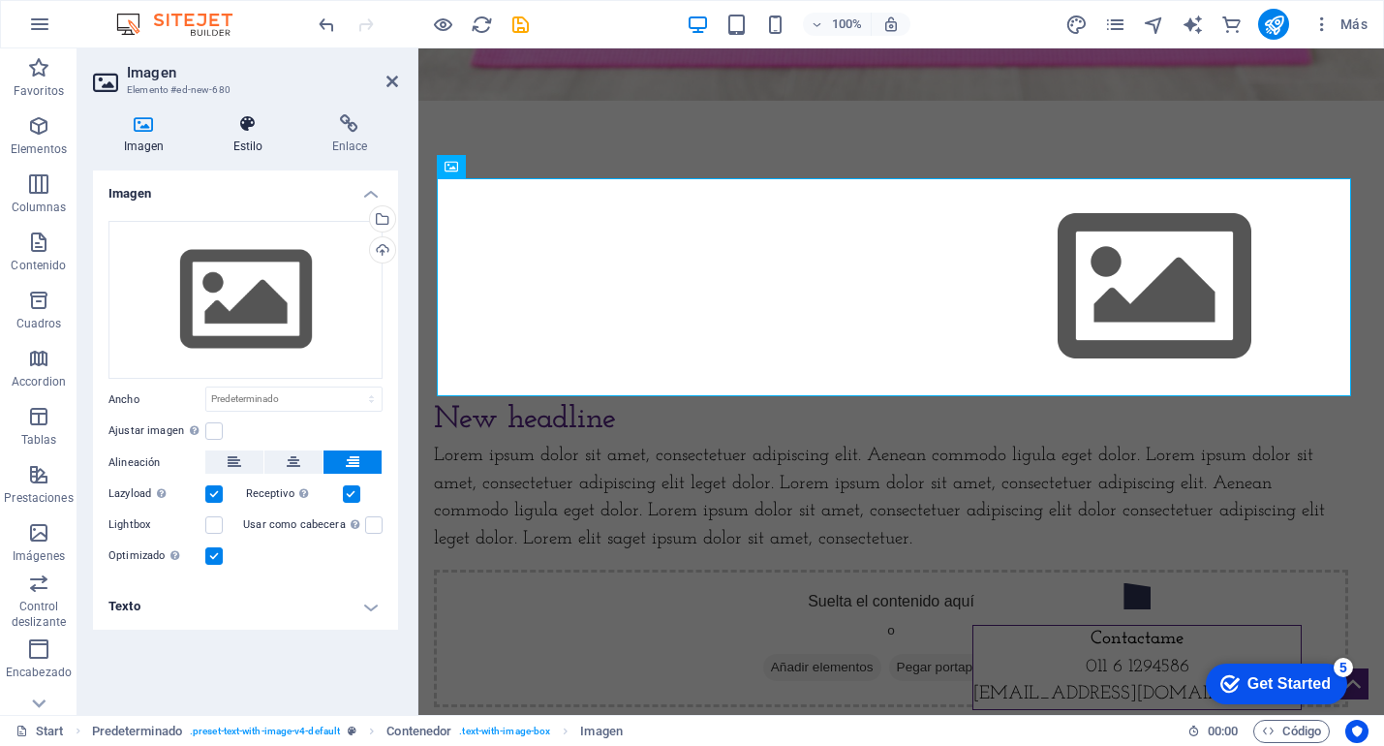
click at [242, 137] on h4 "Estilo" at bounding box center [251, 134] width 99 height 41
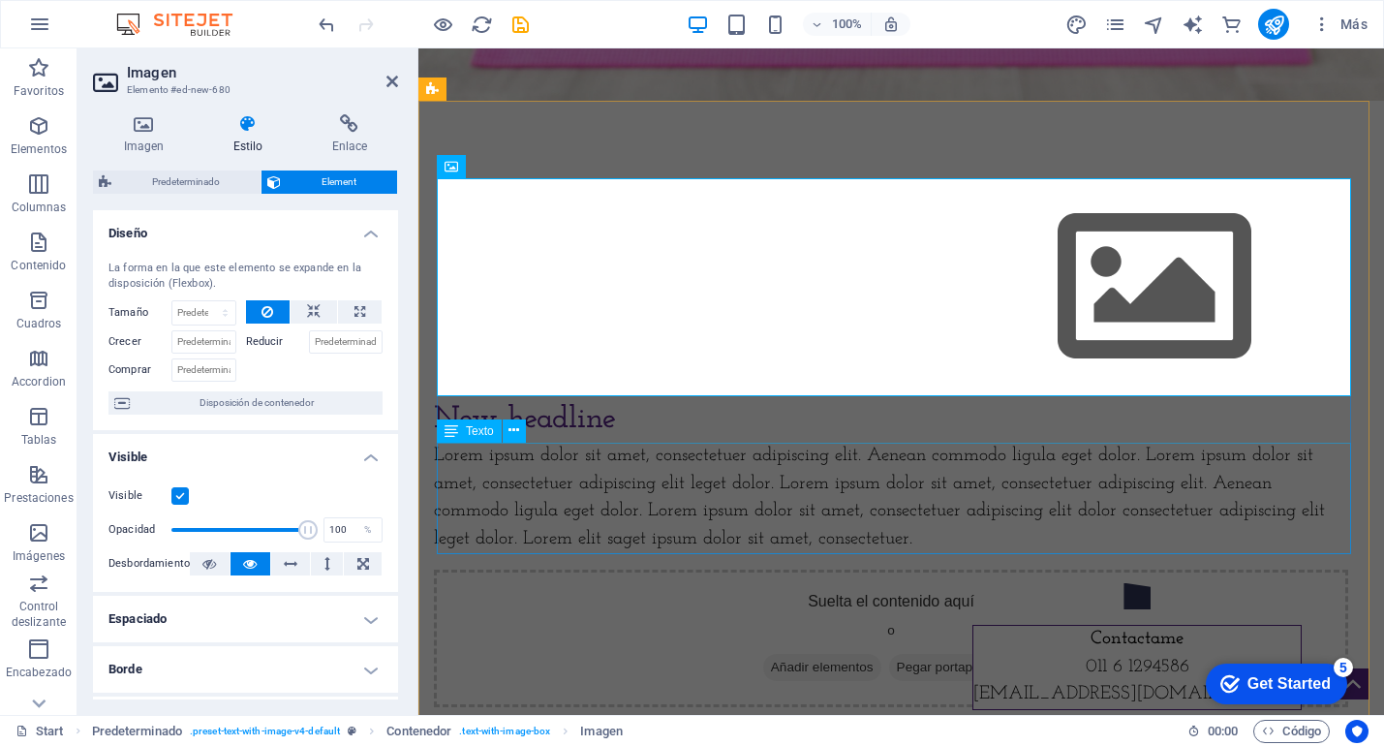
click at [732, 450] on div "Lorem ipsum dolor sit amet, consectetuer adipiscing elit. Aenean commodo ligula…" at bounding box center [891, 498] width 915 height 111
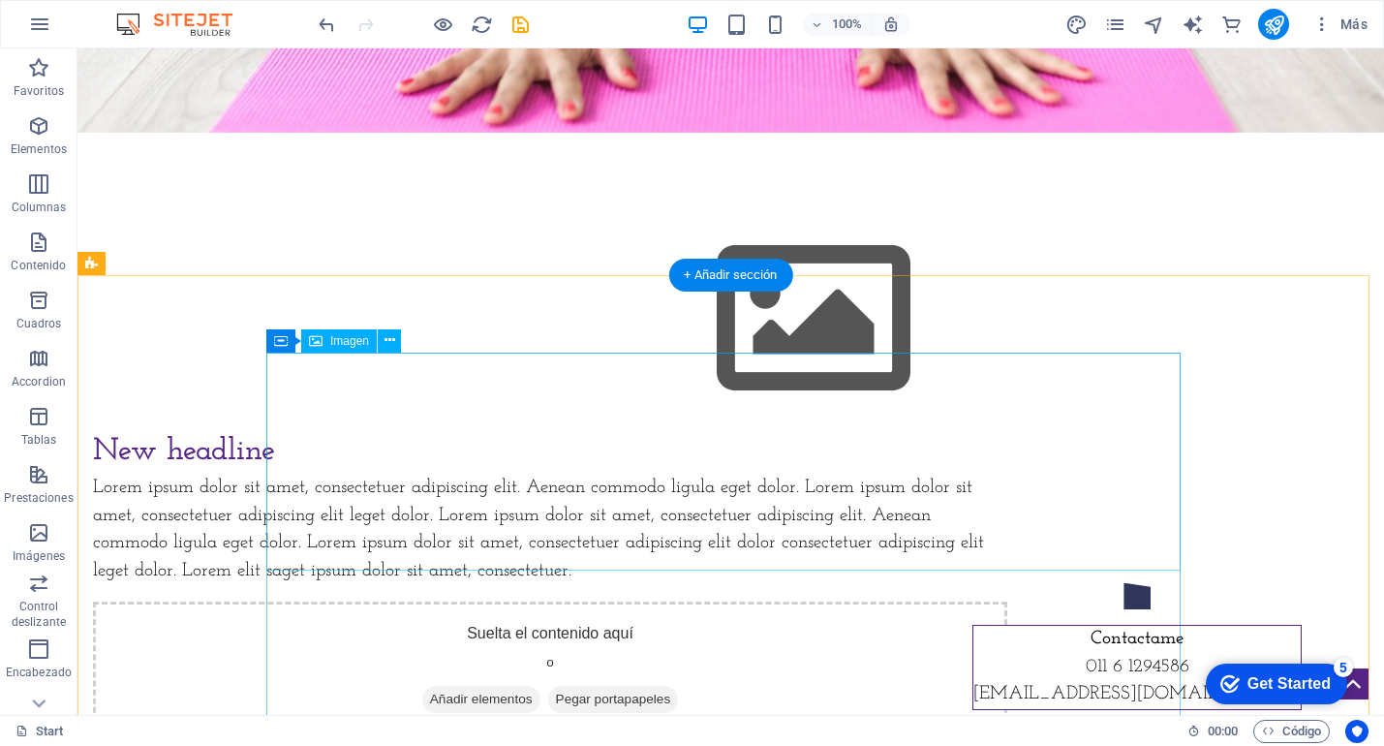
scroll to position [468, 0]
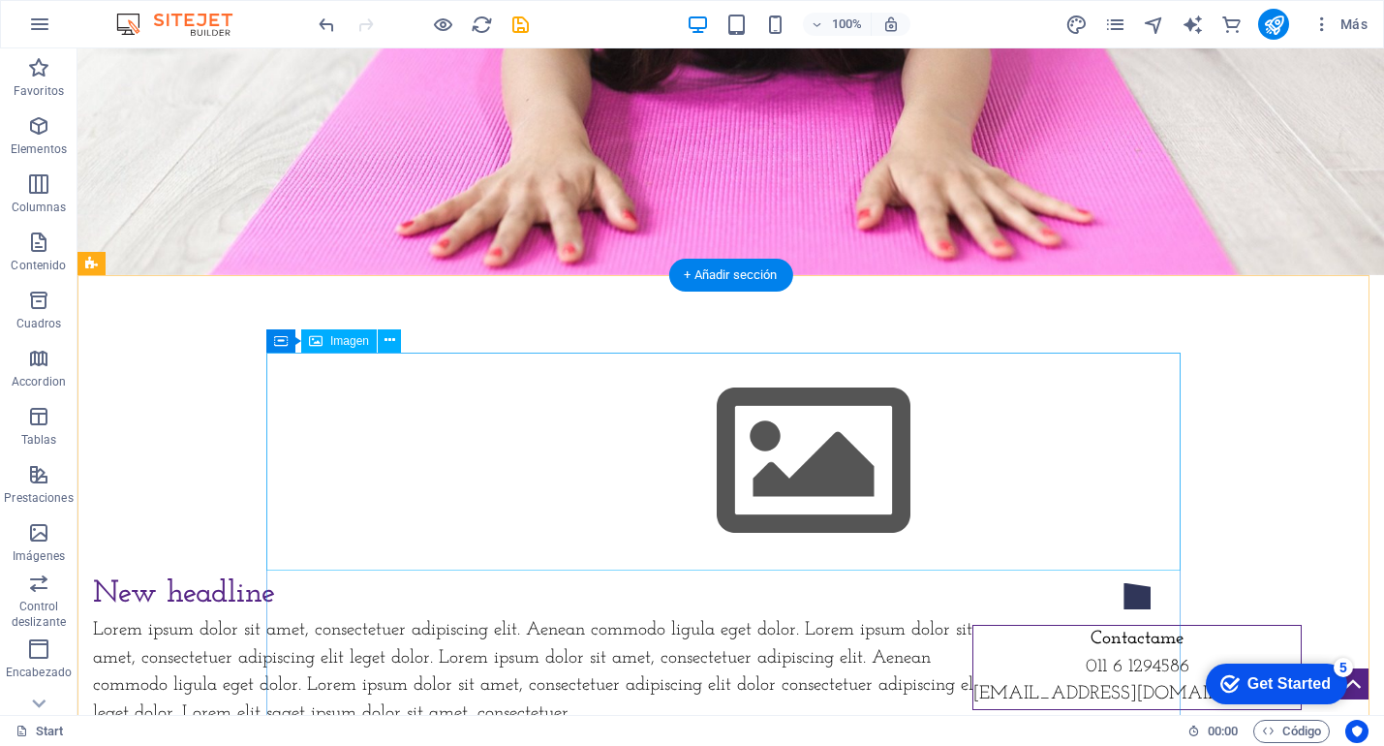
click at [703, 430] on figure at bounding box center [550, 462] width 915 height 218
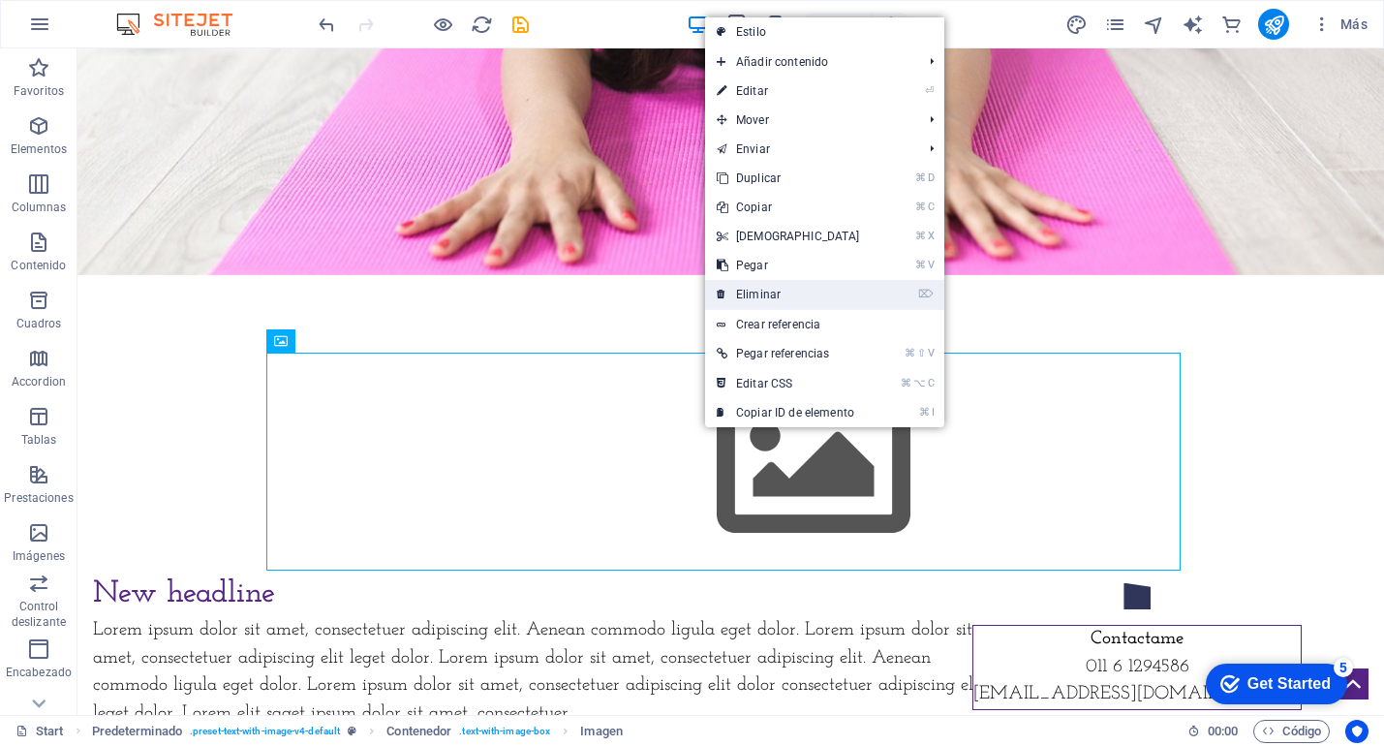
click at [783, 302] on link "⌦ Eliminar" at bounding box center [788, 294] width 167 height 29
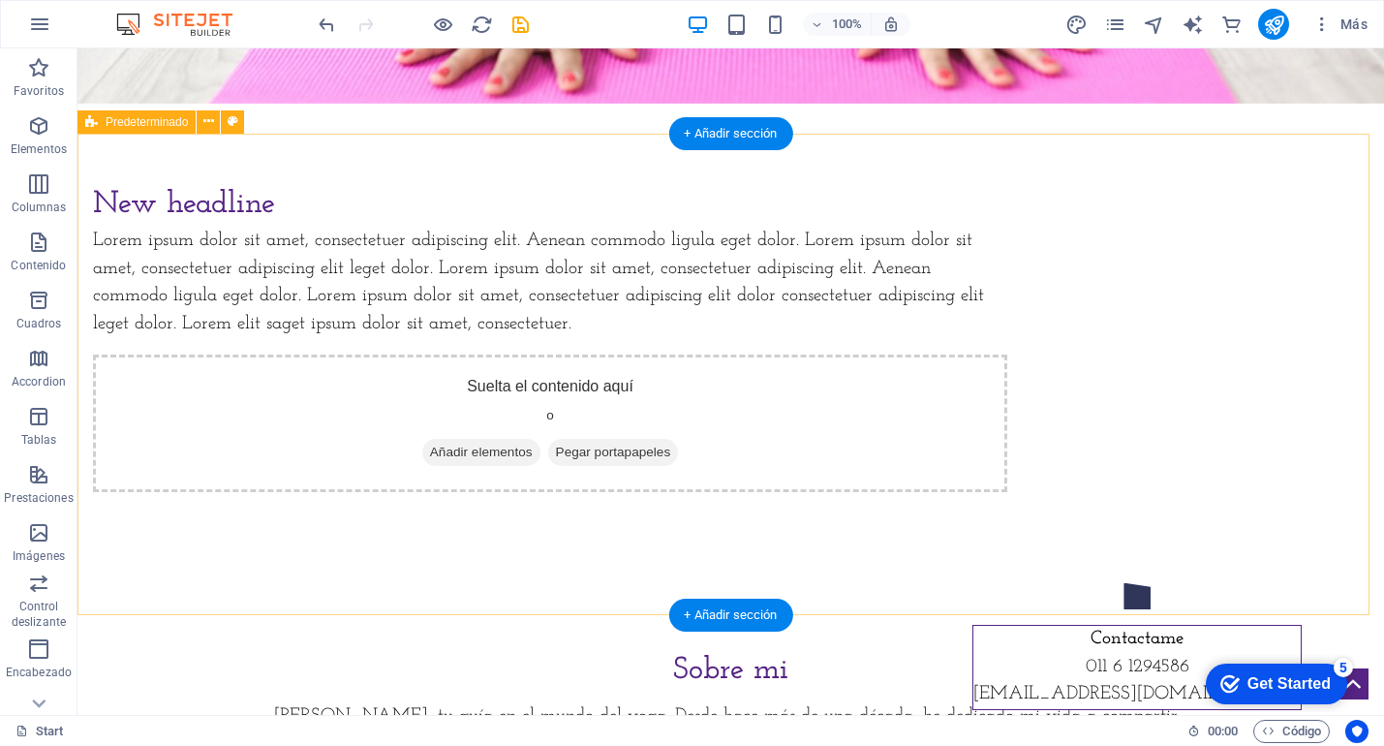
scroll to position [669, 0]
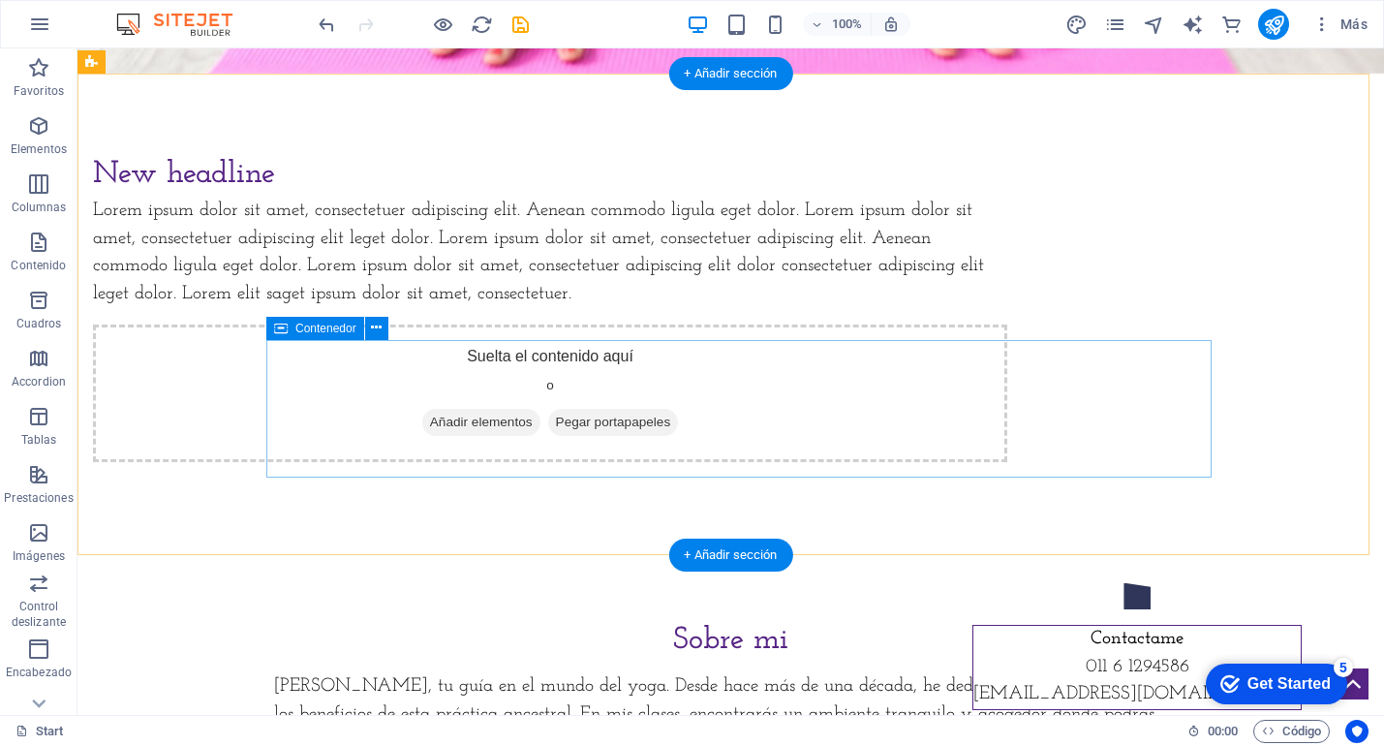
click at [541, 436] on span "Añadir elementos" at bounding box center [481, 422] width 118 height 27
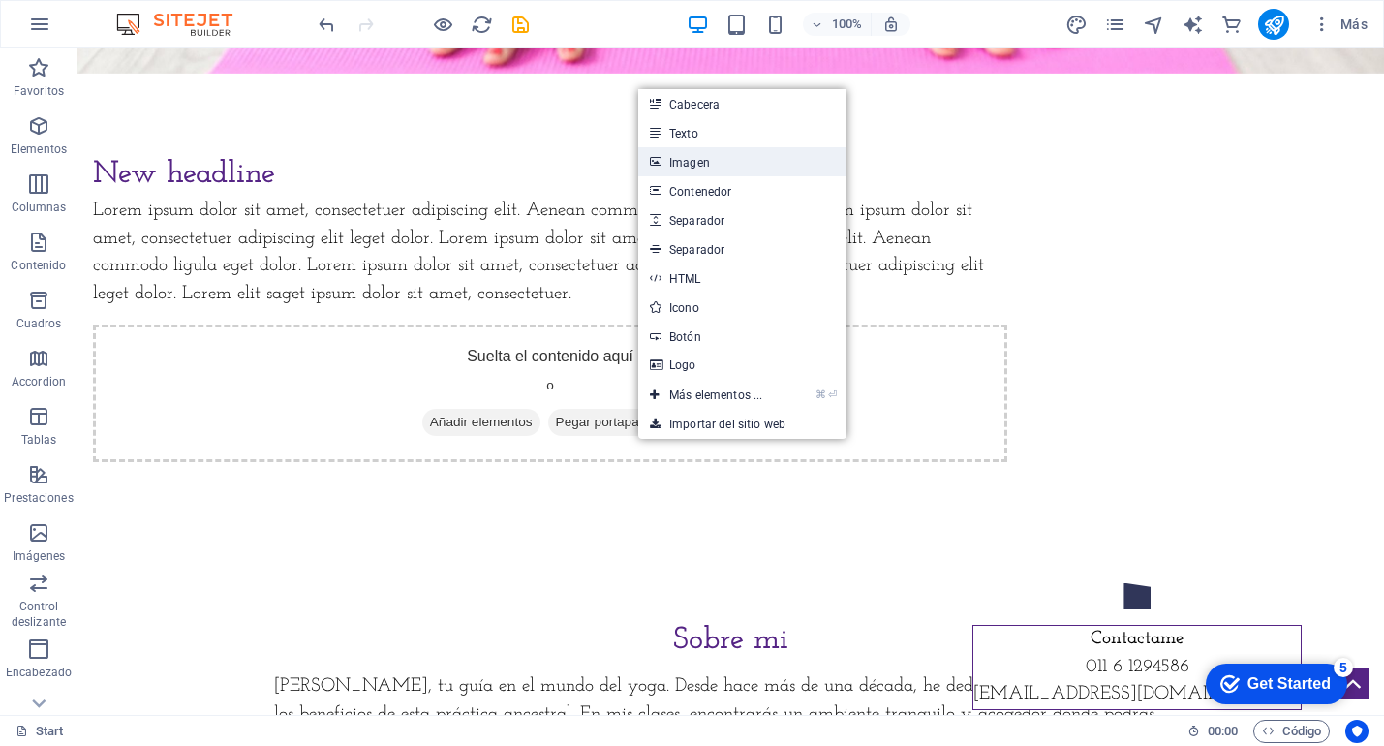
click at [684, 164] on link "Imagen" at bounding box center [742, 161] width 208 height 29
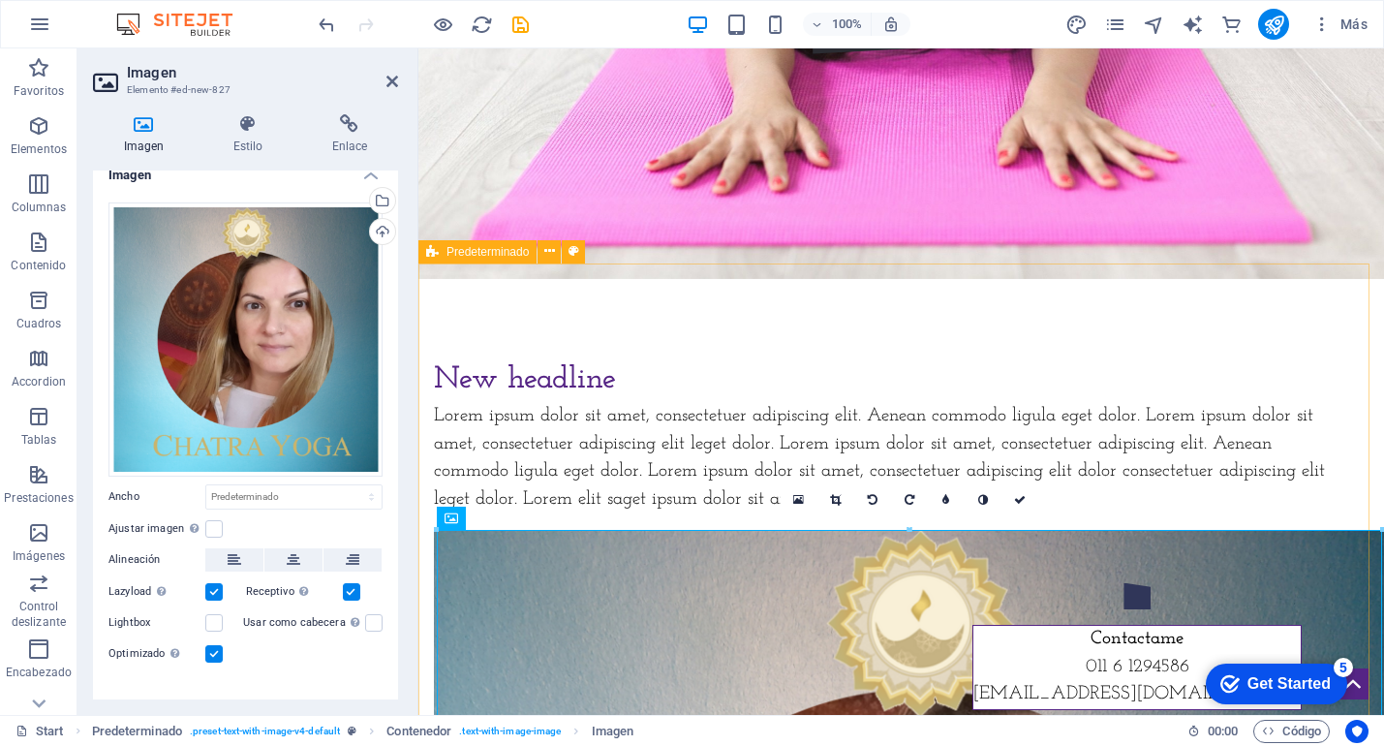
scroll to position [462, 0]
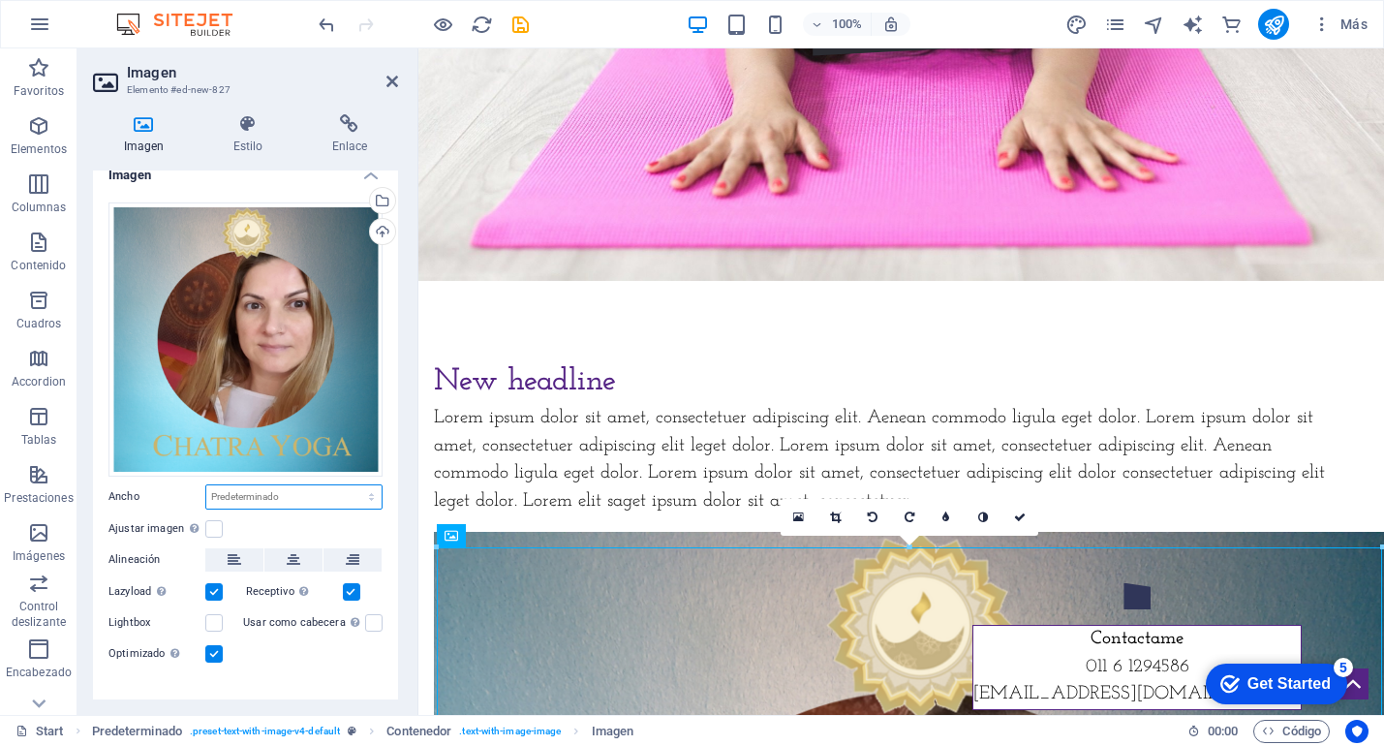
click at [314, 498] on select "Predeterminado automático px rem % em vh vw" at bounding box center [293, 496] width 175 height 23
select select "%"
click at [351, 485] on select "Predeterminado automático px rem % em vh vw" at bounding box center [293, 496] width 175 height 23
type input "100"
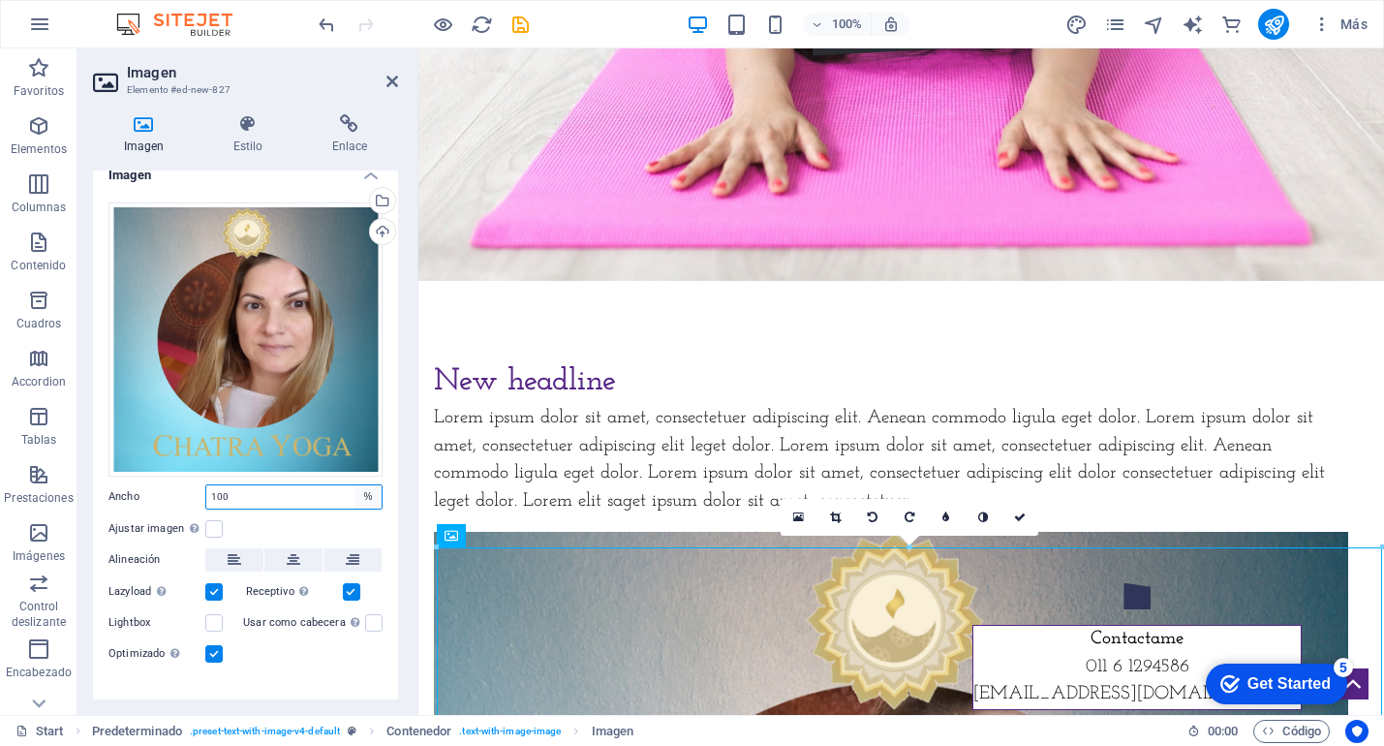
click at [365, 492] on select "Predeterminado automático px rem % em vh vw" at bounding box center [368, 496] width 27 height 23
select select "default"
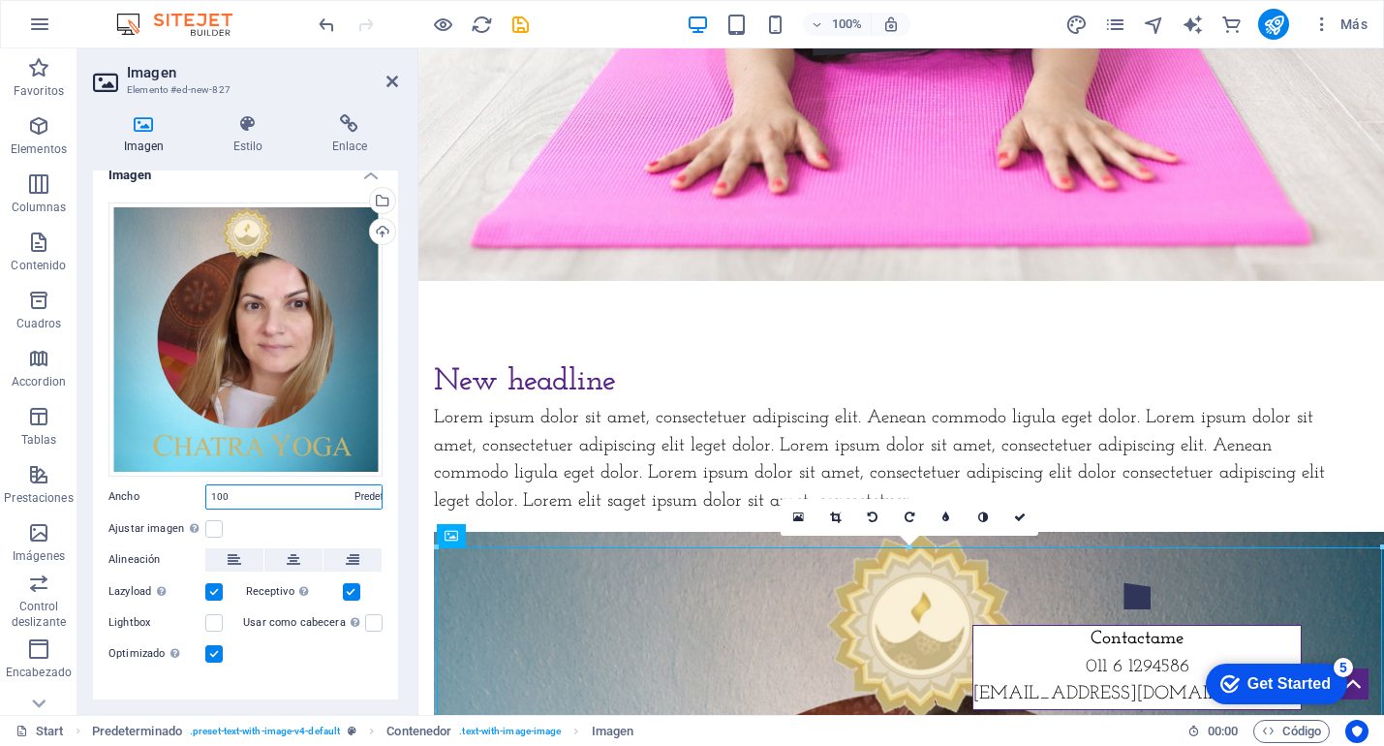
click at [355, 485] on select "Predeterminado automático px rem % em vh vw" at bounding box center [368, 496] width 27 height 23
select select "DISABLED_OPTION_VALUE"
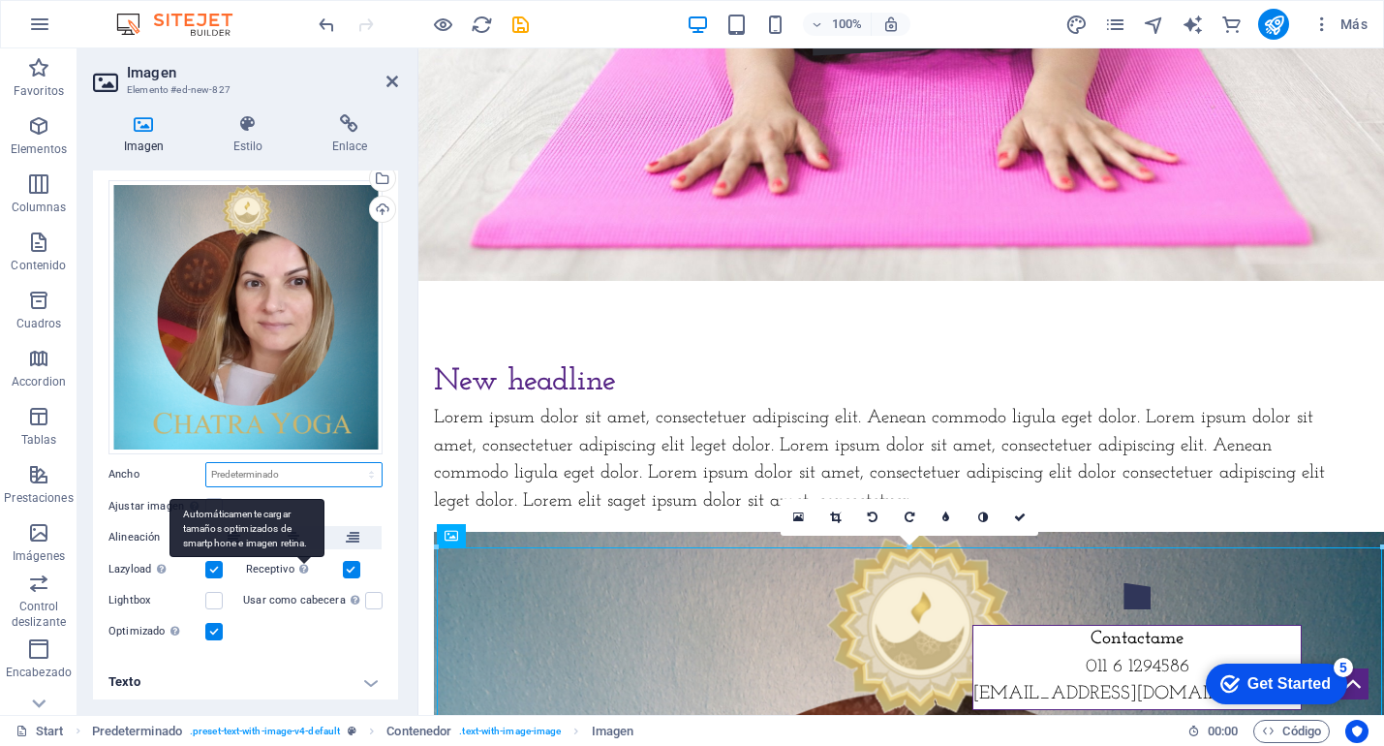
scroll to position [43, 0]
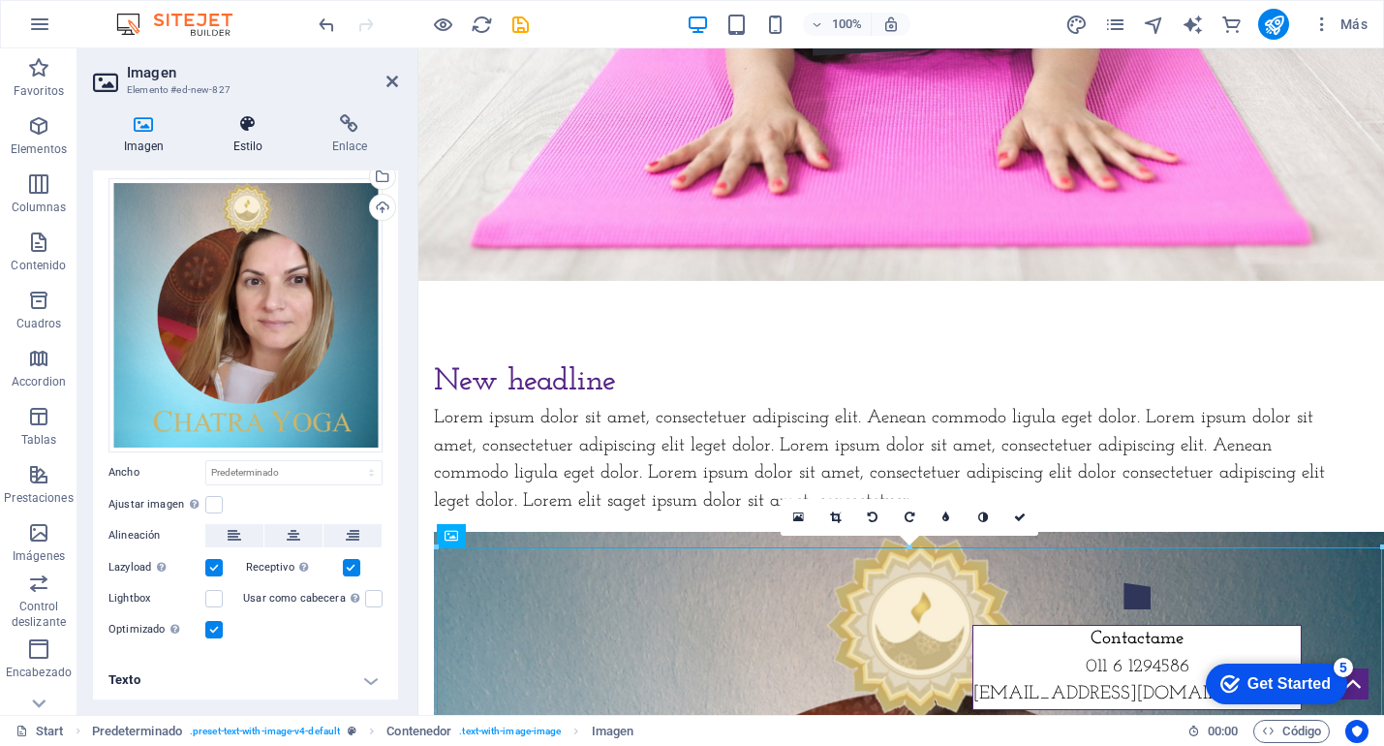
click at [250, 123] on icon at bounding box center [247, 123] width 91 height 19
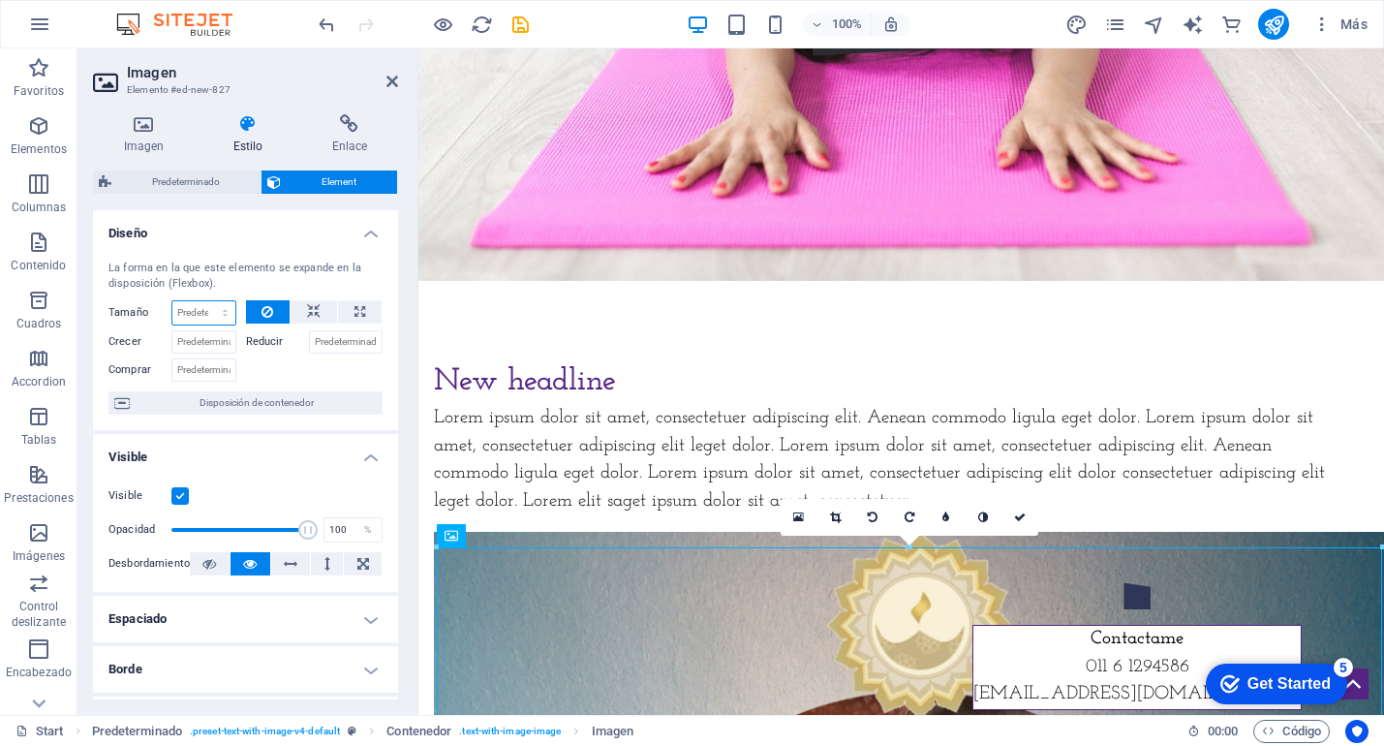
click at [224, 316] on select "Predeterminado automático px % 1/1 1/2 1/3 1/4 1/5 1/6 1/7 1/8 1/9 1/10" at bounding box center [203, 312] width 63 height 23
click at [308, 312] on icon at bounding box center [314, 311] width 14 height 23
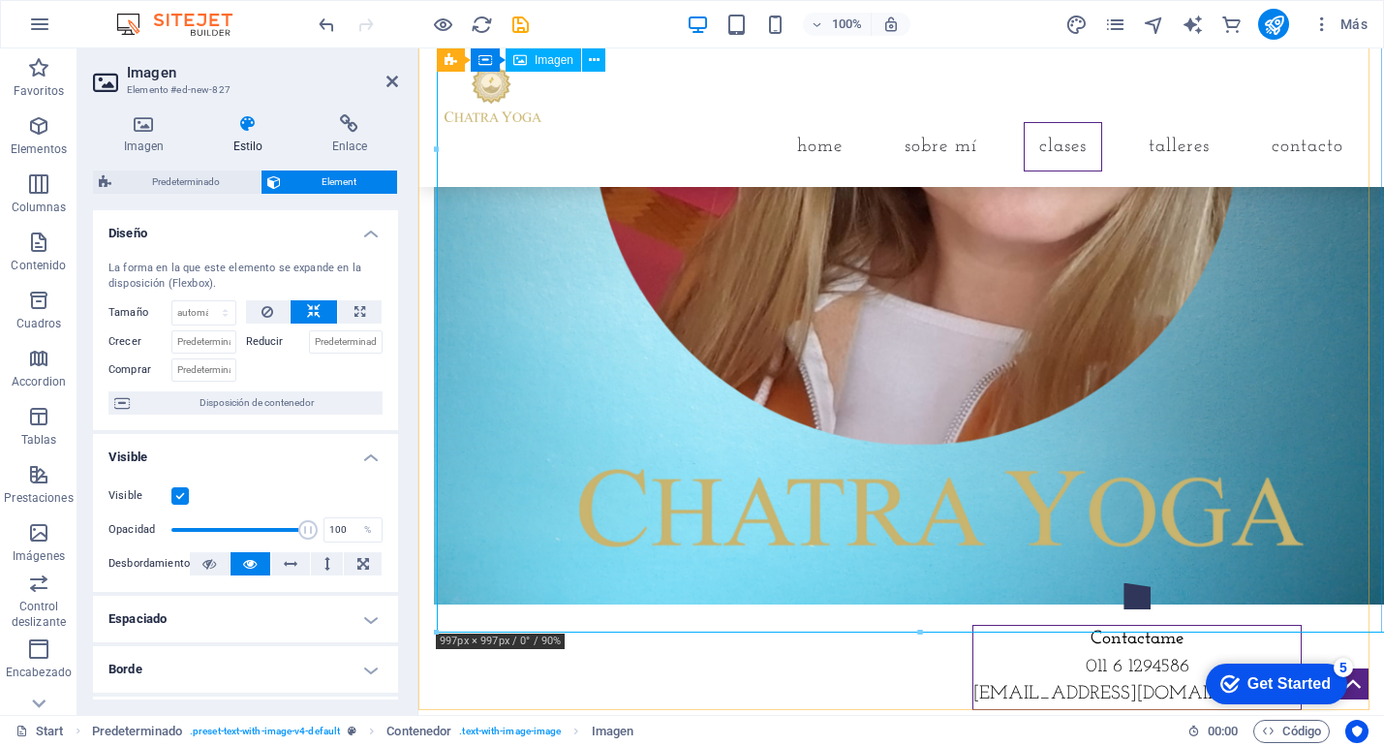
scroll to position [1356, 0]
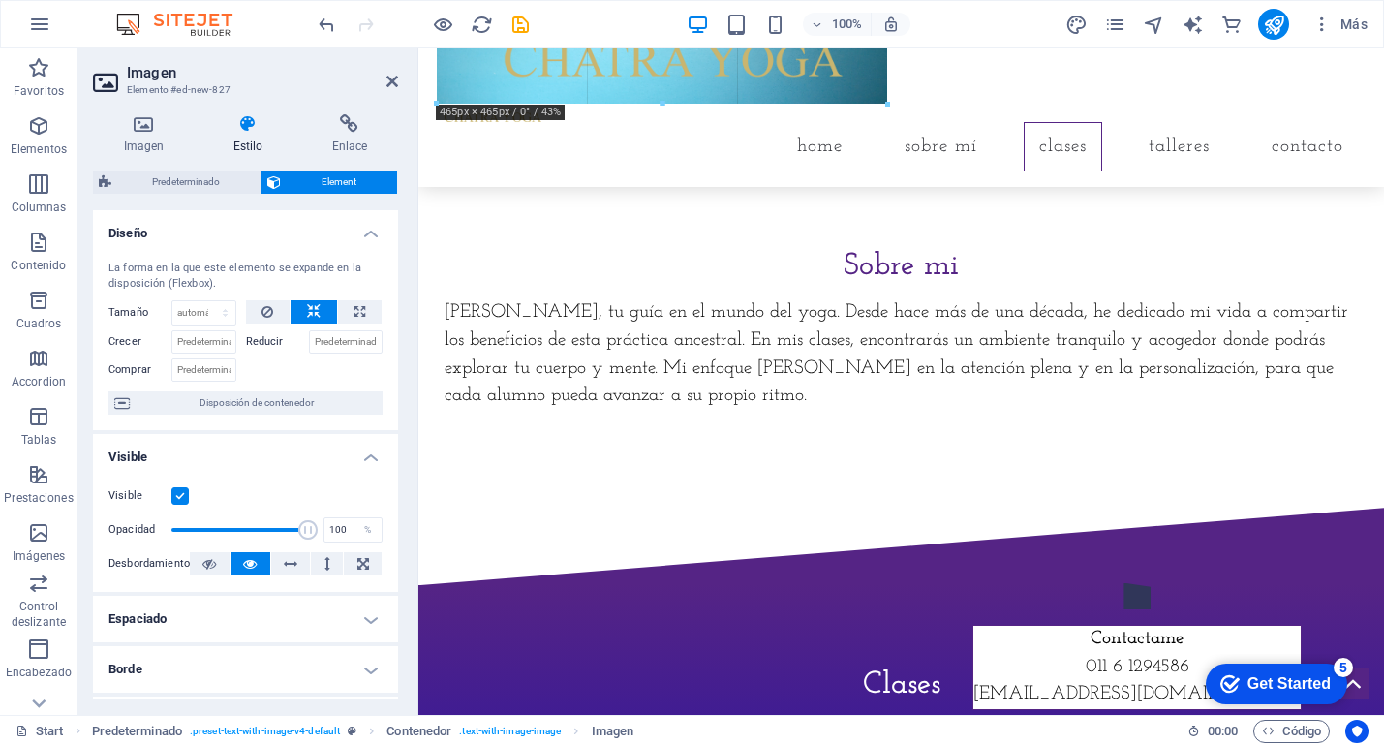
drag, startPoint x: 435, startPoint y: 613, endPoint x: 946, endPoint y: 235, distance: 635.9
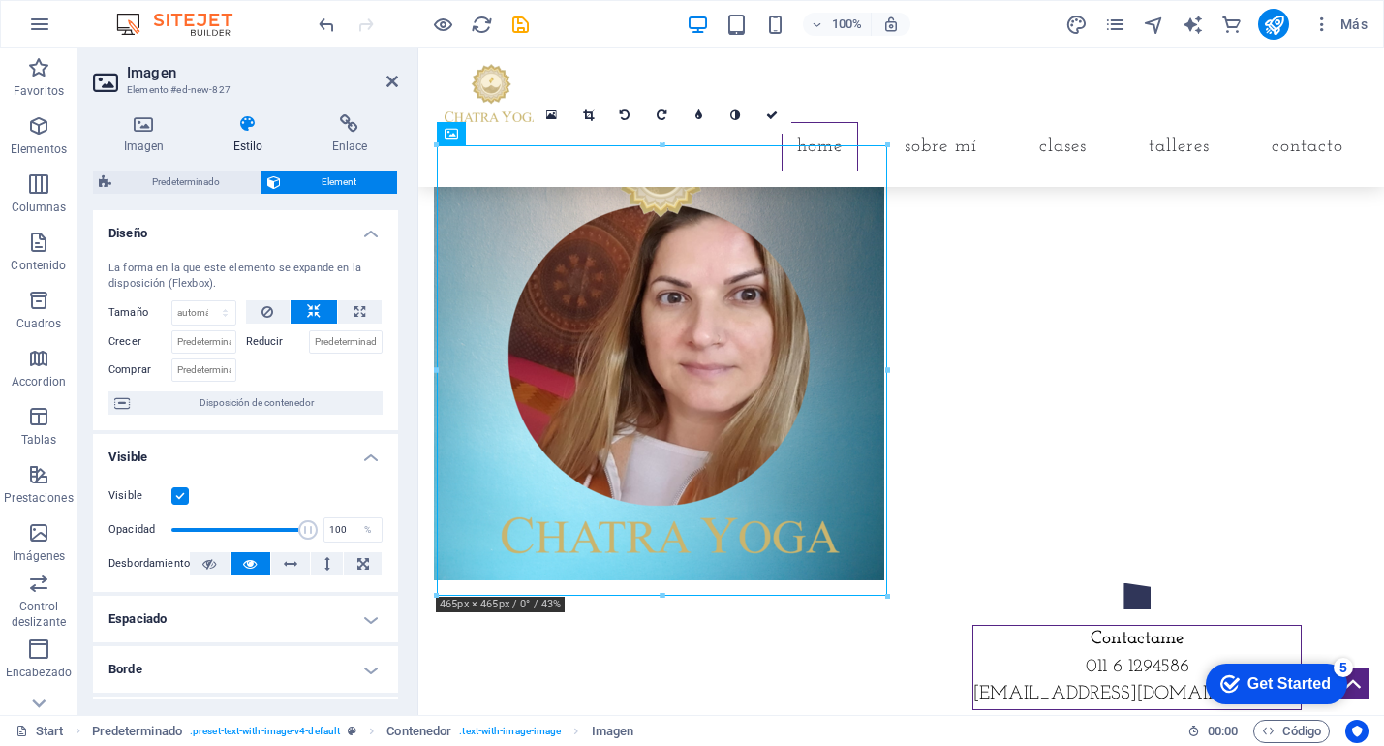
scroll to position [865, 0]
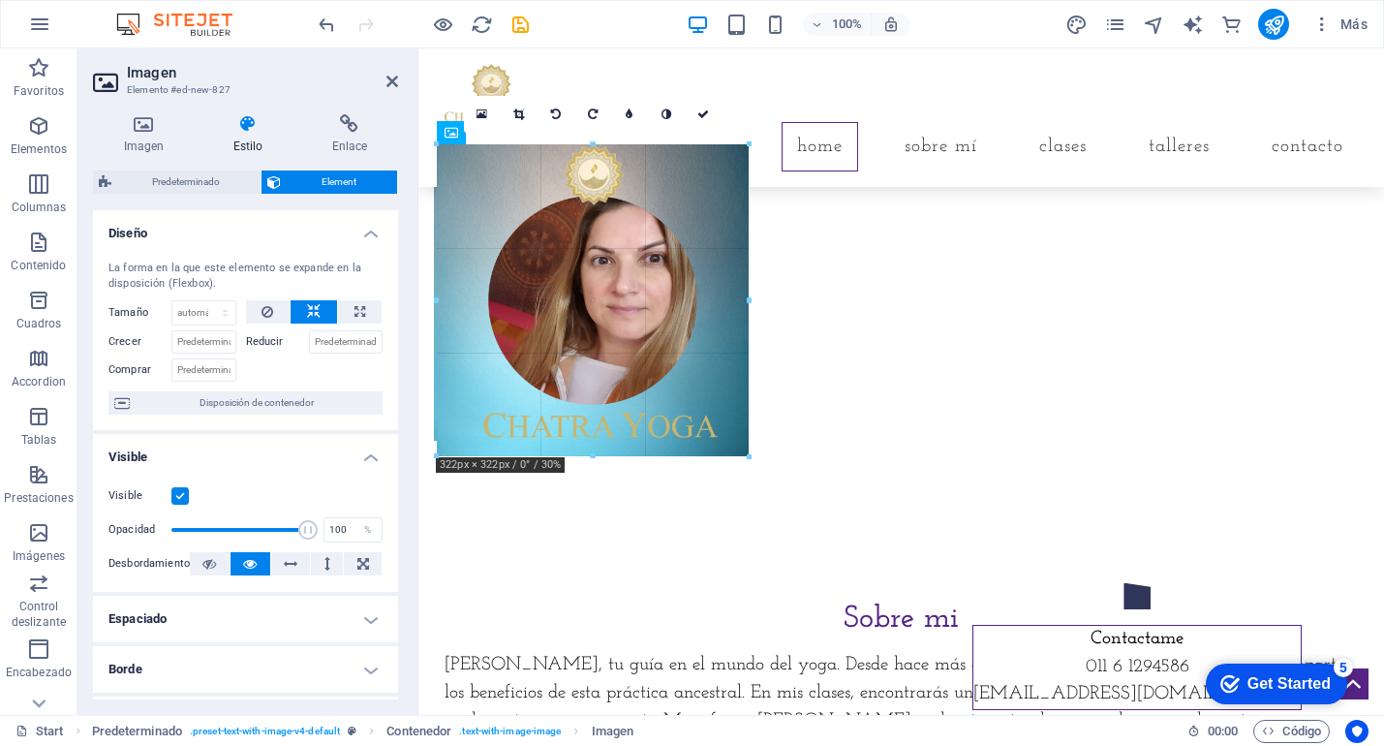
drag, startPoint x: 884, startPoint y: 594, endPoint x: 750, endPoint y: 387, distance: 246.7
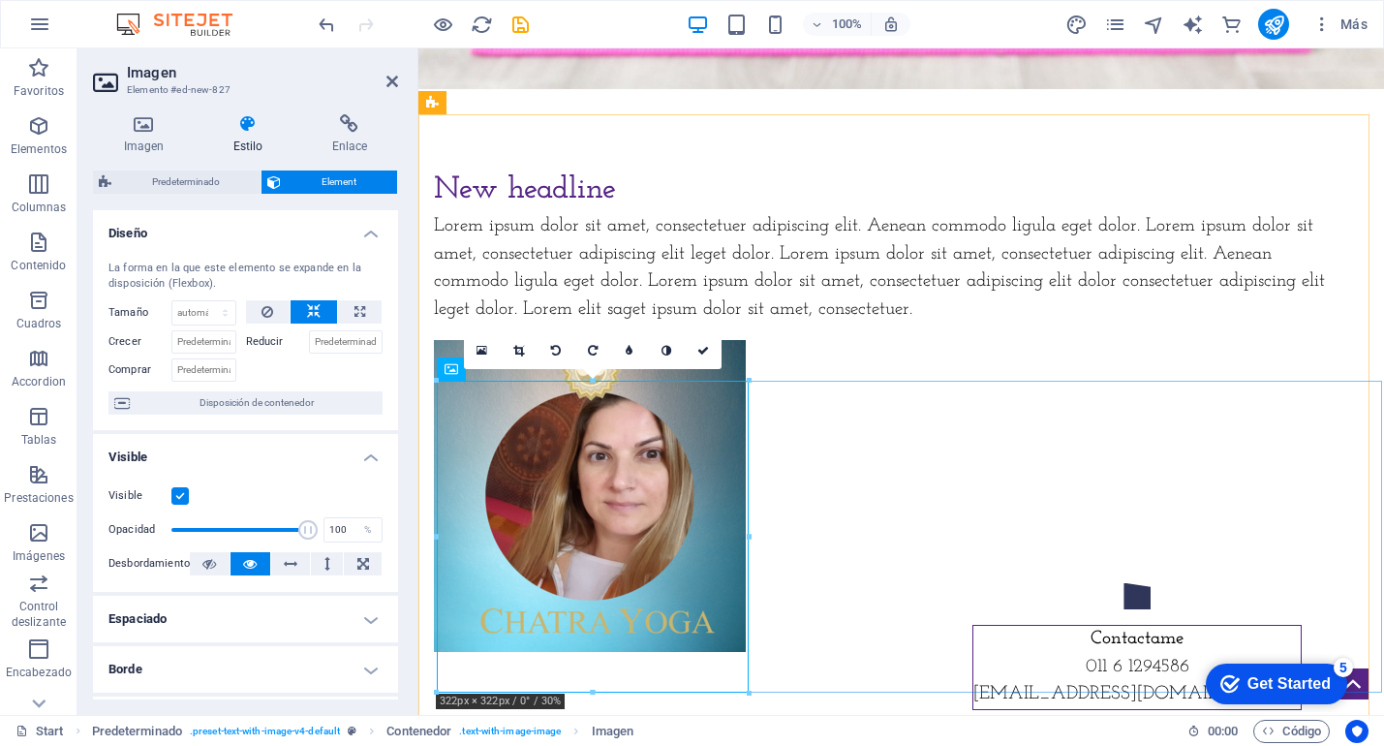
scroll to position [566, 0]
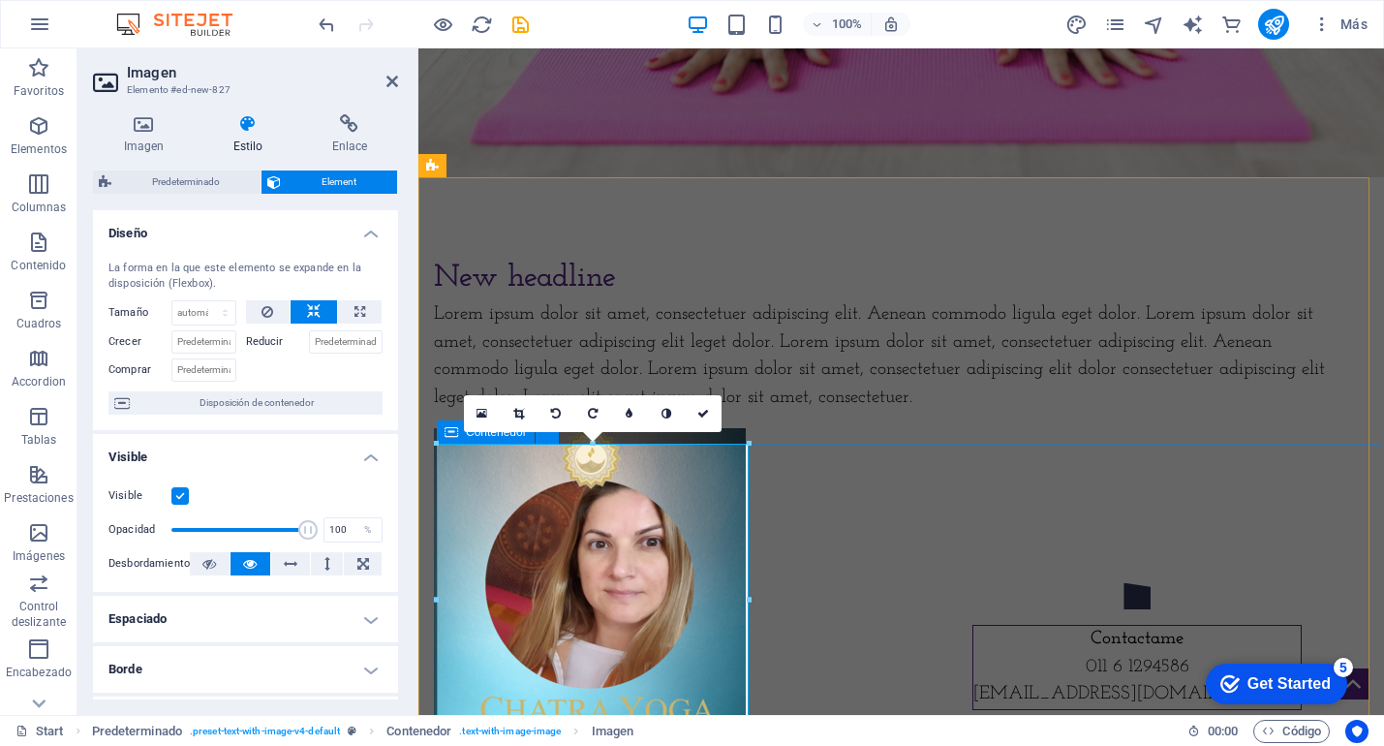
click at [884, 538] on div at bounding box center [891, 584] width 915 height 312
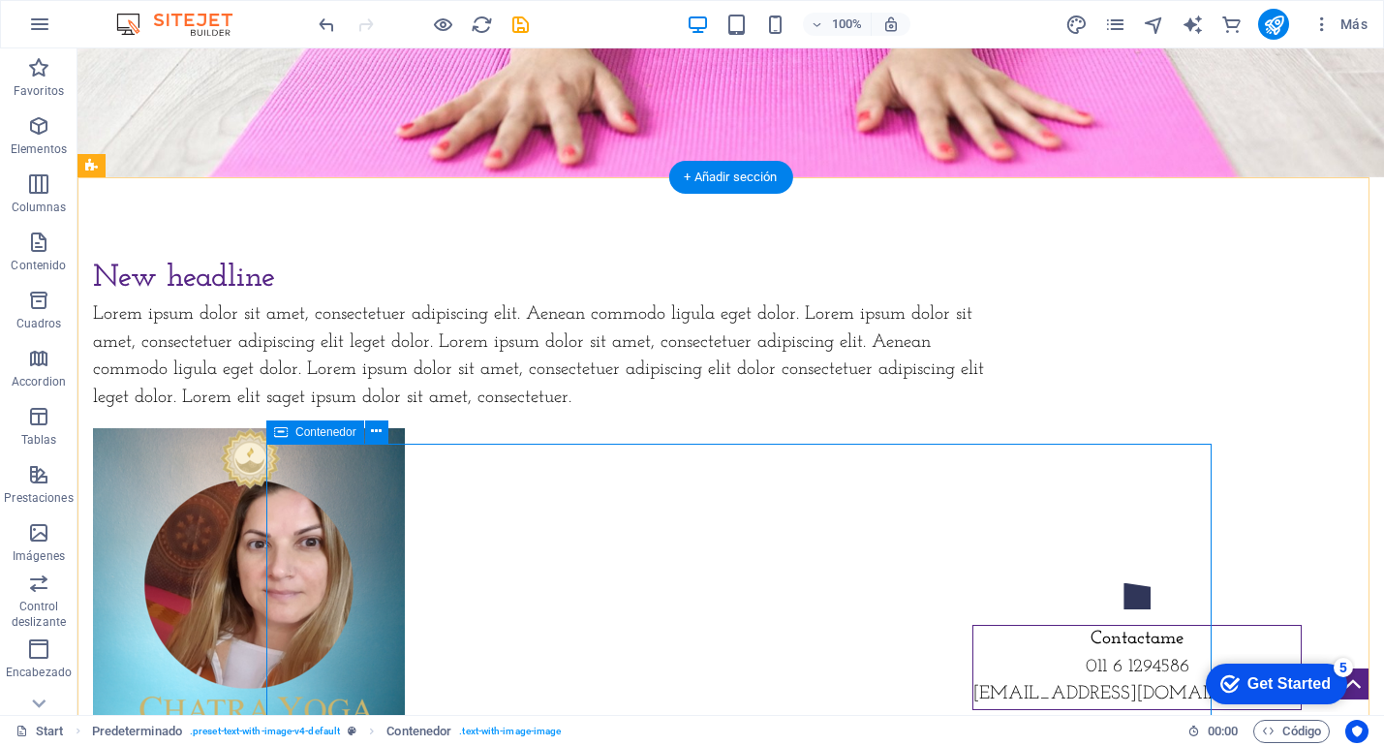
click at [787, 550] on div at bounding box center [550, 584] width 915 height 312
click at [42, 186] on icon "button" at bounding box center [38, 183] width 23 height 23
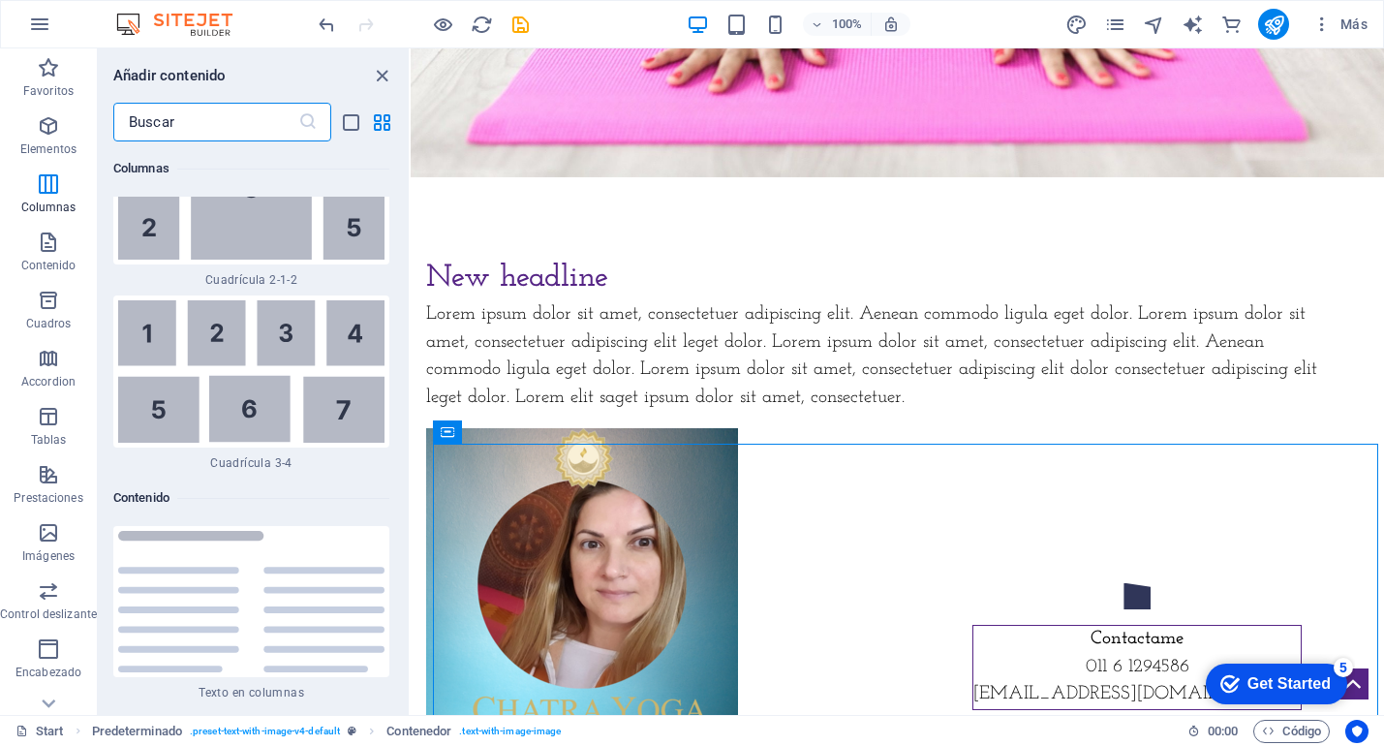
scroll to position [6736, 0]
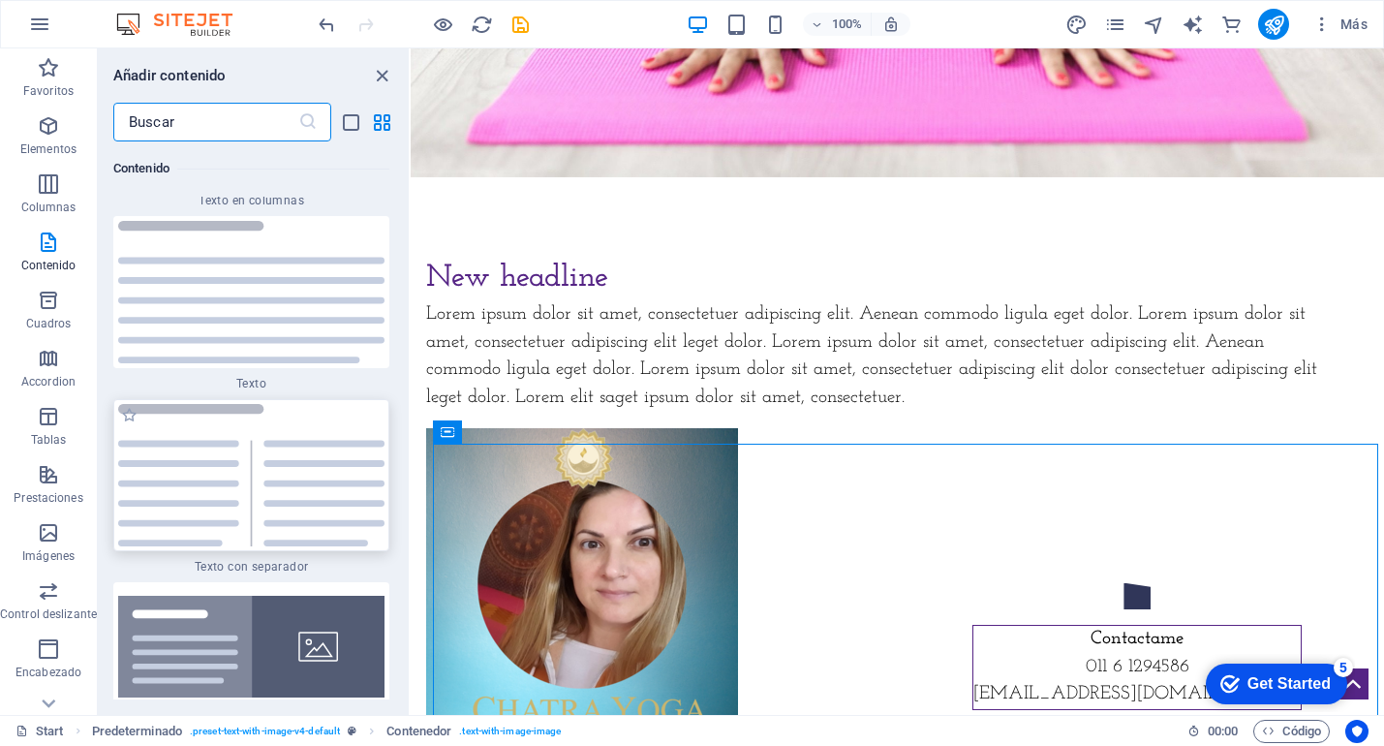
click at [304, 448] on img at bounding box center [251, 475] width 266 height 142
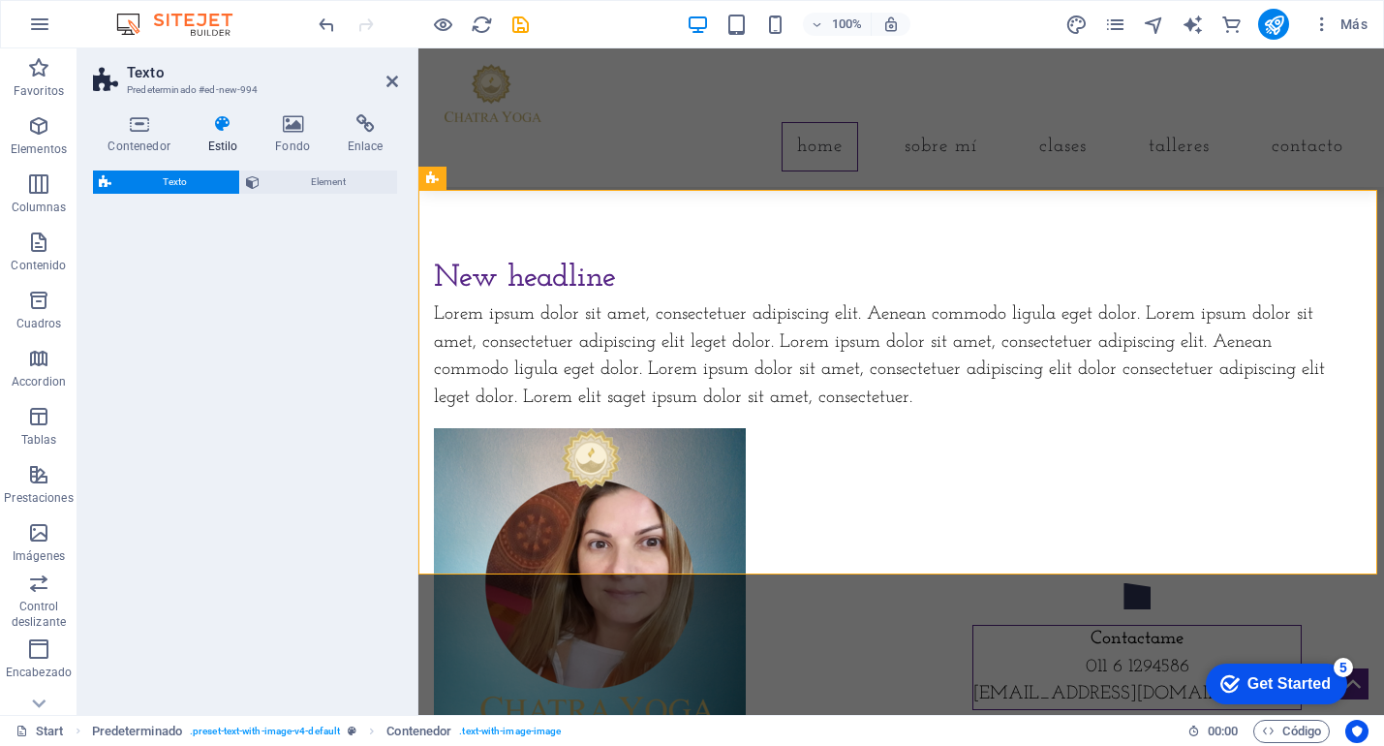
scroll to position [1209, 0]
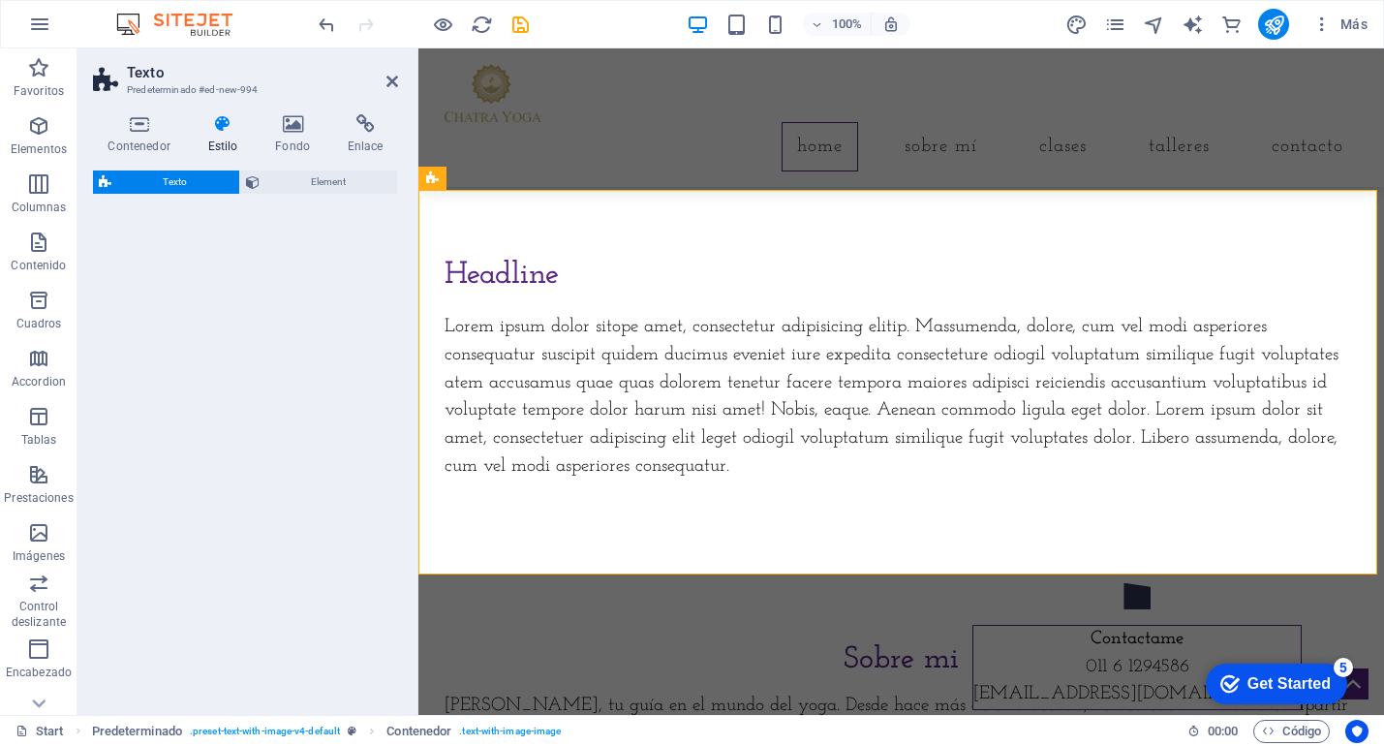
select select "rem"
select select "px"
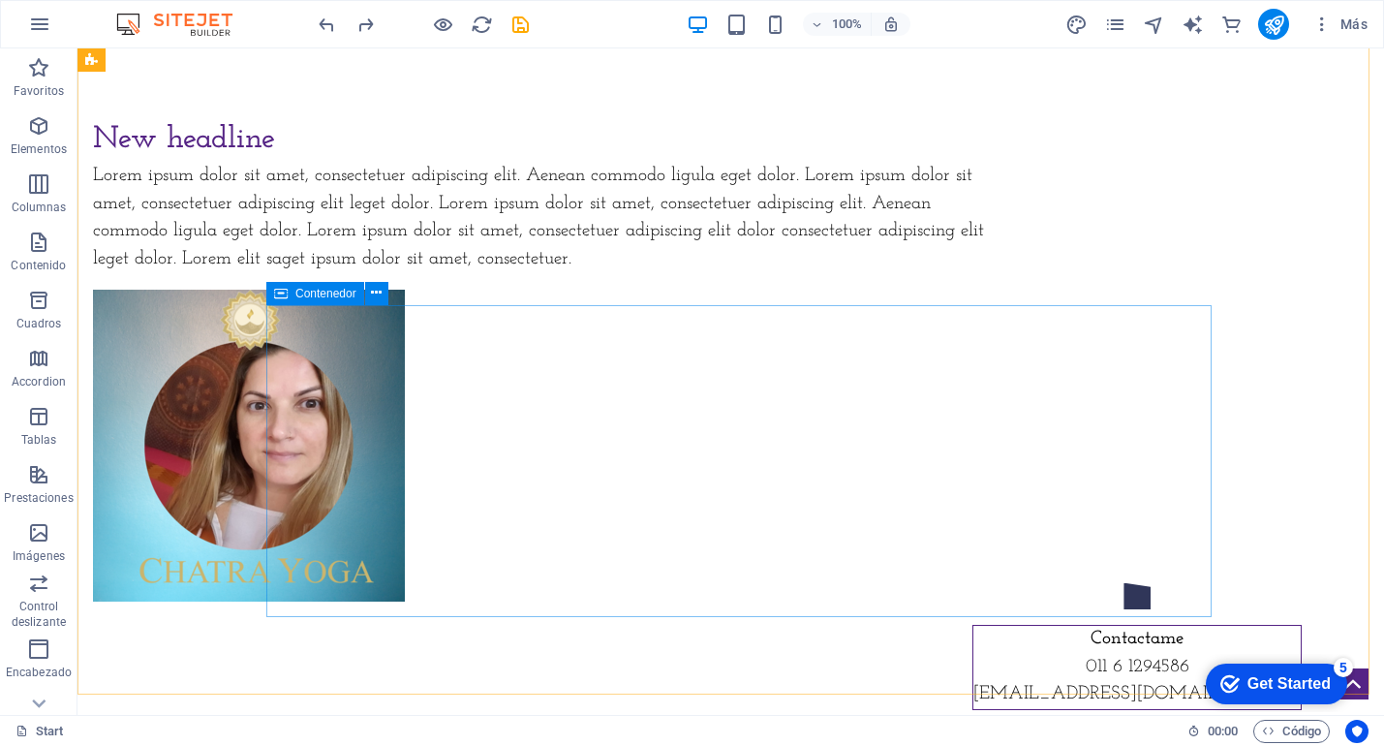
scroll to position [676, 0]
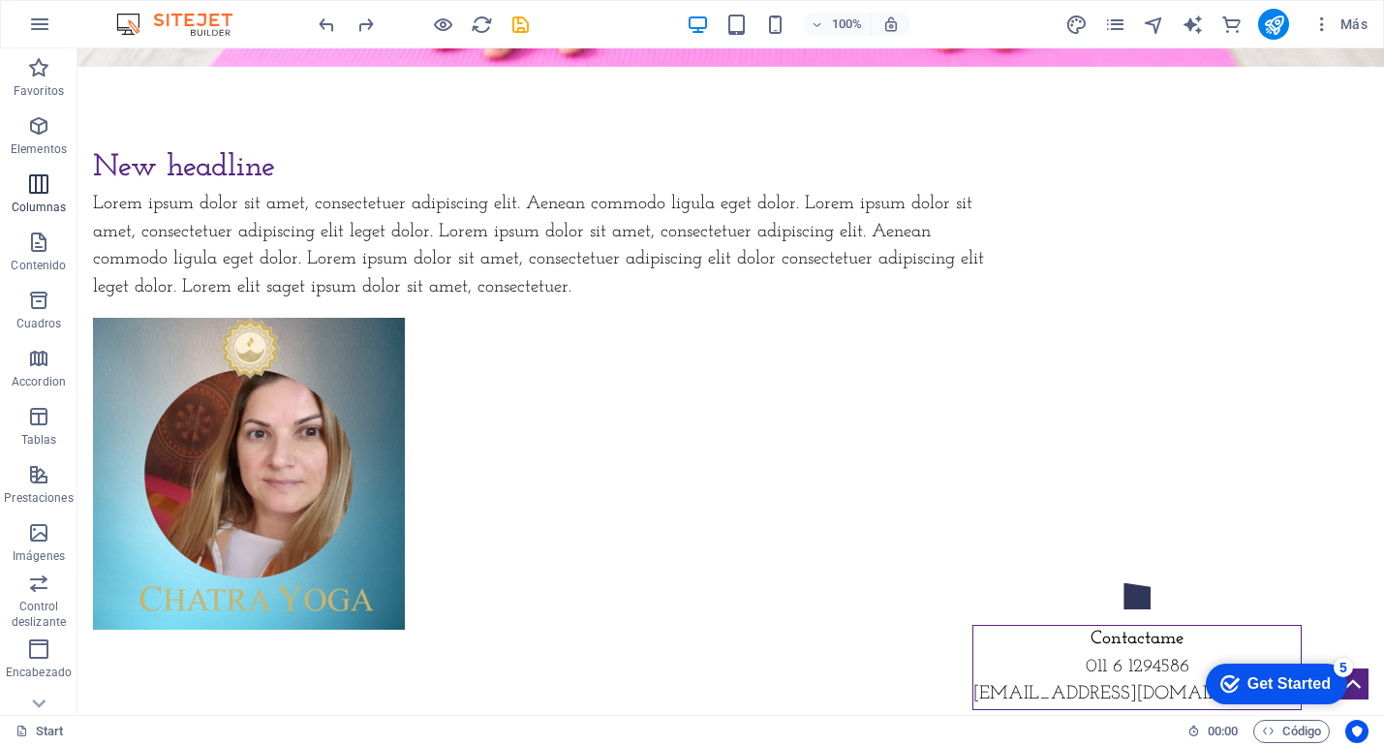
click at [41, 191] on icon "button" at bounding box center [38, 183] width 23 height 23
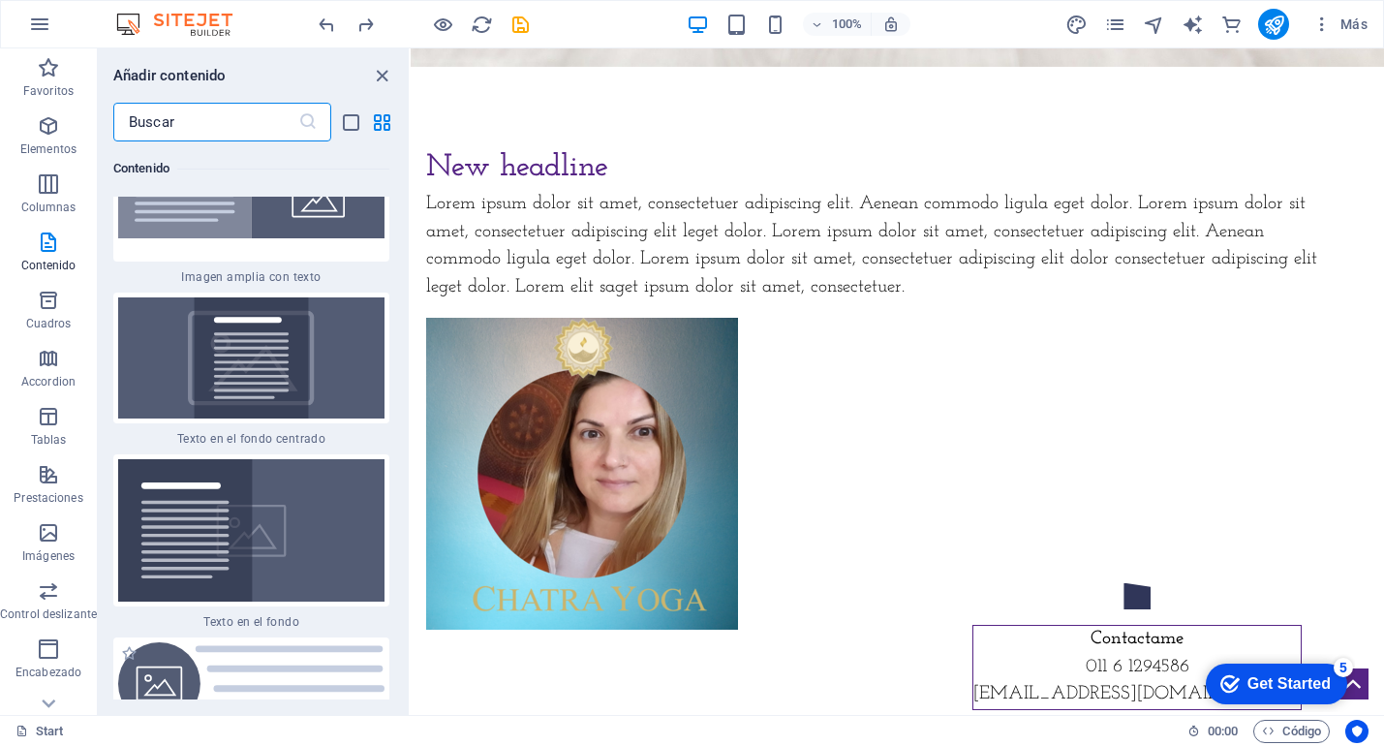
scroll to position [8081, 0]
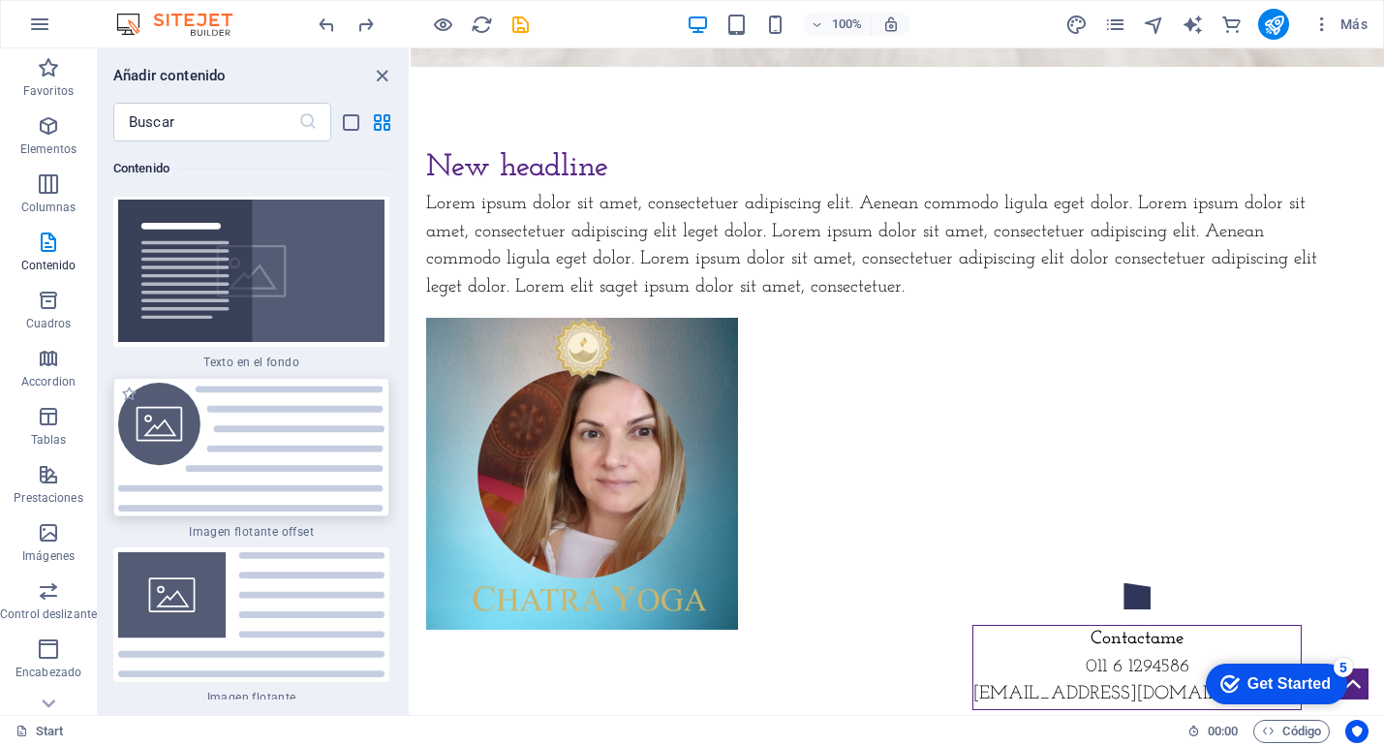
click at [226, 462] on img at bounding box center [251, 447] width 266 height 128
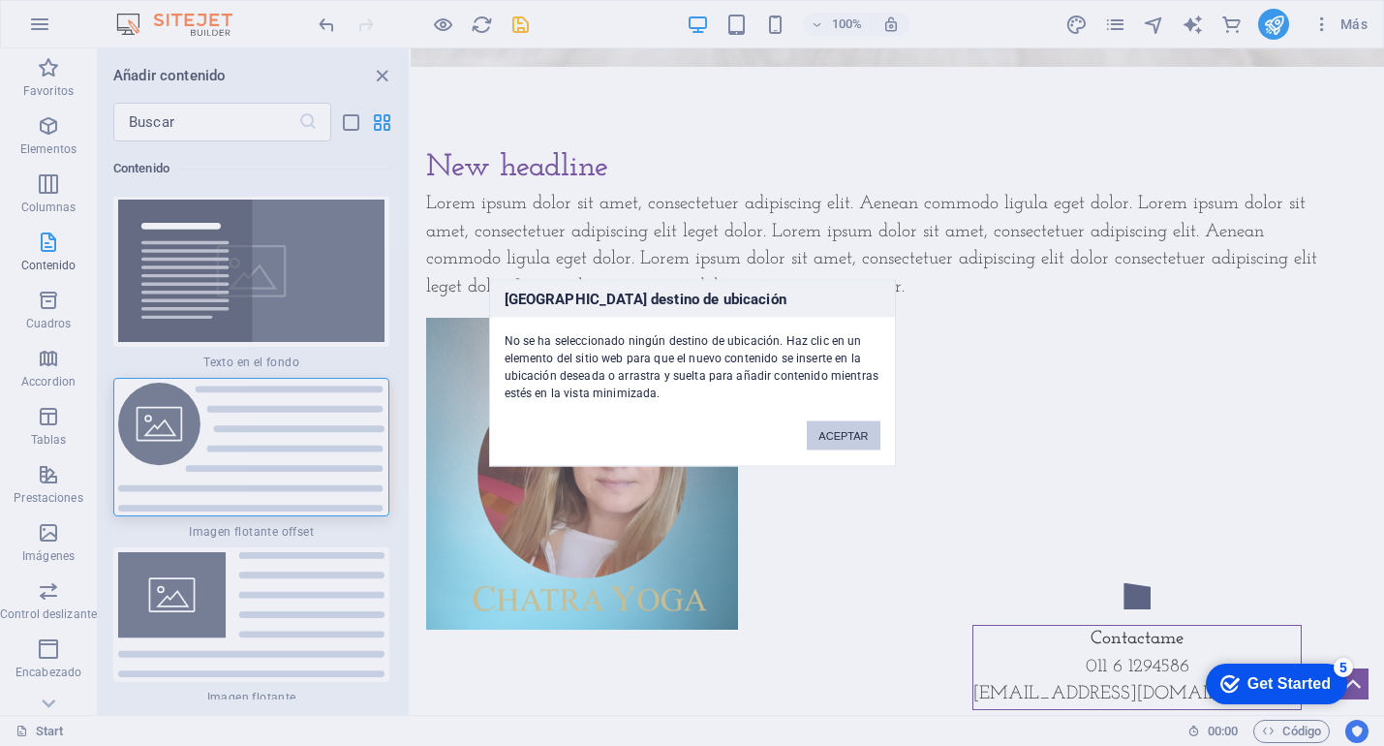
click at [852, 433] on button "ACEPTAR" at bounding box center [843, 435] width 73 height 29
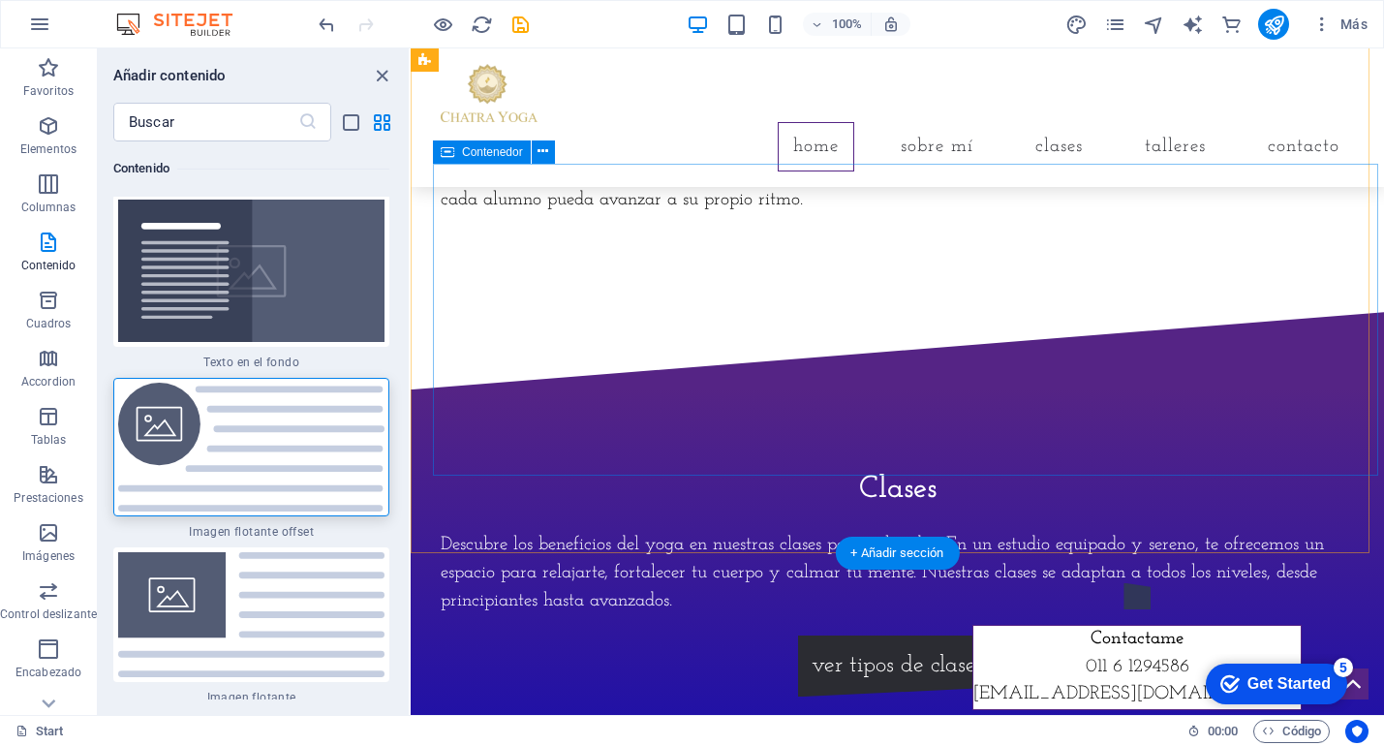
scroll to position [423, 0]
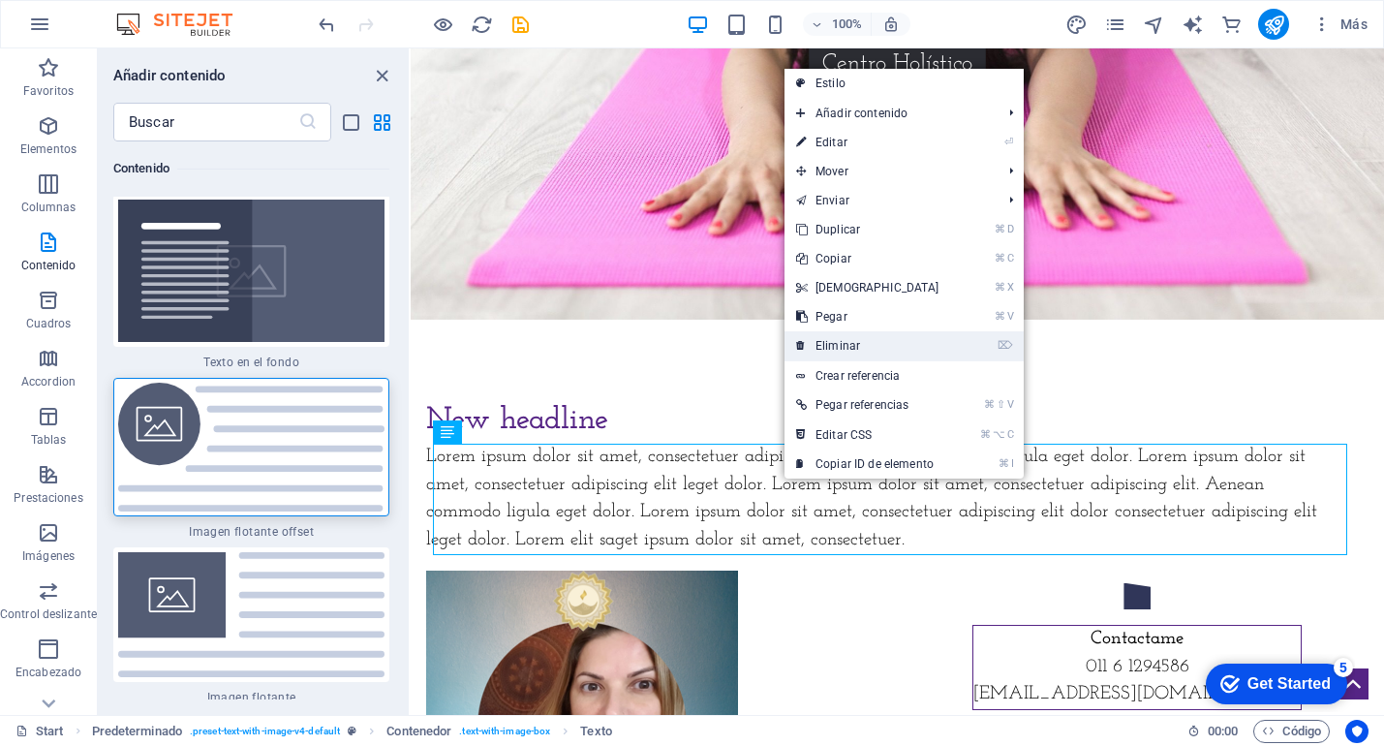
click at [838, 343] on link "⌦ Eliminar" at bounding box center [868, 345] width 167 height 29
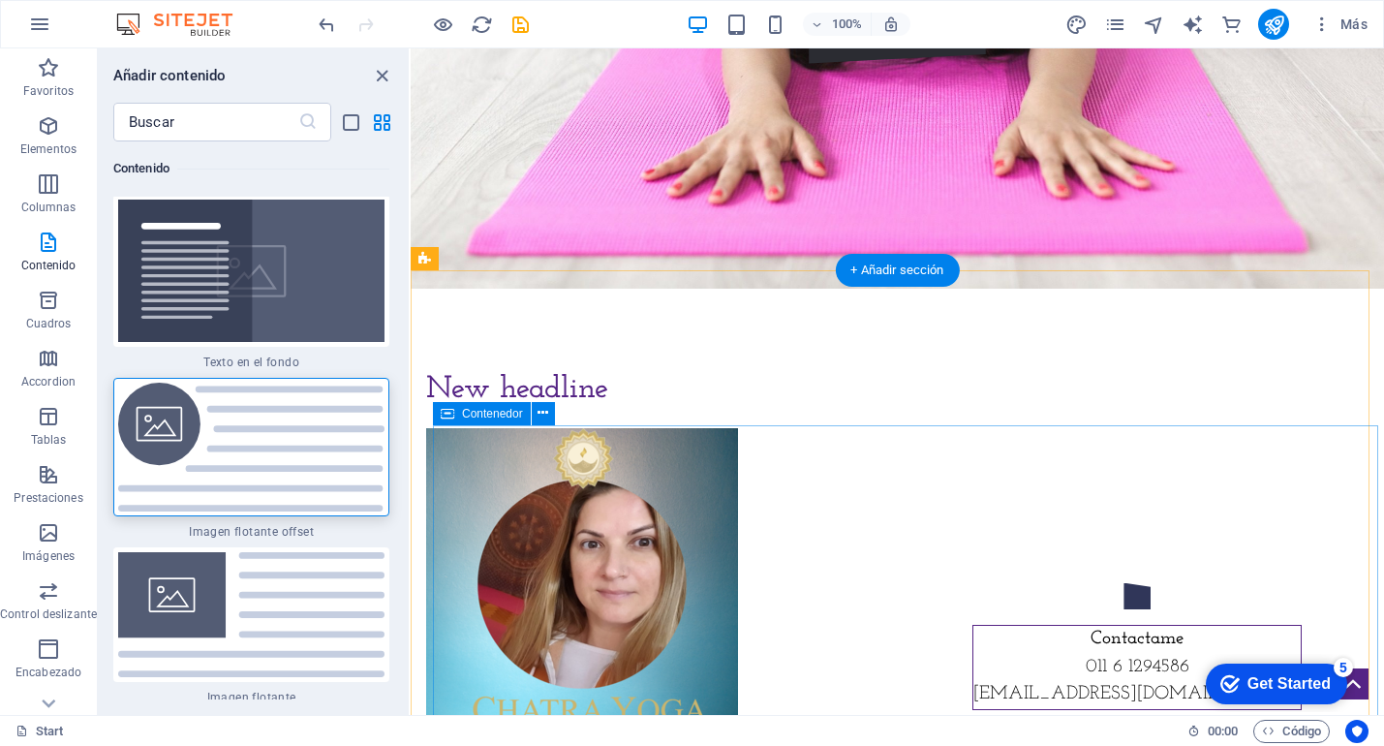
scroll to position [477, 0]
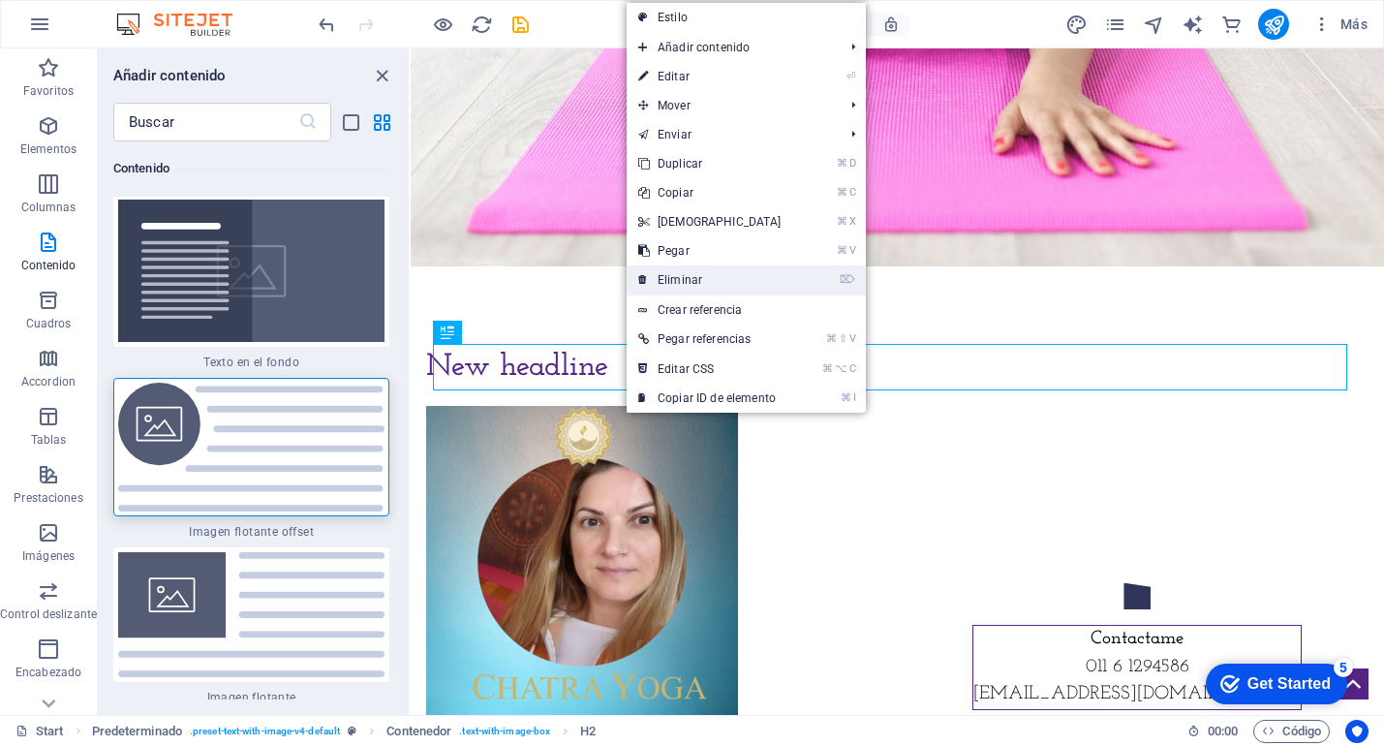
click at [697, 274] on link "⌦ Eliminar" at bounding box center [710, 279] width 167 height 29
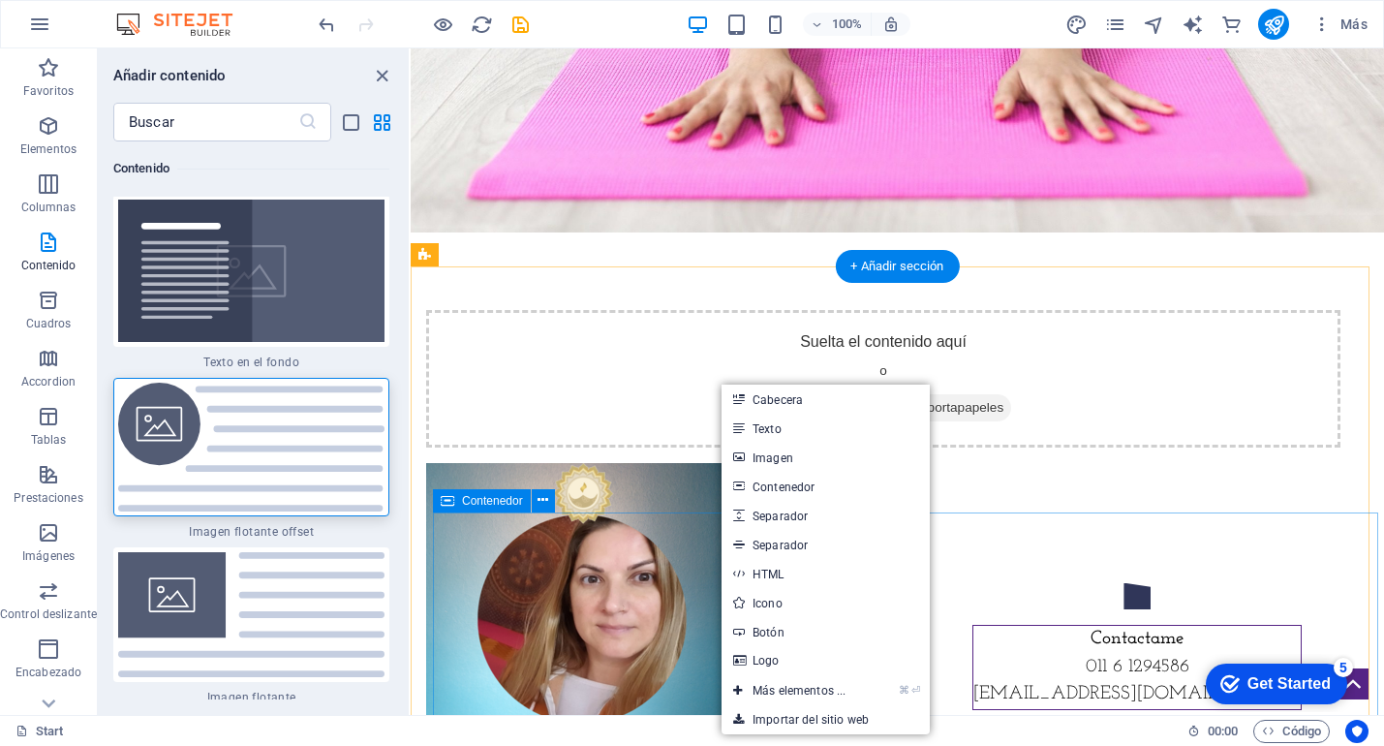
scroll to position [530, 0]
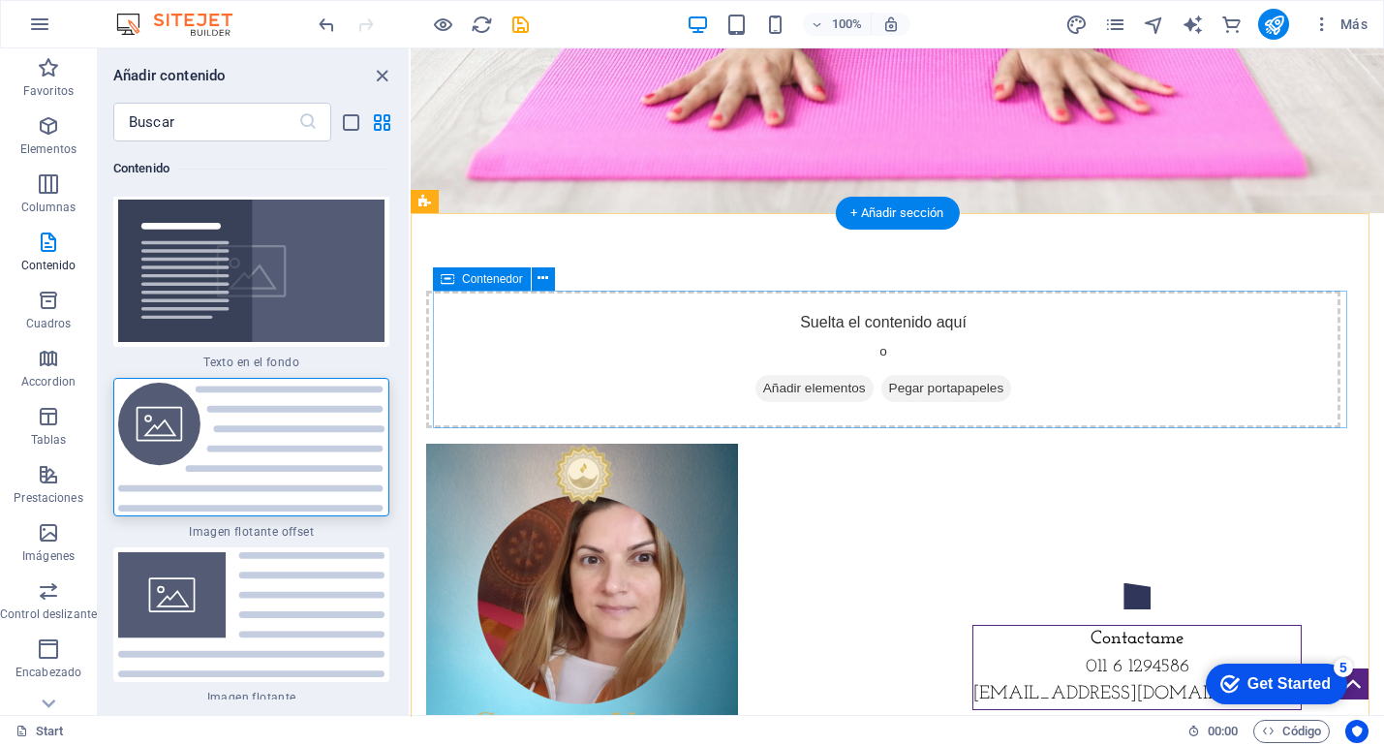
click at [728, 351] on div "Suelta el contenido aquí o Añadir elementos Pegar portapapeles" at bounding box center [883, 360] width 915 height 138
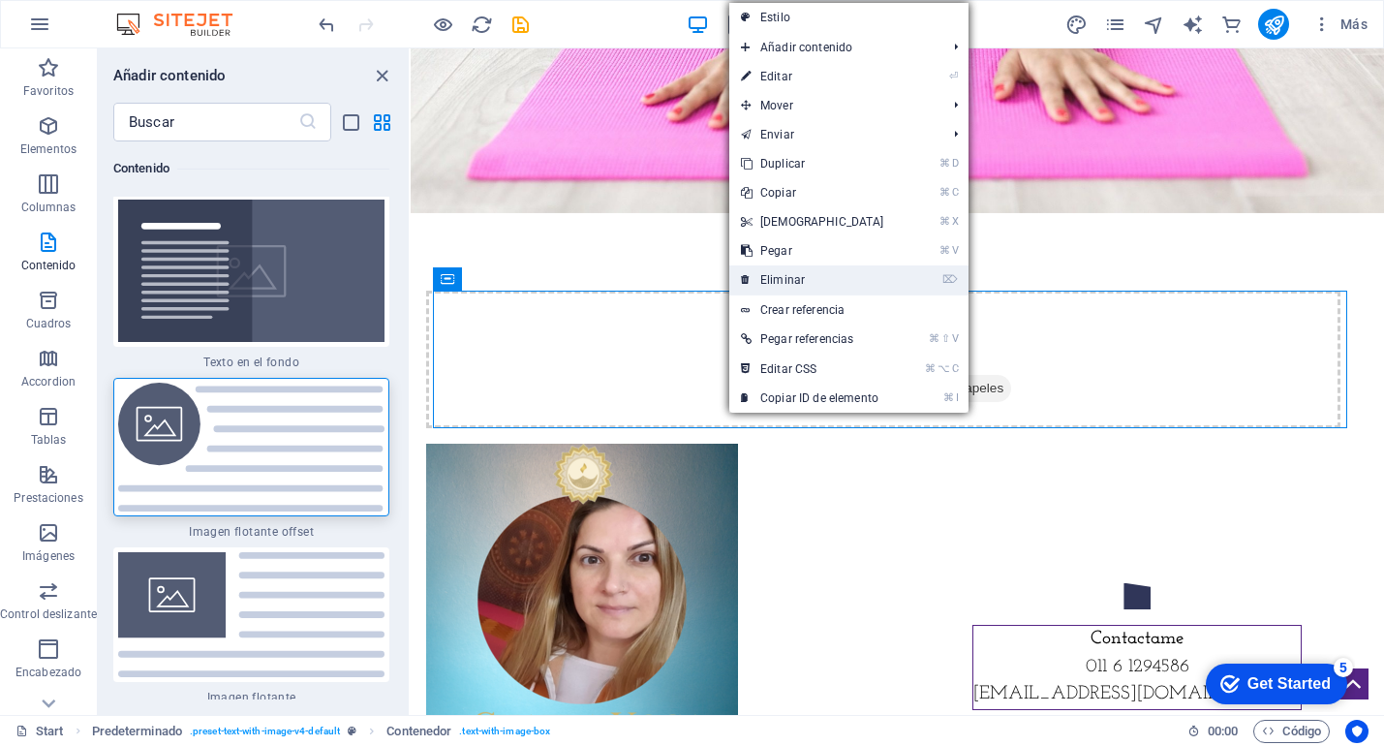
drag, startPoint x: 834, startPoint y: 271, endPoint x: 499, endPoint y: 355, distance: 345.4
click at [834, 271] on link "⌦ Eliminar" at bounding box center [812, 279] width 167 height 29
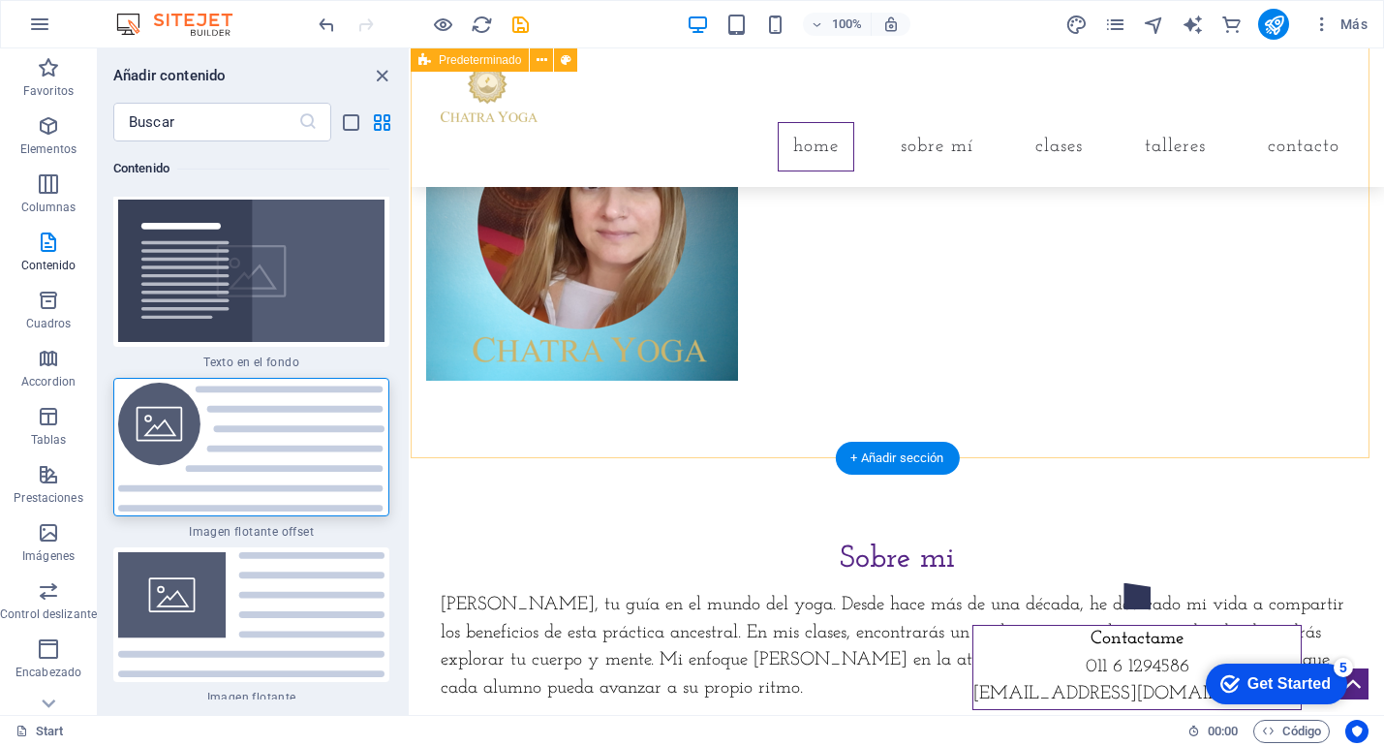
scroll to position [804, 0]
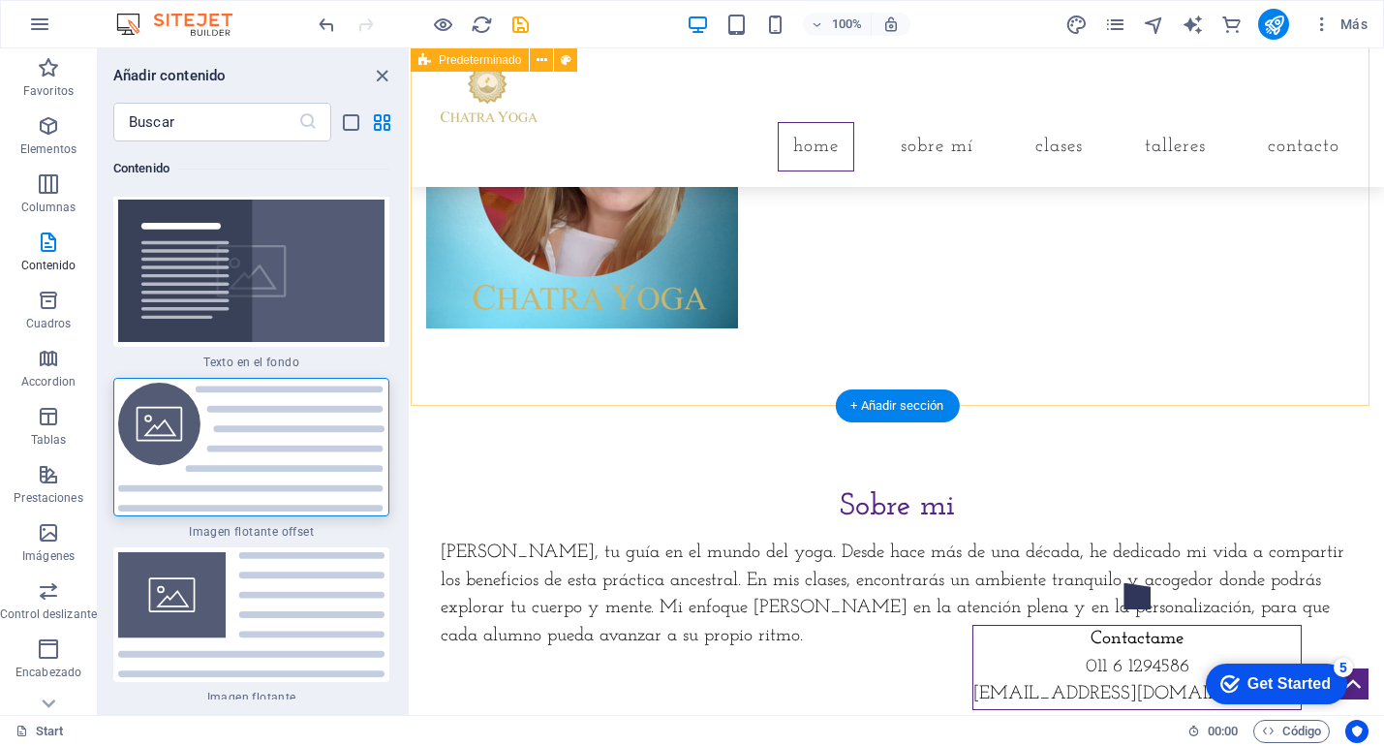
click at [612, 365] on div at bounding box center [898, 172] width 974 height 467
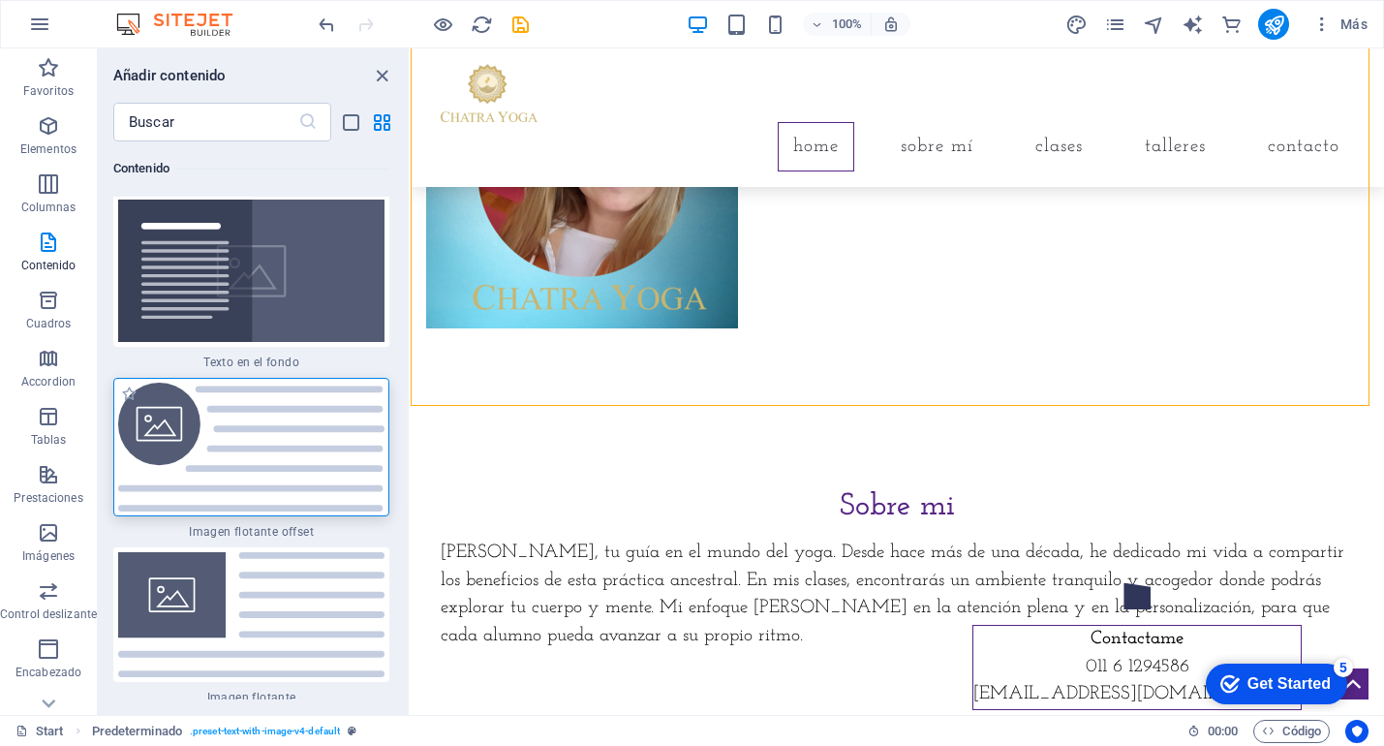
click at [314, 426] on img at bounding box center [251, 447] width 266 height 128
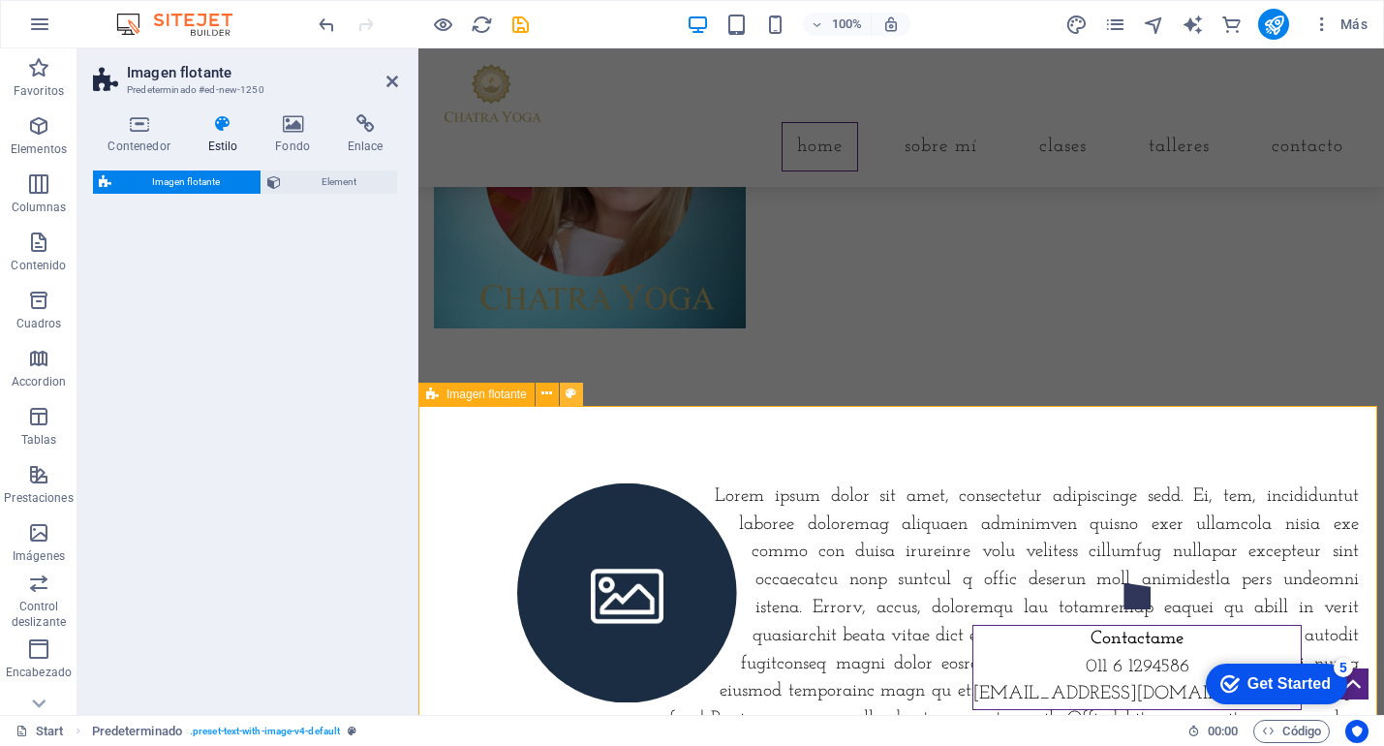
drag, startPoint x: 445, startPoint y: 408, endPoint x: 575, endPoint y: 389, distance: 132.1
click at [574, 389] on div "Imagen flotante Predeterminado #ed-new-1250 Contenedor Estilo Fondo Enlace Tama…" at bounding box center [731, 381] width 1307 height 667
select select "%"
select select "rem"
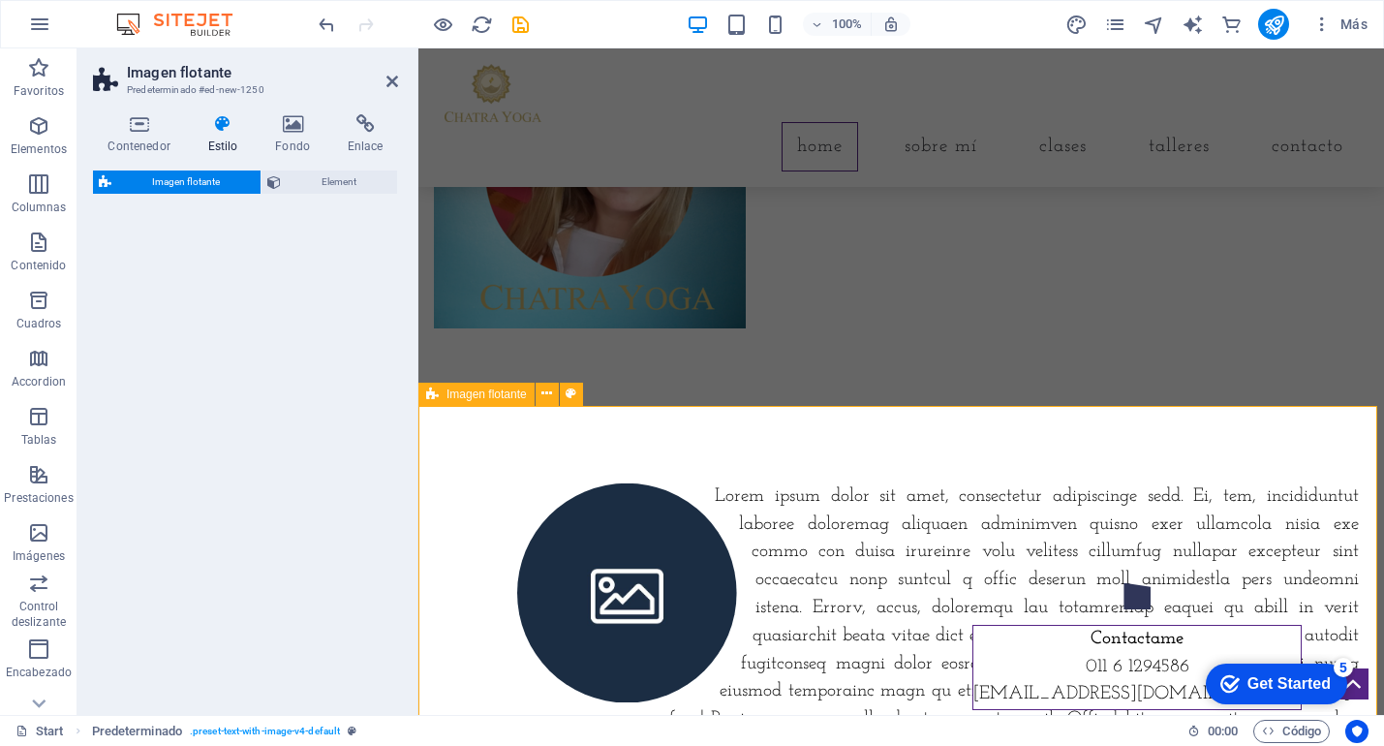
select select "rem"
select select "%"
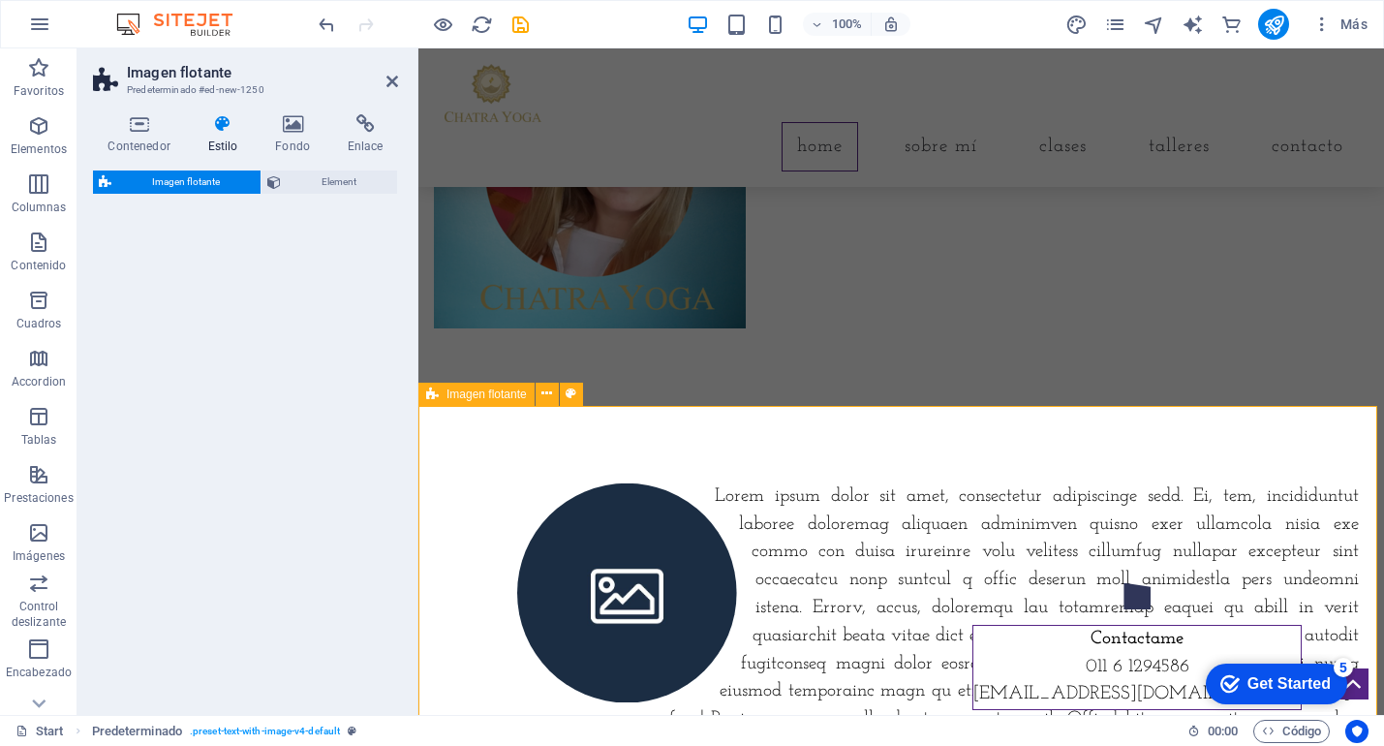
select select "%"
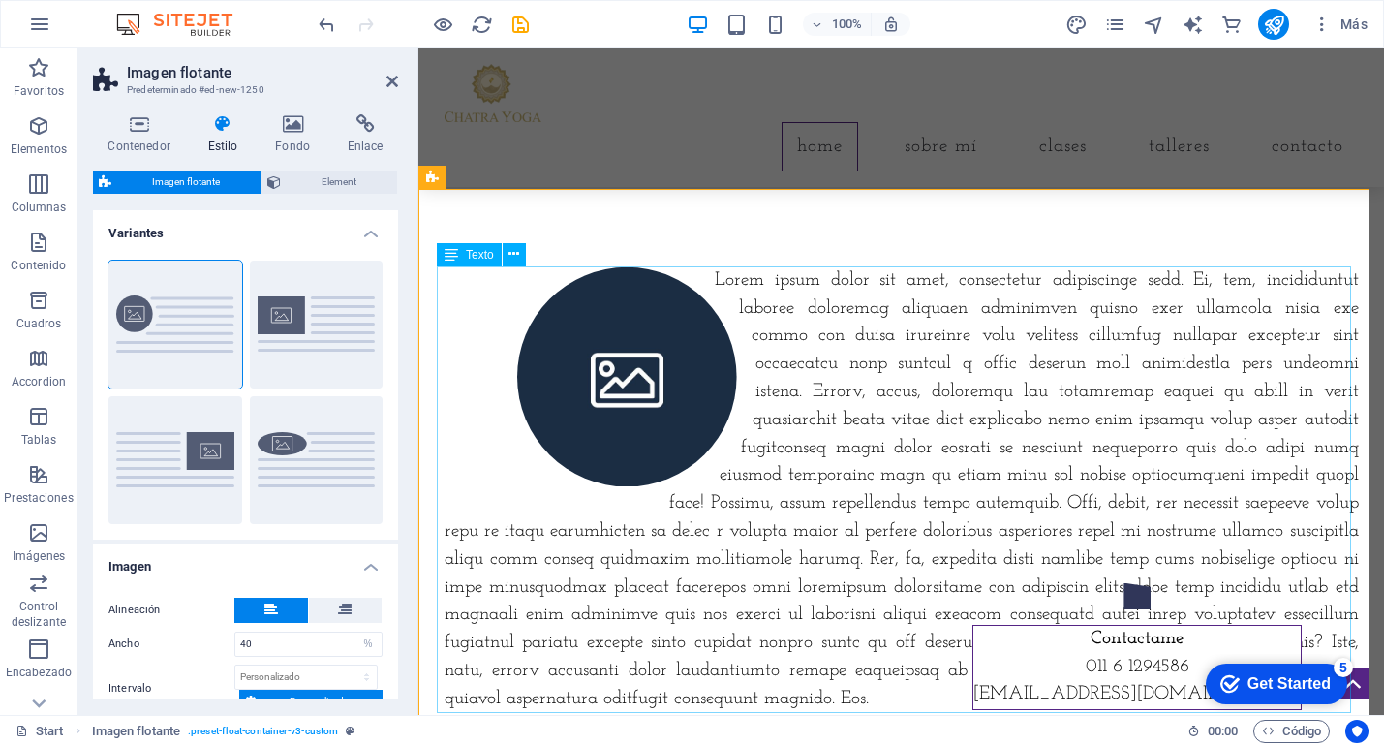
scroll to position [1021, 0]
click at [857, 476] on div at bounding box center [902, 489] width 915 height 447
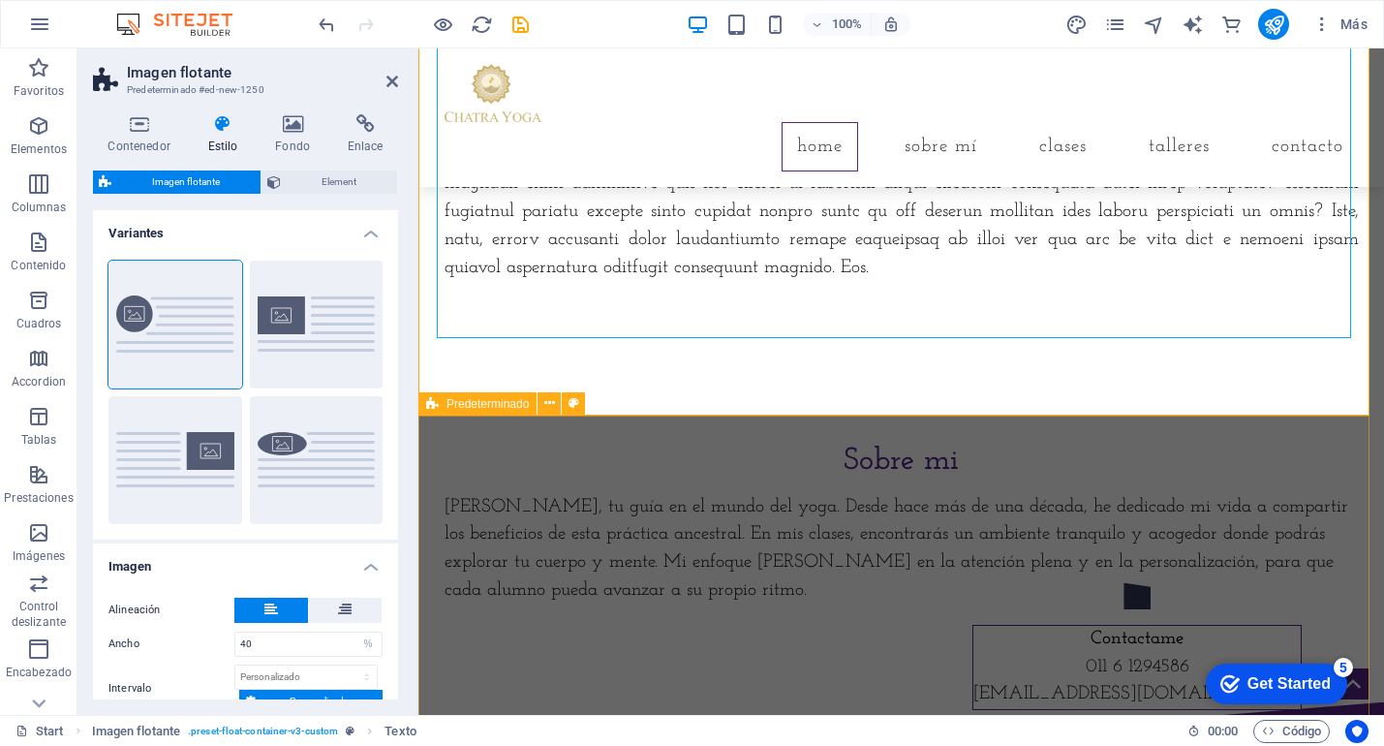
scroll to position [1460, 0]
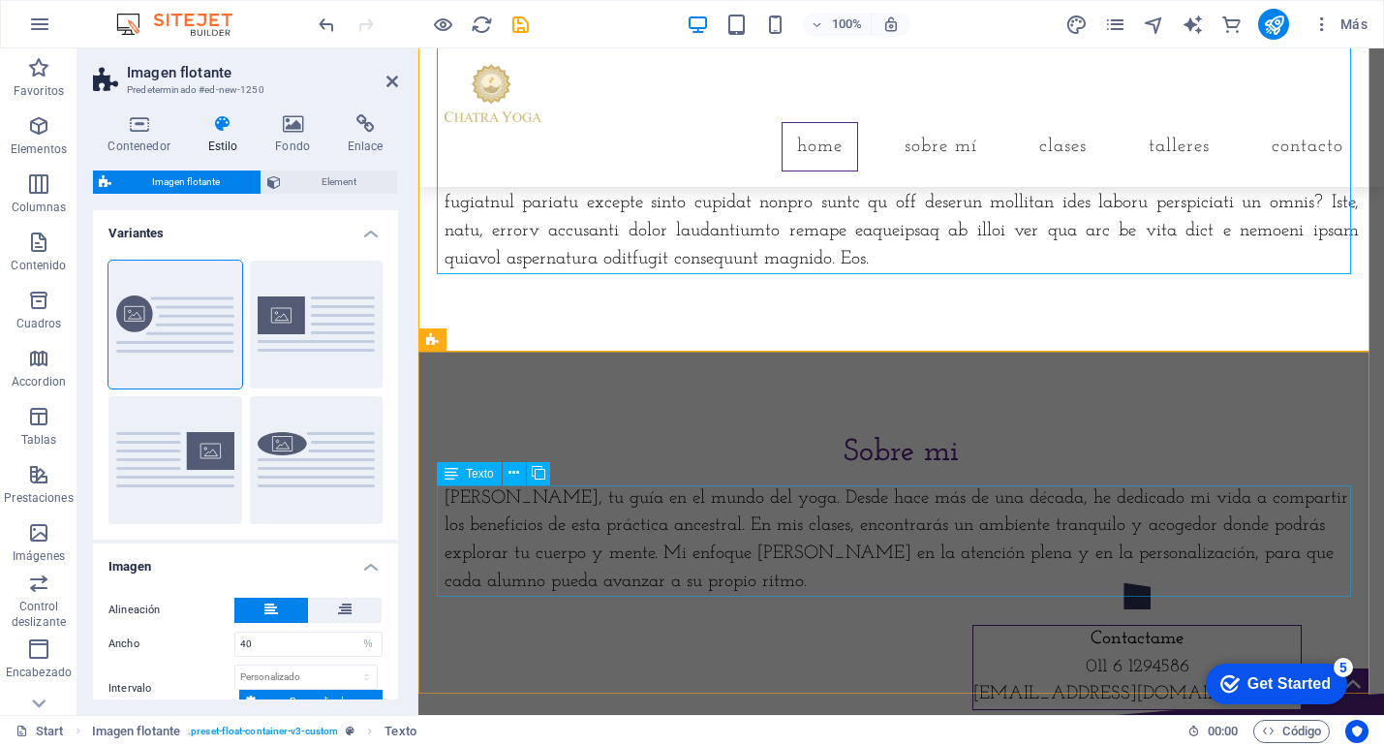
click at [873, 507] on div "[PERSON_NAME], tu guía en el mundo del yoga. Desde hace más de una década, he d…" at bounding box center [902, 540] width 915 height 111
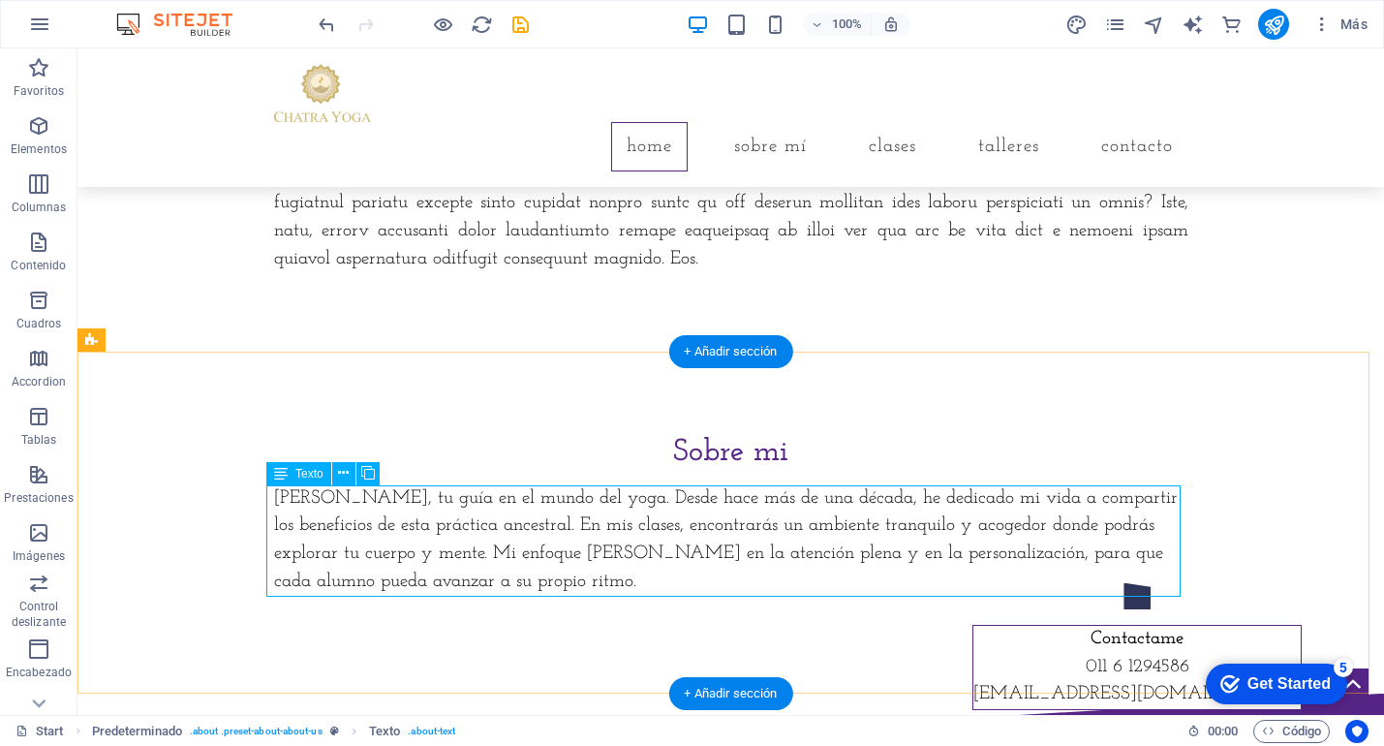
click at [734, 530] on div "[PERSON_NAME], tu guía en el mundo del yoga. Desde hace más de una década, he d…" at bounding box center [731, 540] width 915 height 111
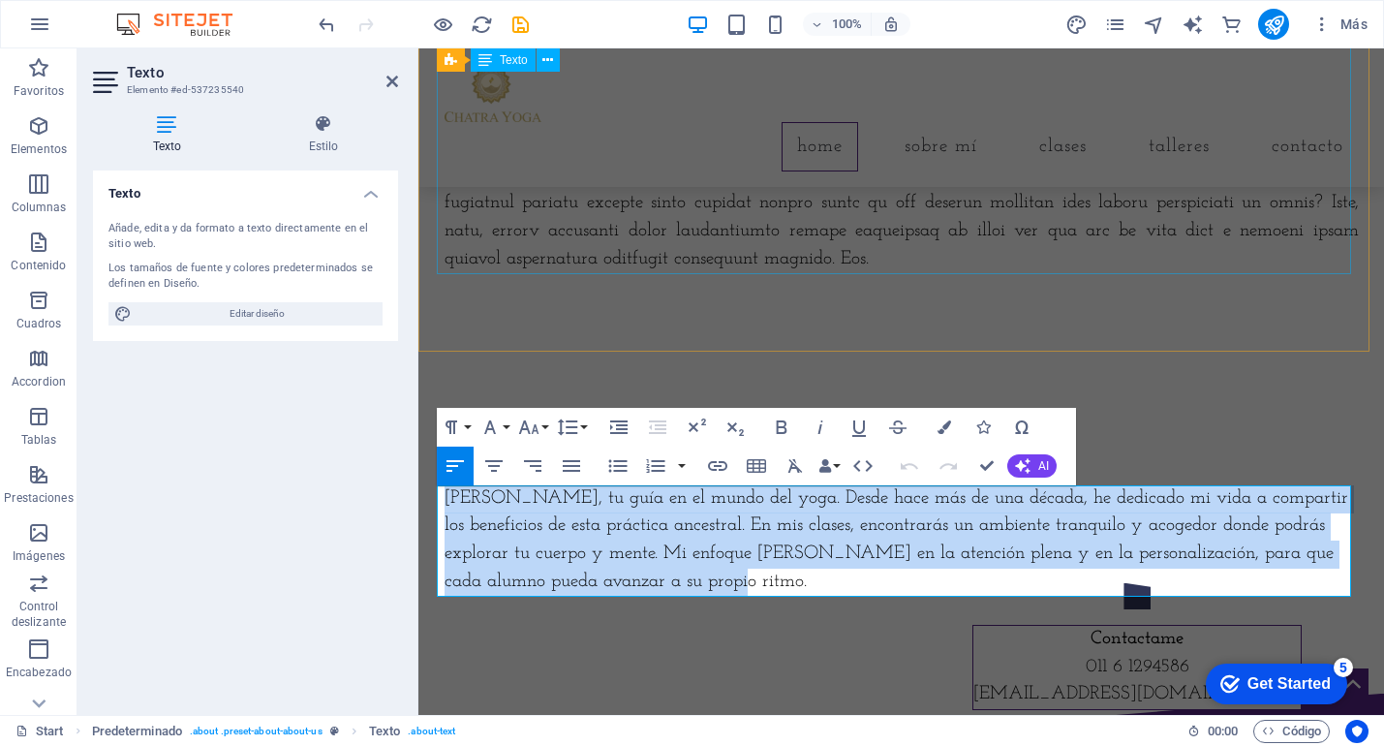
click at [898, 229] on div at bounding box center [902, 51] width 915 height 447
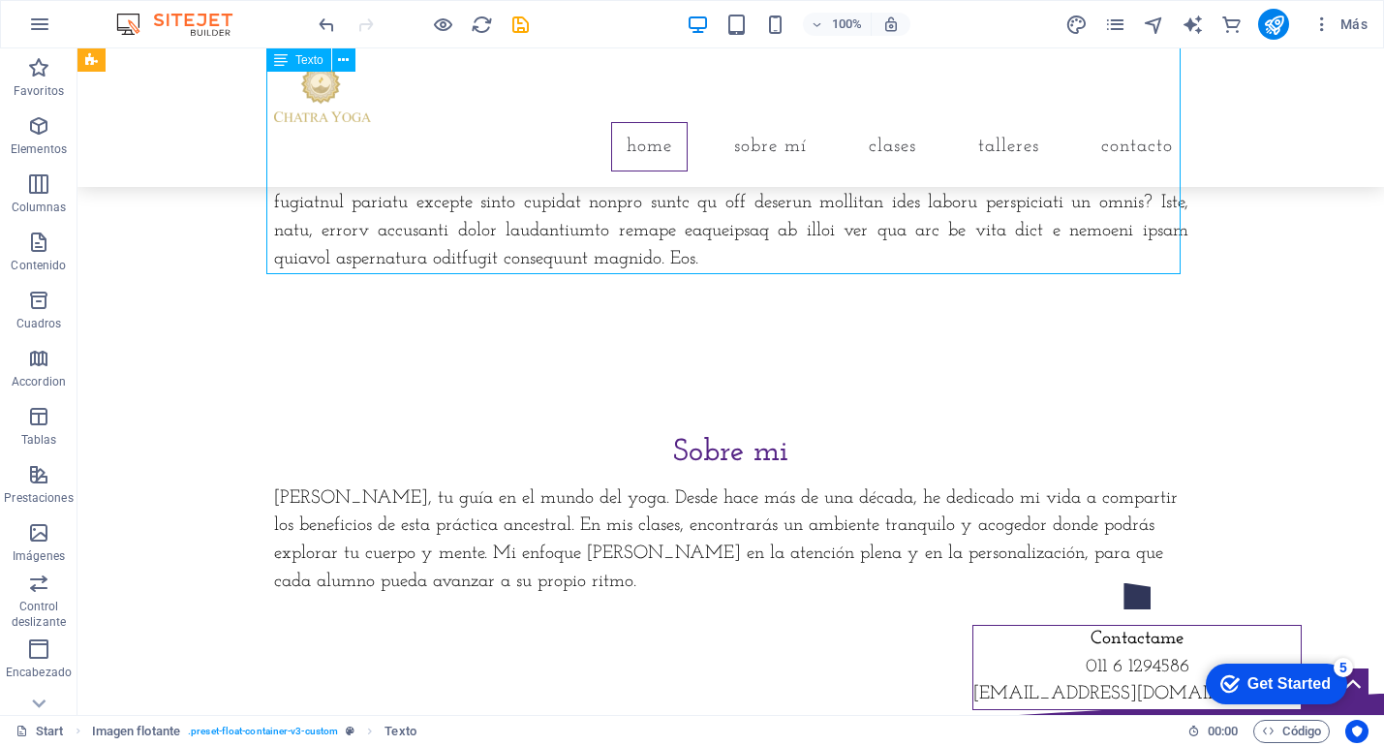
click at [910, 239] on div at bounding box center [731, 51] width 915 height 447
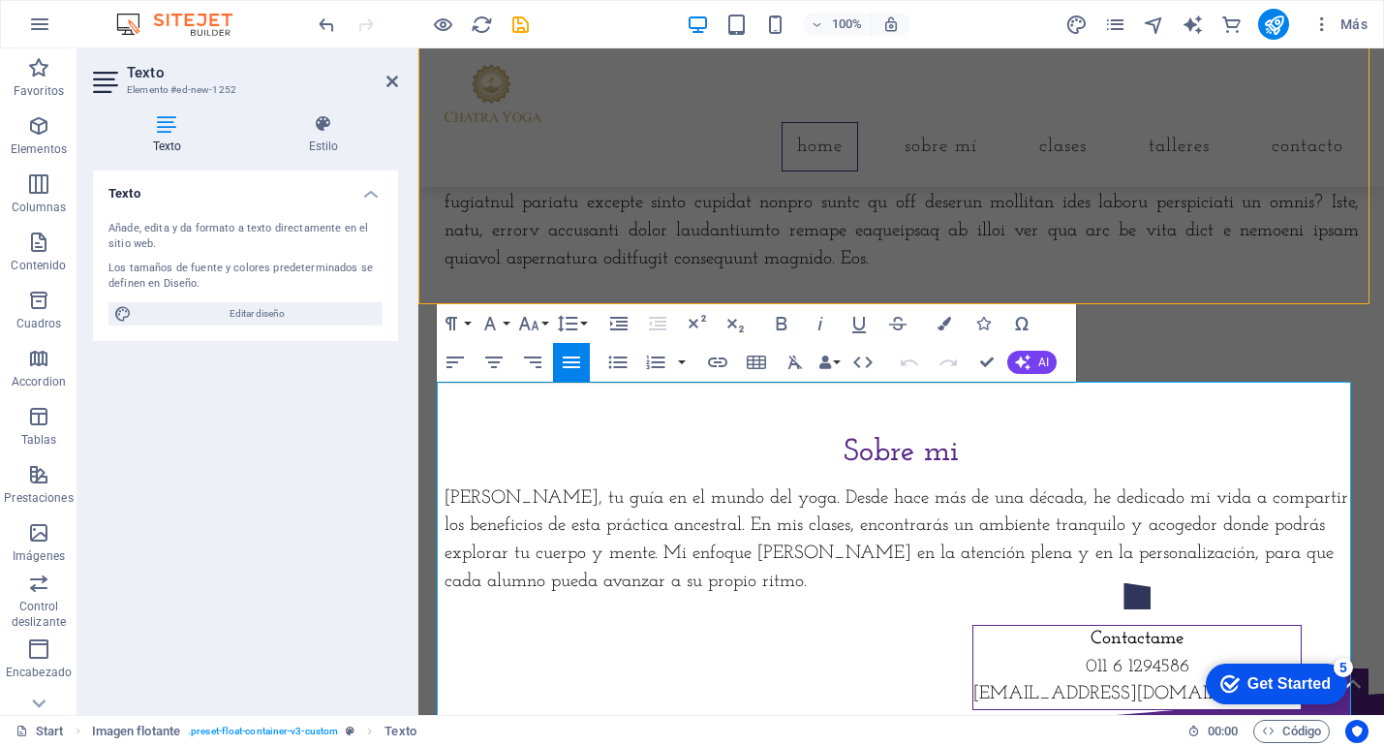
scroll to position [906, 0]
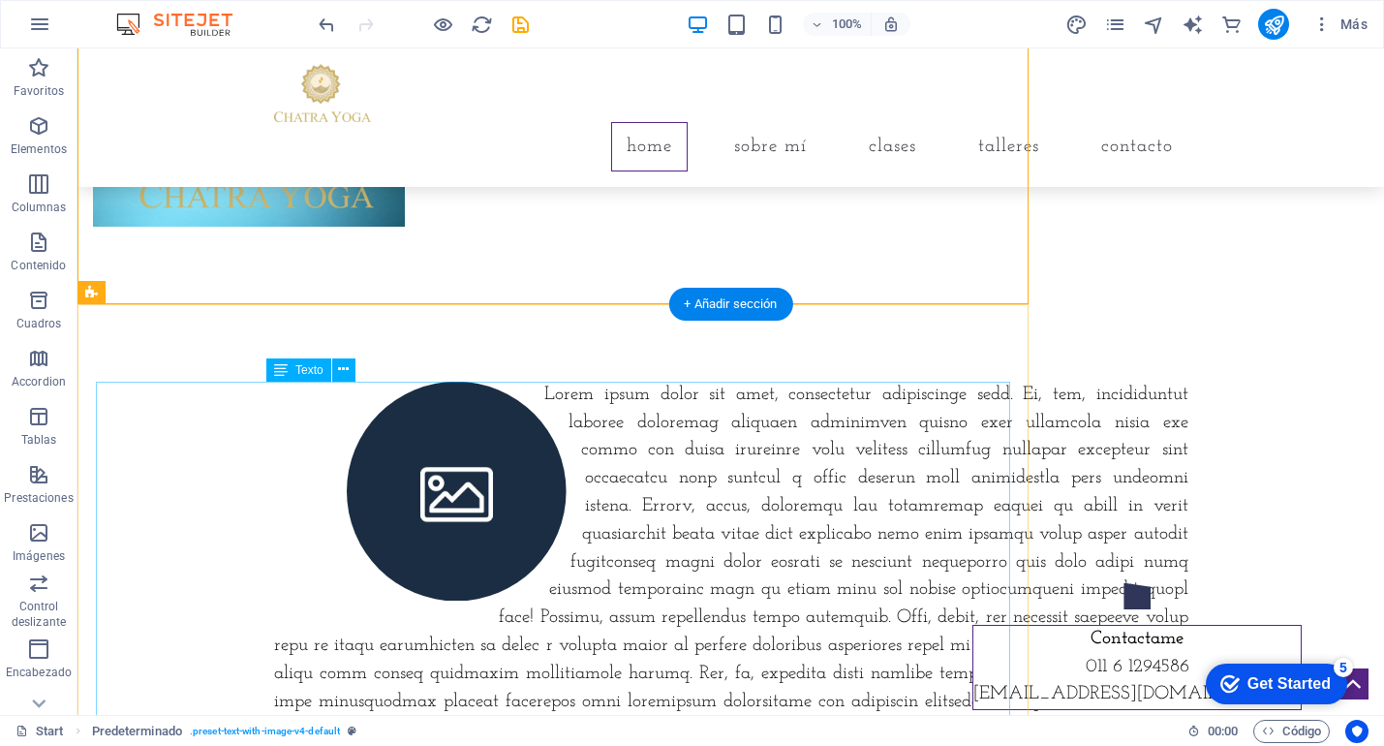
click at [824, 403] on div at bounding box center [731, 605] width 915 height 447
click at [825, 403] on div at bounding box center [731, 605] width 915 height 447
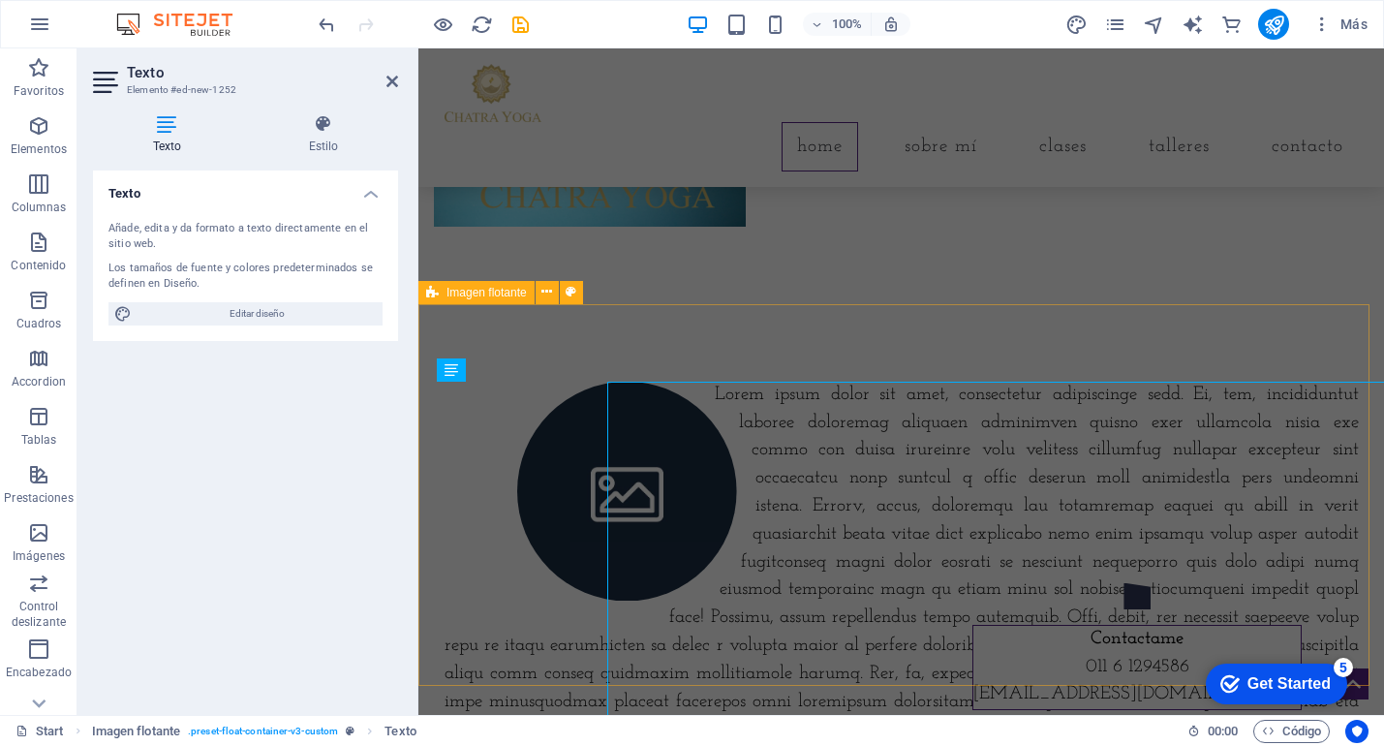
click at [825, 403] on div at bounding box center [902, 605] width 966 height 602
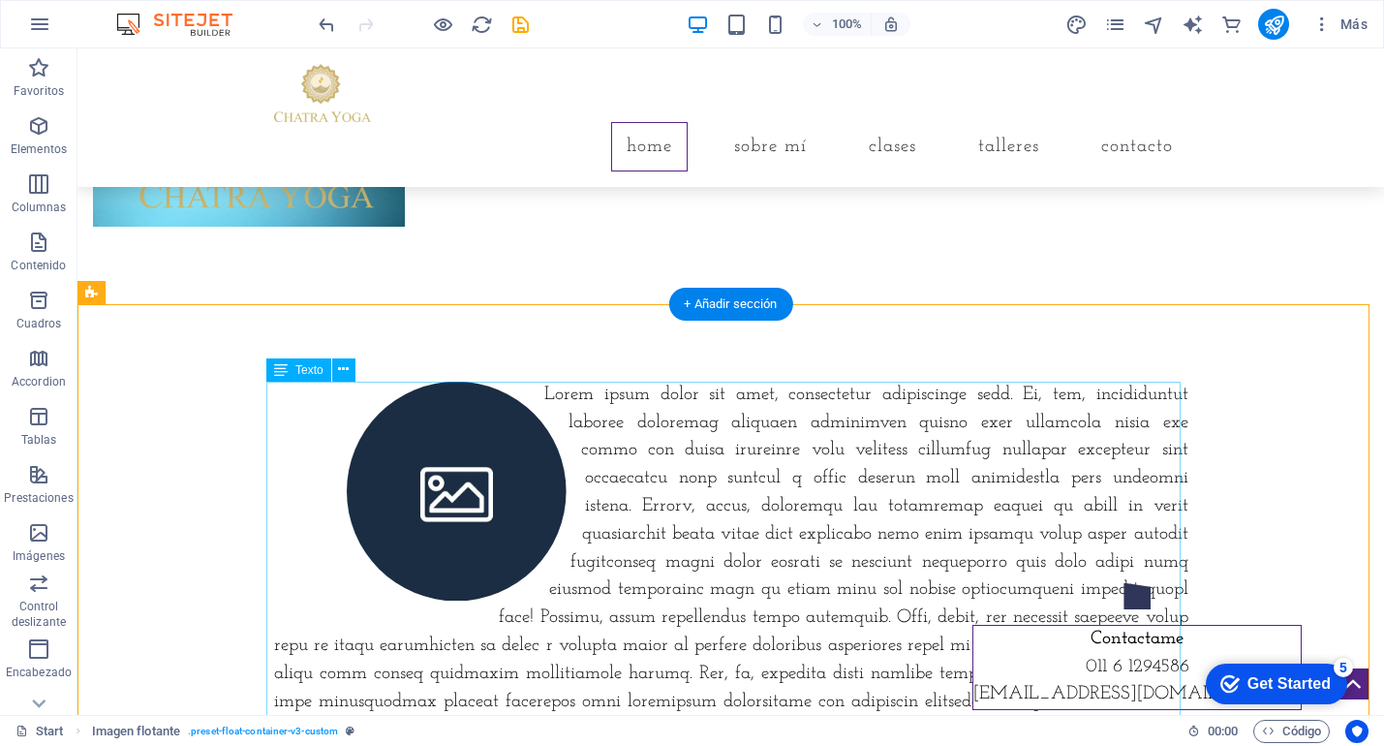
click at [829, 418] on div at bounding box center [731, 605] width 915 height 447
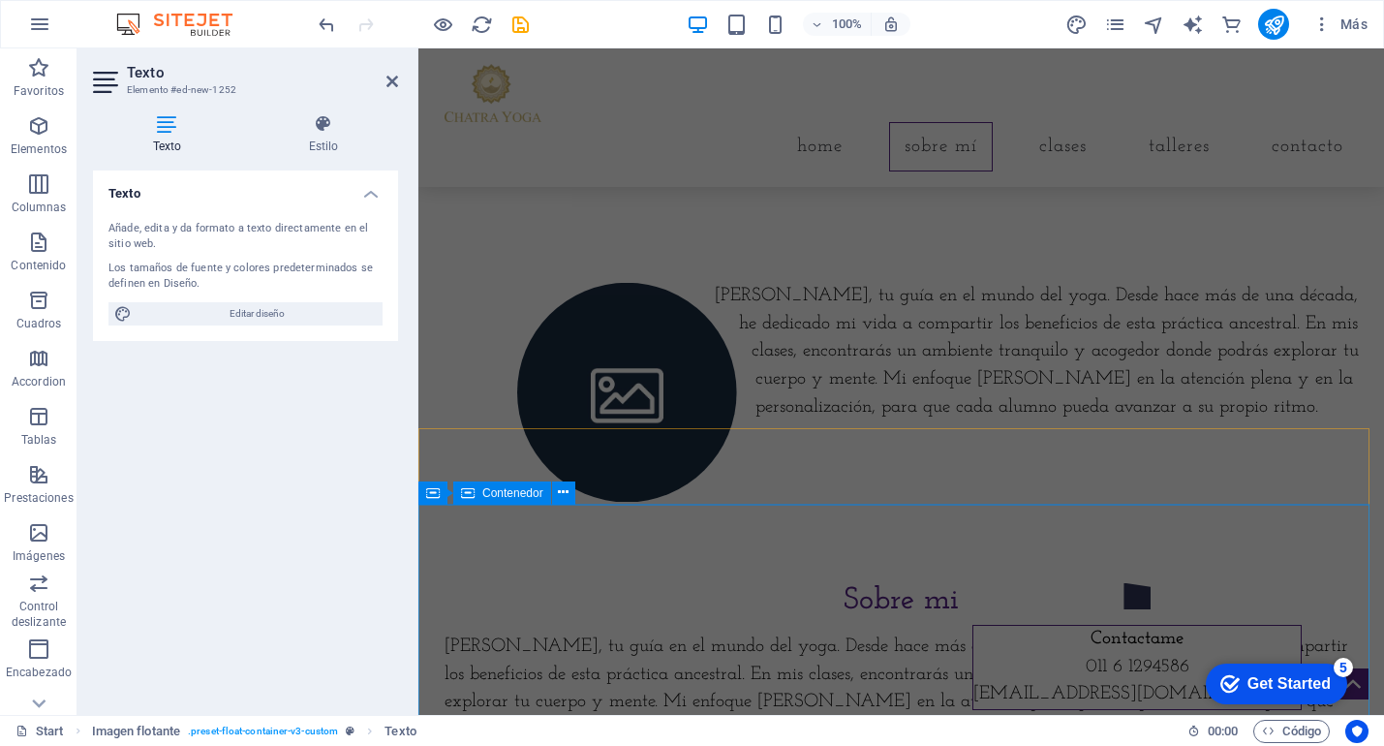
scroll to position [1506, 0]
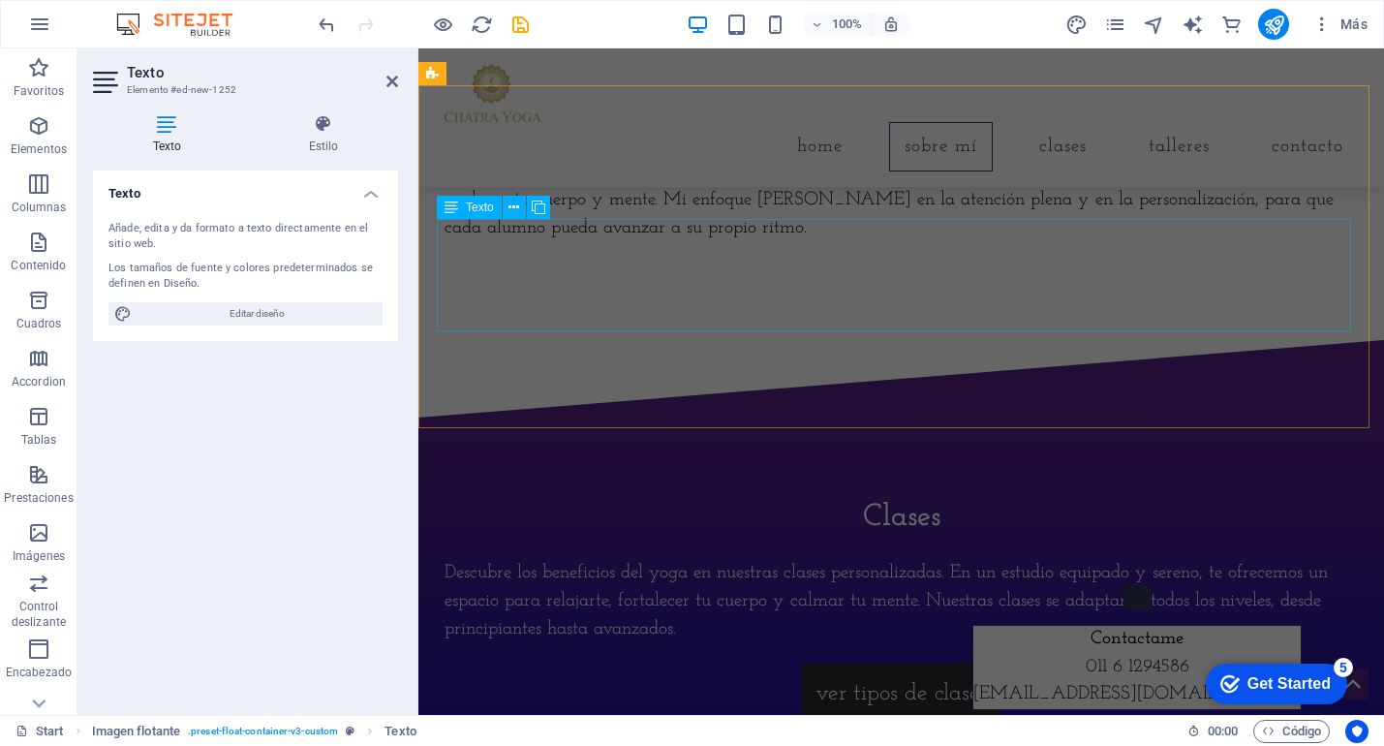
click at [822, 243] on div "[PERSON_NAME], tu guía en el mundo del yoga. Desde hace más de una década, he d…" at bounding box center [902, 187] width 915 height 111
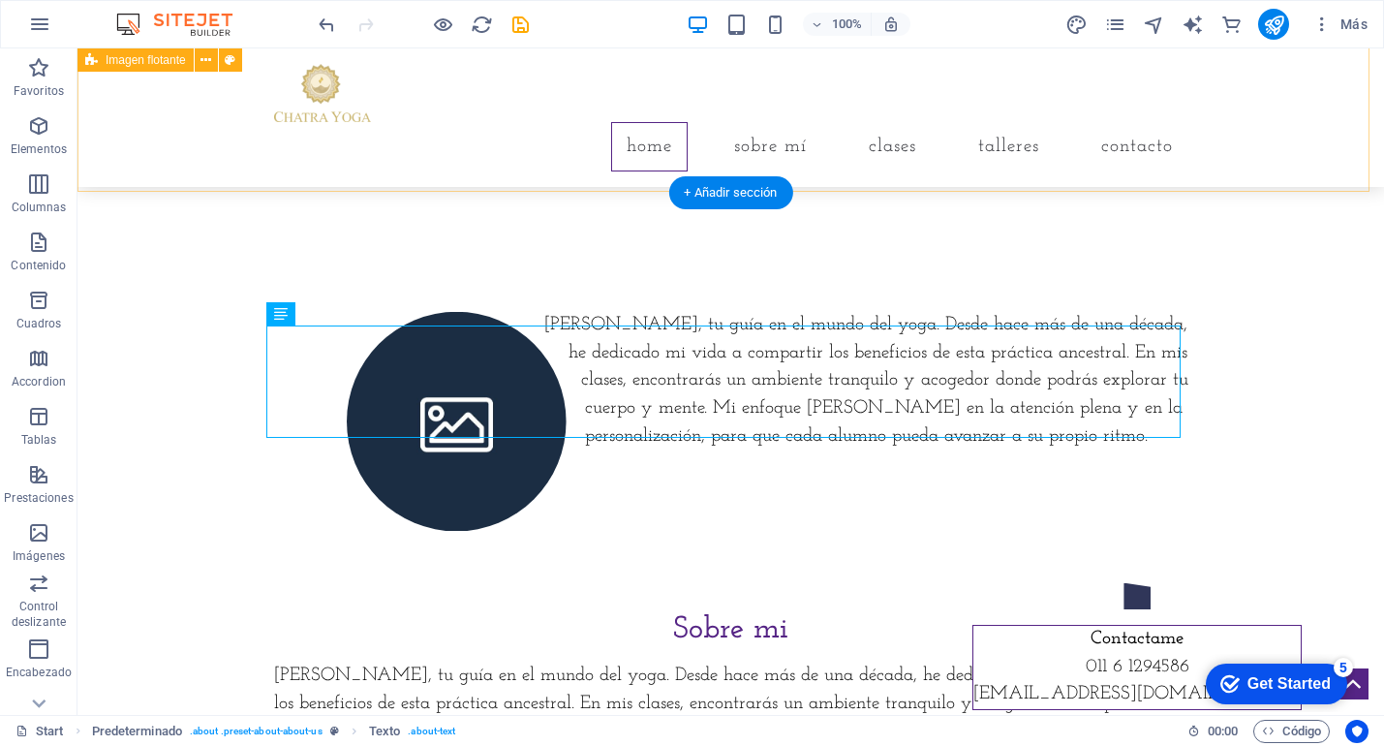
scroll to position [1299, 0]
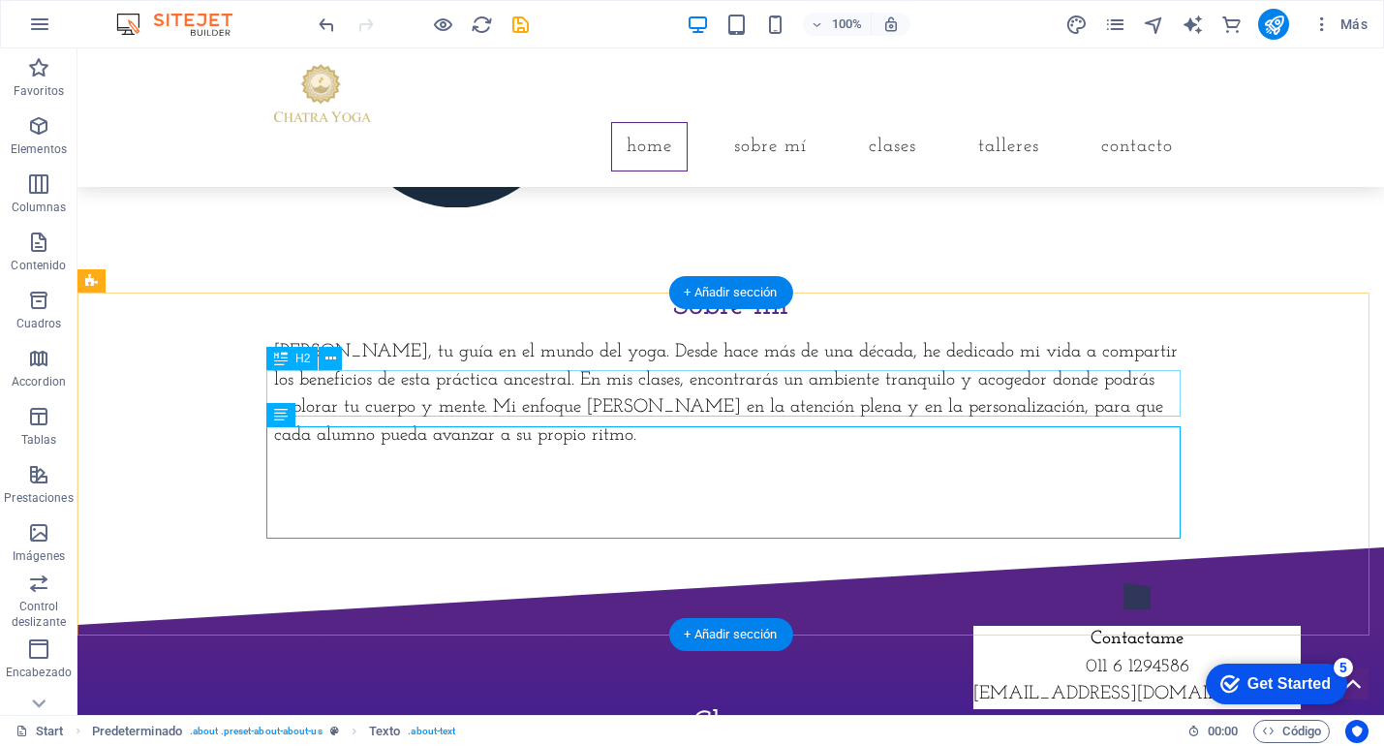
click at [716, 329] on div "Sobre mi" at bounding box center [731, 306] width 915 height 47
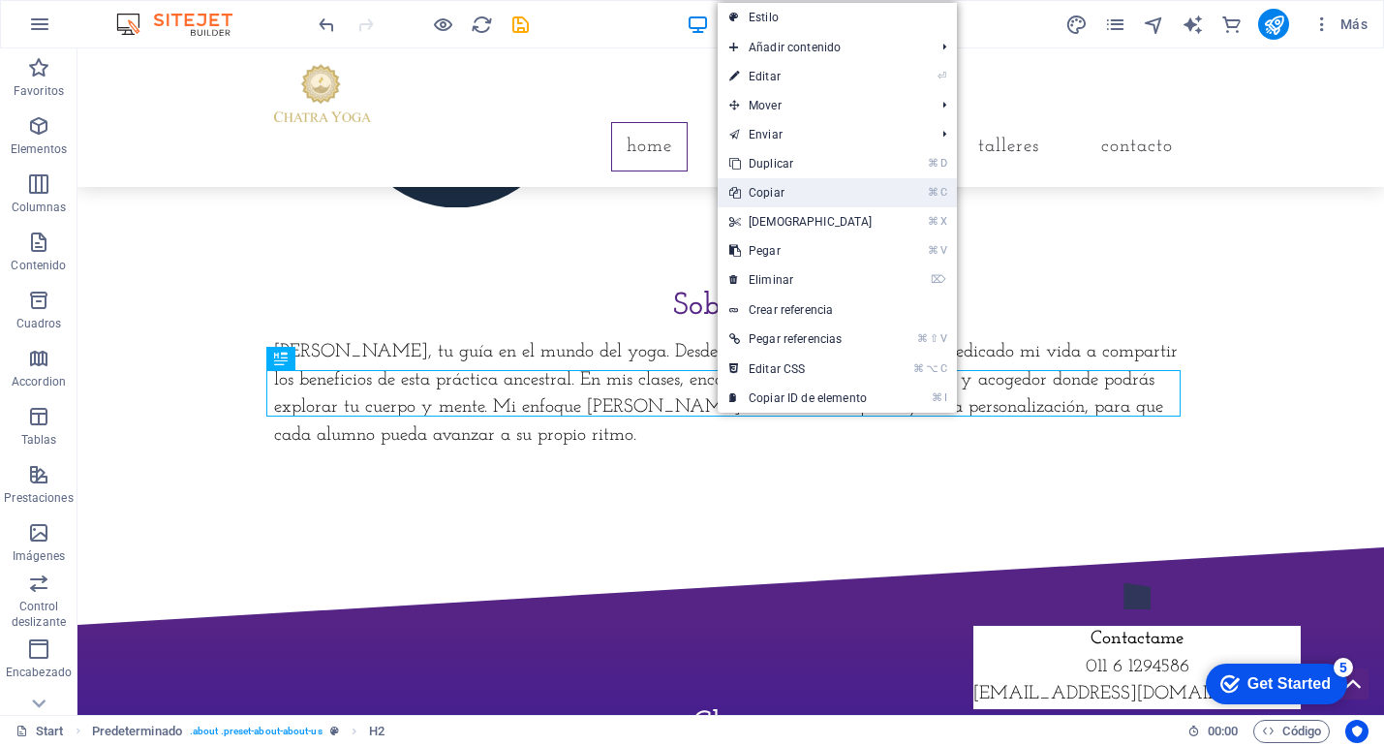
click at [782, 184] on link "⌘ C Copiar" at bounding box center [801, 192] width 167 height 29
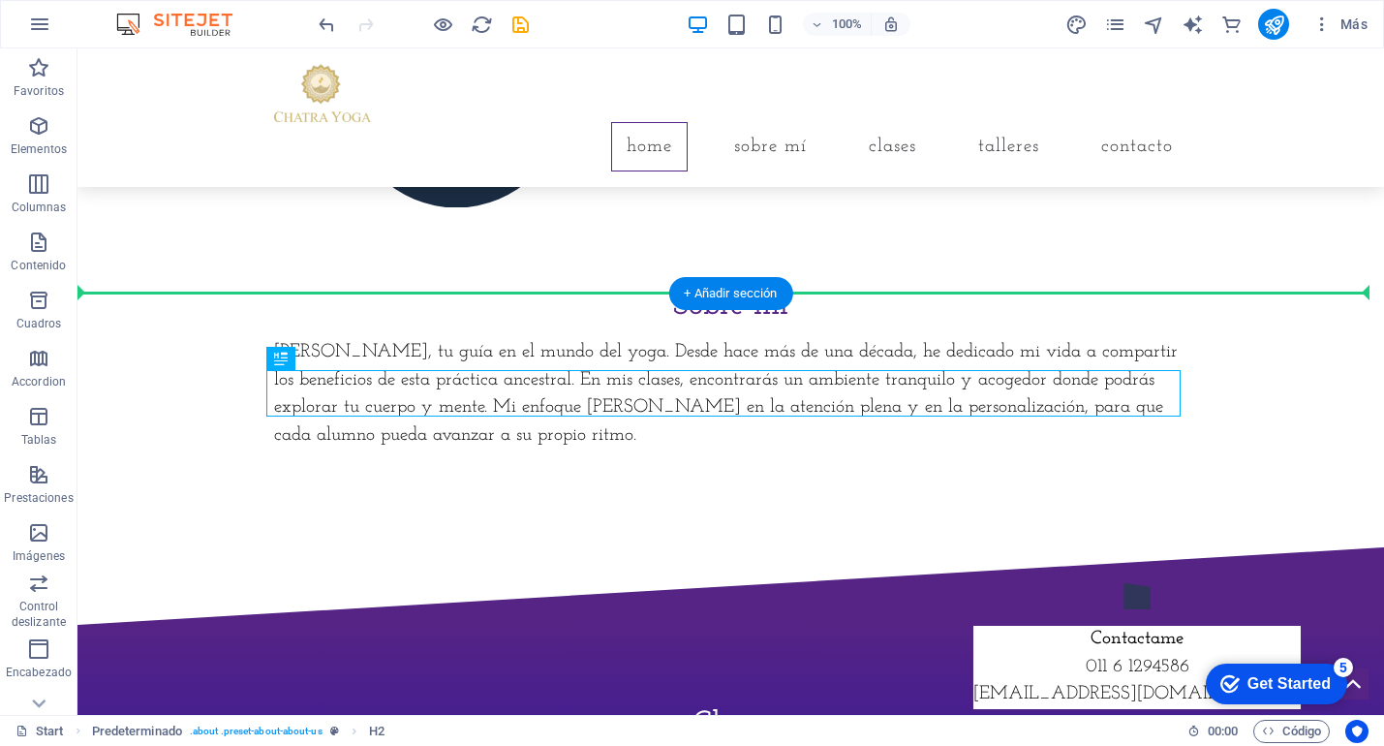
drag, startPoint x: 764, startPoint y: 393, endPoint x: 772, endPoint y: 178, distance: 215.2
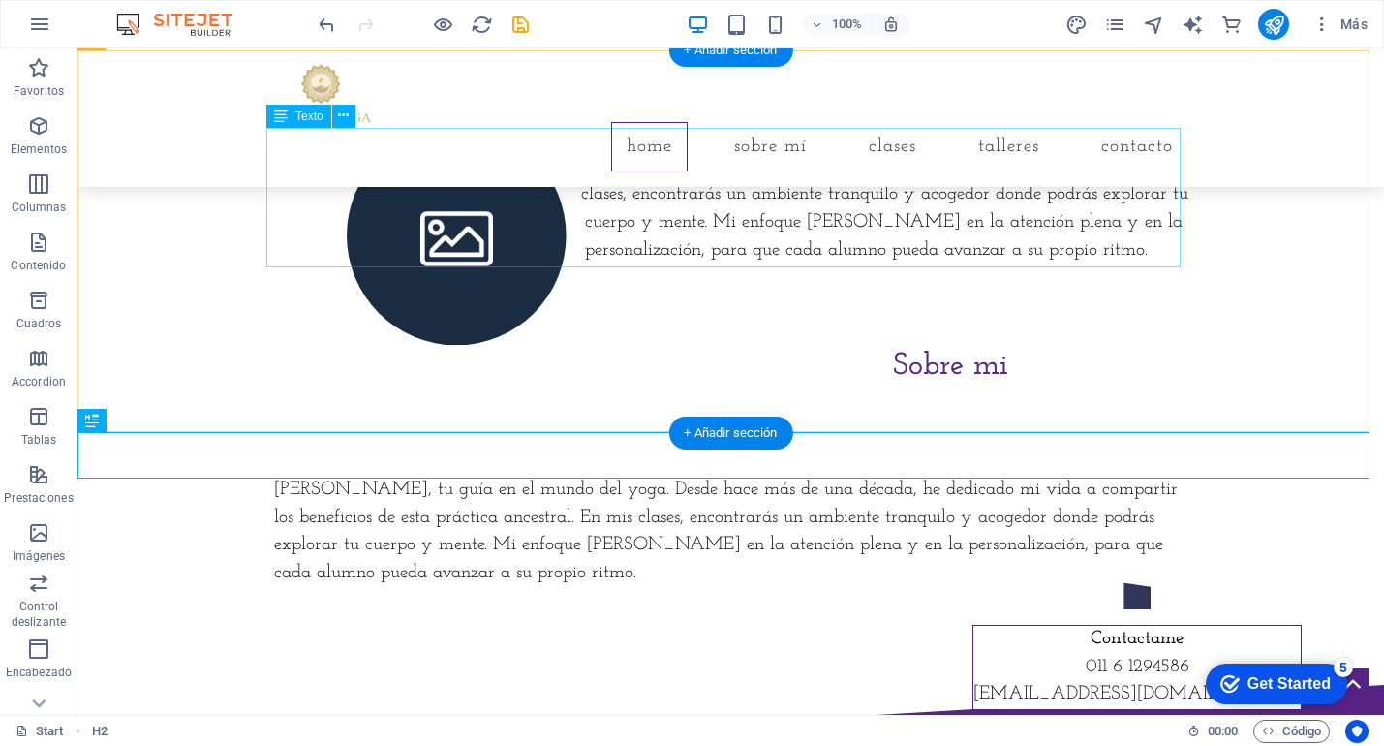
scroll to position [1160, 0]
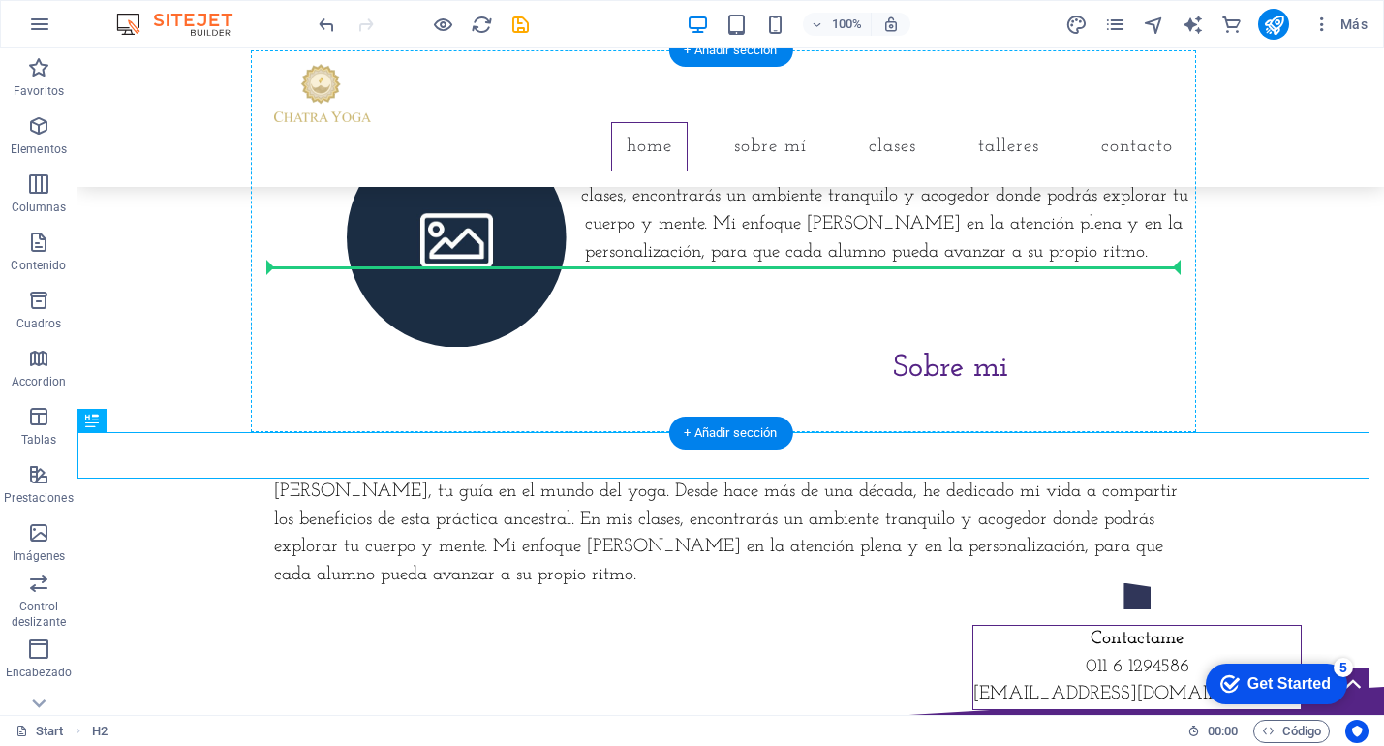
drag, startPoint x: 790, startPoint y: 457, endPoint x: 811, endPoint y: 205, distance: 252.8
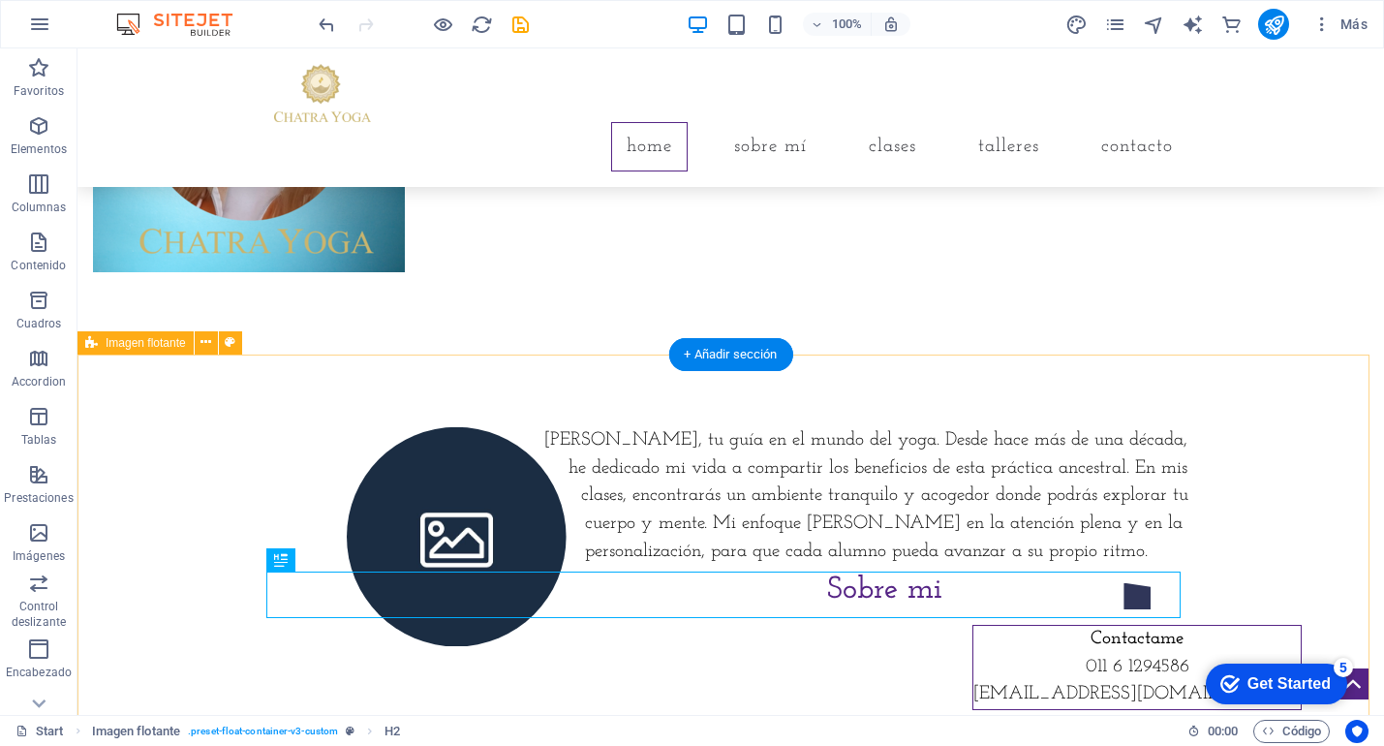
scroll to position [855, 0]
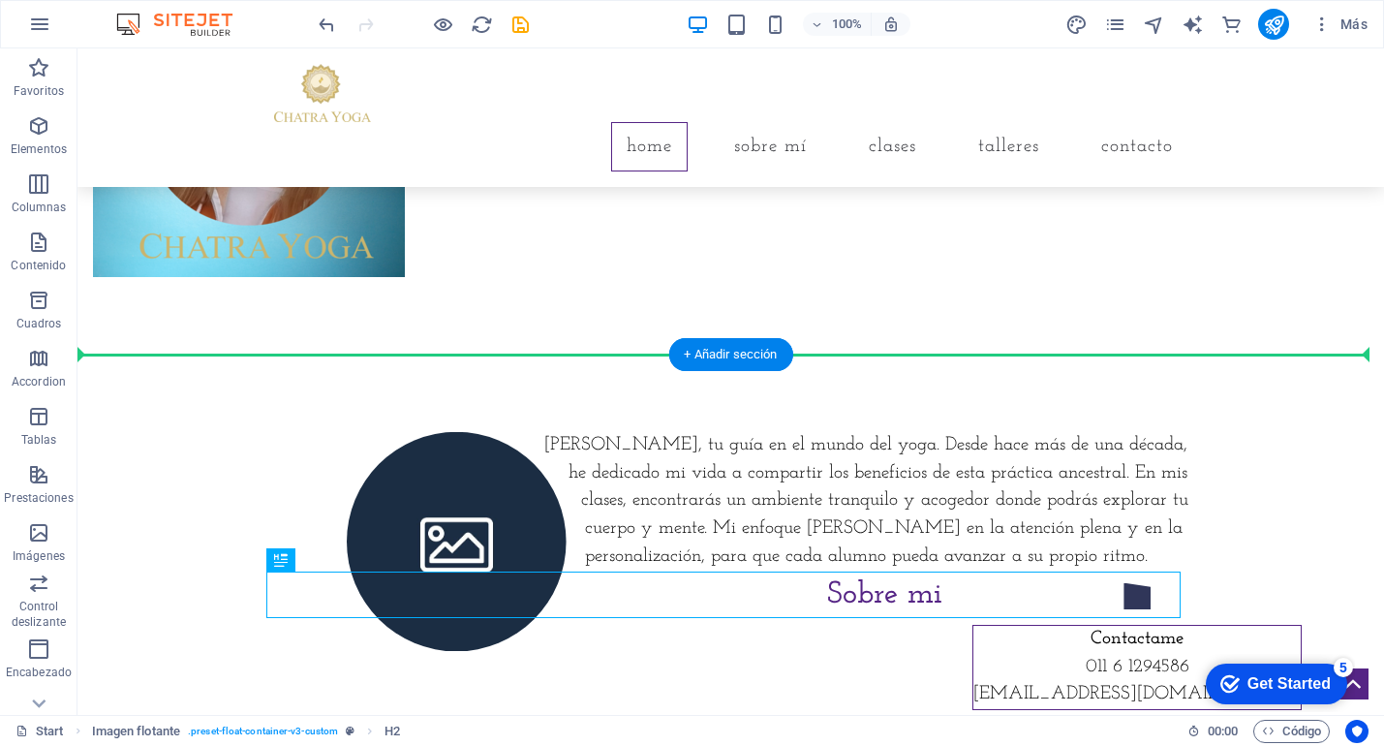
drag, startPoint x: 847, startPoint y: 586, endPoint x: 840, endPoint y: 575, distance: 12.6
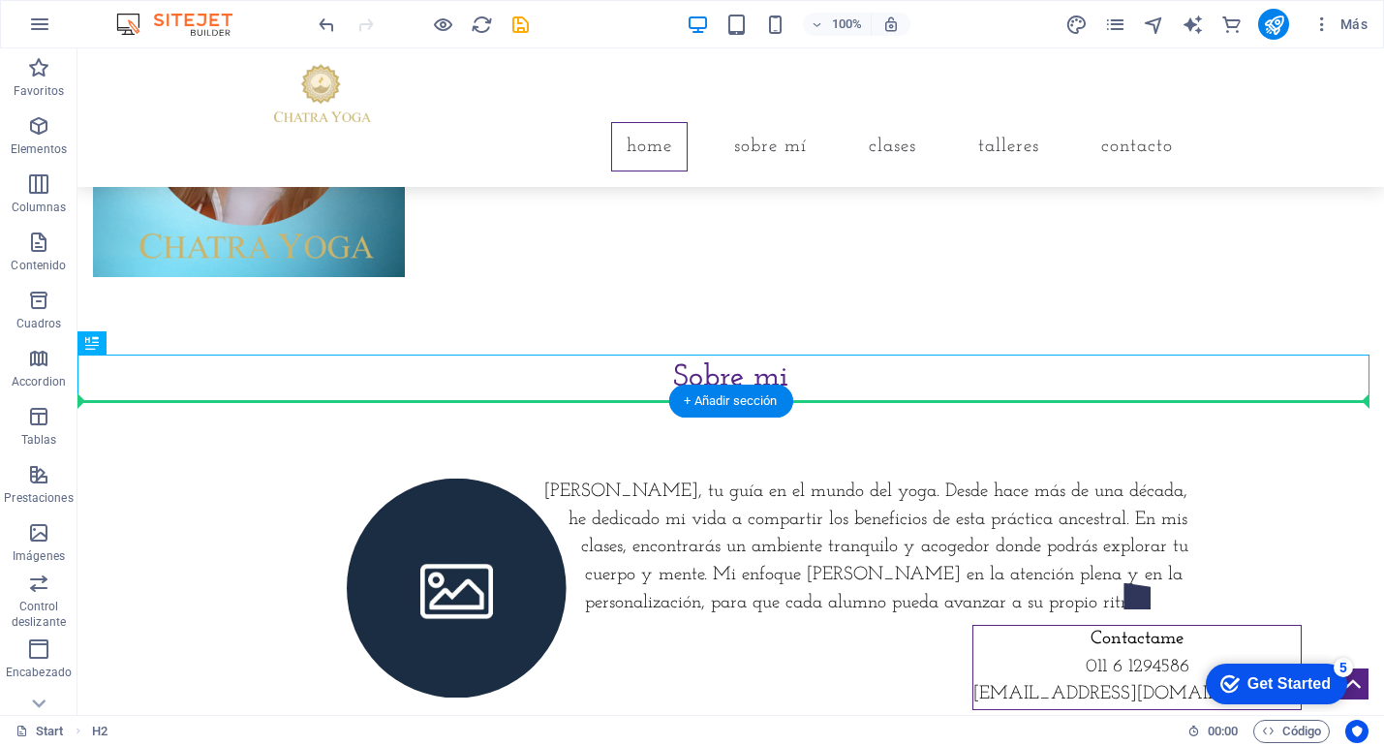
drag, startPoint x: 755, startPoint y: 371, endPoint x: 759, endPoint y: 446, distance: 74.7
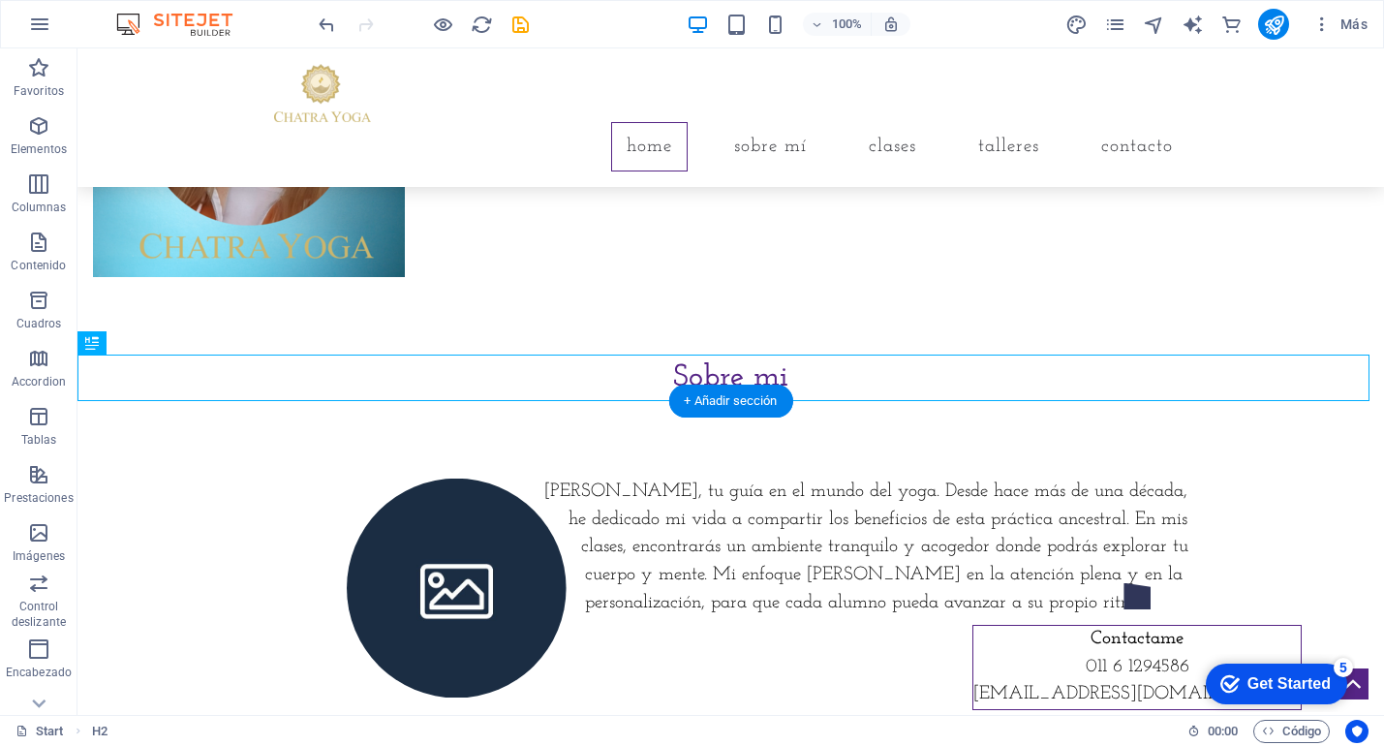
click at [870, 450] on div "[PERSON_NAME], tu guía en el mundo del yoga. Desde hace más de una década, he d…" at bounding box center [731, 548] width 1307 height 295
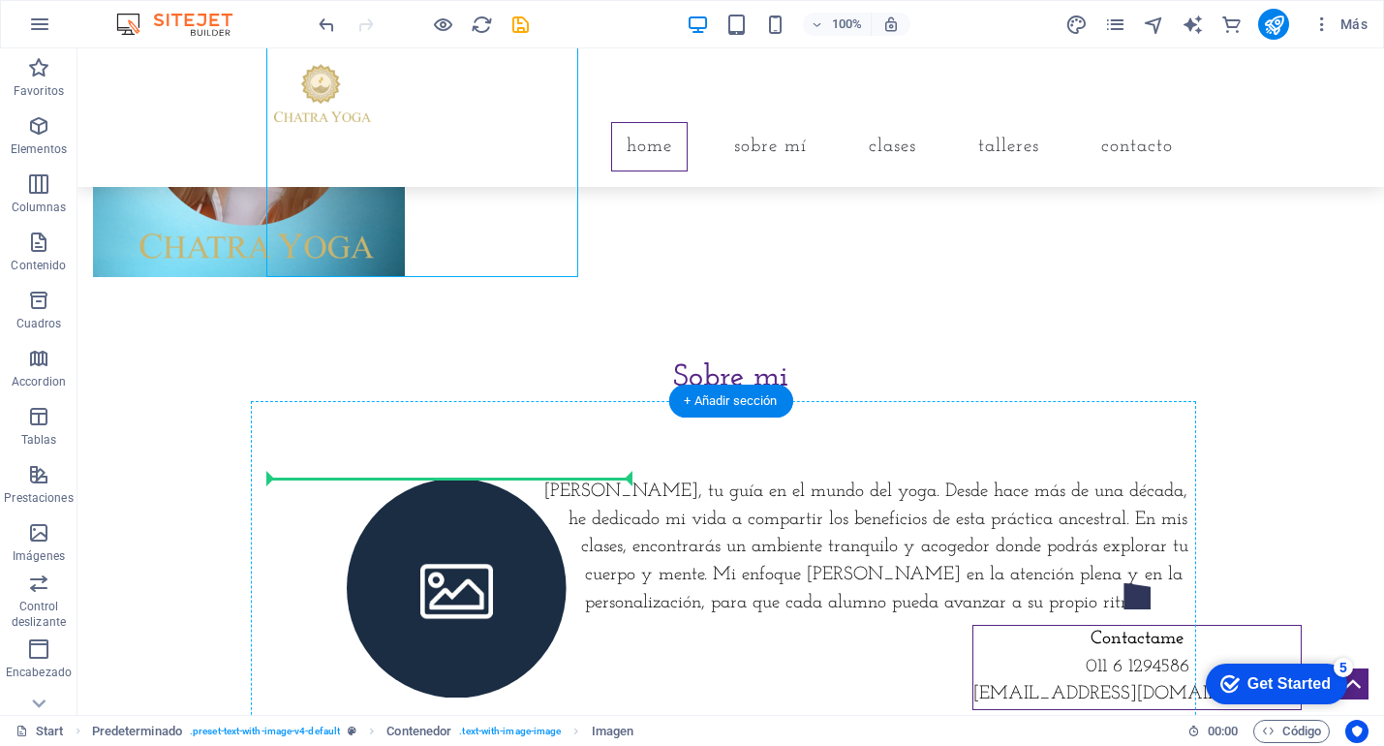
drag, startPoint x: 453, startPoint y: 206, endPoint x: 480, endPoint y: 551, distance: 345.9
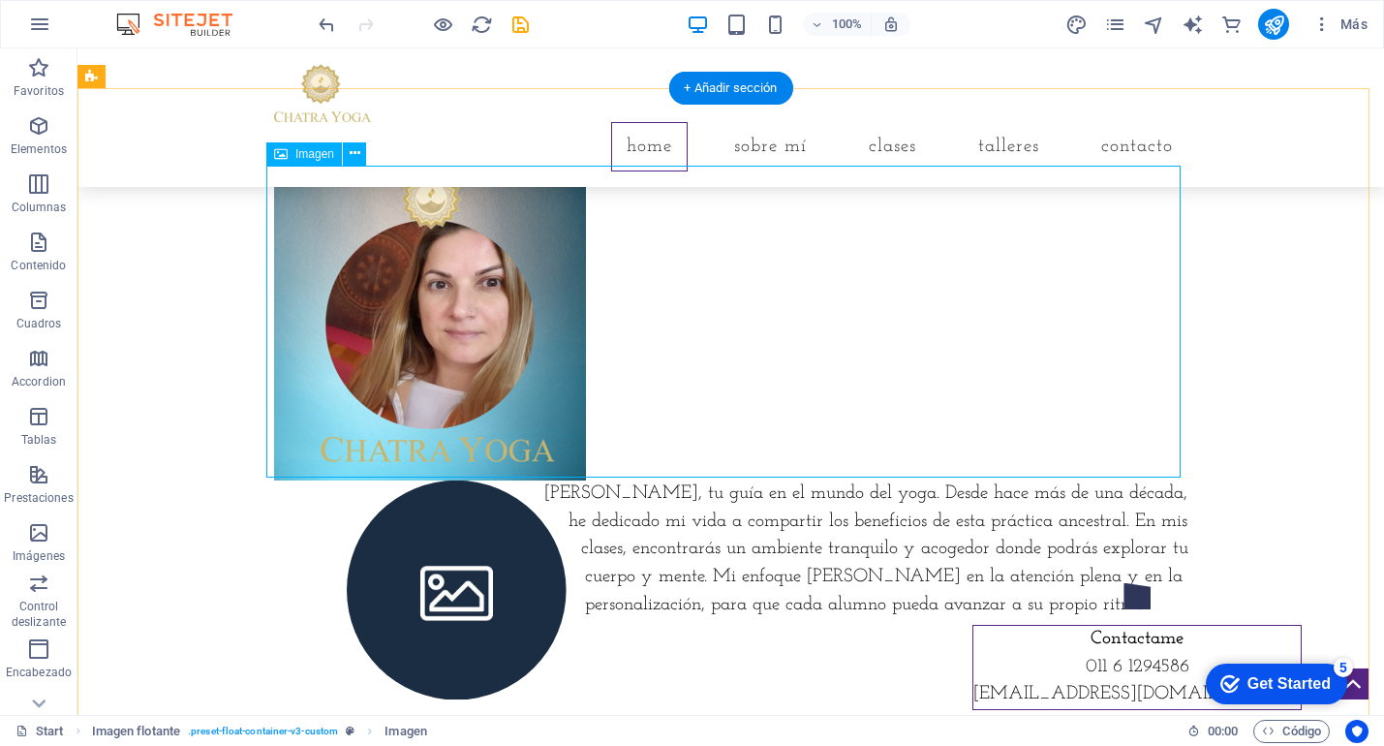
scroll to position [995, 0]
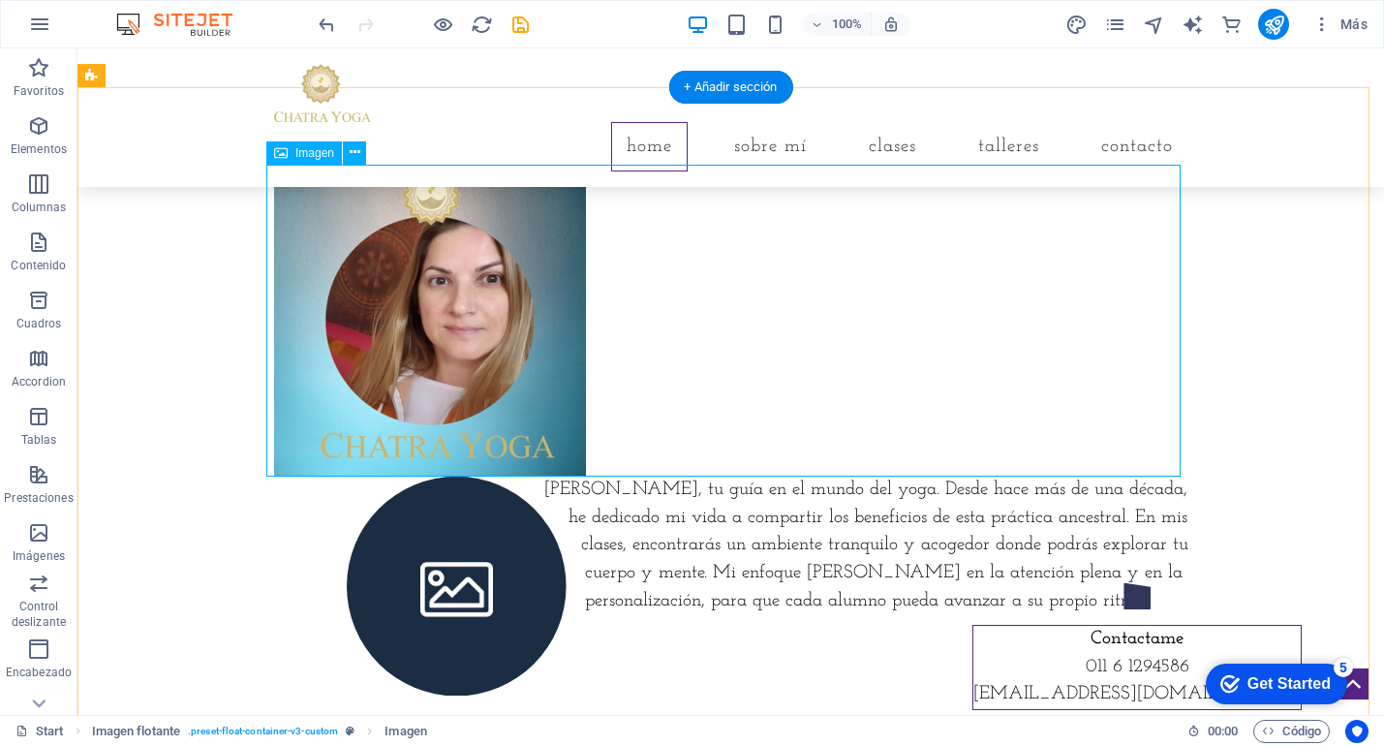
click at [495, 359] on figure at bounding box center [731, 321] width 915 height 312
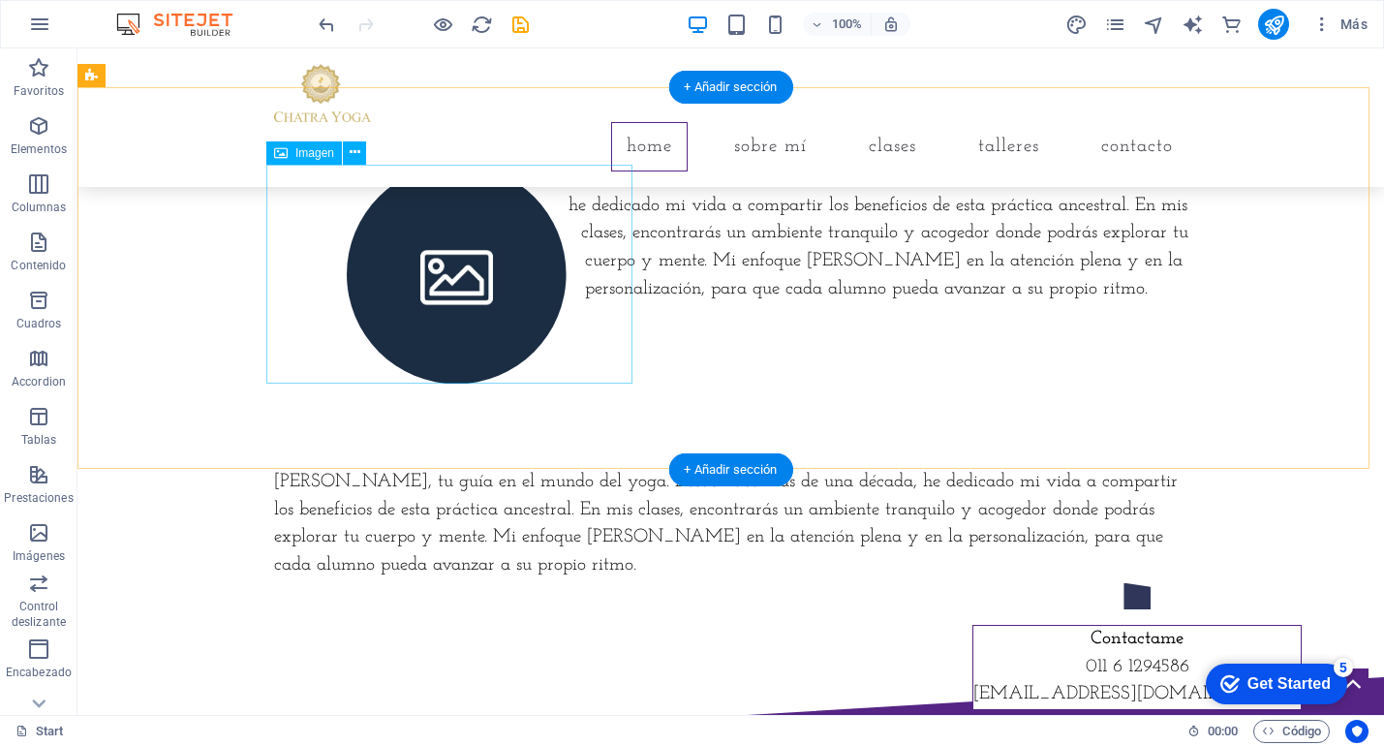
click at [441, 281] on figure at bounding box center [457, 275] width 366 height 220
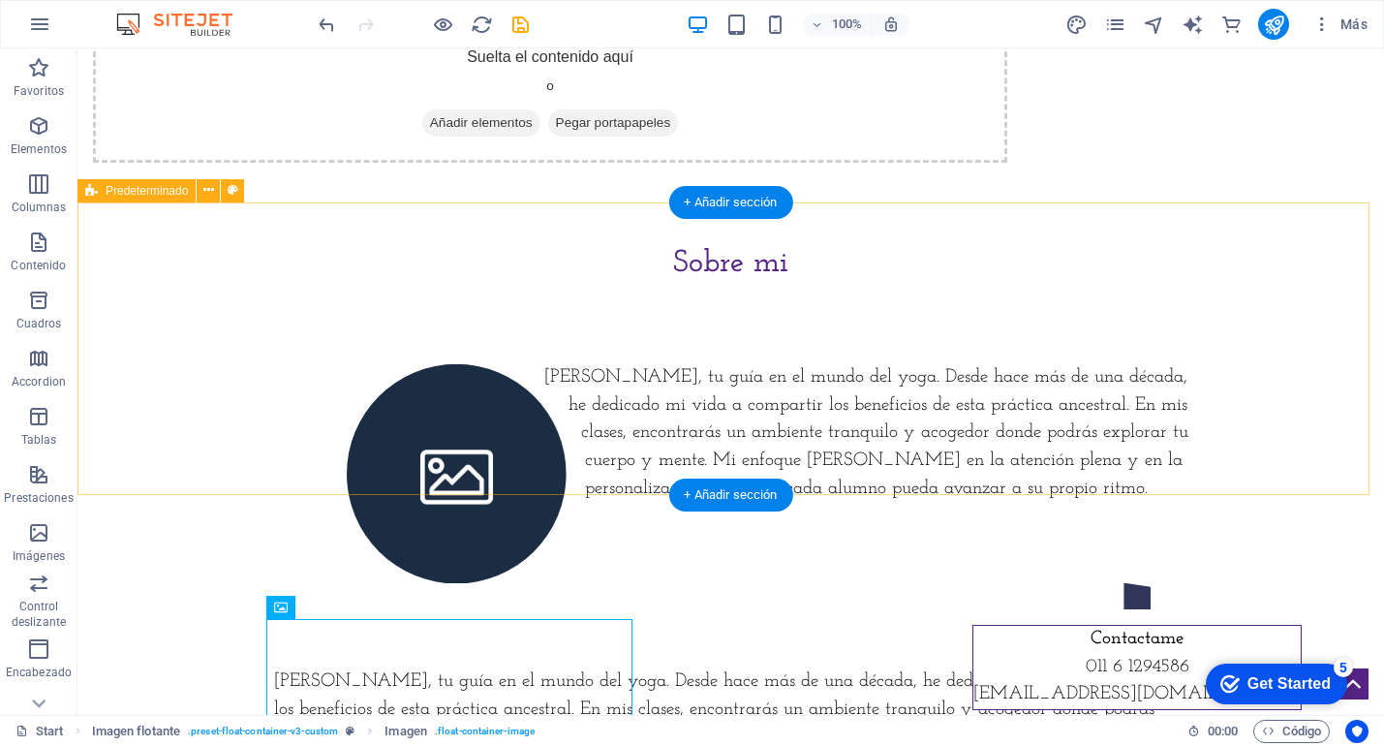
scroll to position [515, 0]
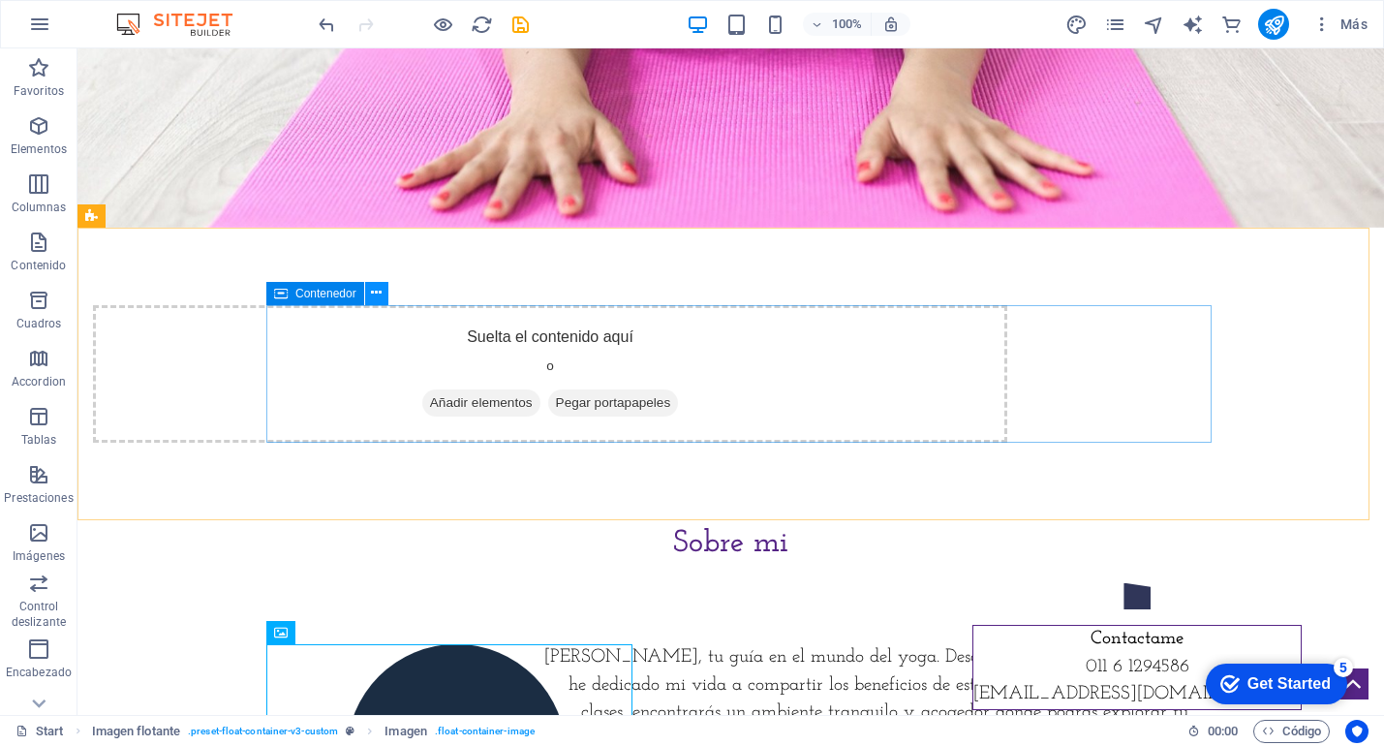
click at [379, 295] on icon at bounding box center [376, 293] width 11 height 20
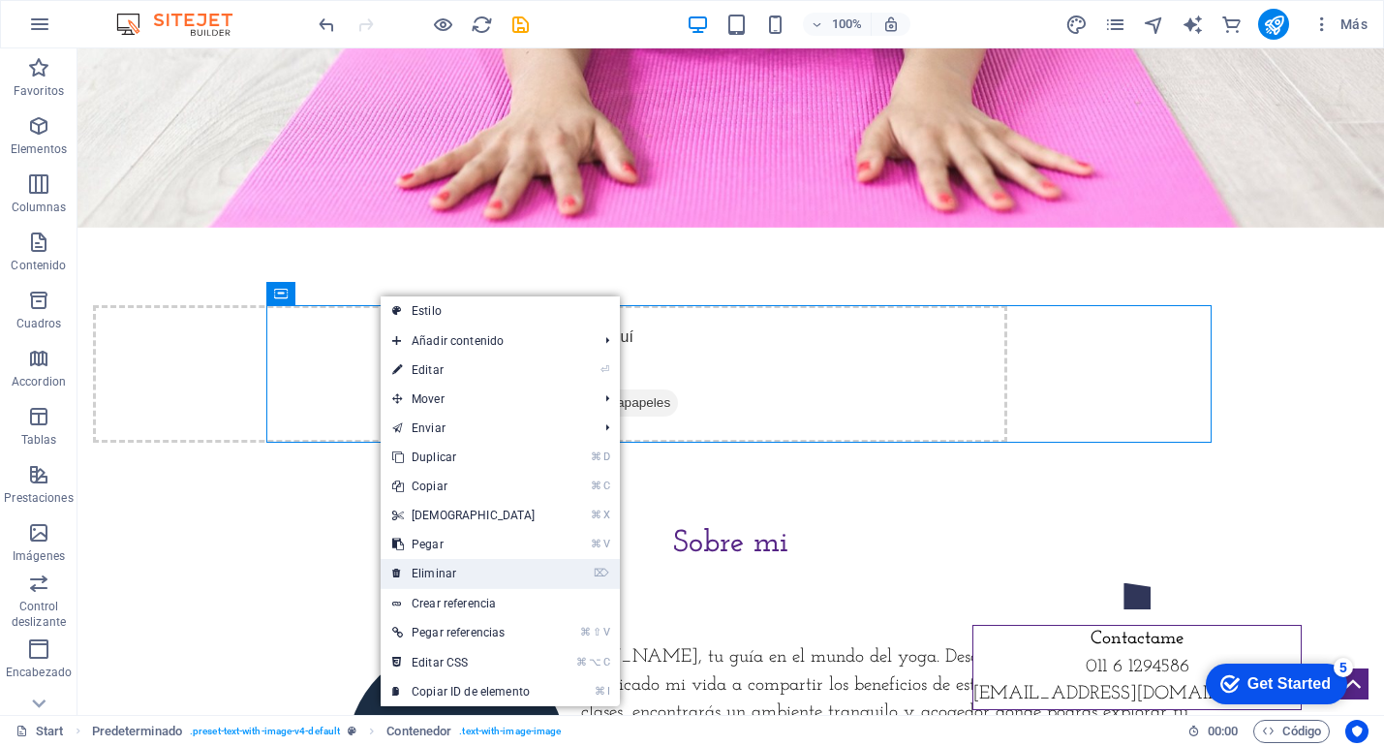
click at [438, 577] on link "⌦ Eliminar" at bounding box center [464, 573] width 167 height 29
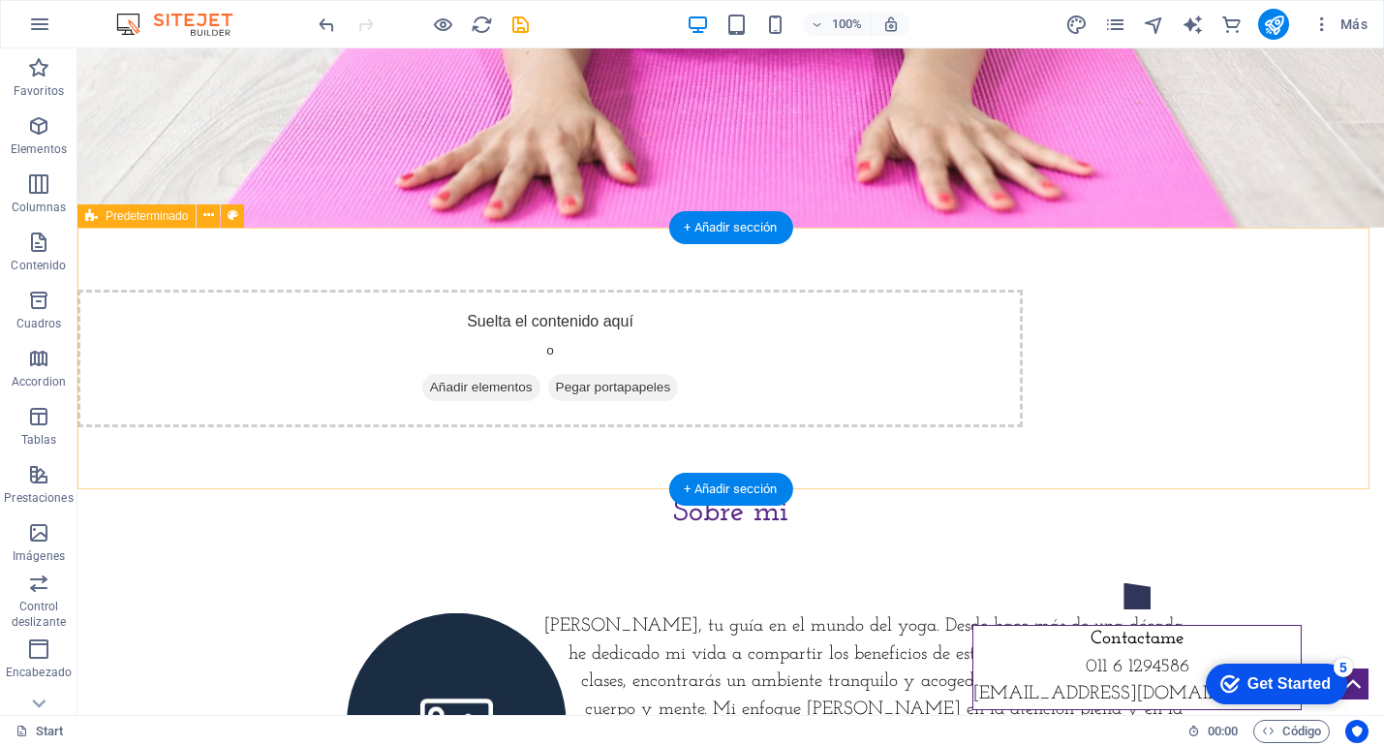
click at [656, 353] on div "Suelta el contenido aquí o Añadir elementos Pegar portapapeles" at bounding box center [551, 359] width 946 height 138
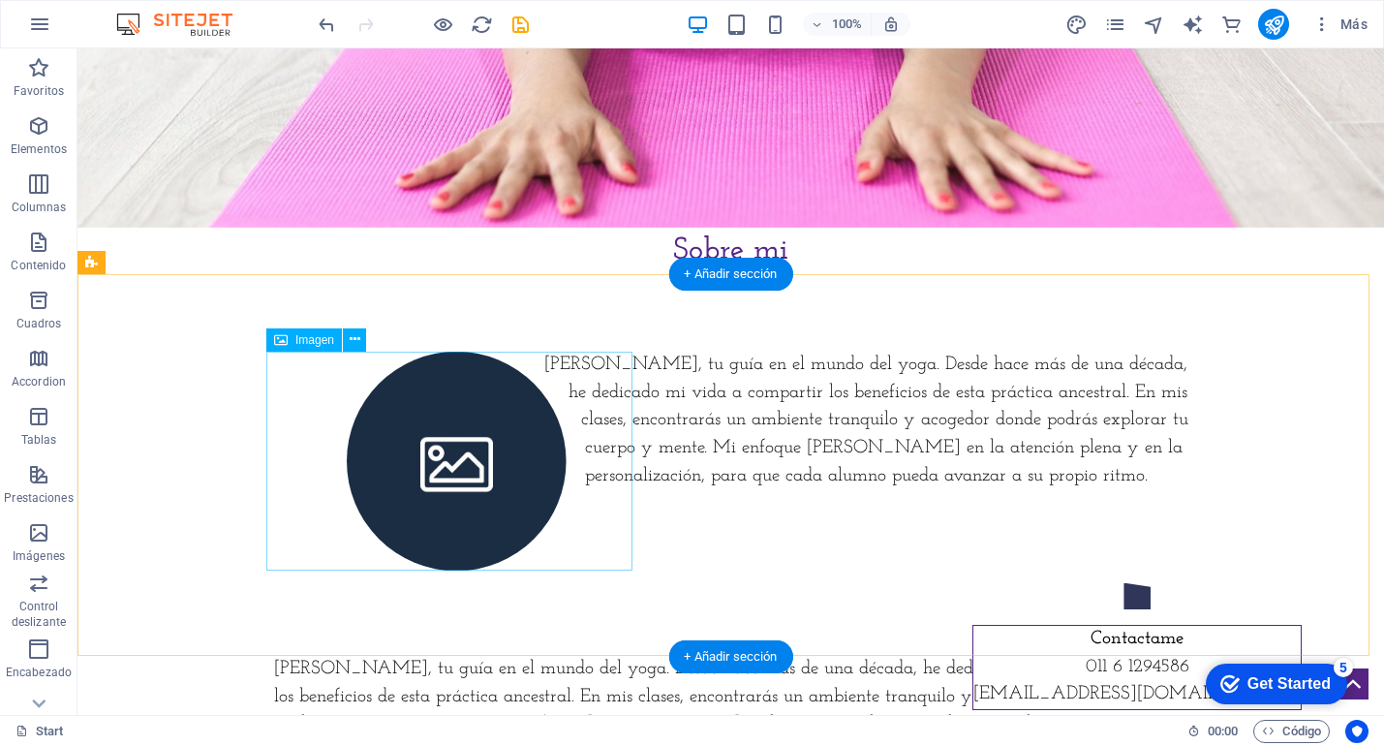
click at [433, 452] on figure at bounding box center [457, 462] width 366 height 220
click at [459, 458] on figure at bounding box center [457, 462] width 366 height 220
click at [464, 450] on figure at bounding box center [457, 462] width 366 height 220
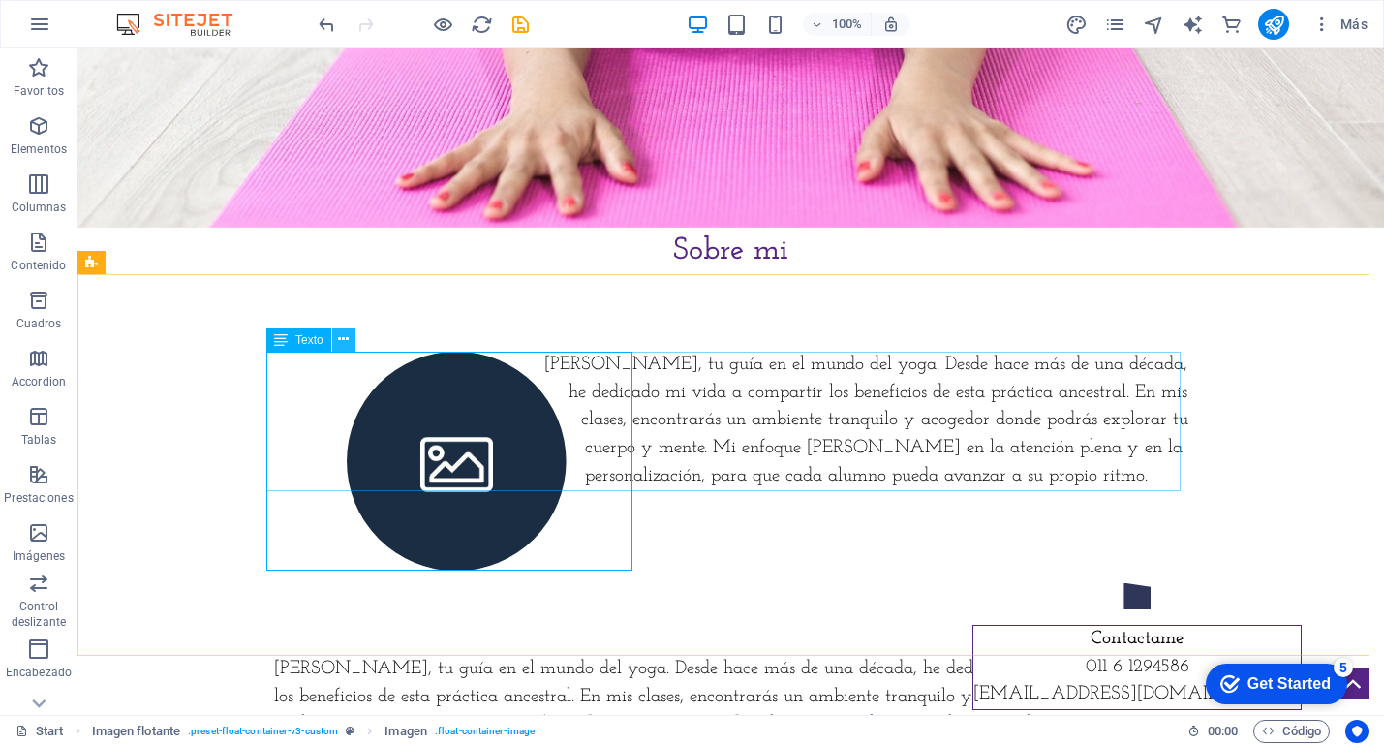
click at [347, 339] on icon at bounding box center [343, 339] width 11 height 20
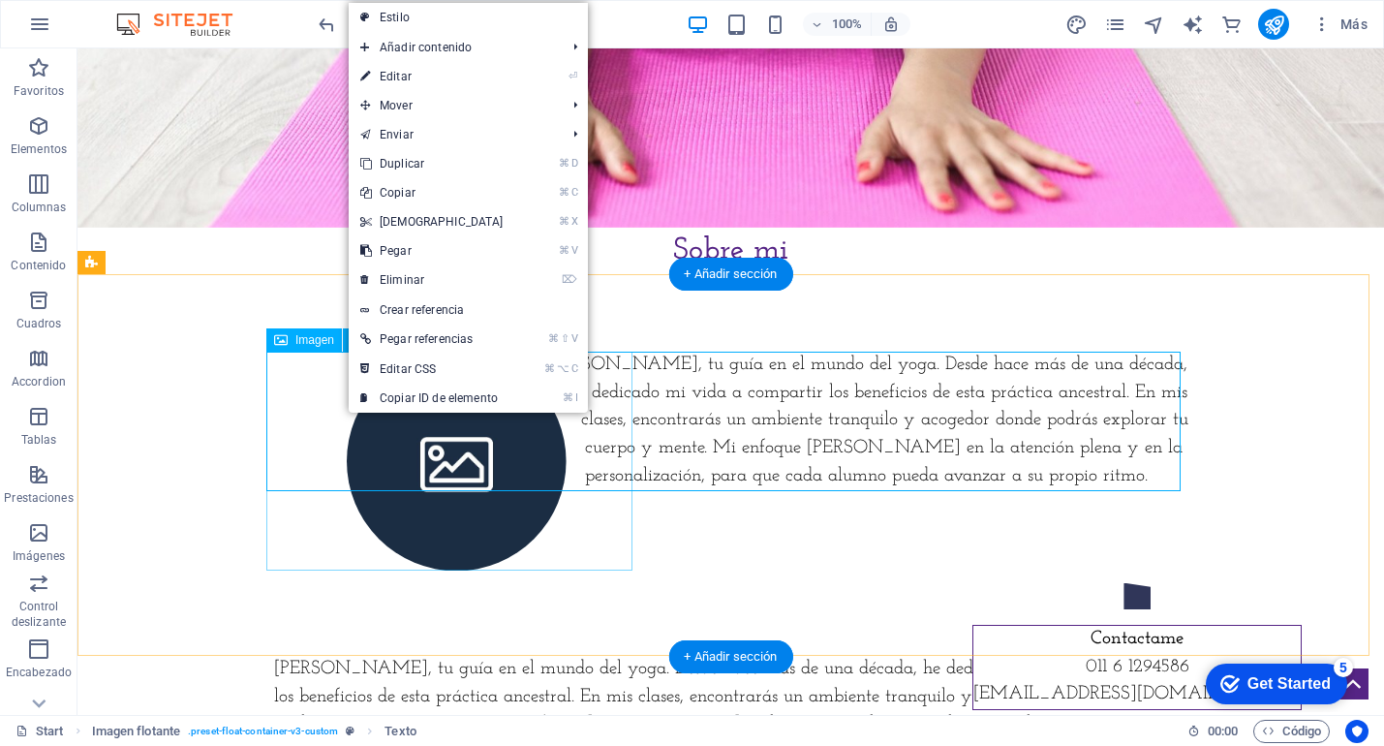
click at [447, 460] on figure at bounding box center [457, 462] width 366 height 220
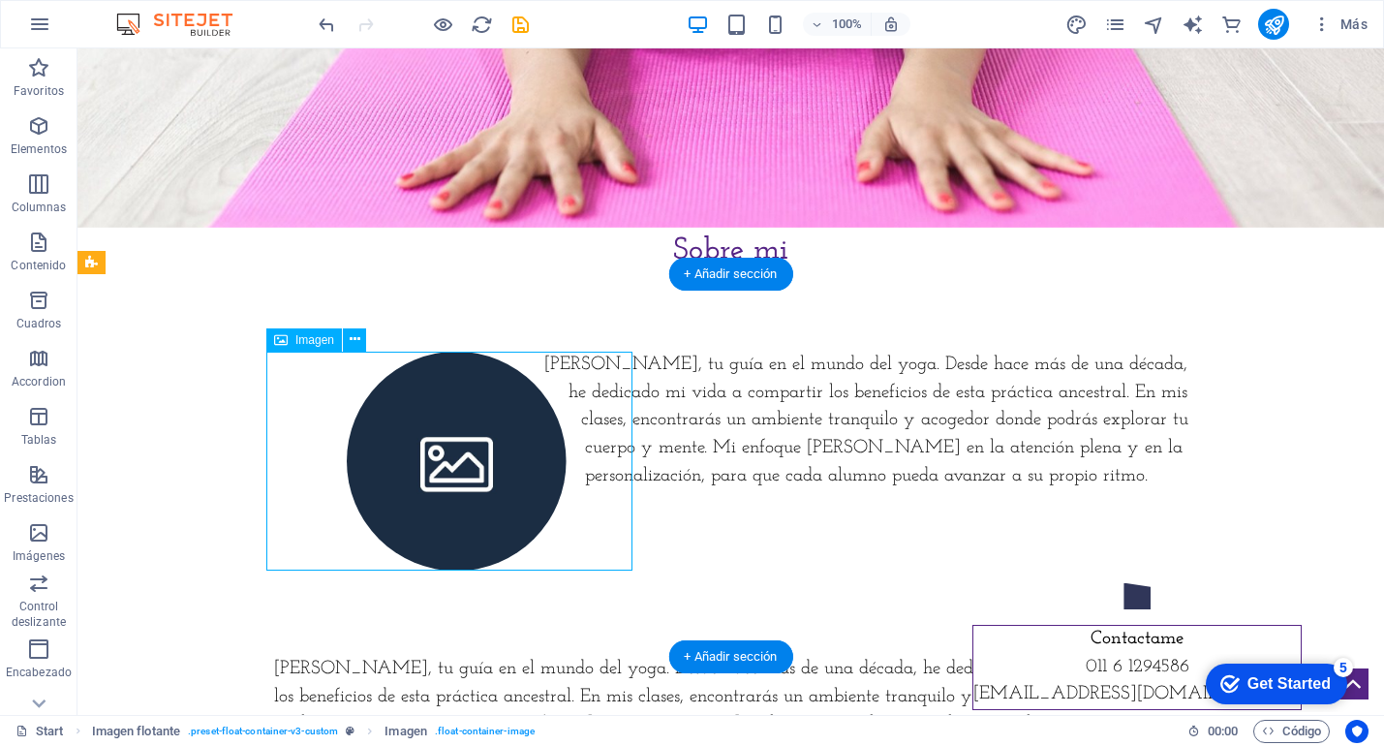
click at [445, 461] on figure at bounding box center [457, 462] width 366 height 220
select select "%"
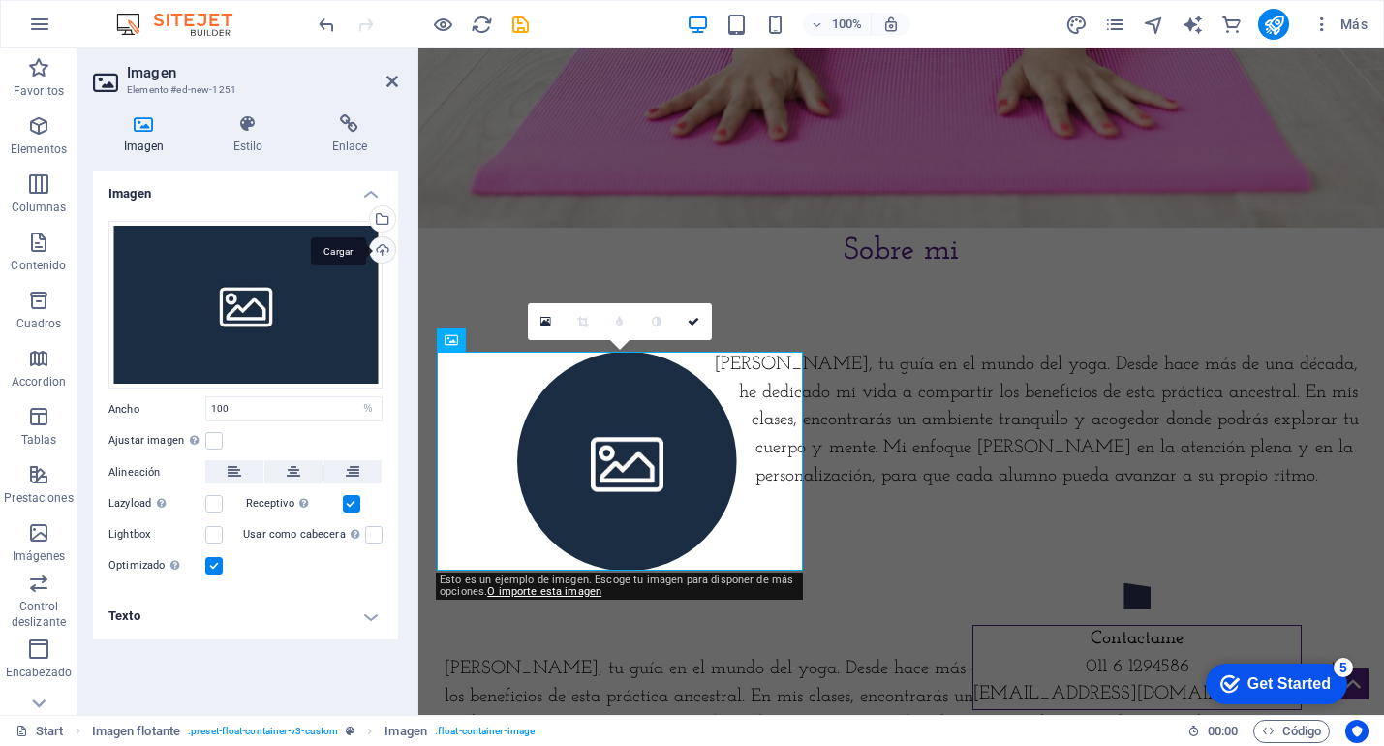
click at [387, 249] on div "Cargar" at bounding box center [380, 251] width 29 height 29
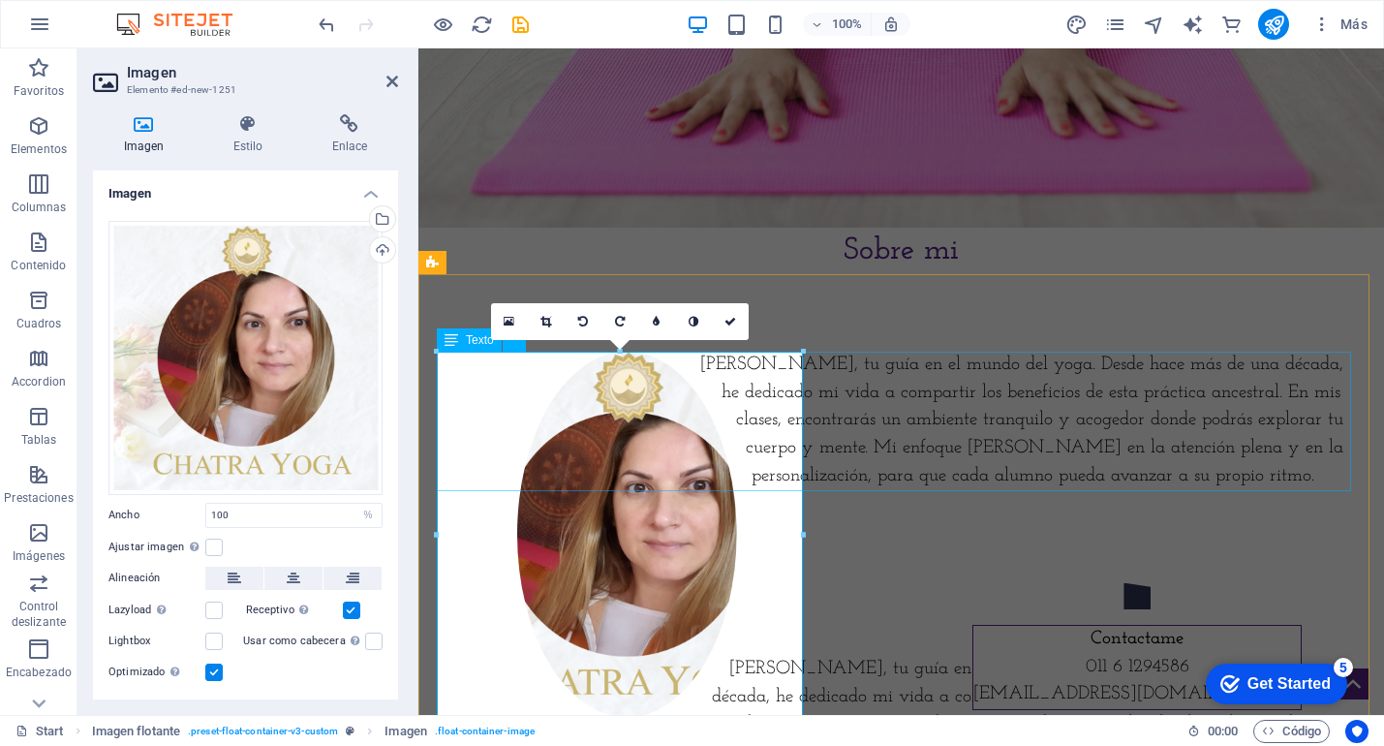
click at [932, 458] on div "[PERSON_NAME], tu guía en el mundo del yoga. Desde hace más de una década, he d…" at bounding box center [902, 422] width 915 height 140
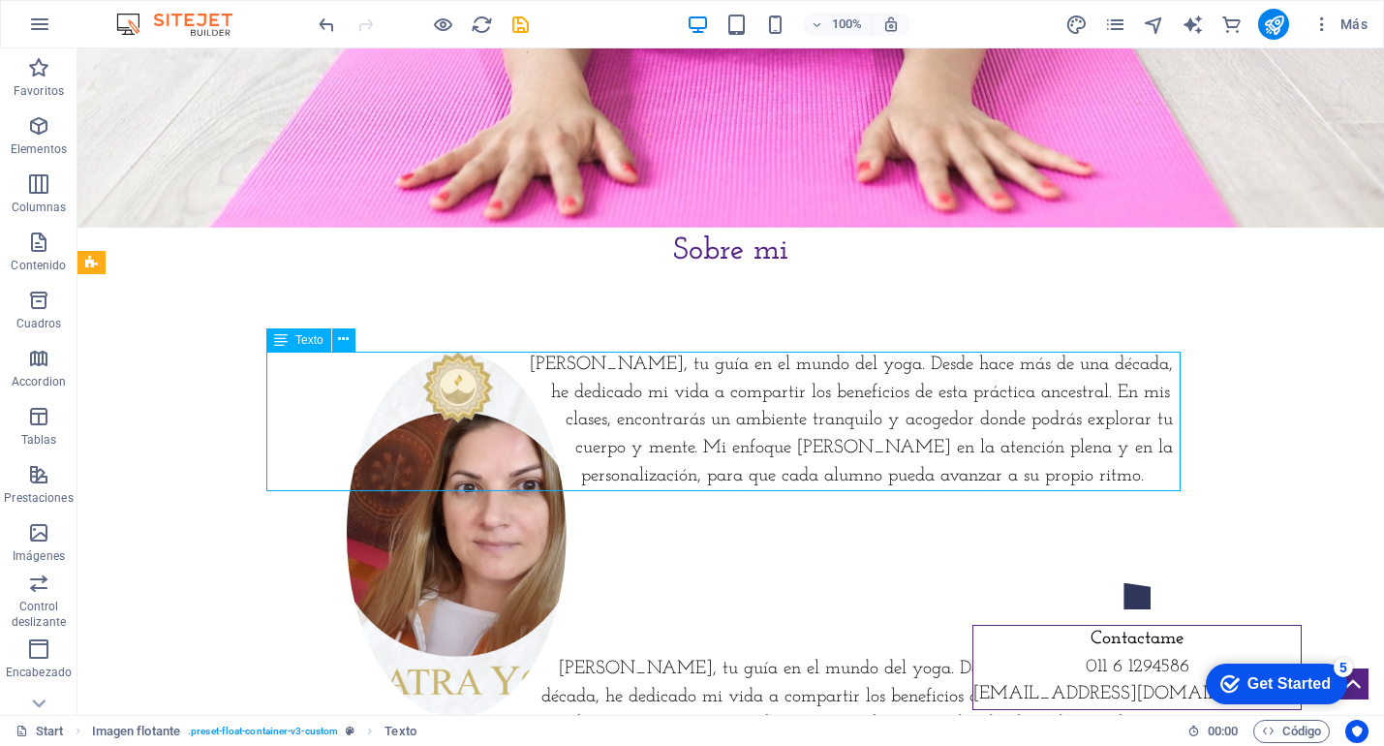
click at [760, 420] on div "[PERSON_NAME], tu guía en el mundo del yoga. Desde hace más de una década, he d…" at bounding box center [731, 422] width 915 height 140
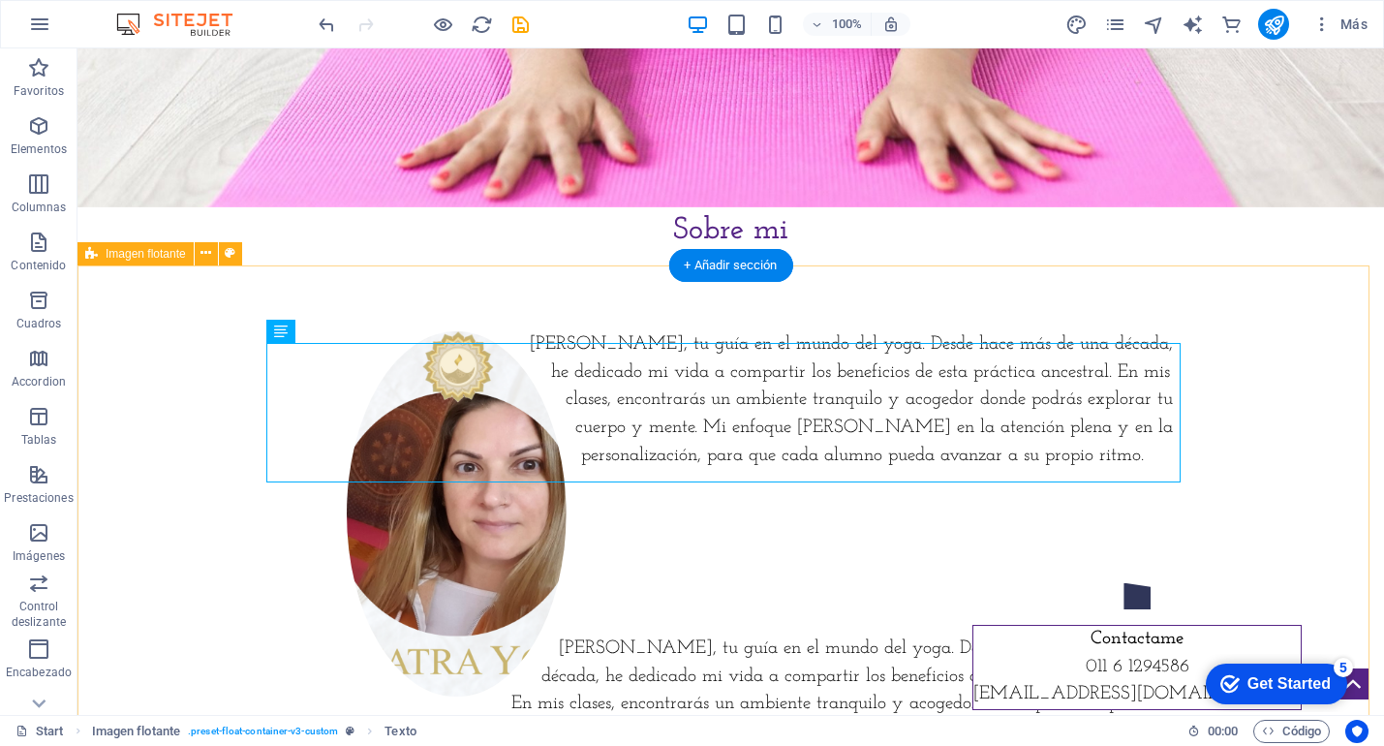
scroll to position [537, 0]
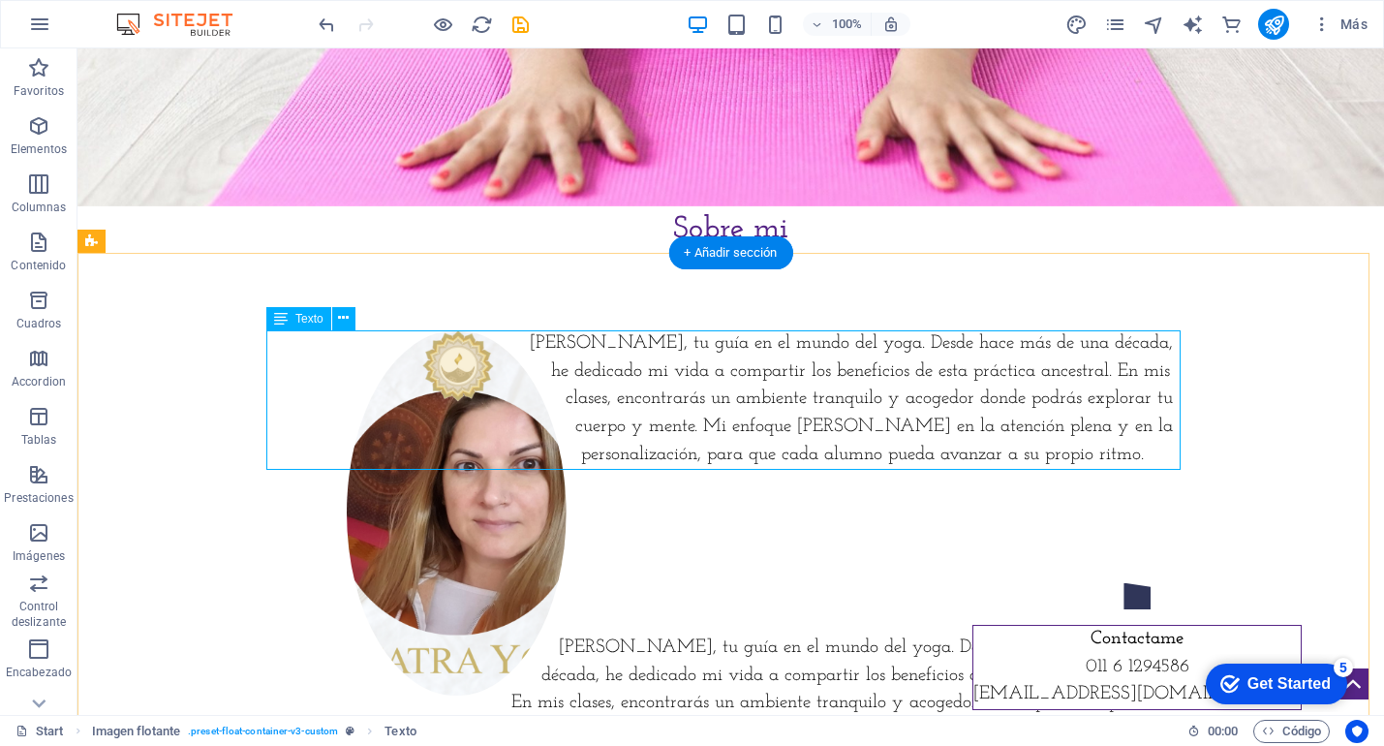
click at [549, 341] on div "[PERSON_NAME], tu guía en el mundo del yoga. Desde hace más de una década, he d…" at bounding box center [731, 400] width 915 height 140
click at [558, 356] on div "[PERSON_NAME], tu guía en el mundo del yoga. Desde hace más de una década, he d…" at bounding box center [731, 400] width 915 height 140
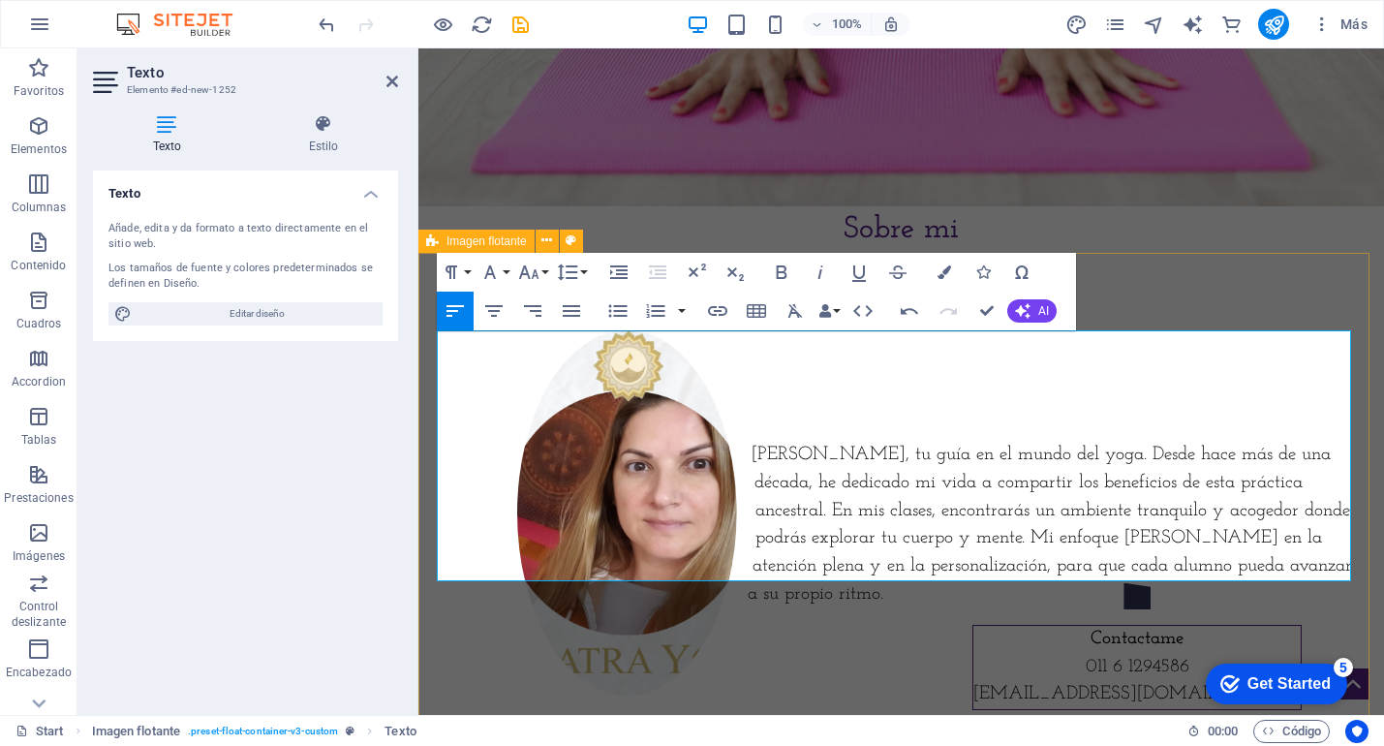
click at [1216, 283] on div "[PERSON_NAME], tu guía en el mundo del yoga. Desde hace más de una década, he d…" at bounding box center [902, 470] width 966 height 434
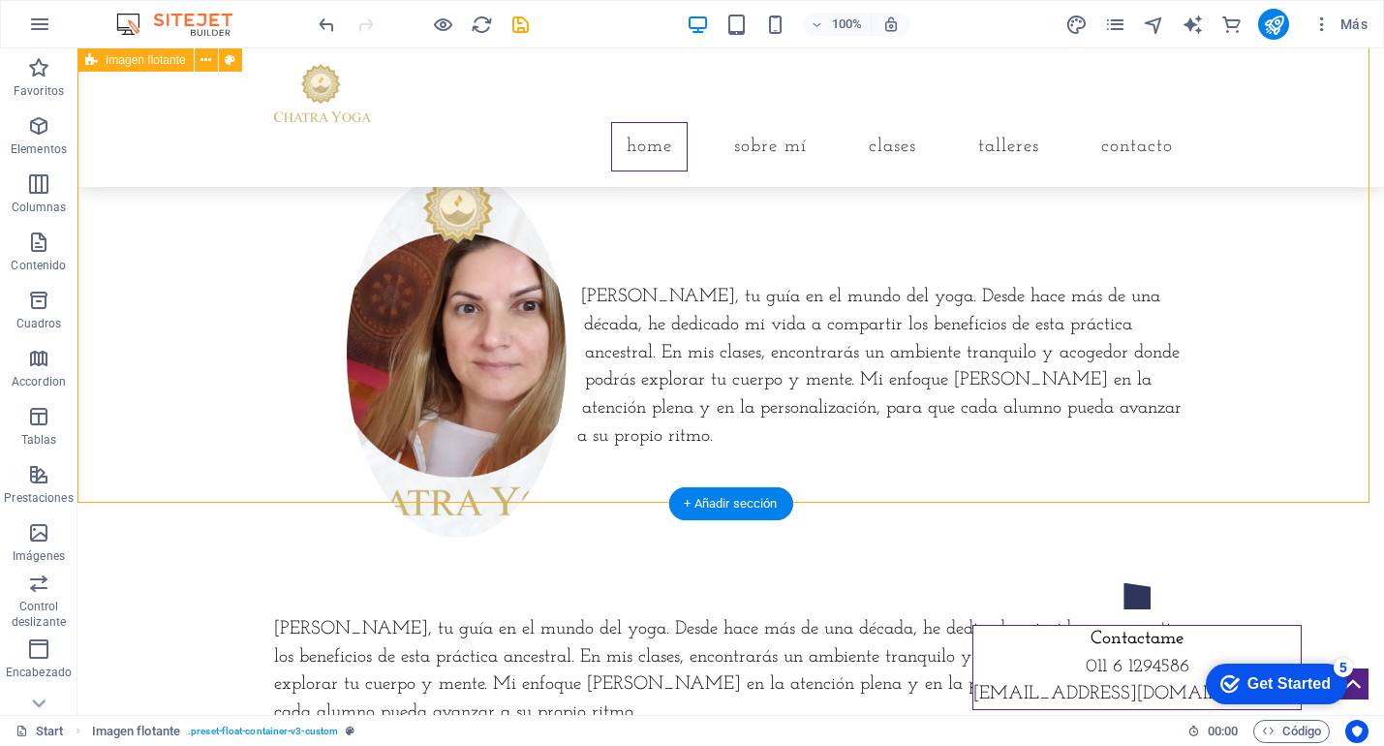
scroll to position [997, 0]
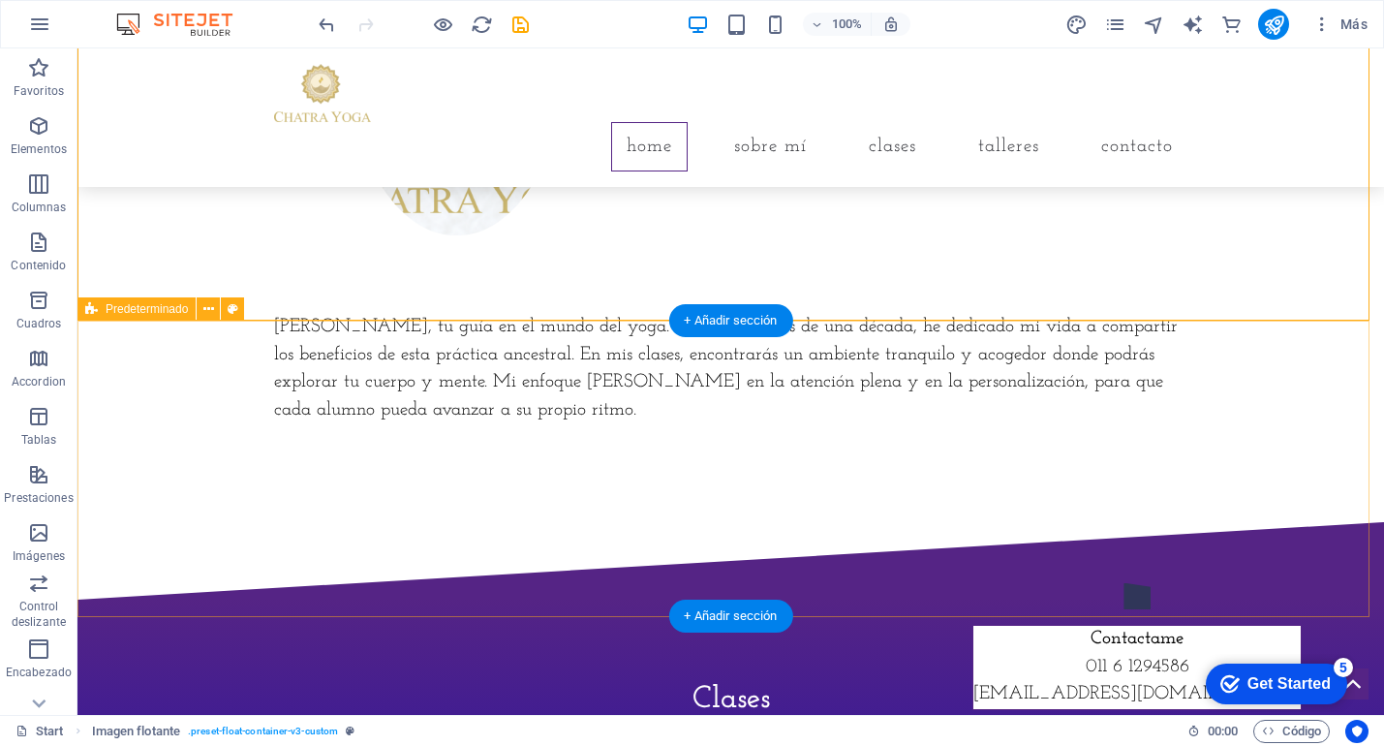
click at [769, 388] on div "[PERSON_NAME], tu guía en el mundo del yoga. Desde hace más de una década, he d…" at bounding box center [731, 374] width 1307 height 295
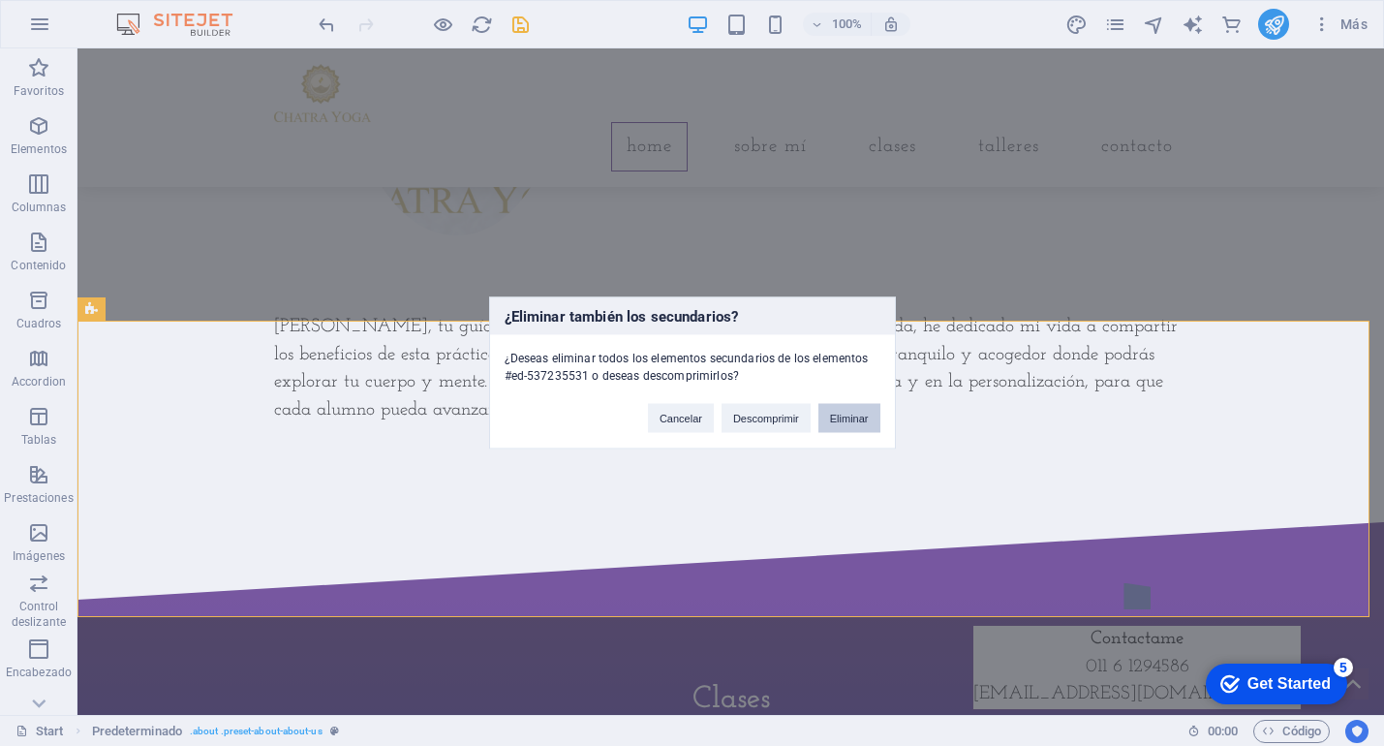
click at [840, 419] on button "Eliminar" at bounding box center [850, 418] width 62 height 29
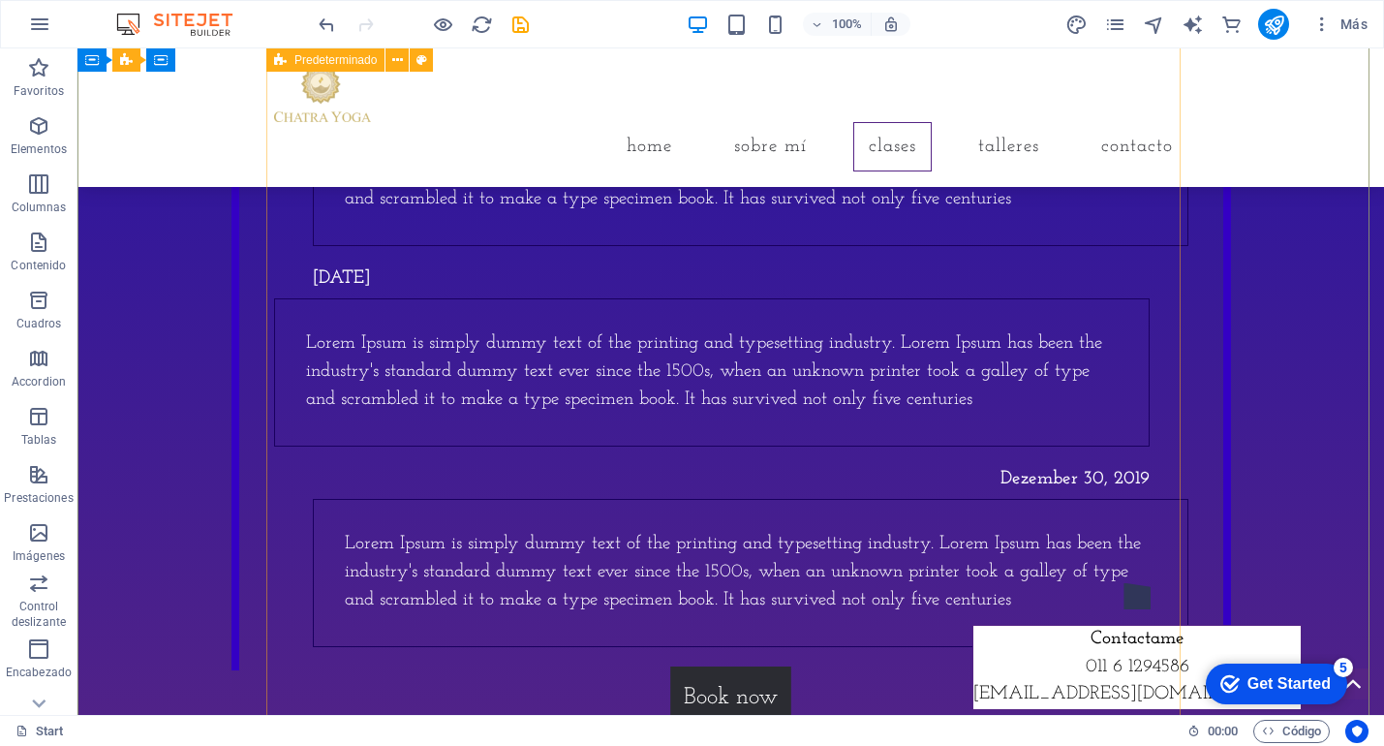
scroll to position [2111, 0]
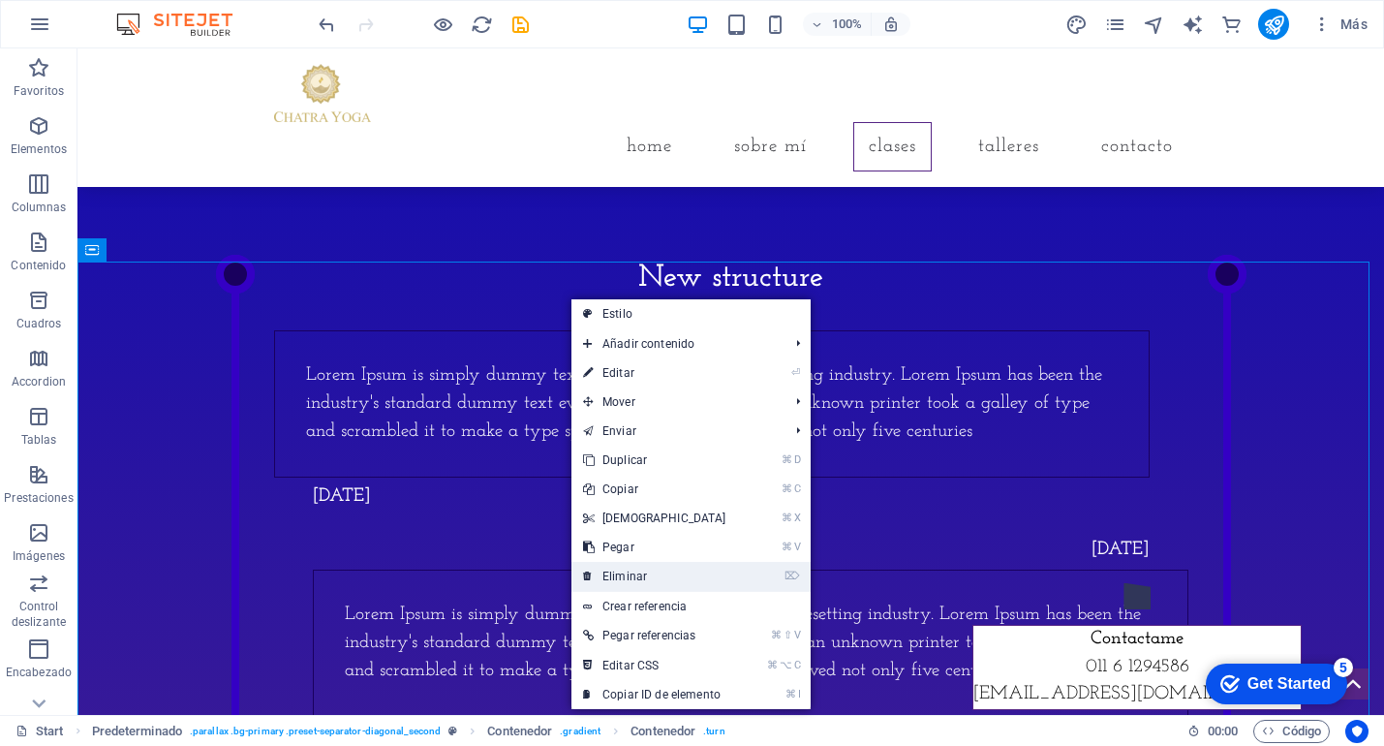
click at [667, 571] on link "⌦ Eliminar" at bounding box center [655, 576] width 167 height 29
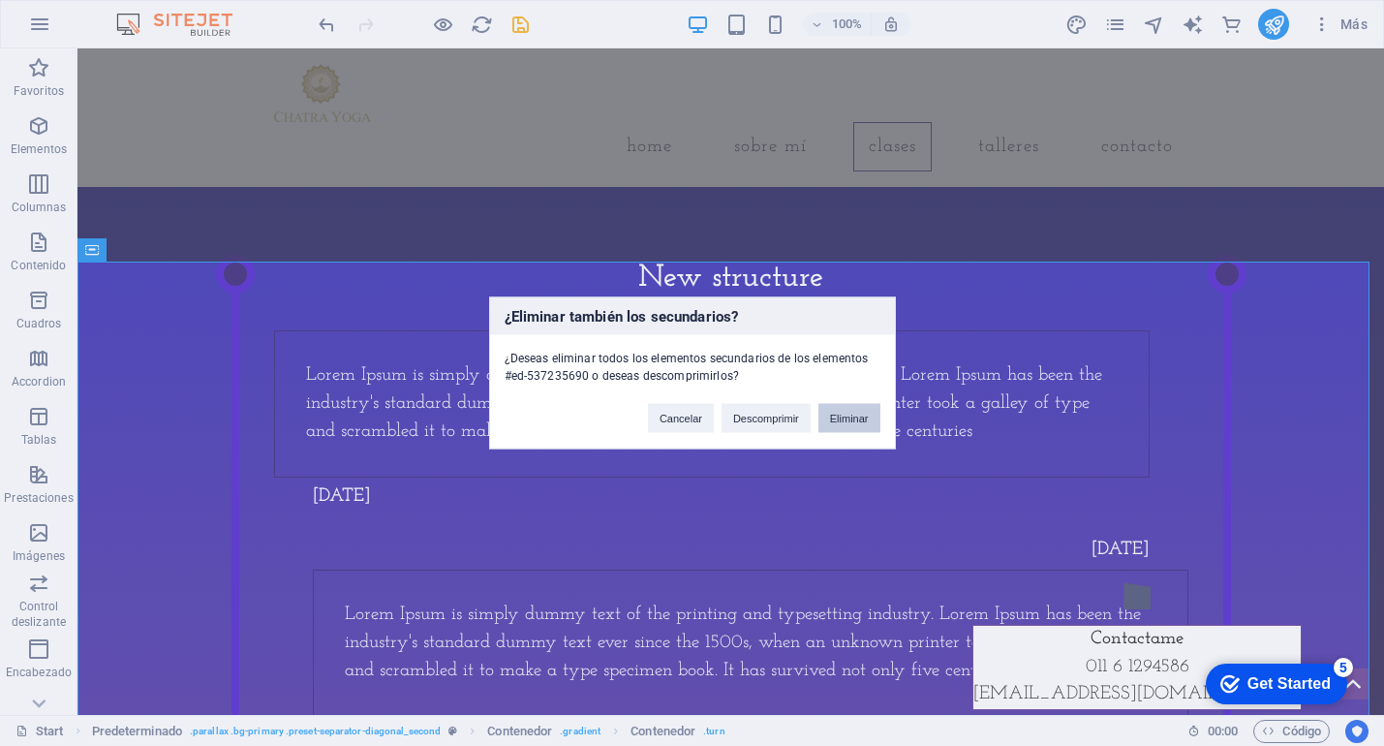
click at [852, 416] on button "Eliminar" at bounding box center [850, 418] width 62 height 29
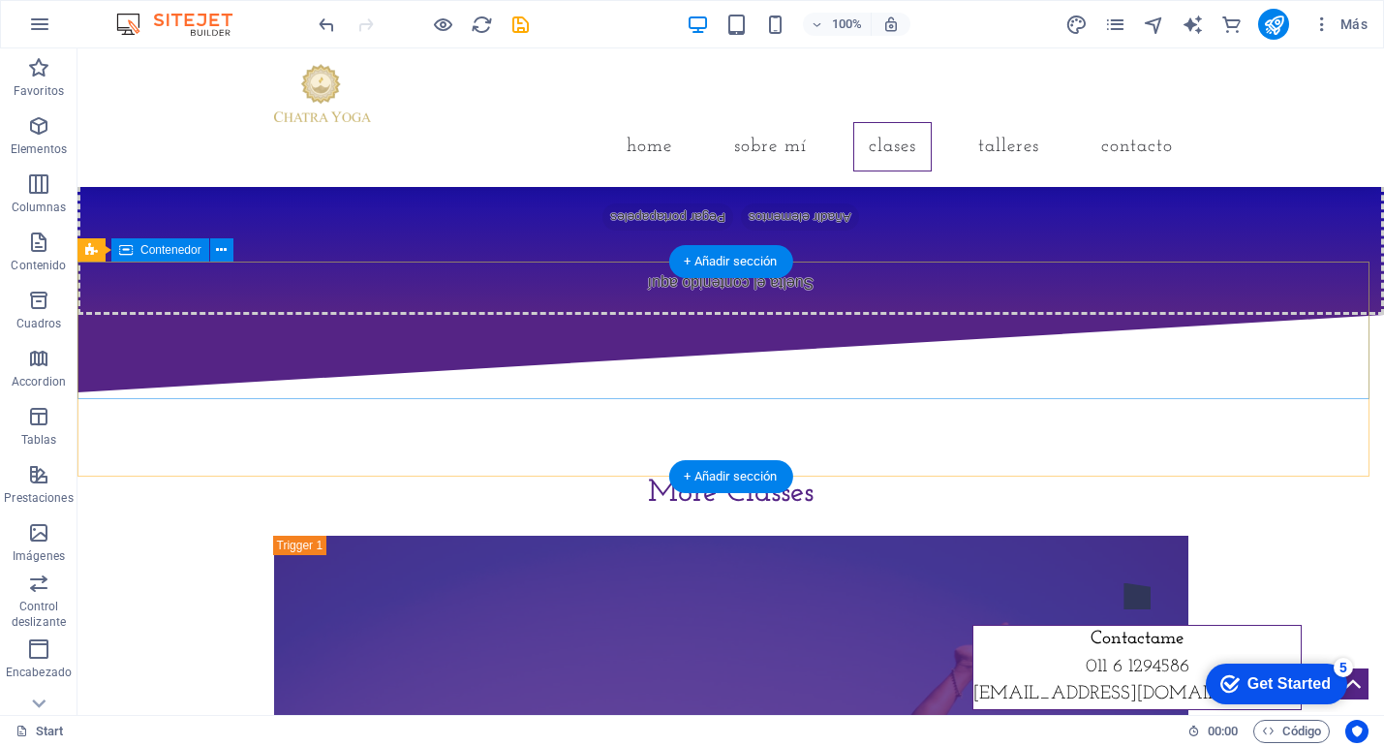
click at [452, 315] on div "Suelta el contenido aquí o Añadir elementos Pegar portapapeles" at bounding box center [731, 246] width 1307 height 138
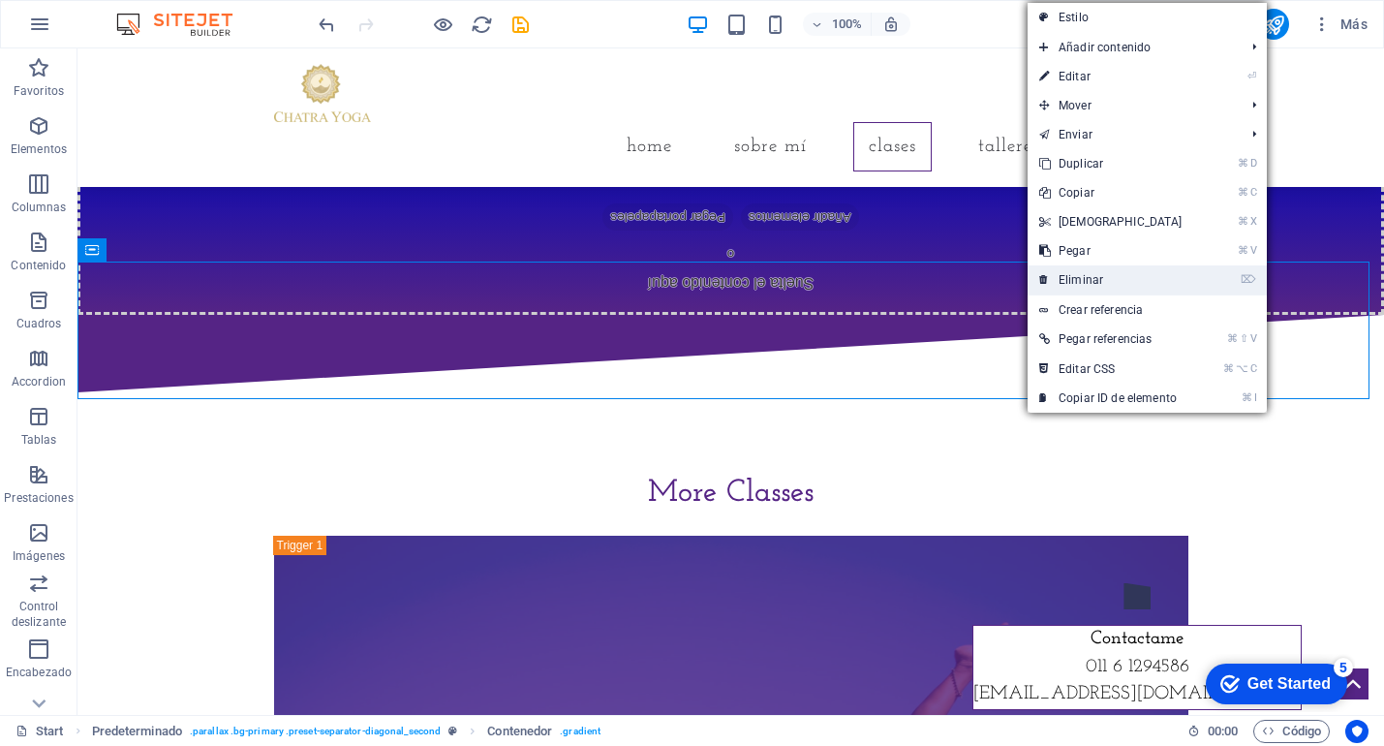
click at [1095, 284] on link "⌦ Eliminar" at bounding box center [1111, 279] width 167 height 29
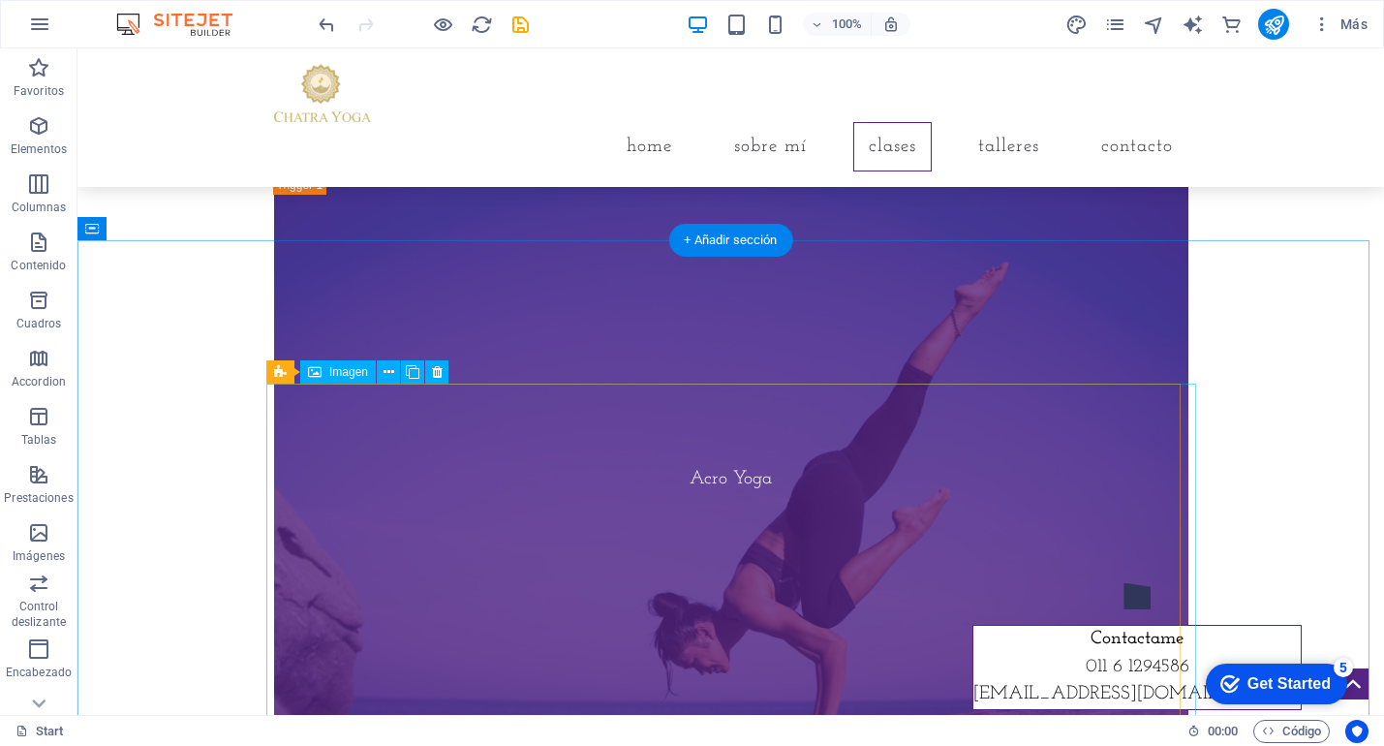
scroll to position [2358, 0]
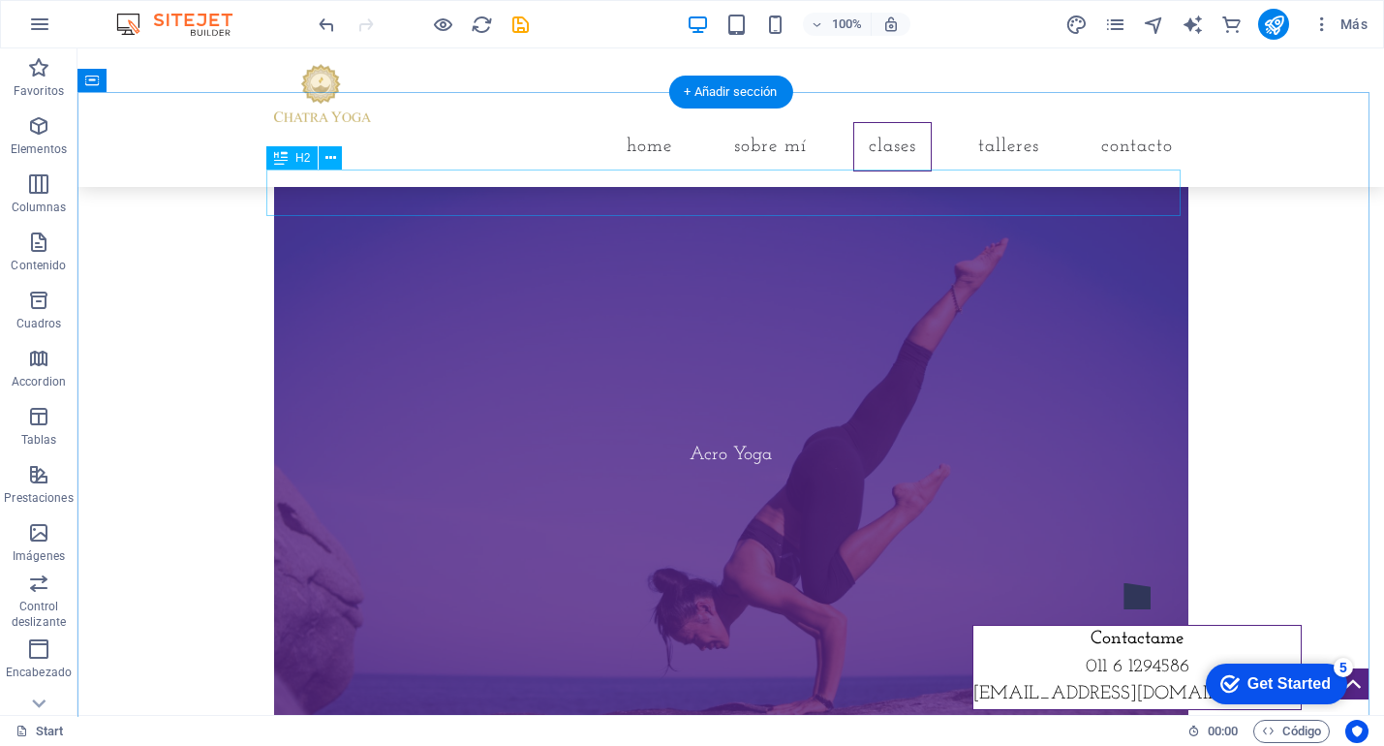
click at [709, 132] on div "More Classes" at bounding box center [731, 108] width 915 height 47
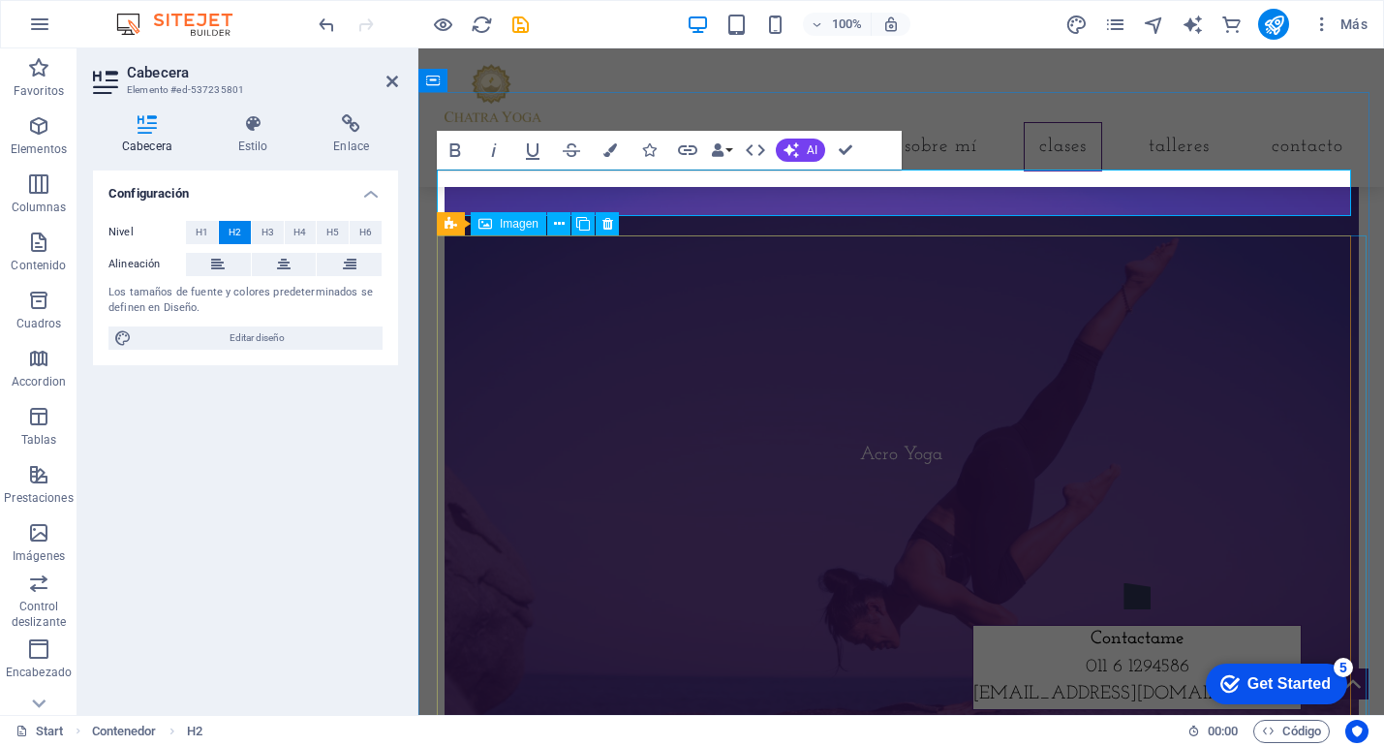
click at [883, 308] on figure "Acro Yoga" at bounding box center [902, 455] width 915 height 609
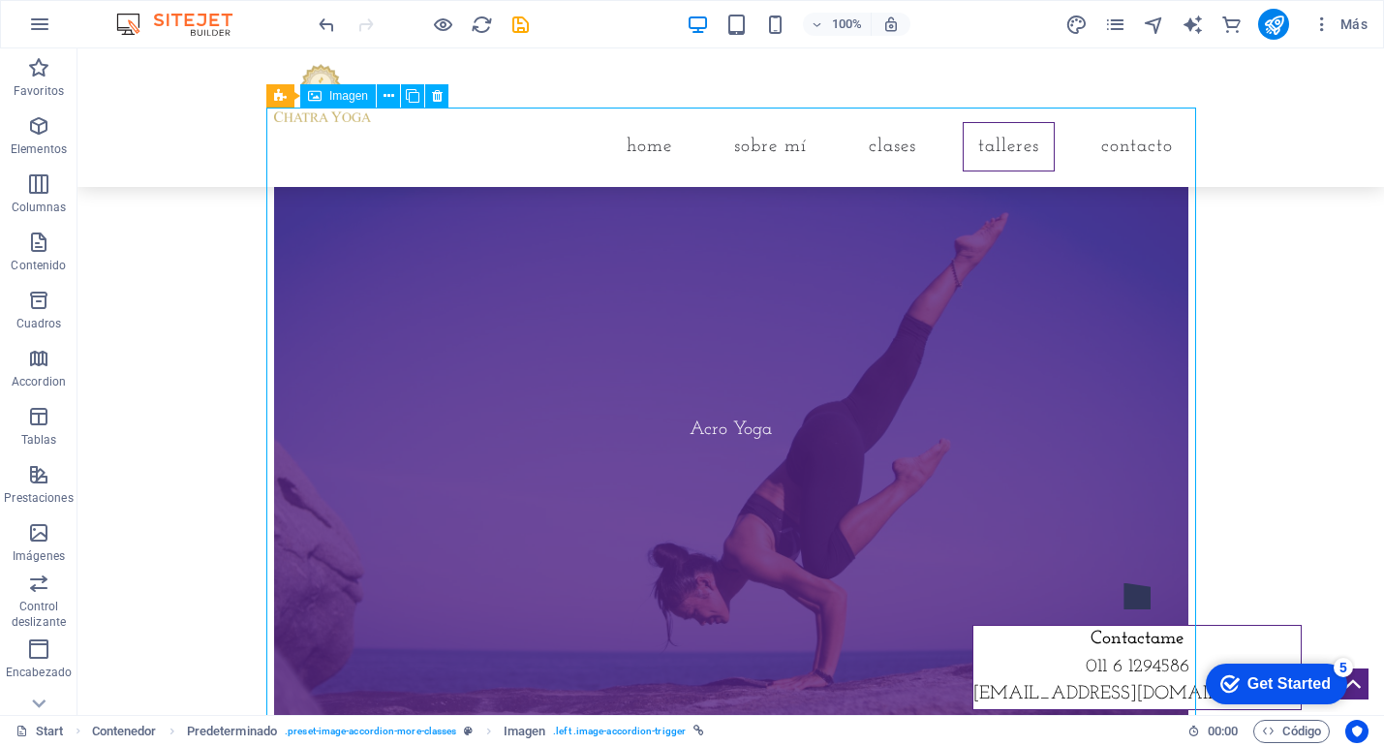
scroll to position [2486, 0]
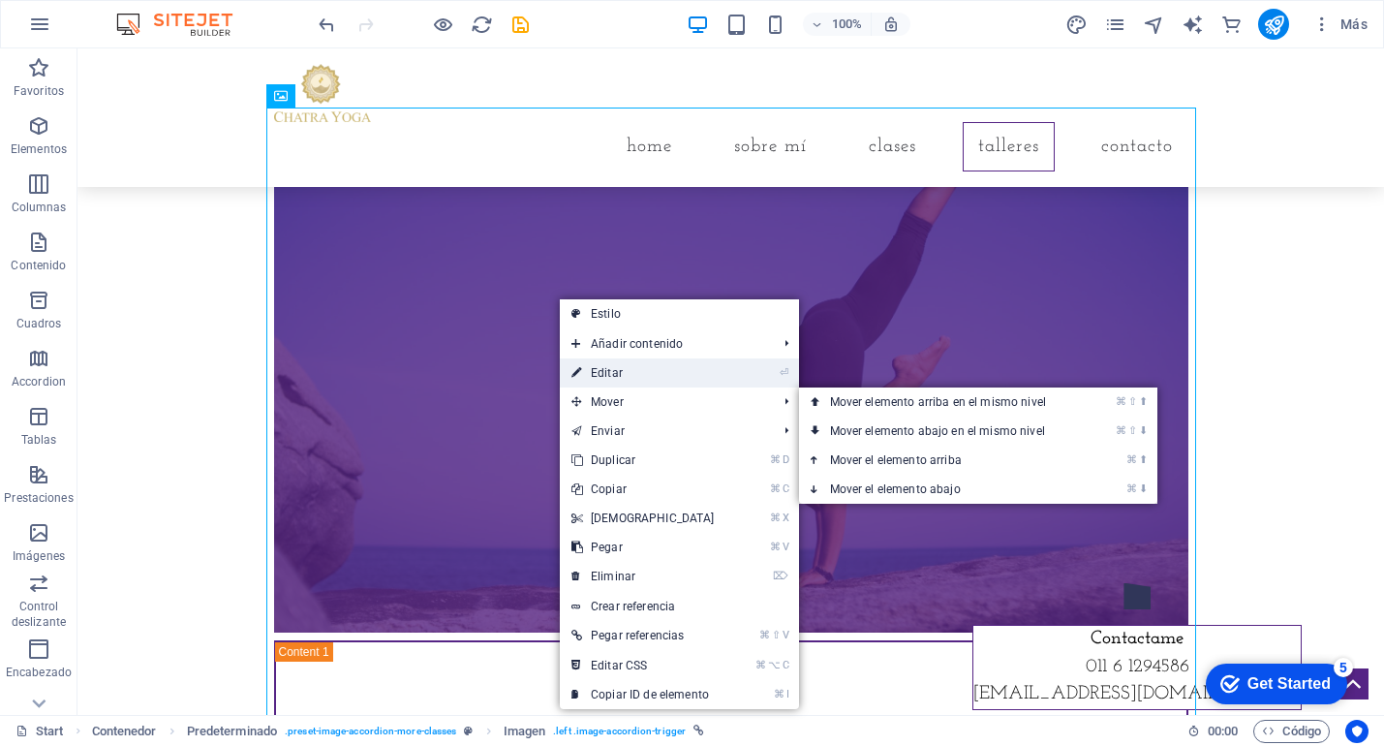
click at [623, 377] on link "⏎ Editar" at bounding box center [643, 372] width 167 height 29
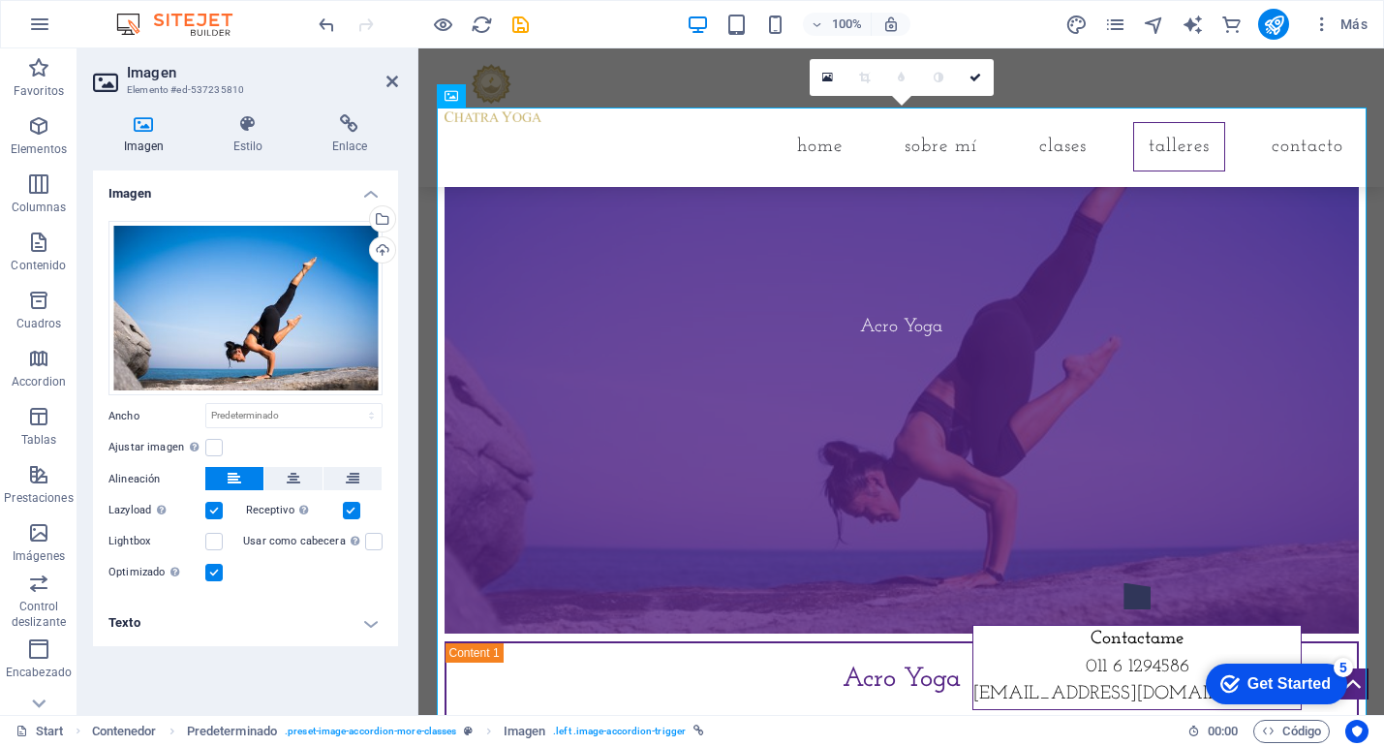
drag, startPoint x: 358, startPoint y: 616, endPoint x: 338, endPoint y: 636, distance: 28.1
click at [359, 616] on h4 "Texto" at bounding box center [245, 623] width 305 height 47
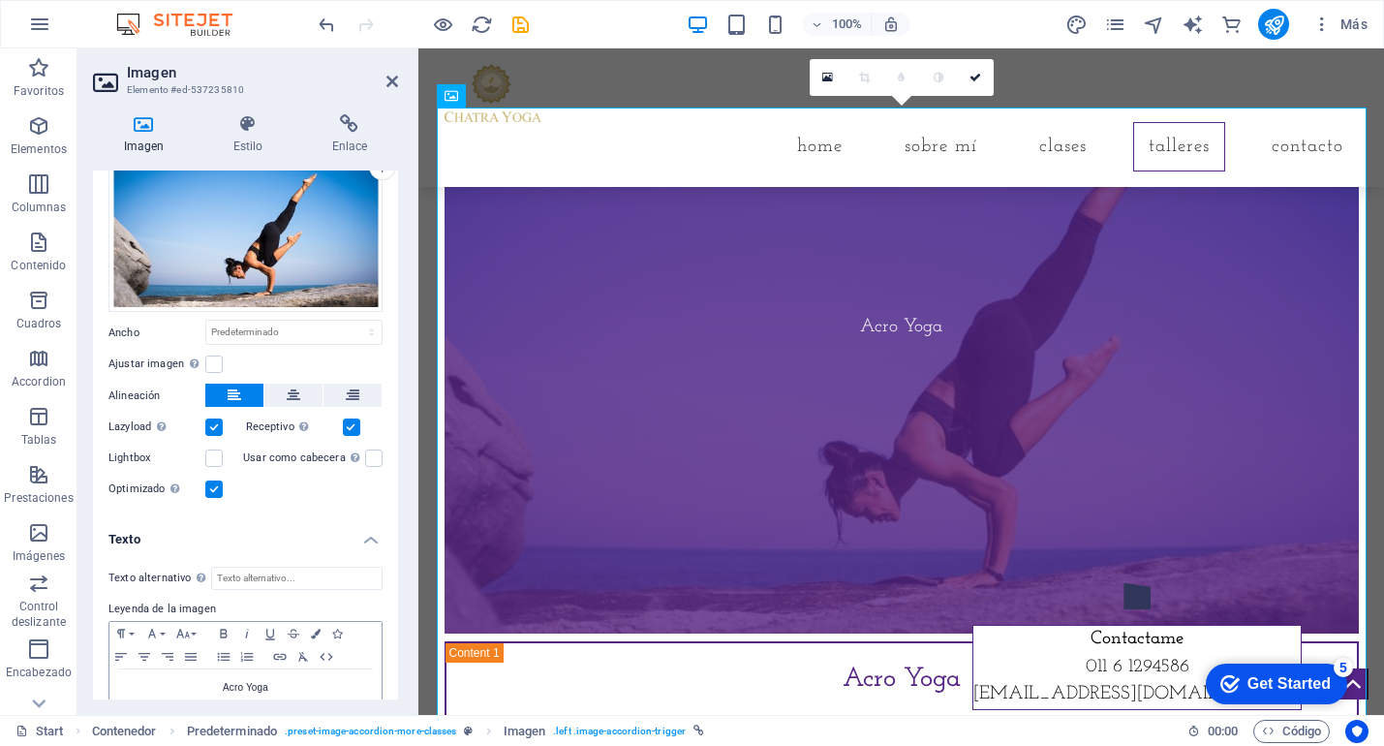
scroll to position [127, 0]
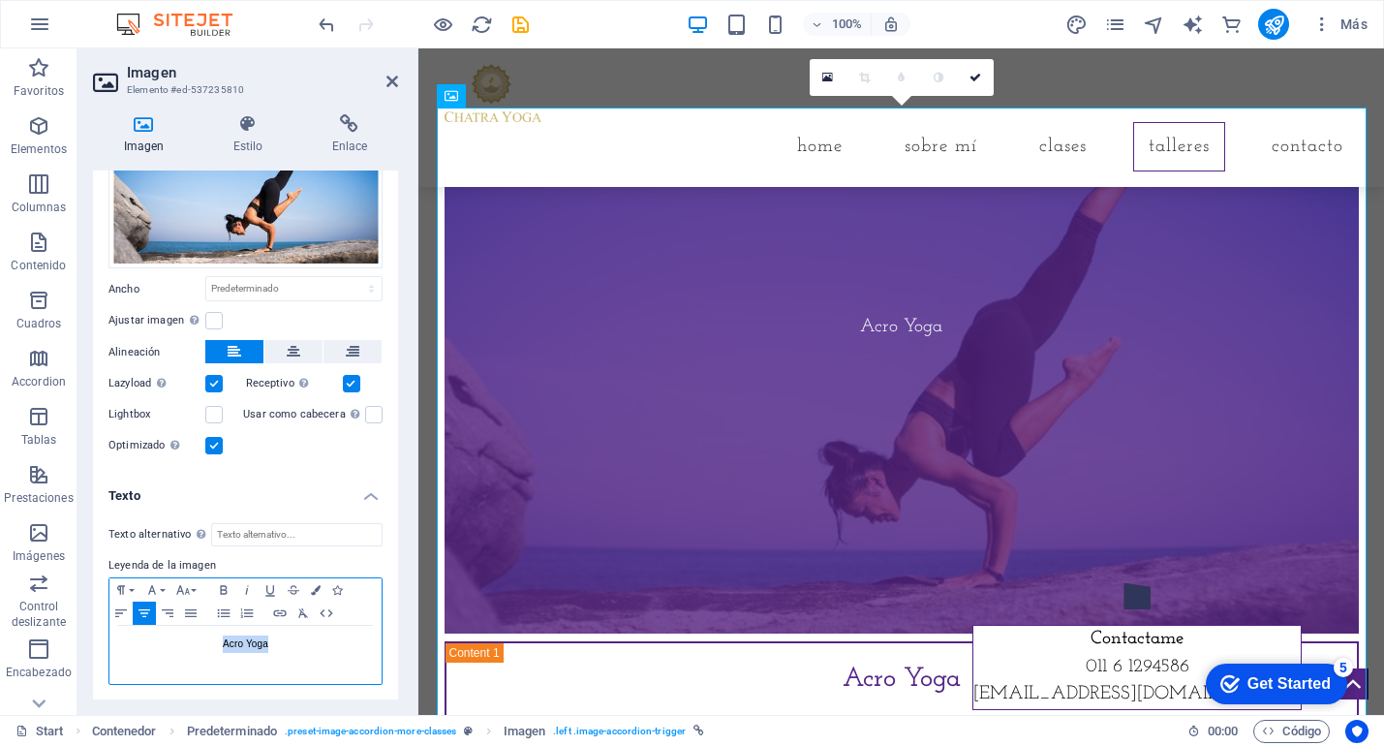
drag, startPoint x: 248, startPoint y: 646, endPoint x: 219, endPoint y: 643, distance: 29.2
click at [219, 643] on p "Acro Yoga" at bounding box center [245, 644] width 253 height 17
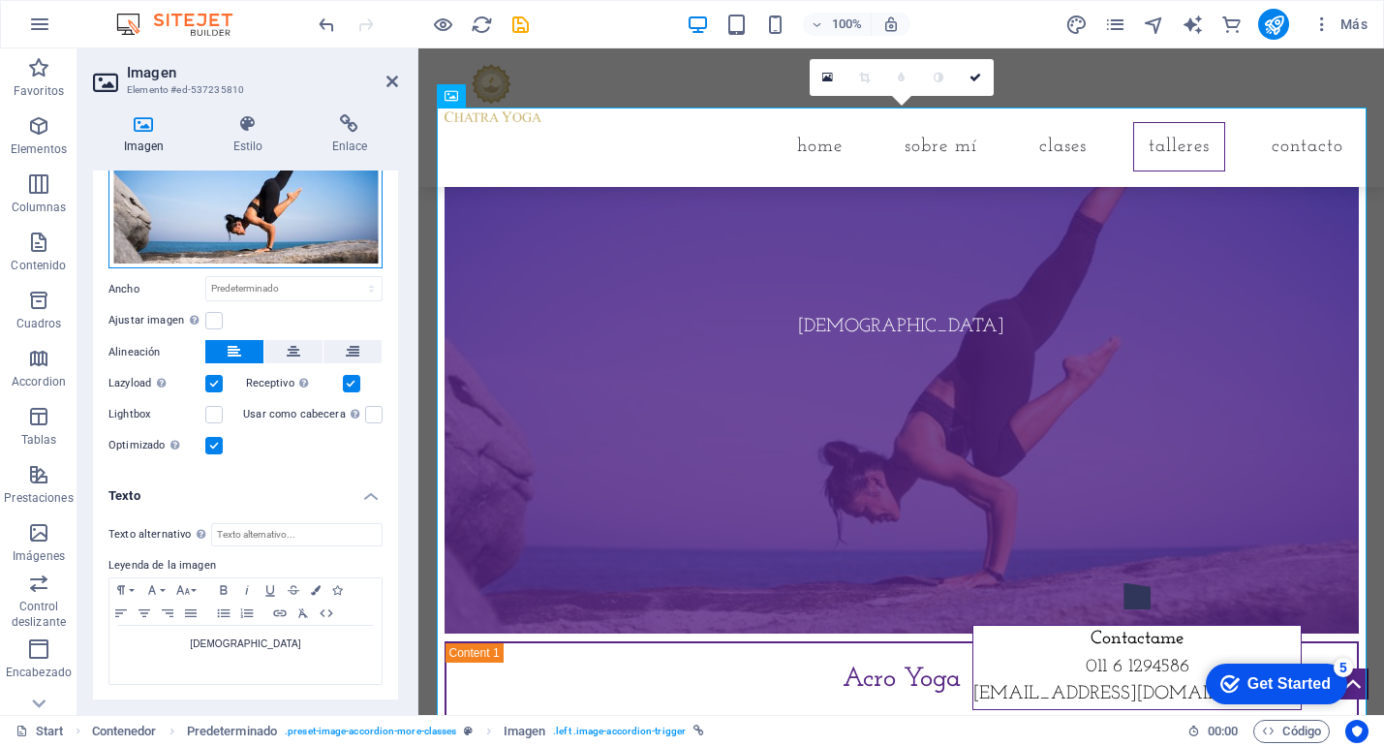
click at [270, 214] on div "Arrastra archivos aquí, haz clic para escoger archivos o selecciona archivos de…" at bounding box center [246, 181] width 274 height 175
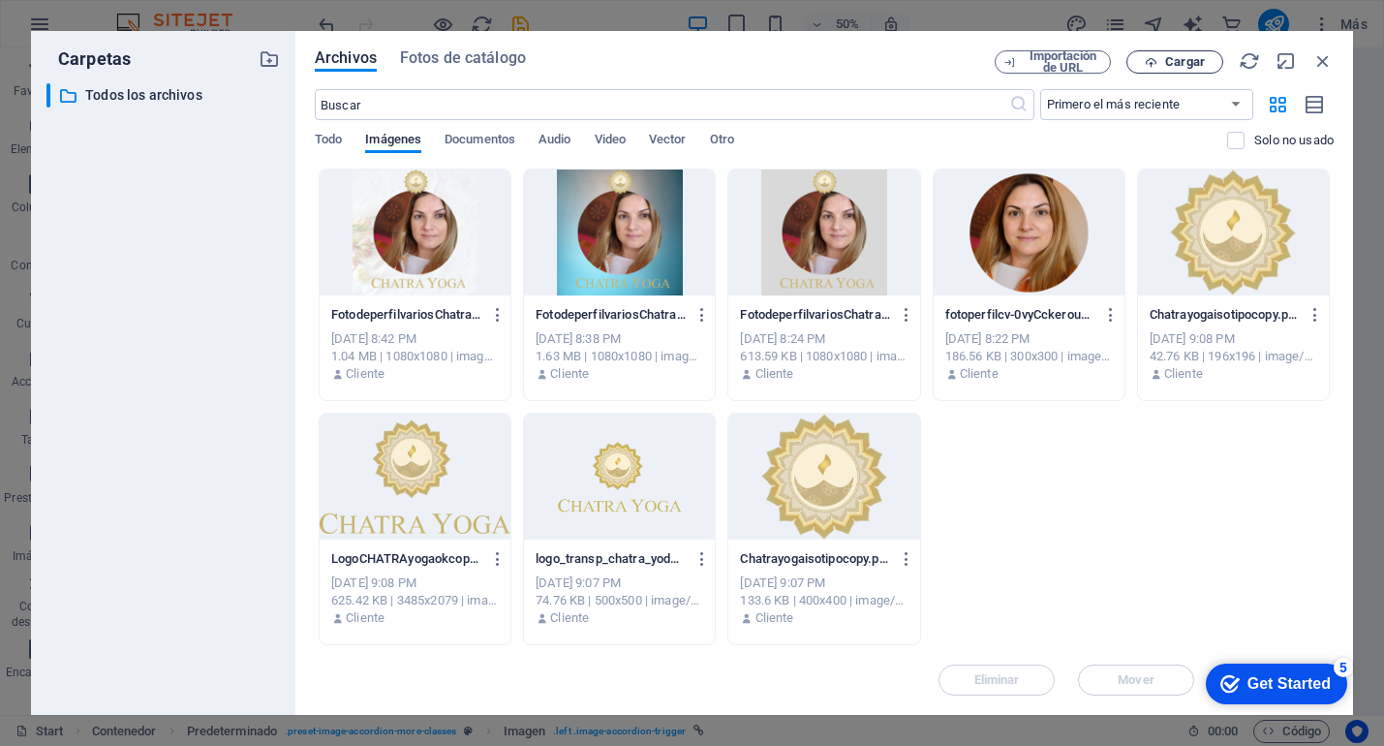
click at [1187, 61] on span "Cargar" at bounding box center [1185, 62] width 40 height 12
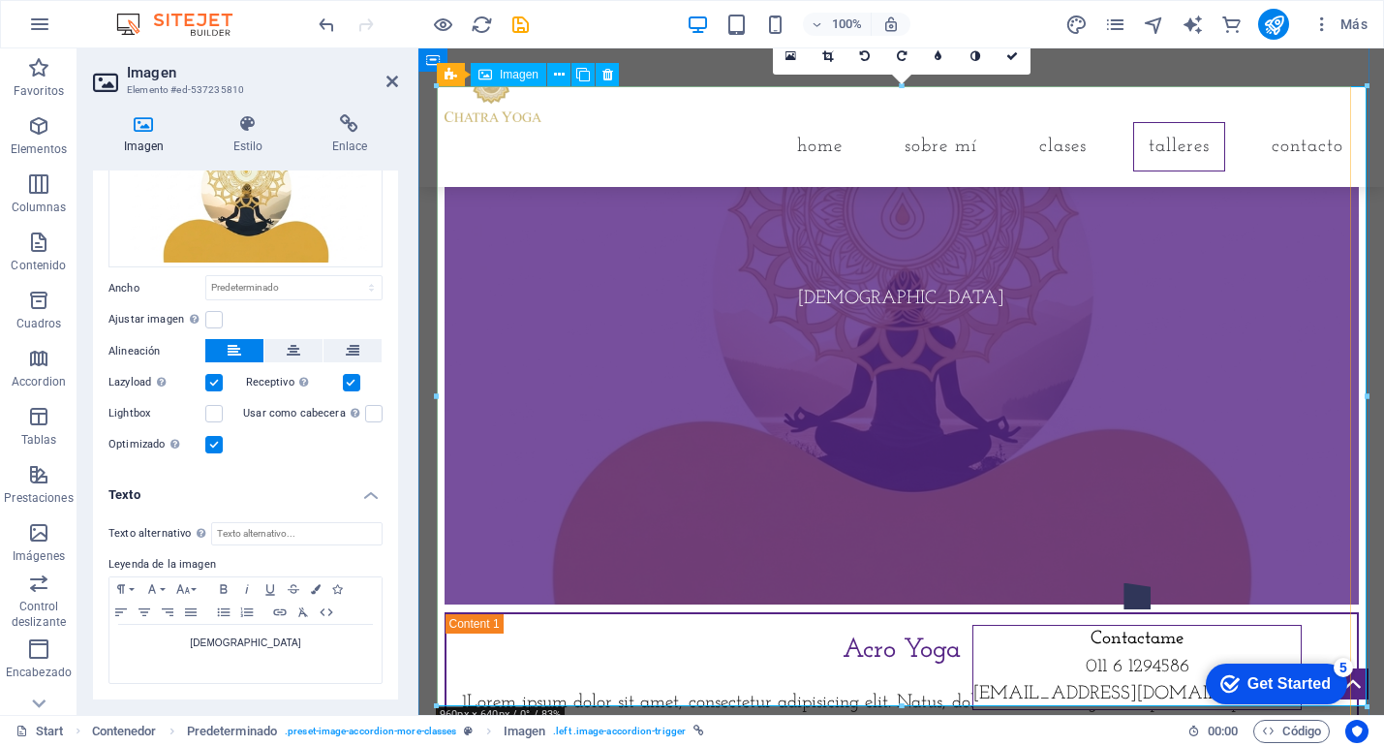
scroll to position [2518, 0]
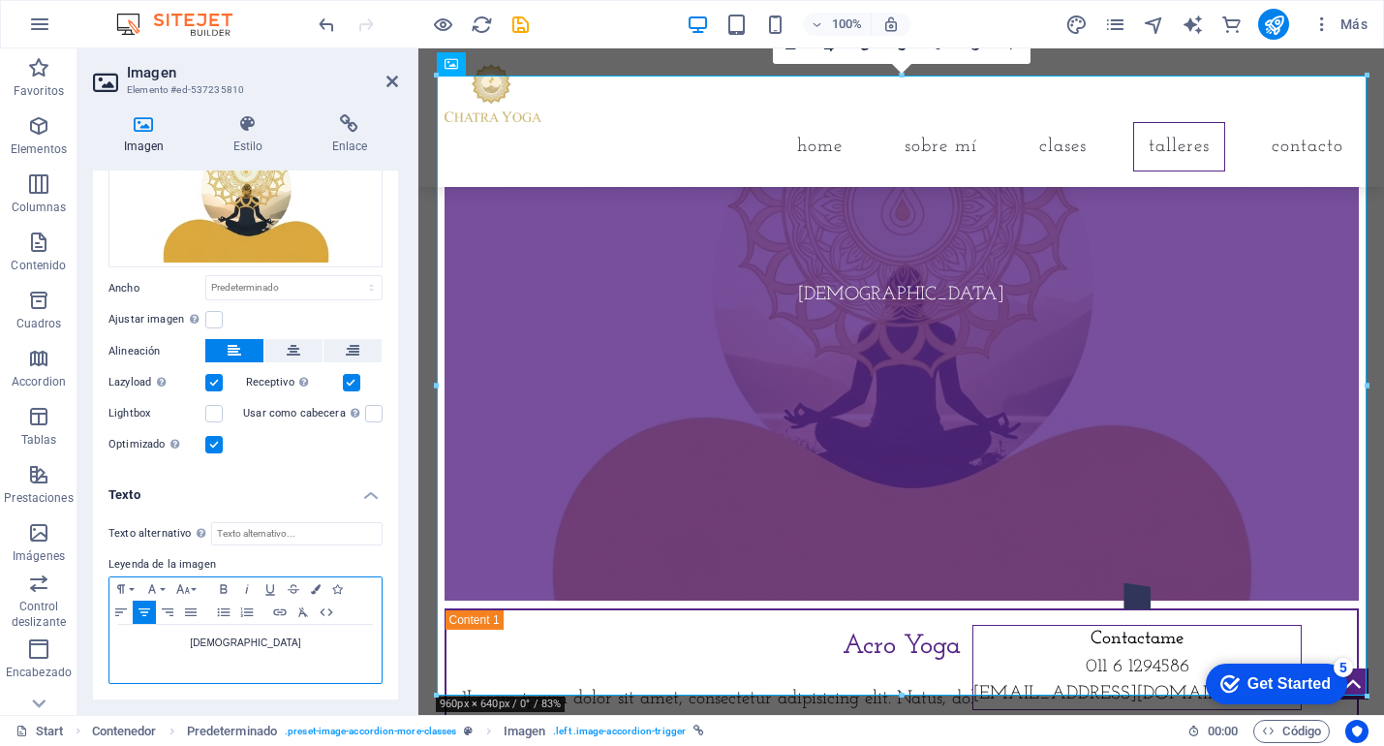
click at [256, 646] on p "[DEMOGRAPHIC_DATA]" at bounding box center [245, 643] width 253 height 17
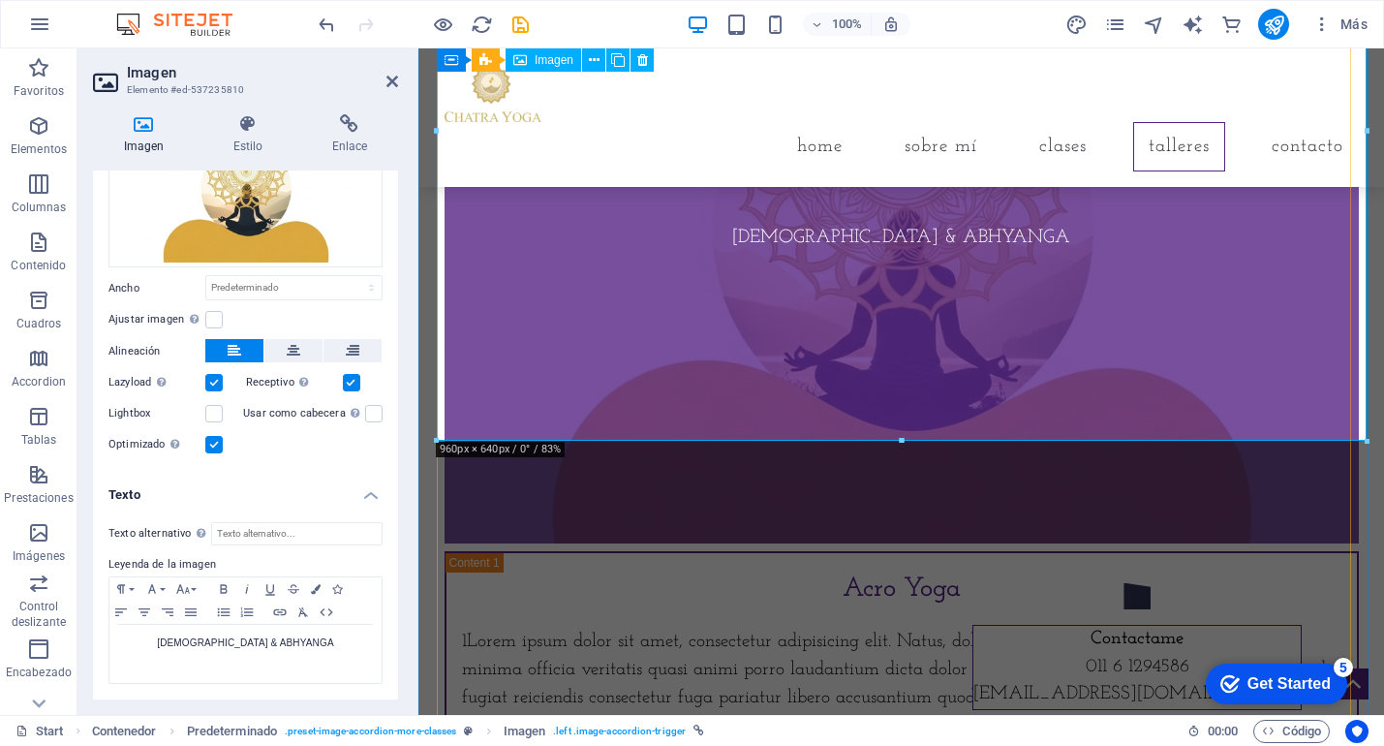
scroll to position [2773, 0]
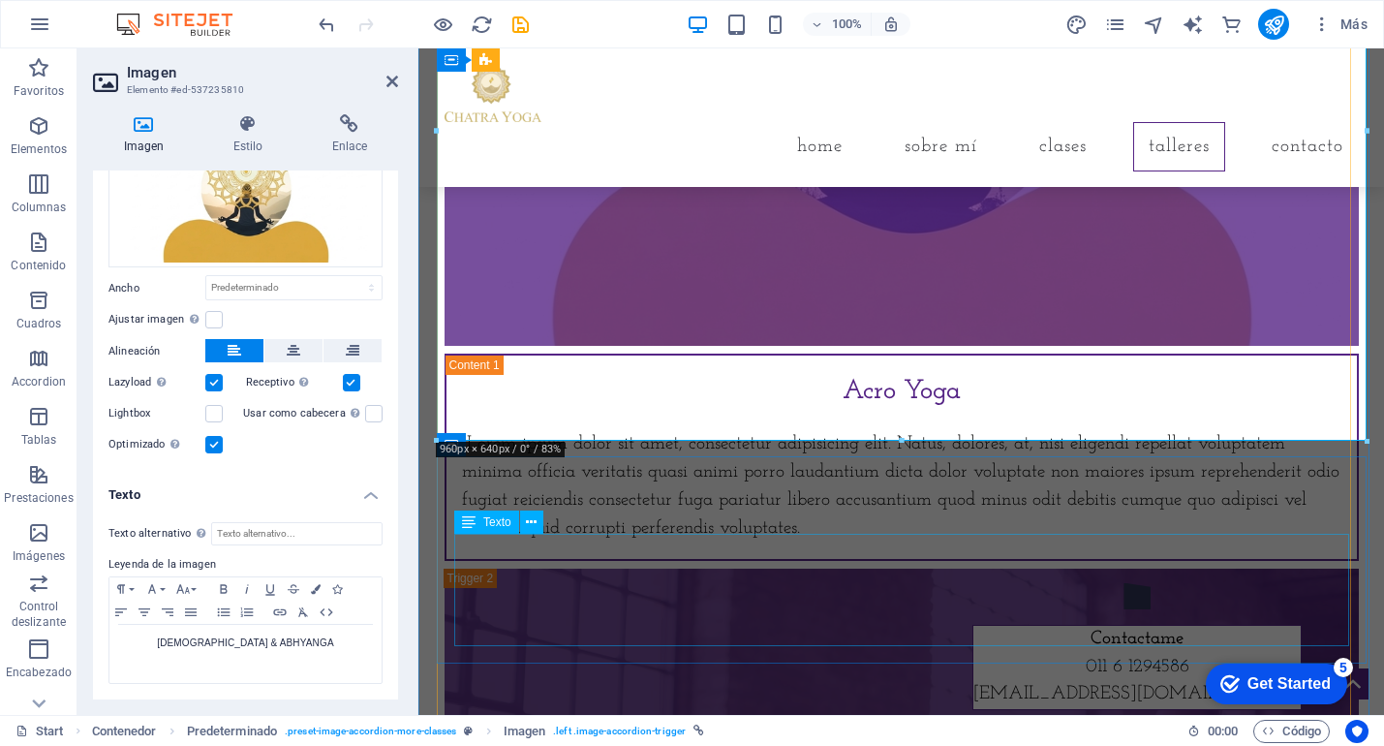
click at [918, 543] on div "1Lorem ipsum dolor sit amet, consectetur adipisicing elit. Natus, dolores, at, …" at bounding box center [902, 486] width 880 height 111
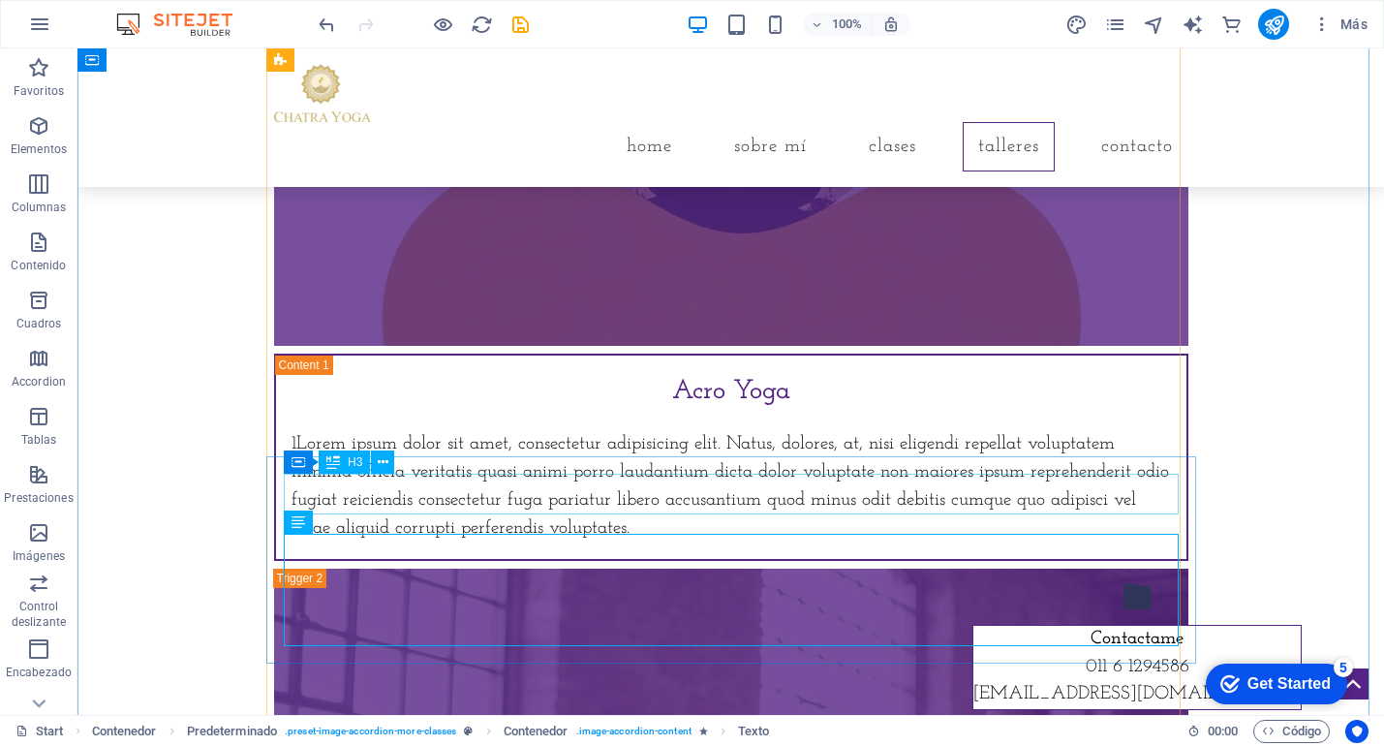
click at [730, 412] on div "Acro Yoga" at bounding box center [732, 391] width 880 height 41
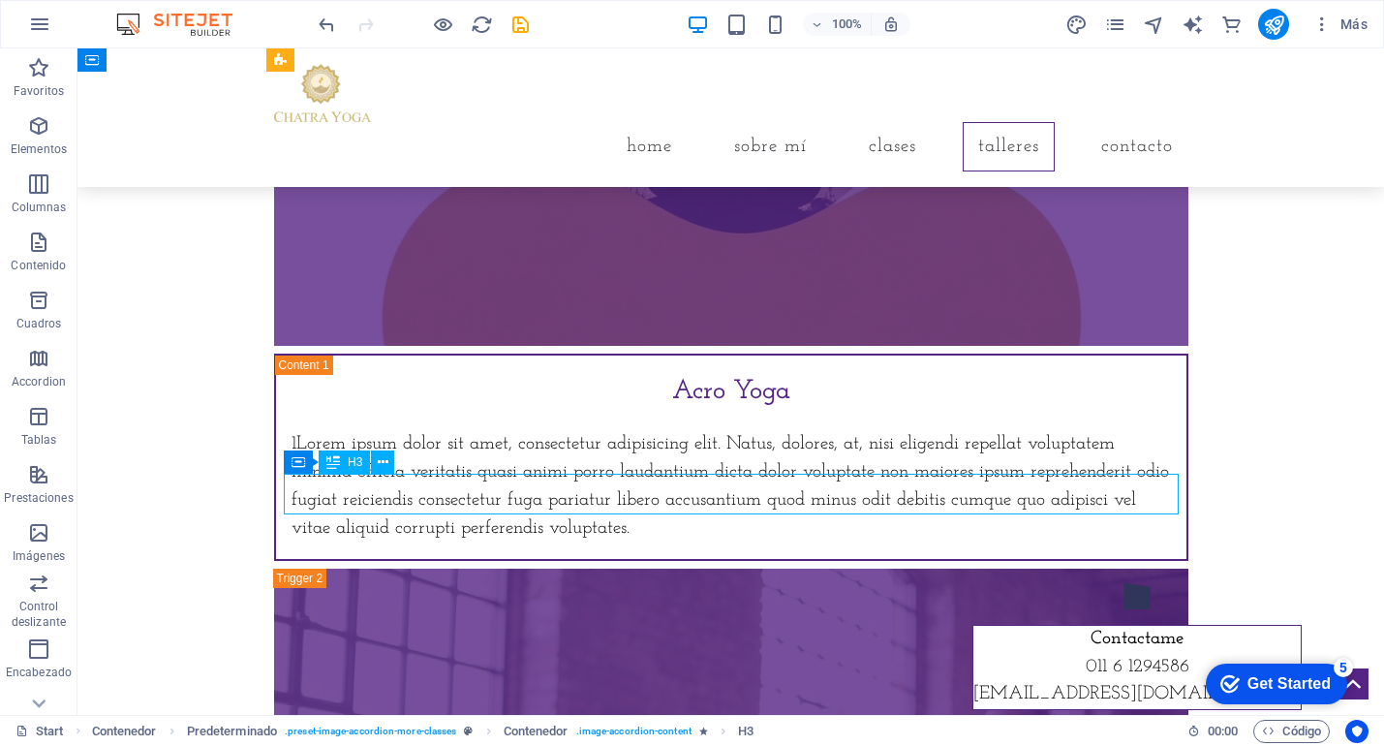
click at [730, 412] on div "Acro Yoga" at bounding box center [732, 391] width 880 height 41
click at [389, 494] on div "Acro Yoga 1Lorem ipsum dolor sit amet, consectetur adipisicing elit. Natus, dol…" at bounding box center [731, 457] width 911 height 202
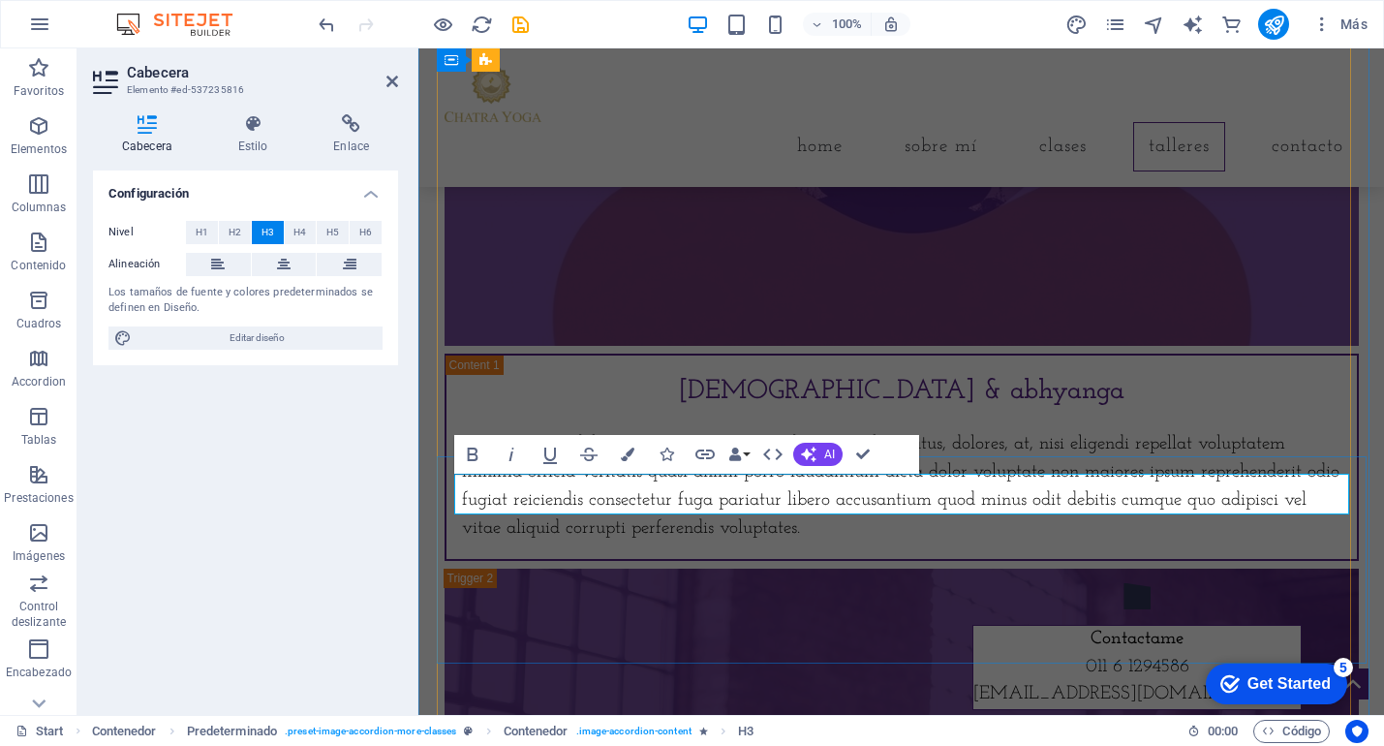
click at [926, 412] on h3 "​[DEMOGRAPHIC_DATA] & abhyanga" at bounding box center [902, 391] width 880 height 41
click at [1034, 412] on h3 "[DEMOGRAPHIC_DATA] & Abhyanga" at bounding box center [902, 391] width 880 height 41
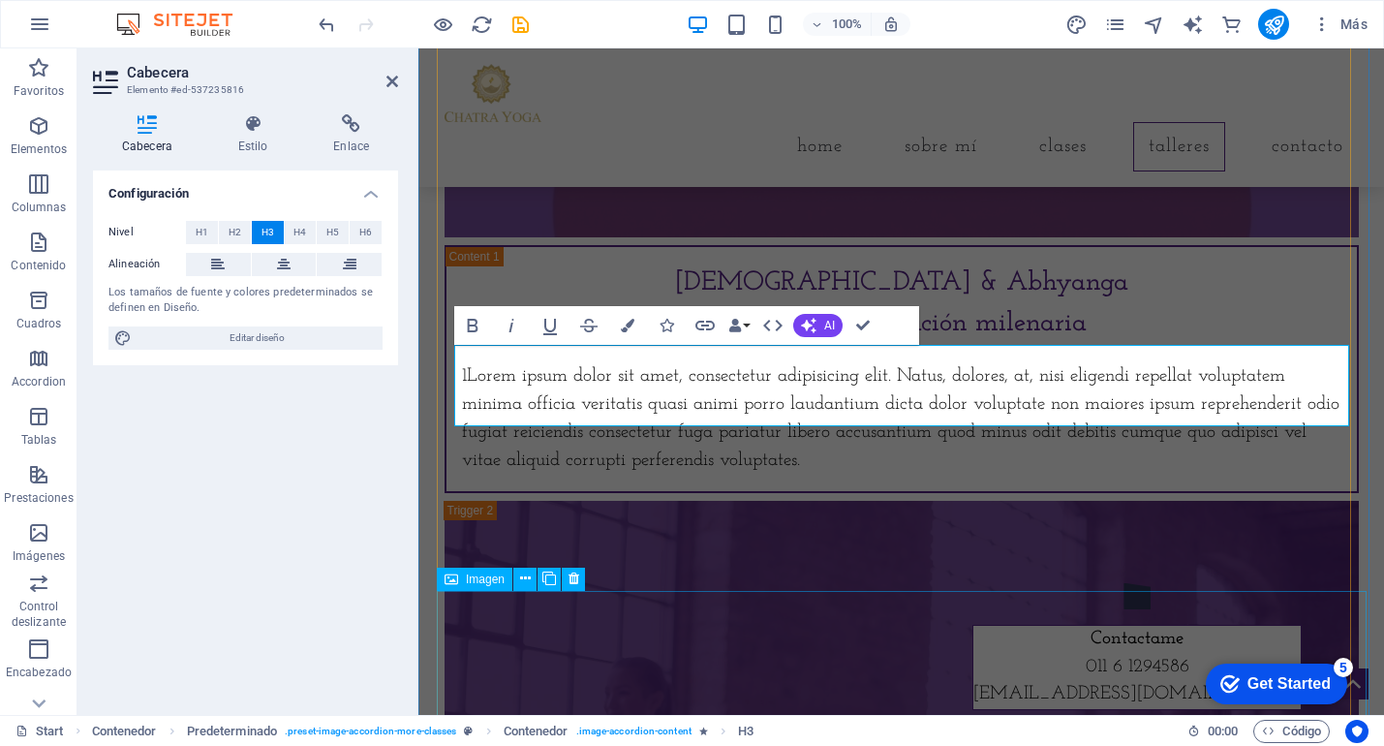
click at [617, 475] on div "1Lorem ipsum dolor sit amet, consectetur adipisicing elit. Natus, dolores, at, …" at bounding box center [902, 418] width 880 height 111
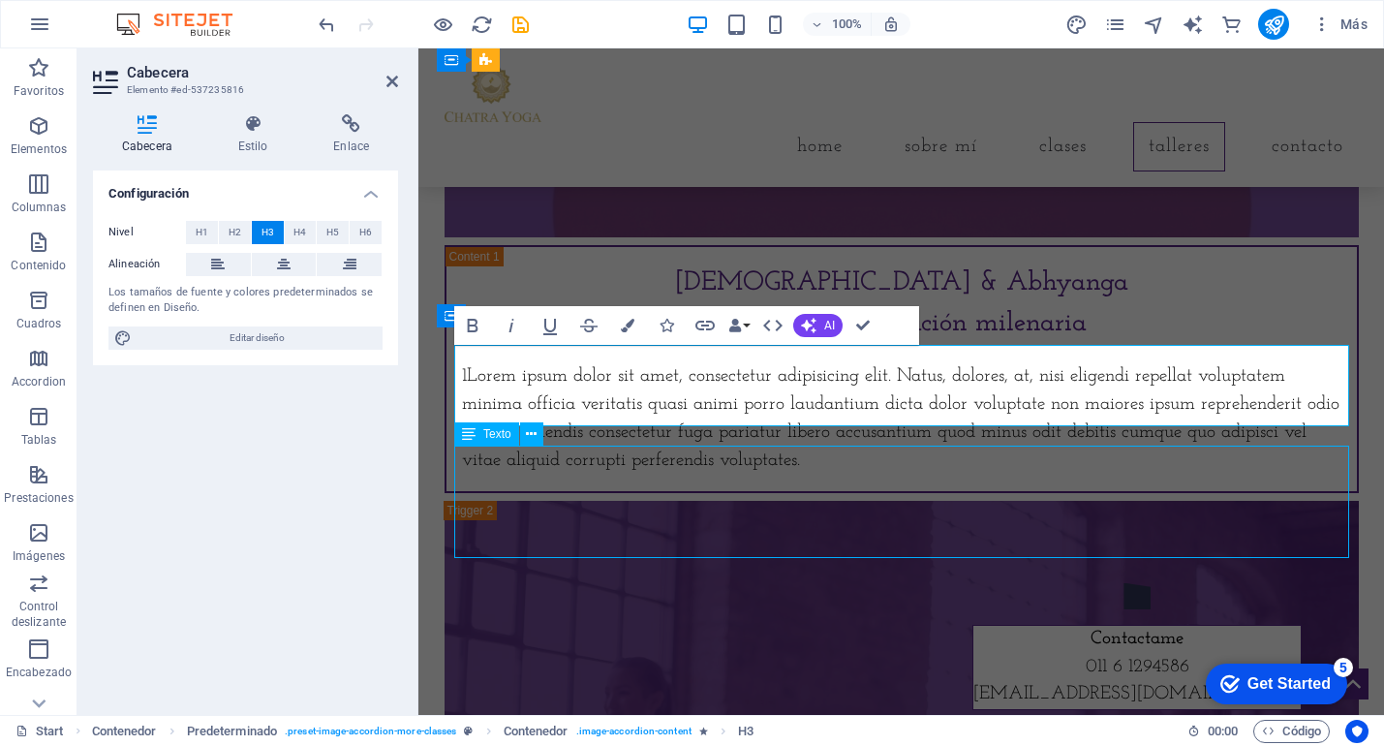
scroll to position [2901, 0]
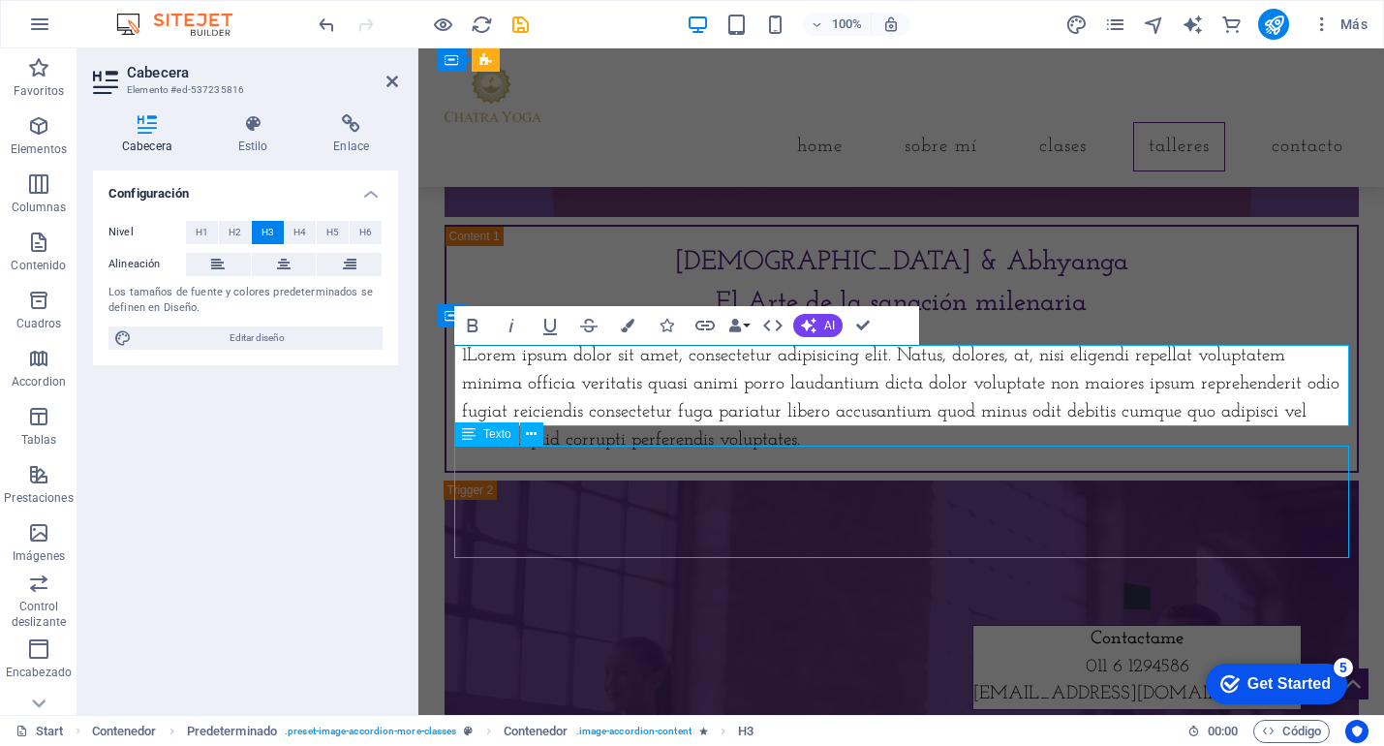
drag, startPoint x: 610, startPoint y: 487, endPoint x: 951, endPoint y: 487, distance: 341.0
click at [951, 454] on div "1Lorem ipsum dolor sit amet, consectetur adipisicing elit. Natus, dolores, at, …" at bounding box center [902, 398] width 880 height 111
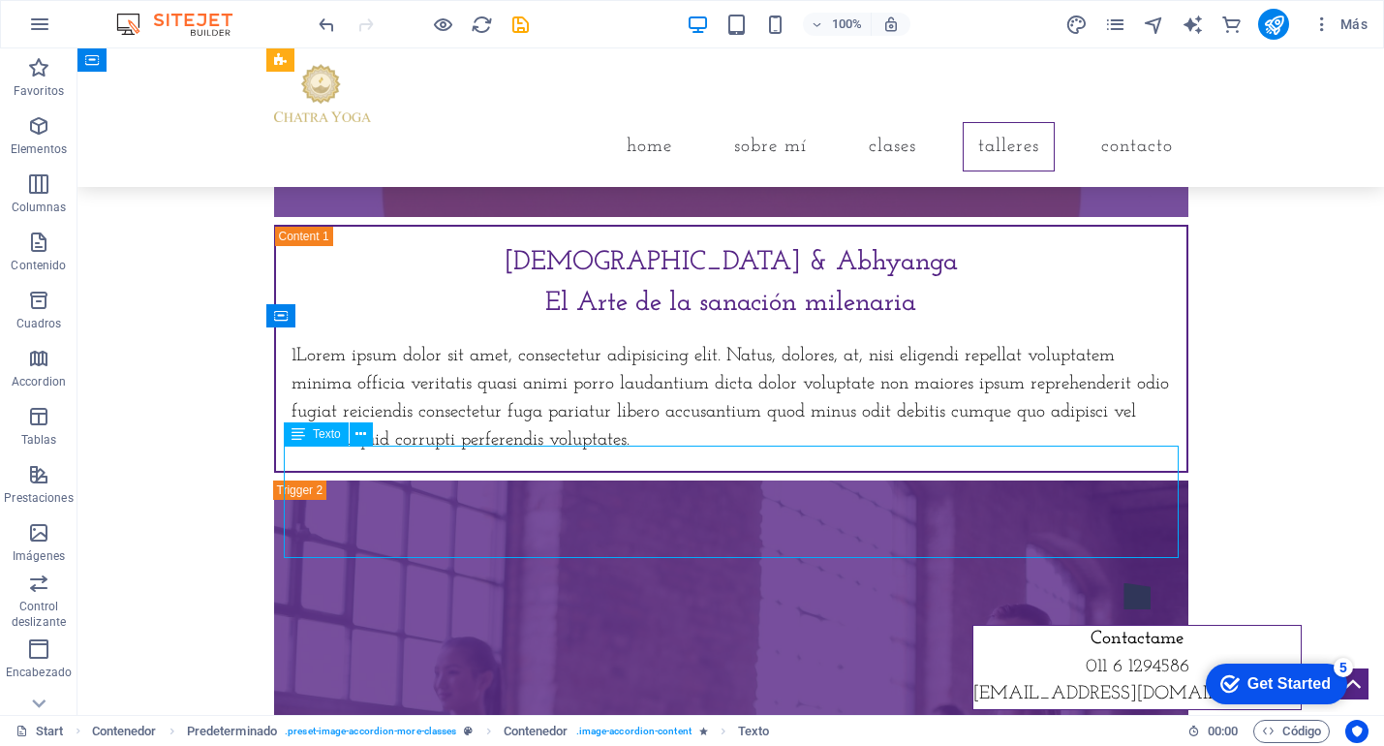
click at [610, 454] on div "1Lorem ipsum dolor sit amet, consectetur adipisicing elit. Natus, dolores, at, …" at bounding box center [732, 398] width 880 height 111
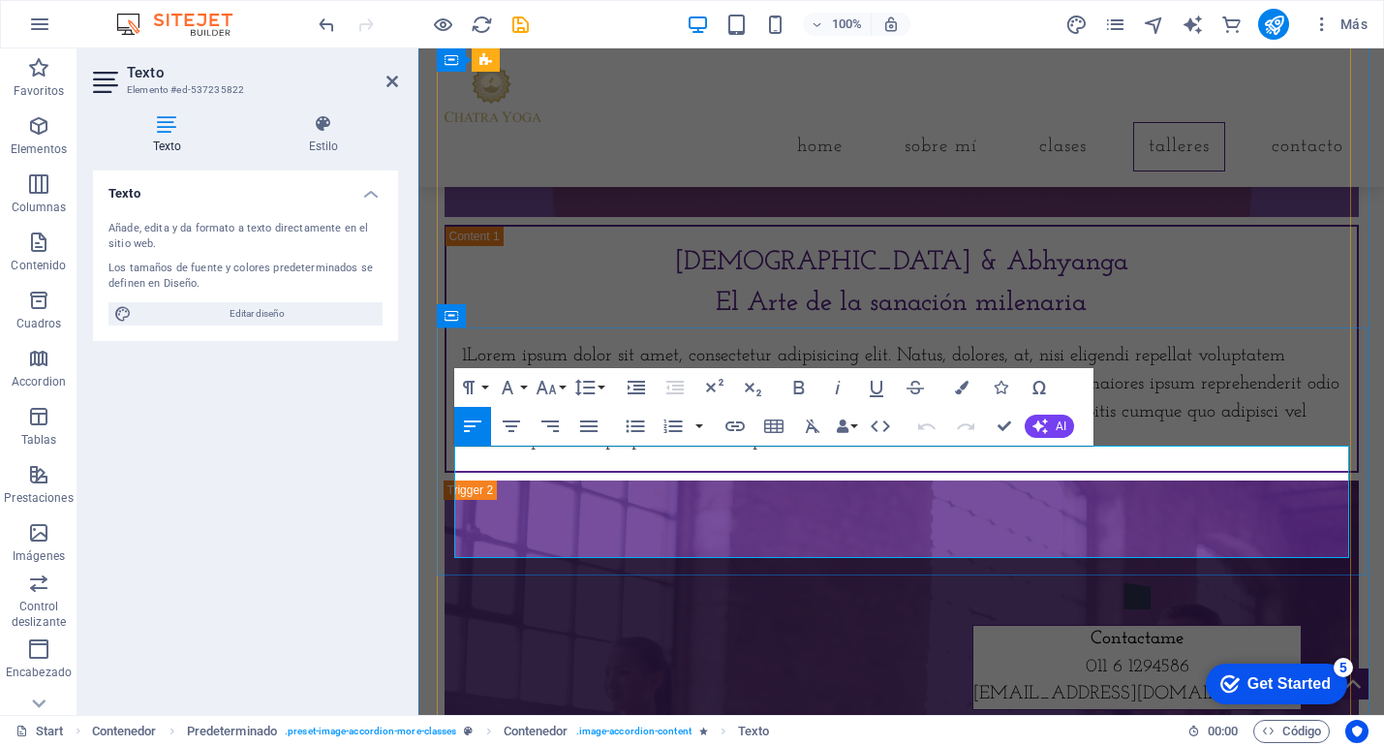
click at [610, 454] on p "1Lorem ipsum dolor sit amet, consectetur adipisicing elit. Natus, dolores, at, …" at bounding box center [902, 398] width 880 height 111
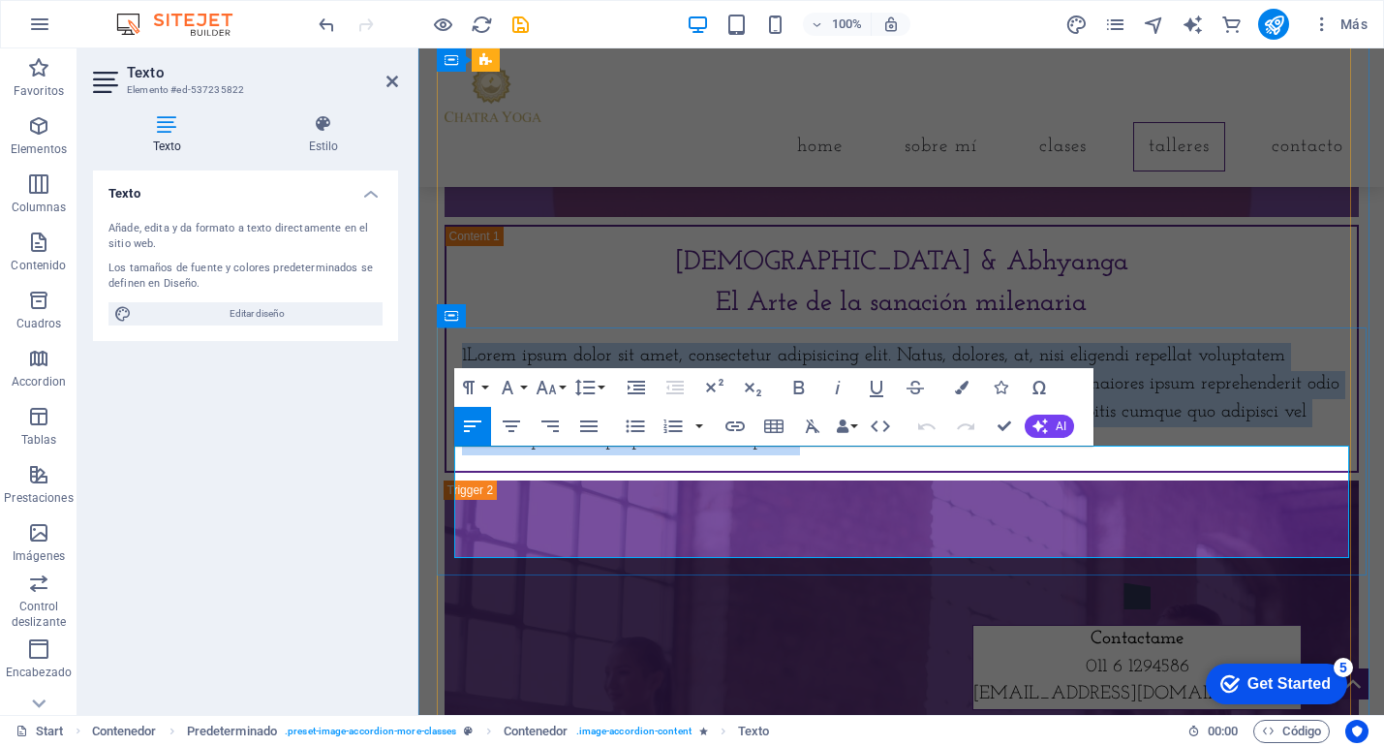
click at [610, 454] on p "1Lorem ipsum dolor sit amet, consectetur adipisicing elit. Natus, dolores, at, …" at bounding box center [902, 398] width 880 height 111
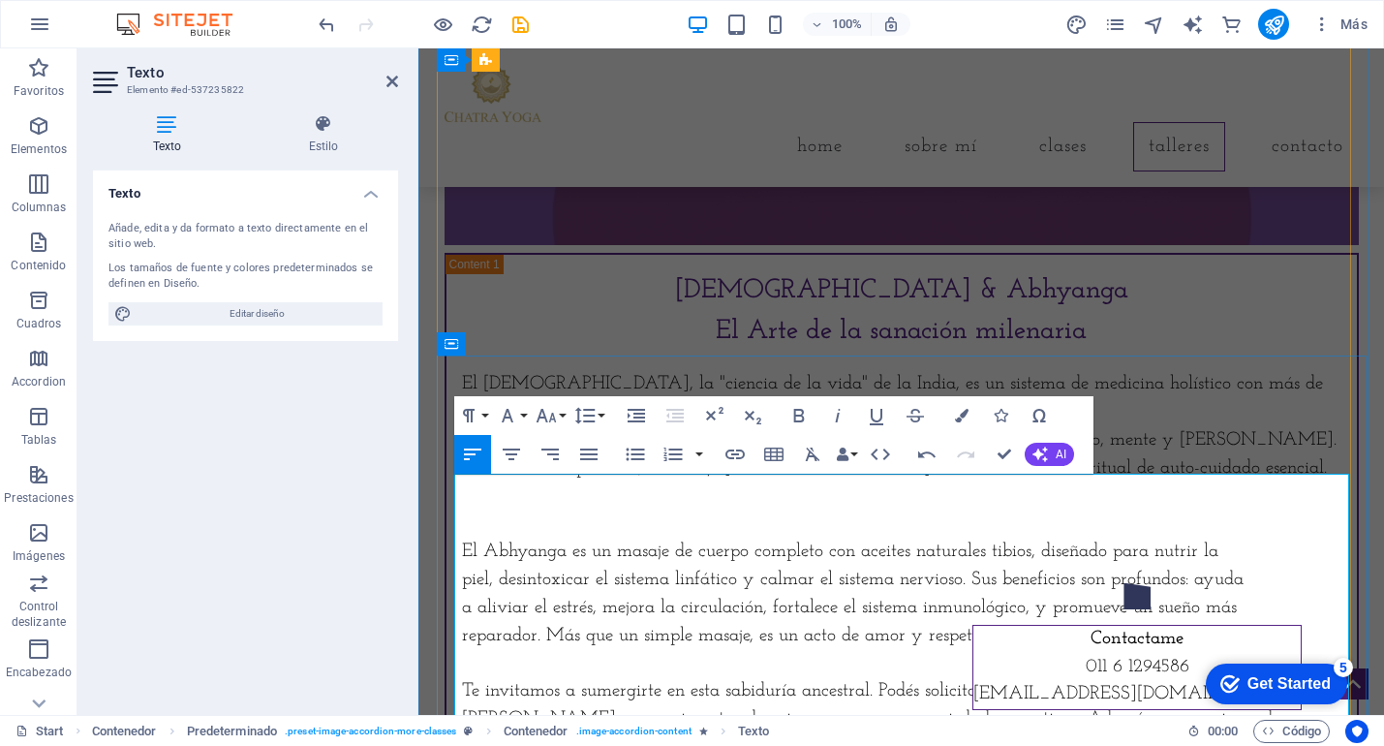
scroll to position [2869, 0]
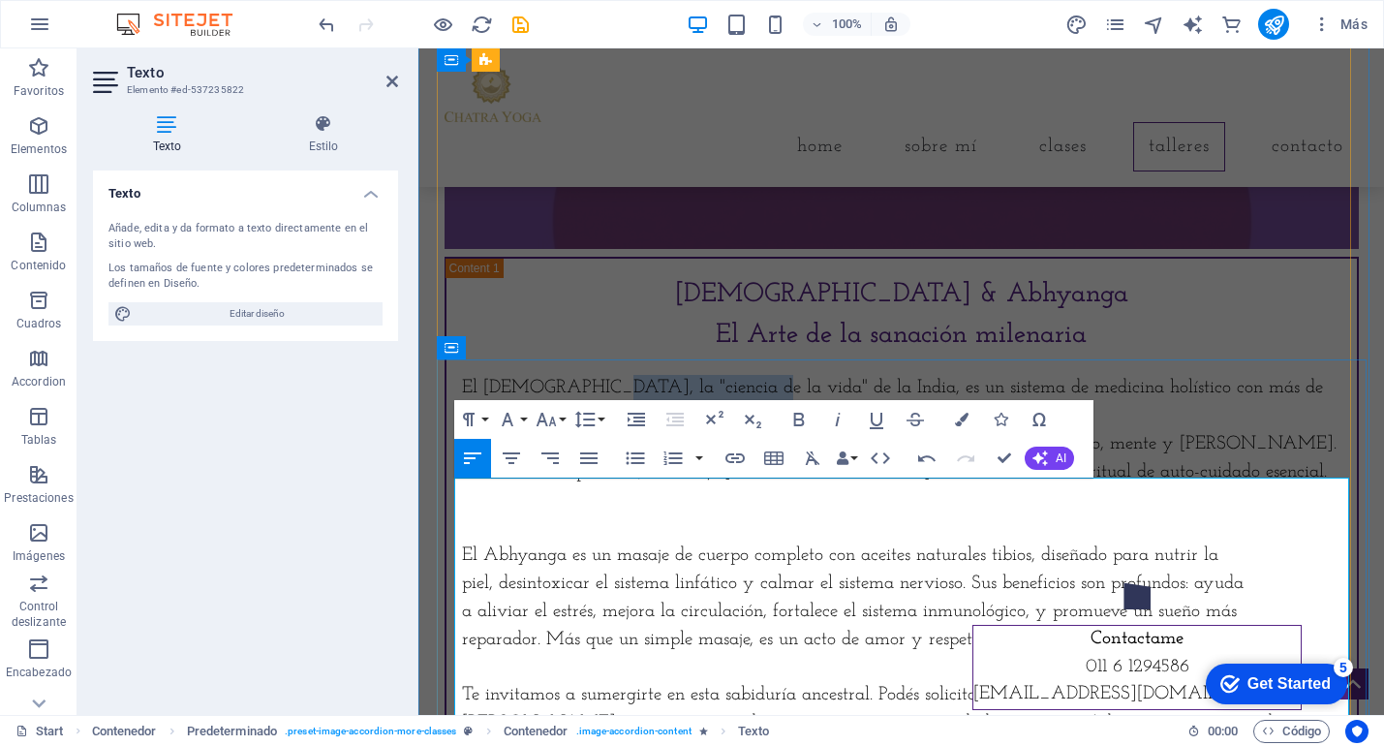
drag, startPoint x: 723, startPoint y: 492, endPoint x: 586, endPoint y: 491, distance: 136.6
click at [586, 431] on p "El [DEMOGRAPHIC_DATA], la "ciencia de la vida" de la India, es un sistema de me…" at bounding box center [902, 403] width 880 height 56
click at [796, 416] on icon "button" at bounding box center [799, 419] width 23 height 23
click at [505, 571] on p "El Abhyanga es un masaje de cuerpo completo con aceites naturales tibios, diseñ…" at bounding box center [902, 557] width 880 height 28
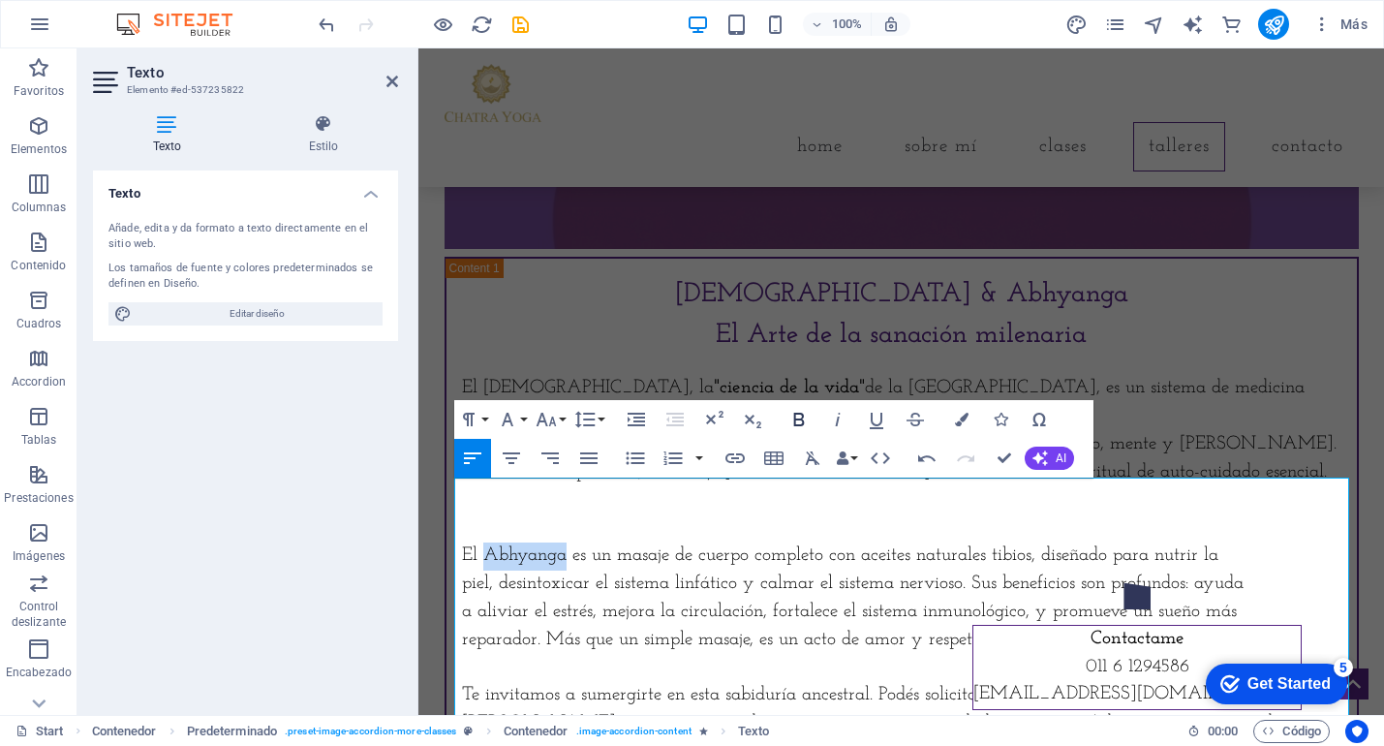
click at [798, 416] on icon "button" at bounding box center [799, 419] width 23 height 23
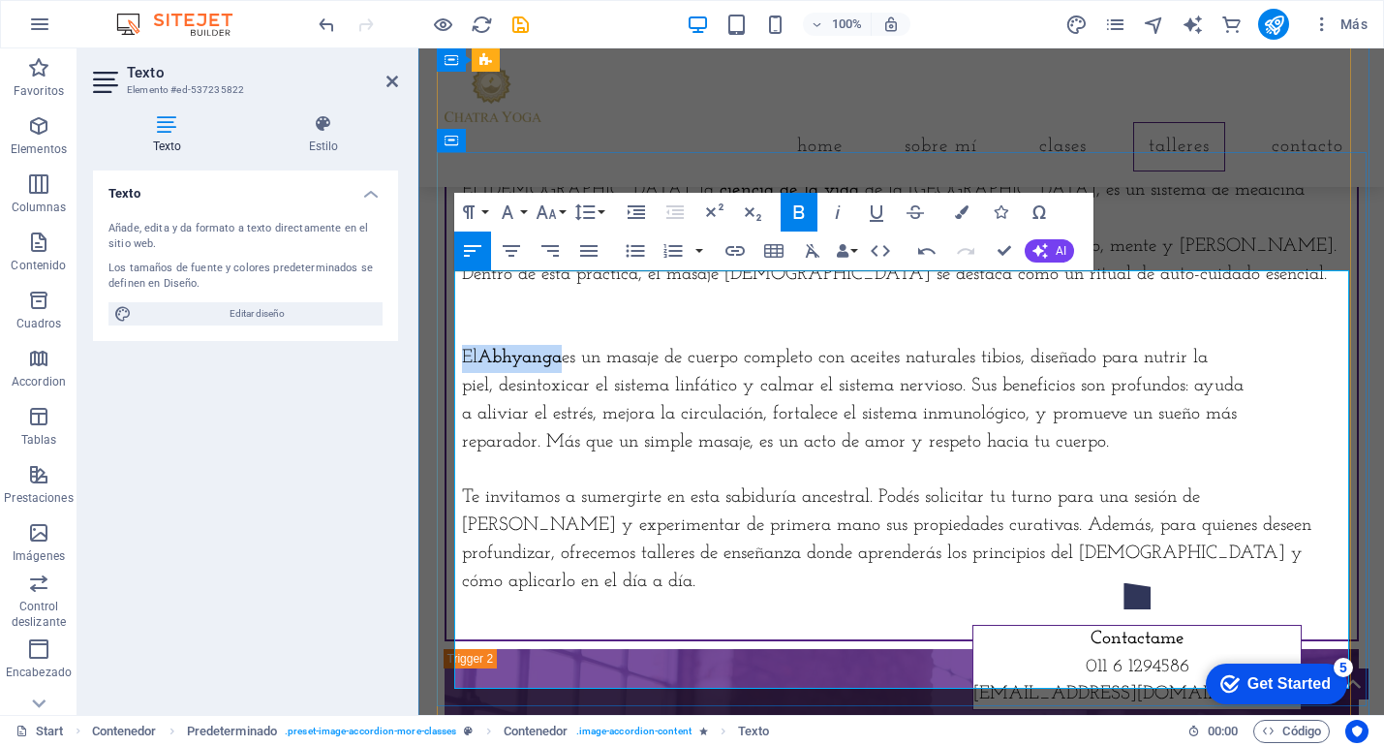
scroll to position [3090, 0]
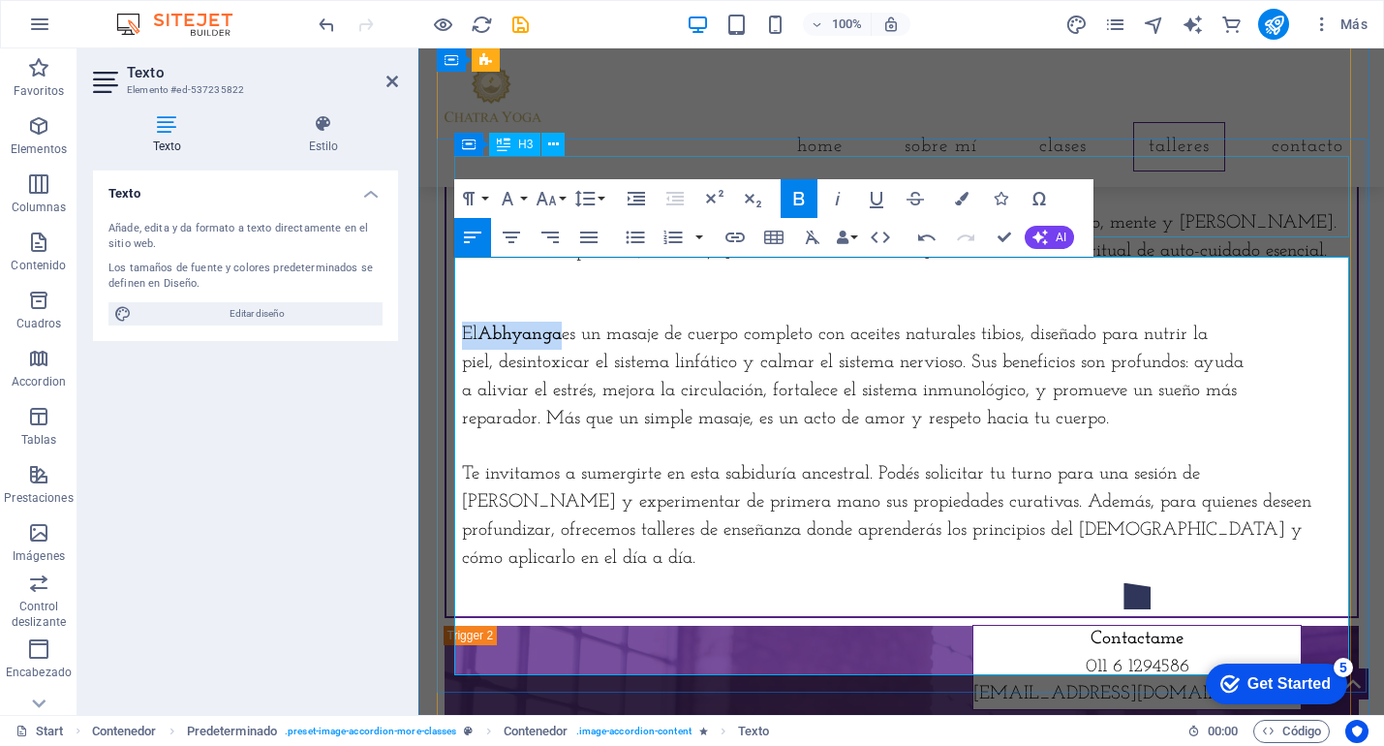
click at [1187, 135] on div "[DEMOGRAPHIC_DATA] & Abhyanga El Arte de la sanación milenaria" at bounding box center [902, 93] width 880 height 81
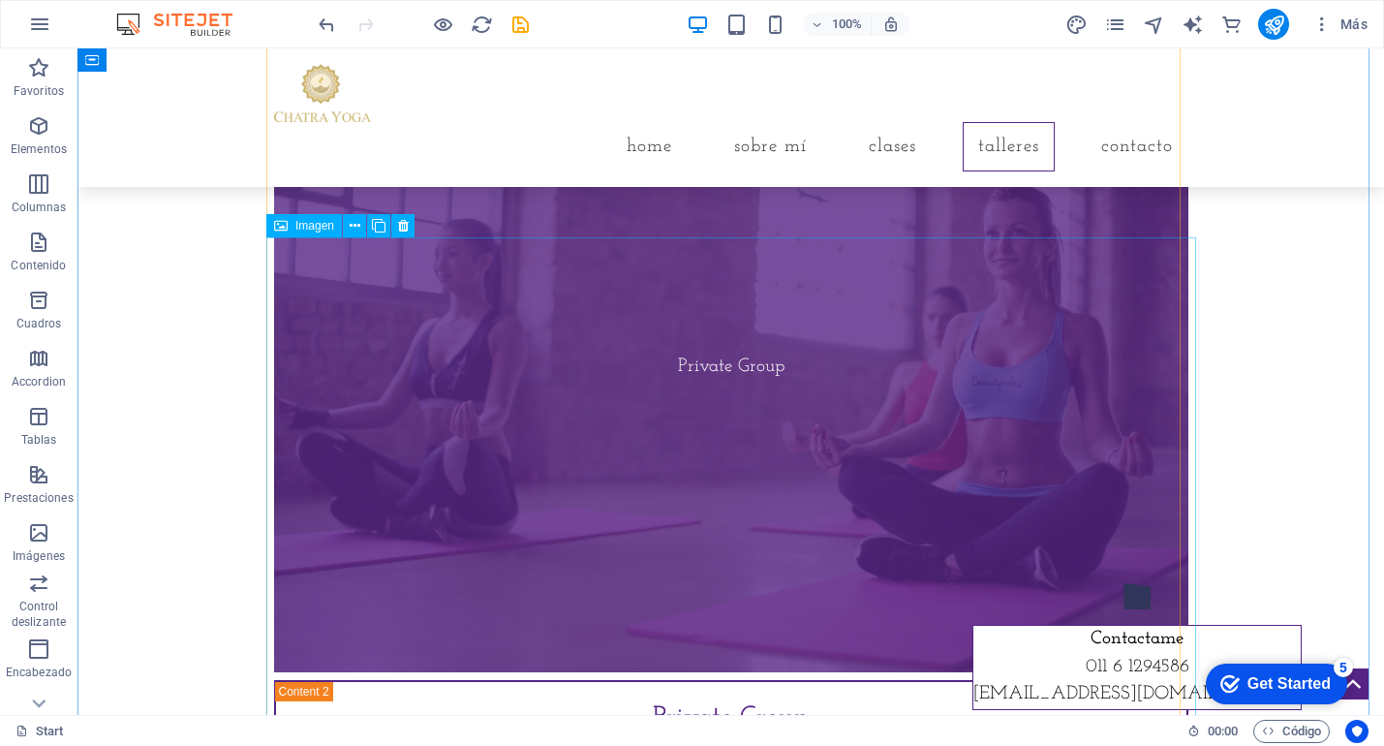
scroll to position [3753, 0]
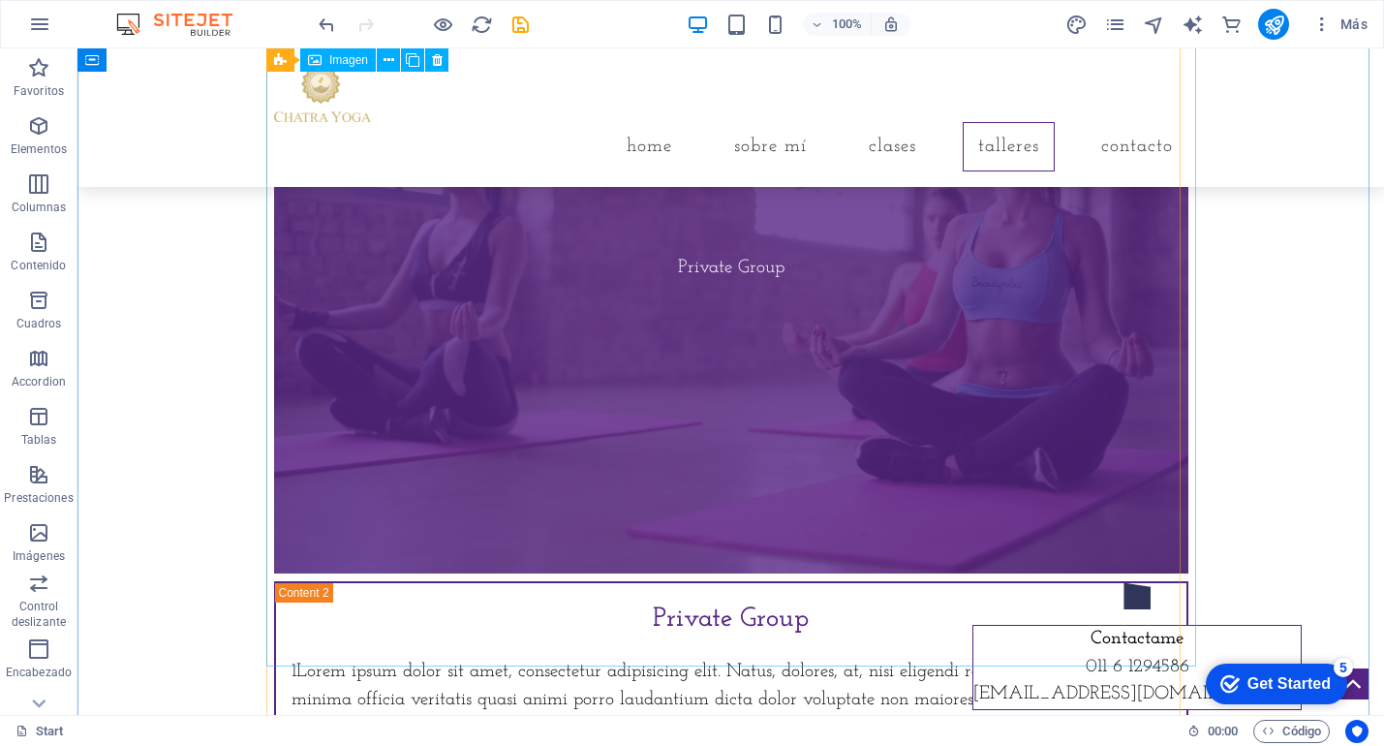
click at [712, 316] on figure "Private Group" at bounding box center [731, 268] width 915 height 610
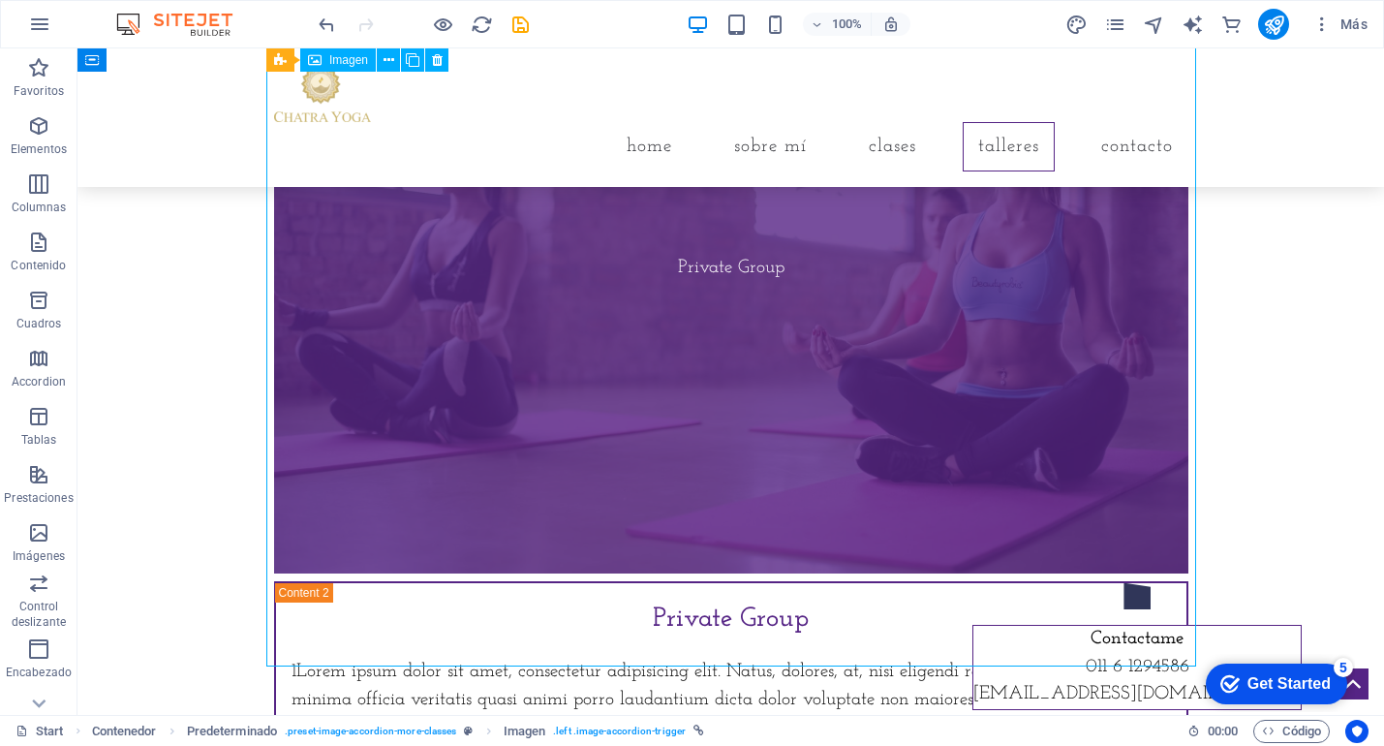
click at [727, 357] on figure "Private Group" at bounding box center [731, 268] width 915 height 610
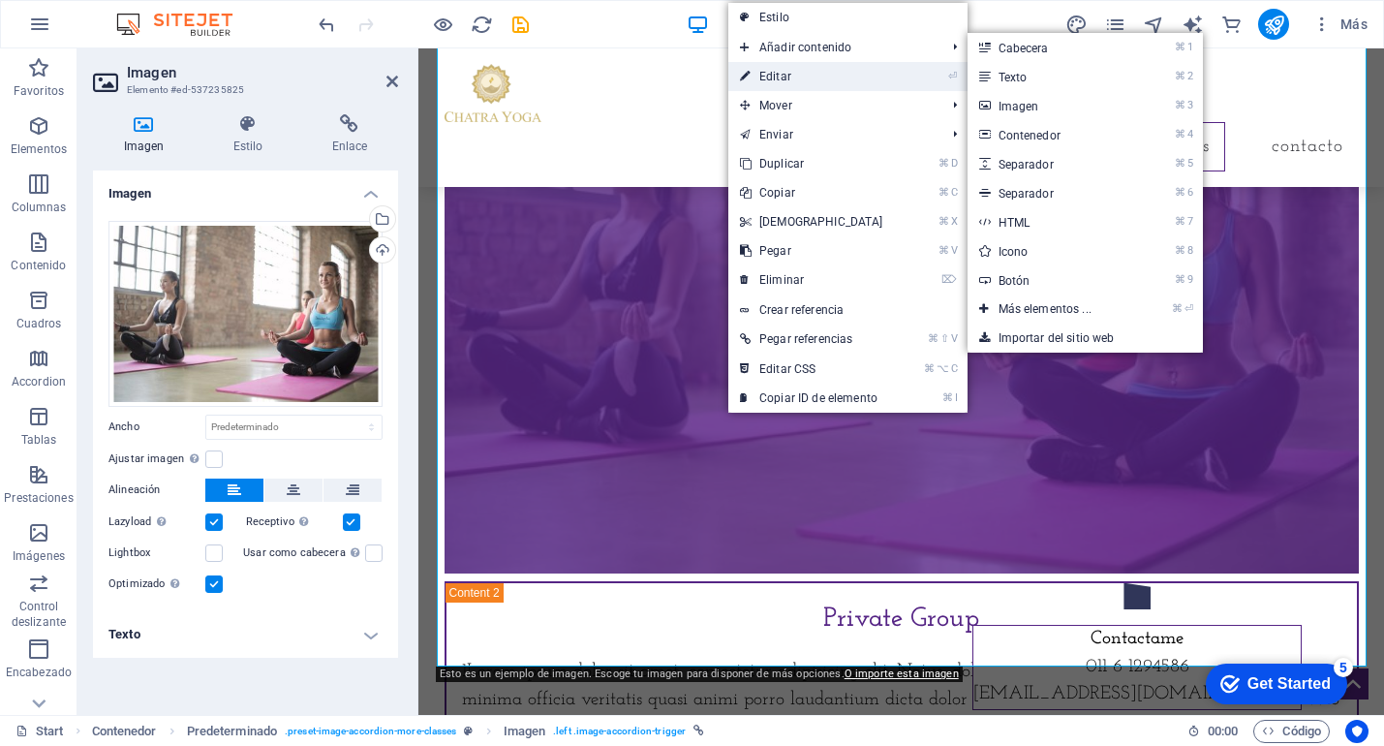
click at [802, 76] on link "⏎ Editar" at bounding box center [812, 76] width 167 height 29
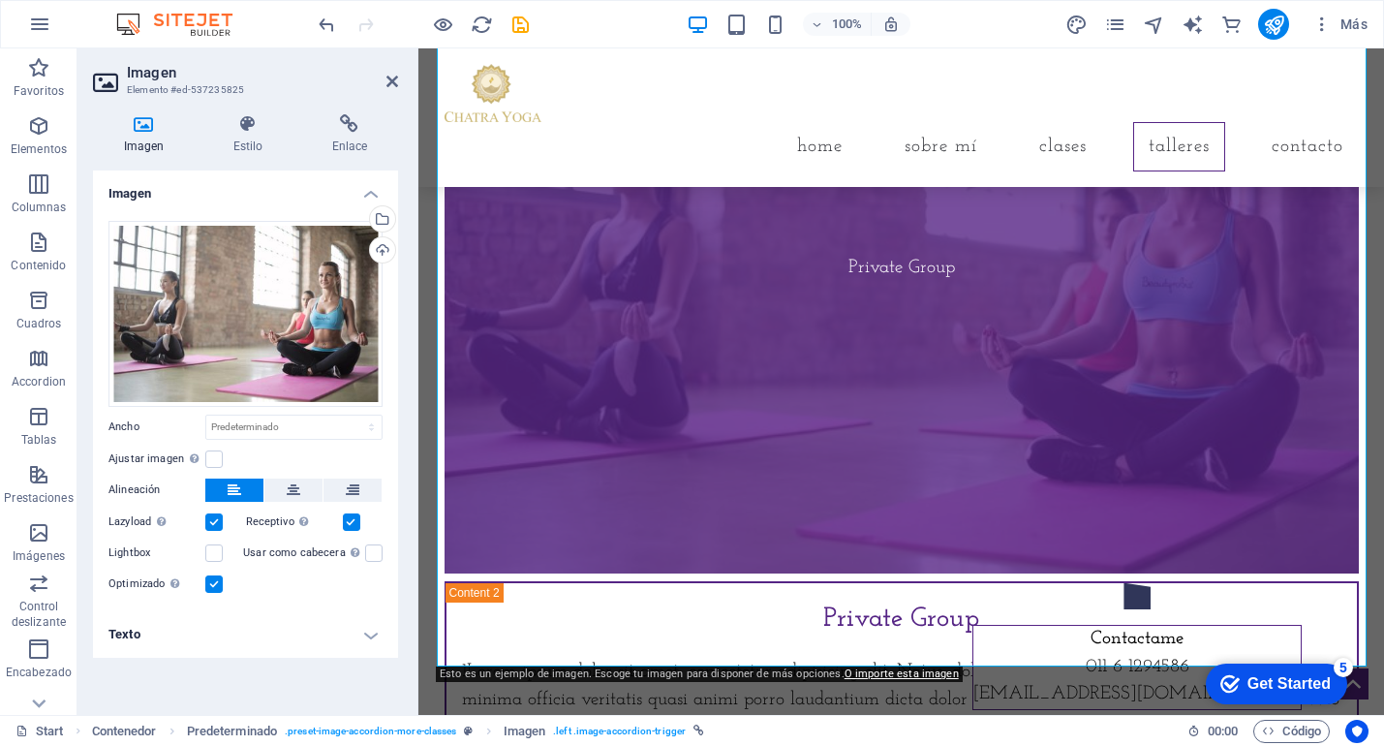
click at [342, 637] on h4 "Texto" at bounding box center [245, 634] width 305 height 47
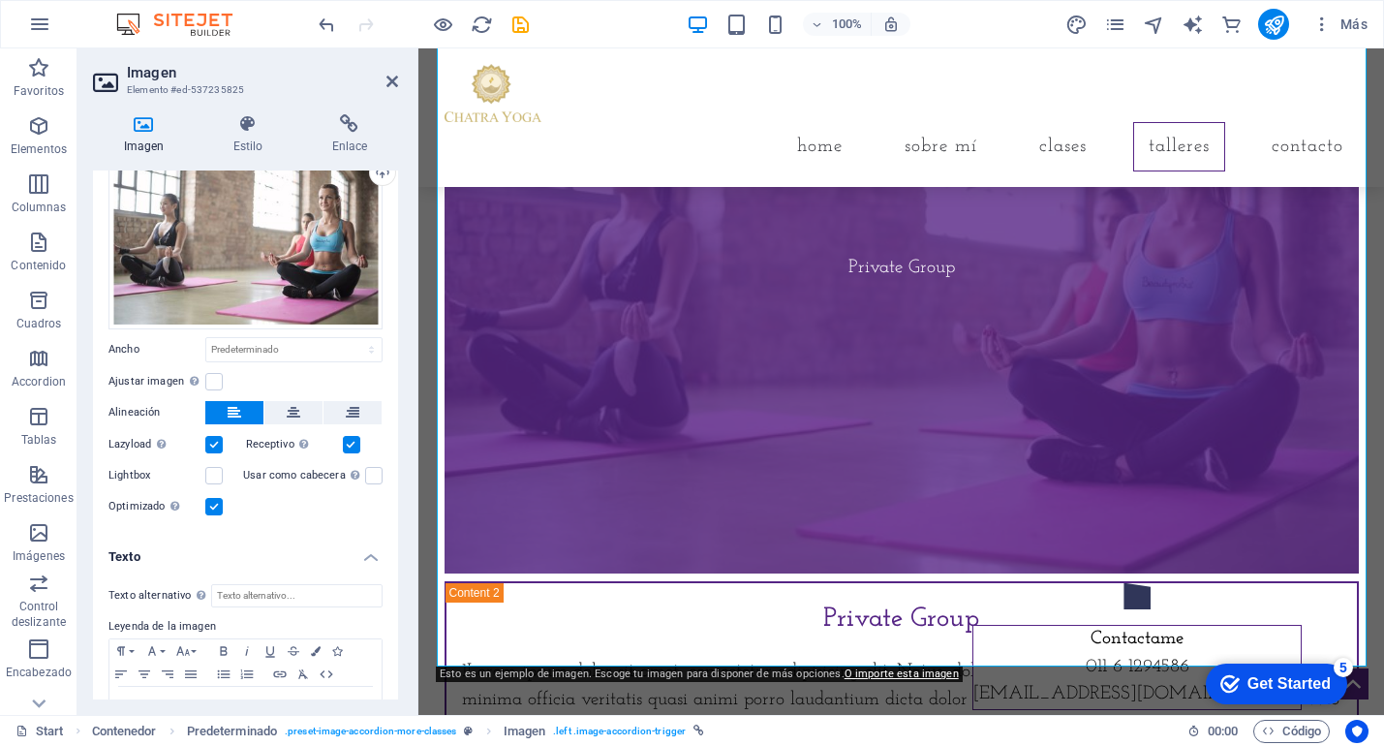
scroll to position [138, 0]
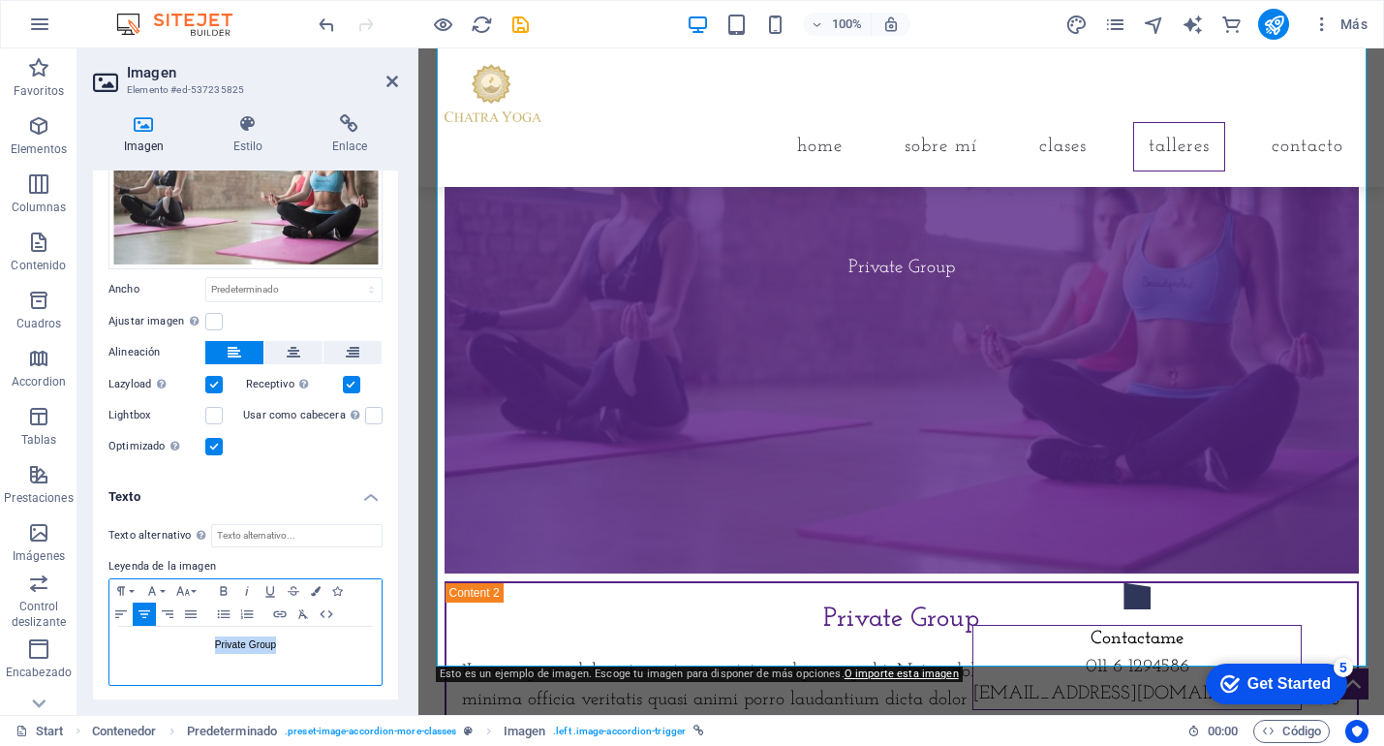
drag, startPoint x: 274, startPoint y: 646, endPoint x: 173, endPoint y: 642, distance: 100.8
click at [173, 643] on div "Private Group" at bounding box center [245, 656] width 272 height 58
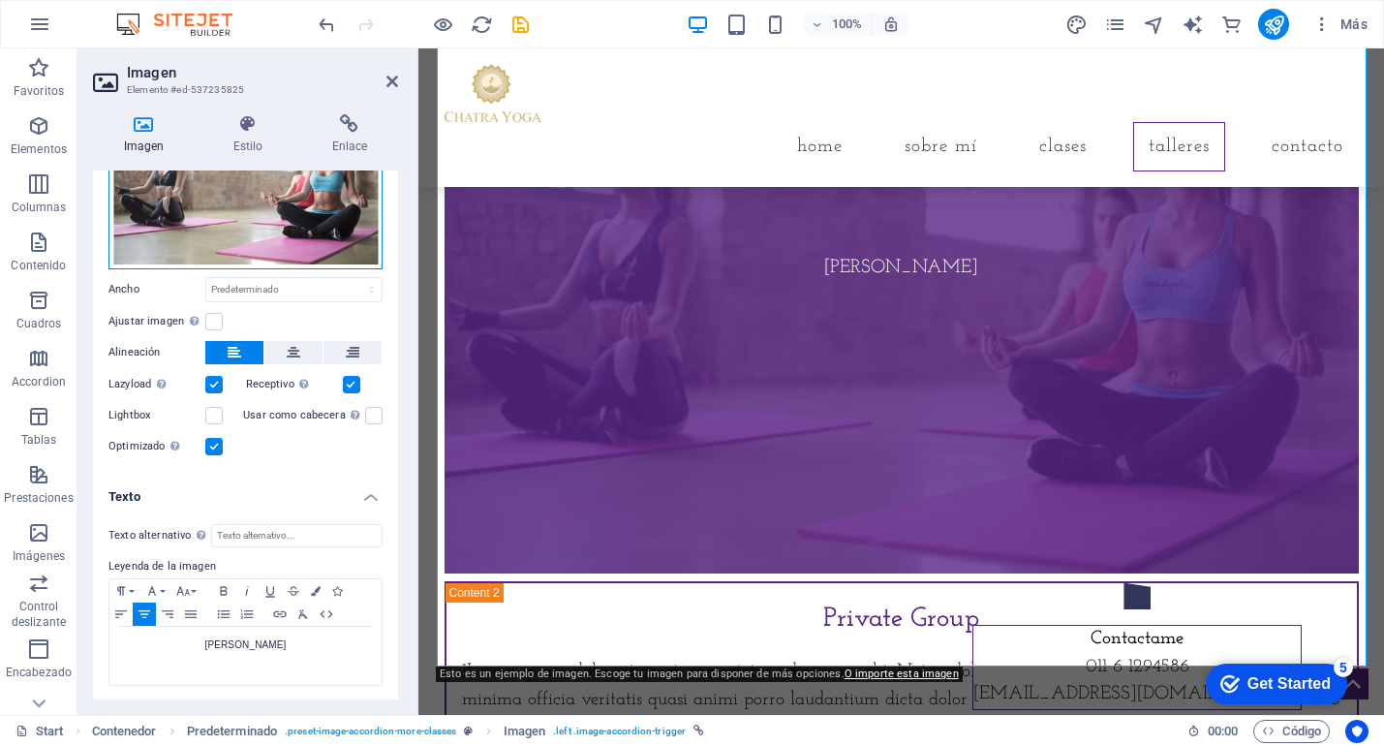
click at [253, 243] on div "Arrastra archivos aquí, haz clic para escoger archivos o selecciona archivos de…" at bounding box center [246, 176] width 274 height 186
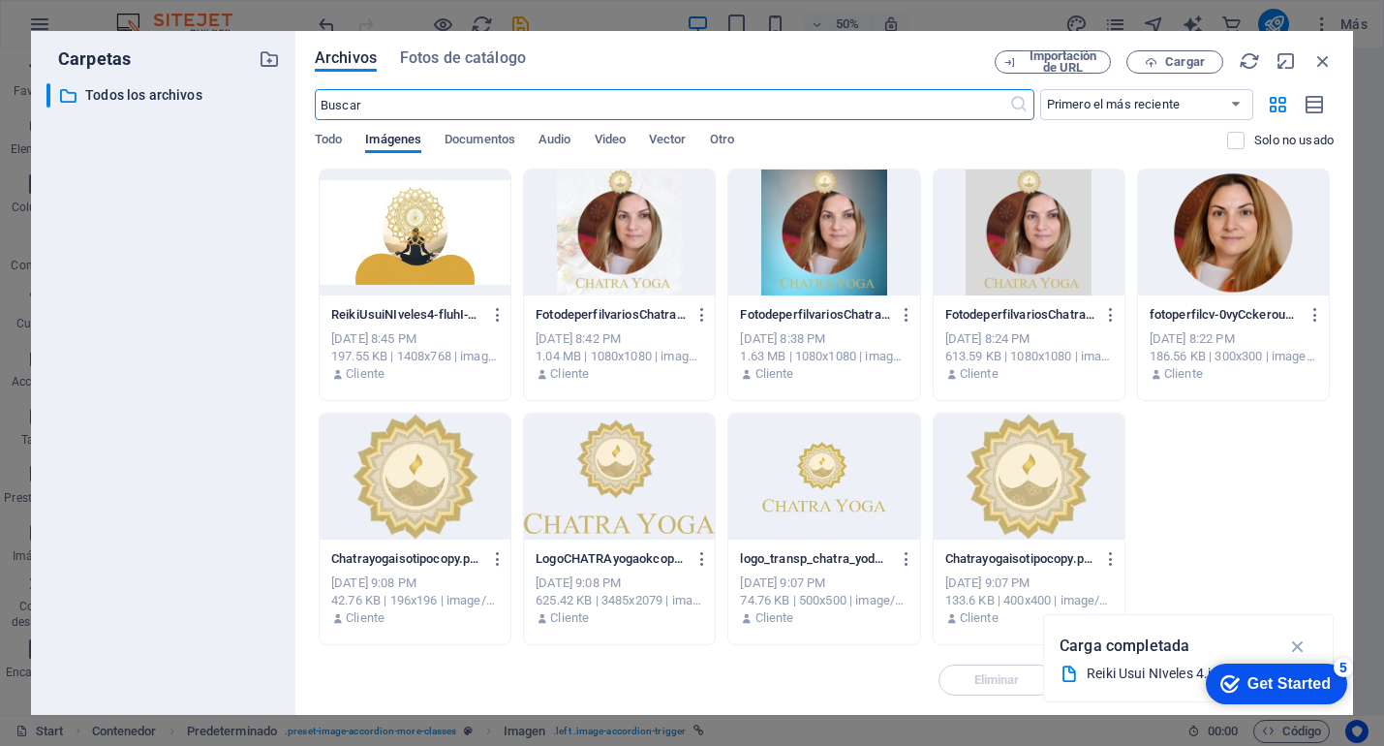
scroll to position [105, 0]
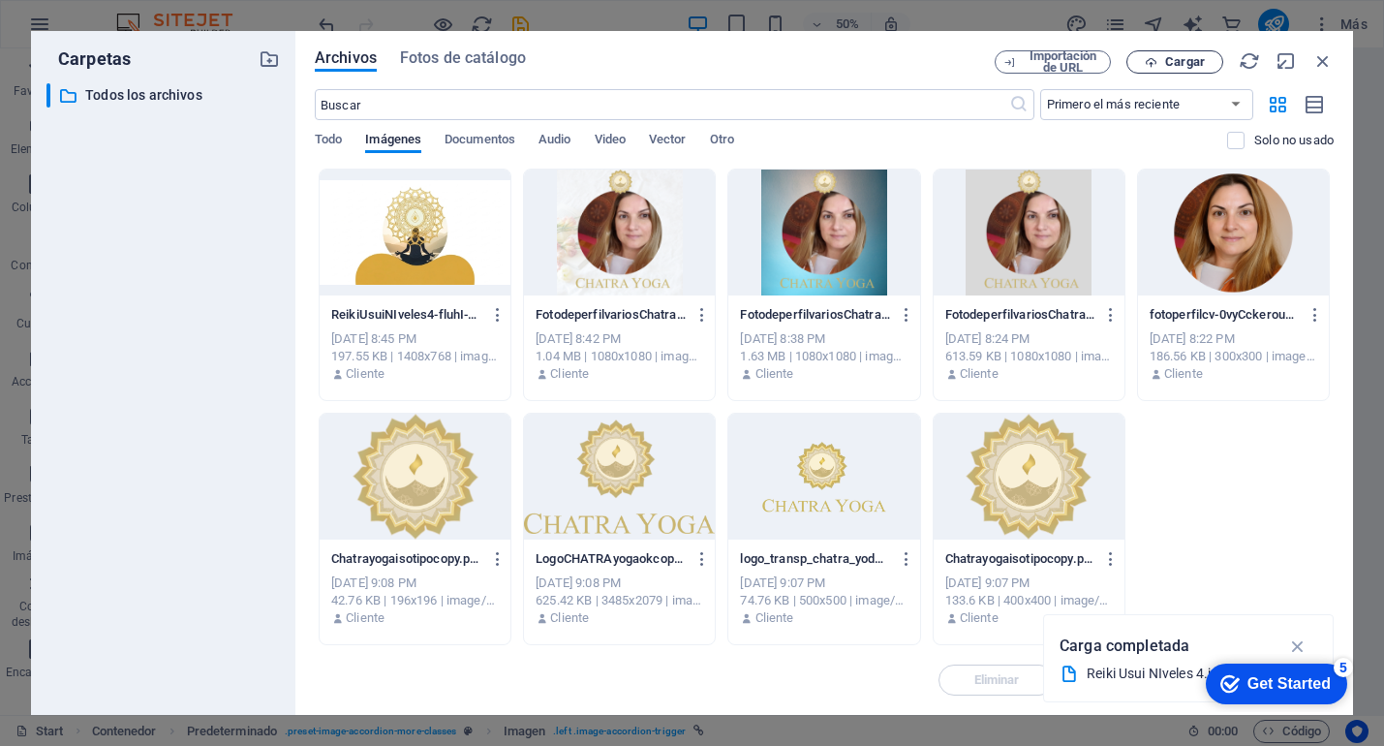
click at [1194, 64] on span "Cargar" at bounding box center [1185, 62] width 40 height 12
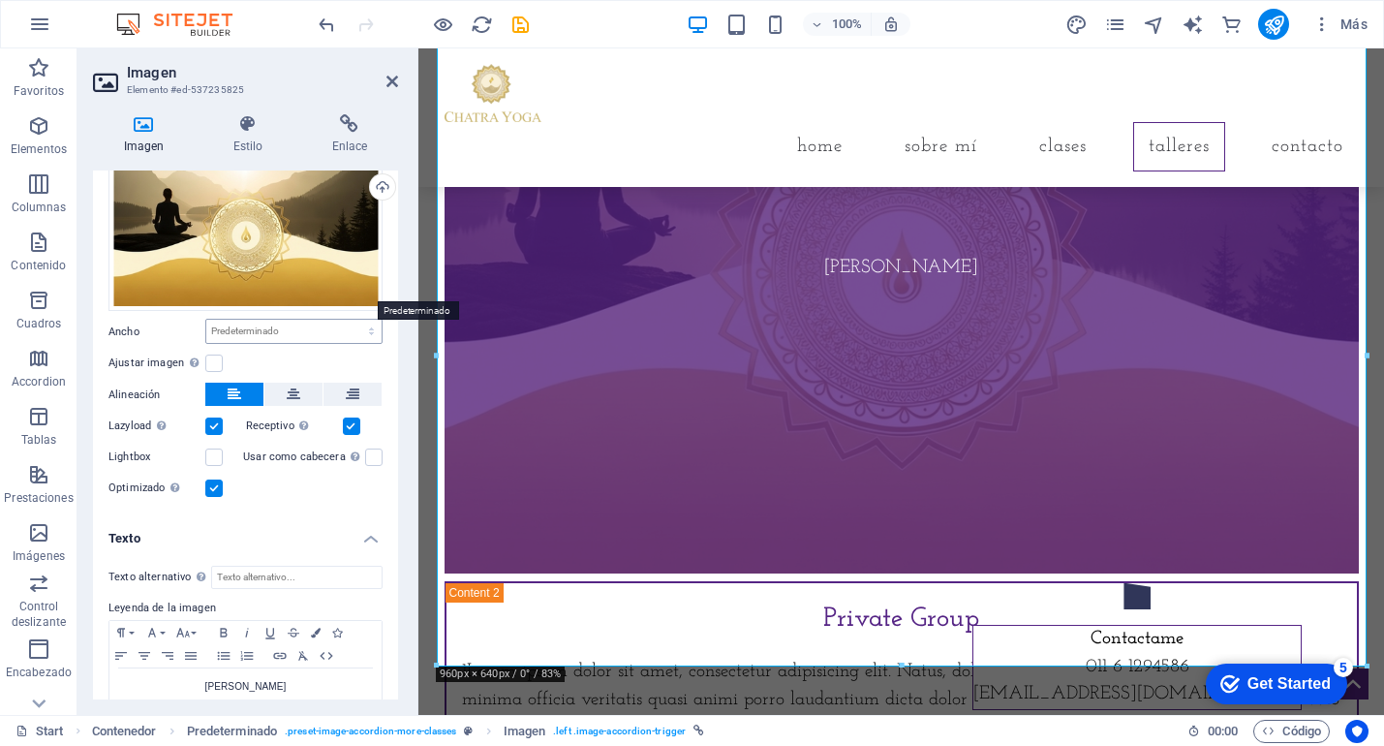
scroll to position [57, 0]
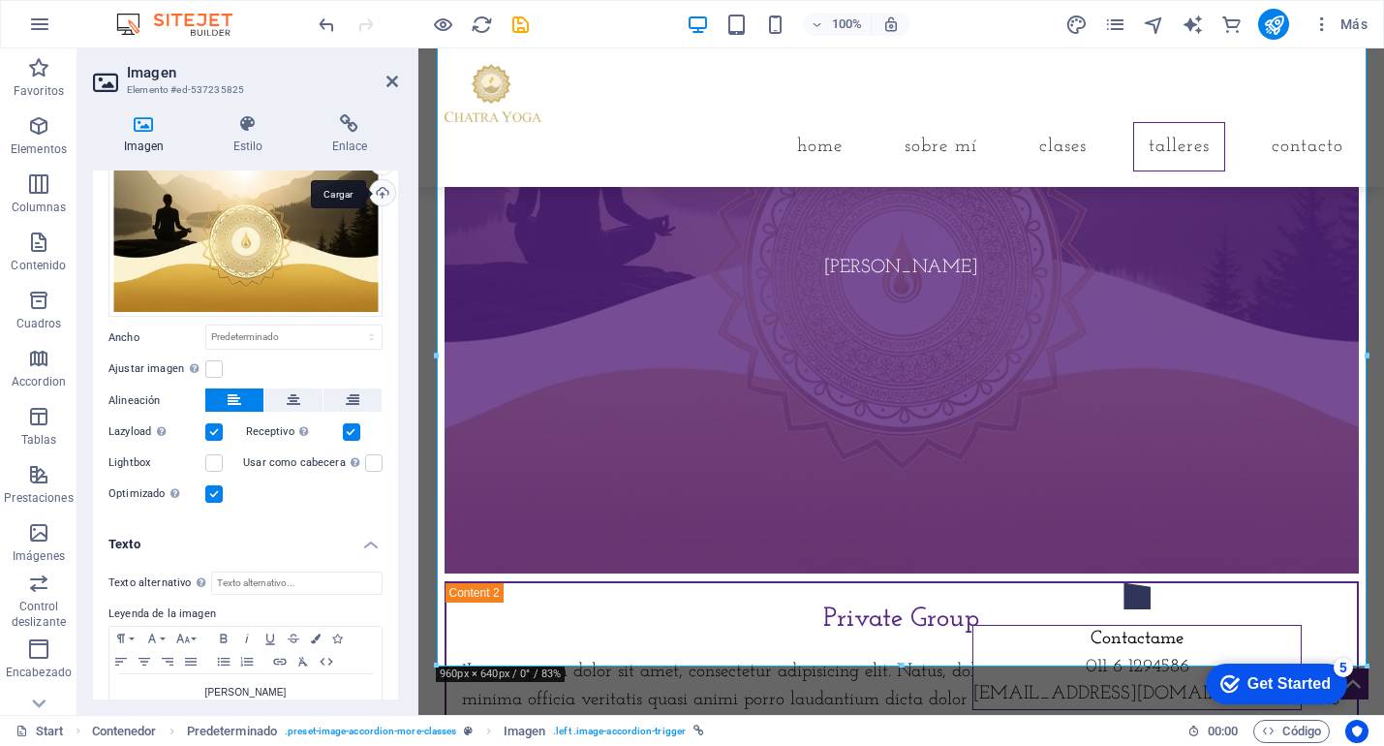
click at [381, 192] on div "Cargar" at bounding box center [380, 194] width 29 height 29
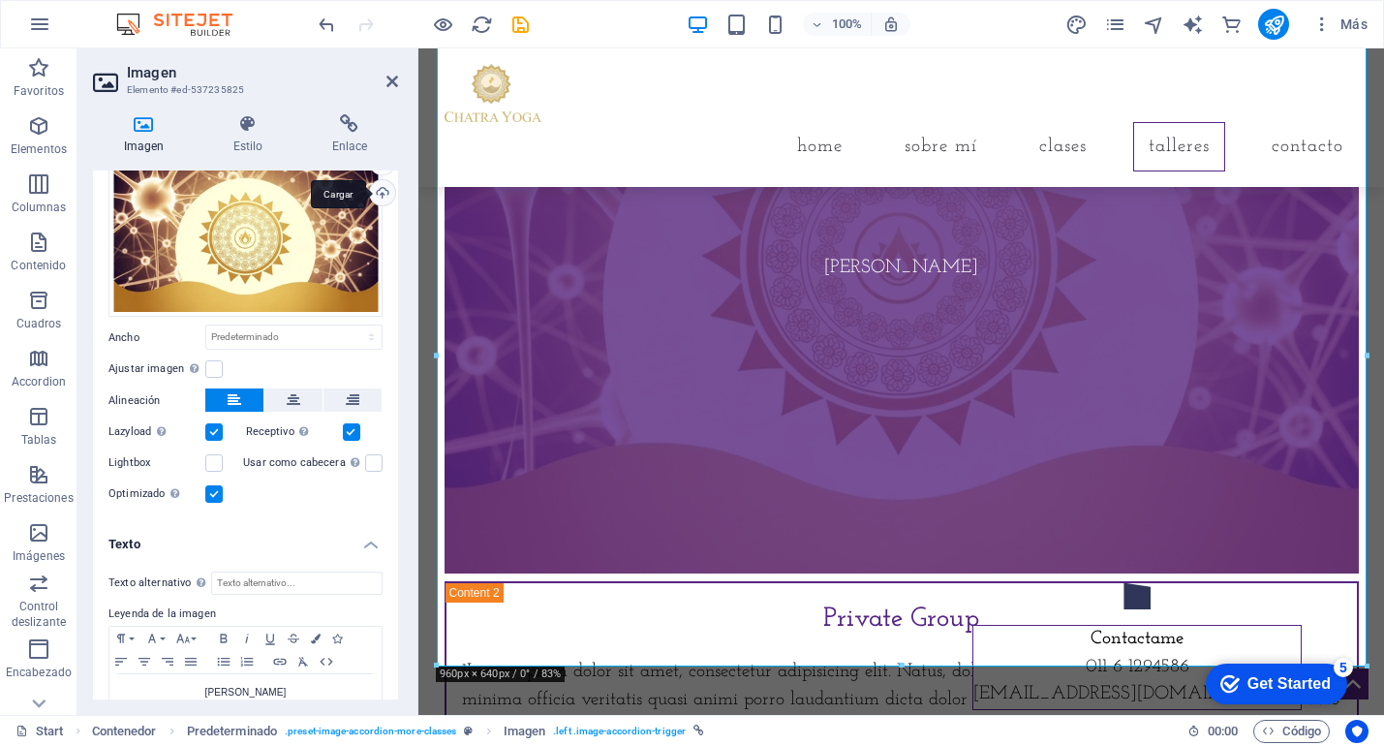
click at [381, 198] on div "Cargar" at bounding box center [380, 194] width 29 height 29
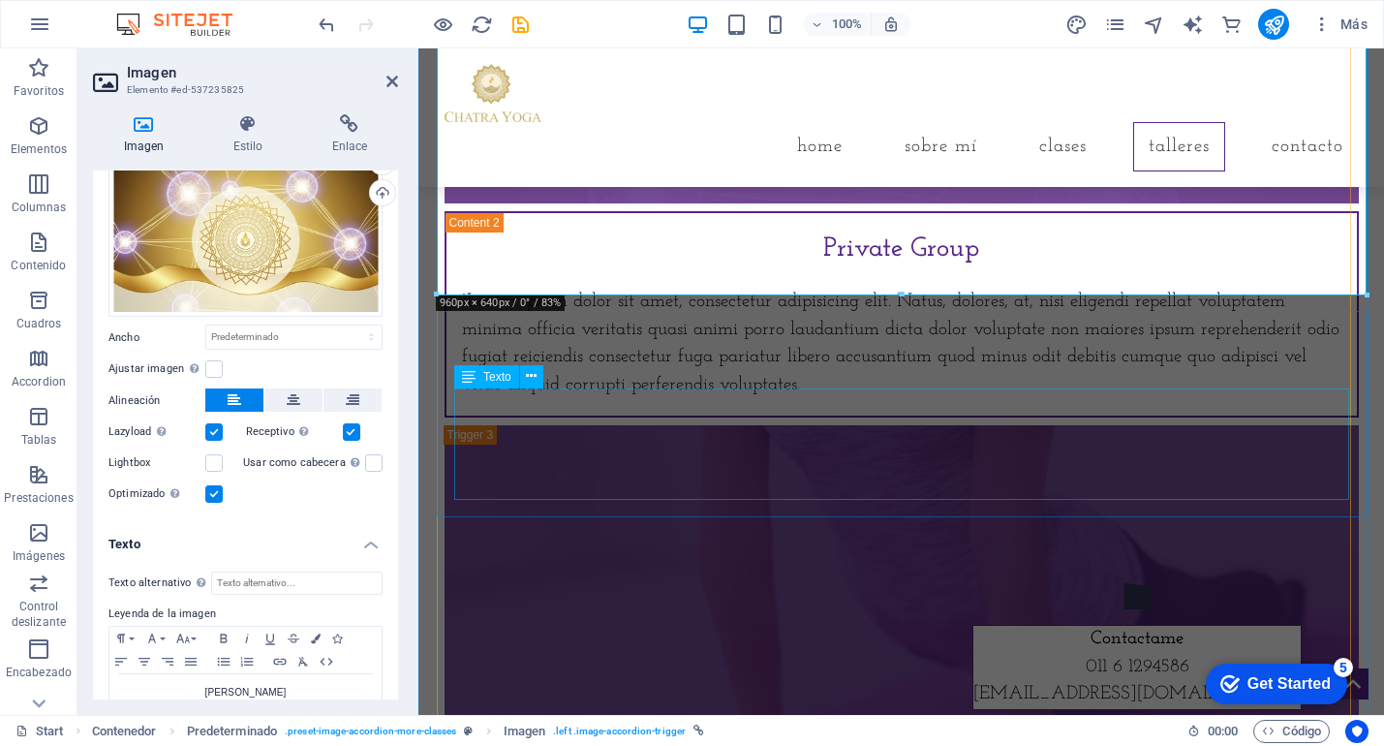
scroll to position [4124, 0]
click at [870, 268] on div "Private Group" at bounding box center [902, 248] width 880 height 41
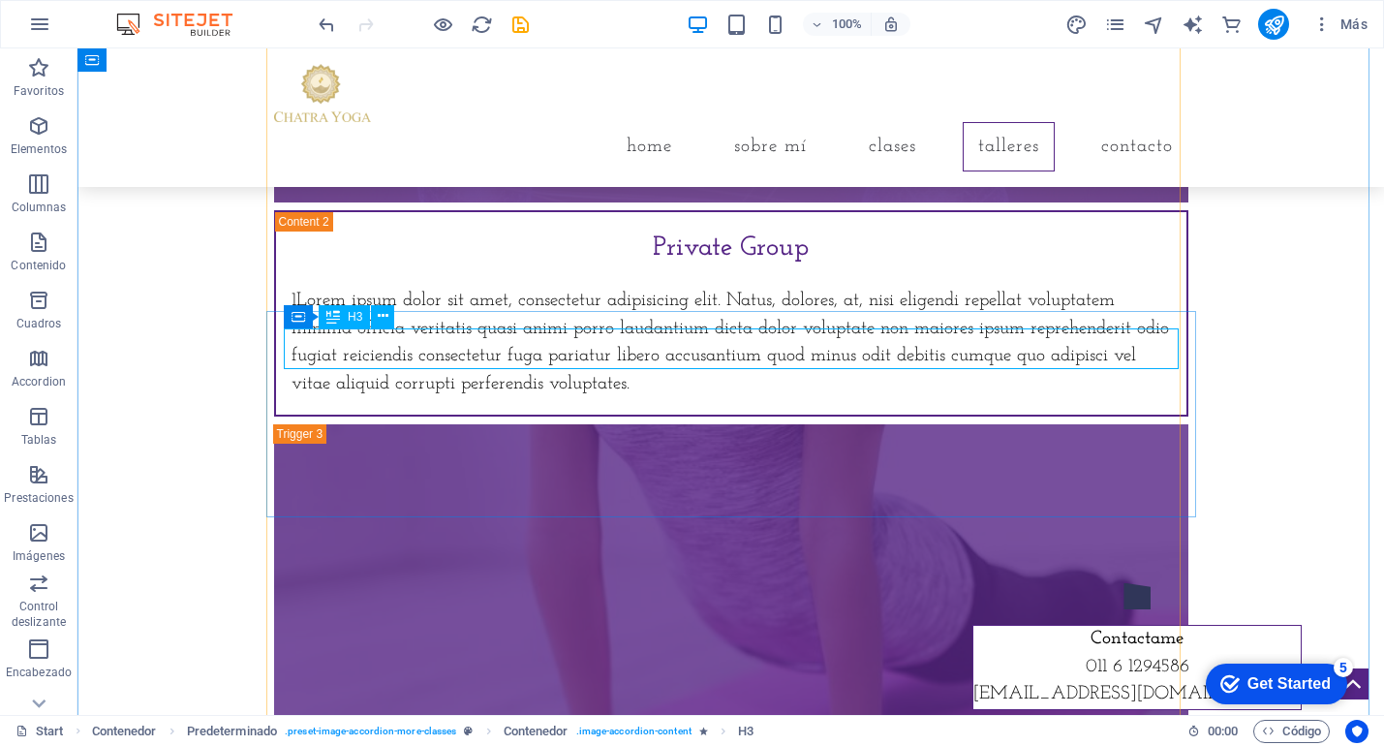
click at [732, 268] on div "Private Group" at bounding box center [732, 248] width 880 height 41
click at [391, 356] on div "Private Group 1Lorem ipsum dolor sit amet, consectetur adipisicing elit. Natus,…" at bounding box center [731, 313] width 911 height 202
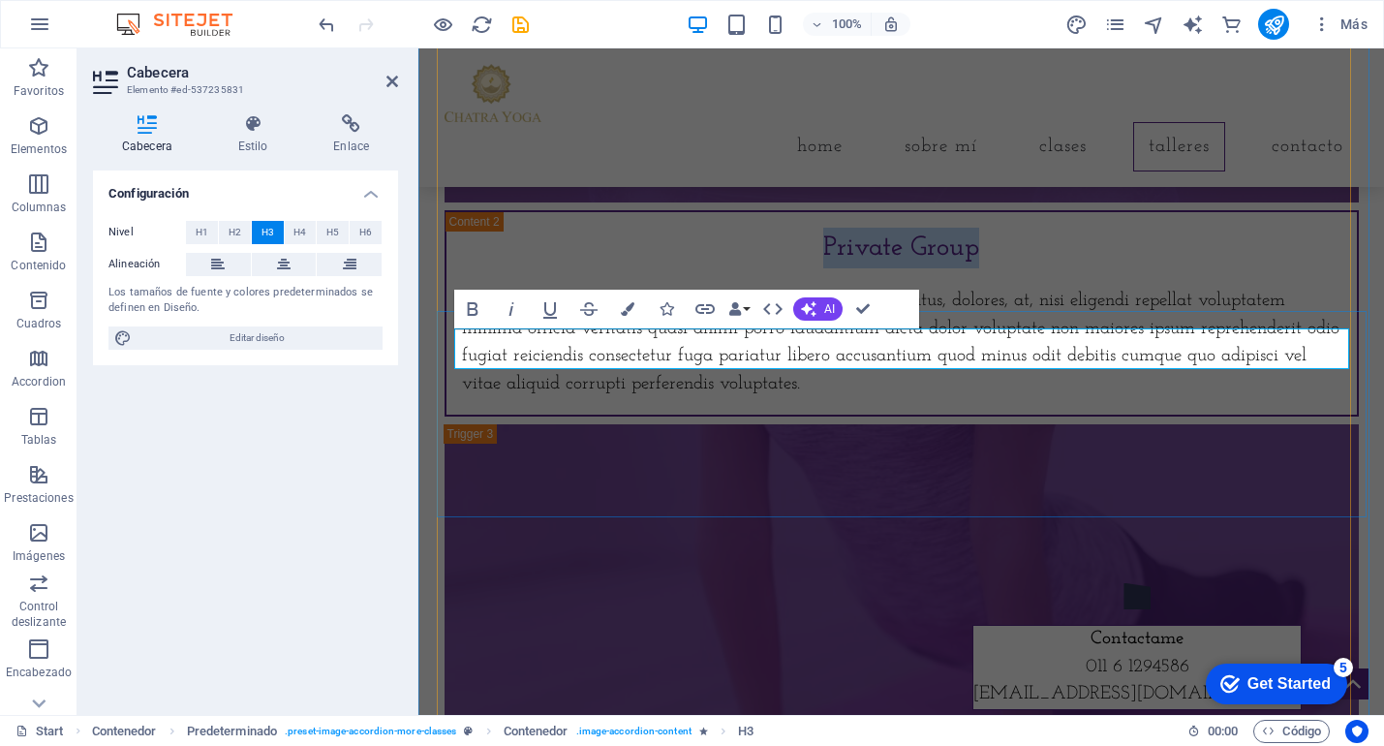
click at [874, 268] on h3 "Private Group" at bounding box center [902, 248] width 880 height 41
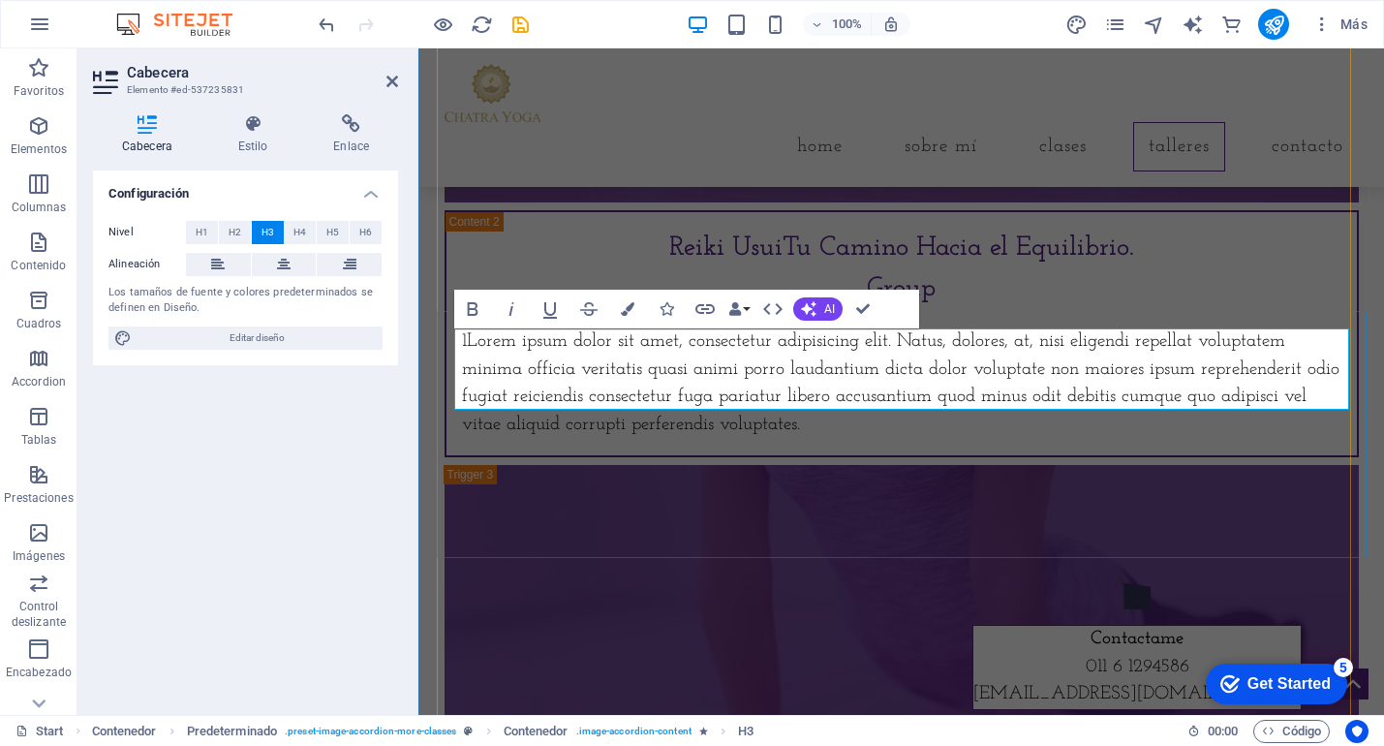
click at [786, 309] on h3 "Reiki UsuiTu Camino Hacia el Equilibrio. Group" at bounding box center [902, 268] width 880 height 81
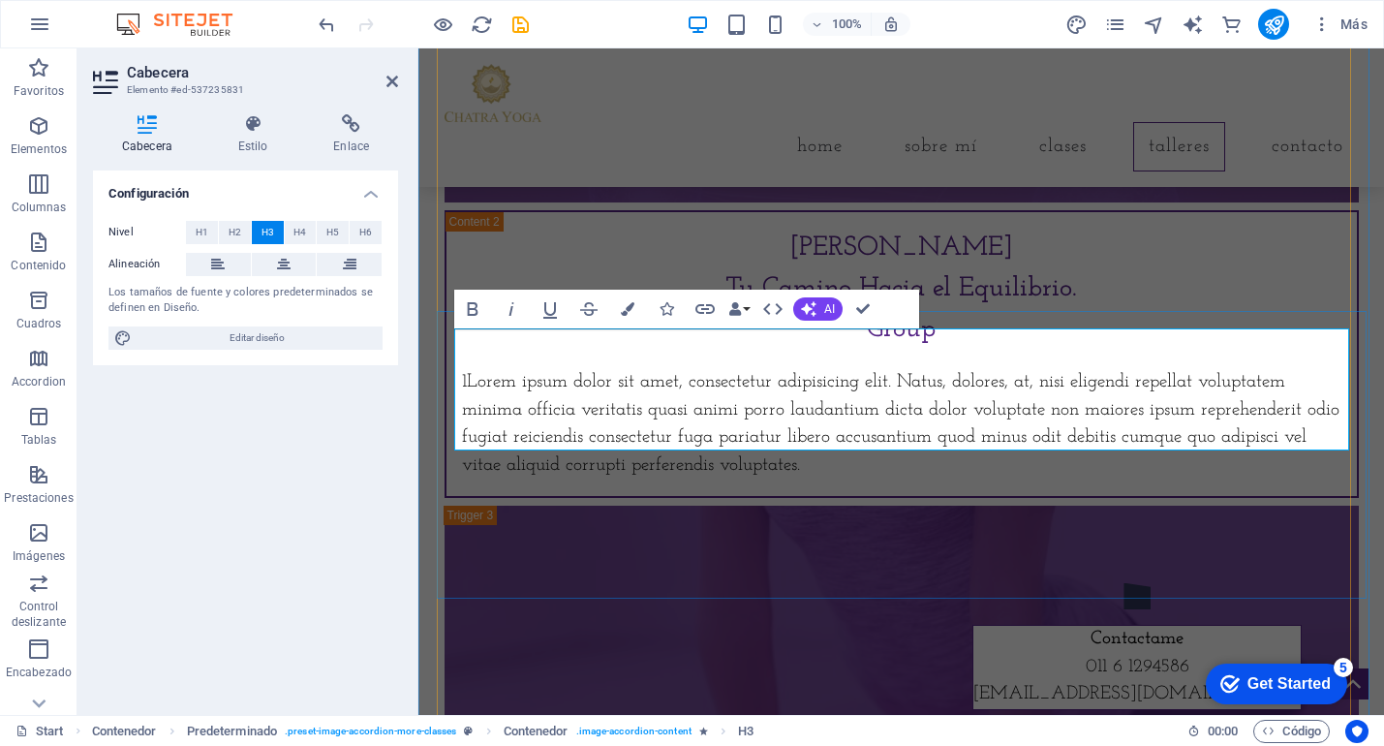
click at [959, 350] on h3 "Reiki Usui ‌Tu Camino Hacia el Equilibrio. Group" at bounding box center [902, 289] width 880 height 122
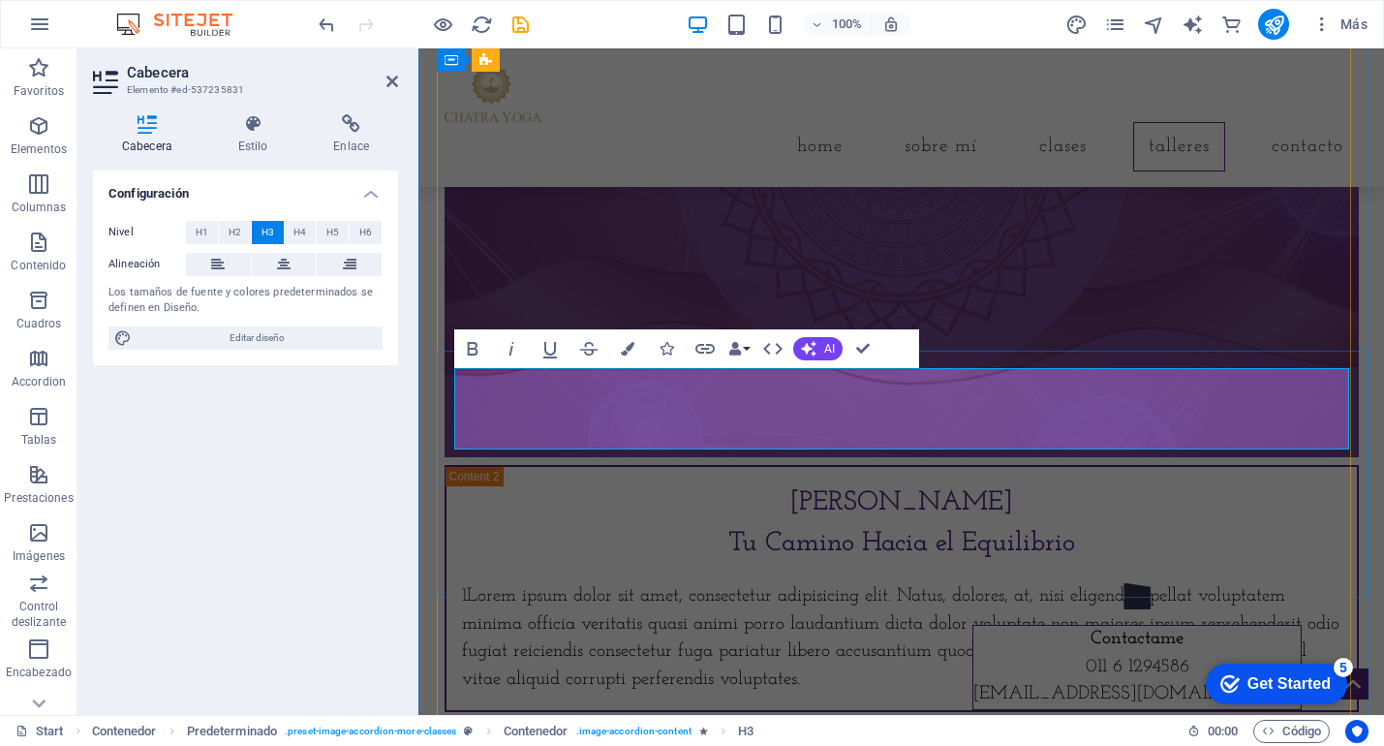
scroll to position [4101, 0]
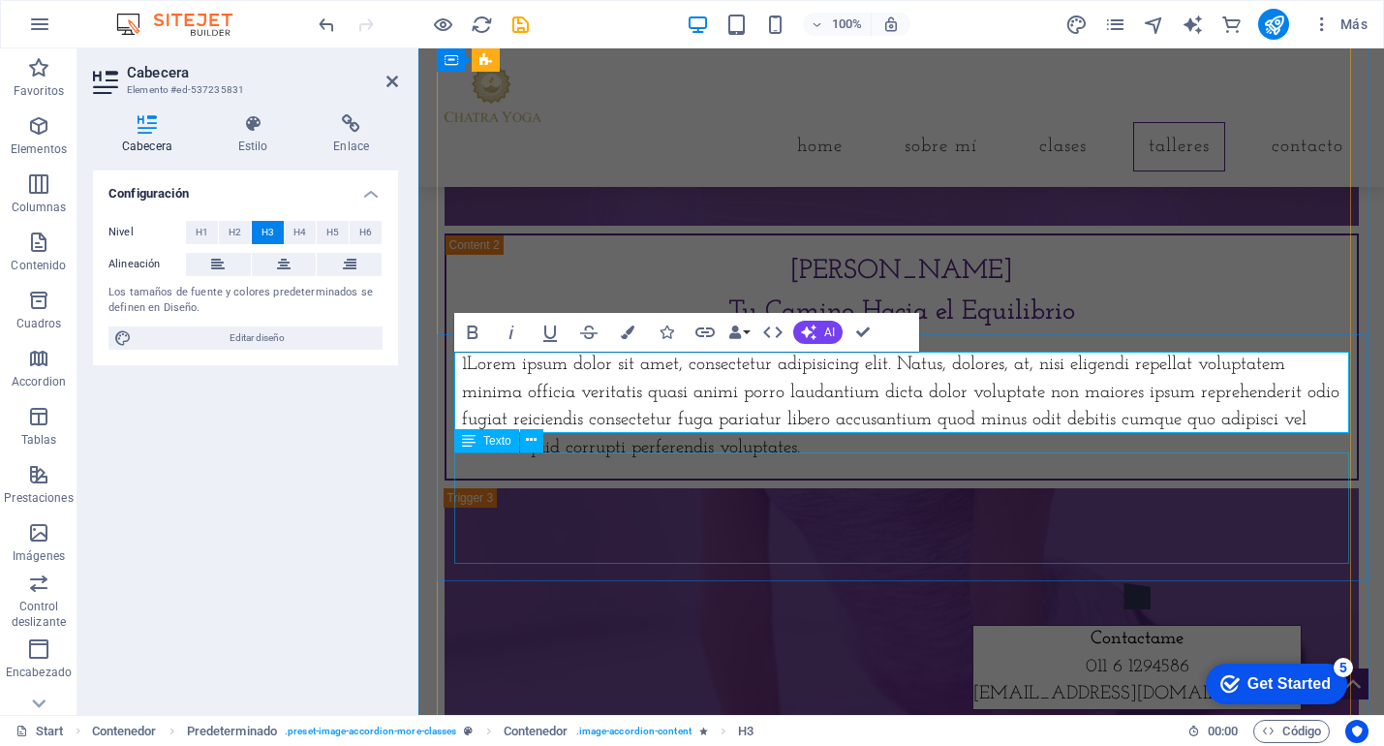
click at [912, 463] on div "1Lorem ipsum dolor sit amet, consectetur adipisicing elit. Natus, dolores, at, …" at bounding box center [902, 407] width 880 height 111
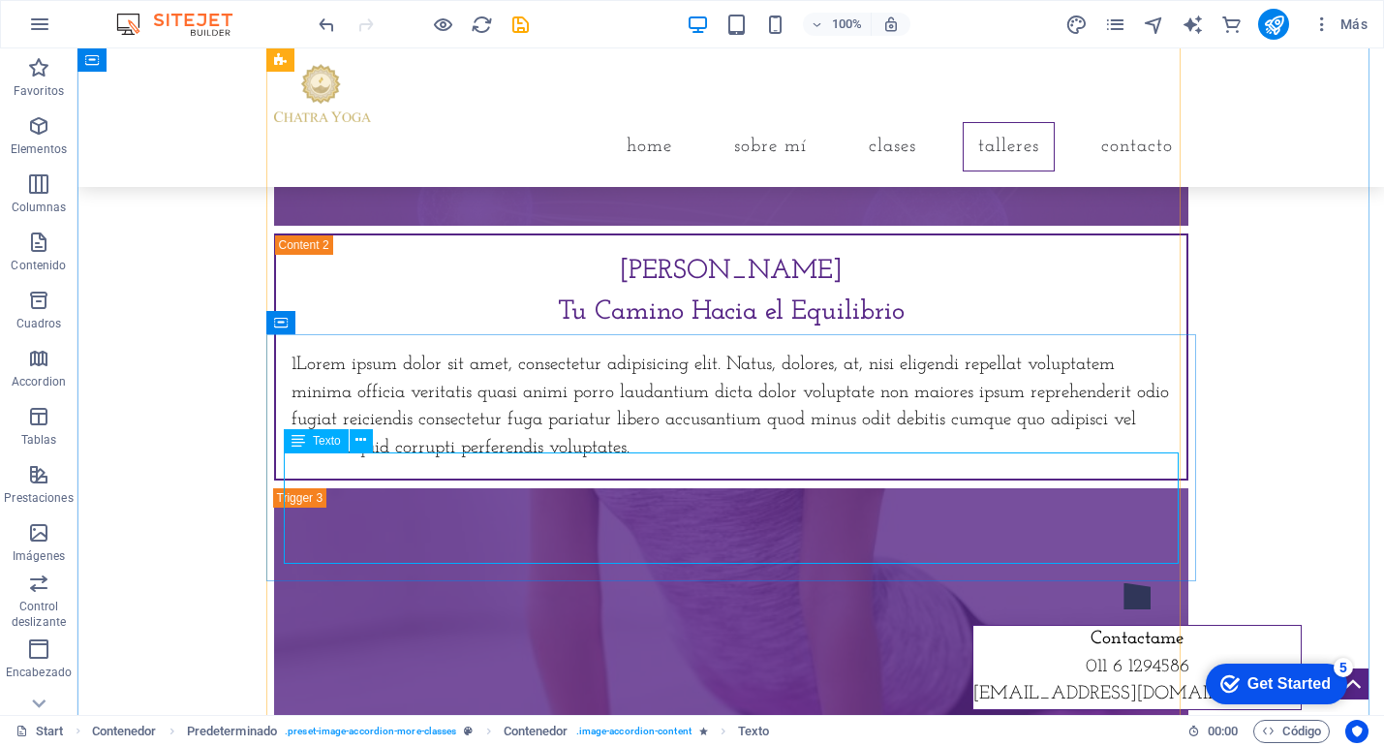
click at [658, 463] on div "1Lorem ipsum dolor sit amet, consectetur adipisicing elit. Natus, dolores, at, …" at bounding box center [732, 407] width 880 height 111
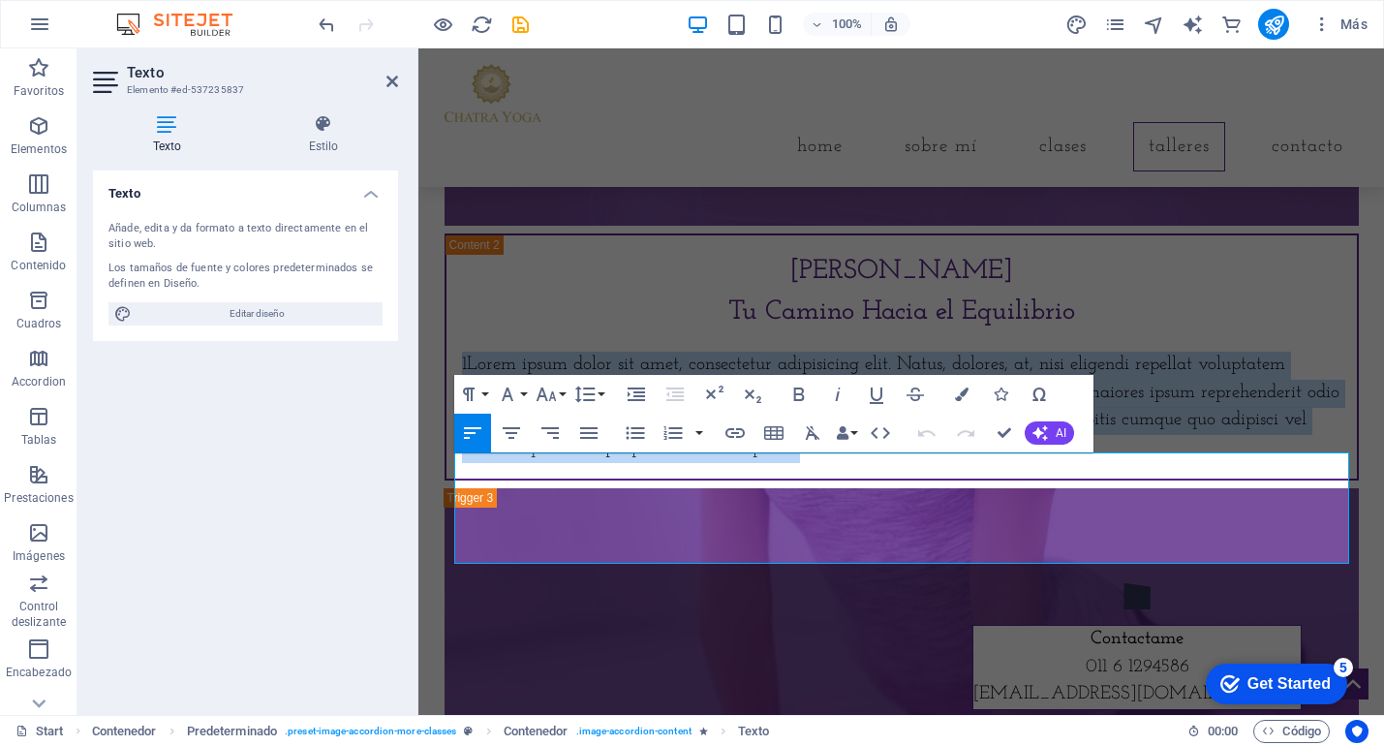
drag, startPoint x: 765, startPoint y: 546, endPoint x: 497, endPoint y: 474, distance: 278.0
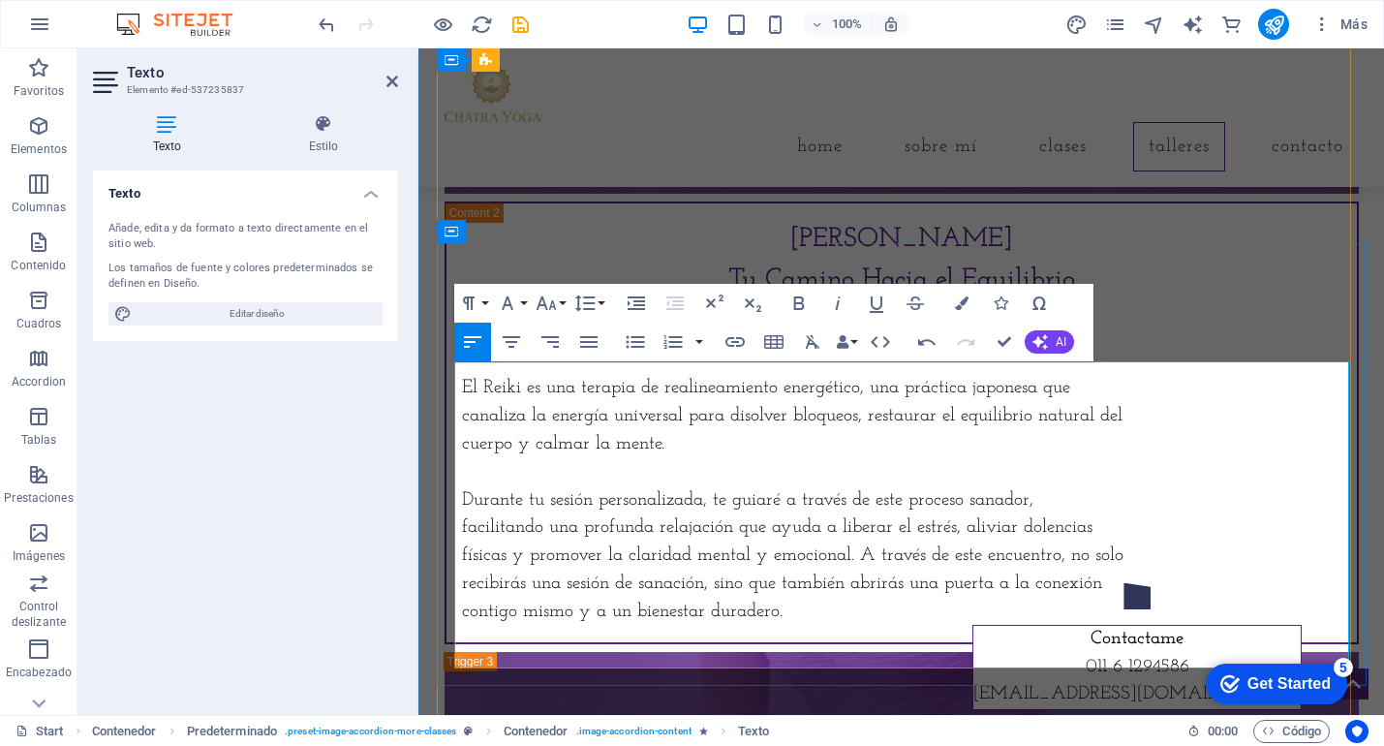
scroll to position [4192, 0]
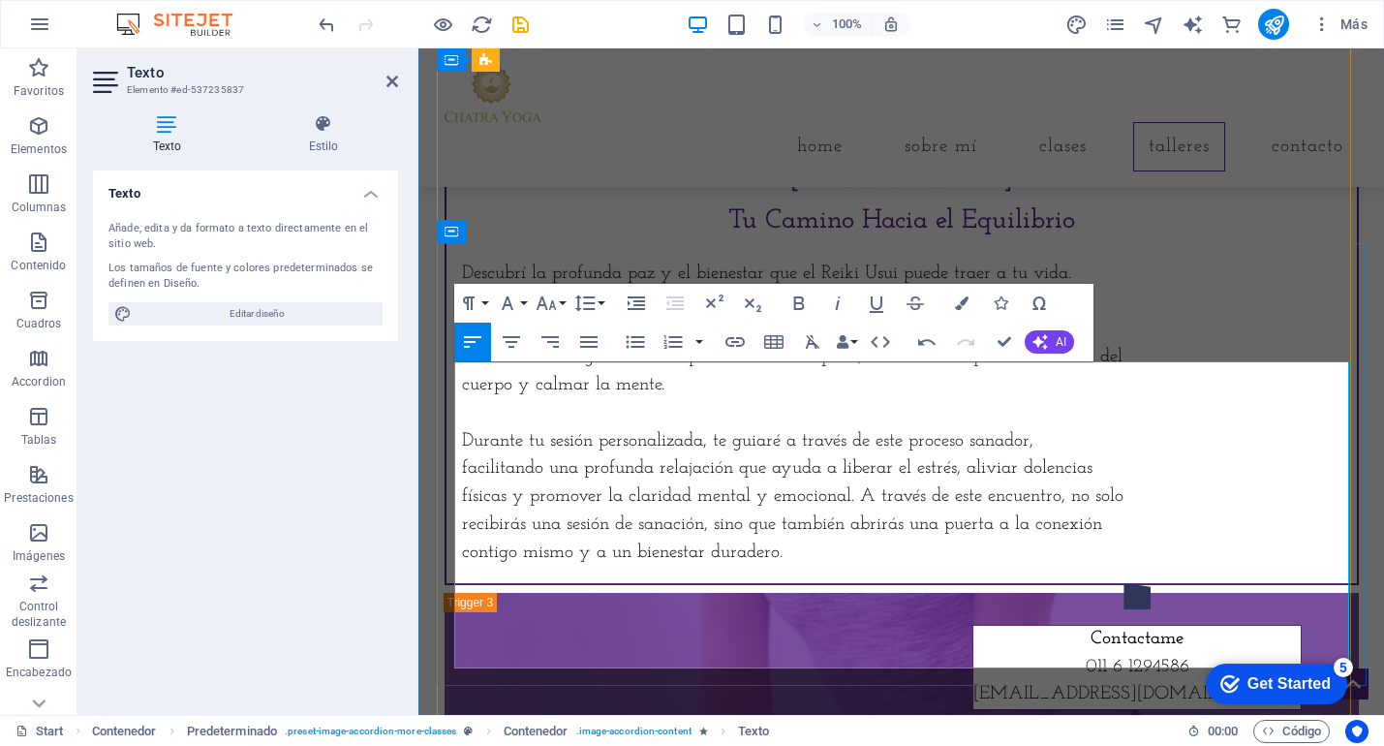
drag, startPoint x: 656, startPoint y: 430, endPoint x: 852, endPoint y: 430, distance: 195.7
click at [852, 344] on p "El Reiki es una terapia de realineamiento energético, una práctica japonesa que" at bounding box center [902, 330] width 880 height 28
click at [786, 296] on button "Bold" at bounding box center [799, 303] width 37 height 39
drag, startPoint x: 864, startPoint y: 459, endPoint x: 1093, endPoint y: 456, distance: 228.6
click at [1093, 372] on p "canaliza la energía universal para disolver bloqueos, restaurar el equilibrio n…" at bounding box center [902, 358] width 880 height 28
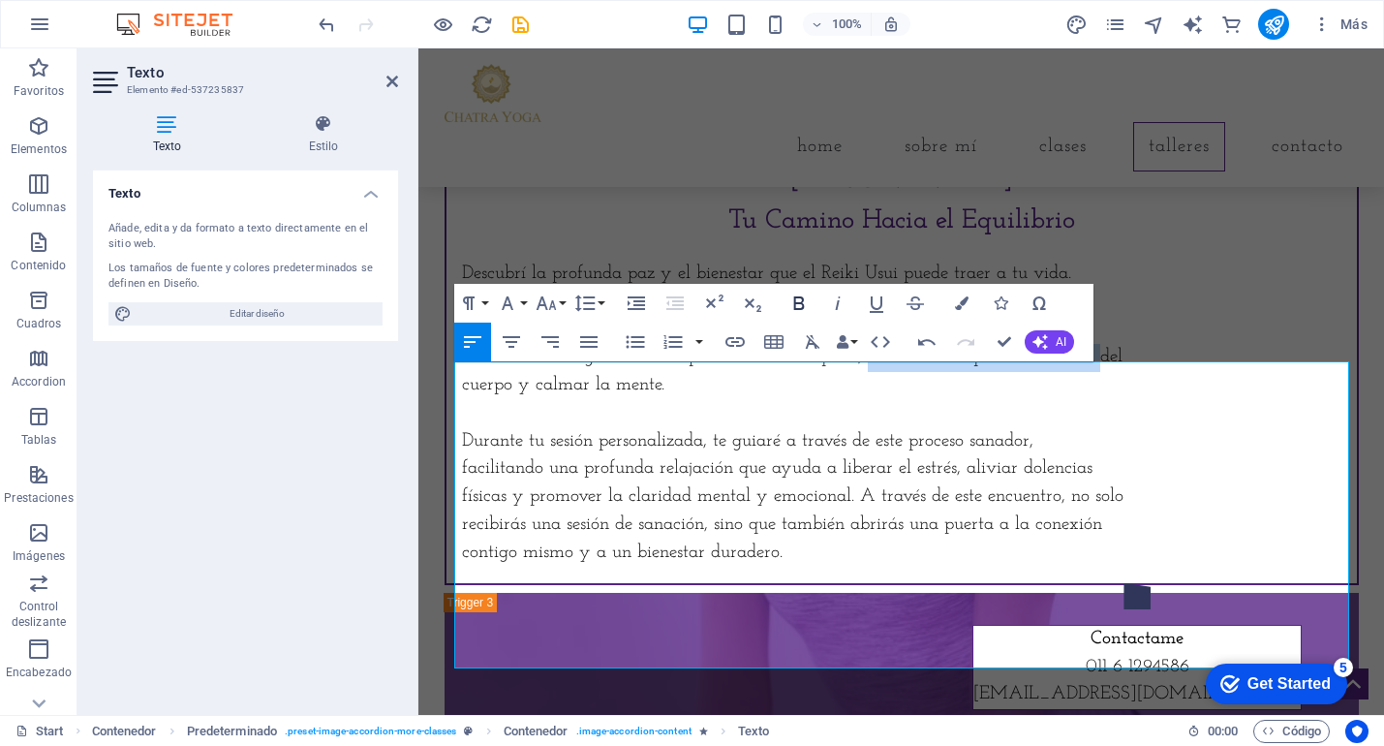
click at [798, 308] on icon "button" at bounding box center [799, 303] width 11 height 14
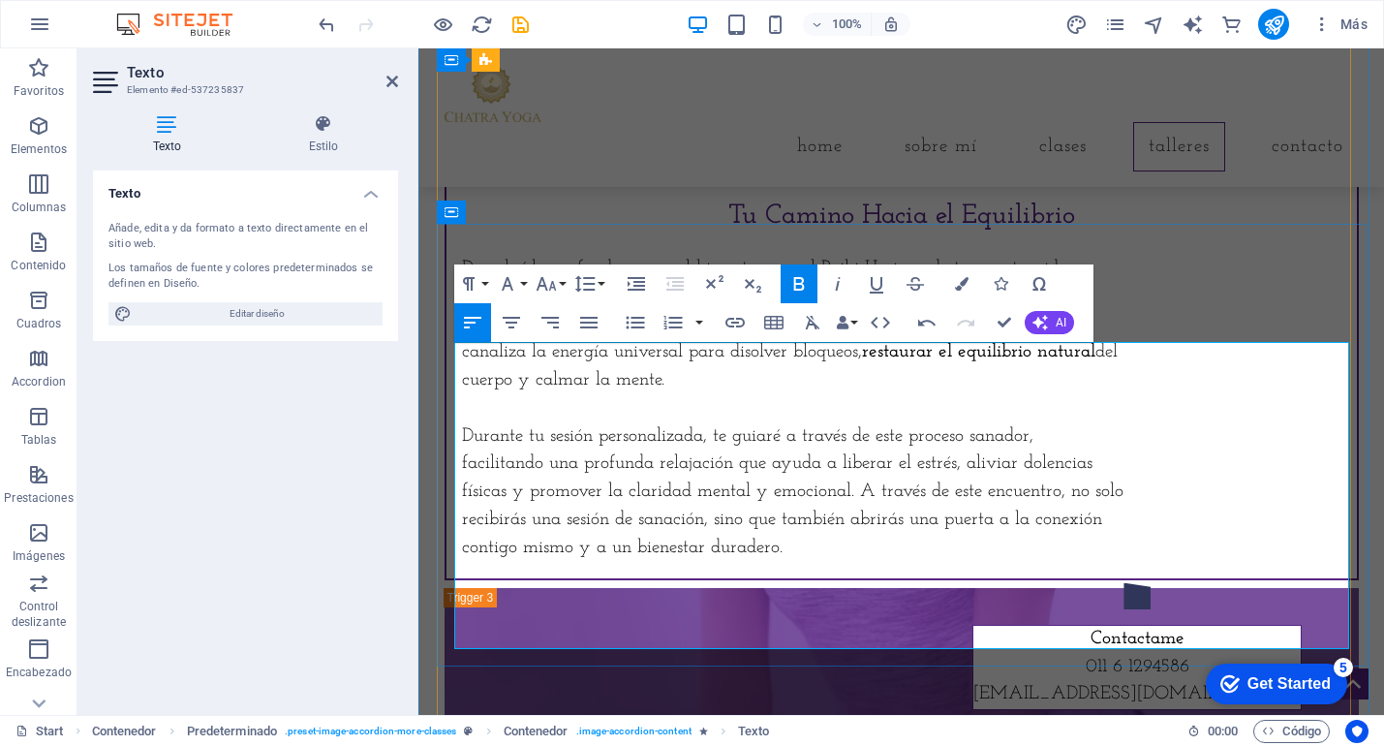
scroll to position [4211, 0]
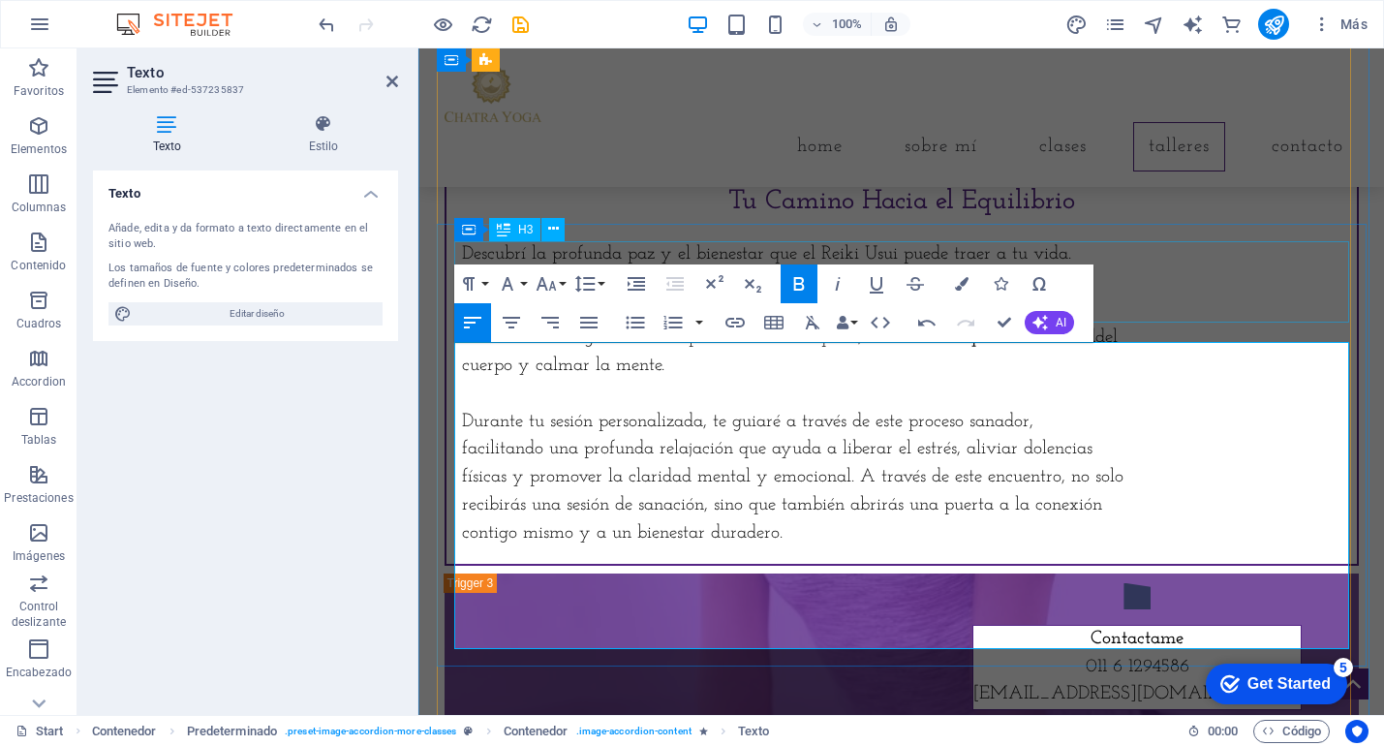
click at [1168, 222] on div "Reiki Usui Tu Camino Hacia el Equilibrio" at bounding box center [902, 180] width 880 height 81
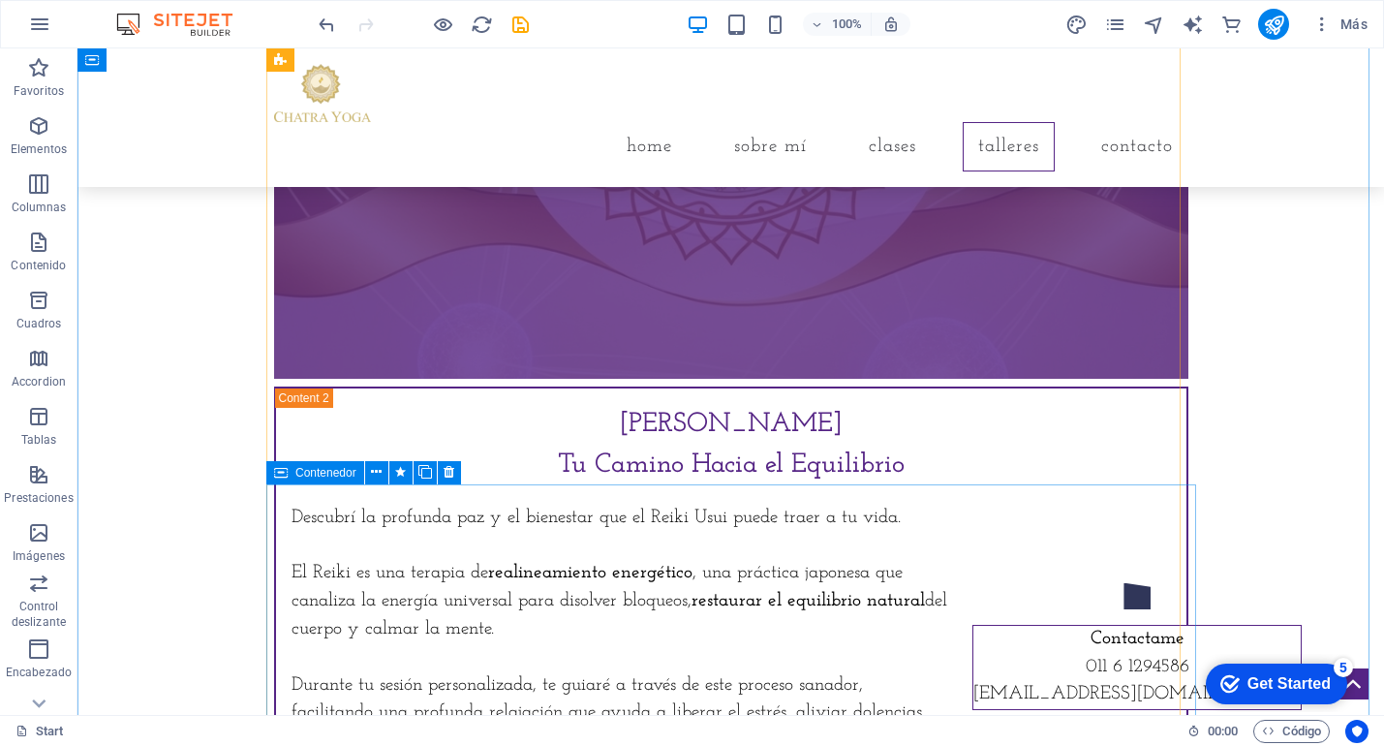
scroll to position [4220, 0]
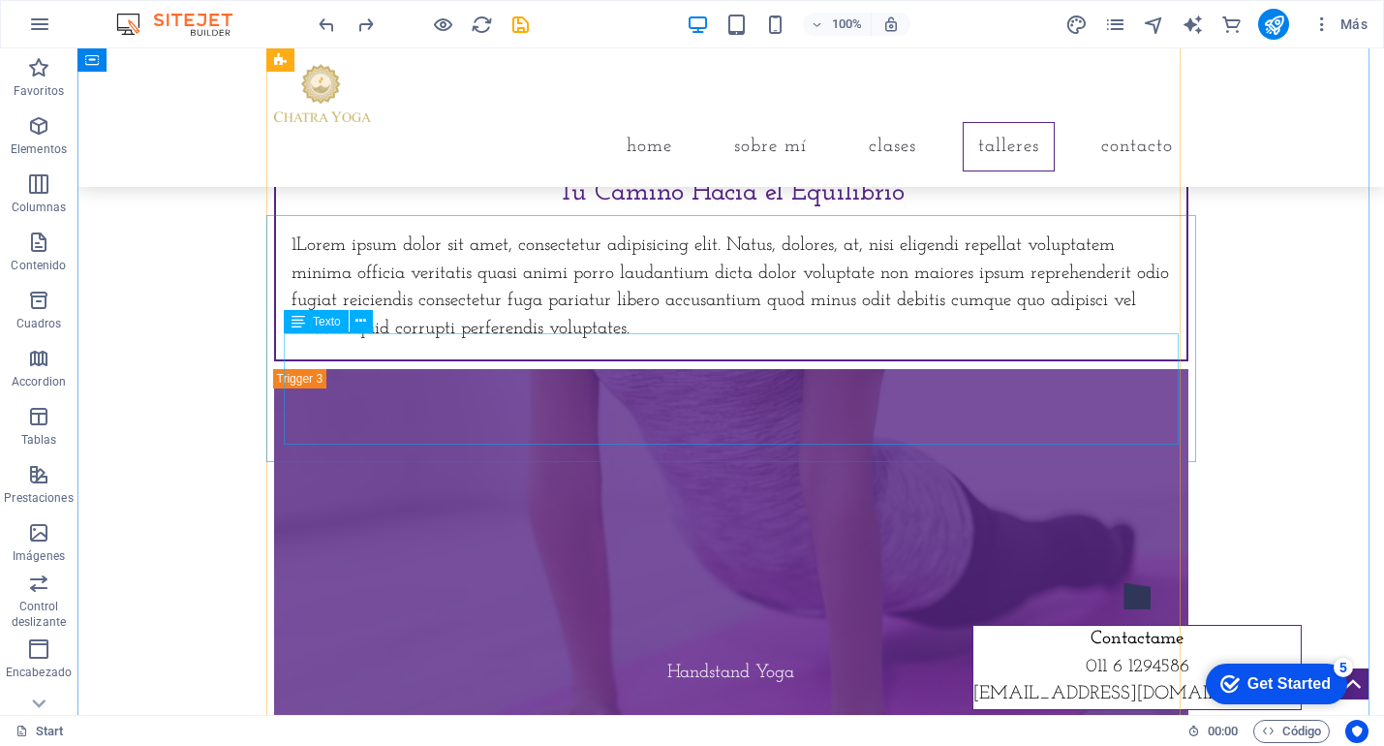
click at [927, 344] on div "1Lorem ipsum dolor sit amet, consectetur adipisicing elit. Natus, dolores, at, …" at bounding box center [732, 288] width 880 height 111
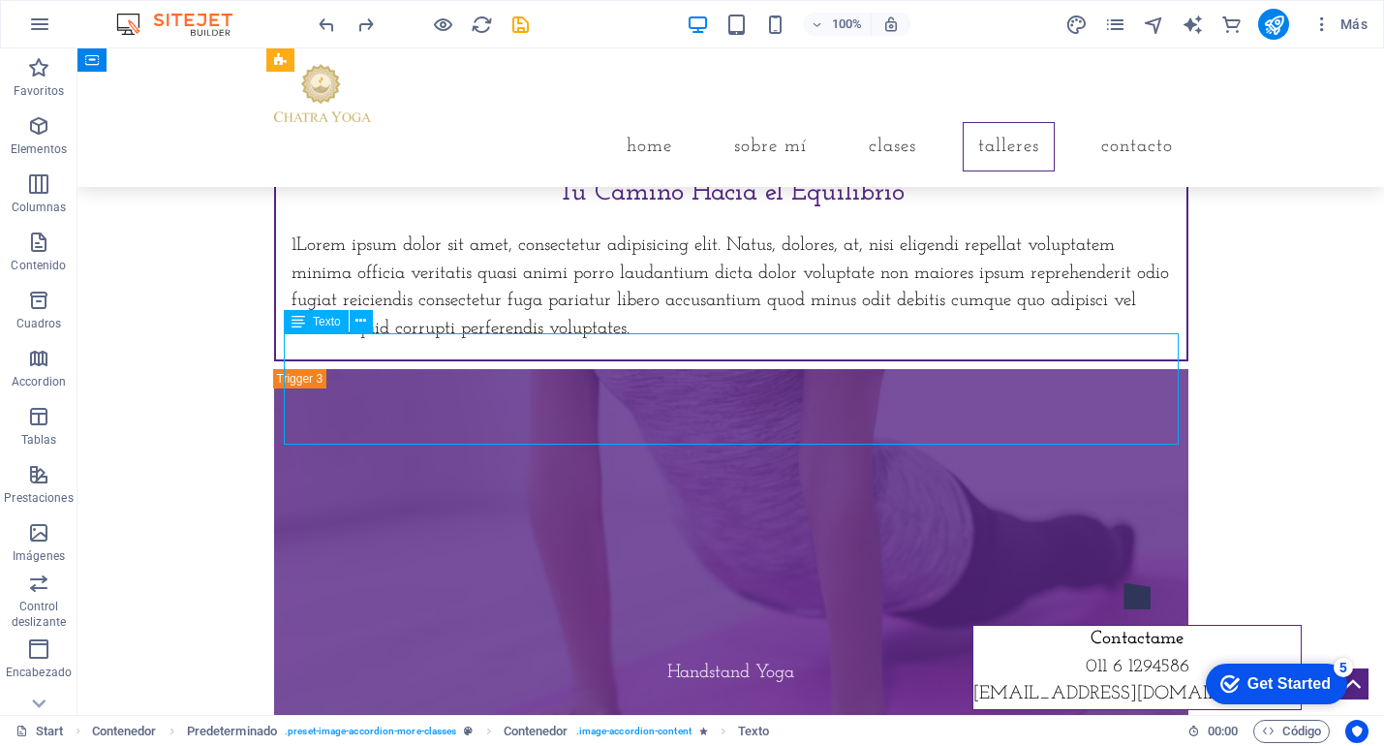
click at [512, 344] on div "1Lorem ipsum dolor sit amet, consectetur adipisicing elit. Natus, dolores, at, …" at bounding box center [732, 288] width 880 height 111
click at [297, 344] on div "1Lorem ipsum dolor sit amet, consectetur adipisicing elit. Natus, dolores, at, …" at bounding box center [732, 288] width 880 height 111
click at [300, 344] on div "1Lorem ipsum dolor sit amet, consectetur adipisicing elit. Natus, dolores, at, …" at bounding box center [732, 288] width 880 height 111
click at [618, 344] on div "1Lorem ipsum dolor sit amet, consectetur adipisicing elit. Natus, dolores, at, …" at bounding box center [732, 288] width 880 height 111
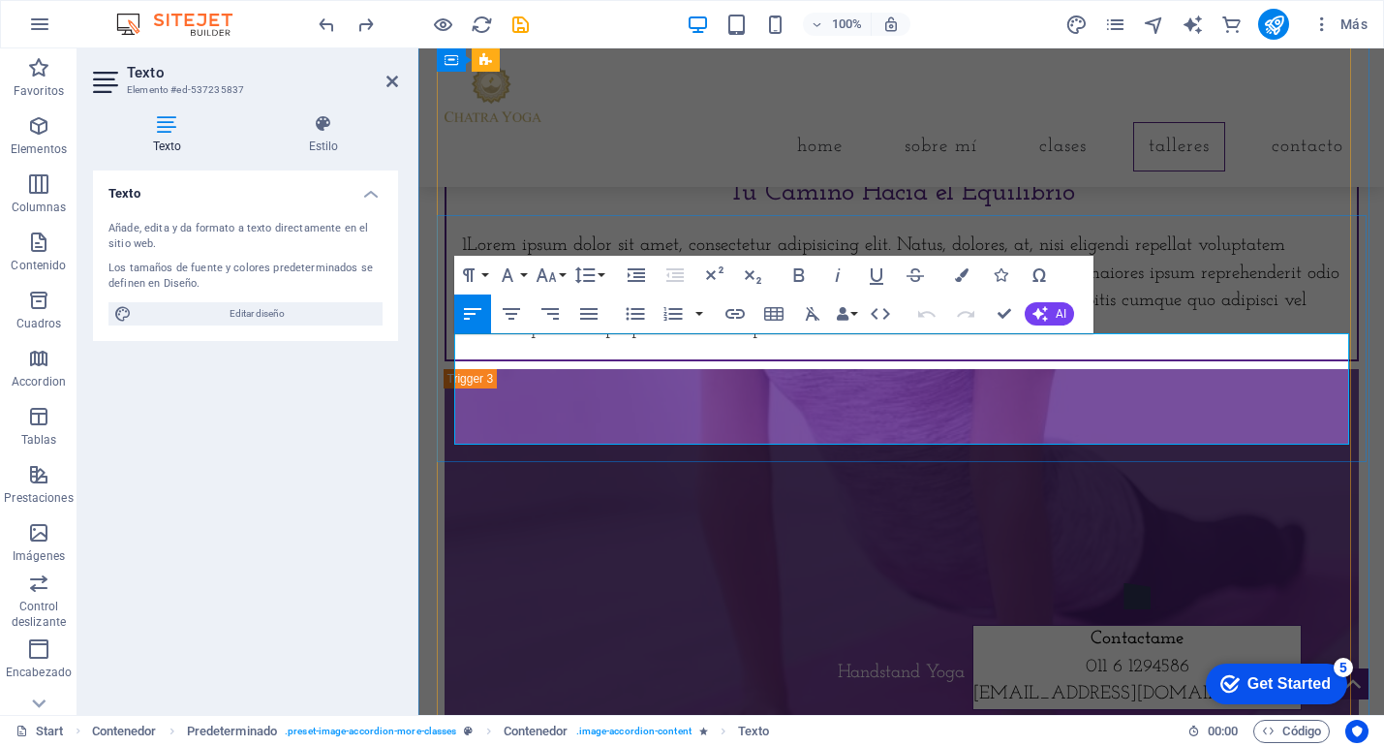
click at [748, 344] on p "1Lorem ipsum dolor sit amet, consectetur adipisicing elit. Natus, dolores, at, …" at bounding box center [902, 288] width 880 height 111
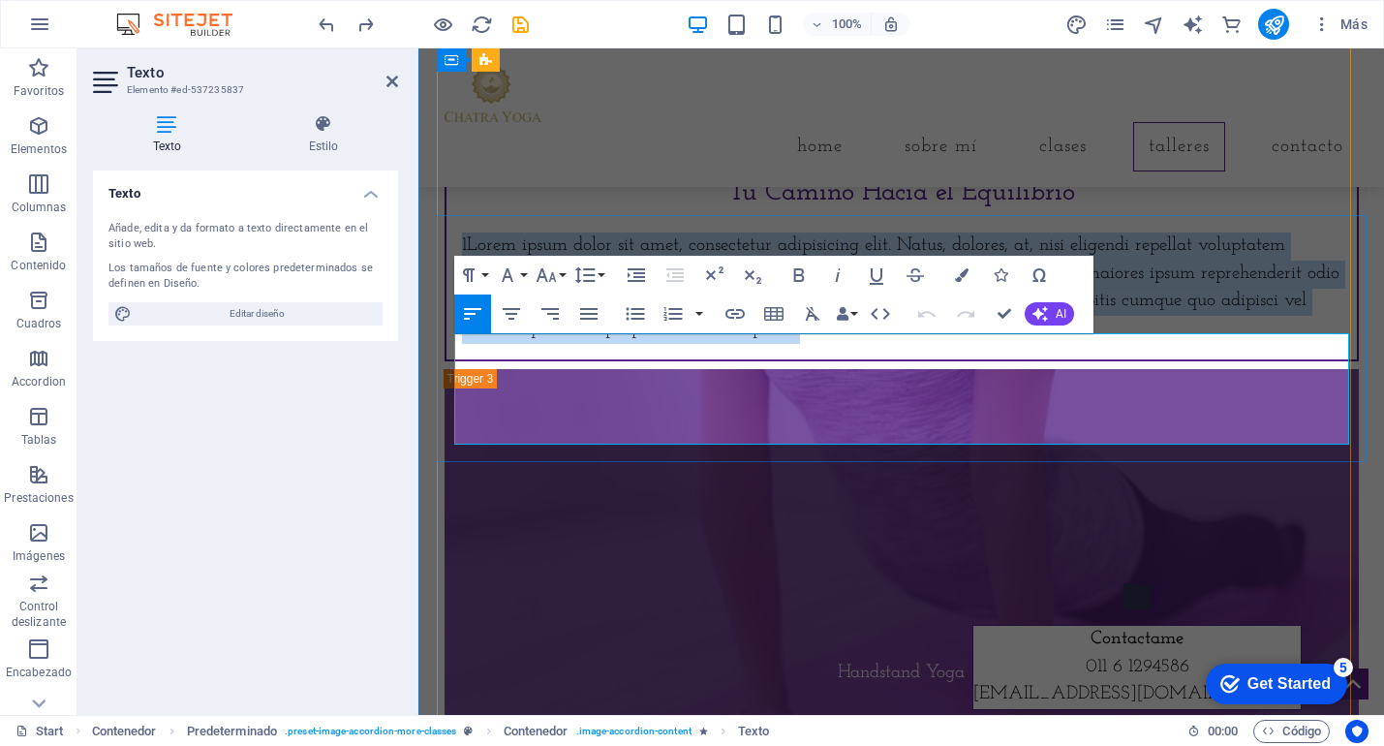
drag, startPoint x: 760, startPoint y: 433, endPoint x: 455, endPoint y: 346, distance: 316.4
click at [462, 344] on p "1Lorem ipsum dolor sit amet, consectetur adipisicing elit. Natus, dolores, at, …" at bounding box center [902, 288] width 880 height 111
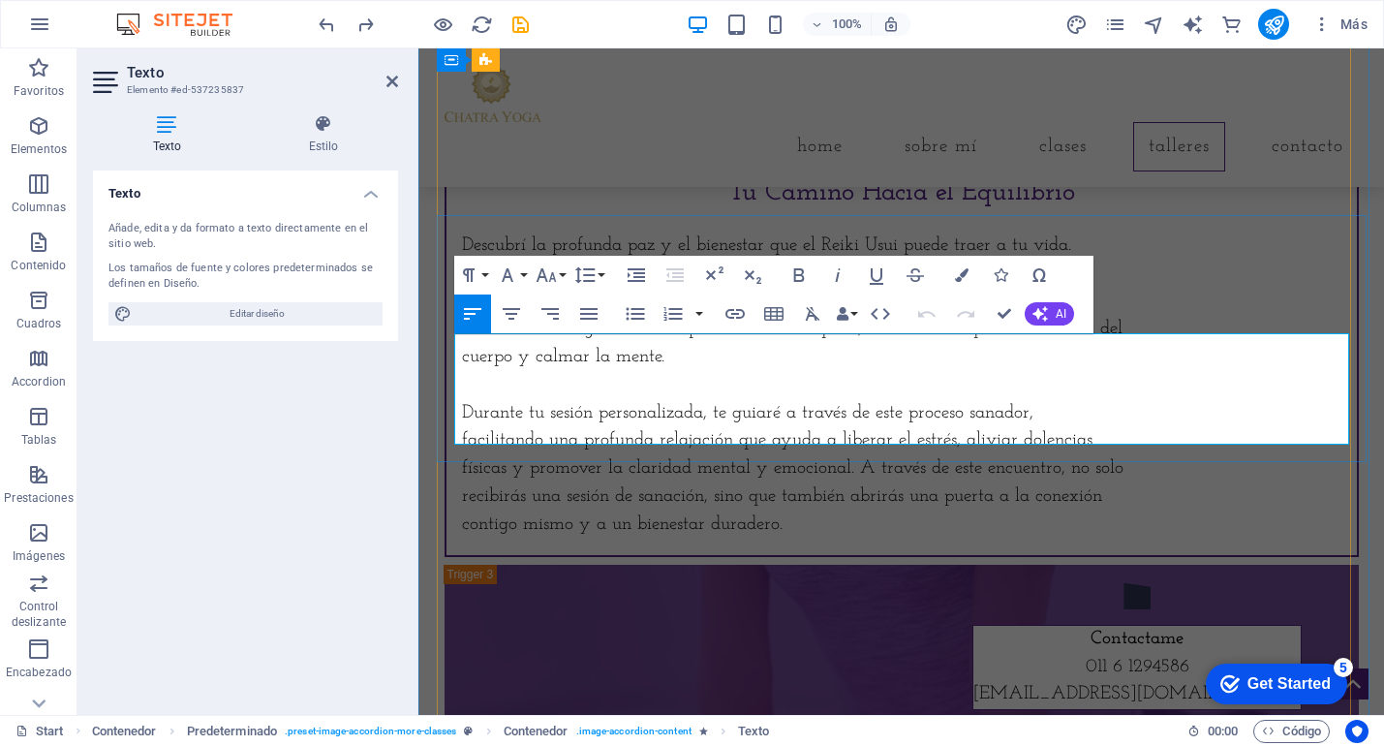
scroll to position [13649, 2]
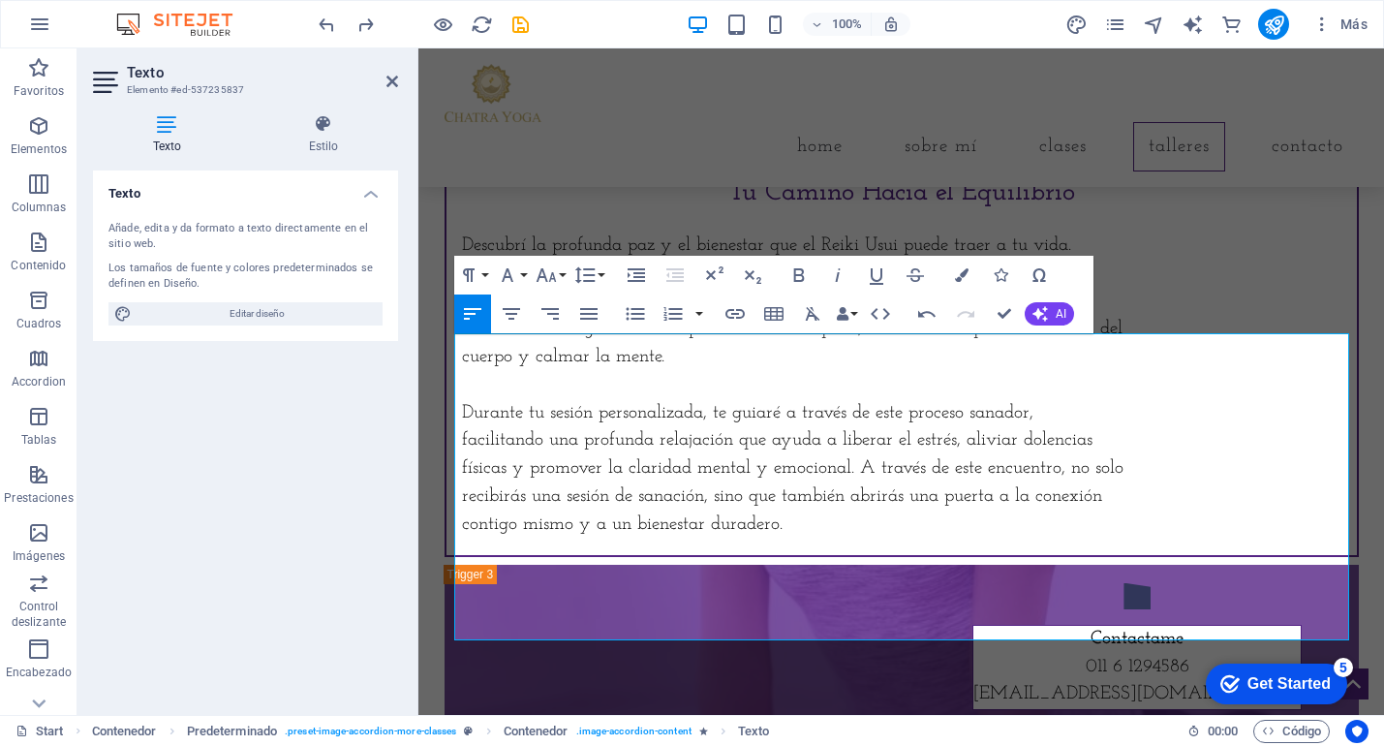
click at [478, 319] on icon "button" at bounding box center [472, 313] width 23 height 23
click at [473, 318] on icon "button" at bounding box center [472, 313] width 23 height 23
click at [469, 322] on icon "button" at bounding box center [472, 313] width 23 height 23
click at [698, 428] on p "Durante tu sesión personalizada, te guiaré a través de este proceso sanador," at bounding box center [902, 414] width 880 height 28
click at [1225, 213] on div "Reiki Usui Tu Camino Hacia el Equilibrio" at bounding box center [902, 172] width 880 height 81
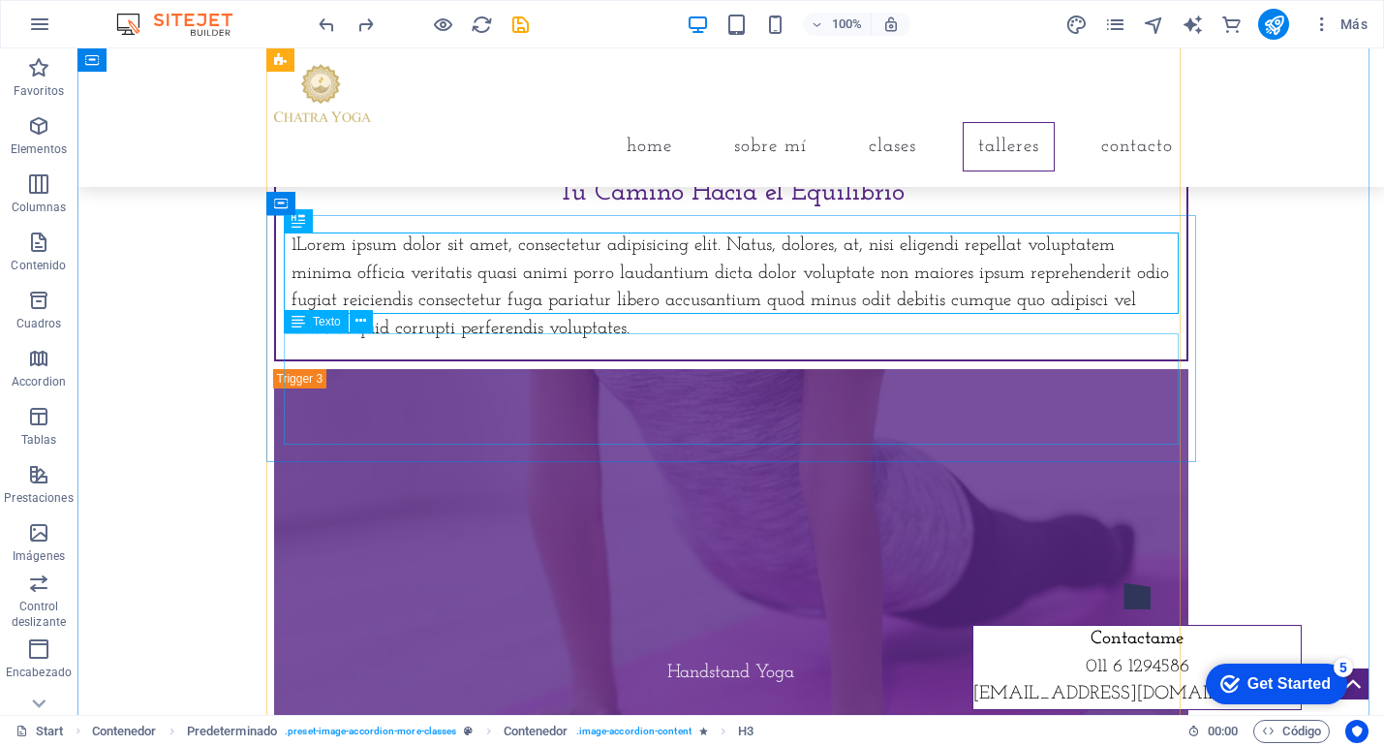
click at [342, 344] on div "1Lorem ipsum dolor sit amet, consectetur adipisicing elit. Natus, dolores, at, …" at bounding box center [732, 288] width 880 height 111
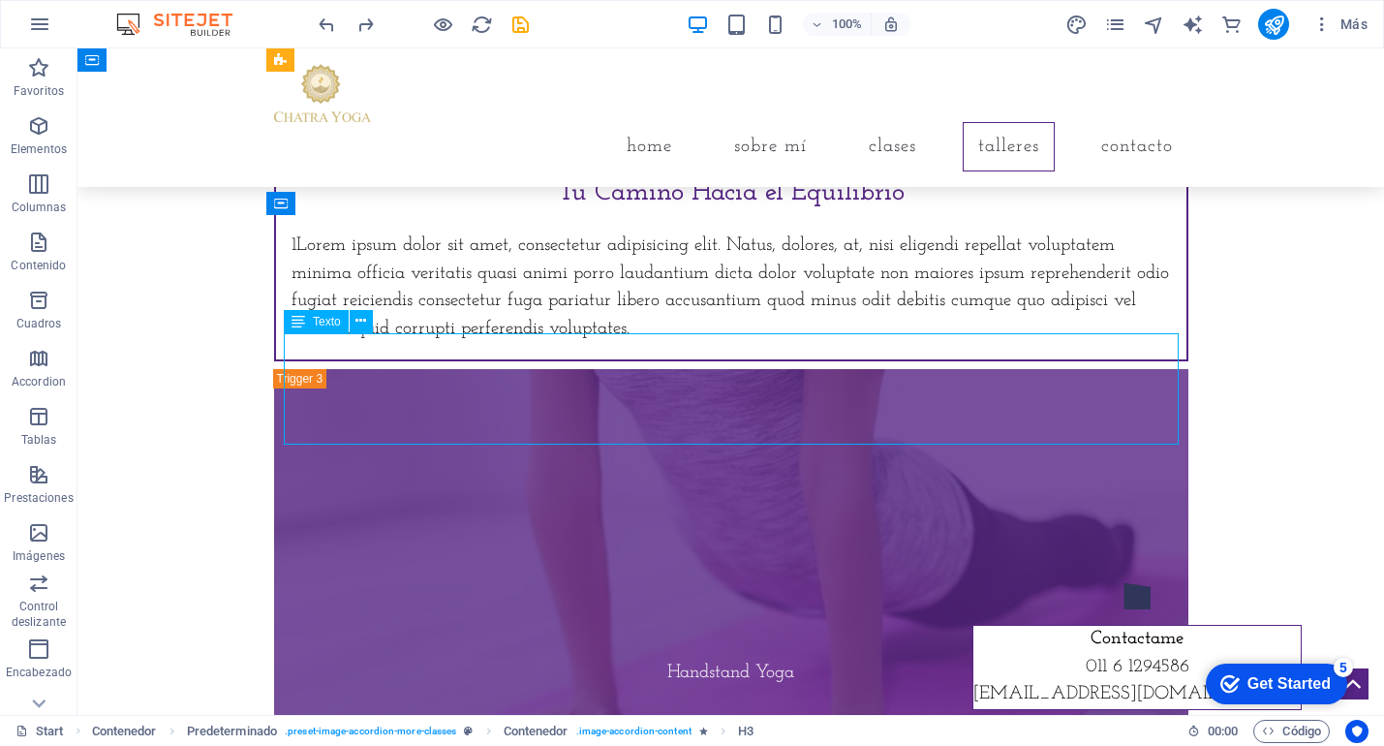
click at [342, 344] on div "1Lorem ipsum dolor sit amet, consectetur adipisicing elit. Natus, dolores, at, …" at bounding box center [732, 288] width 880 height 111
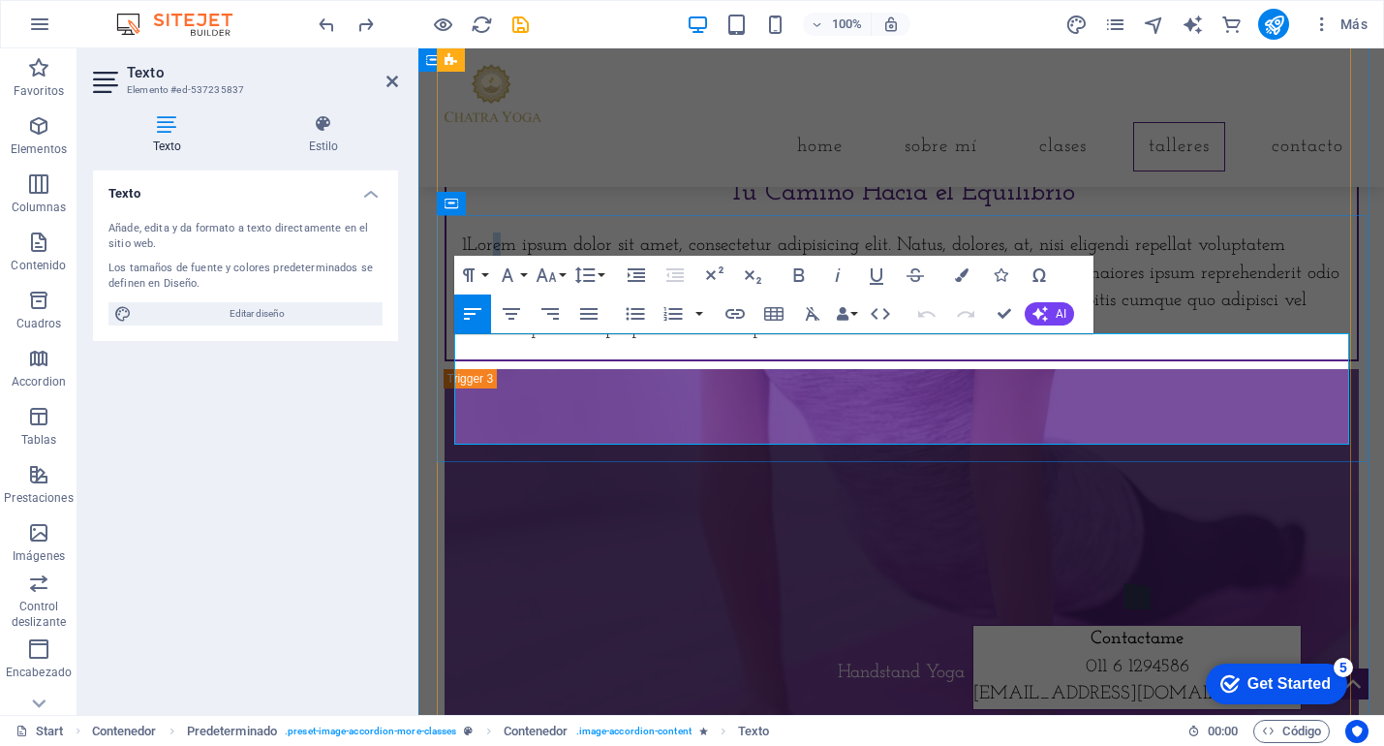
click at [486, 344] on p "1Lorem ipsum dolor sit amet, consectetur adipisicing elit. Natus, dolores, at, …" at bounding box center [902, 288] width 880 height 111
click at [543, 344] on p "Descubrí la em ipsum dolor sit amet, consectetur adipisicing elit. Natus, [PERS…" at bounding box center [902, 288] width 880 height 111
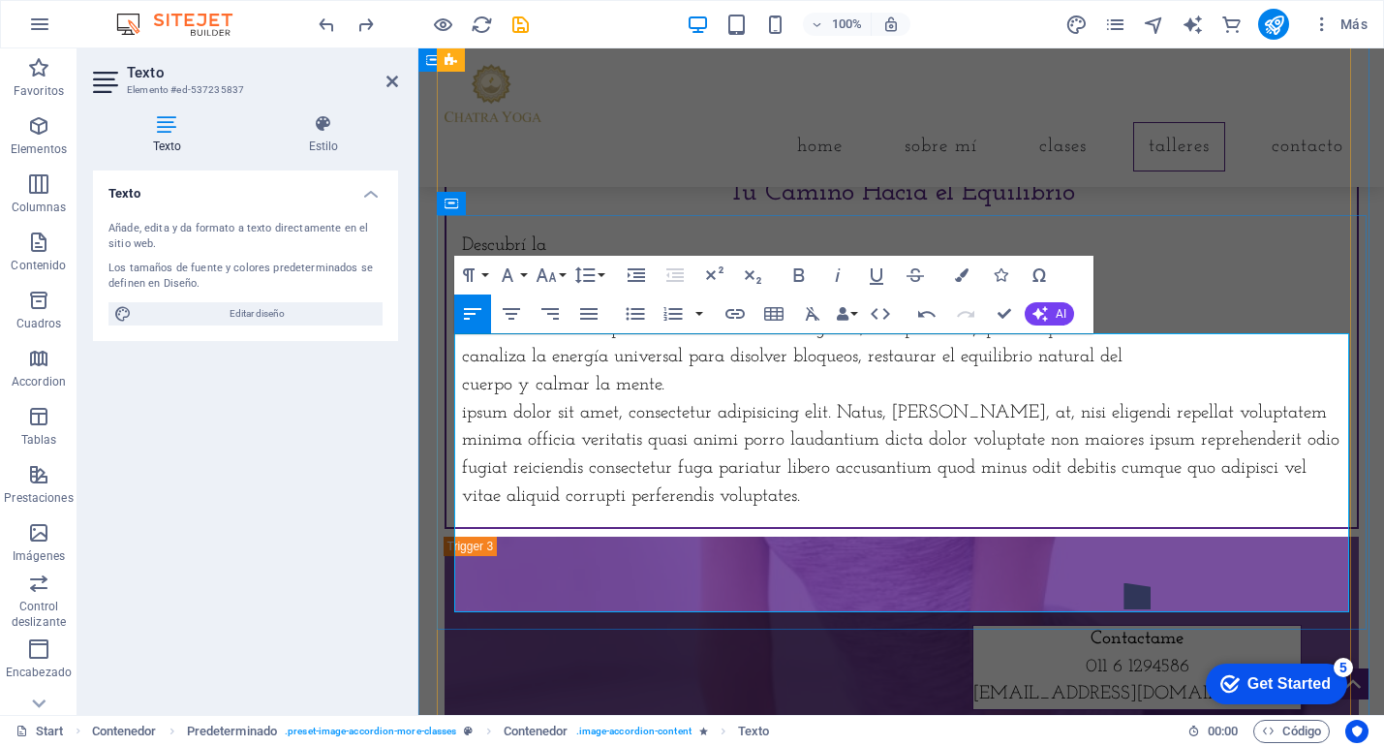
scroll to position [5187, 4]
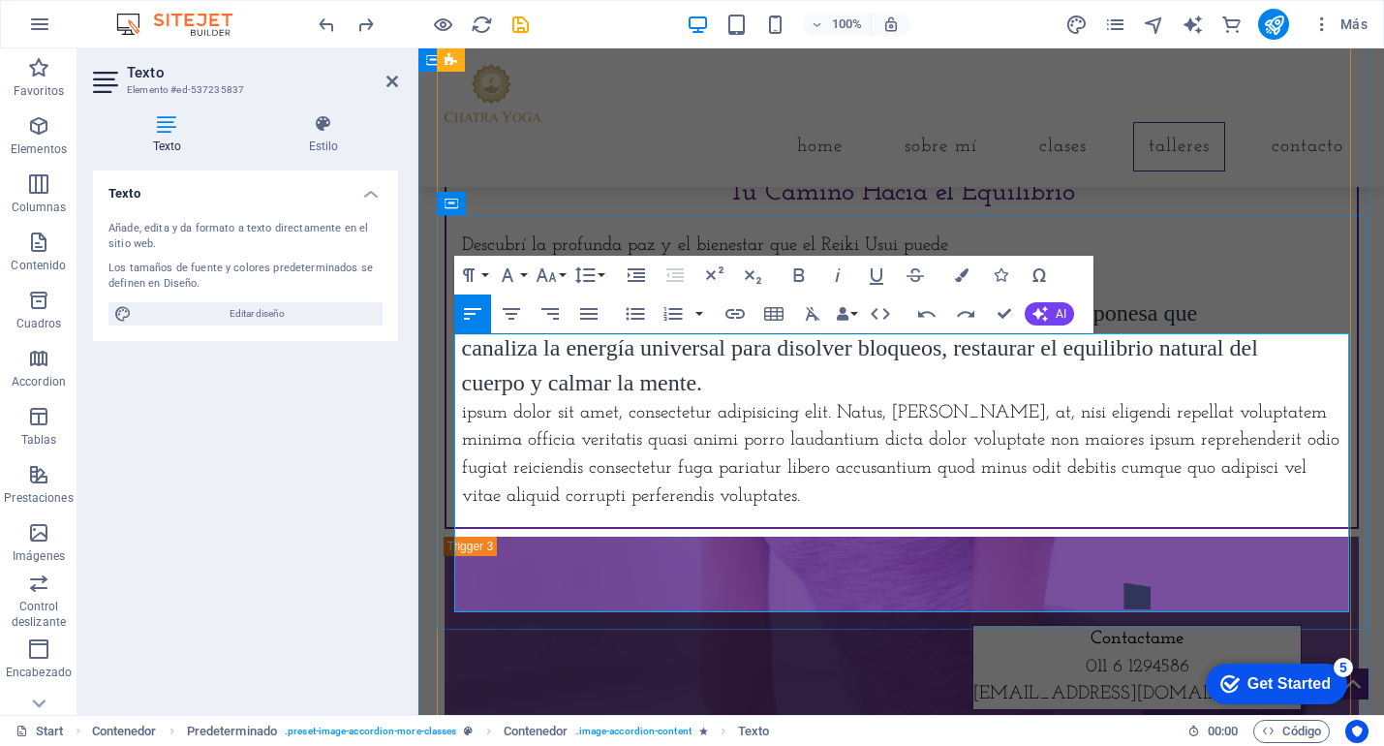
click at [976, 261] on p "Descubrí la profunda paz y el bienestar que el Reiki Usui puede" at bounding box center [902, 247] width 880 height 28
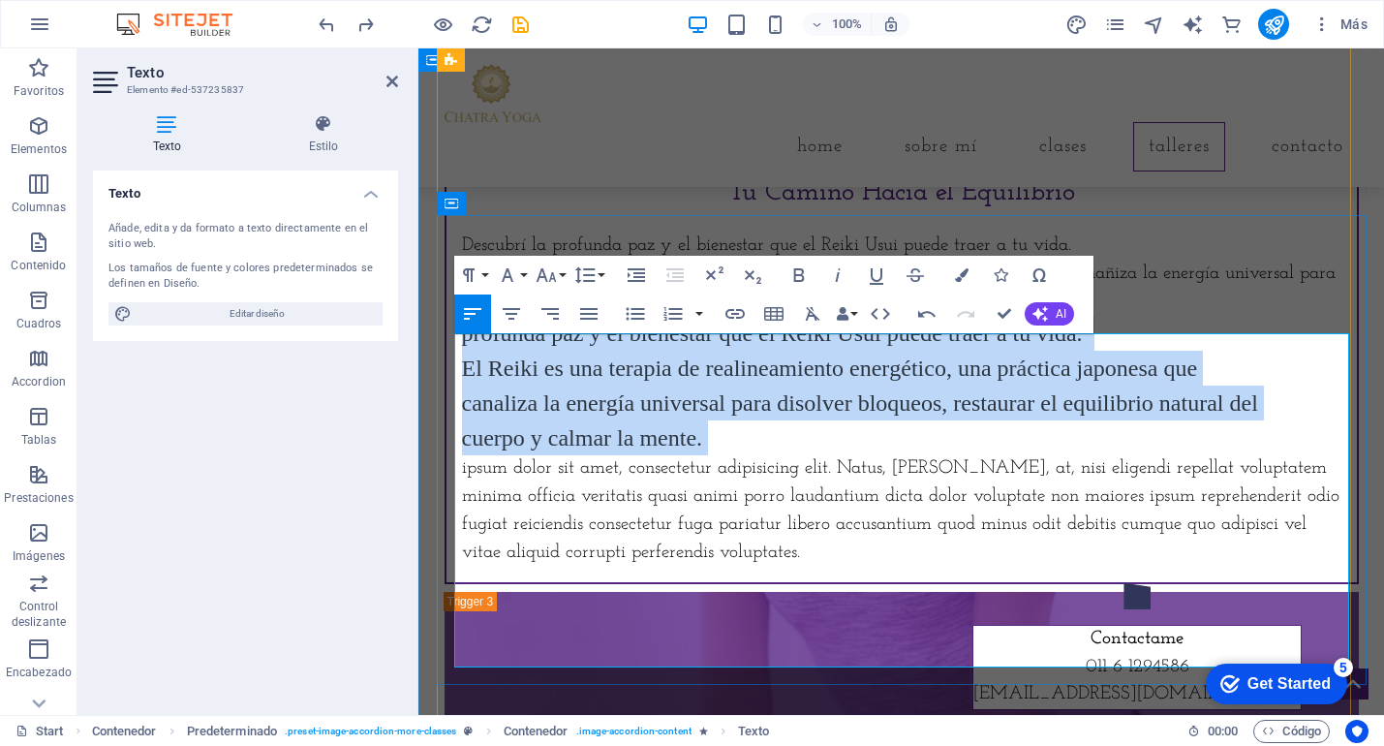
click at [894, 455] on p "El Reiki es una terapia de realineamiento energético, una práctica japonesa que…" at bounding box center [902, 403] width 880 height 105
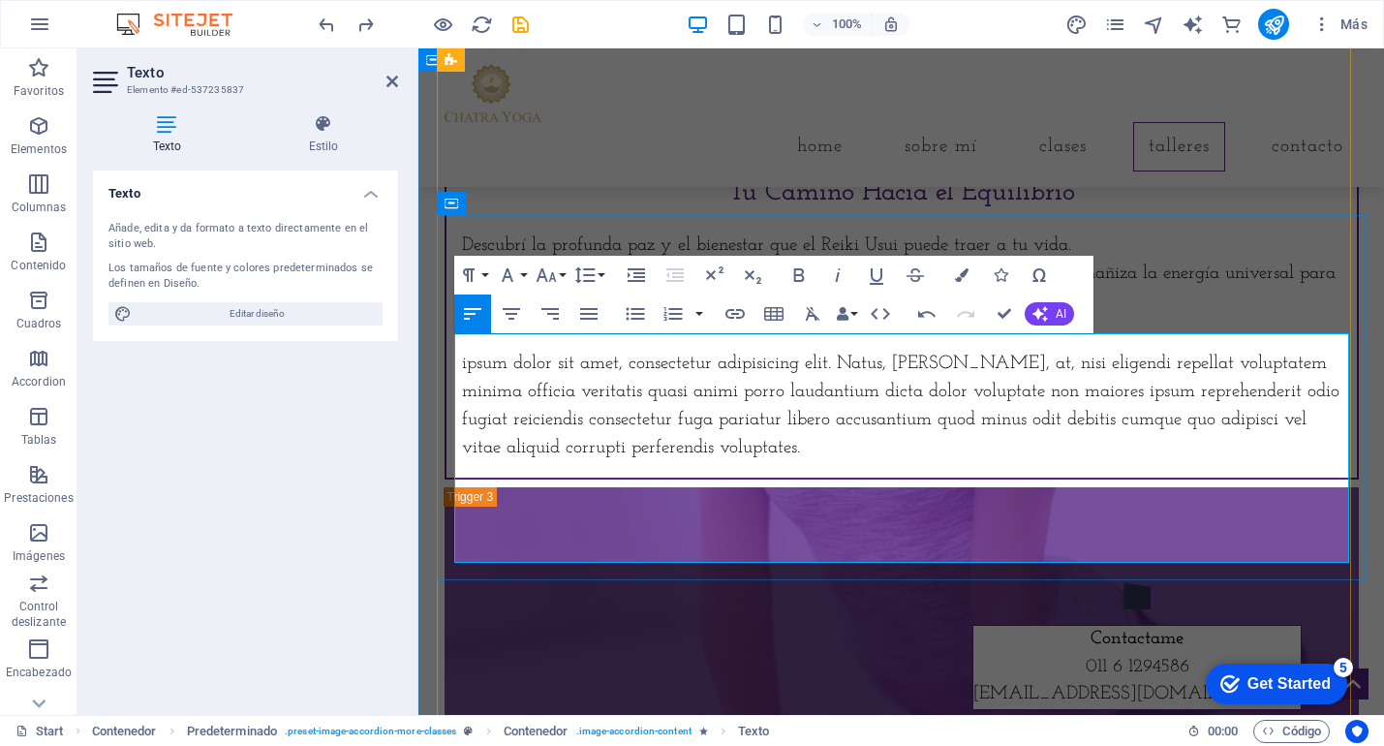
click at [1096, 317] on p "El reiki es una terapía de realimeamiento enerético, una práctica japonesa que …" at bounding box center [902, 289] width 880 height 56
click at [1110, 317] on p "El reiki es una terapía de realimeamiento enerético, una práctica japonesa que …" at bounding box center [902, 289] width 880 height 56
click at [812, 317] on p "El reiki es una terapía de realimeamiento enerético, una práctica japonesa que …" at bounding box center [902, 289] width 880 height 56
click at [1111, 261] on p "Descubrí la profunda paz y el bienestar que el Reiki Usui puede traer a tu vida." at bounding box center [902, 247] width 880 height 28
click at [614, 317] on p "El reiki es una terapía de realimeamiento energético, una práctica japonesa que…" at bounding box center [902, 289] width 880 height 56
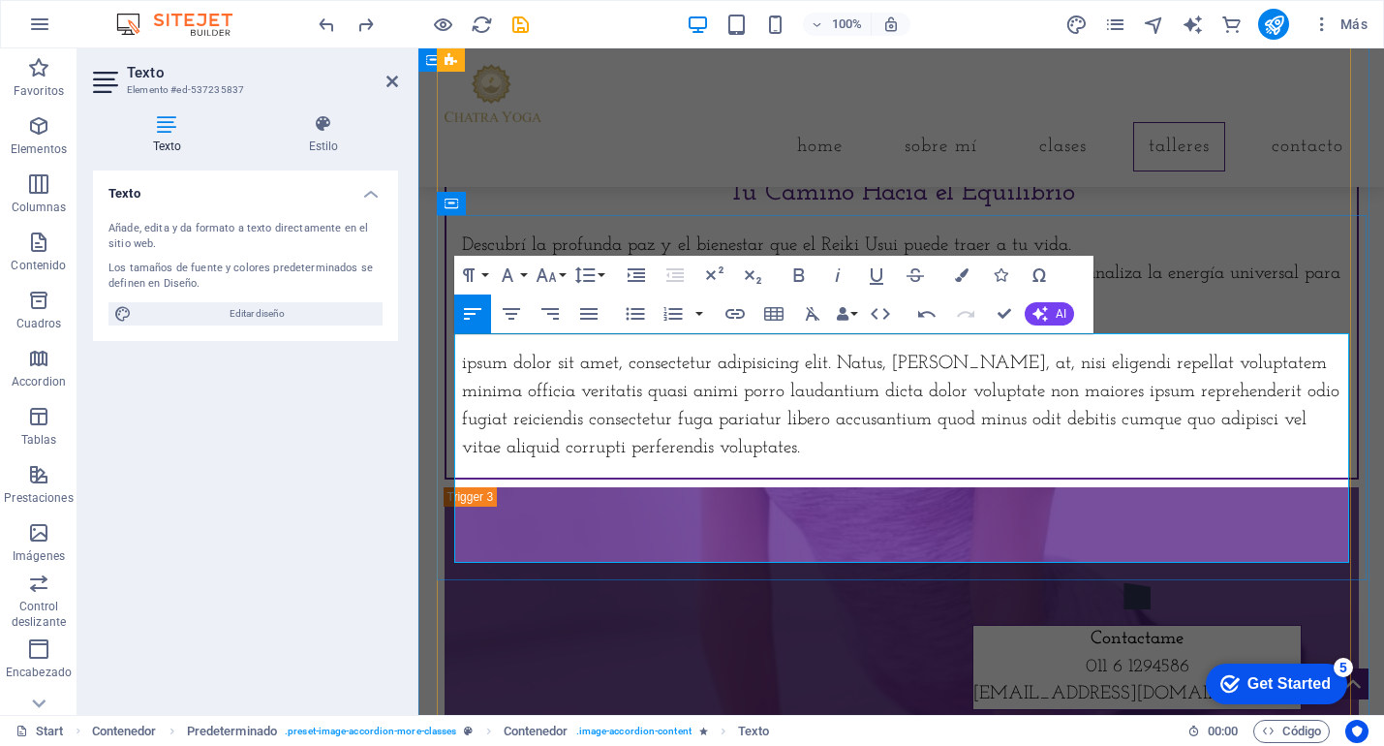
click at [635, 351] on p at bounding box center [902, 333] width 880 height 35
click at [668, 317] on p "El reiki es una terapia de realimeamiento energético, una práctica japonesa que…" at bounding box center [902, 289] width 880 height 56
click at [536, 462] on p "ipsum dolor sit amet, consectetur adipisicing elit. Natus, [PERSON_NAME], at, n…" at bounding box center [902, 406] width 880 height 111
click at [466, 351] on p at bounding box center [902, 333] width 880 height 35
click at [467, 351] on p at bounding box center [902, 333] width 880 height 35
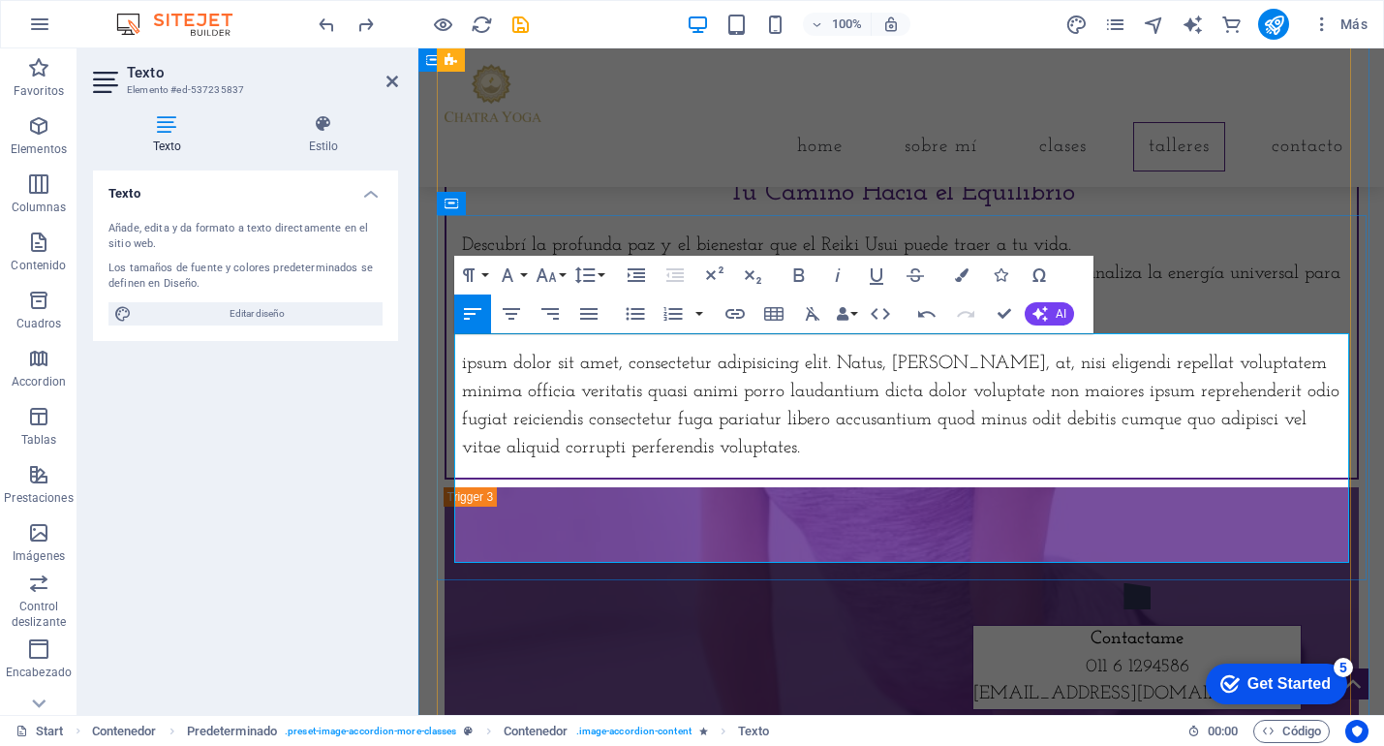
click at [1087, 317] on p "El reiki es una terapia de re alimeamiento energético, una práctica japonesa qu…" at bounding box center [902, 289] width 880 height 56
click at [462, 462] on p "ipsum dolor sit amet, consectetur adipisicing elit. Natus, [PERSON_NAME], at, n…" at bounding box center [902, 406] width 880 height 111
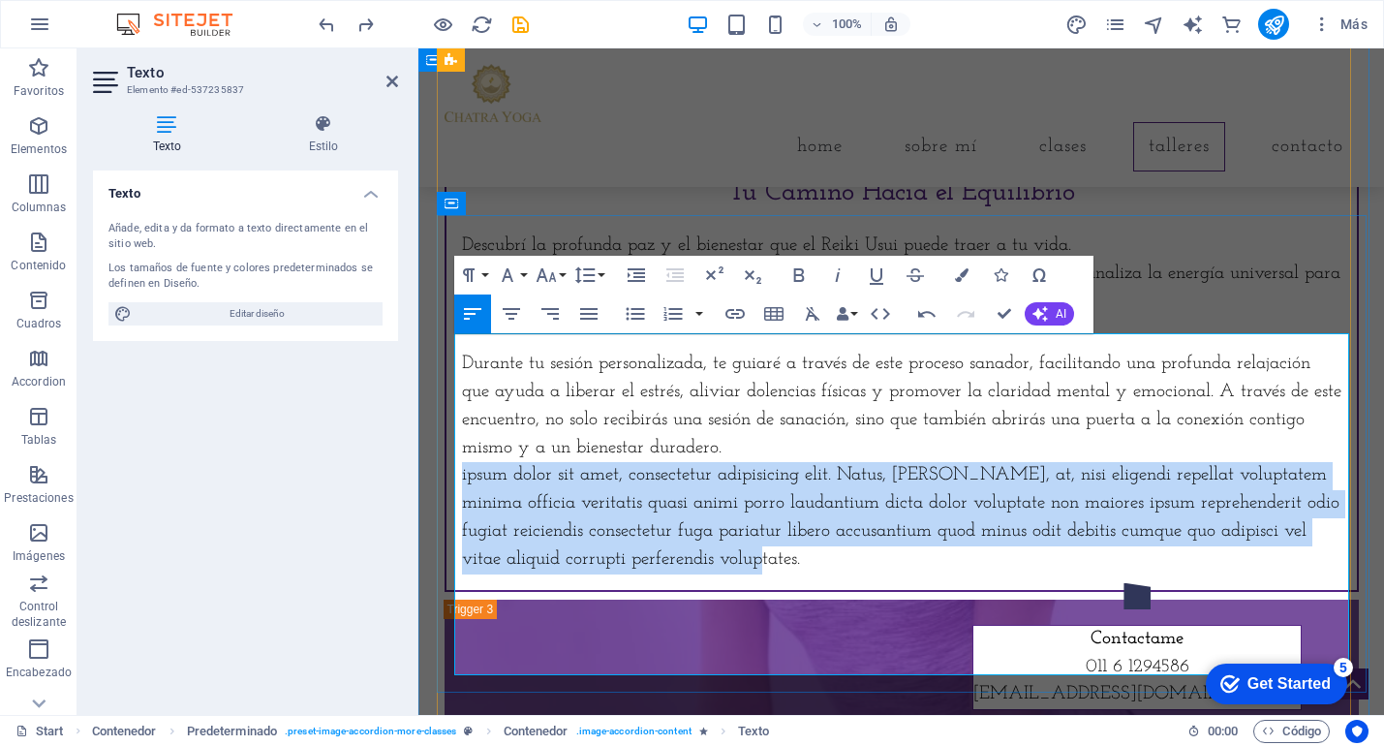
click at [655, 574] on p "ipsum dolor sit amet, consectetur adipisicing elit. Natus, [PERSON_NAME], at, n…" at bounding box center [902, 517] width 880 height 111
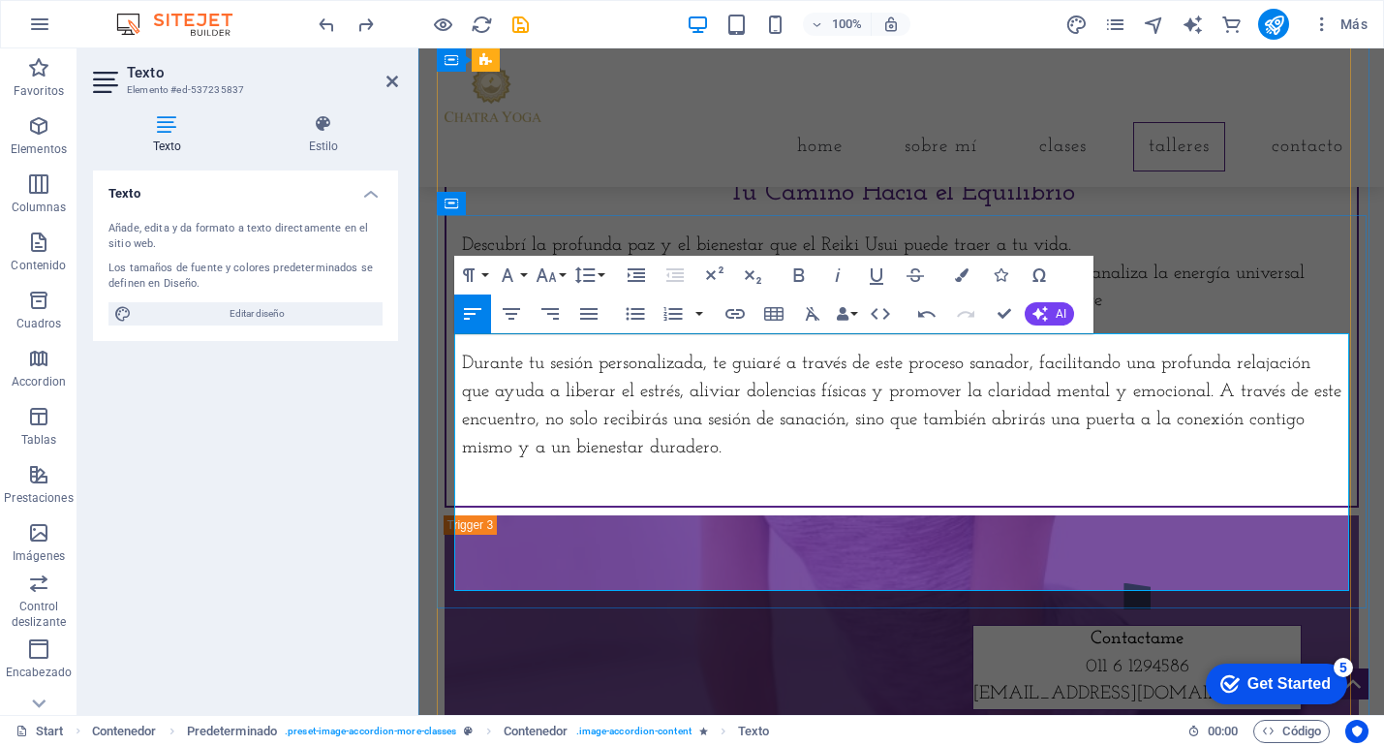
scroll to position [4216, 0]
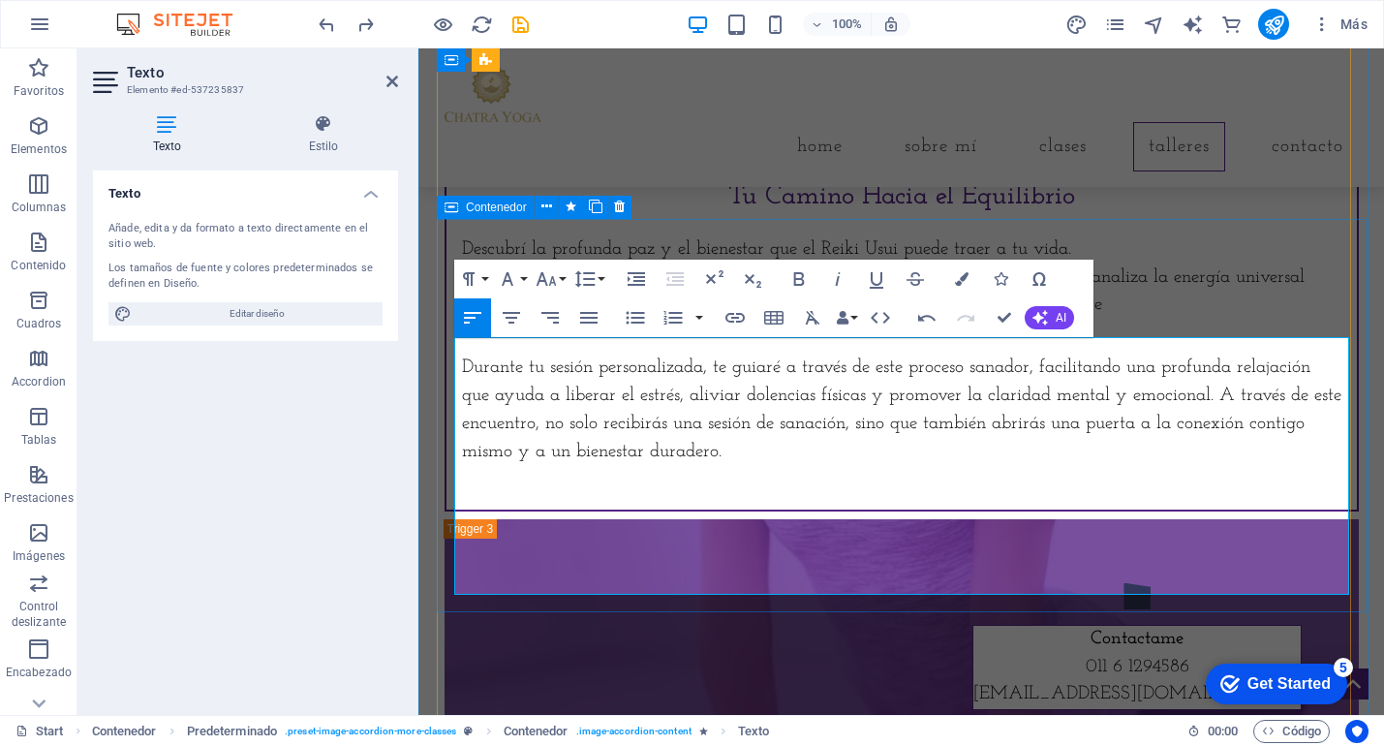
click at [1093, 512] on div "Reiki Usui Tu Camino Hacia el Equilibrio Descubrí la profunda paz y el bienesta…" at bounding box center [902, 314] width 915 height 393
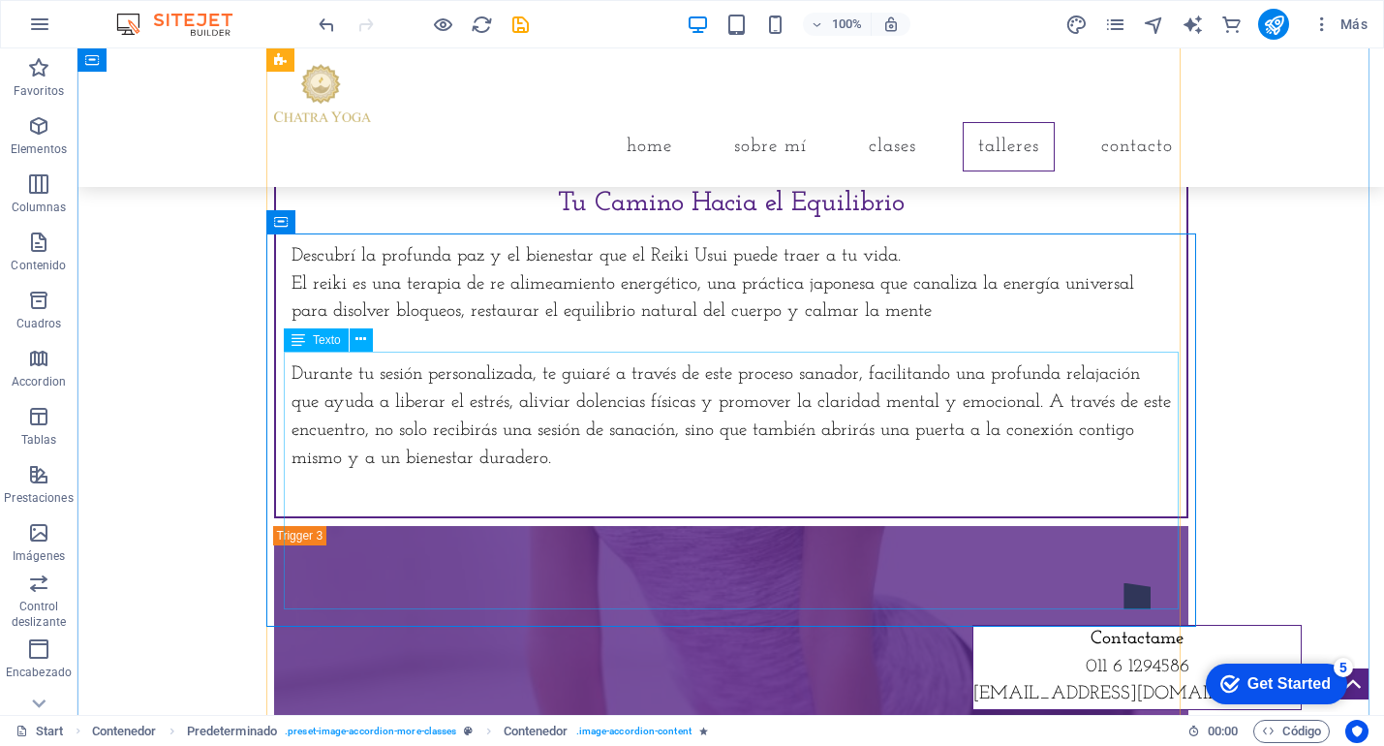
scroll to position [4143, 0]
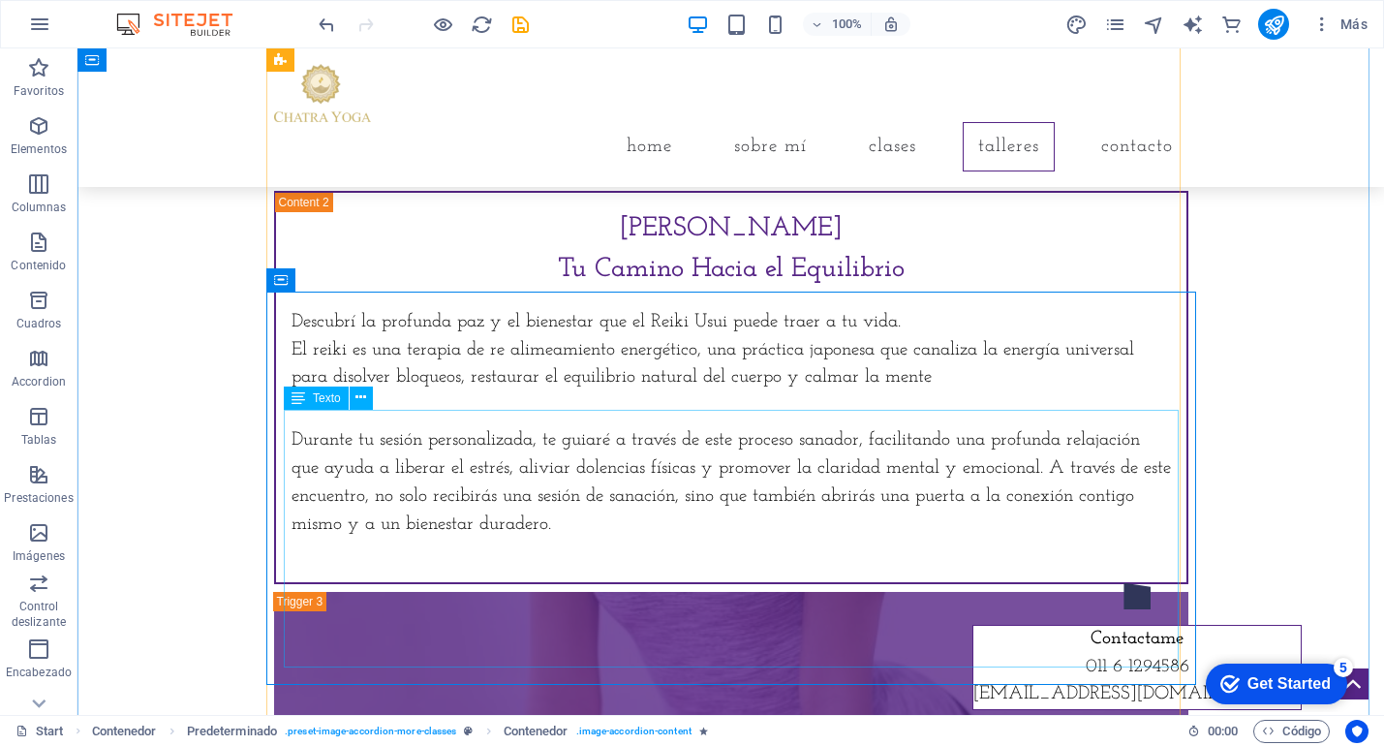
click at [931, 422] on div "Descubrí la profunda paz y el bienestar que el Reiki Usui puede traer a tu vida…" at bounding box center [732, 438] width 880 height 258
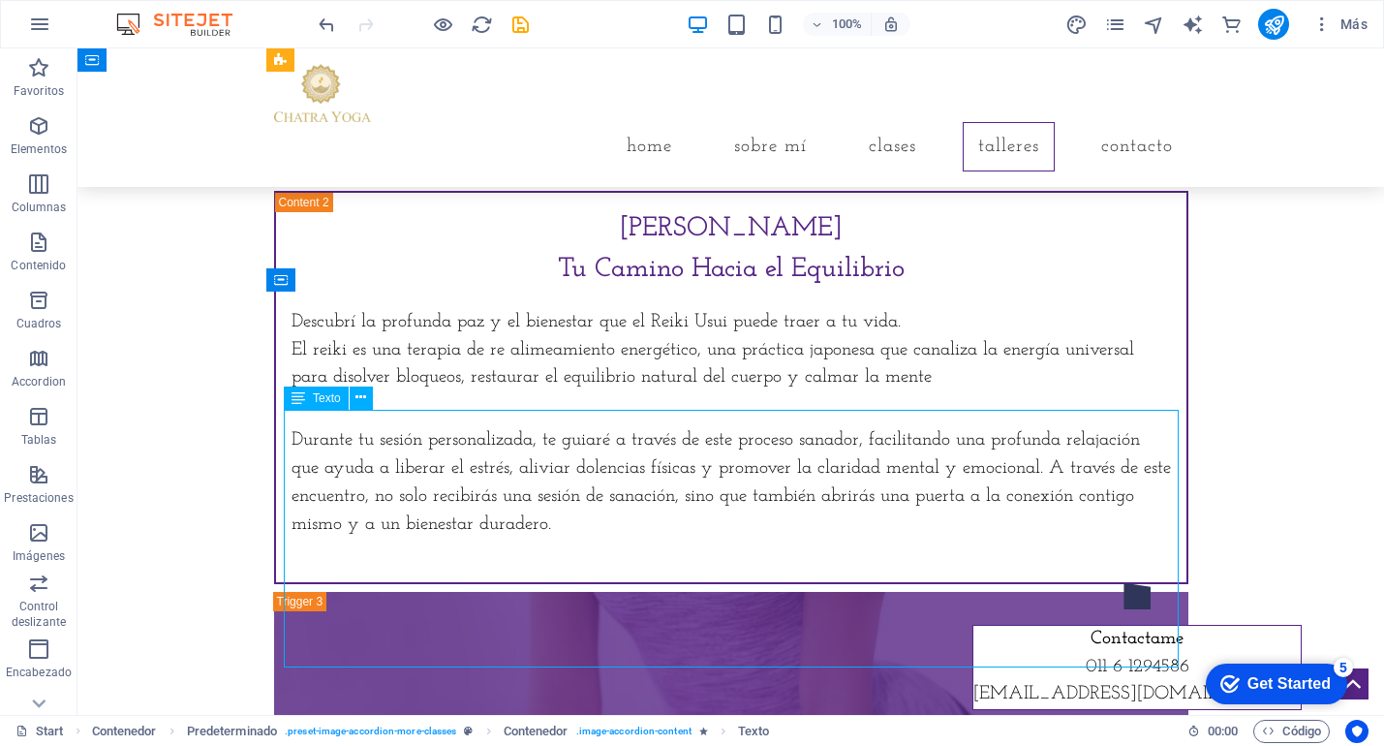
click at [906, 427] on div "Descubrí la profunda paz y el bienestar que el Reiki Usui puede traer a tu vida…" at bounding box center [732, 438] width 880 height 258
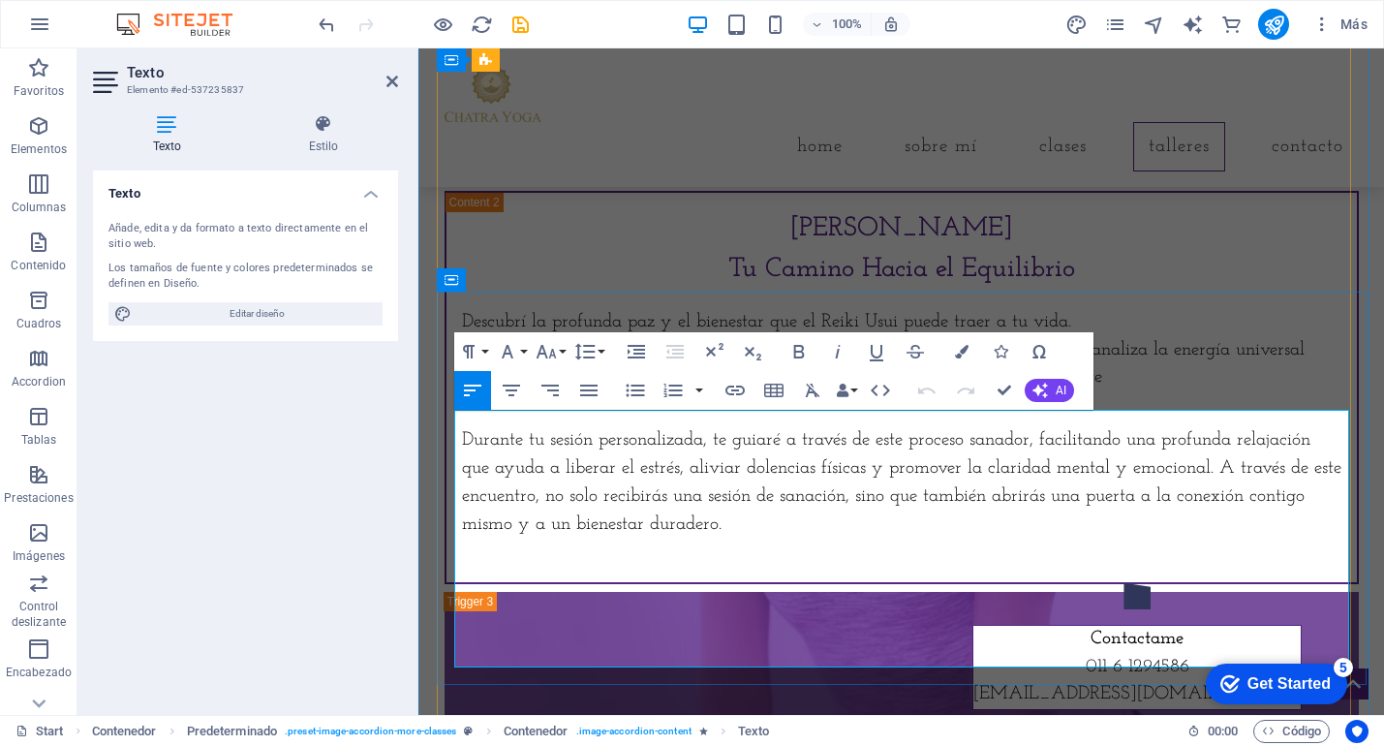
click at [1081, 337] on p "Descubrí la profunda paz y el bienestar que el Reiki Usui puede traer a tu vida." at bounding box center [902, 323] width 880 height 28
click at [741, 427] on p at bounding box center [902, 409] width 880 height 35
click at [701, 427] on p at bounding box center [902, 409] width 880 height 35
click at [702, 427] on p at bounding box center [902, 409] width 880 height 35
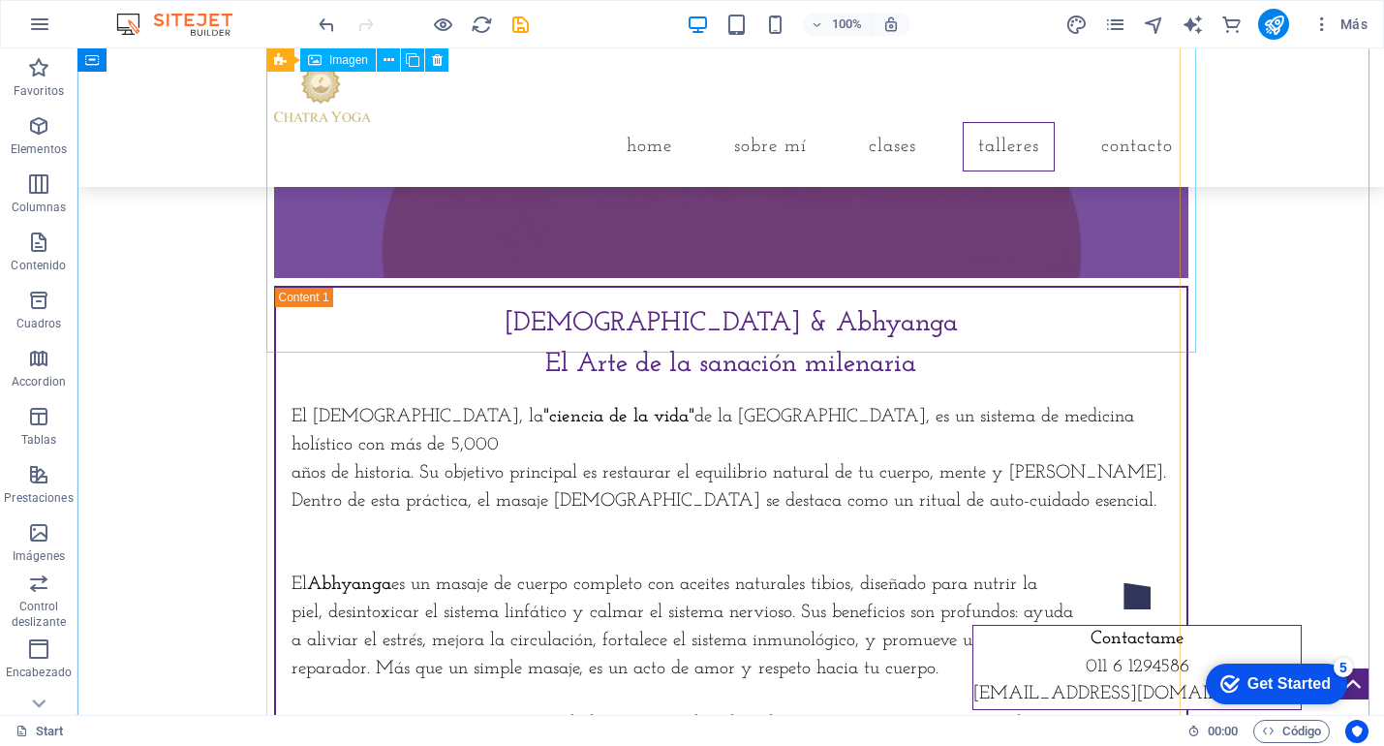
scroll to position [3117, 0]
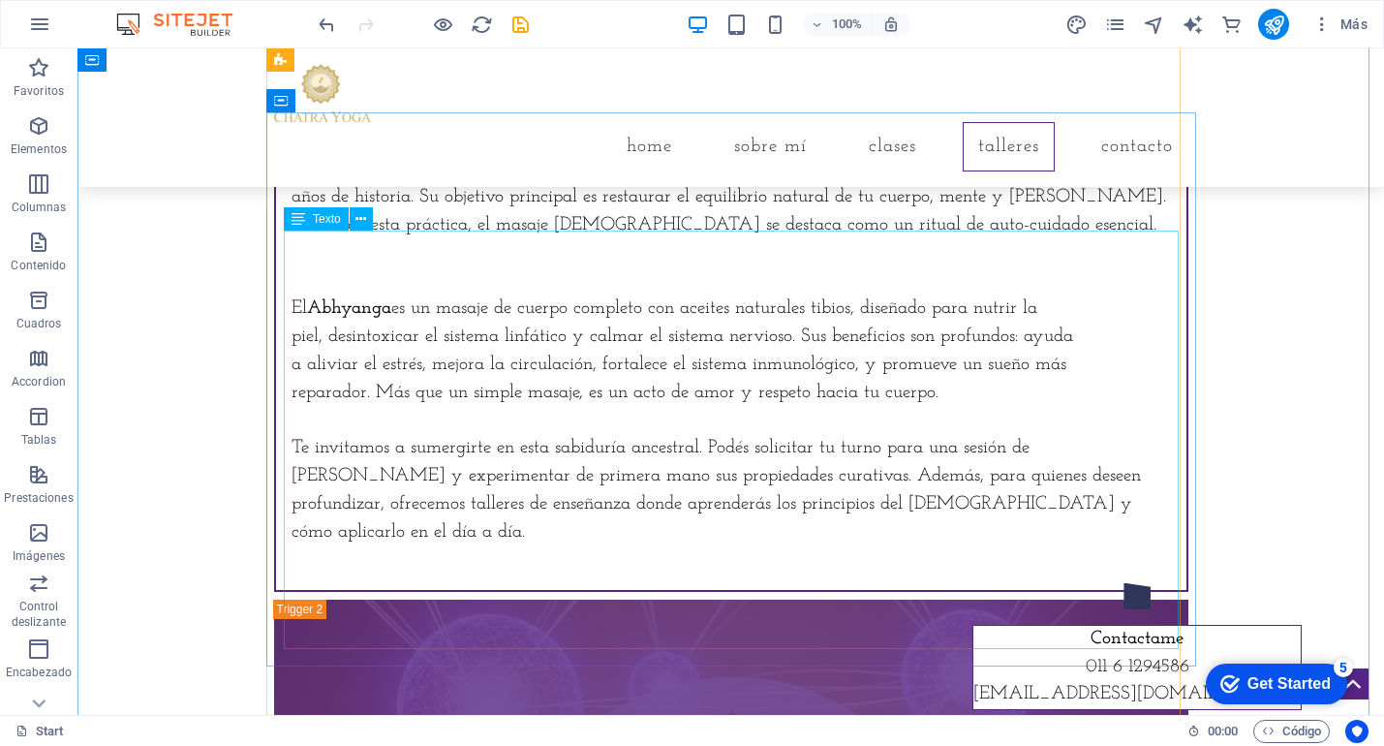
click at [526, 236] on div "El [DEMOGRAPHIC_DATA], la "ciencia de la vida" de la India, es un sistema de me…" at bounding box center [732, 351] width 880 height 447
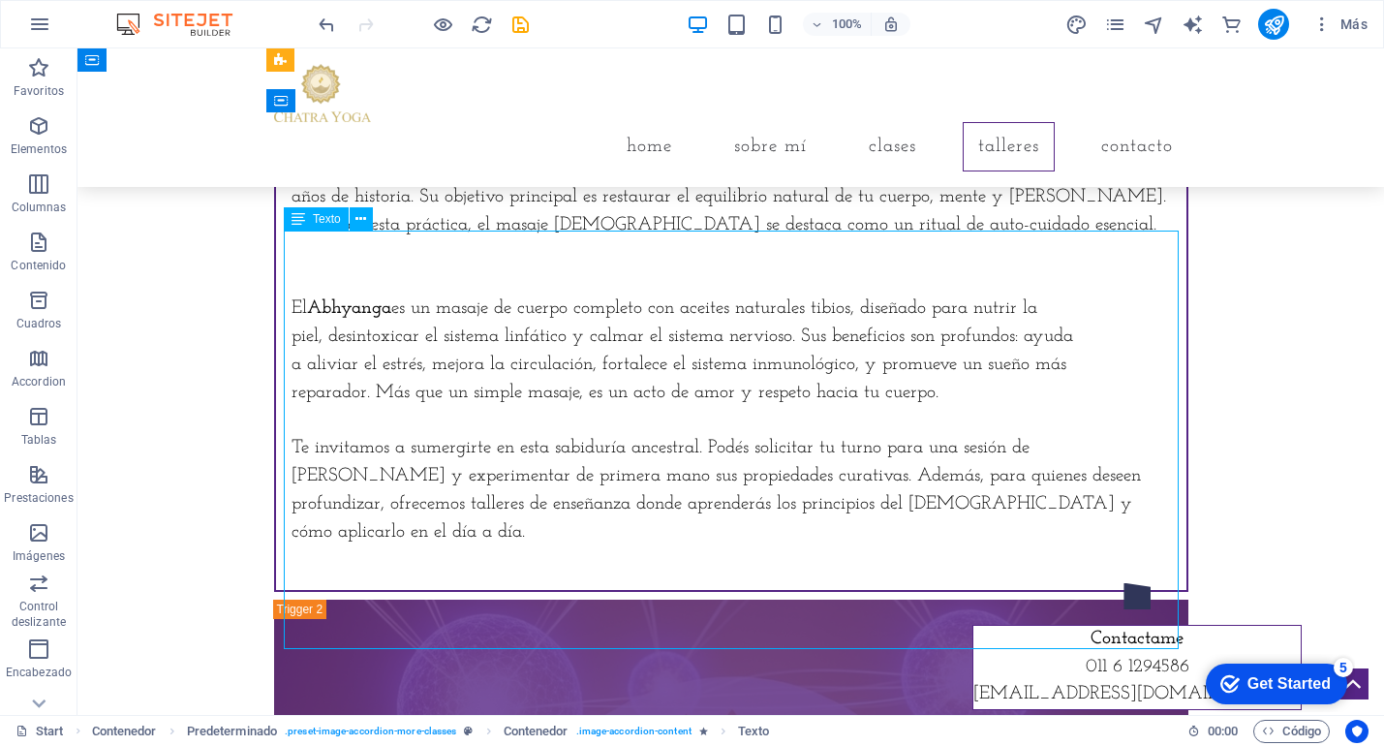
click at [295, 270] on div "El [DEMOGRAPHIC_DATA], la "ciencia de la vida" de la India, es un sistema de me…" at bounding box center [732, 351] width 880 height 447
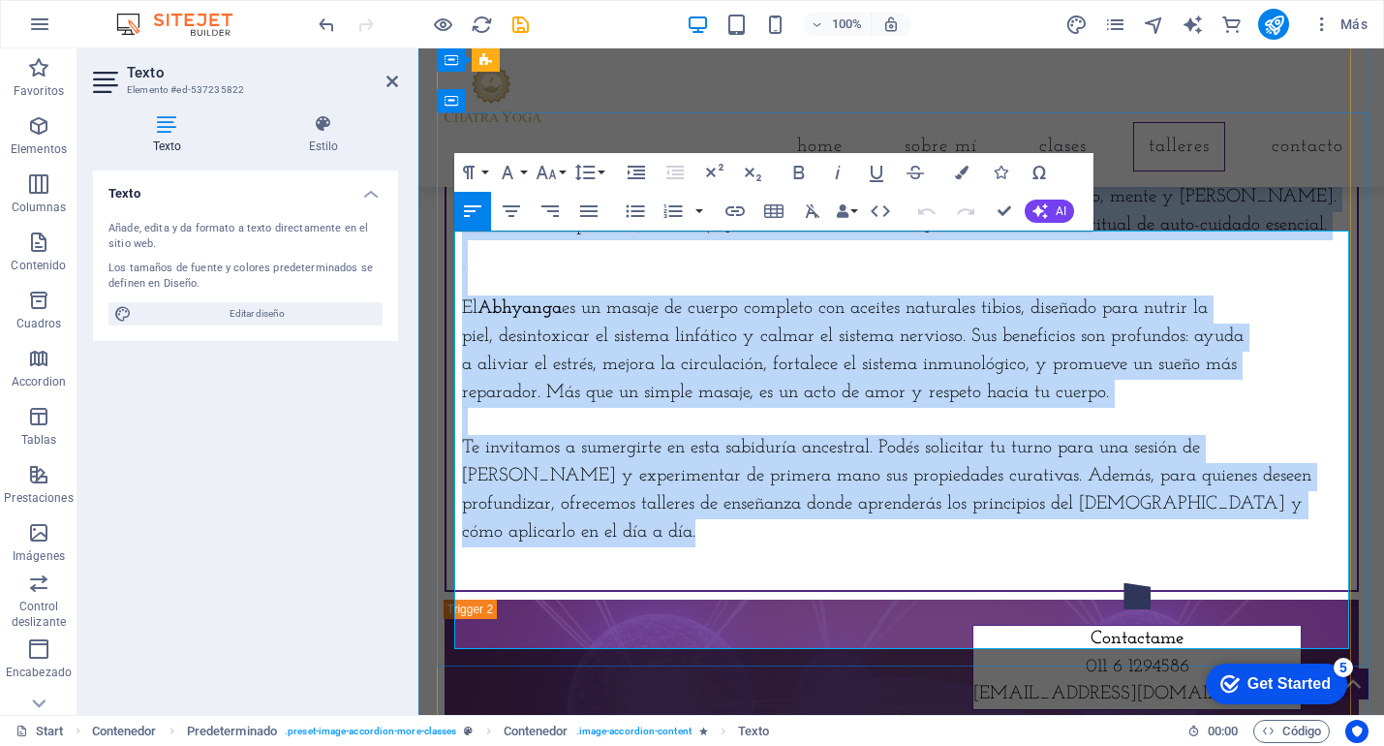
drag, startPoint x: 458, startPoint y: 246, endPoint x: 876, endPoint y: 597, distance: 545.3
click at [876, 574] on div "El [DEMOGRAPHIC_DATA], la "ciencia de la vida" de la India, es un sistema de me…" at bounding box center [902, 351] width 880 height 447
copy div "Lo Ipsumdol, si "ametcon ad el sedd" ei te Incid, ut la etdolor ma aliquaen adm…"
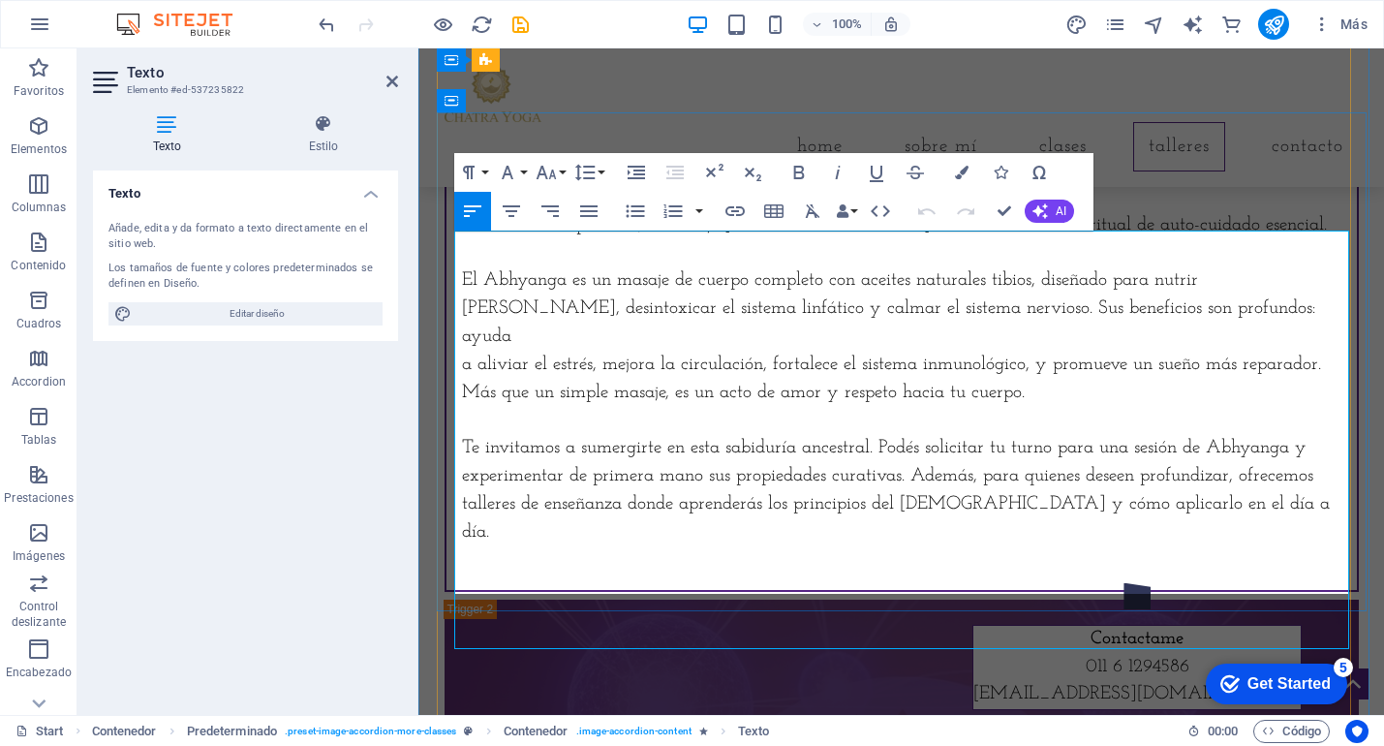
scroll to position [21564, 2]
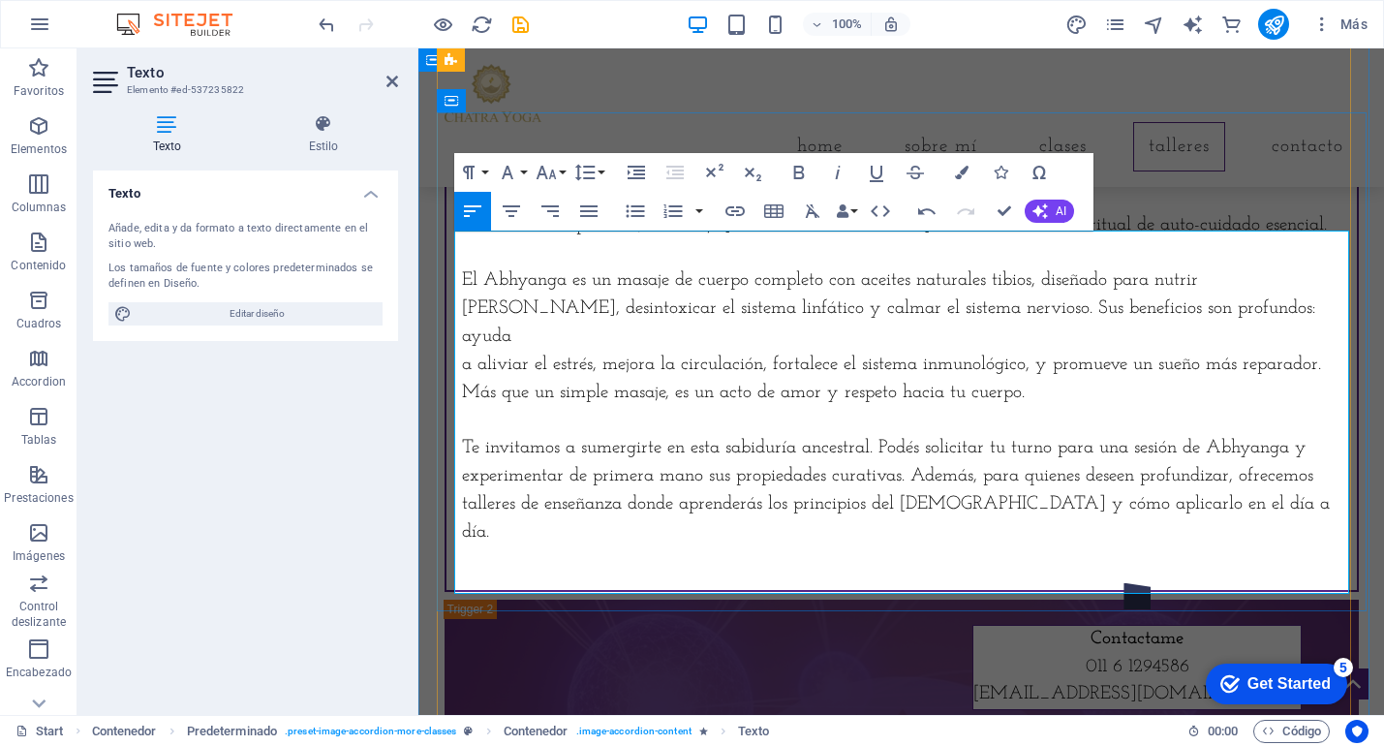
drag, startPoint x: 583, startPoint y: 241, endPoint x: 1187, endPoint y: 253, distance: 603.7
click at [734, 211] on p "El [DEMOGRAPHIC_DATA], la "ciencia de la vida" de la India, es un sistema de me…" at bounding box center [902, 169] width 880 height 83
drag, startPoint x: 791, startPoint y: 171, endPoint x: 759, endPoint y: 186, distance: 35.5
click at [791, 171] on icon "button" at bounding box center [799, 172] width 23 height 23
click at [499, 211] on p "El [DEMOGRAPHIC_DATA], la "ciencia de la vida" de la India, es un sistema de me…" at bounding box center [902, 169] width 880 height 83
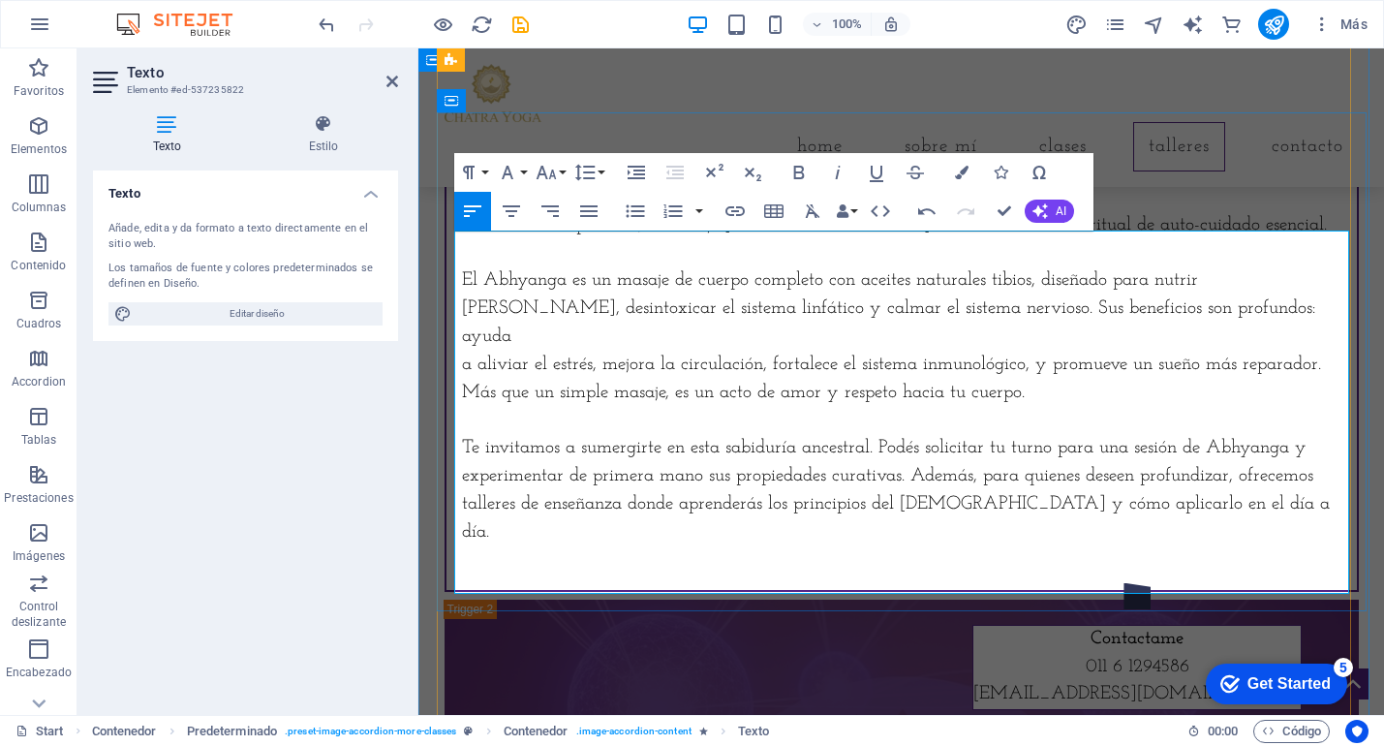
click at [499, 211] on p "El [DEMOGRAPHIC_DATA], la "ciencia de la vida" de la India, es un sistema de me…" at bounding box center [902, 169] width 880 height 83
click at [797, 168] on icon "button" at bounding box center [799, 173] width 11 height 14
click at [499, 351] on p "El Abhyanga es un masaje de cuerpo completo con aceites naturales tibios, diseñ…" at bounding box center [902, 308] width 880 height 83
click at [788, 163] on icon "button" at bounding box center [799, 172] width 23 height 23
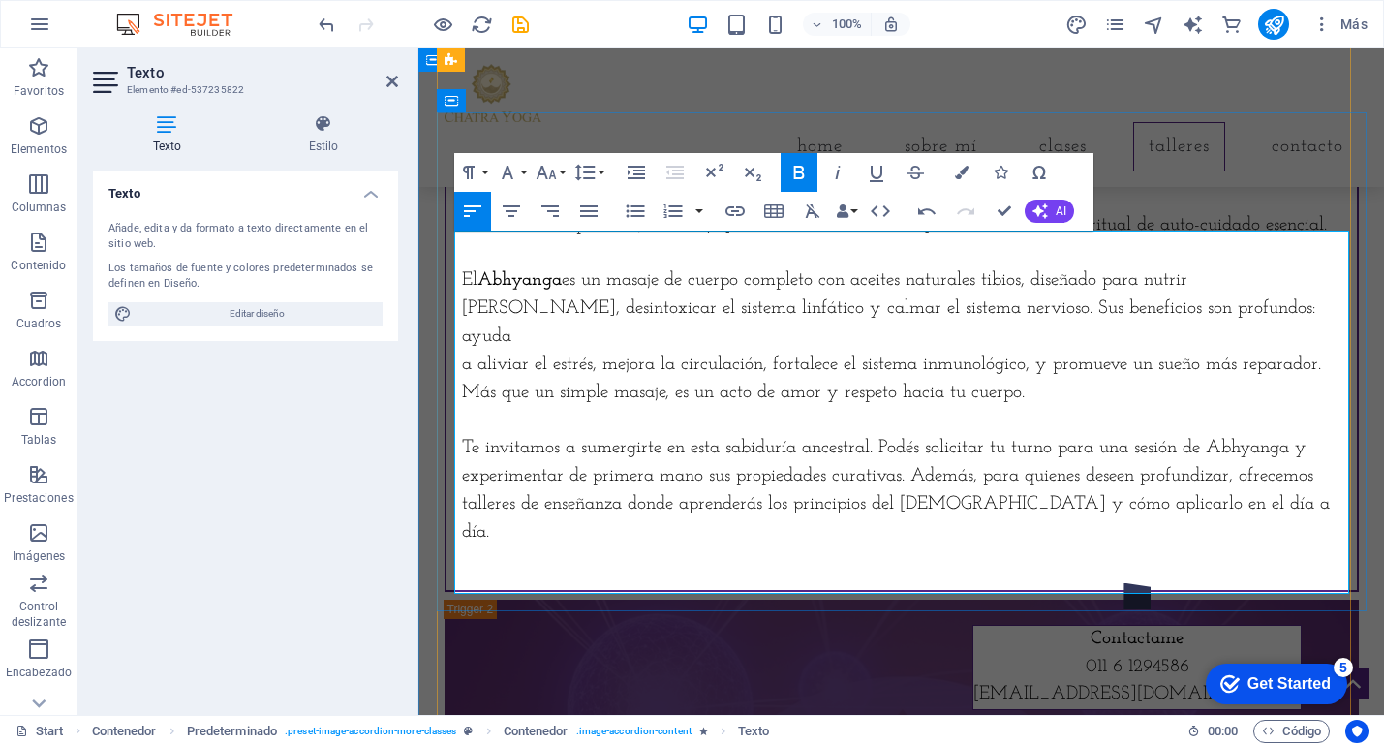
click at [463, 408] on p "a aliviar el estrés, mejora la circulación, fortalece el sistema inmunológico, …" at bounding box center [902, 380] width 880 height 56
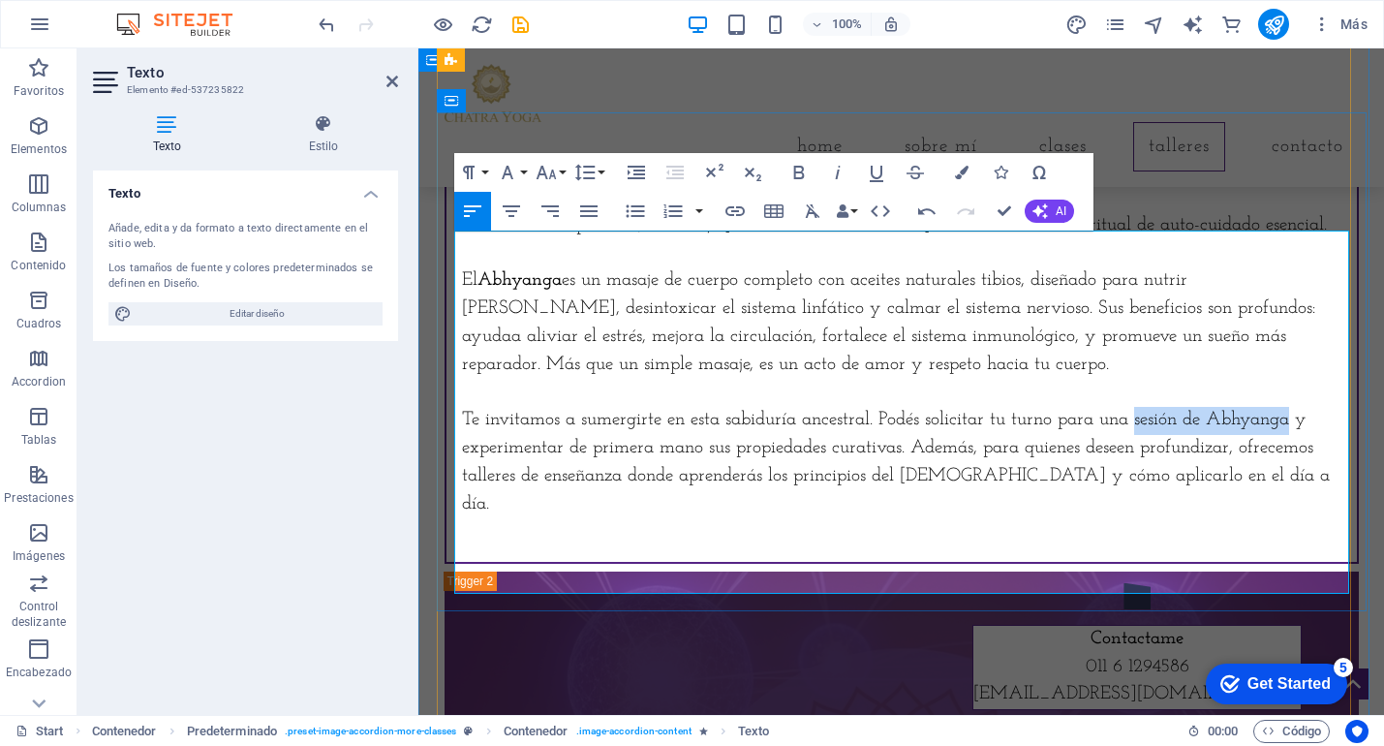
drag, startPoint x: 1131, startPoint y: 496, endPoint x: 1280, endPoint y: 491, distance: 149.3
click at [1283, 495] on p "Te invitamos a sumergirte en esta sabiduría ancestral. Podés solicitar tu turno…" at bounding box center [902, 462] width 880 height 111
click at [798, 171] on icon "button" at bounding box center [799, 172] width 23 height 23
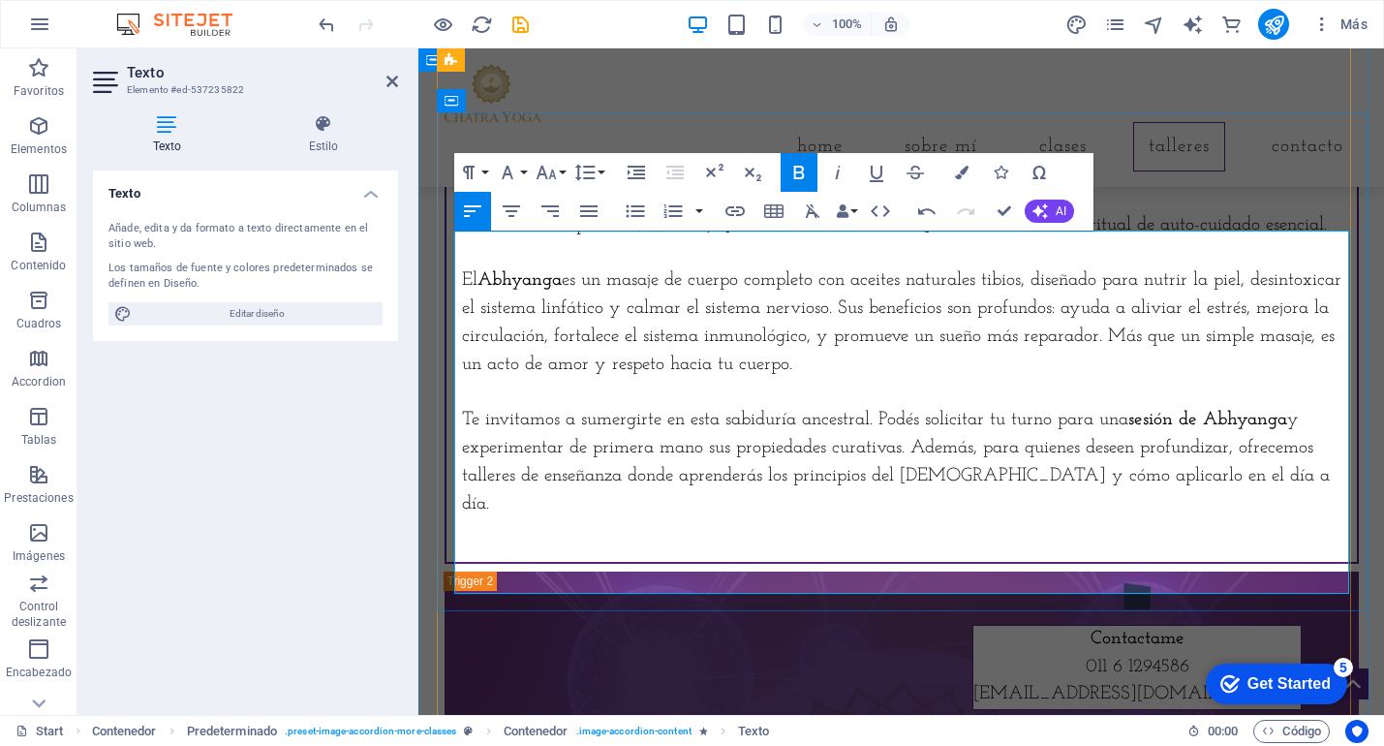
click at [1014, 518] on p "Te invitamos a sumergirte en esta sabiduría ancestral. Podés solicitar tu turno…" at bounding box center [902, 462] width 880 height 111
drag, startPoint x: 975, startPoint y: 548, endPoint x: 797, endPoint y: 542, distance: 177.4
click at [784, 518] on p "Te invitamos a sumergirte en esta sabiduría ancestral. Podés solicitar tu turno…" at bounding box center [902, 462] width 880 height 111
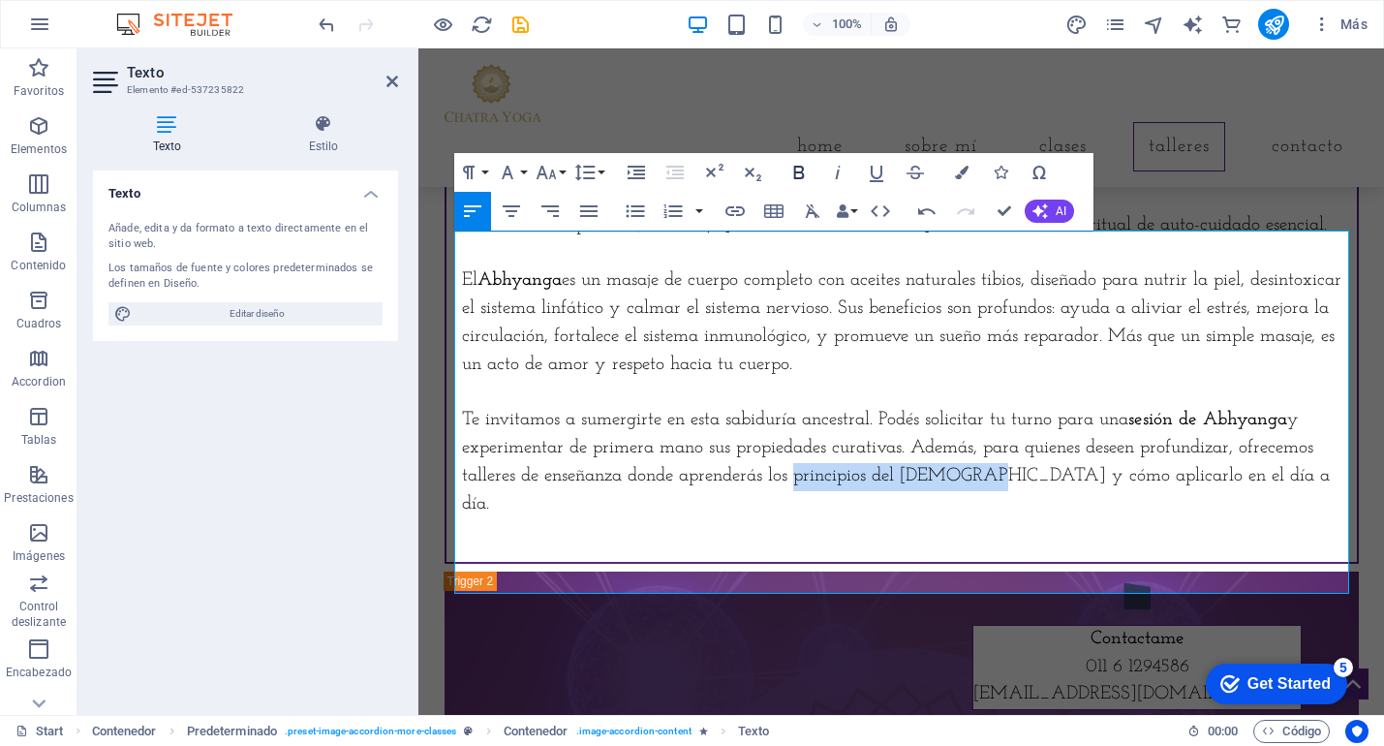
click at [795, 177] on icon "button" at bounding box center [799, 172] width 23 height 23
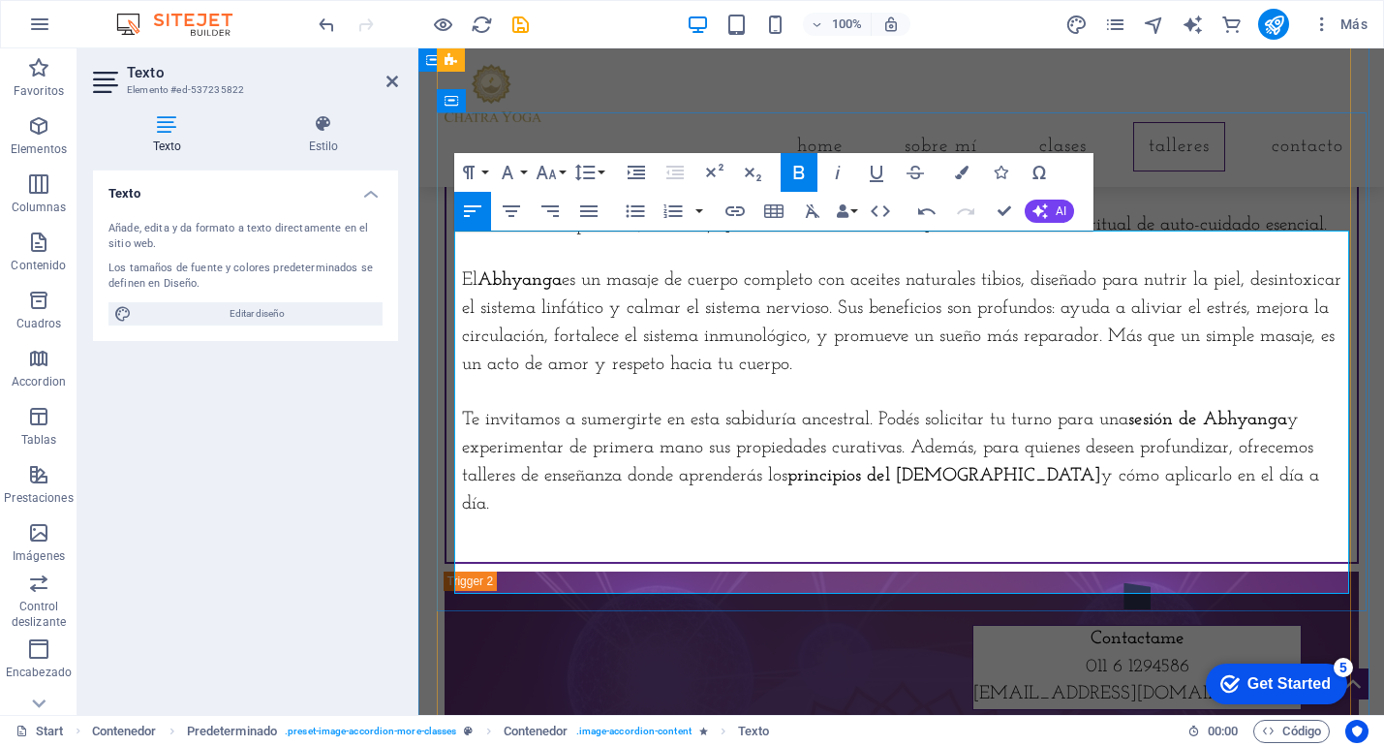
click at [1060, 482] on p "Te invitamos a sumergirte en esta sabiduría ancestral. Podés solicitar tu turno…" at bounding box center [902, 462] width 880 height 111
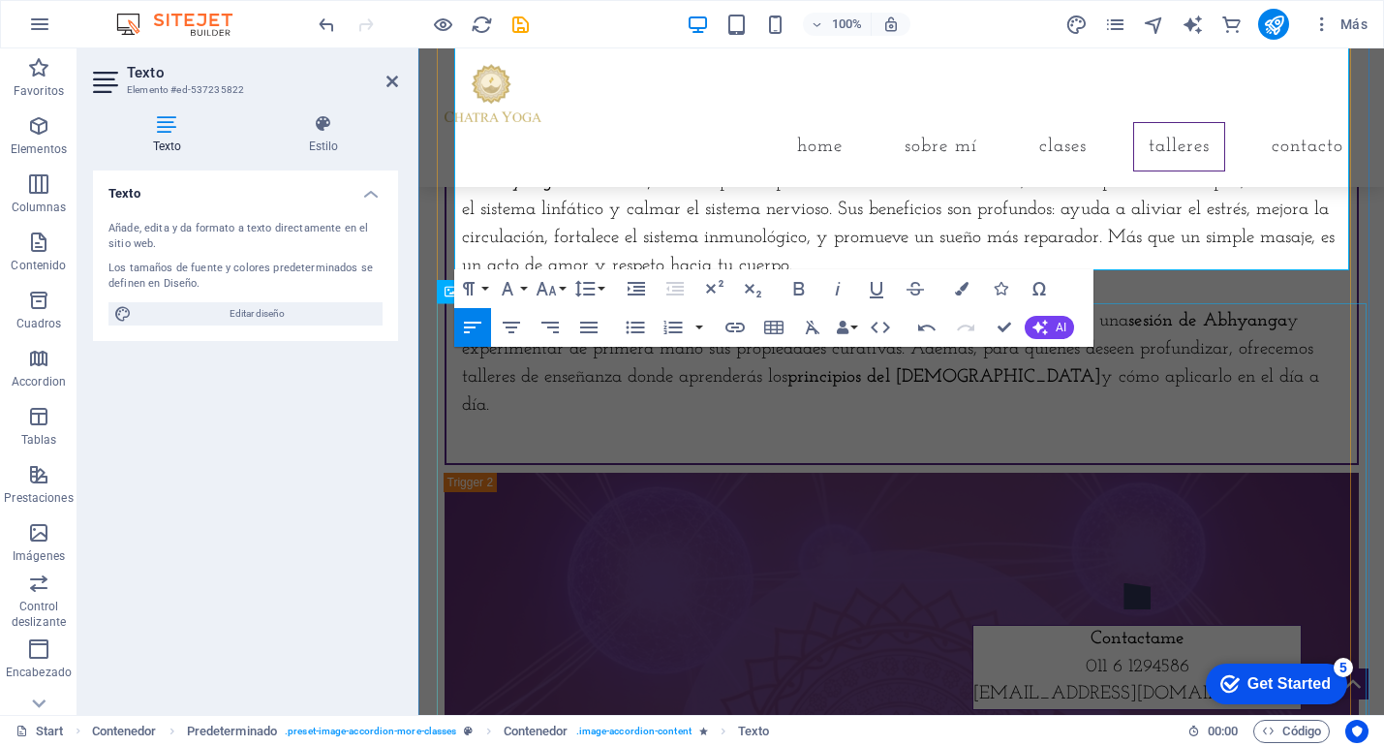
scroll to position [3490, 0]
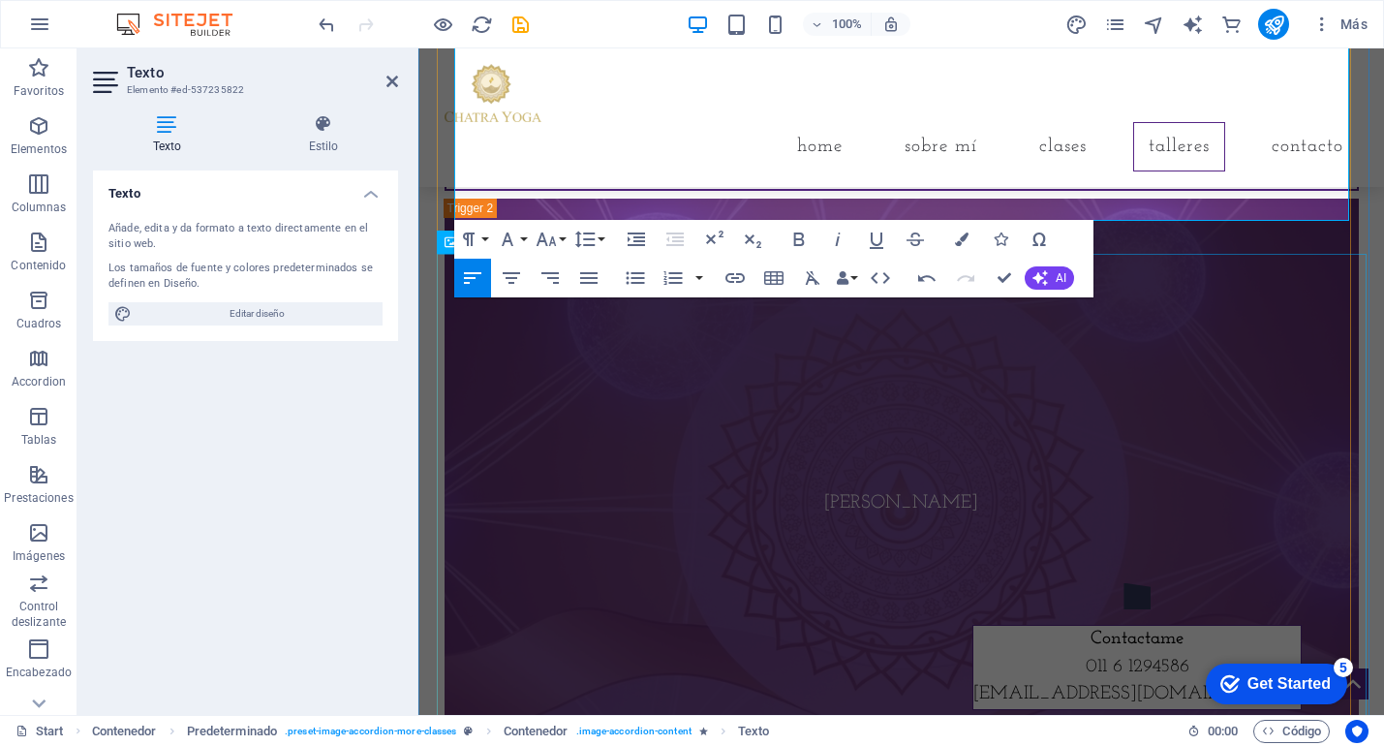
click at [1088, 465] on figure "[PERSON_NAME]" at bounding box center [902, 504] width 915 height 610
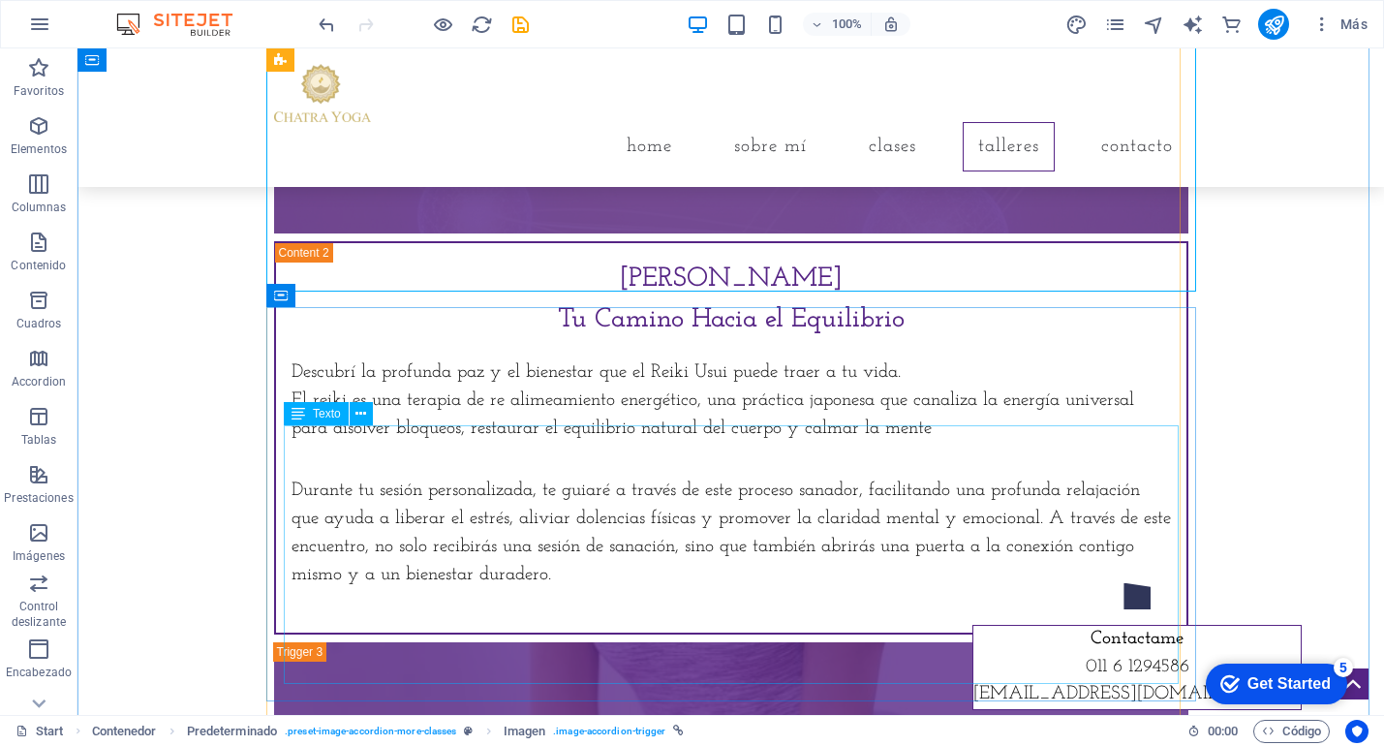
scroll to position [4077, 0]
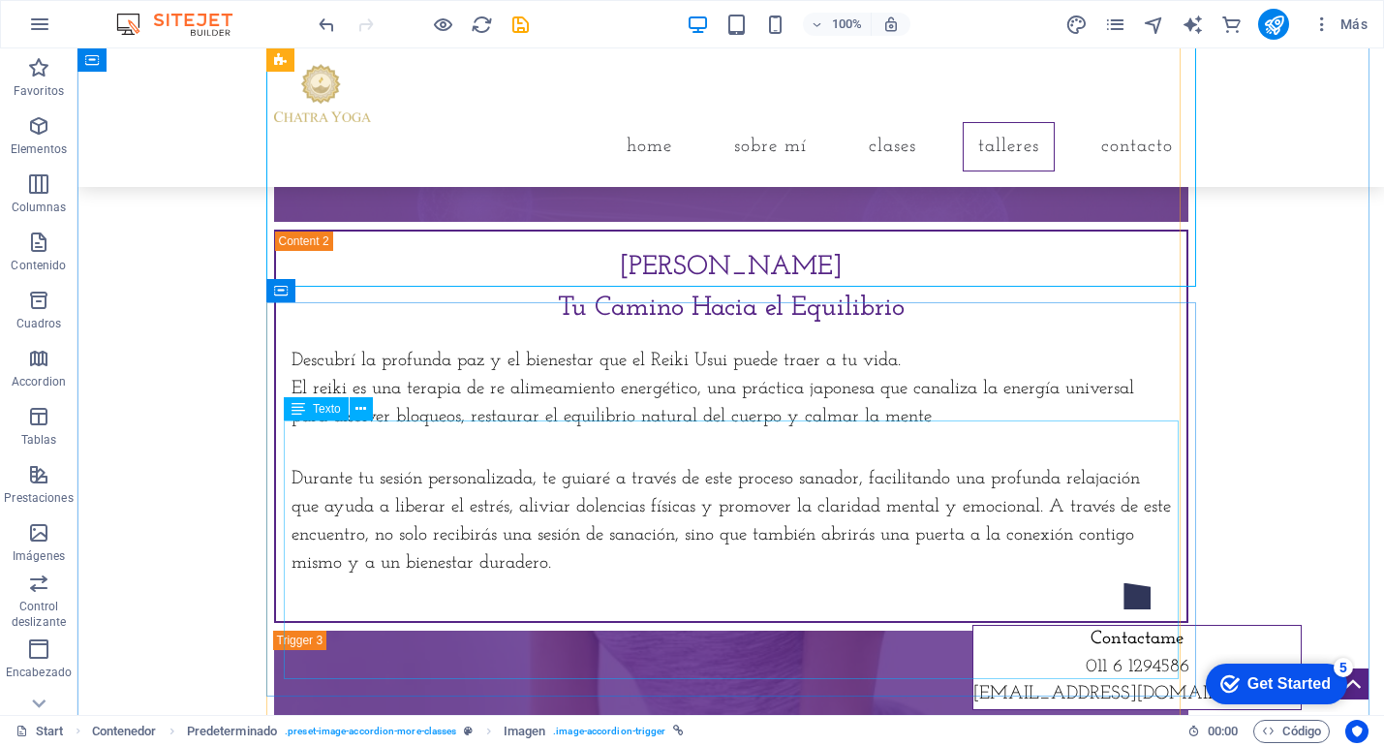
click at [677, 443] on div "Descubrí la profunda paz y el bienestar que el Reiki Usui puede traer a tu vida…" at bounding box center [732, 477] width 880 height 258
drag, startPoint x: 677, startPoint y: 443, endPoint x: 336, endPoint y: 443, distance: 341.0
click at [677, 443] on div "Descubrí la profunda paz y el bienestar que el Reiki Usui puede traer a tu vida…" at bounding box center [732, 477] width 880 height 258
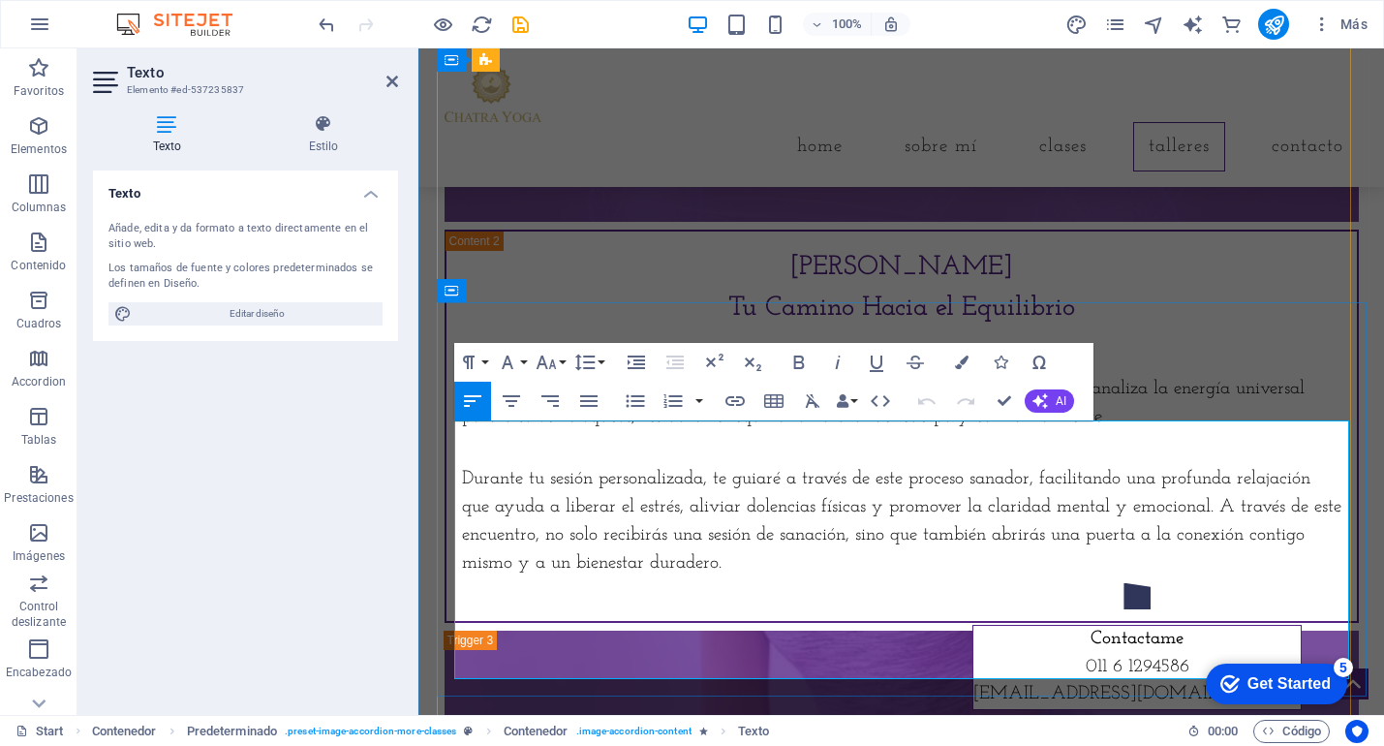
drag, startPoint x: 810, startPoint y: 433, endPoint x: 890, endPoint y: 431, distance: 80.4
click at [890, 376] on p "Descubrí la profunda paz y el bienestar que el Reiki Usui puede traer a tu vida." at bounding box center [902, 362] width 880 height 28
click at [795, 364] on icon "button" at bounding box center [799, 363] width 11 height 14
drag, startPoint x: 923, startPoint y: 489, endPoint x: 1053, endPoint y: 487, distance: 129.8
click at [1053, 432] on p "El reiki es una terapia de re alimeamiento energético, una práctica japonesa qu…" at bounding box center [902, 404] width 880 height 56
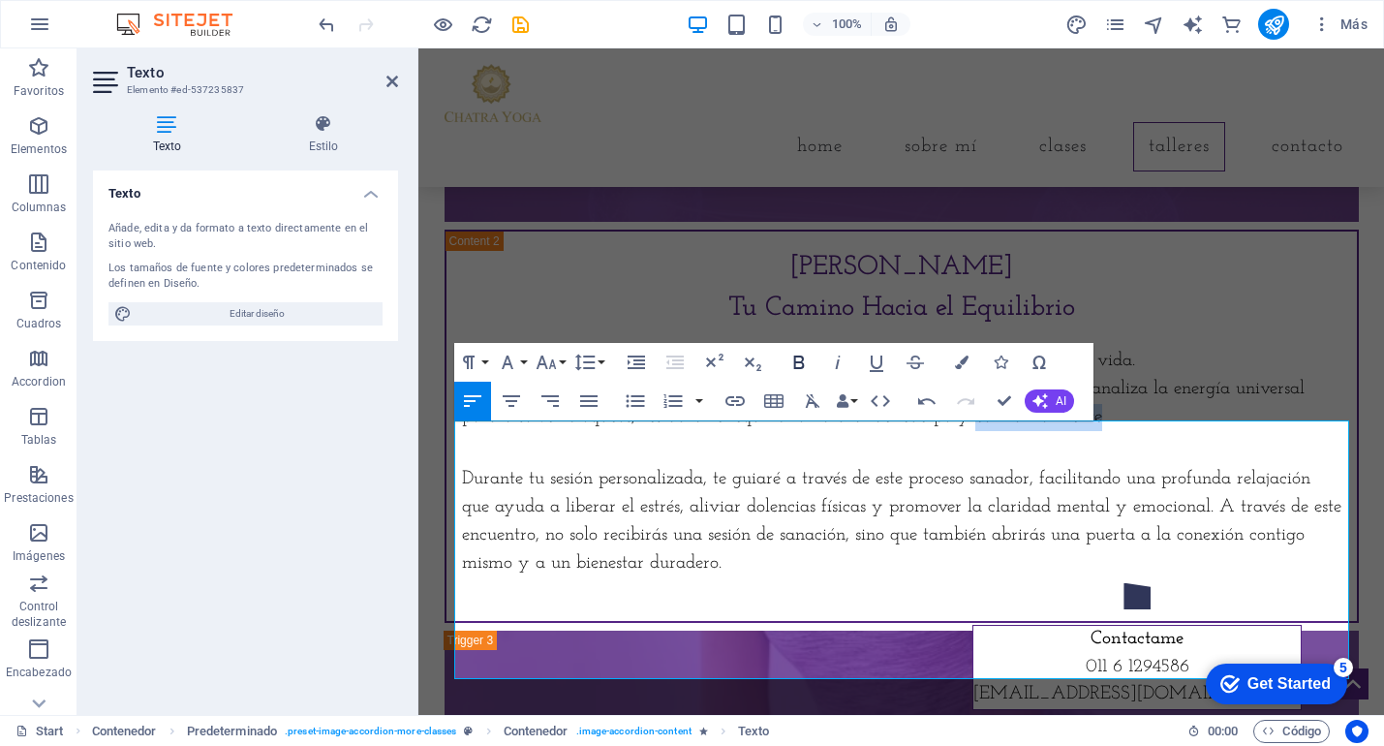
click at [799, 362] on icon "button" at bounding box center [799, 363] width 11 height 14
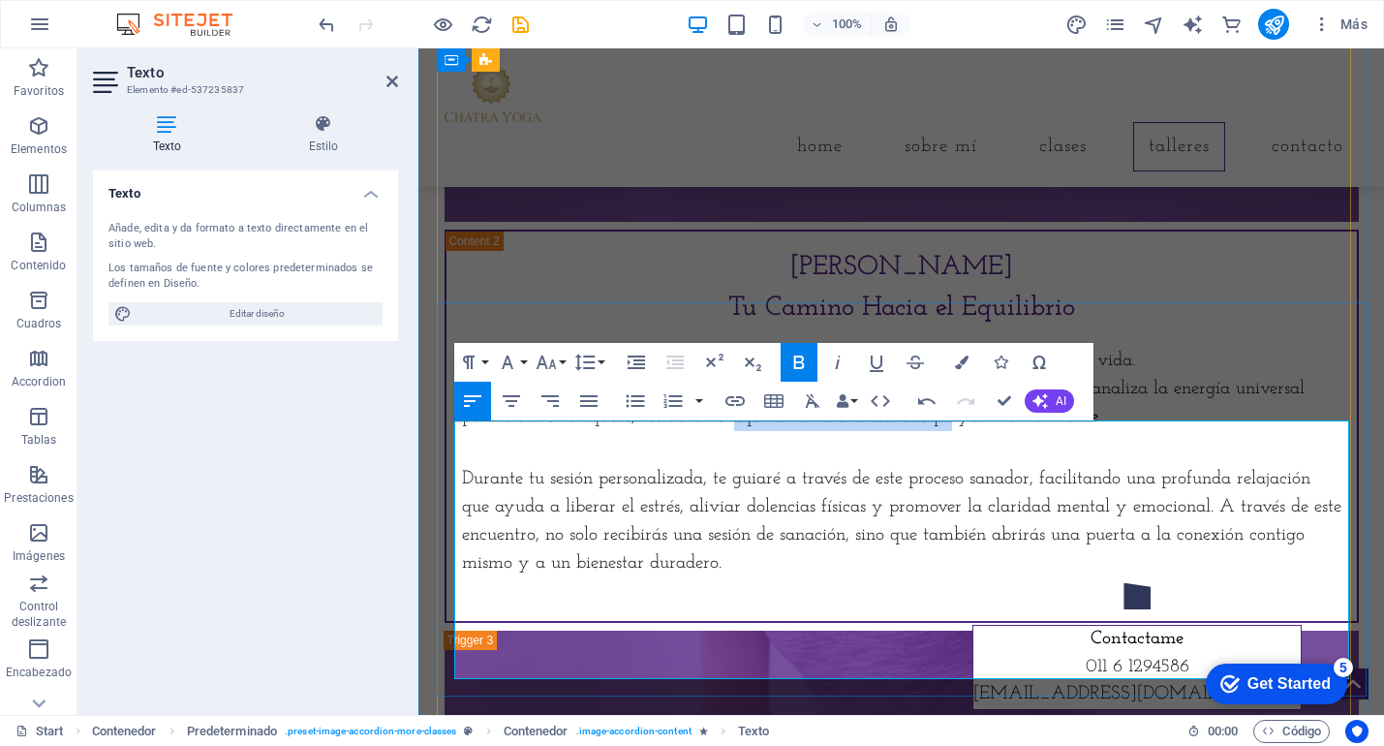
drag, startPoint x: 685, startPoint y: 490, endPoint x: 903, endPoint y: 491, distance: 218.0
click at [903, 432] on p "El reiki es una terapia de re alimeamiento energético, una práctica japonesa qu…" at bounding box center [902, 404] width 880 height 56
click at [795, 365] on icon "button" at bounding box center [799, 363] width 11 height 14
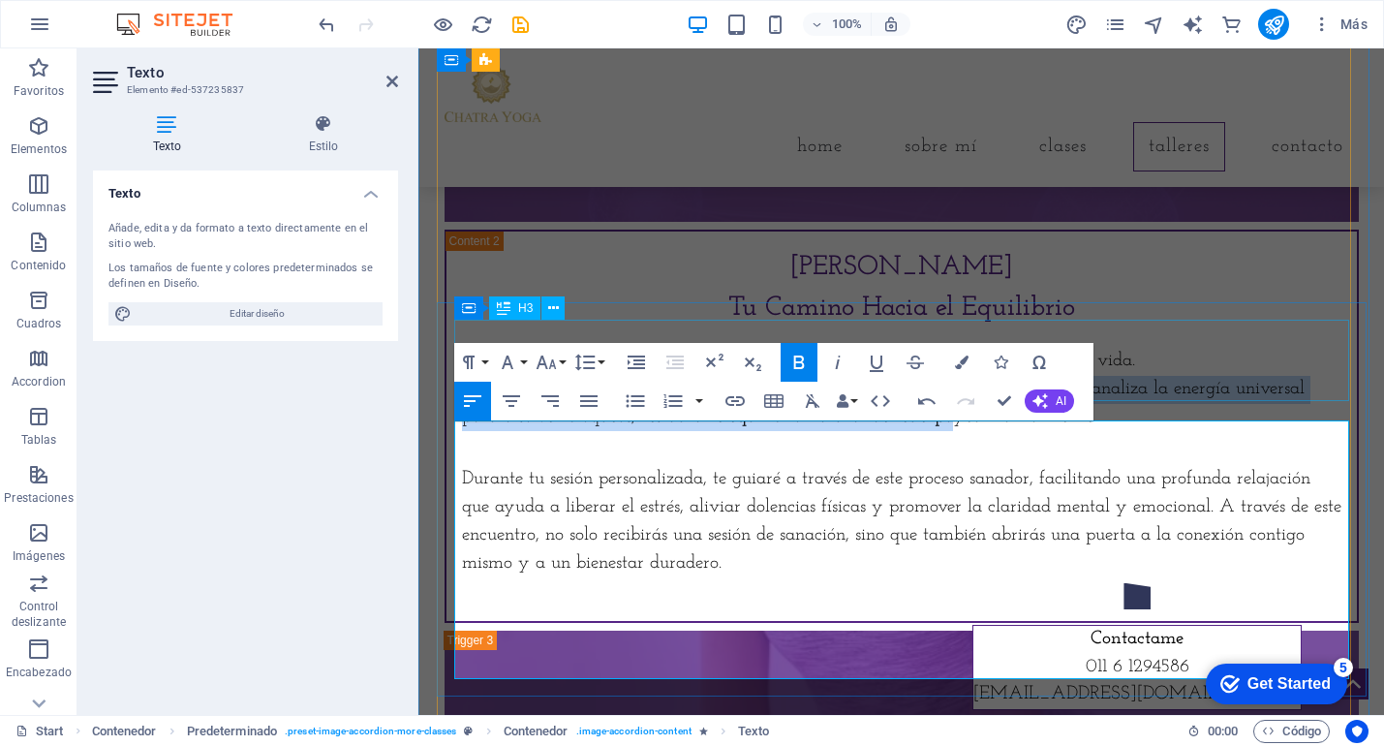
click at [1203, 328] on div "Reiki Usui Tu Camino Hacia el Equilibrio" at bounding box center [902, 287] width 880 height 81
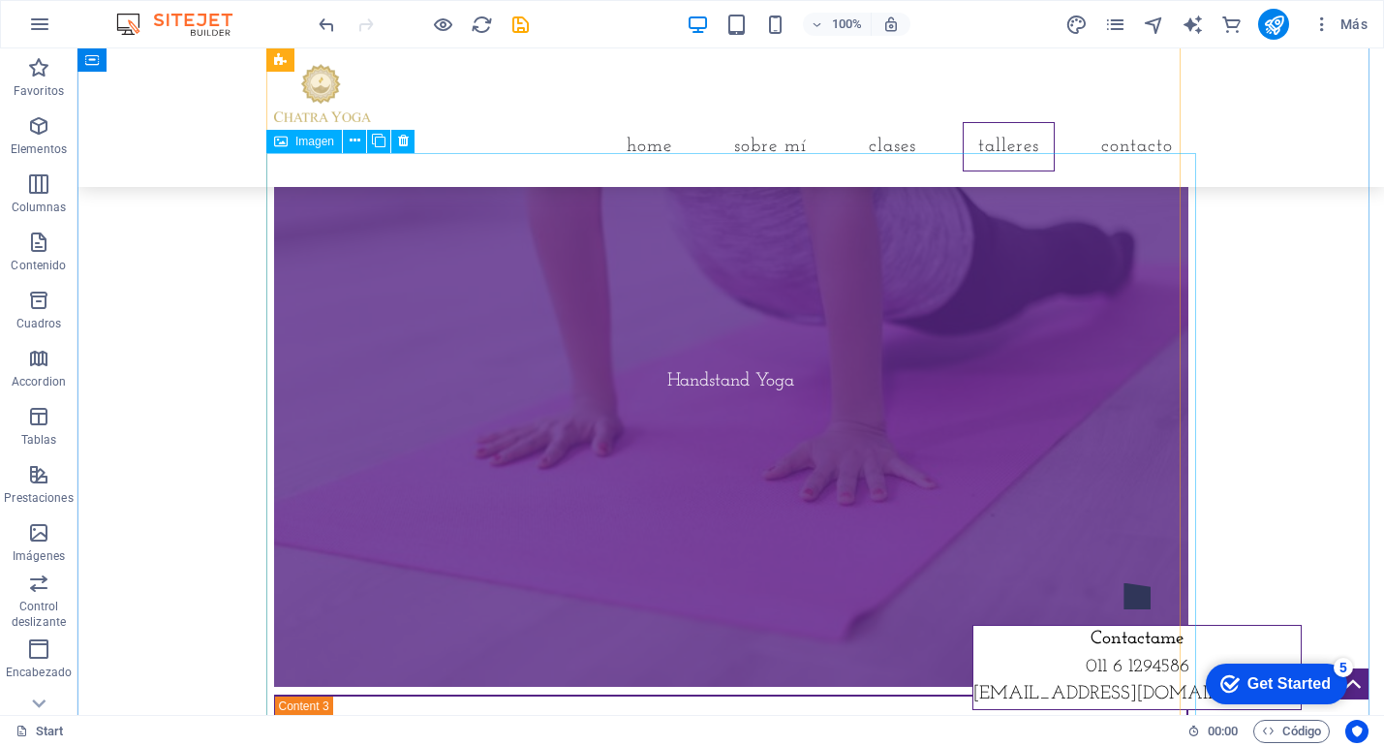
scroll to position [4642, 0]
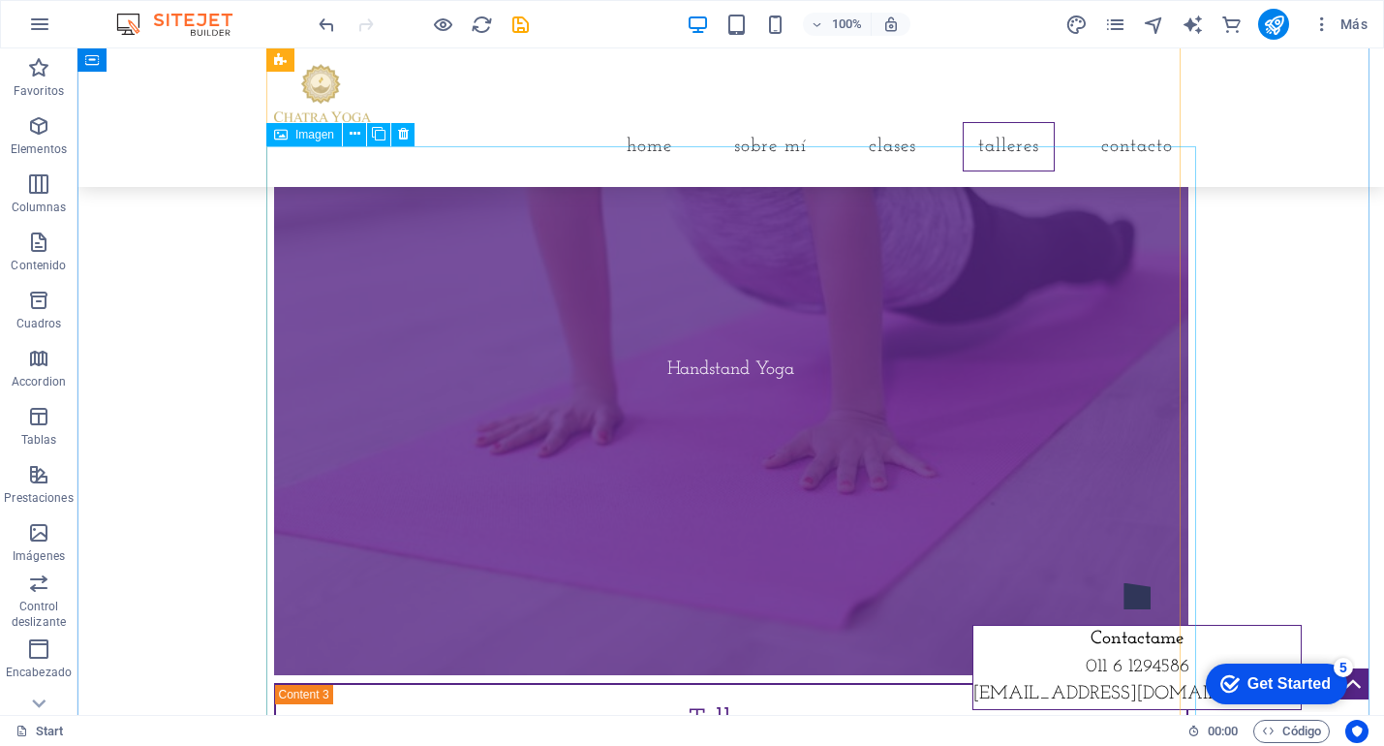
click at [723, 451] on figure "Handstand Yoga" at bounding box center [731, 370] width 915 height 610
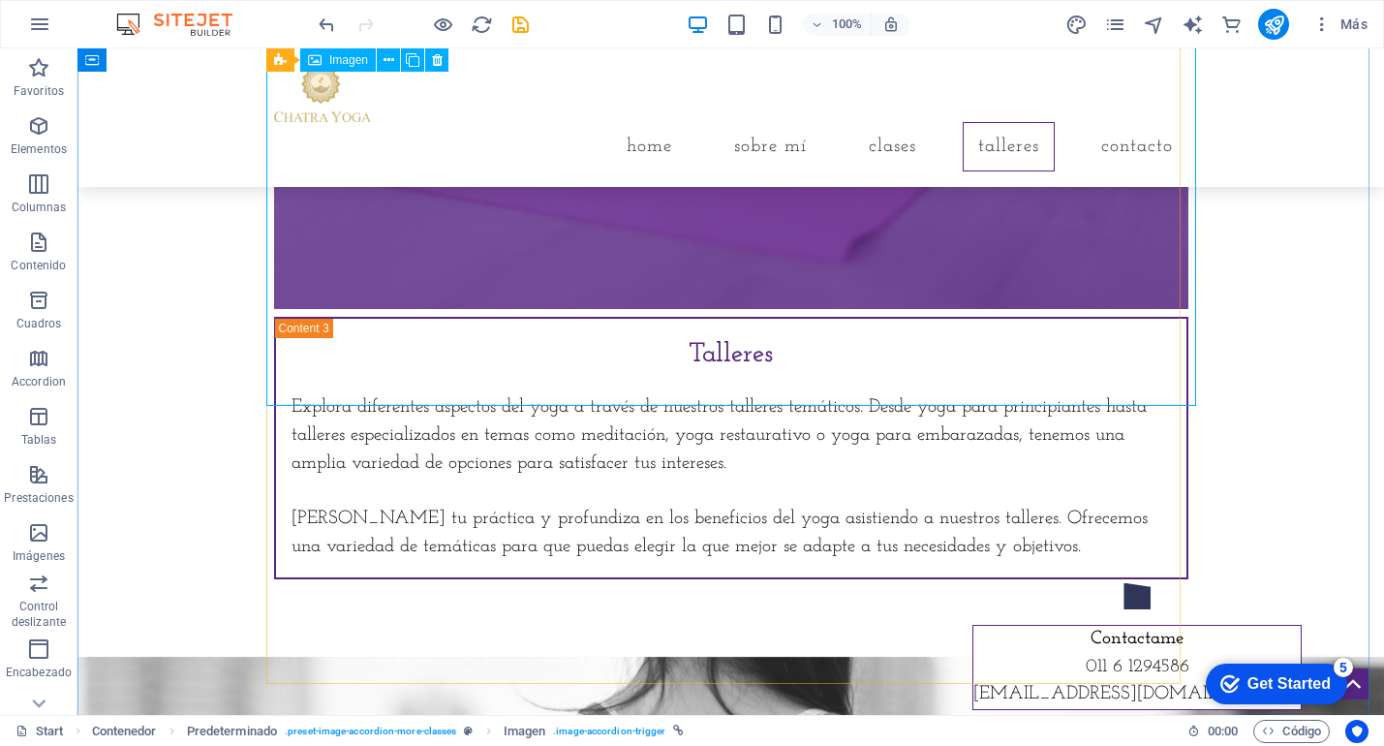
scroll to position [4764, 0]
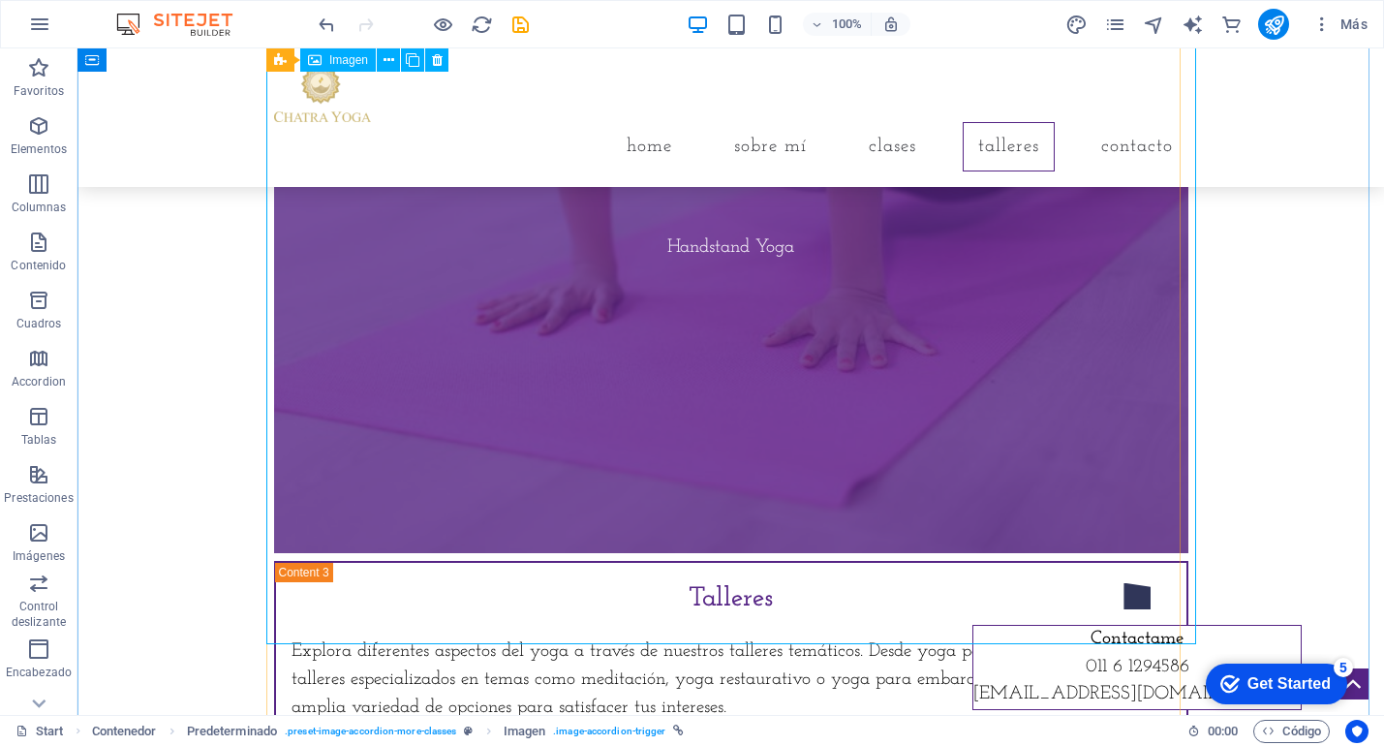
click at [721, 333] on figure "Handstand Yoga" at bounding box center [731, 248] width 915 height 610
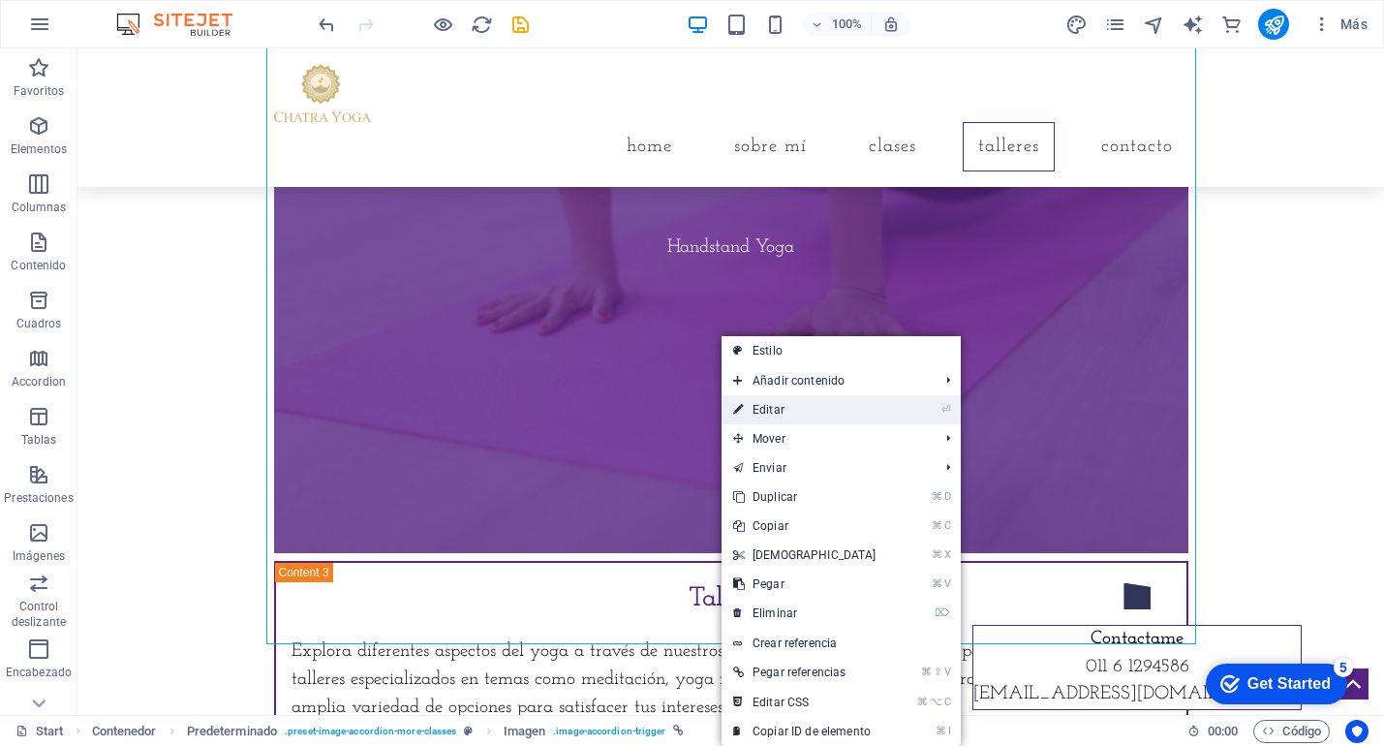
click at [766, 415] on link "⏎ Editar" at bounding box center [805, 409] width 167 height 29
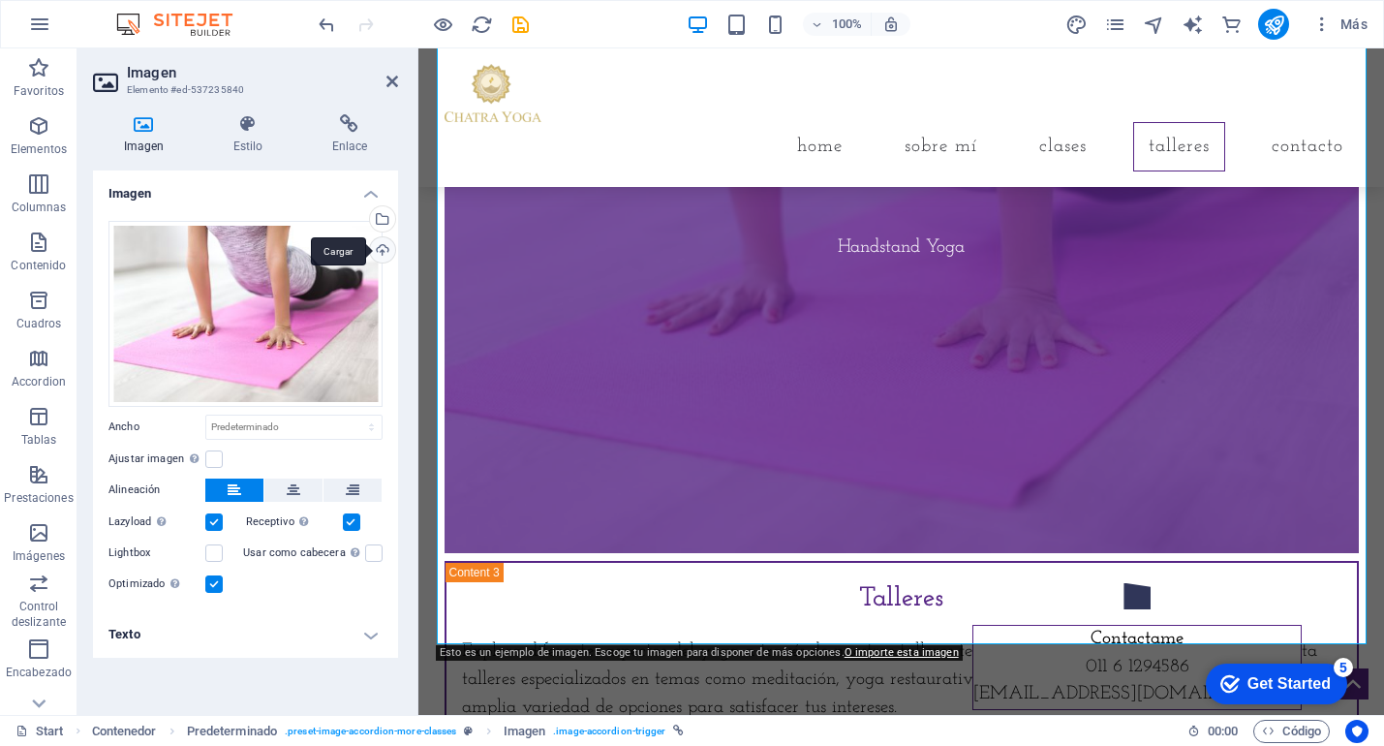
click at [377, 254] on div "Cargar" at bounding box center [380, 251] width 29 height 29
click at [383, 218] on div "Selecciona archivos del administrador de archivos, de la galería de fotos o car…" at bounding box center [380, 220] width 29 height 29
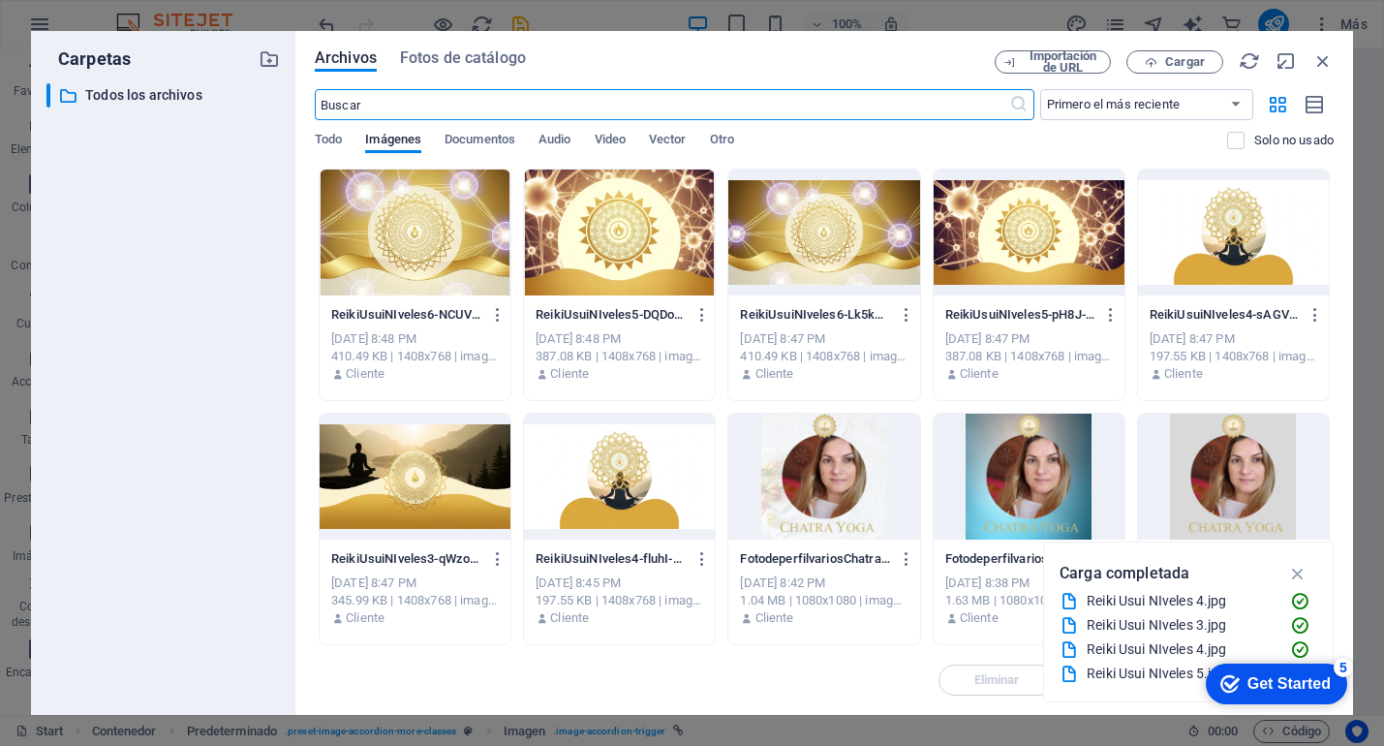
scroll to position [5431, 0]
click at [444, 442] on div at bounding box center [415, 477] width 191 height 126
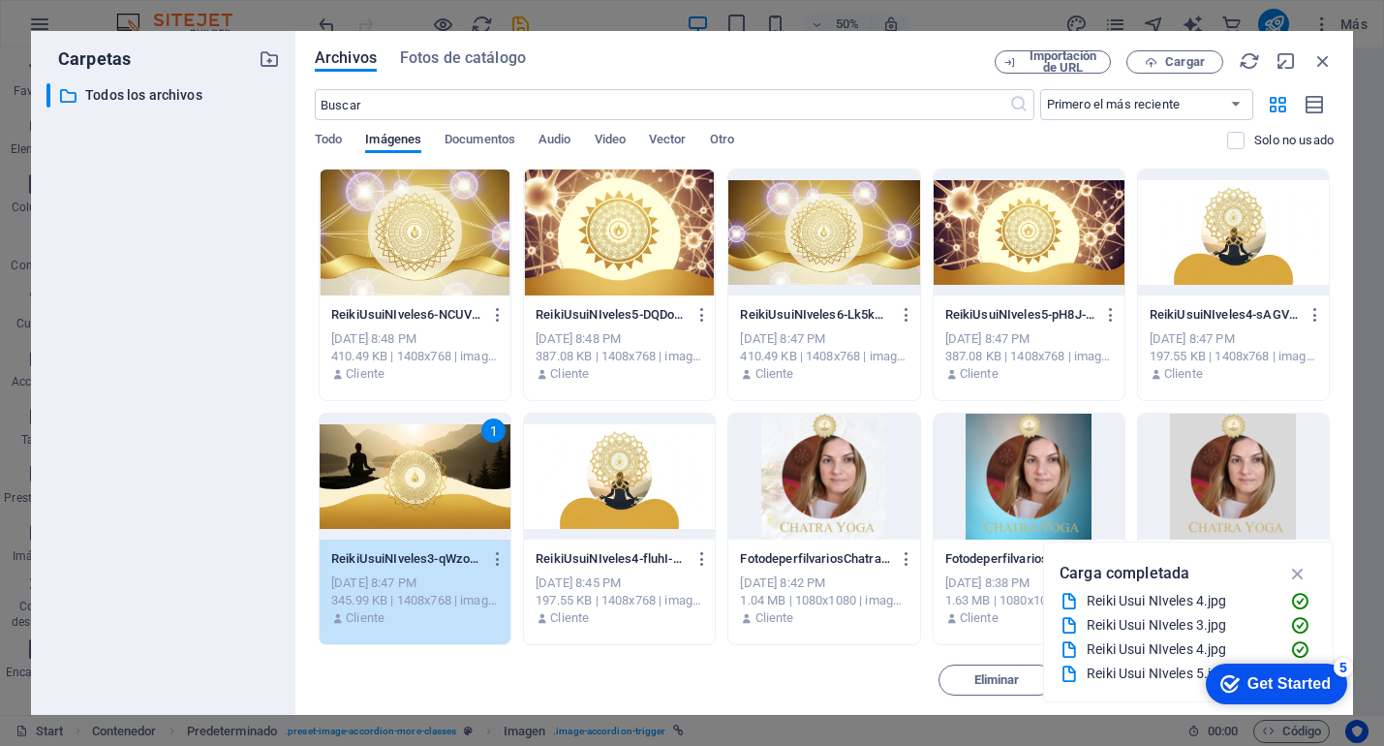
drag, startPoint x: 1302, startPoint y: 572, endPoint x: 1289, endPoint y: 577, distance: 13.9
click at [1302, 572] on icon "button" at bounding box center [1298, 573] width 22 height 21
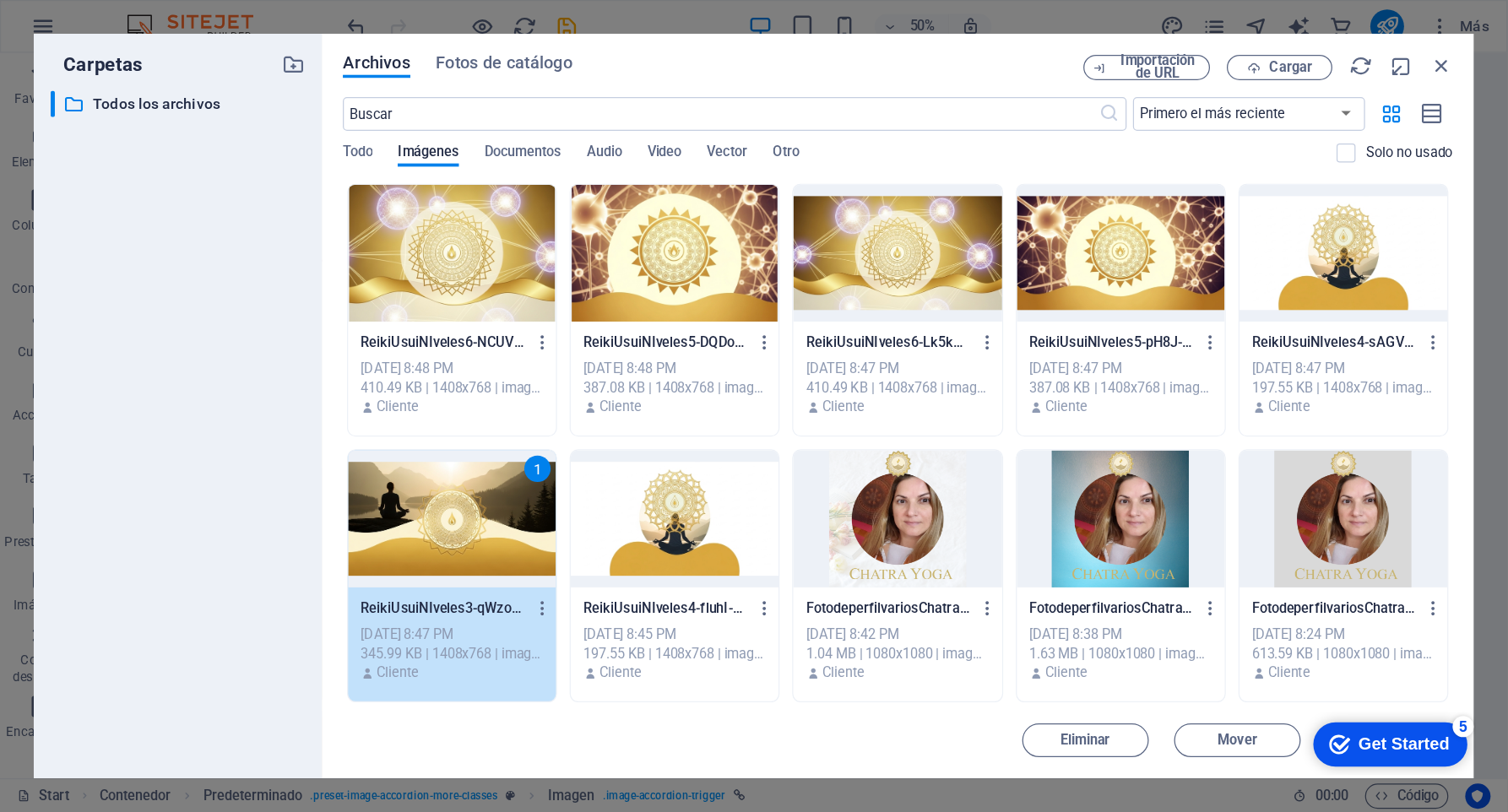
scroll to position [4253, 0]
click at [1124, 592] on div "Get Started" at bounding box center [1124, 595] width 72 height 15
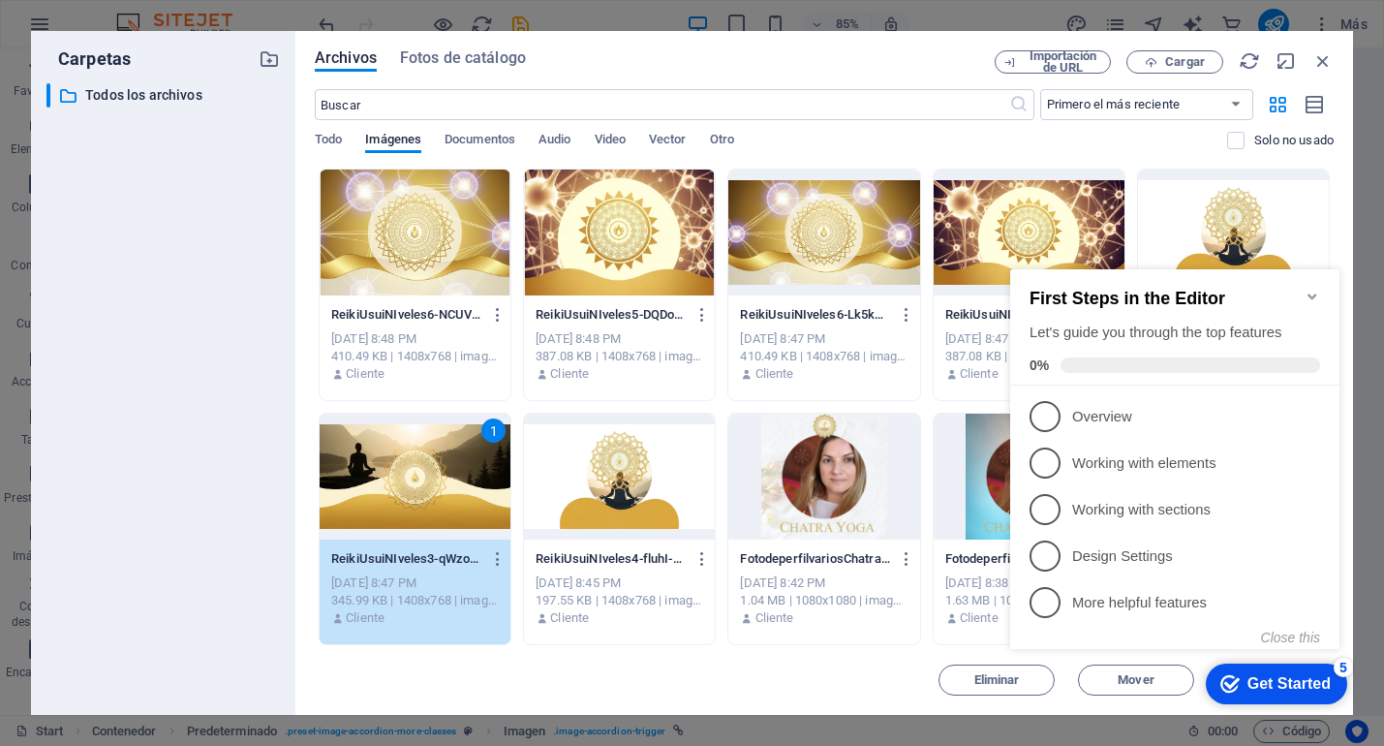
click at [1311, 294] on icon "Minimize checklist" at bounding box center [1312, 297] width 9 height 6
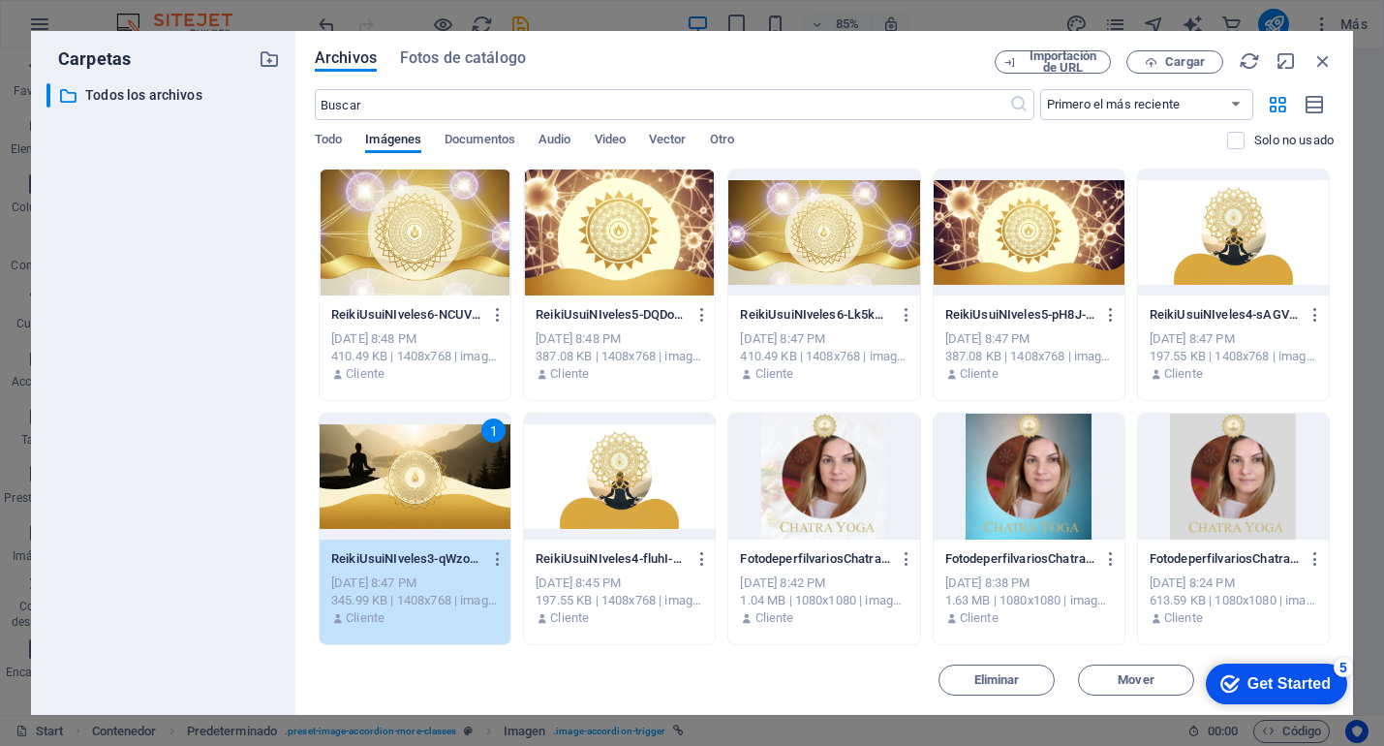
drag, startPoint x: 944, startPoint y: 51, endPoint x: 875, endPoint y: 38, distance: 70.1
click at [874, 37] on div "Archivos Fotos de catálogo Importación de URL Cargar ​ Primero el más reciente …" at bounding box center [824, 373] width 1058 height 684
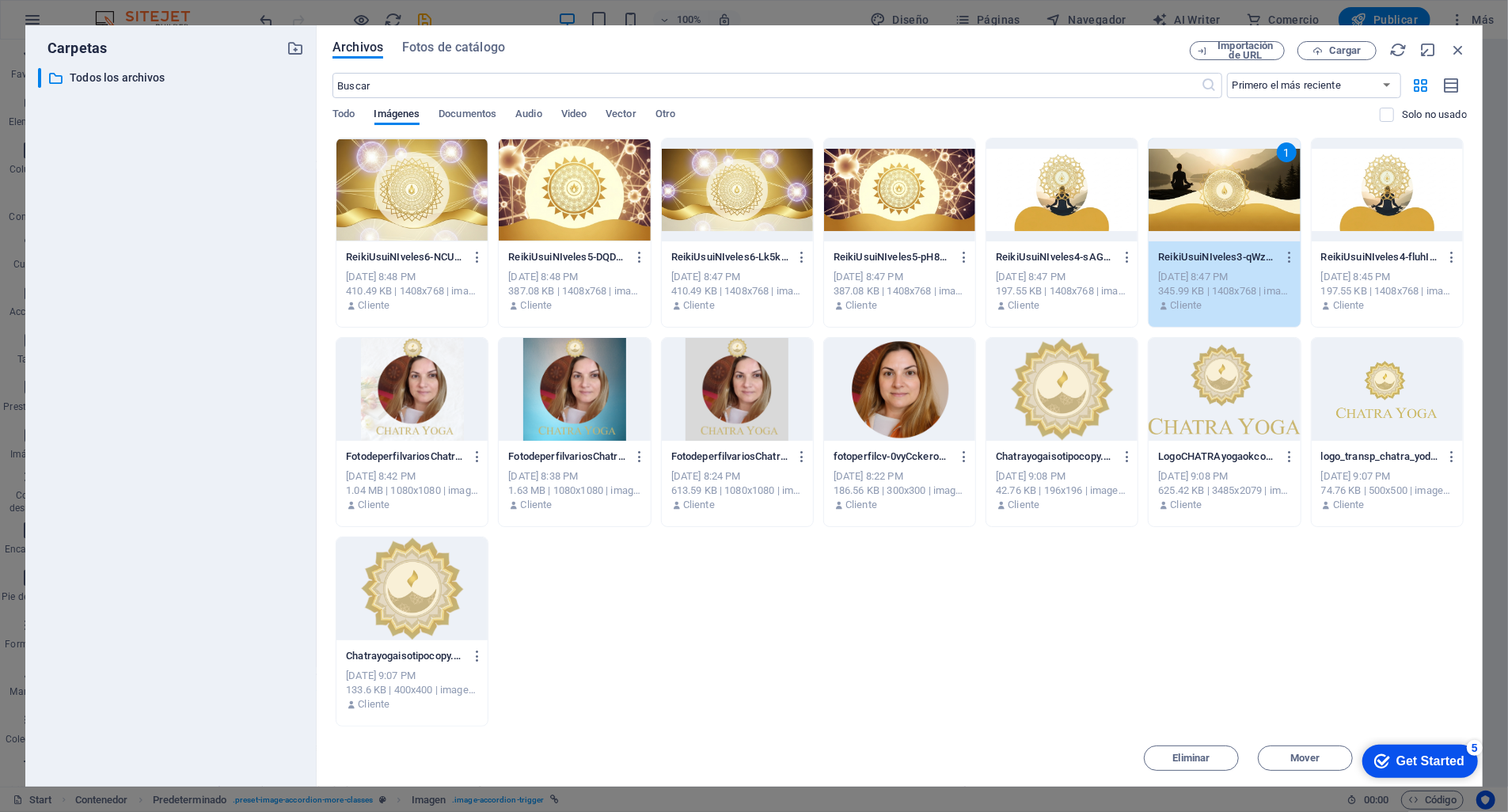
scroll to position [3879, 0]
click at [1130, 198] on div "1" at bounding box center [1224, 190] width 151 height 103
click at [1130, 198] on div at bounding box center [1224, 190] width 151 height 103
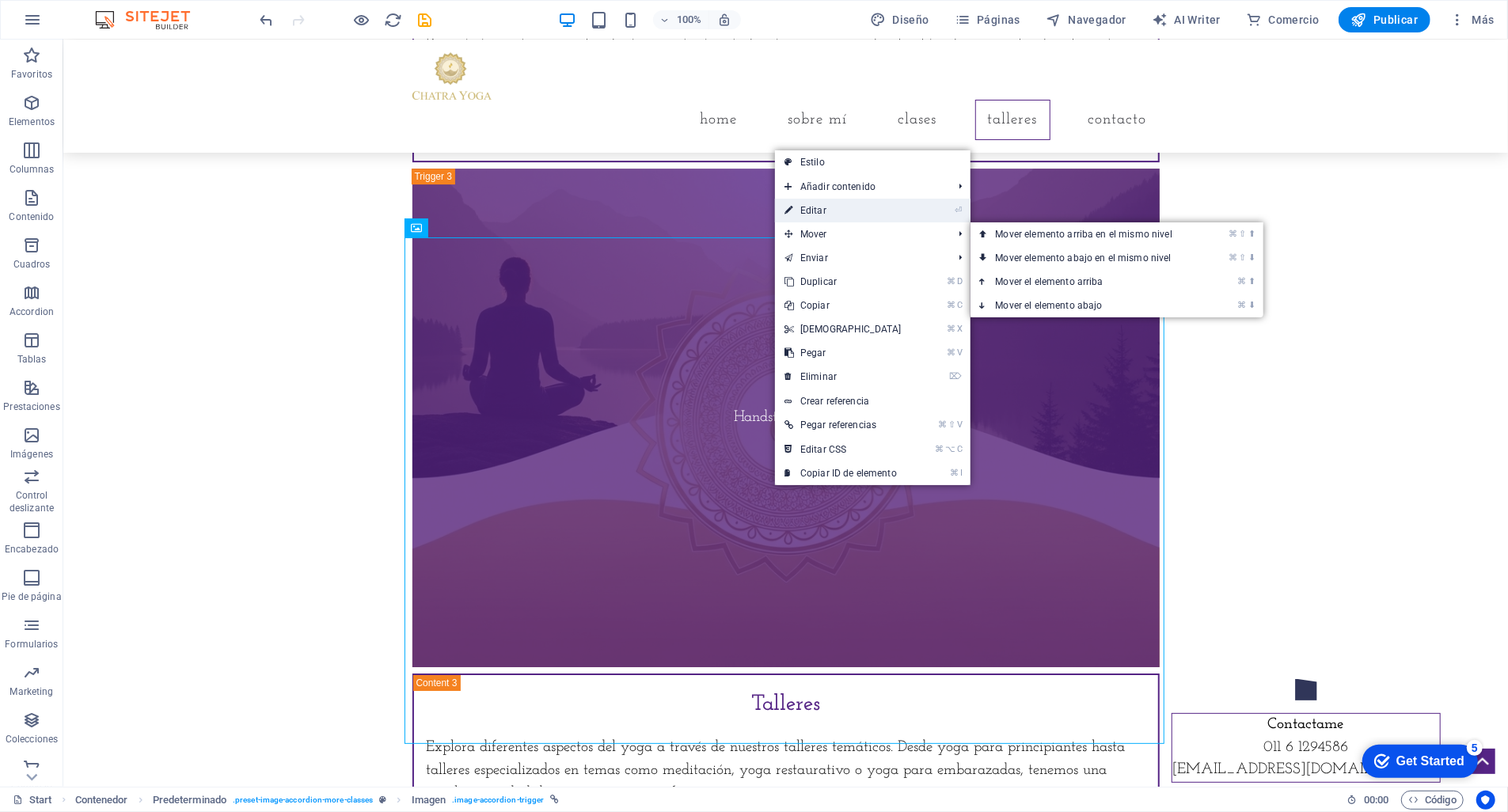
click at [858, 220] on link "⏎ Editar" at bounding box center [842, 210] width 136 height 24
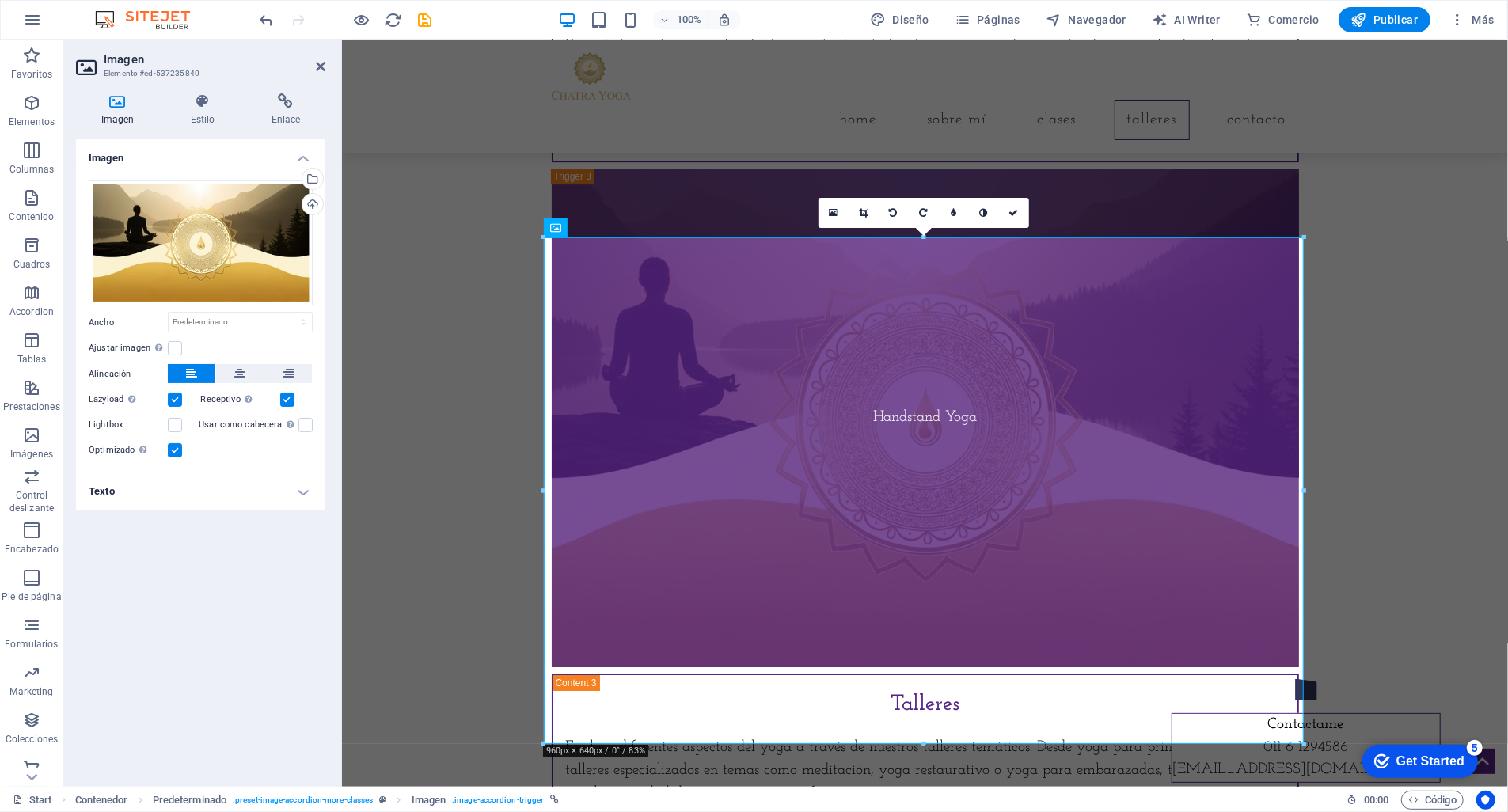
click at [284, 497] on h4 "Texto" at bounding box center [200, 491] width 249 height 38
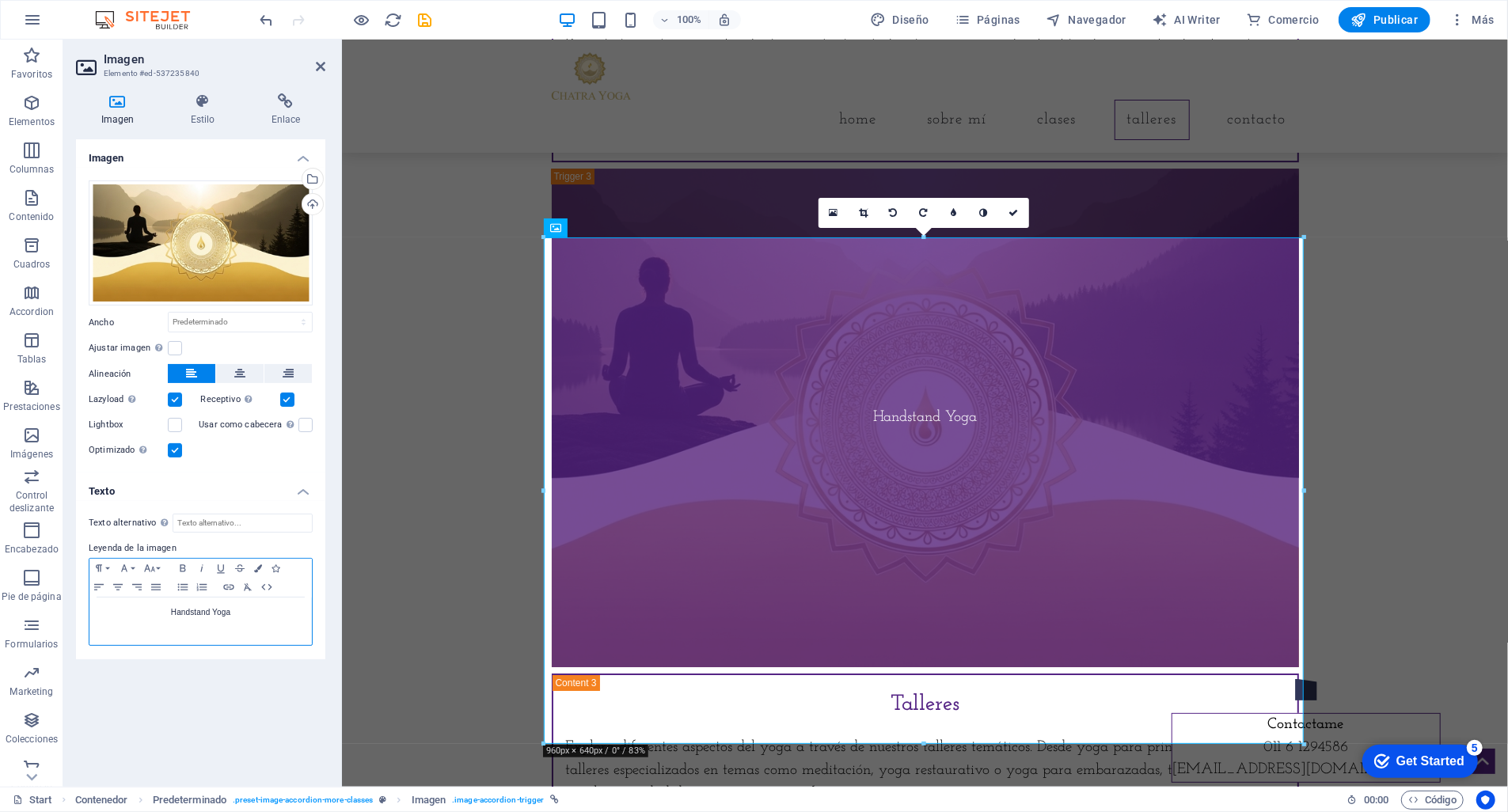
click at [208, 609] on p "Handstand Yoga" at bounding box center [200, 612] width 207 height 14
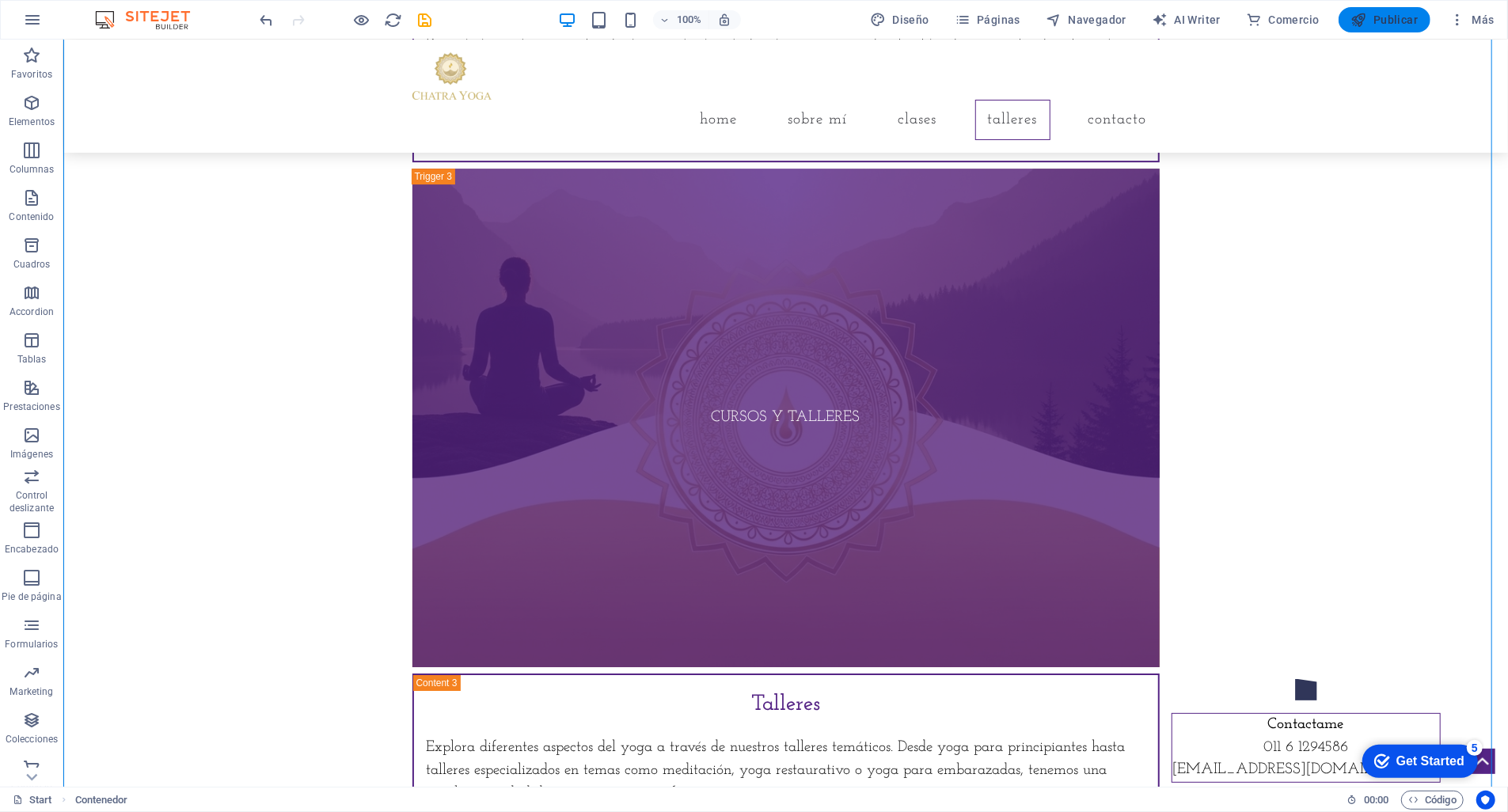
click at [1130, 20] on span "Publicar" at bounding box center [1385, 20] width 67 height 16
